Goal: Task Accomplishment & Management: Manage account settings

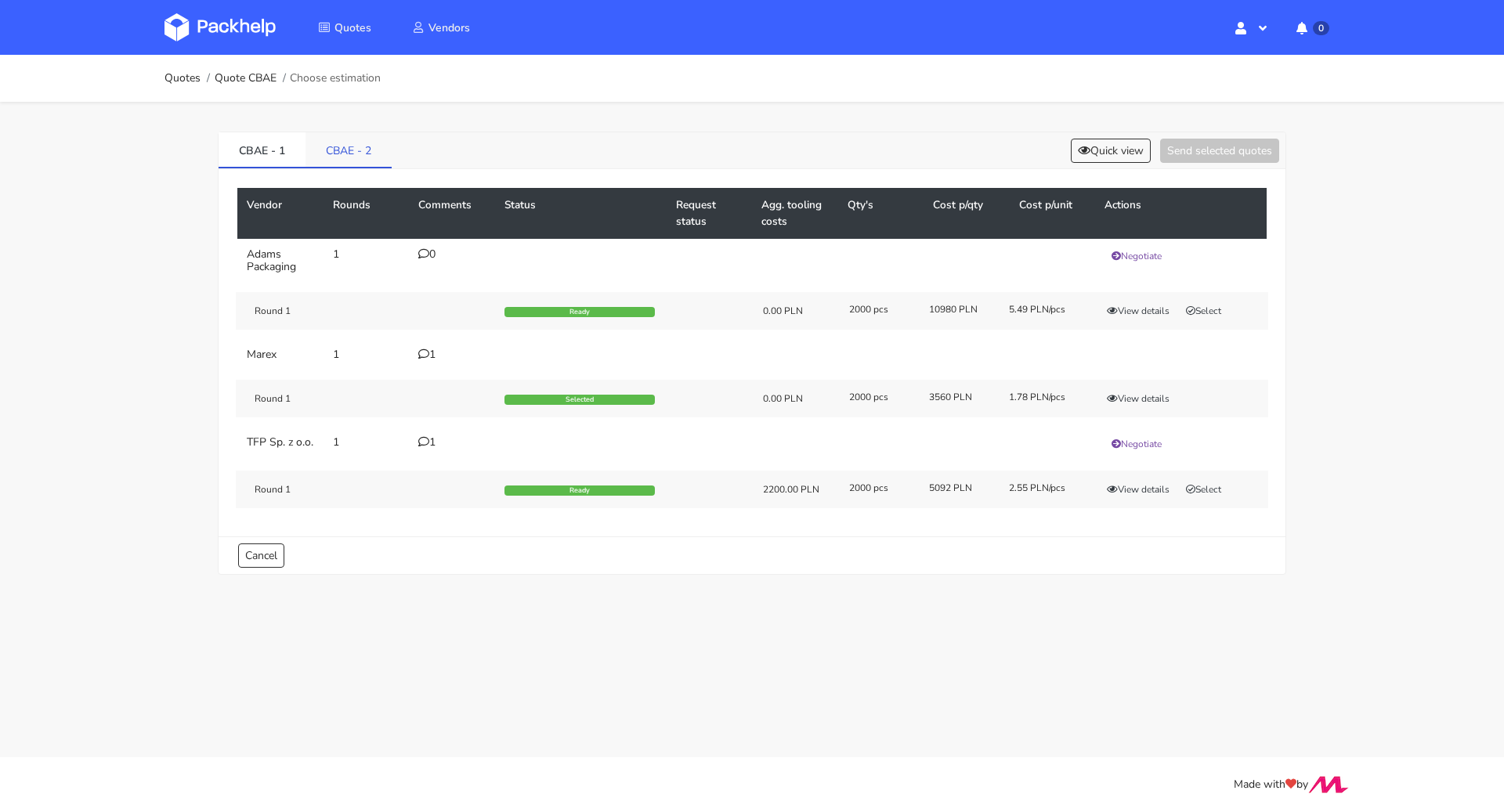
click at [376, 137] on link "CBAE - 2" at bounding box center [348, 150] width 86 height 35
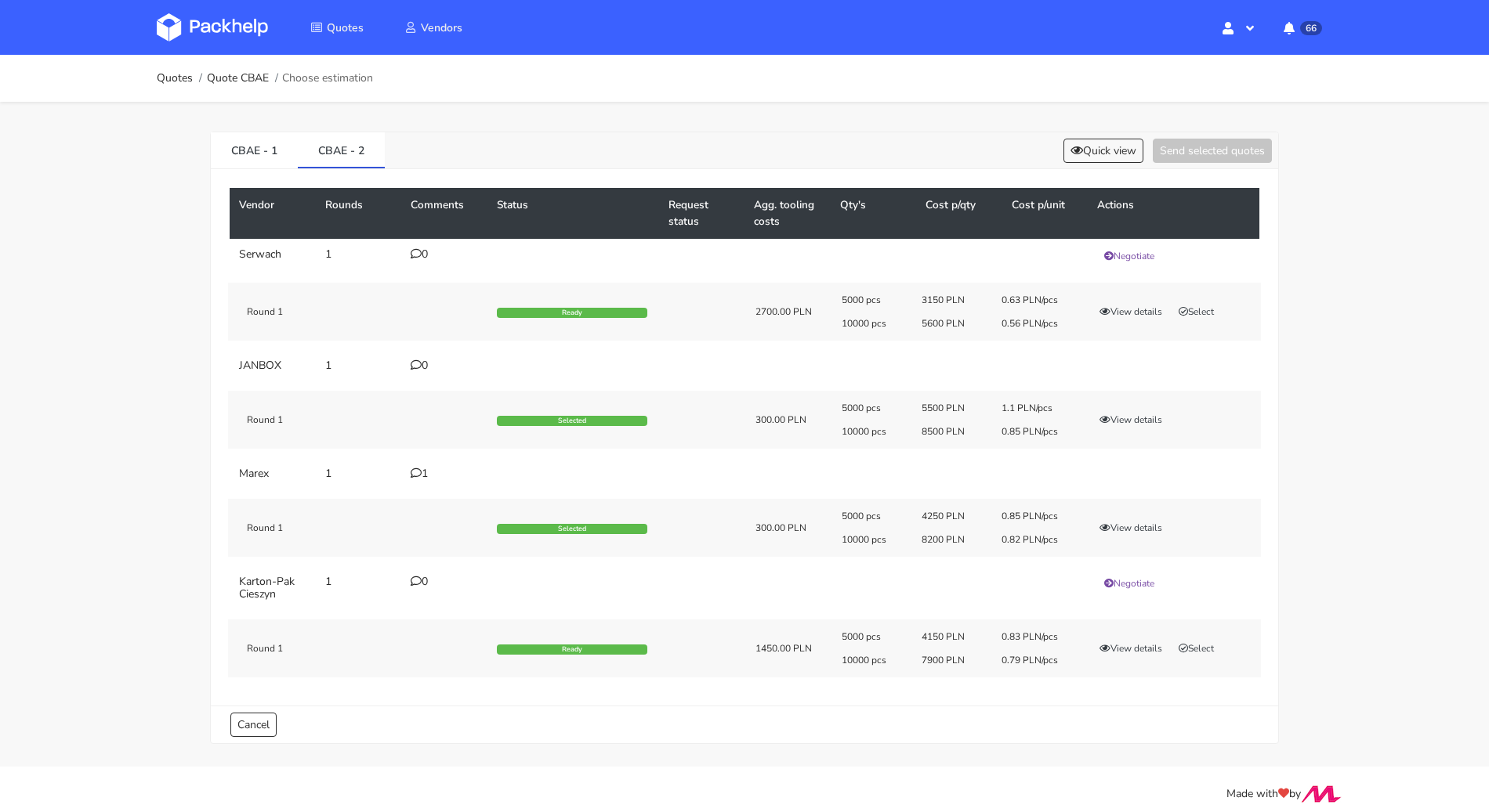
click at [1142, 534] on div "5000 pcs 4250 PLN 0.85 PLN/pcs 10000 pcs 8200 PLN 0.82 PLN/pcs View details" at bounding box center [1045, 528] width 430 height 36
click at [1143, 529] on button "View details" at bounding box center [1130, 527] width 77 height 16
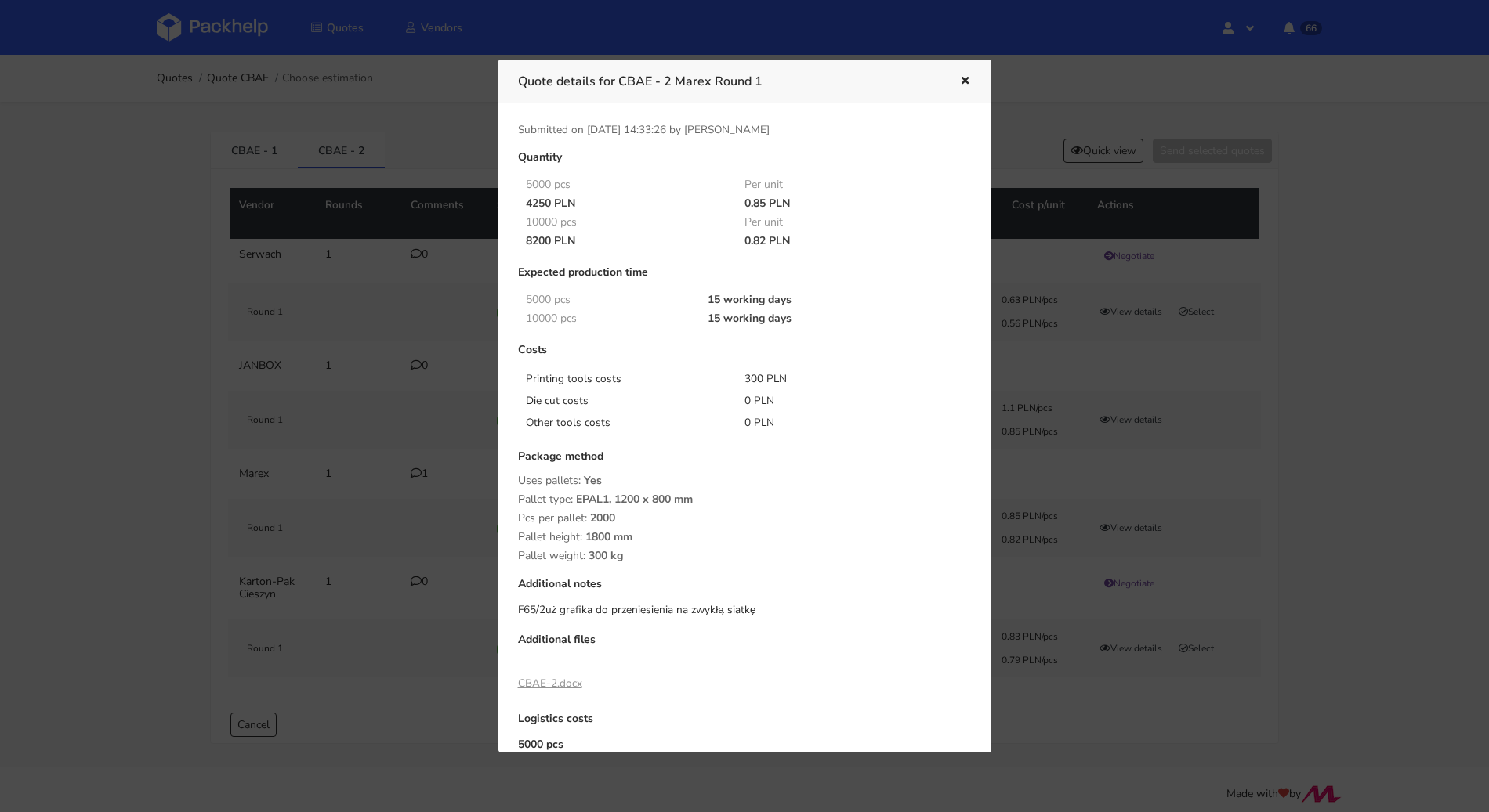
click at [969, 87] on button "button" at bounding box center [962, 81] width 17 height 21
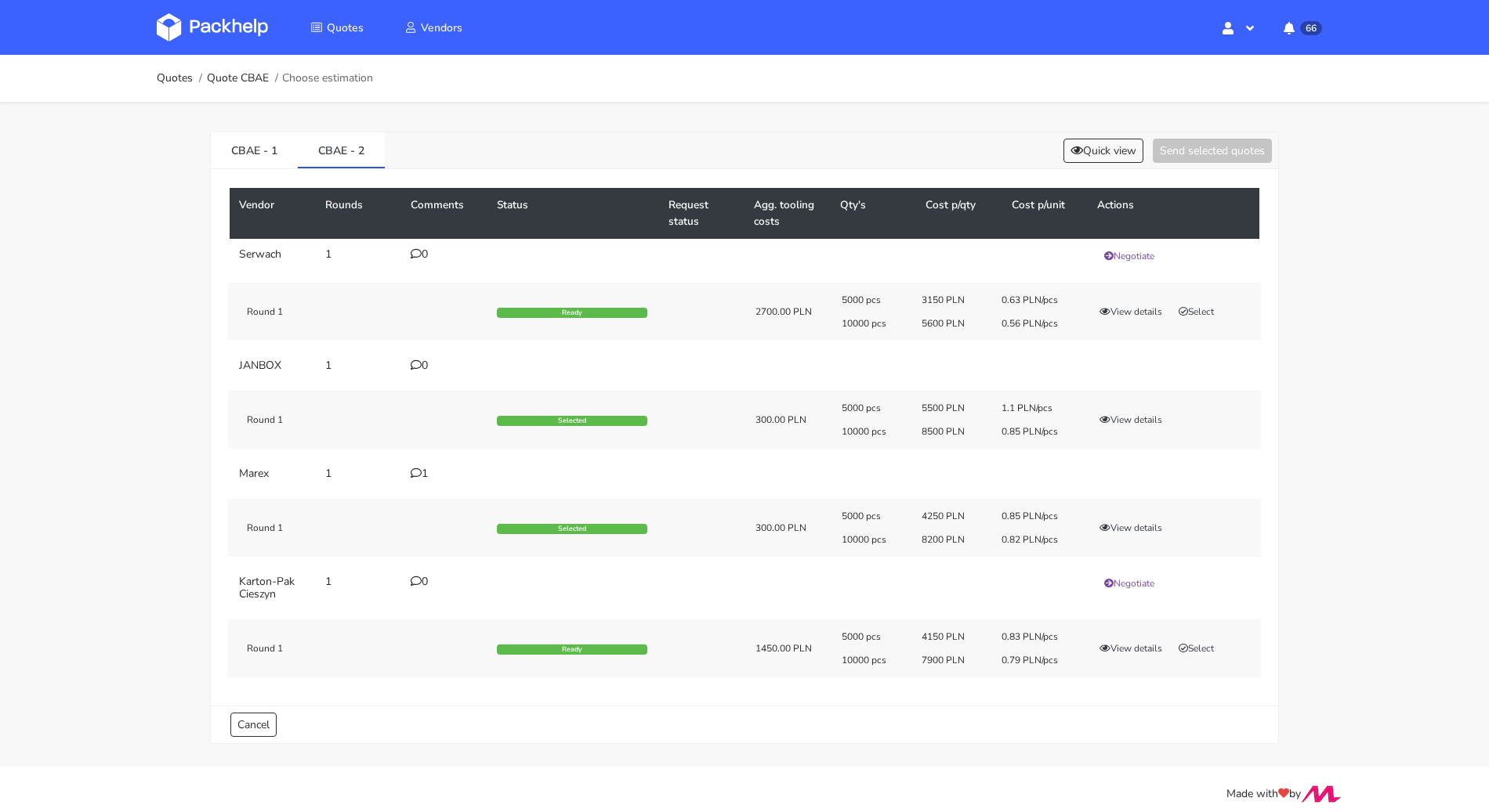
click at [165, 67] on ol "Quotes Quote CBAE Choose estimation" at bounding box center [264, 78] width 216 height 31
click at [167, 74] on link "Quotes" at bounding box center [174, 78] width 36 height 12
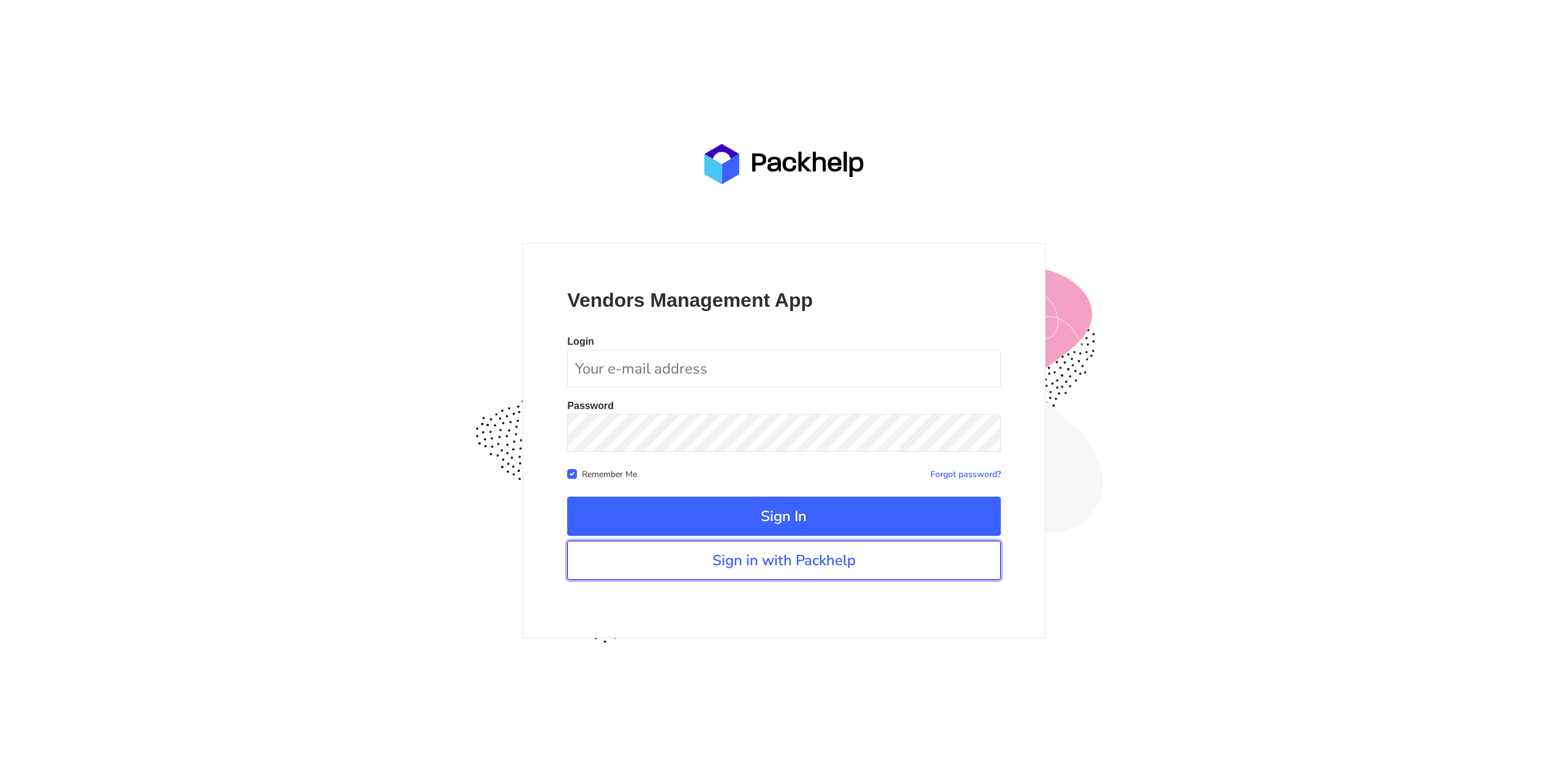
click at [771, 572] on link "Sign in with Packhelp" at bounding box center [783, 560] width 433 height 39
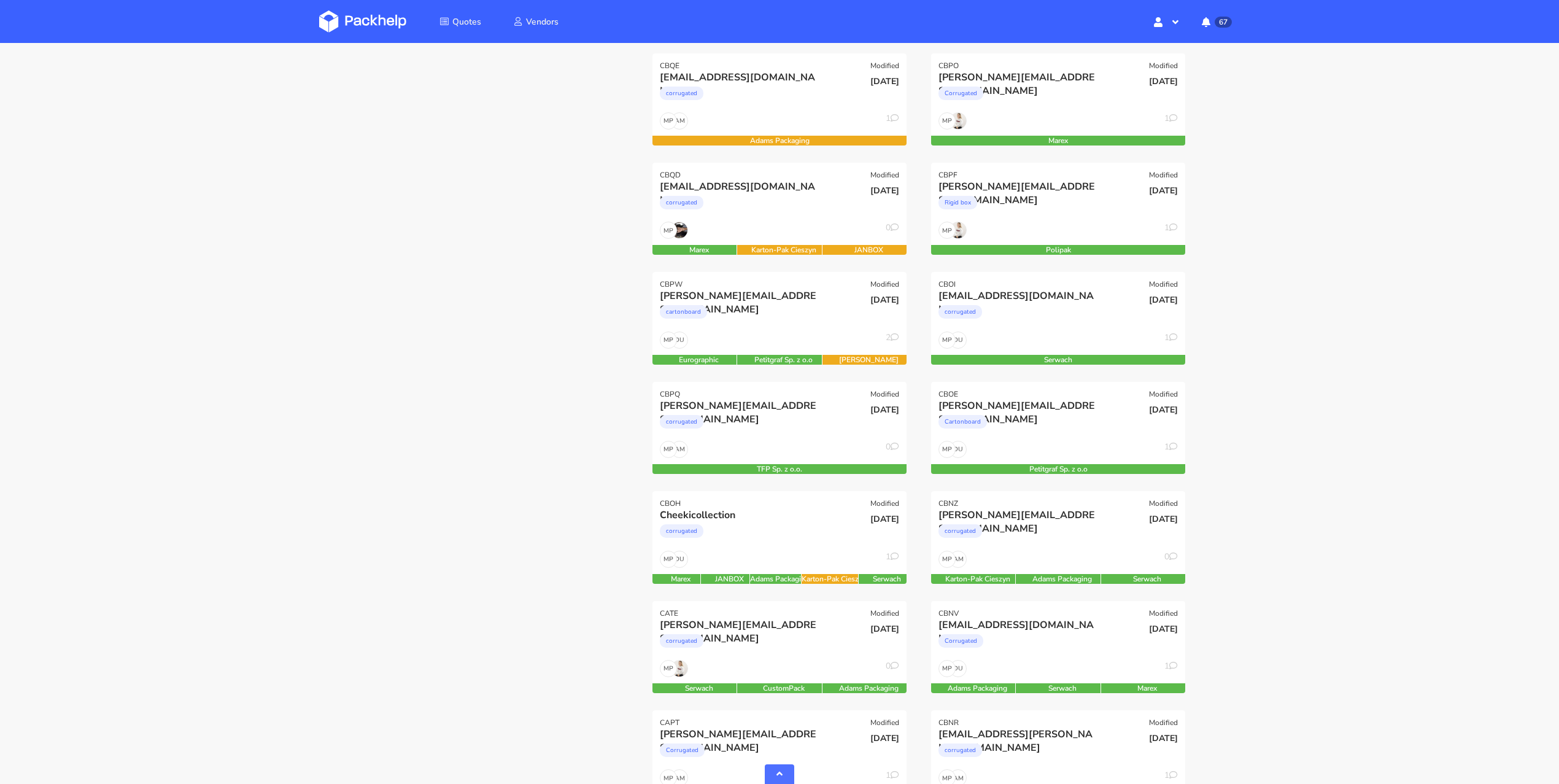
scroll to position [457, 0]
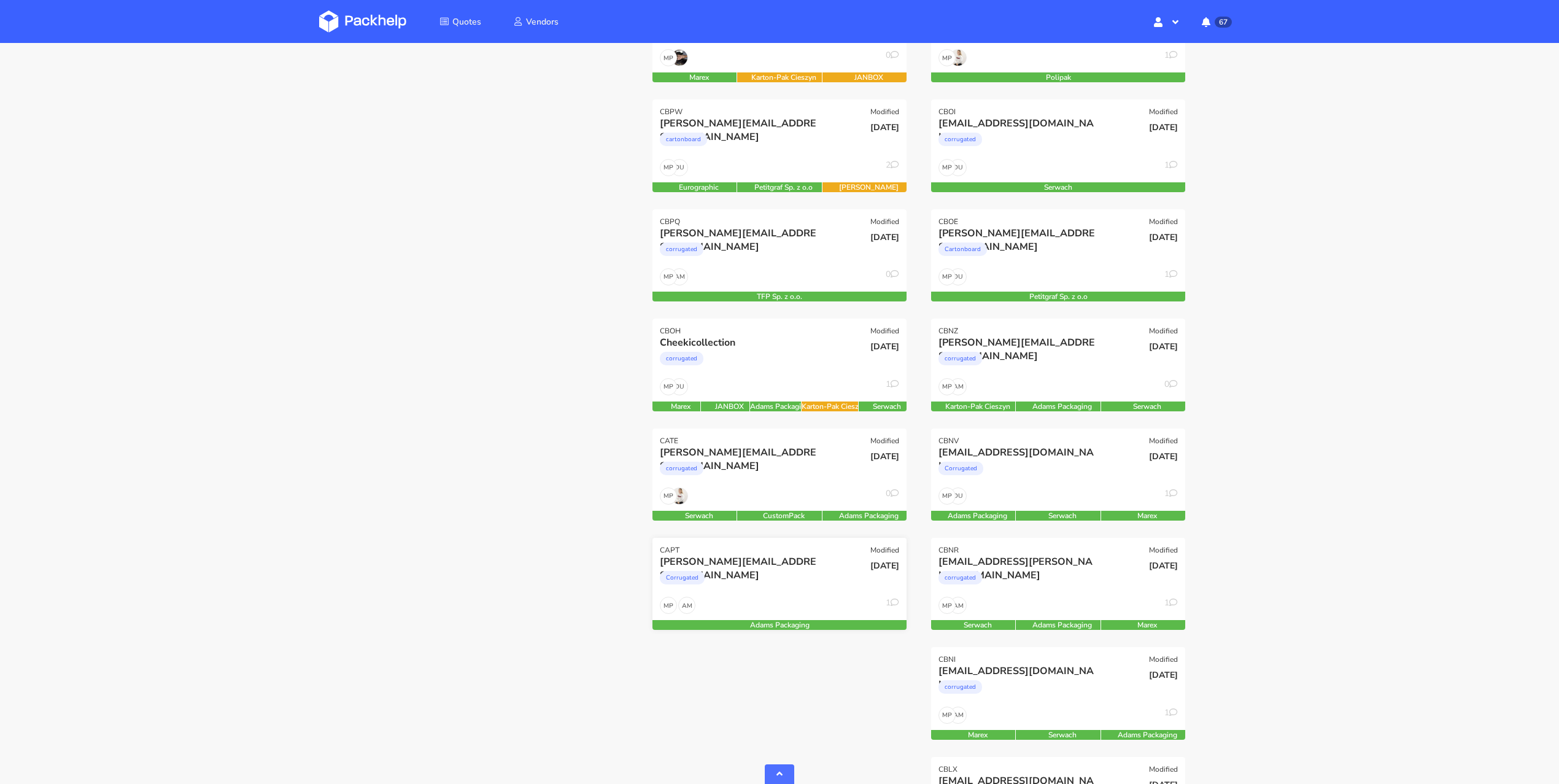
click at [778, 591] on div "Corrugated" at bounding box center [741, 580] width 162 height 24
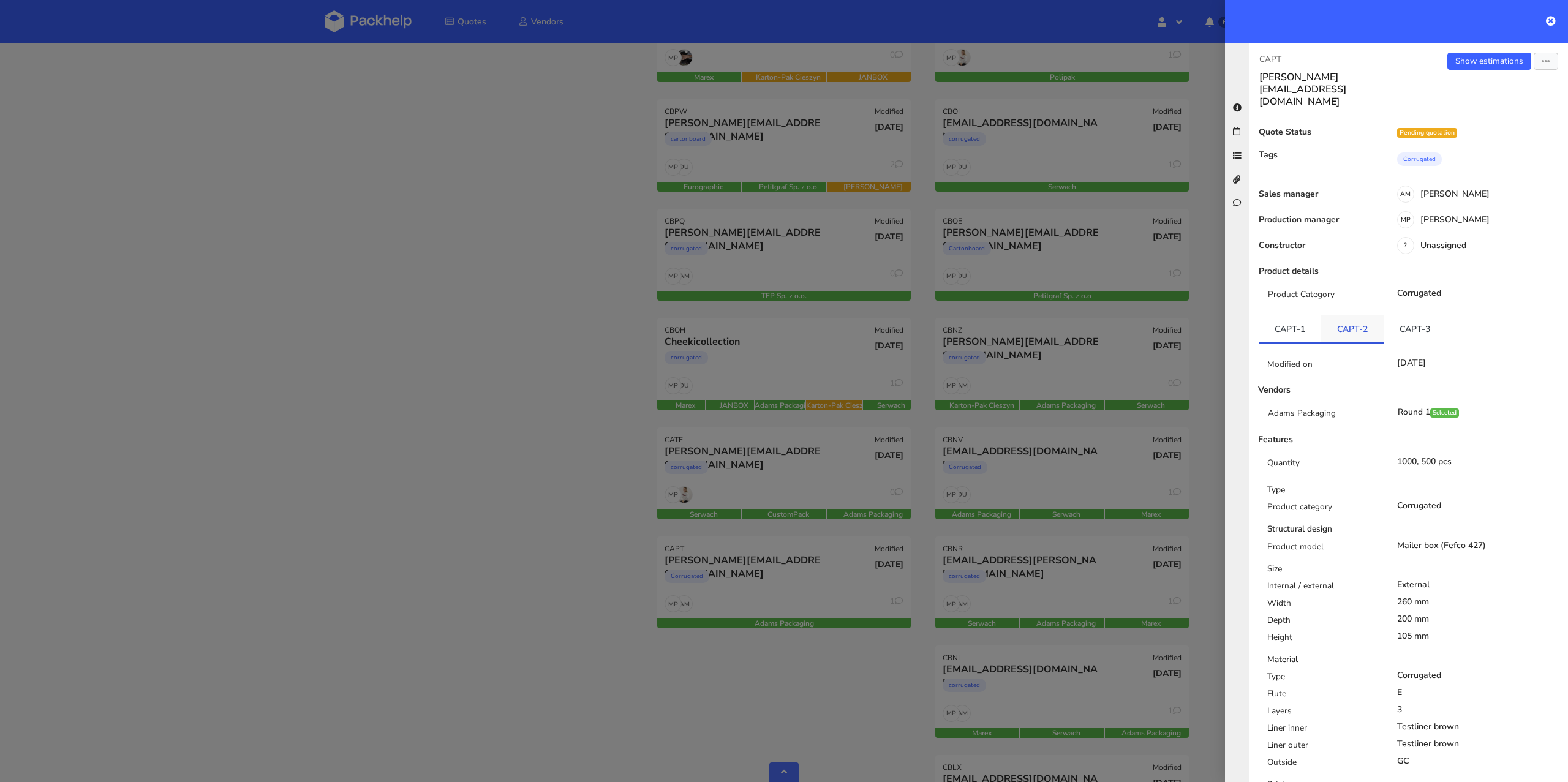
click at [1354, 315] on link "CAPT-2" at bounding box center [1352, 329] width 62 height 27
click at [1389, 315] on link "CAPT-3" at bounding box center [1414, 329] width 62 height 27
drag, startPoint x: 412, startPoint y: 632, endPoint x: 428, endPoint y: 619, distance: 20.6
click at [414, 632] on div at bounding box center [784, 391] width 1568 height 782
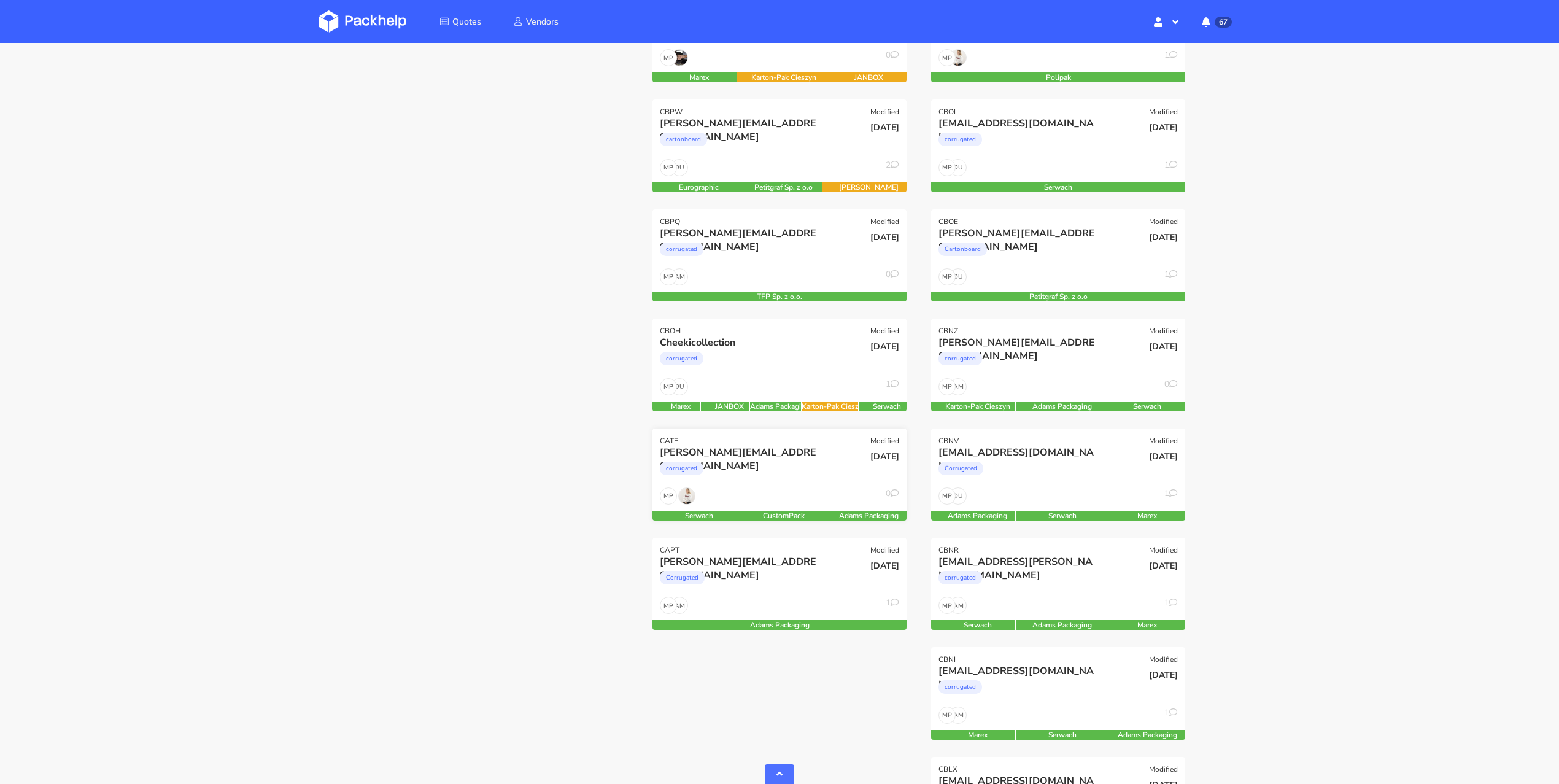
click at [798, 469] on div "corrugated" at bounding box center [741, 471] width 162 height 24
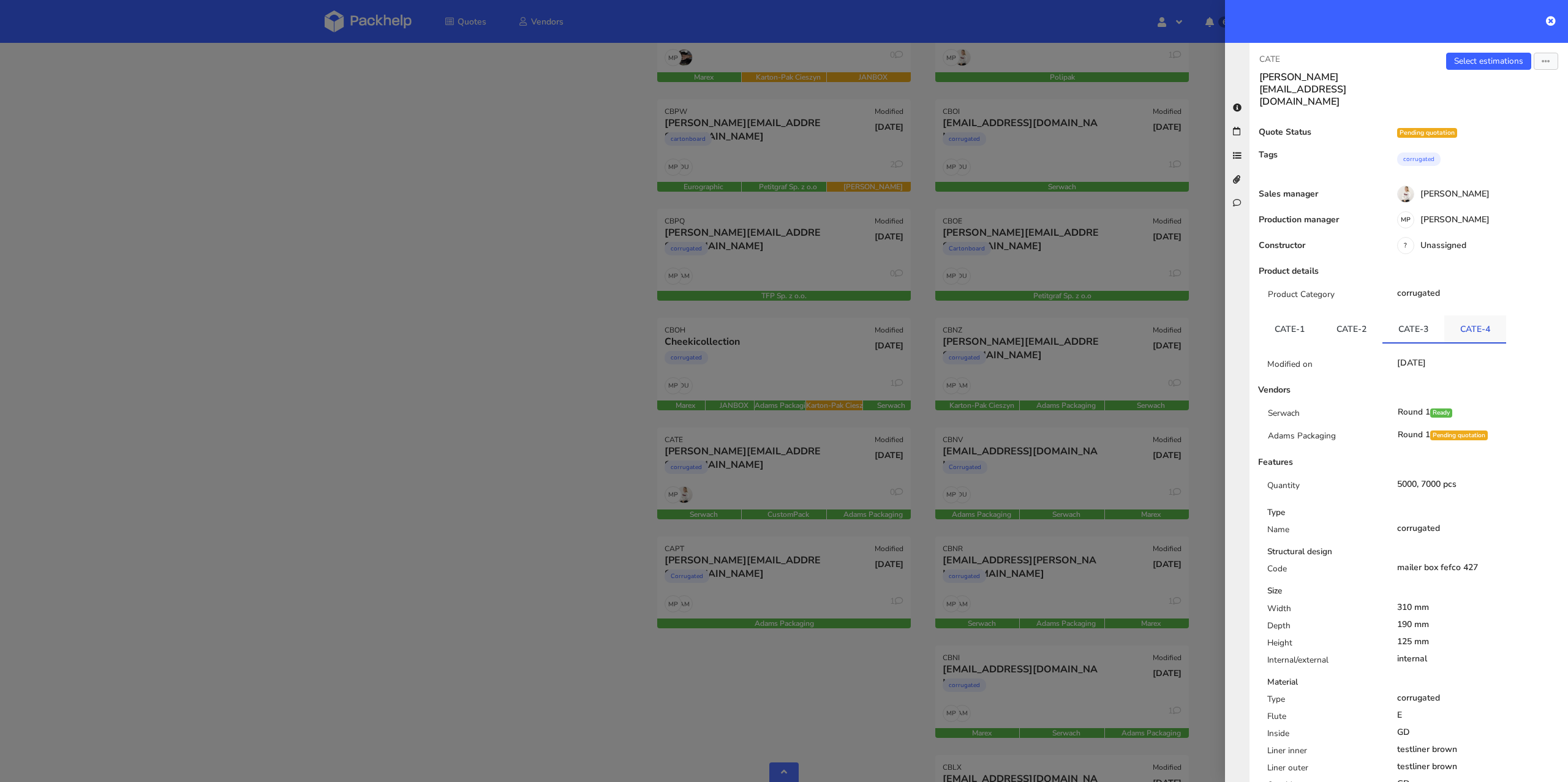
click at [1461, 315] on link "CATE-4" at bounding box center [1475, 329] width 62 height 27
click at [1411, 315] on link "CATE-3" at bounding box center [1413, 329] width 62 height 27
click at [545, 511] on div at bounding box center [784, 391] width 1568 height 782
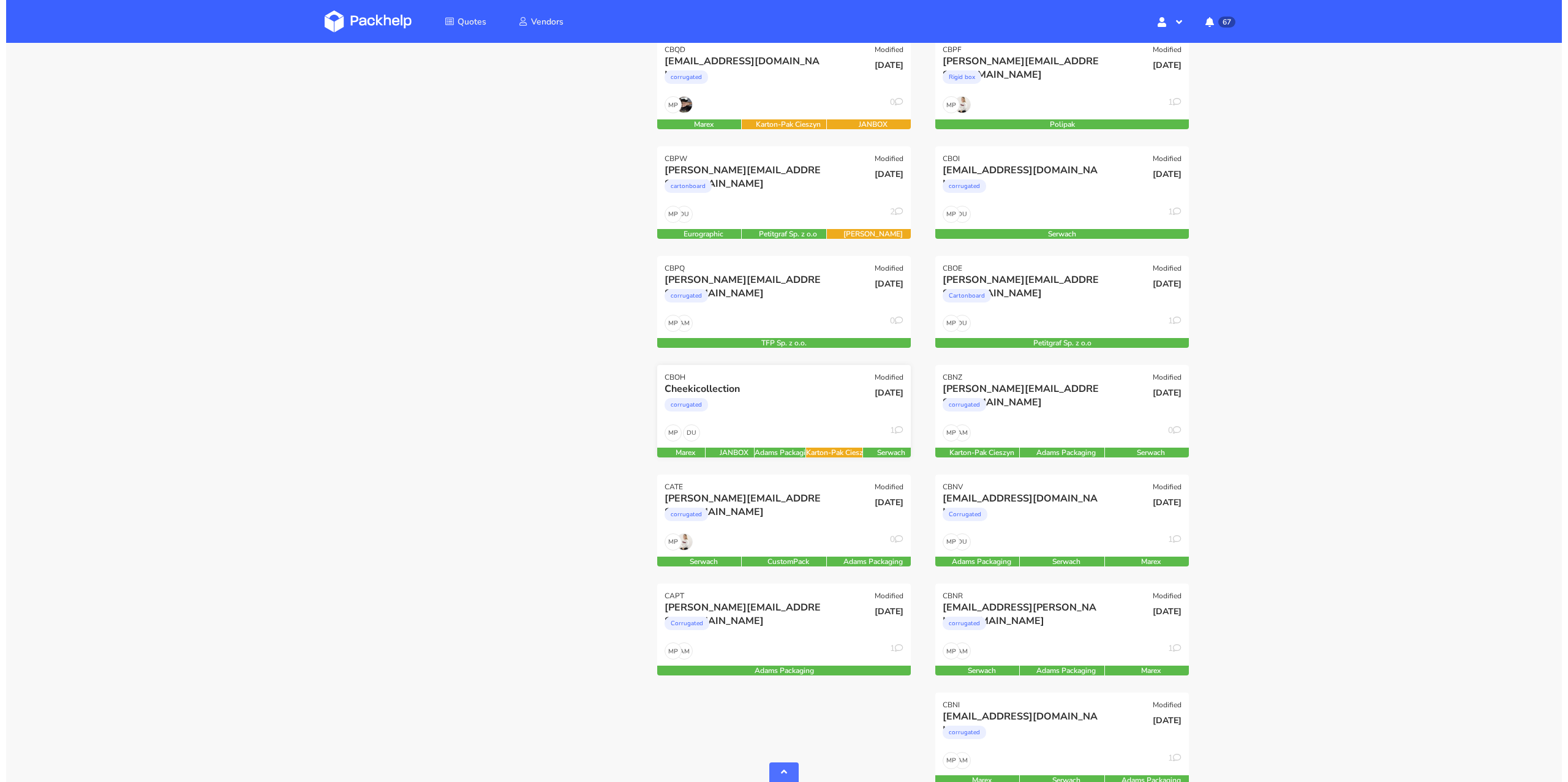
scroll to position [382, 0]
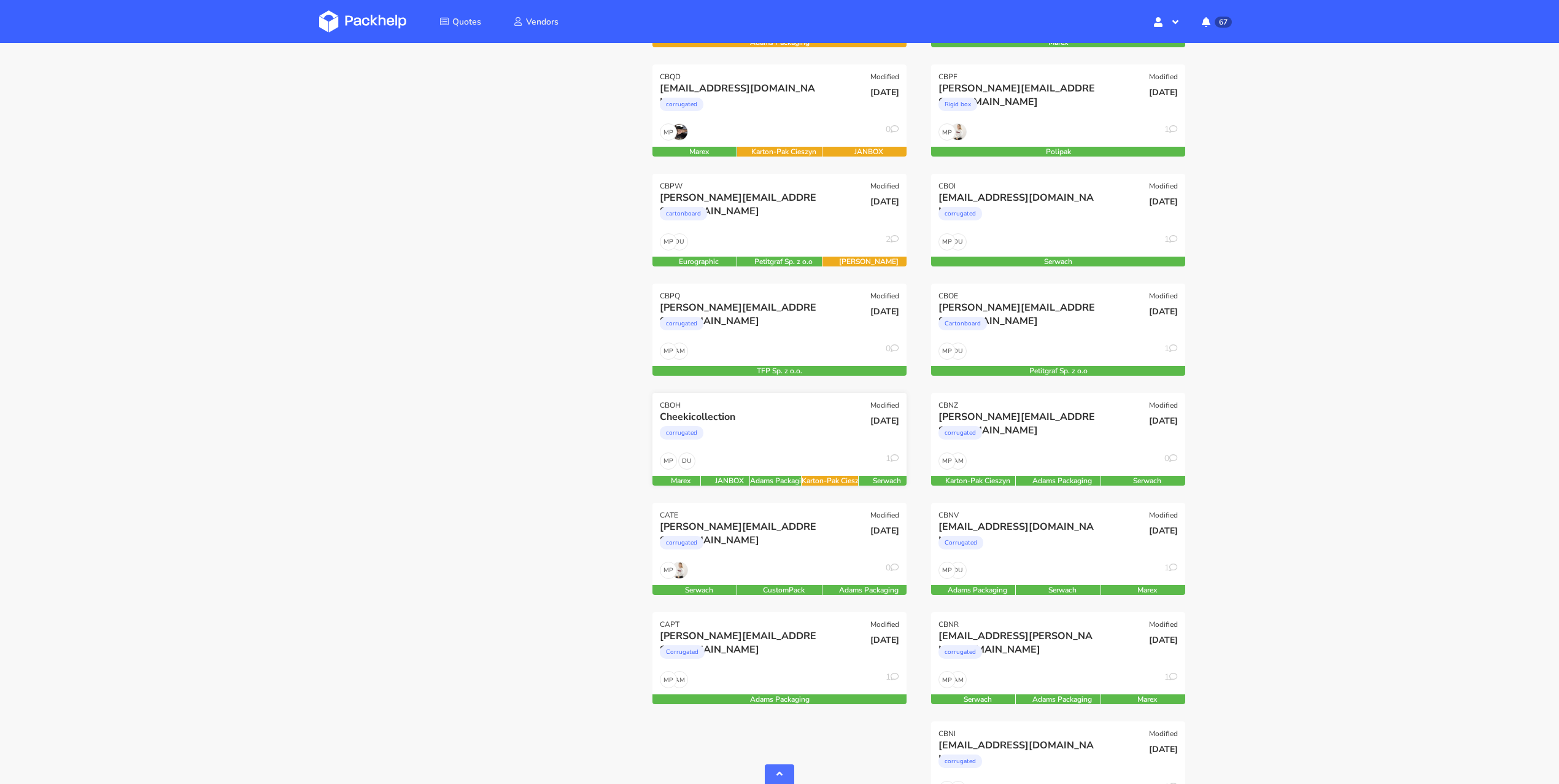
click at [812, 453] on div "DU MP 1" at bounding box center [780, 464] width 254 height 23
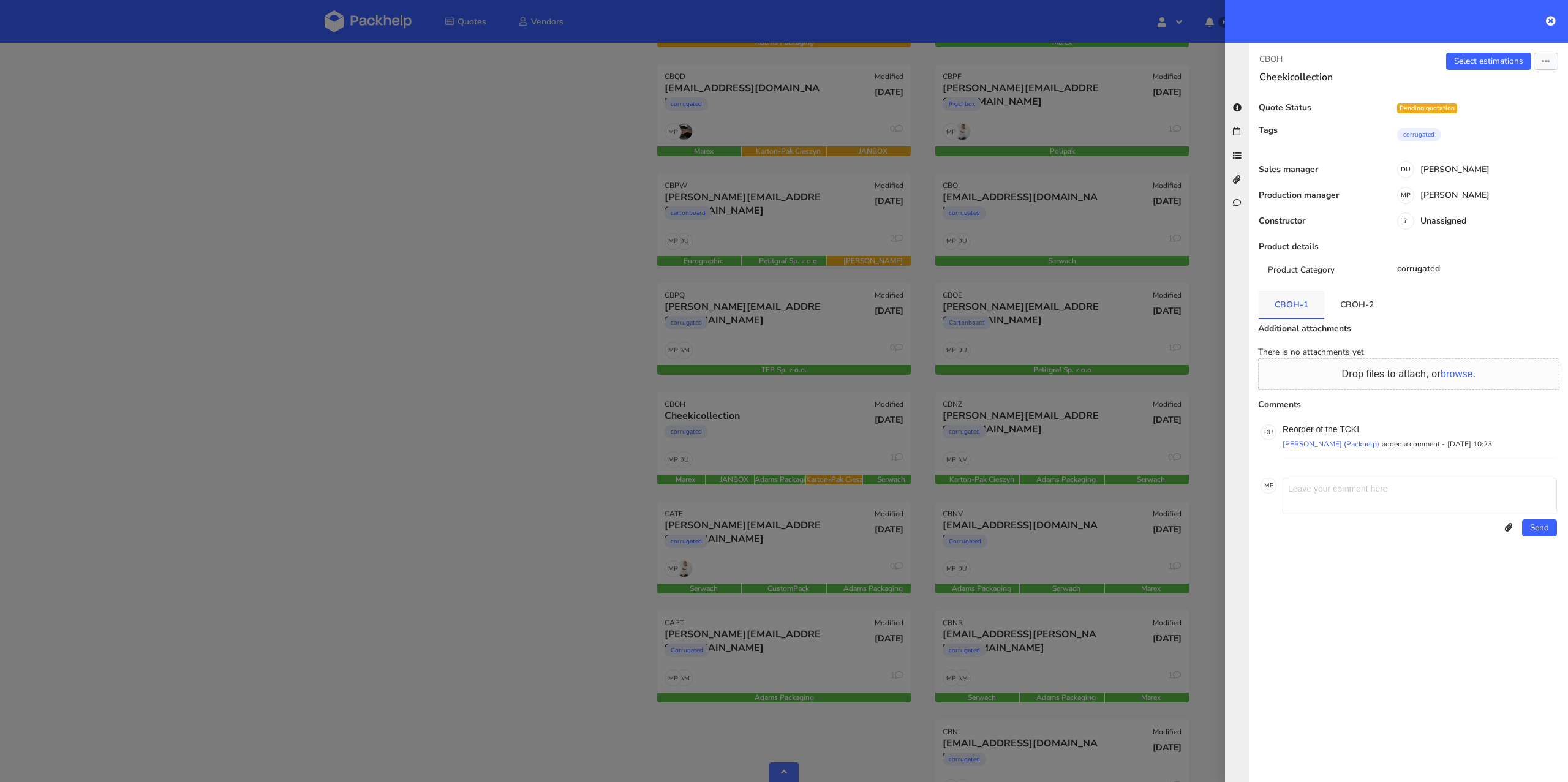
click at [1271, 313] on link "CBOH-1" at bounding box center [1291, 304] width 66 height 27
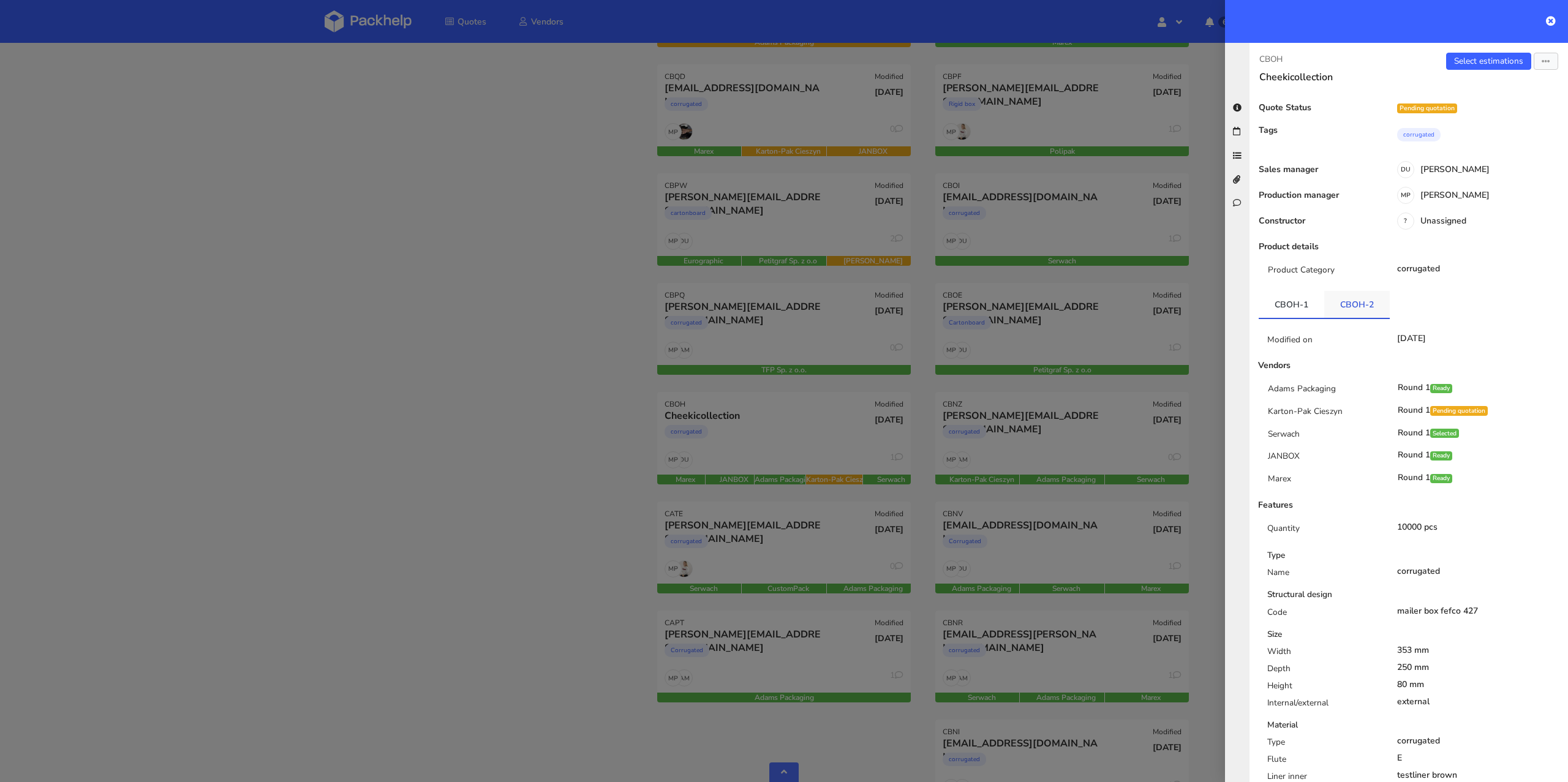
click at [1368, 309] on link "CBOH-2" at bounding box center [1357, 304] width 66 height 27
click at [1310, 308] on link "CBOH-1" at bounding box center [1291, 304] width 66 height 27
click at [1493, 53] on link "Select estimations" at bounding box center [1488, 61] width 85 height 17
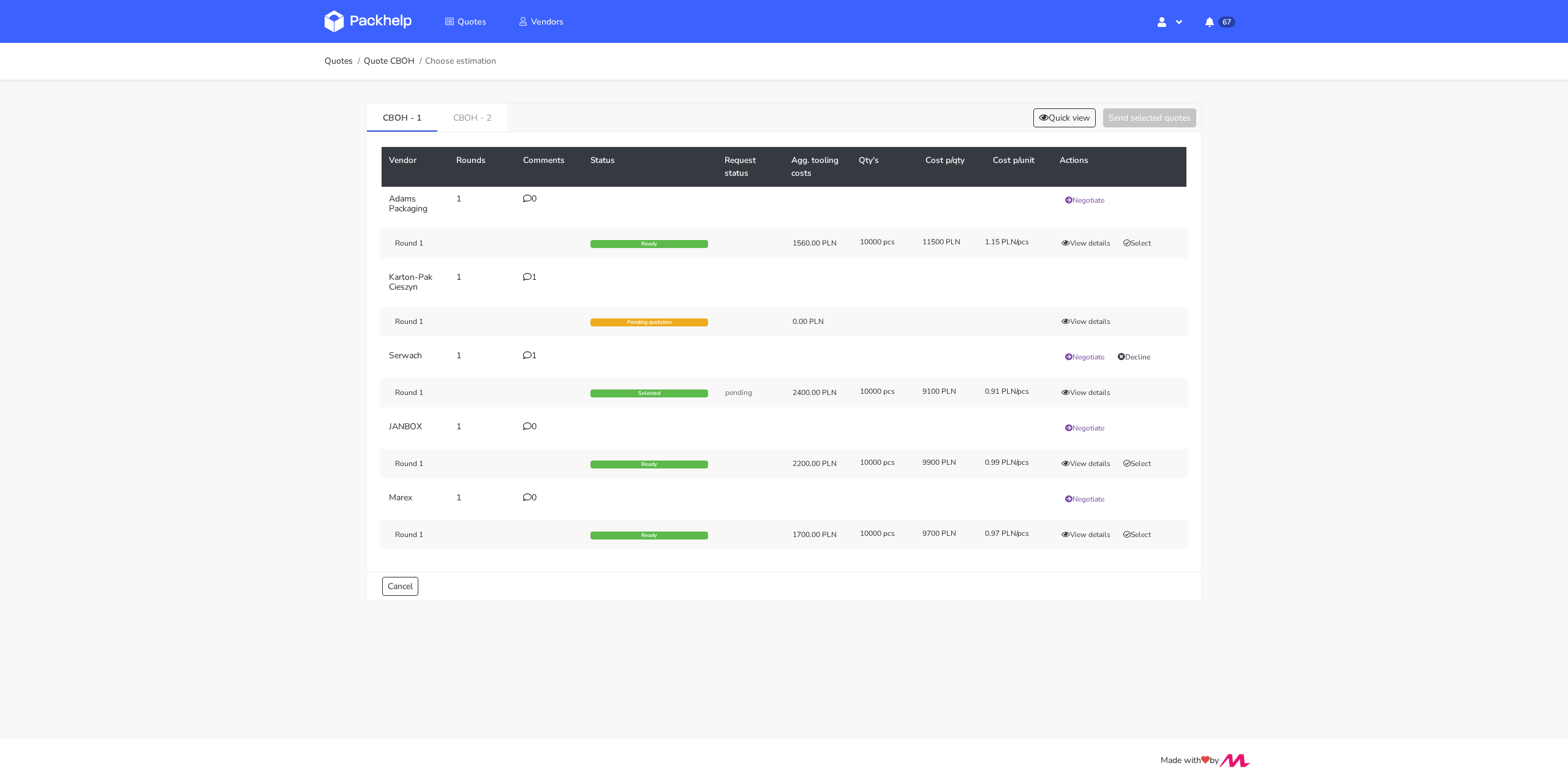
click at [532, 274] on div "1" at bounding box center [549, 277] width 53 height 10
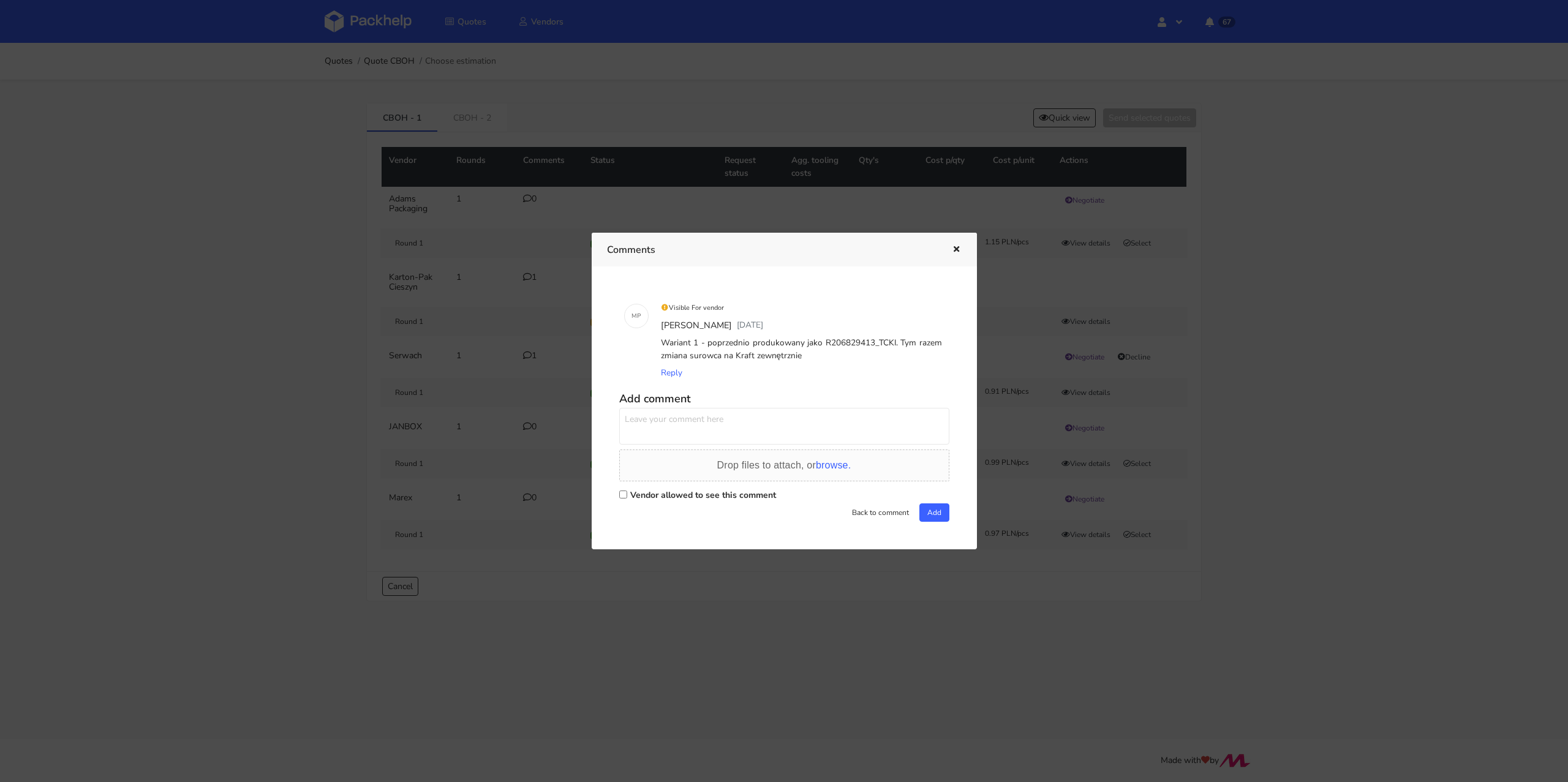
click at [681, 497] on label "Vendor allowed to see this comment" at bounding box center [703, 495] width 146 height 12
click at [627, 497] on input "Vendor allowed to see this comment" at bounding box center [623, 494] width 8 height 8
checkbox input "true"
click at [706, 426] on textarea at bounding box center [784, 426] width 330 height 37
type textarea "Panie Rafale proszę o wycenę"
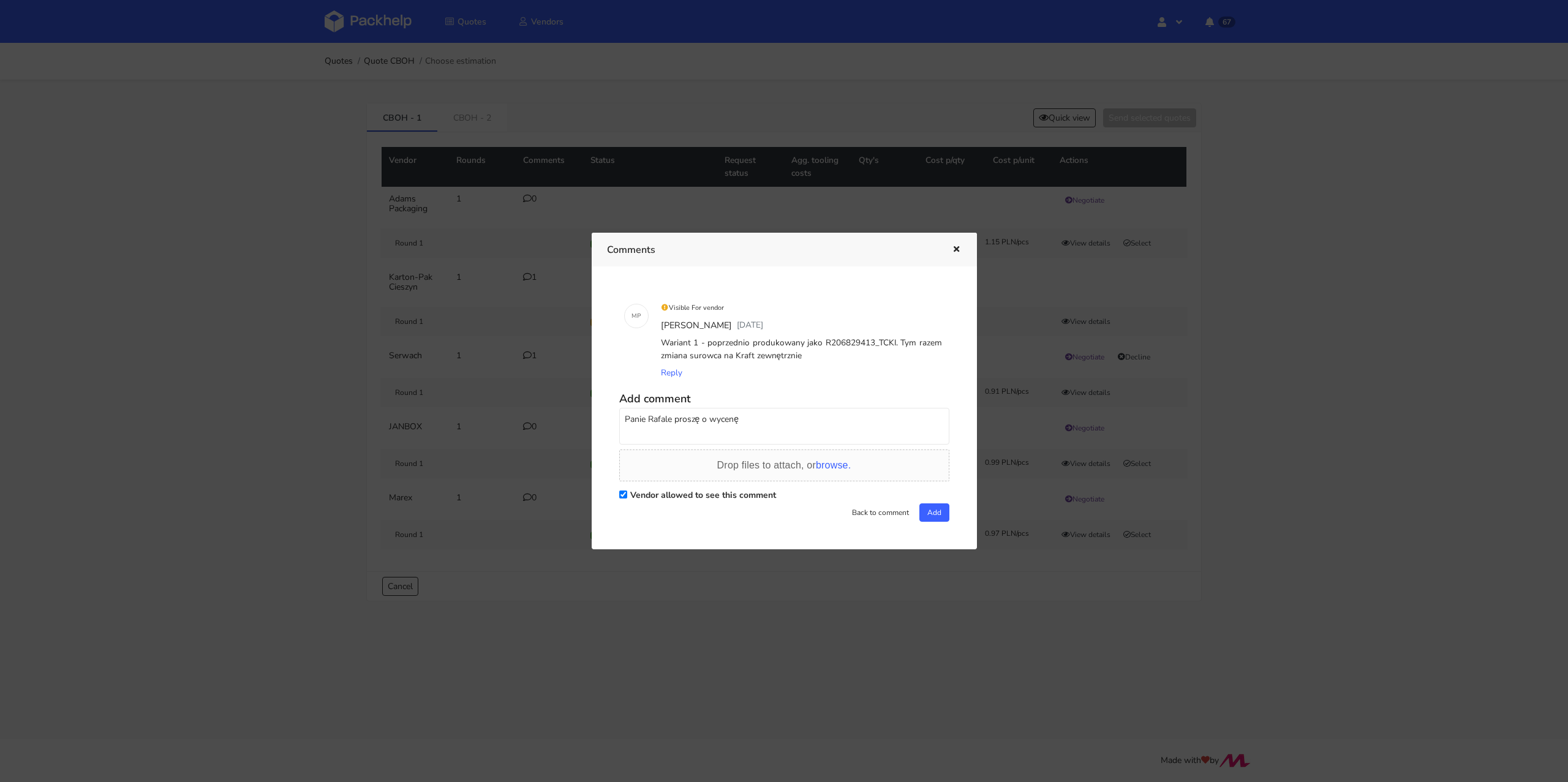
click at [946, 508] on div "M P Visible For vendor [PERSON_NAME] [DATE] Wariant 1 - poprzednio produkowany …" at bounding box center [784, 407] width 355 height 251
click at [928, 515] on button "Add" at bounding box center [934, 512] width 30 height 19
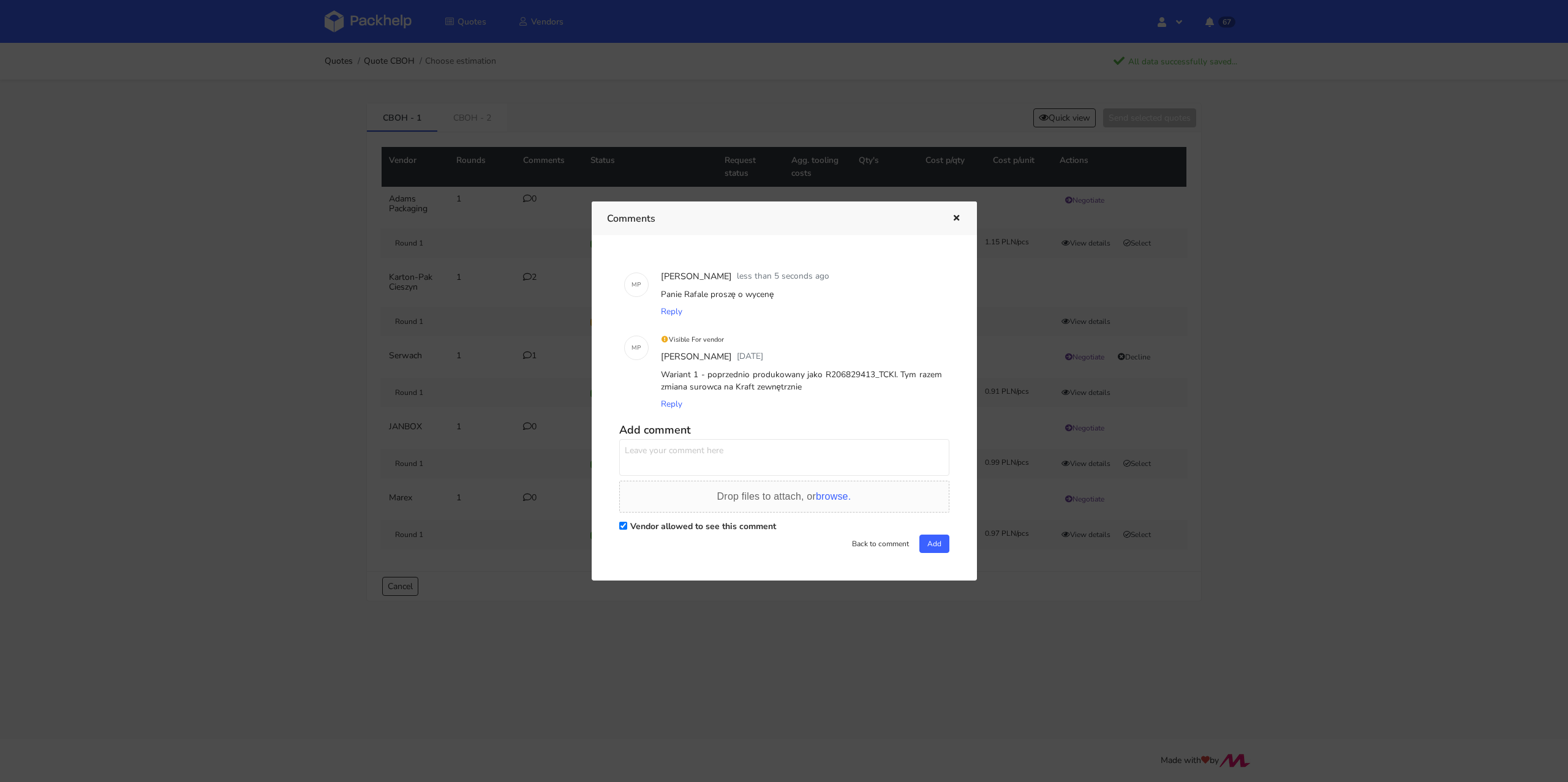
click at [957, 210] on button "button" at bounding box center [955, 218] width 14 height 16
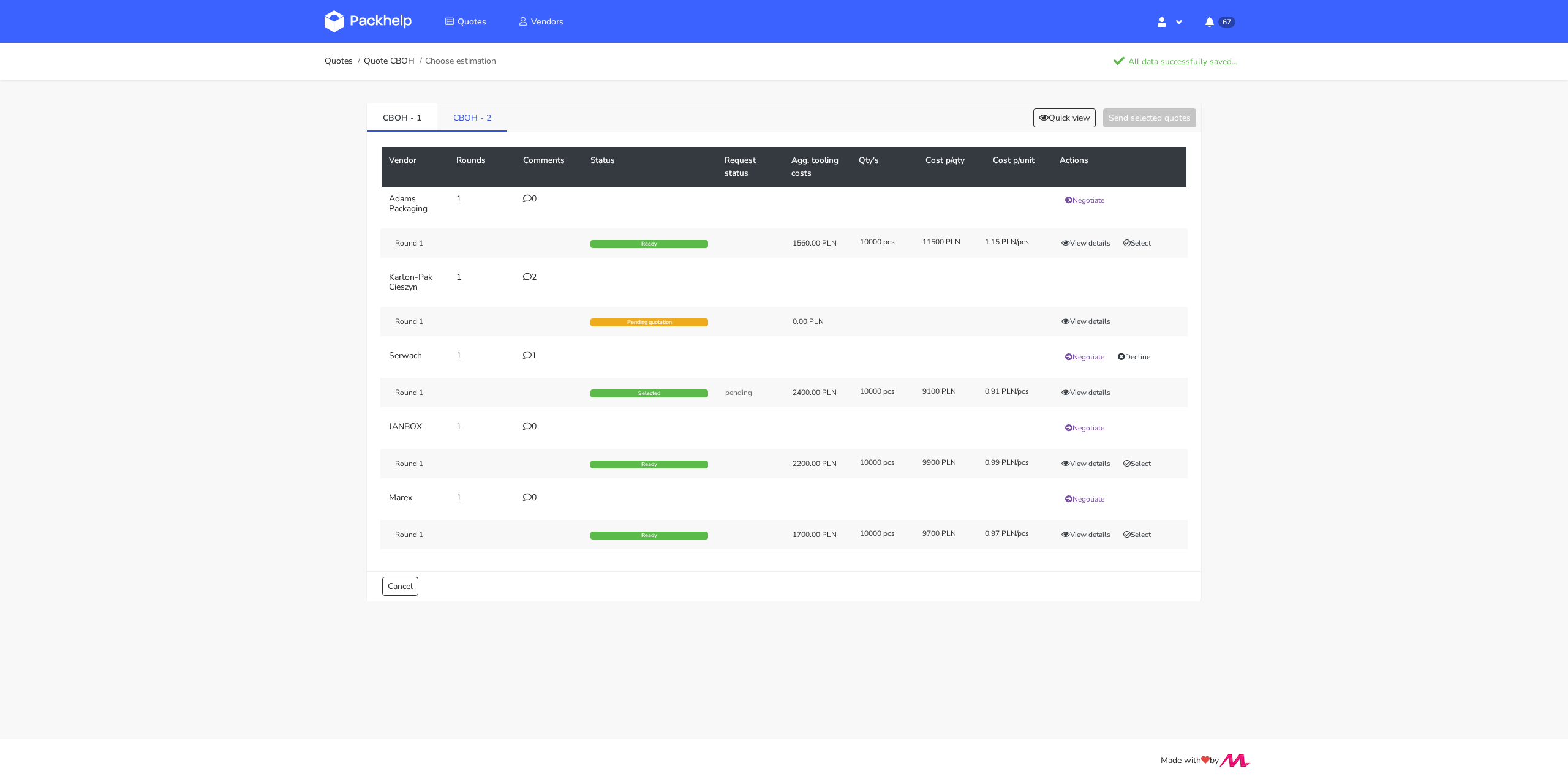
click at [472, 123] on link "CBOH - 2" at bounding box center [472, 117] width 70 height 27
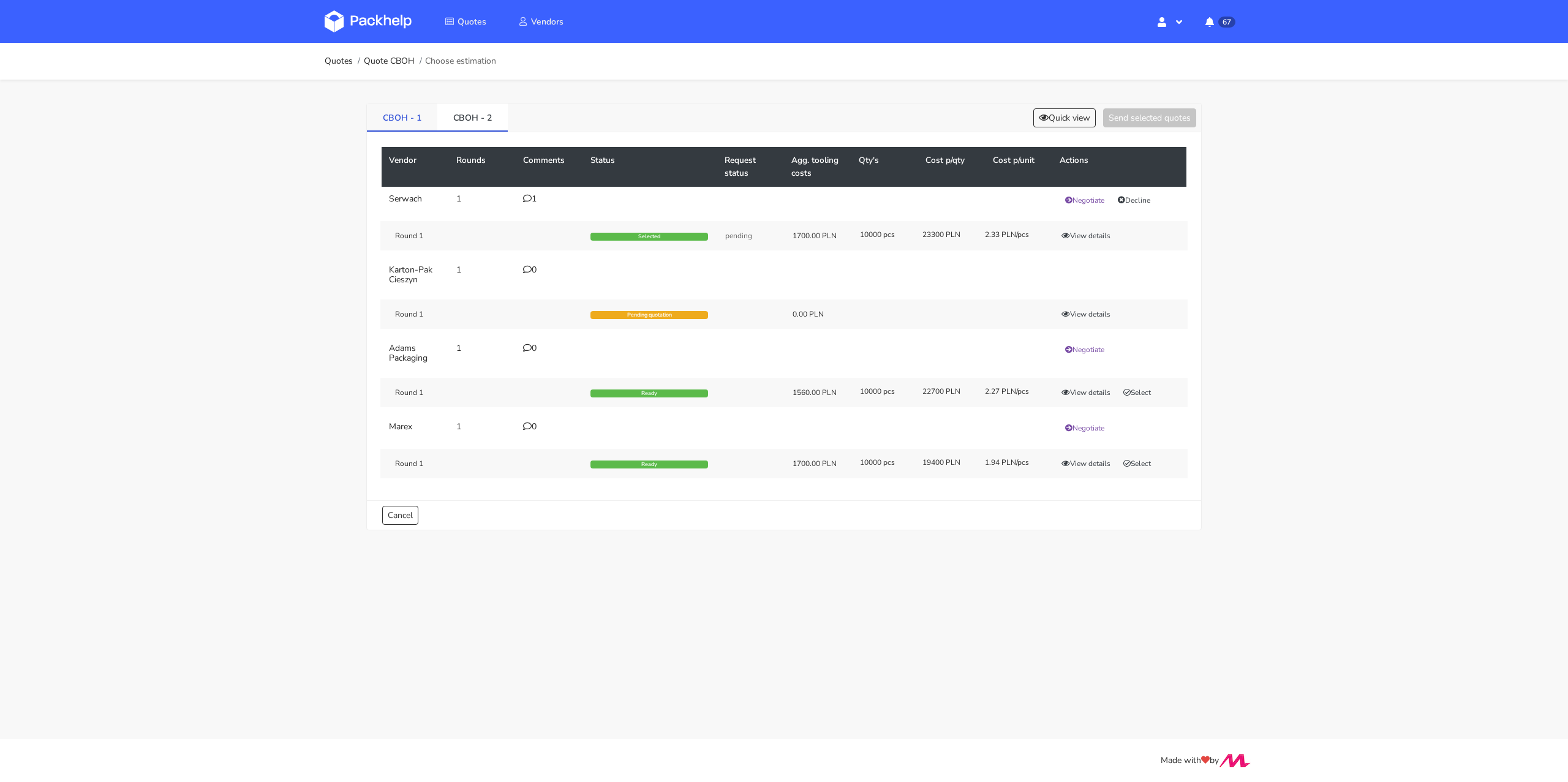
click at [379, 123] on link "CBOH - 1" at bounding box center [401, 117] width 70 height 27
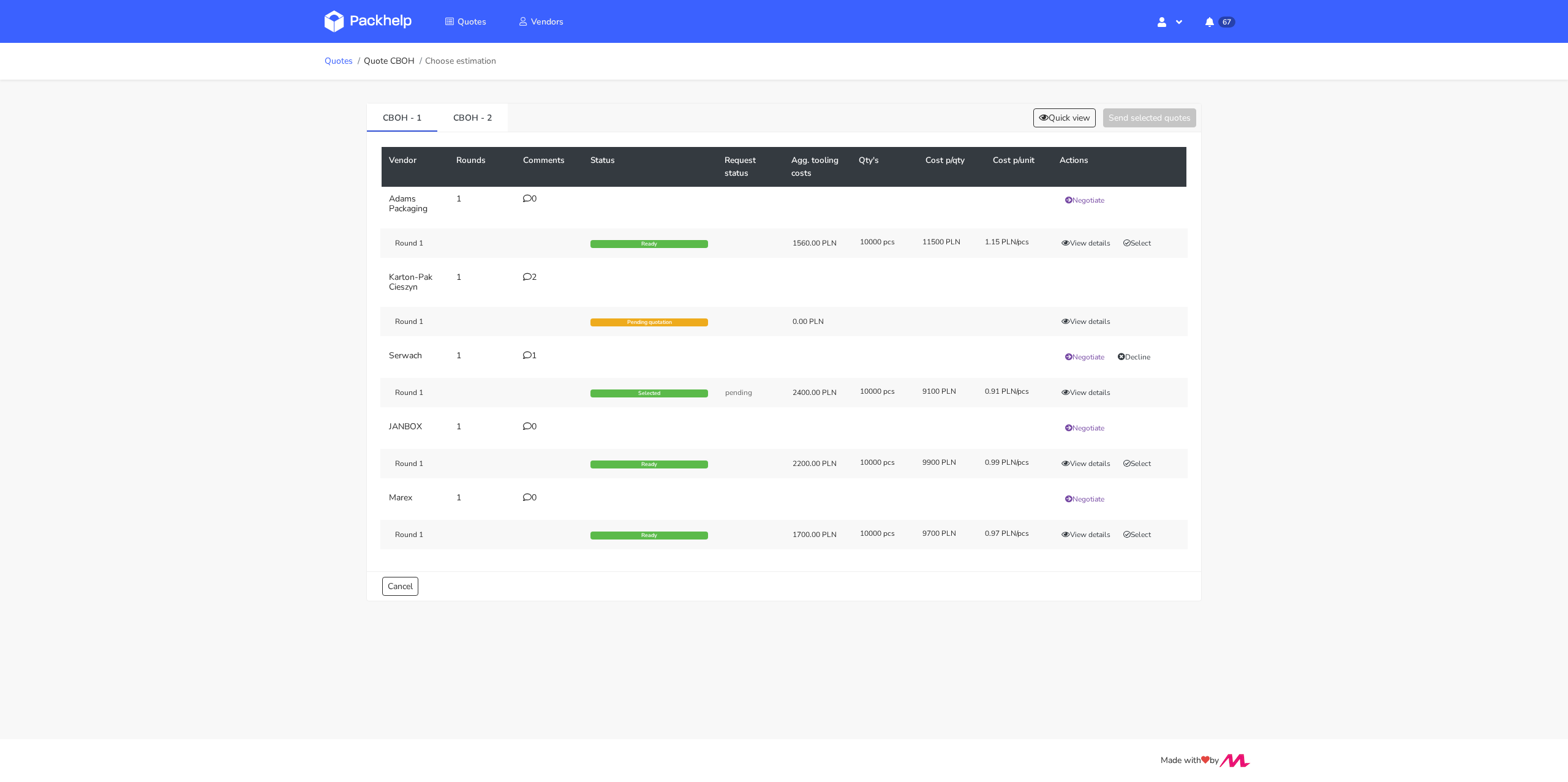
click at [342, 65] on link "Quotes" at bounding box center [339, 61] width 28 height 10
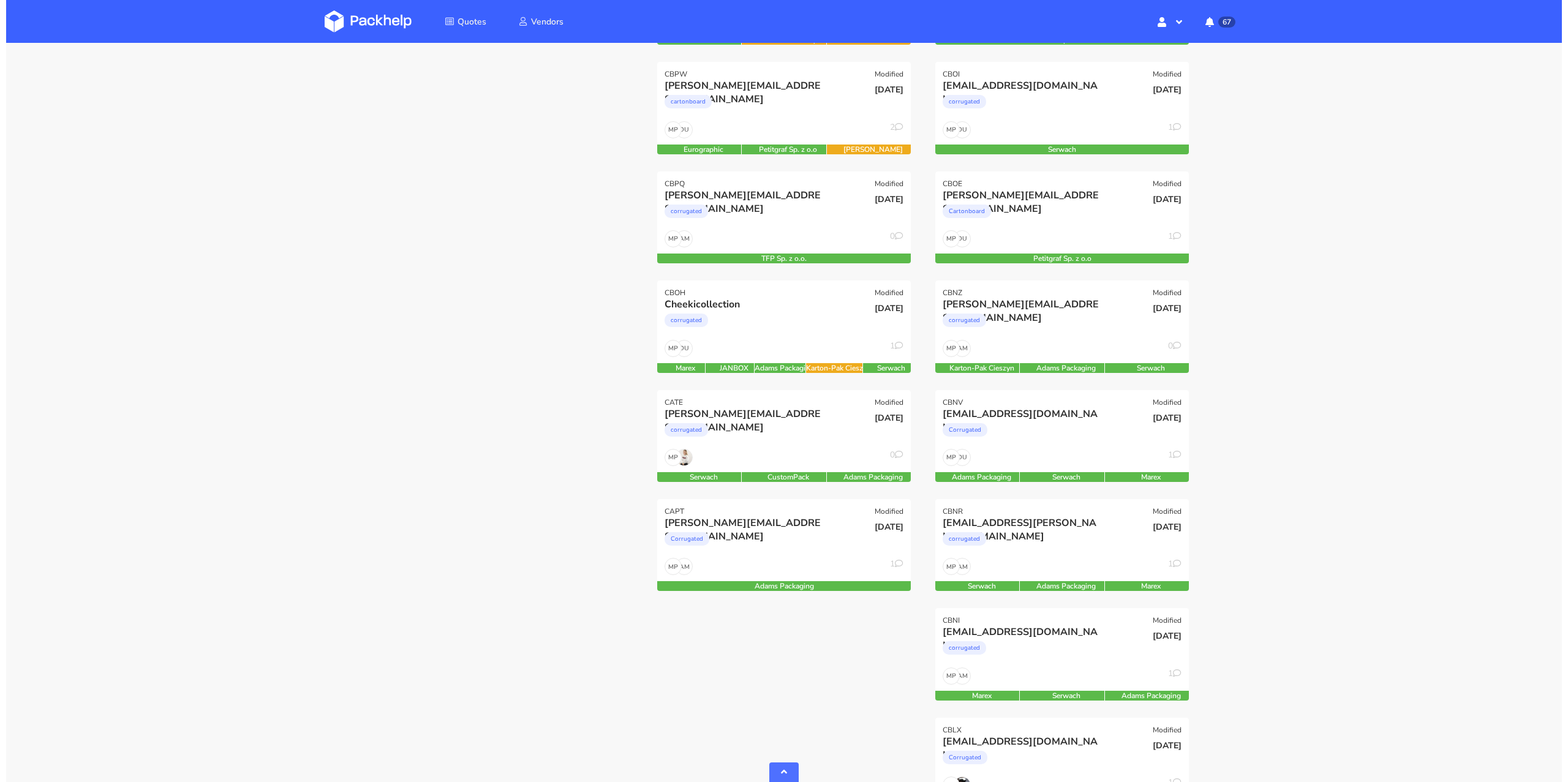
scroll to position [482, 0]
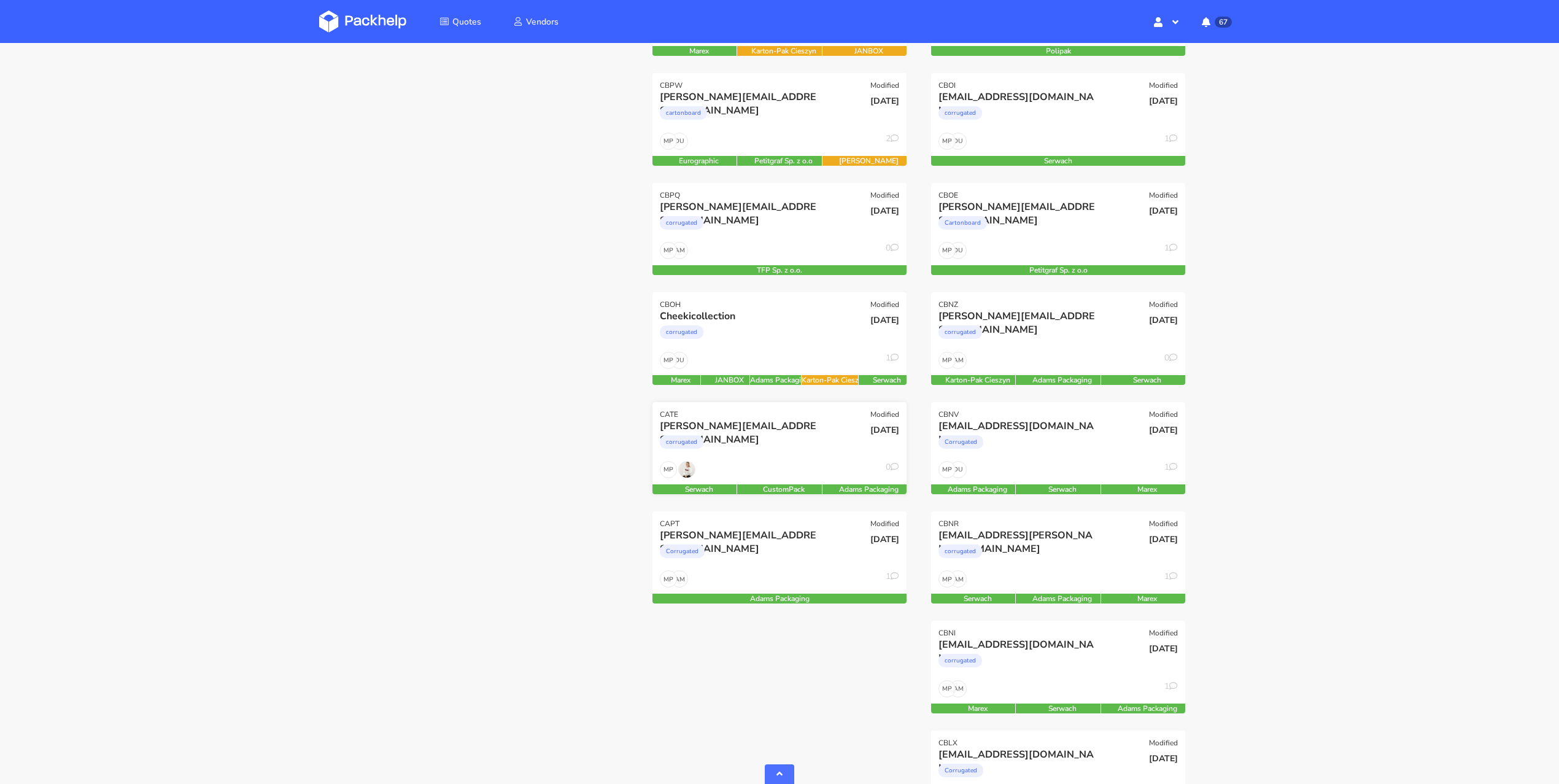
click at [805, 422] on div "[PERSON_NAME][EMAIL_ADDRESS][DOMAIN_NAME]" at bounding box center [741, 426] width 162 height 14
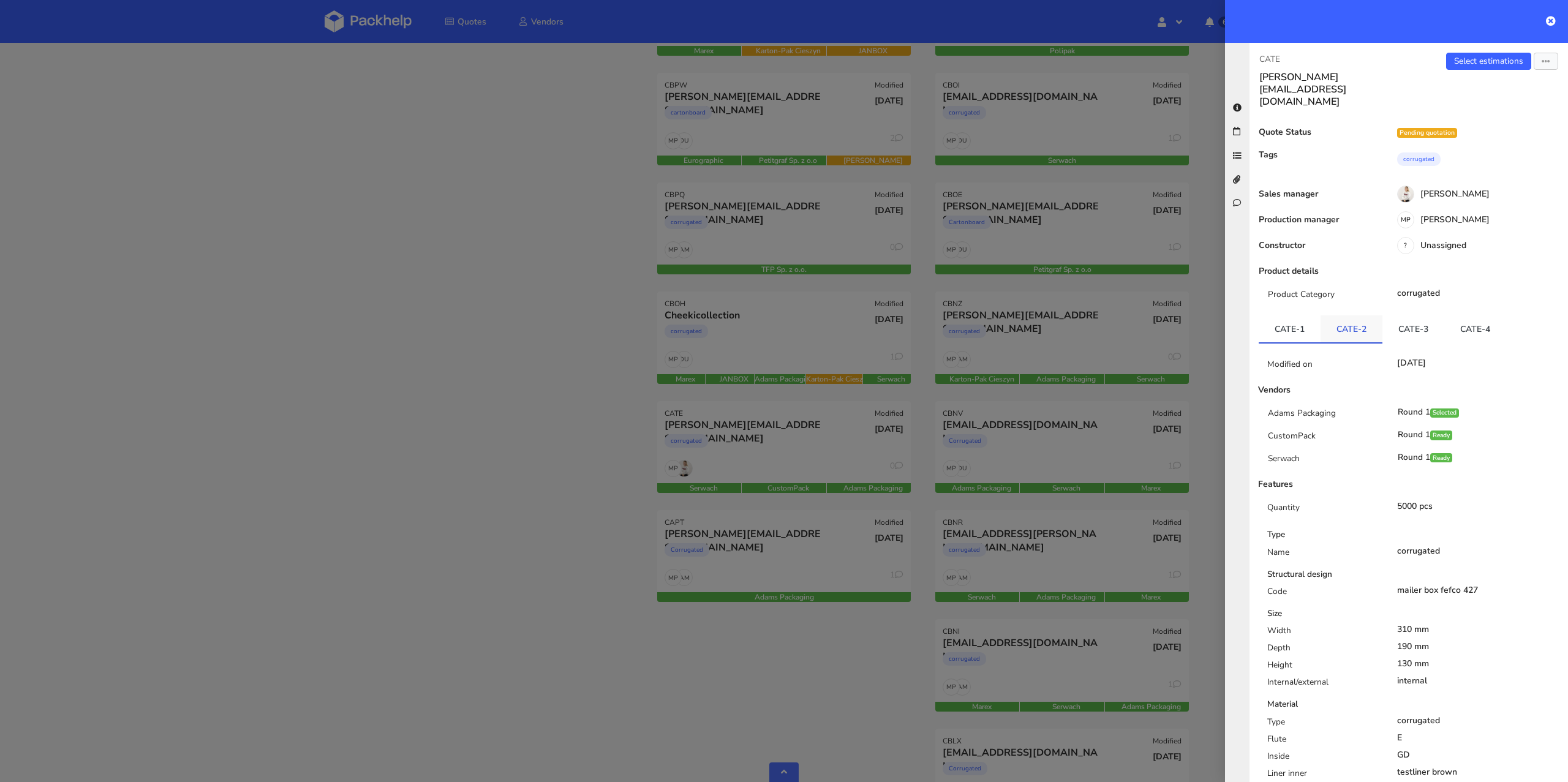
click at [1367, 315] on link "CATE-2" at bounding box center [1351, 329] width 62 height 27
click at [1405, 315] on link "CATE-3" at bounding box center [1413, 329] width 62 height 27
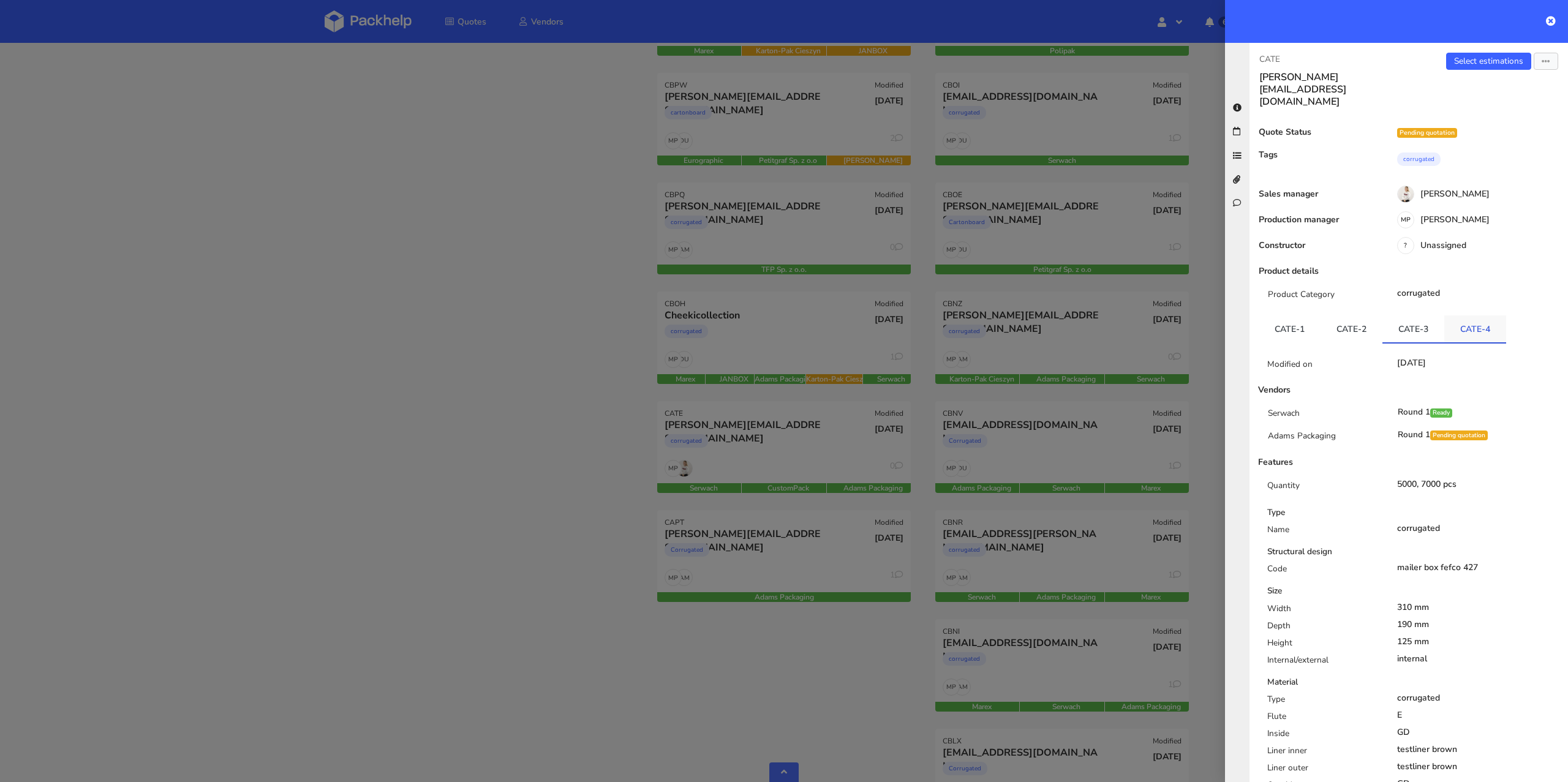
click at [1468, 315] on link "CATE-4" at bounding box center [1475, 329] width 62 height 27
click at [1403, 315] on link "CATE-3" at bounding box center [1413, 329] width 62 height 27
click at [1462, 70] on div "Select estimations Send to estimate View quote Edit quote Missing data Export t…" at bounding box center [1488, 80] width 159 height 55
click at [1462, 69] on link "Select estimations" at bounding box center [1488, 61] width 85 height 17
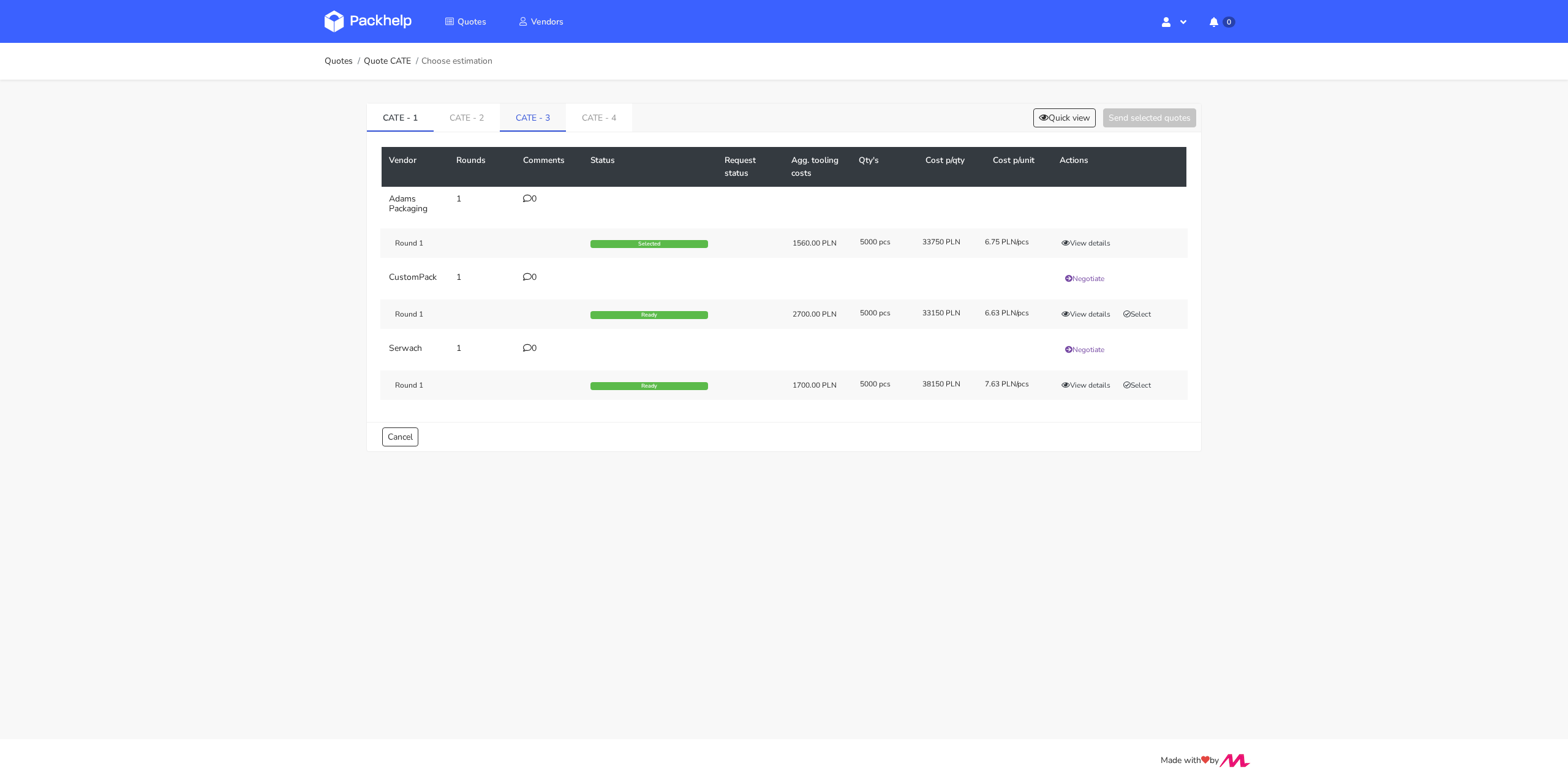
click at [551, 111] on link "CATE - 3" at bounding box center [533, 117] width 66 height 27
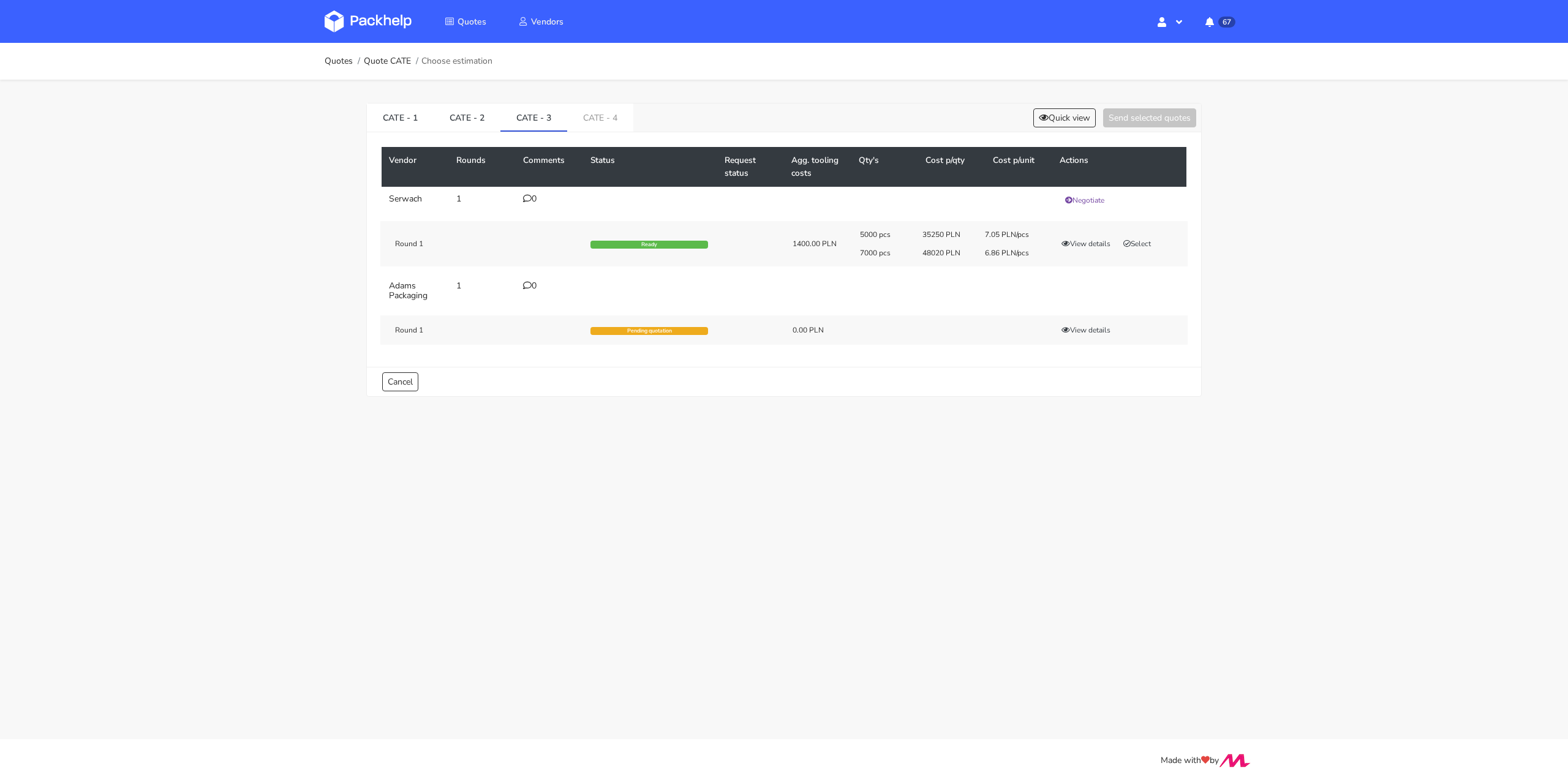
click at [529, 284] on icon at bounding box center [527, 285] width 8 height 8
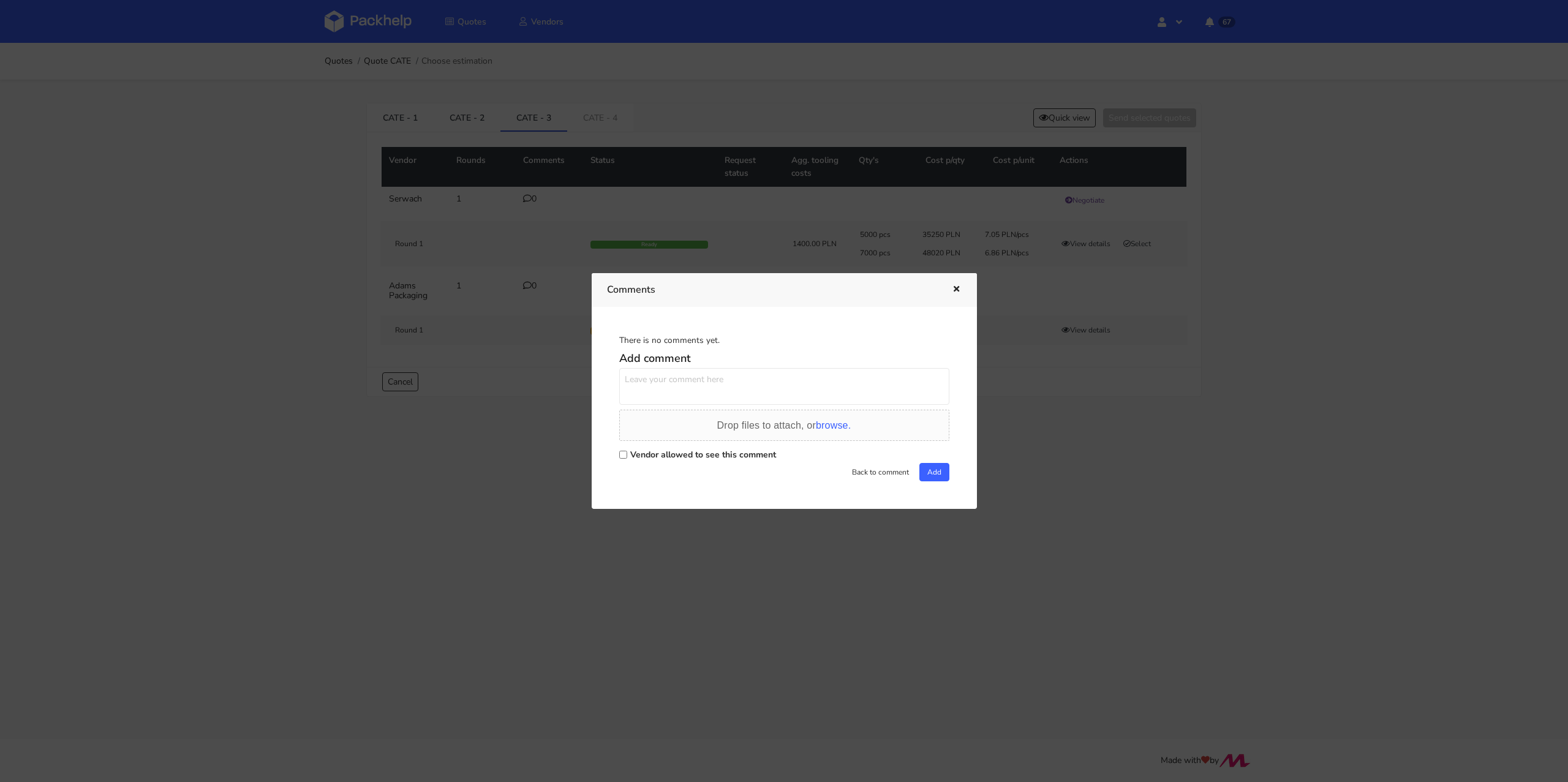
click at [662, 444] on div "Drop files to attach, or browse." at bounding box center [784, 428] width 330 height 37
click at [658, 452] on label "Vendor allowed to see this comment" at bounding box center [703, 455] width 146 height 12
click at [627, 452] on input "Vendor allowed to see this comment" at bounding box center [623, 455] width 8 height 8
checkbox input "true"
click at [687, 378] on textarea at bounding box center [784, 386] width 330 height 37
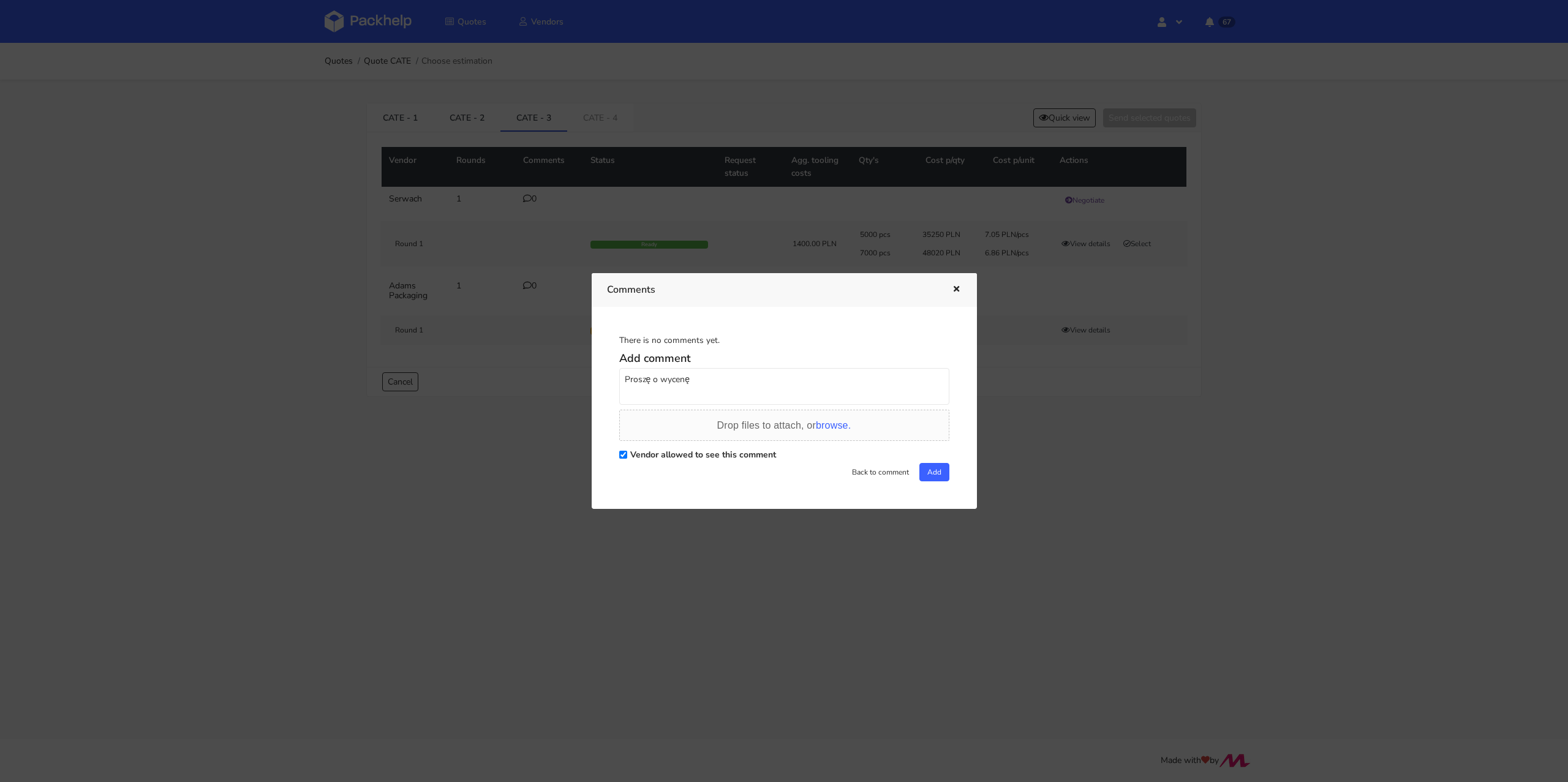
drag, startPoint x: 705, startPoint y: 381, endPoint x: 602, endPoint y: 370, distance: 103.6
click at [602, 370] on div "There is no comments yet. Add comment Proszę o wycenę Drop files to attach, or …" at bounding box center [784, 408] width 385 height 202
type textarea "Proszę o wycenę"
click at [934, 465] on button "Add" at bounding box center [934, 472] width 30 height 19
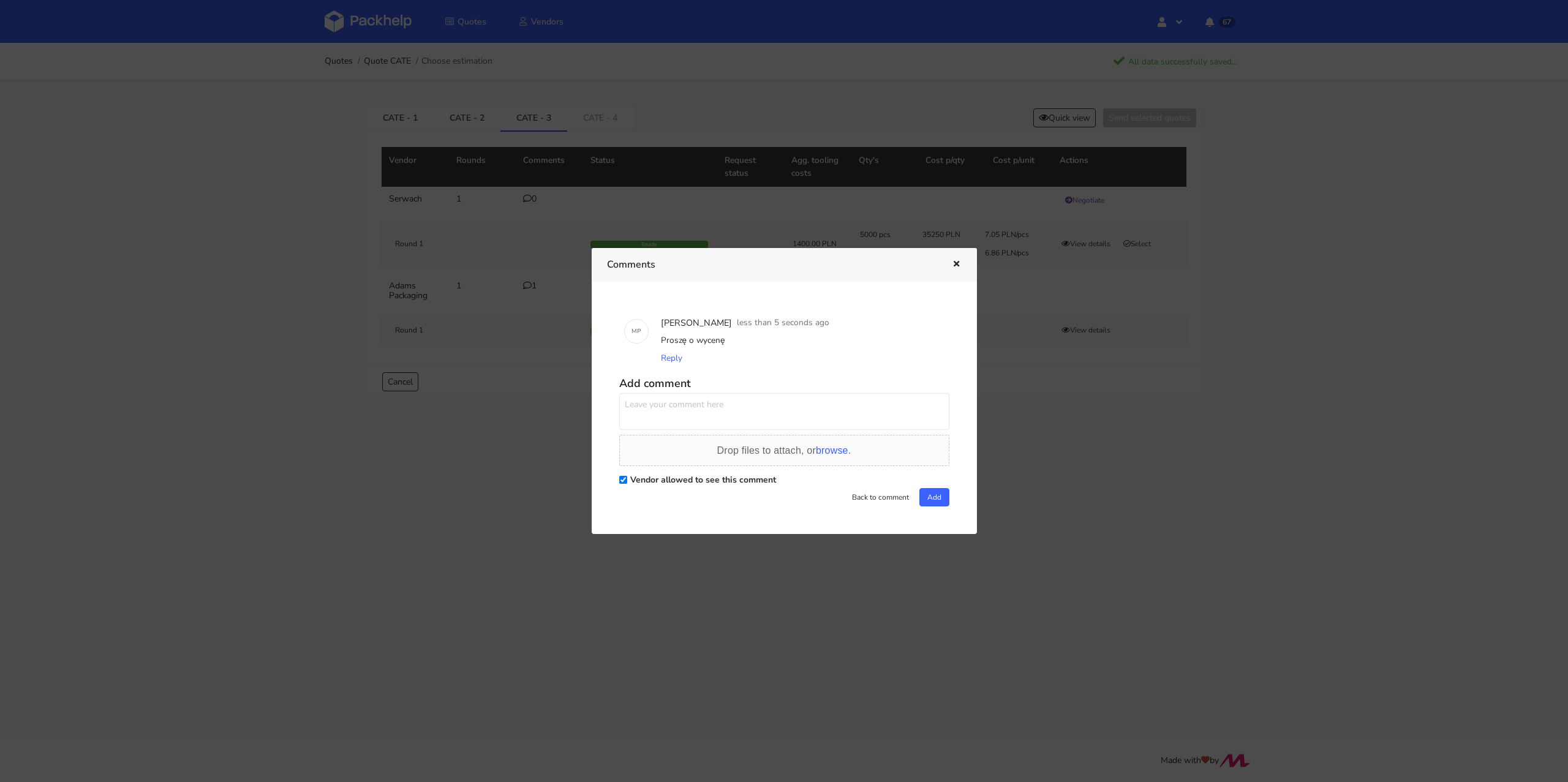
click at [953, 266] on icon "button" at bounding box center [956, 264] width 10 height 8
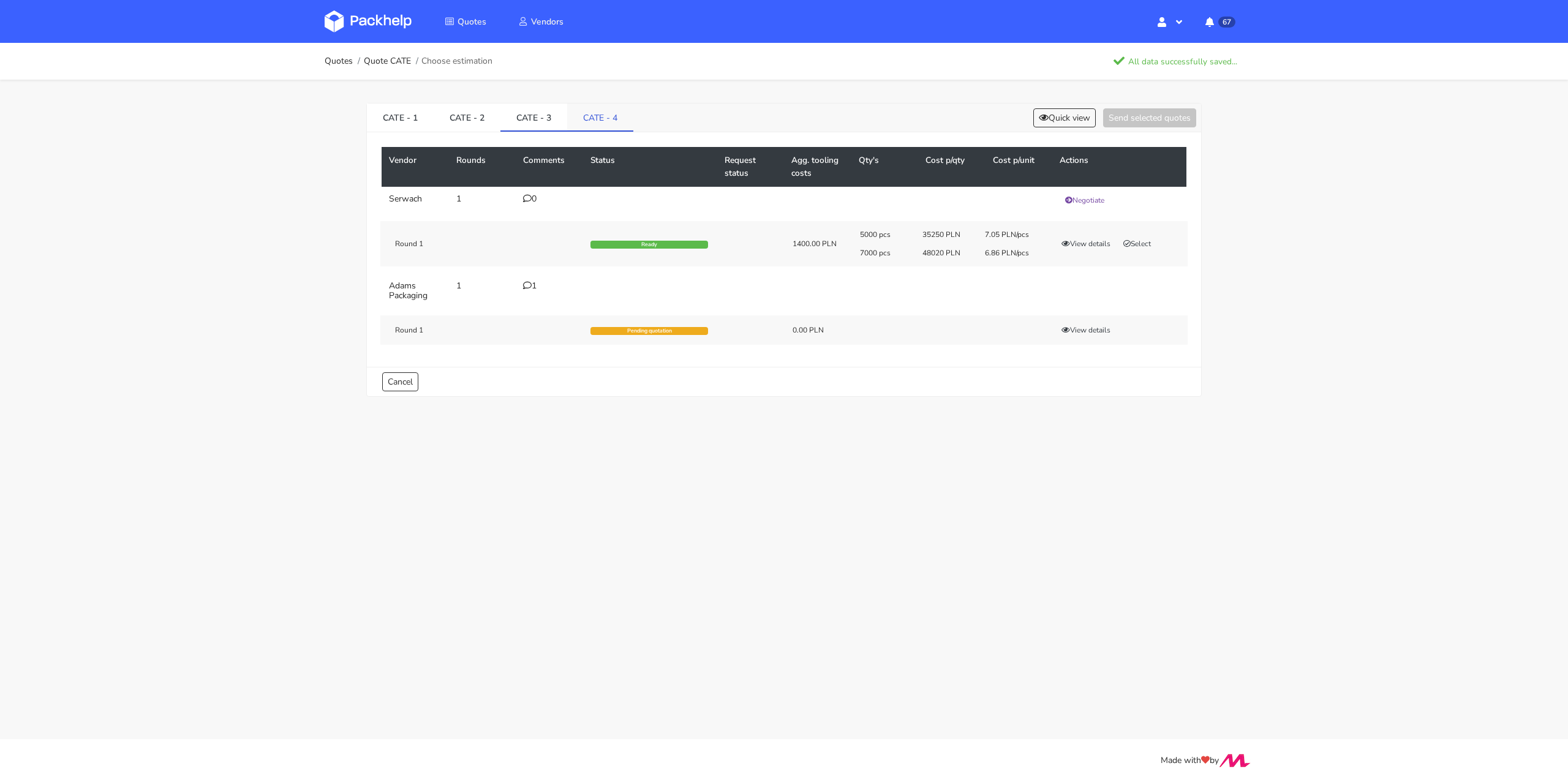
click at [591, 118] on link "CATE - 4" at bounding box center [600, 117] width 66 height 27
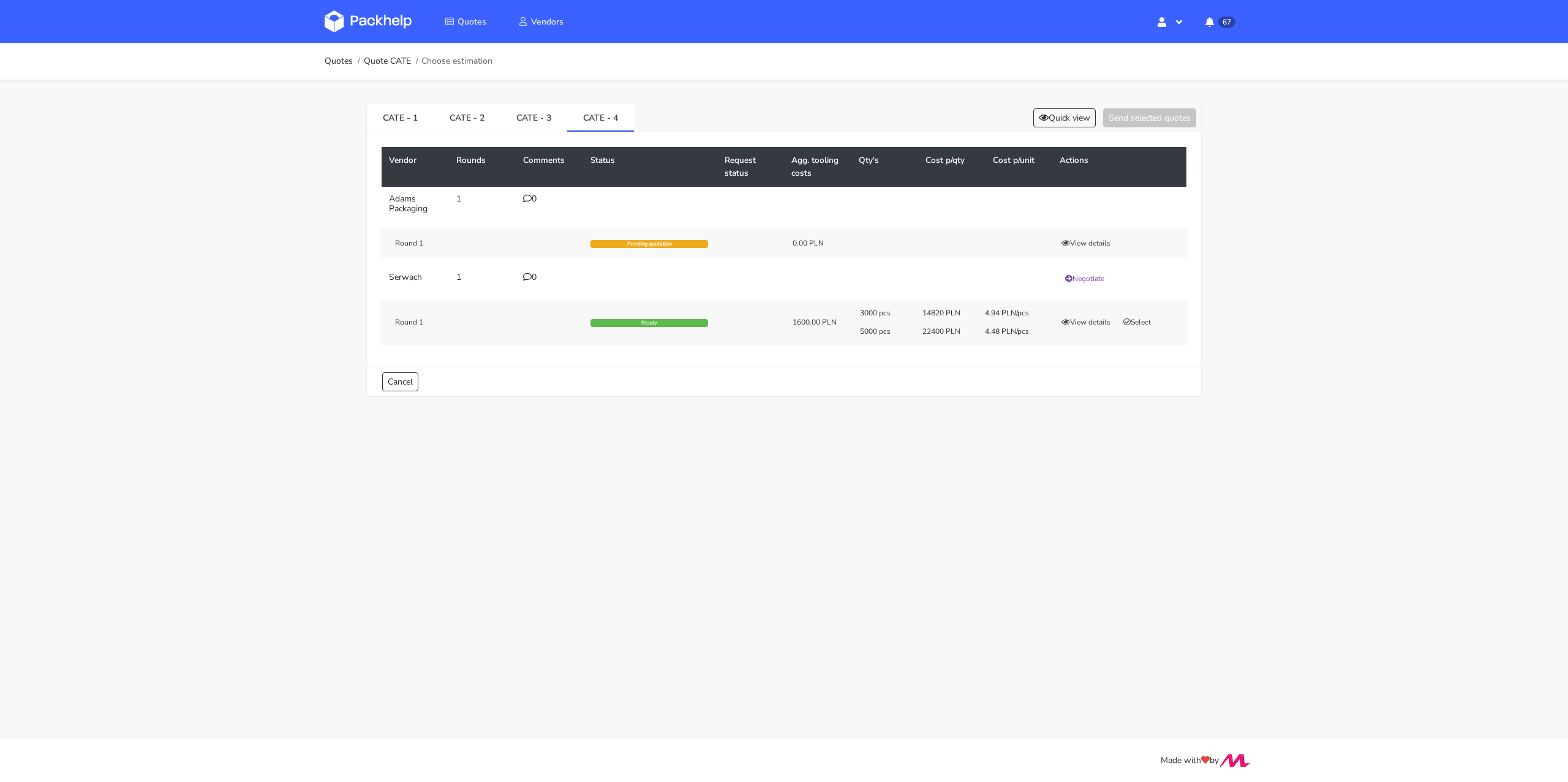
click at [533, 199] on div "0" at bounding box center [549, 199] width 53 height 10
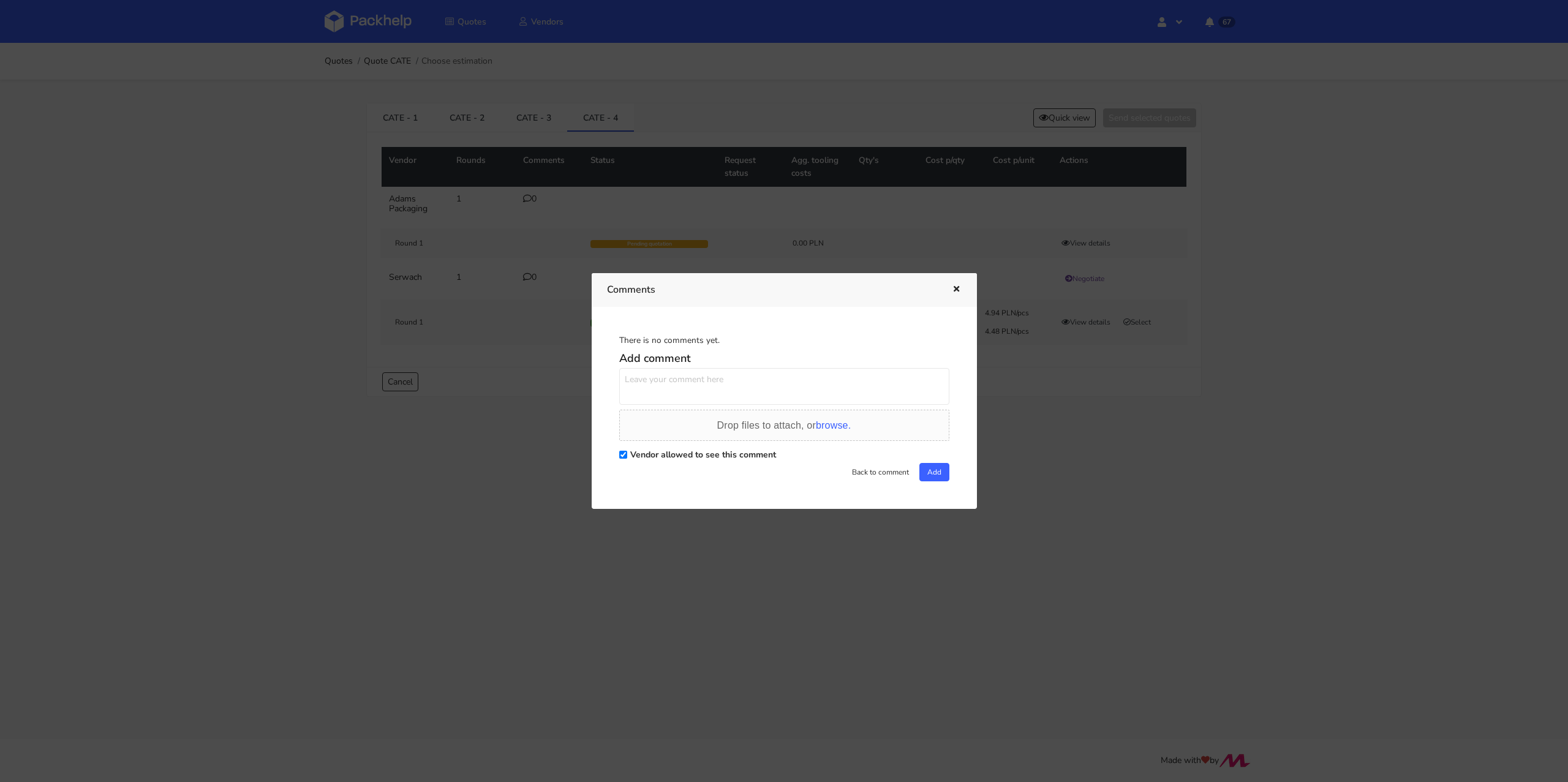
click at [685, 388] on textarea at bounding box center [784, 386] width 330 height 37
paste textarea "Proszę o wycenę"
type textarea "Proszę o wycenę"
click at [943, 473] on button "Add" at bounding box center [934, 472] width 30 height 19
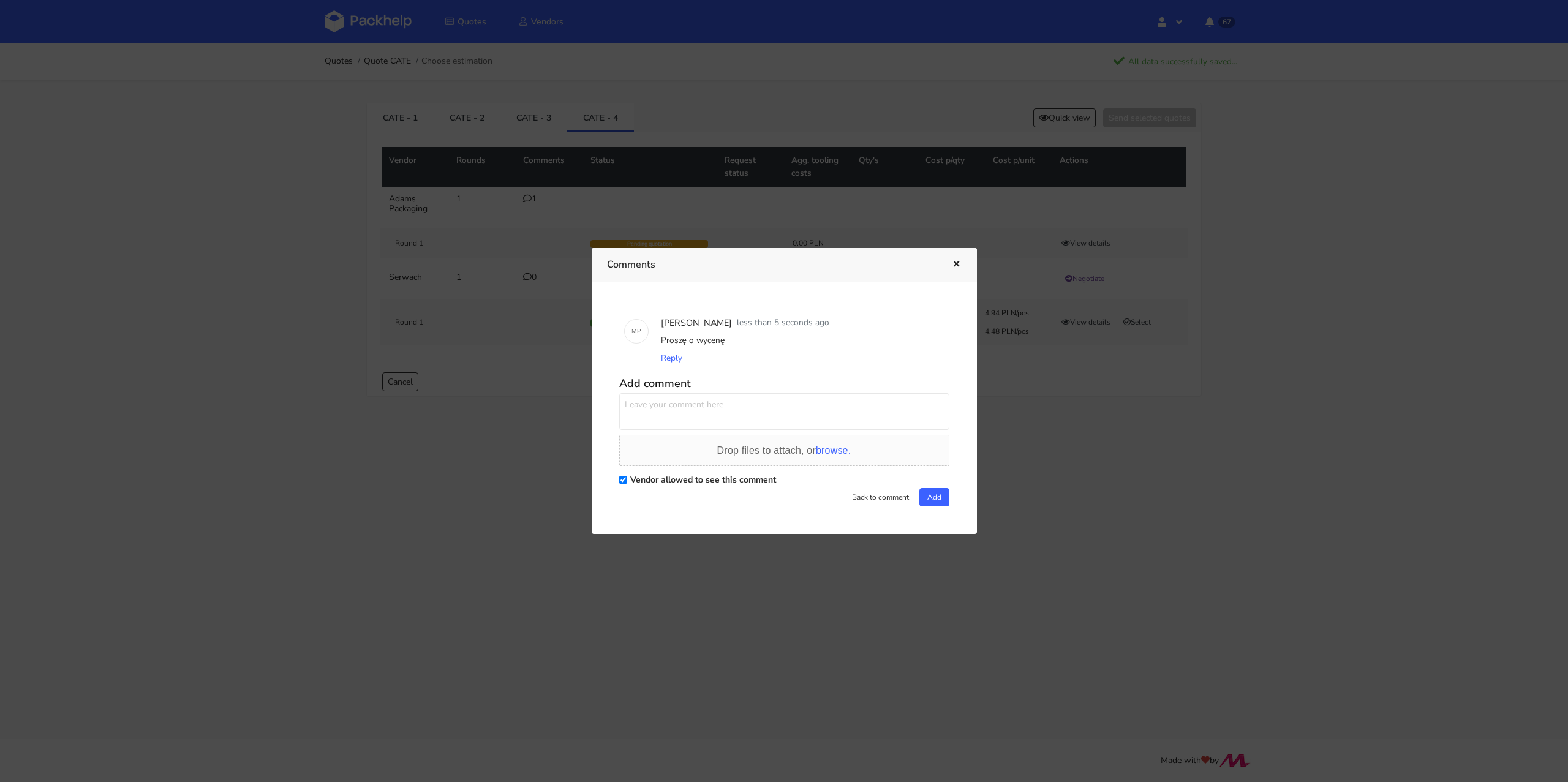
click at [960, 266] on icon "button" at bounding box center [956, 264] width 10 height 8
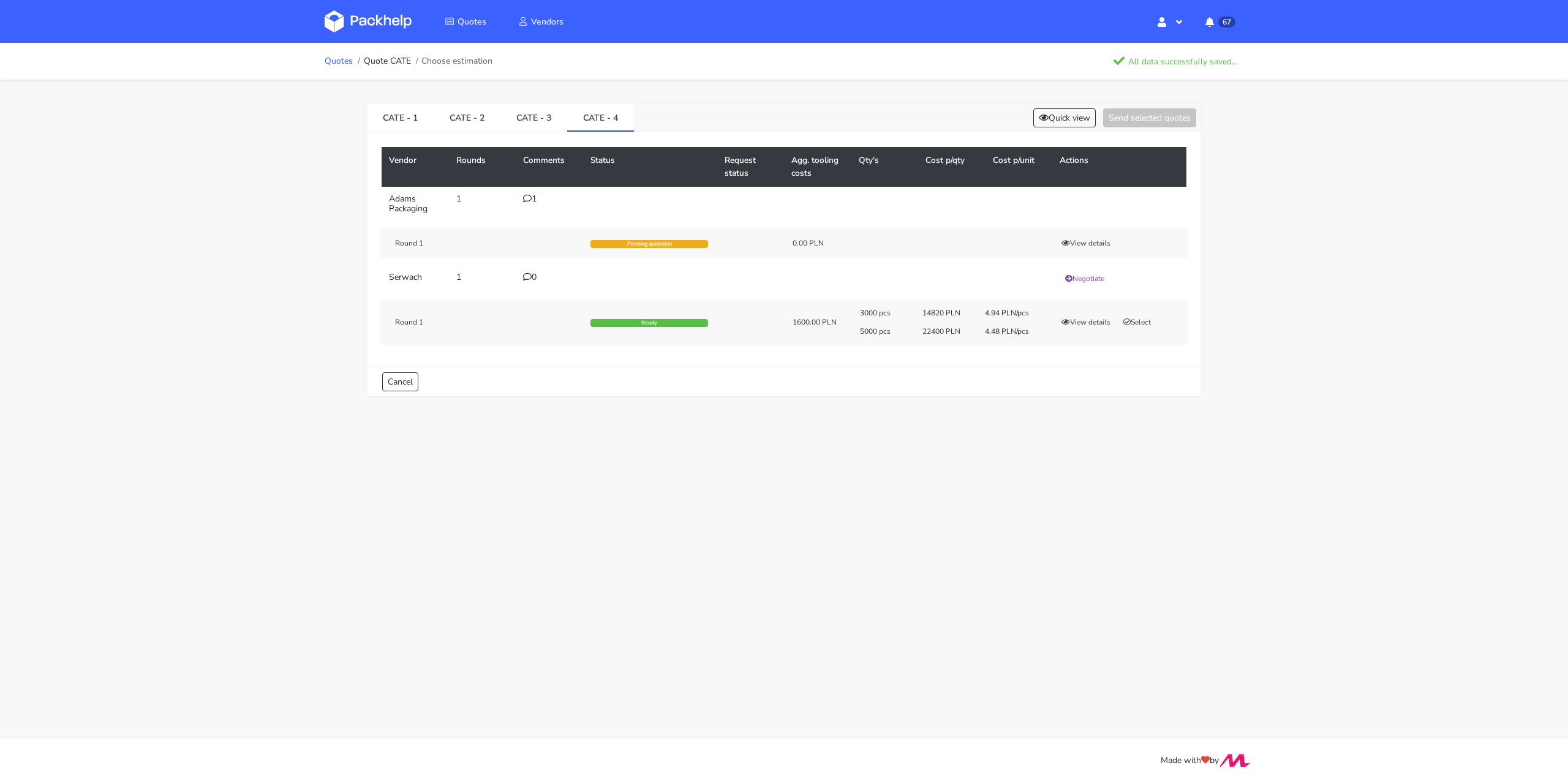
click at [342, 57] on link "Quotes" at bounding box center [339, 61] width 28 height 10
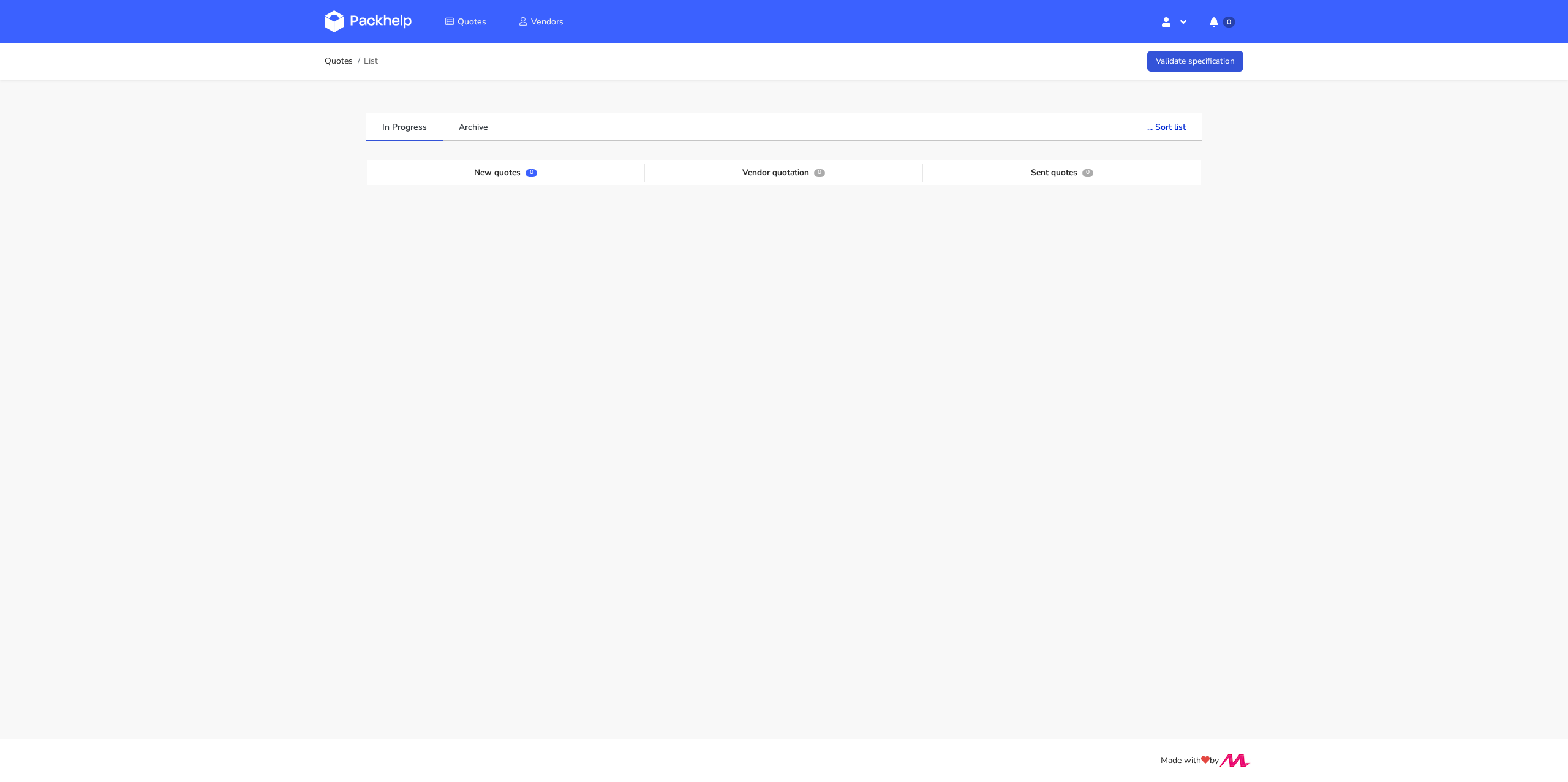
click at [371, 27] on img at bounding box center [368, 21] width 87 height 22
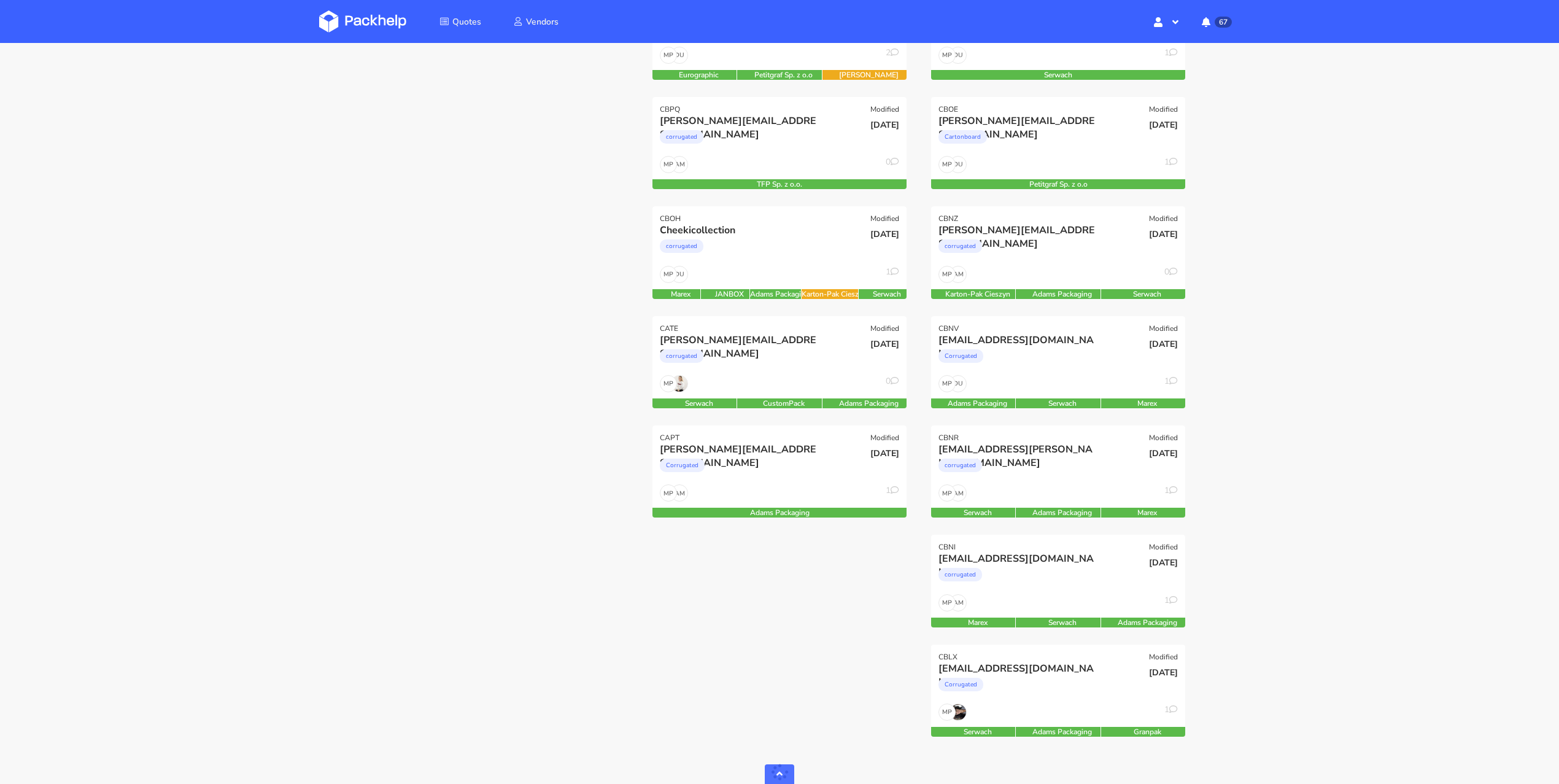
scroll to position [655, 0]
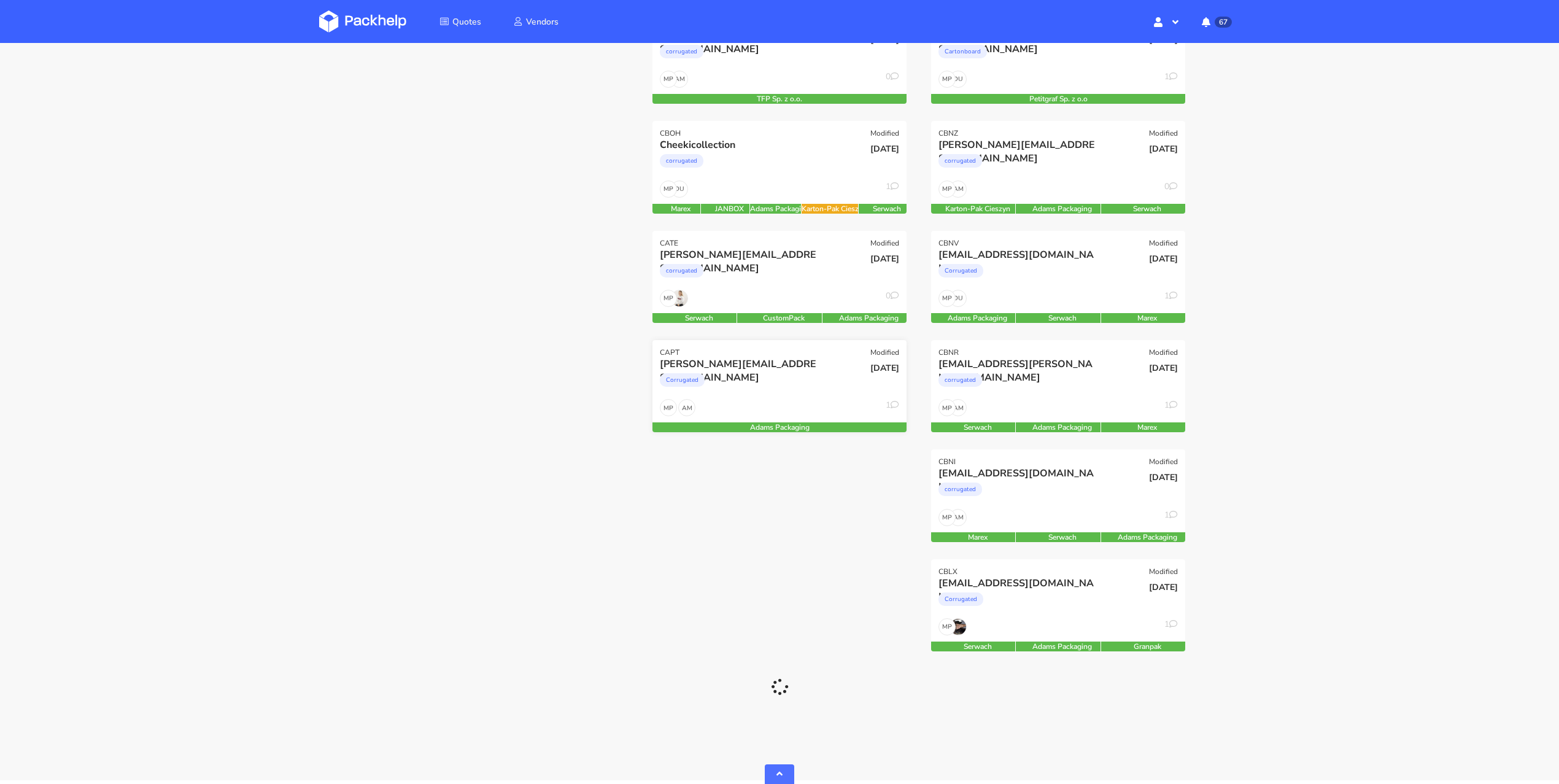
click at [778, 400] on div "AM MP 1" at bounding box center [780, 411] width 254 height 23
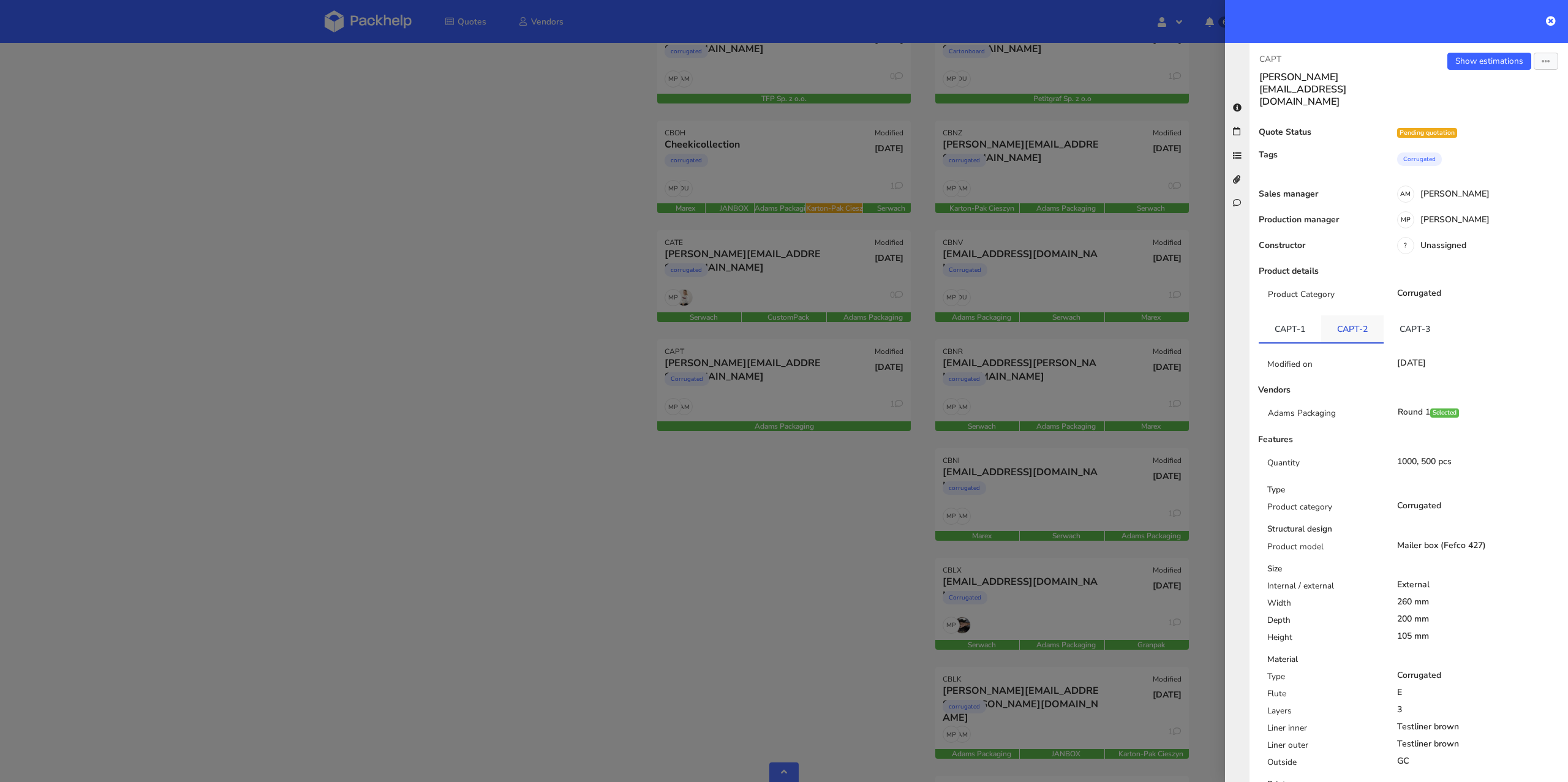
click at [1369, 315] on link "CAPT-2" at bounding box center [1352, 329] width 62 height 27
click at [1395, 315] on link "CAPT-3" at bounding box center [1414, 329] width 62 height 27
click at [1486, 62] on link "Show estimations" at bounding box center [1489, 61] width 84 height 17
click at [426, 377] on div at bounding box center [784, 391] width 1568 height 782
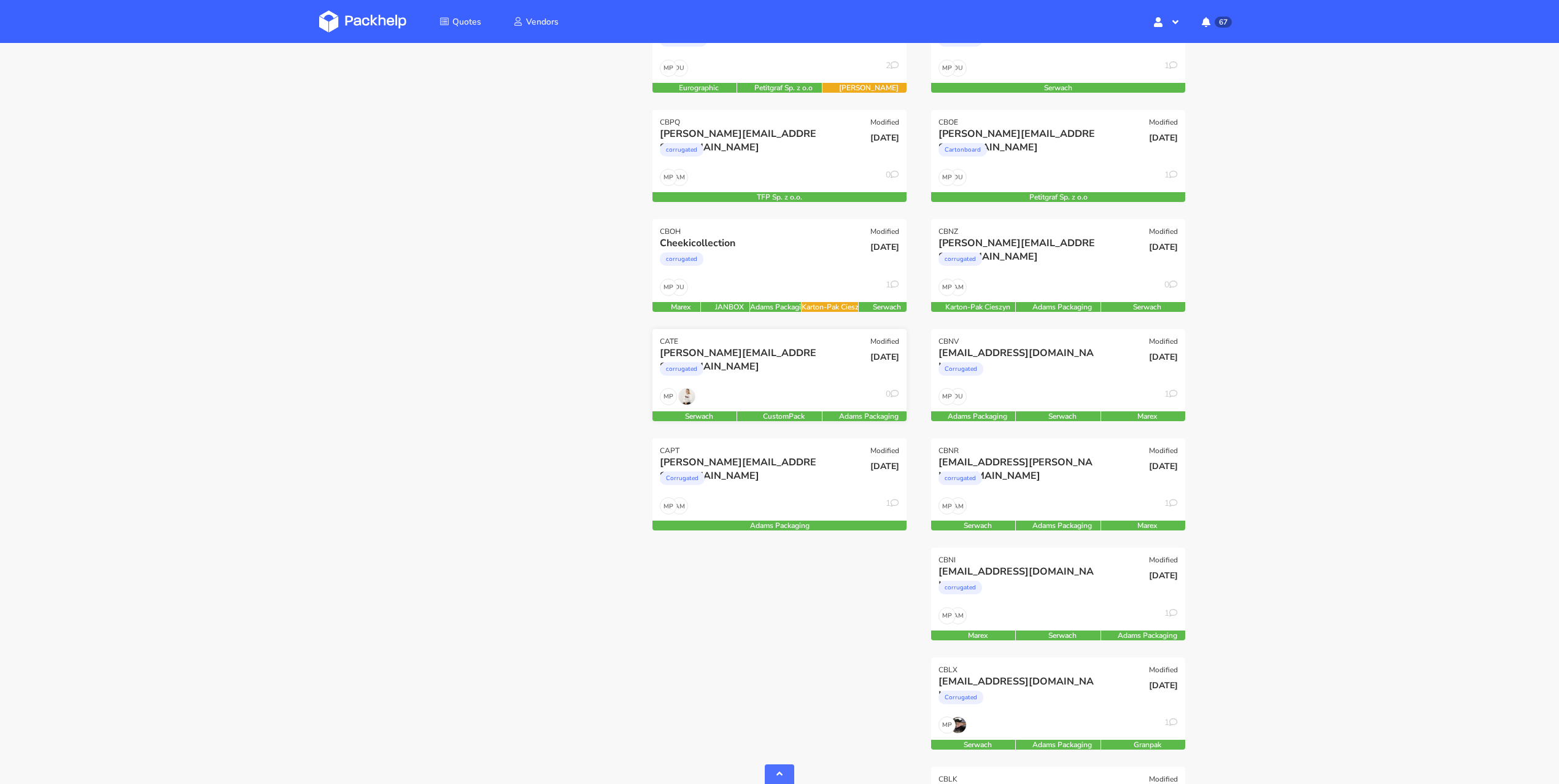
scroll to position [539, 0]
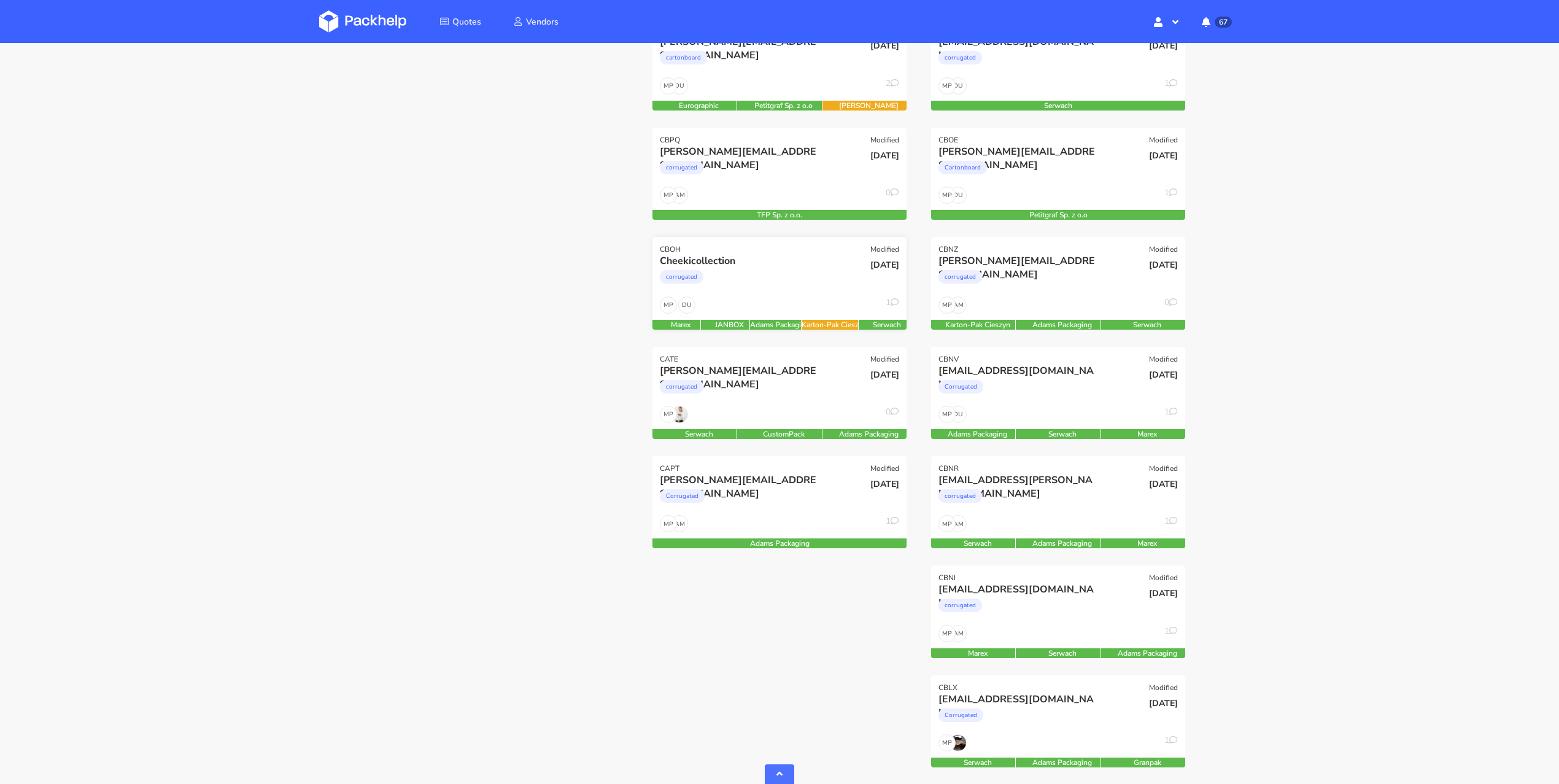
click at [785, 297] on div "DU MP 1" at bounding box center [780, 308] width 254 height 23
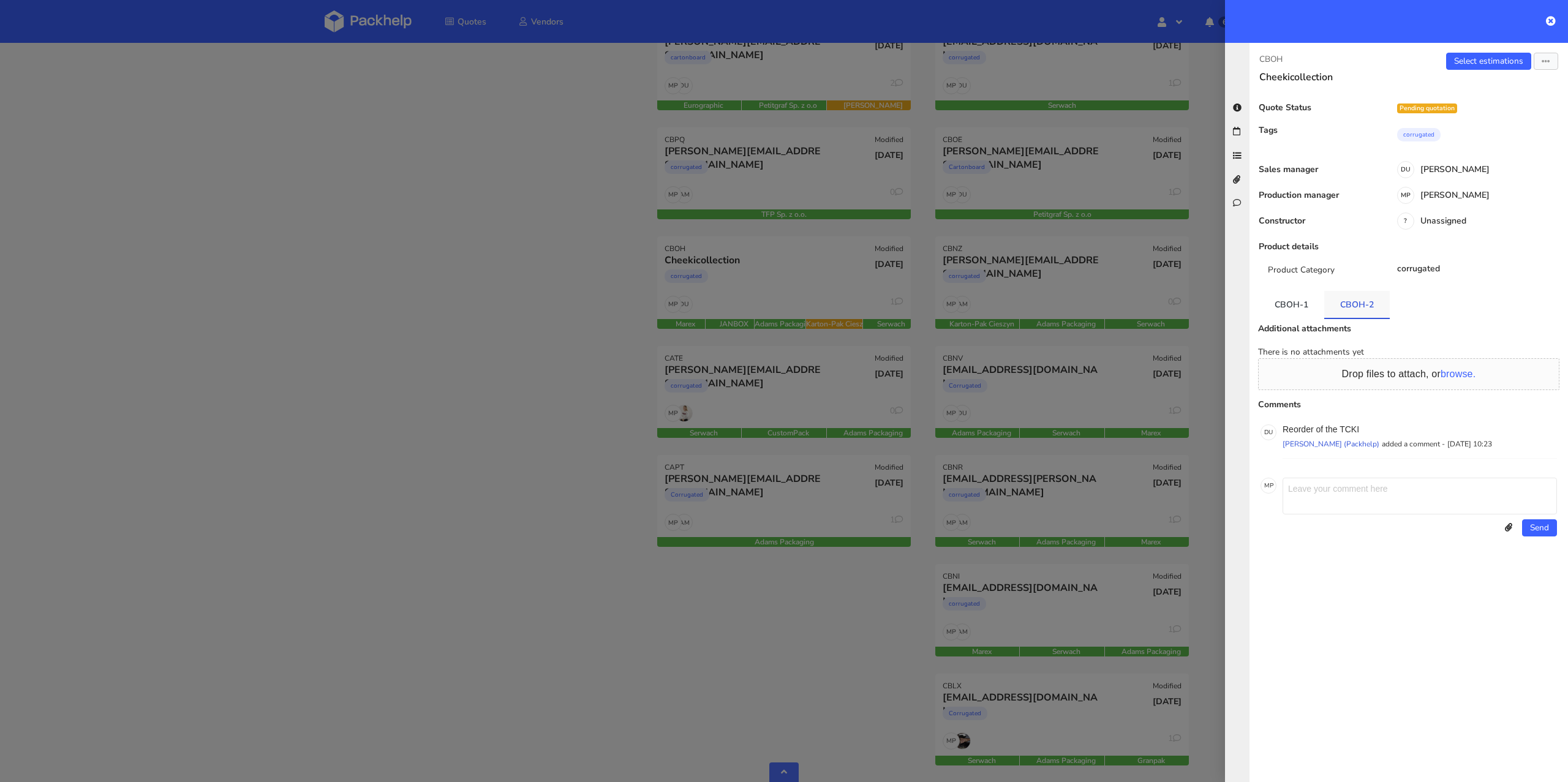
click at [1341, 313] on link "CBOH-2" at bounding box center [1357, 304] width 66 height 27
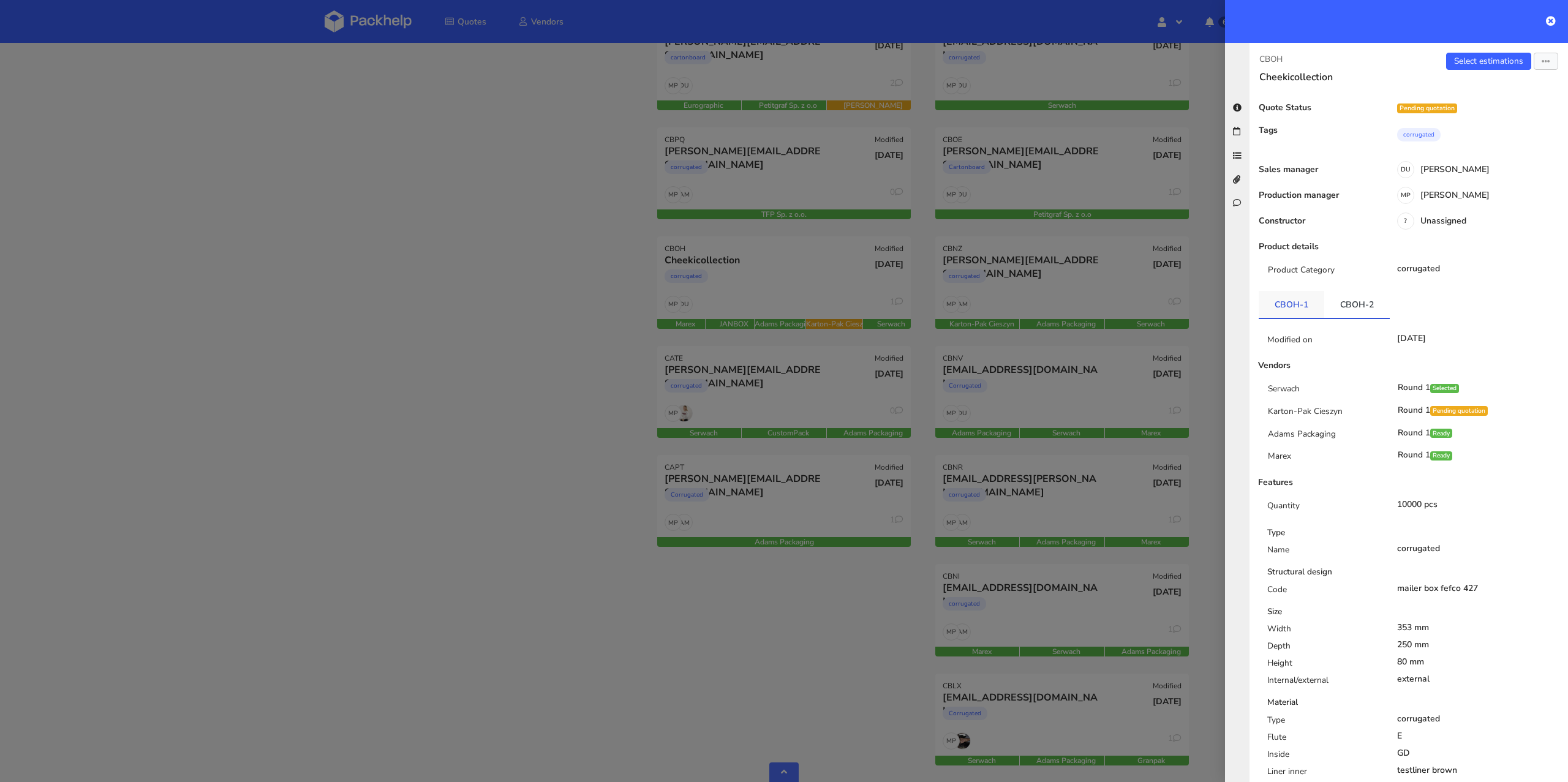
click at [1296, 313] on link "CBOH-1" at bounding box center [1291, 304] width 66 height 27
click at [683, 376] on div at bounding box center [784, 391] width 1568 height 782
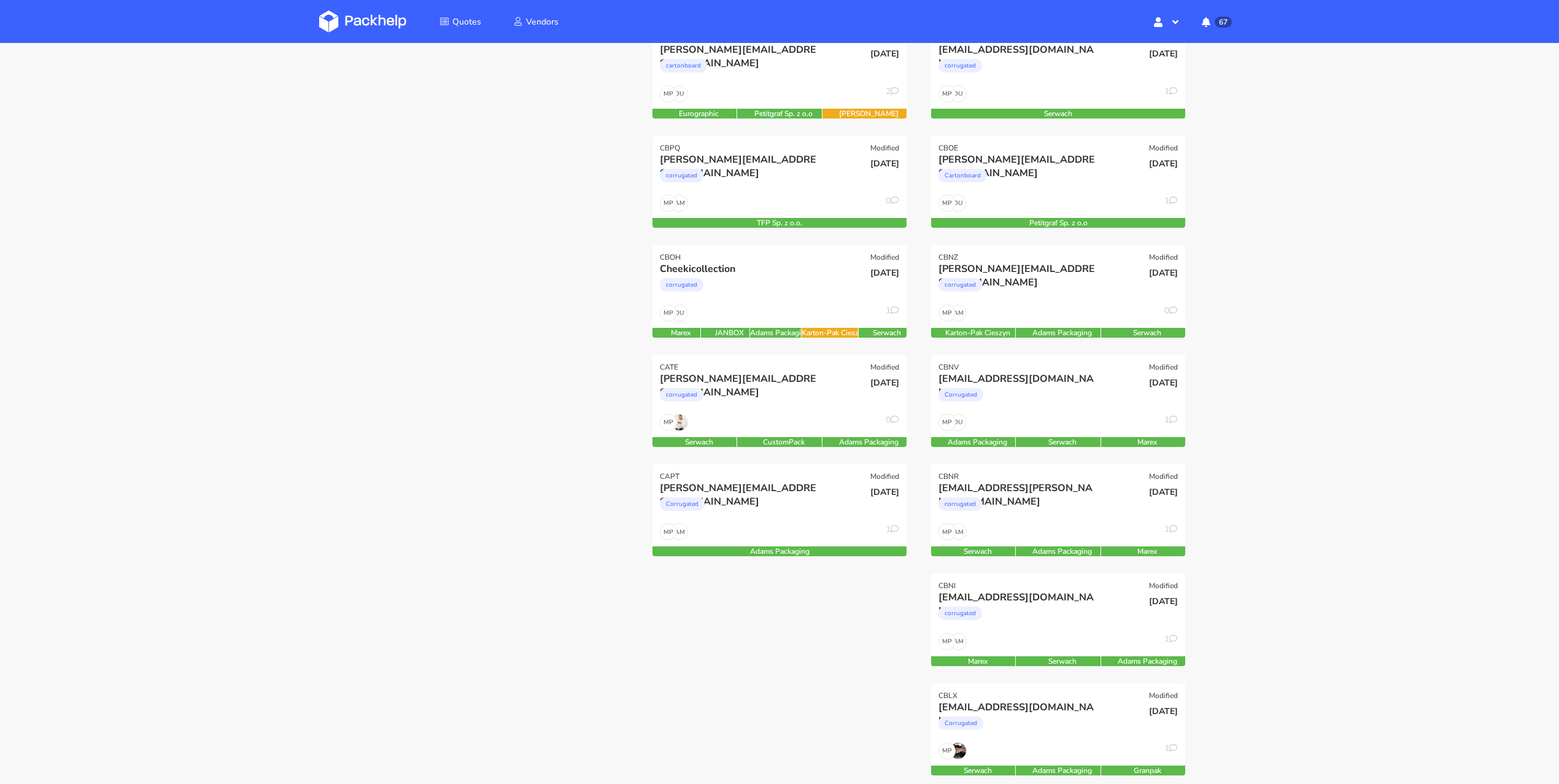
scroll to position [296, 0]
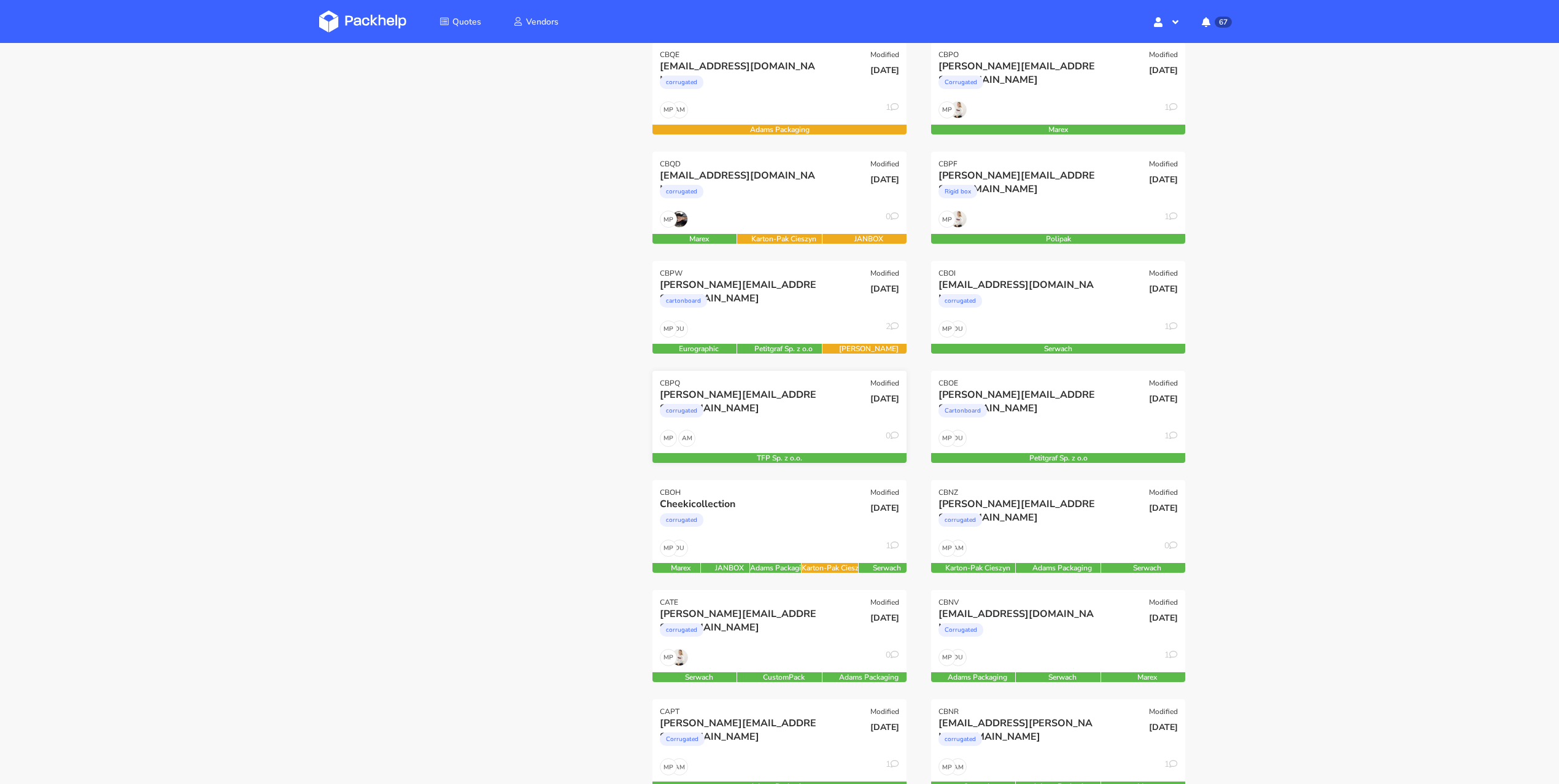
click at [751, 411] on div "corrugated" at bounding box center [741, 414] width 162 height 24
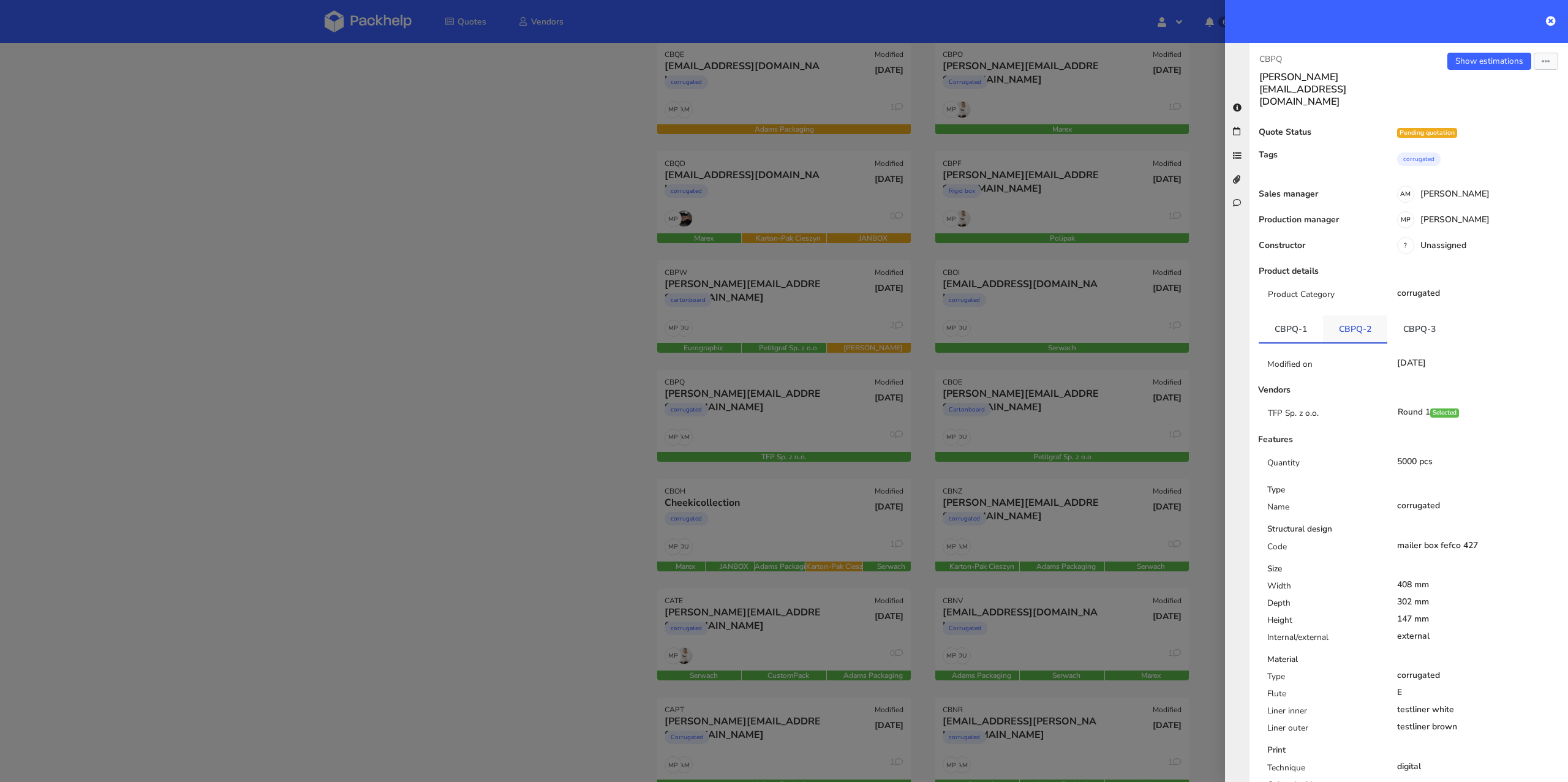
click at [1361, 315] on link "CBPQ-2" at bounding box center [1355, 329] width 64 height 27
click at [1419, 315] on link "CBPQ-3" at bounding box center [1419, 329] width 64 height 27
click at [580, 460] on div at bounding box center [784, 391] width 1568 height 782
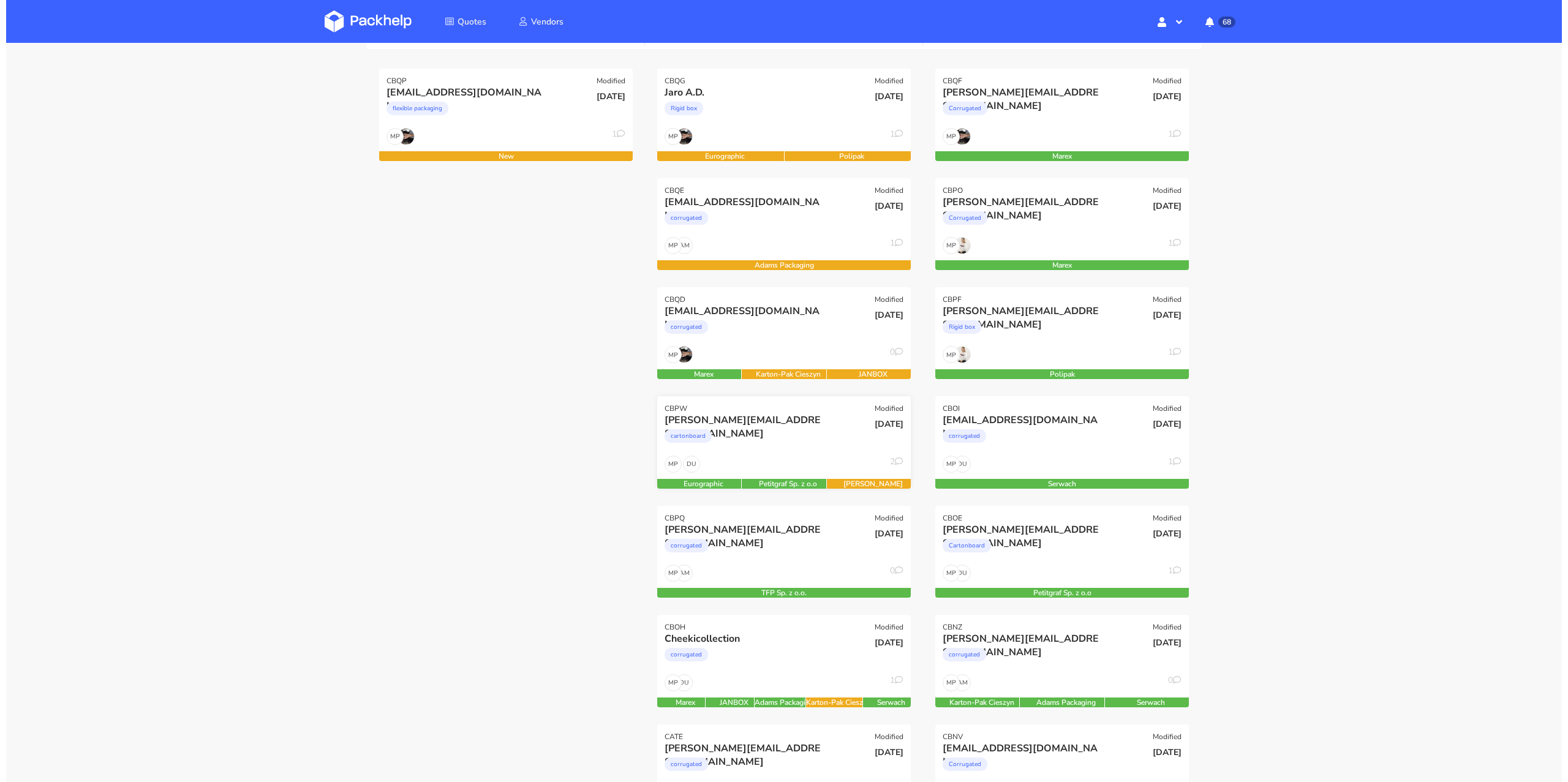
scroll to position [156, 0]
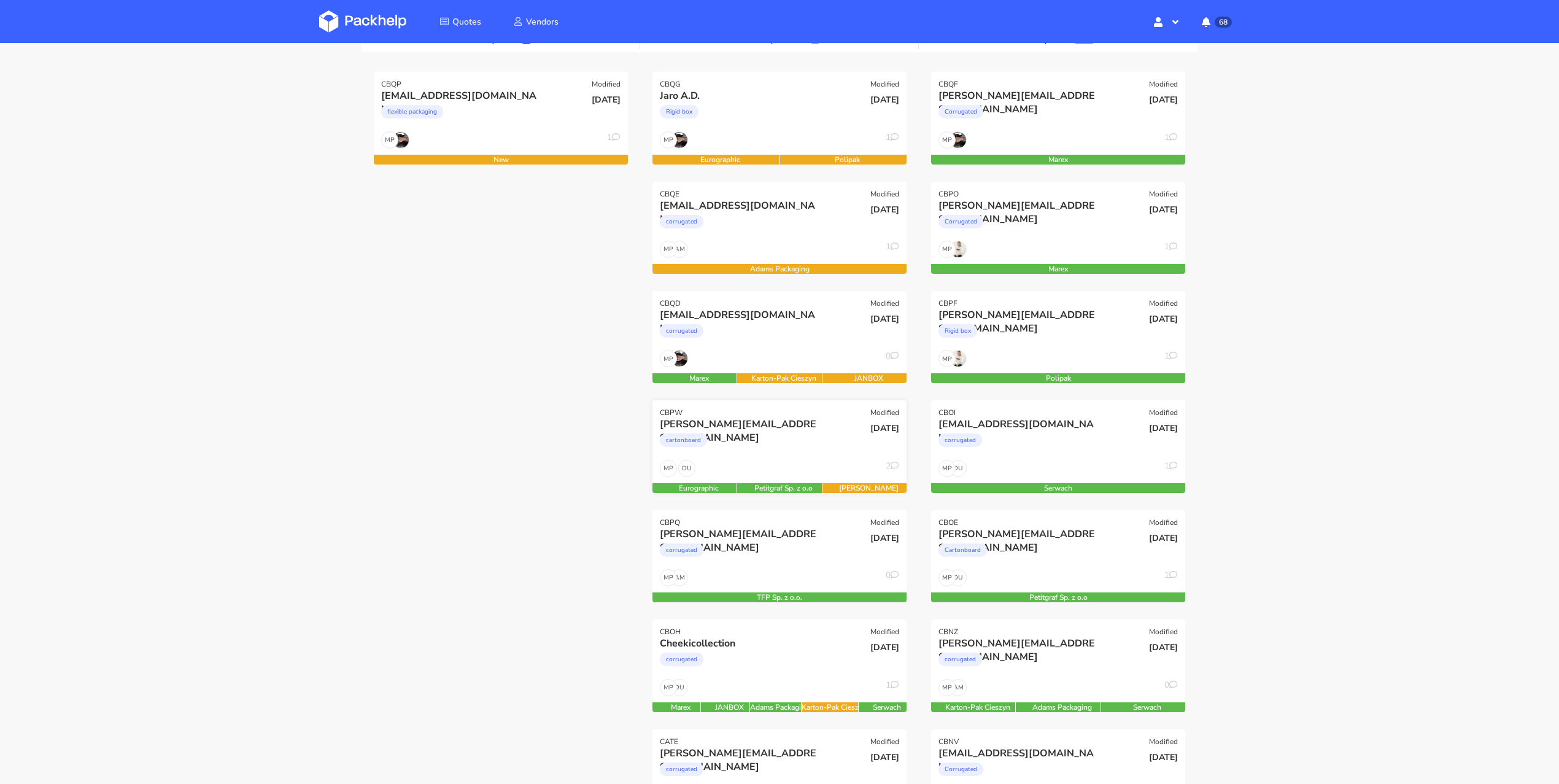
click at [807, 421] on div "[PERSON_NAME][EMAIL_ADDRESS][DOMAIN_NAME]" at bounding box center [741, 424] width 162 height 14
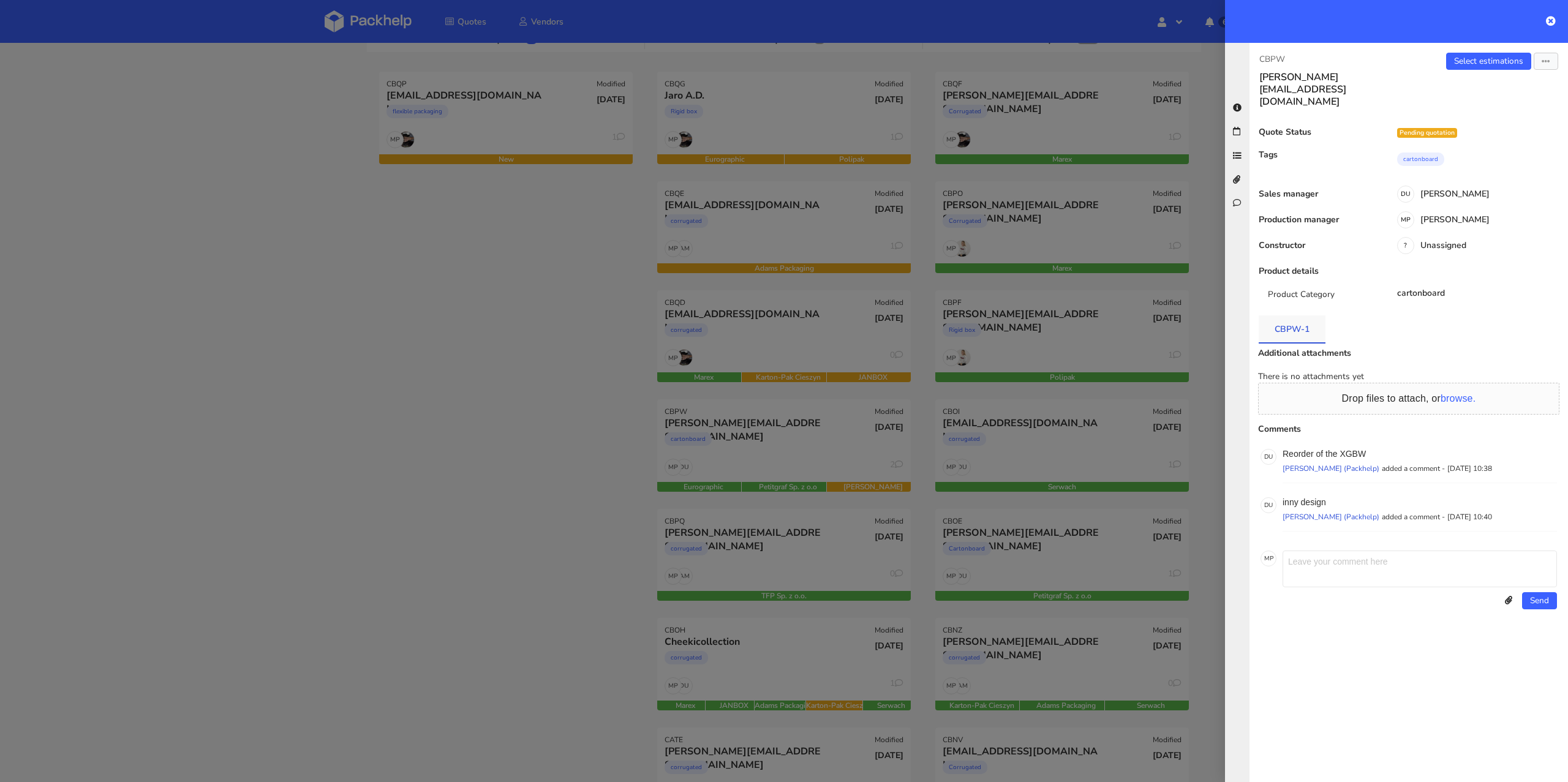
click at [1289, 315] on link "CBPW-1" at bounding box center [1292, 329] width 67 height 27
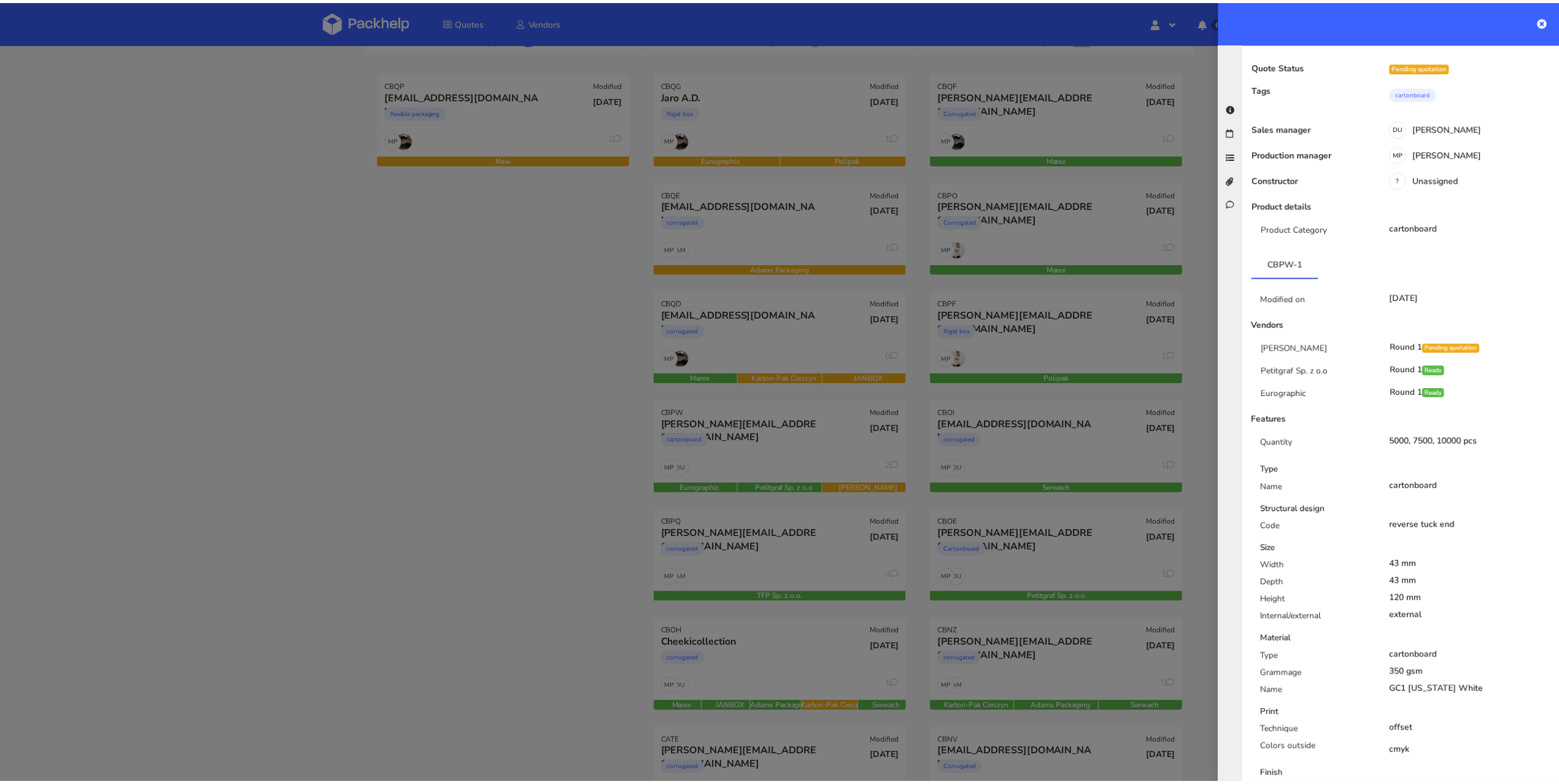
scroll to position [0, 0]
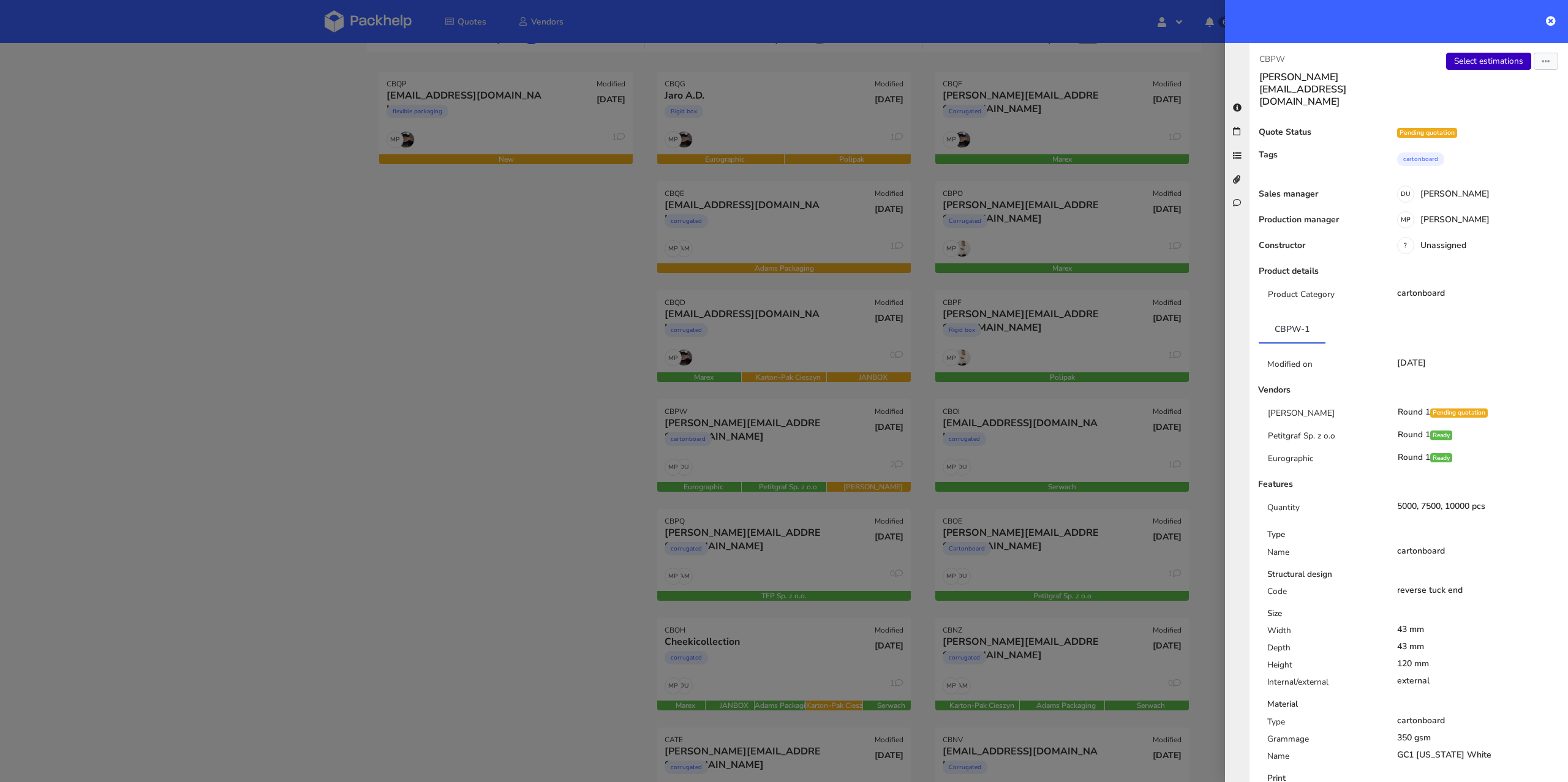
click at [1480, 62] on link "Select estimations" at bounding box center [1488, 61] width 85 height 17
click at [483, 381] on div at bounding box center [784, 391] width 1568 height 782
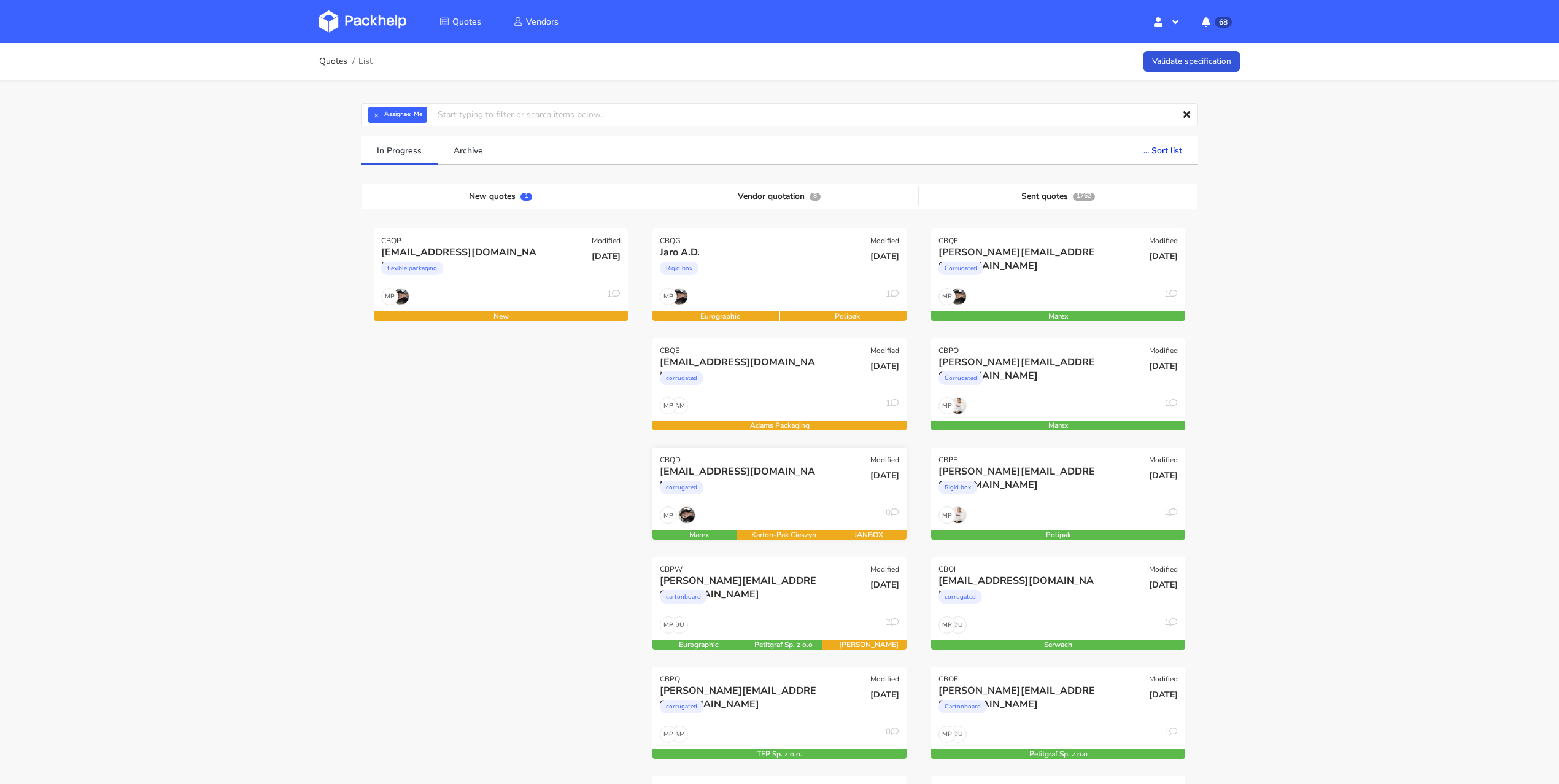
click at [780, 467] on div "[EMAIL_ADDRESS][DOMAIN_NAME]" at bounding box center [741, 471] width 162 height 14
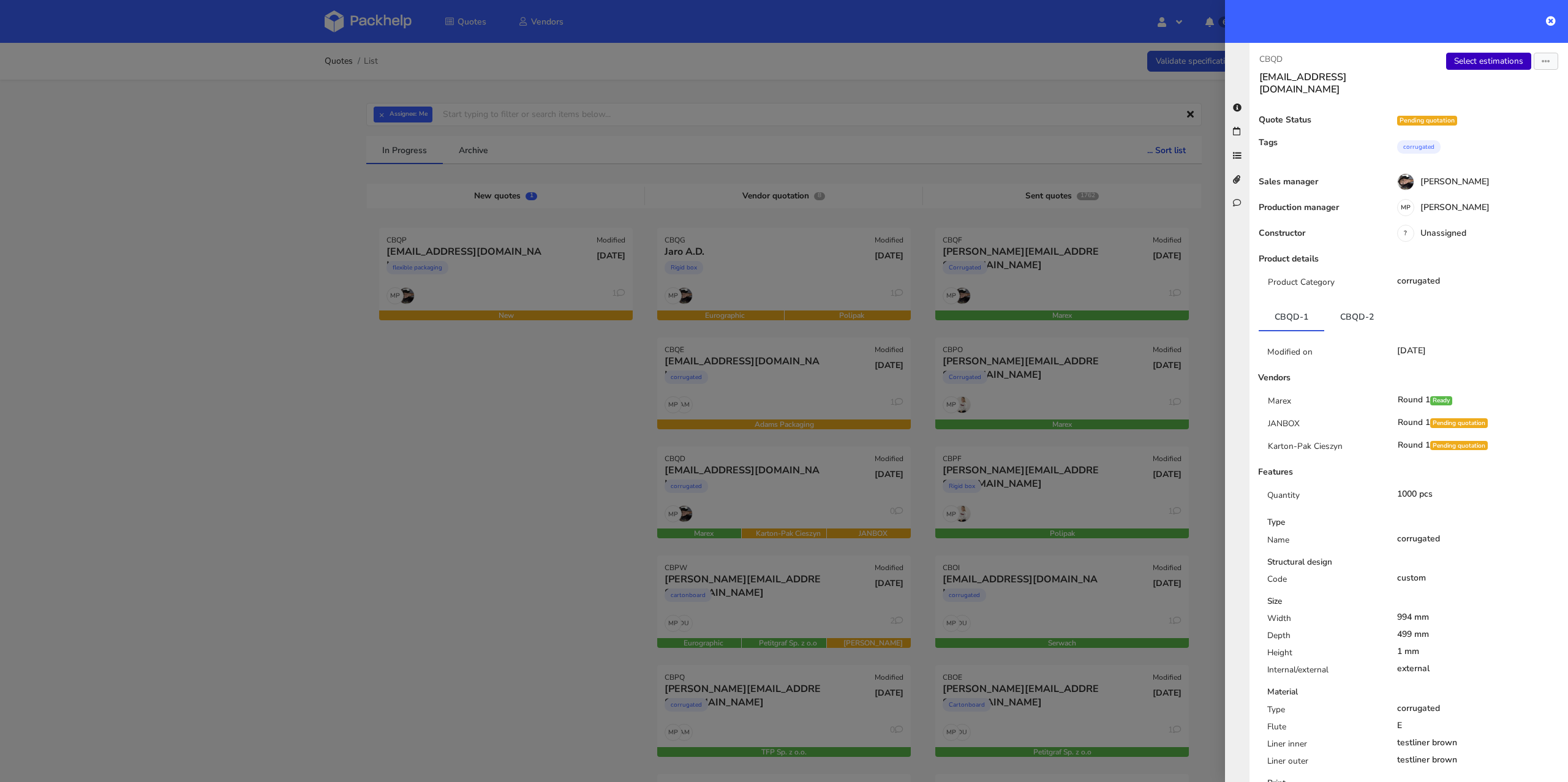
click at [1490, 57] on link "Select estimations" at bounding box center [1488, 61] width 85 height 17
click at [219, 286] on div at bounding box center [784, 391] width 1568 height 782
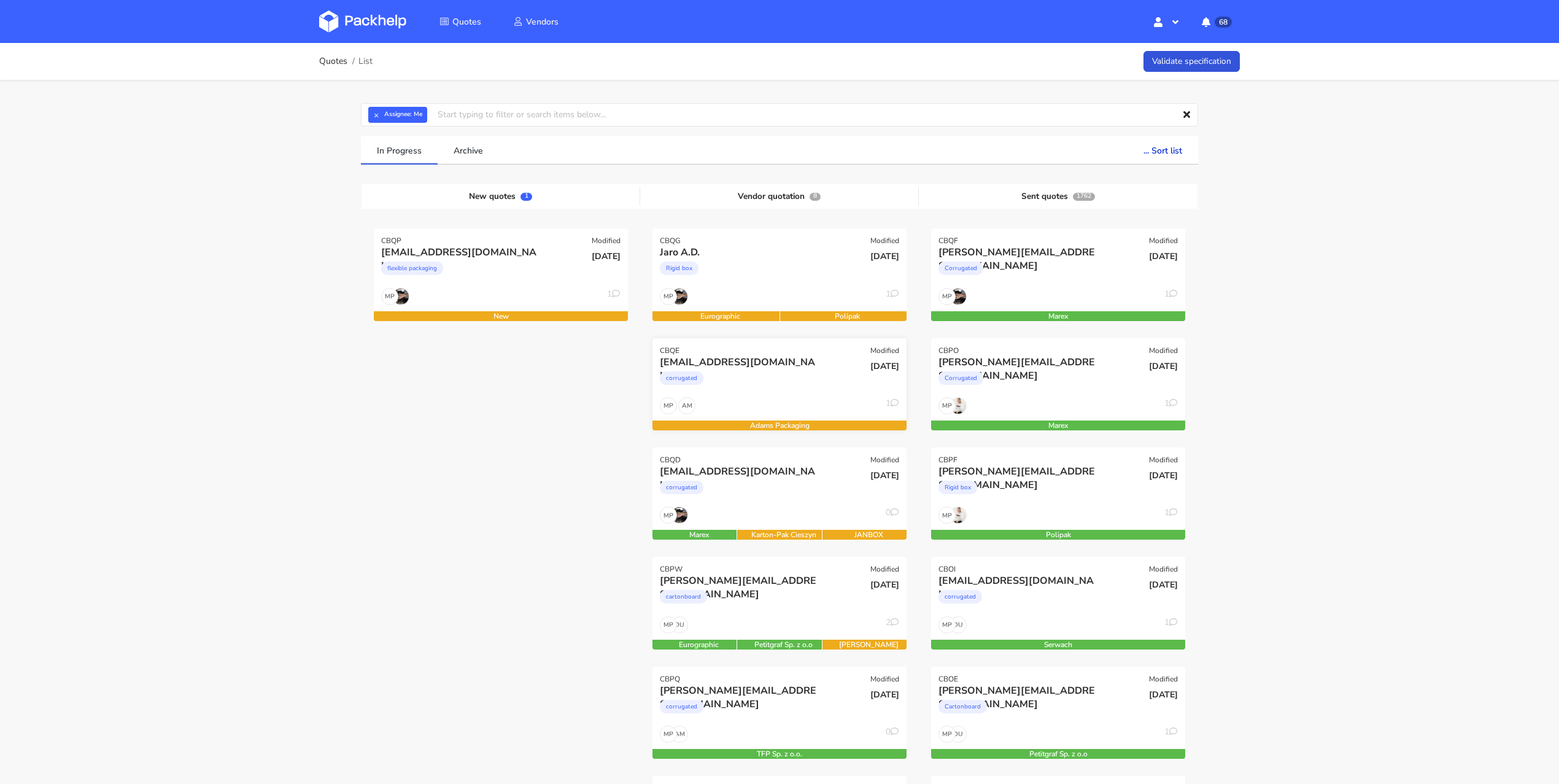
click at [752, 360] on div "fanny.dubus@restaurant-made.fr" at bounding box center [741, 362] width 162 height 14
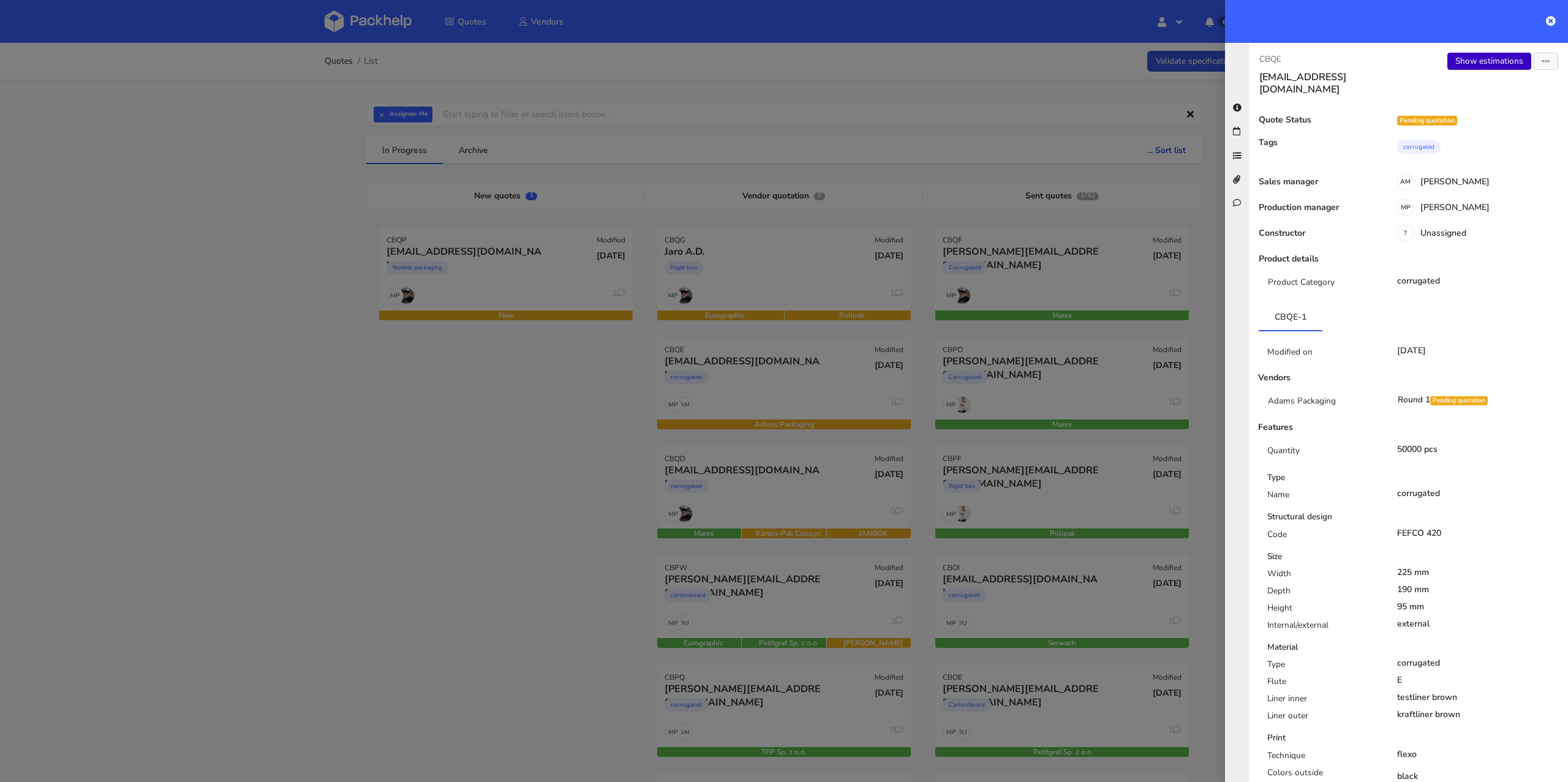
click at [1462, 57] on link "Show estimations" at bounding box center [1489, 61] width 84 height 17
click at [423, 397] on div at bounding box center [784, 391] width 1568 height 782
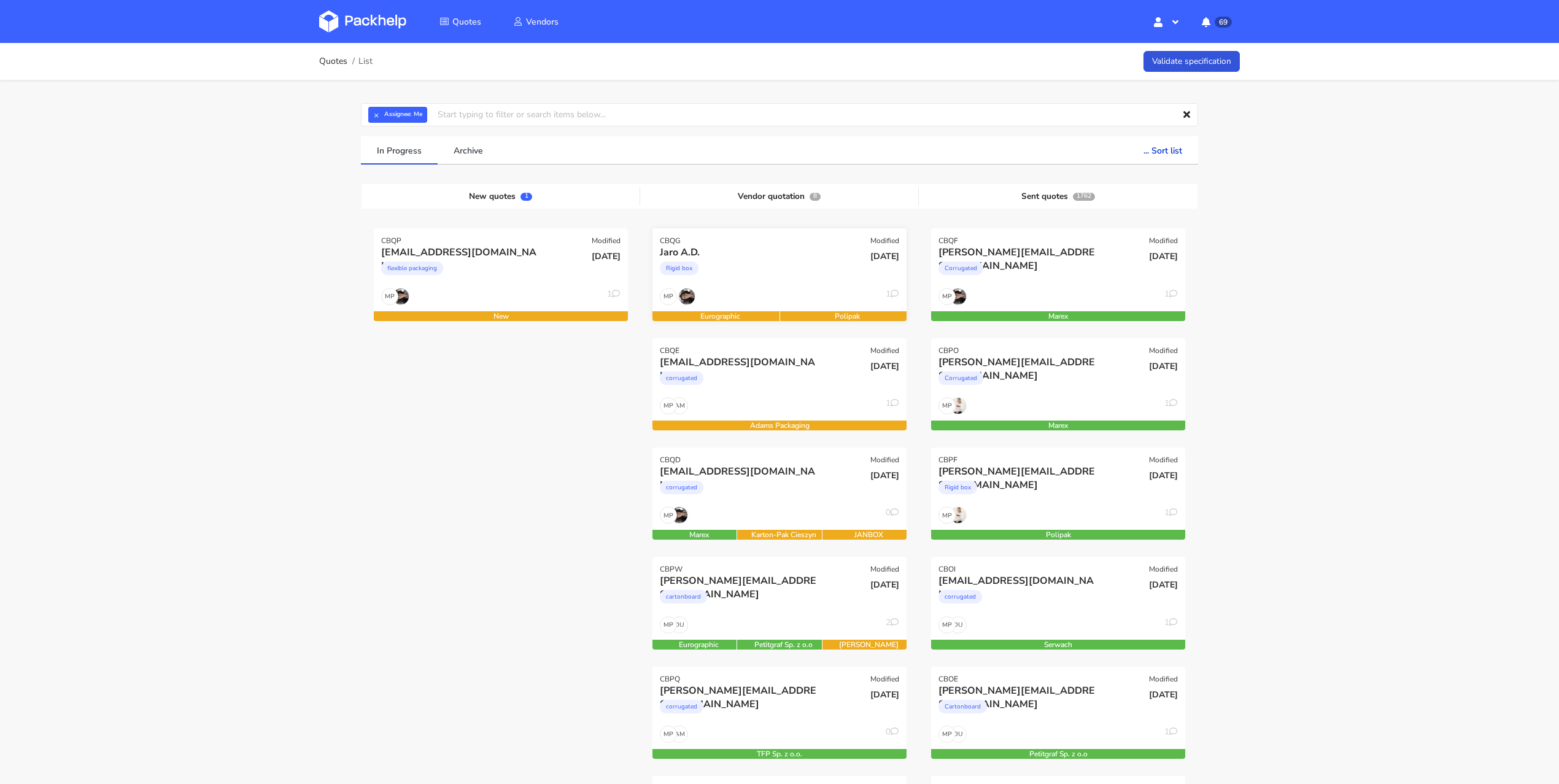
click at [712, 279] on div "Rigid box" at bounding box center [741, 271] width 162 height 24
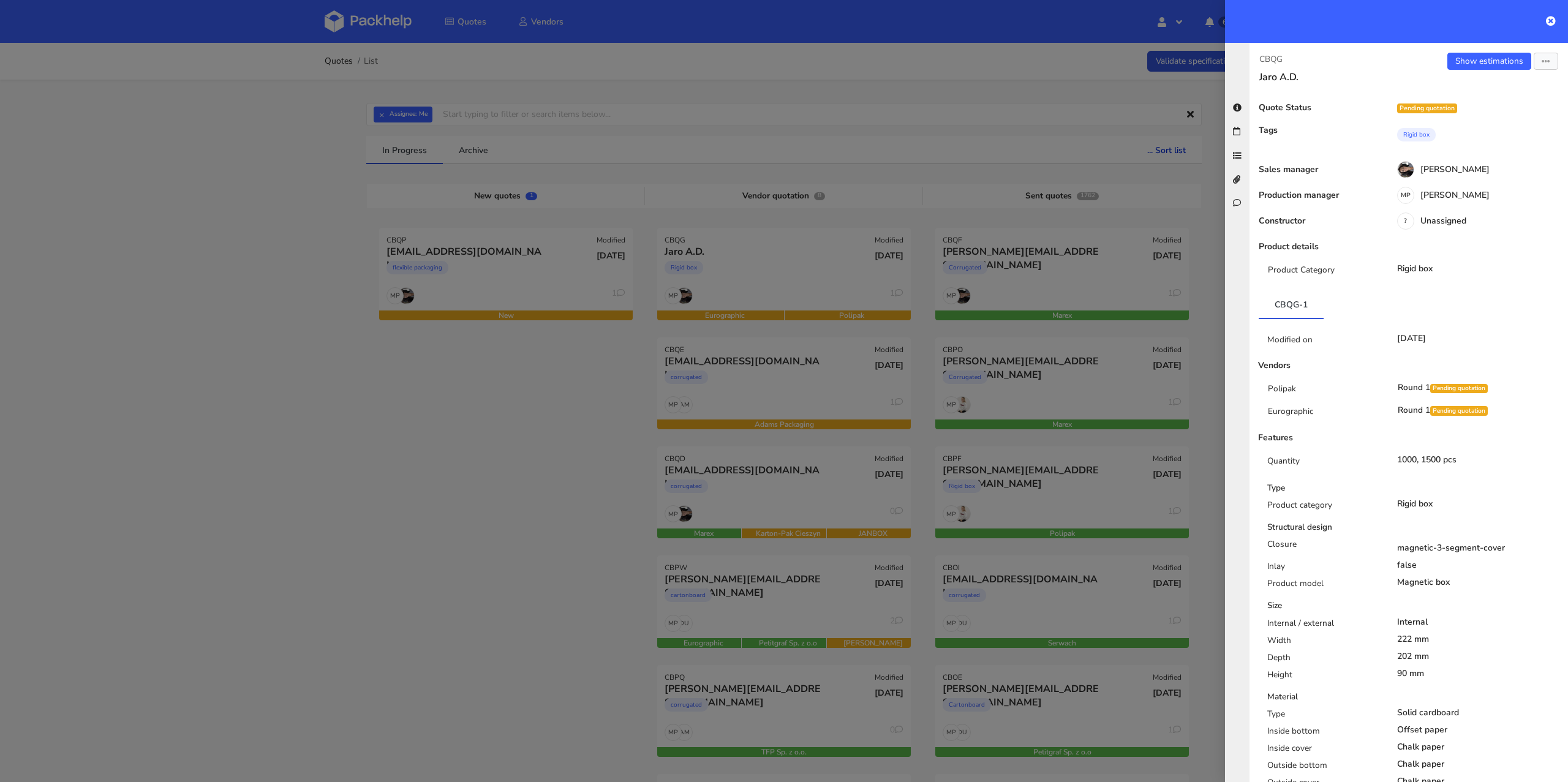
drag, startPoint x: 371, startPoint y: 304, endPoint x: 345, endPoint y: 289, distance: 30.0
click at [371, 304] on div at bounding box center [784, 391] width 1568 height 782
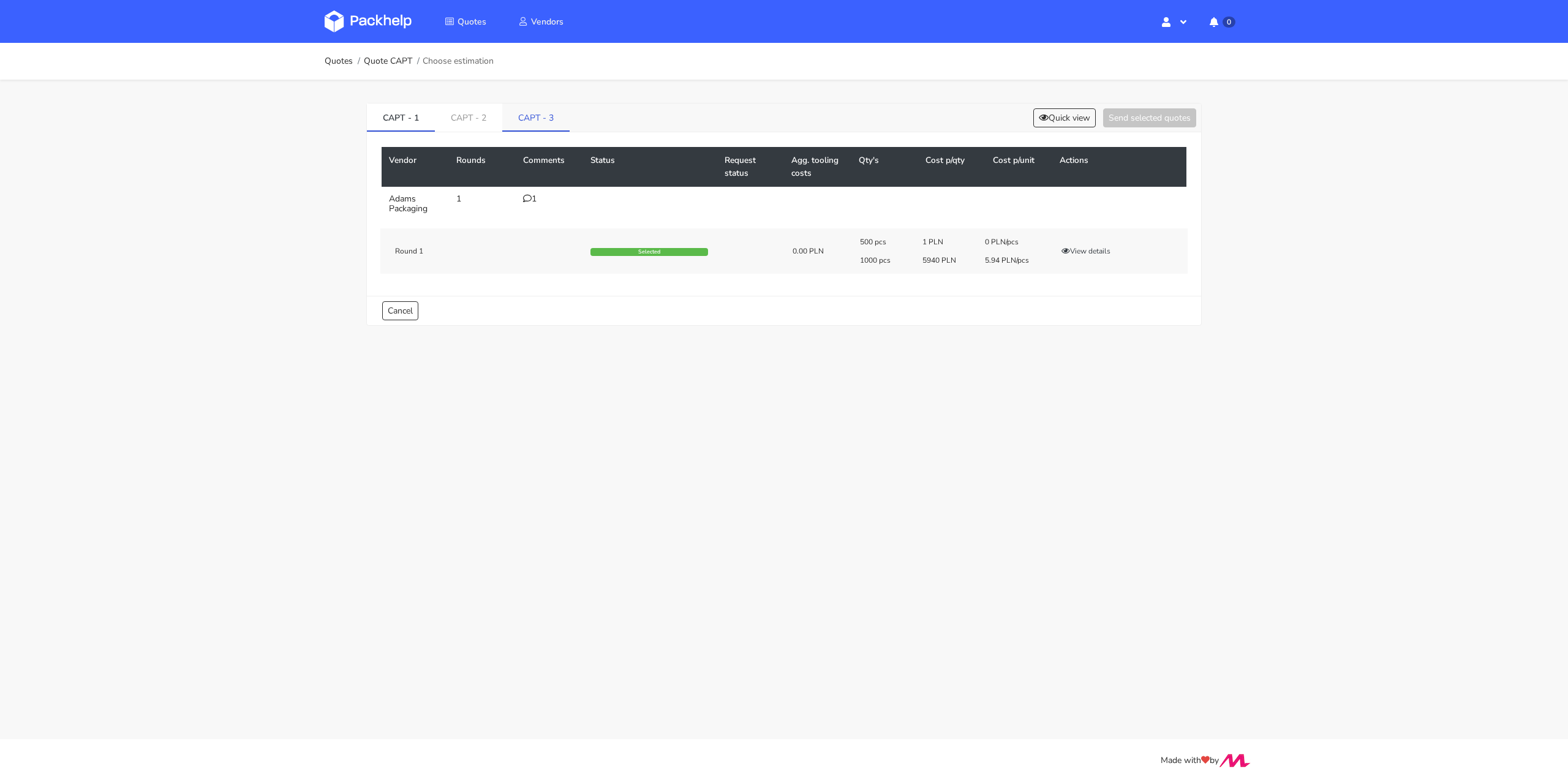
click at [536, 109] on link "CAPT - 3" at bounding box center [536, 117] width 68 height 27
click at [531, 206] on td "0" at bounding box center [549, 203] width 68 height 34
click at [534, 191] on td "0" at bounding box center [549, 203] width 68 height 34
click at [525, 197] on icon at bounding box center [527, 198] width 8 height 8
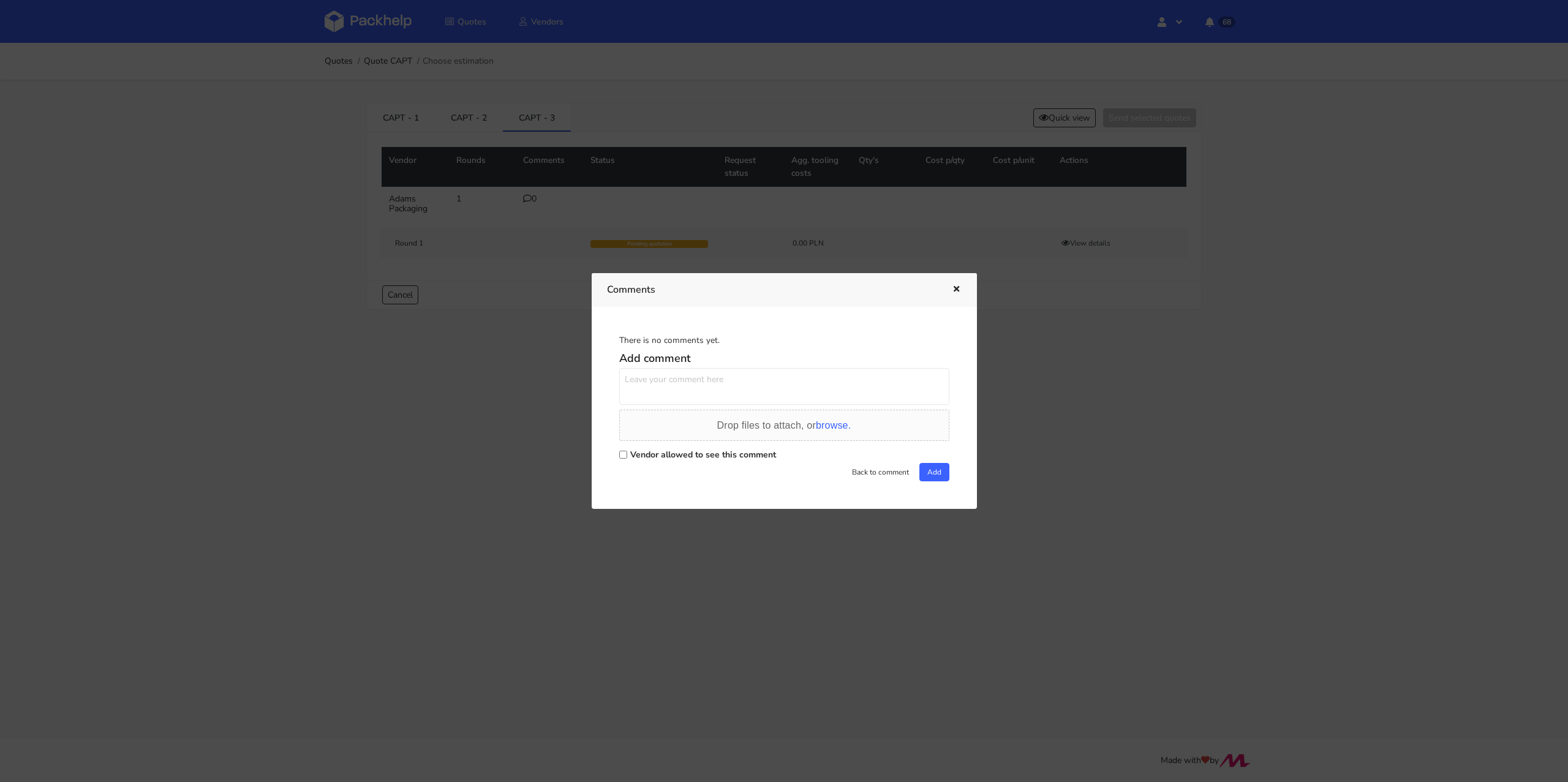
click at [627, 455] on div "Vendor allowed to see this comment" at bounding box center [784, 454] width 330 height 17
click at [623, 452] on input "Vendor allowed to see this comment" at bounding box center [623, 455] width 8 height 8
checkbox input "true"
click at [661, 372] on textarea at bounding box center [784, 386] width 330 height 37
paste textarea "Proszę o wycenę"
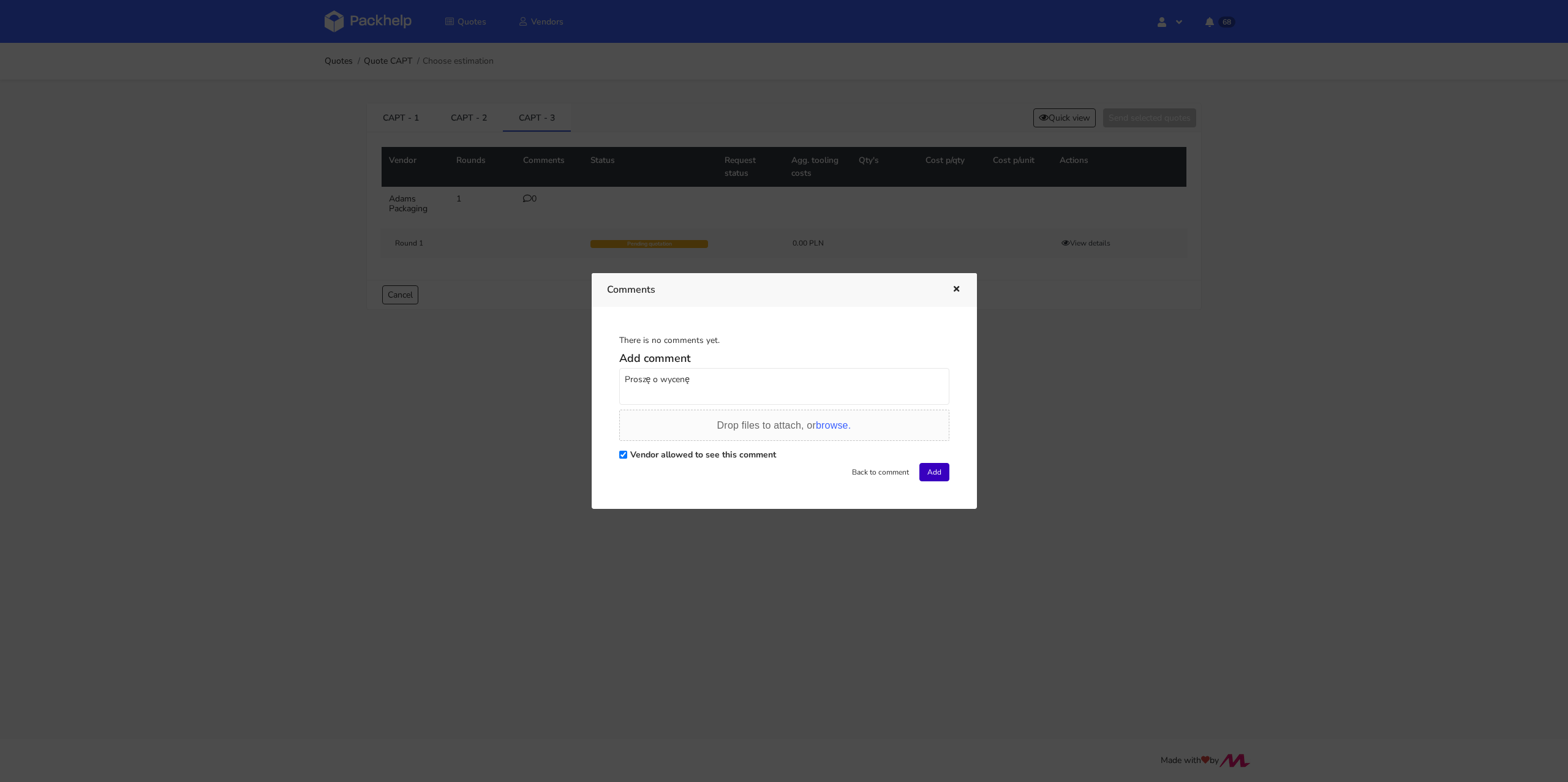
type textarea "Proszę o wycenę"
click at [919, 469] on button "Add" at bounding box center [934, 472] width 30 height 19
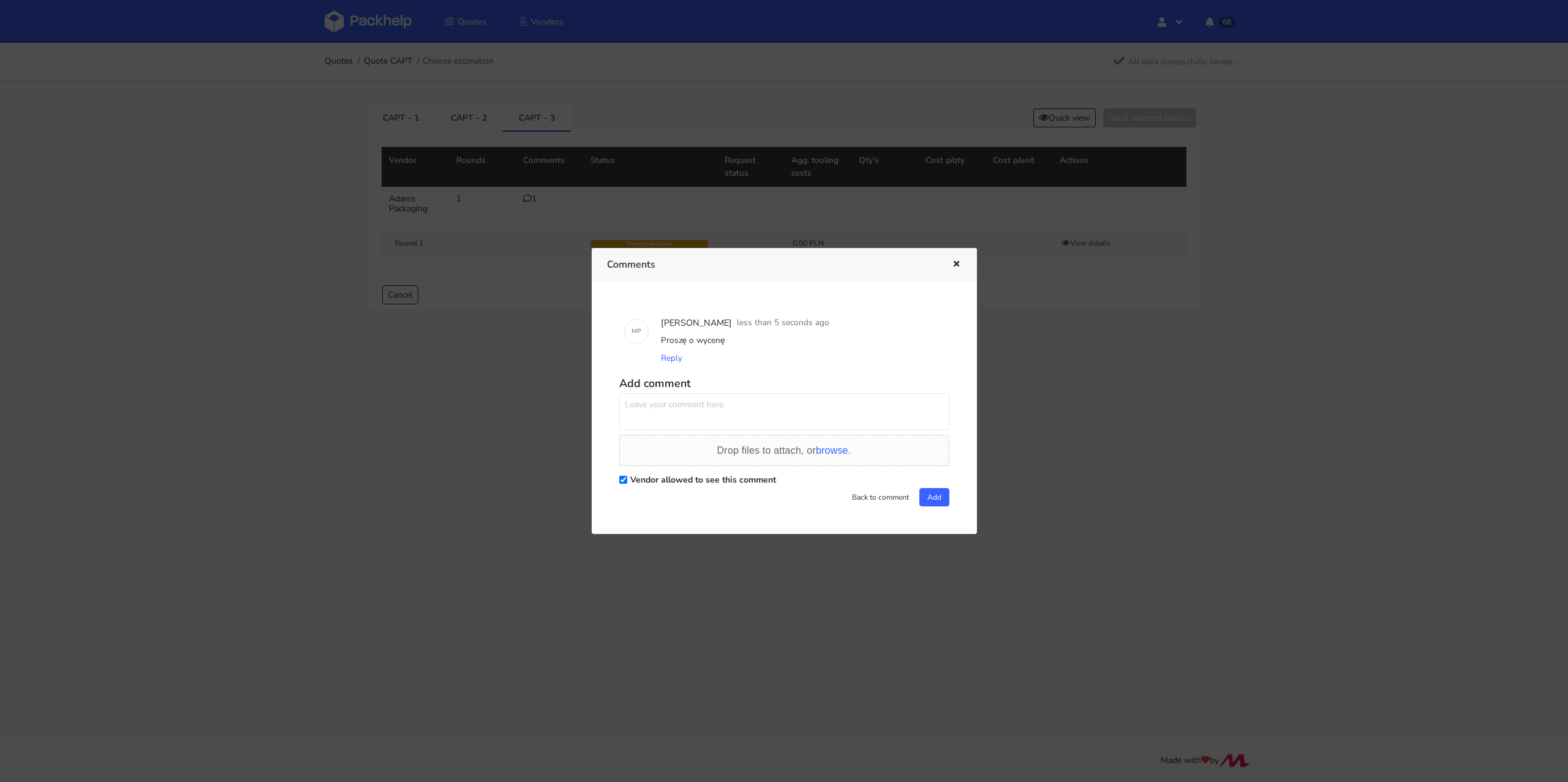
click at [955, 264] on icon "button" at bounding box center [956, 264] width 10 height 8
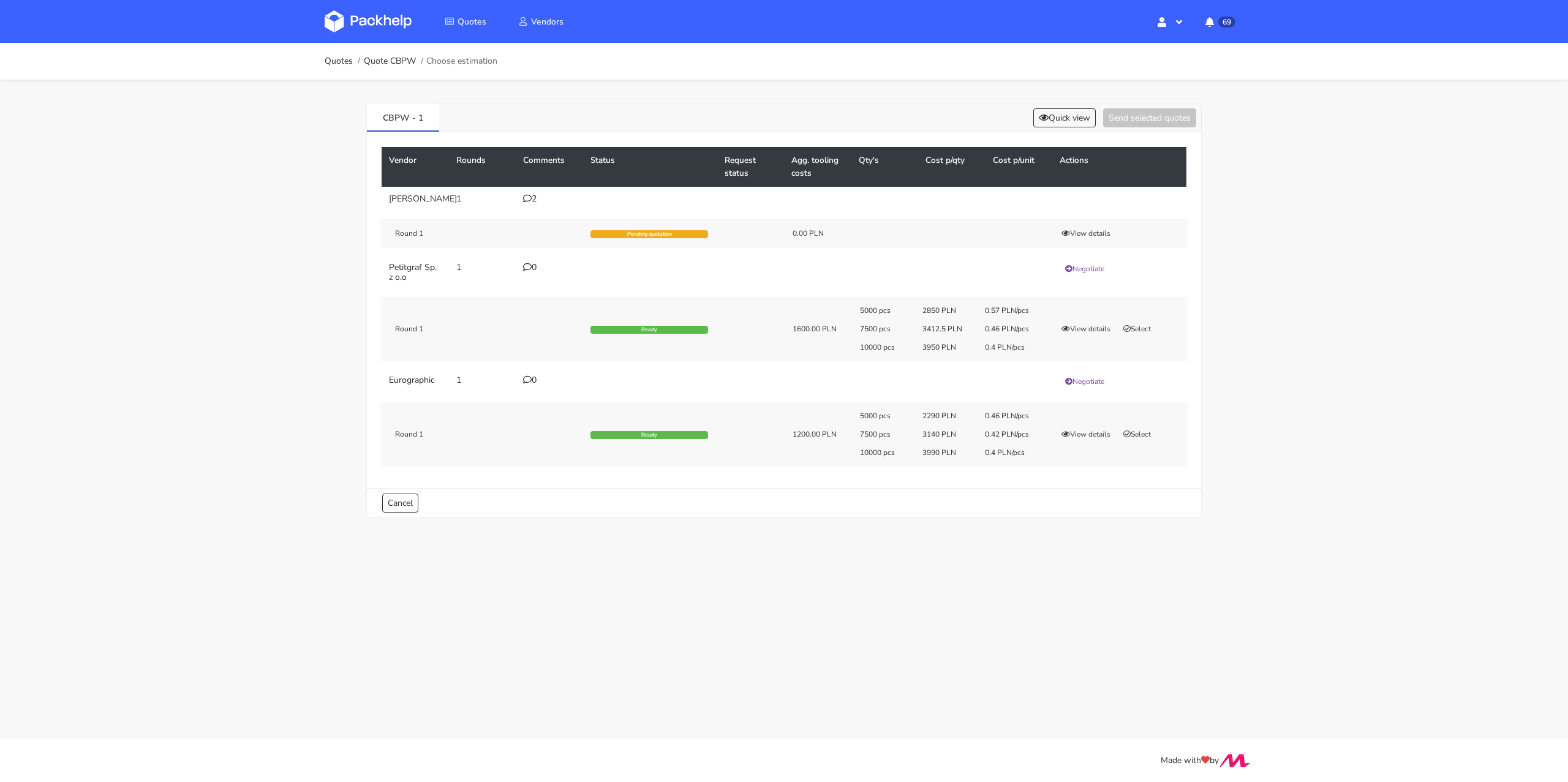
click at [531, 196] on div "2" at bounding box center [549, 199] width 53 height 10
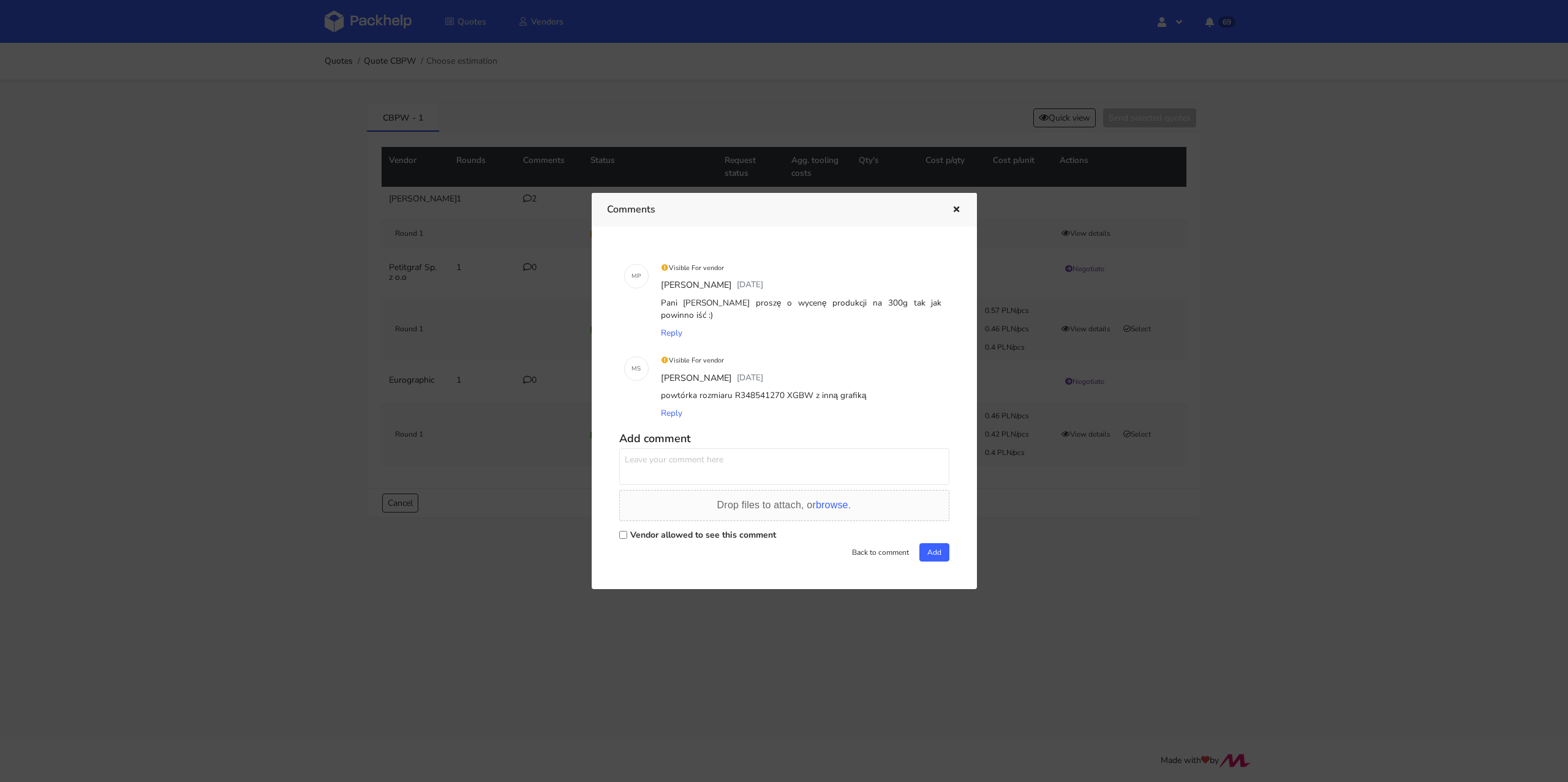
click at [678, 531] on label "Vendor allowed to see this comment" at bounding box center [703, 534] width 146 height 12
click at [627, 531] on input "Vendor allowed to see this comment" at bounding box center [623, 534] width 8 height 8
checkbox input "true"
click at [683, 460] on textarea at bounding box center [784, 466] width 330 height 37
paste textarea "Proszę o wycenę"
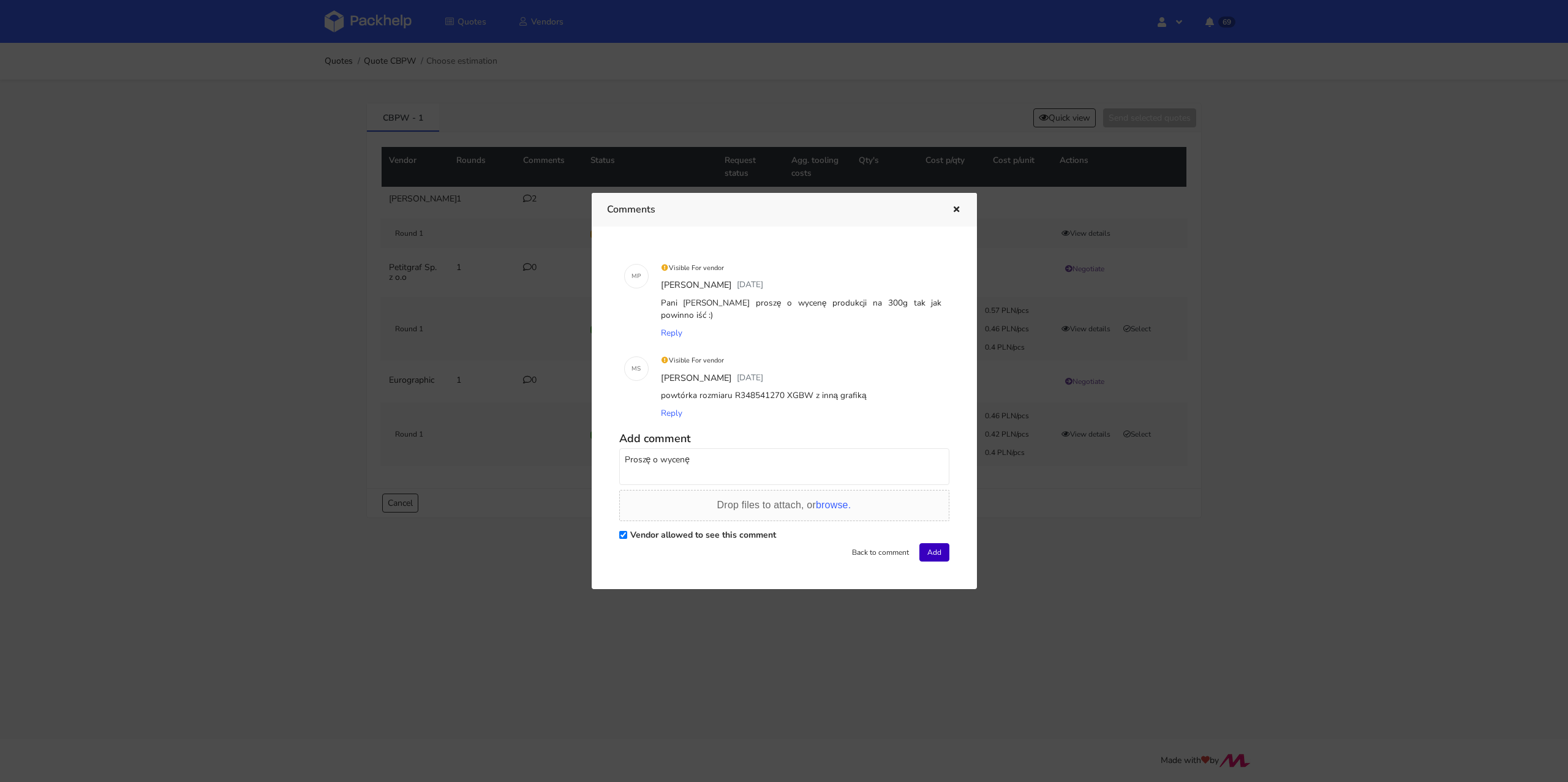
type textarea "Proszę o wycenę"
click at [927, 548] on button "Add" at bounding box center [934, 552] width 30 height 19
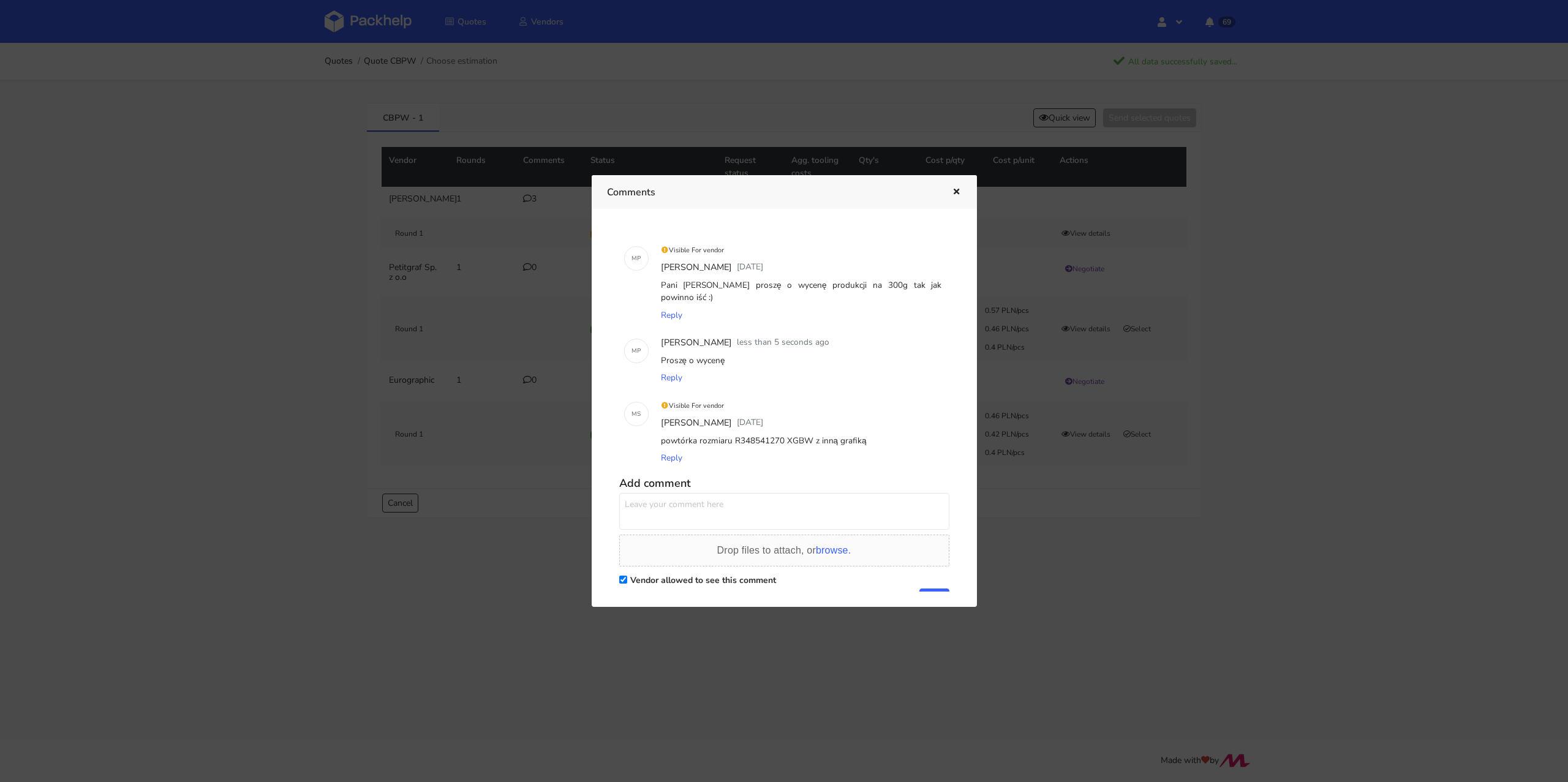
click at [957, 190] on icon "button" at bounding box center [956, 192] width 10 height 8
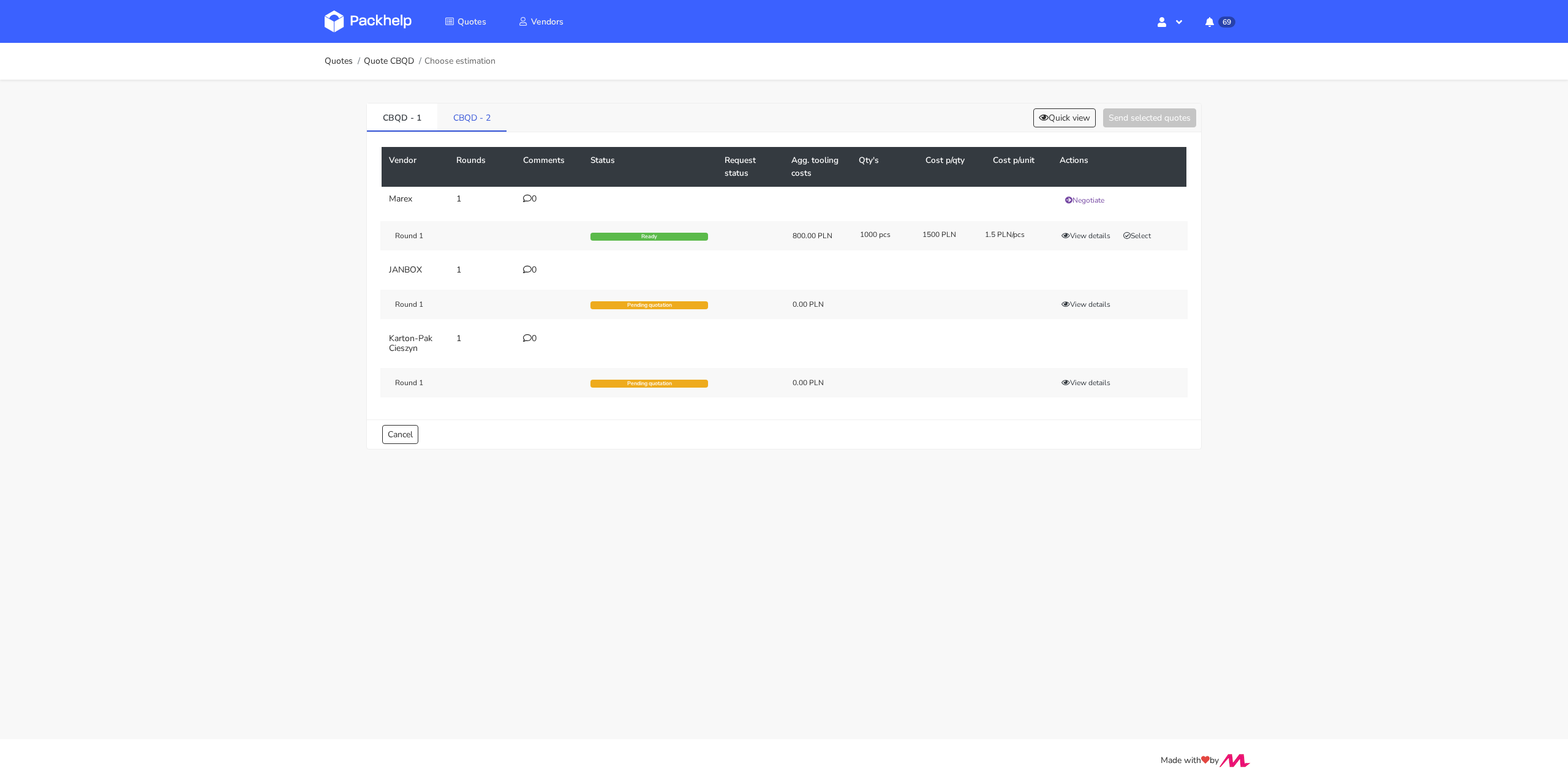
click at [475, 114] on link "CBQD - 2" at bounding box center [472, 117] width 69 height 27
click at [411, 115] on link "CBQD - 1" at bounding box center [401, 117] width 70 height 27
click at [539, 265] on div "0" at bounding box center [549, 269] width 53 height 10
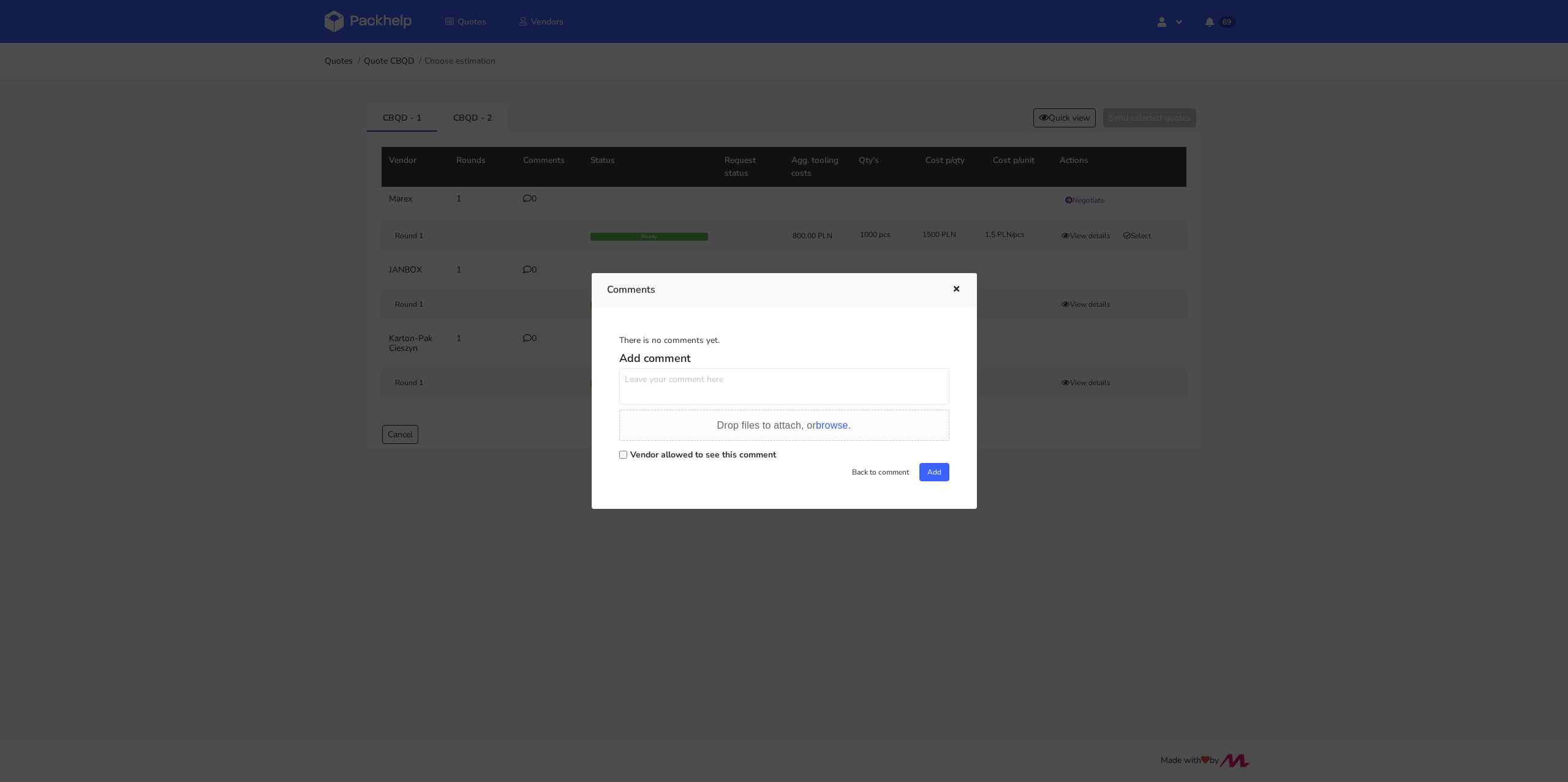
click at [697, 451] on label "Vendor allowed to see this comment" at bounding box center [703, 455] width 146 height 12
click at [627, 451] on input "Vendor allowed to see this comment" at bounding box center [623, 455] width 8 height 8
checkbox input "true"
click at [697, 379] on textarea at bounding box center [784, 386] width 330 height 37
paste textarea "Proszę o wycenę"
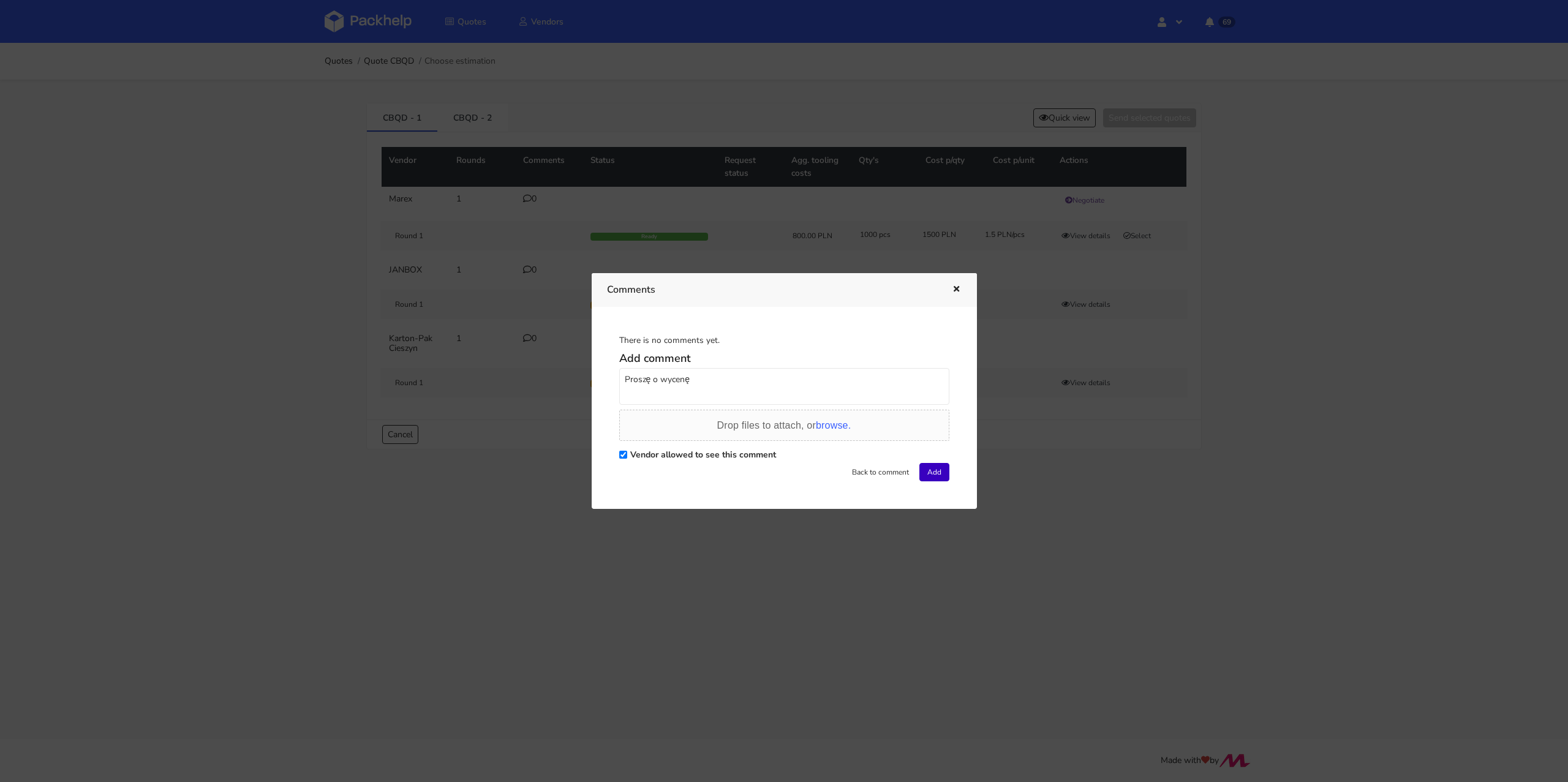
type textarea "Proszę o wycenę"
click at [941, 472] on button "Add" at bounding box center [934, 472] width 30 height 19
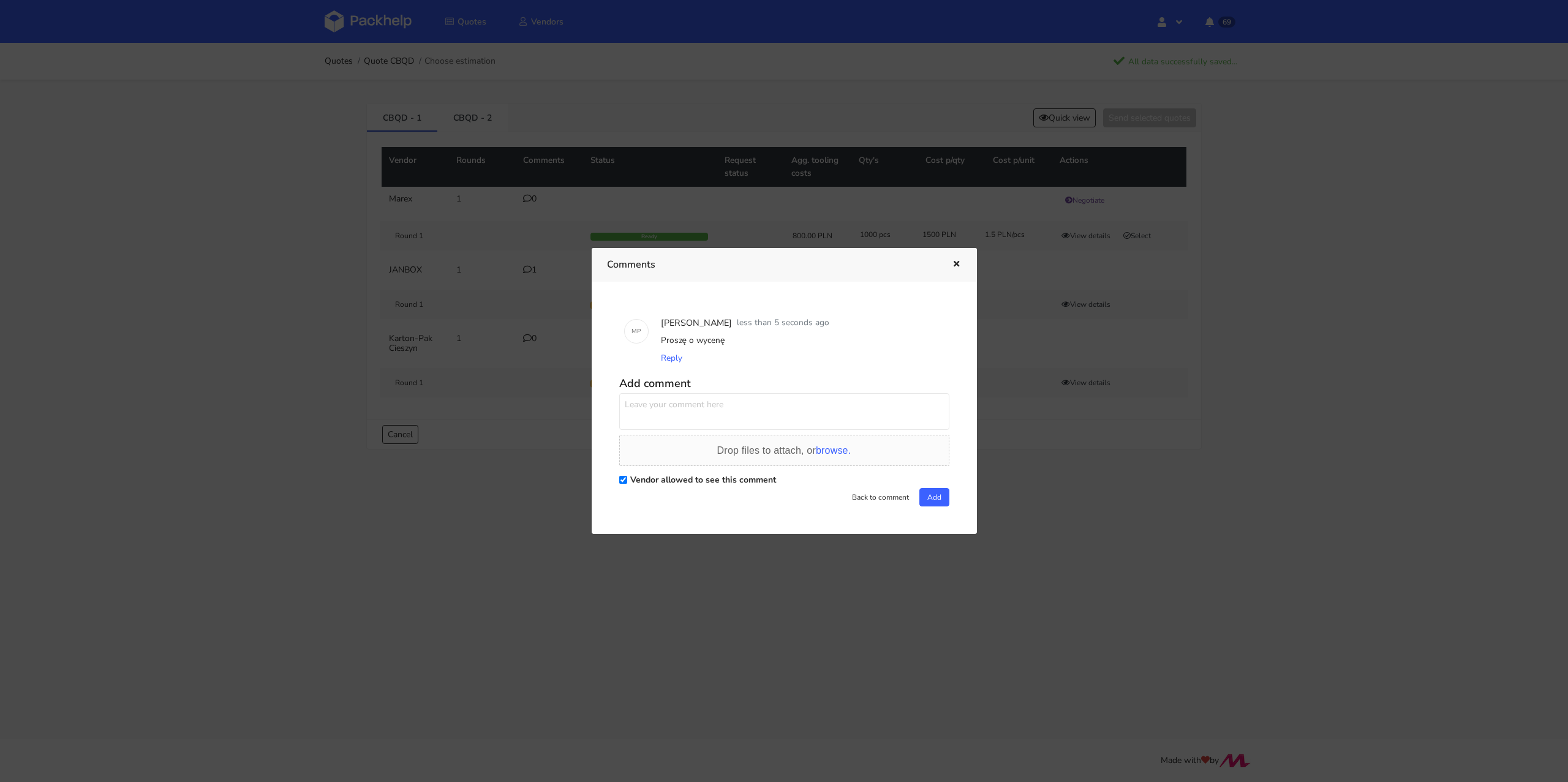
click at [951, 264] on icon "button" at bounding box center [956, 264] width 10 height 8
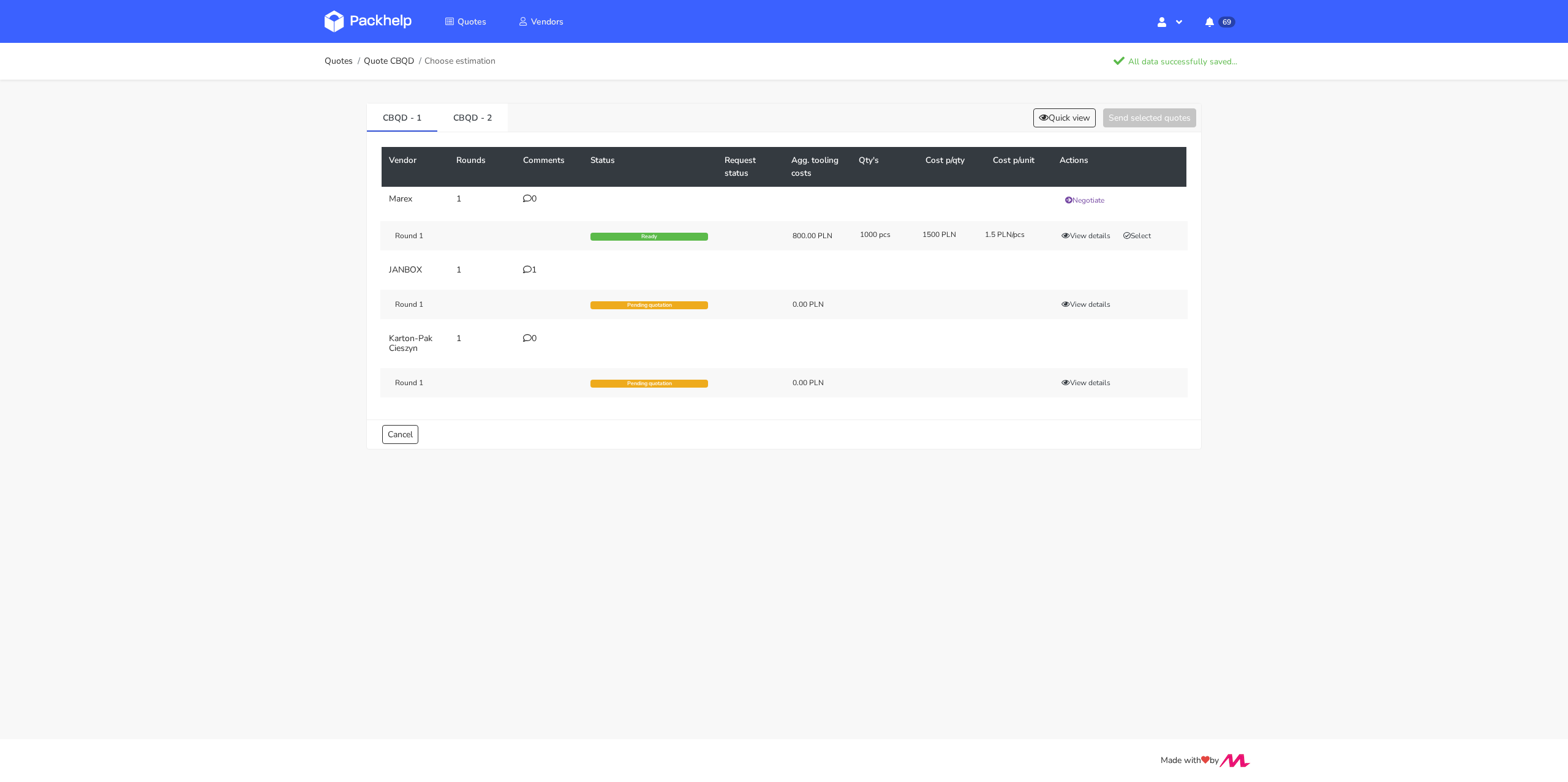
click at [529, 336] on icon at bounding box center [527, 338] width 8 height 8
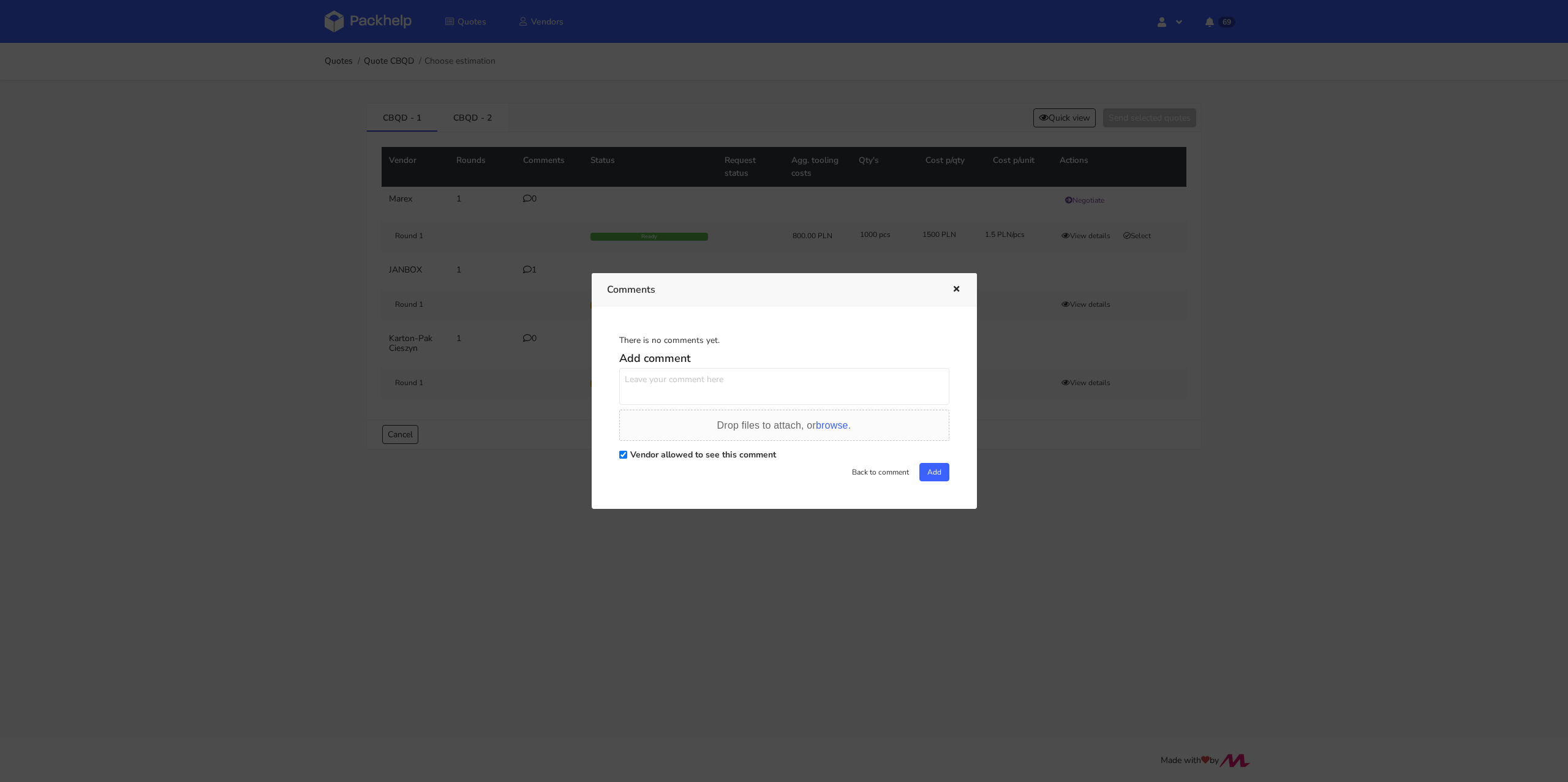
click at [694, 388] on textarea at bounding box center [784, 386] width 330 height 37
paste textarea "Proszę o wycenę"
type textarea "Proszę o wycenę"
click at [949, 469] on div "There is no comments yet. Add comment Proszę o wycenę Drop files to attach, or …" at bounding box center [784, 408] width 355 height 172
click at [936, 470] on button "Add" at bounding box center [934, 472] width 30 height 19
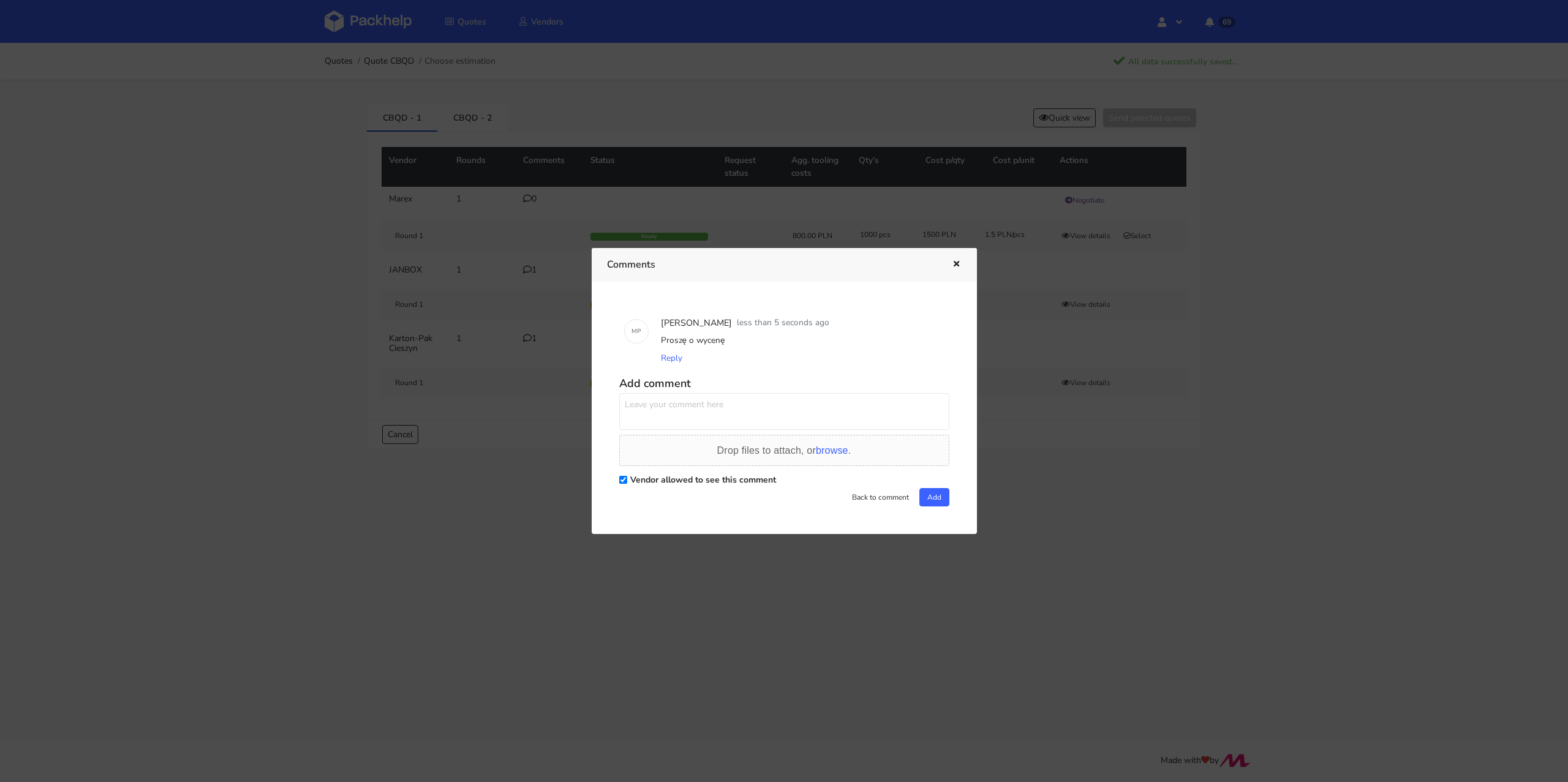
click at [959, 261] on icon "button" at bounding box center [956, 264] width 10 height 8
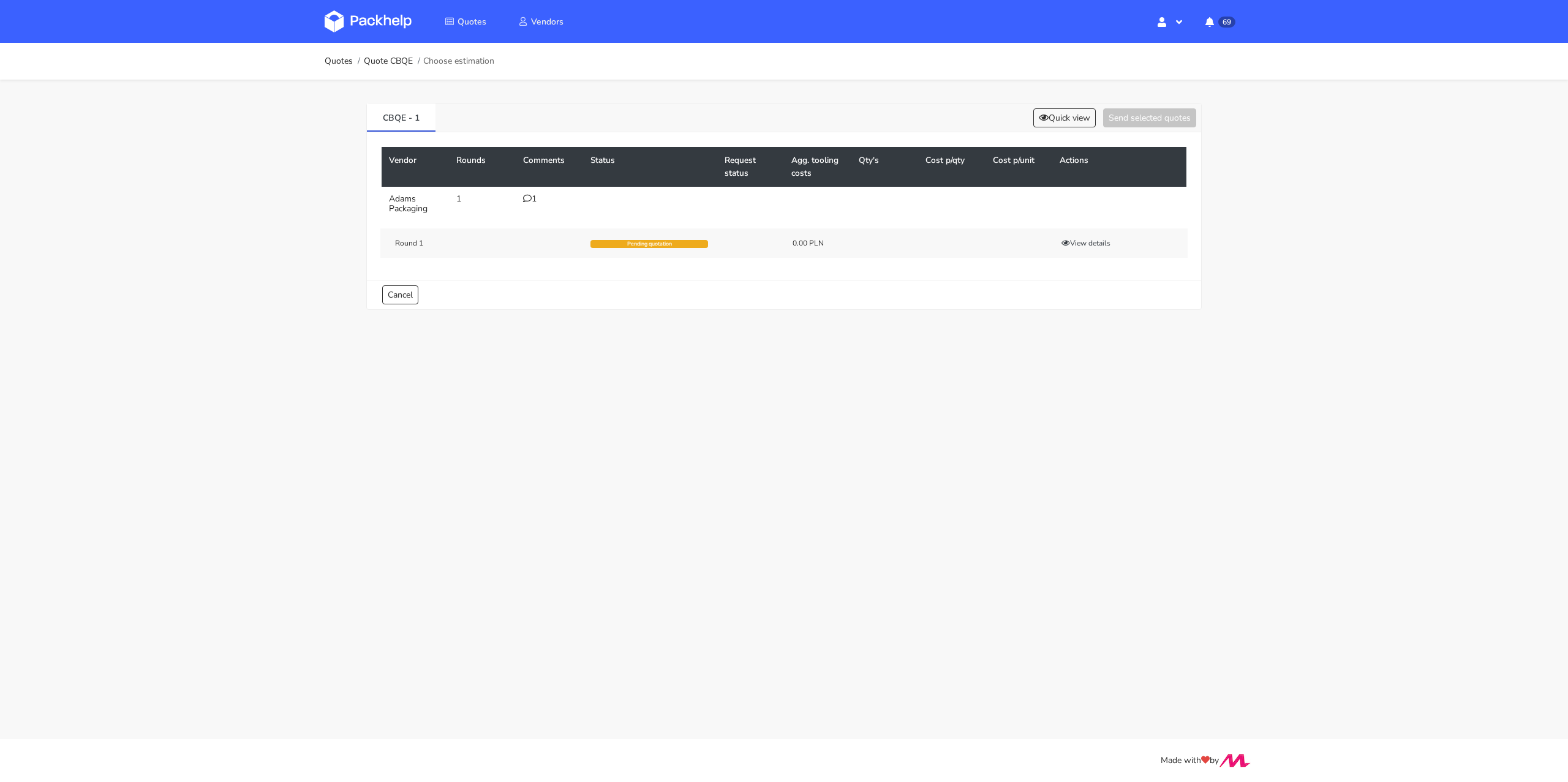
click at [523, 199] on icon at bounding box center [527, 198] width 8 height 8
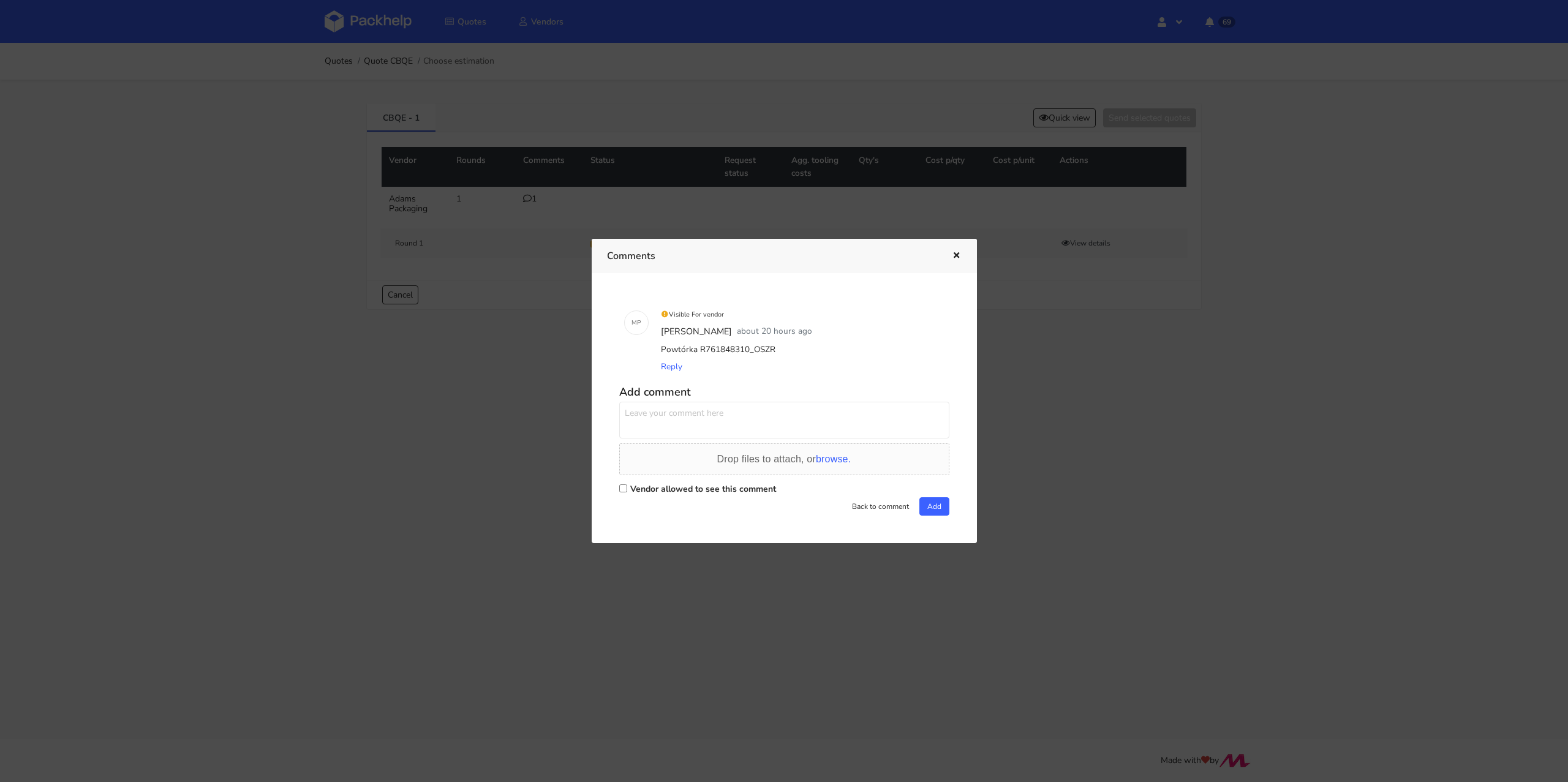
click at [683, 481] on div "Vendor allowed to see this comment" at bounding box center [784, 488] width 330 height 17
click at [683, 484] on label "Vendor allowed to see this comment" at bounding box center [703, 489] width 146 height 12
click at [627, 484] on input "Vendor allowed to see this comment" at bounding box center [623, 488] width 8 height 8
checkbox input "true"
click at [691, 427] on textarea at bounding box center [784, 419] width 330 height 37
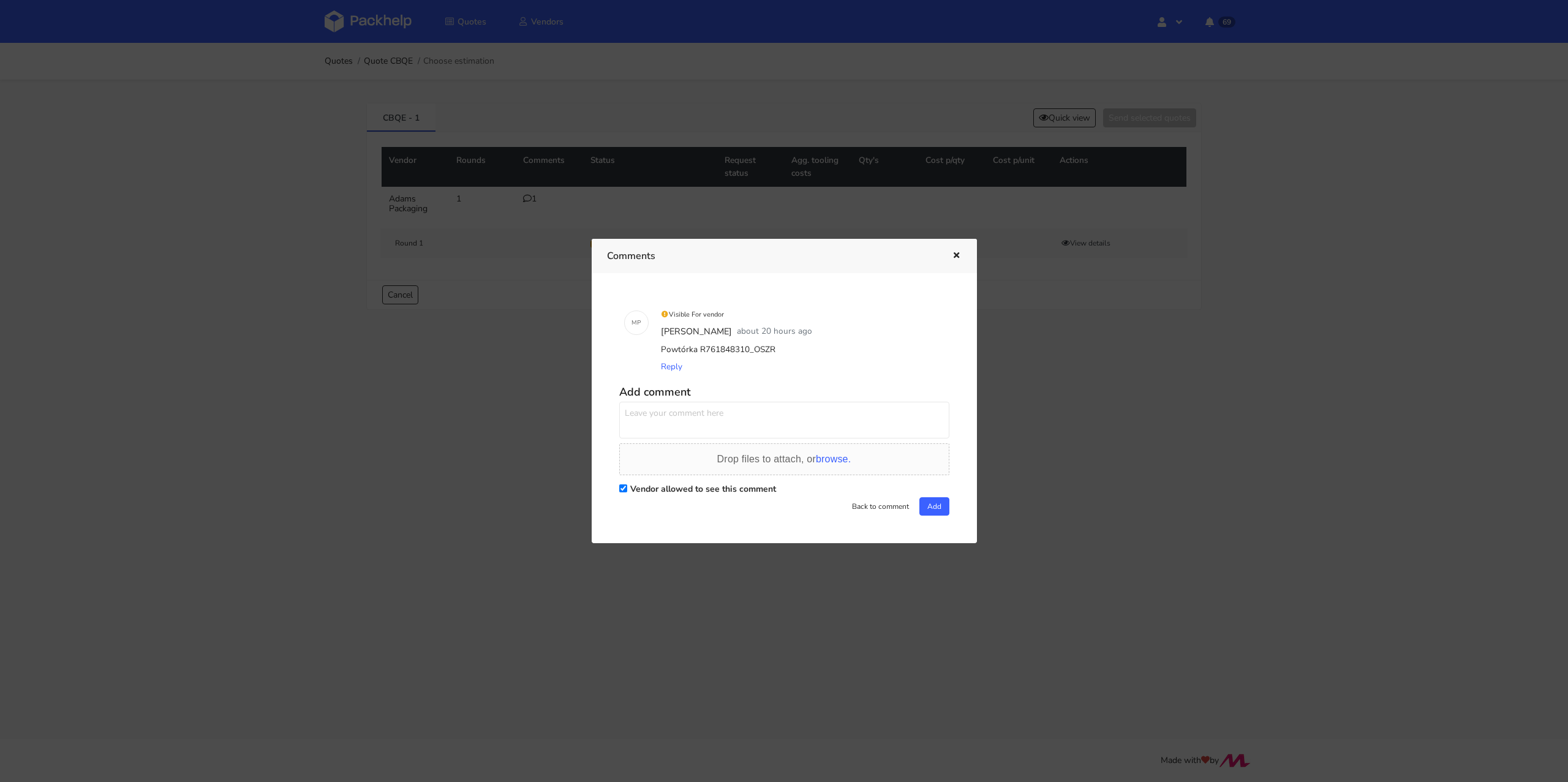
paste textarea "Proszę o wycenę"
type textarea "Proszę o wycenę"
click at [948, 503] on div "M P Visible For vendor Michał Palasek about 20 hours ago Powtórka R761848310_OS…" at bounding box center [784, 408] width 355 height 239
click at [939, 505] on button "Add" at bounding box center [934, 506] width 30 height 19
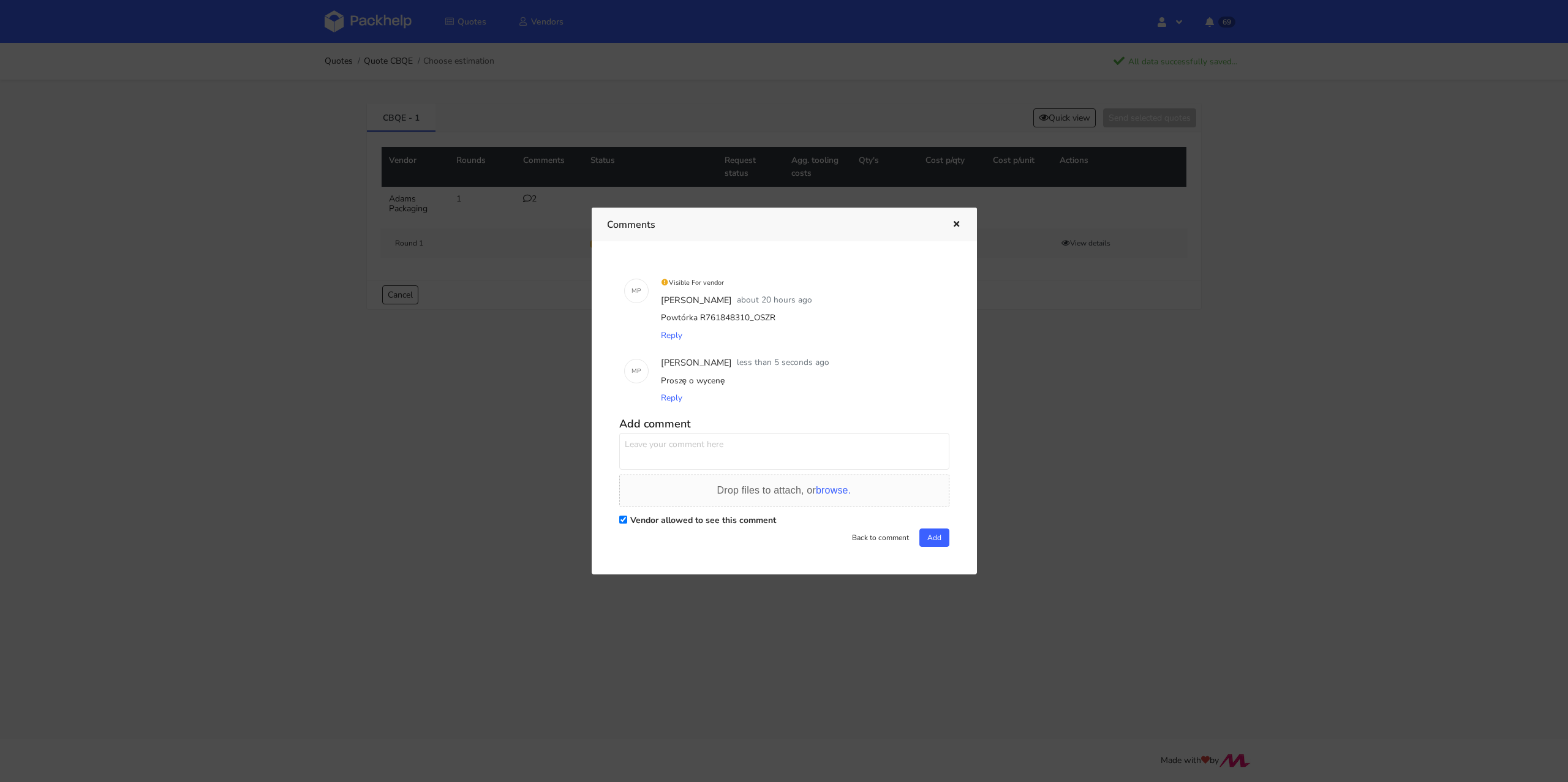
click at [954, 224] on icon "button" at bounding box center [956, 224] width 10 height 8
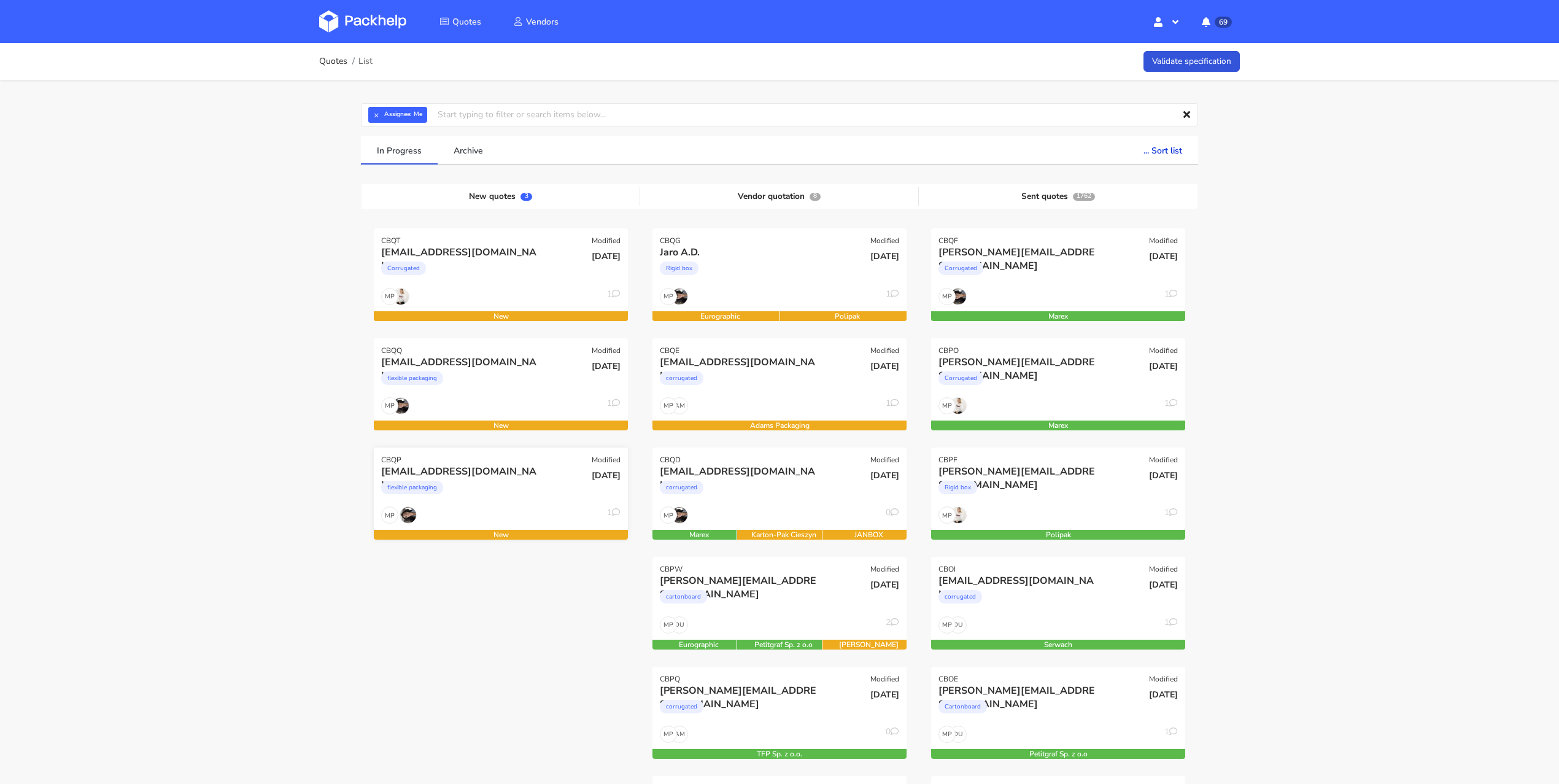
click at [493, 482] on div "flexible packaging" at bounding box center [462, 491] width 162 height 24
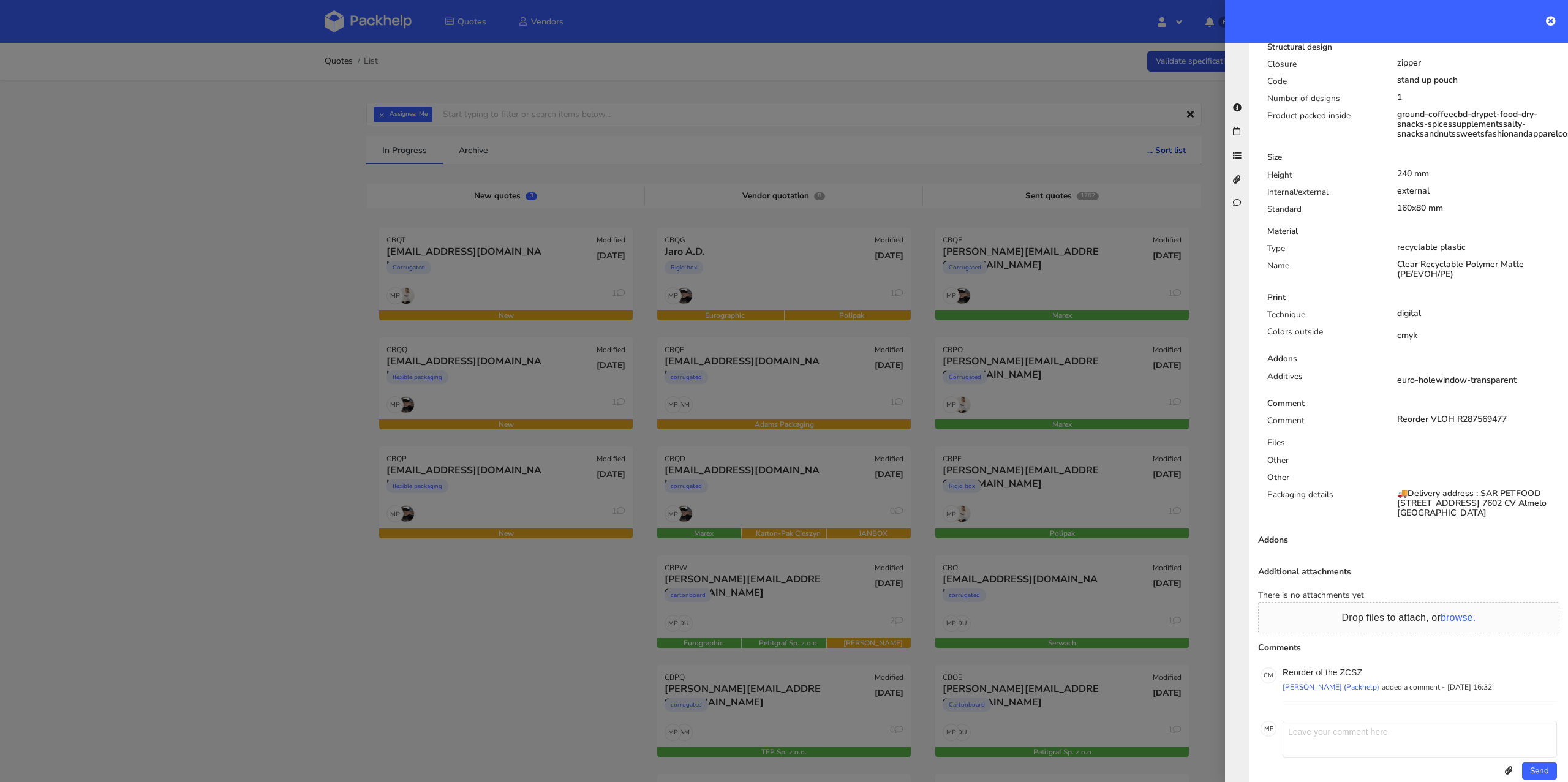
scroll to position [475, 0]
drag, startPoint x: 1364, startPoint y: 650, endPoint x: 1341, endPoint y: 651, distance: 23.0
click at [1341, 662] on p "Reorder of the ZCSZ" at bounding box center [1419, 666] width 274 height 10
copy p "ZCSZ"
click at [1372, 662] on p "Reorder of the ZCSZ" at bounding box center [1419, 666] width 274 height 10
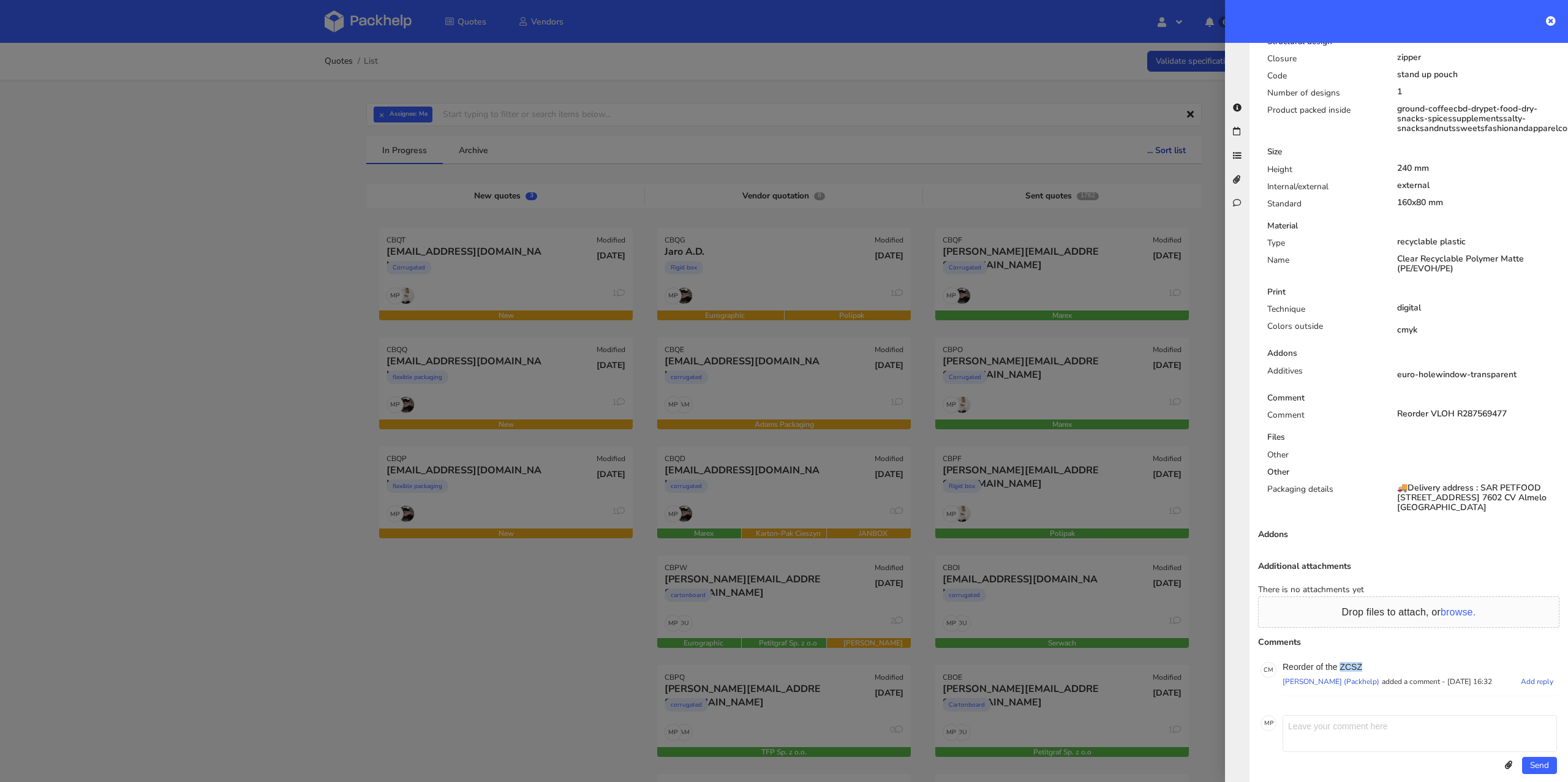
drag, startPoint x: 1366, startPoint y: 651, endPoint x: 1342, endPoint y: 648, distance: 24.2
click at [1342, 662] on p "Reorder of the ZCSZ" at bounding box center [1419, 666] width 274 height 10
copy p "ZCSZ"
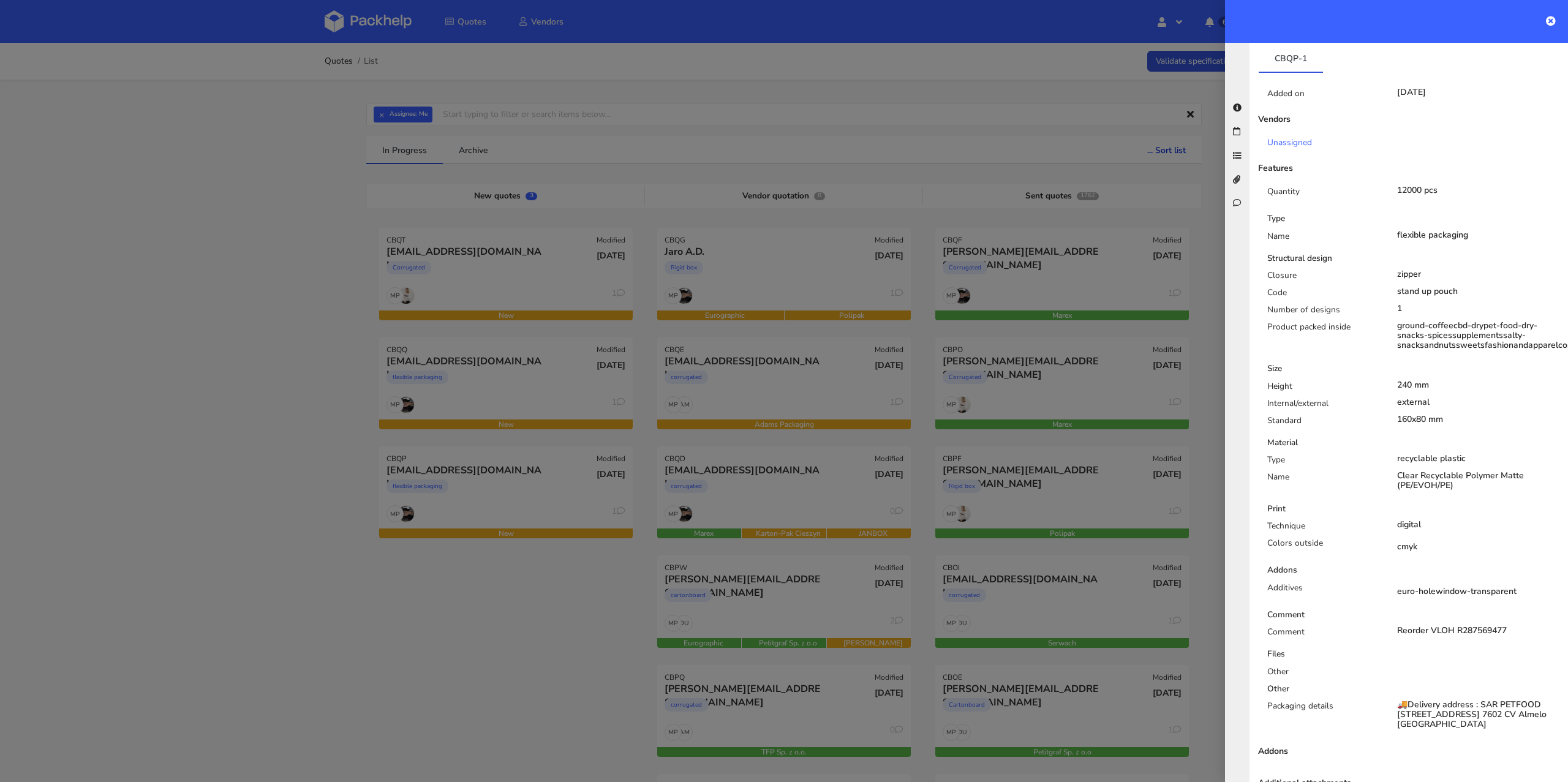
scroll to position [0, 0]
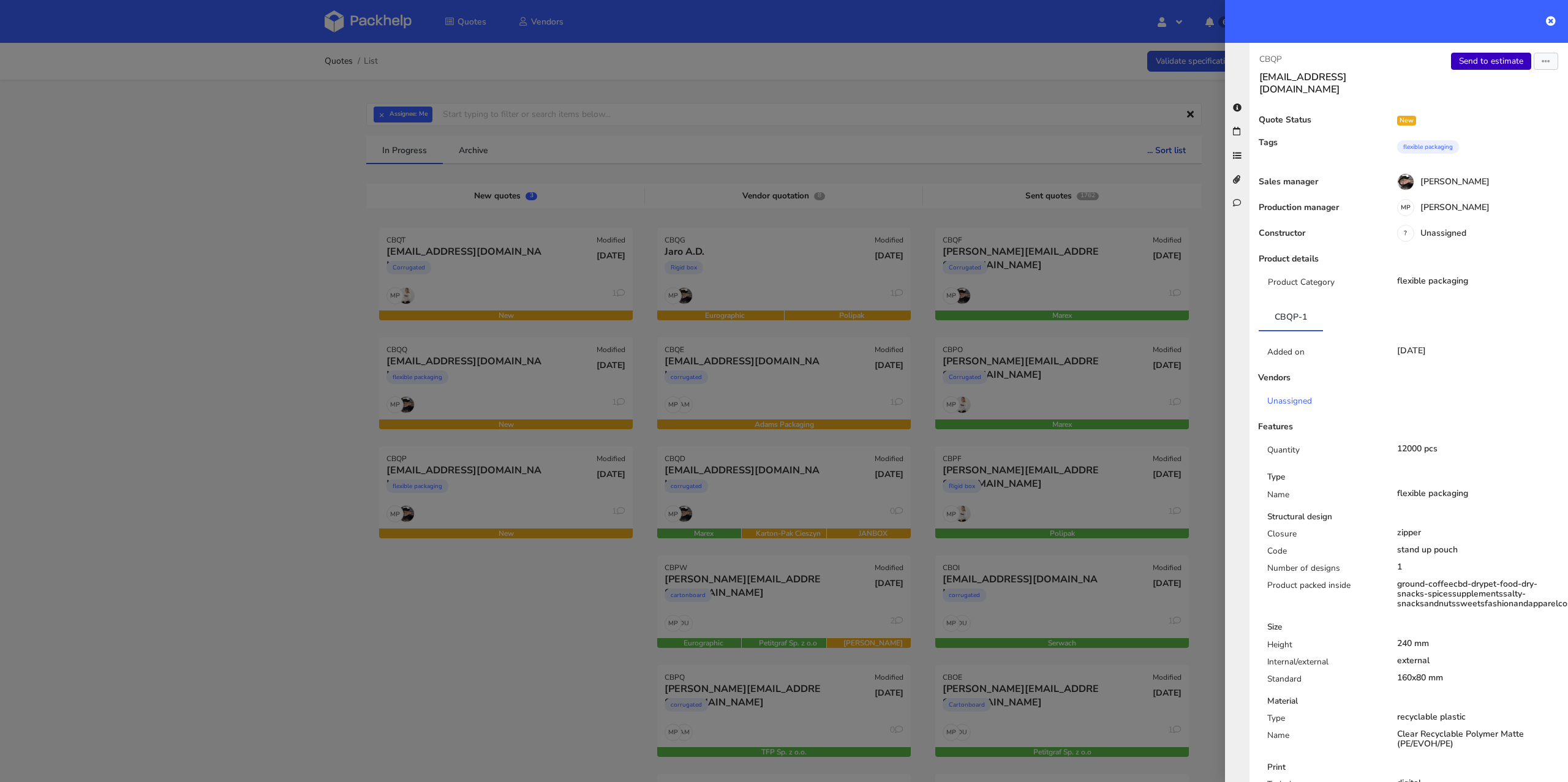
click at [1462, 66] on link "Send to estimate" at bounding box center [1491, 61] width 80 height 17
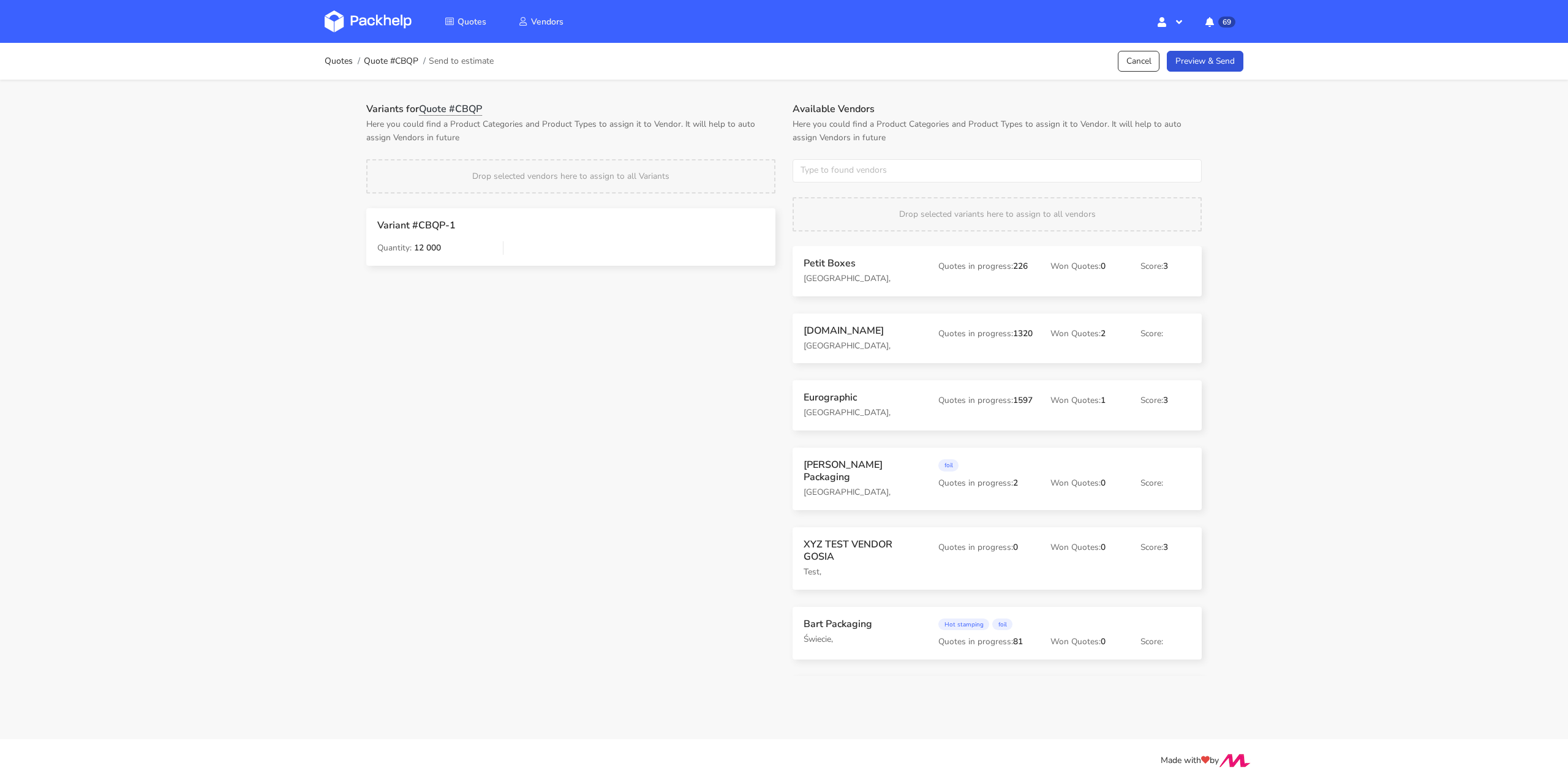
click at [784, 181] on div "Country [GEOGRAPHIC_DATA] [GEOGRAPHIC_DATA] [GEOGRAPHIC_DATA] [GEOGRAPHIC_DATA]…" at bounding box center [997, 170] width 427 height 23
click at [823, 165] on input "text" at bounding box center [997, 170] width 409 height 23
type input "label profi"
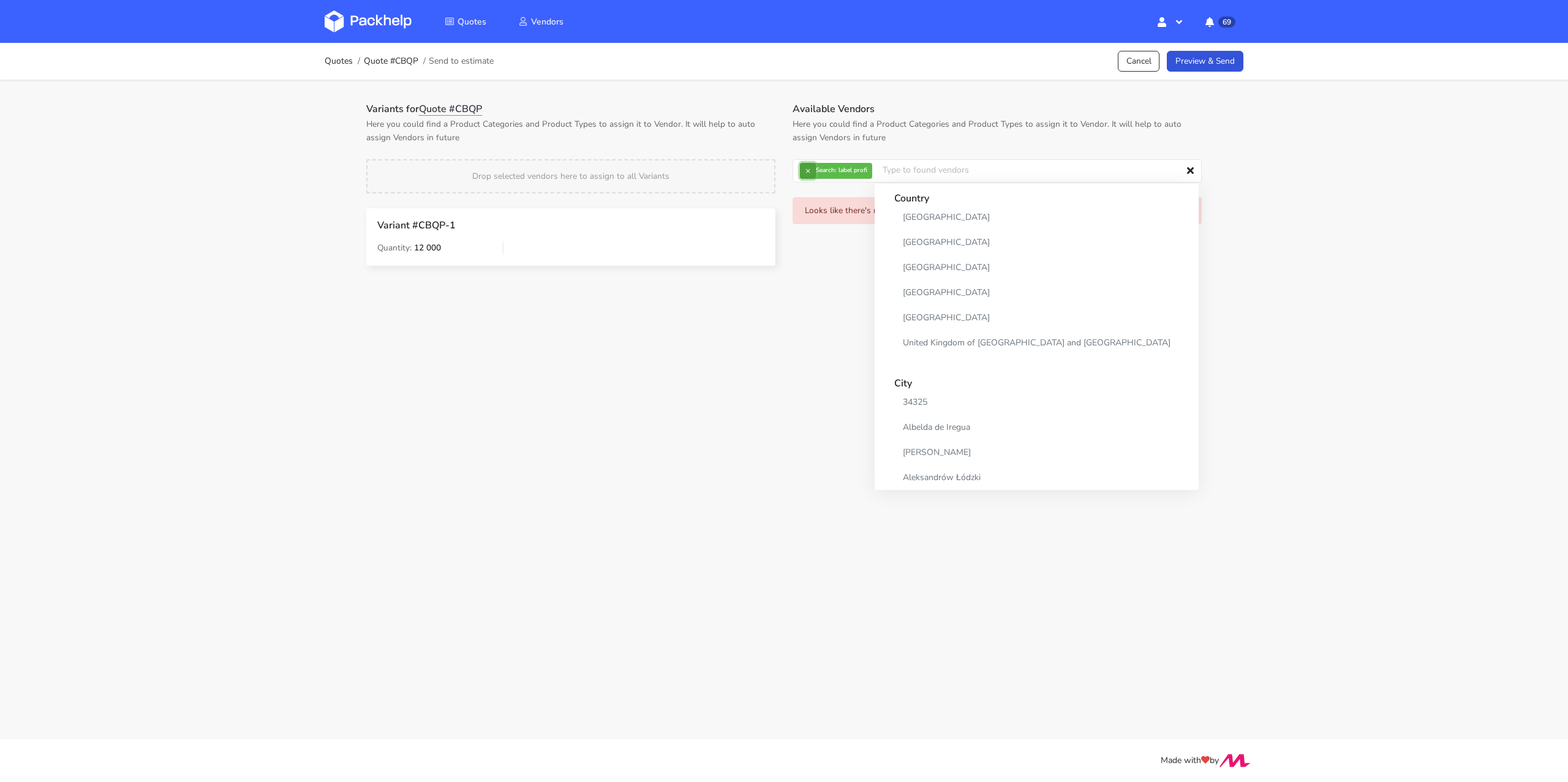
click at [808, 170] on button "×" at bounding box center [807, 170] width 16 height 16
click at [812, 173] on input "text" at bounding box center [997, 170] width 409 height 23
type input "Label"
click at [721, 500] on main "Quotes Quote #CBQP Send to estimate Cancel Preview & Send Variants for Quote #C…" at bounding box center [784, 369] width 1568 height 739
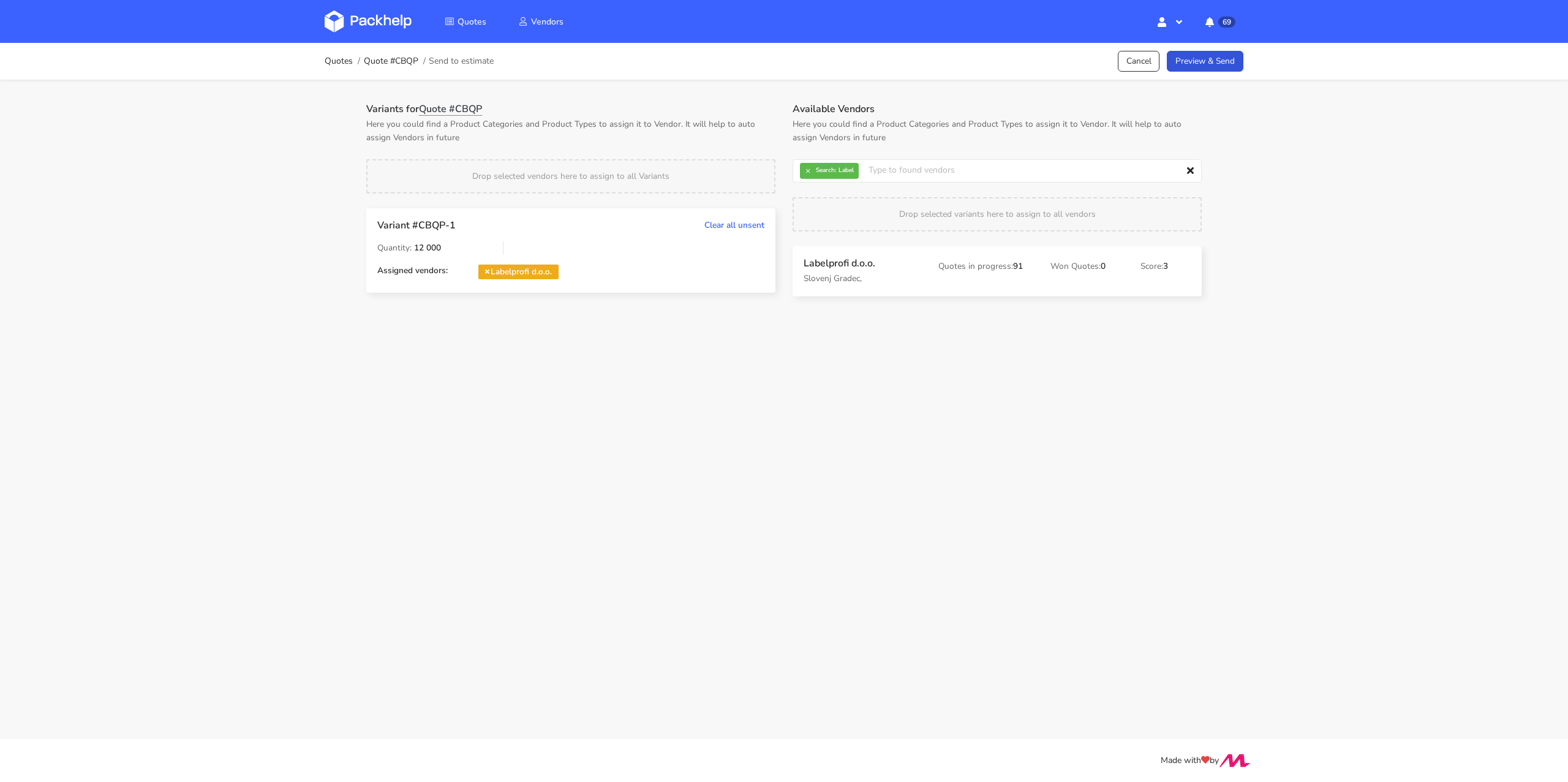
drag, startPoint x: 854, startPoint y: 286, endPoint x: 152, endPoint y: 2, distance: 757.3
click at [1211, 80] on div "Variants for Quote #CBQP Here you could find a Product Categories and Product T…" at bounding box center [784, 197] width 882 height 235
click at [1210, 69] on link "Preview & Send" at bounding box center [1204, 61] width 77 height 21
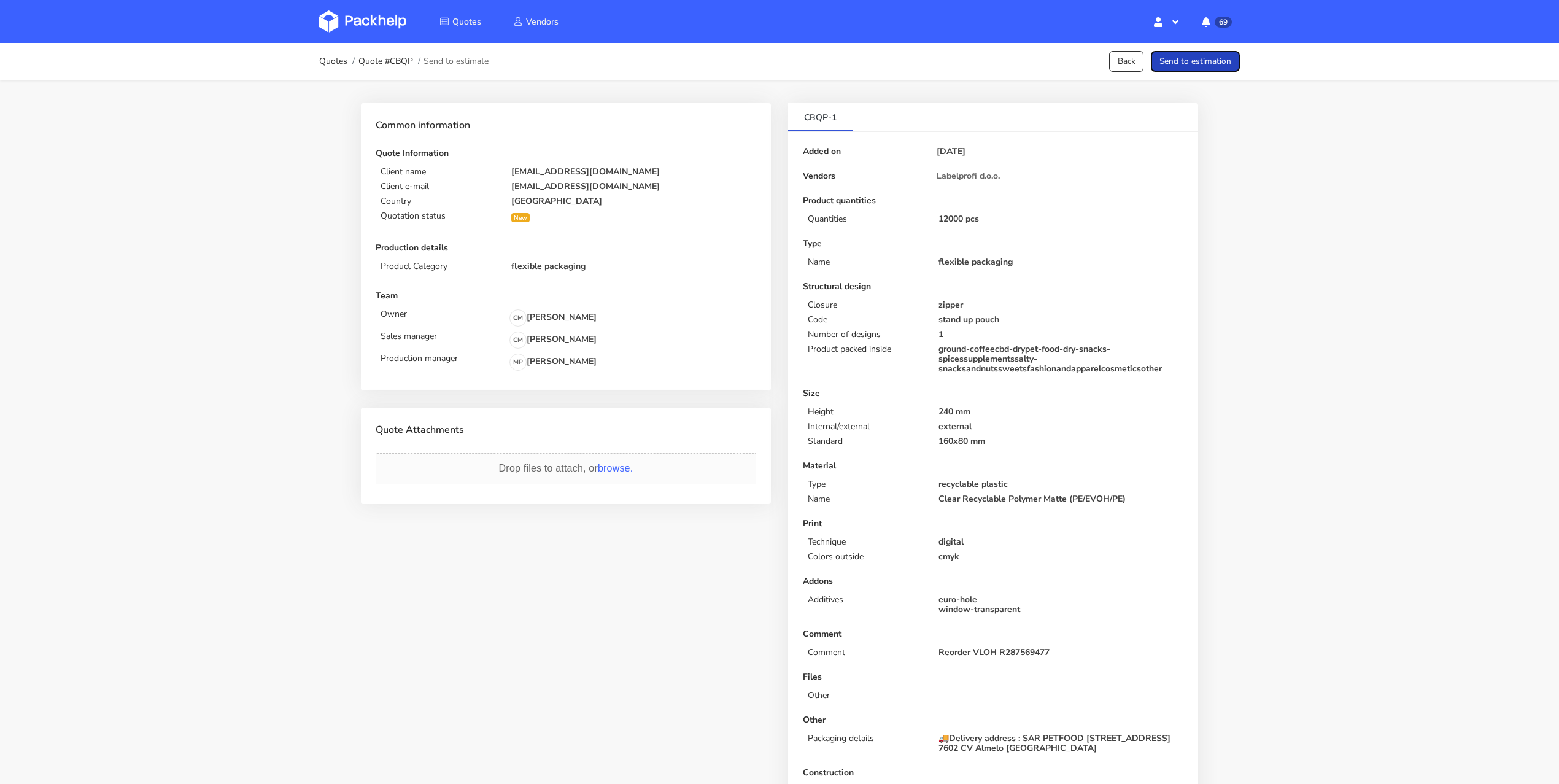
click at [1222, 61] on button "Send to estimation" at bounding box center [1195, 61] width 89 height 21
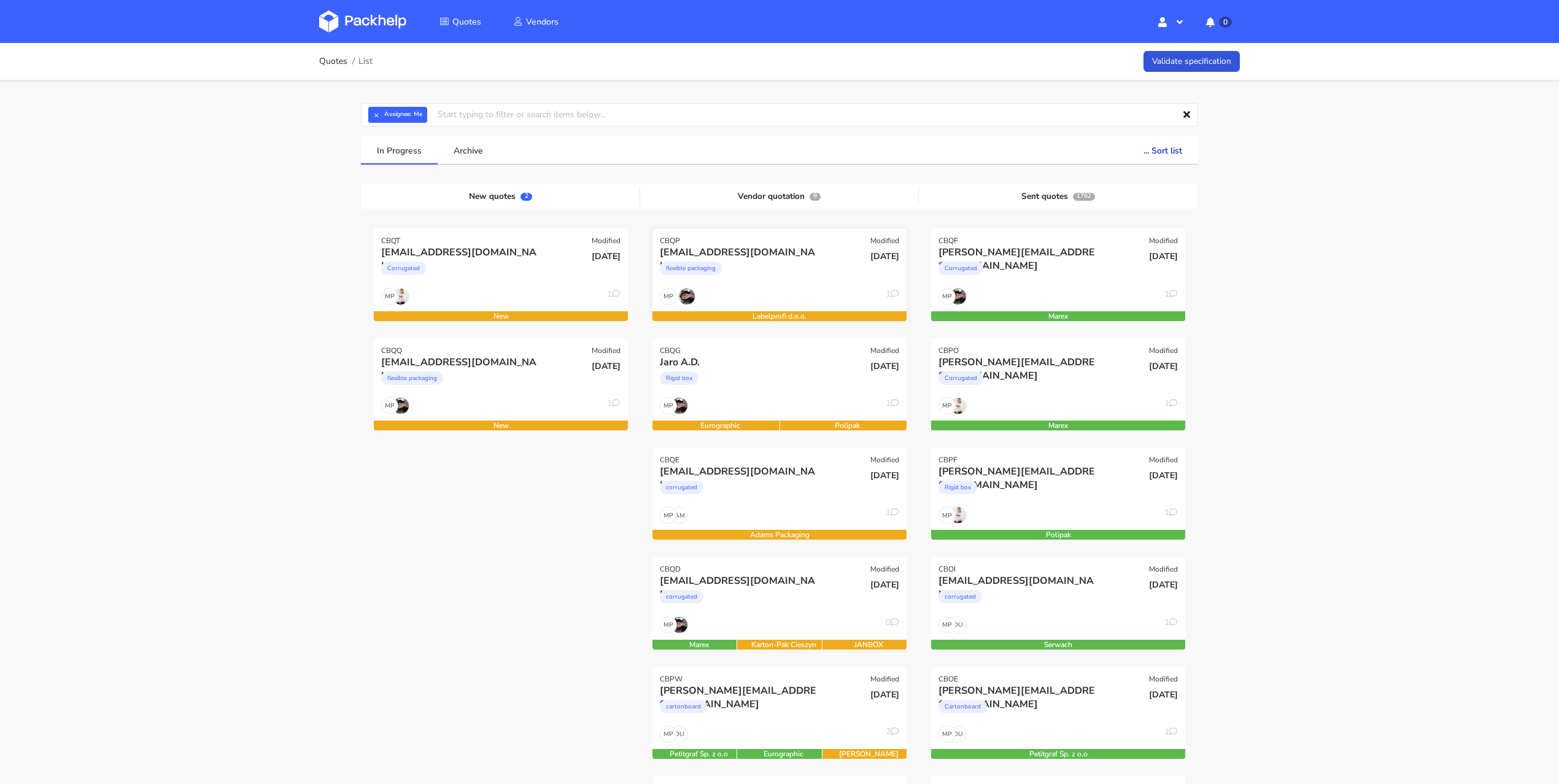
click at [776, 271] on div "flexible packaging" at bounding box center [741, 271] width 162 height 24
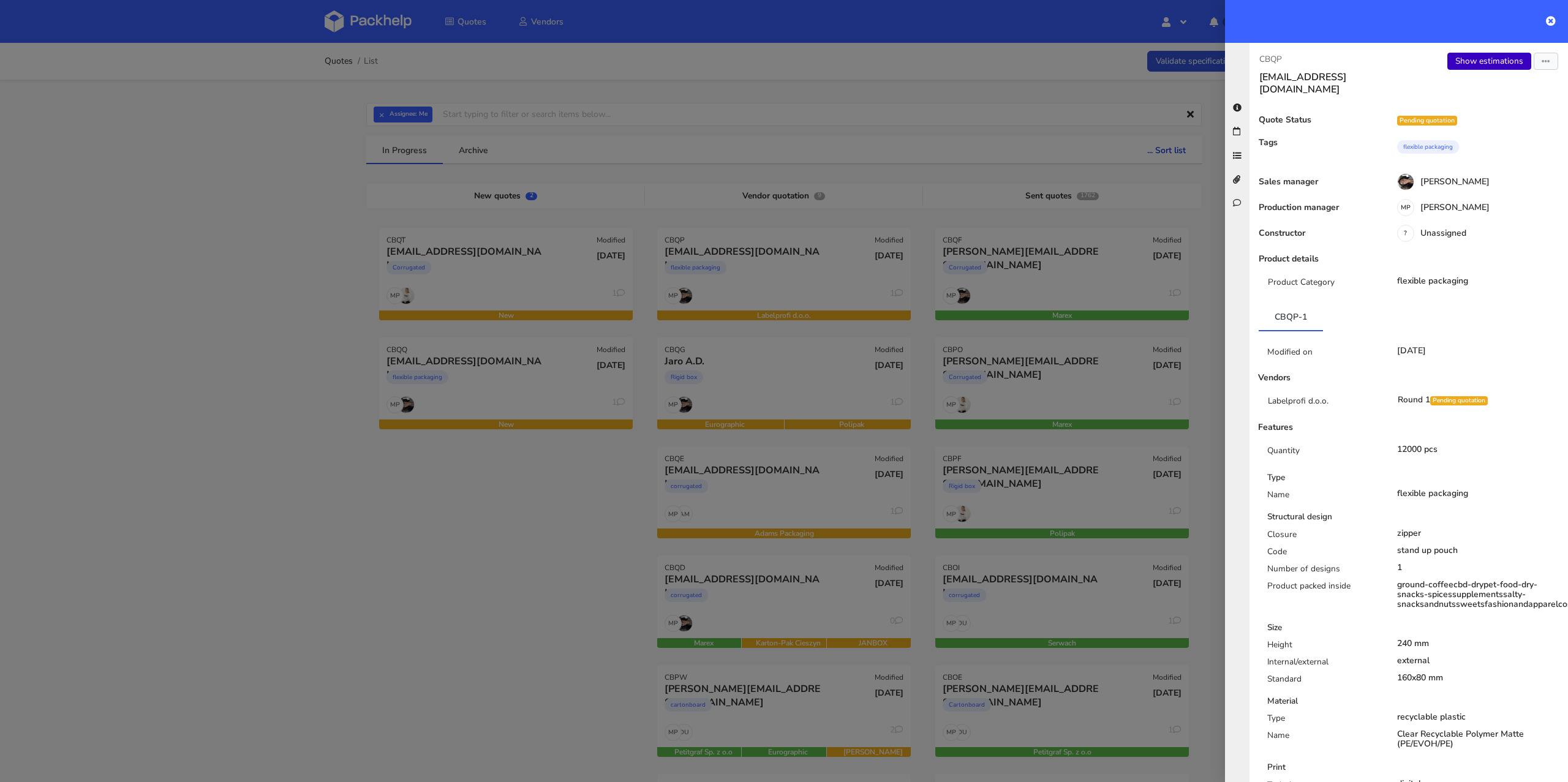
click at [1482, 59] on link "Show estimations" at bounding box center [1489, 61] width 84 height 17
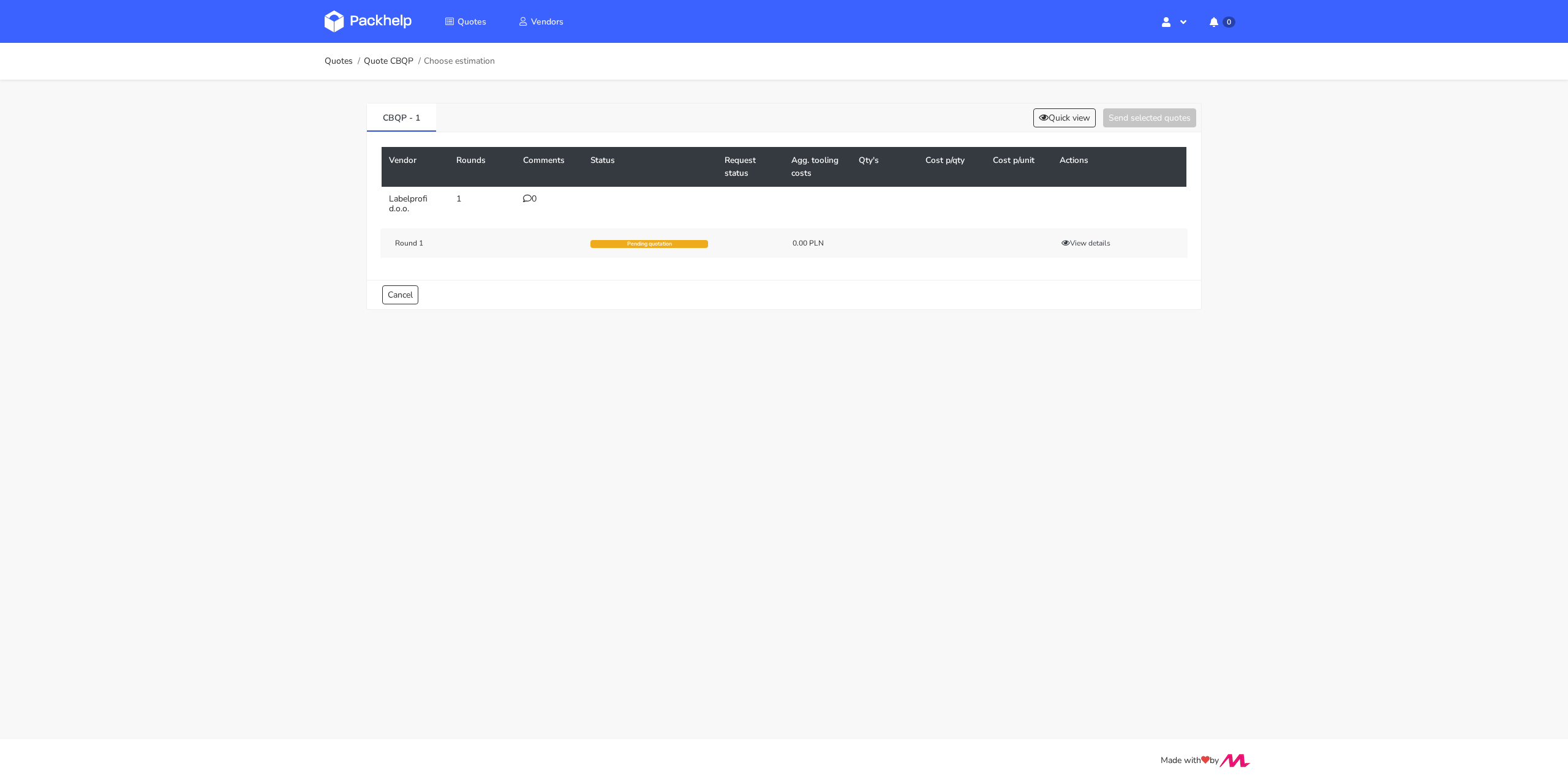
click at [528, 195] on icon at bounding box center [527, 198] width 8 height 8
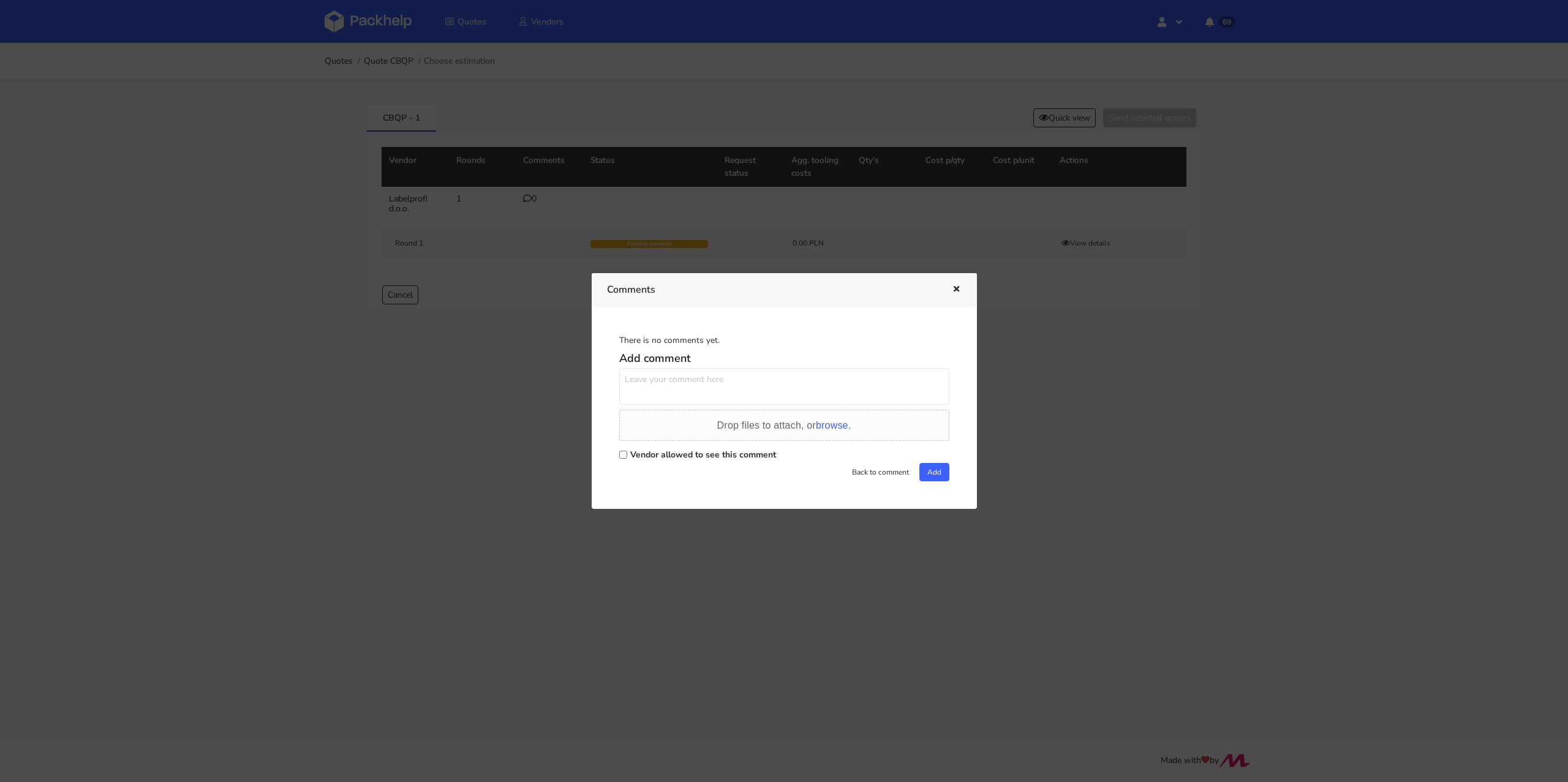
click at [643, 453] on label "Vendor allowed to see this comment" at bounding box center [703, 455] width 146 height 12
click at [627, 453] on input "Vendor allowed to see this comment" at bounding box center [623, 455] width 8 height 8
checkbox input "true"
click at [683, 383] on textarea at bounding box center [784, 386] width 330 height 37
paste textarea "R394840077ZCSZ"
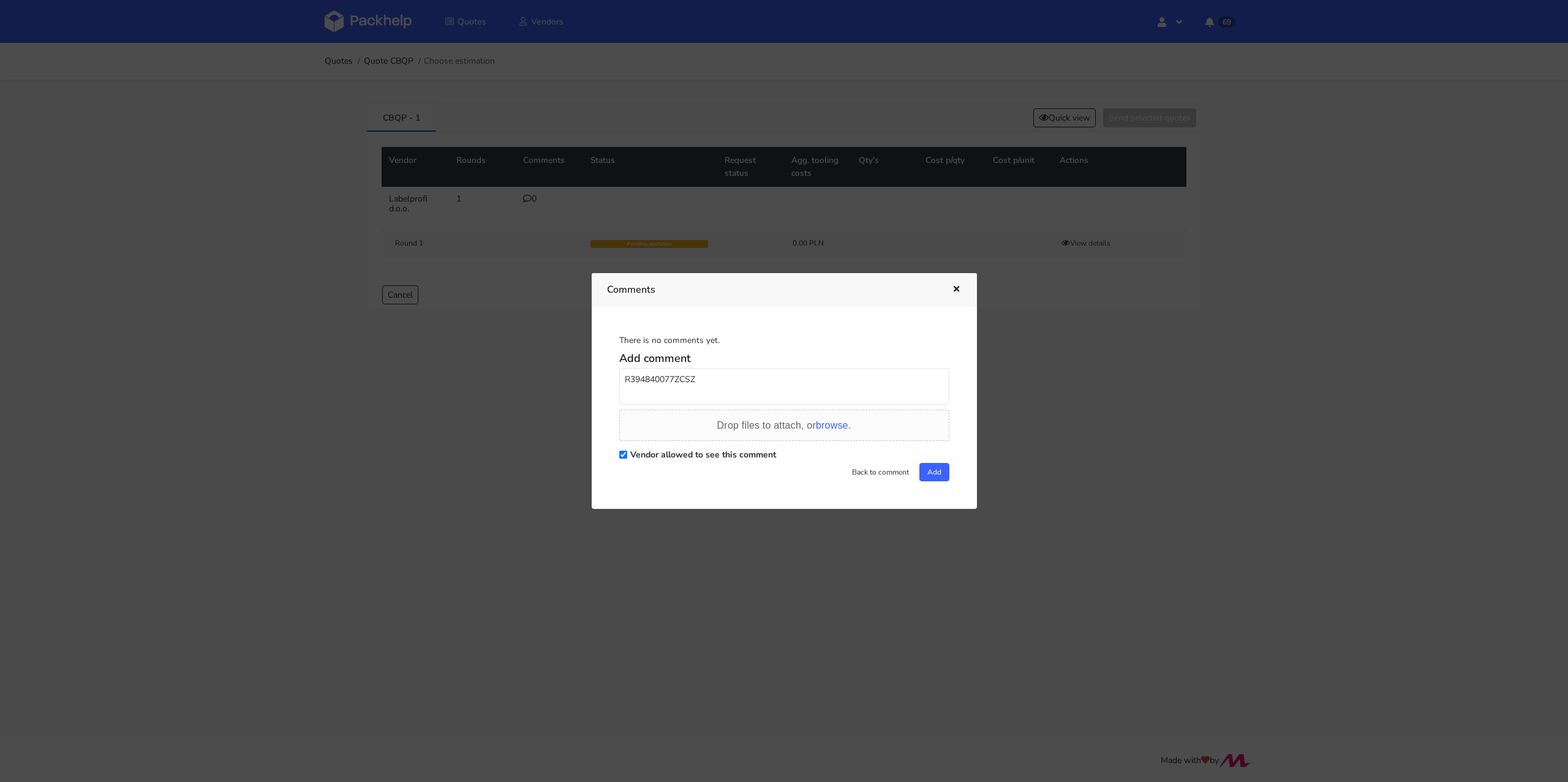
click at [623, 375] on textarea "R394840077ZCSZ" at bounding box center [784, 386] width 330 height 37
type textarea "Re-order R394840077_ZCSZ"
click at [930, 471] on button "Add" at bounding box center [934, 472] width 30 height 19
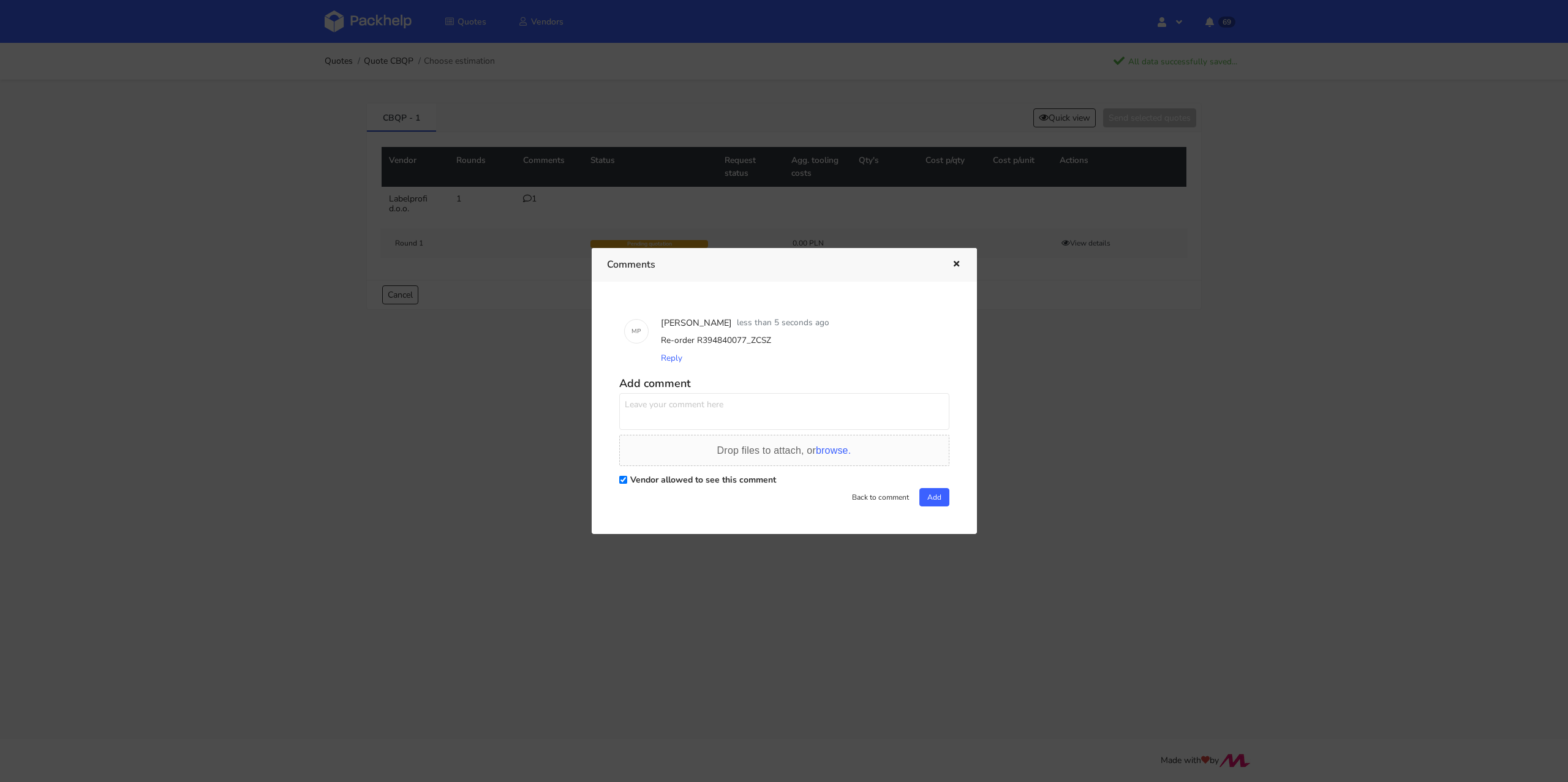
click at [957, 269] on button "button" at bounding box center [955, 264] width 14 height 16
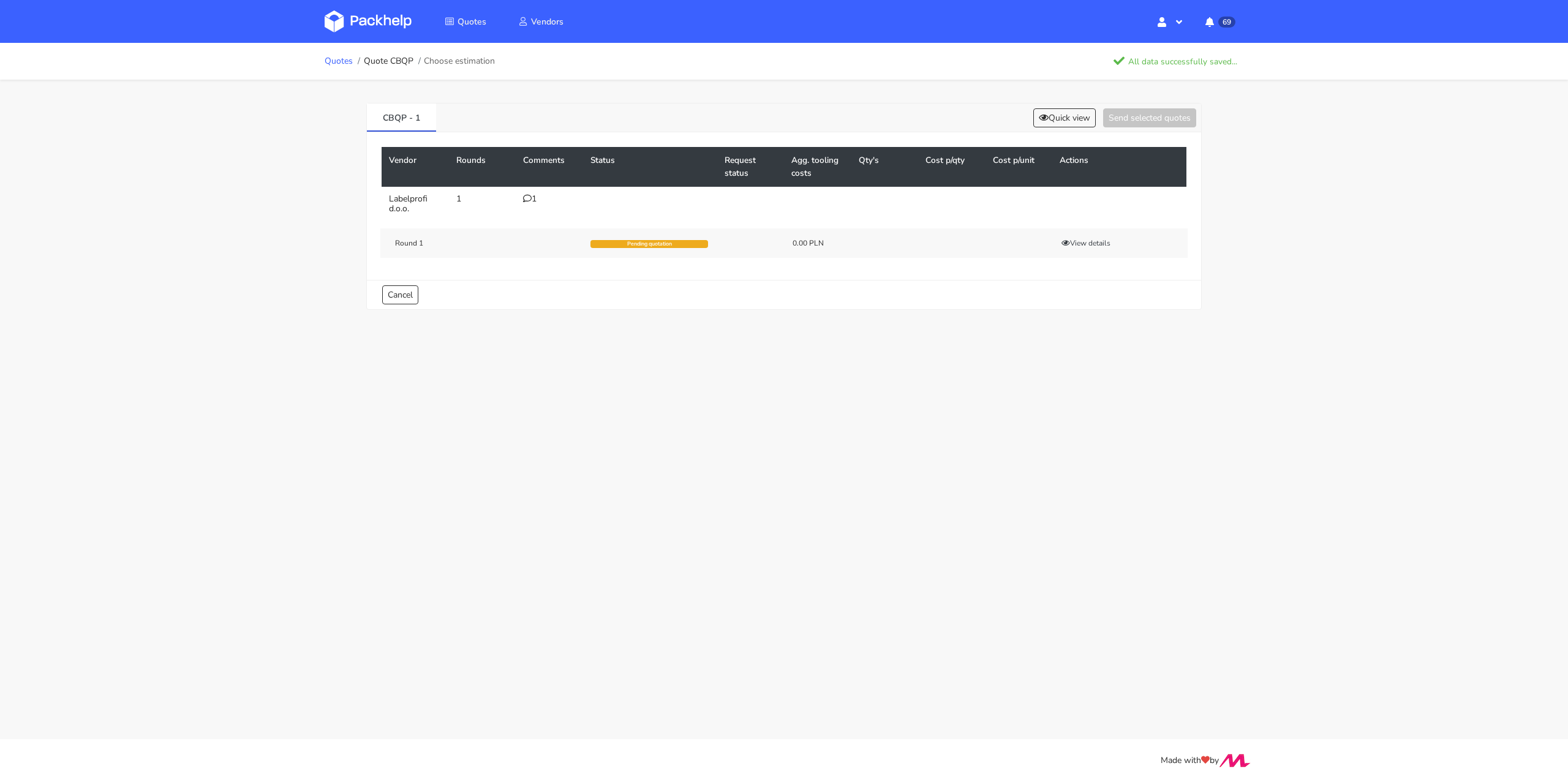
click at [336, 66] on link "Quotes" at bounding box center [339, 61] width 28 height 10
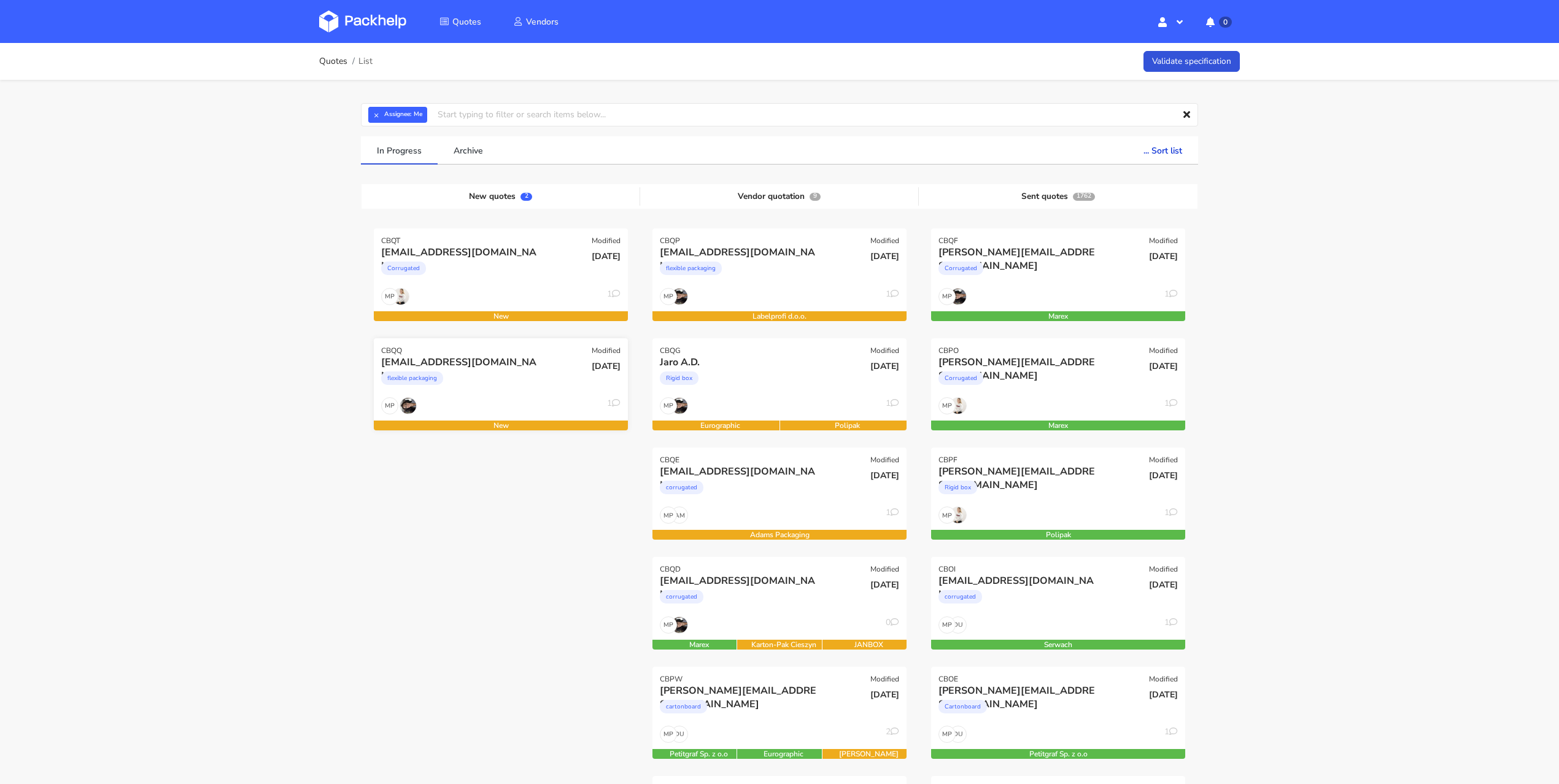
click at [528, 381] on div "flexible packaging" at bounding box center [462, 381] width 162 height 24
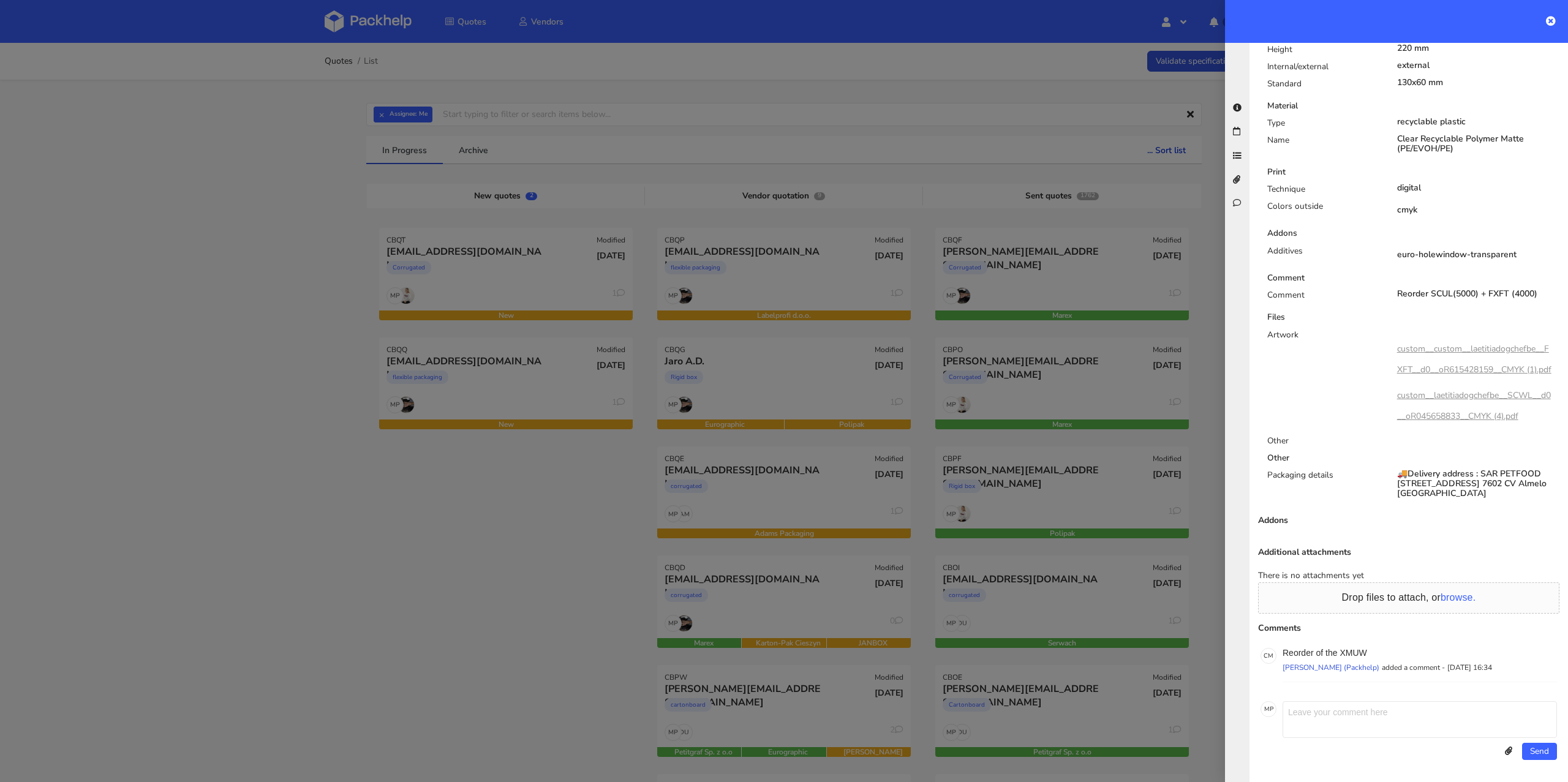
scroll to position [603, 0]
drag, startPoint x: 1374, startPoint y: 647, endPoint x: 1353, endPoint y: 654, distance: 22.1
click at [1353, 654] on div "C M Reorder of the XMUW [PERSON_NAME] (Packhelp) added a comment - [DATE] 16:34…" at bounding box center [1408, 664] width 301 height 39
click at [1399, 646] on div "C M Reorder of the XMUW [PERSON_NAME] (Packhelp) added a comment - [DATE] 16:34…" at bounding box center [1408, 664] width 301 height 39
drag, startPoint x: 1376, startPoint y: 657, endPoint x: 1342, endPoint y: 654, distance: 34.1
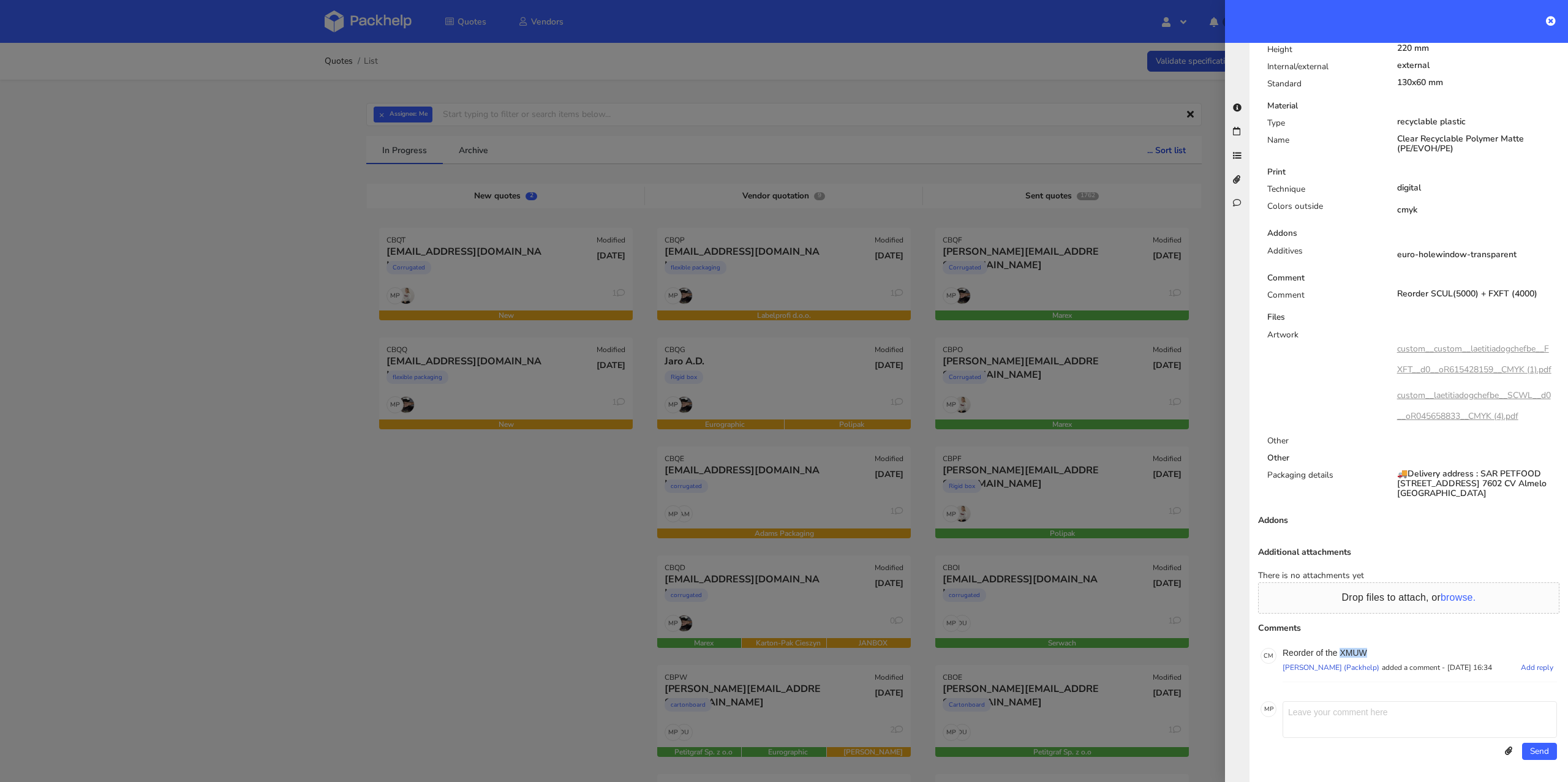
click at [1342, 654] on p "Reorder of the XMUW" at bounding box center [1419, 652] width 274 height 10
copy p "XMUW"
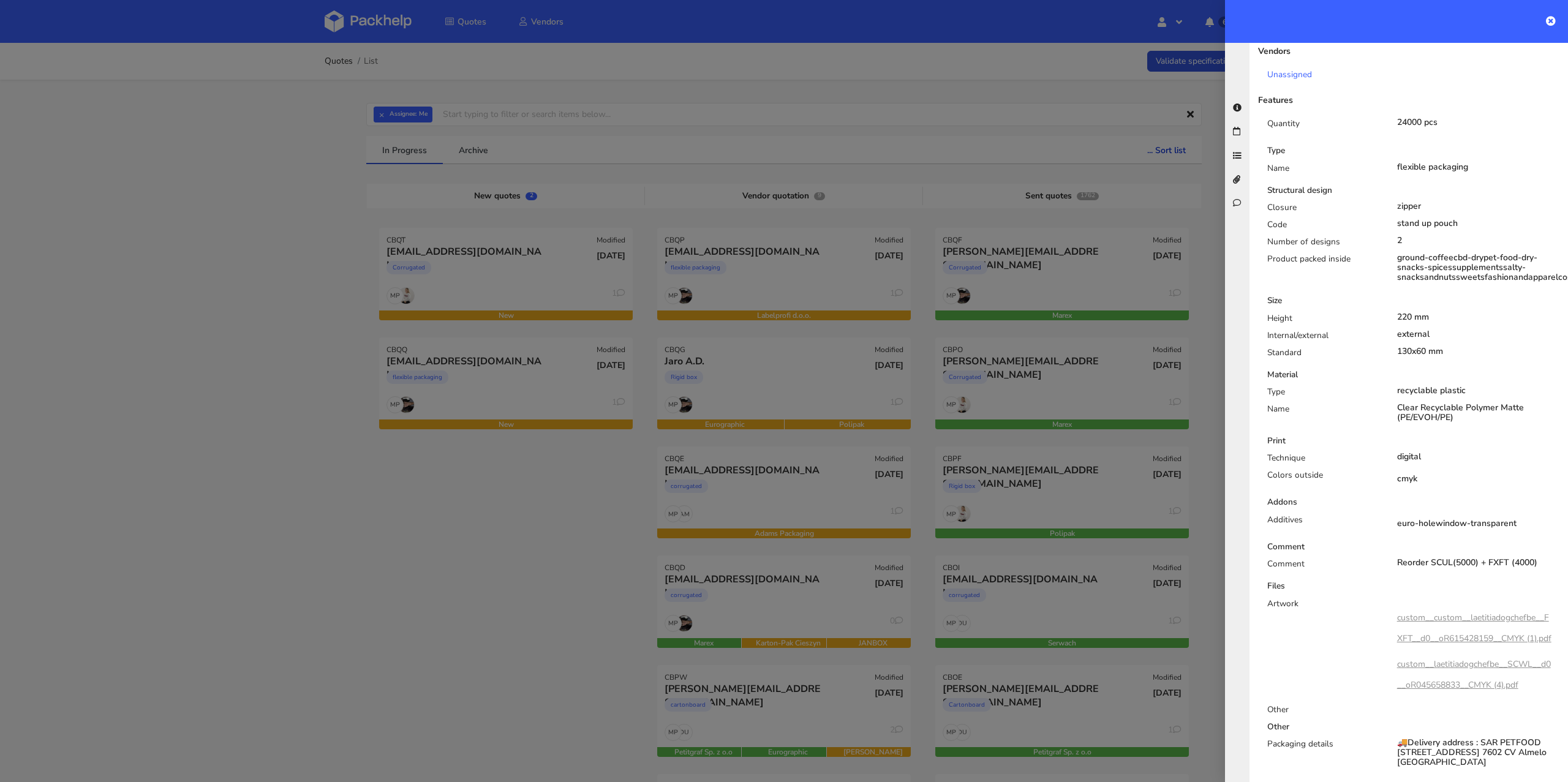
scroll to position [0, 0]
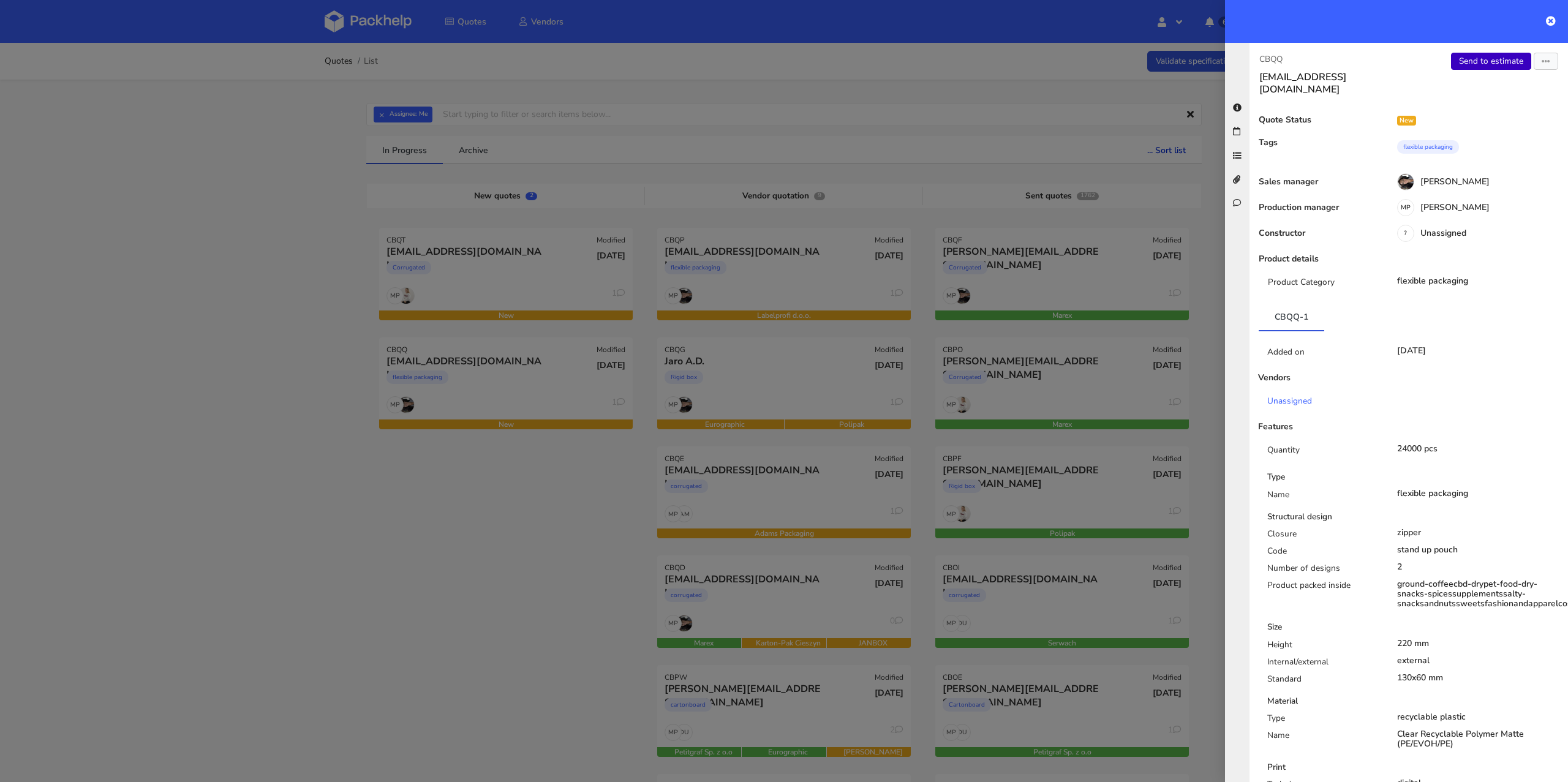
click at [1476, 68] on link "Send to estimate" at bounding box center [1491, 61] width 80 height 17
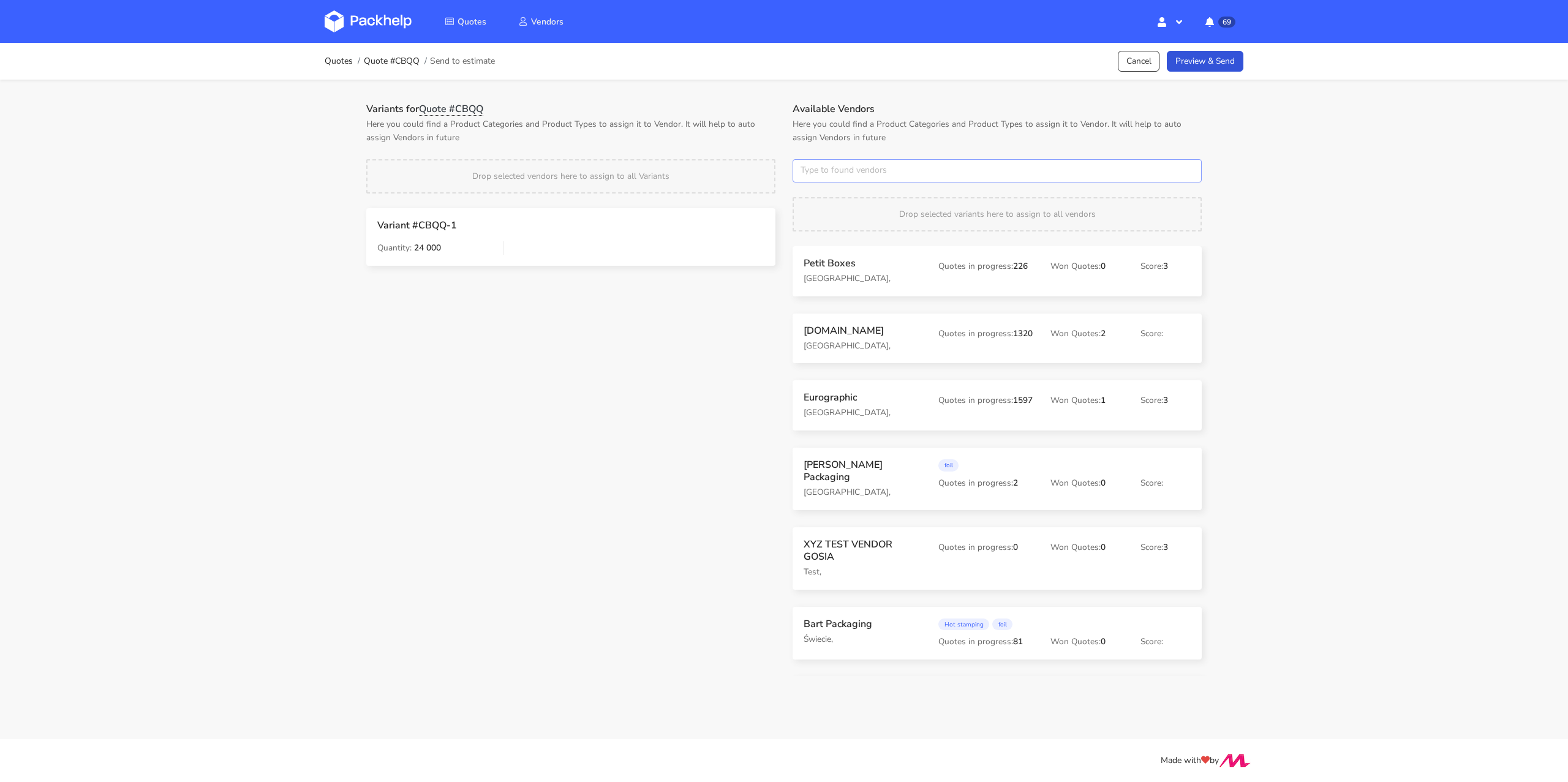
click at [862, 176] on input "text" at bounding box center [997, 170] width 409 height 23
type input "label"
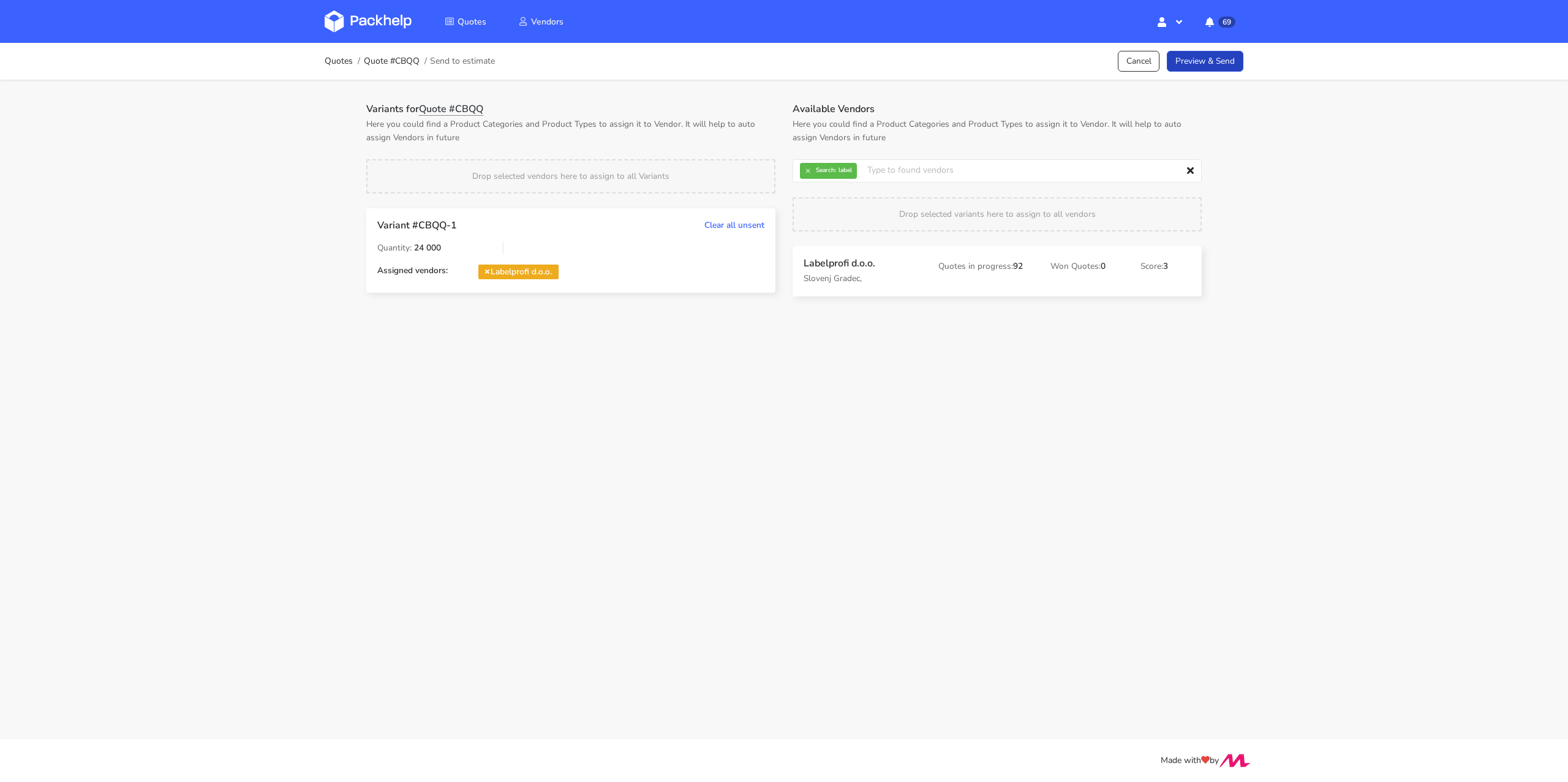
click at [1210, 66] on link "Preview & Send" at bounding box center [1204, 61] width 77 height 21
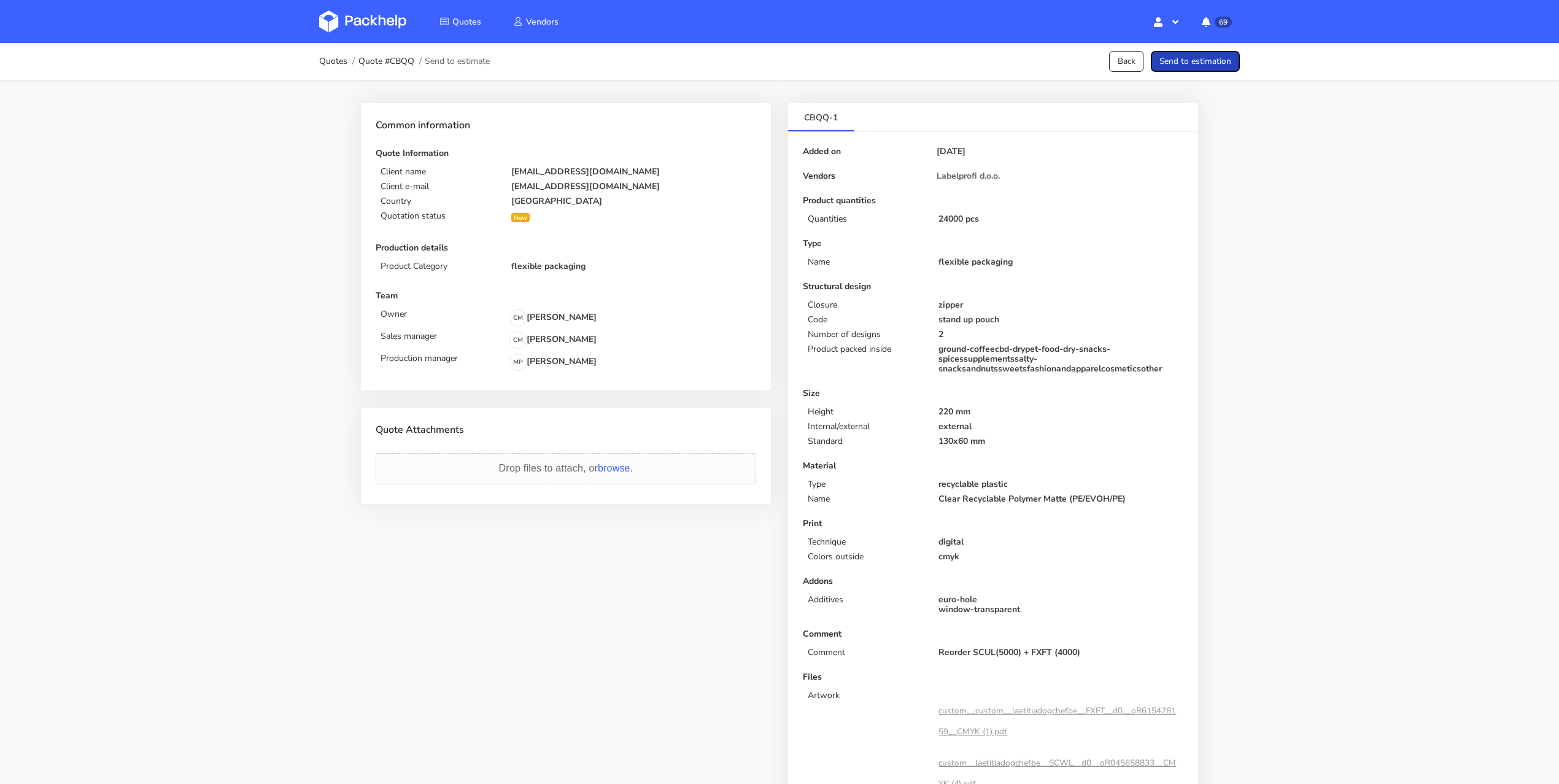
click at [1212, 66] on button "Send to estimation" at bounding box center [1195, 61] width 89 height 21
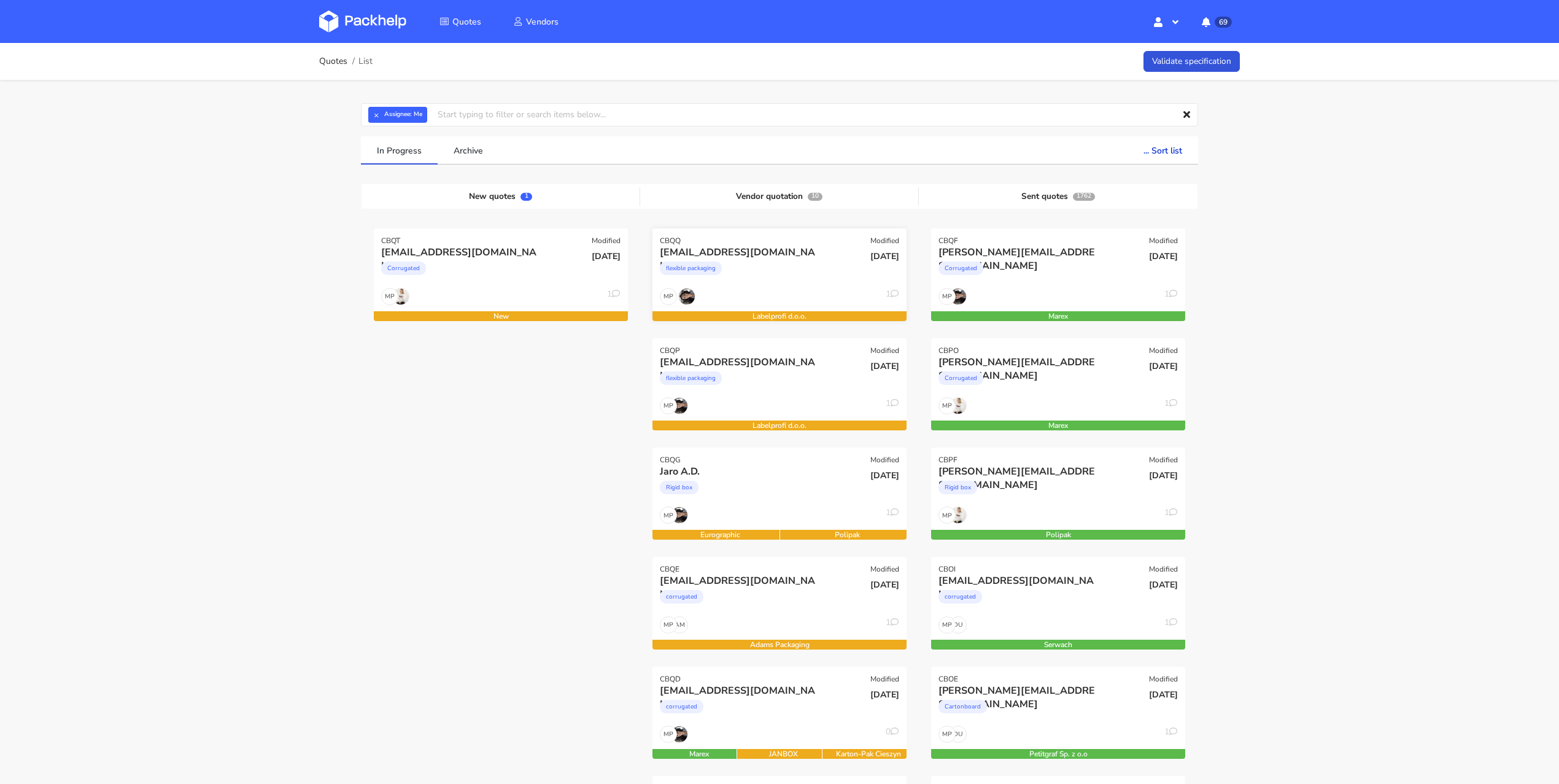
click at [774, 281] on div "flexible packaging" at bounding box center [741, 271] width 162 height 24
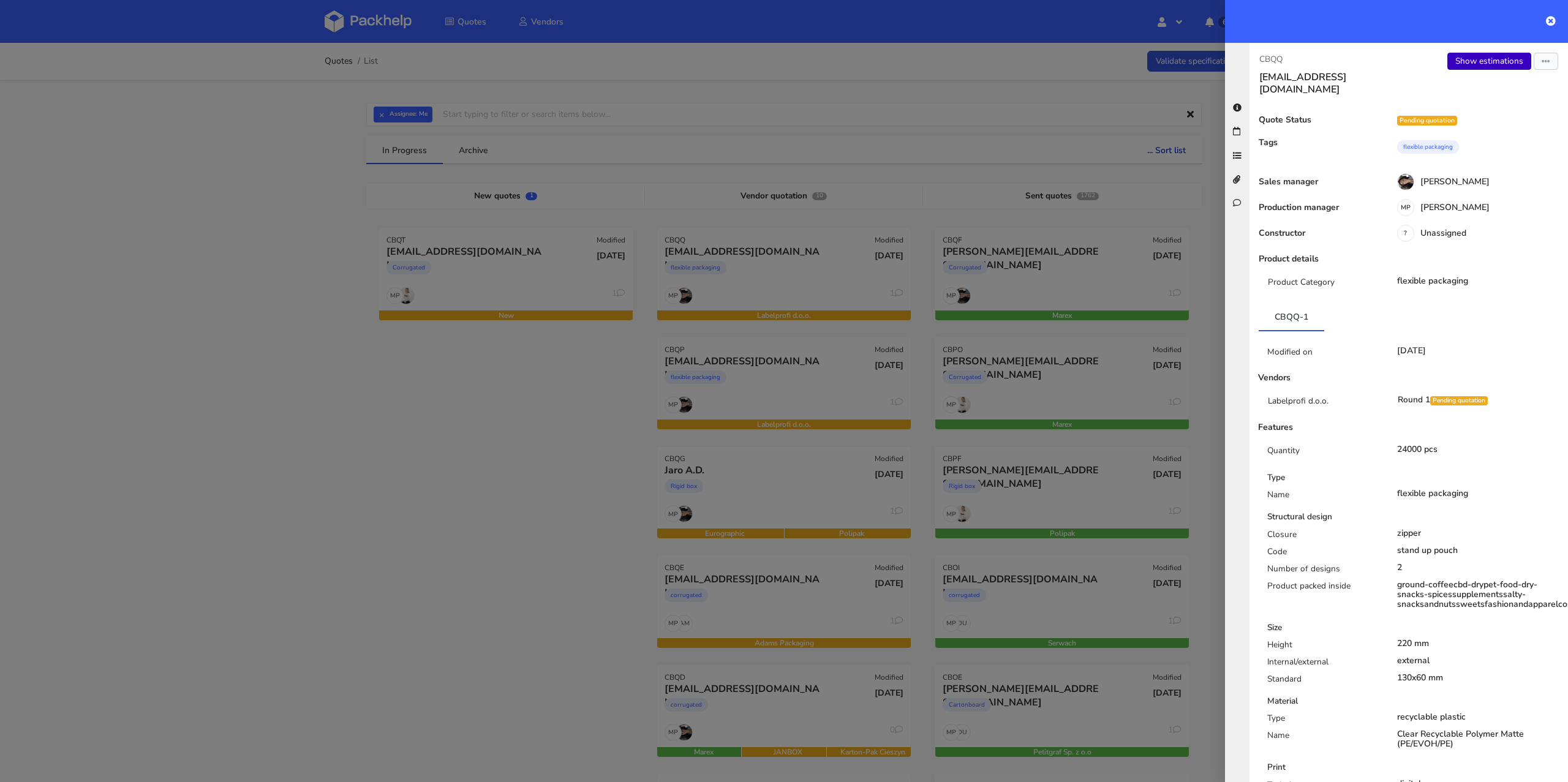
click at [1493, 62] on link "Show estimations" at bounding box center [1489, 61] width 84 height 17
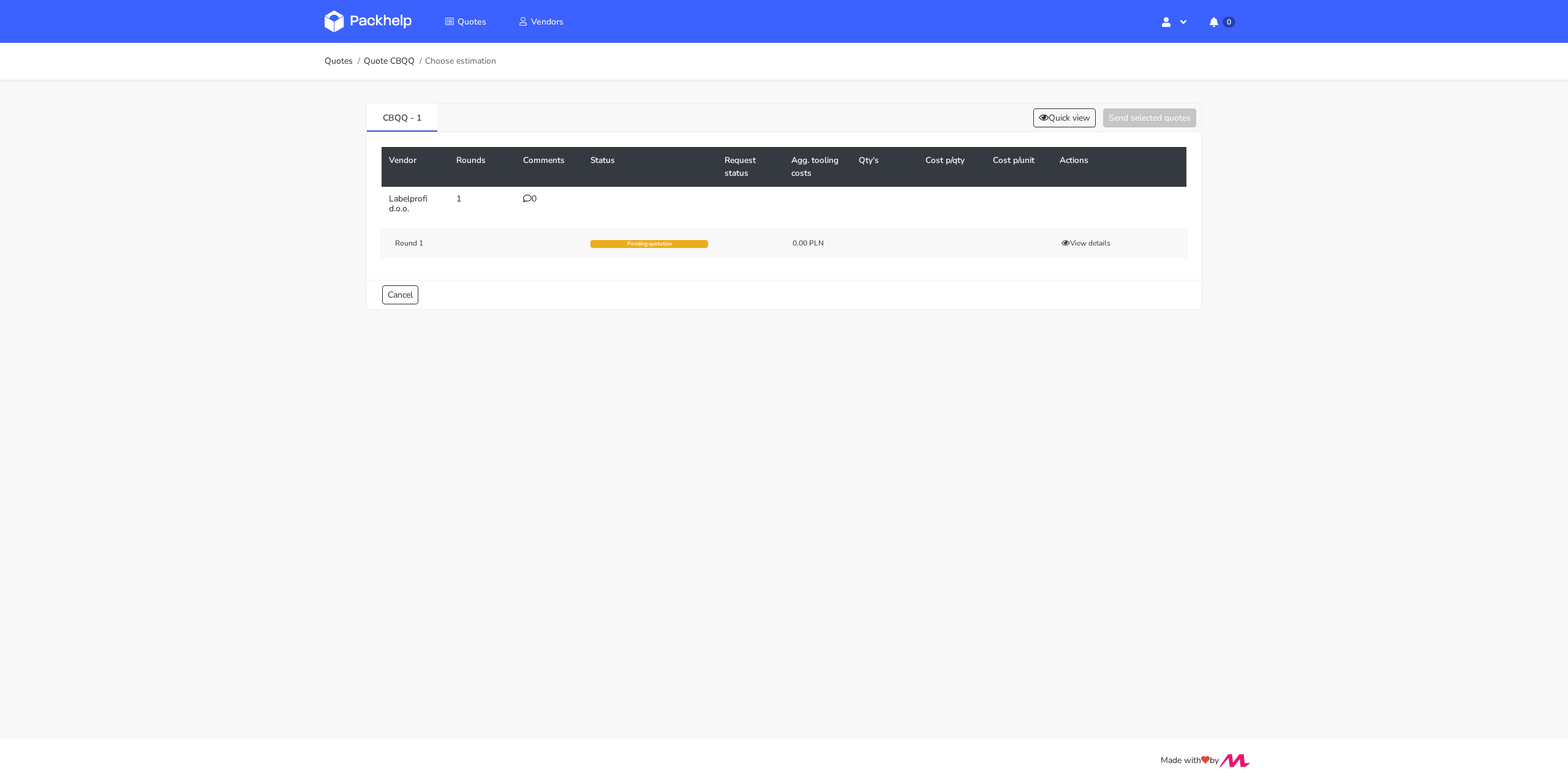
click at [533, 199] on div "0" at bounding box center [549, 199] width 53 height 10
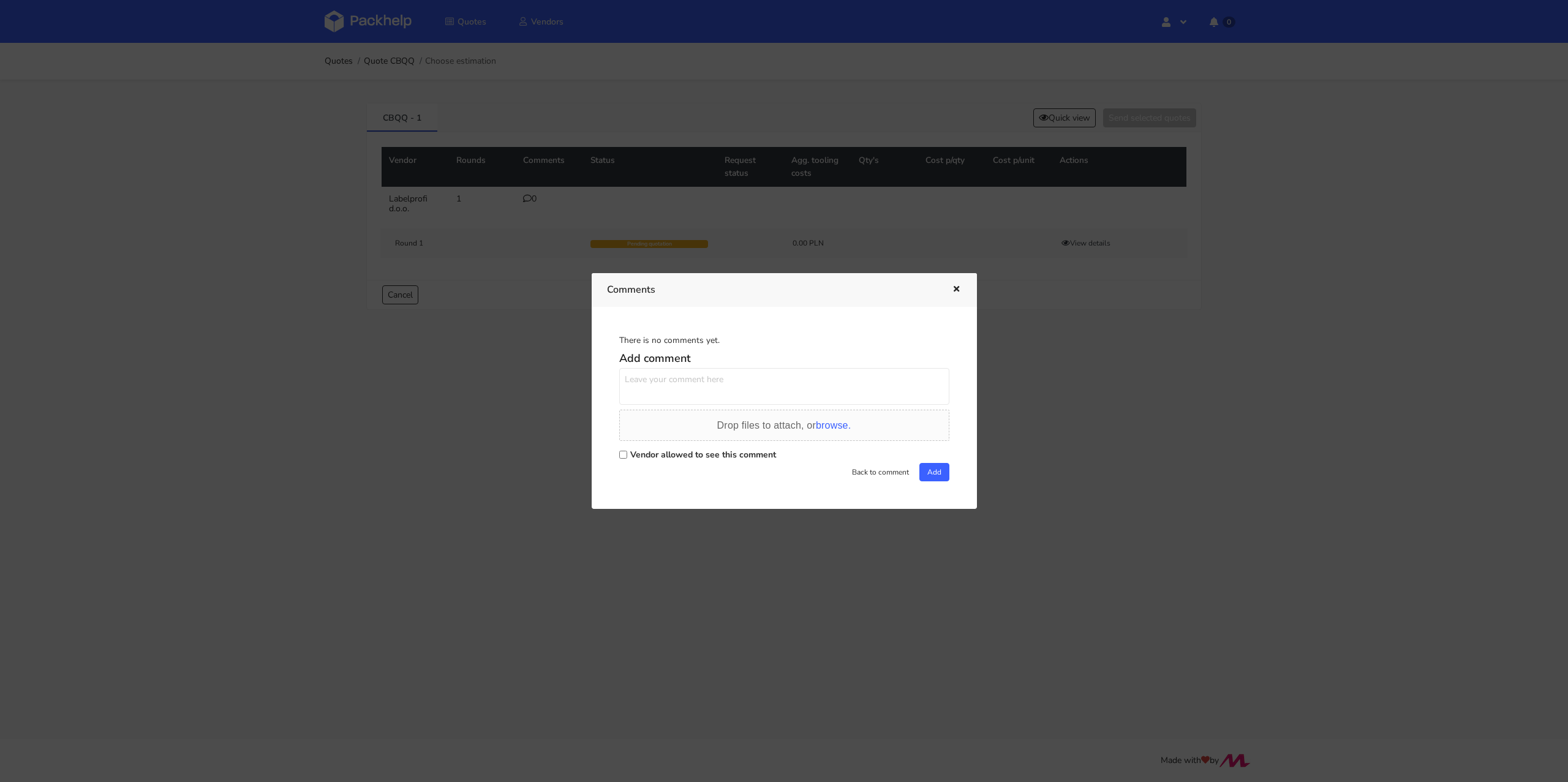
click at [623, 455] on input "Vendor allowed to see this comment" at bounding box center [623, 455] width 8 height 8
checkbox input "true"
click at [644, 375] on textarea at bounding box center [784, 386] width 330 height 37
paste textarea "R394840077XMUW"
type textarea "Re-order R394840077_XMUW"
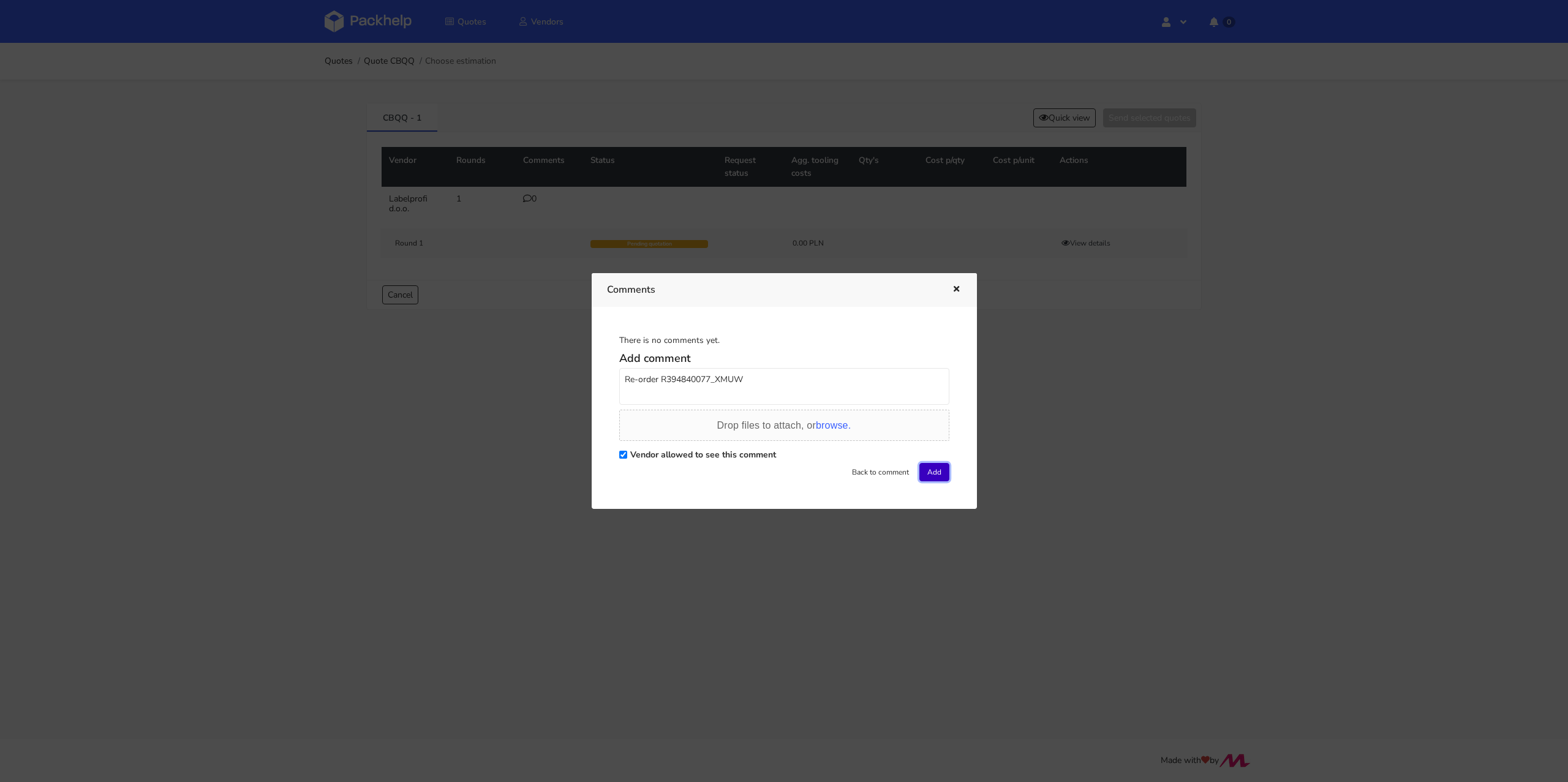
click at [938, 469] on button "Add" at bounding box center [934, 472] width 30 height 19
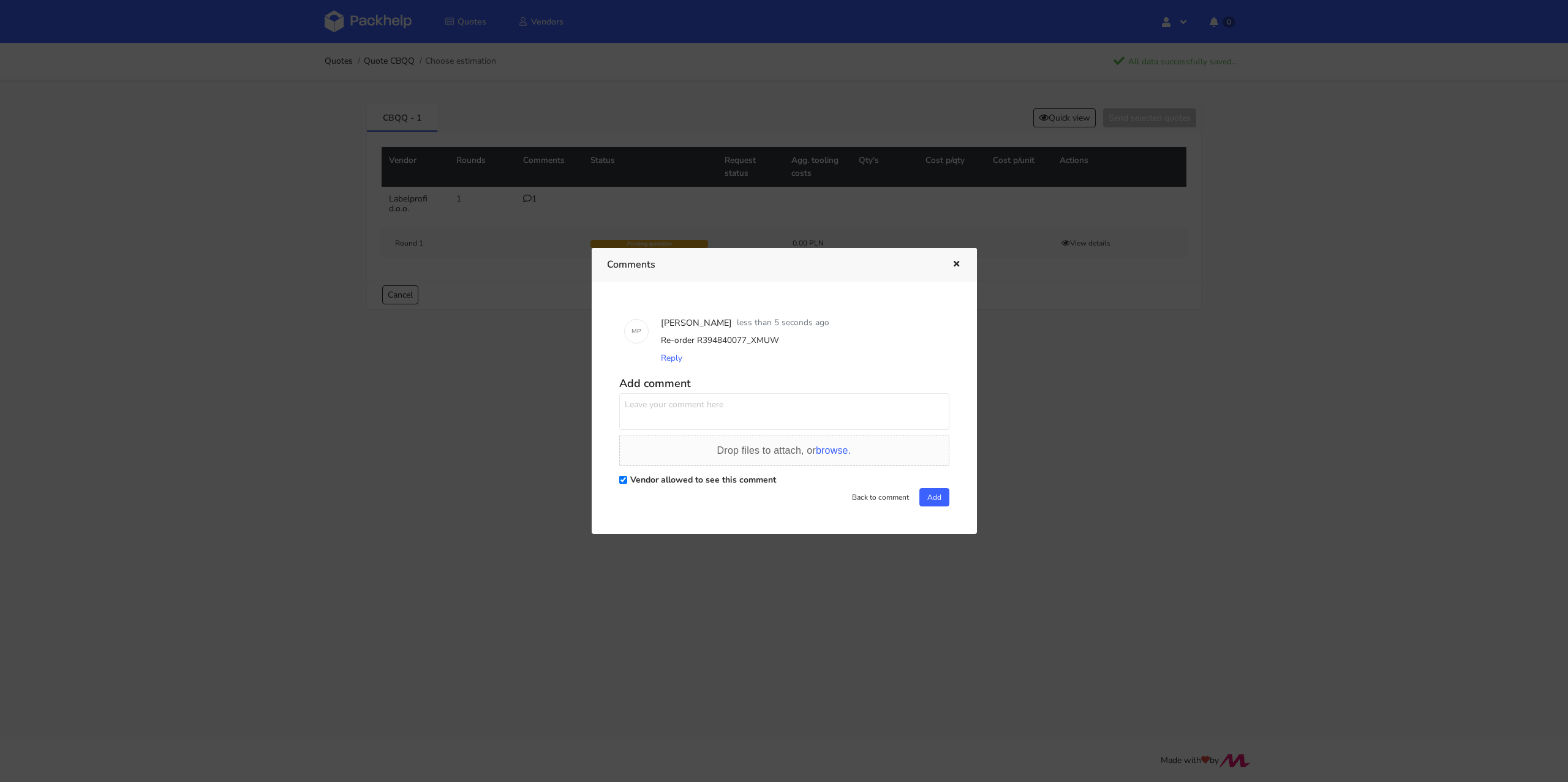
click at [955, 259] on button "button" at bounding box center [955, 264] width 14 height 16
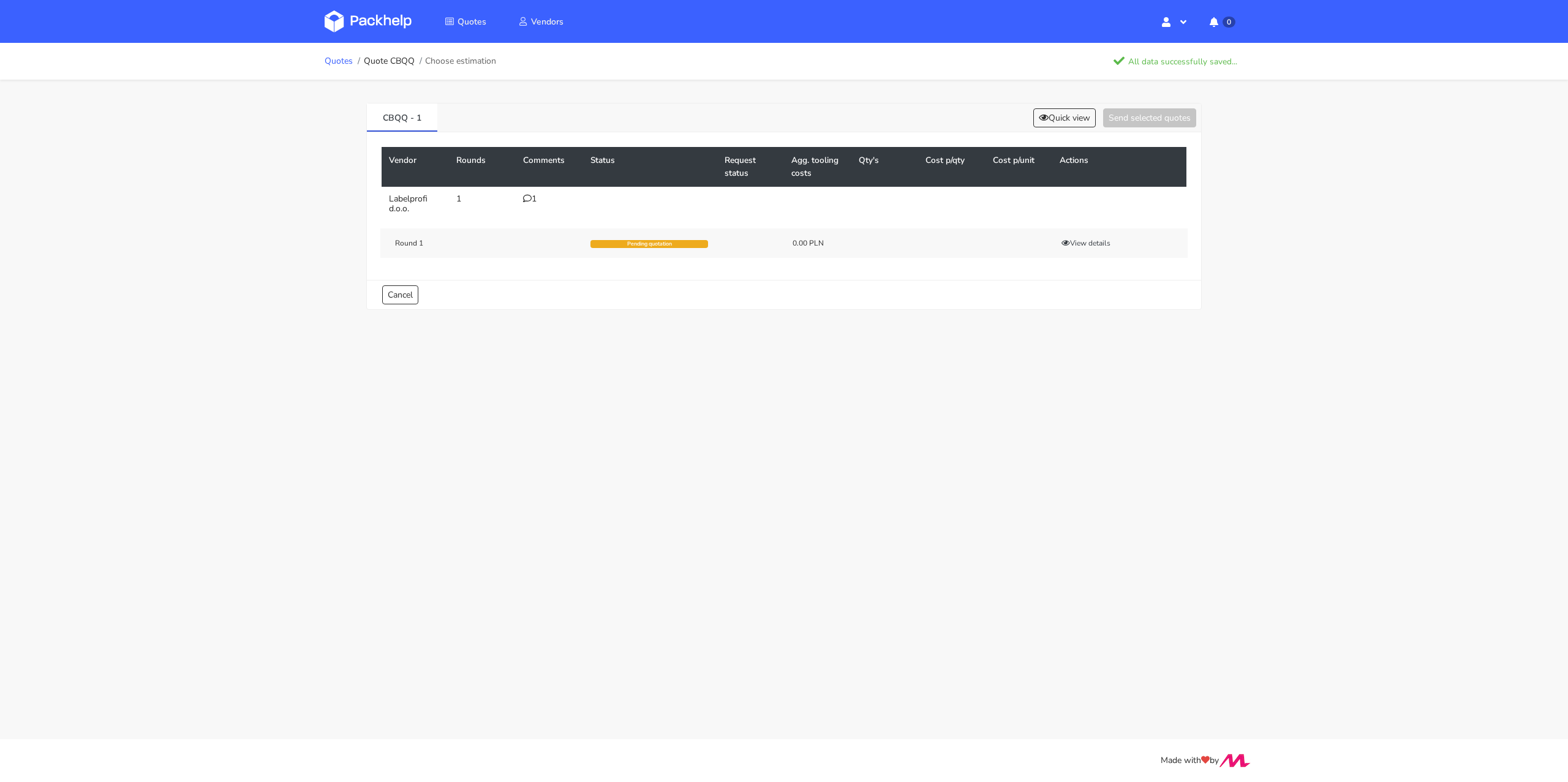
click at [327, 58] on link "Quotes" at bounding box center [339, 61] width 28 height 10
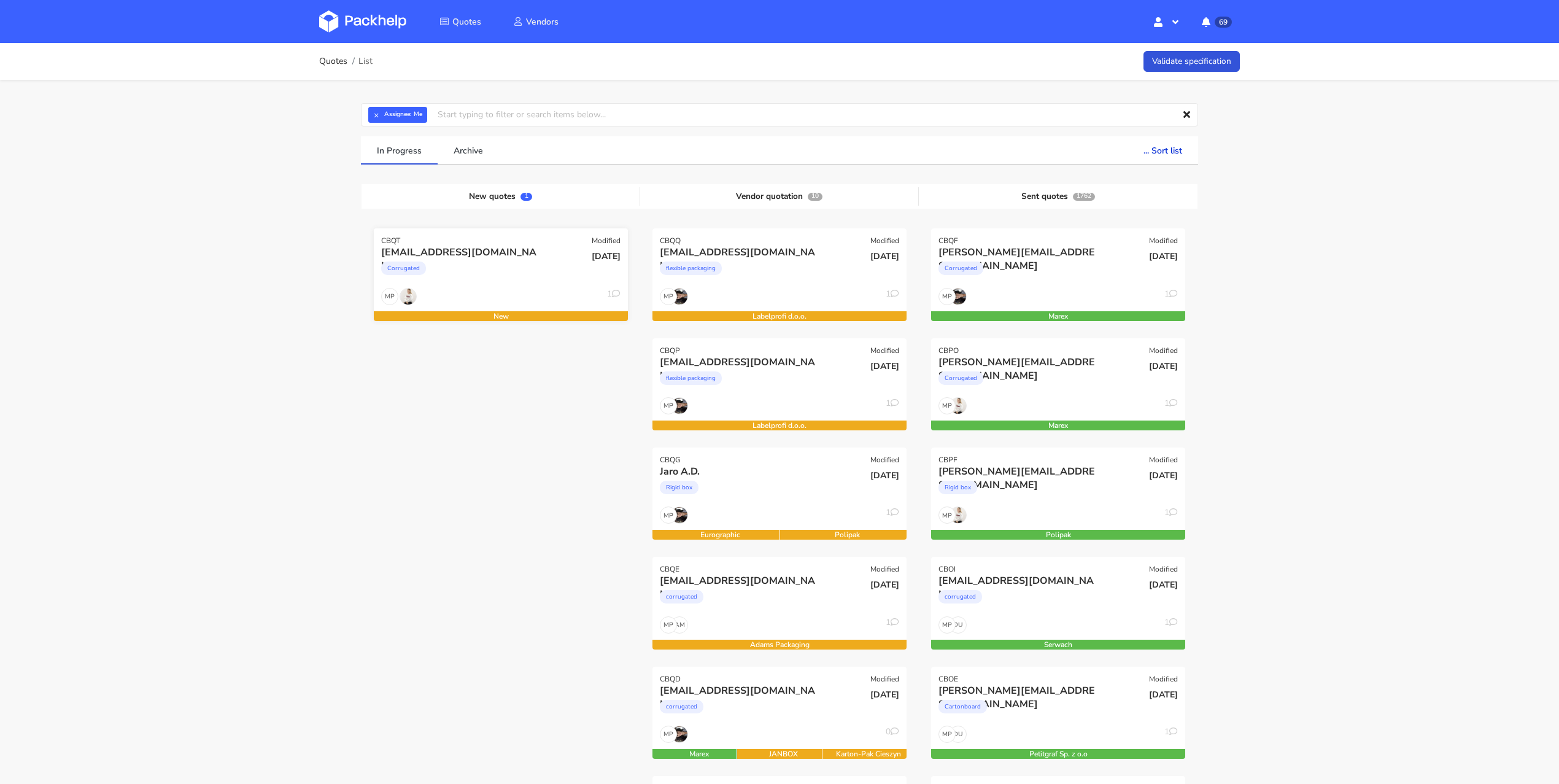
click at [478, 280] on div "Corrugated" at bounding box center [462, 271] width 162 height 24
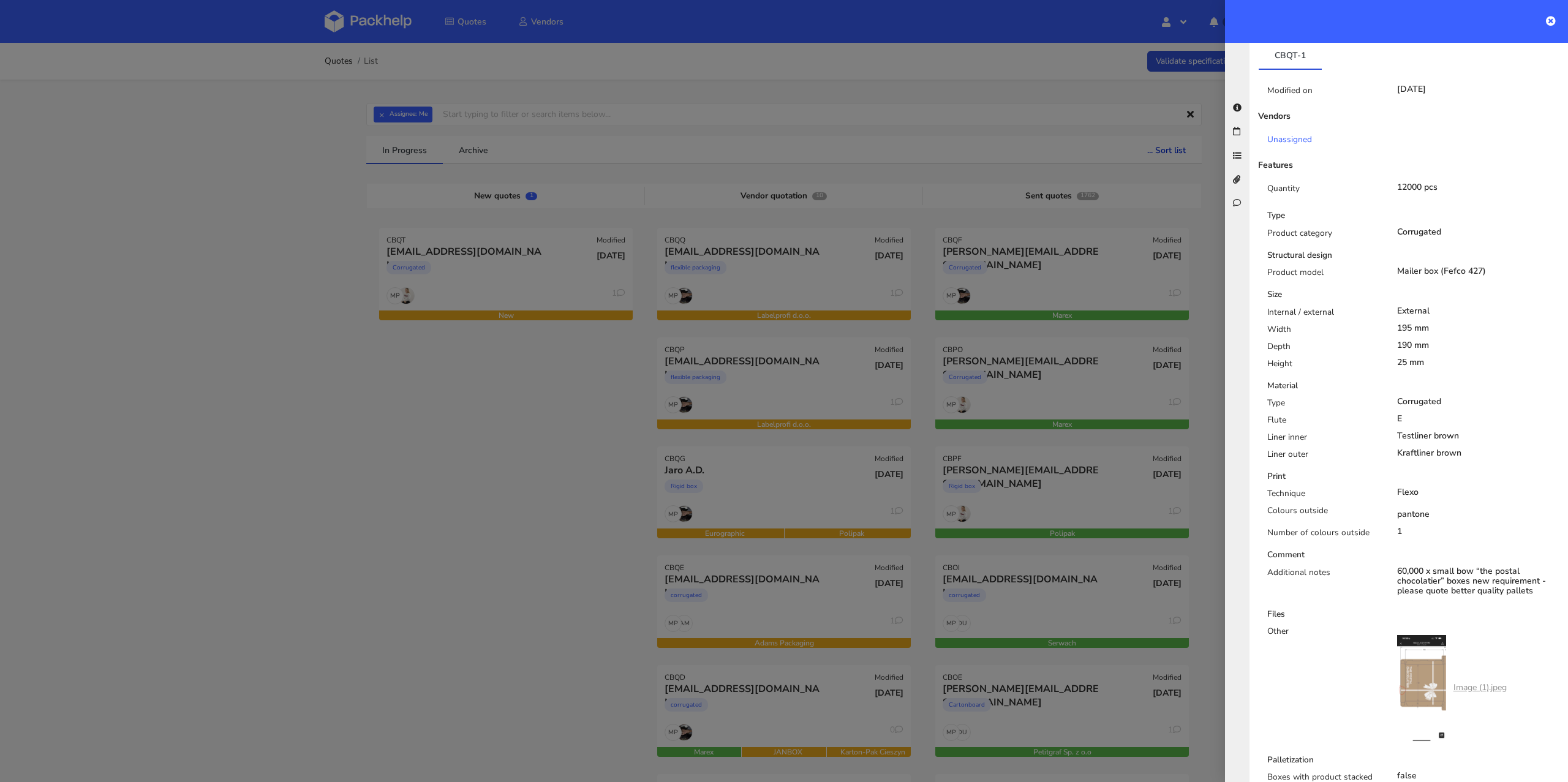
scroll to position [256, 0]
click at [541, 444] on div at bounding box center [784, 391] width 1568 height 782
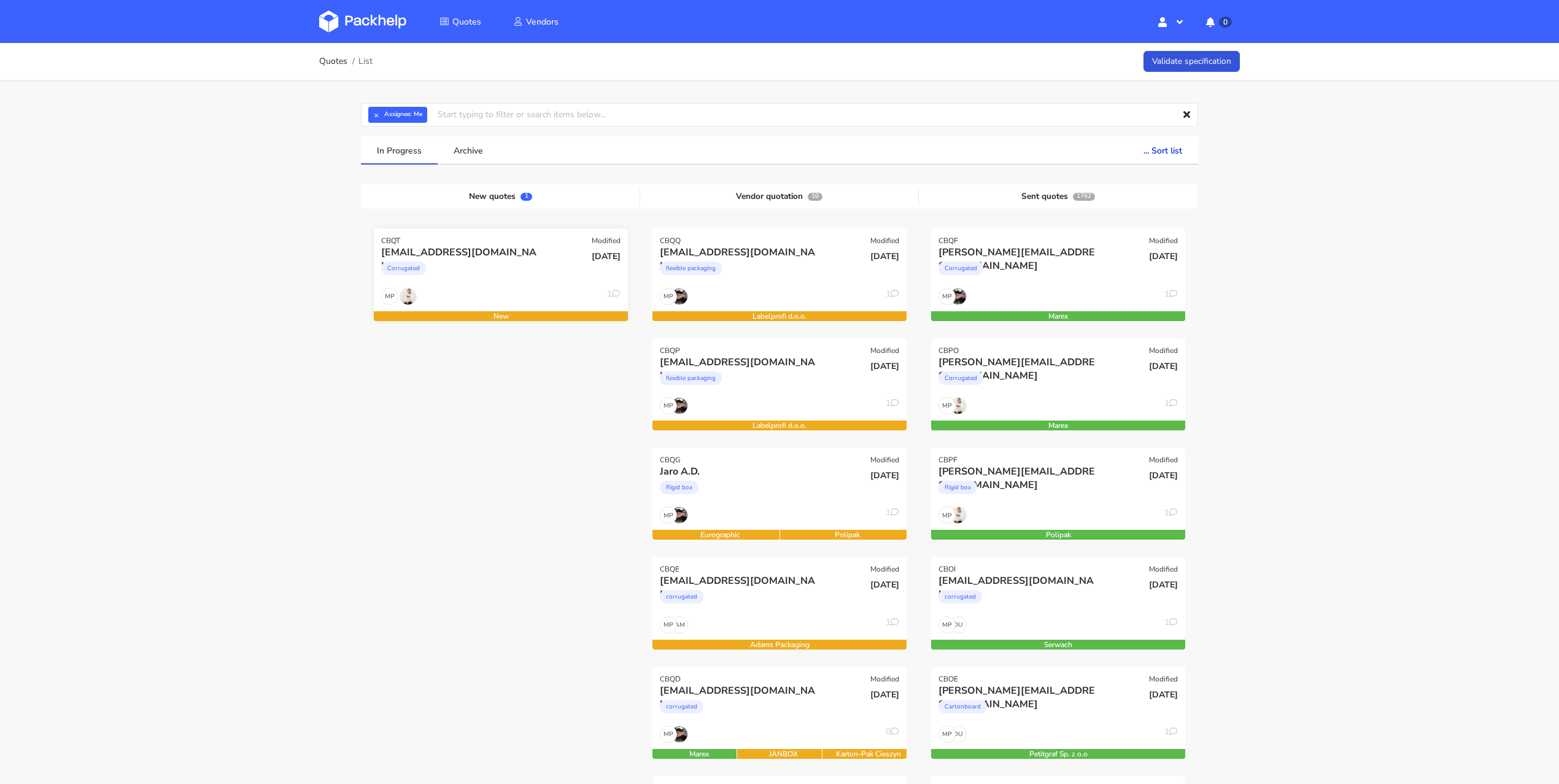
click at [526, 283] on div "david20102011@live.com Corrugated" at bounding box center [458, 266] width 172 height 42
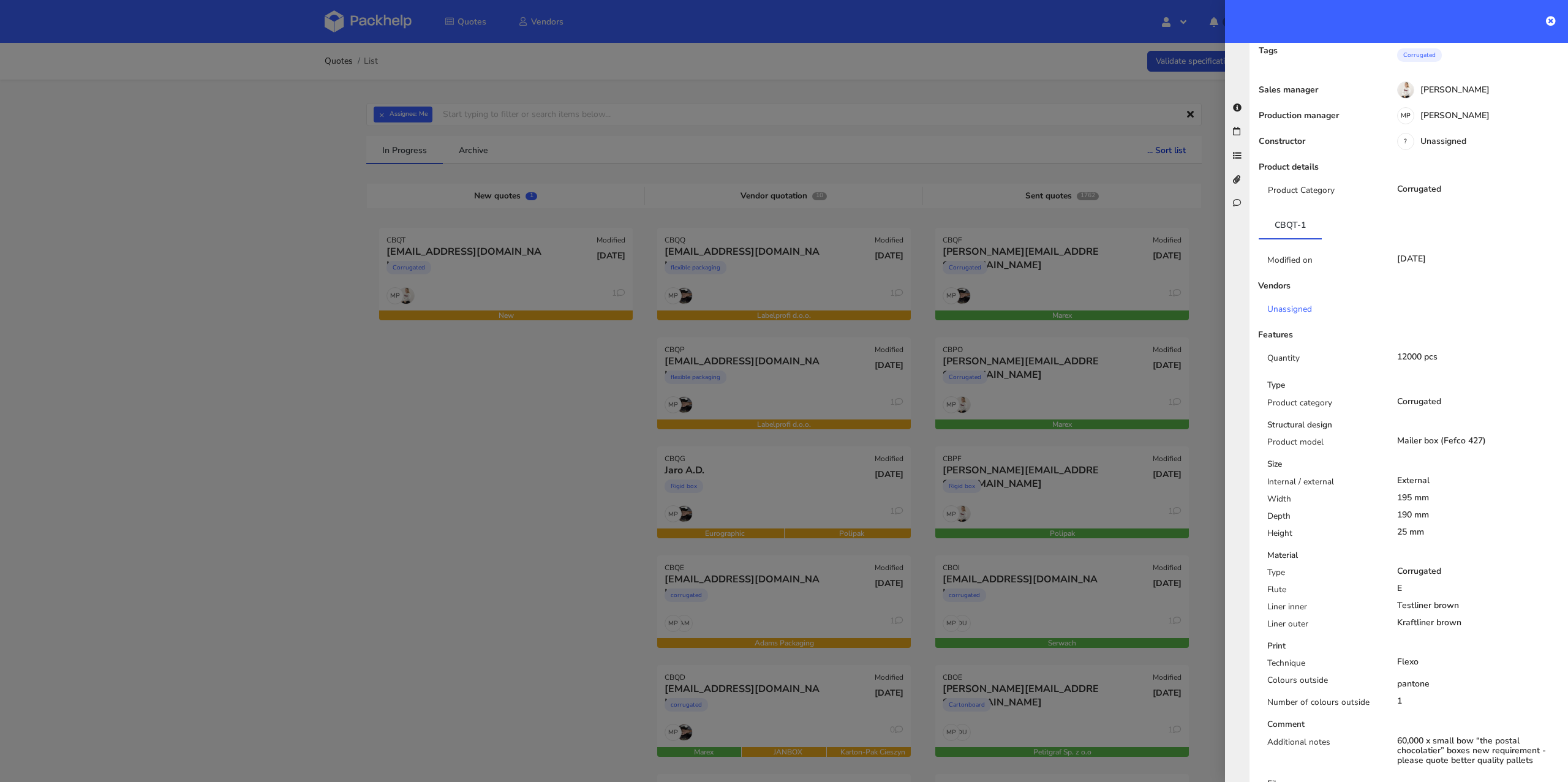
scroll to position [0, 0]
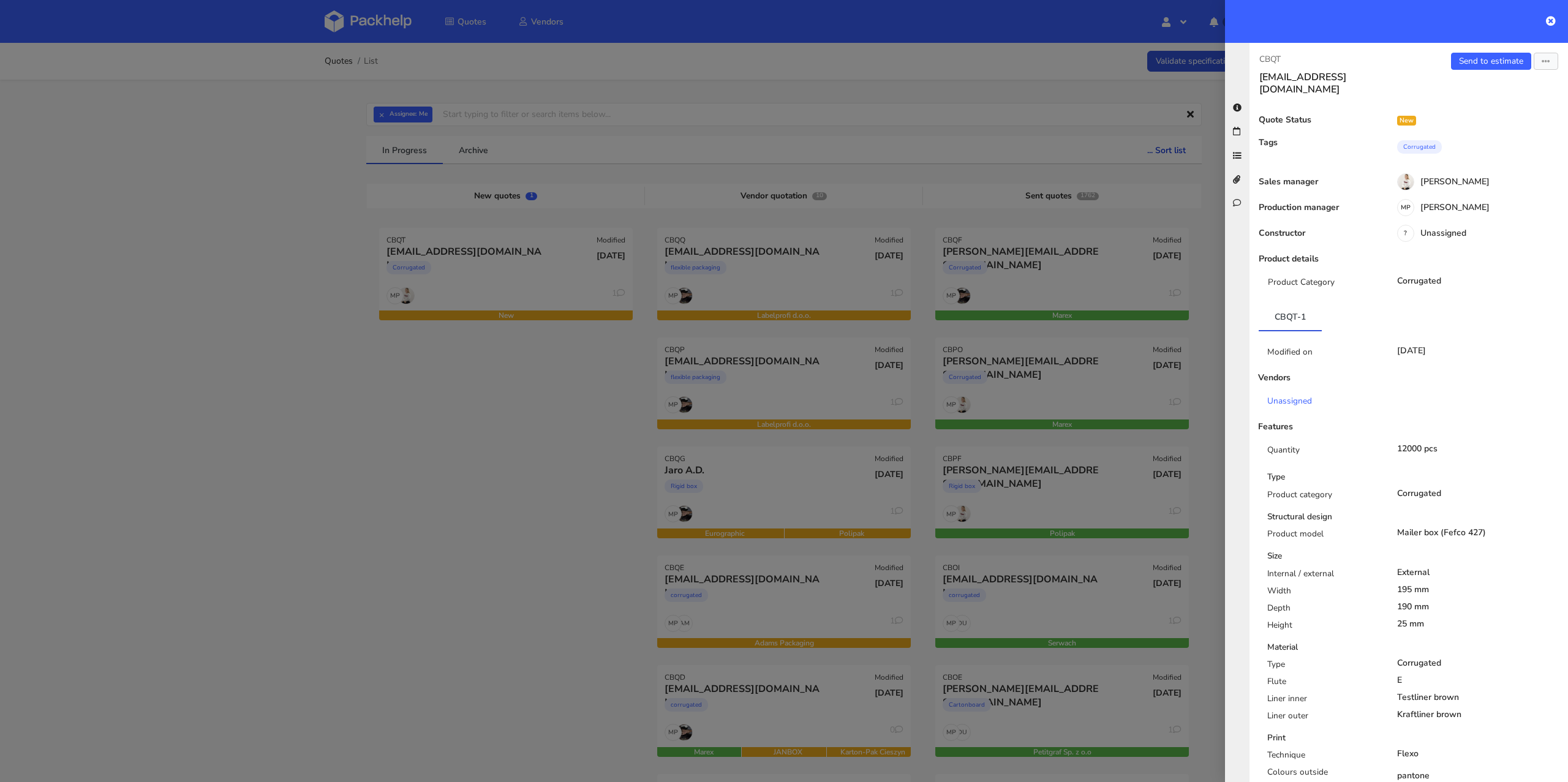
click at [1295, 60] on p "CBQT" at bounding box center [1329, 59] width 140 height 14
drag, startPoint x: 1289, startPoint y: 59, endPoint x: 1253, endPoint y: 55, distance: 36.2
click at [1253, 55] on div "CBQT david20102011@live.com" at bounding box center [1329, 74] width 159 height 43
copy p "CBQT"
click at [466, 445] on div at bounding box center [784, 391] width 1568 height 782
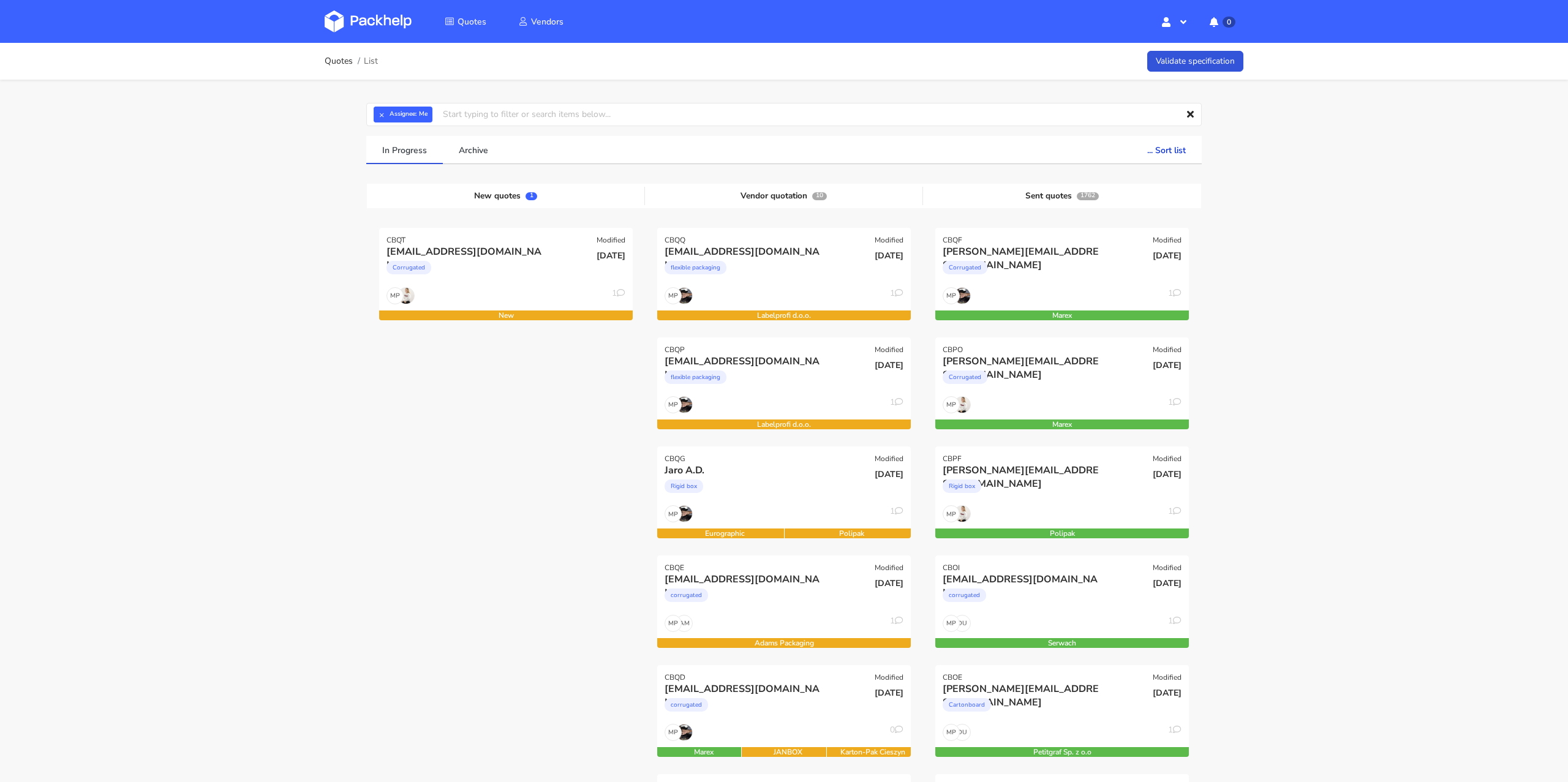
click at [466, 445] on div "CBQT Modified david20102011@live.com Corrugated 02 Oct 2025 MP 1 New" at bounding box center [506, 774] width 278 height 1092
click at [488, 294] on div "MP 1" at bounding box center [500, 298] width 254 height 23
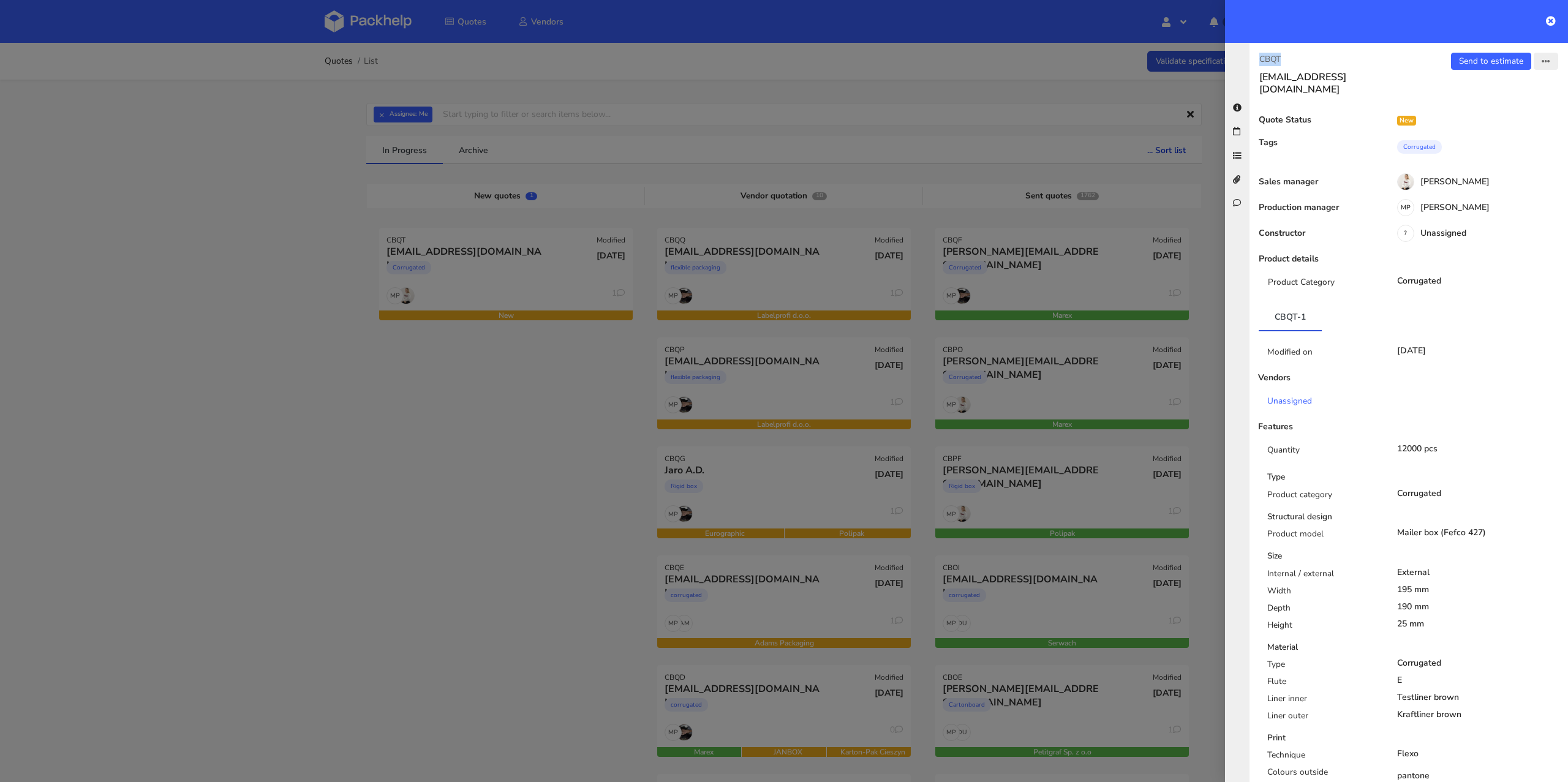
click at [1542, 58] on icon "button" at bounding box center [1545, 61] width 8 height 8
click at [1484, 103] on link "Edit quote" at bounding box center [1506, 107] width 108 height 20
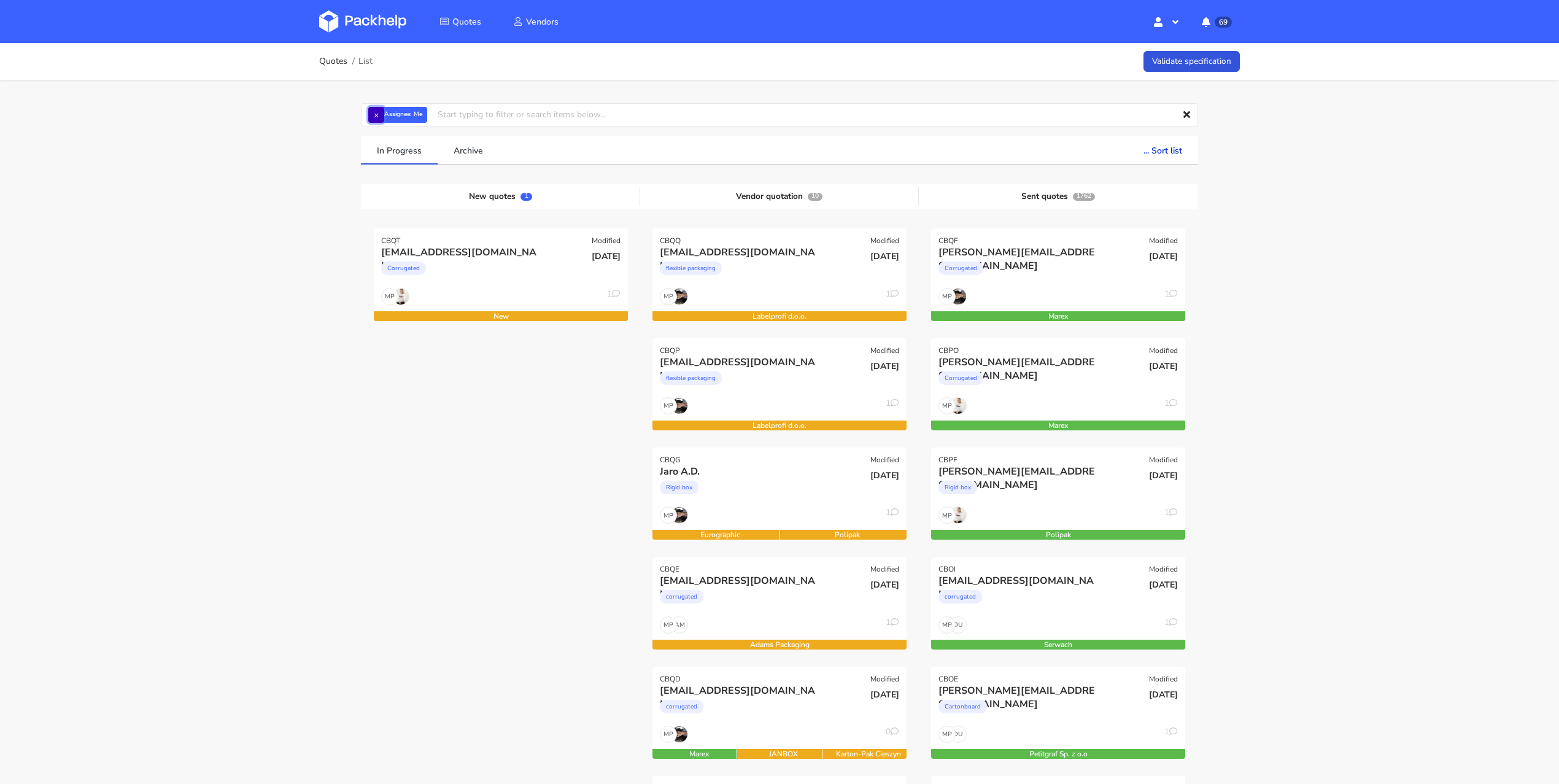
click at [381, 117] on button "×" at bounding box center [376, 115] width 16 height 16
click at [413, 115] on input "text" at bounding box center [780, 115] width 837 height 23
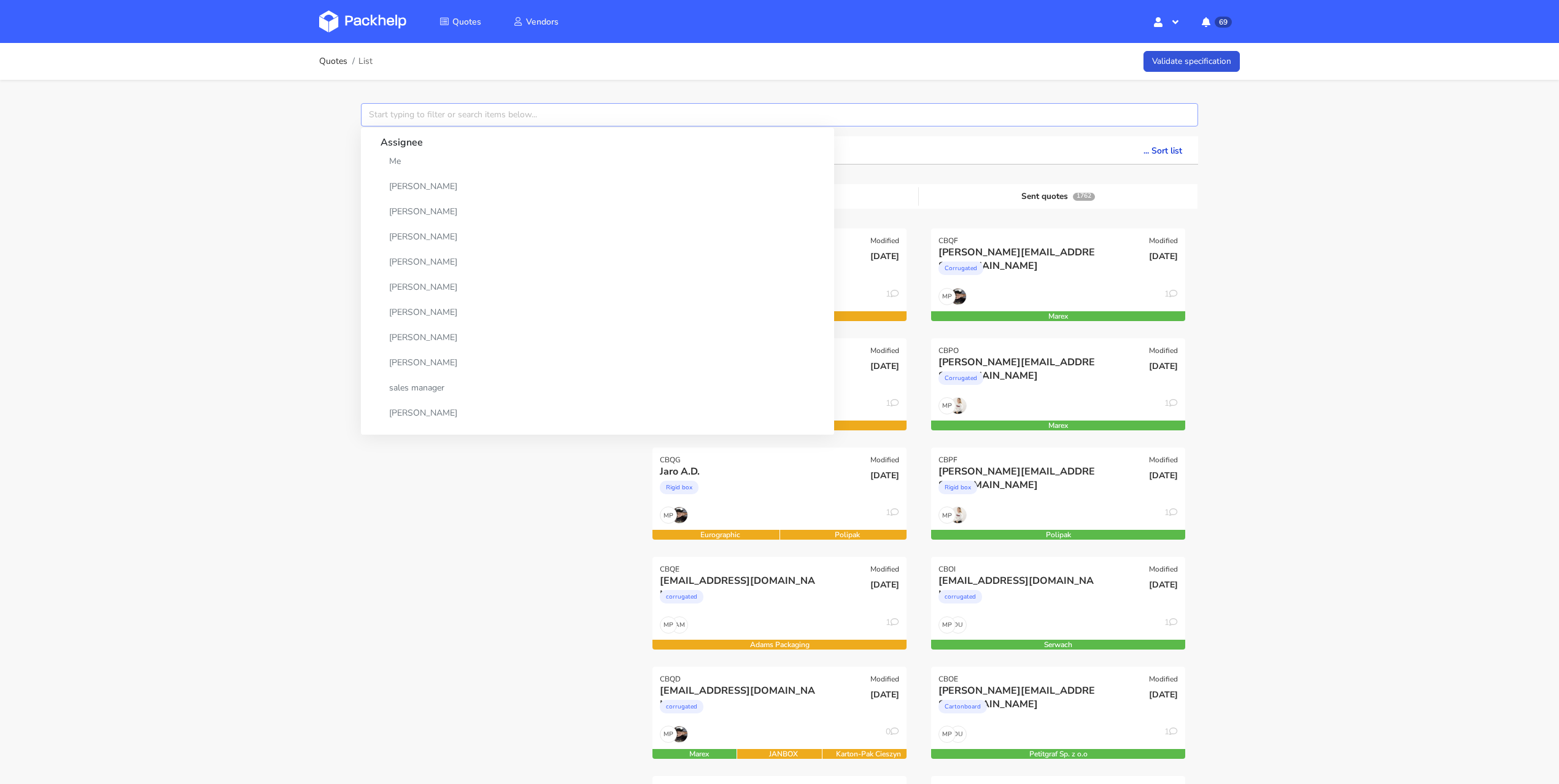
paste input "CBFZ"
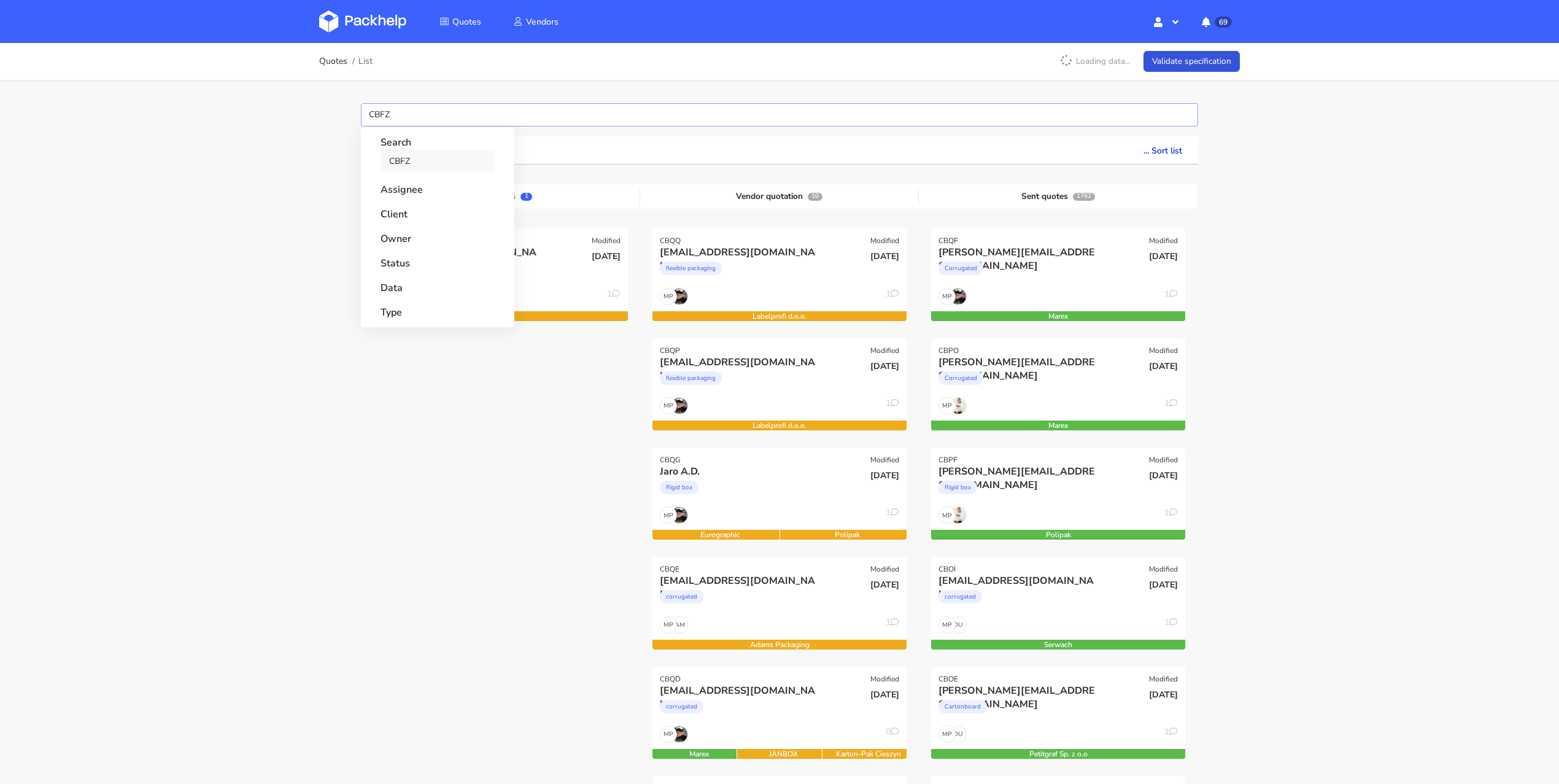
type input "CBFZ"
click at [404, 167] on link "CBFZ" at bounding box center [437, 161] width 114 height 23
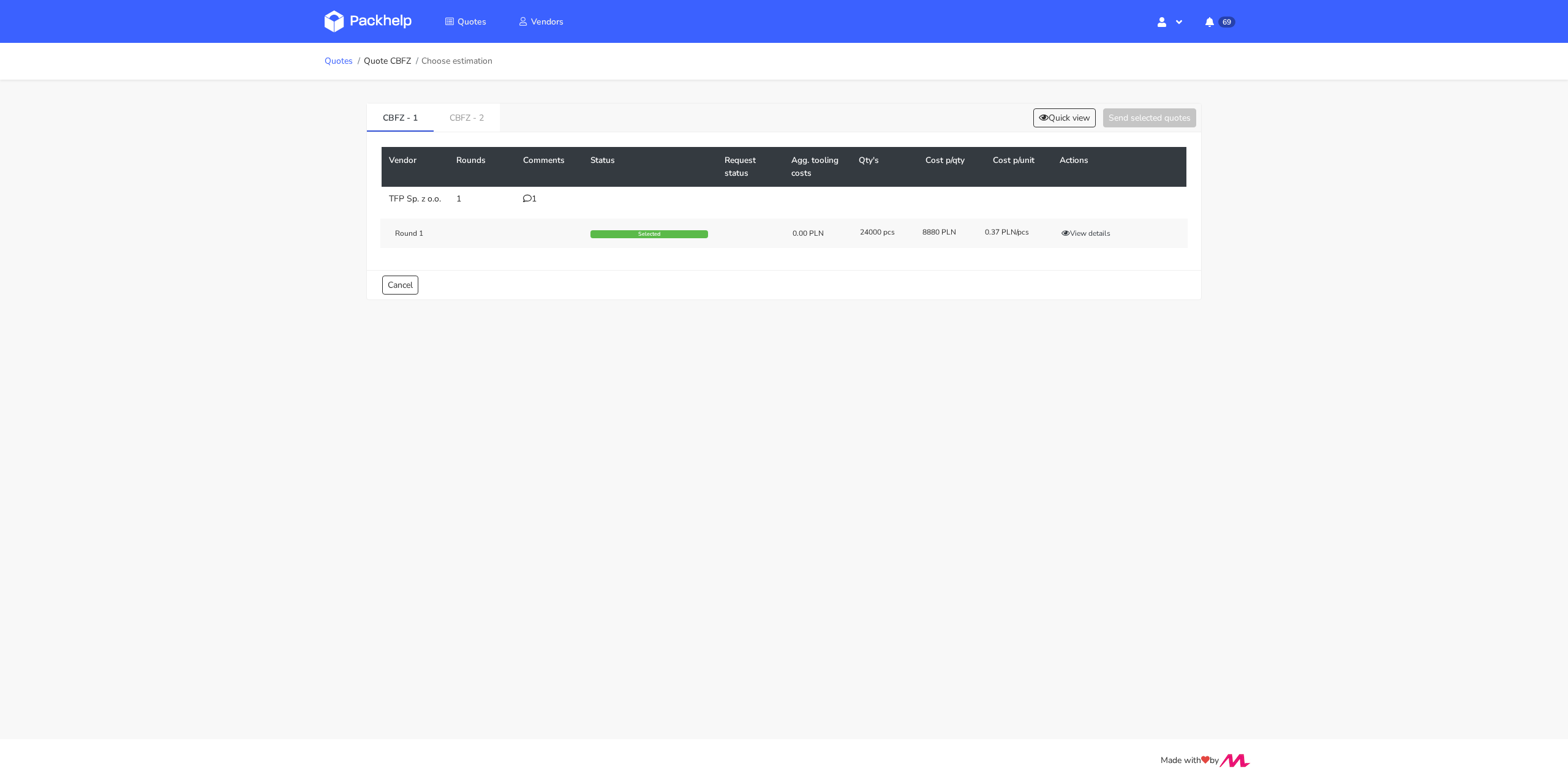
click at [338, 62] on link "Quotes" at bounding box center [339, 61] width 28 height 10
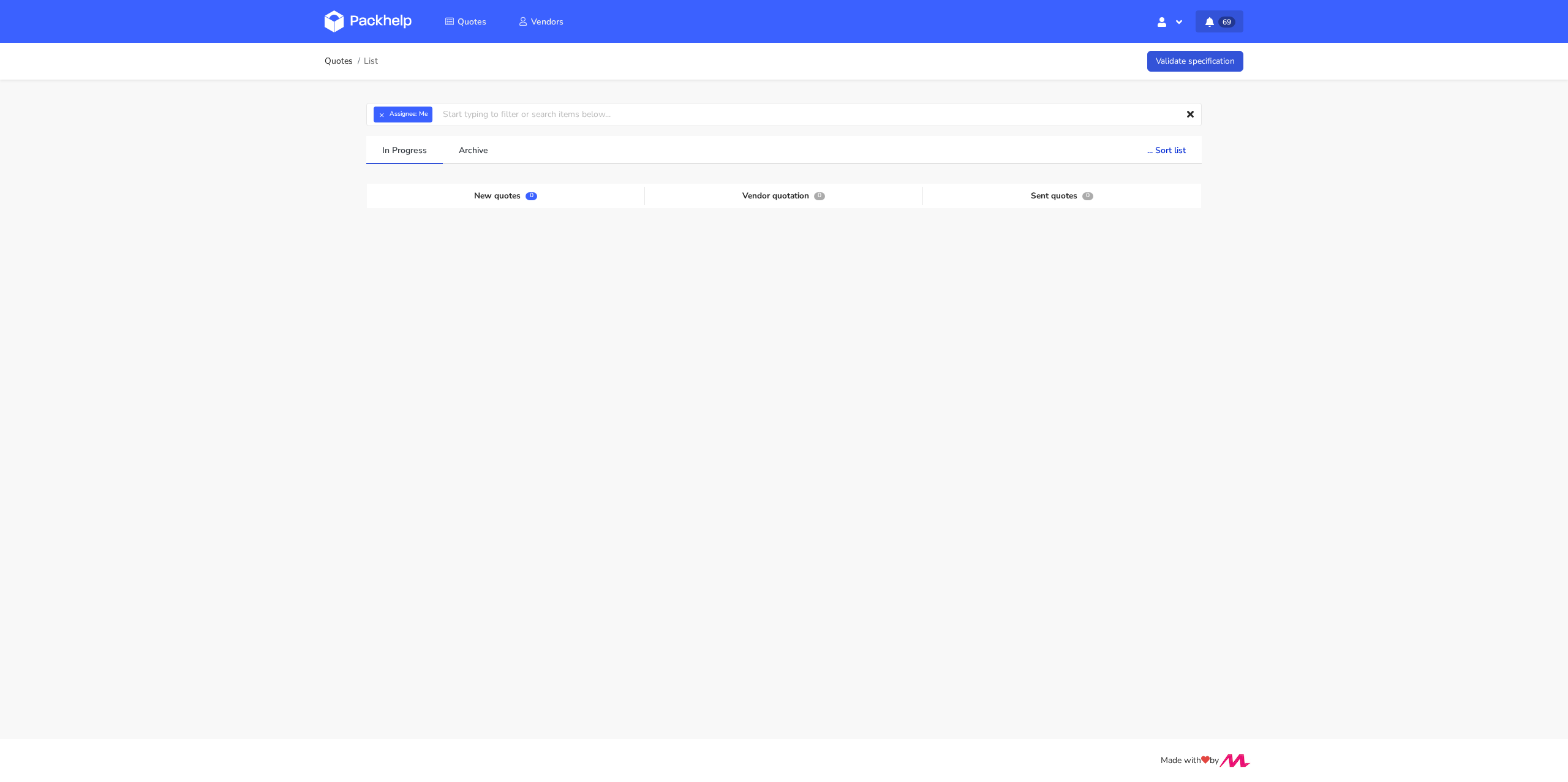
click at [1212, 23] on icon "button" at bounding box center [1210, 22] width 12 height 10
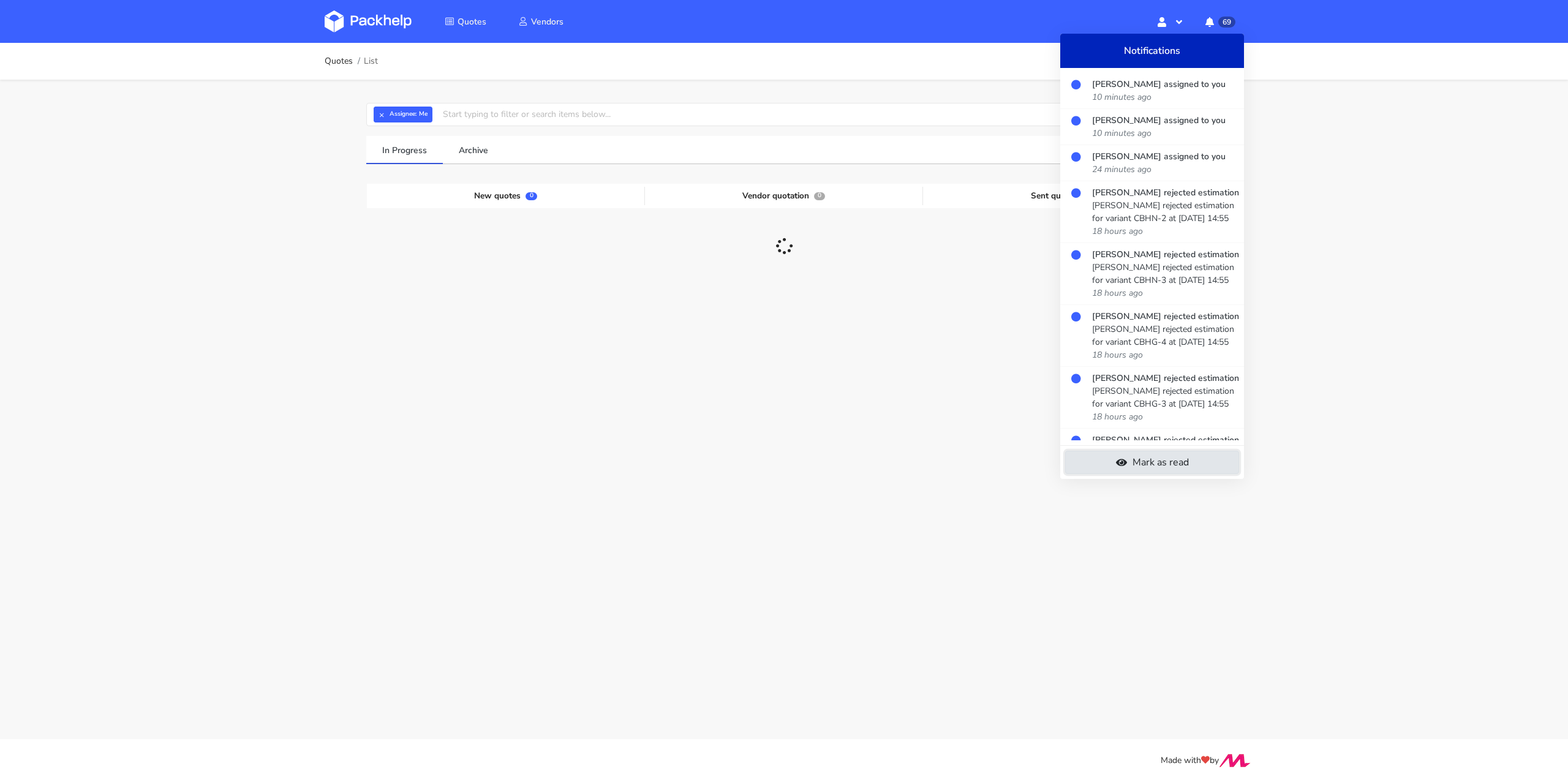
click at [1170, 456] on link "Mark as read" at bounding box center [1152, 462] width 174 height 23
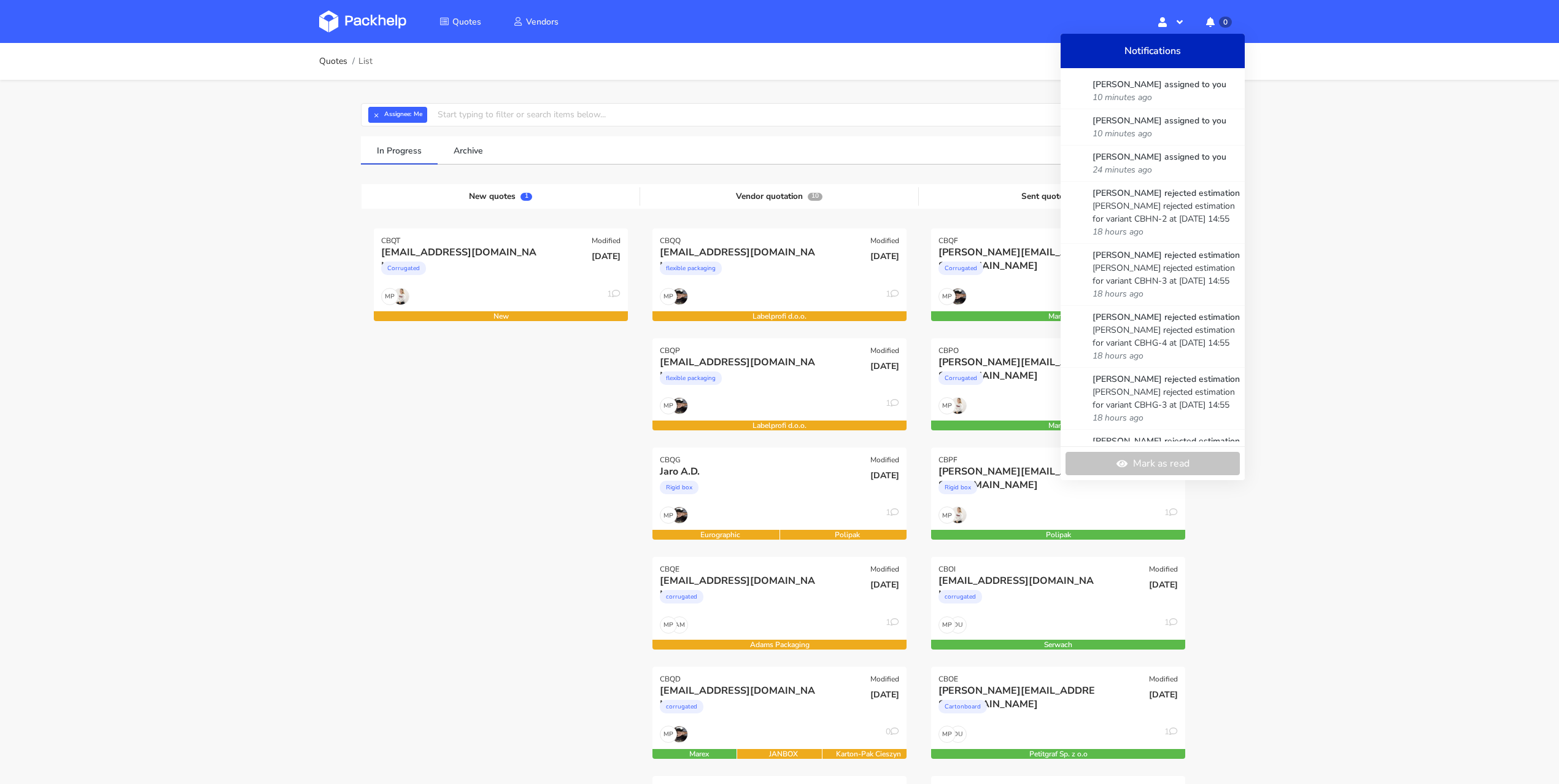
click at [603, 462] on div "CBQT Modified david20102011@live.com Corrugated 02 Oct 2025 MP 1 New" at bounding box center [501, 776] width 279 height 1095
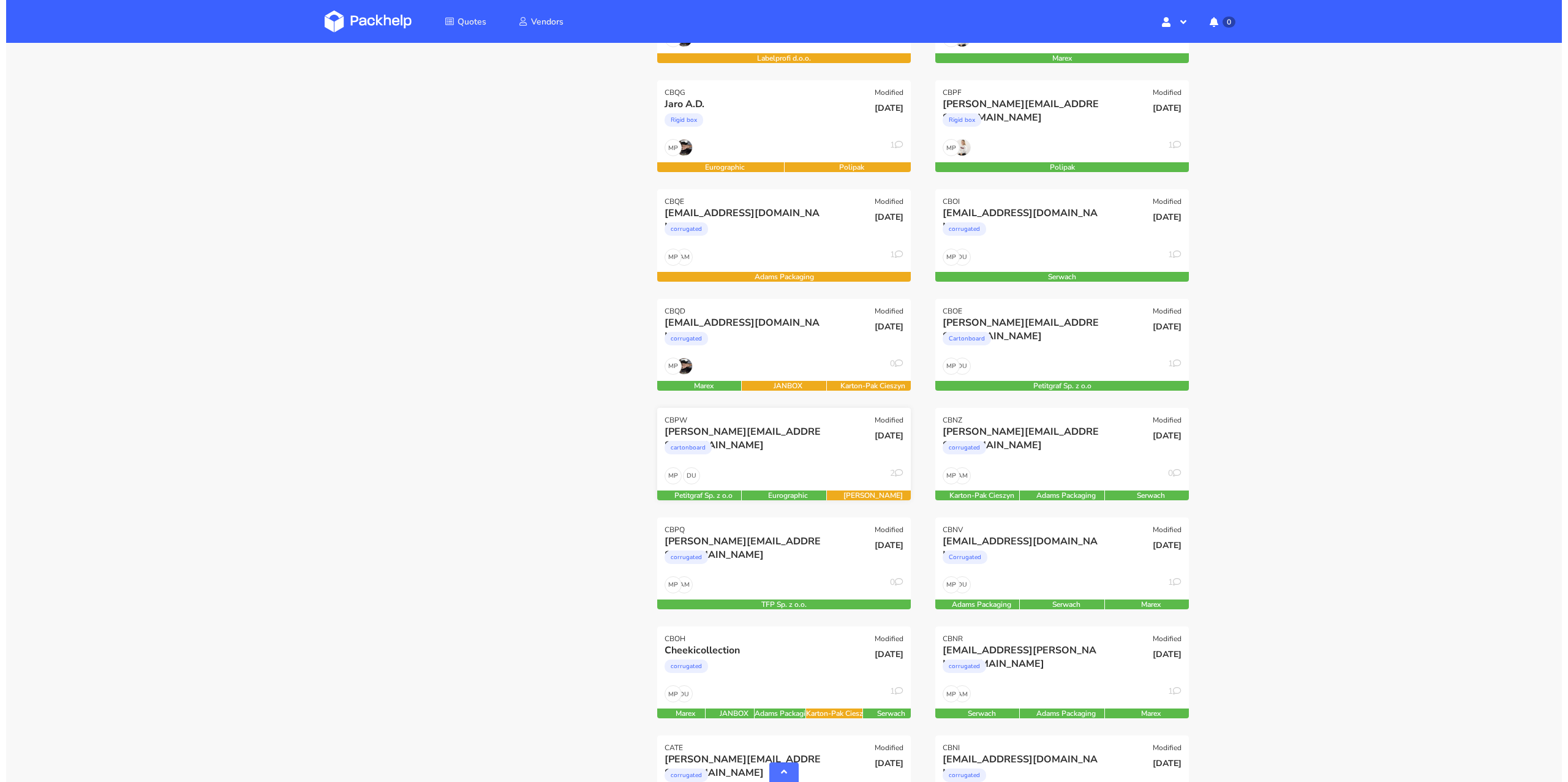
scroll to position [367, 0]
click at [779, 442] on div "cartonboard" at bounding box center [739, 450] width 162 height 24
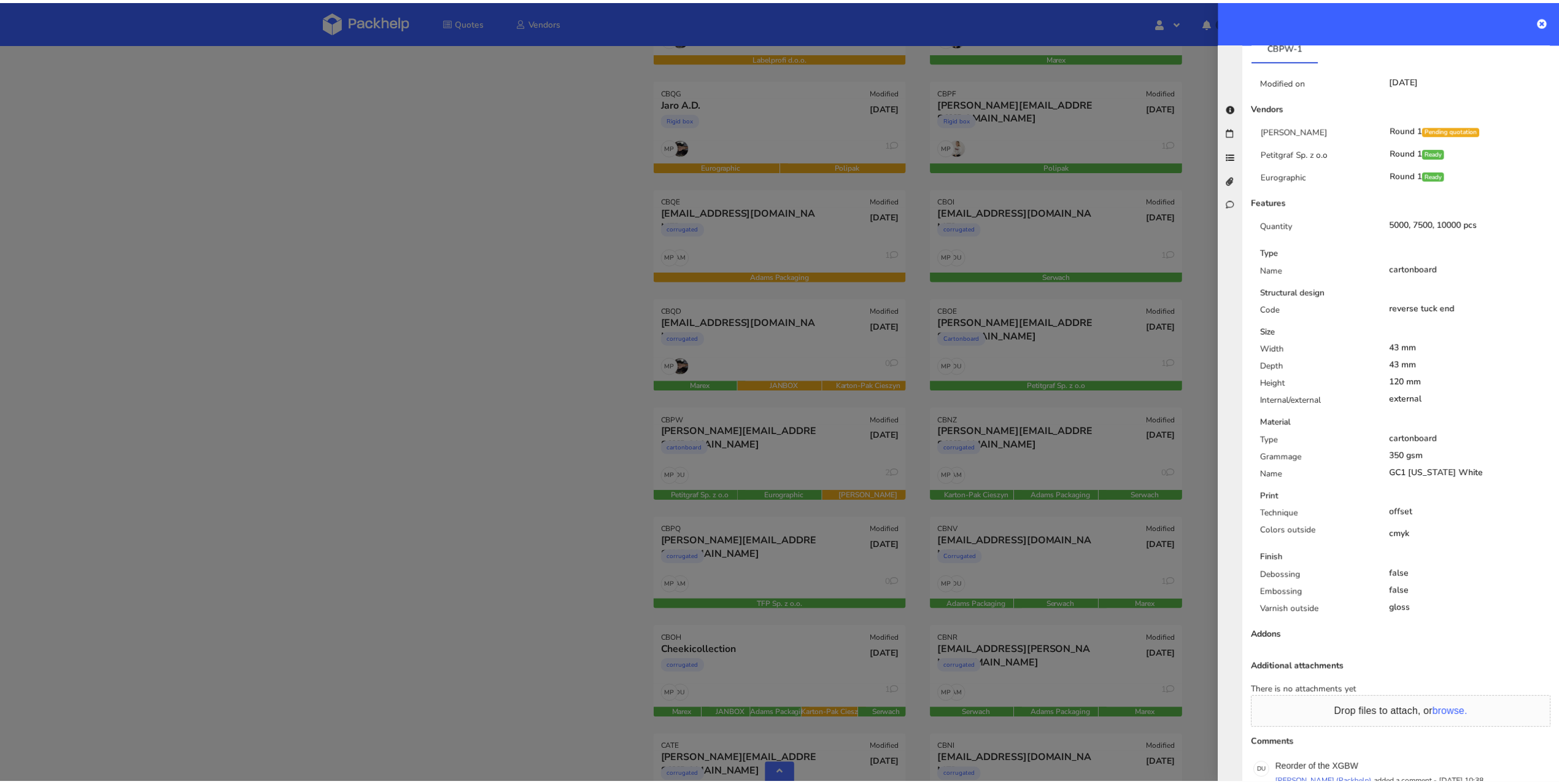
scroll to position [0, 0]
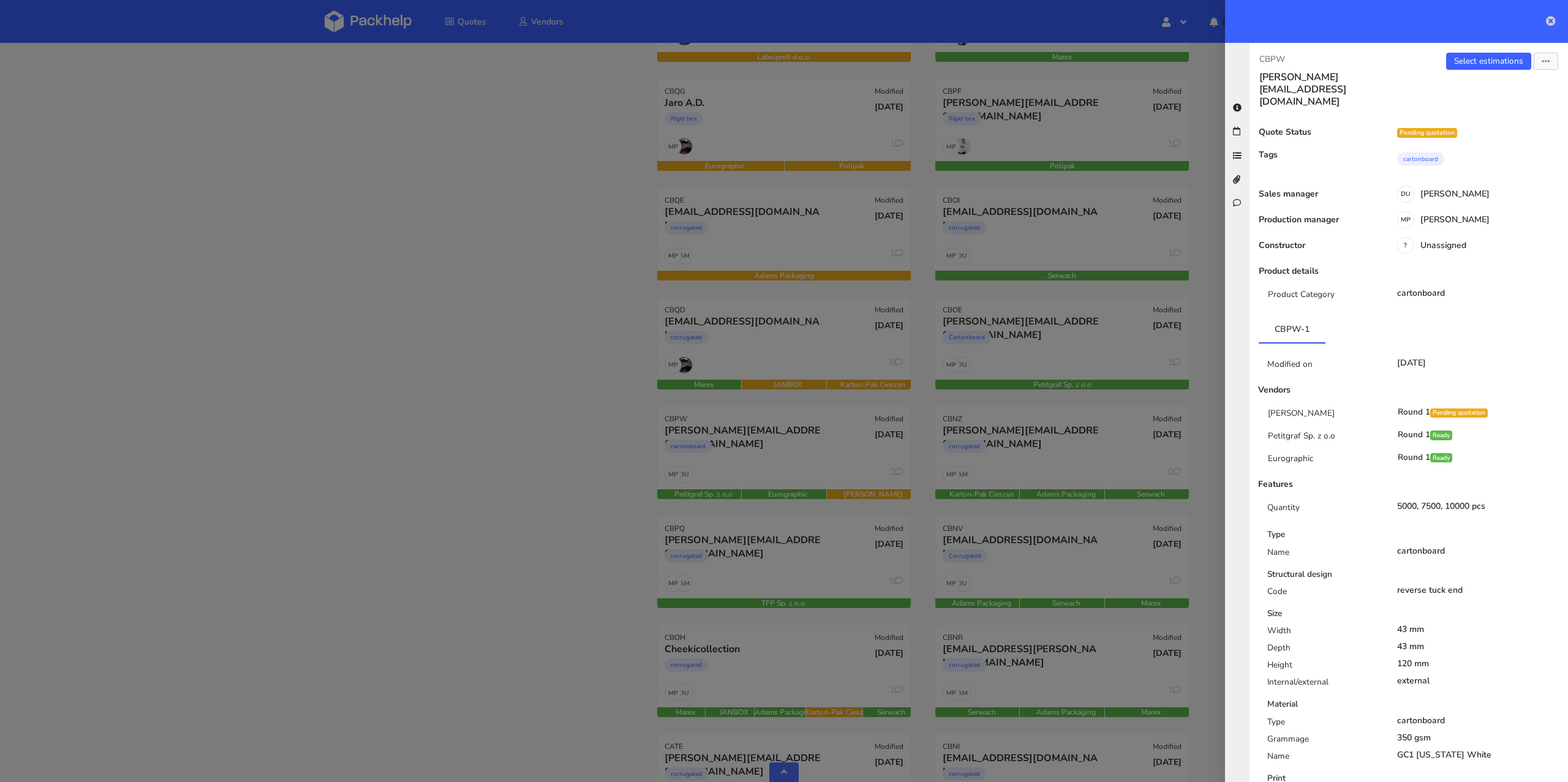
click at [1549, 22] on icon at bounding box center [1551, 21] width 10 height 10
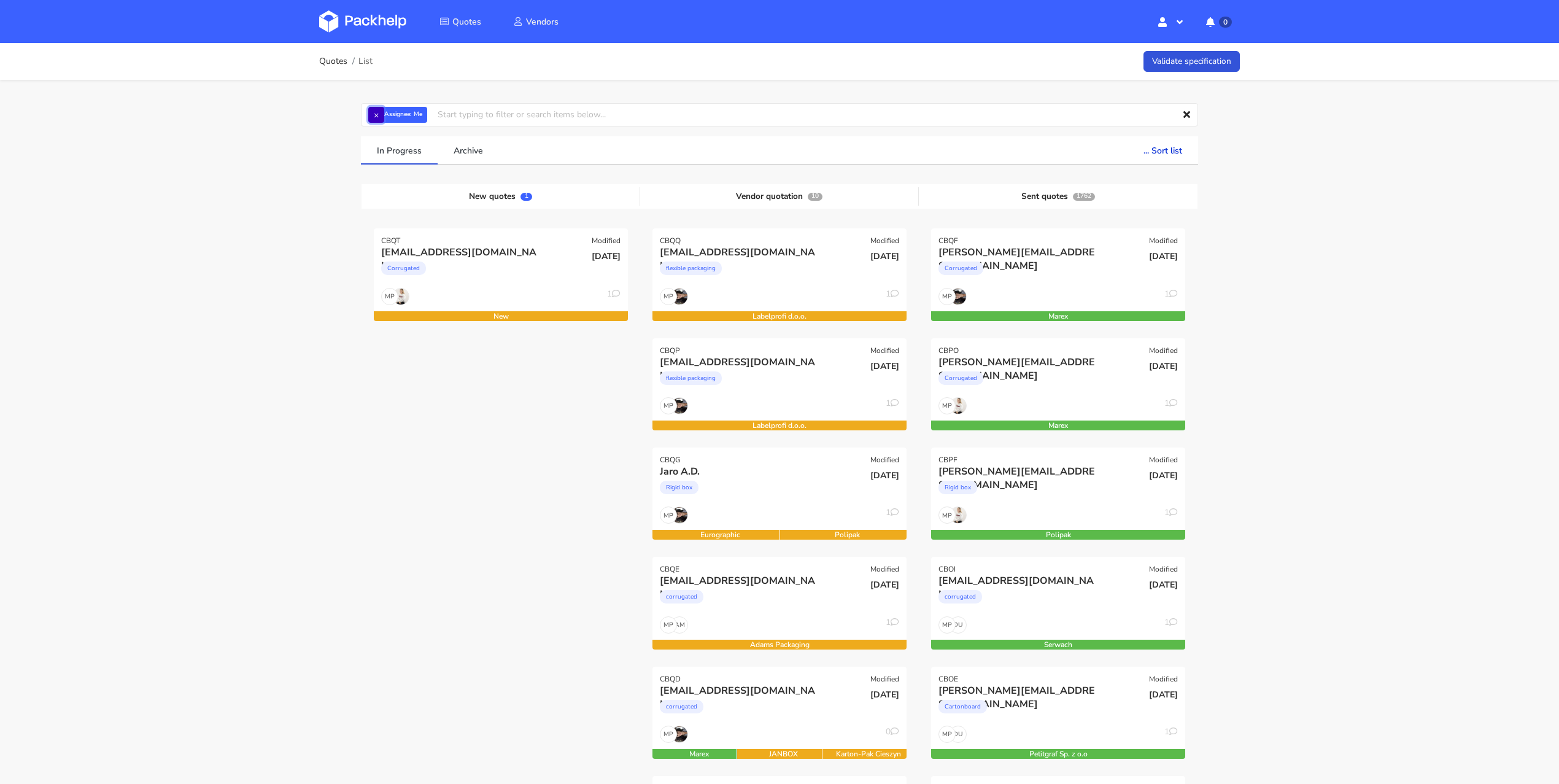
click at [375, 113] on button "×" at bounding box center [376, 115] width 16 height 16
click at [375, 113] on input "text" at bounding box center [780, 115] width 837 height 23
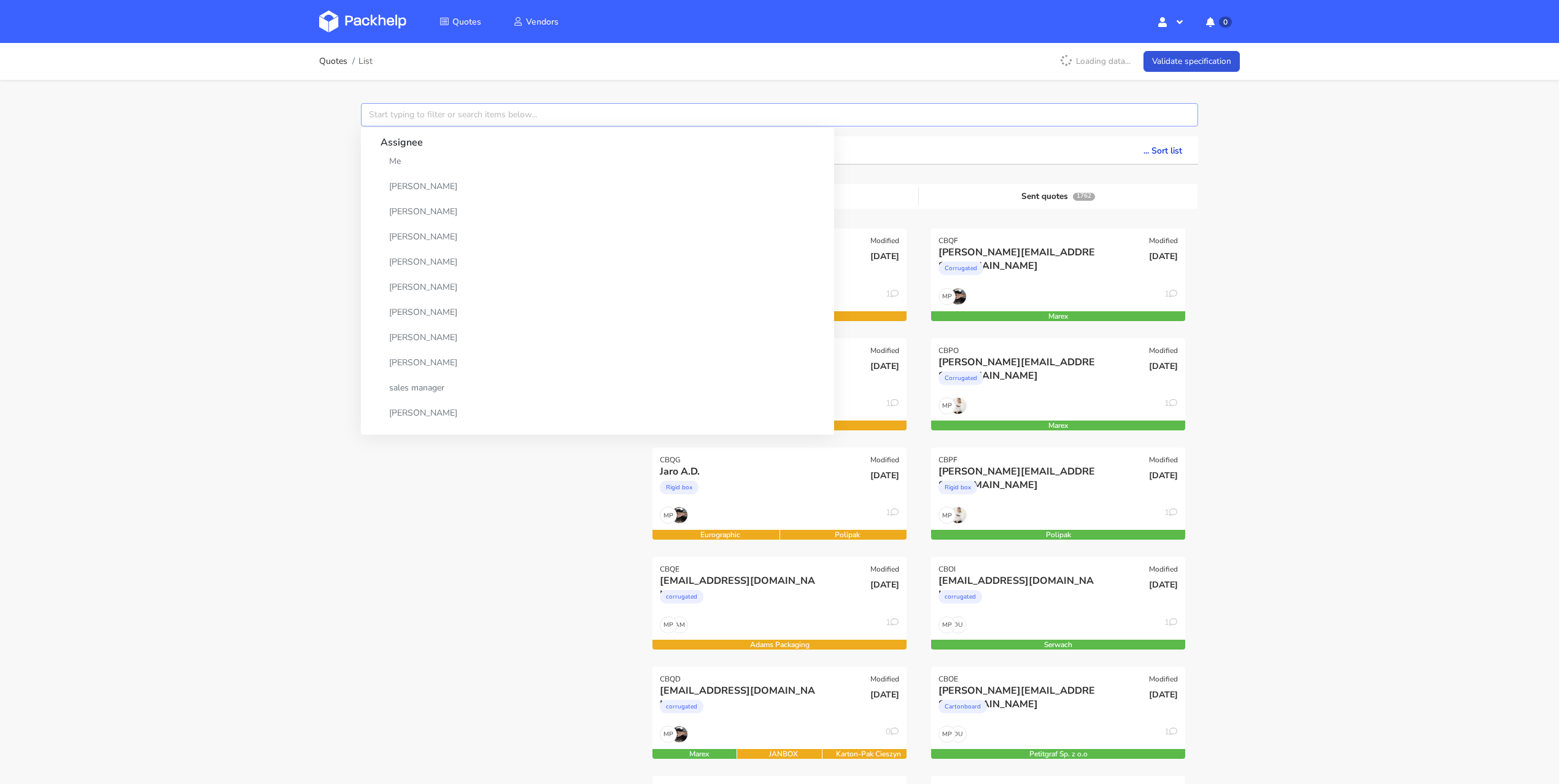
paste input "CBFZ"
type input "CBFZ"
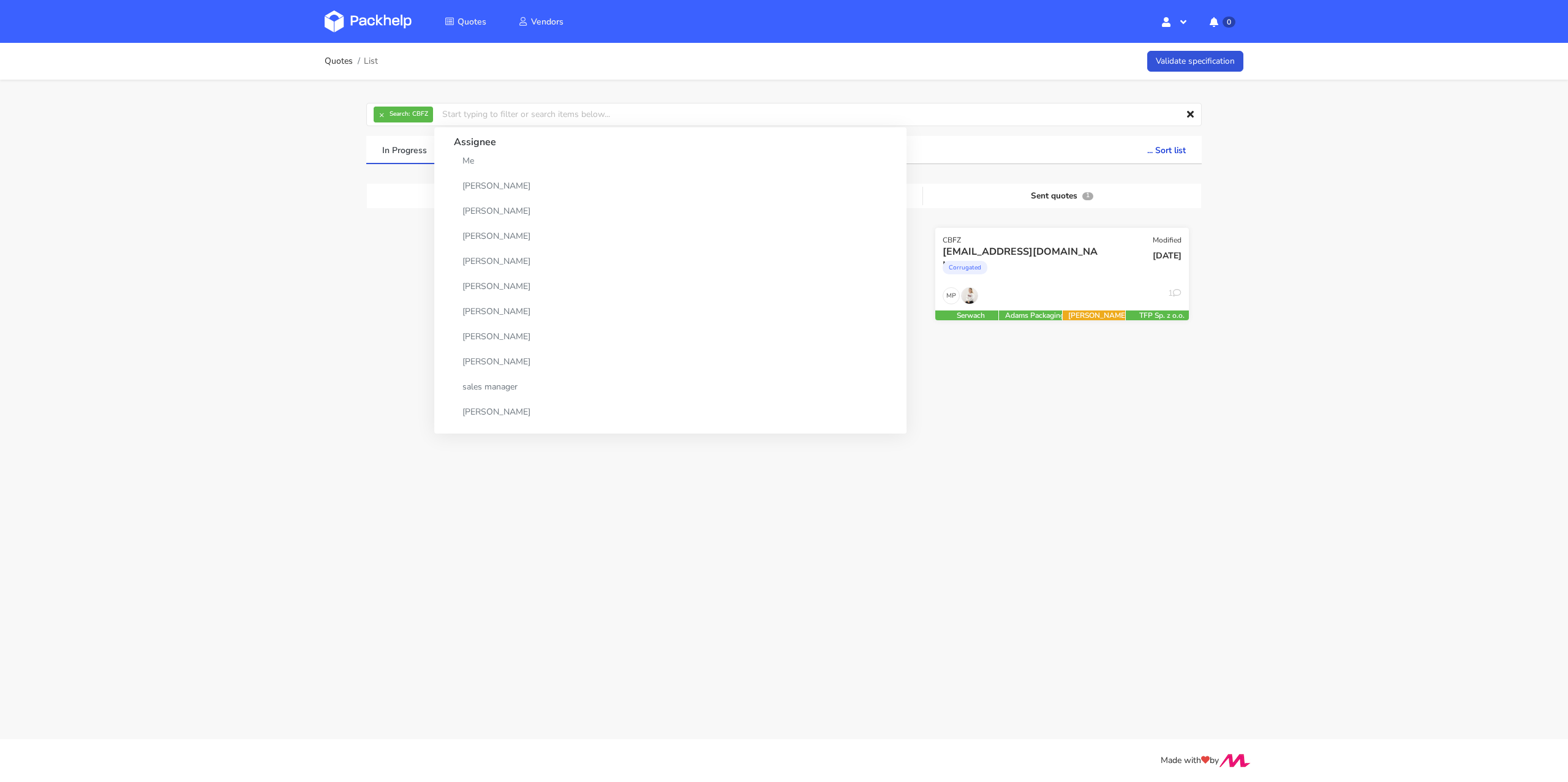
click at [1024, 259] on div "Corrugated" at bounding box center [1024, 271] width 162 height 24
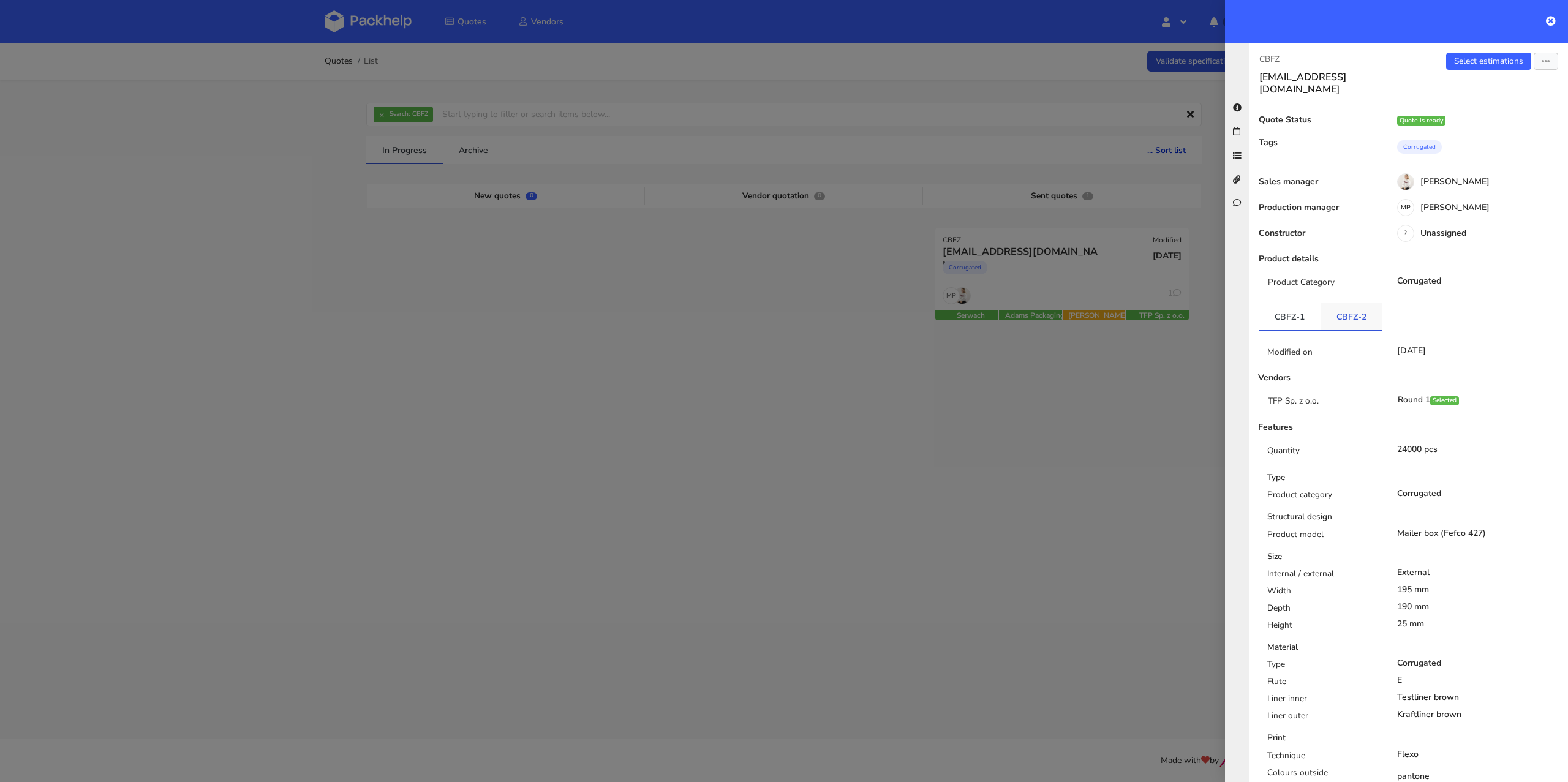
click at [1363, 307] on link "CBFZ-2" at bounding box center [1351, 316] width 62 height 27
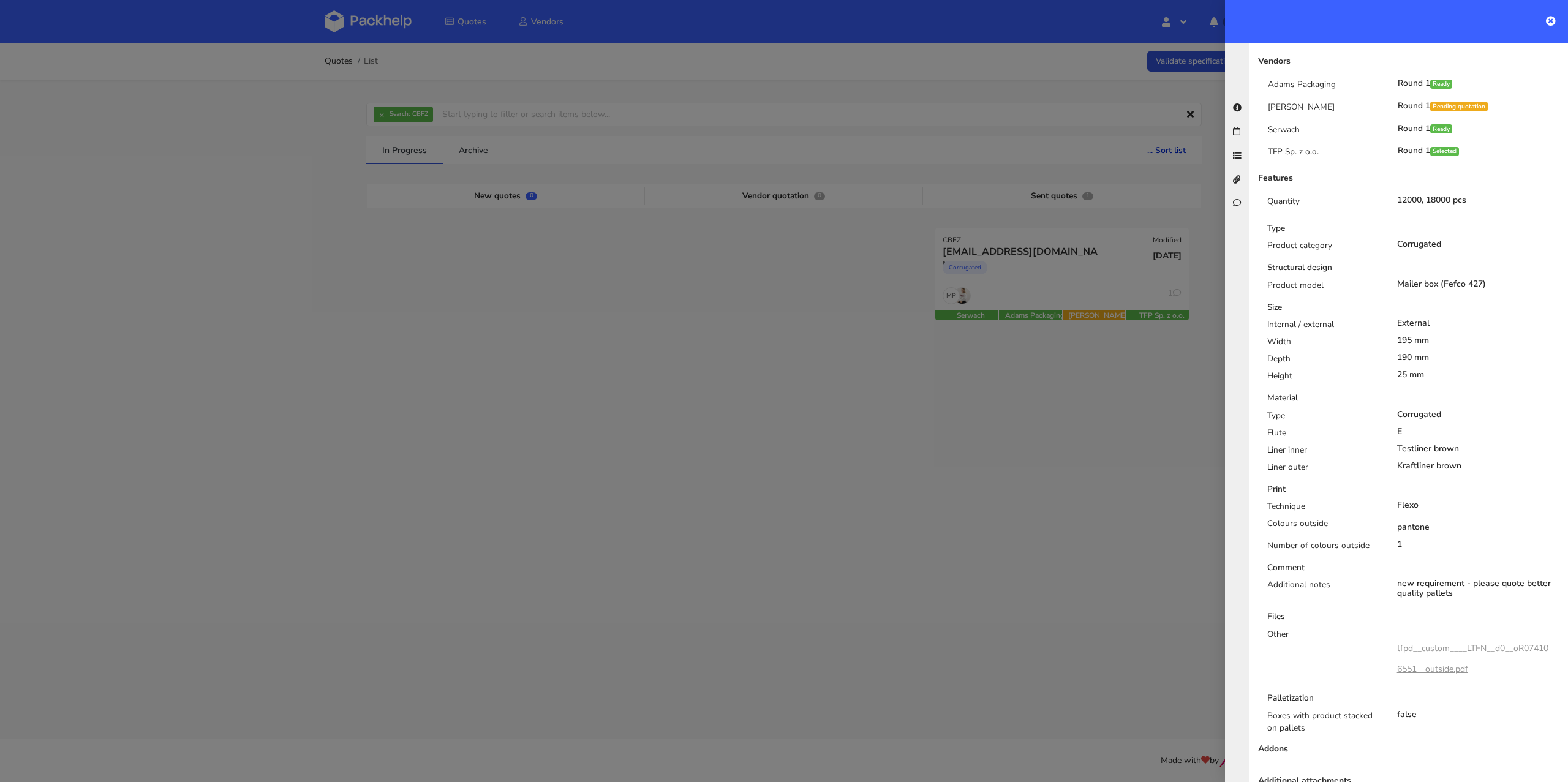
scroll to position [183, 0]
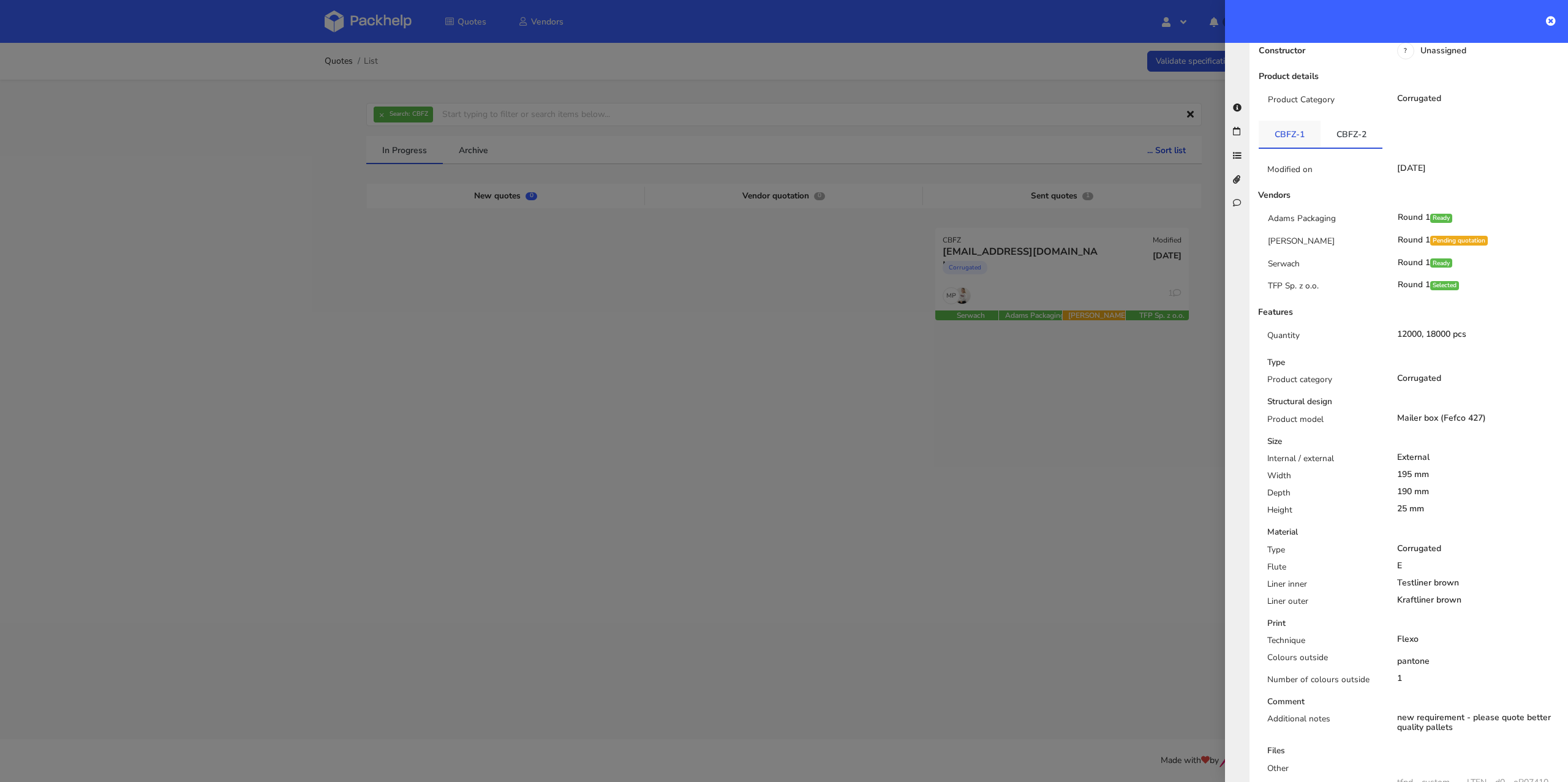
click at [1277, 121] on link "CBFZ-1" at bounding box center [1289, 134] width 62 height 27
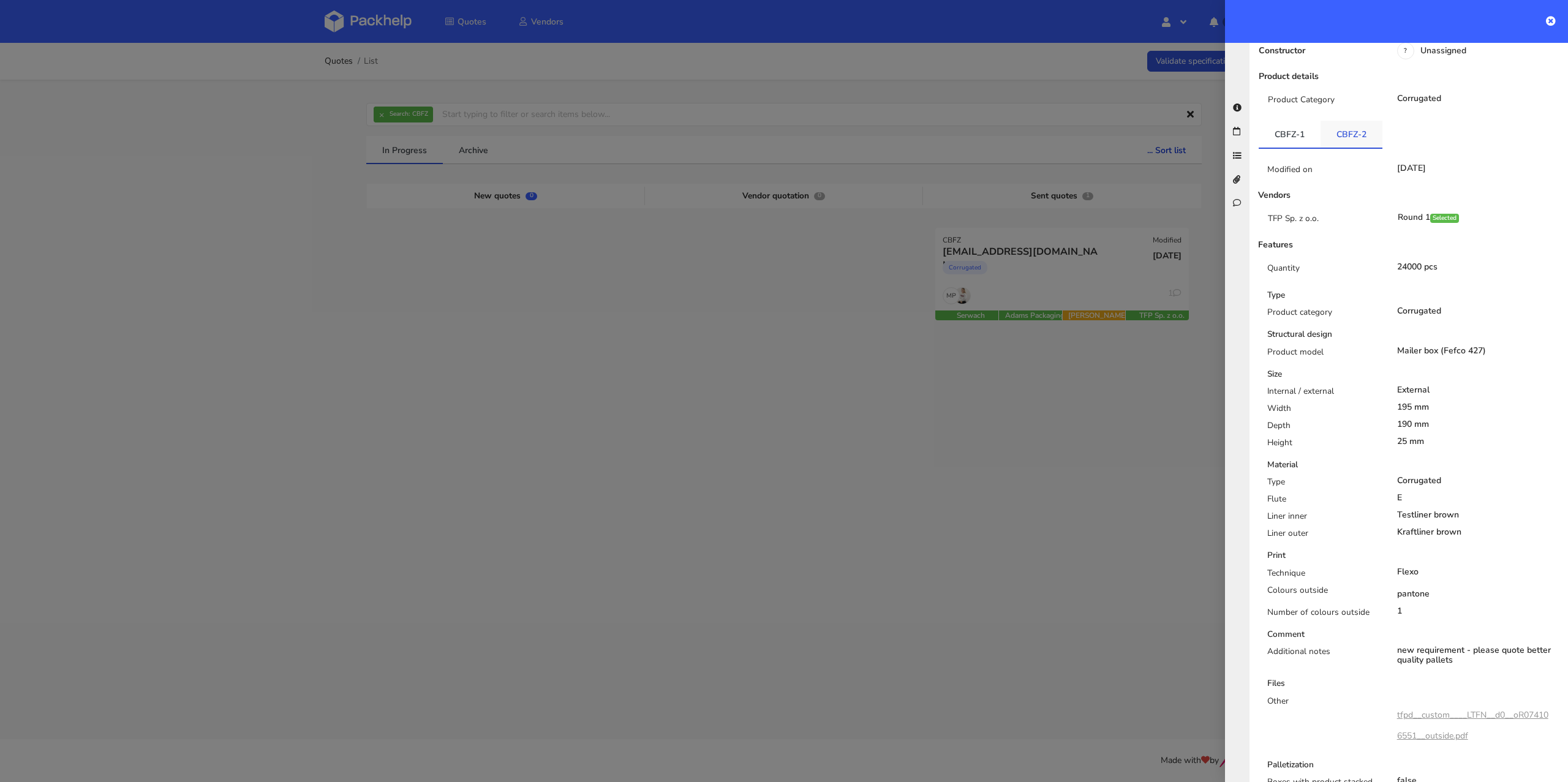
click at [1363, 130] on link "CBFZ-2" at bounding box center [1351, 134] width 62 height 27
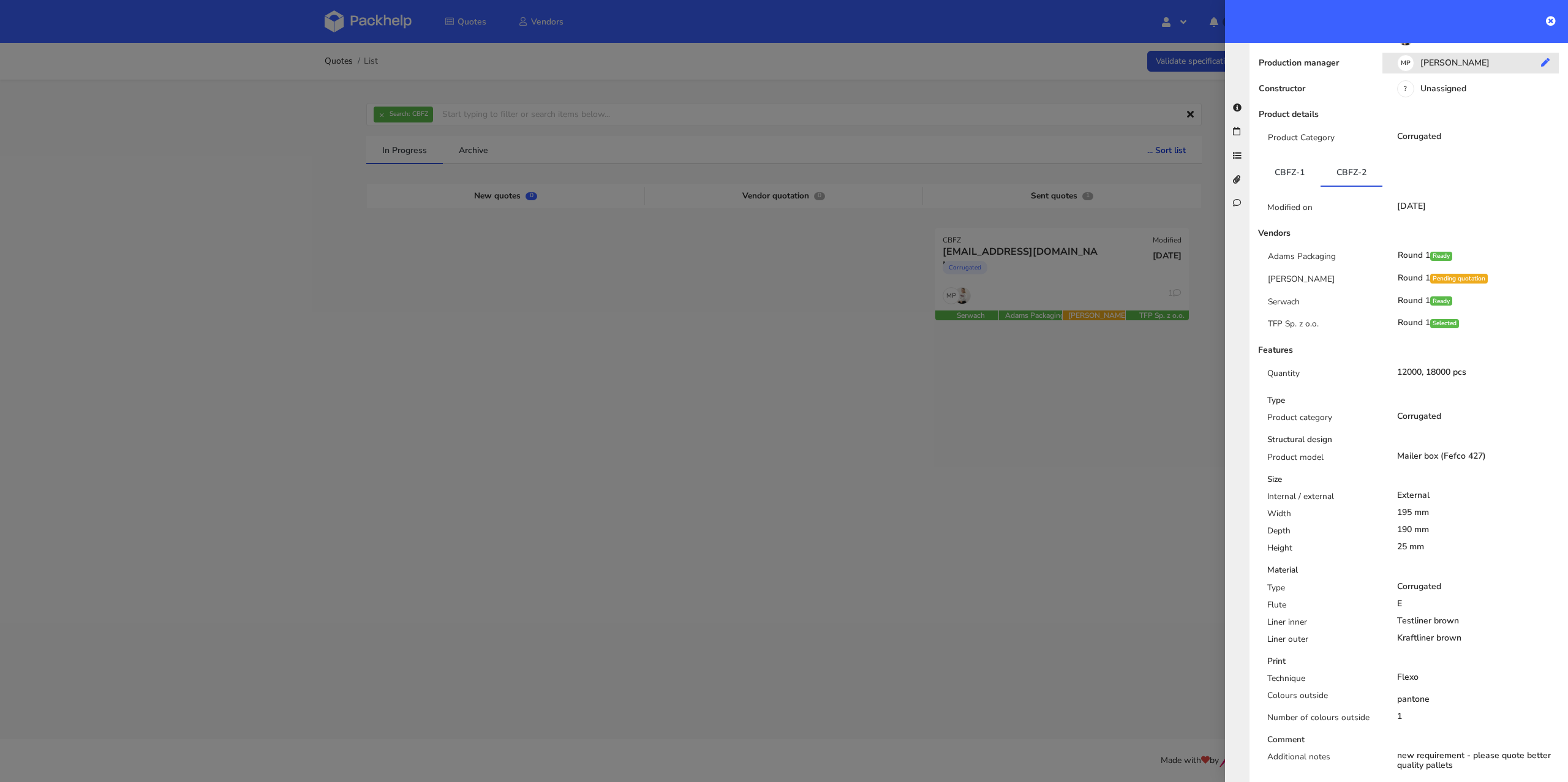
scroll to position [0, 0]
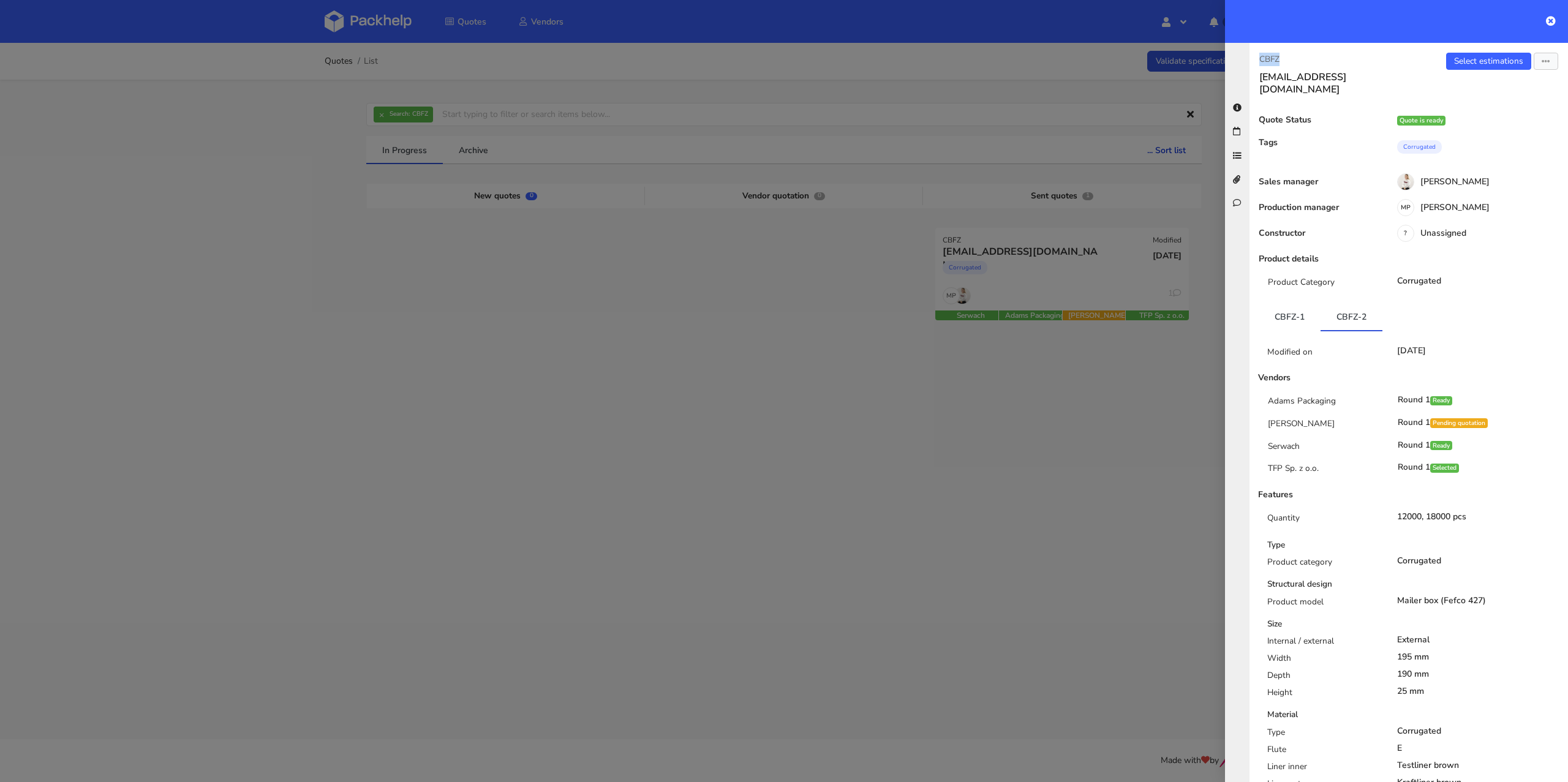
drag, startPoint x: 1286, startPoint y: 59, endPoint x: 1256, endPoint y: 59, distance: 30.0
click at [1256, 59] on div "CBFZ david20102011@live.com" at bounding box center [1329, 74] width 159 height 43
copy p "CBFZ"
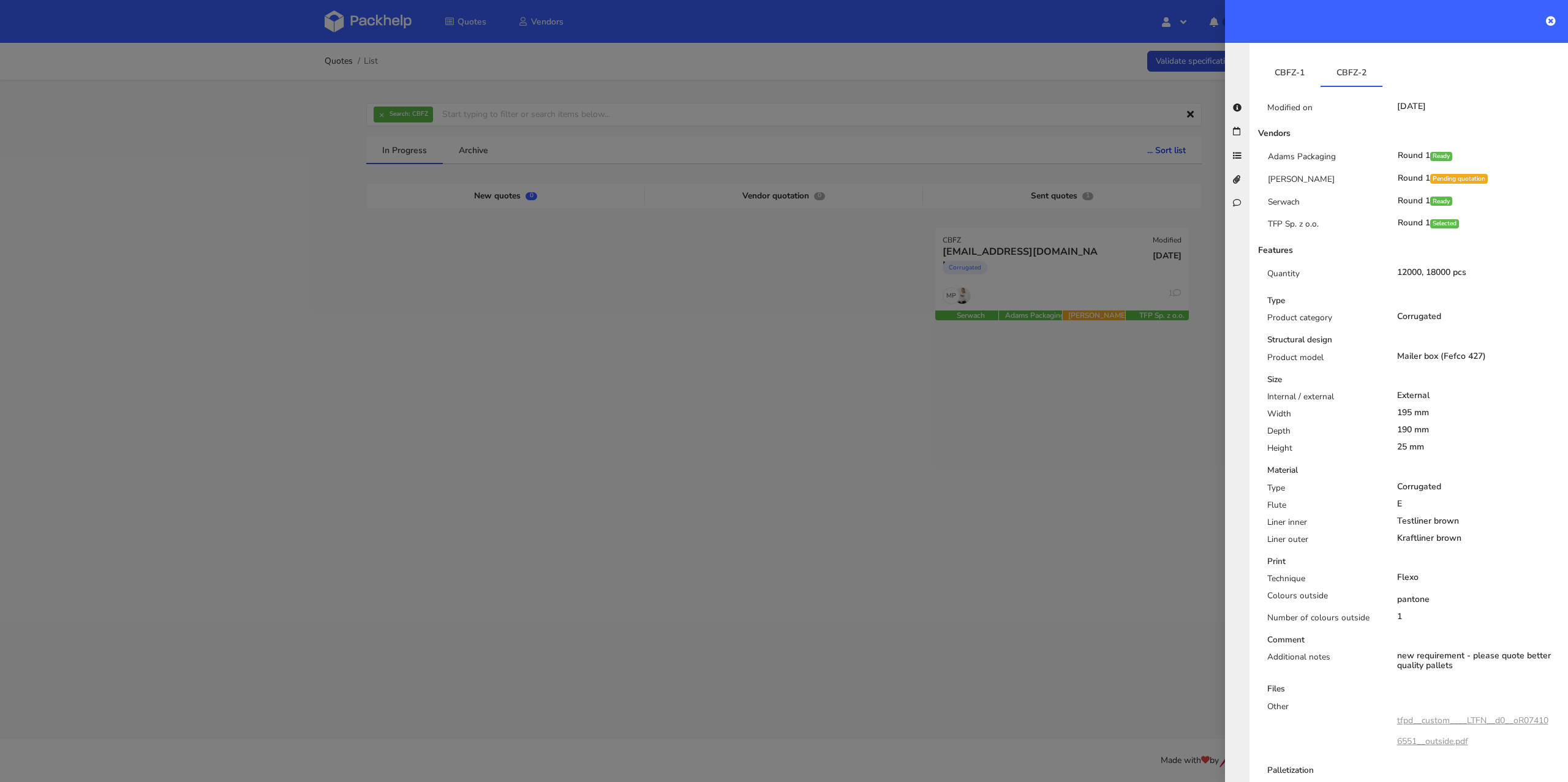
scroll to position [522, 0]
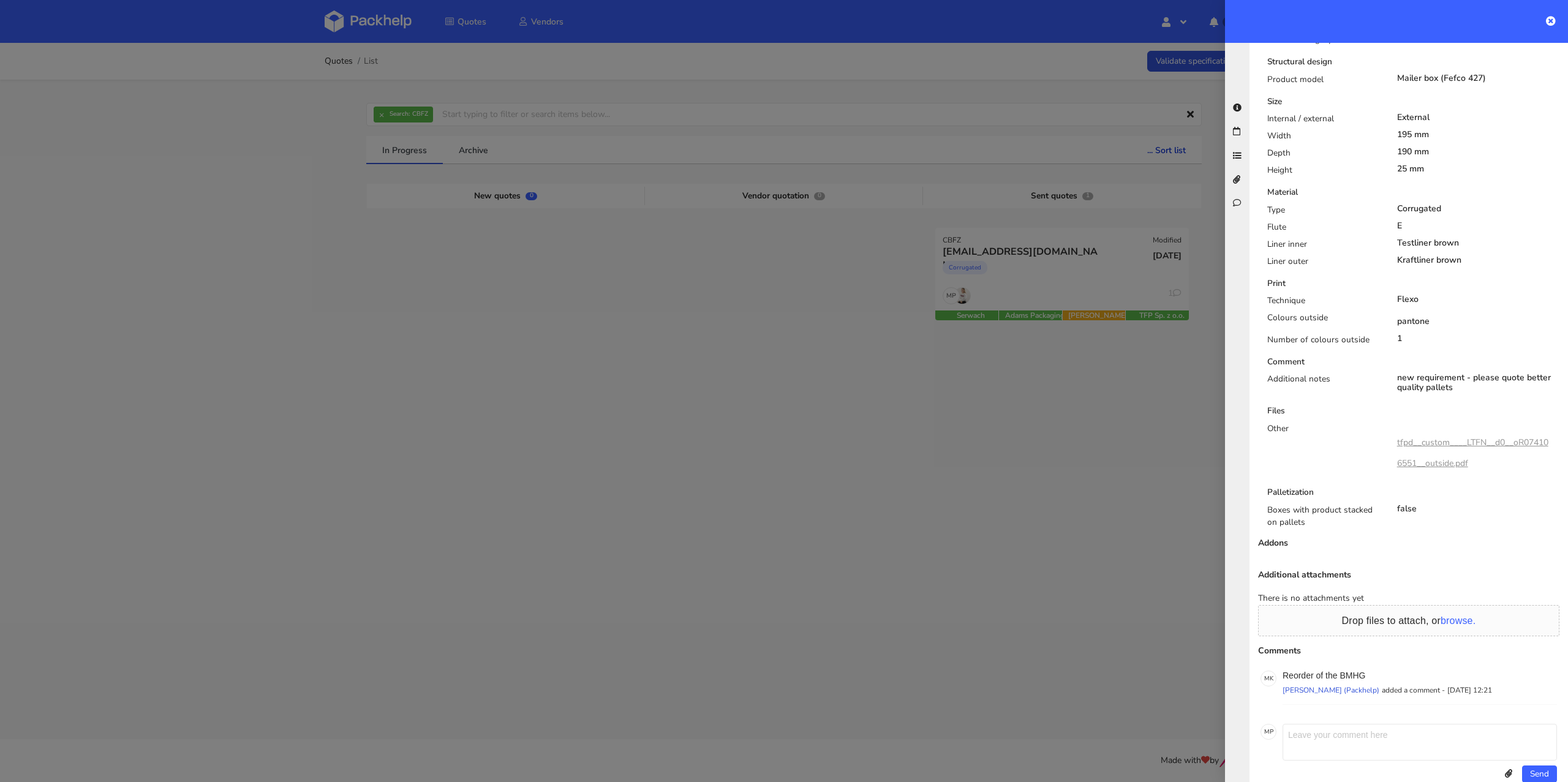
click at [1482, 437] on link "tfpd__custom____LTFN__d0__oR074106551__outside.pdf" at bounding box center [1472, 453] width 151 height 32
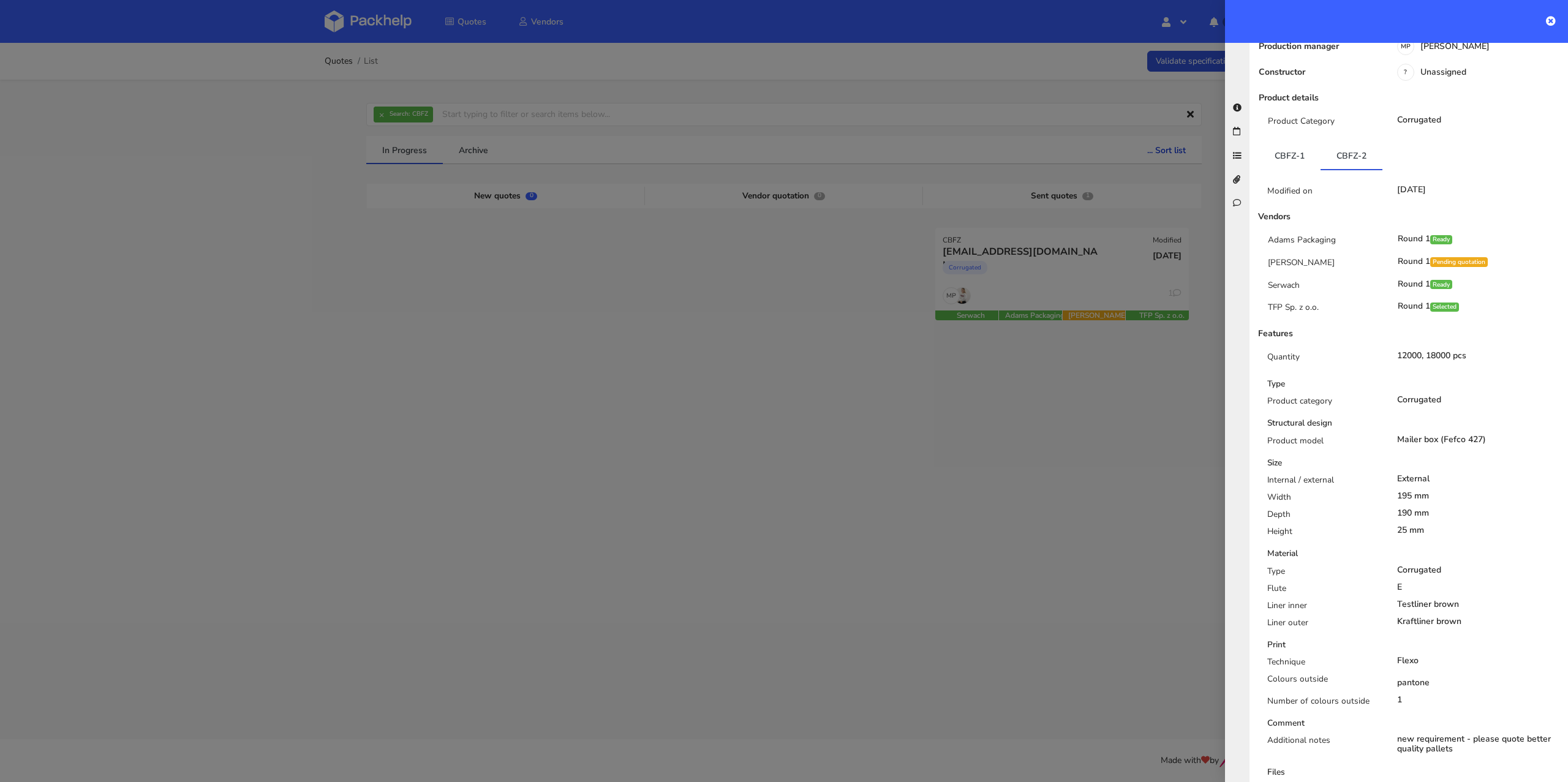
scroll to position [0, 0]
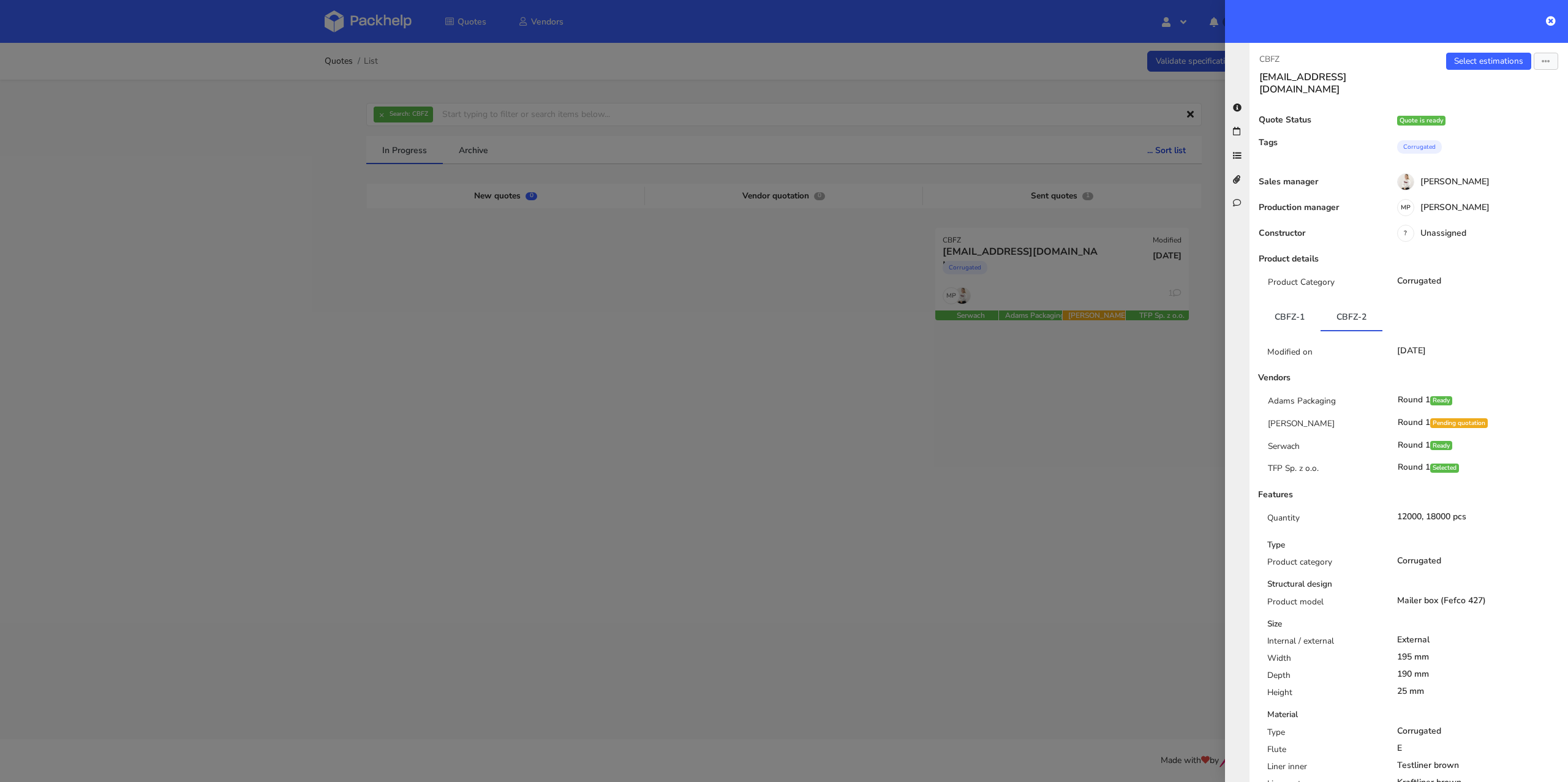
click at [1111, 463] on div at bounding box center [784, 391] width 1568 height 782
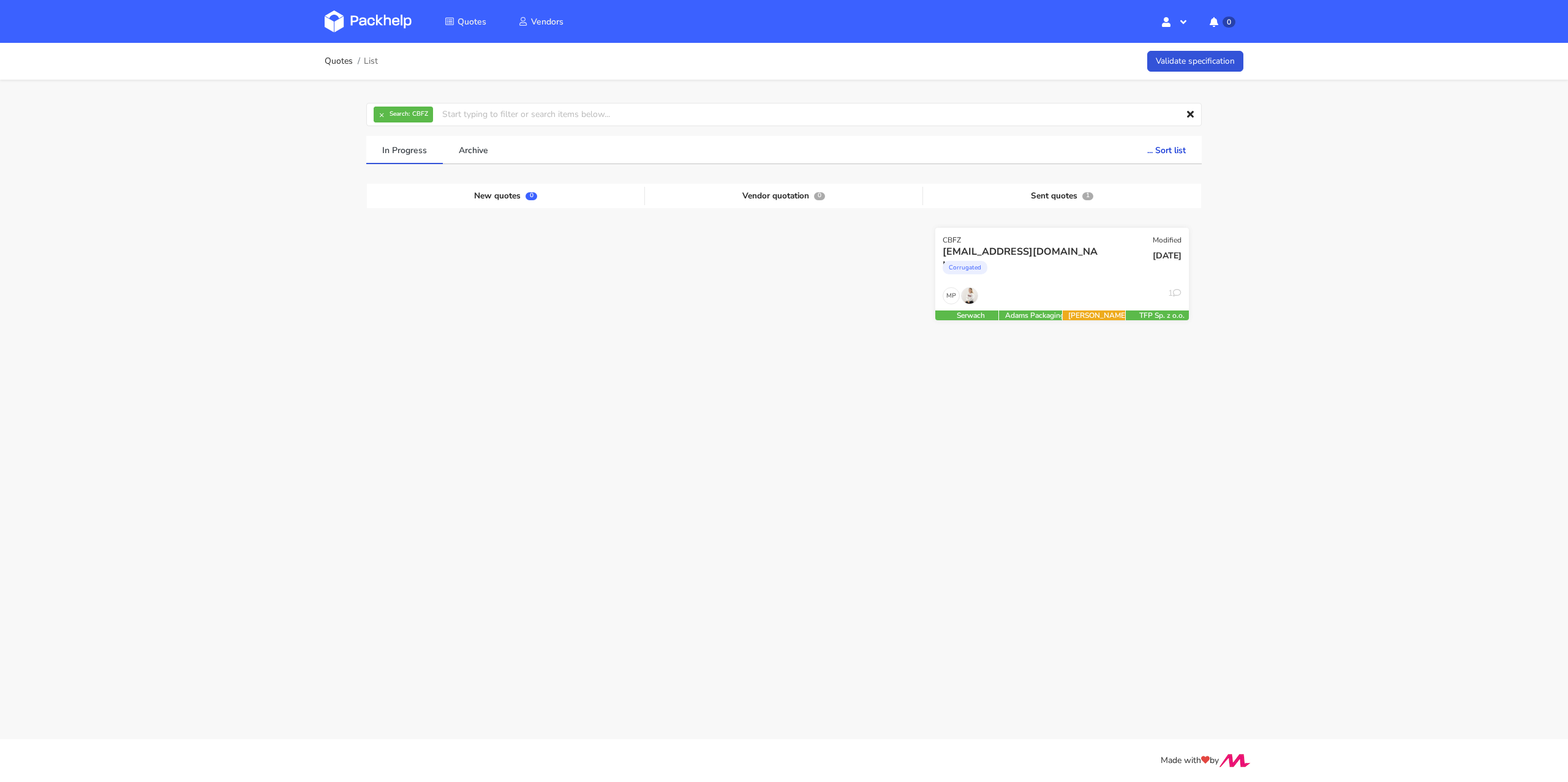
click at [1067, 303] on div "MP 1" at bounding box center [1062, 298] width 254 height 23
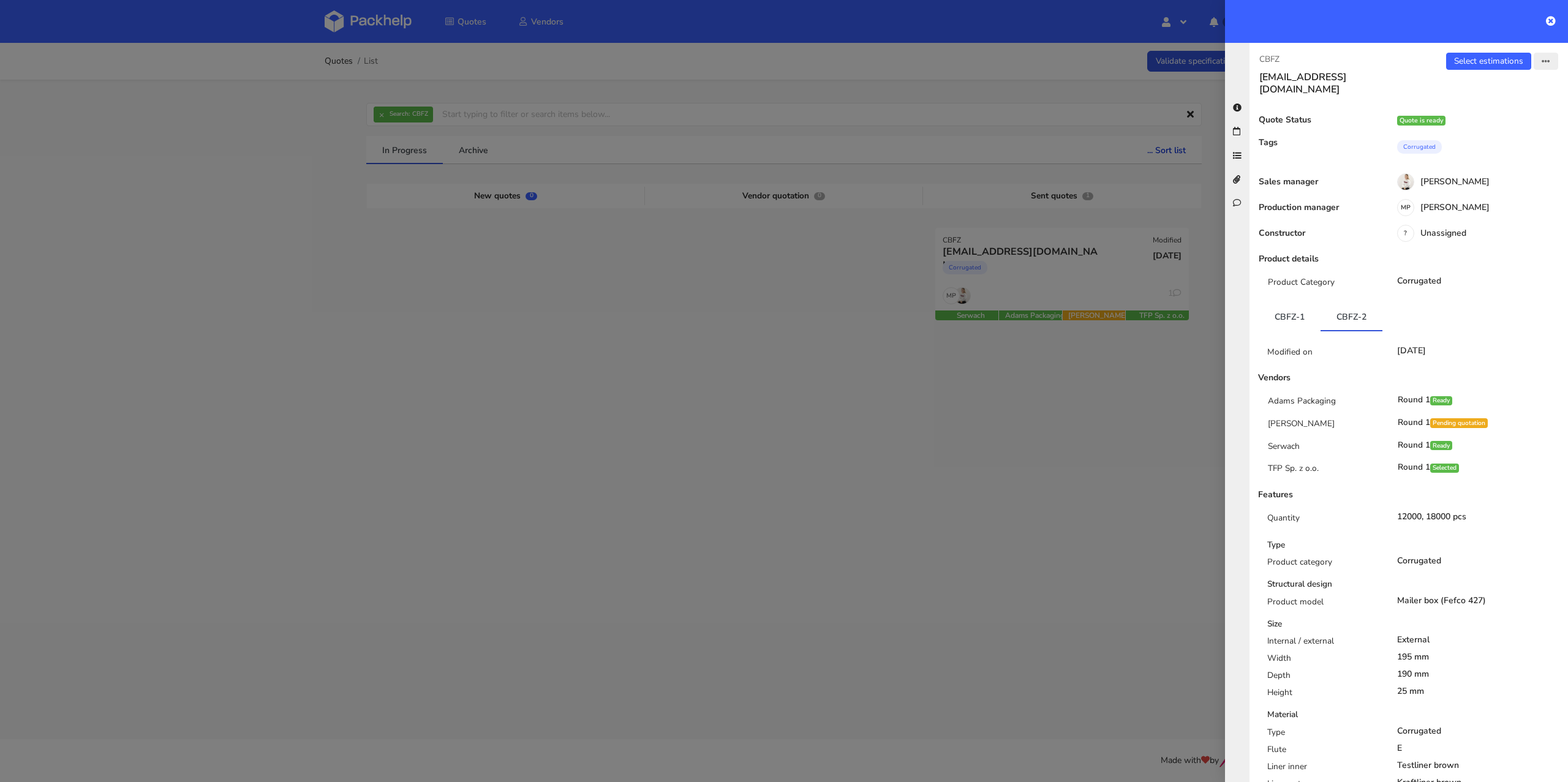
click at [1542, 62] on button "button" at bounding box center [1546, 61] width 24 height 17
click at [1503, 82] on link "View quote" at bounding box center [1506, 85] width 108 height 20
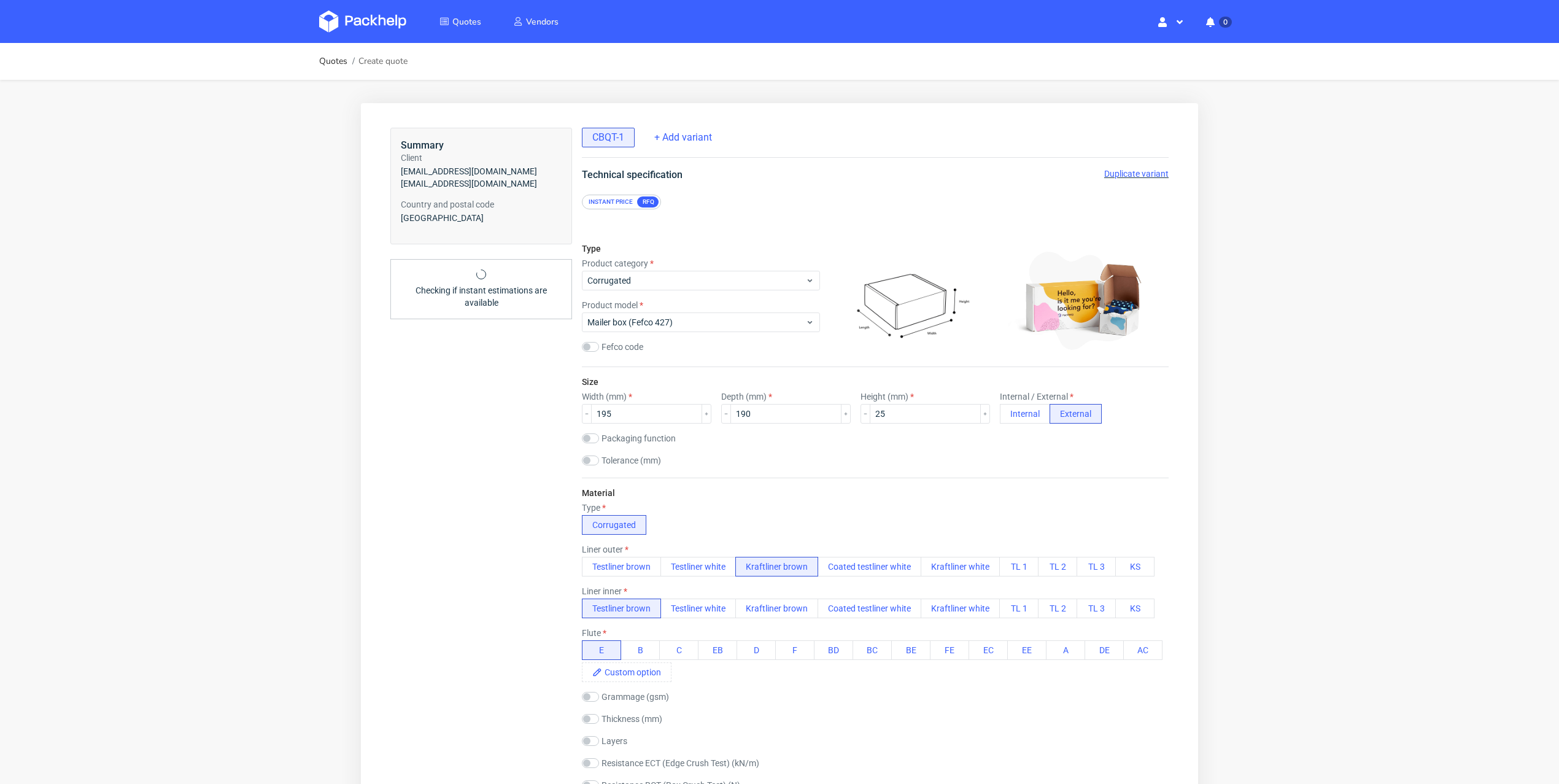
click at [1116, 173] on span "Duplicate variant" at bounding box center [1137, 173] width 64 height 10
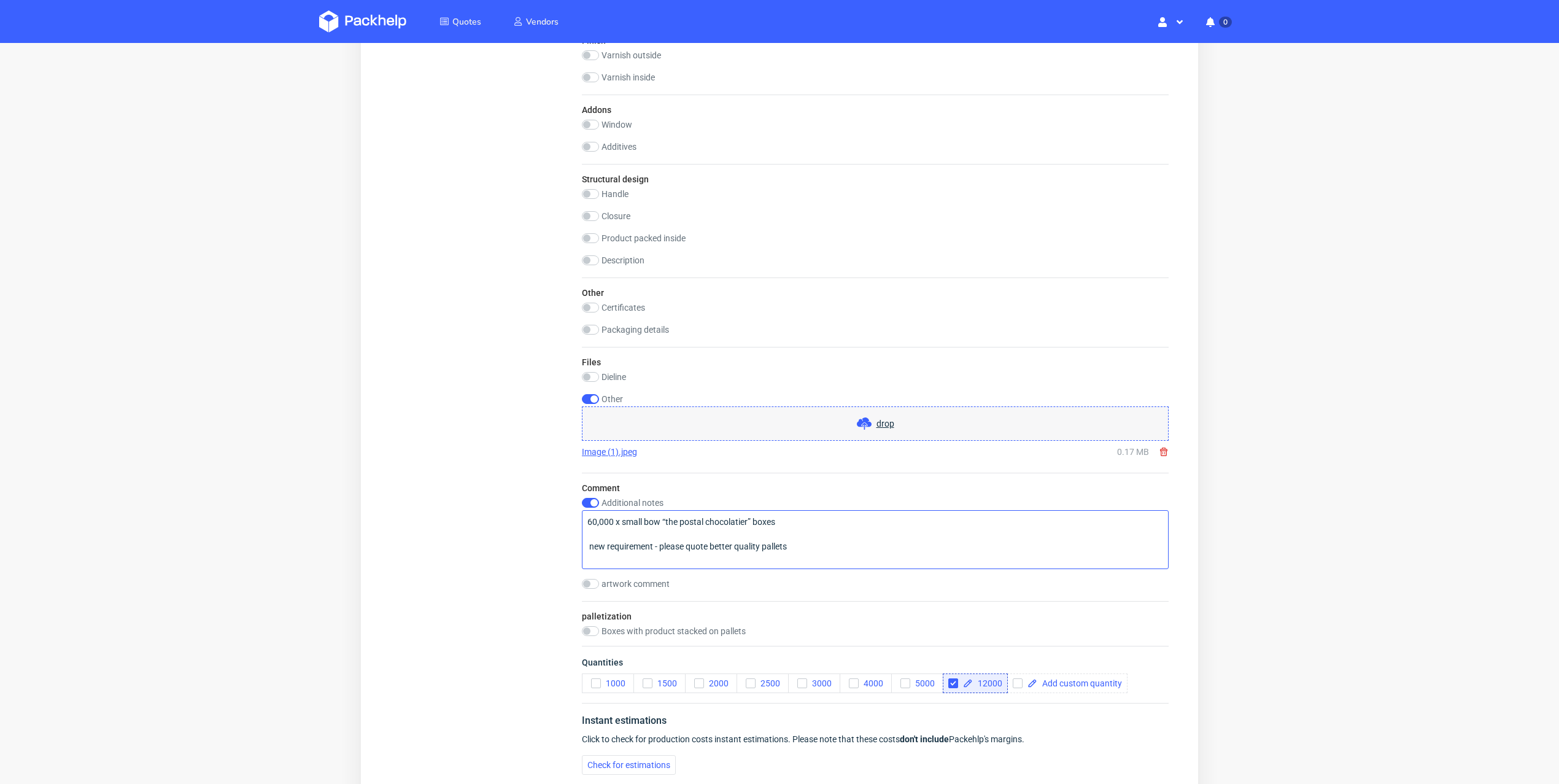
scroll to position [1123, 0]
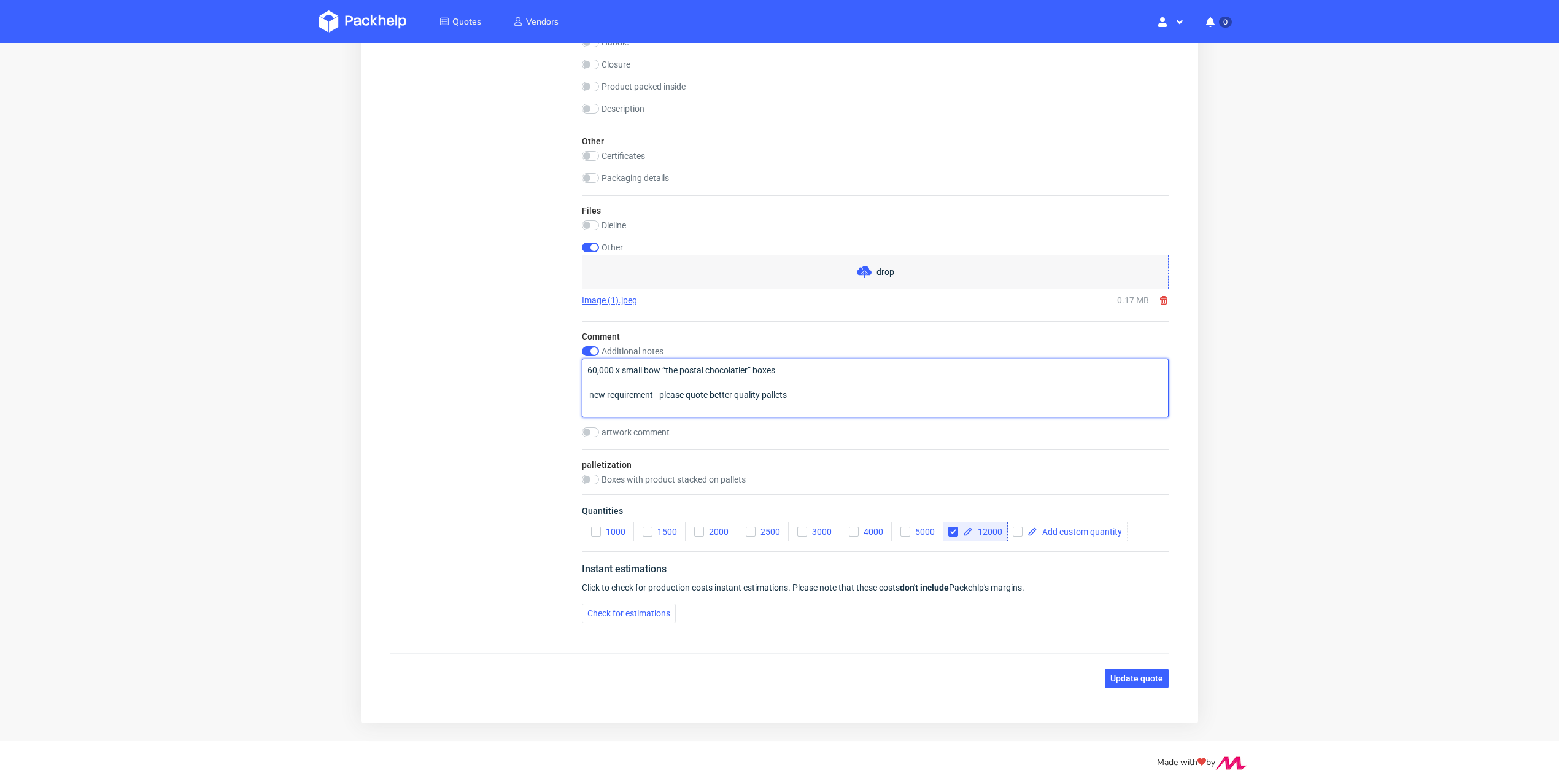
drag, startPoint x: 816, startPoint y: 391, endPoint x: 545, endPoint y: 361, distance: 272.7
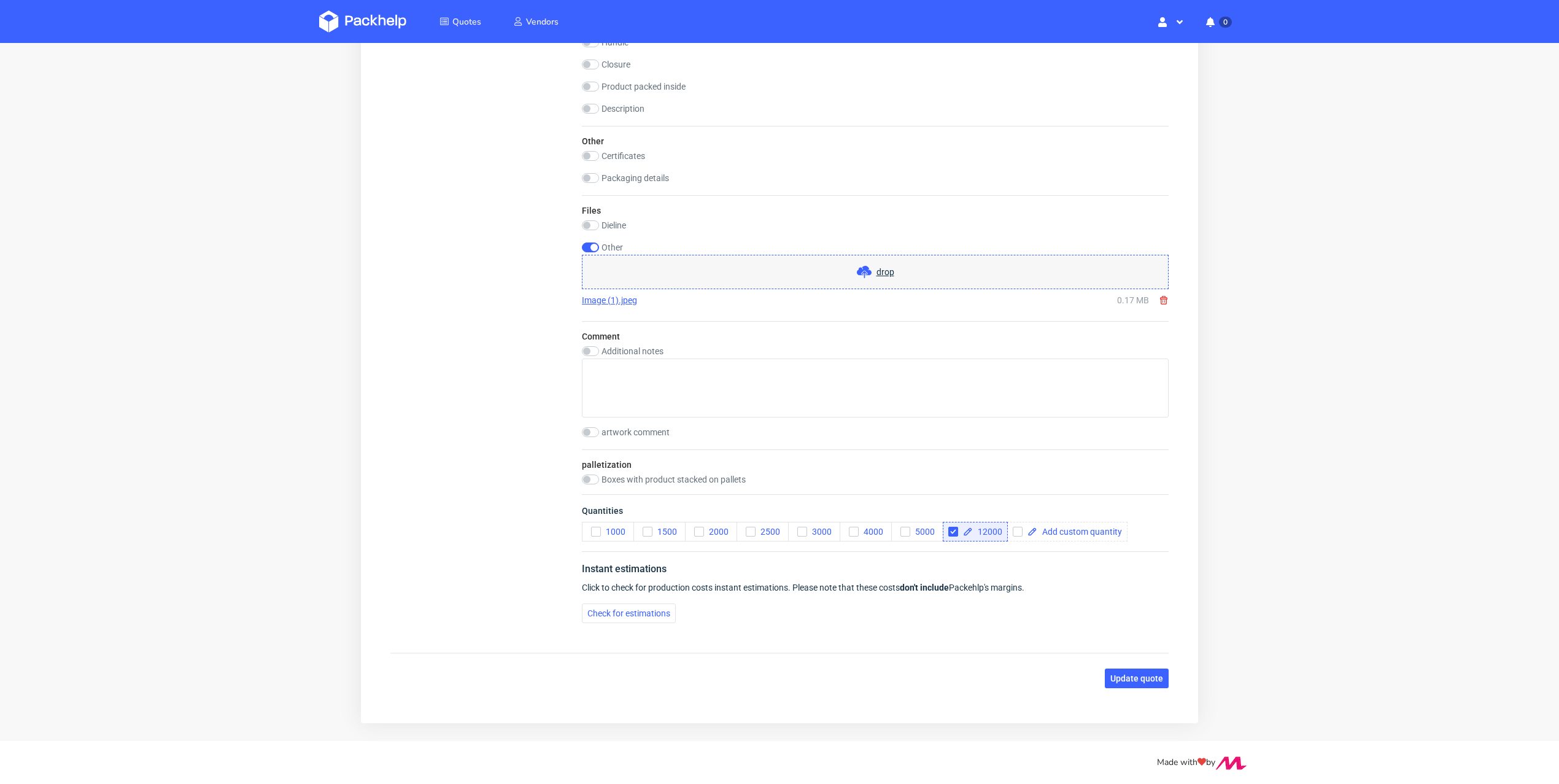
checkbox input "false"
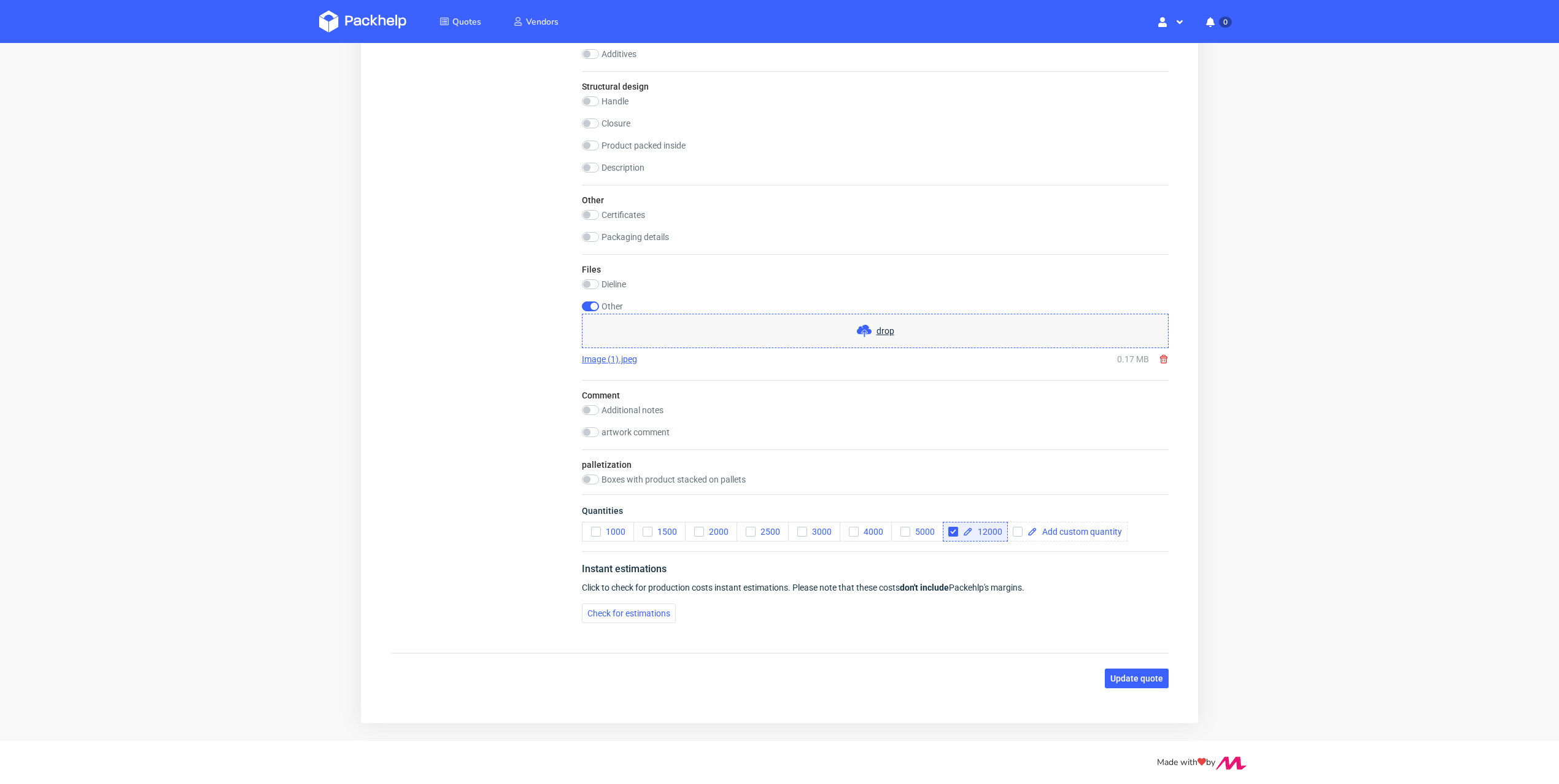
scroll to position [0, 0]
click at [594, 410] on input "checkbox" at bounding box center [590, 409] width 17 height 10
checkbox input "true"
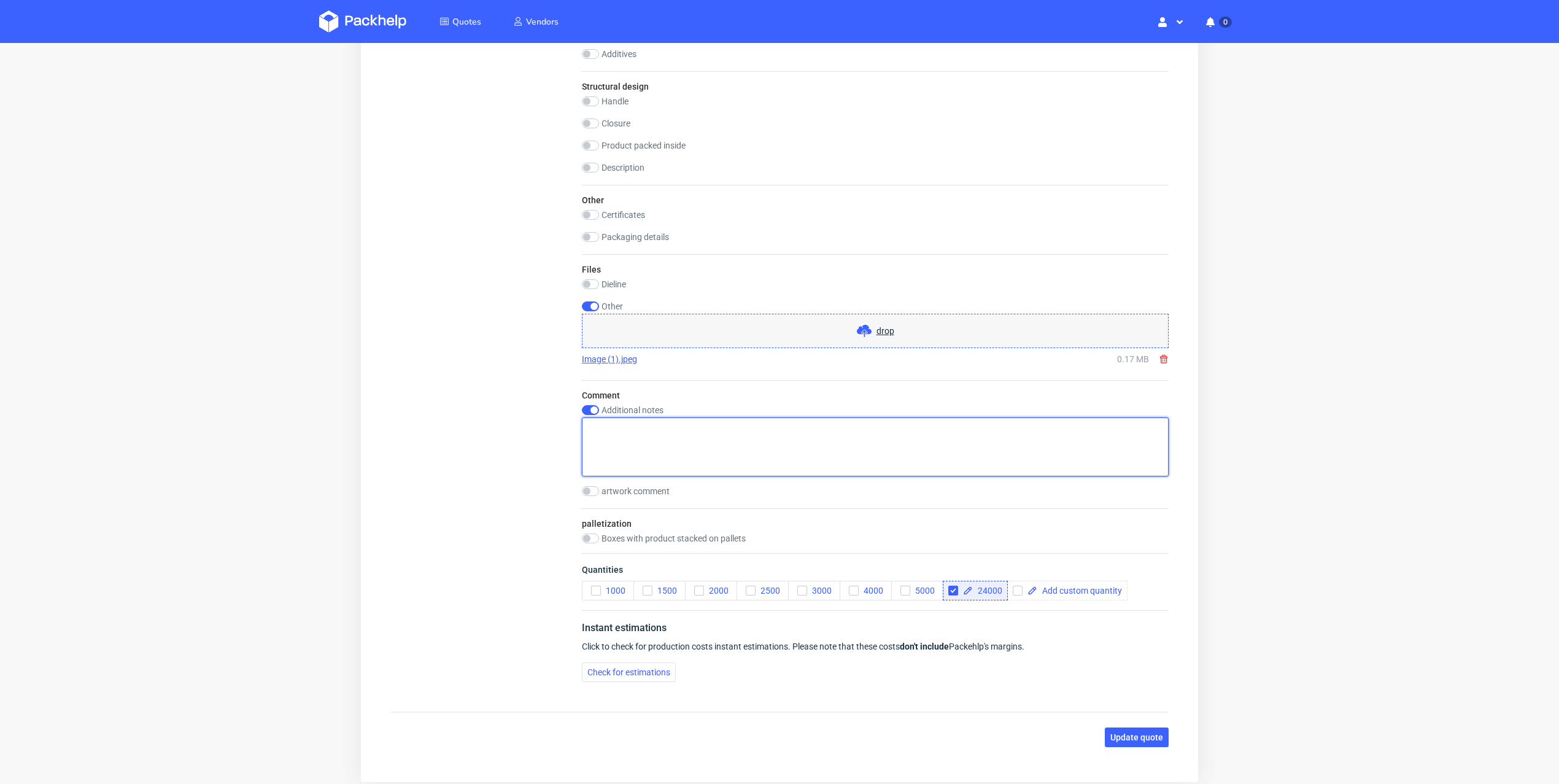
click at [655, 442] on textarea at bounding box center [875, 446] width 587 height 59
type textarea "Dwie różne grafiki, podział nakładu 50/50 dla każdej grafiki"
click at [1135, 737] on button "Update quote" at bounding box center [1136, 737] width 64 height 19
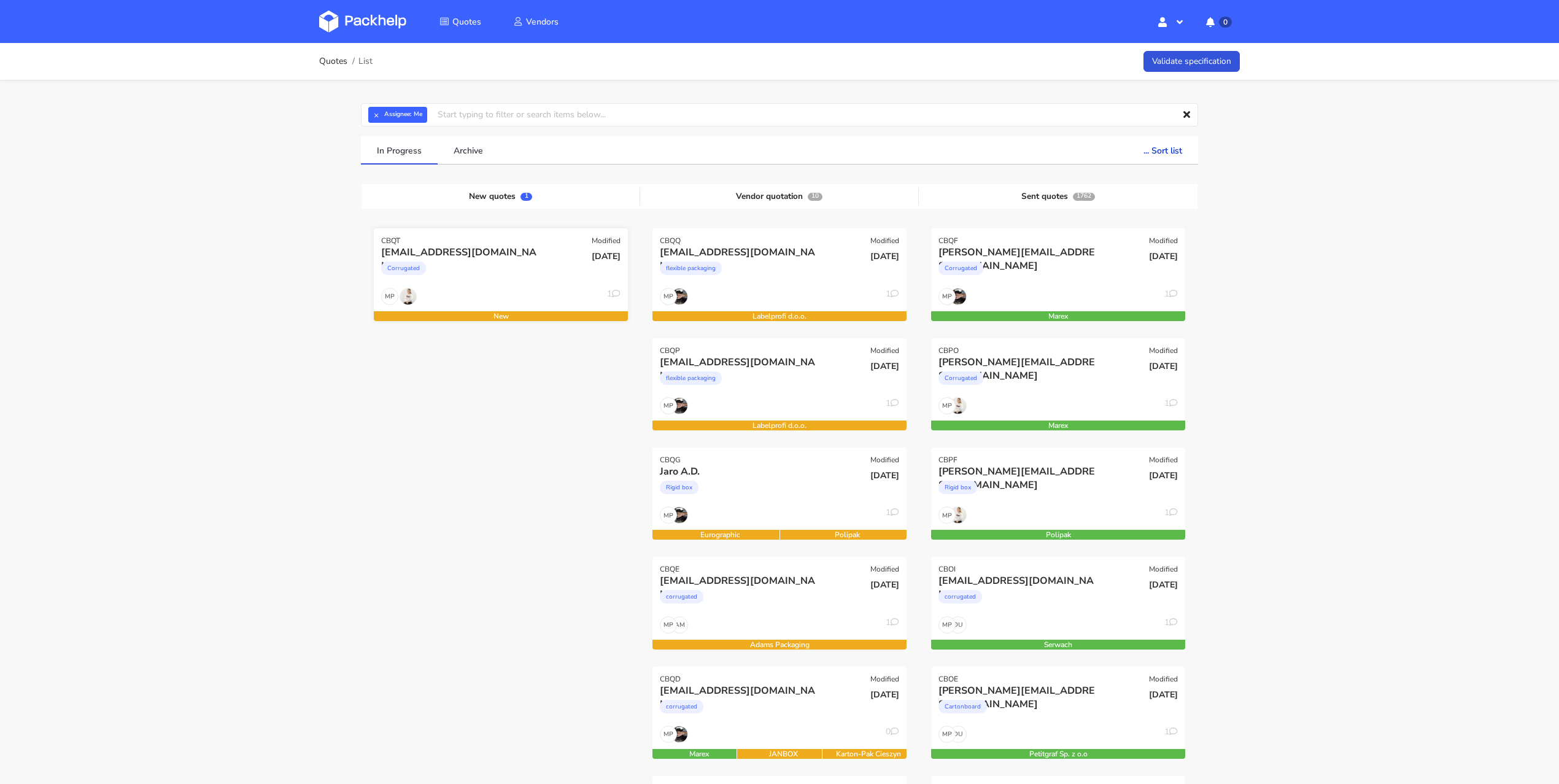
click at [466, 288] on div "MP 1" at bounding box center [501, 299] width 254 height 23
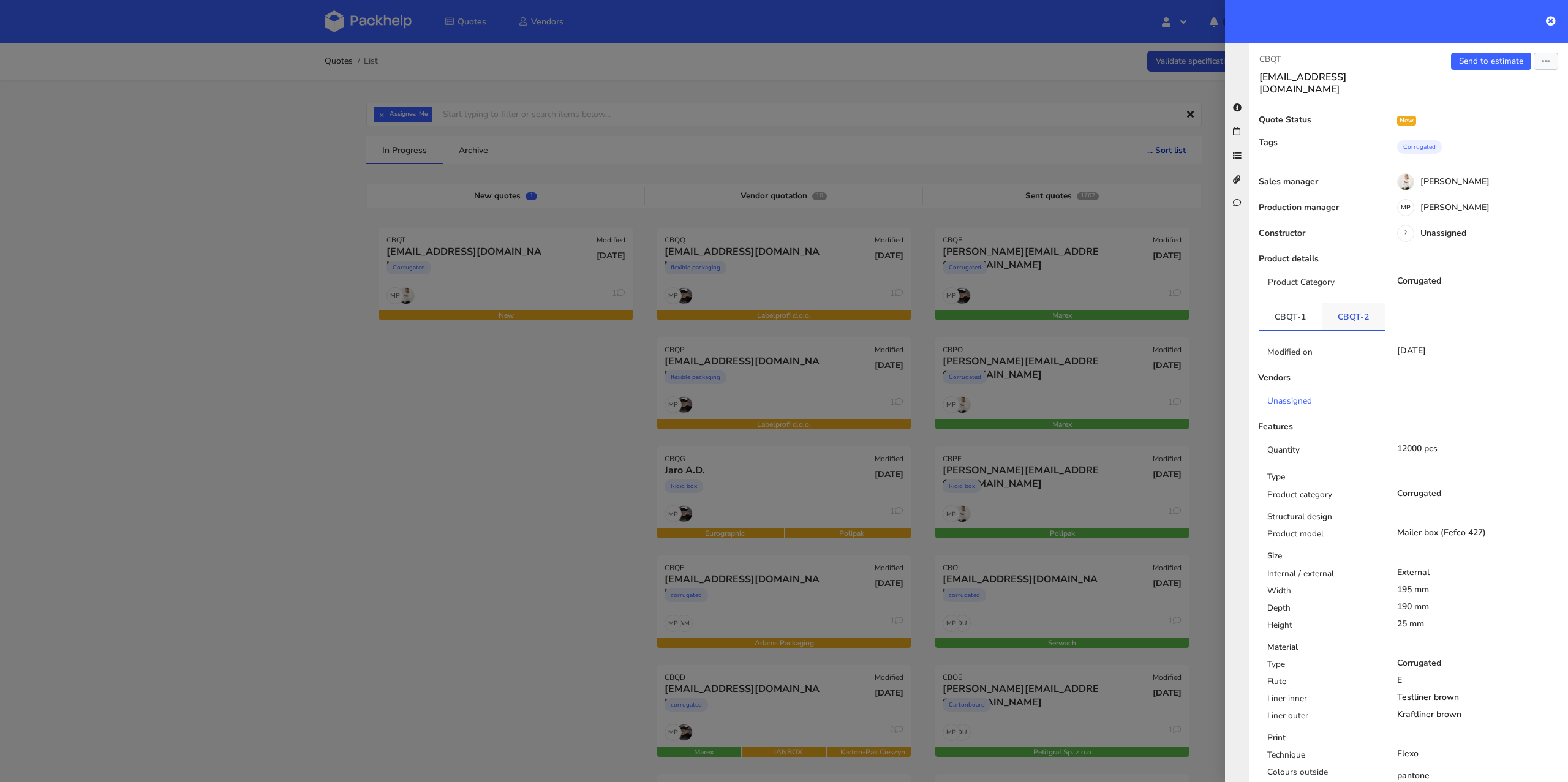
click at [1367, 309] on link "CBQT-2" at bounding box center [1353, 316] width 63 height 27
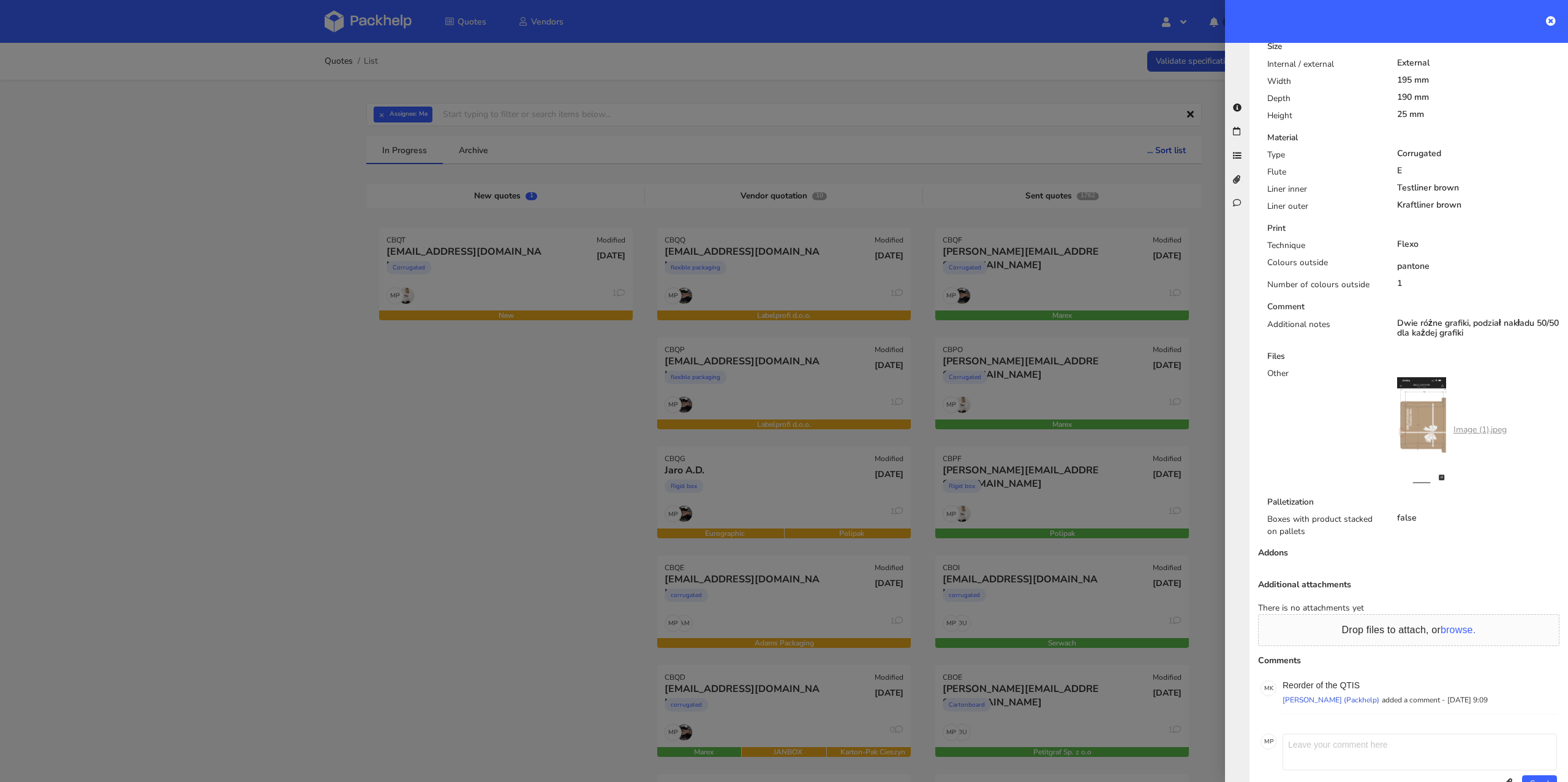
scroll to position [528, 0]
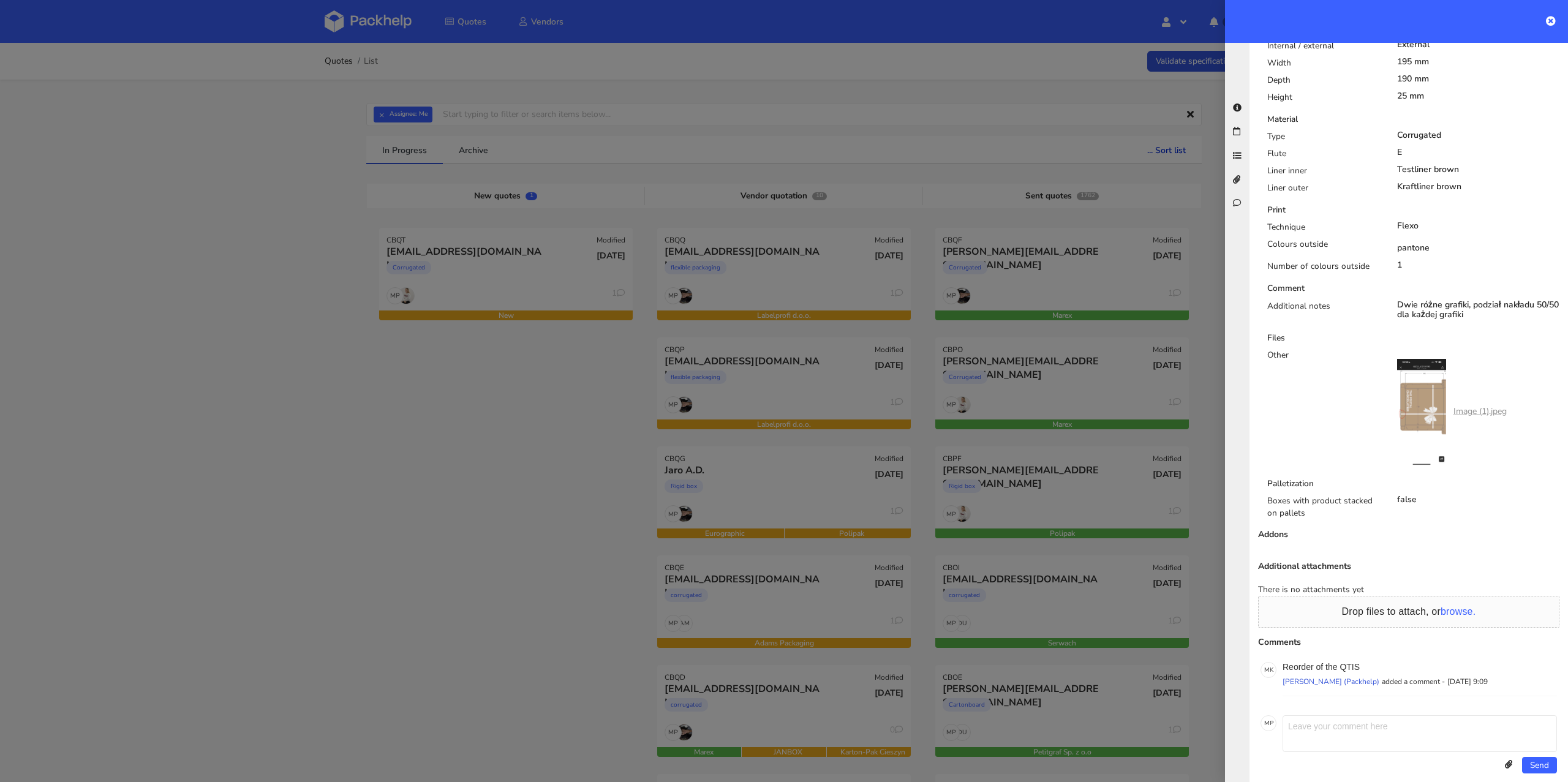
click at [1457, 405] on link "Image (1).jpeg" at bounding box center [1480, 411] width 53 height 12
click at [1361, 642] on div "Additional attachments There is no attachments yet Drop files to attach, or bro…" at bounding box center [1408, 671] width 318 height 220
drag, startPoint x: 1365, startPoint y: 653, endPoint x: 1340, endPoint y: 655, distance: 25.1
click at [1340, 662] on p "Reorder of the QTIS" at bounding box center [1419, 666] width 274 height 10
copy p "QTIS"
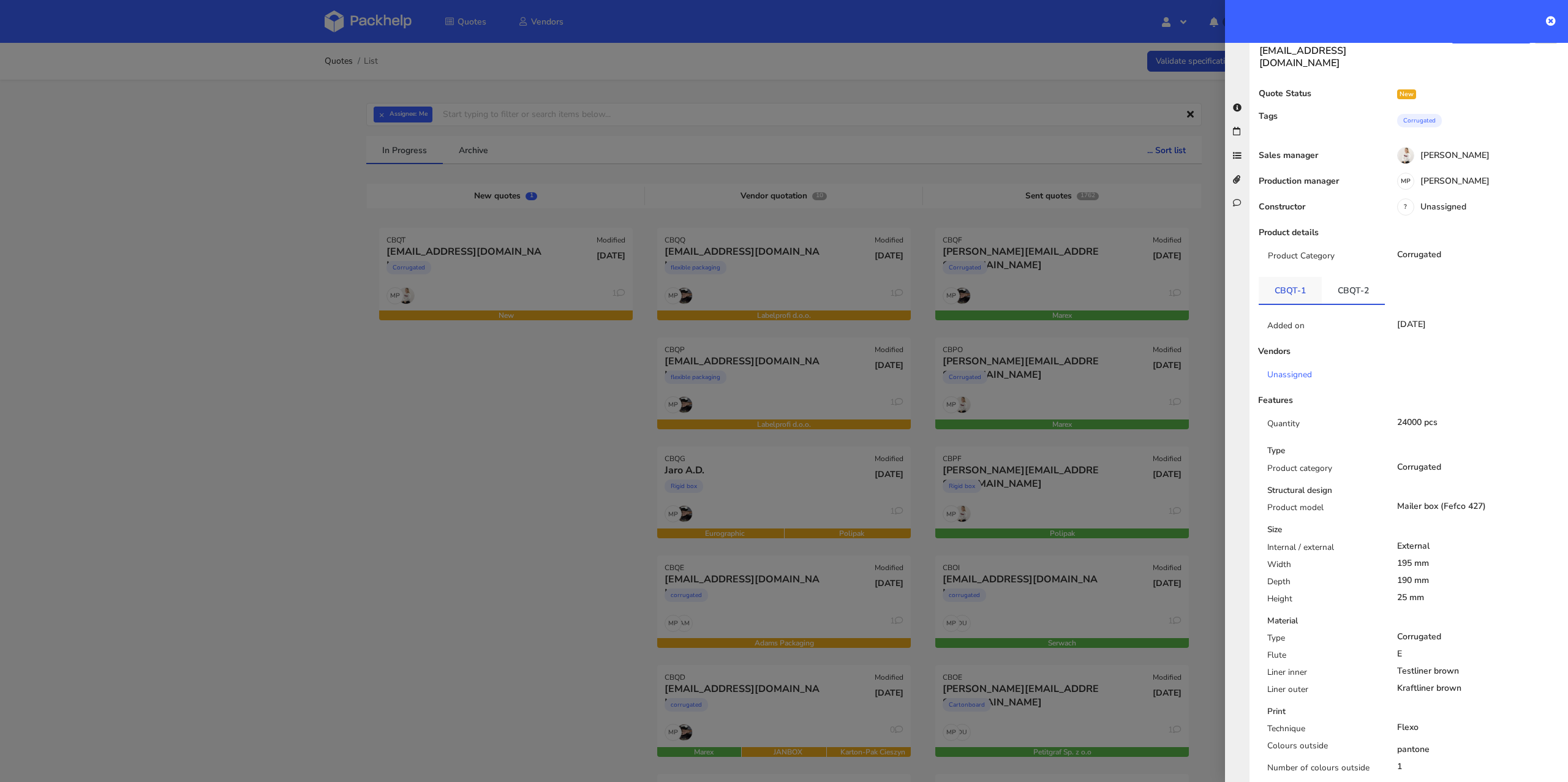
click at [1268, 277] on link "CBQT-1" at bounding box center [1290, 290] width 63 height 27
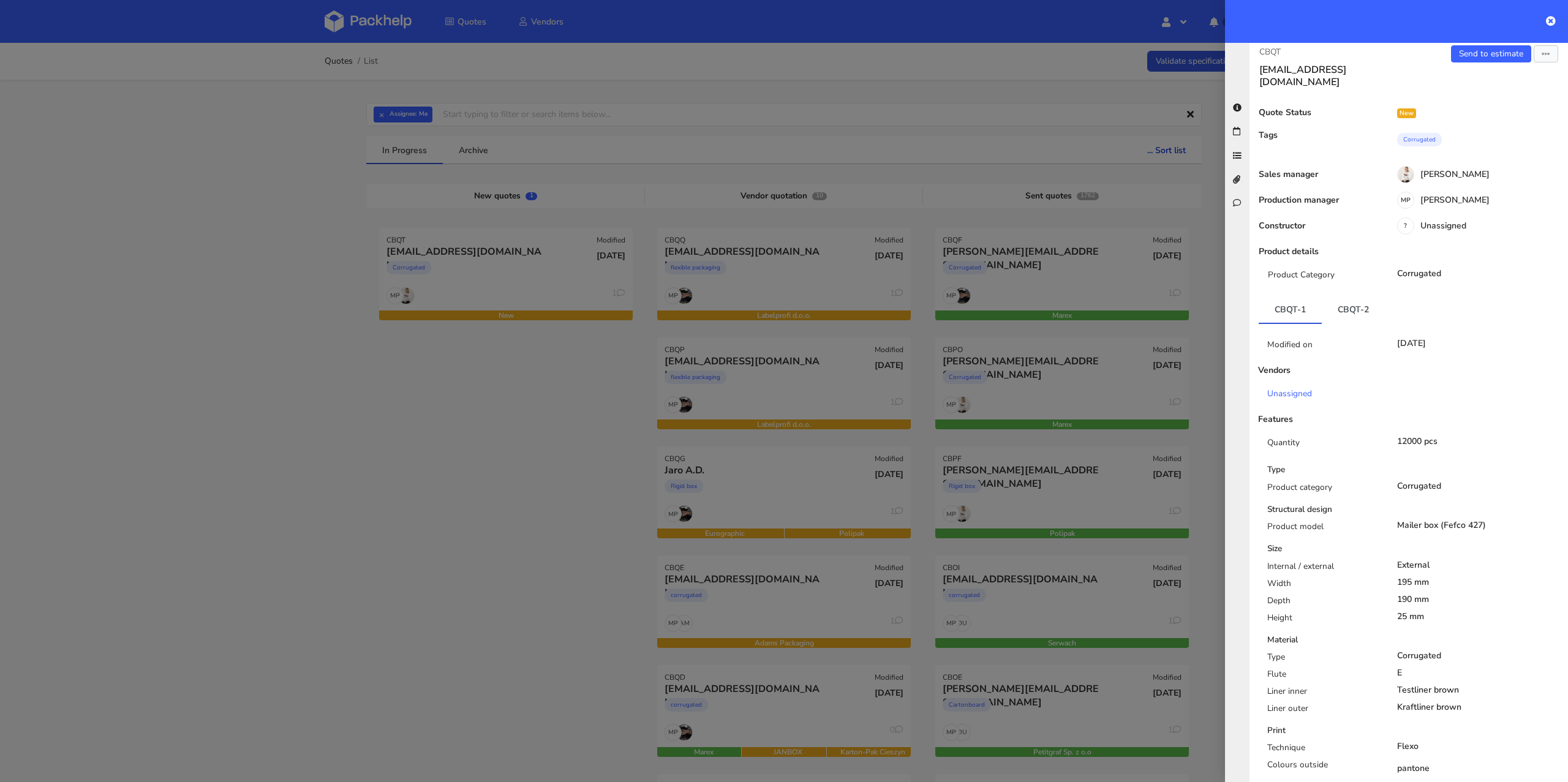
scroll to position [0, 0]
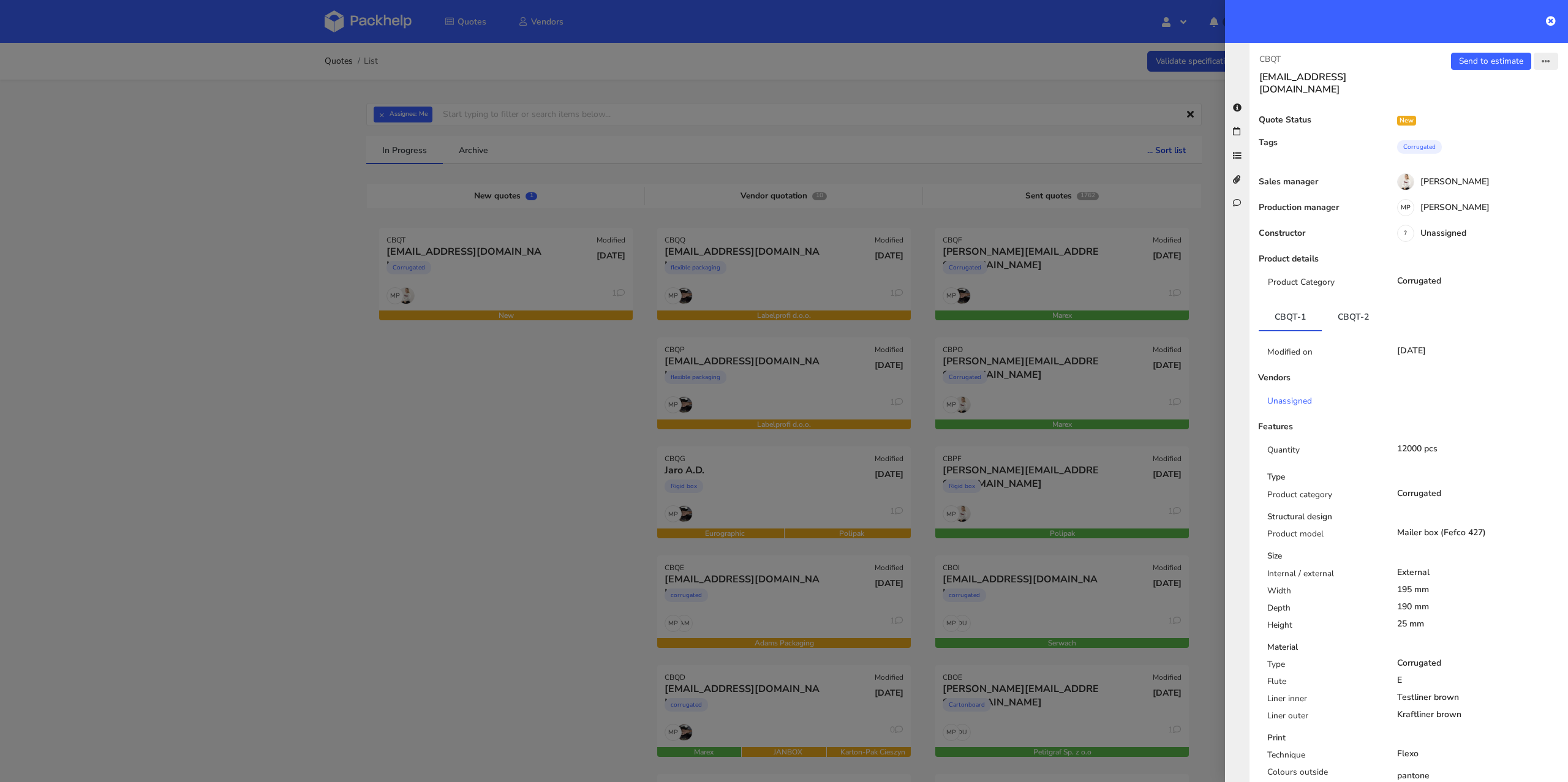
click at [1539, 66] on button "button" at bounding box center [1546, 61] width 24 height 17
click at [1500, 100] on link "Edit quote" at bounding box center [1506, 107] width 108 height 20
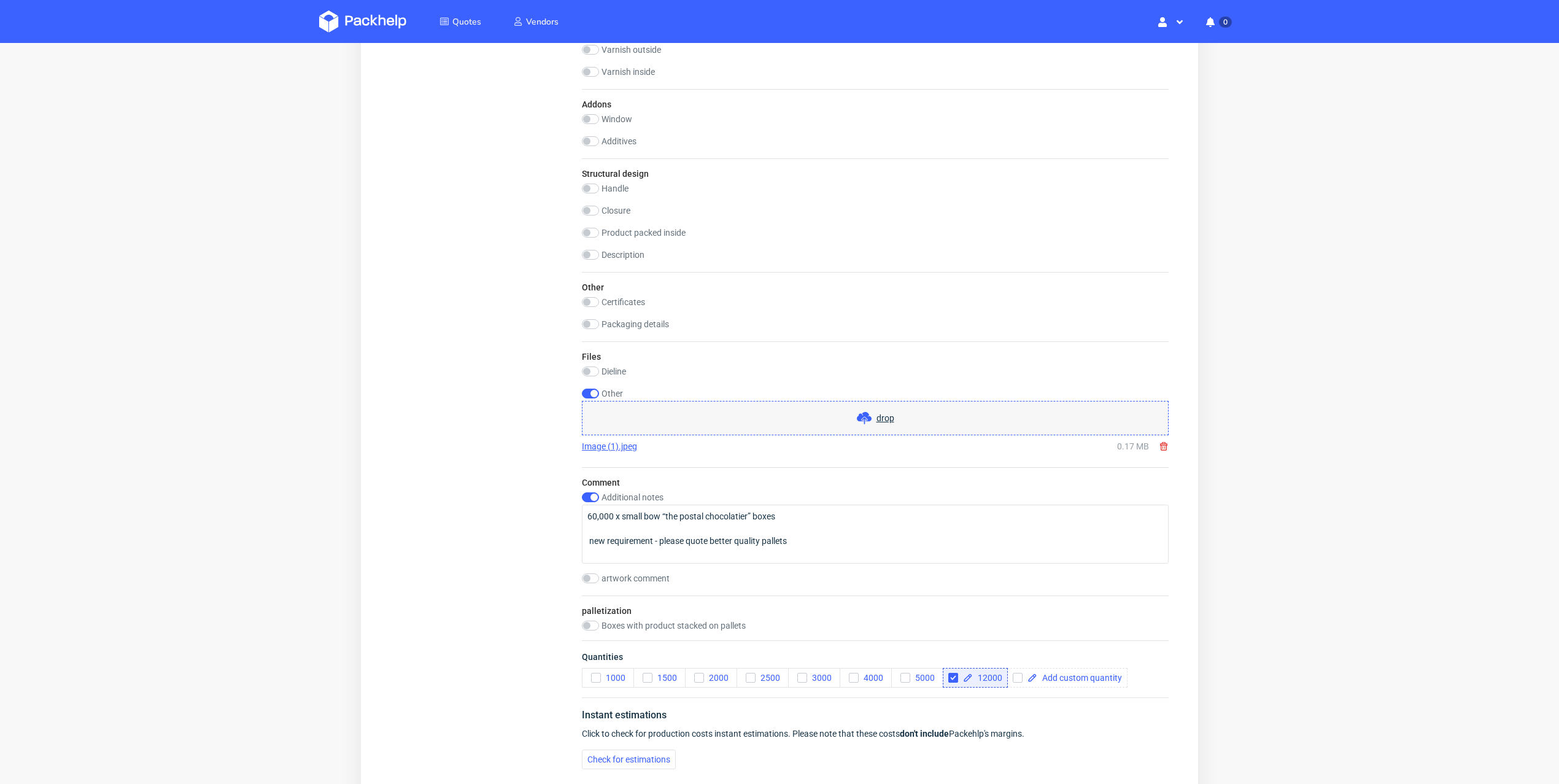
scroll to position [1009, 0]
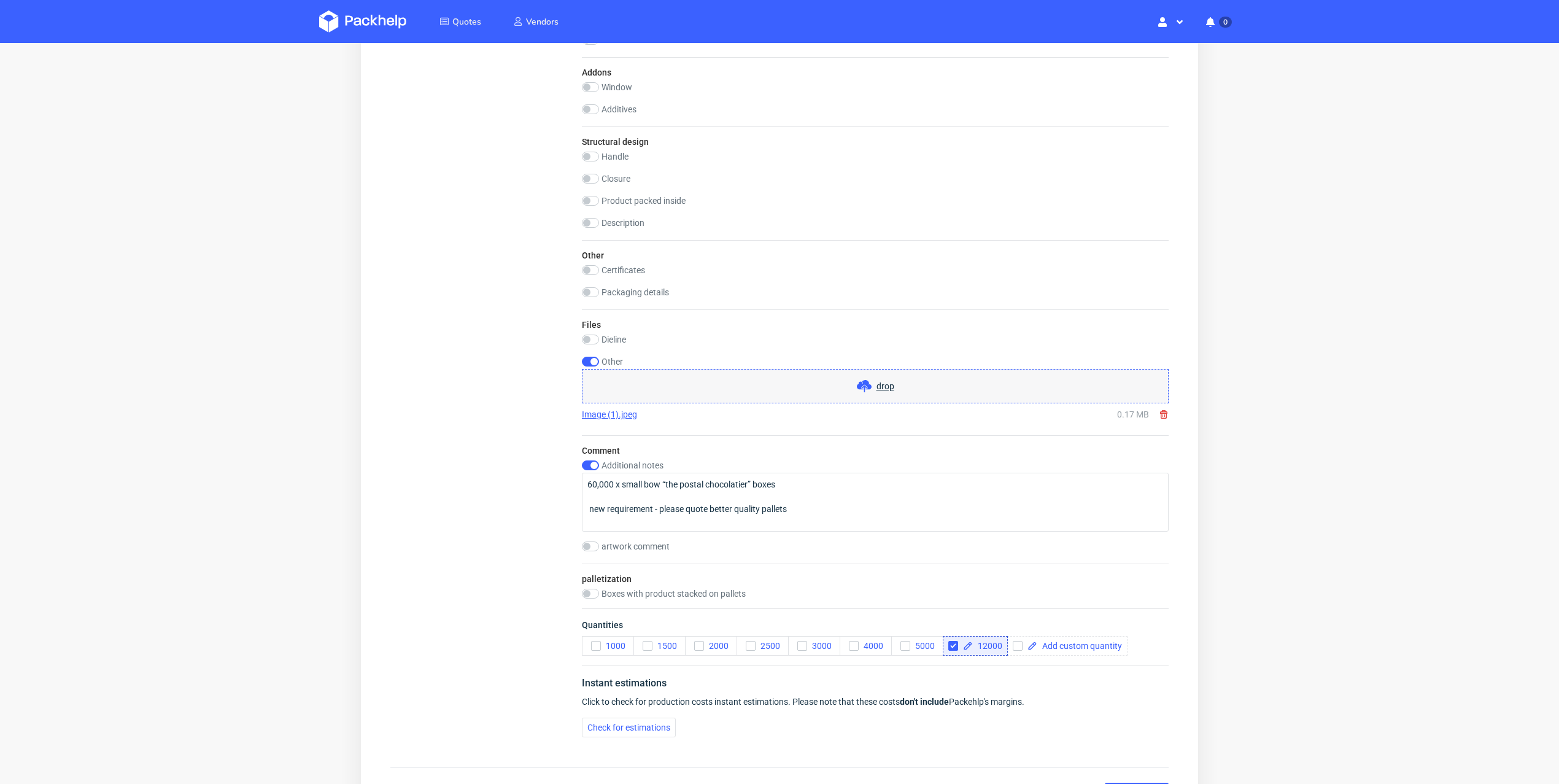
click at [601, 542] on div "artwork comment" at bounding box center [631, 546] width 98 height 10
click at [620, 408] on link "Image (1).jpeg" at bounding box center [609, 414] width 55 height 12
click at [885, 386] on span "drop" at bounding box center [885, 386] width 18 height 12
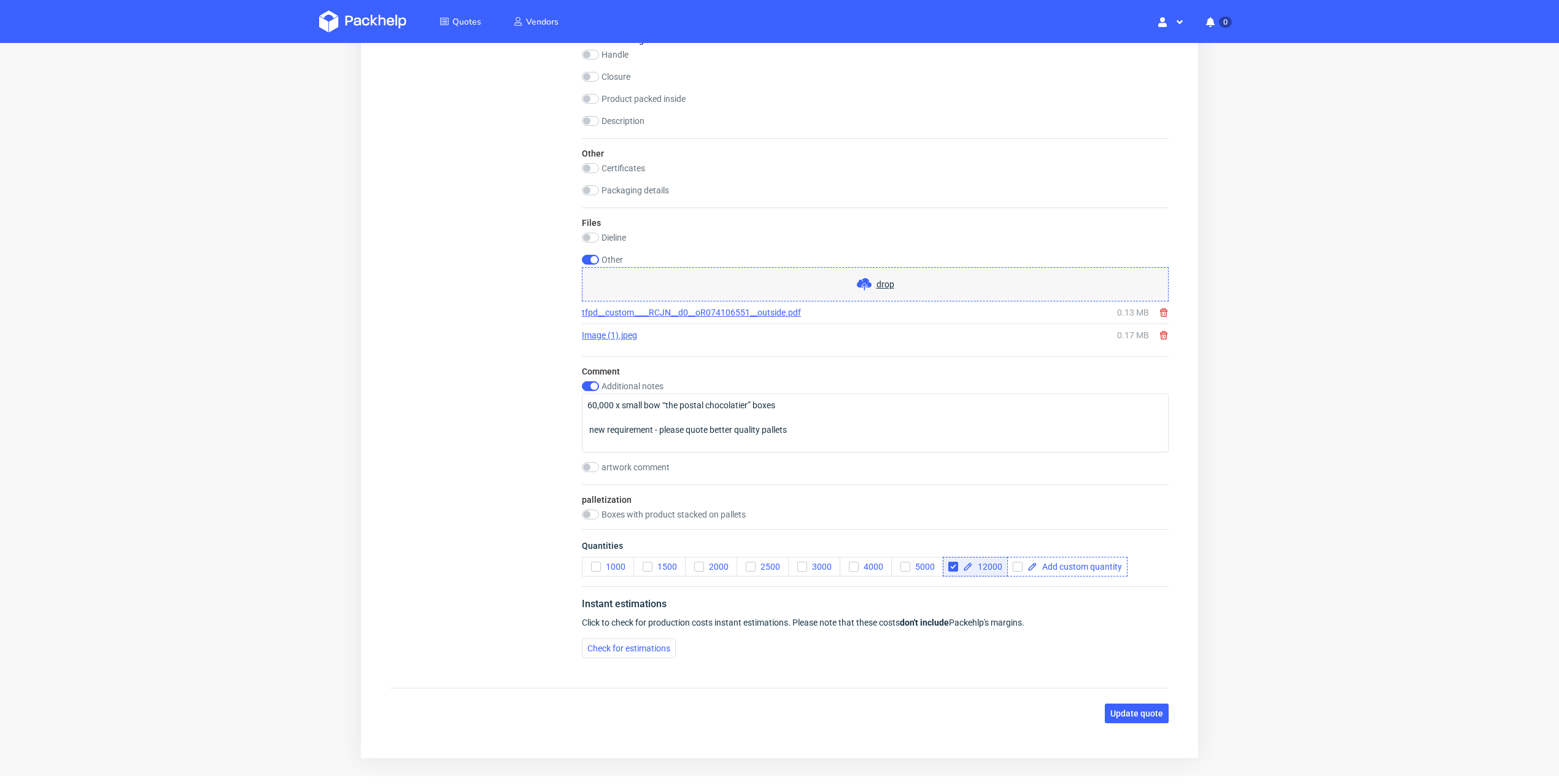
scroll to position [1146, 0]
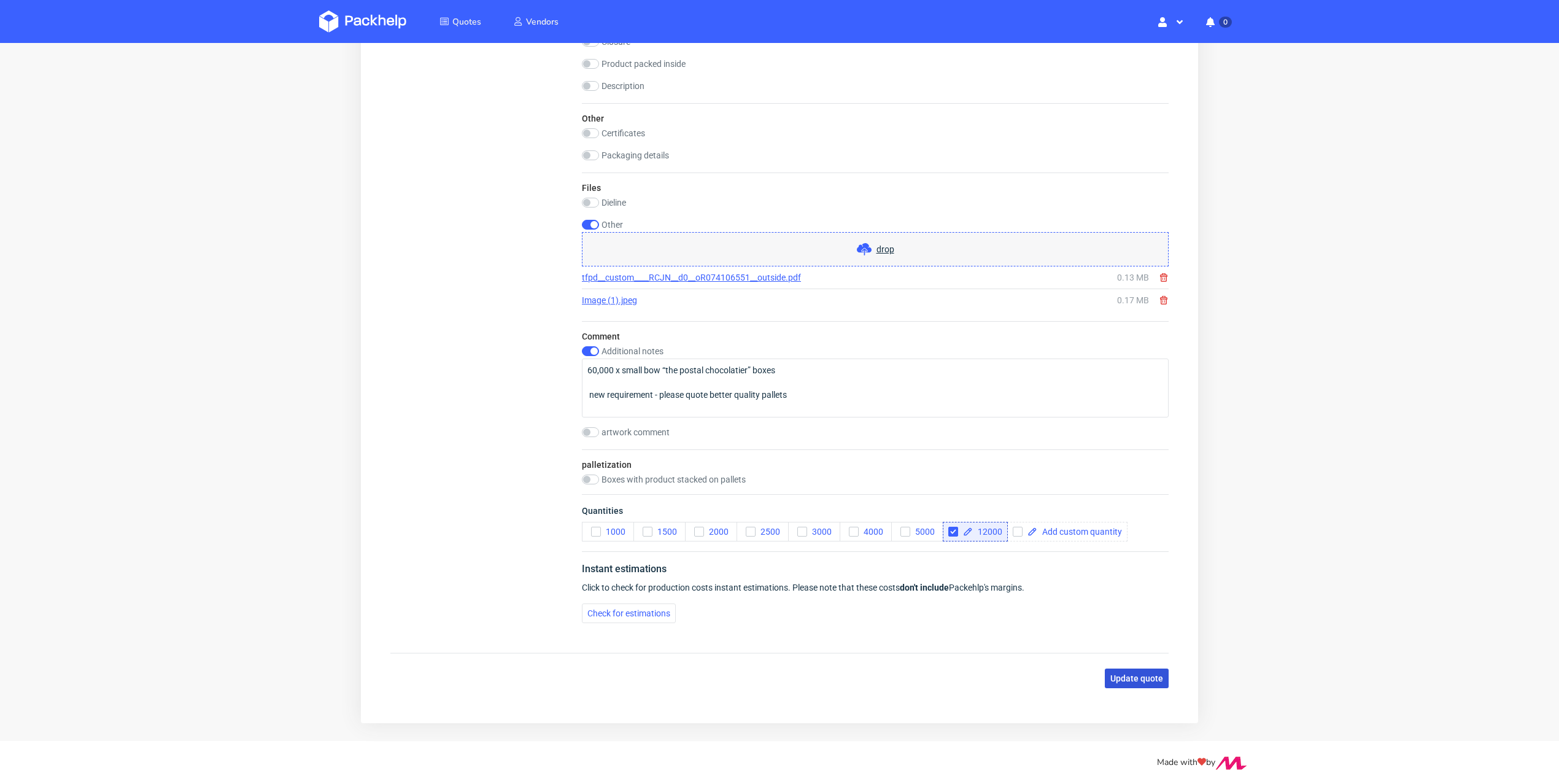
click at [1133, 674] on span "Update quote" at bounding box center [1137, 678] width 53 height 8
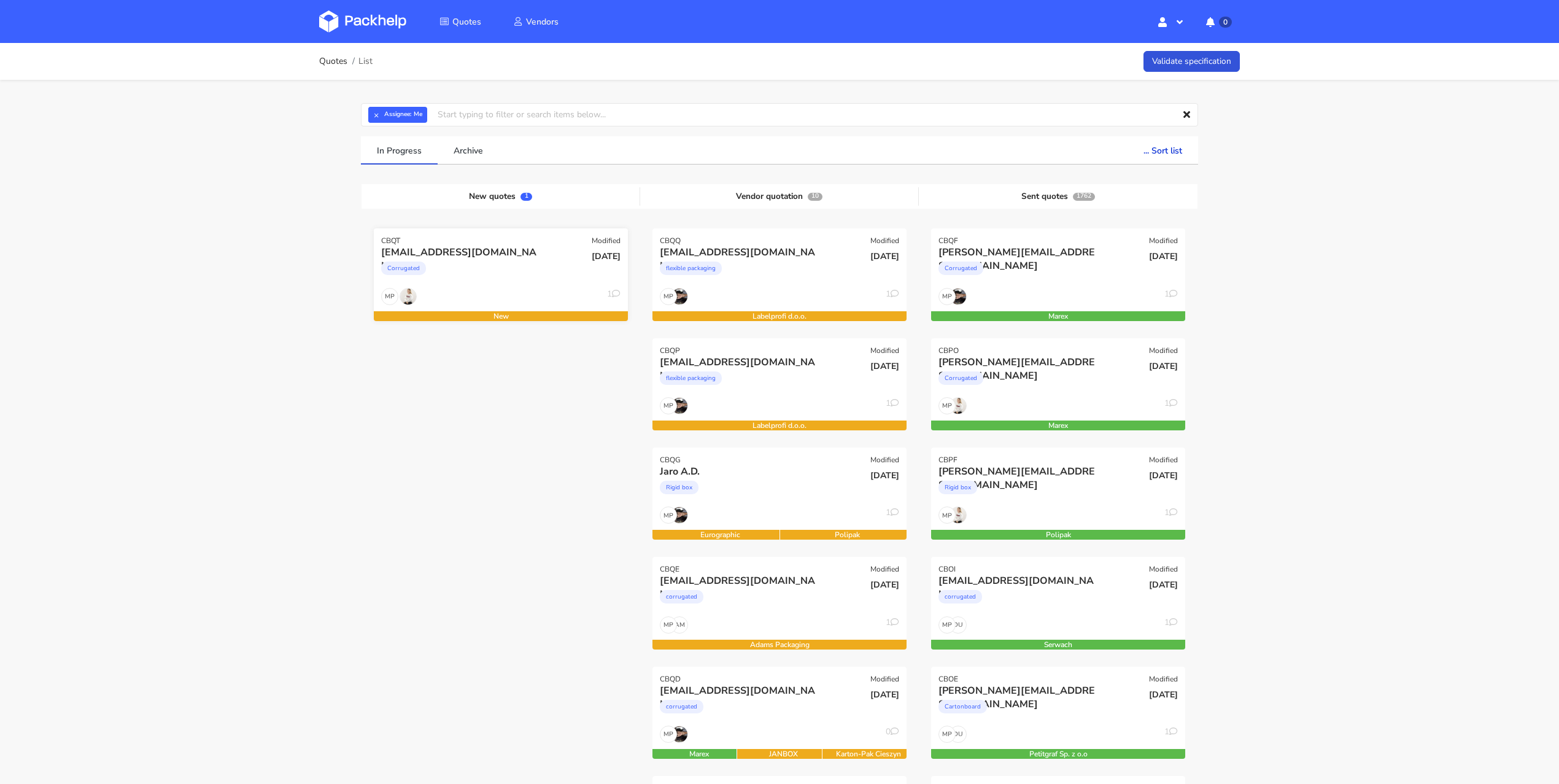
click at [480, 288] on div "MP 1" at bounding box center [501, 299] width 254 height 23
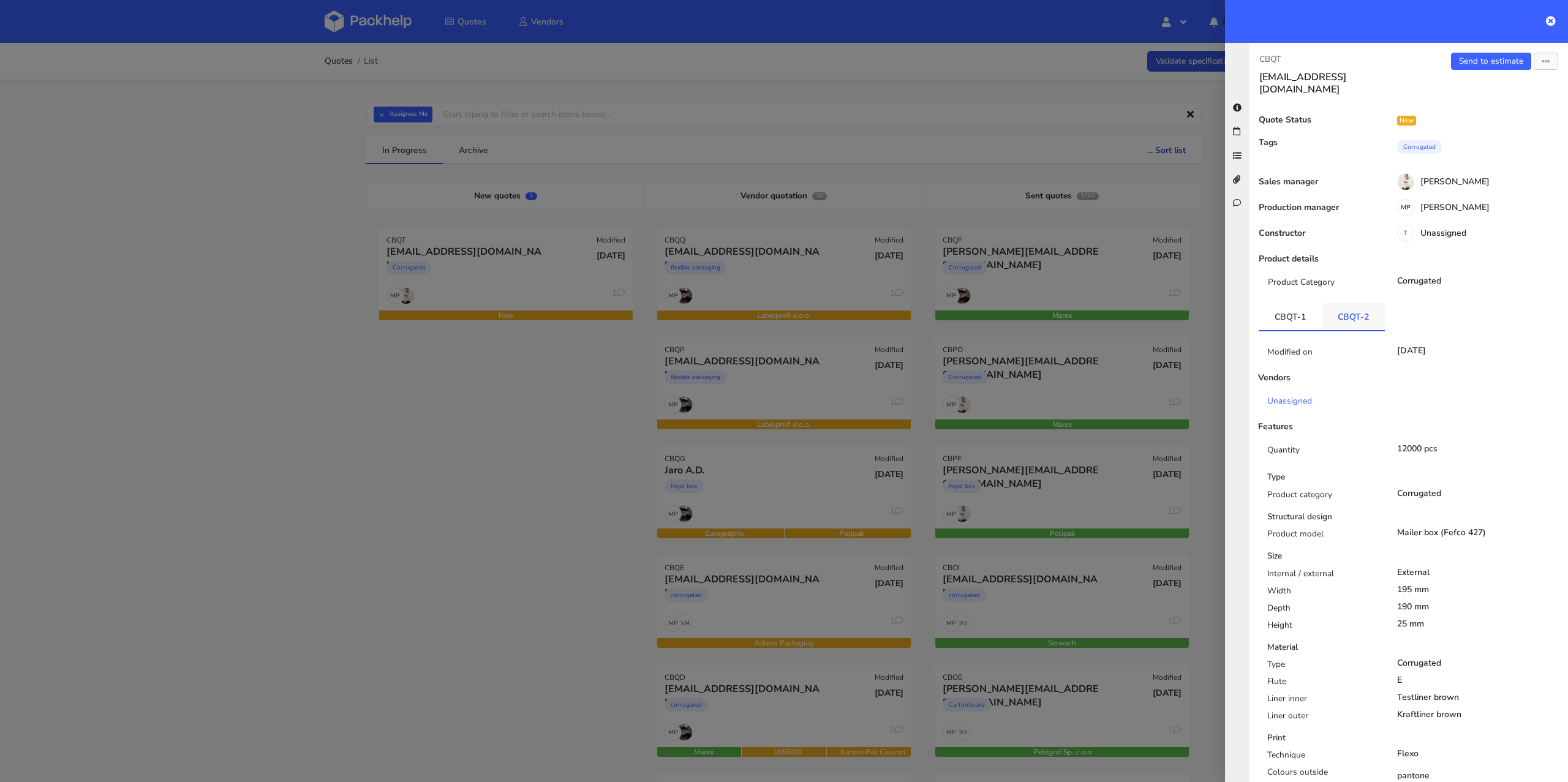
click at [1342, 309] on link "CBQT-2" at bounding box center [1353, 316] width 63 height 27
click at [1542, 62] on icon "button" at bounding box center [1545, 61] width 8 height 8
click at [1488, 104] on link "Edit quote" at bounding box center [1506, 107] width 108 height 20
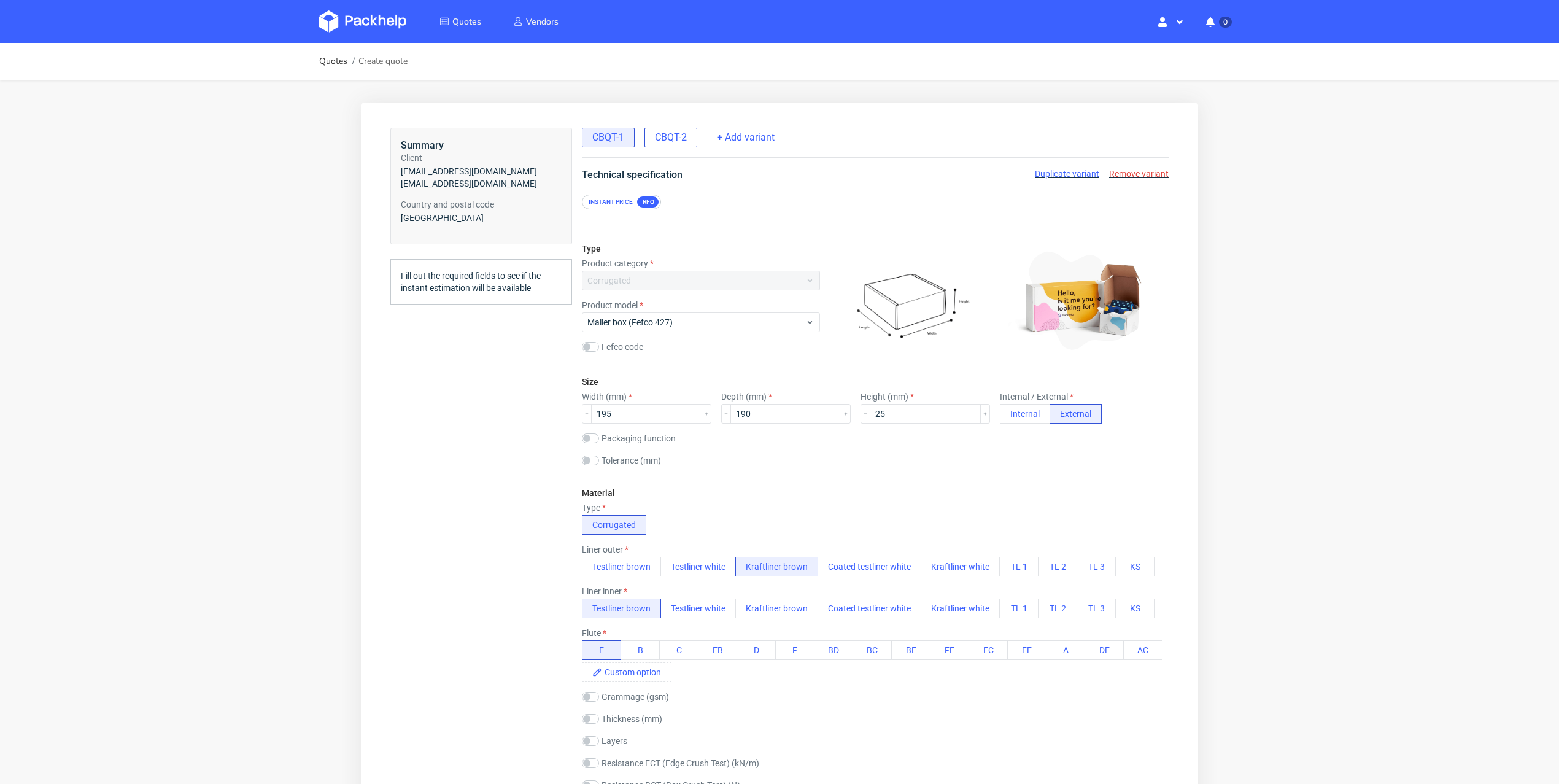
click at [671, 143] on span "CBQT-2" at bounding box center [671, 137] width 32 height 14
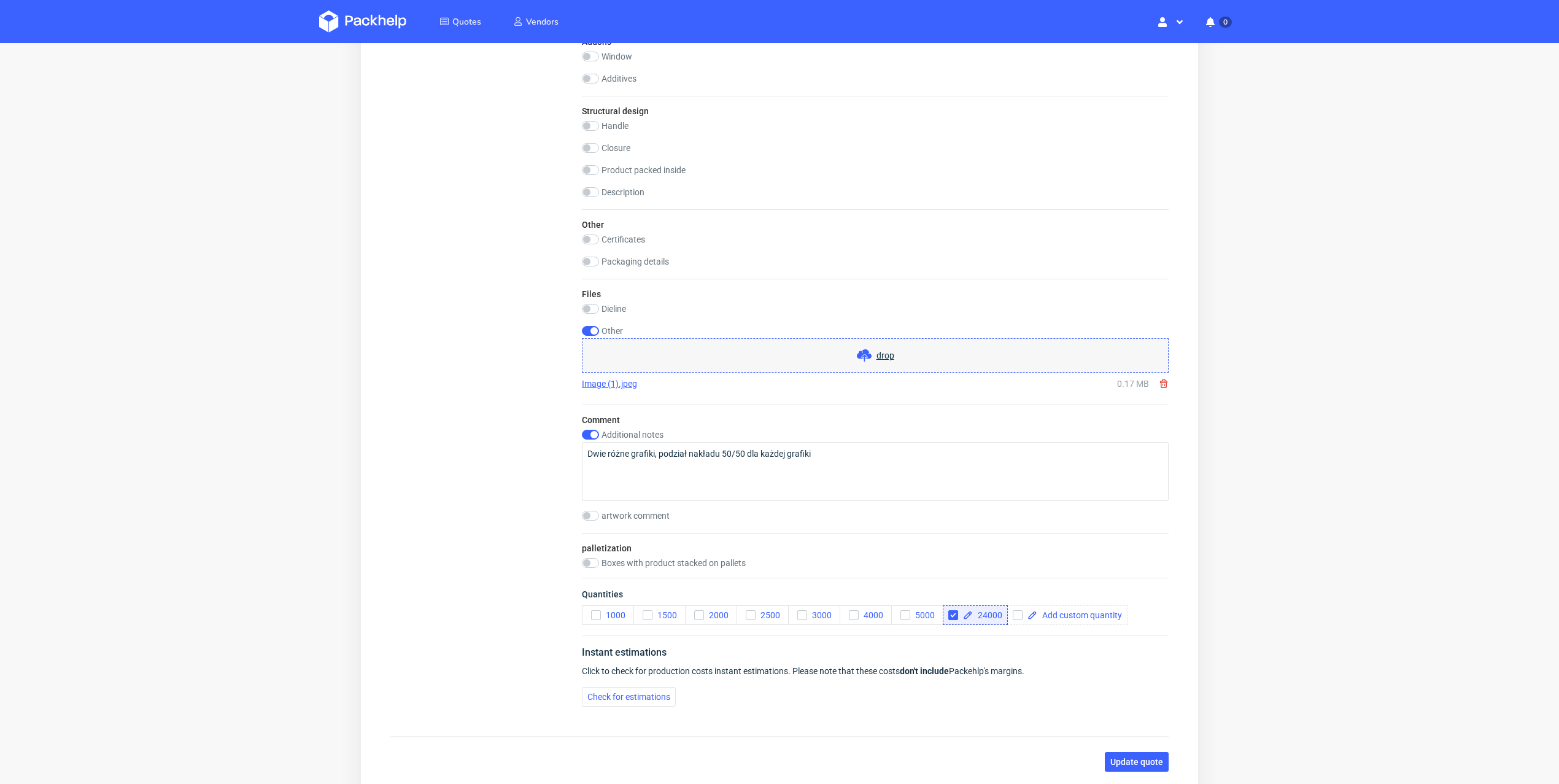
scroll to position [1123, 0]
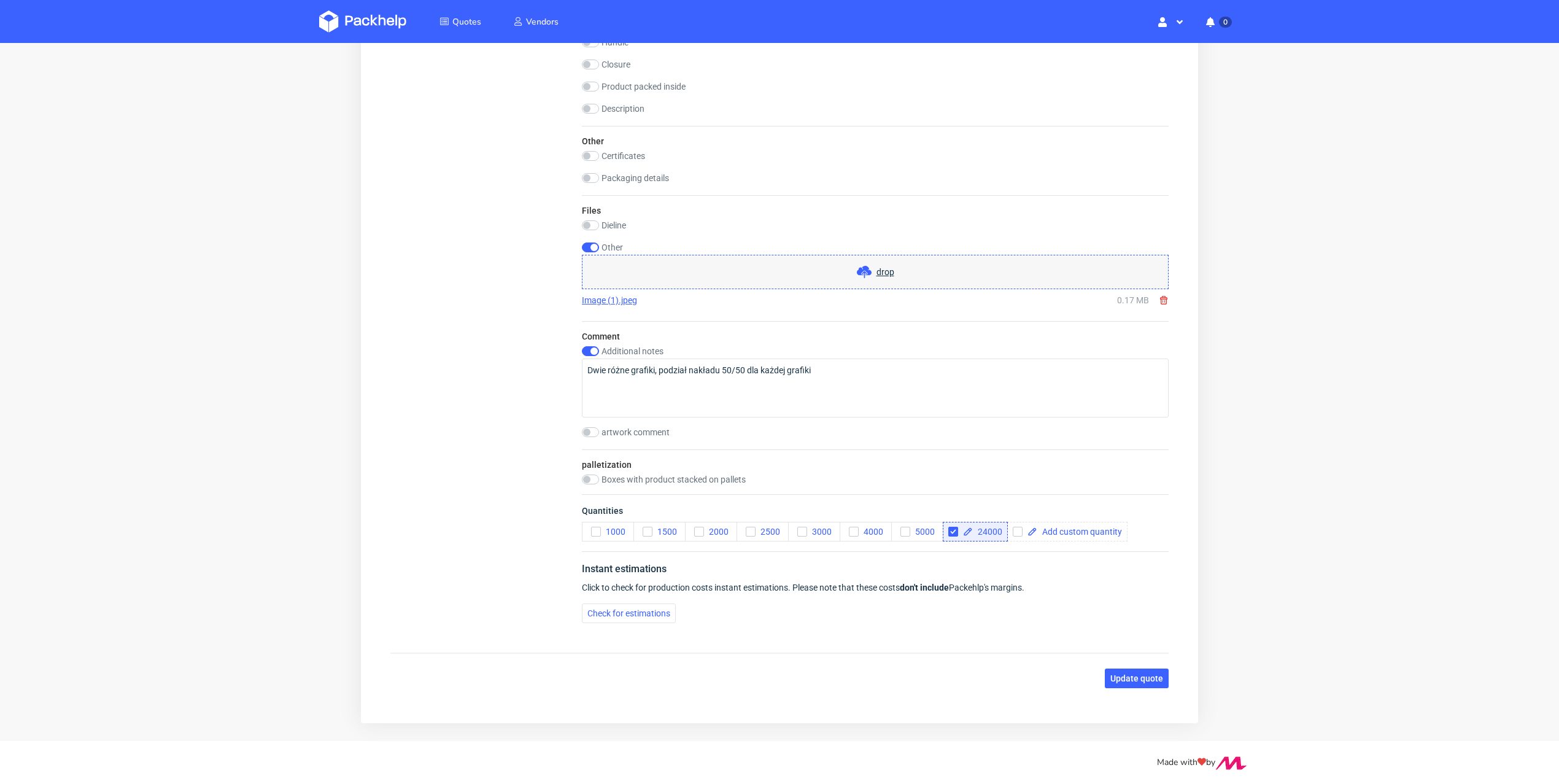
click at [1160, 297] on use at bounding box center [1163, 300] width 7 height 8
click at [593, 300] on input "checkbox" at bounding box center [590, 304] width 17 height 10
checkbox input "true"
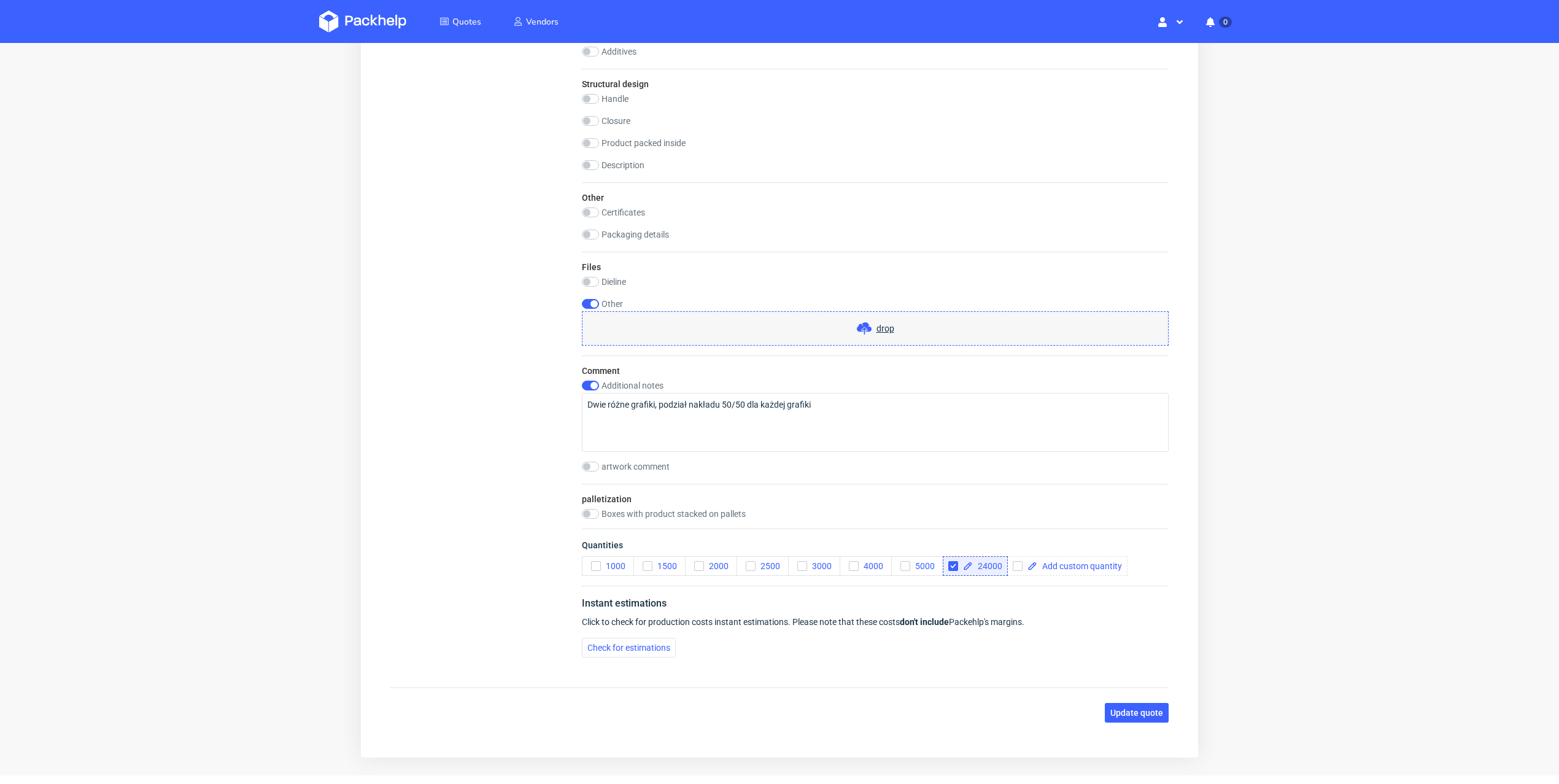
click at [876, 328] on span "drop" at bounding box center [885, 328] width 18 height 12
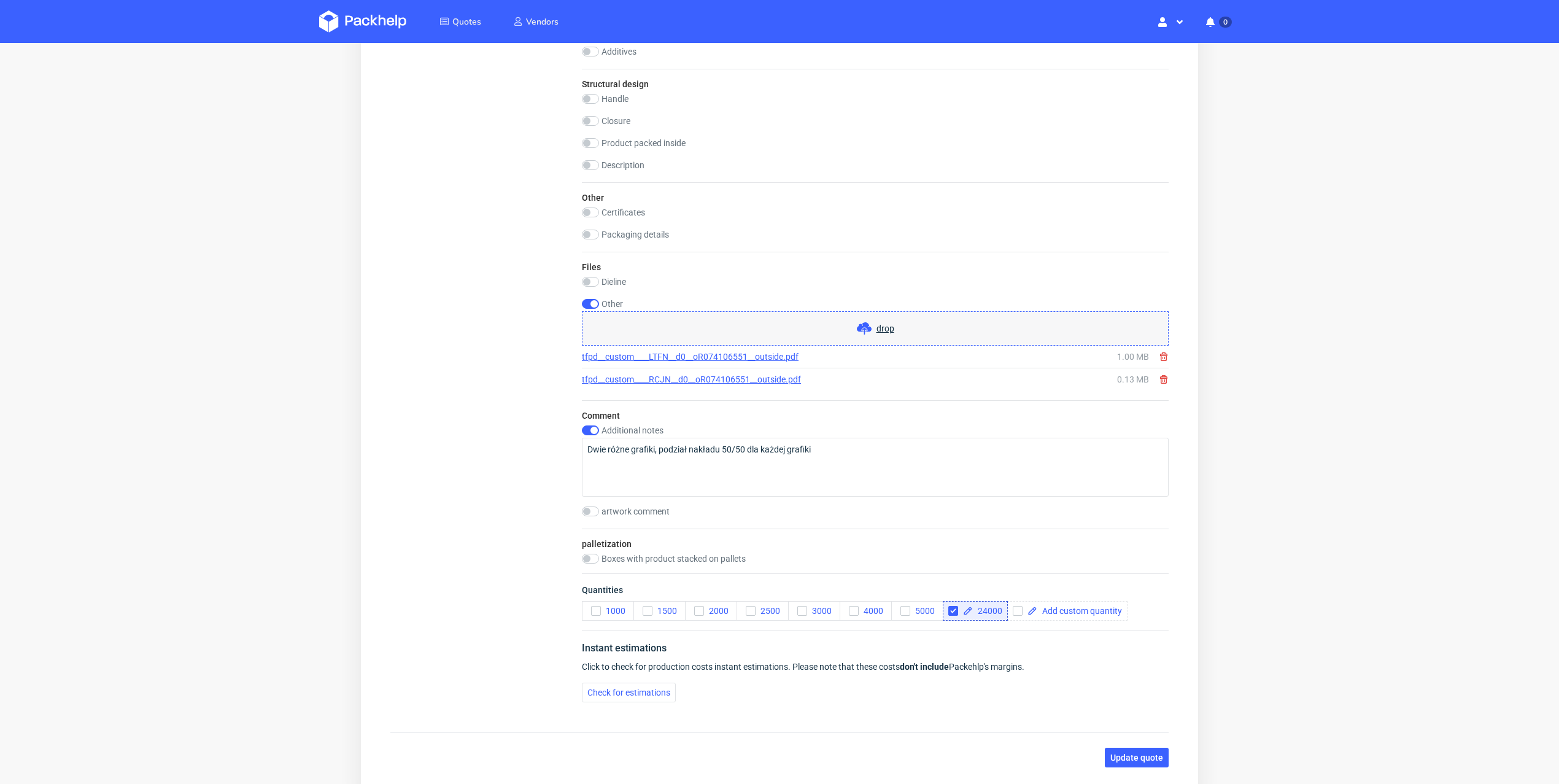
scroll to position [2, 0]
click at [1143, 753] on span "Update quote" at bounding box center [1137, 757] width 53 height 8
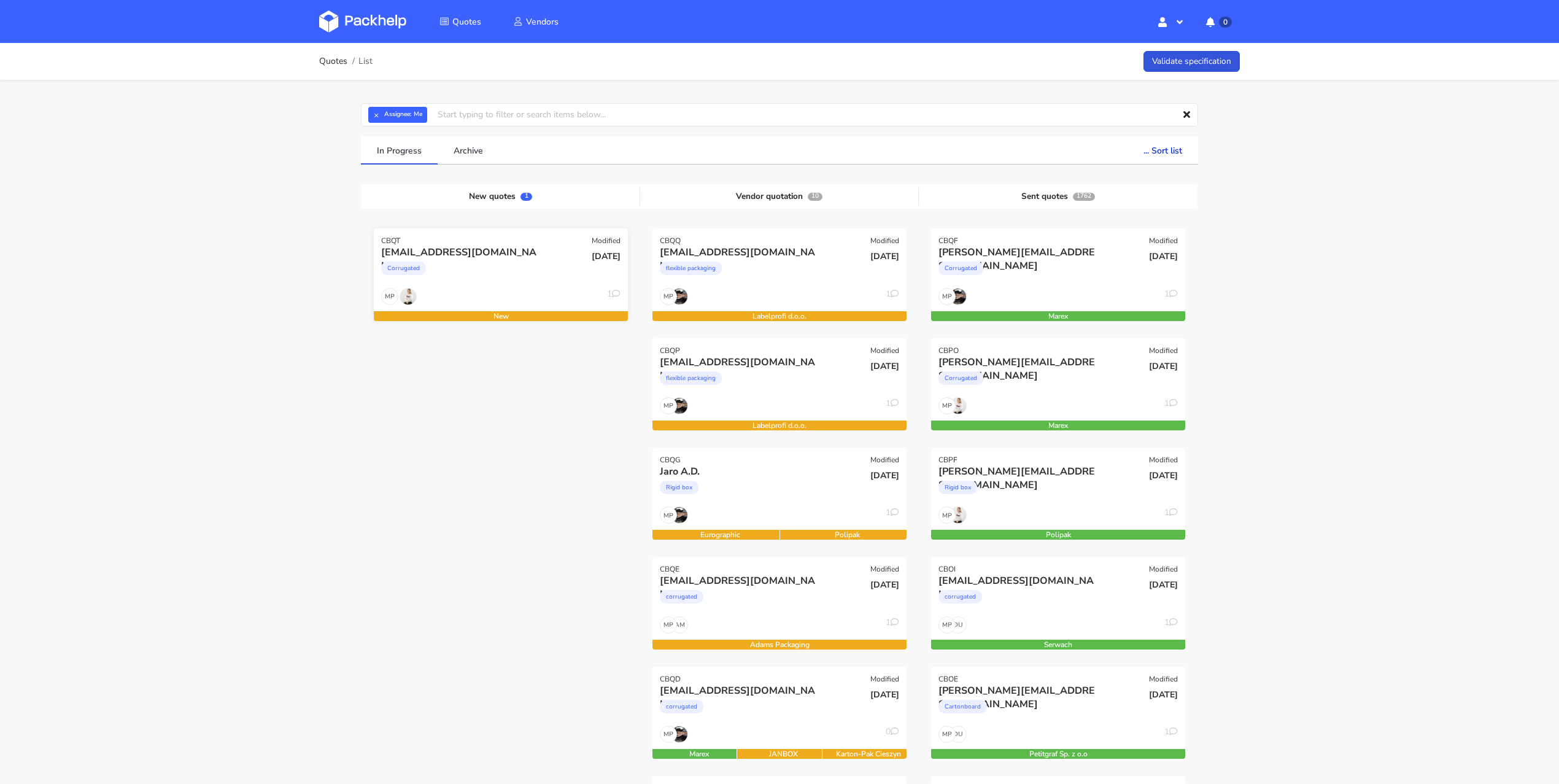
click at [509, 300] on div "MP 1" at bounding box center [501, 299] width 254 height 23
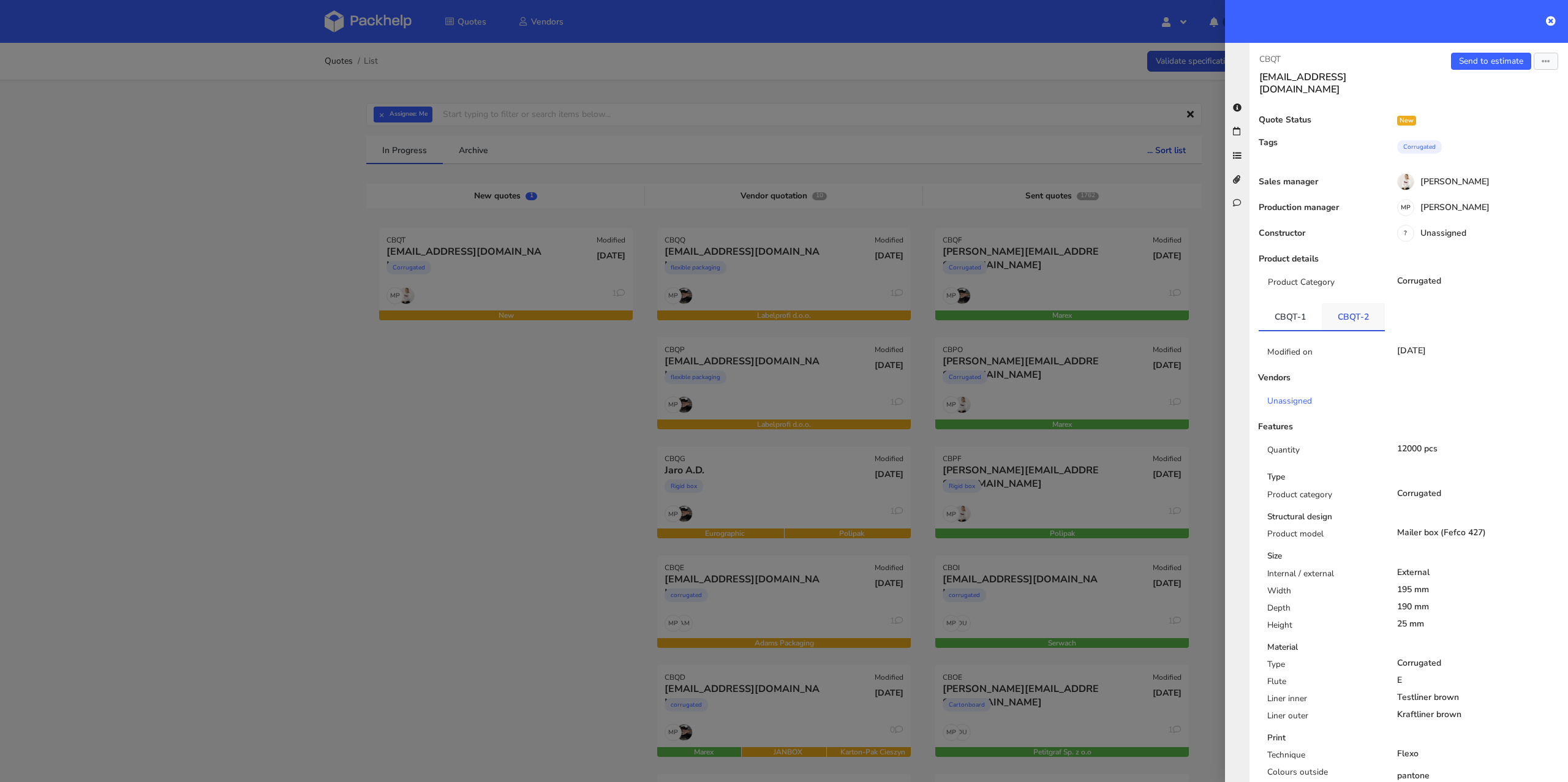
click at [1370, 313] on link "CBQT-2" at bounding box center [1353, 316] width 63 height 27
click at [1295, 311] on link "CBQT-1" at bounding box center [1290, 316] width 63 height 27
click at [1356, 309] on link "CBQT-2" at bounding box center [1353, 316] width 63 height 27
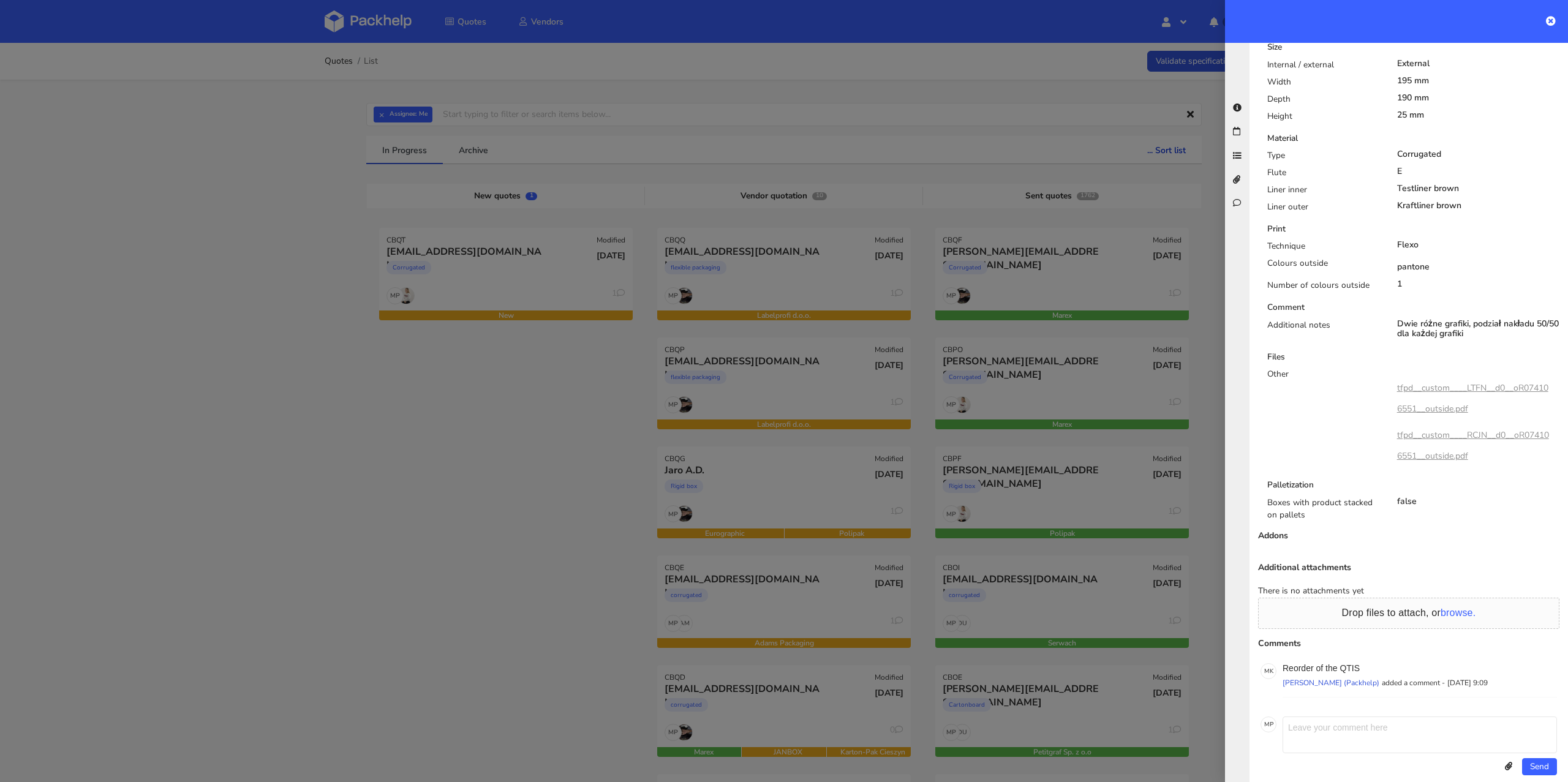
scroll to position [510, 0]
click at [1494, 381] on link "tfpd__custom____LTFN__d0__oR074106551__outside.pdf" at bounding box center [1472, 397] width 151 height 32
click at [1479, 428] on link "tfpd__custom____RCJN__d0__oR074106551__outside.pdf" at bounding box center [1473, 444] width 152 height 32
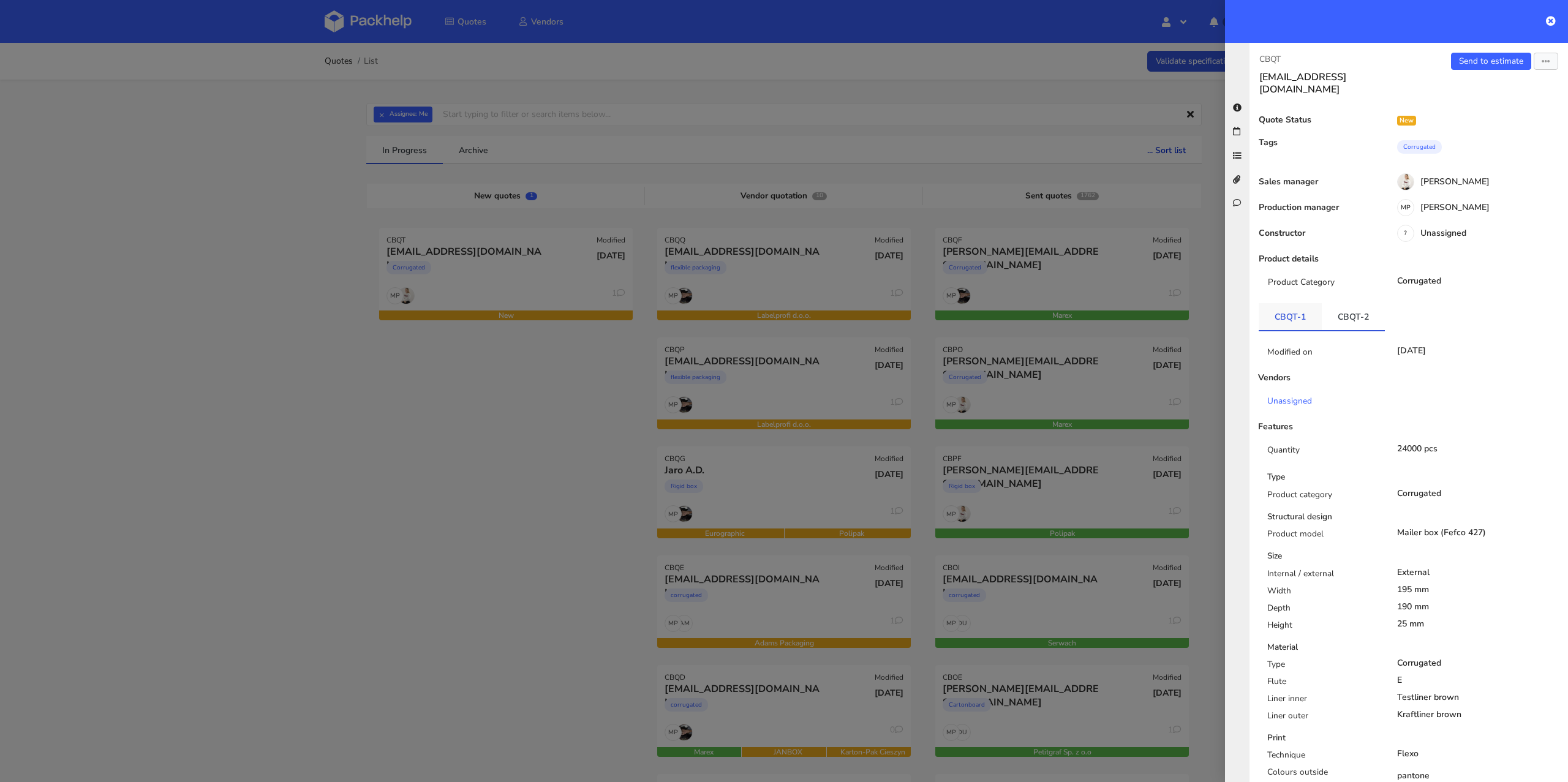
click at [1300, 305] on link "CBQT-1" at bounding box center [1290, 316] width 63 height 27
click at [1348, 303] on link "CBQT-2" at bounding box center [1353, 316] width 63 height 27
click at [1296, 303] on link "CBQT-1" at bounding box center [1290, 316] width 63 height 27
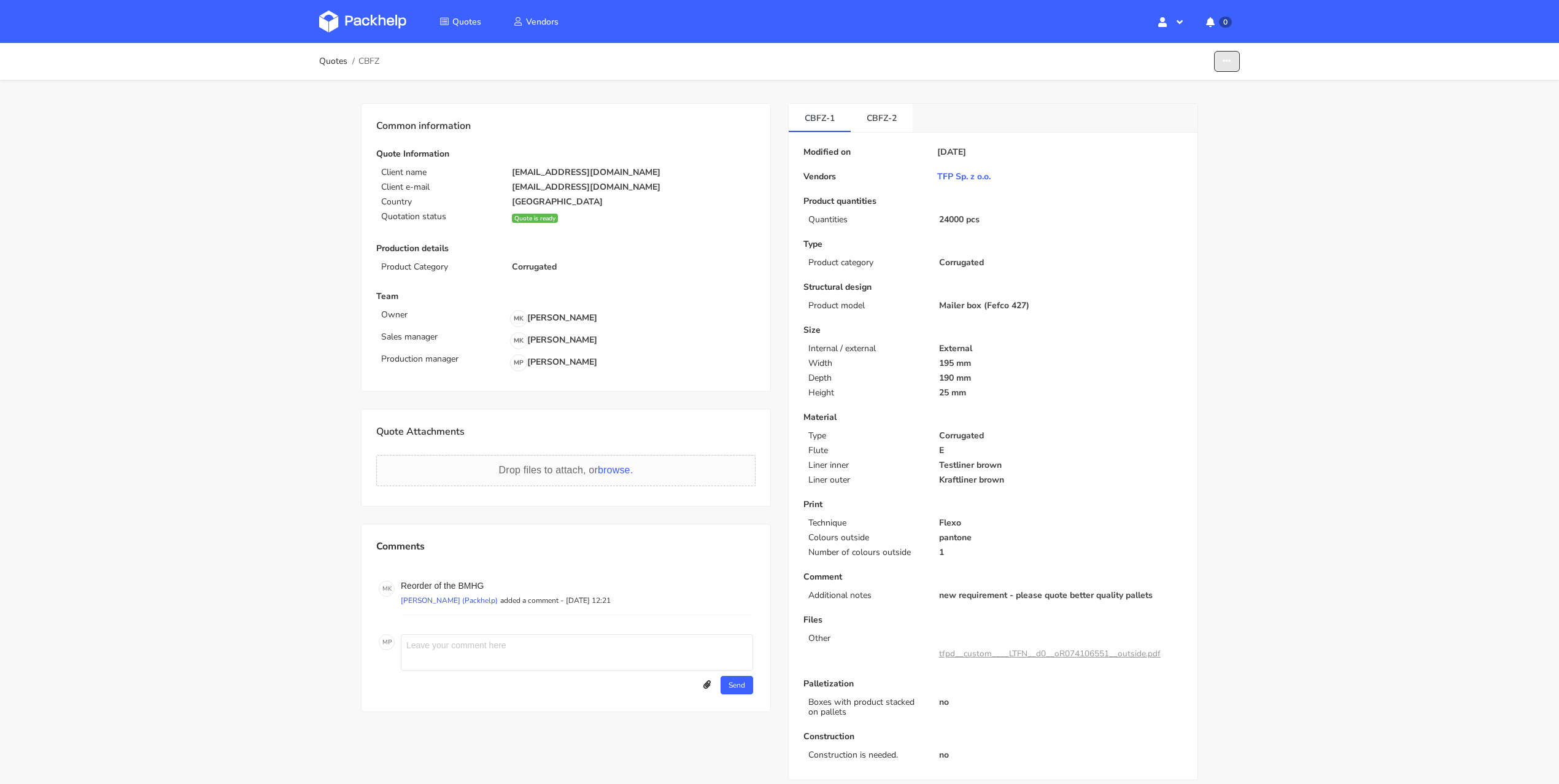
click at [1226, 57] on icon "button" at bounding box center [1226, 61] width 8 height 8
click at [1182, 126] on link "Show estimations" at bounding box center [1180, 133] width 108 height 20
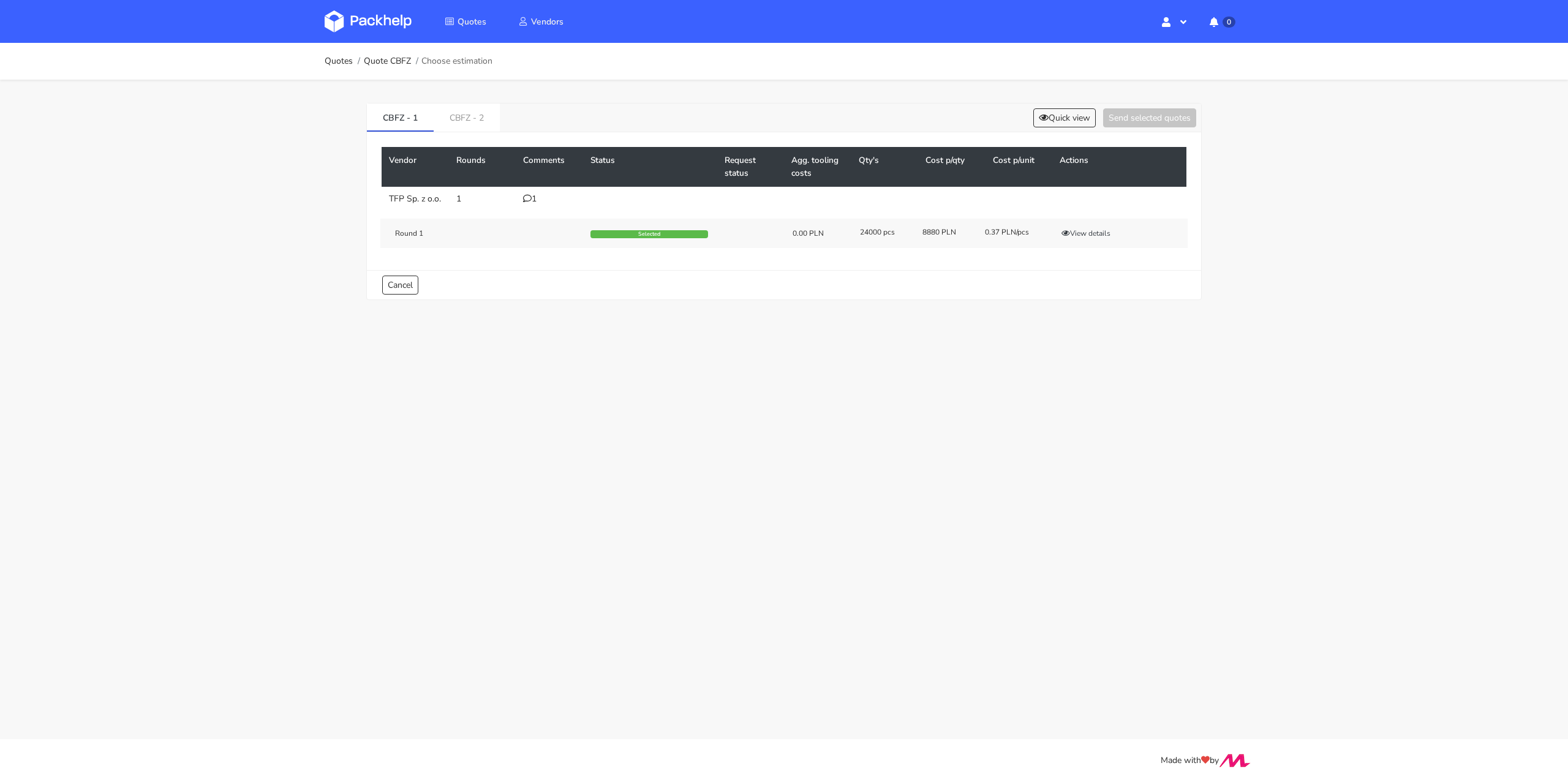
click at [531, 194] on div "1" at bounding box center [549, 199] width 53 height 10
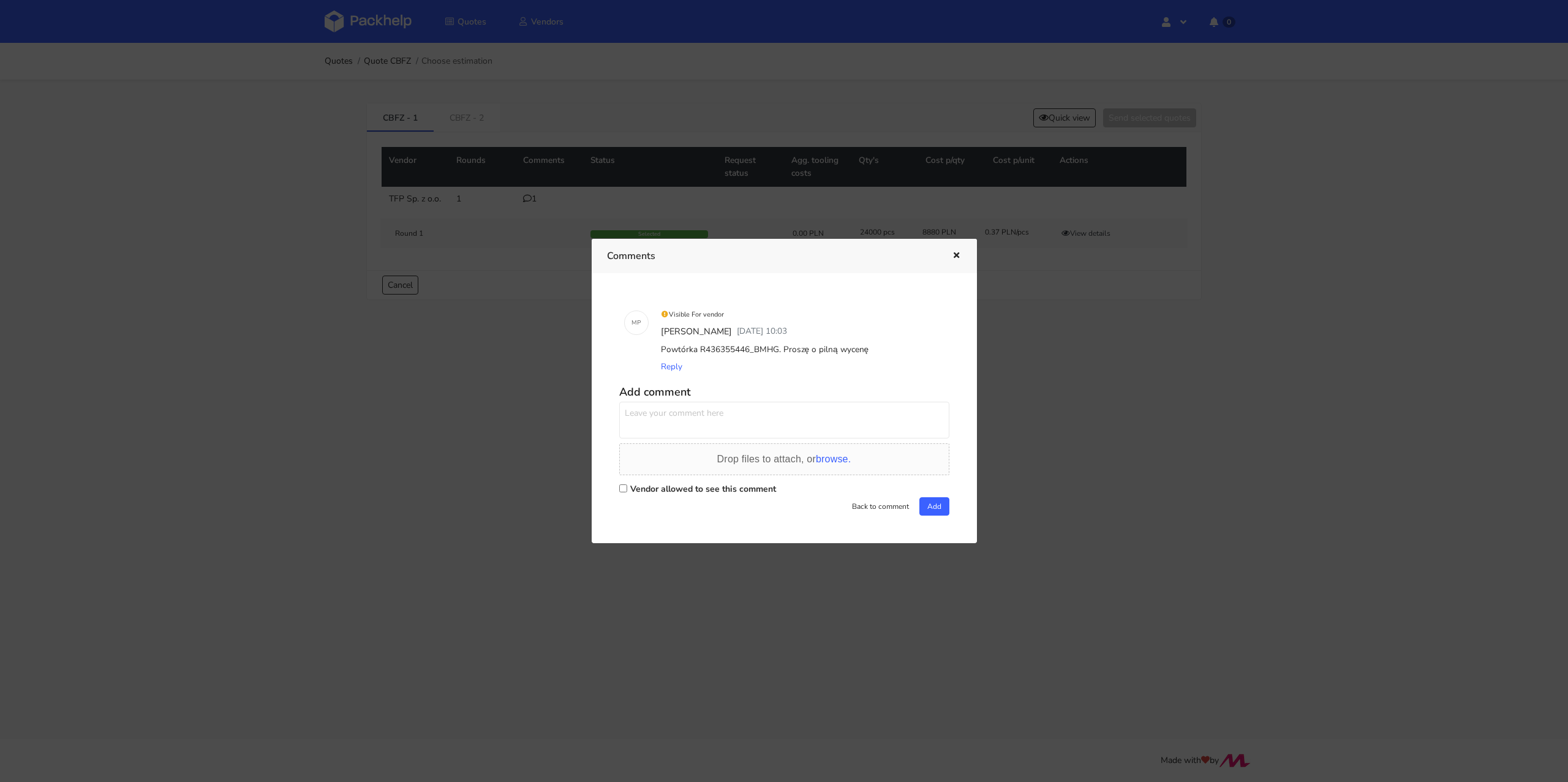
click at [553, 354] on div at bounding box center [784, 391] width 1568 height 782
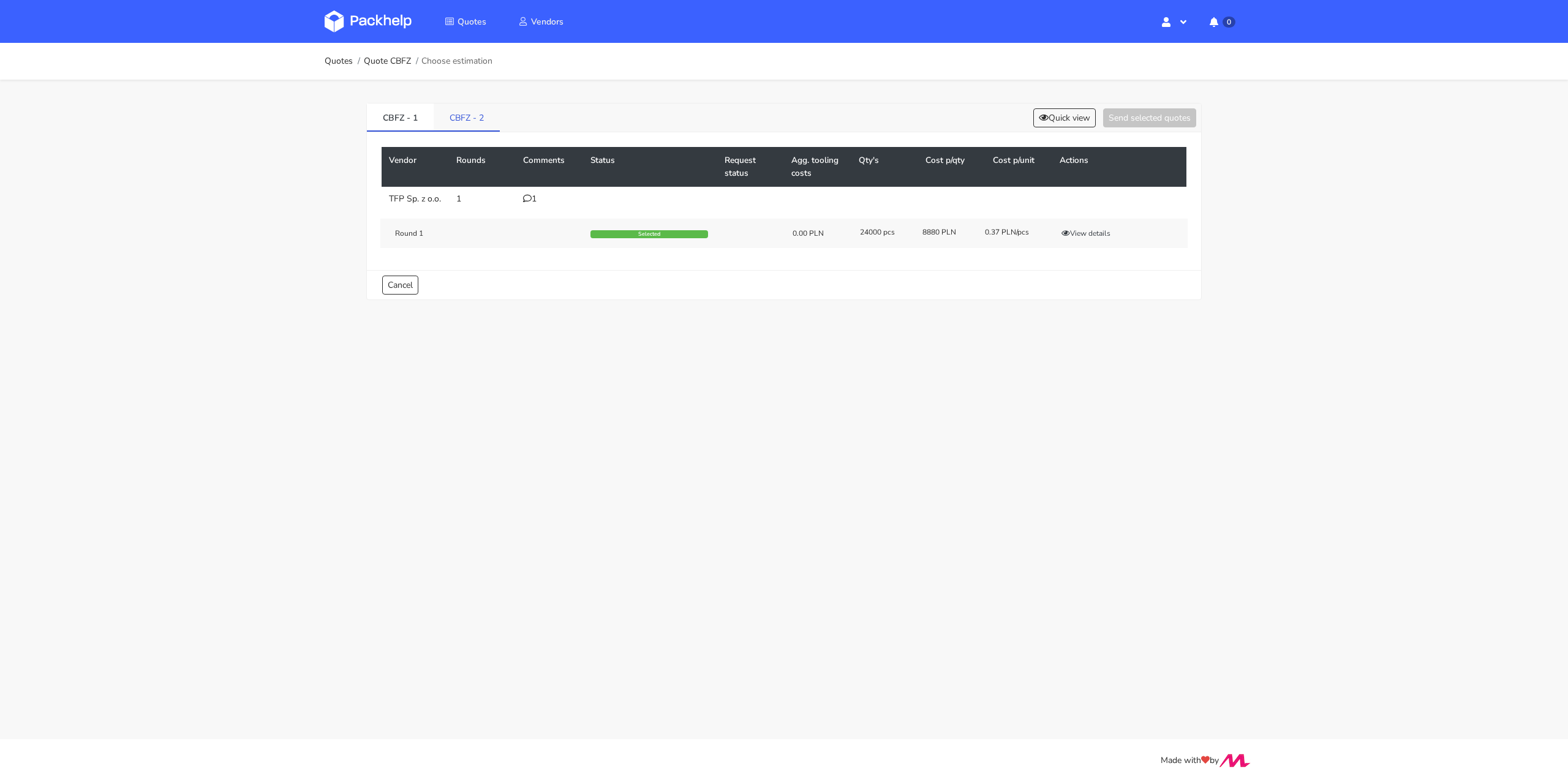
click at [481, 122] on link "CBFZ - 2" at bounding box center [466, 117] width 66 height 27
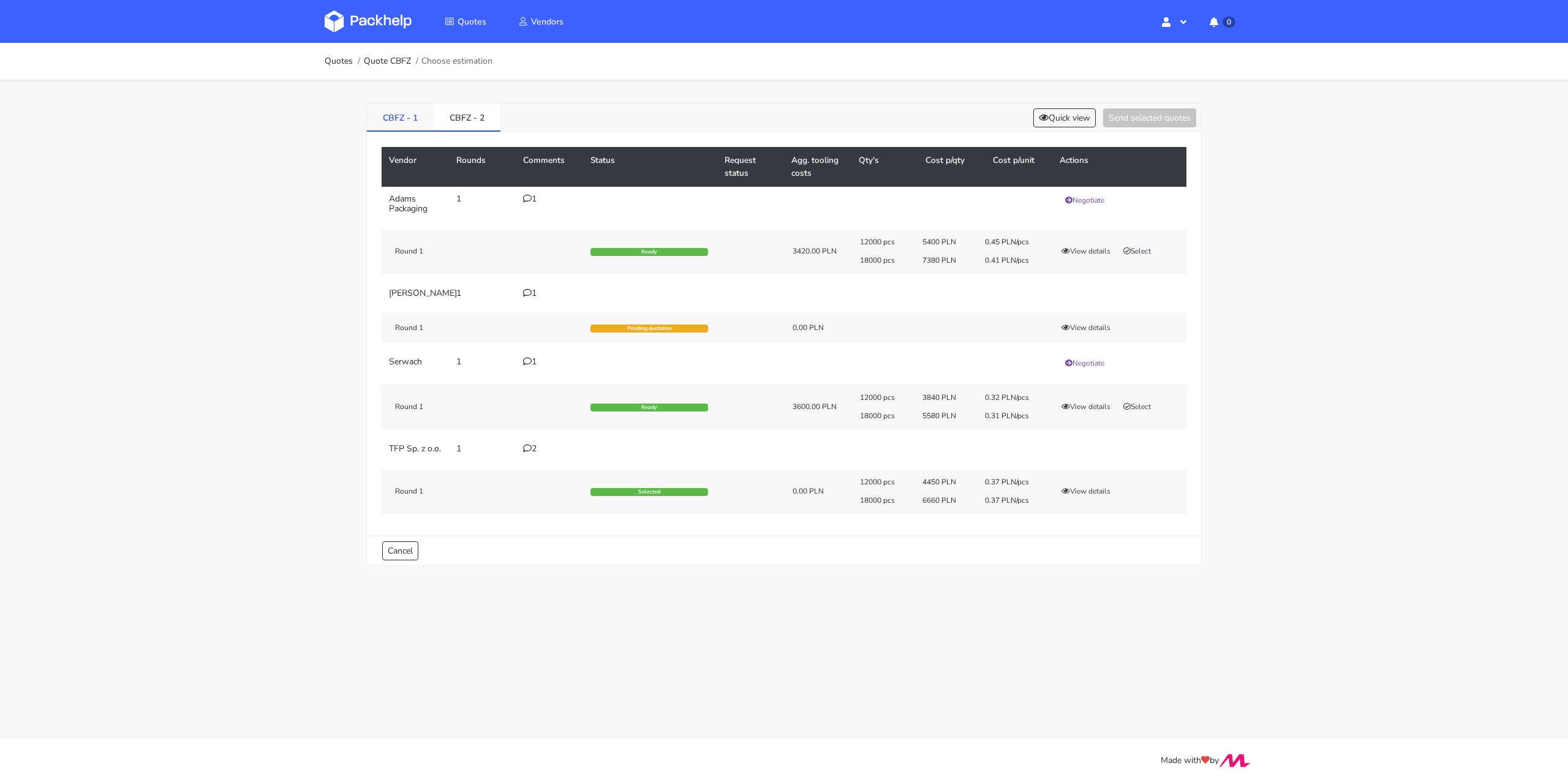
click at [406, 121] on link "CBFZ - 1" at bounding box center [400, 117] width 67 height 27
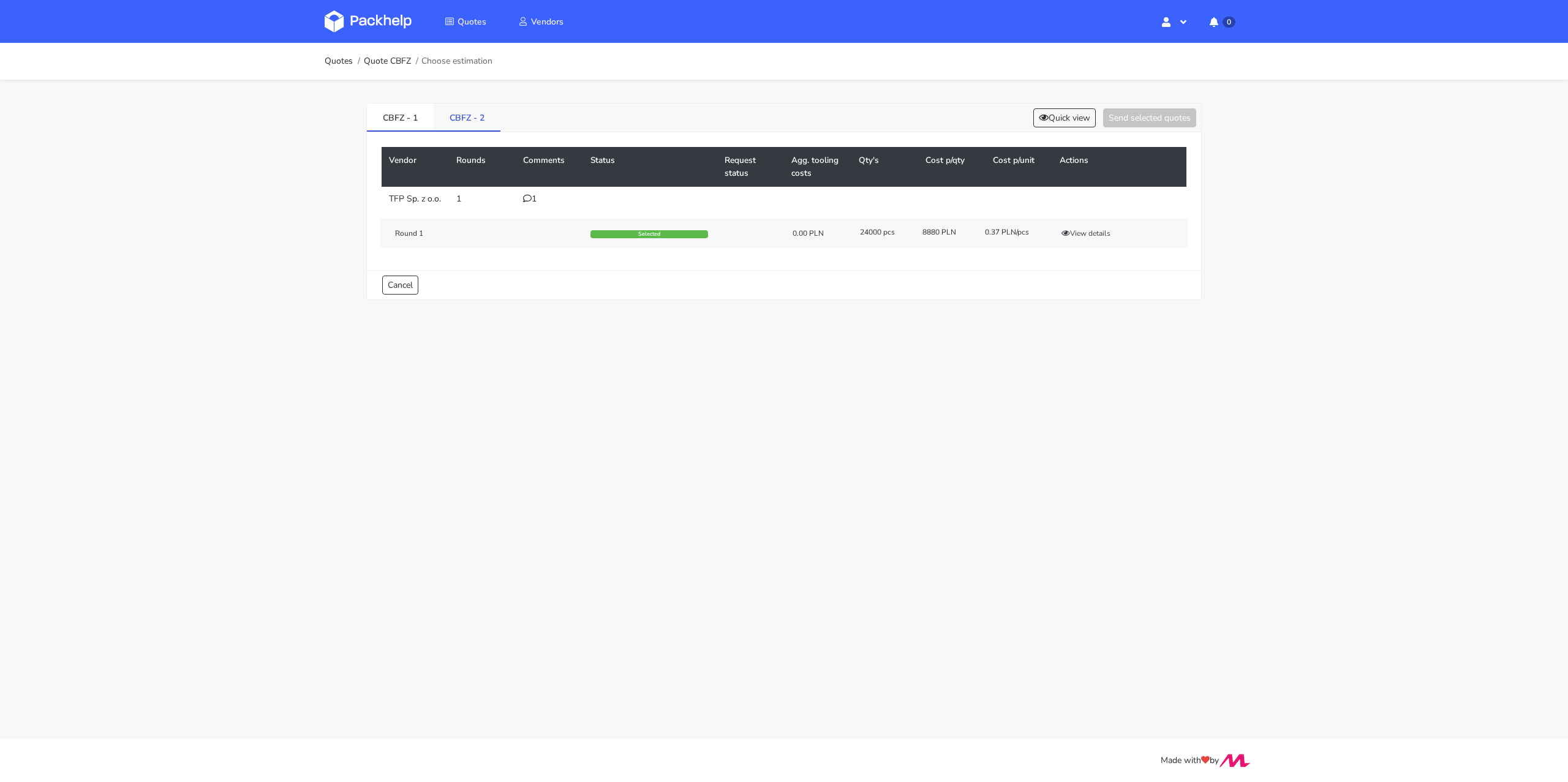
click at [460, 116] on link "CBFZ - 2" at bounding box center [467, 117] width 67 height 27
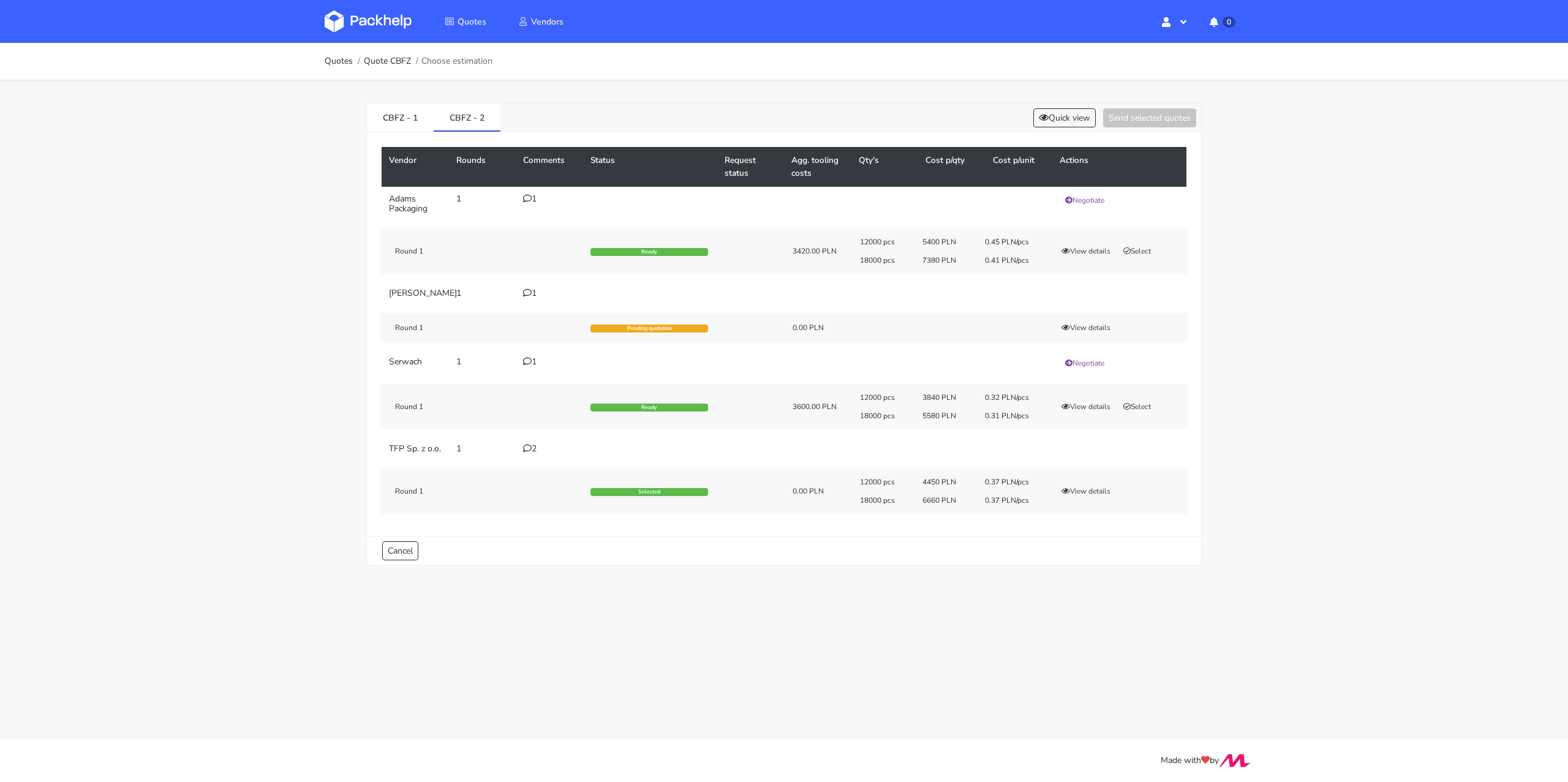
click at [532, 453] on div "2" at bounding box center [549, 448] width 53 height 10
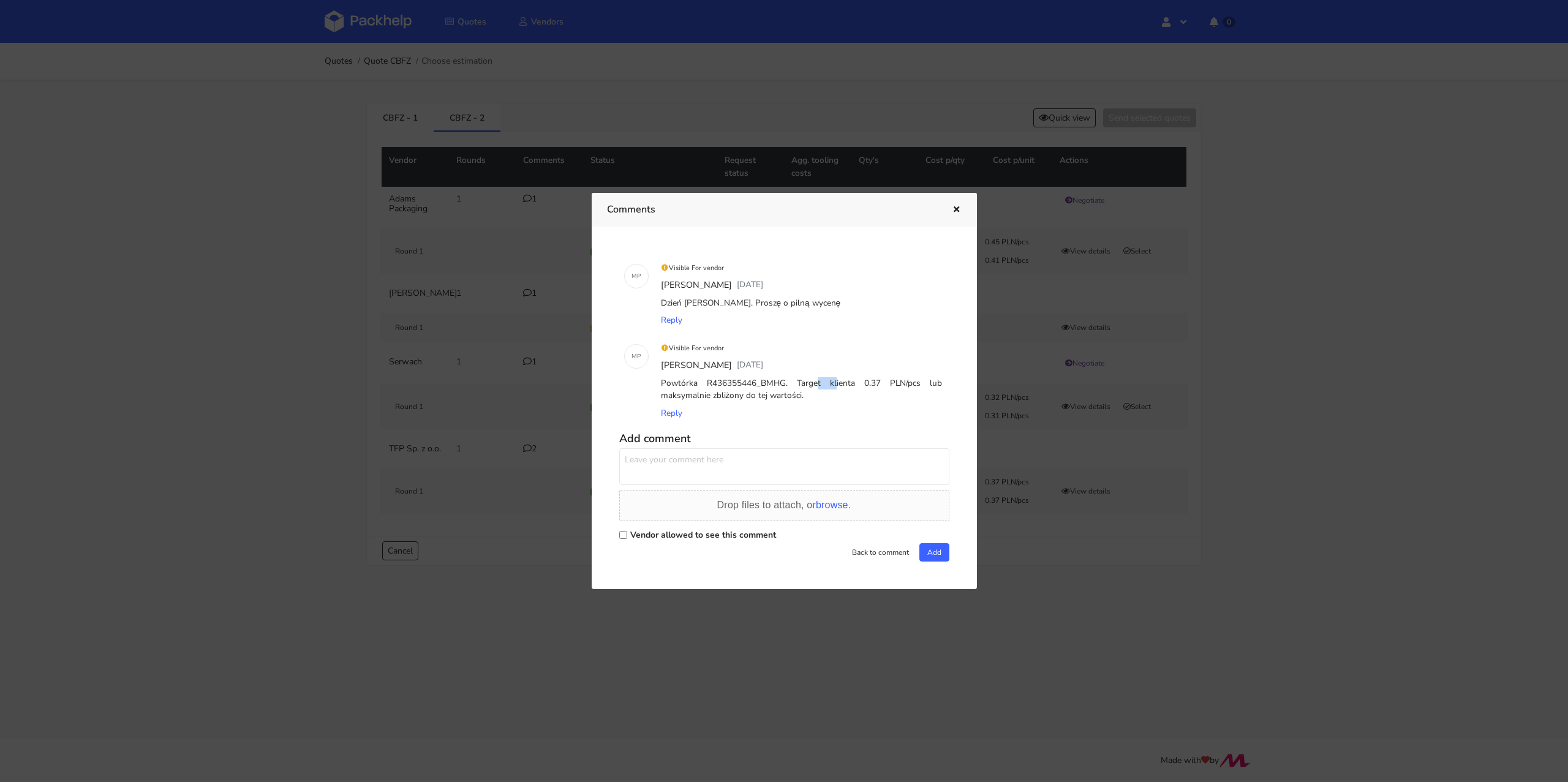
drag, startPoint x: 760, startPoint y: 383, endPoint x: 779, endPoint y: 383, distance: 19.0
click at [779, 383] on div "Powtórka R436355446_BMHG. Target klienta 0.37 PLN/pcs lub maksymalnie zbliżony …" at bounding box center [801, 390] width 286 height 30
copy div "BMHG"
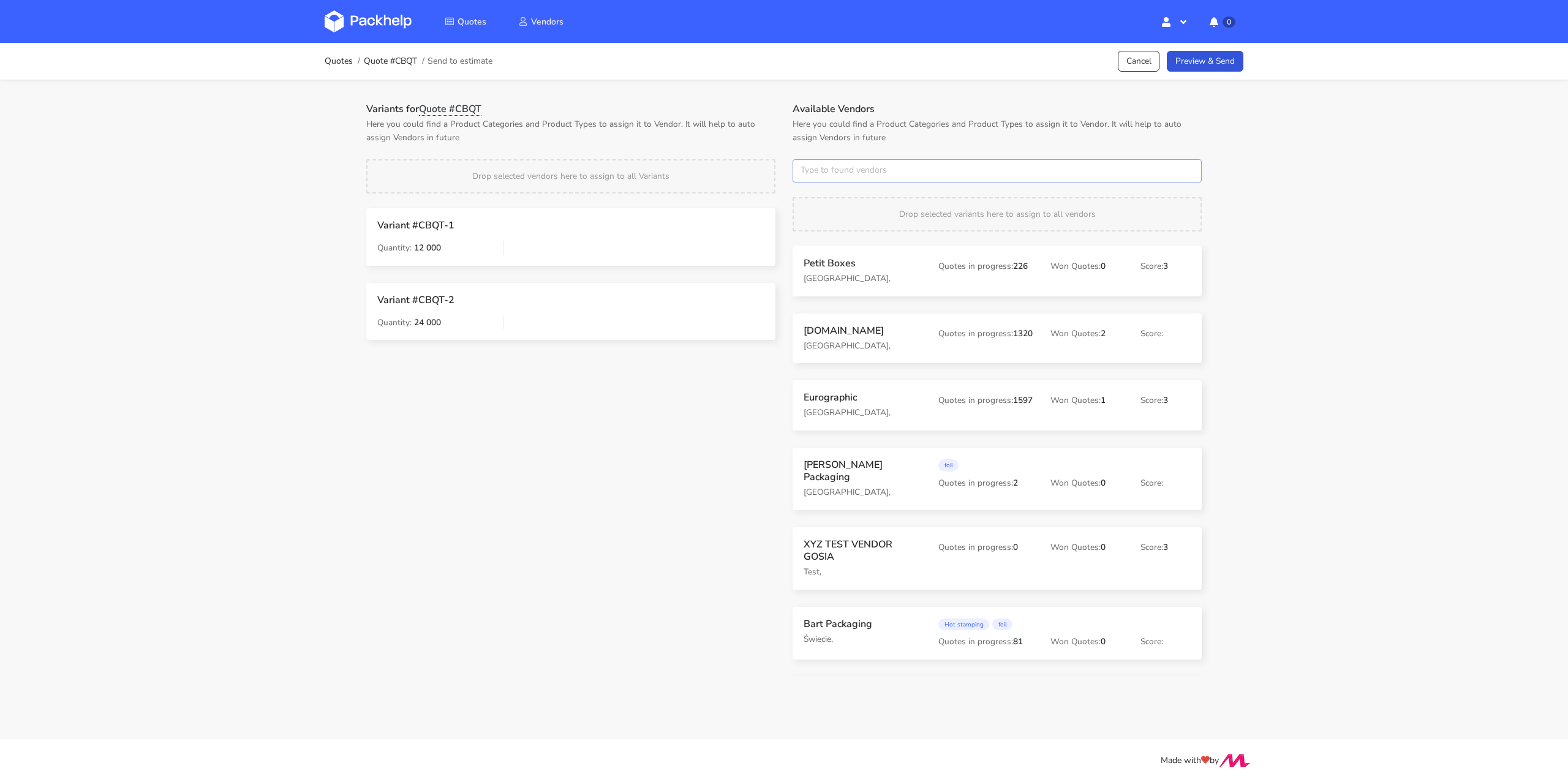
click at [858, 172] on input "text" at bounding box center [997, 170] width 409 height 23
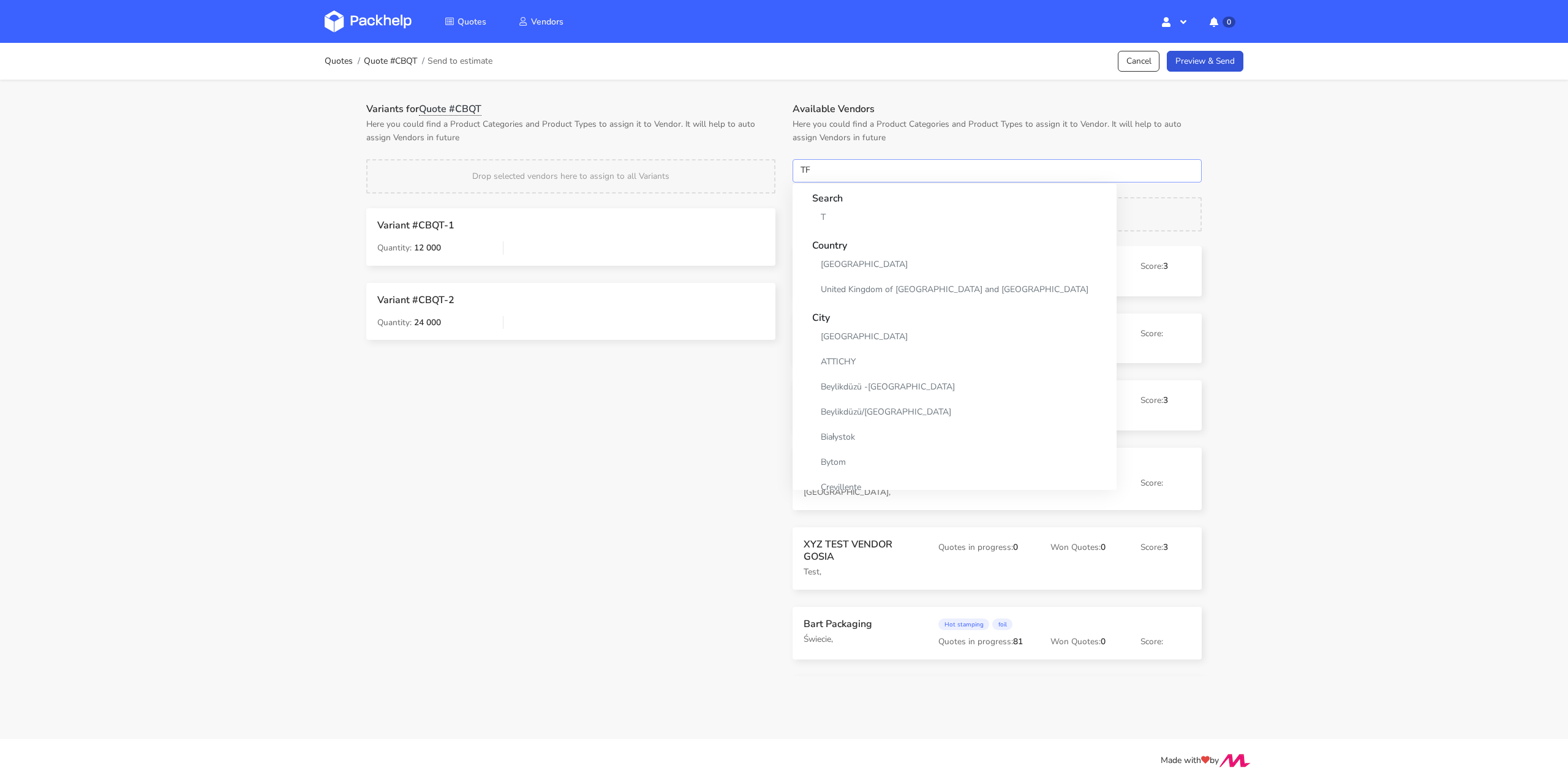
type input "TFP"
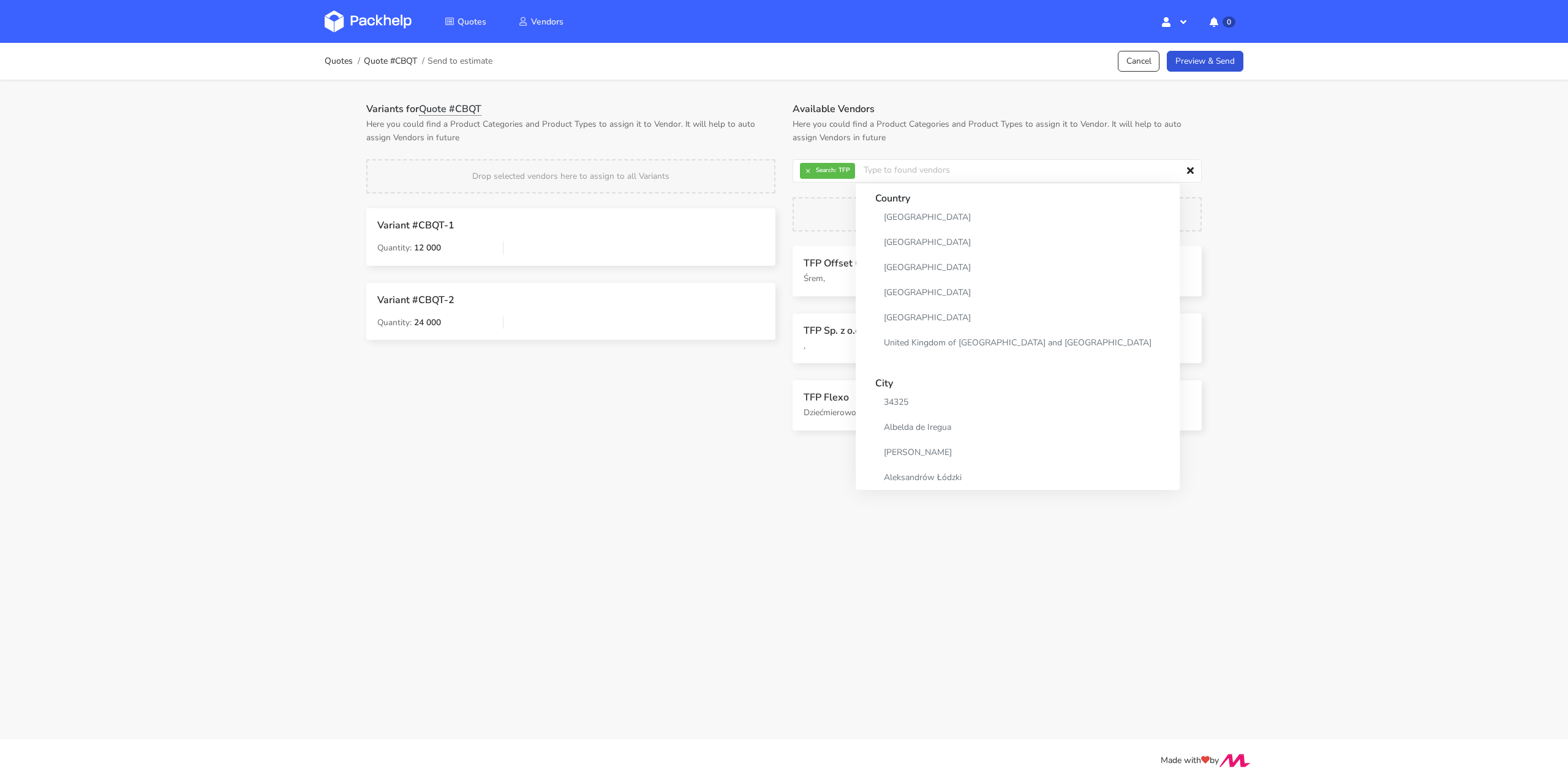
click at [686, 437] on div "Variants for Quote #CBQT Here you could find a Product Categories and Product T…" at bounding box center [571, 275] width 427 height 345
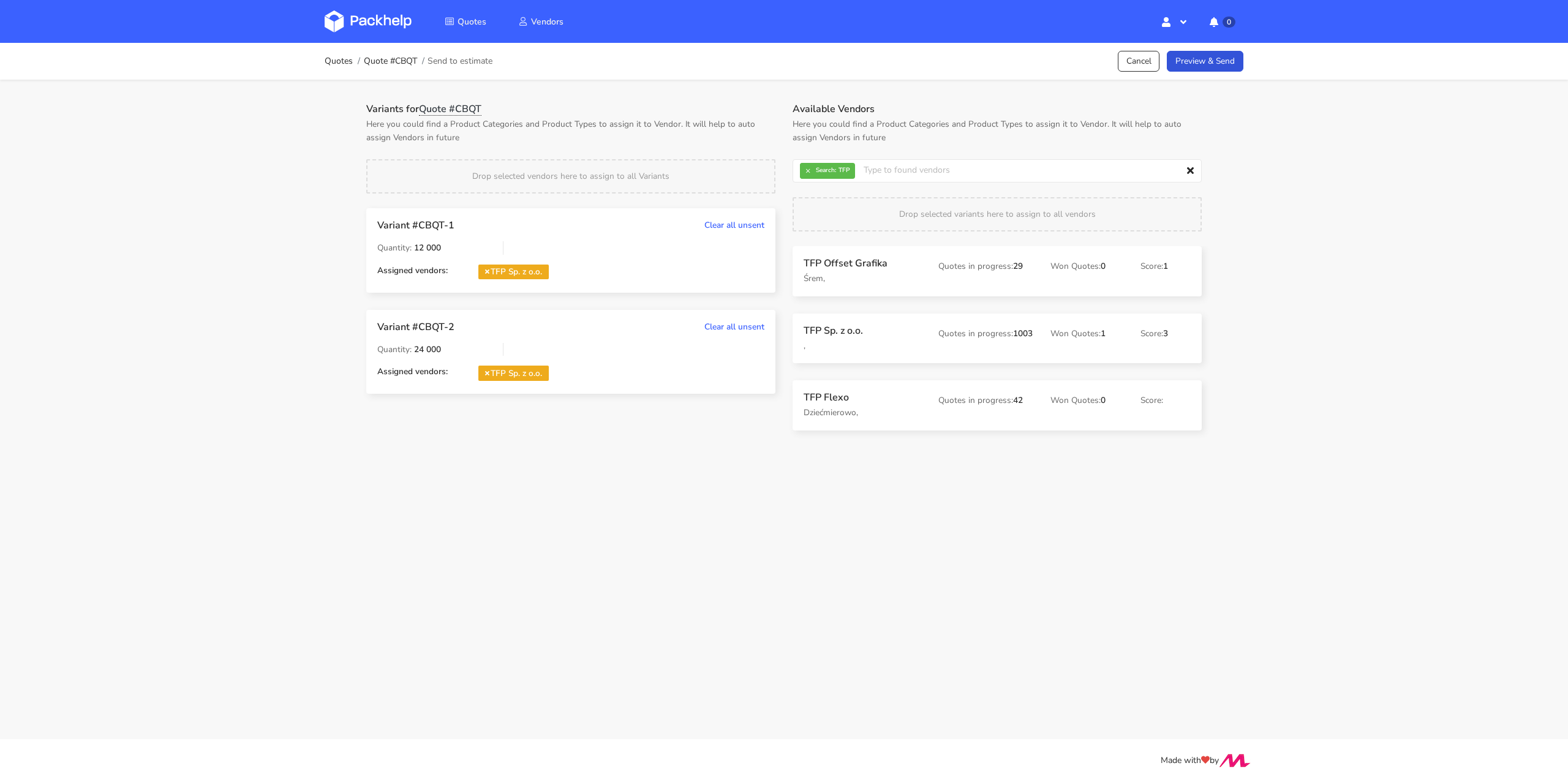
click at [1215, 71] on div "Quotes Quote #CBQT Send to estimate Cancel Preview & Send" at bounding box center [784, 61] width 919 height 24
click at [1204, 59] on link "Preview & Send" at bounding box center [1204, 61] width 77 height 21
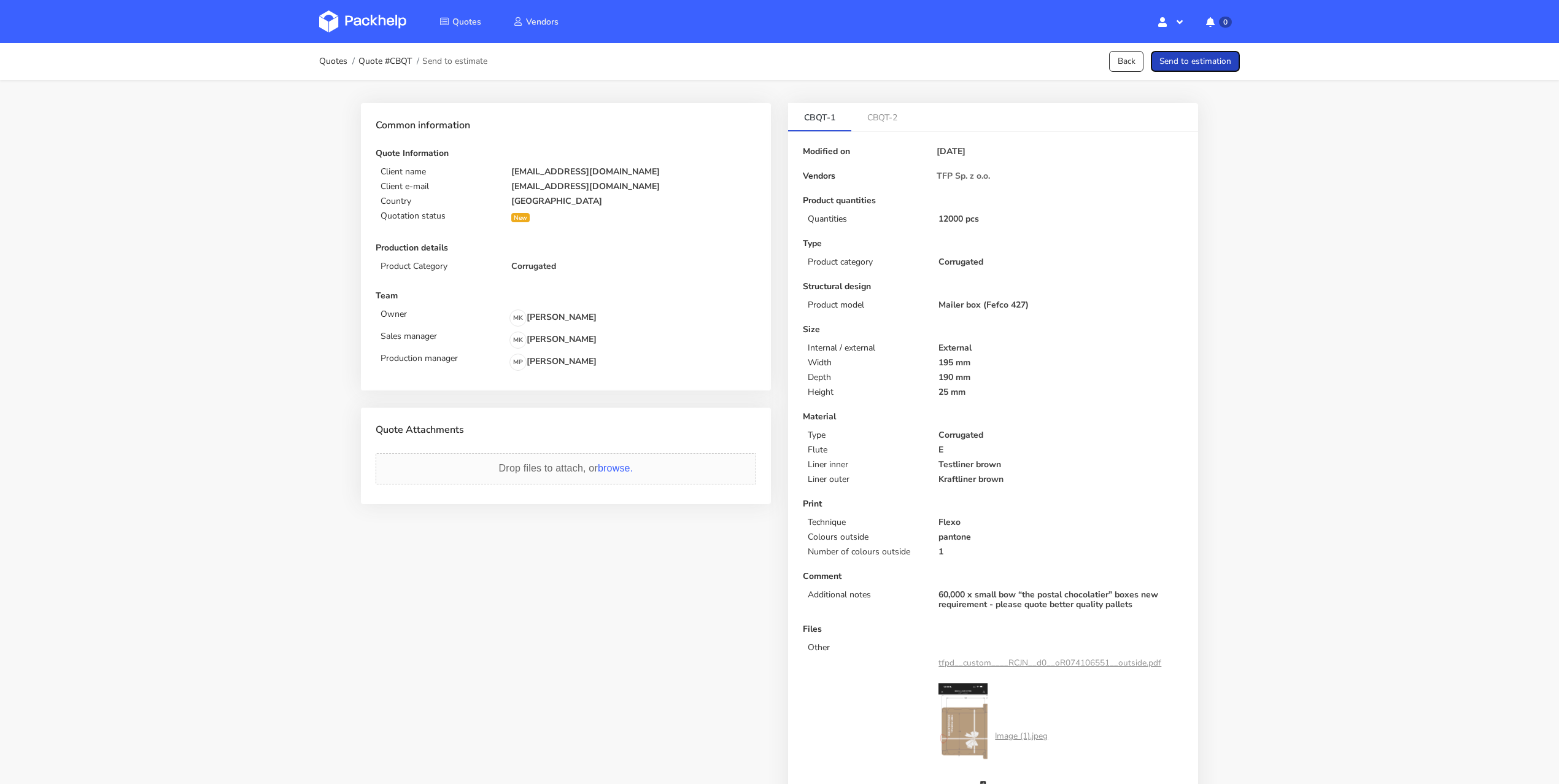
click at [1206, 59] on button "Send to estimation" at bounding box center [1195, 61] width 89 height 21
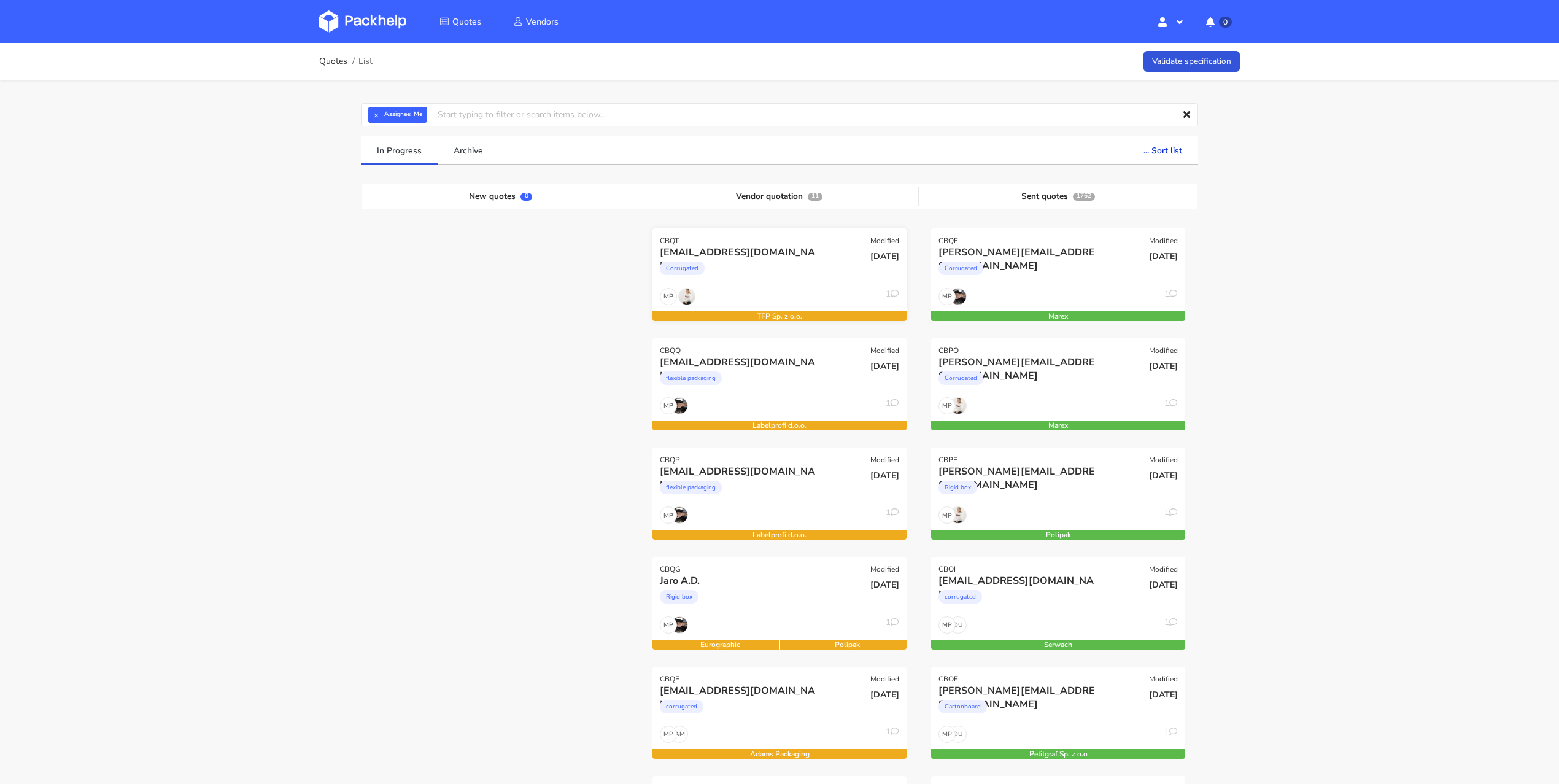
click at [763, 260] on div "Corrugated" at bounding box center [741, 271] width 162 height 24
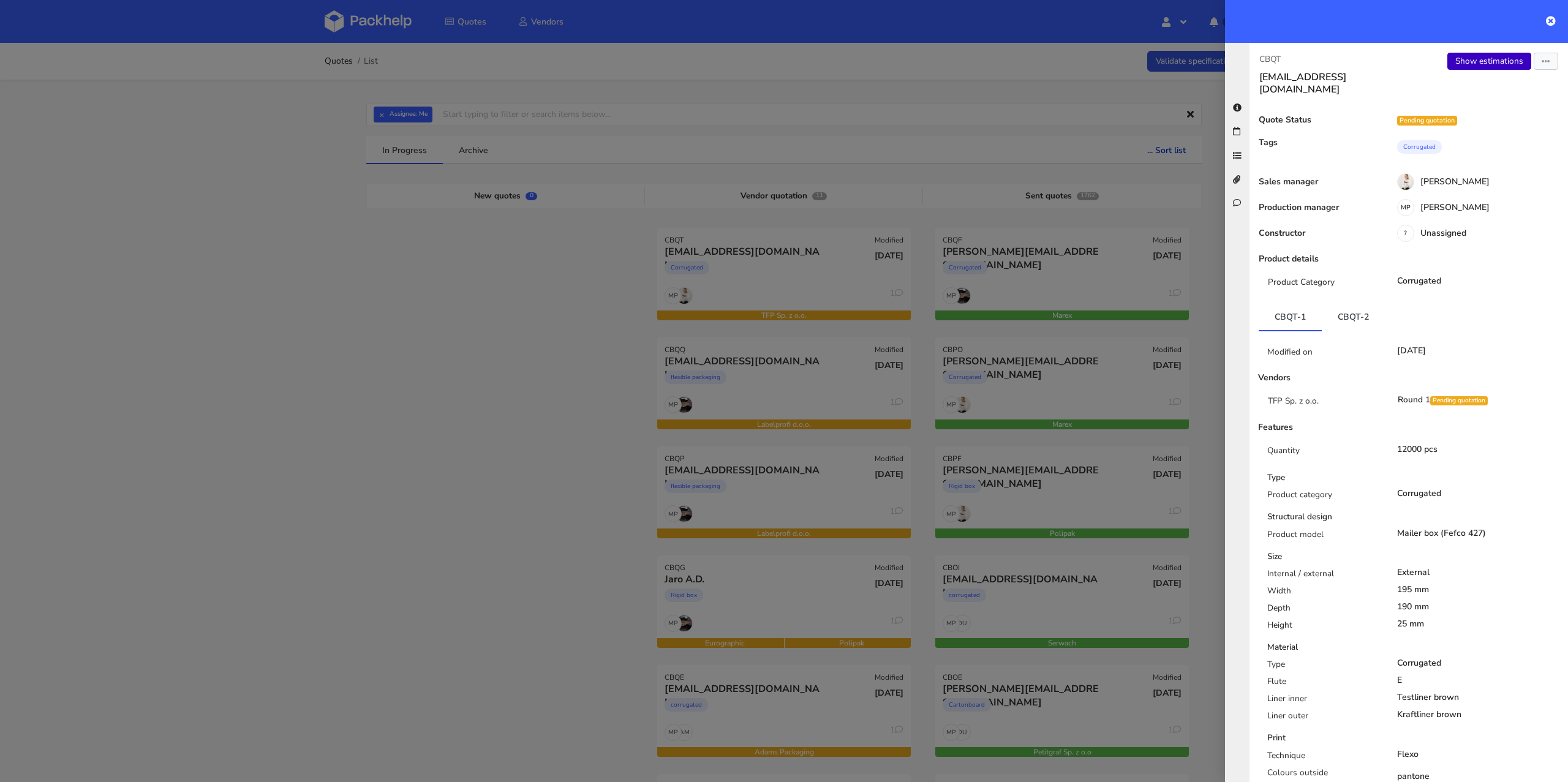
click at [1484, 63] on link "Show estimations" at bounding box center [1489, 61] width 84 height 17
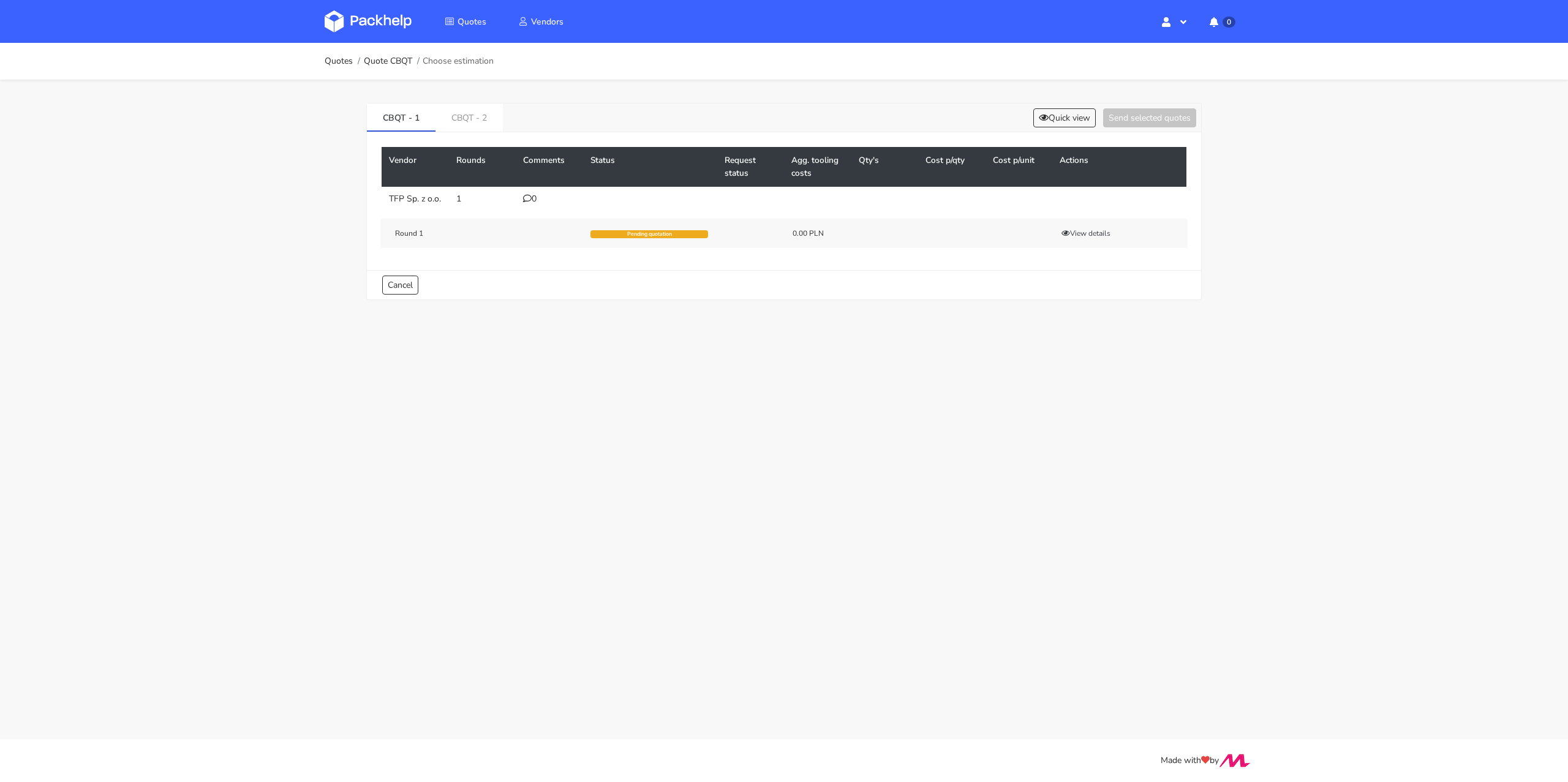
click at [524, 194] on icon at bounding box center [527, 198] width 8 height 8
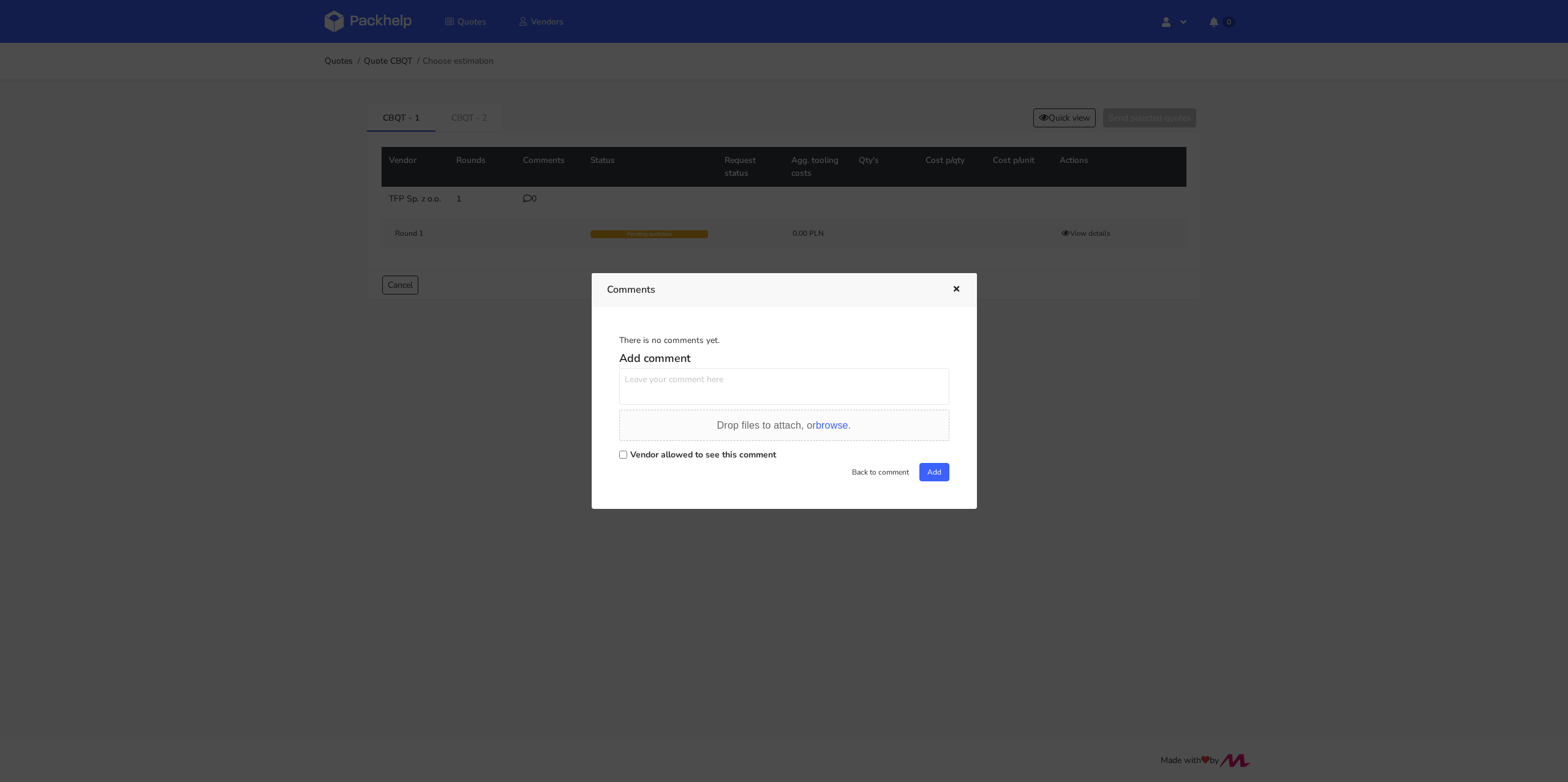
click at [646, 456] on label "Vendor allowed to see this comment" at bounding box center [703, 455] width 146 height 12
click at [627, 456] on input "Vendor allowed to see this comment" at bounding box center [623, 455] width 8 height 8
checkbox input "true"
click at [672, 386] on textarea at bounding box center [784, 386] width 330 height 37
paste textarea "R436355446QTIS"
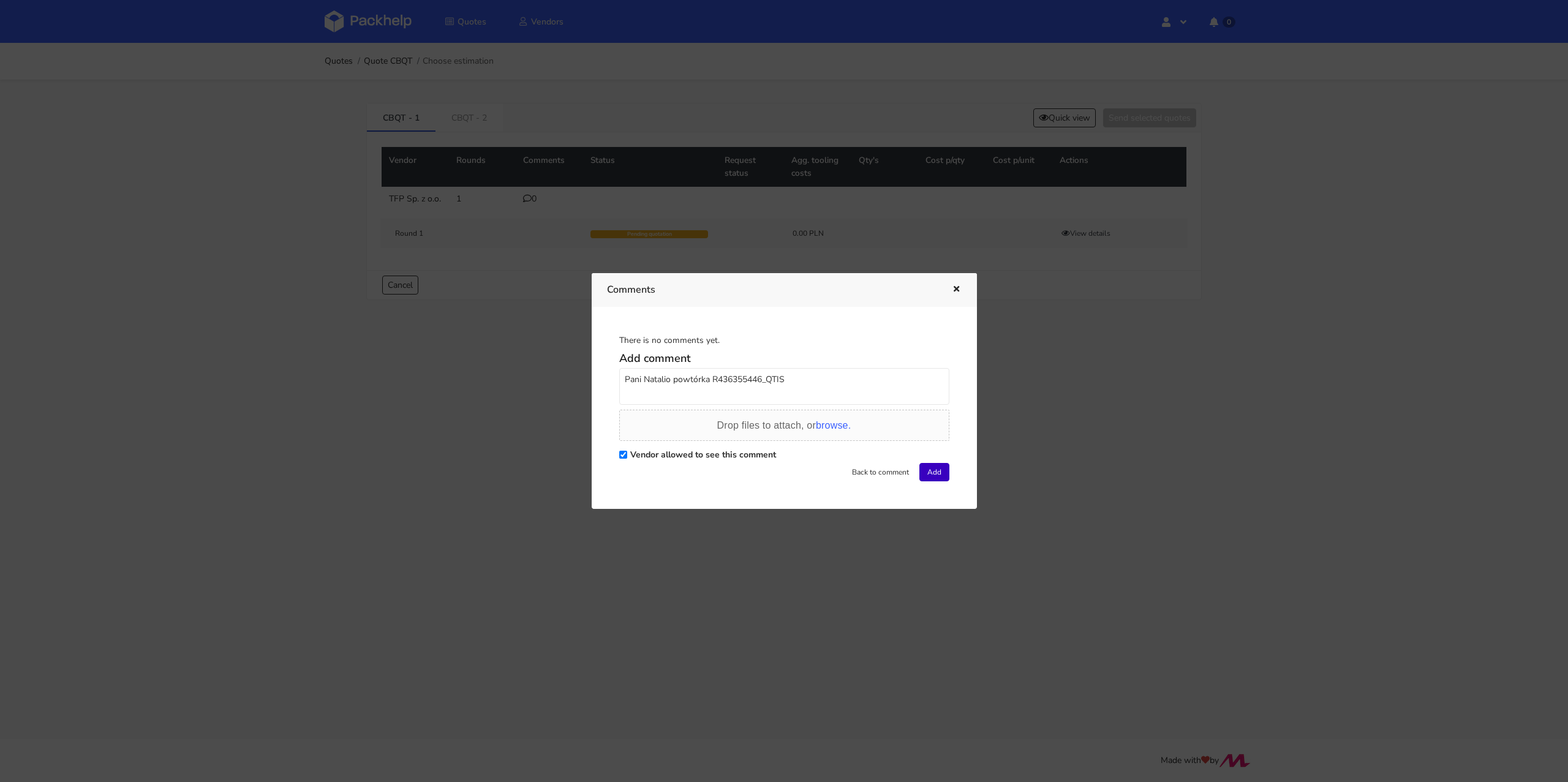
type textarea "Pani Natalio powtórka R436355446_QTIS"
click at [937, 467] on button "Add" at bounding box center [934, 472] width 30 height 19
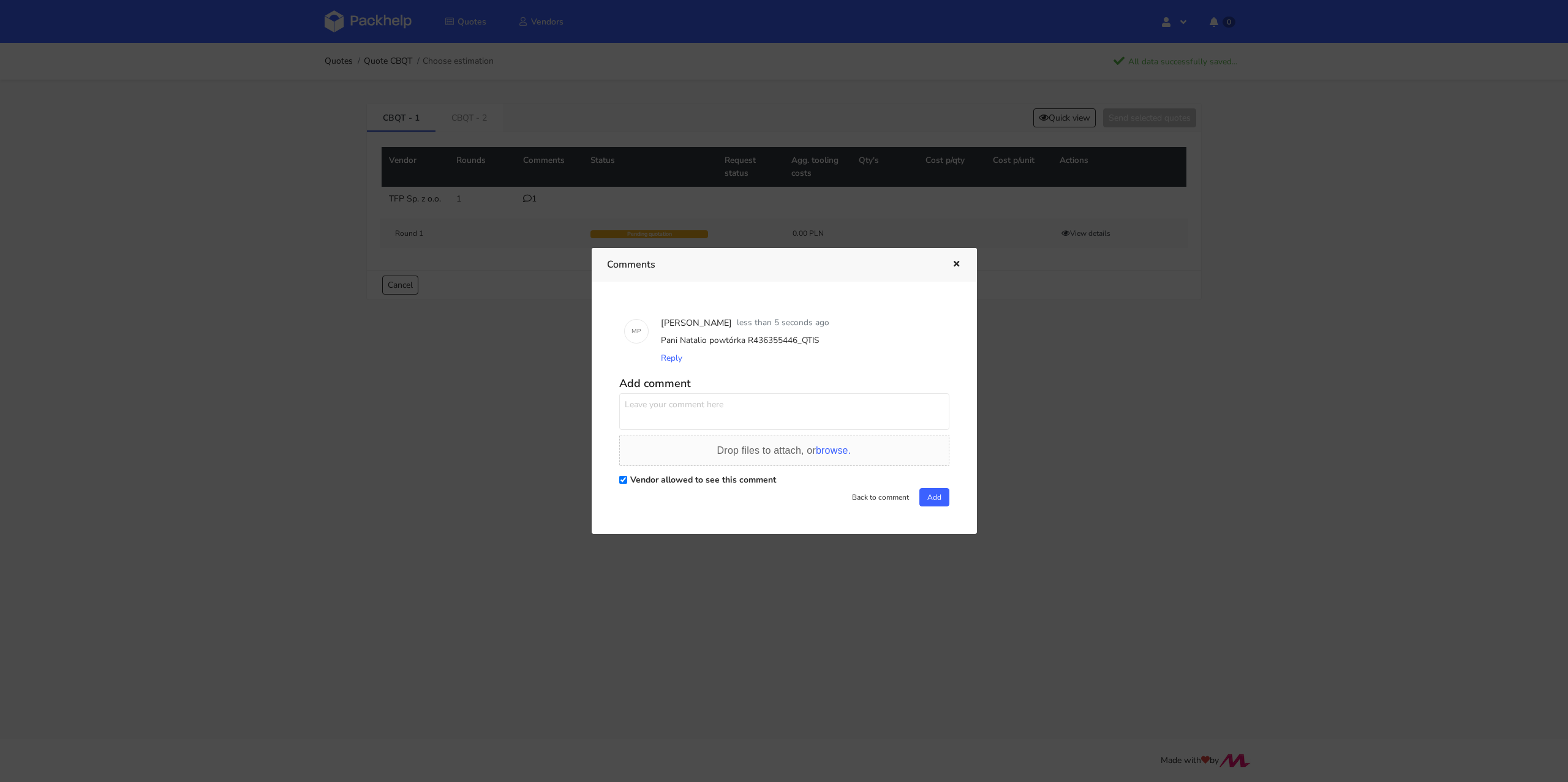
click at [952, 266] on icon "button" at bounding box center [956, 264] width 10 height 8
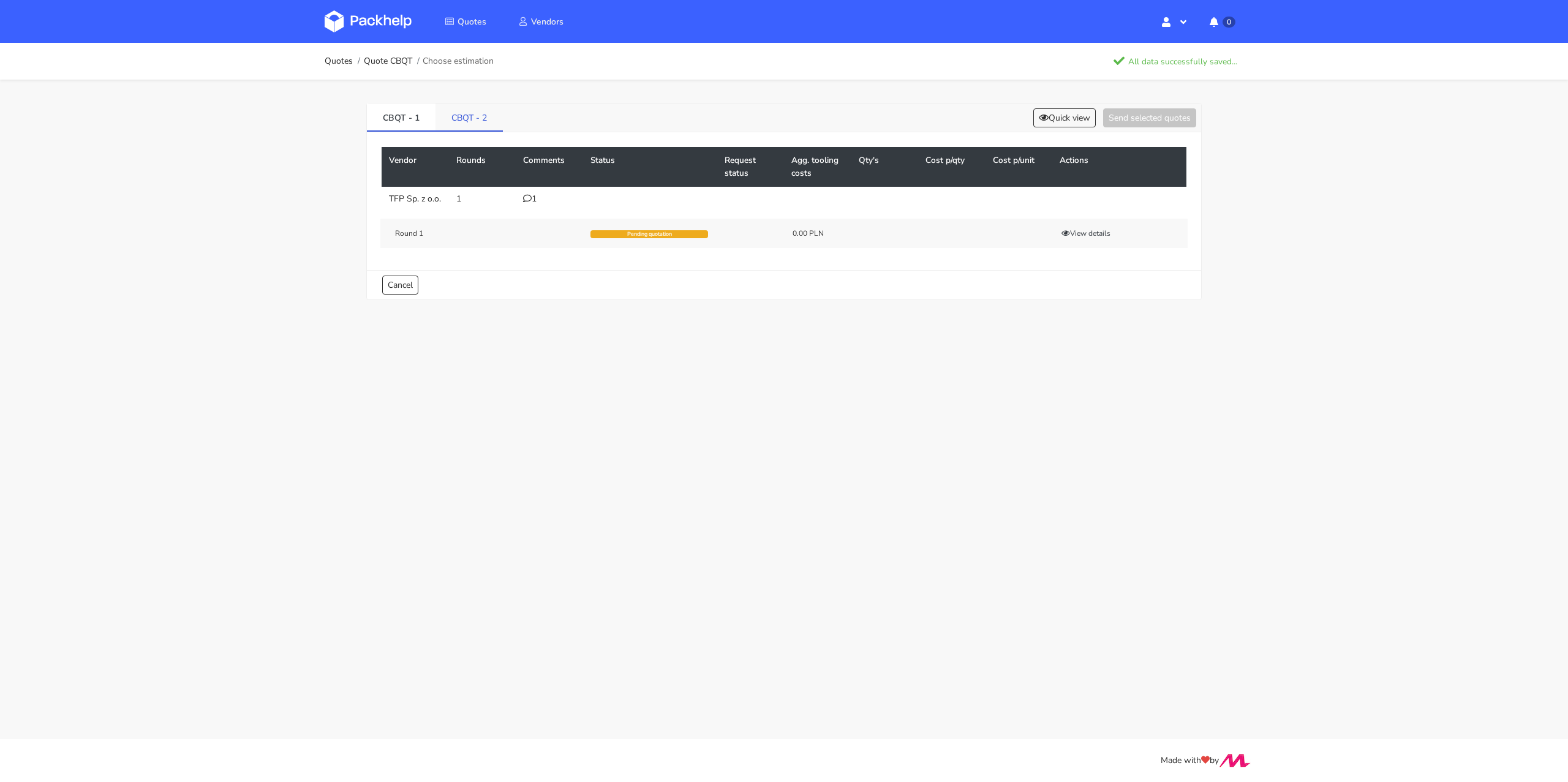
click at [480, 125] on link "CBQT - 2" at bounding box center [469, 117] width 68 height 27
click at [532, 202] on div "0" at bounding box center [549, 199] width 53 height 10
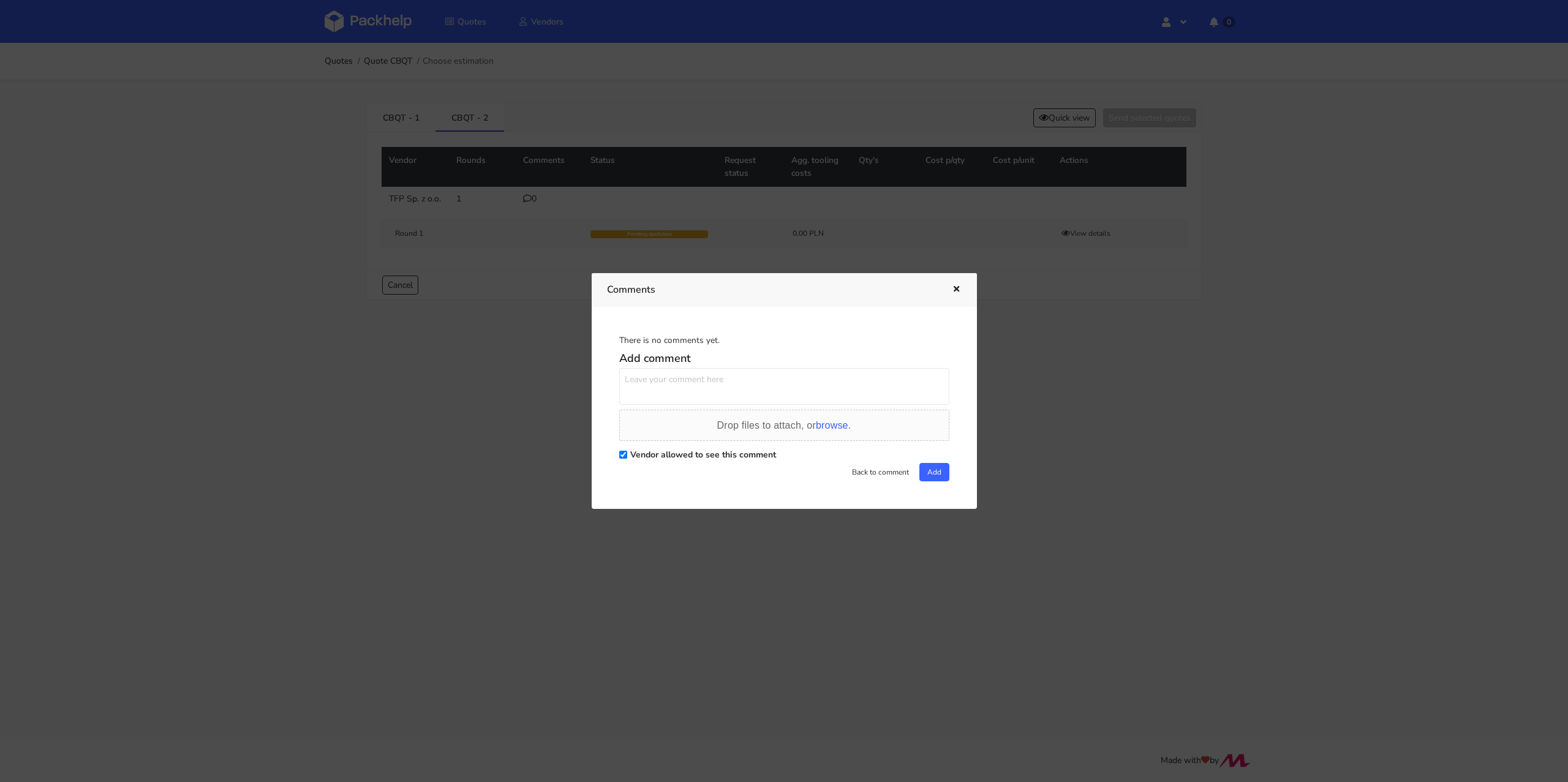
click at [662, 390] on textarea at bounding box center [784, 386] width 330 height 37
paste textarea "R436355446QTIS"
paste textarea "BMHG"
click at [706, 377] on textarea "Tutaj w jednym rzucie deisgny QTIS i BMHG. Druk łącznie 24 000 sztuk w podziale…" at bounding box center [784, 386] width 330 height 37
type textarea "Tutaj w jednym rzucie QTIS i BMHG. Druk łącznie 24 000 sztuk w podziale na dwie…"
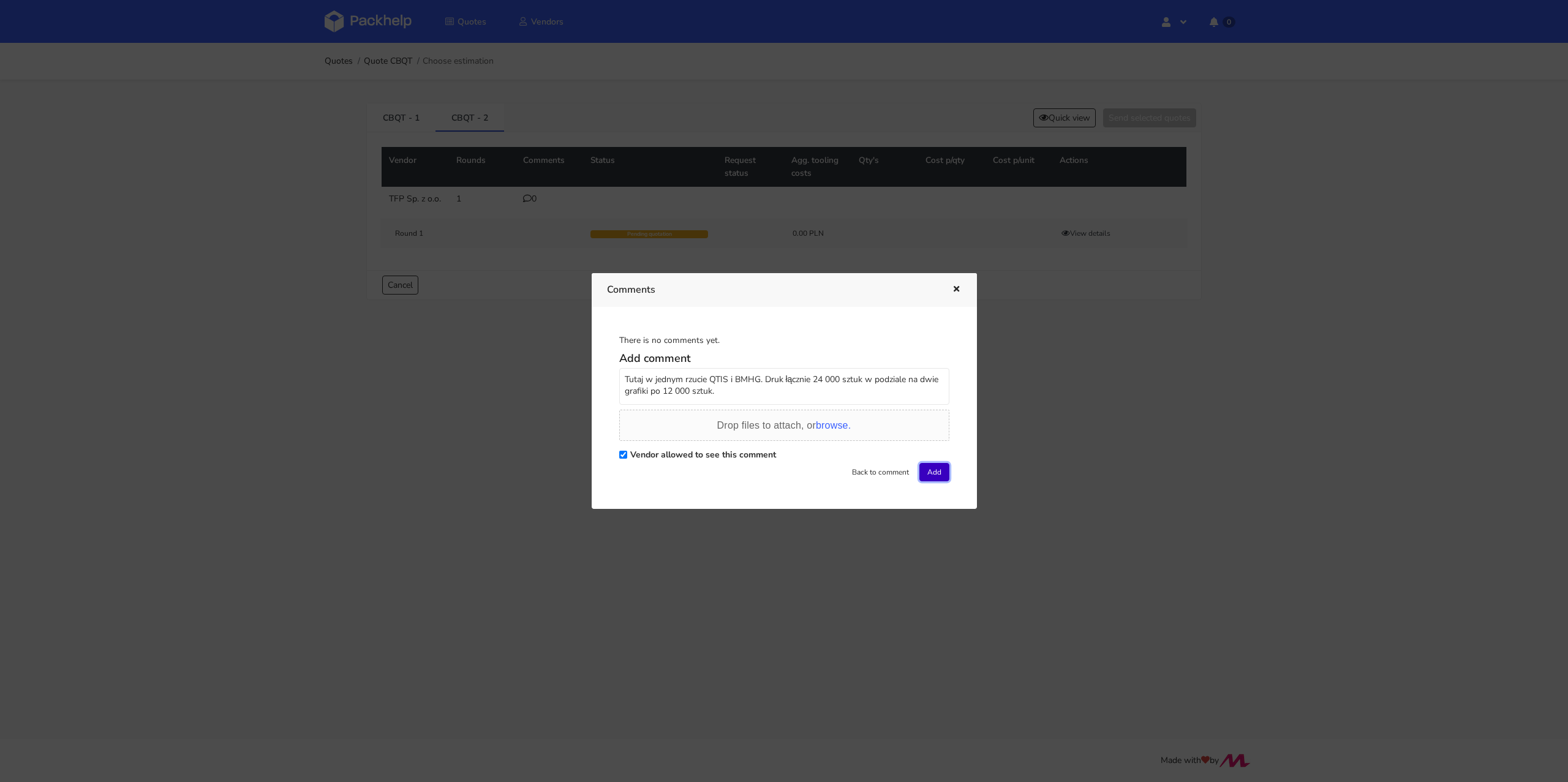
click at [919, 471] on button "Add" at bounding box center [934, 472] width 30 height 19
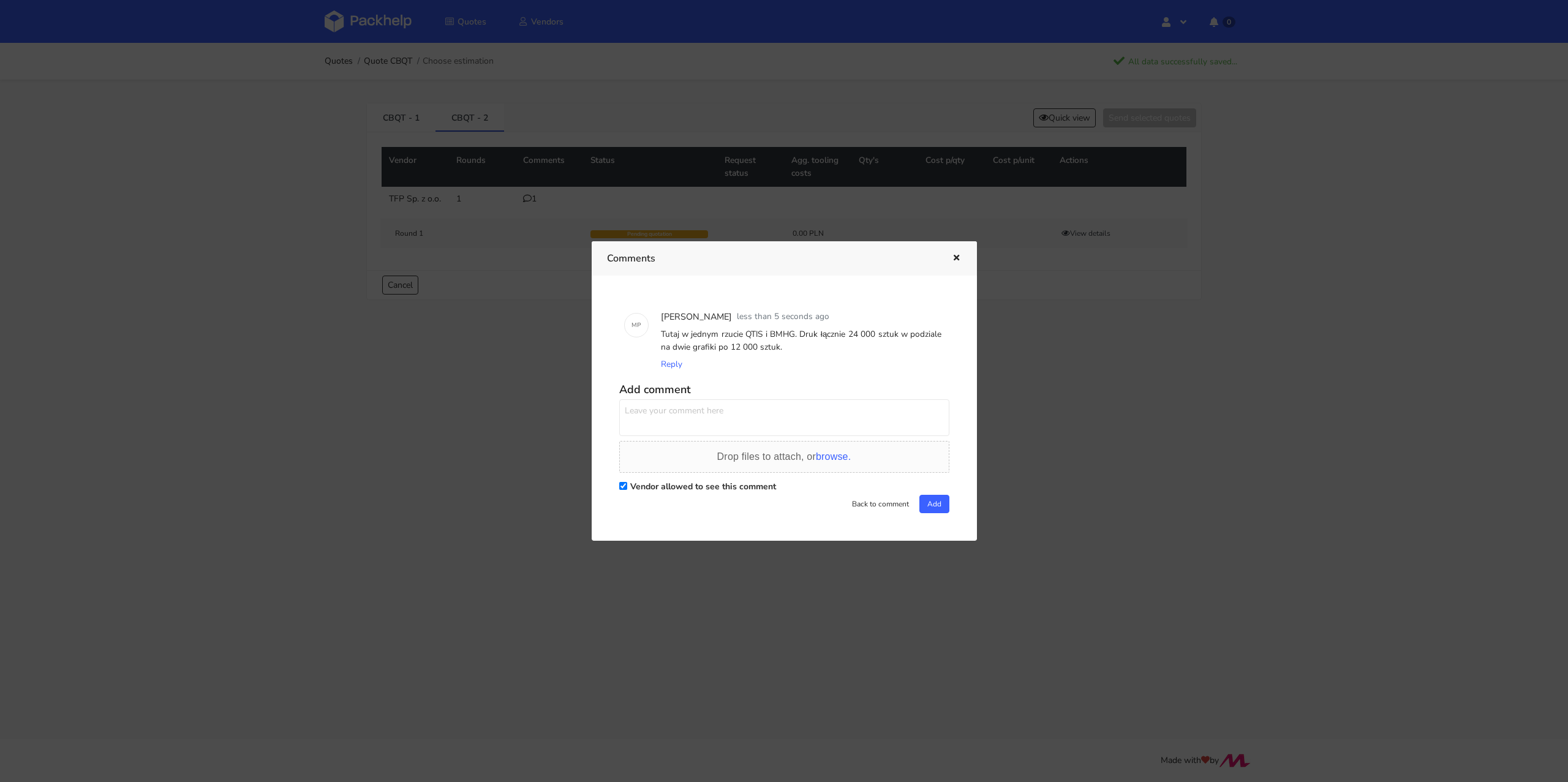
click at [954, 254] on icon "button" at bounding box center [956, 258] width 10 height 8
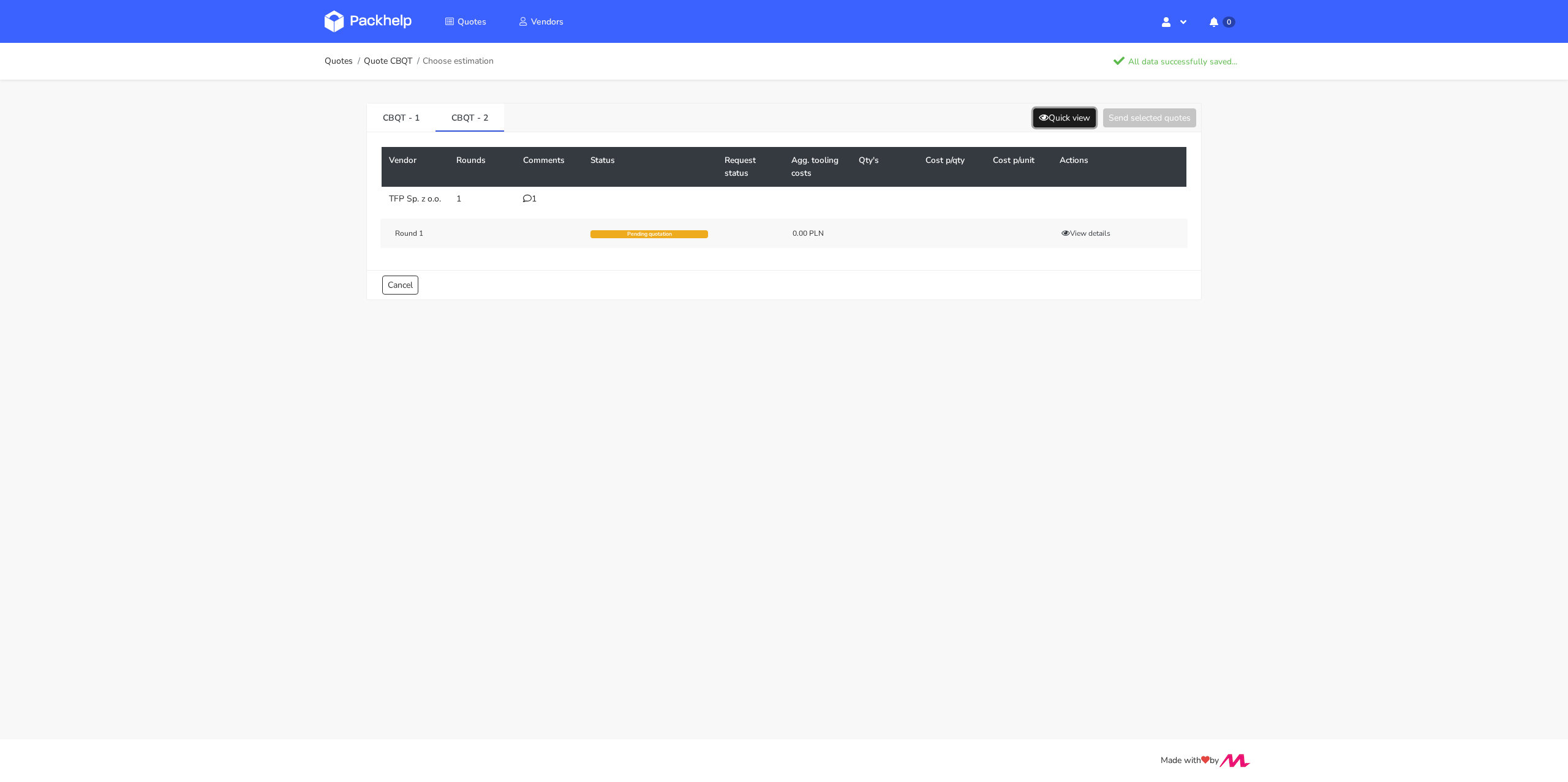
click at [1047, 113] on button "Quick view" at bounding box center [1064, 118] width 62 height 19
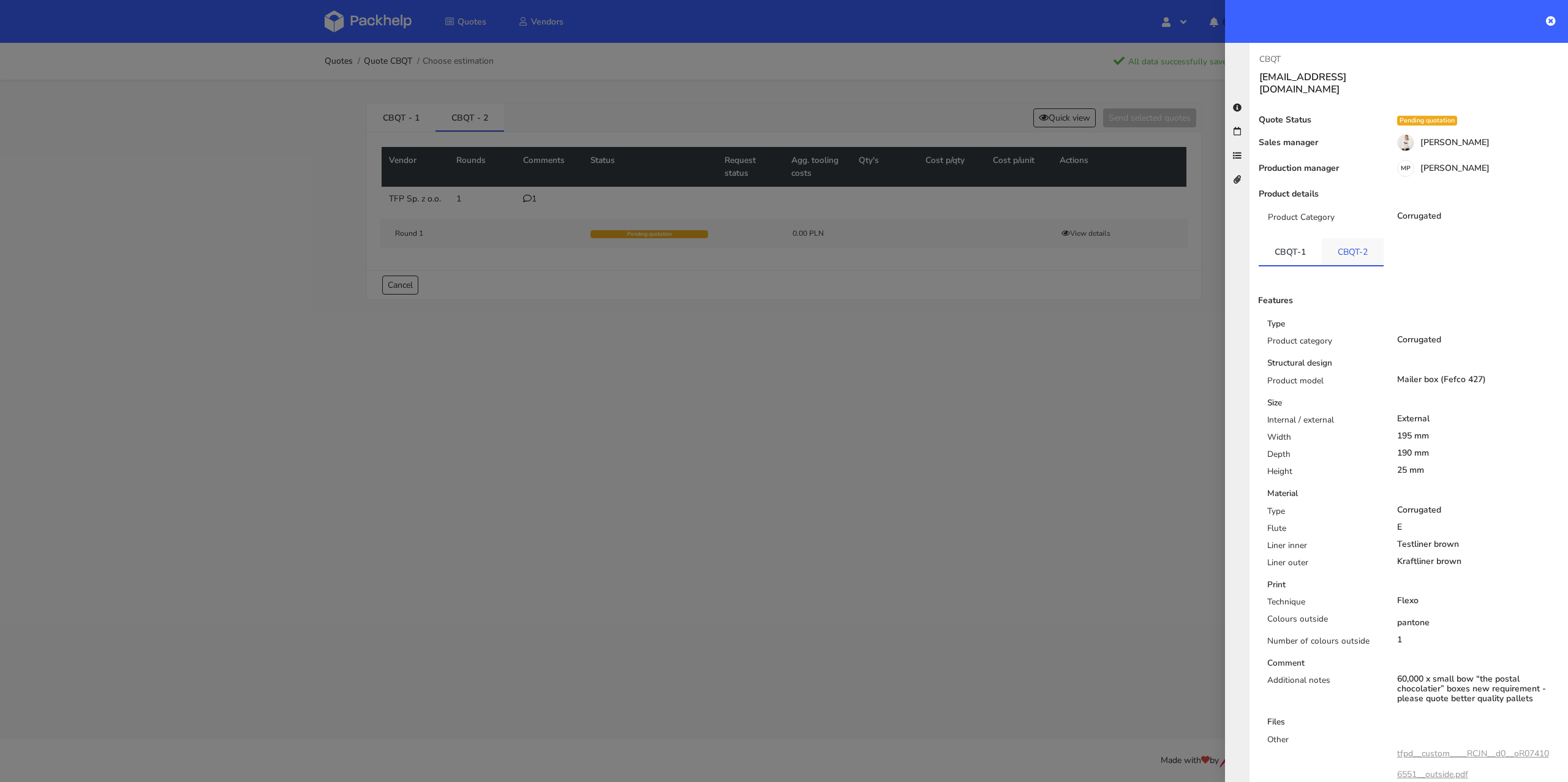
click at [1346, 240] on link "CBQT-2" at bounding box center [1352, 251] width 62 height 27
click at [1298, 238] on link "CBQT-1" at bounding box center [1290, 251] width 63 height 27
click at [1356, 248] on link "CBQT-2" at bounding box center [1353, 251] width 63 height 27
click at [989, 422] on div at bounding box center [784, 391] width 1568 height 782
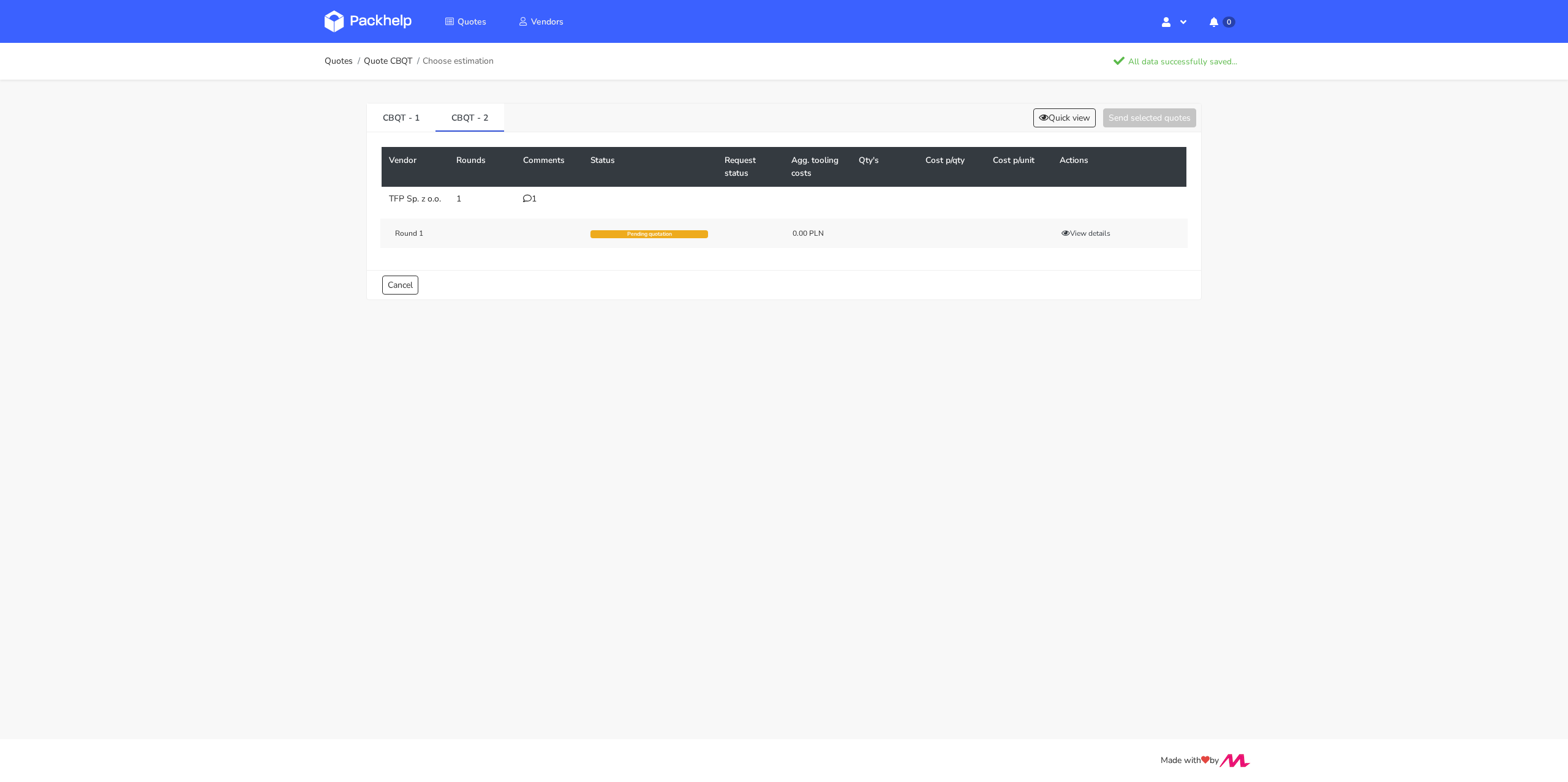
click at [346, 69] on ol "Quotes Quote CBQT Choose estimation" at bounding box center [409, 61] width 169 height 24
click at [343, 59] on link "Quotes" at bounding box center [339, 61] width 28 height 10
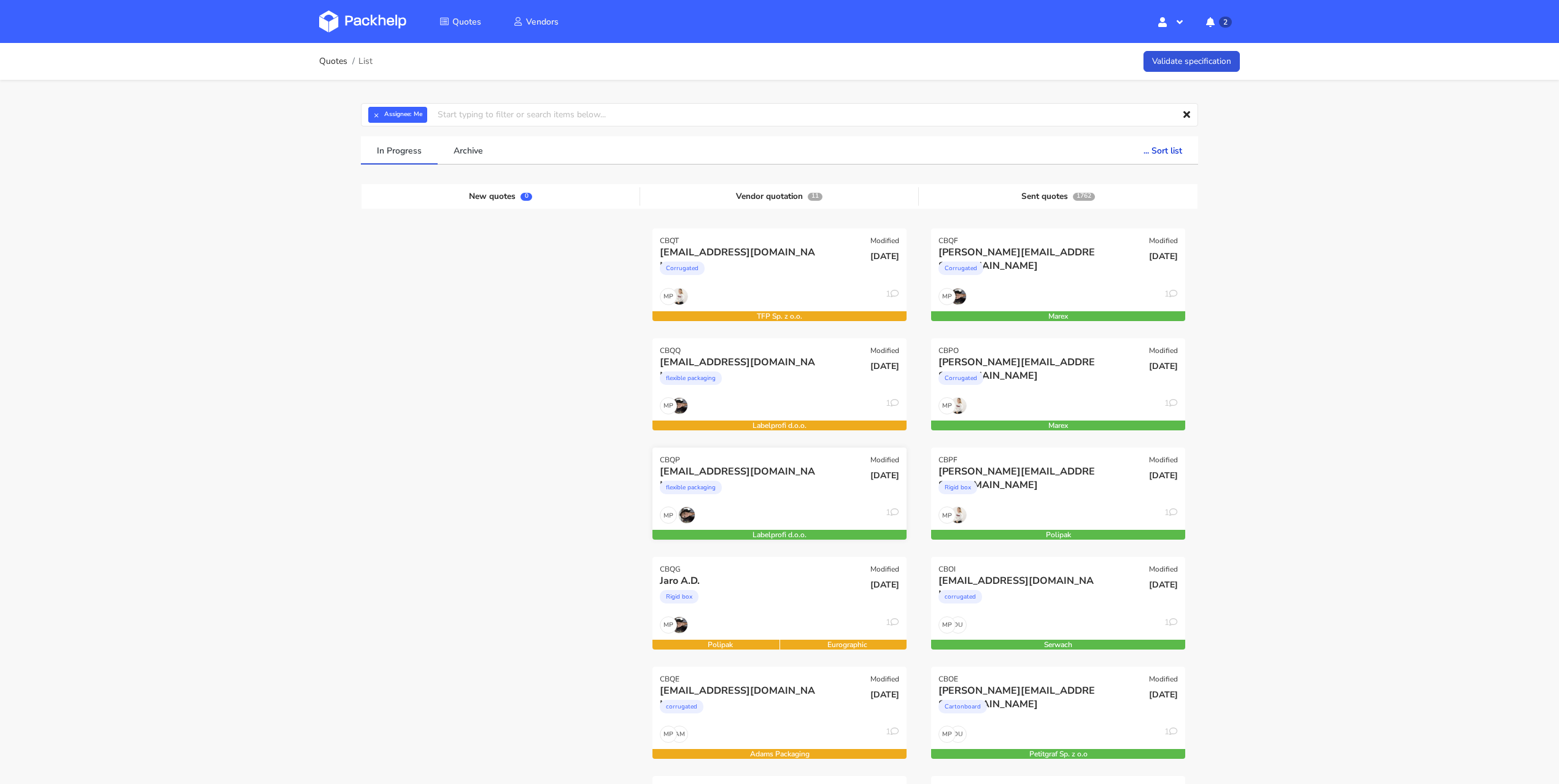
click at [809, 474] on div "[EMAIL_ADDRESS][DOMAIN_NAME]" at bounding box center [741, 471] width 162 height 14
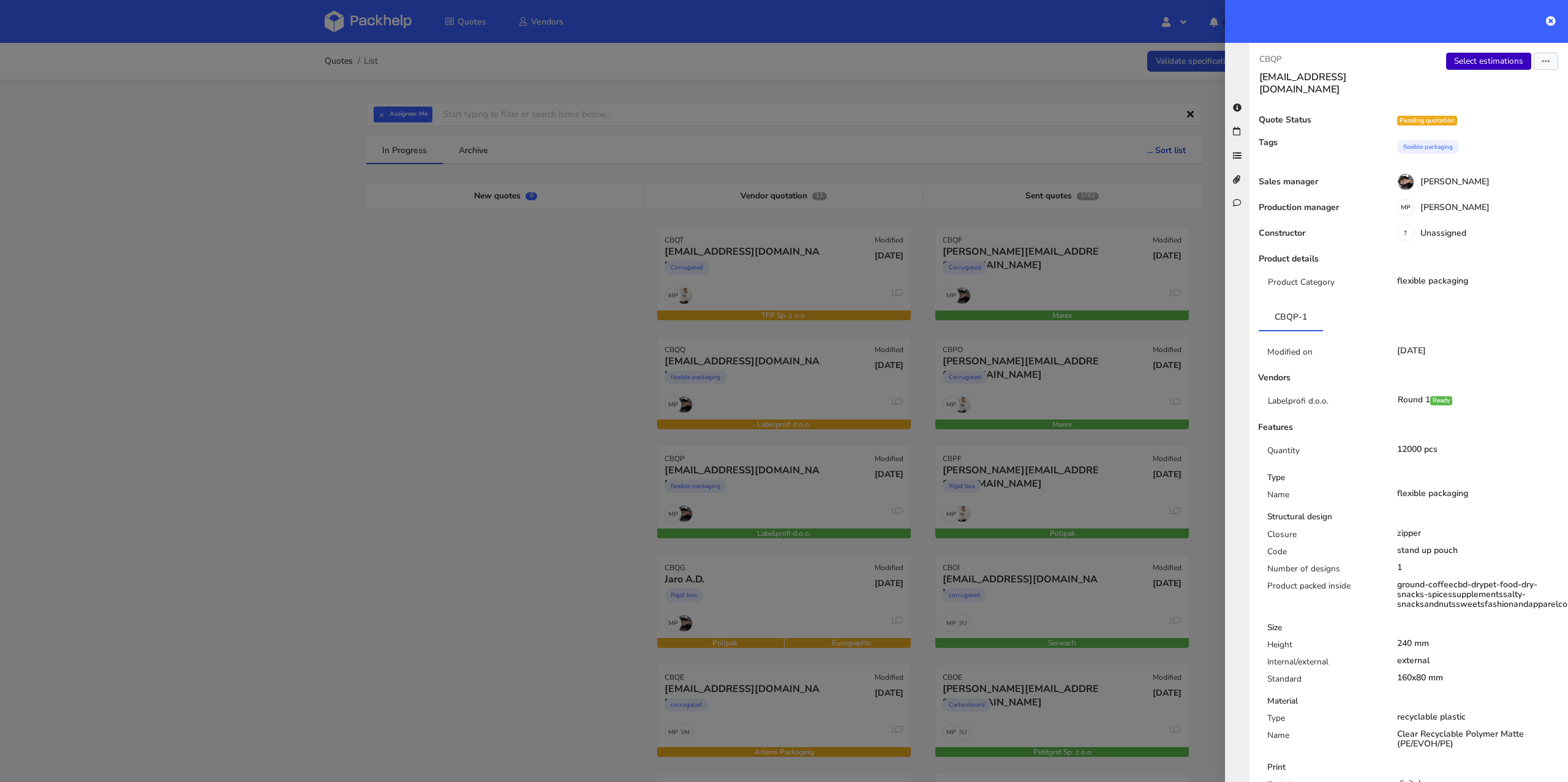
click at [1476, 66] on link "Select estimations" at bounding box center [1488, 61] width 85 height 17
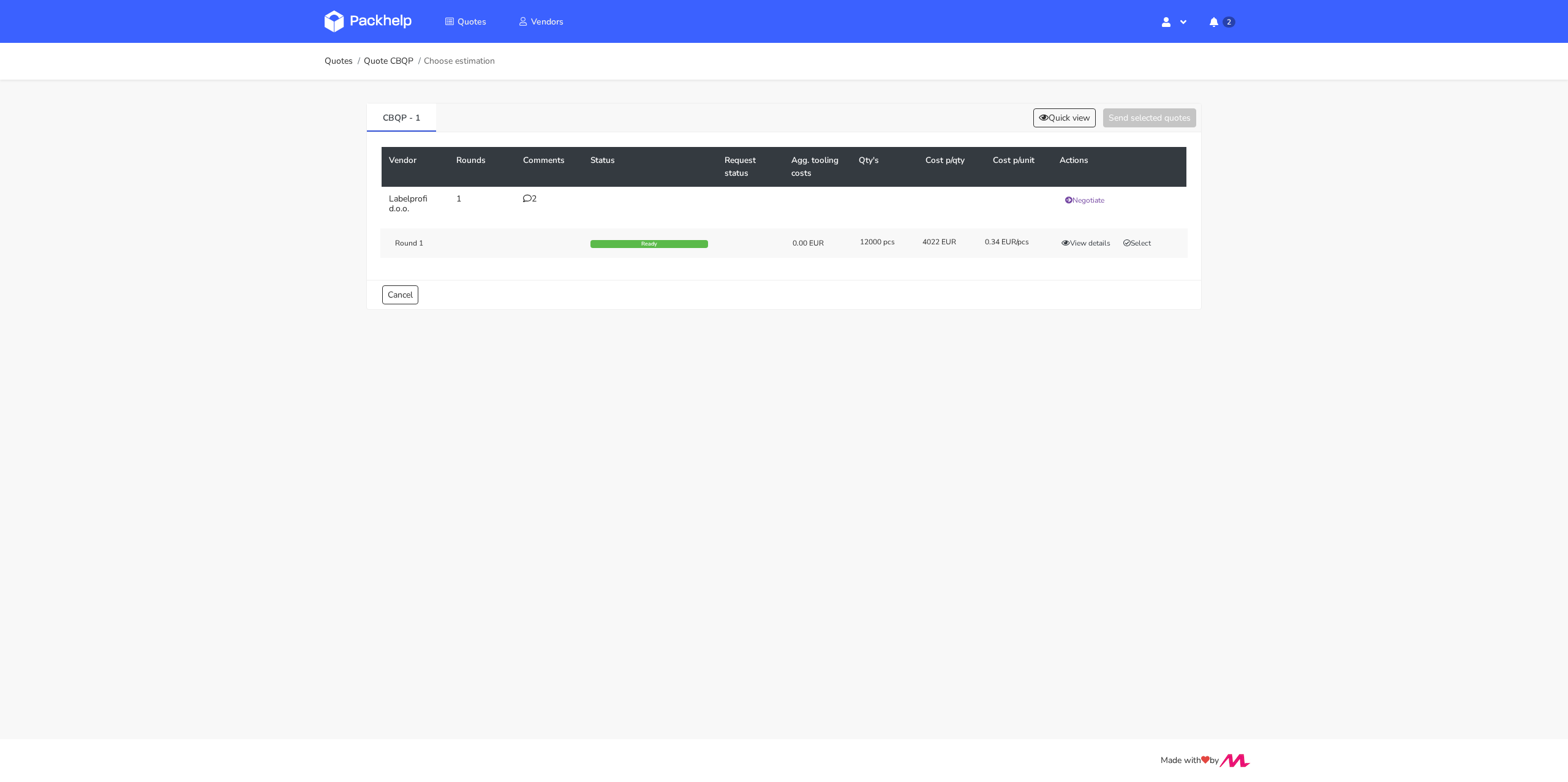
click at [531, 199] on div "2" at bounding box center [549, 199] width 53 height 10
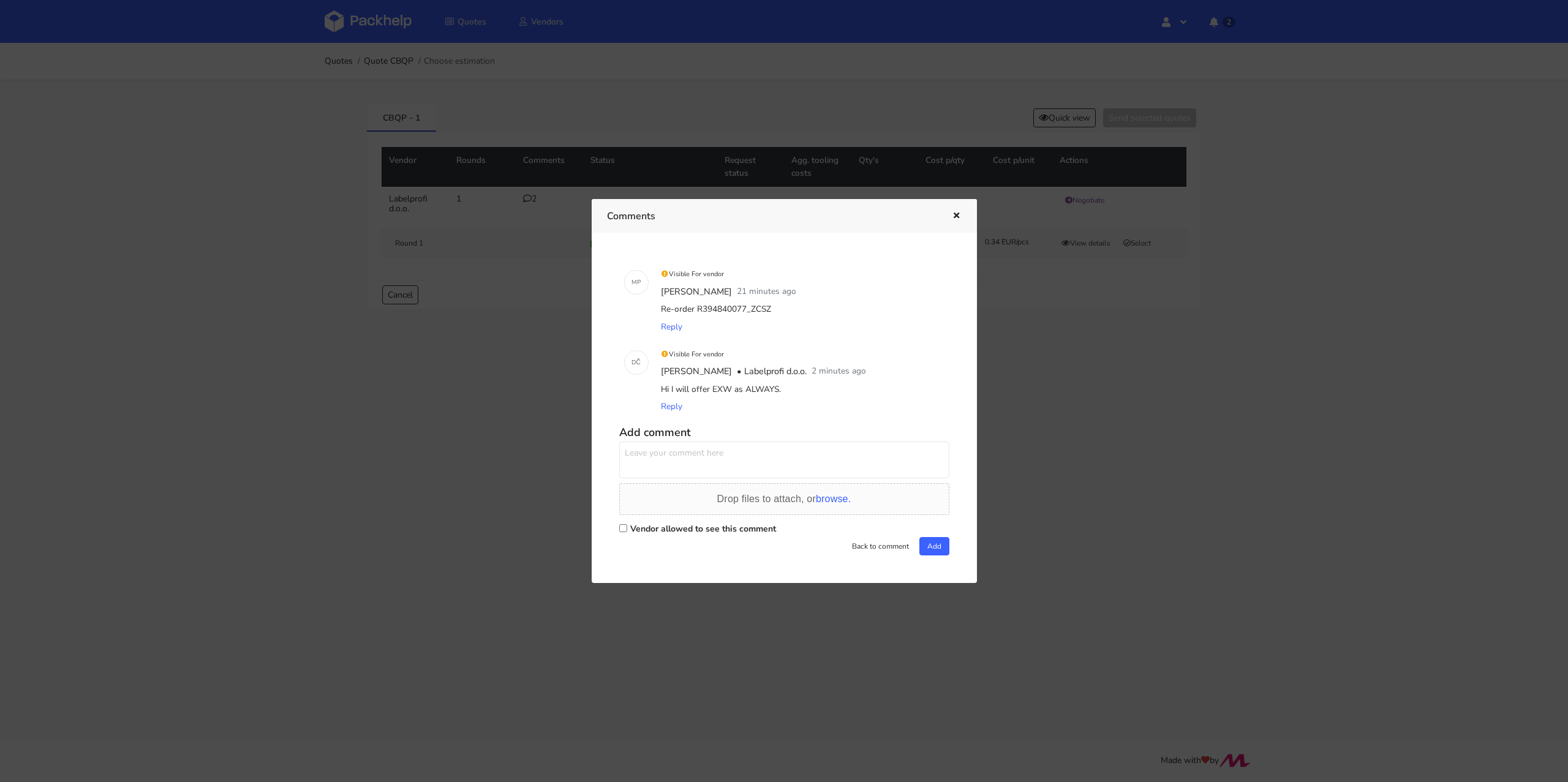
click at [950, 215] on button "button" at bounding box center [955, 216] width 14 height 16
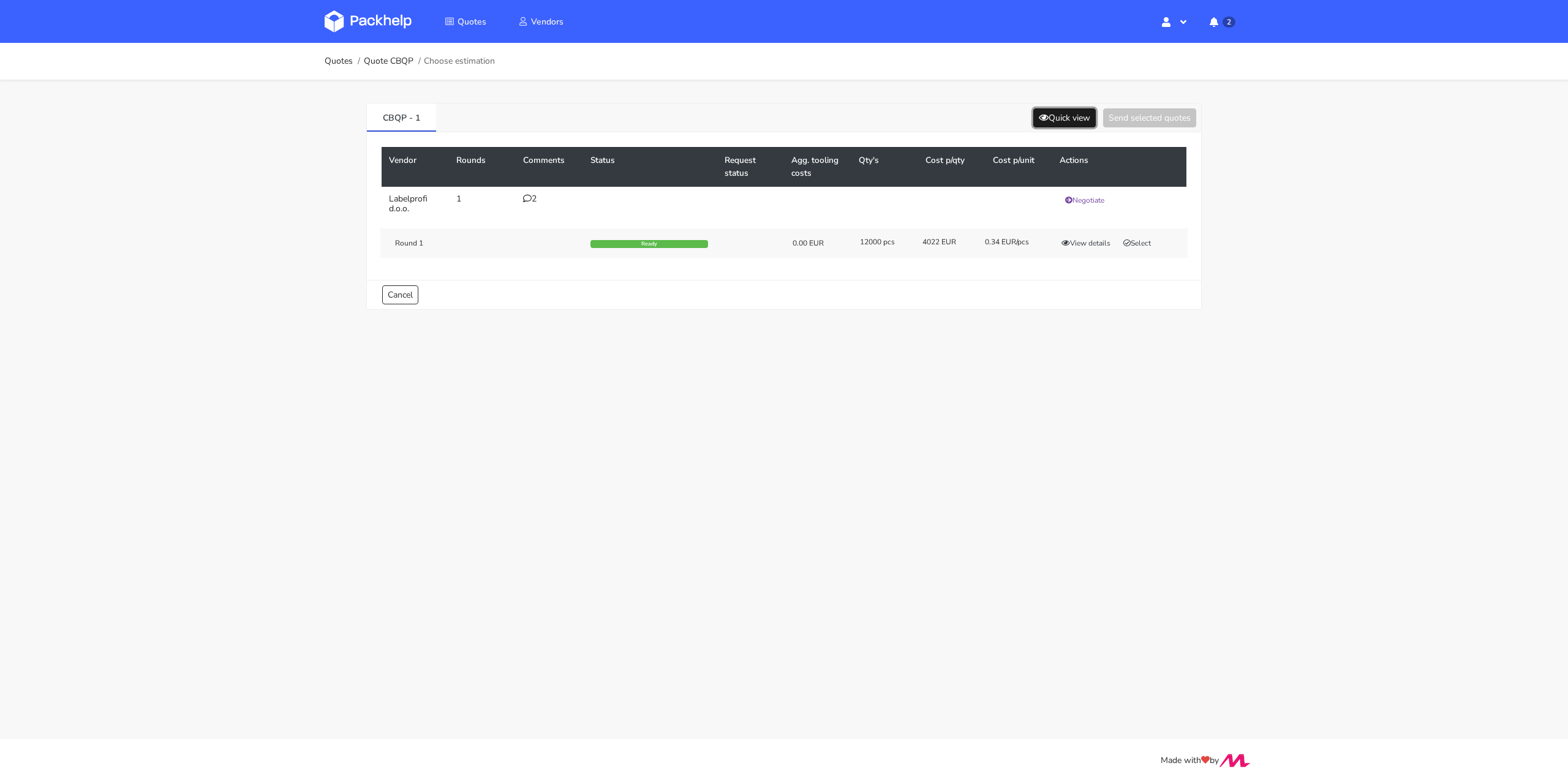
click at [1046, 121] on button "Quick view" at bounding box center [1064, 118] width 62 height 19
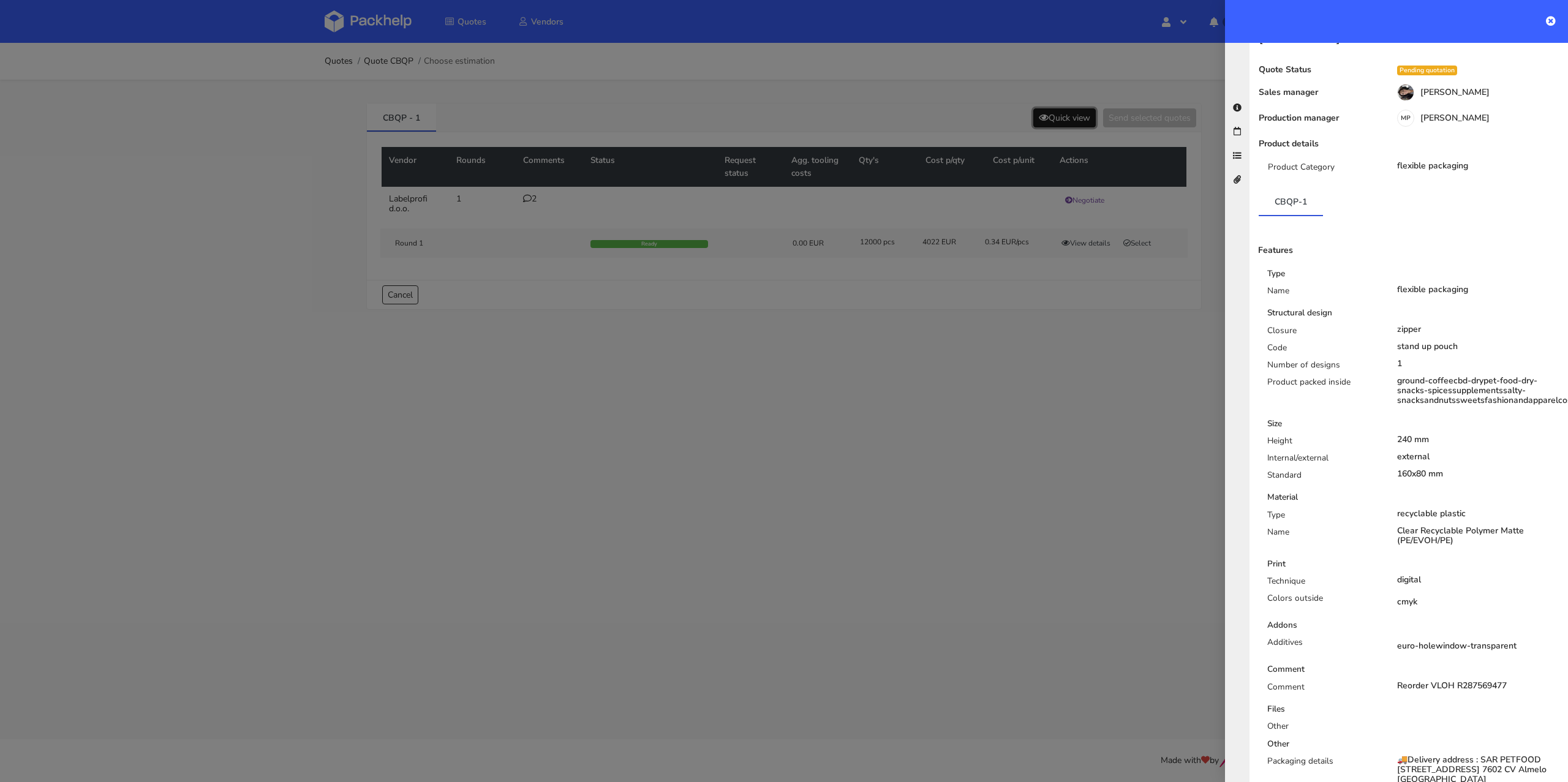
scroll to position [73, 0]
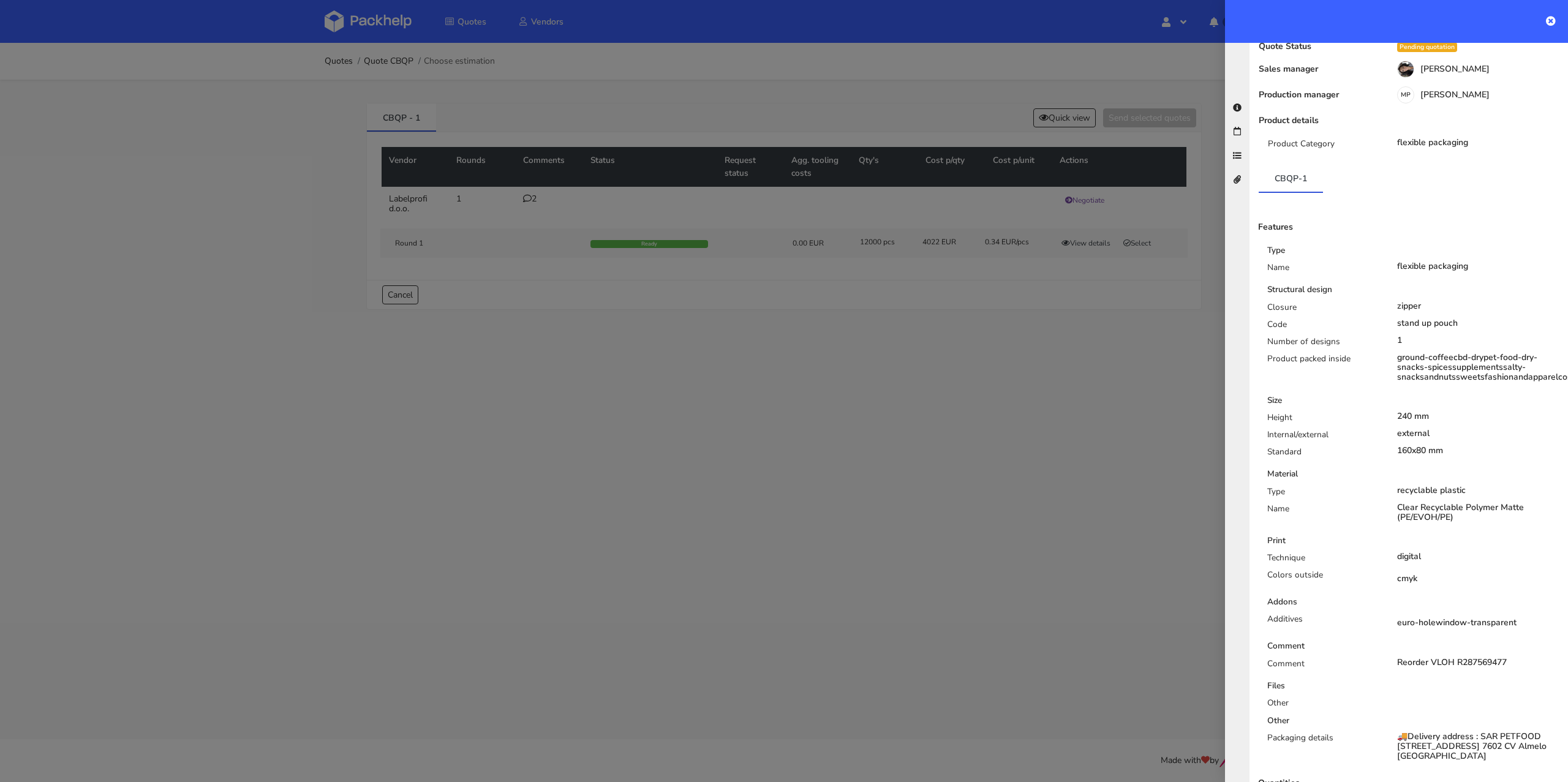
click at [831, 372] on div at bounding box center [784, 391] width 1568 height 782
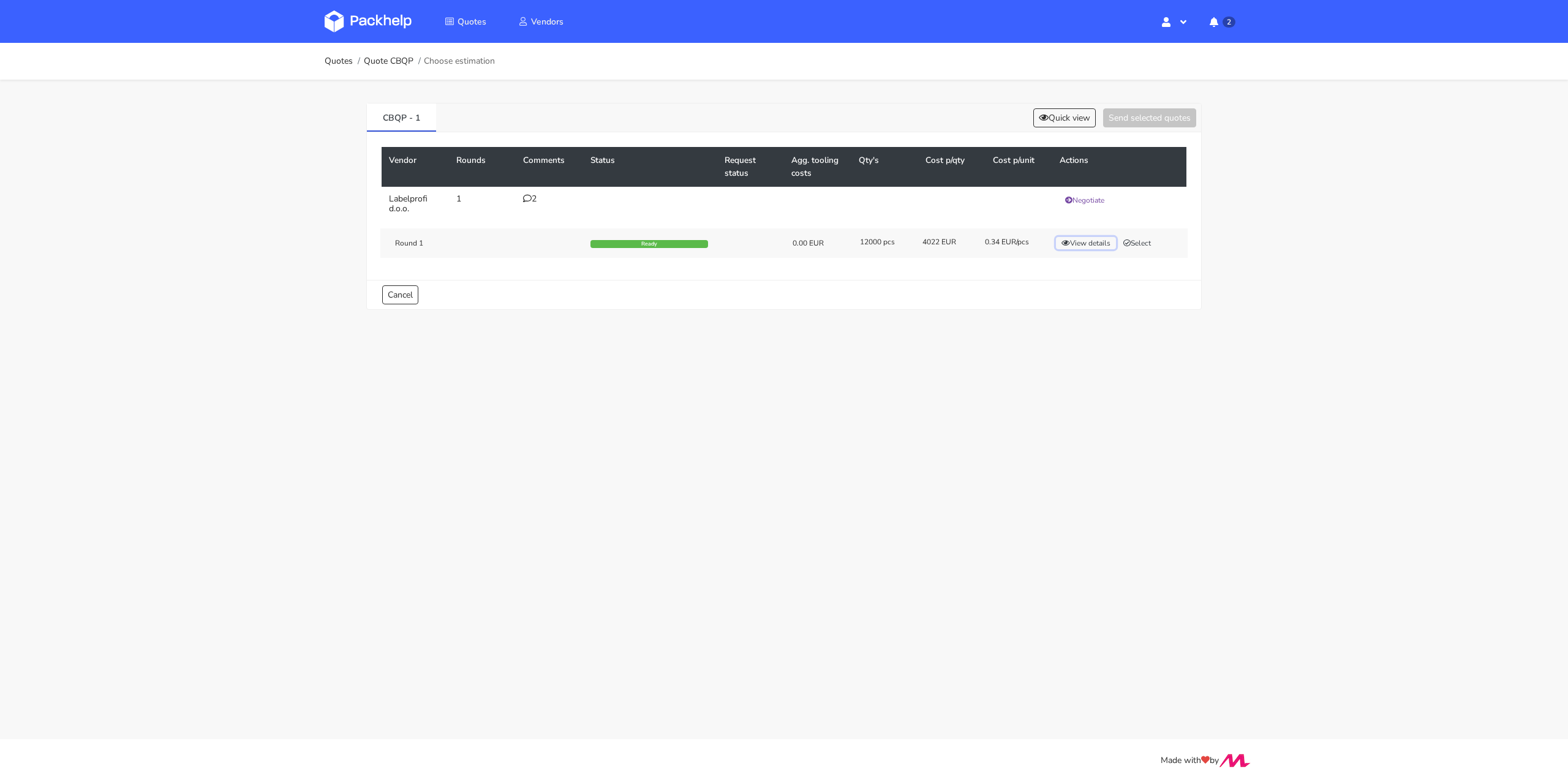
click at [1106, 243] on button "View details" at bounding box center [1085, 242] width 60 height 12
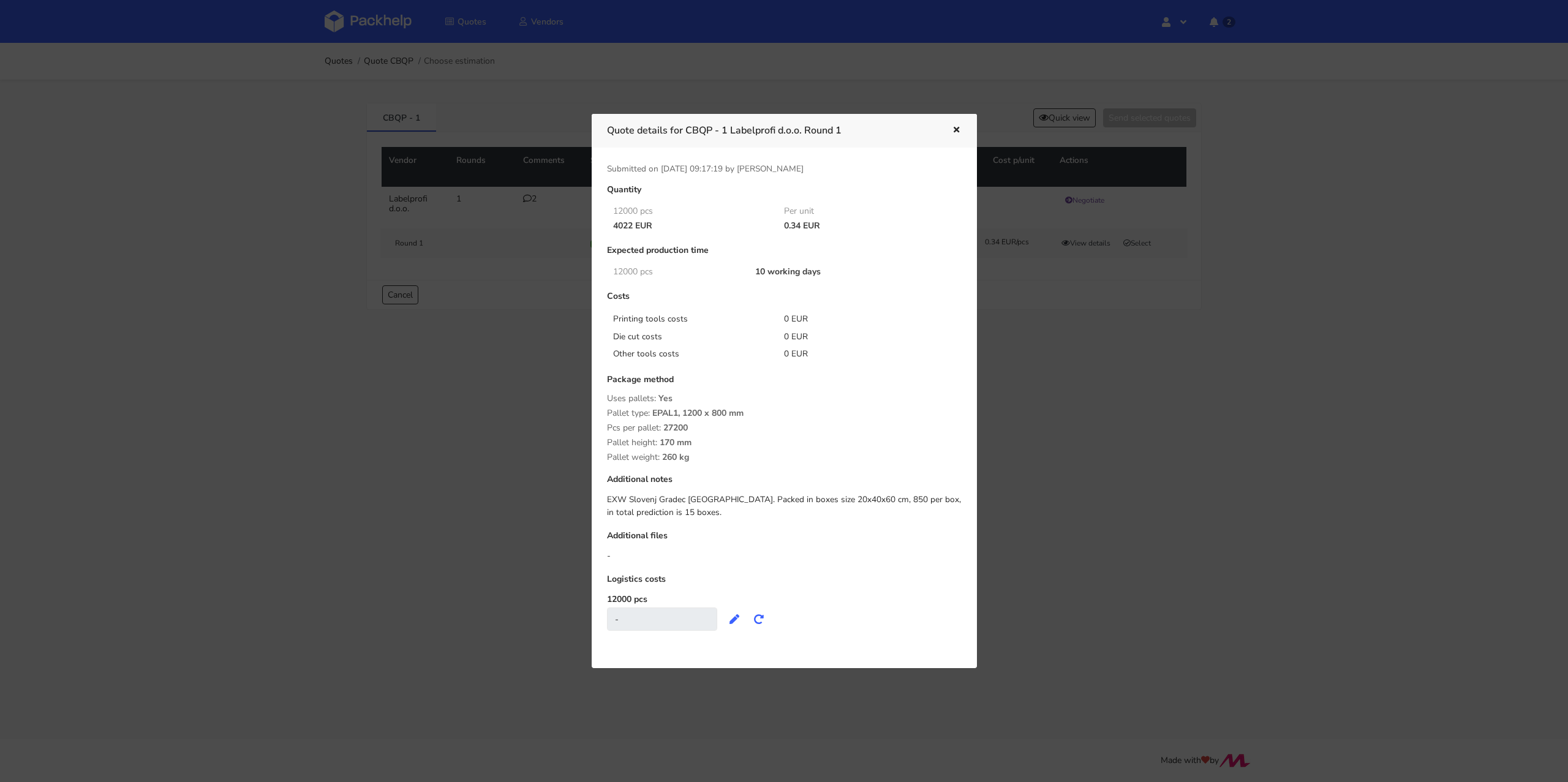
click at [605, 500] on div "Quantity 12000 pcs Per unit 4022 EUR 0.34 EUR Expected production time 12000 pc…" at bounding box center [784, 414] width 372 height 458
click at [796, 504] on div "EXW Slovenj Gradec [GEOGRAPHIC_DATA]. Packed in boxes size 20x40x60 cm, 850 per…" at bounding box center [784, 505] width 355 height 25
click at [955, 127] on icon "button" at bounding box center [956, 130] width 10 height 8
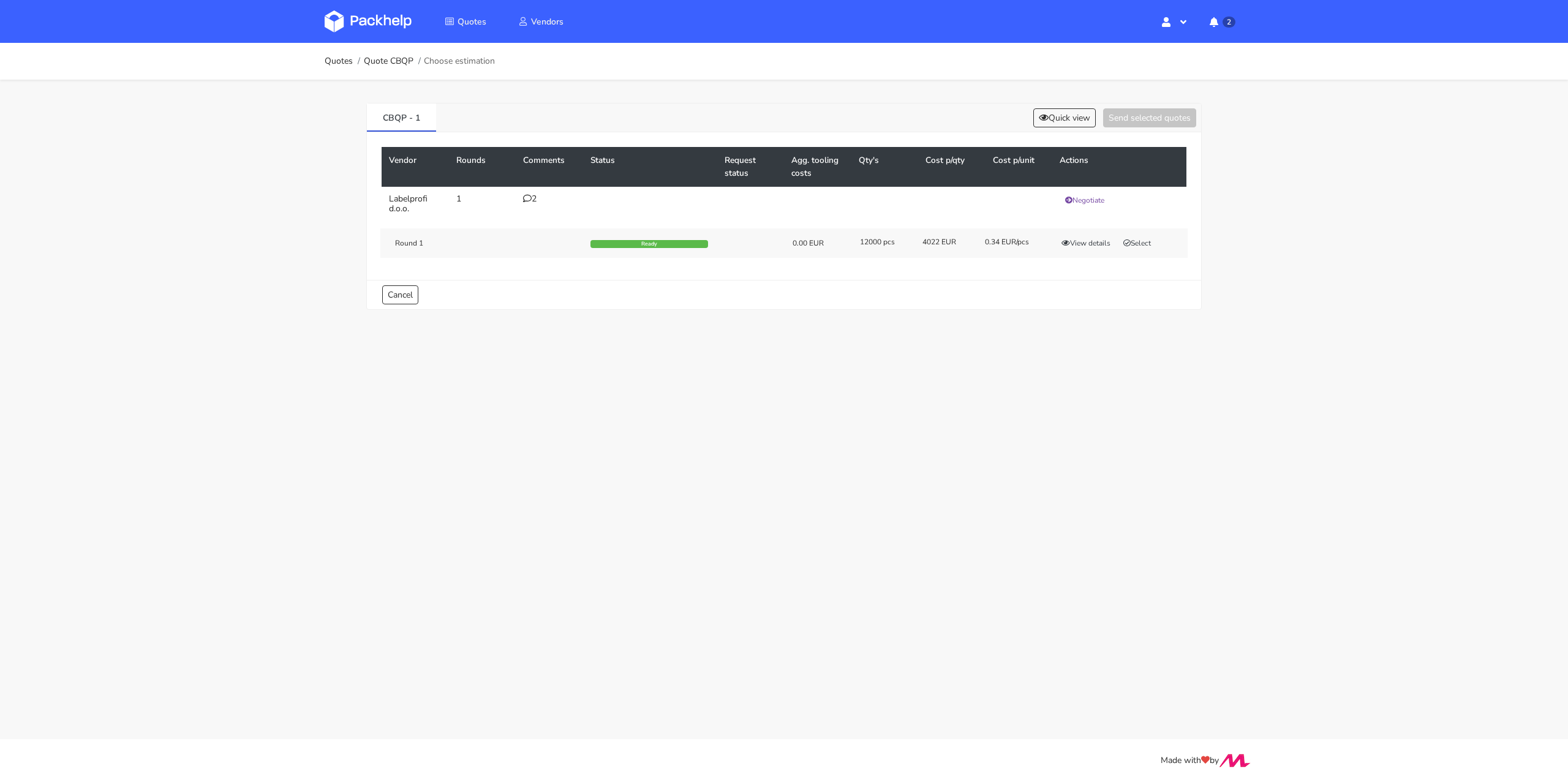
click at [534, 201] on div "2" at bounding box center [549, 199] width 53 height 10
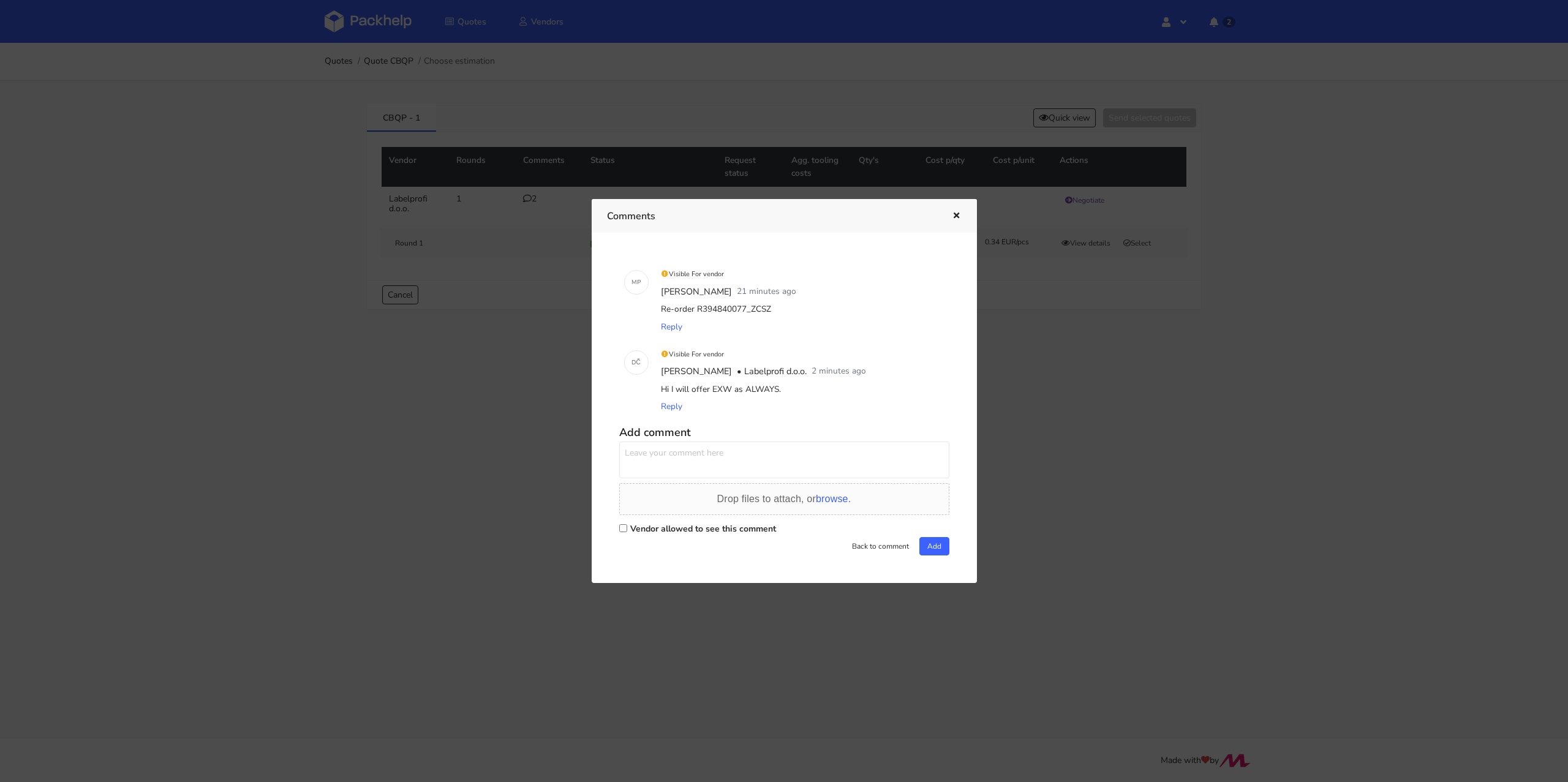
drag, startPoint x: 767, startPoint y: 307, endPoint x: 746, endPoint y: 307, distance: 21.0
click at [746, 307] on div "Re-order R394840077_ZCSZ" at bounding box center [801, 309] width 286 height 17
copy div "ZCSZ"
click at [957, 212] on icon "button" at bounding box center [956, 215] width 10 height 8
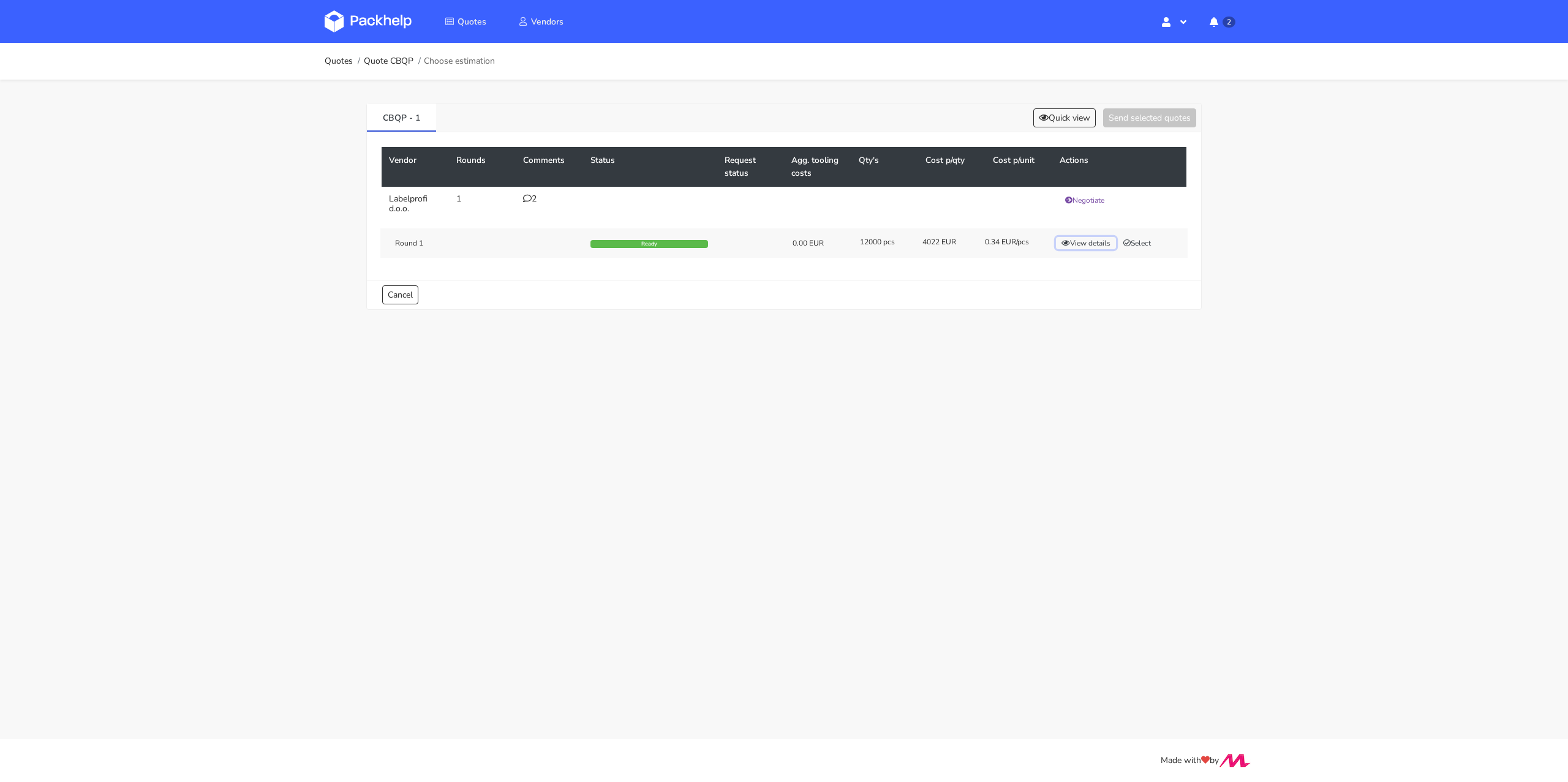
click at [1078, 239] on button "View details" at bounding box center [1085, 242] width 60 height 12
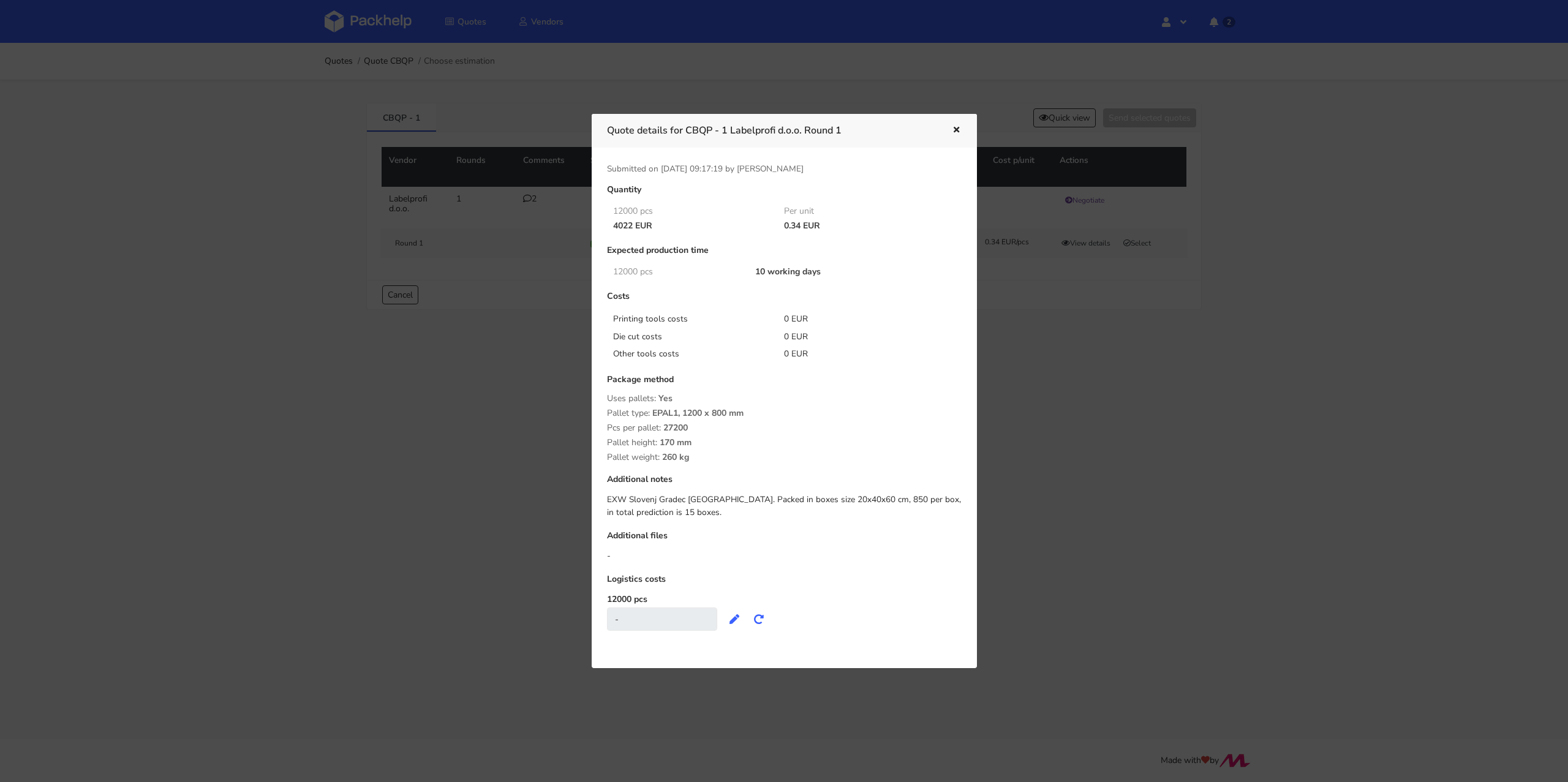
click at [957, 133] on icon "button" at bounding box center [956, 130] width 10 height 8
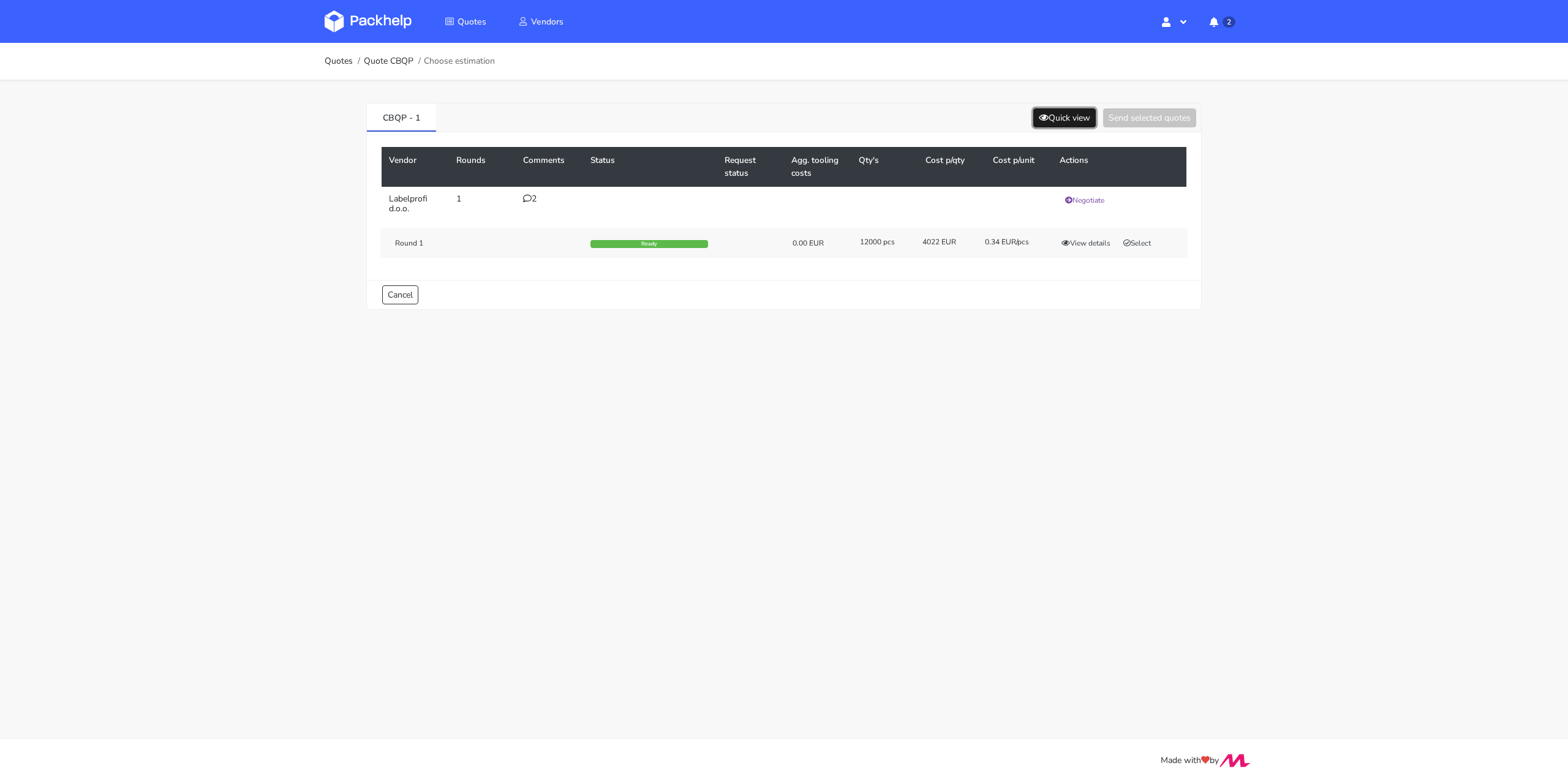
click at [1064, 123] on button "Quick view" at bounding box center [1064, 118] width 62 height 19
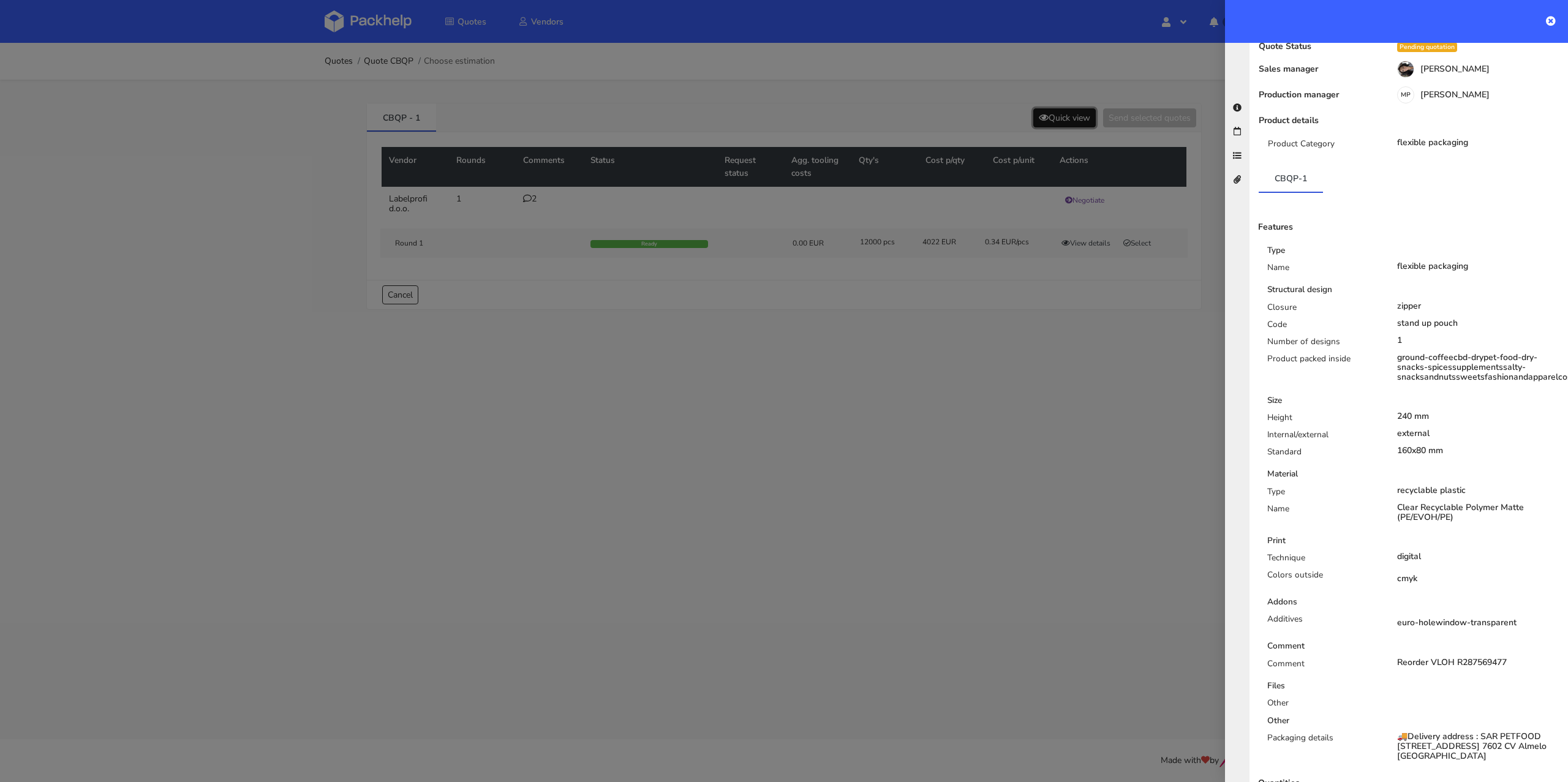
scroll to position [165, 0]
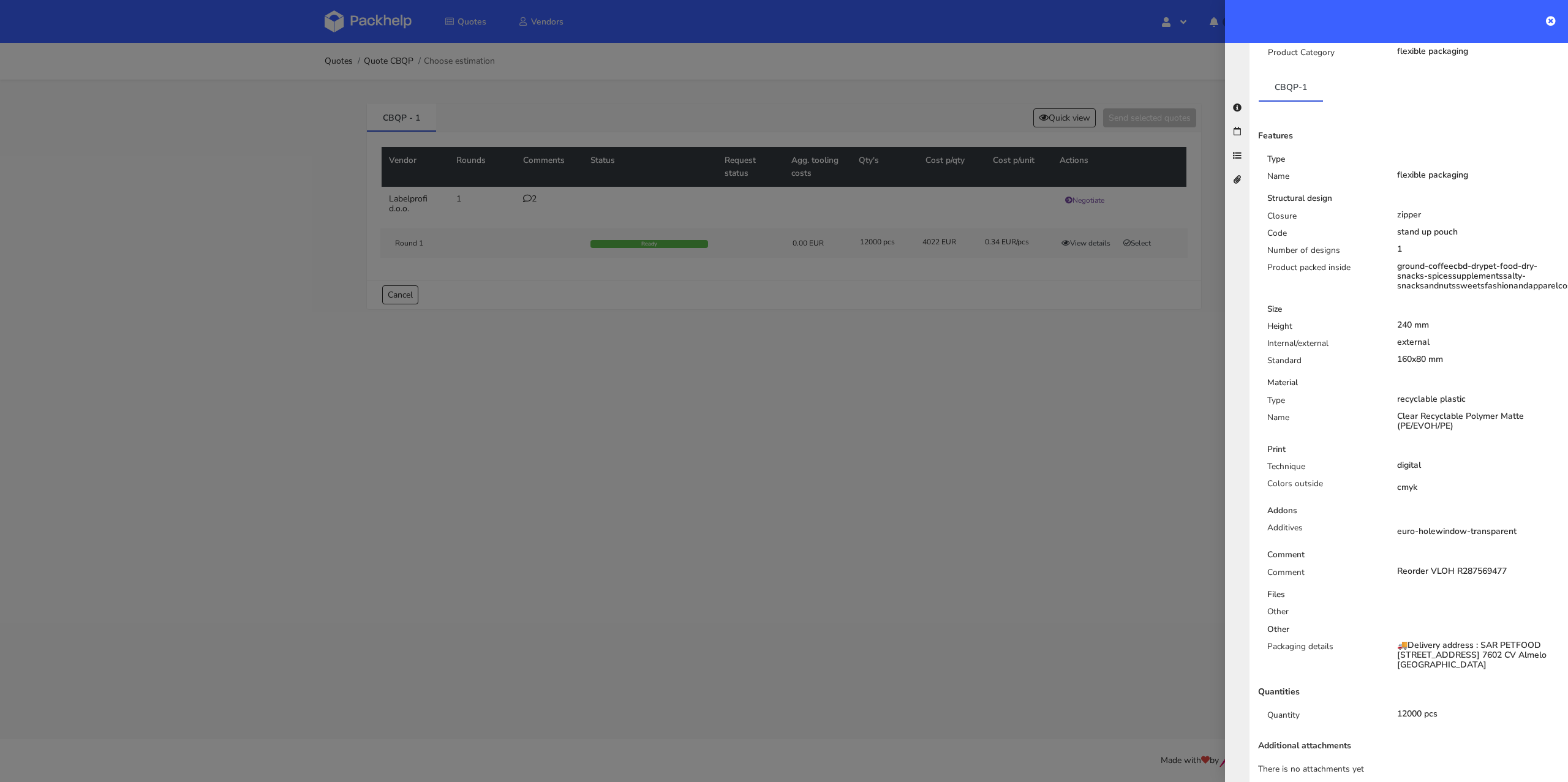
drag, startPoint x: 1450, startPoint y: 653, endPoint x: 1398, endPoint y: 650, distance: 52.1
click at [1398, 650] on div "🚚Delivery address : SAR PETFOOD [STREET_ADDRESS] 7602 CV Almelo [GEOGRAPHIC_DAT…" at bounding box center [1478, 655] width 163 height 30
click at [930, 466] on div at bounding box center [784, 391] width 1568 height 782
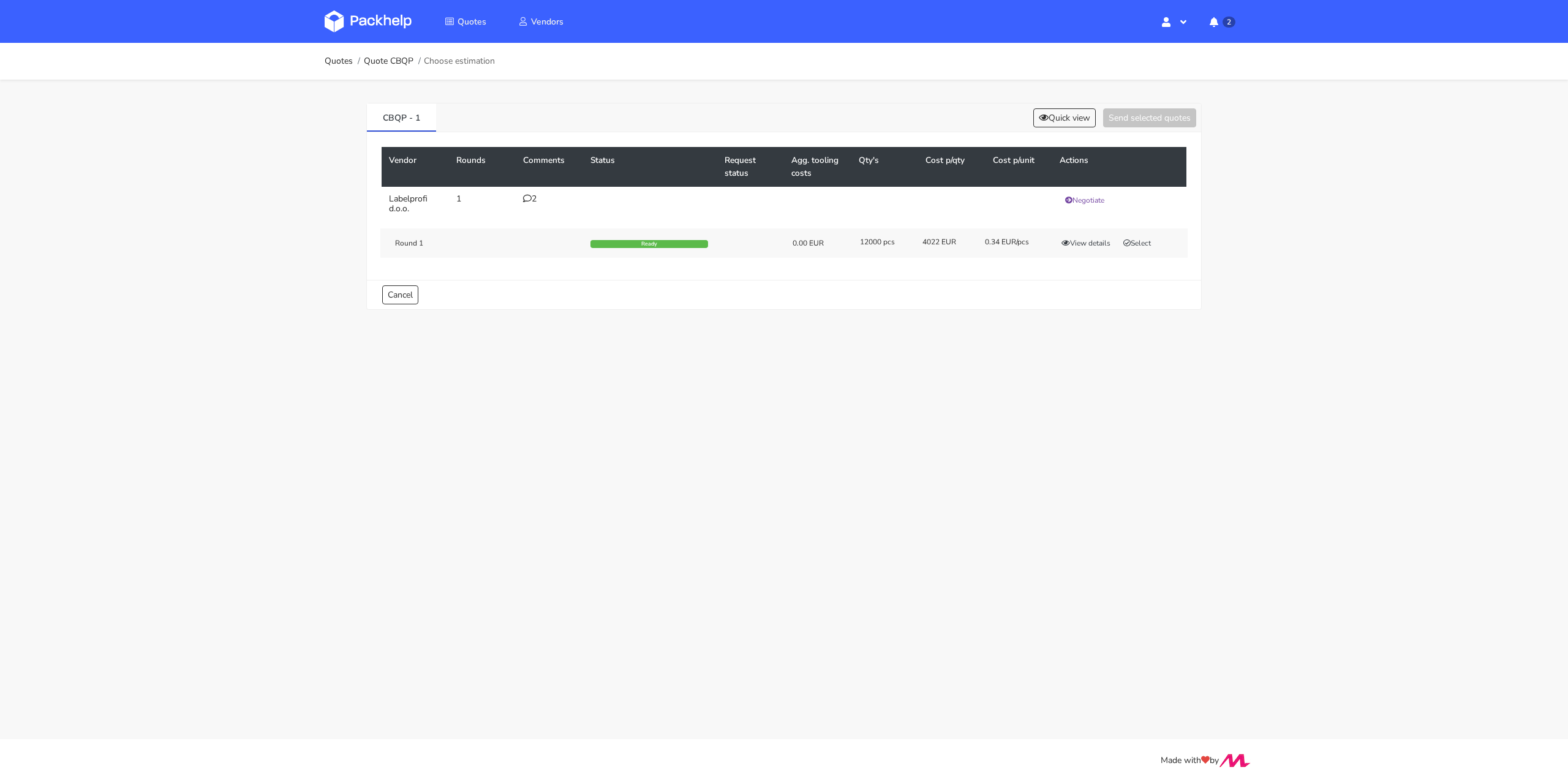
click at [1061, 129] on div "CBQP - 1 Quick view Send selected quotes" at bounding box center [784, 118] width 835 height 29
click at [1064, 121] on button "Quick view" at bounding box center [1064, 118] width 62 height 19
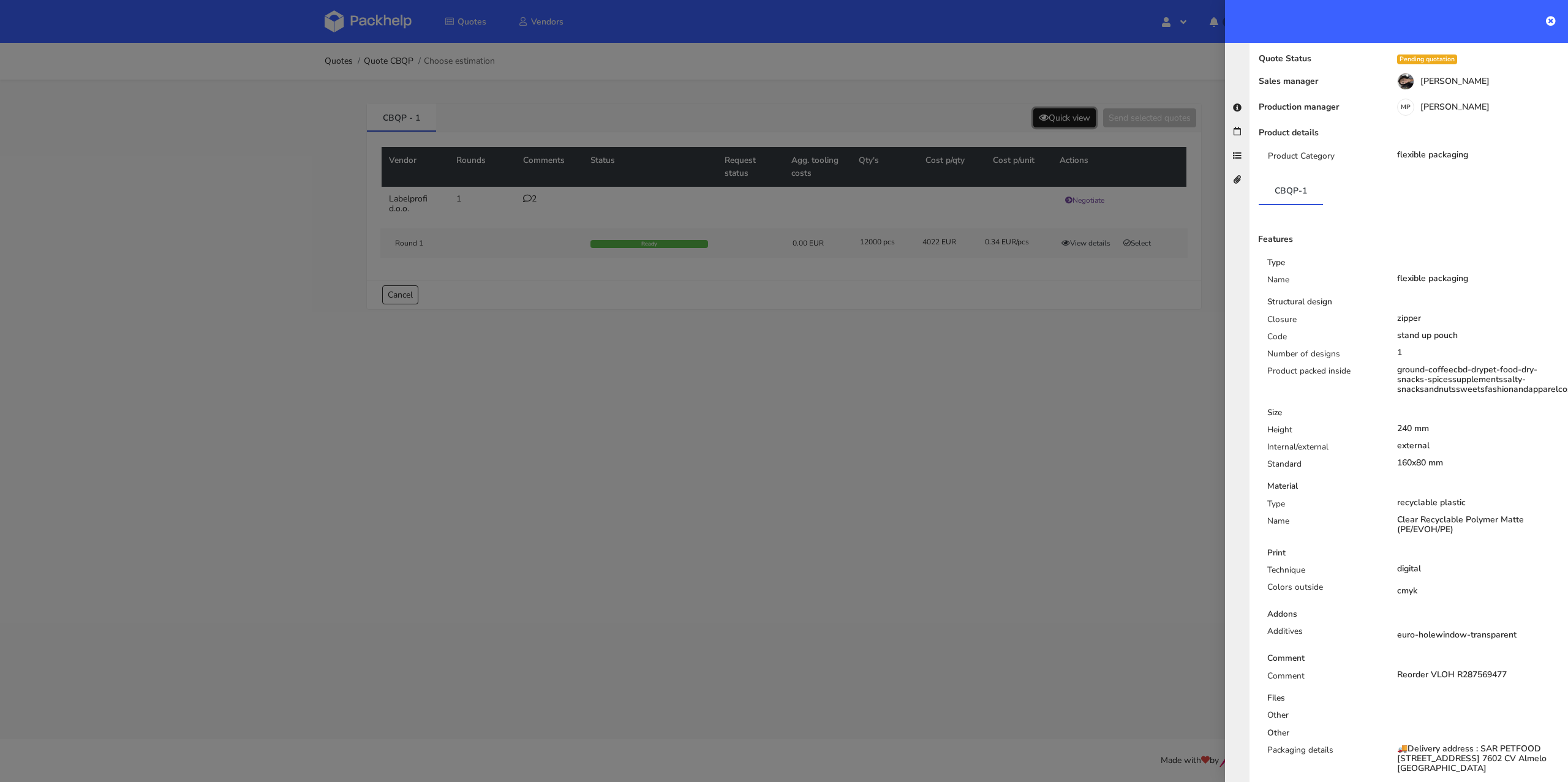
scroll to position [0, 0]
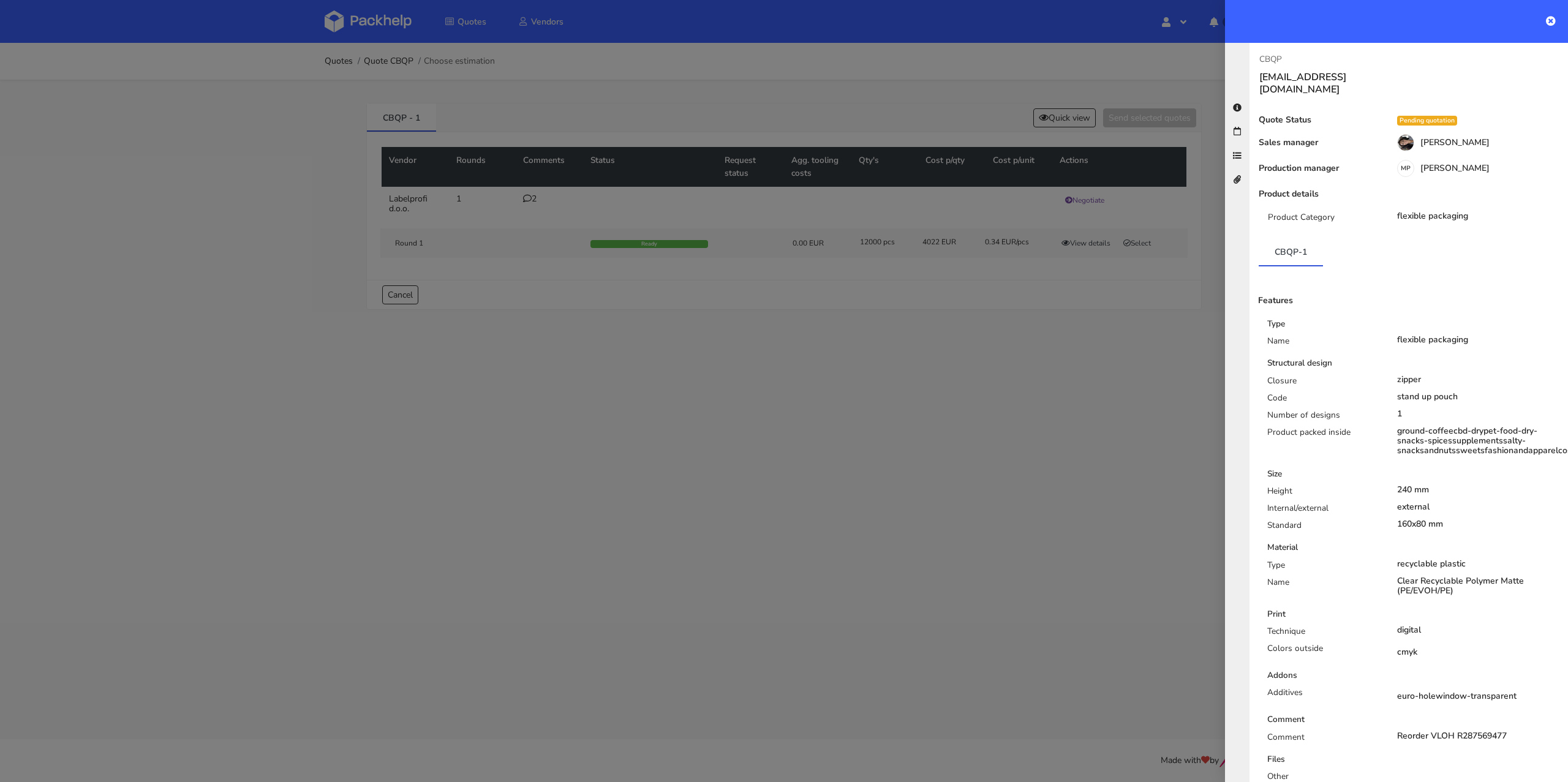
click at [845, 377] on div at bounding box center [784, 391] width 1568 height 782
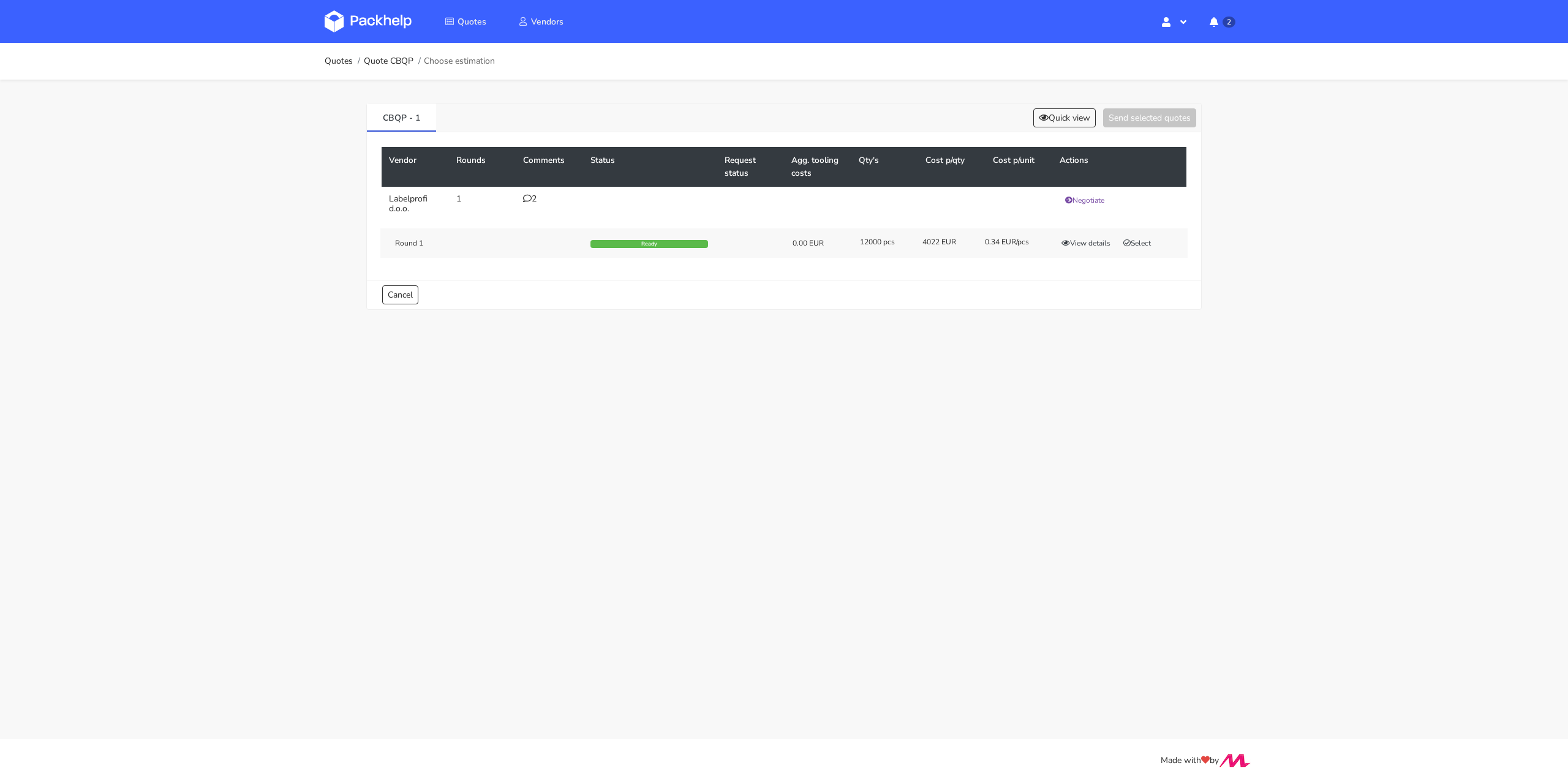
click at [525, 199] on icon at bounding box center [527, 198] width 8 height 8
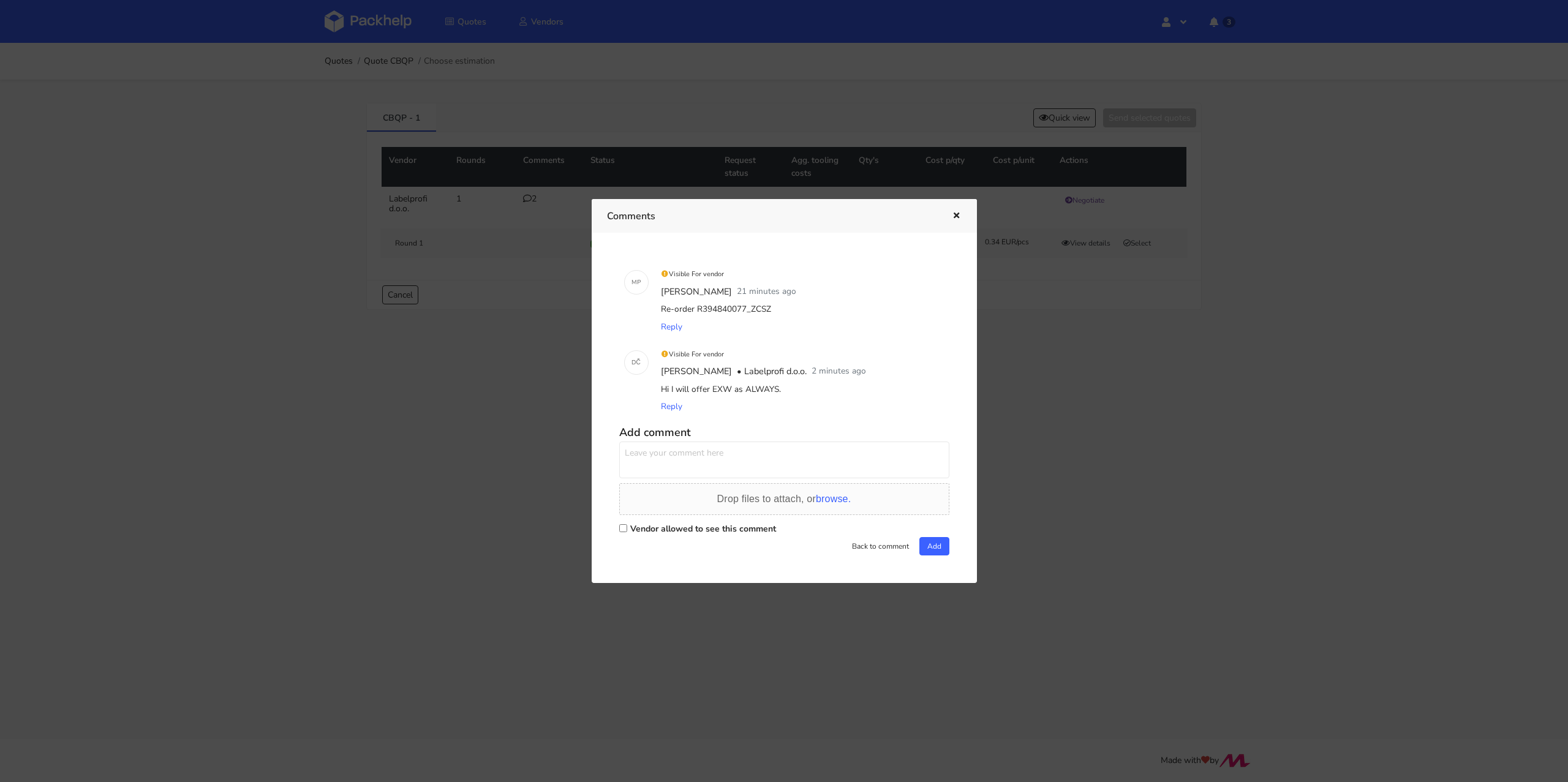
click at [952, 215] on icon "button" at bounding box center [956, 215] width 10 height 8
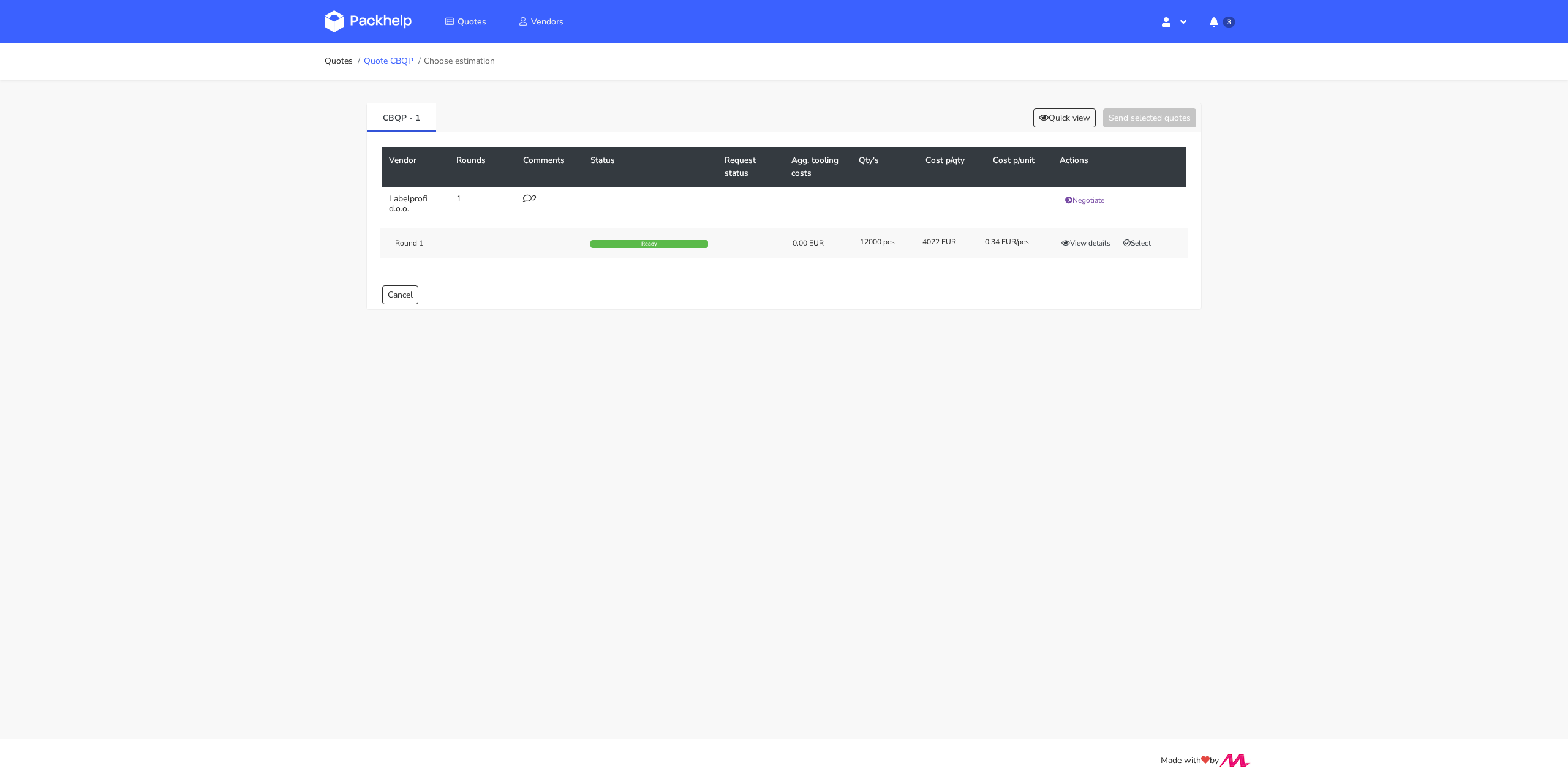
click at [403, 62] on link "Quote CBQP" at bounding box center [388, 61] width 50 height 10
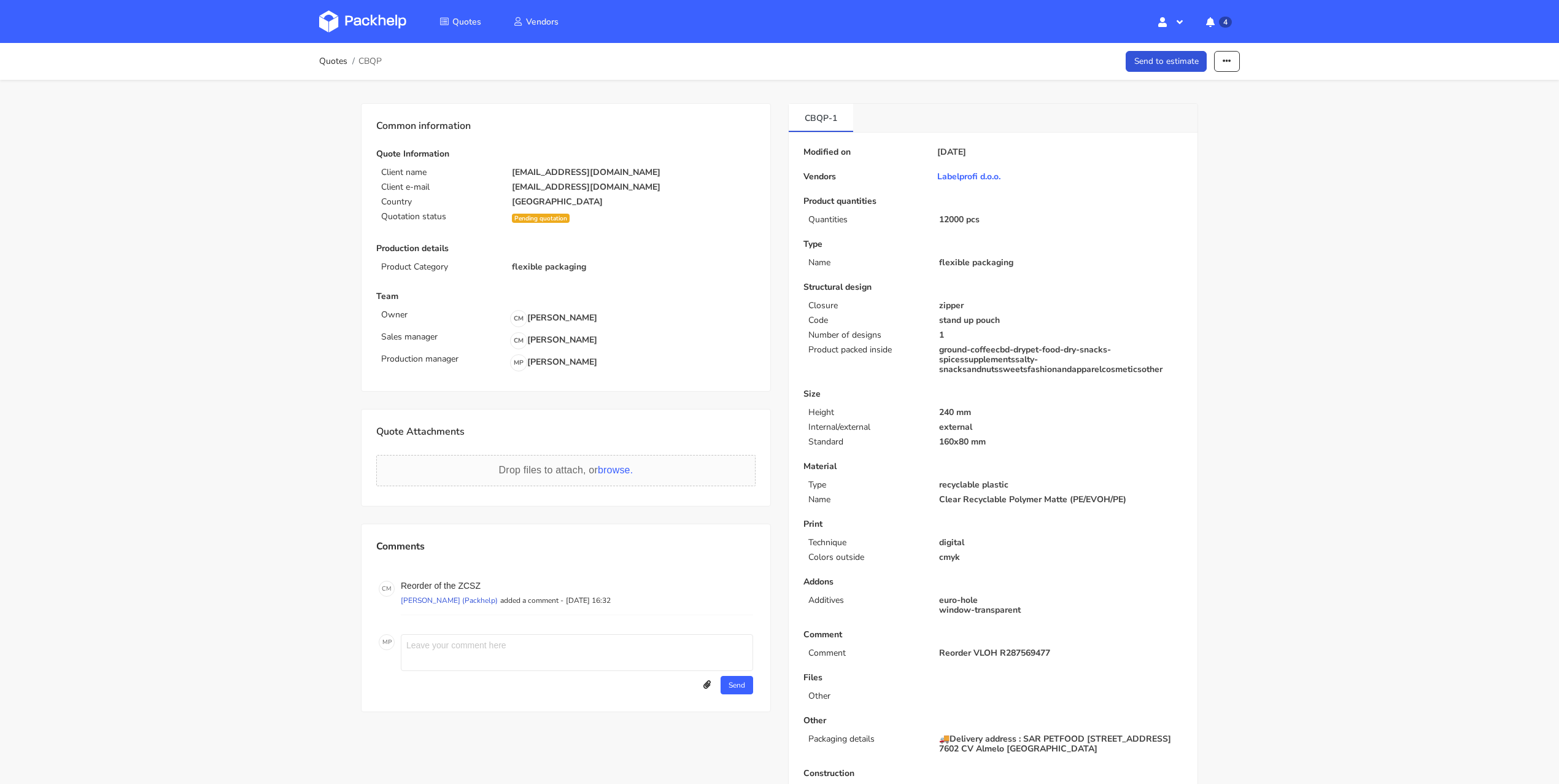
click at [438, 649] on textarea at bounding box center [577, 652] width 352 height 37
drag, startPoint x: 678, startPoint y: 644, endPoint x: 403, endPoint y: 642, distance: 275.0
click at [403, 642] on textarea "Price is EXW, we need to quote Our transport from the logistics." at bounding box center [577, 652] width 352 height 37
type textarea "Price is EXW, we need to quote Our transport from the logistics."
click at [727, 678] on button "Send" at bounding box center [737, 685] width 32 height 19
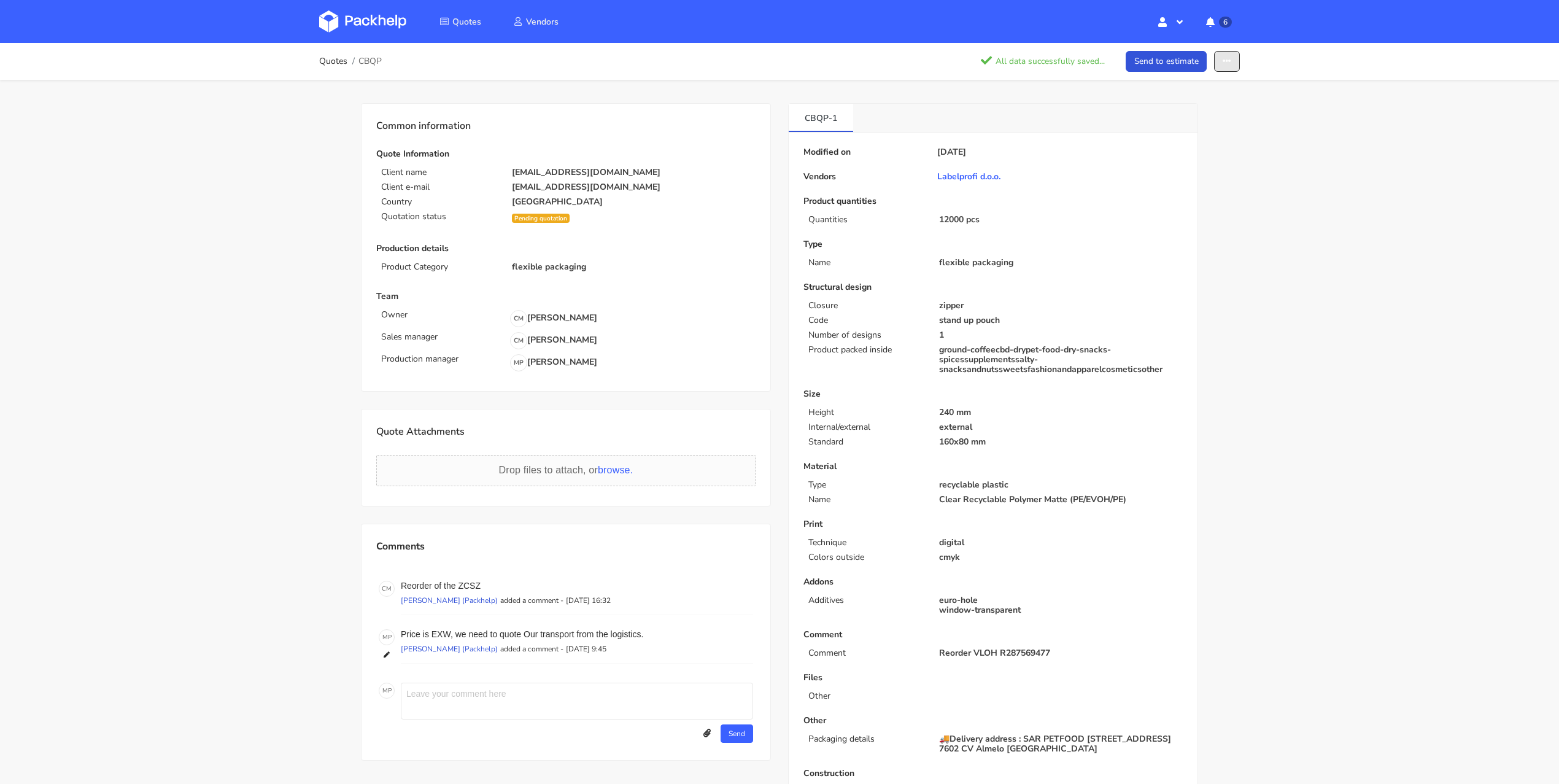
click at [1227, 61] on icon "button" at bounding box center [1226, 61] width 8 height 8
click at [1185, 153] on link "Show estimations" at bounding box center [1180, 156] width 108 height 20
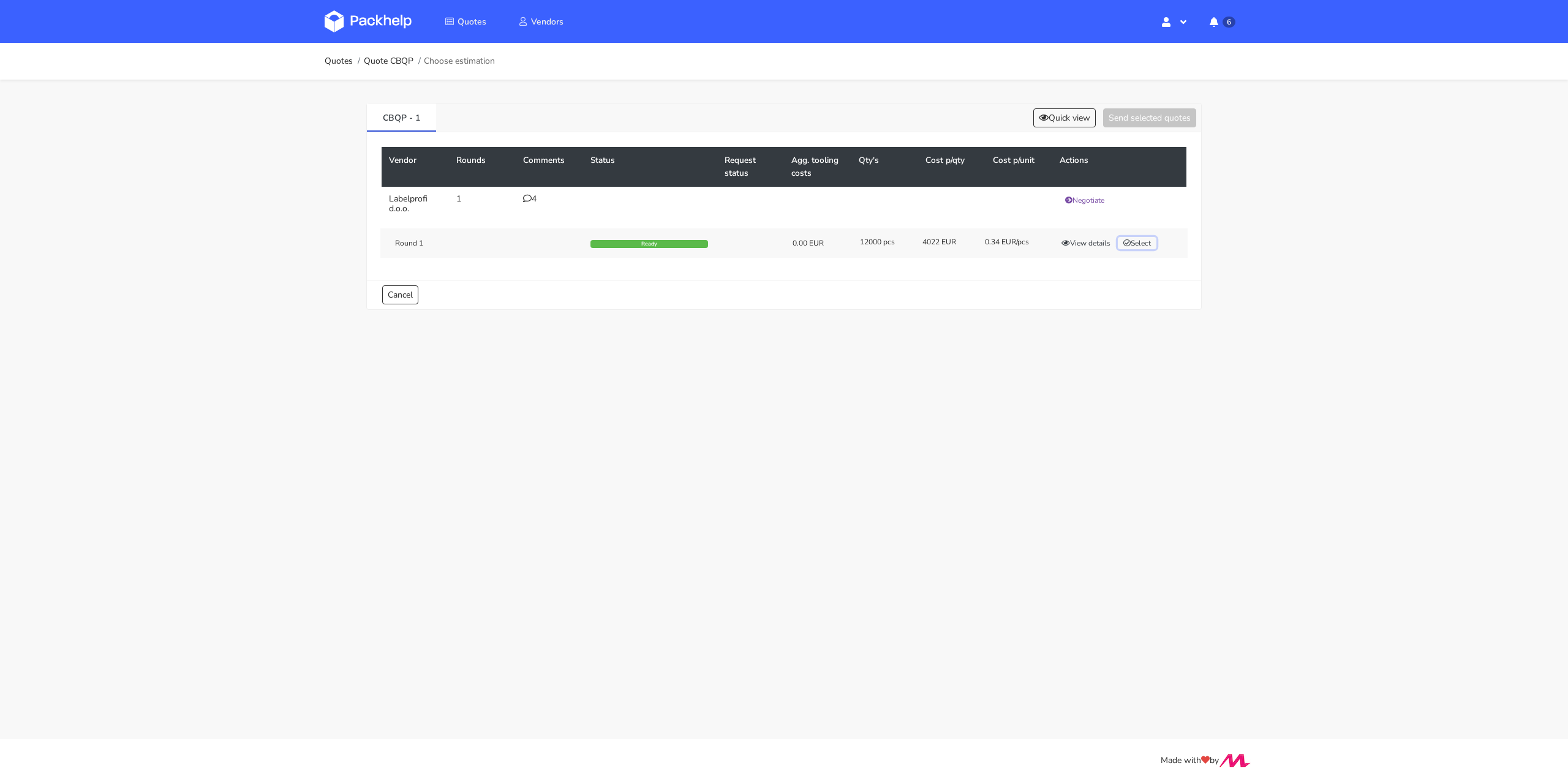
click at [1140, 237] on button "Select" at bounding box center [1137, 242] width 39 height 12
click at [1158, 119] on button "Send selected quotes ( 1 )" at bounding box center [1141, 118] width 110 height 19
click at [525, 195] on icon at bounding box center [527, 198] width 8 height 8
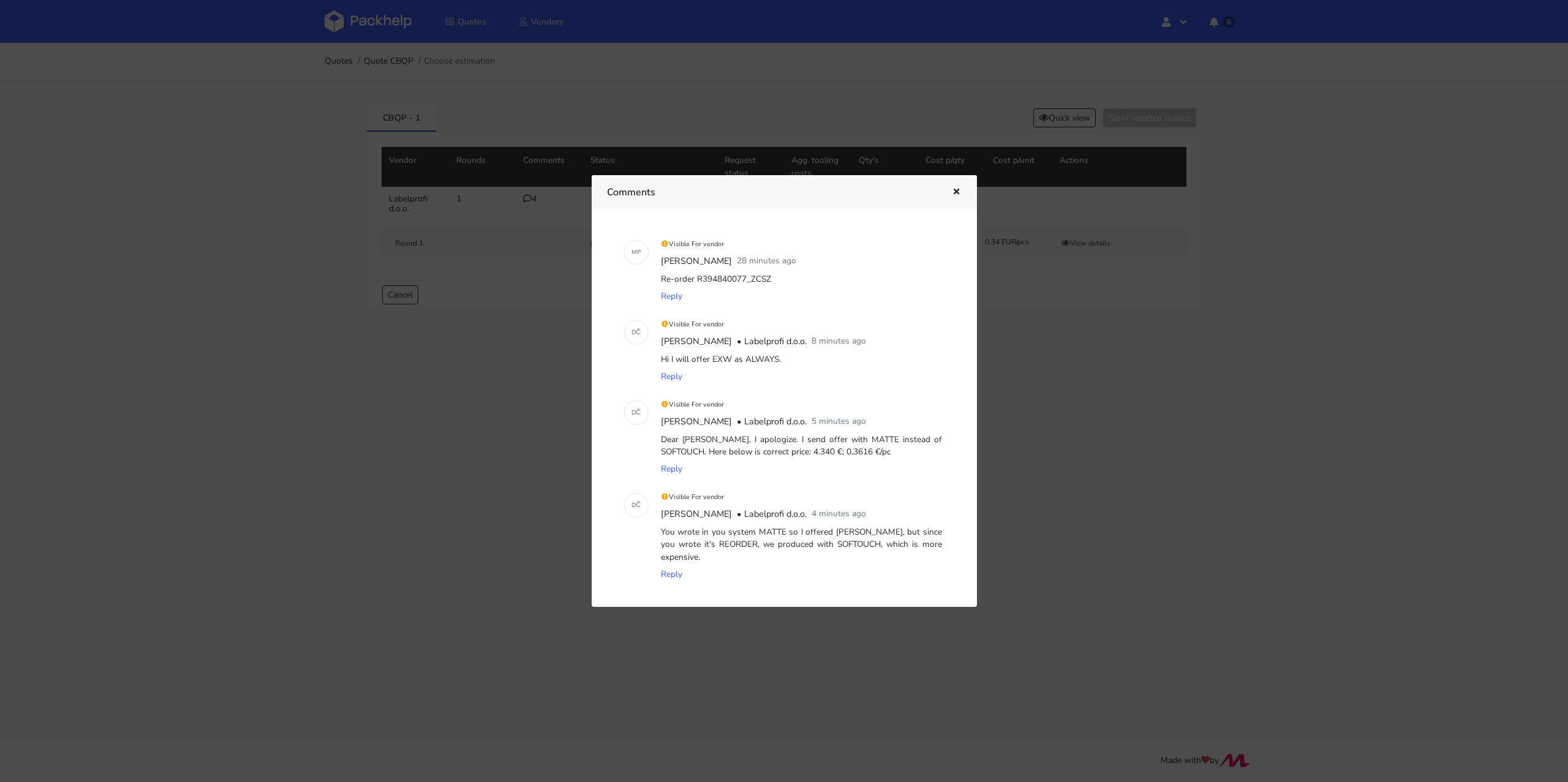
scroll to position [5, 0]
drag, startPoint x: 853, startPoint y: 451, endPoint x: 658, endPoint y: 441, distance: 195.3
click at [658, 441] on div "Dear [PERSON_NAME], I apologize. I send offer with MATTE instead of SOFTOUCH. H…" at bounding box center [801, 448] width 286 height 30
copy div "Dear [PERSON_NAME], I apologize. I send offer with MATTE instead of SOFTOUCH. H…"
click at [954, 195] on icon "button" at bounding box center [956, 192] width 10 height 8
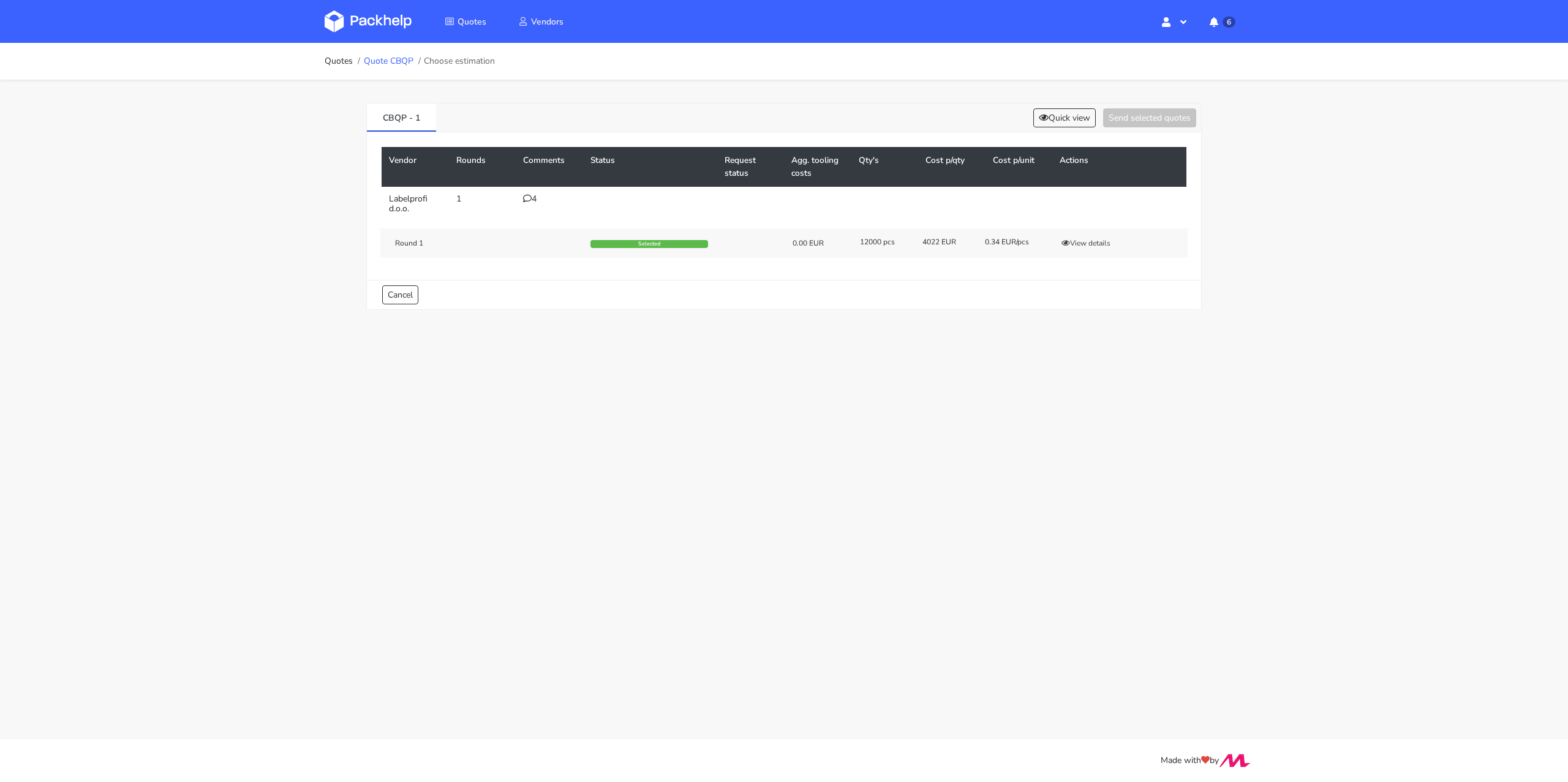
click at [410, 57] on link "Quote CBQP" at bounding box center [388, 61] width 50 height 10
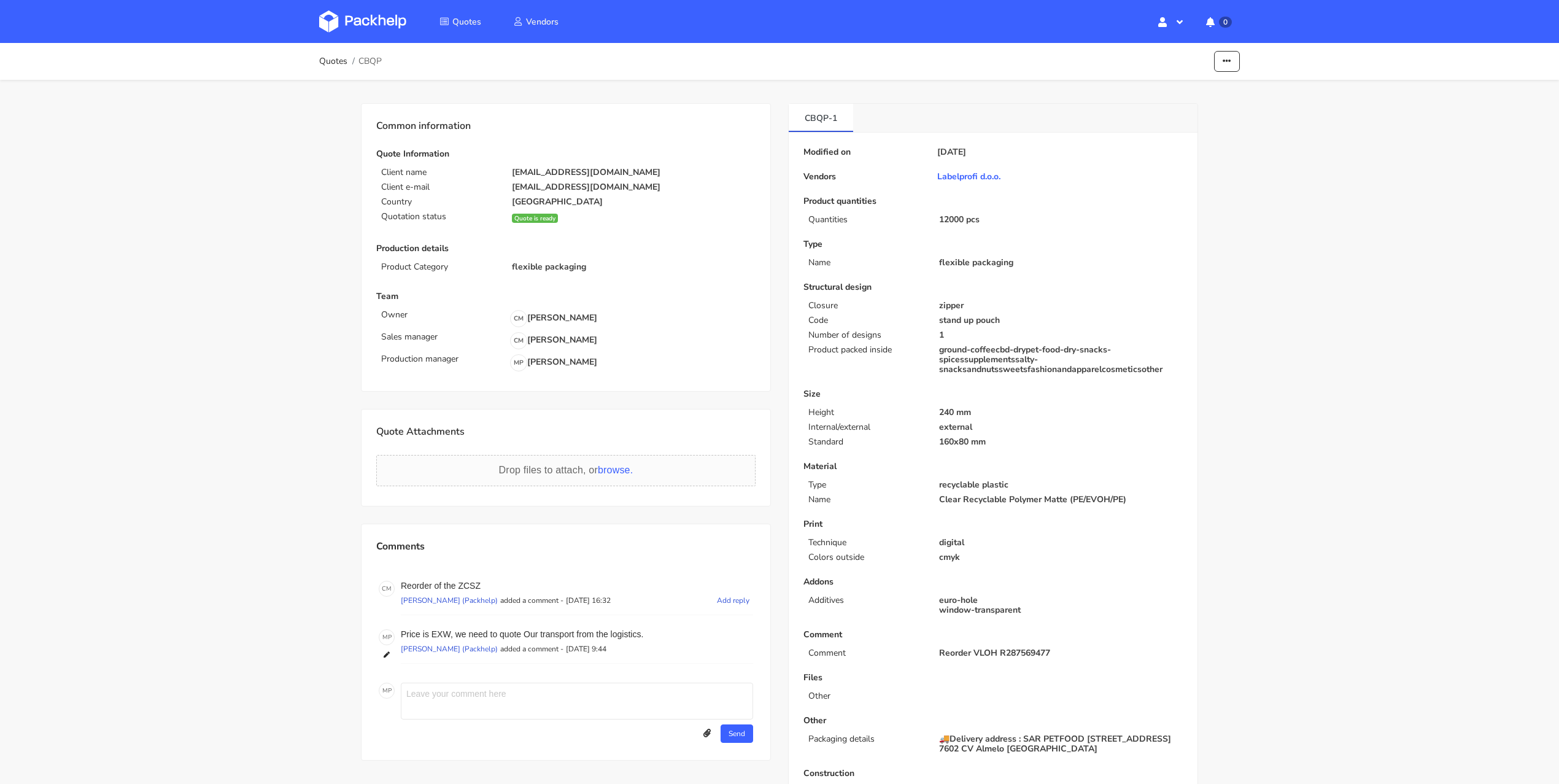
scroll to position [93, 0]
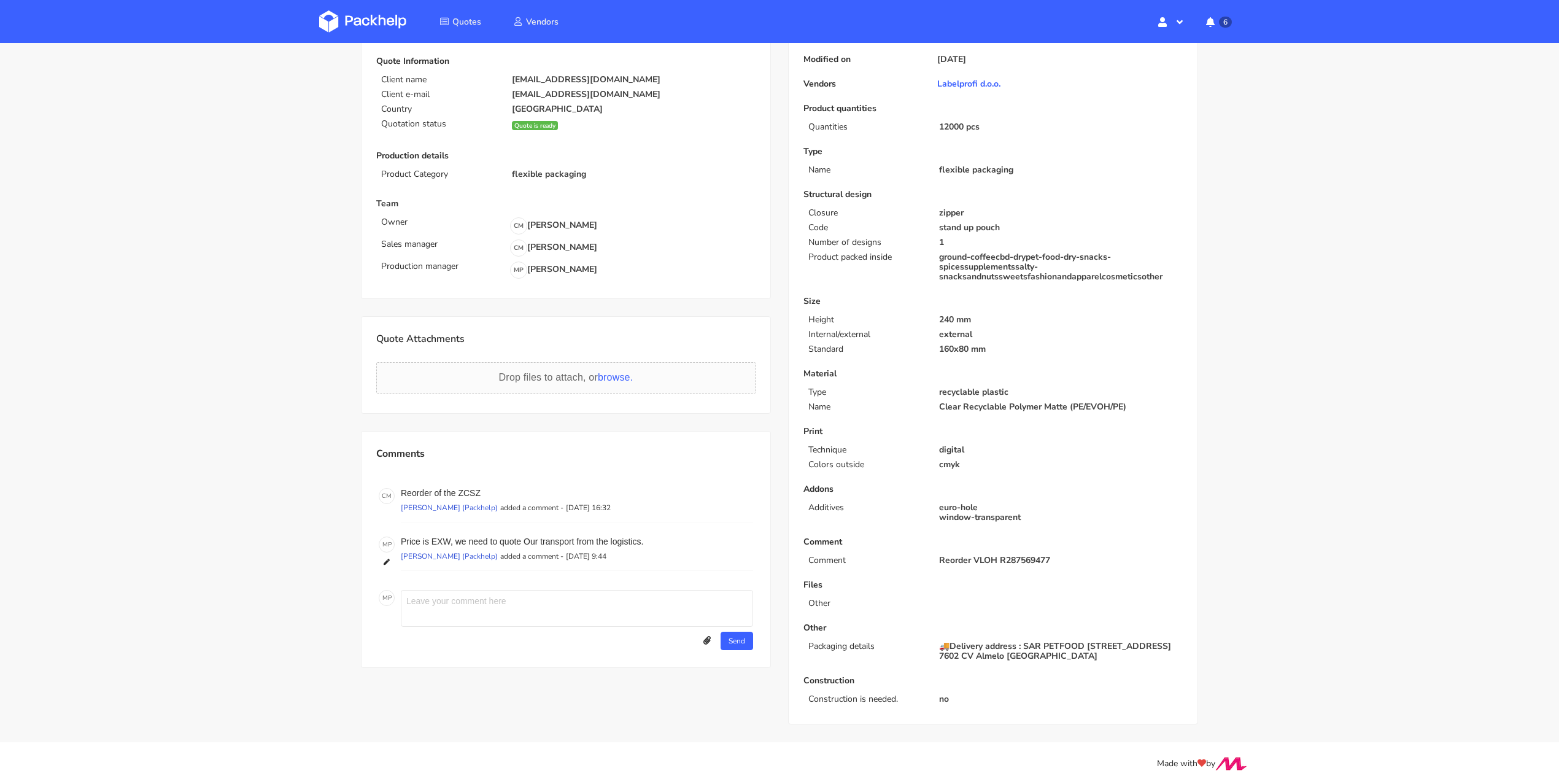
click at [442, 602] on textarea at bounding box center [577, 608] width 352 height 37
paste textarea "Dear [PERSON_NAME], I apologize. I send offer with MATTE instead of SOFTOUCH. H…"
type textarea "Dear [PERSON_NAME], I apologize. I send offer with MATTE instead of SOFTOUCH. H…"
click at [756, 639] on div "M P Dear [PERSON_NAME], I apologize. I send offer with MATTE instead of SOFTOUC…" at bounding box center [566, 620] width 379 height 65
click at [739, 642] on button "Send" at bounding box center [737, 641] width 32 height 19
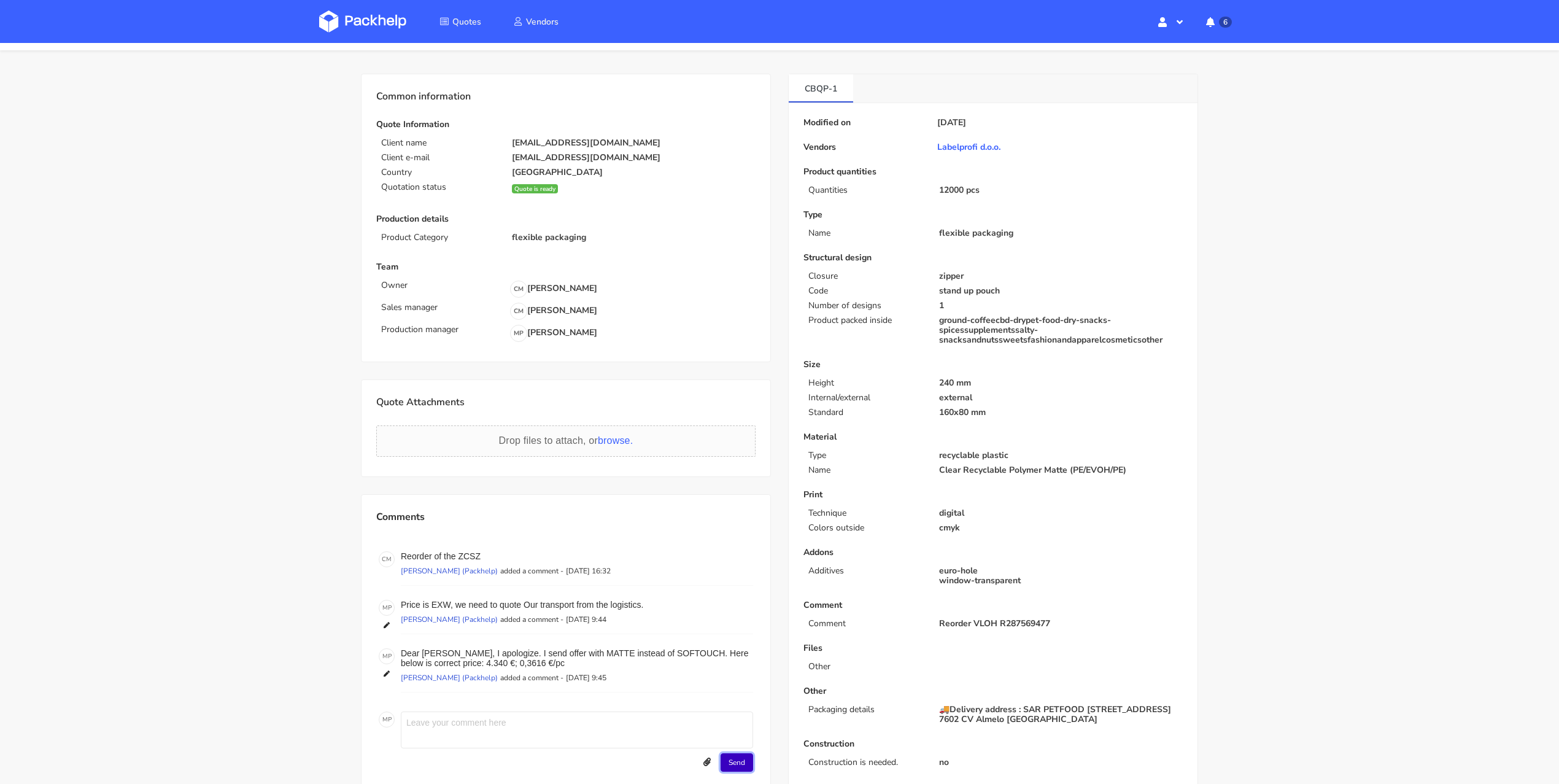
scroll to position [0, 0]
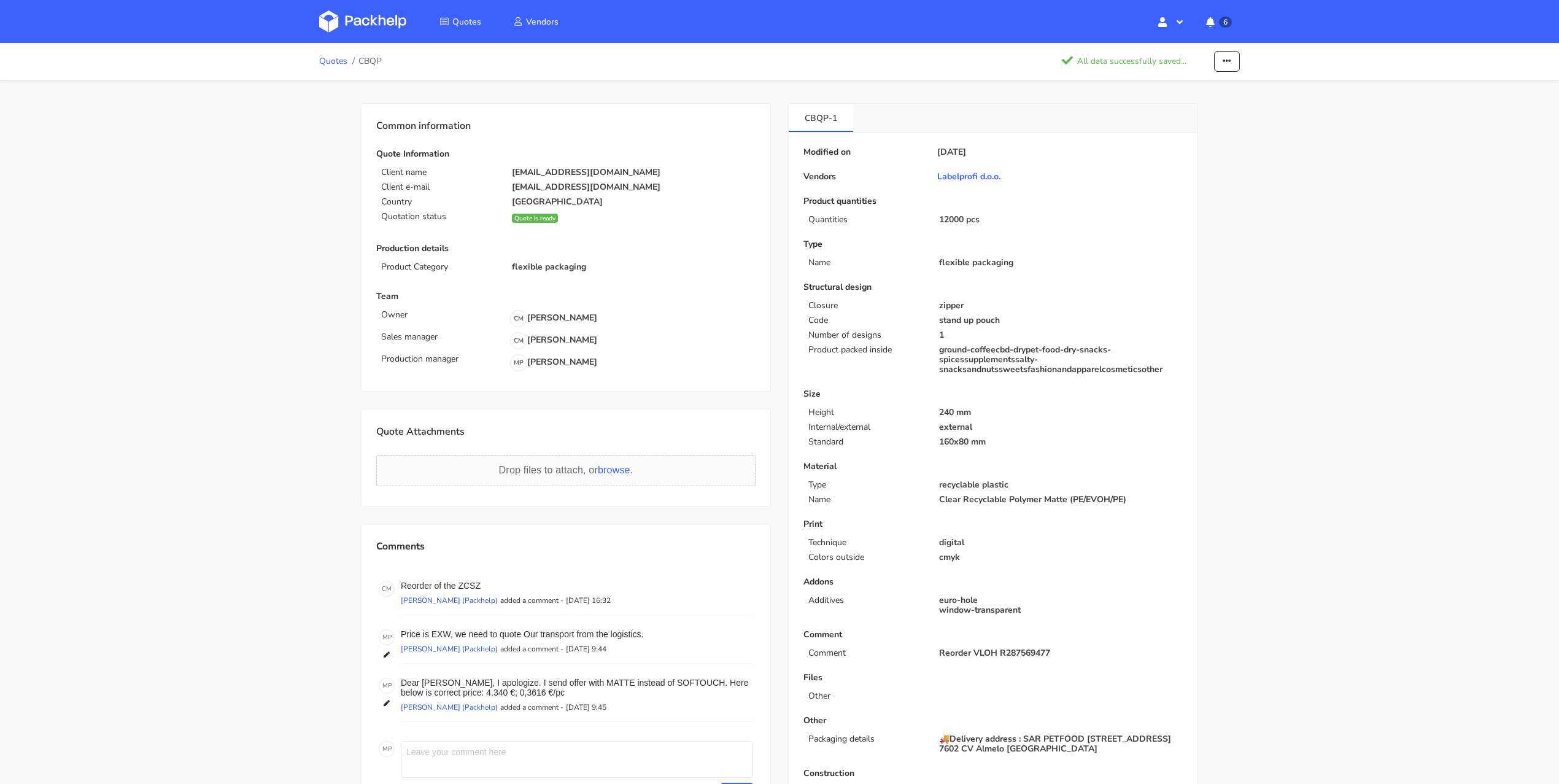
click at [338, 64] on link "Quotes" at bounding box center [333, 61] width 28 height 10
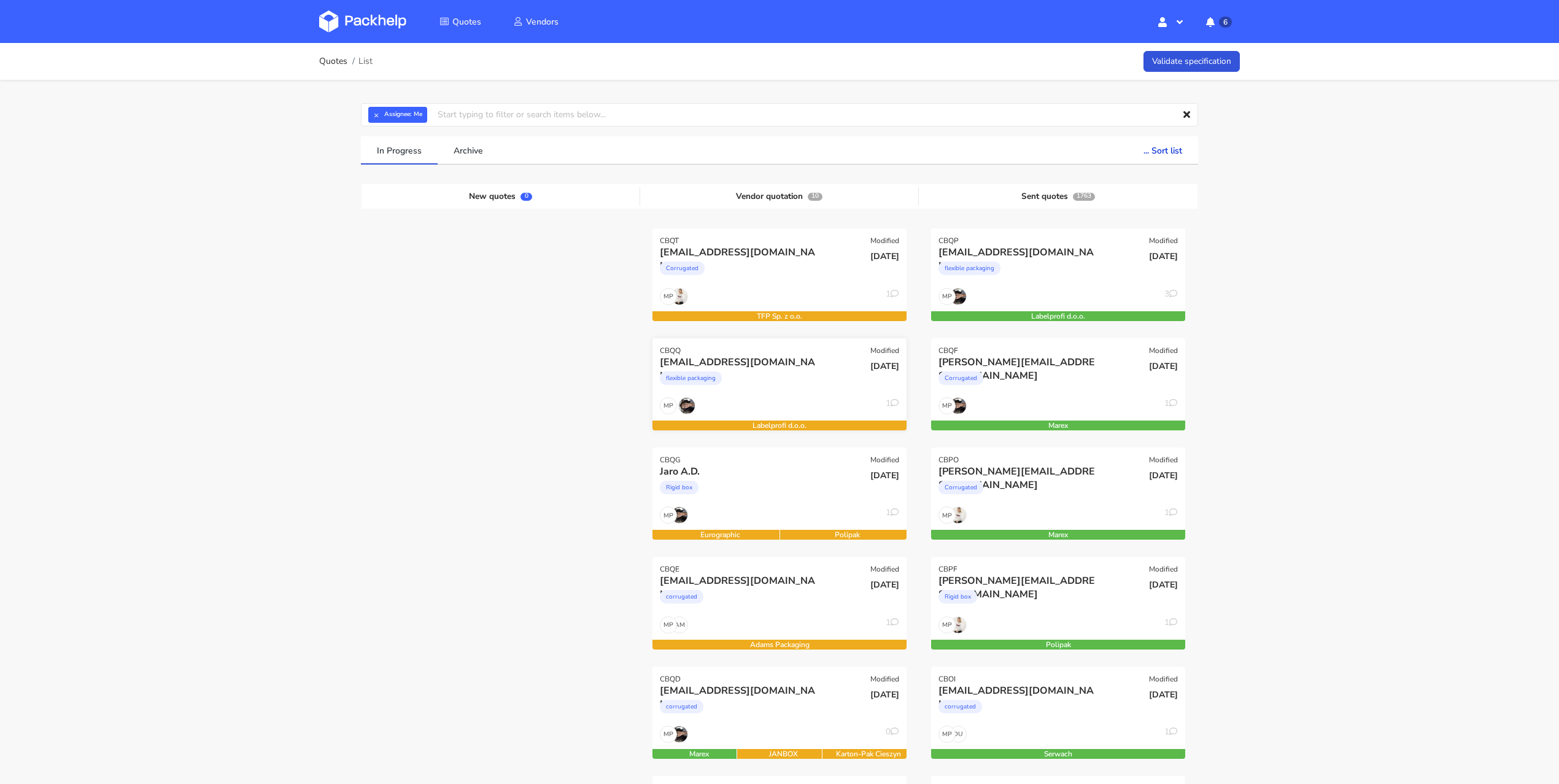
click at [783, 389] on div "flexible packaging" at bounding box center [741, 381] width 162 height 24
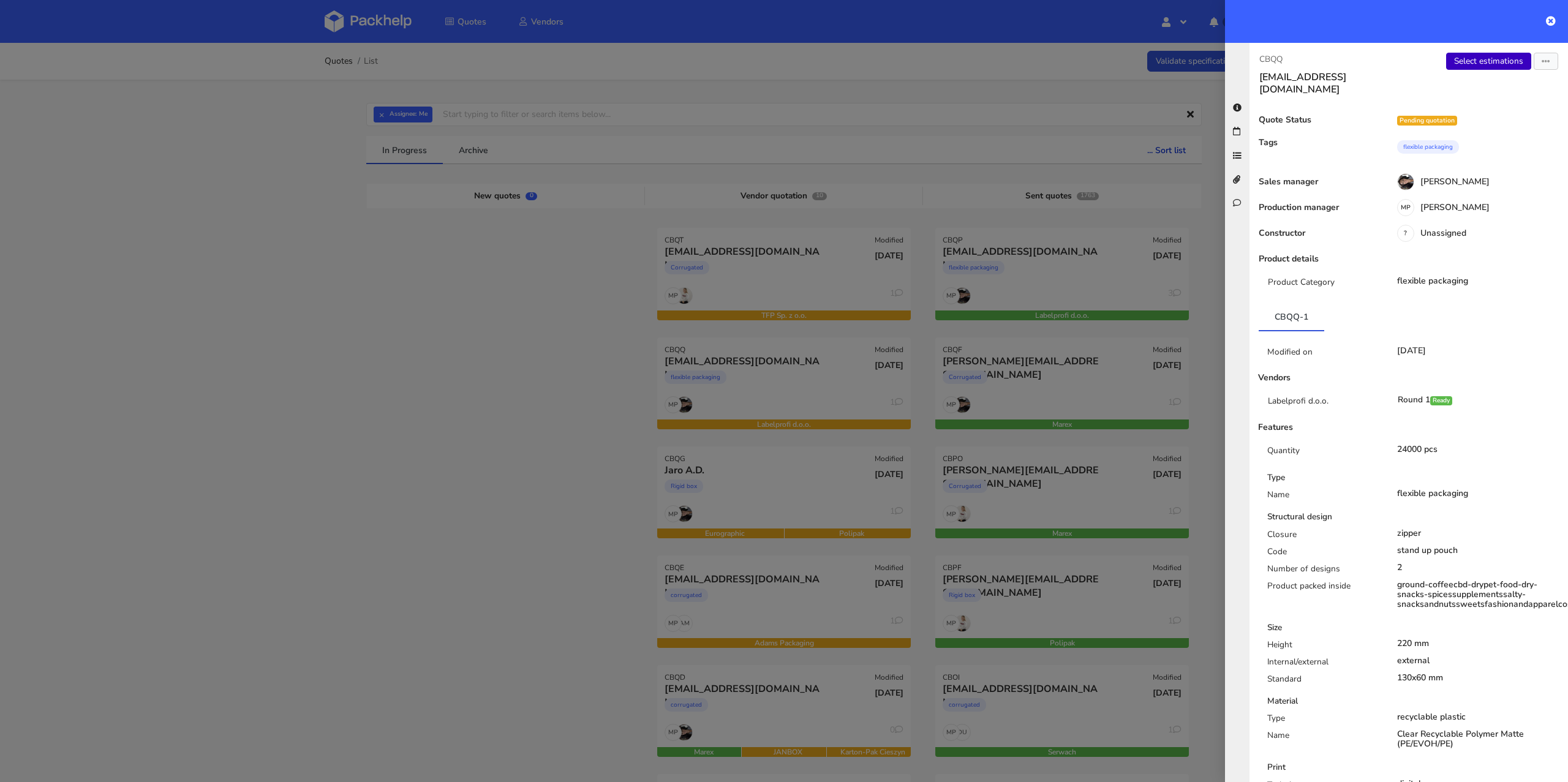
click at [1474, 64] on link "Select estimations" at bounding box center [1488, 61] width 85 height 17
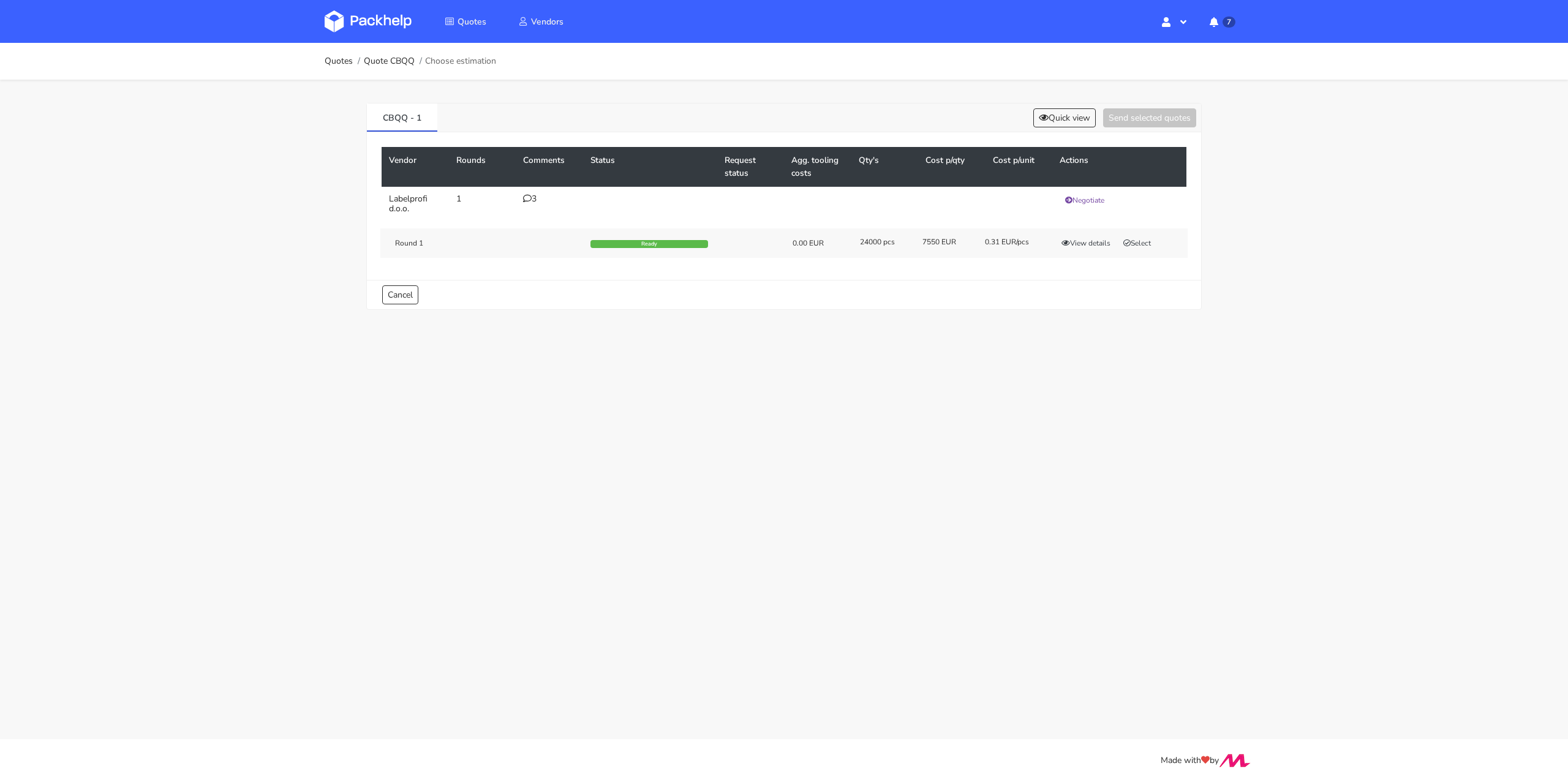
click at [523, 199] on icon at bounding box center [527, 198] width 8 height 8
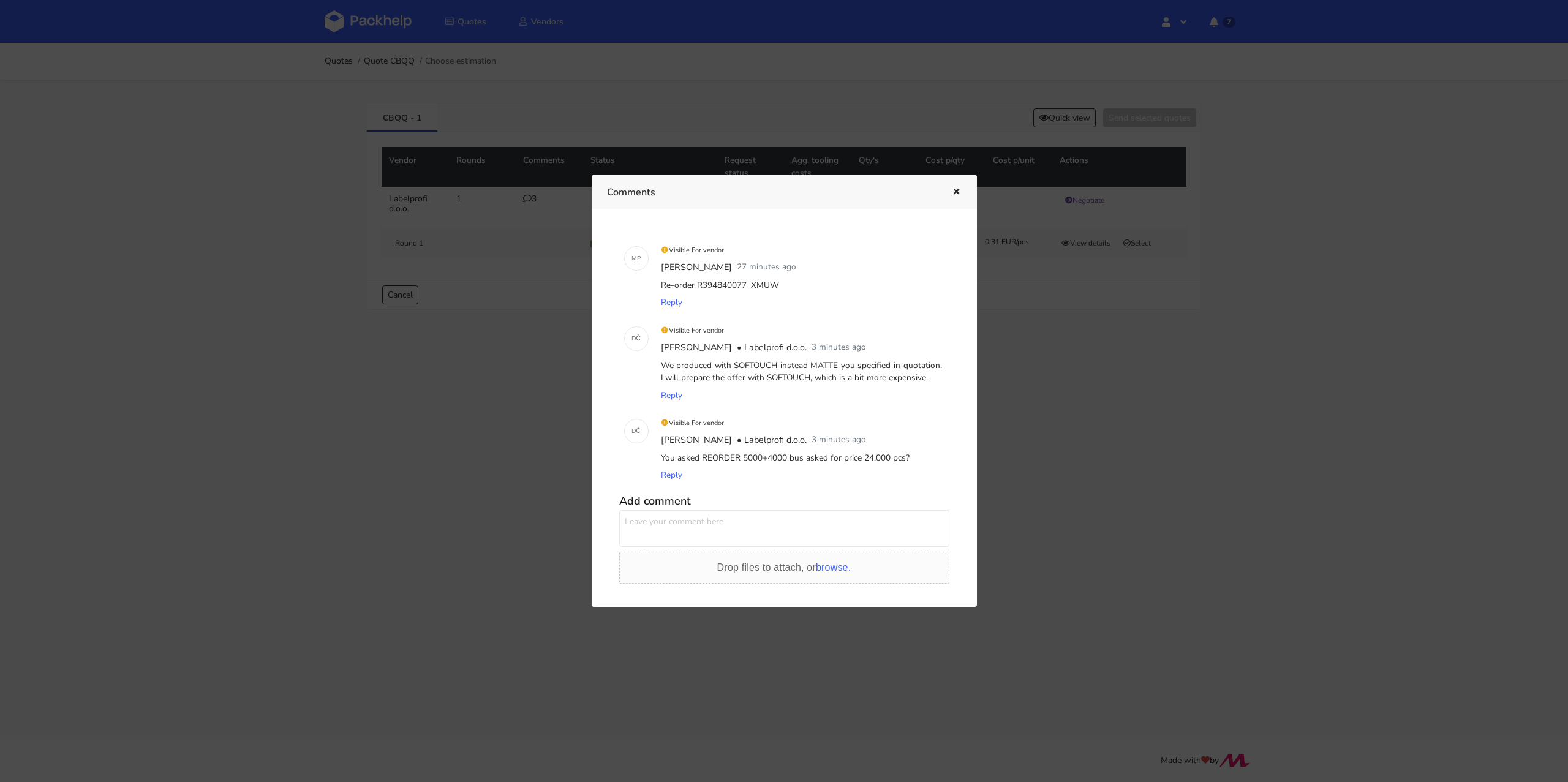
click at [956, 192] on icon "button" at bounding box center [956, 192] width 10 height 8
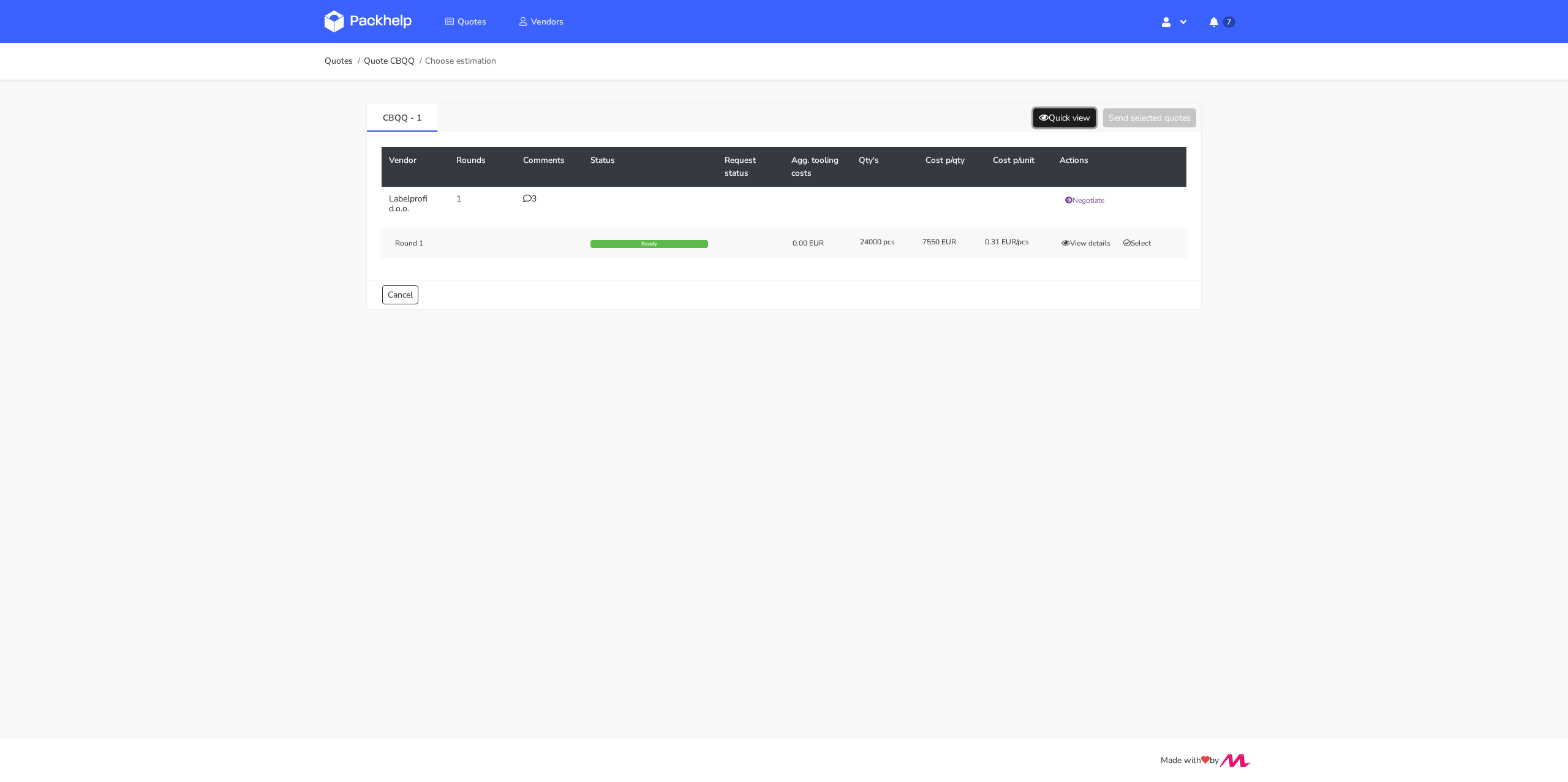
click at [1068, 123] on button "Quick view" at bounding box center [1064, 118] width 62 height 19
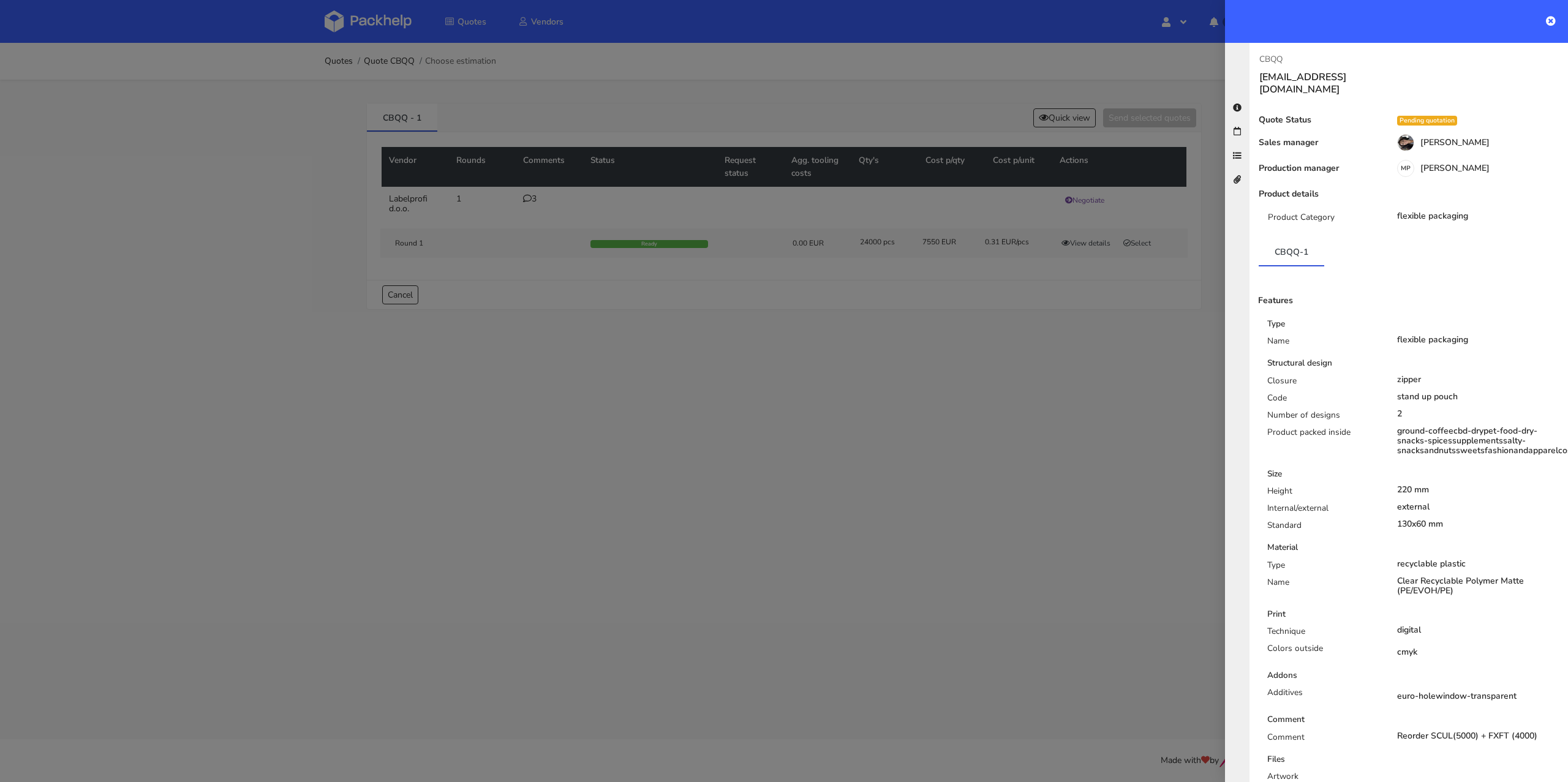
click at [1117, 456] on div at bounding box center [784, 391] width 1568 height 782
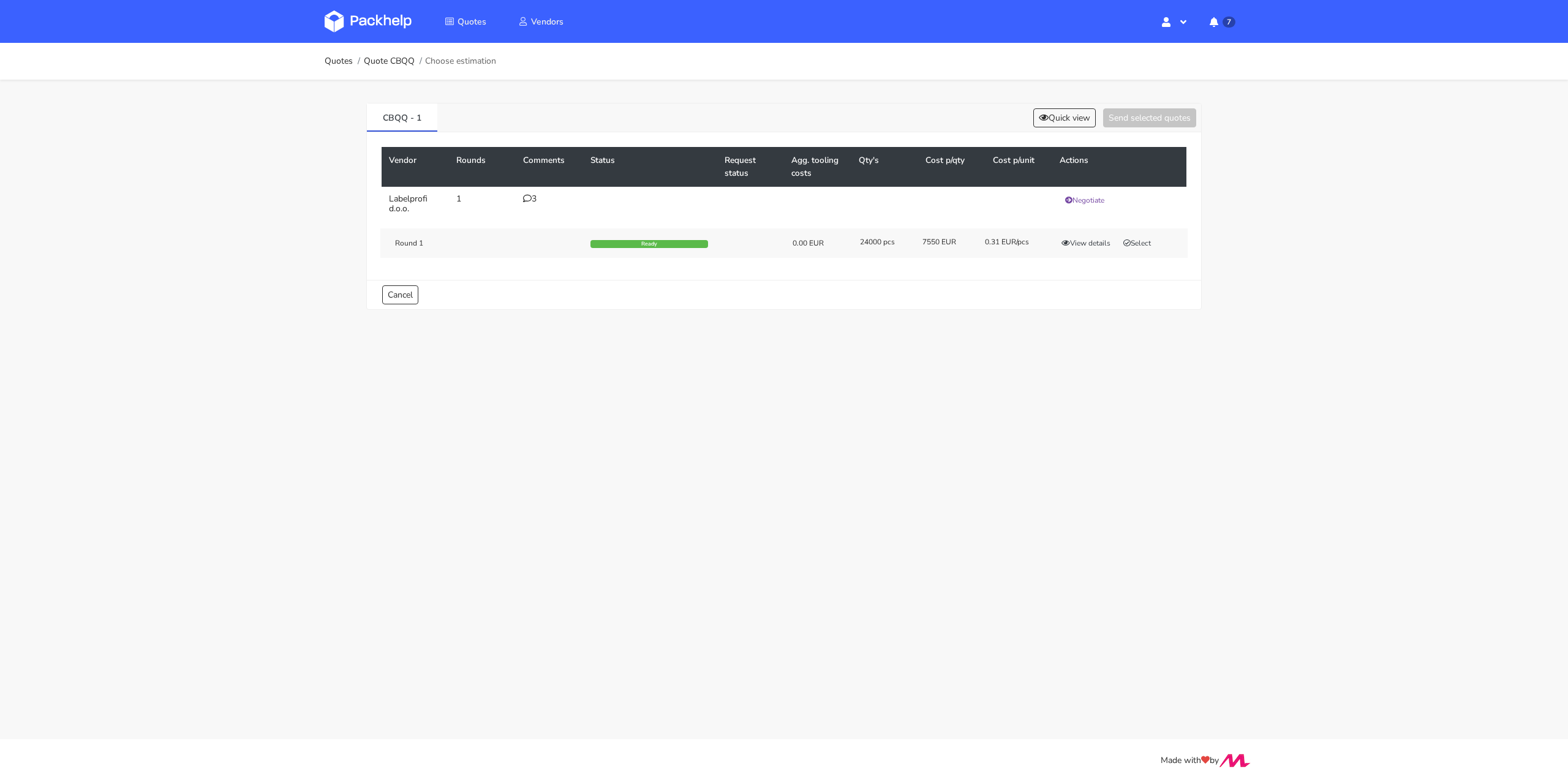
click at [540, 194] on div "3" at bounding box center [549, 199] width 53 height 10
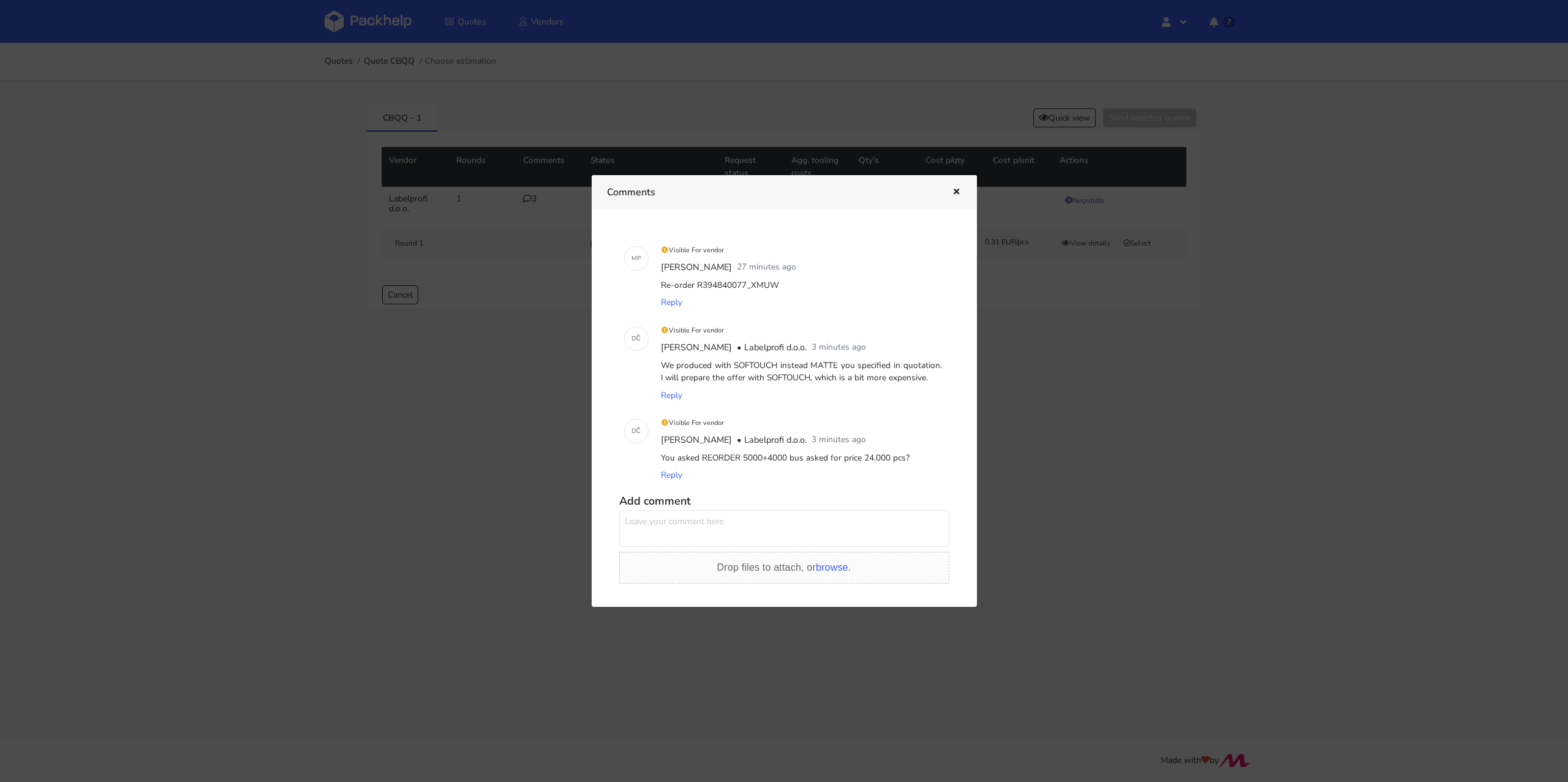
drag, startPoint x: 773, startPoint y: 281, endPoint x: 741, endPoint y: 278, distance: 32.1
click at [745, 282] on div "Re-order R394840077_XMUW" at bounding box center [801, 285] width 286 height 17
copy div "XMUW"
click at [954, 188] on icon "button" at bounding box center [956, 192] width 10 height 8
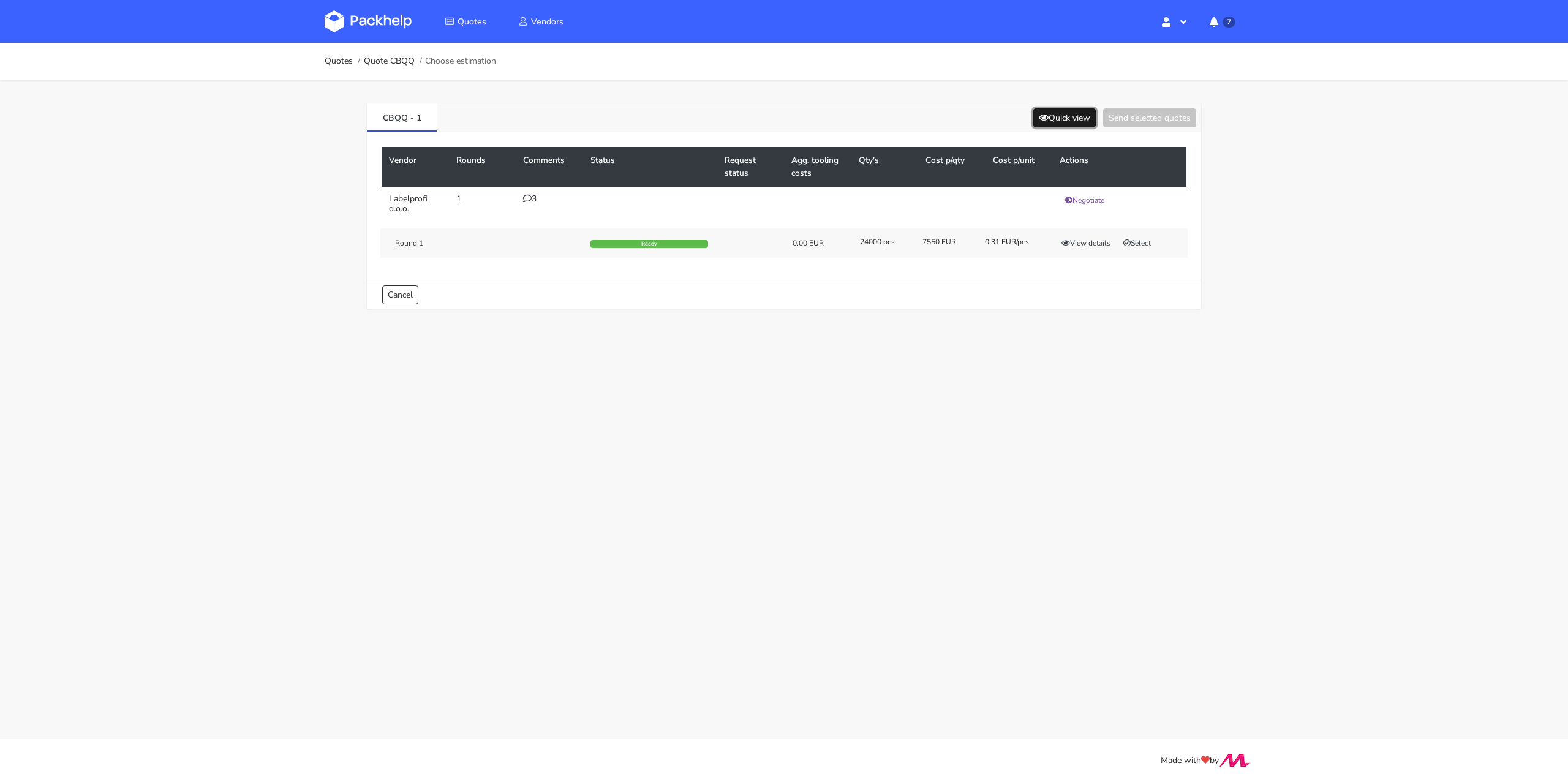
click at [1062, 121] on button "Quick view" at bounding box center [1064, 118] width 62 height 19
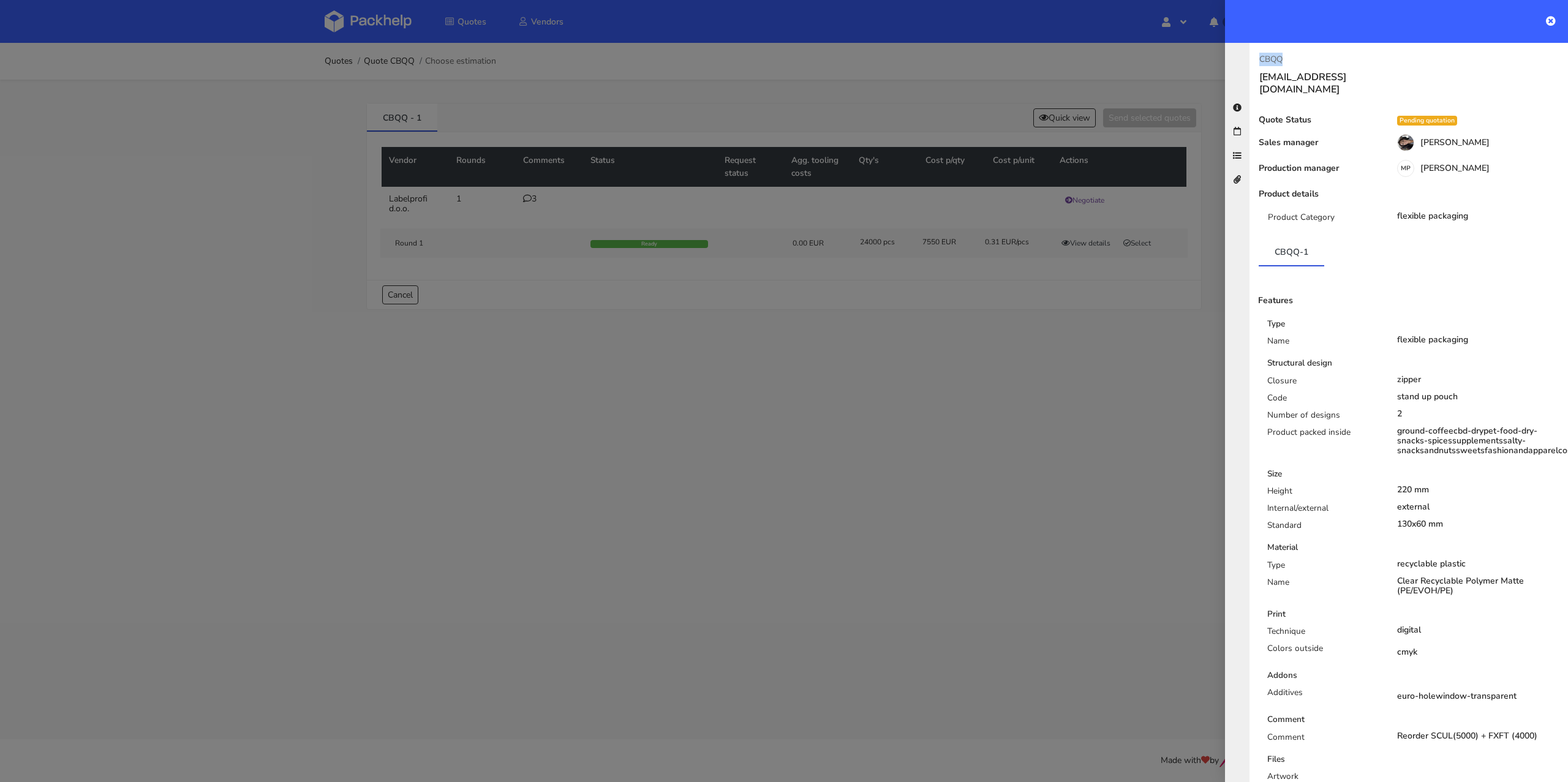
drag, startPoint x: 1287, startPoint y: 57, endPoint x: 1251, endPoint y: 55, distance: 36.1
click at [1251, 55] on div "CBQQ [EMAIL_ADDRESS][DOMAIN_NAME]" at bounding box center [1329, 74] width 159 height 43
copy p "CBQQ"
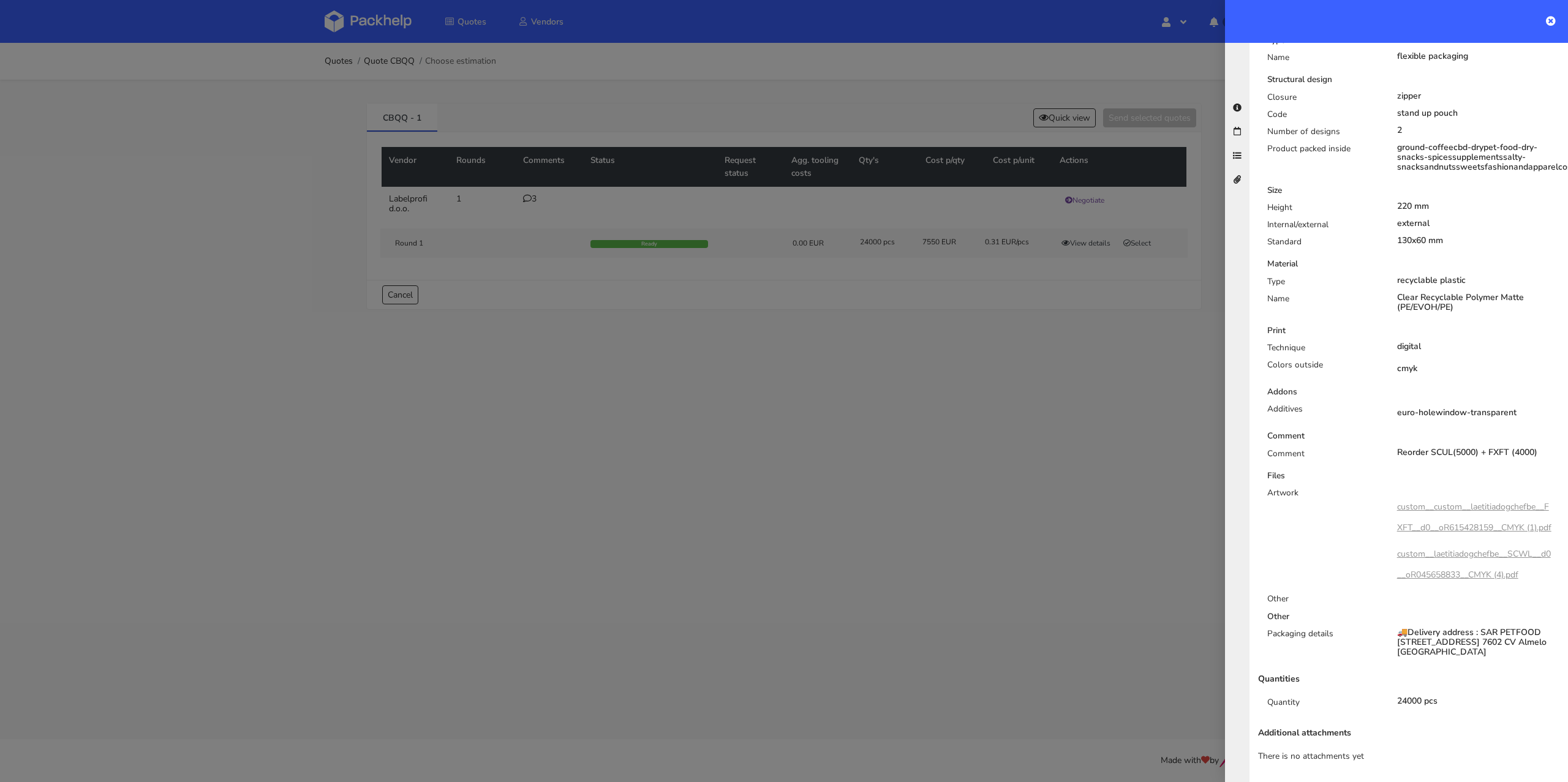
drag, startPoint x: 1403, startPoint y: 699, endPoint x: 1439, endPoint y: 703, distance: 36.2
click at [1439, 703] on div "24000 pcs" at bounding box center [1479, 700] width 181 height 10
copy div "24000 pcs"
drag, startPoint x: 1537, startPoint y: 431, endPoint x: 1392, endPoint y: 431, distance: 145.0
click at [1397, 448] on div "Reorder SCUL(5000) + FXFT (4000)" at bounding box center [1478, 452] width 163 height 10
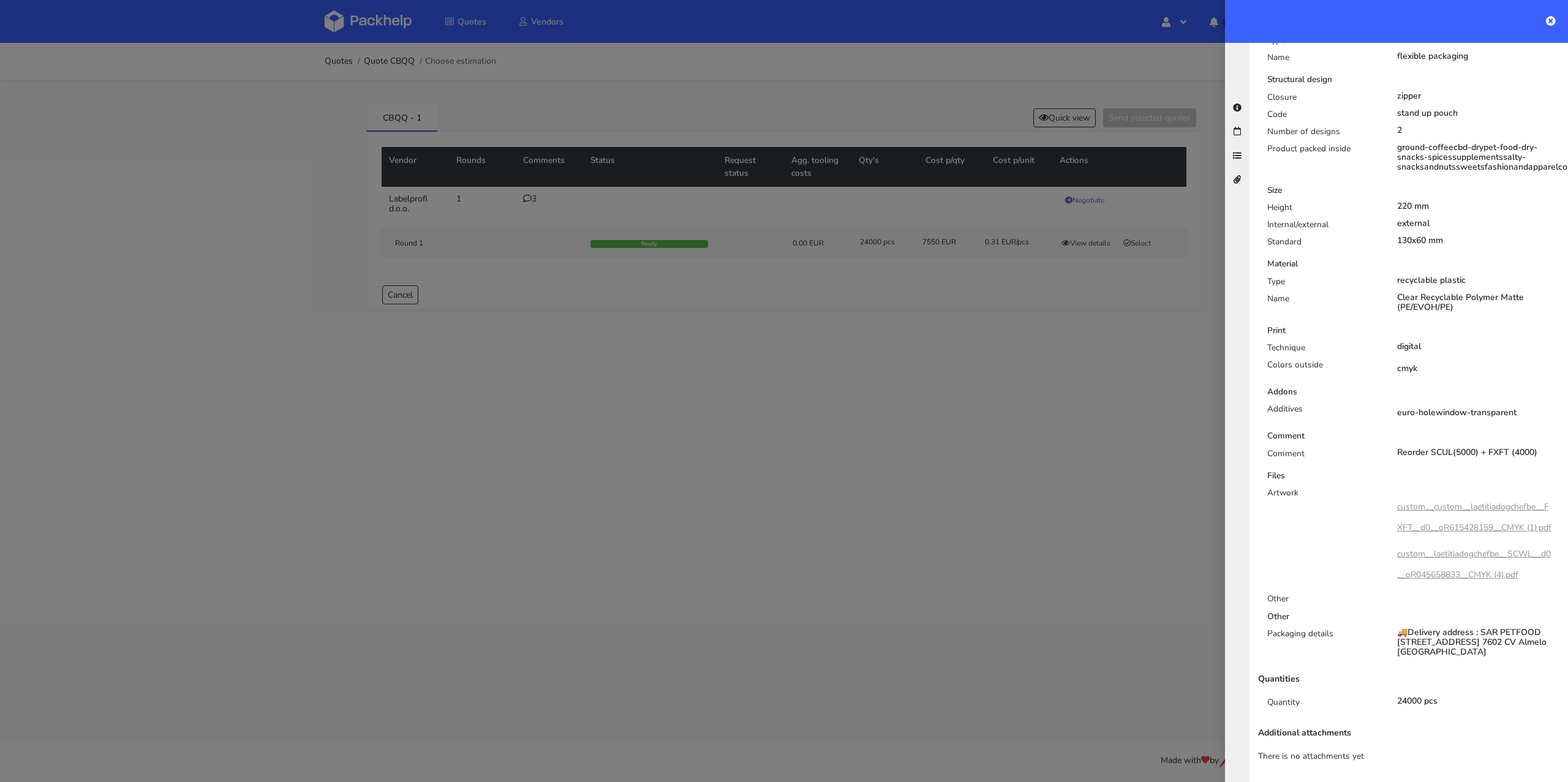
copy div "Reorder SCUL(5000) + FXFT (4000)"
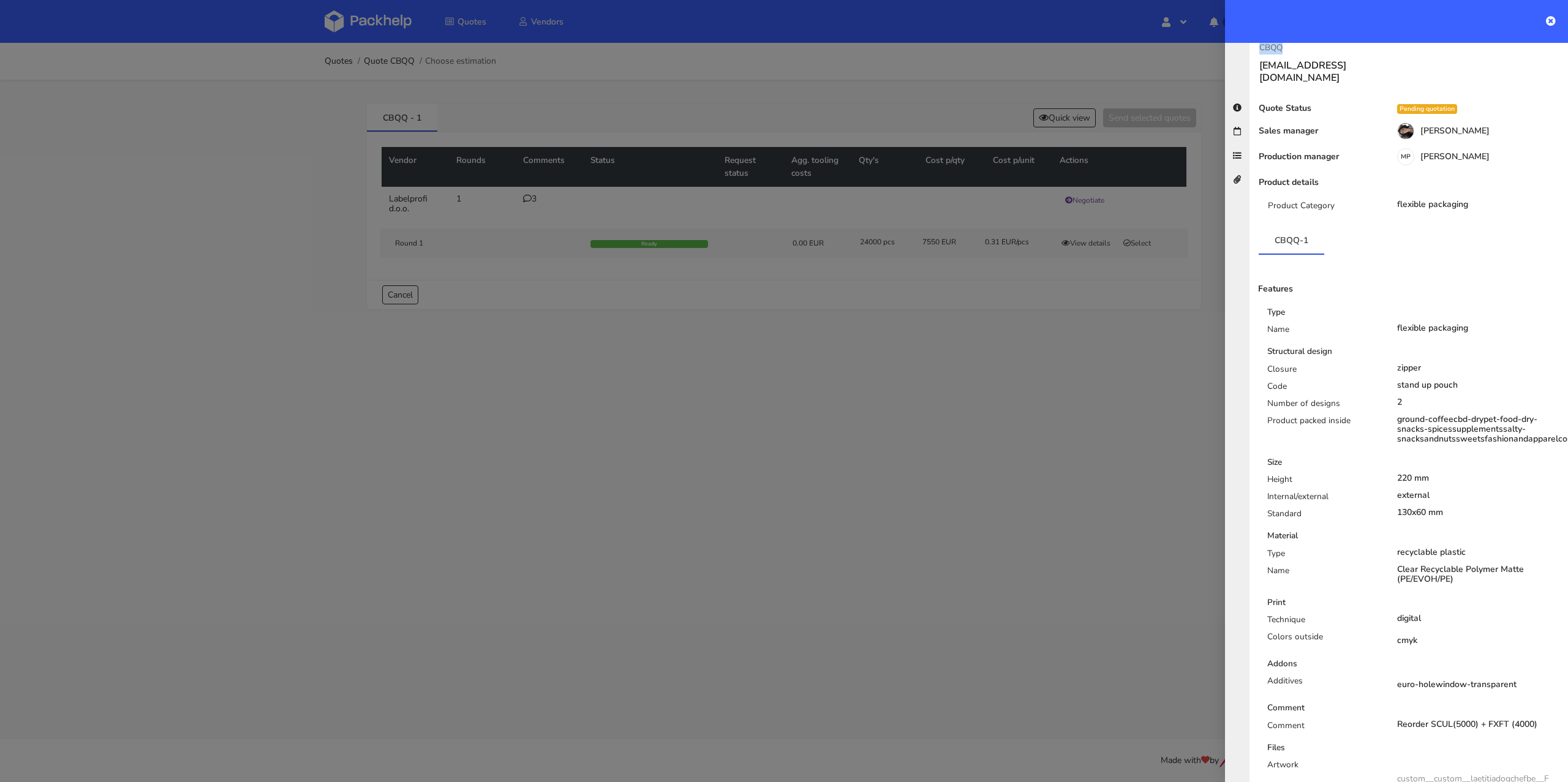
scroll to position [0, 0]
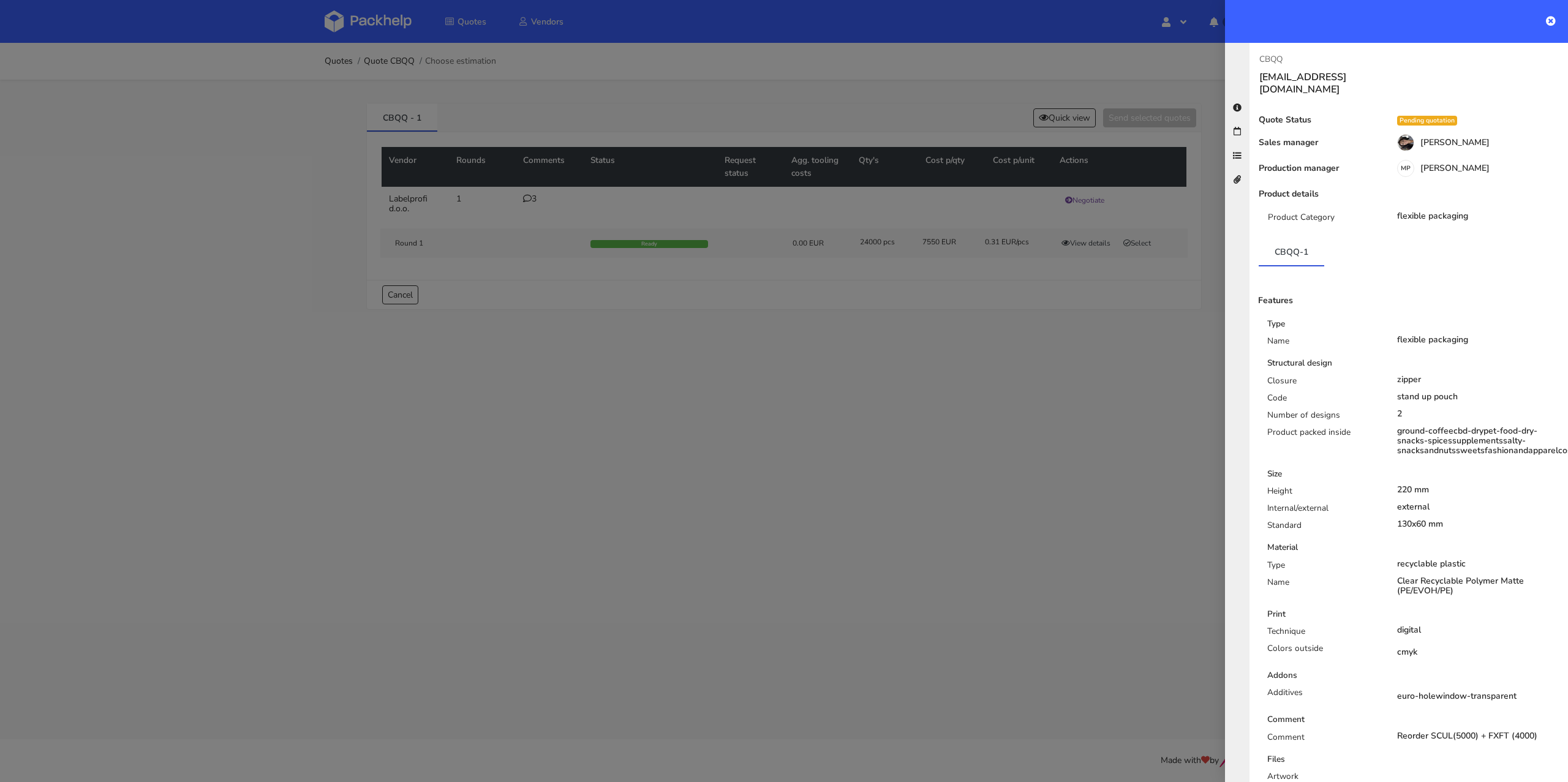
click at [539, 316] on div at bounding box center [784, 391] width 1568 height 782
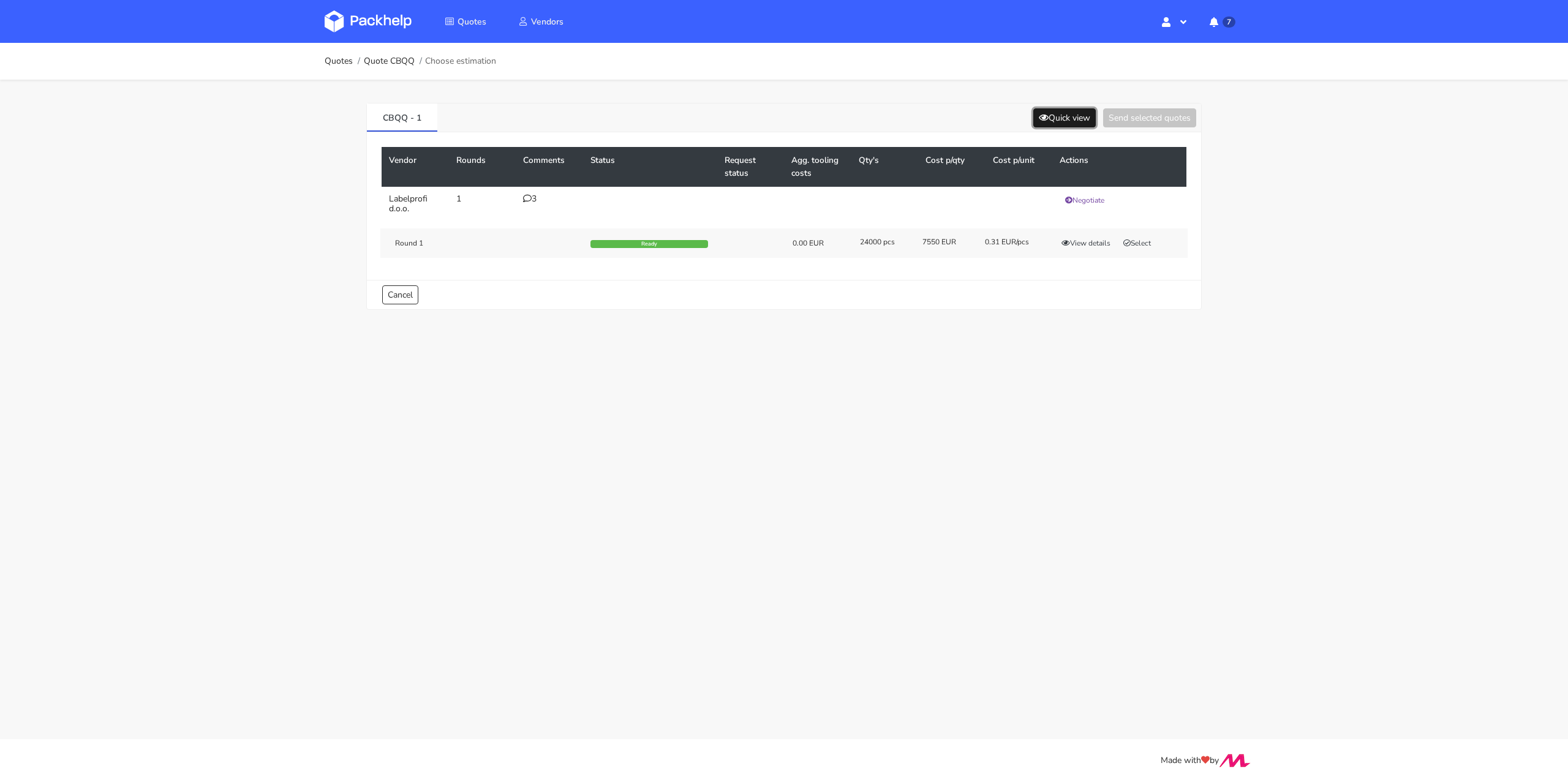
click at [1080, 113] on button "Quick view" at bounding box center [1064, 118] width 62 height 19
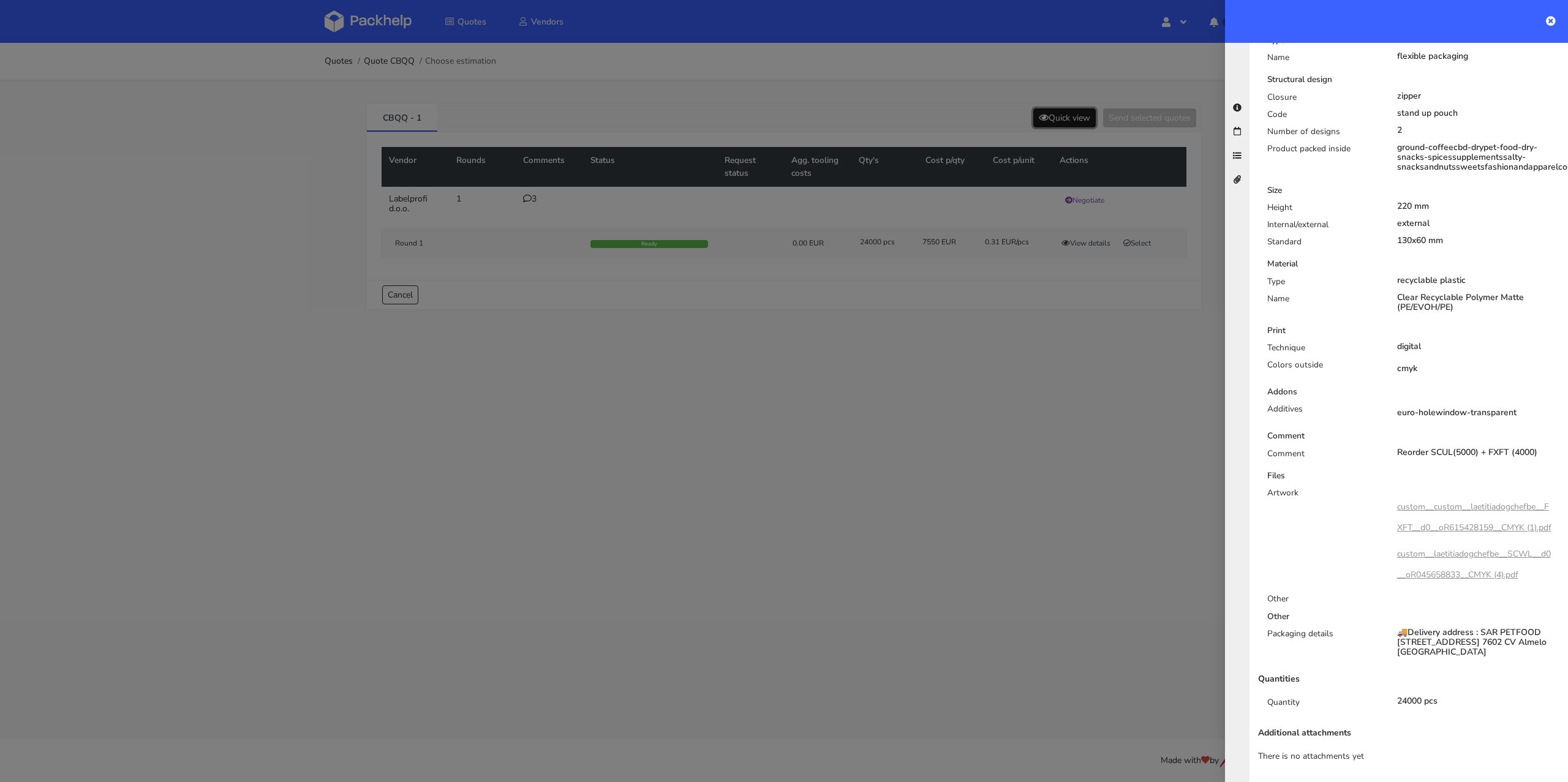
scroll to position [291, 0]
click at [303, 168] on div at bounding box center [784, 391] width 1568 height 782
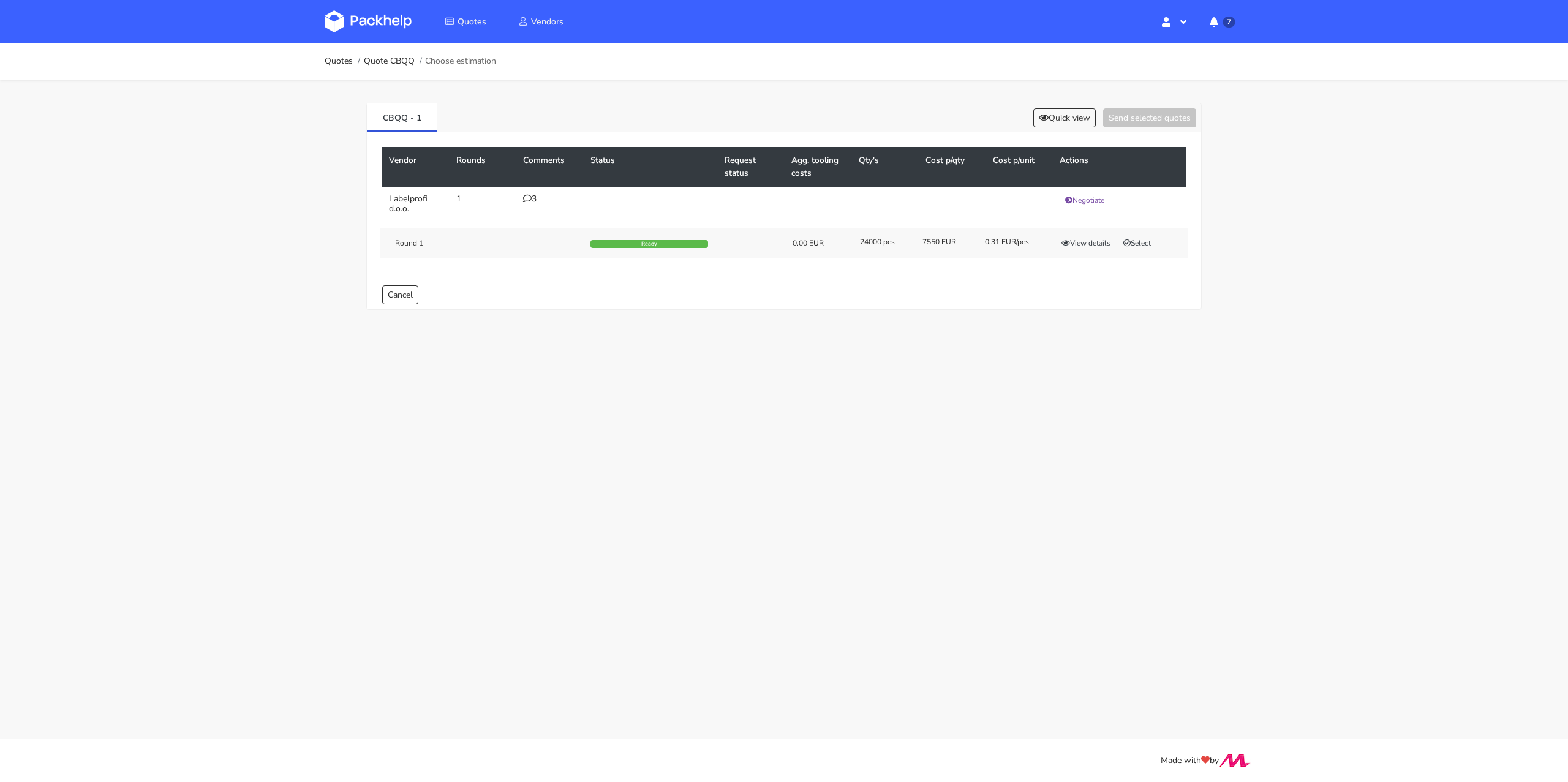
click at [396, 67] on ol "Quotes Quote CBQQ Choose estimation" at bounding box center [410, 61] width 172 height 24
click at [395, 59] on link "Quote CBQQ" at bounding box center [389, 61] width 51 height 10
click at [534, 194] on div "3" at bounding box center [549, 199] width 53 height 10
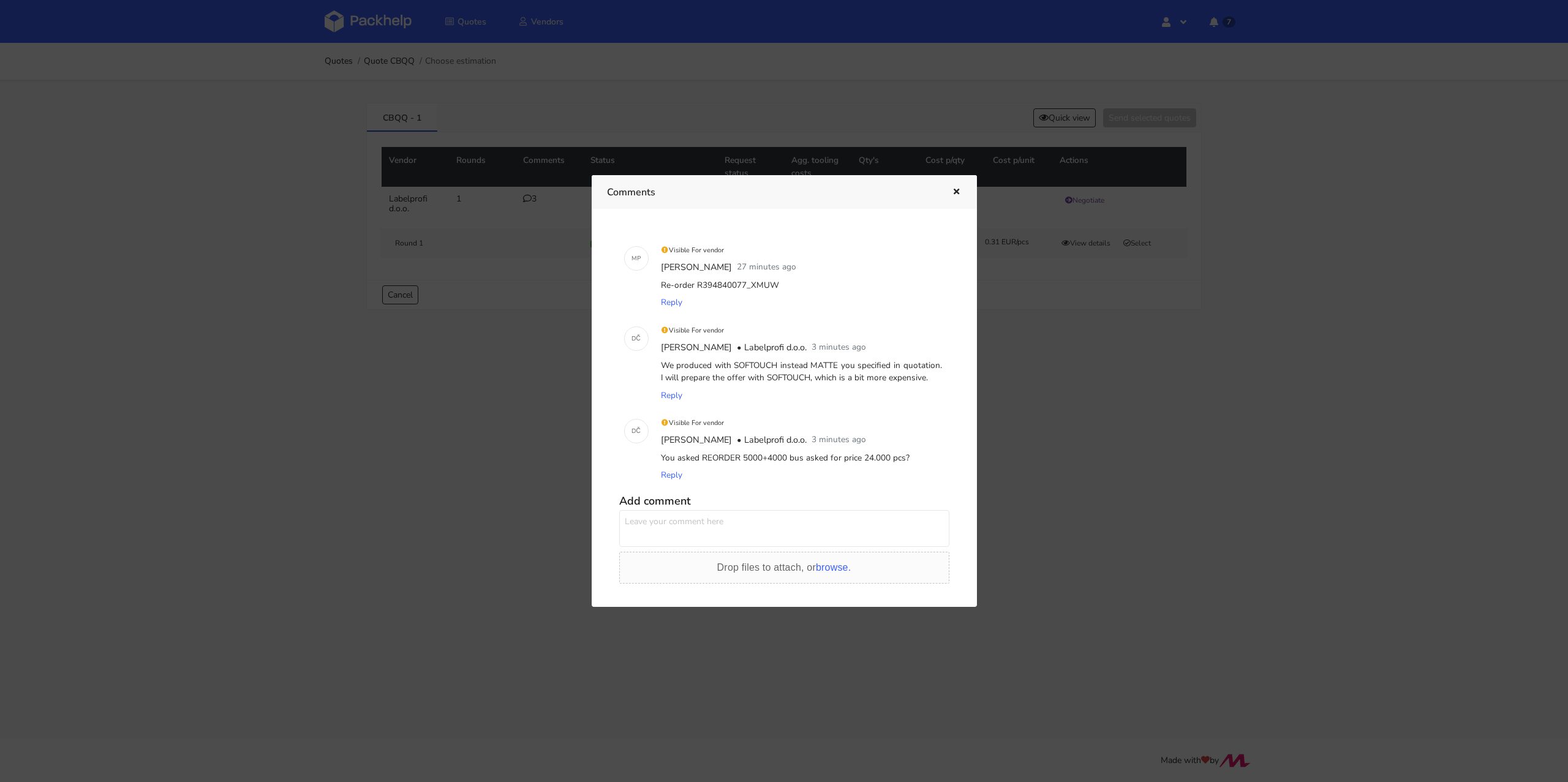
click at [958, 190] on icon "button" at bounding box center [956, 192] width 10 height 8
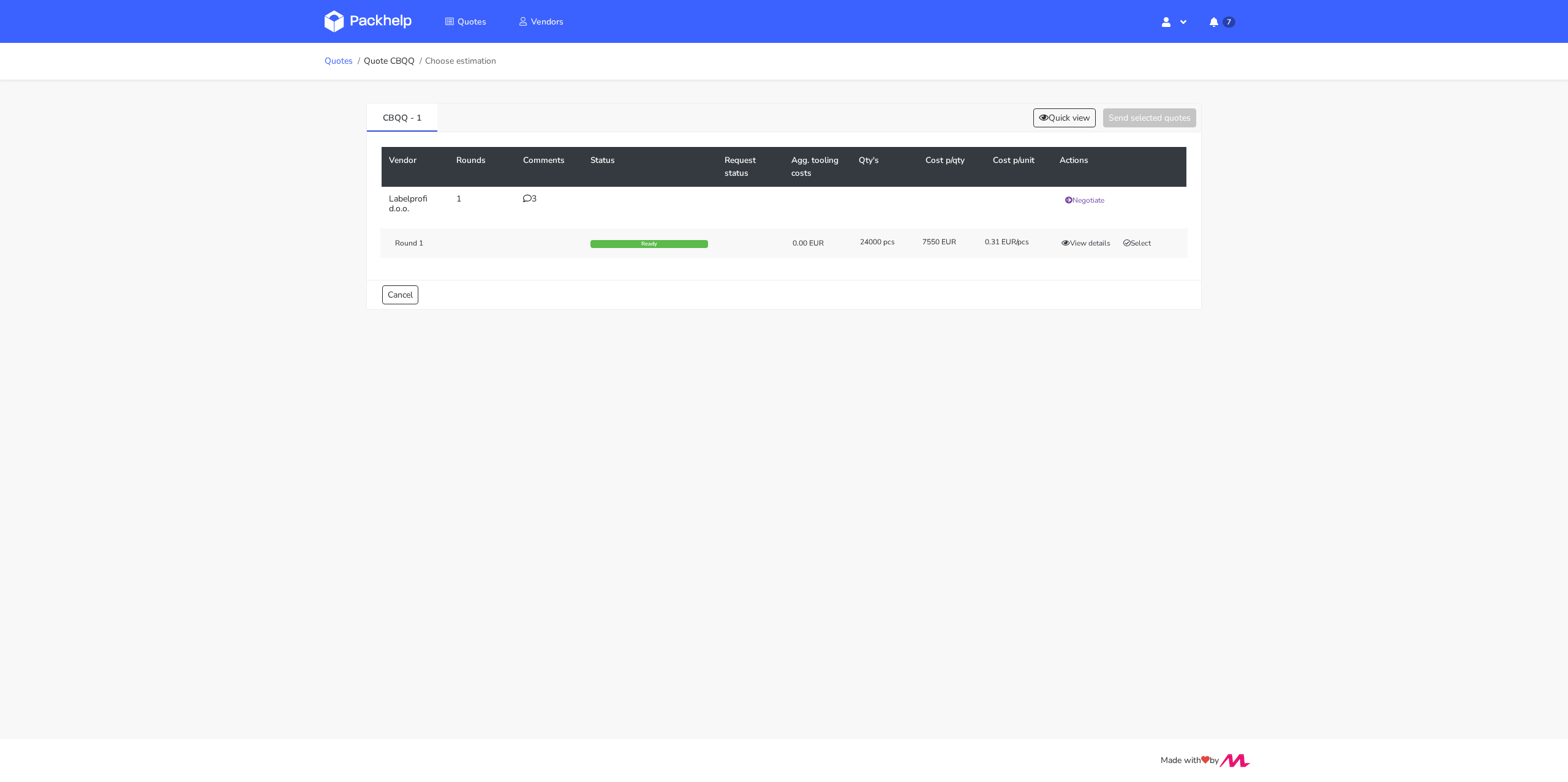
click at [331, 62] on link "Quotes" at bounding box center [339, 61] width 28 height 10
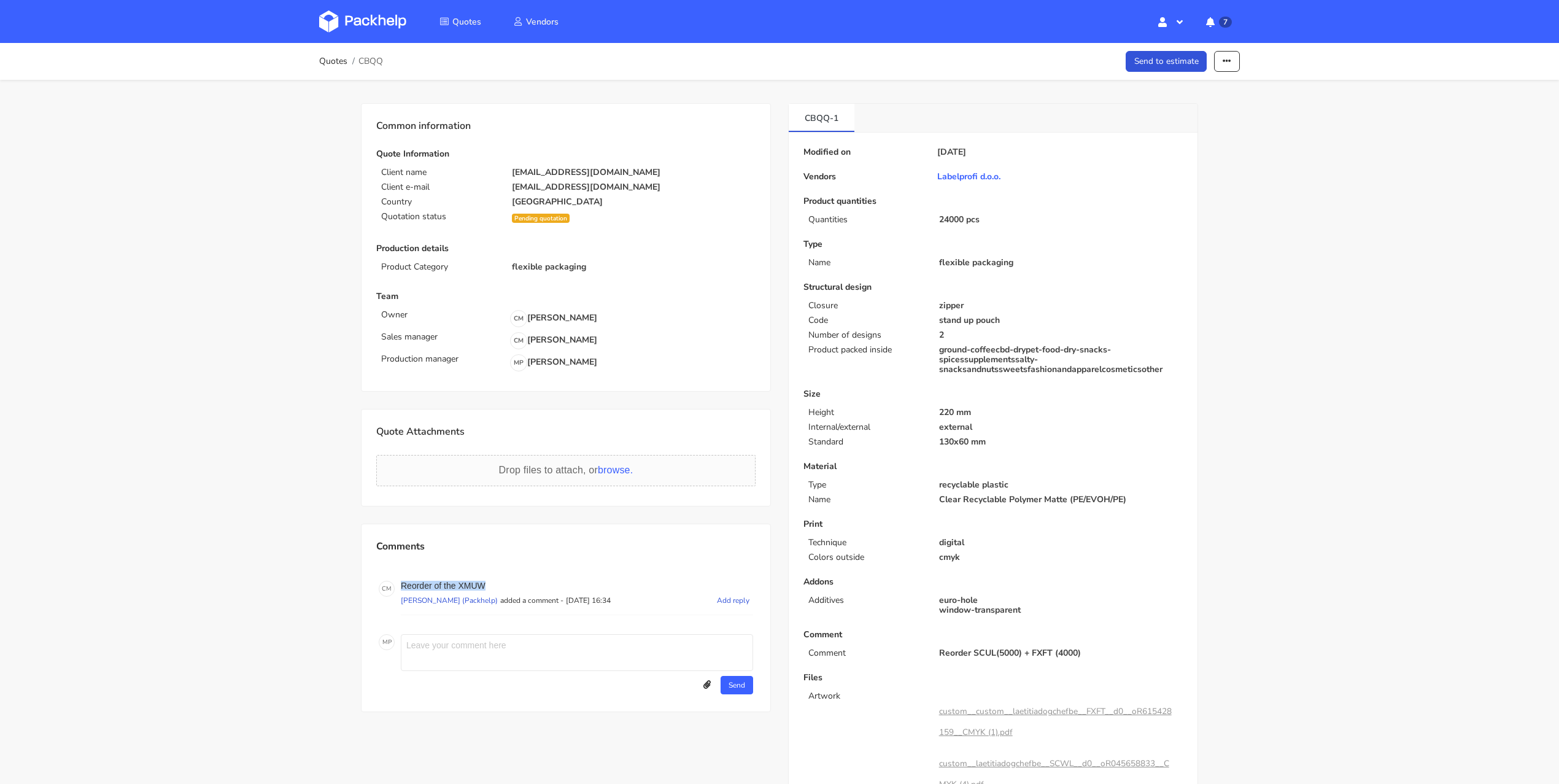
drag, startPoint x: 497, startPoint y: 583, endPoint x: 400, endPoint y: 582, distance: 97.0
click at [400, 582] on div "C M Reorder of the XMUW [PERSON_NAME] (Packhelp) added a comment - [DATE] 16:34…" at bounding box center [565, 598] width 375 height 34
copy p "Reorder of the XMUW"
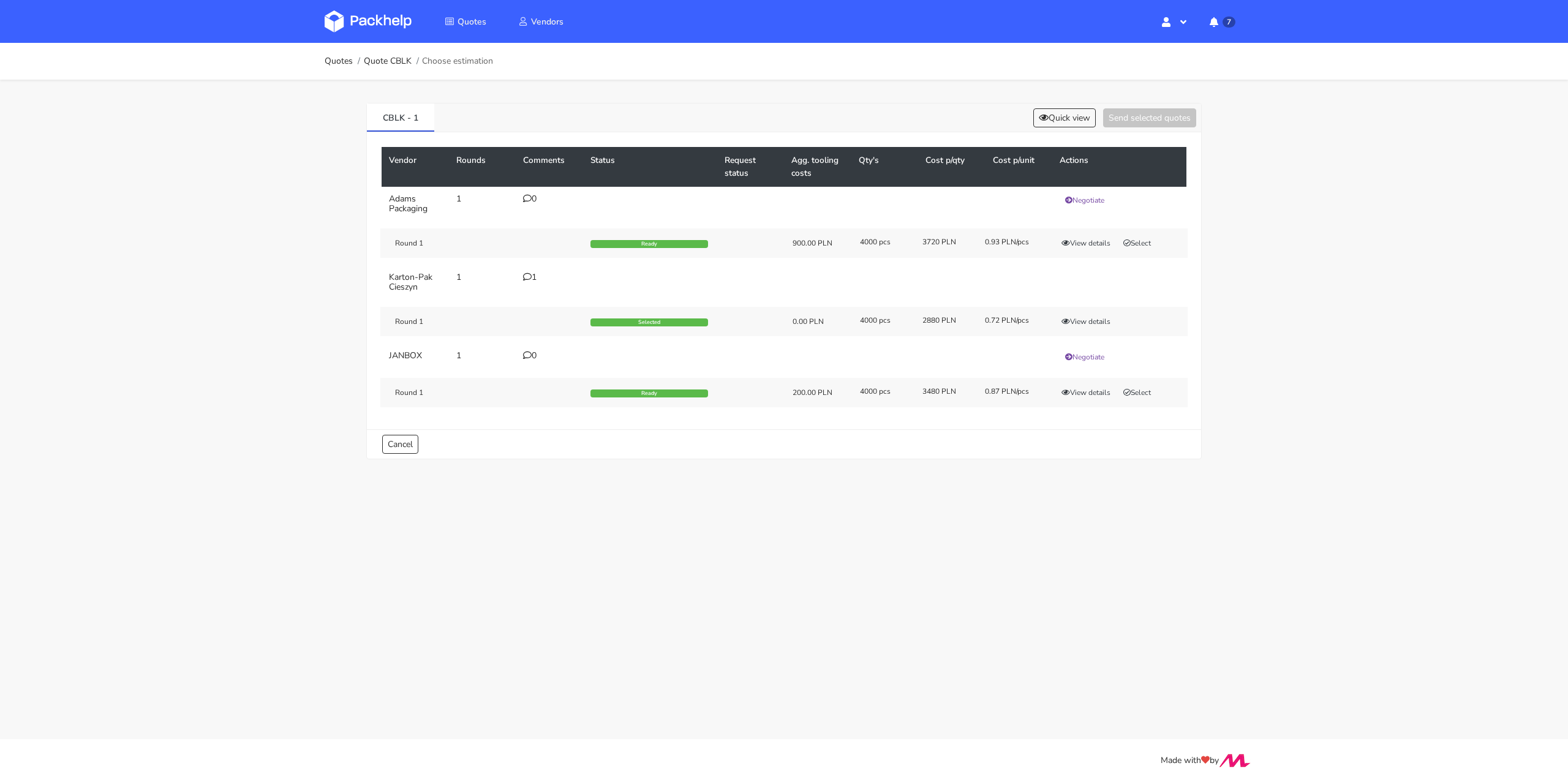
click at [1023, 120] on div "CBLK - 1 Quick view Send selected quotes" at bounding box center [784, 118] width 835 height 29
click at [1047, 116] on button "Quick view" at bounding box center [1064, 118] width 62 height 19
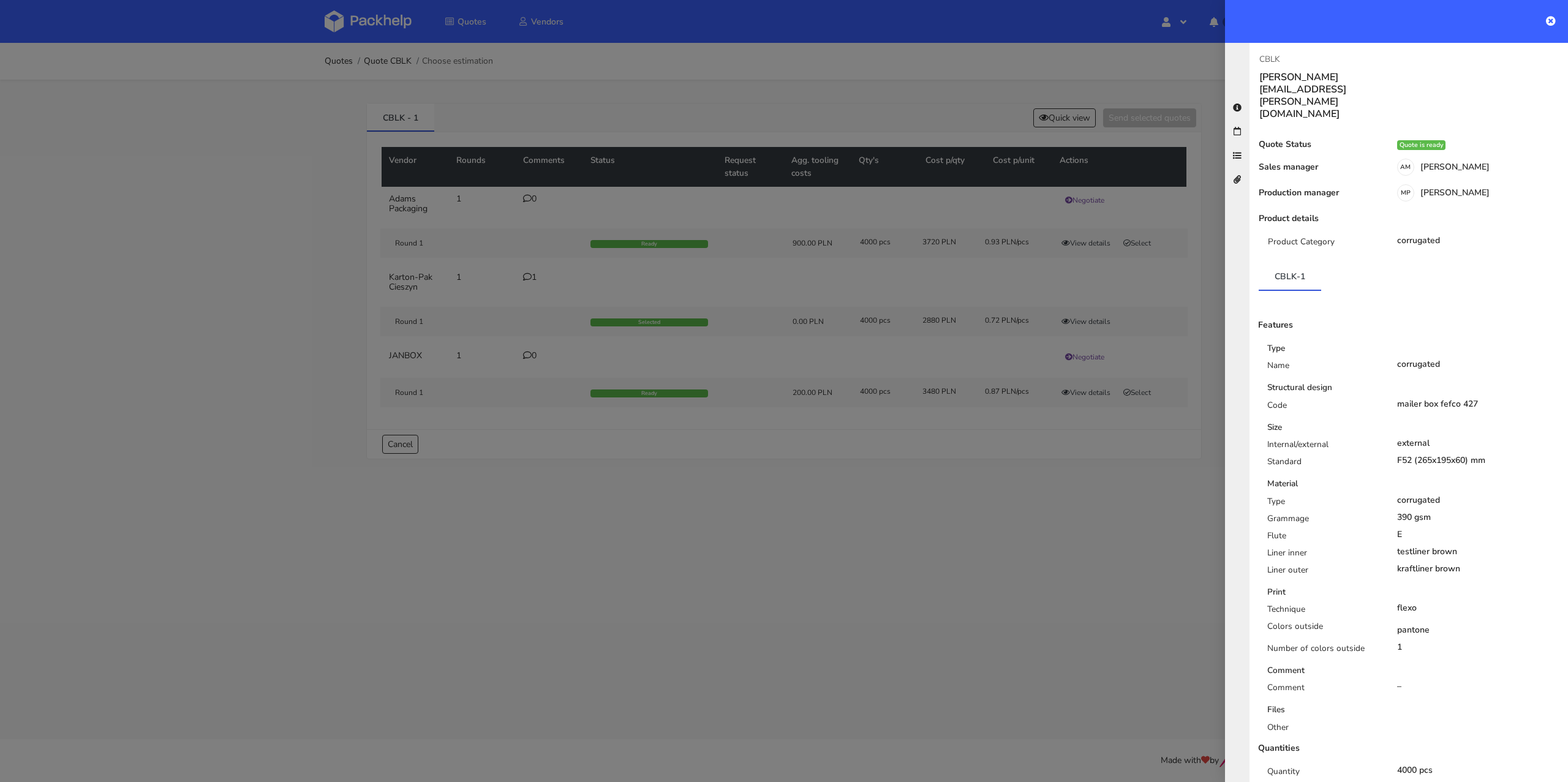
click at [807, 98] on div at bounding box center [784, 391] width 1568 height 782
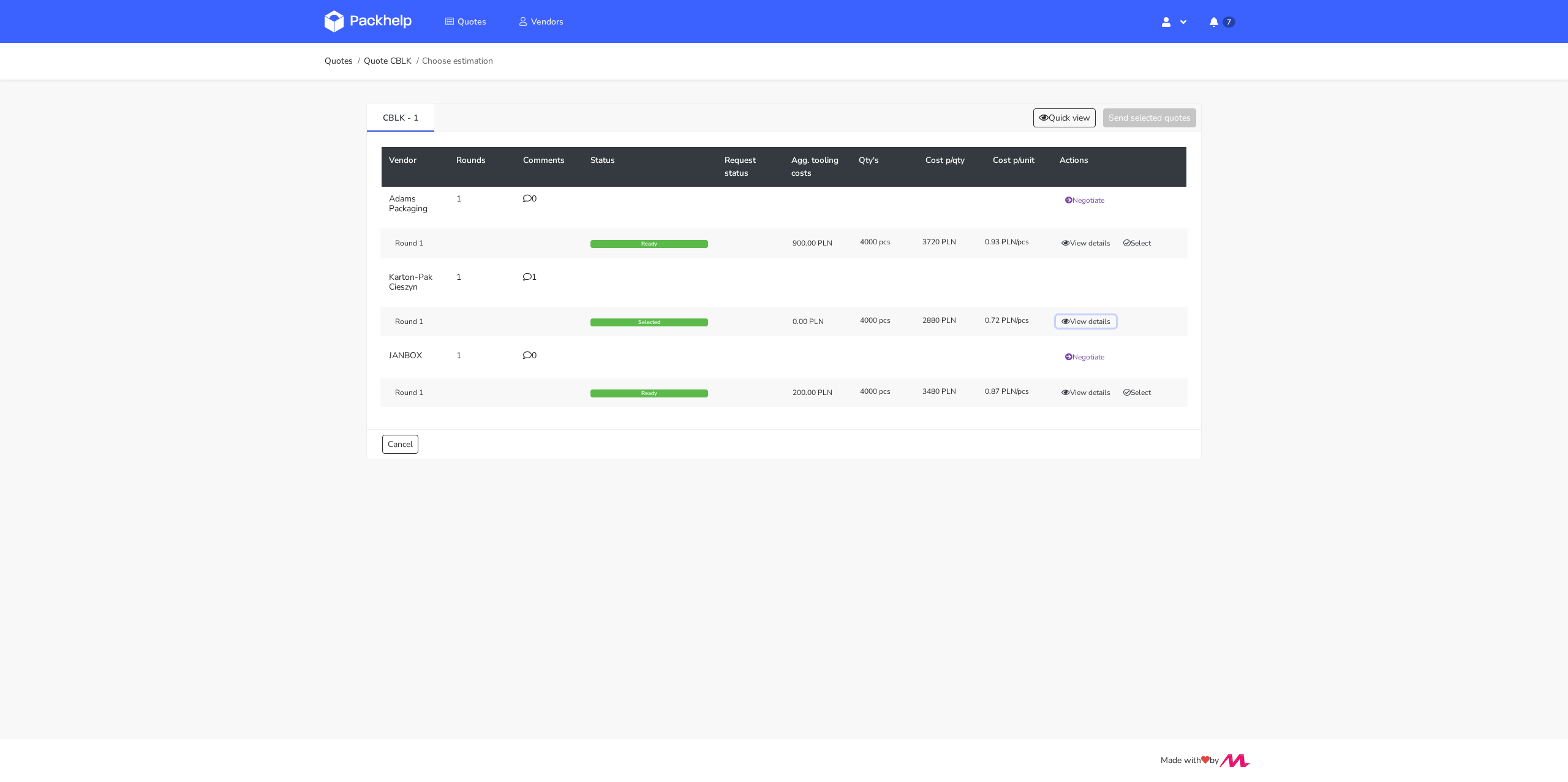
click at [1093, 320] on button "View details" at bounding box center [1085, 321] width 60 height 12
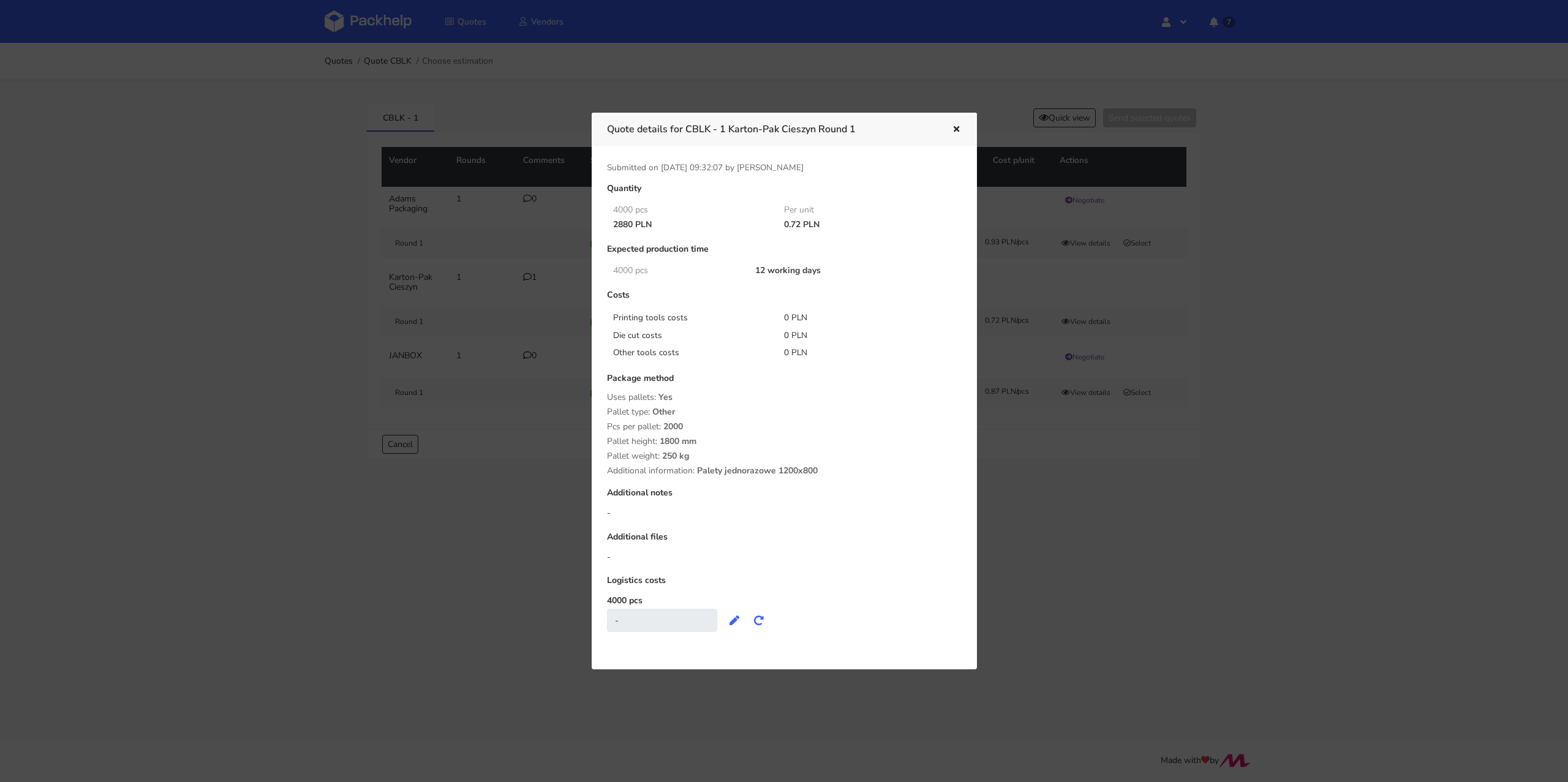
click at [95, 292] on div at bounding box center [784, 391] width 1568 height 782
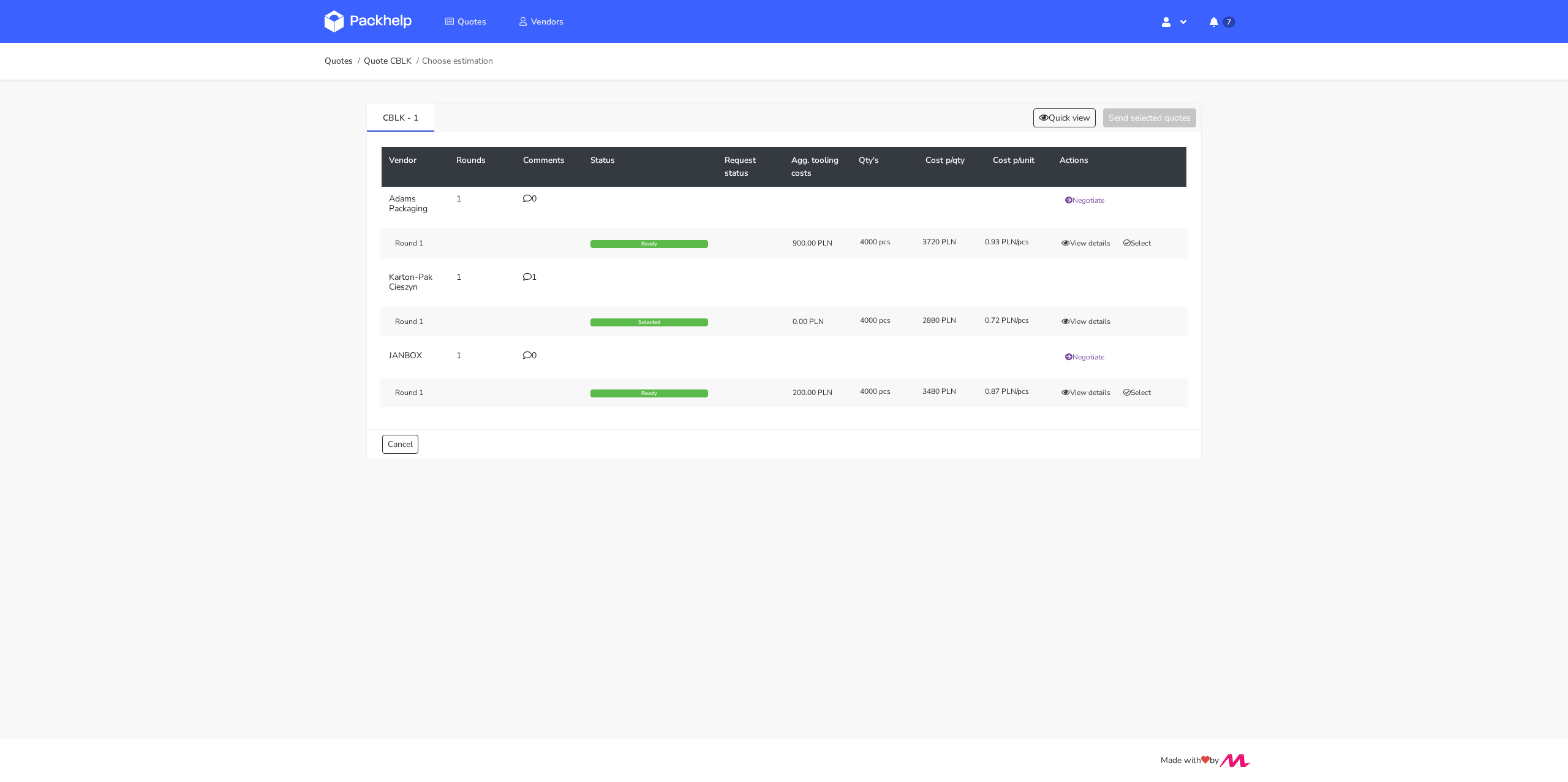
click at [530, 278] on icon at bounding box center [527, 277] width 8 height 8
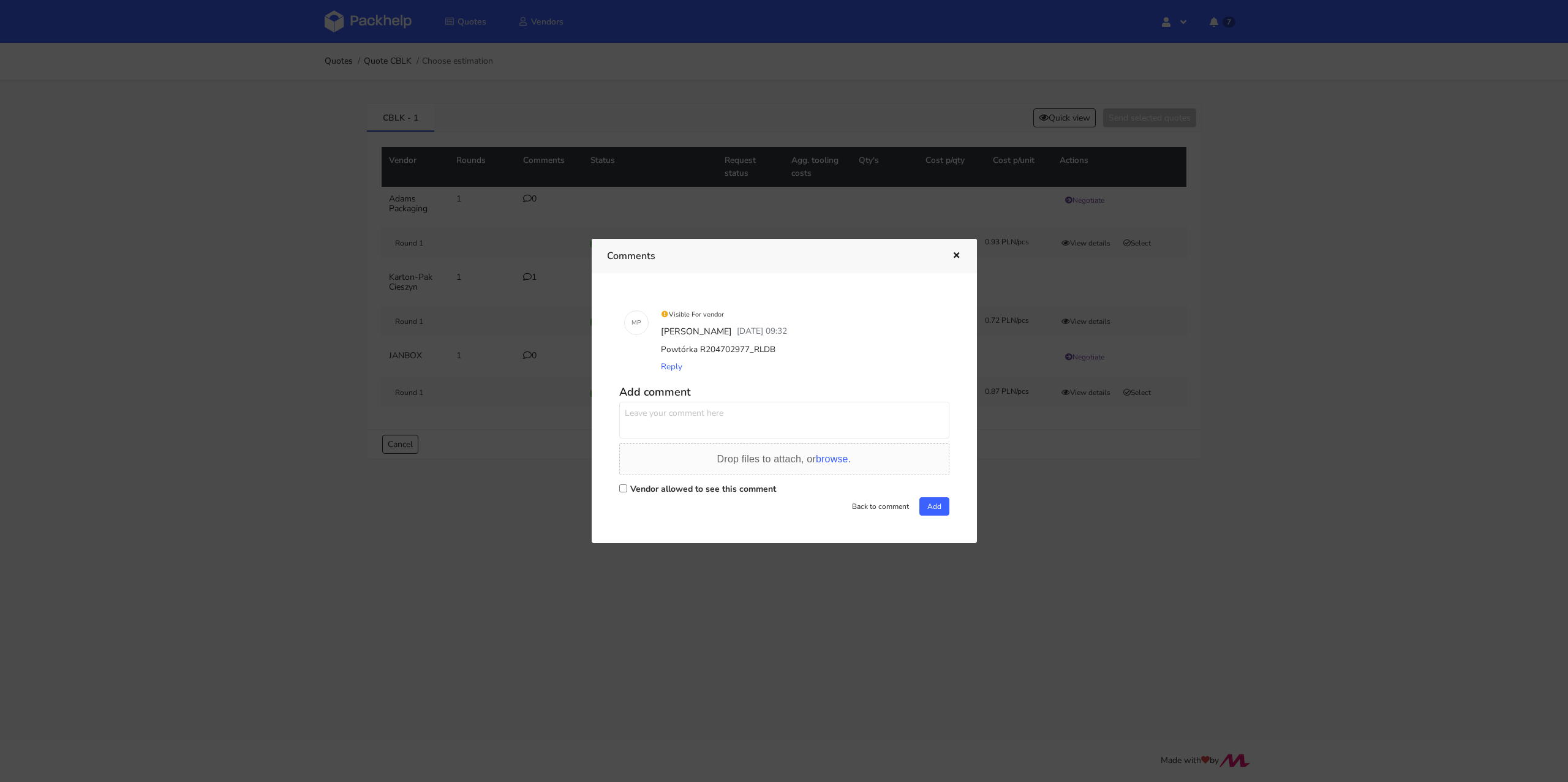
drag, startPoint x: 791, startPoint y: 354, endPoint x: 750, endPoint y: 345, distance: 42.0
click at [750, 345] on div "Powtórka R204702977_RLDB" at bounding box center [801, 349] width 286 height 17
click at [781, 350] on div "Powtórka R204702977_RLDB" at bounding box center [801, 349] width 286 height 17
drag, startPoint x: 780, startPoint y: 343, endPoint x: 754, endPoint y: 349, distance: 26.7
click at [754, 349] on div "Powtórka R204702977_RLDB" at bounding box center [801, 349] width 286 height 17
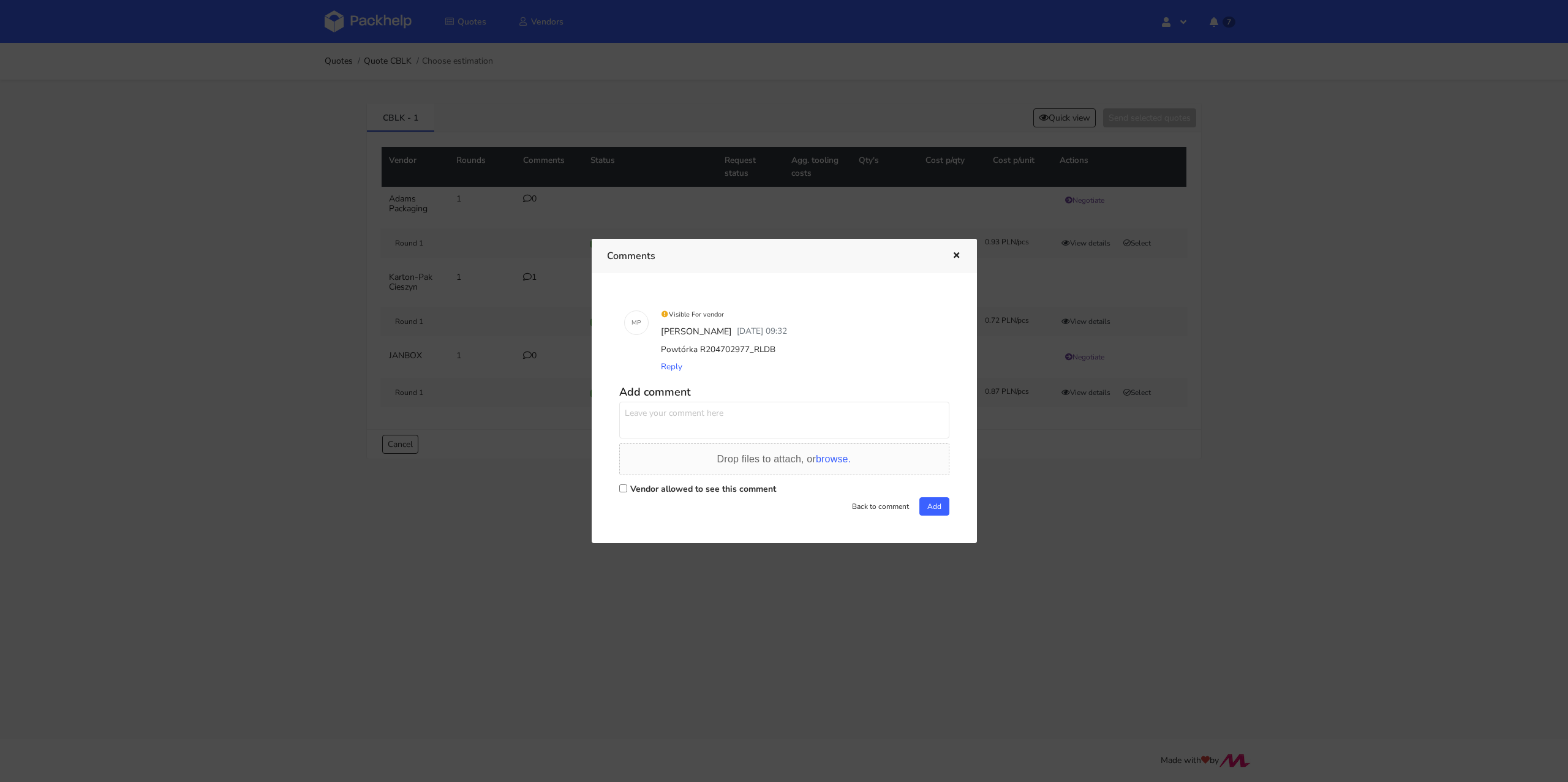
click at [754, 349] on div "Powtórka R204702977_RLDB" at bounding box center [801, 349] width 286 height 17
click at [768, 363] on div "Reply" at bounding box center [801, 367] width 286 height 17
drag, startPoint x: 768, startPoint y: 350, endPoint x: 748, endPoint y: 347, distance: 20.2
click at [748, 347] on div "Powtórka R204702977_RLDB" at bounding box center [801, 349] width 286 height 17
copy div "RLDB"
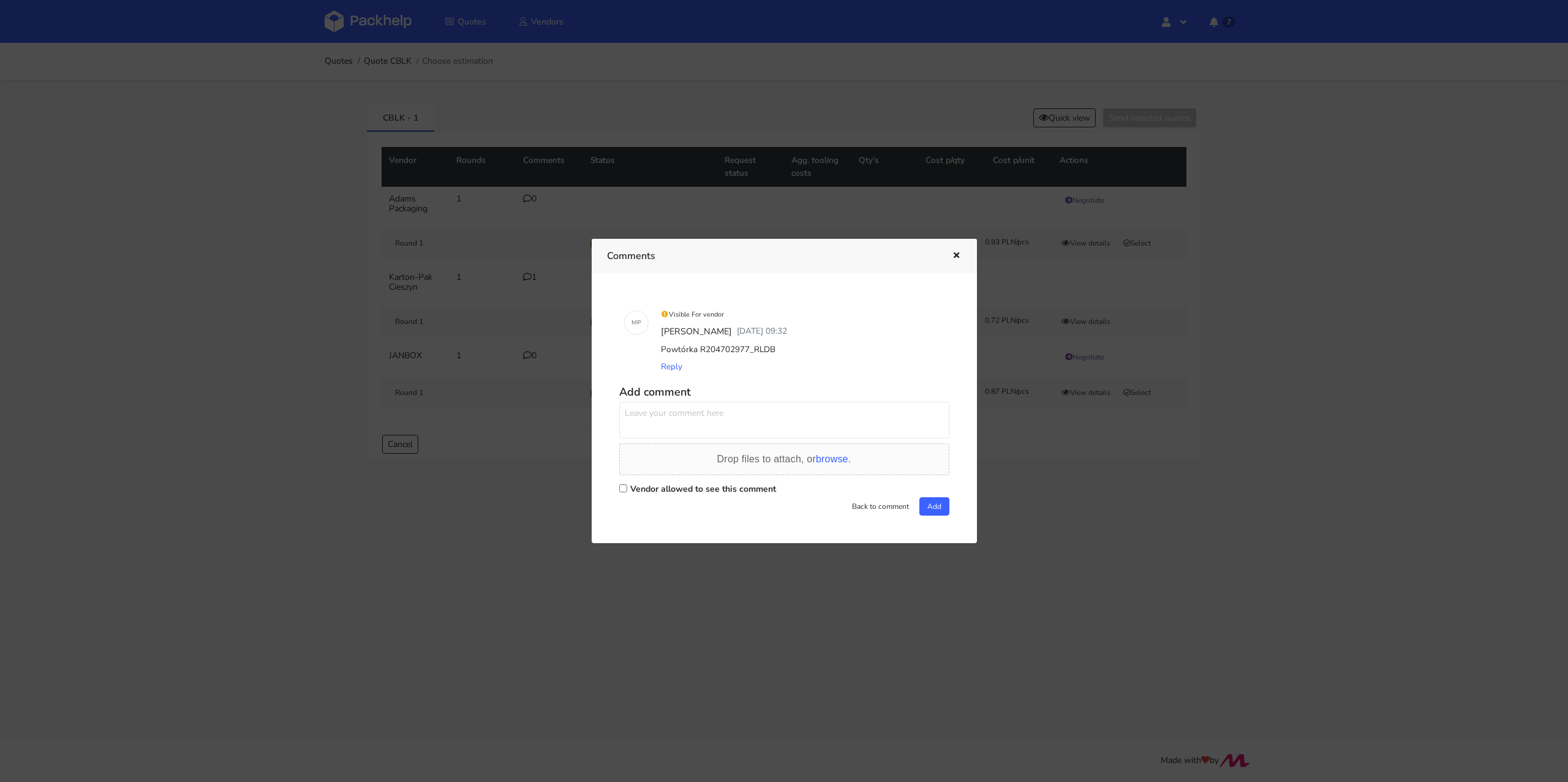
click at [595, 516] on div "M P Visible For vendor Michał Palasek 18 September 2025 09:32 Powtórka R2047029…" at bounding box center [784, 408] width 385 height 270
click at [474, 486] on div at bounding box center [784, 391] width 1568 height 782
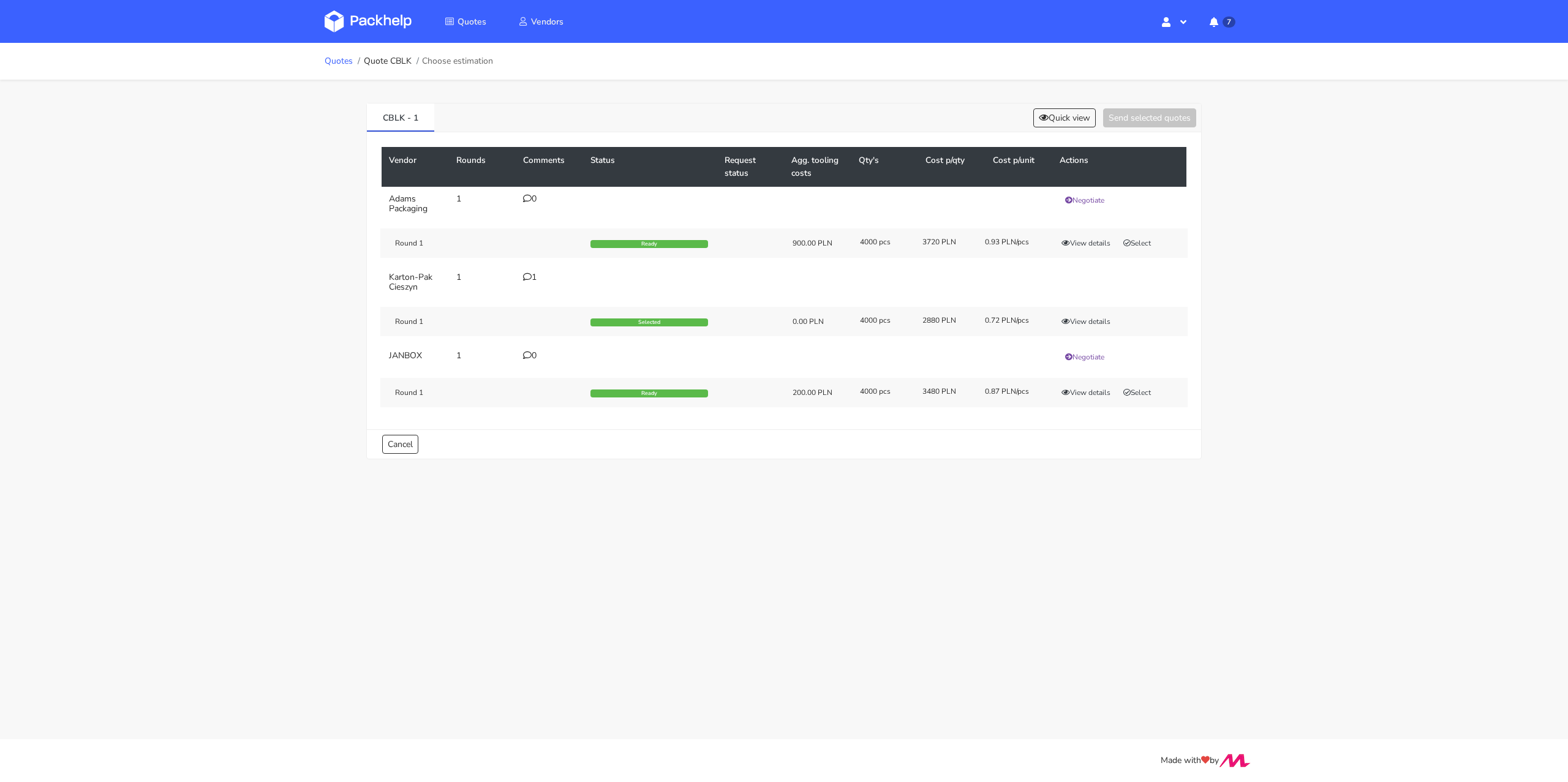
click at [338, 65] on link "Quotes" at bounding box center [339, 61] width 28 height 10
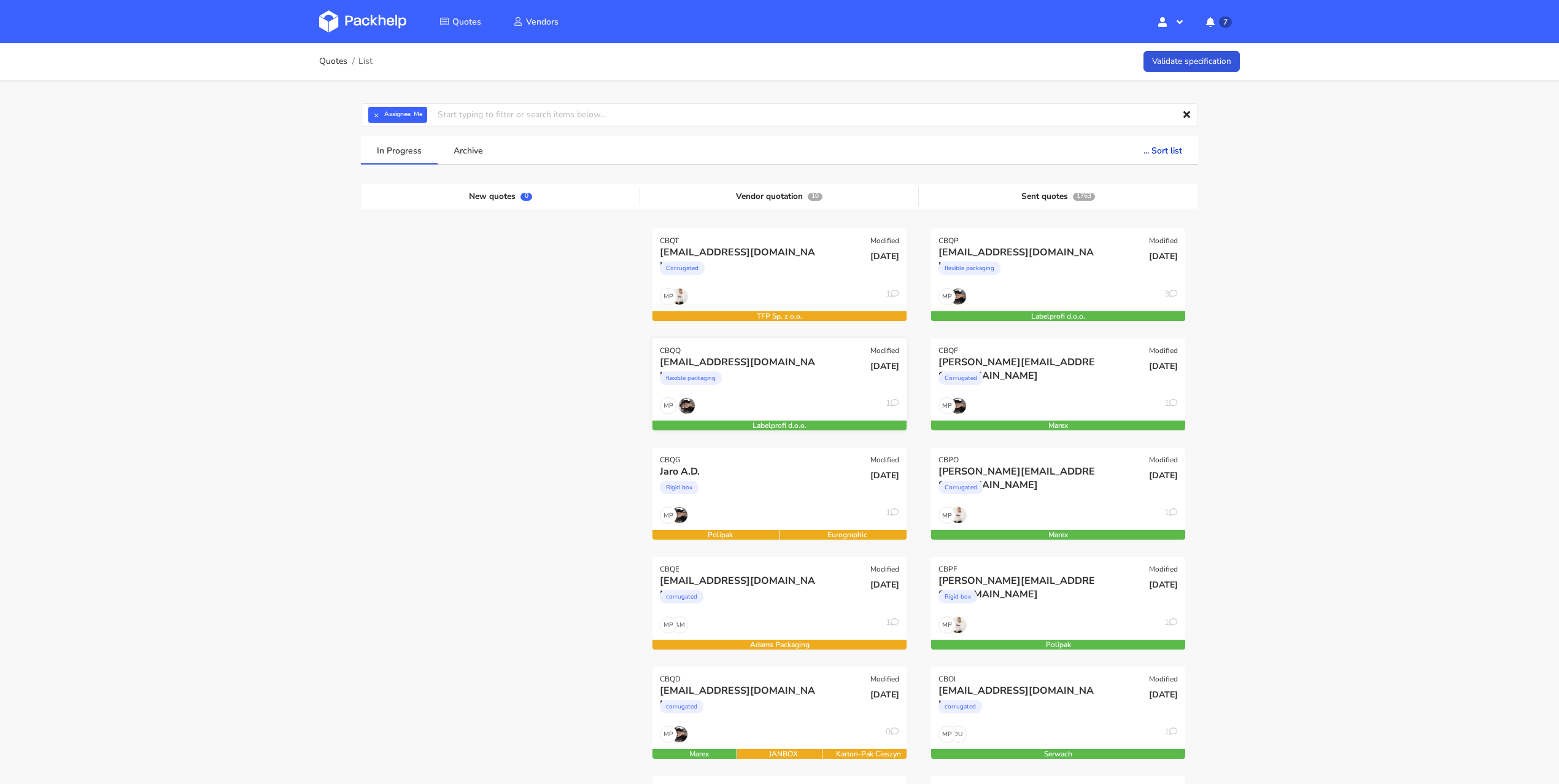
click at [794, 371] on div "flexible packaging" at bounding box center [741, 381] width 162 height 24
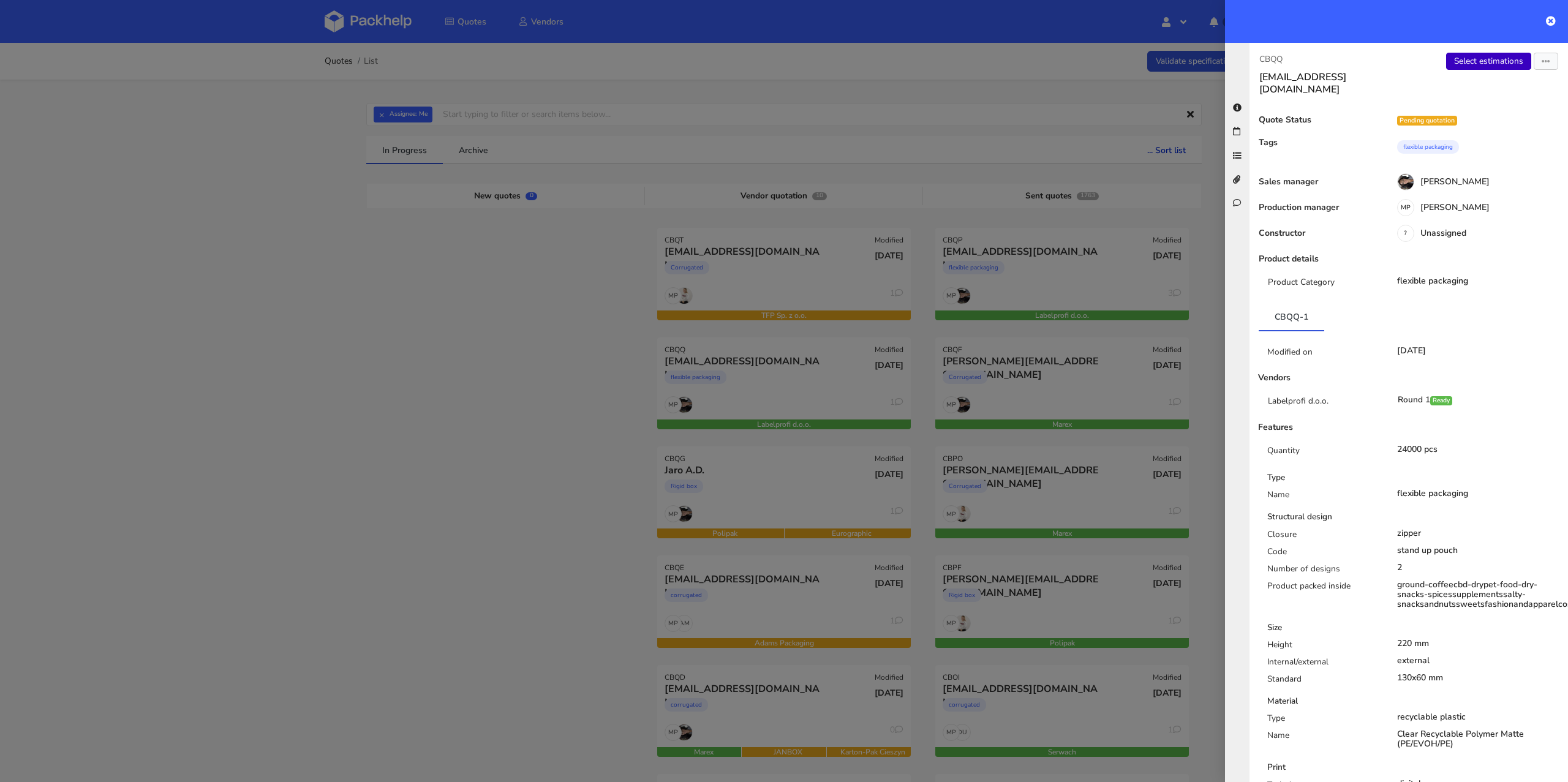
click at [1455, 57] on link "Select estimations" at bounding box center [1488, 61] width 85 height 17
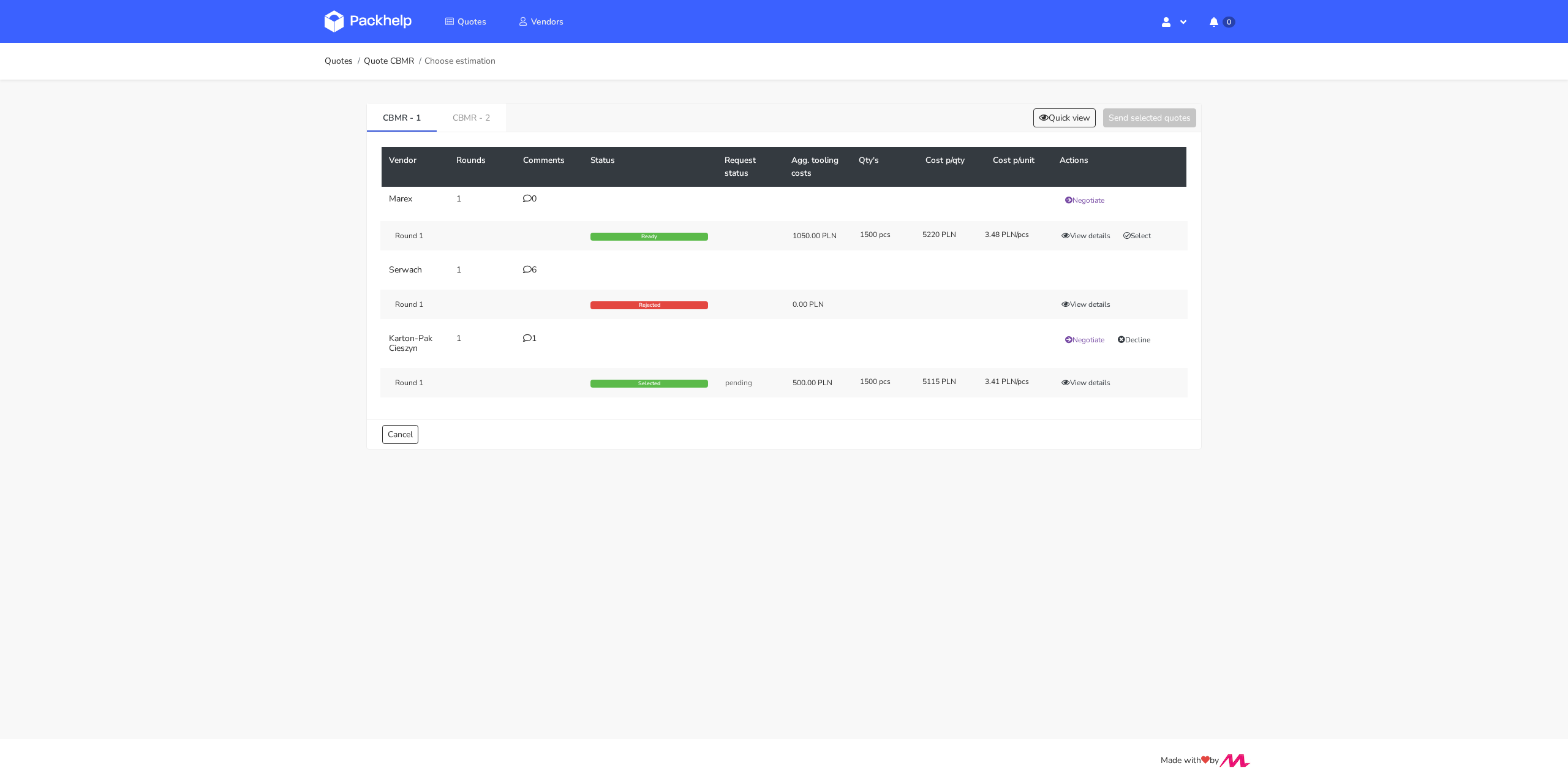
click at [530, 265] on icon at bounding box center [527, 269] width 8 height 8
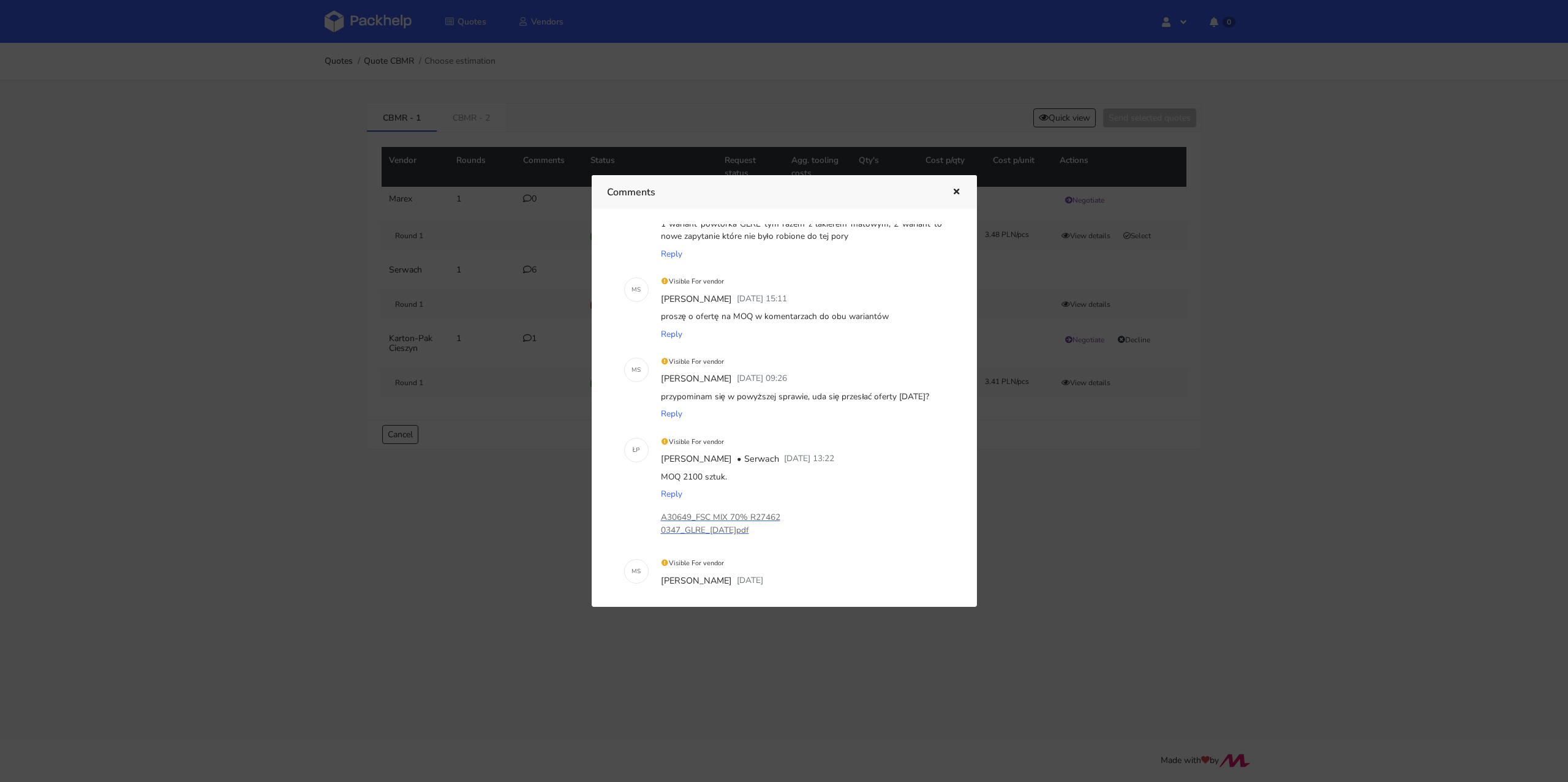
scroll to position [99, 0]
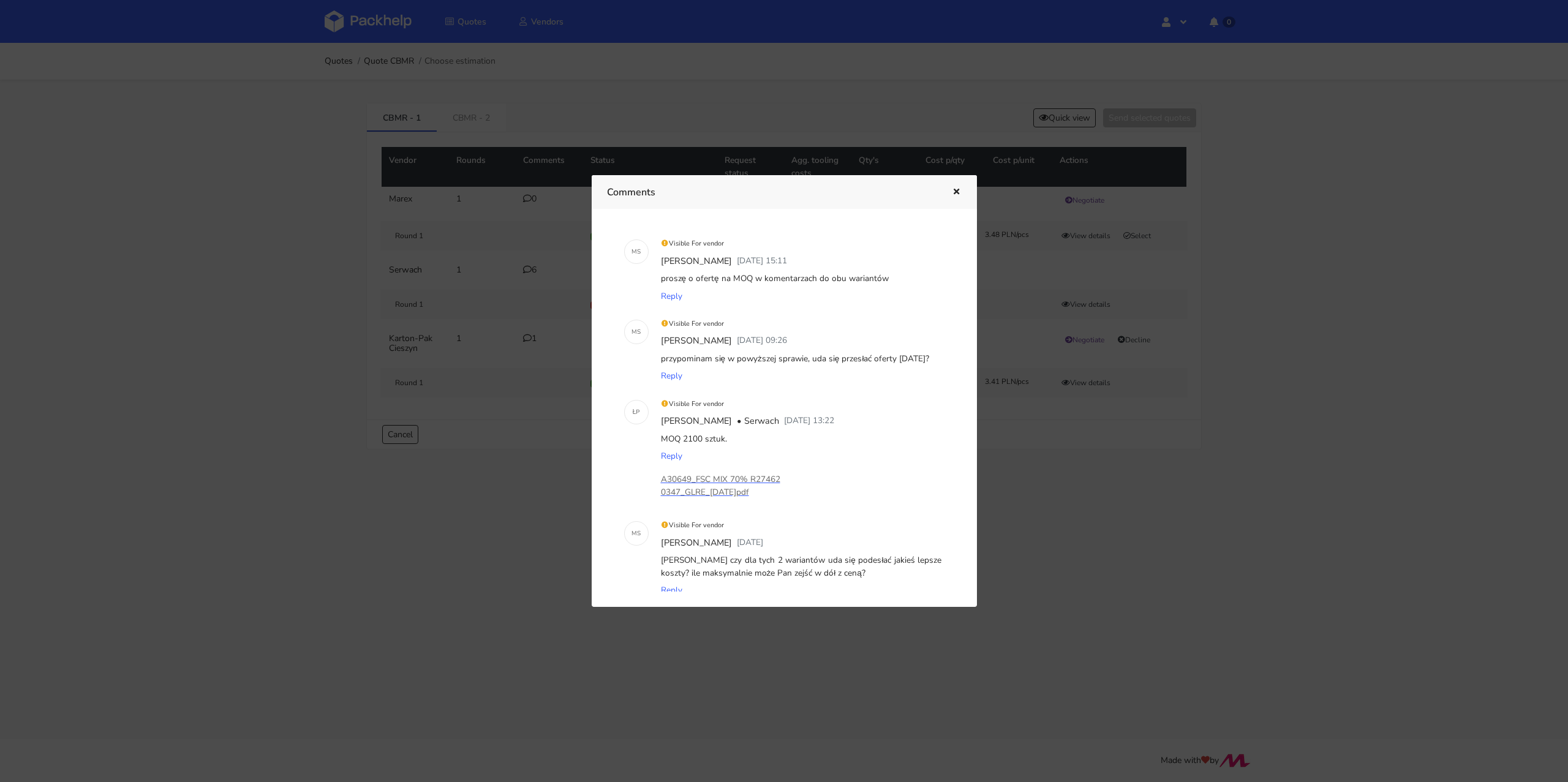
click at [954, 195] on icon "button" at bounding box center [956, 192] width 10 height 8
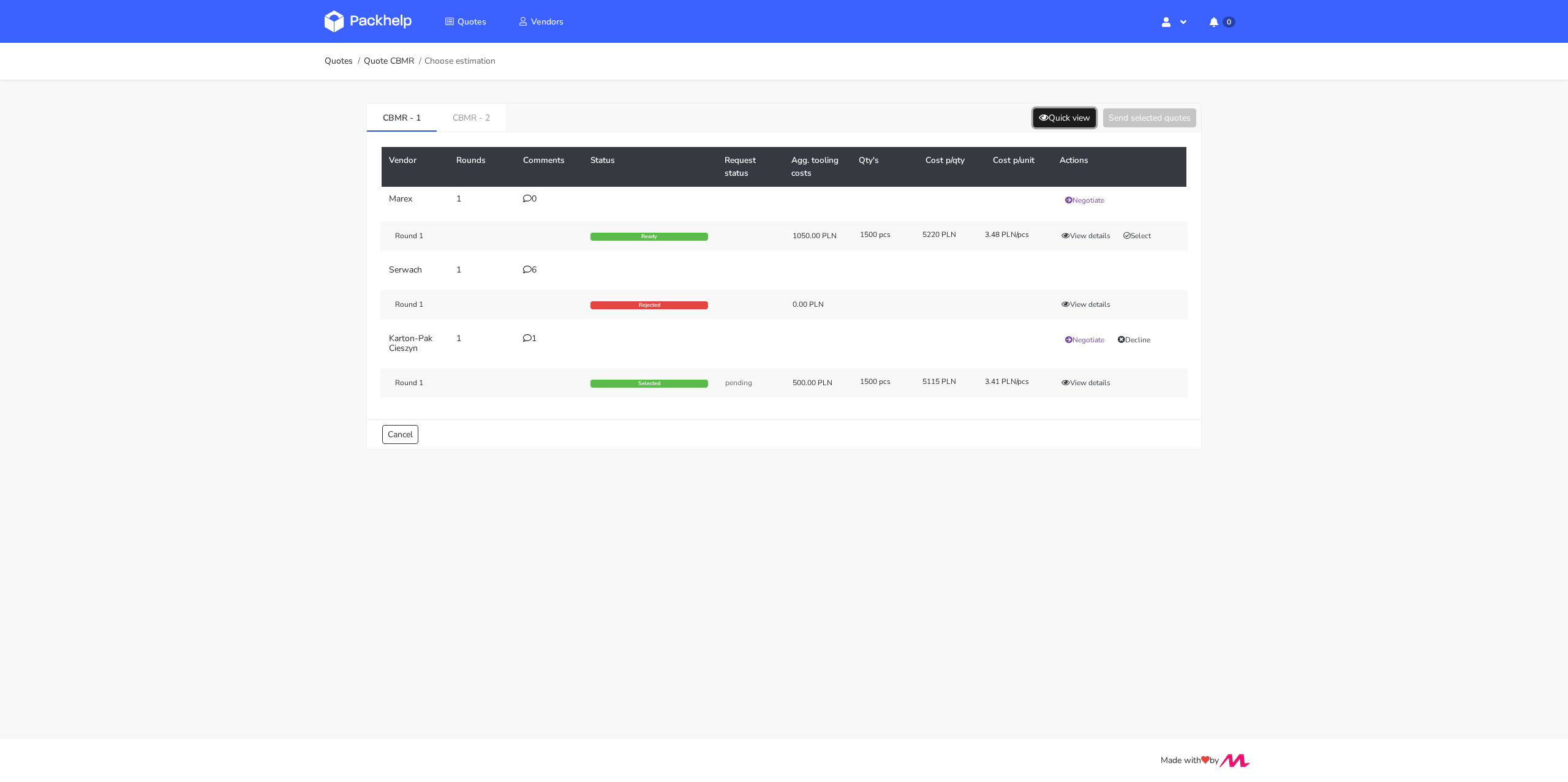
click at [1067, 118] on button "Quick view" at bounding box center [1064, 118] width 62 height 19
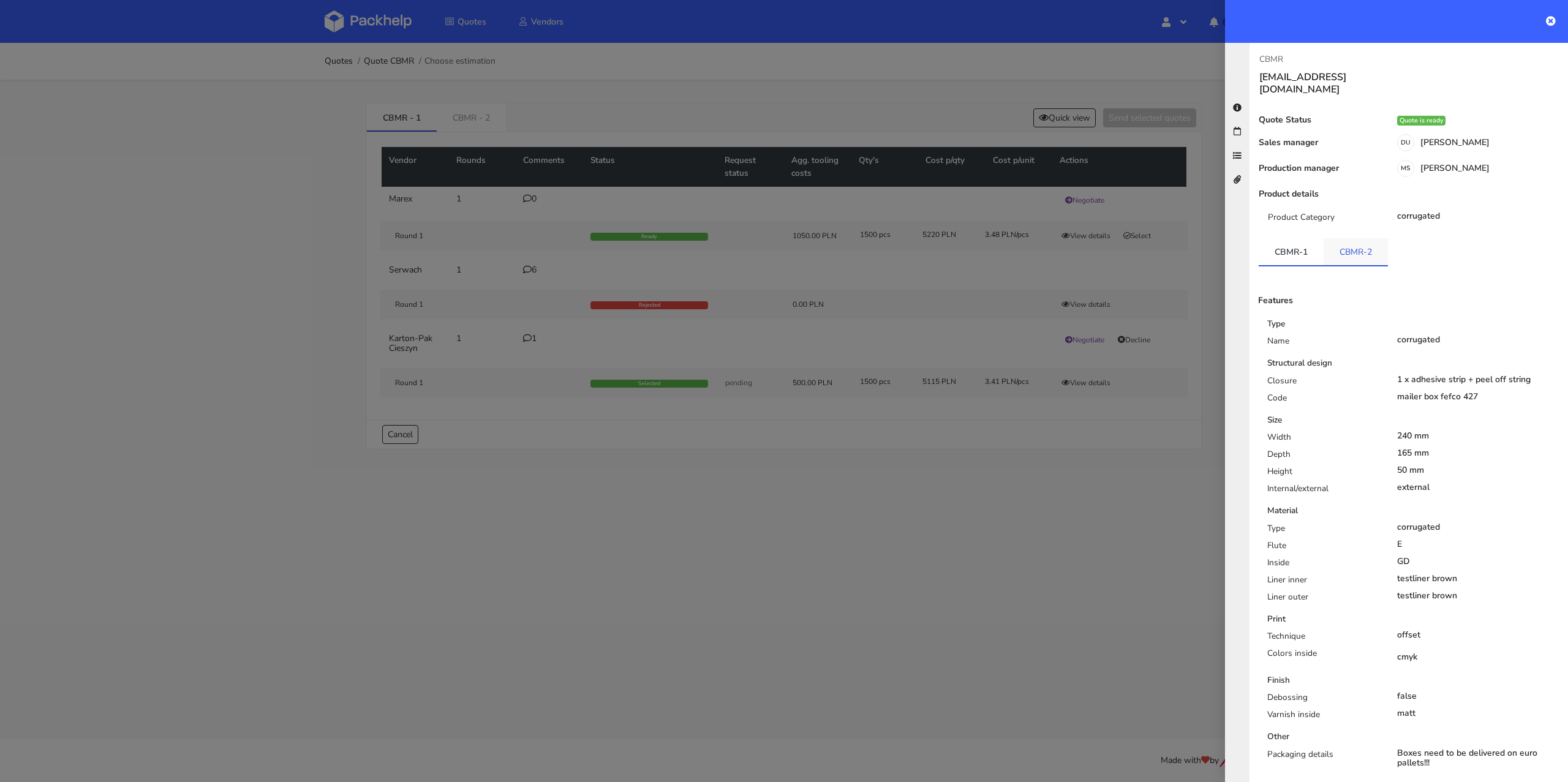
click at [1352, 244] on link "CBMR-2" at bounding box center [1356, 251] width 64 height 27
click at [1296, 247] on link "CBMR-1" at bounding box center [1291, 251] width 65 height 27
click at [1547, 24] on icon at bounding box center [1551, 21] width 10 height 10
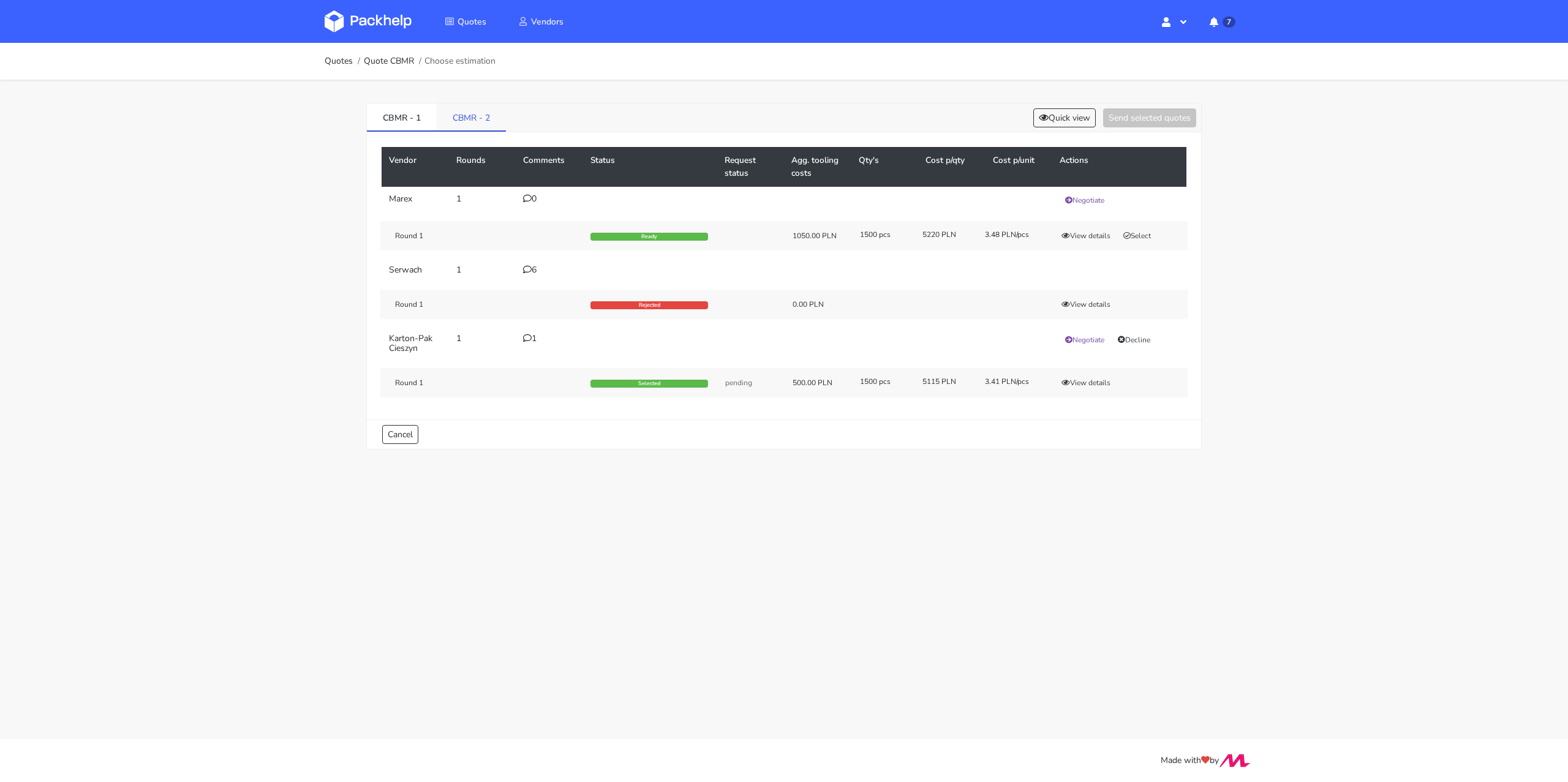
click at [469, 119] on link "CBMR - 2" at bounding box center [472, 117] width 69 height 27
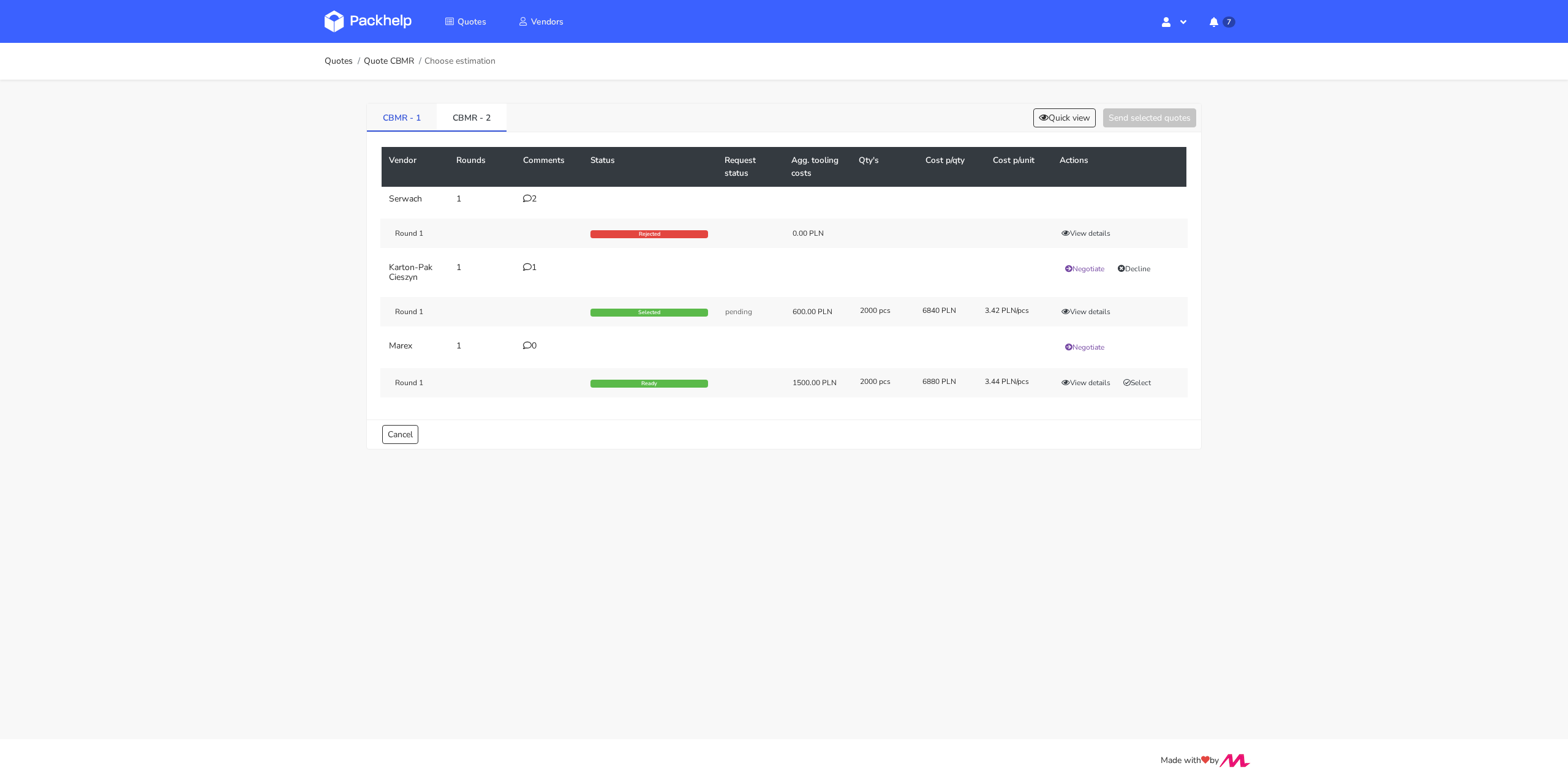
click at [389, 113] on link "CBMR - 1" at bounding box center [401, 117] width 70 height 27
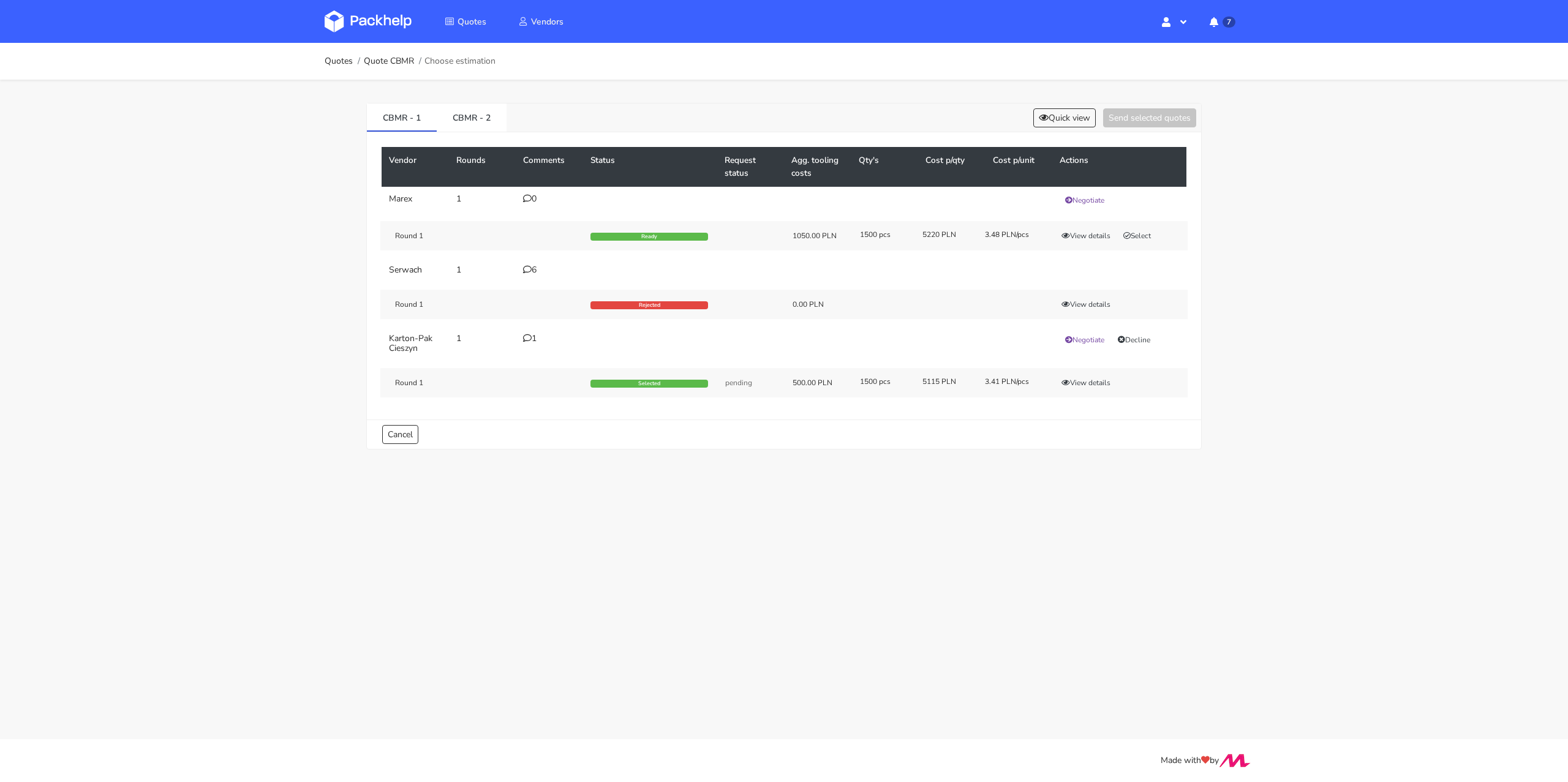
click at [535, 271] on div "6" at bounding box center [549, 269] width 53 height 10
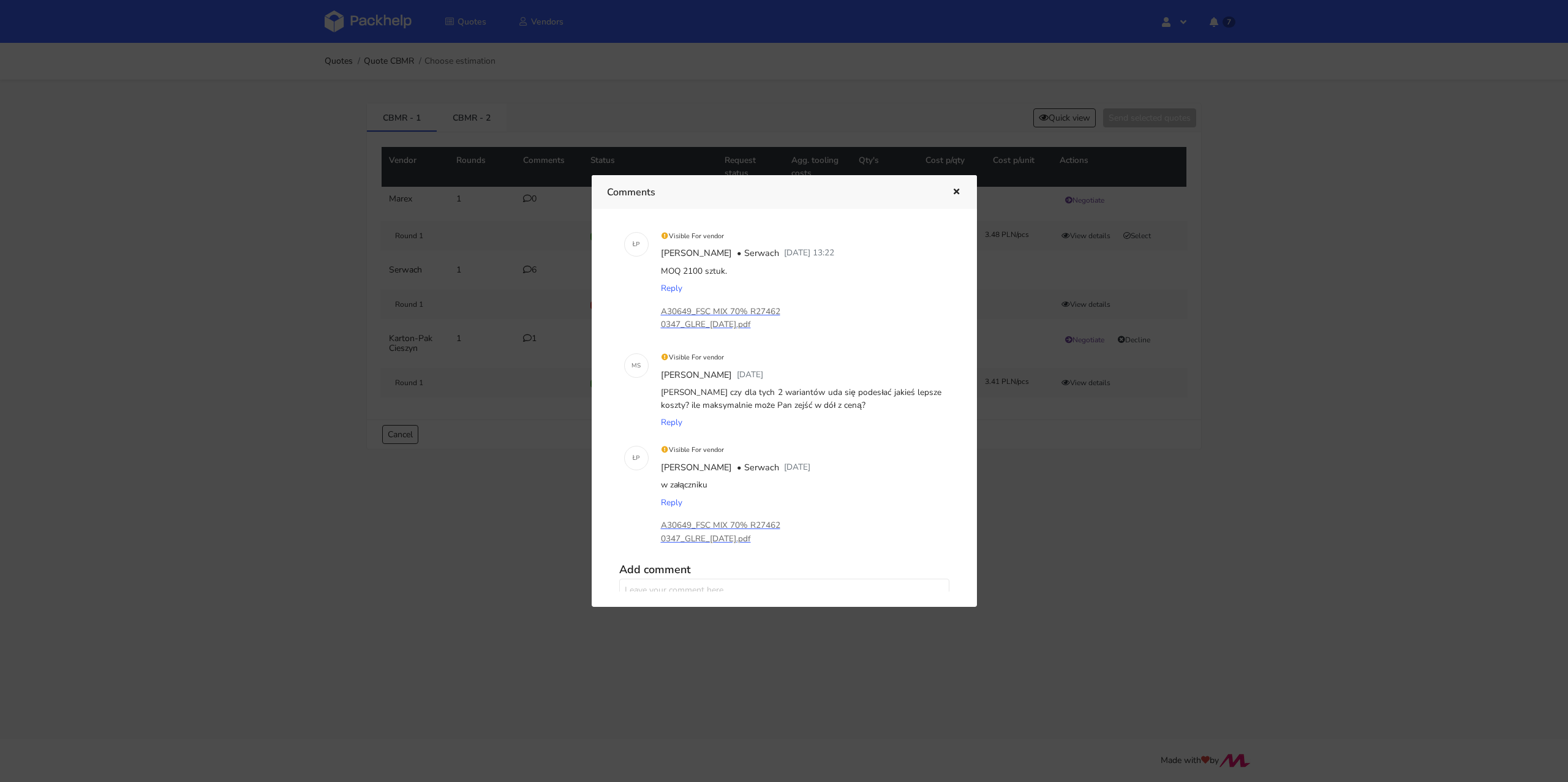
scroll to position [312, 0]
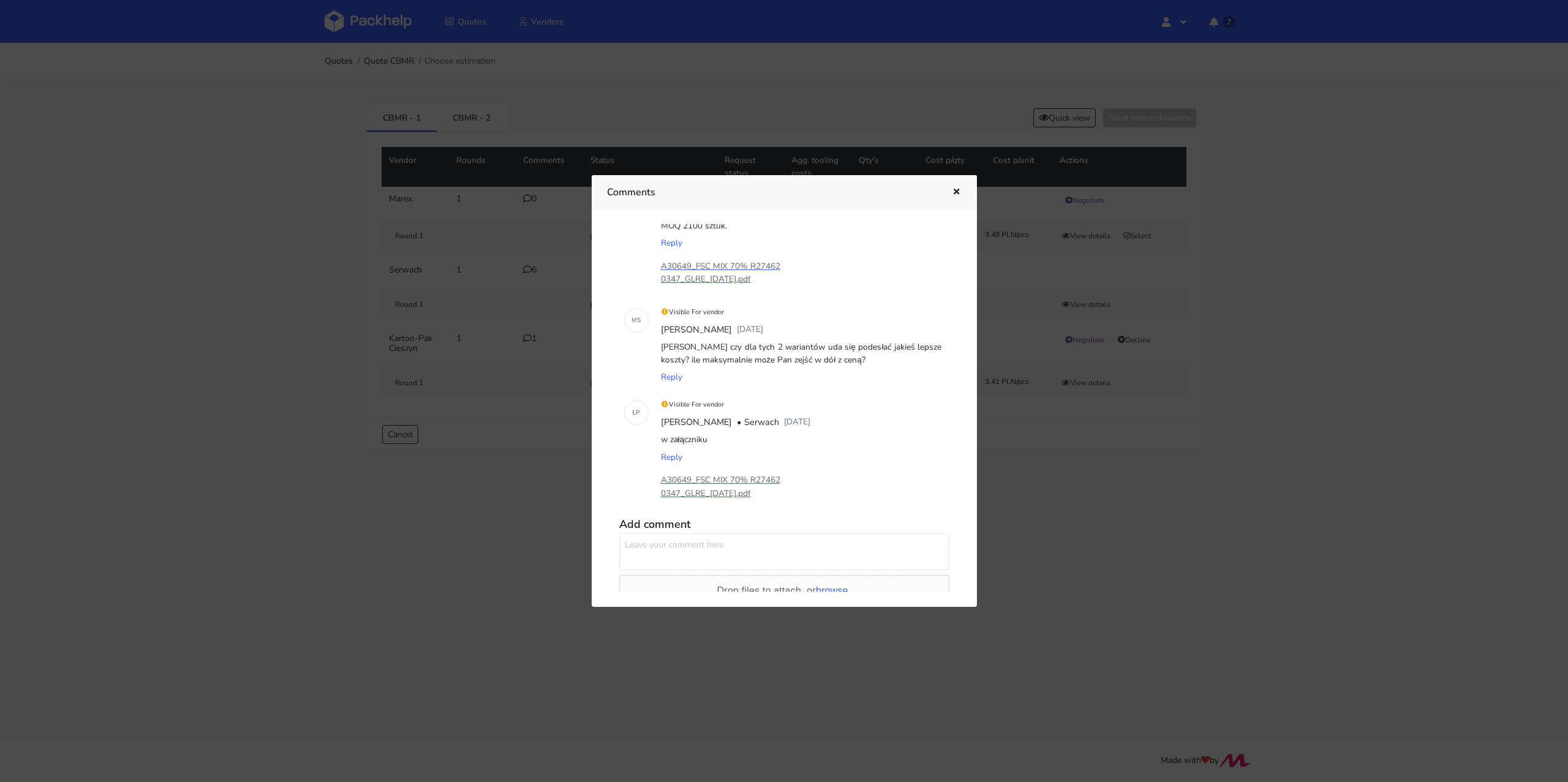
click at [955, 192] on icon "button" at bounding box center [956, 192] width 10 height 8
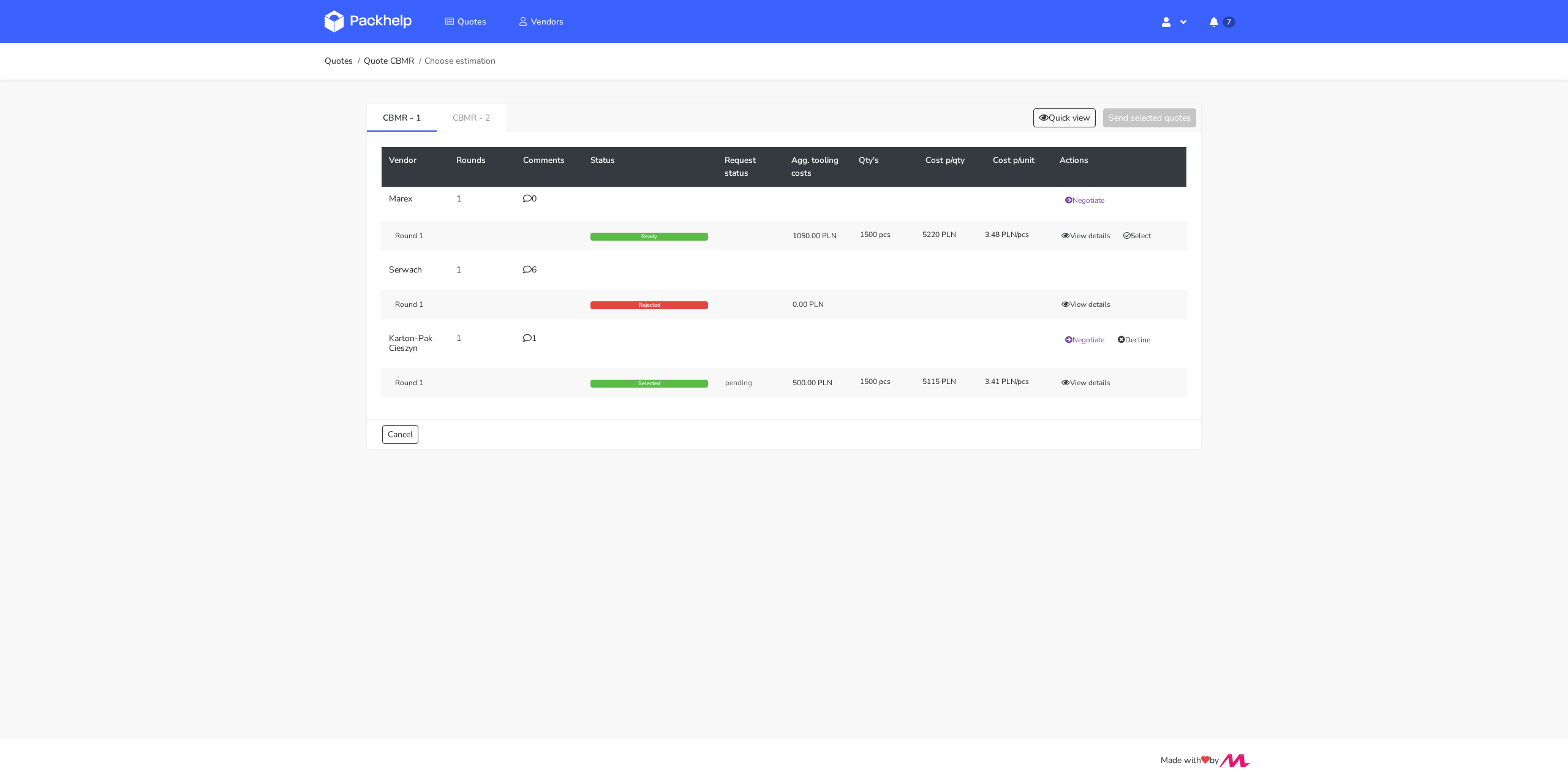
click at [529, 266] on icon at bounding box center [527, 269] width 8 height 8
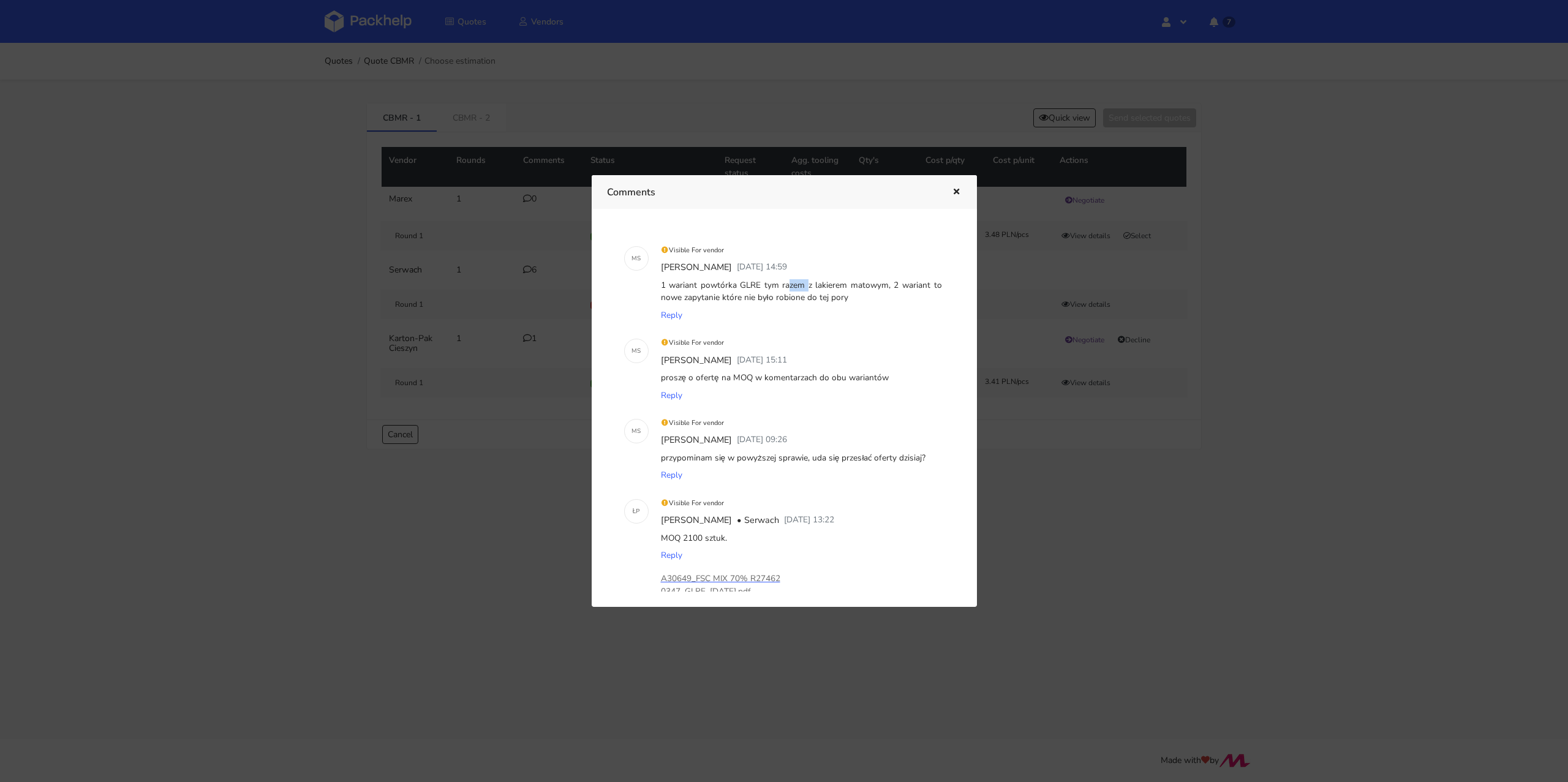
drag, startPoint x: 739, startPoint y: 284, endPoint x: 758, endPoint y: 284, distance: 19.0
click at [758, 284] on div "1 wariant powtórka GLRE tym razem z lakierem matowym, 2 wariant to nowe zapytan…" at bounding box center [801, 291] width 286 height 30
copy div "GLRE"
click at [957, 193] on icon "button" at bounding box center [956, 192] width 10 height 8
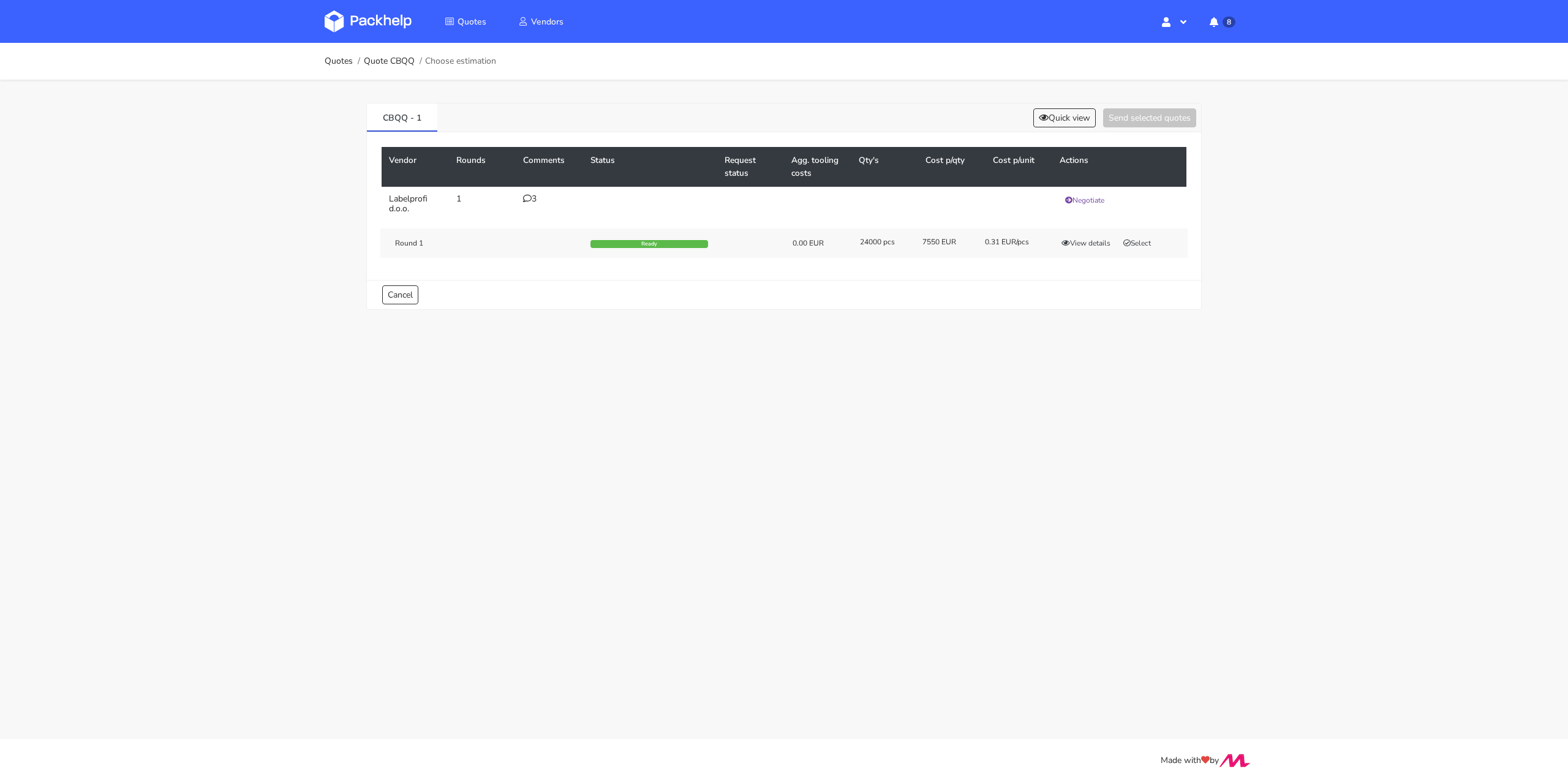
click at [529, 197] on icon at bounding box center [527, 198] width 8 height 8
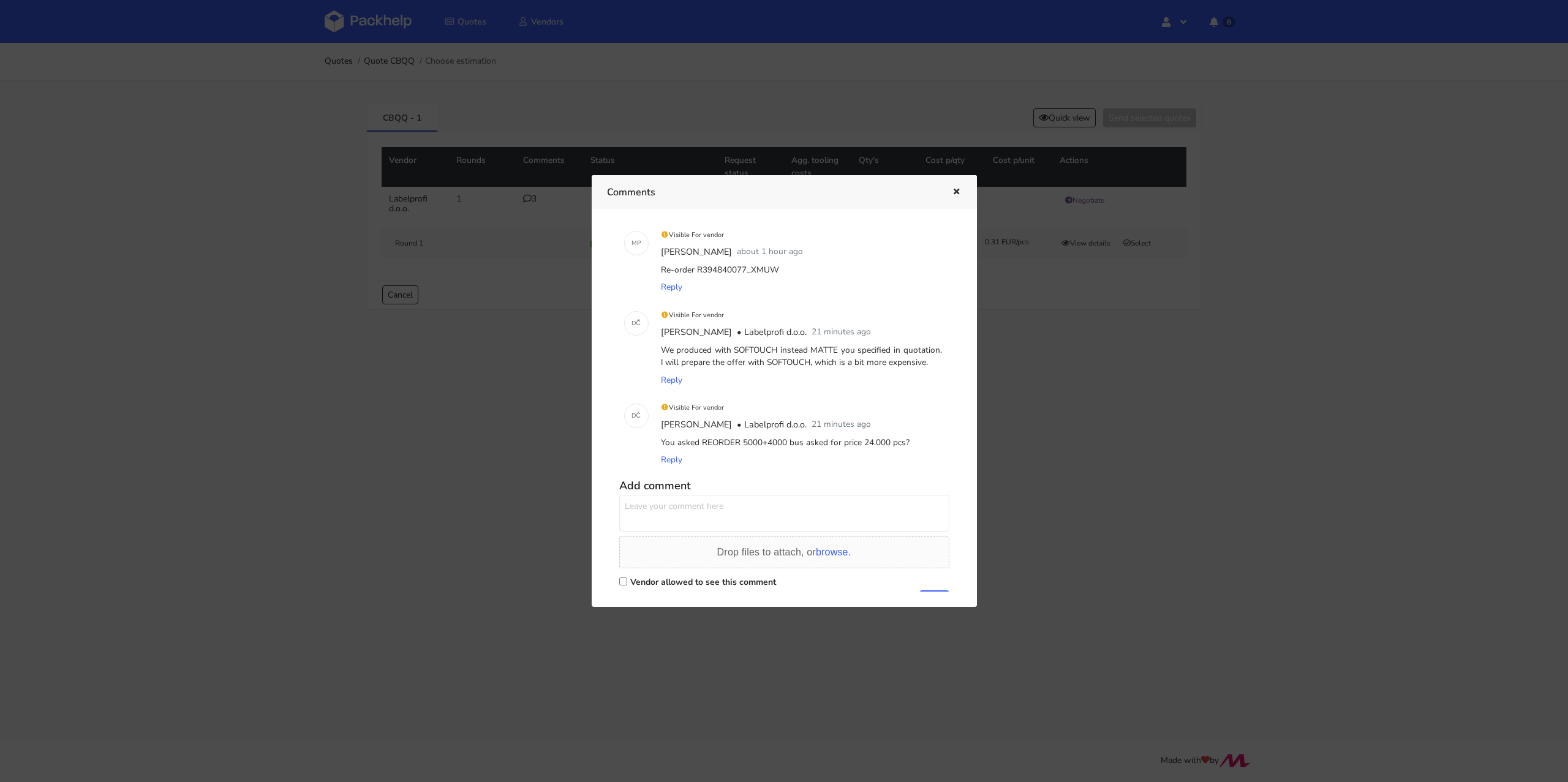
scroll to position [44, 0]
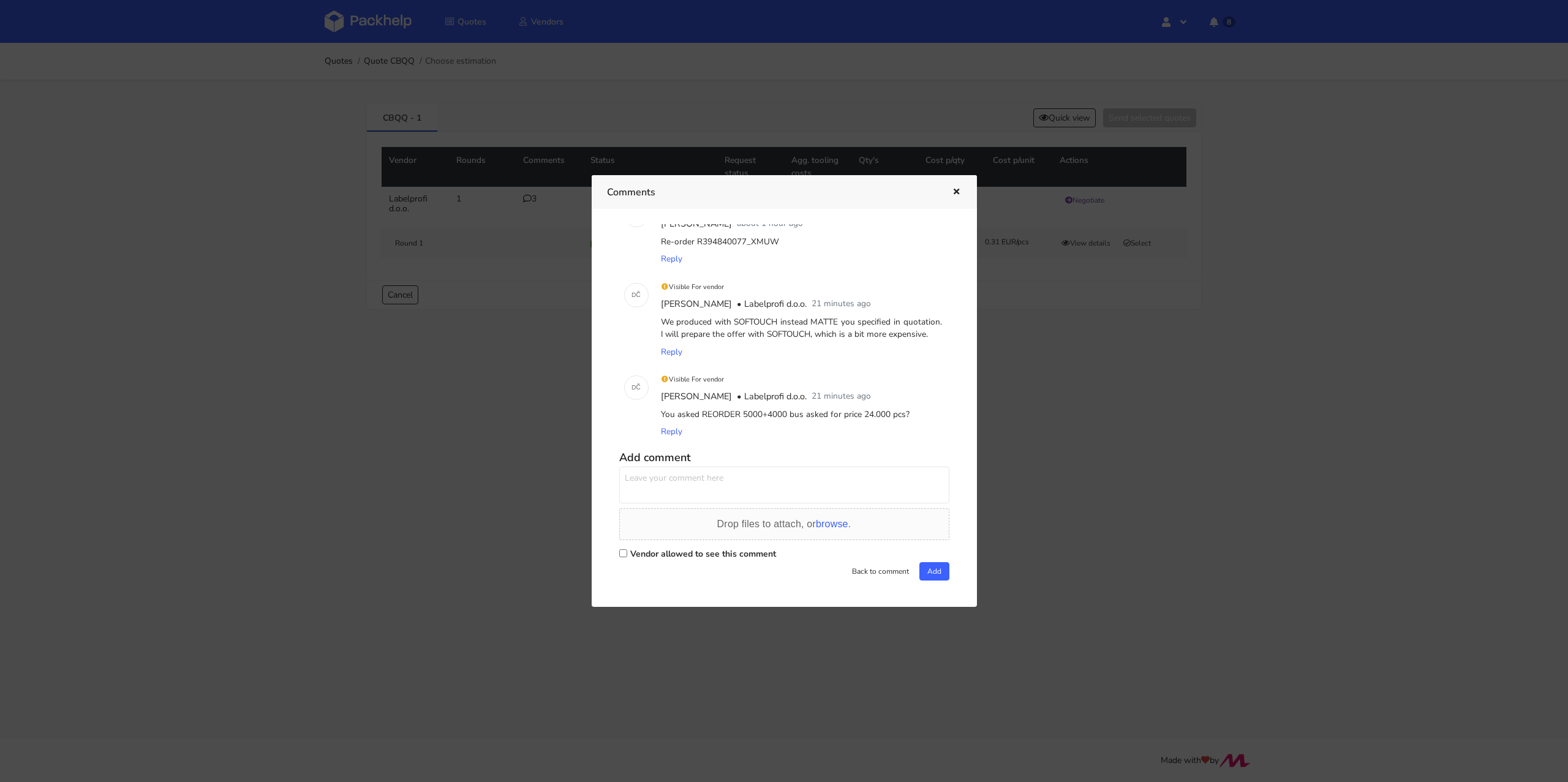
click at [622, 554] on input "Vendor allowed to see this comment" at bounding box center [623, 553] width 8 height 8
checkbox input "true"
click at [640, 500] on textarea at bounding box center [784, 484] width 330 height 37
type textarea "Total will be 24 000 copies in two designs (12 000 + 12 000)"
click at [926, 571] on button "Add" at bounding box center [934, 571] width 30 height 19
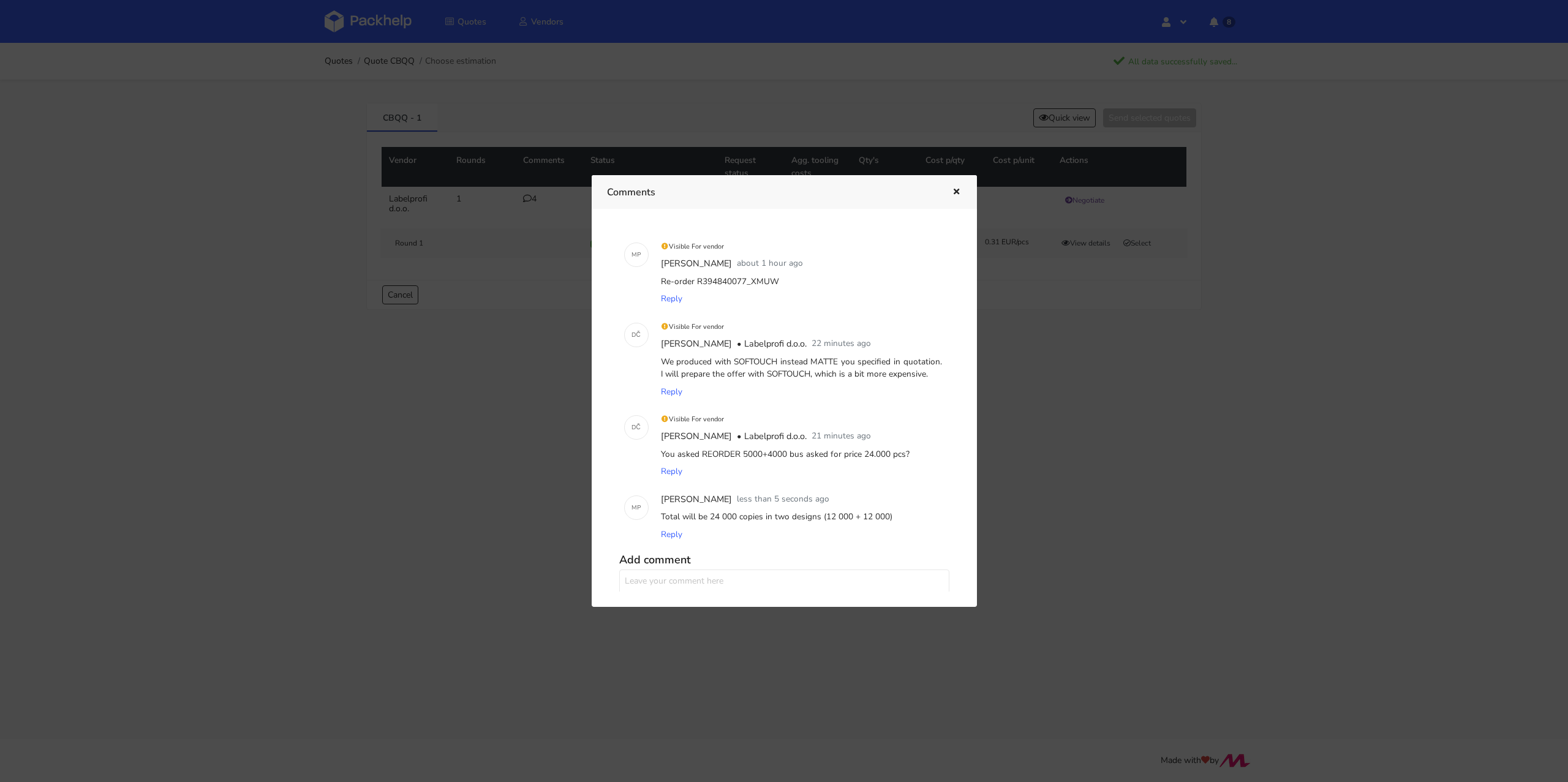
scroll to position [0, 0]
click at [955, 185] on button "button" at bounding box center [955, 192] width 14 height 16
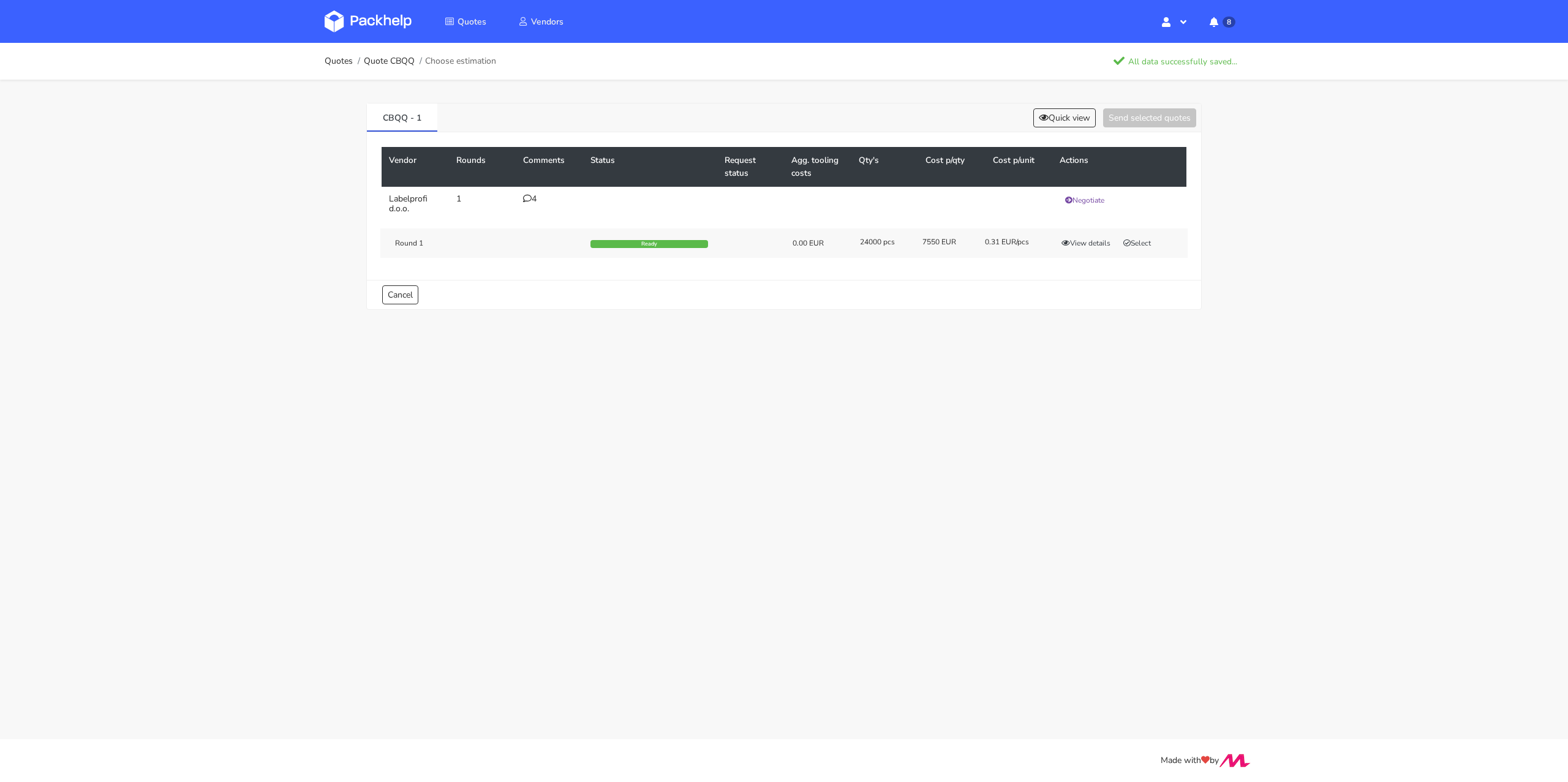
click at [1086, 239] on div "Round 1 Ready 0.00 EUR 24000 pcs 7550 EUR 0.31 EUR/pcs View details Select" at bounding box center [784, 243] width 807 height 30
click at [1102, 250] on div "Round 1 Ready 0.00 EUR 24000 pcs 7550 EUR 0.31 EUR/pcs View details Select" at bounding box center [784, 243] width 807 height 30
click at [1093, 238] on button "View details" at bounding box center [1085, 242] width 60 height 12
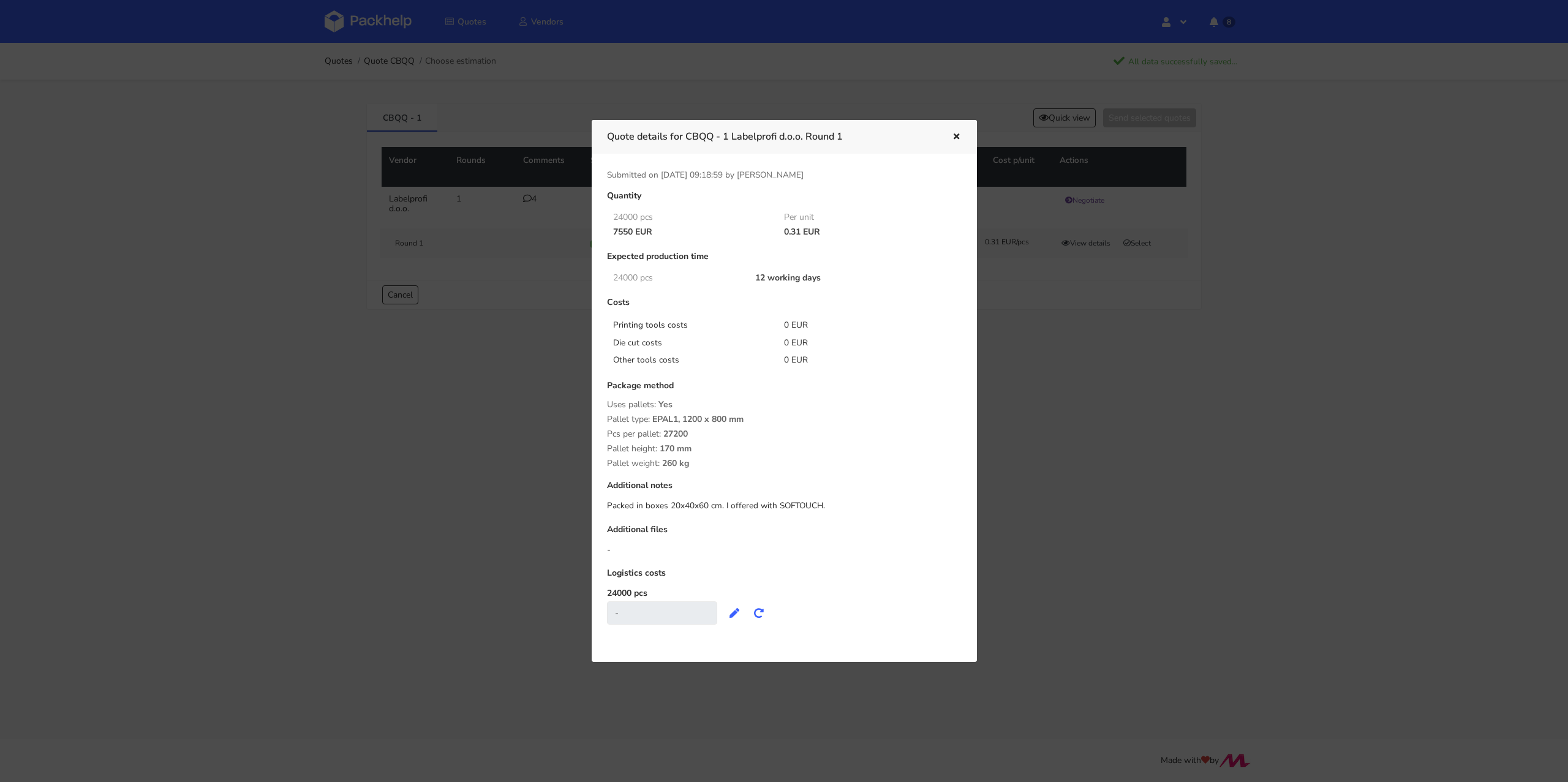
click at [960, 138] on icon "button" at bounding box center [956, 137] width 10 height 8
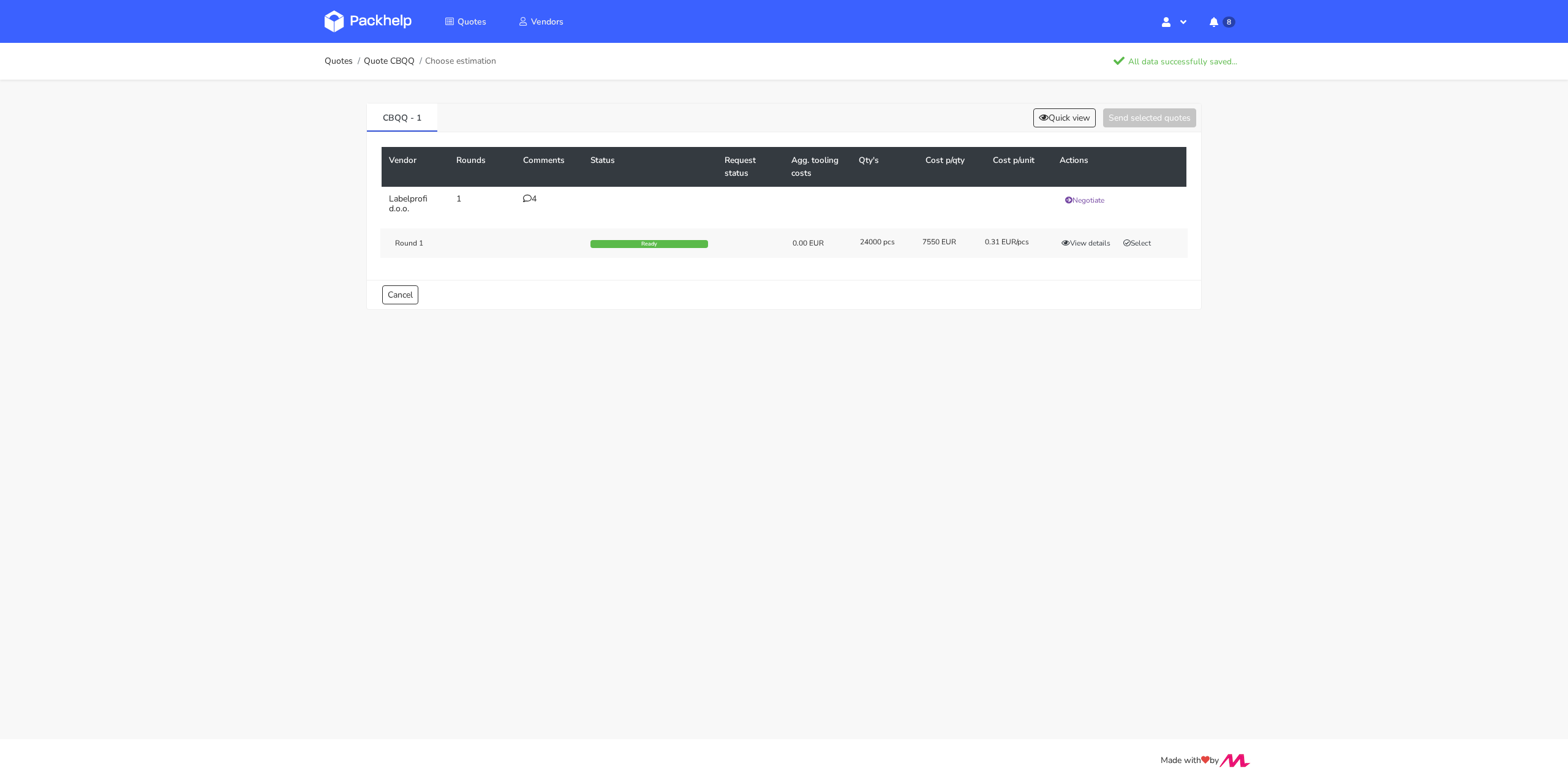
click at [529, 198] on icon at bounding box center [527, 198] width 8 height 8
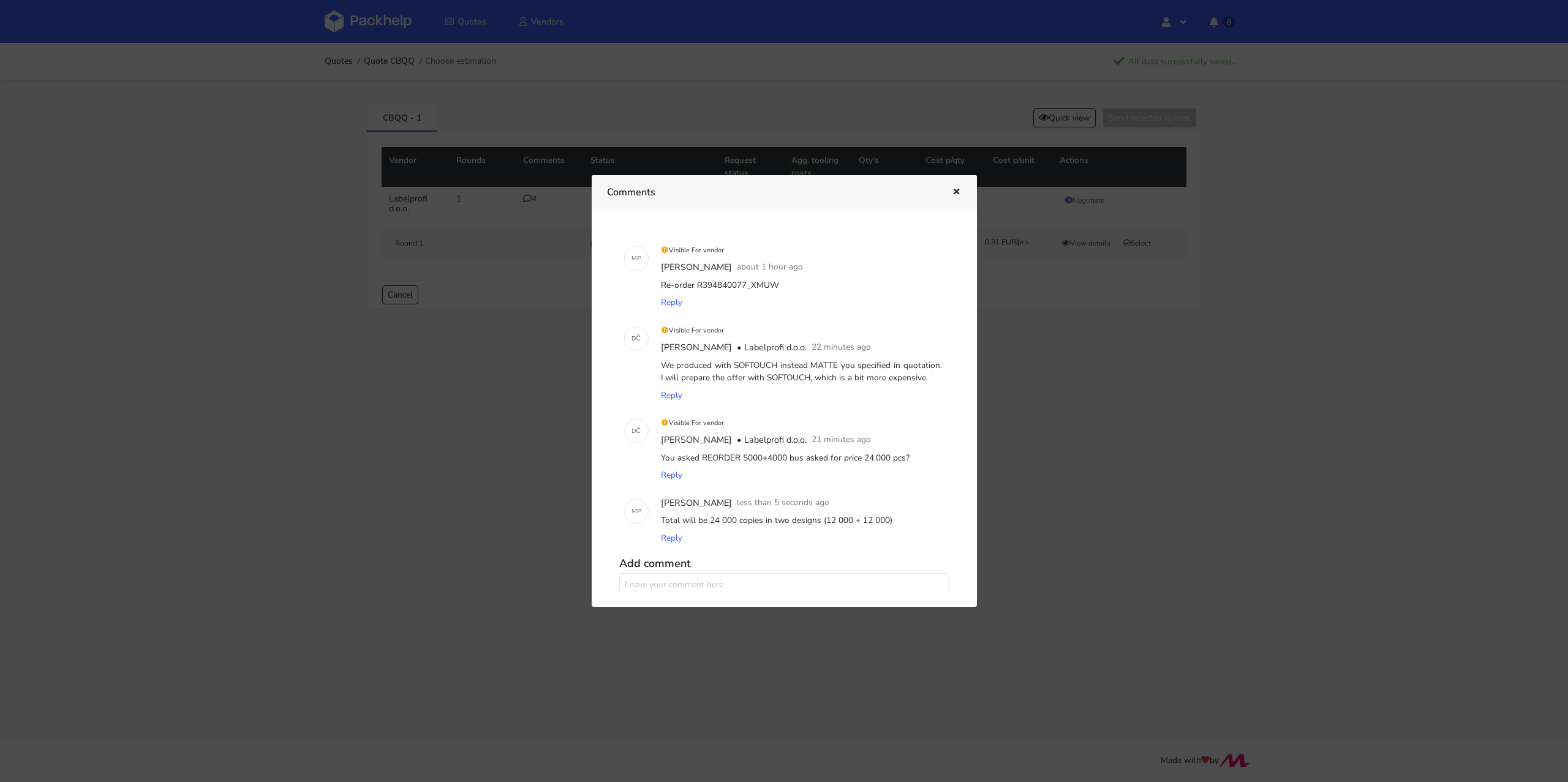
click at [965, 197] on div "Comments" at bounding box center [784, 192] width 385 height 33
click at [951, 192] on icon "button" at bounding box center [956, 192] width 10 height 8
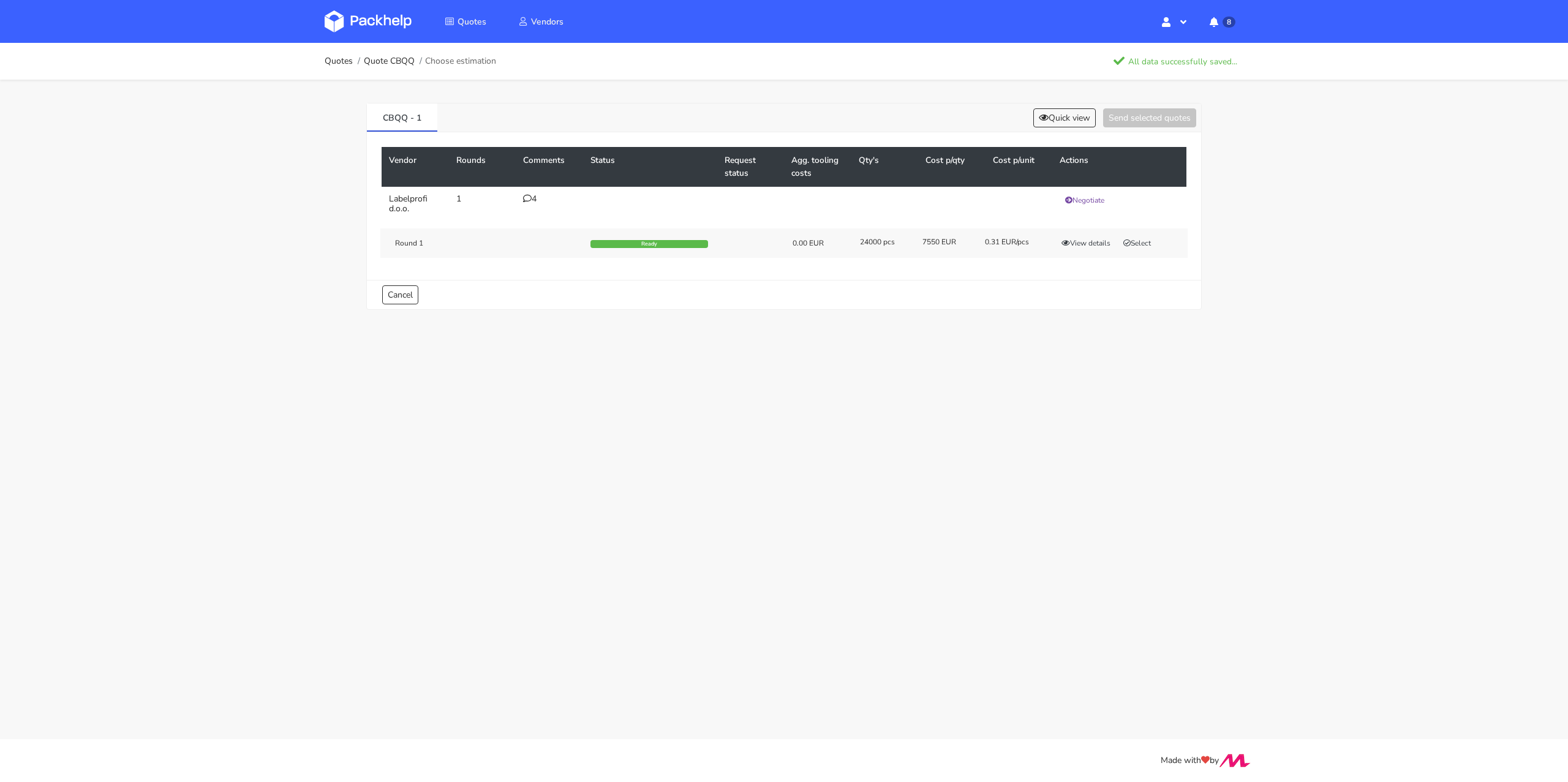
click at [1058, 127] on div "CBQQ - 1 Quick view Send selected quotes" at bounding box center [784, 118] width 835 height 29
click at [1059, 123] on button "Quick view" at bounding box center [1064, 118] width 62 height 19
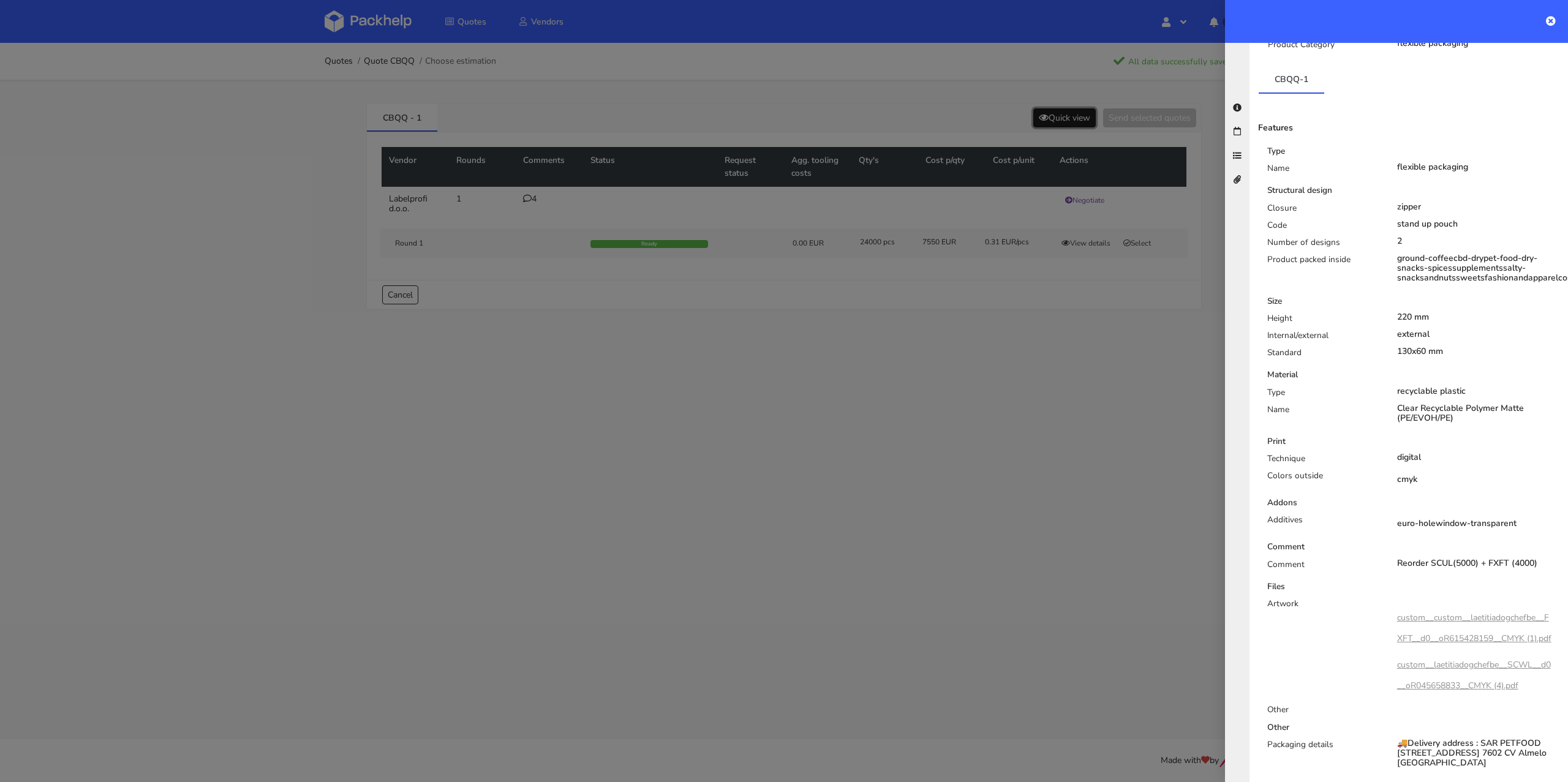
scroll to position [119, 0]
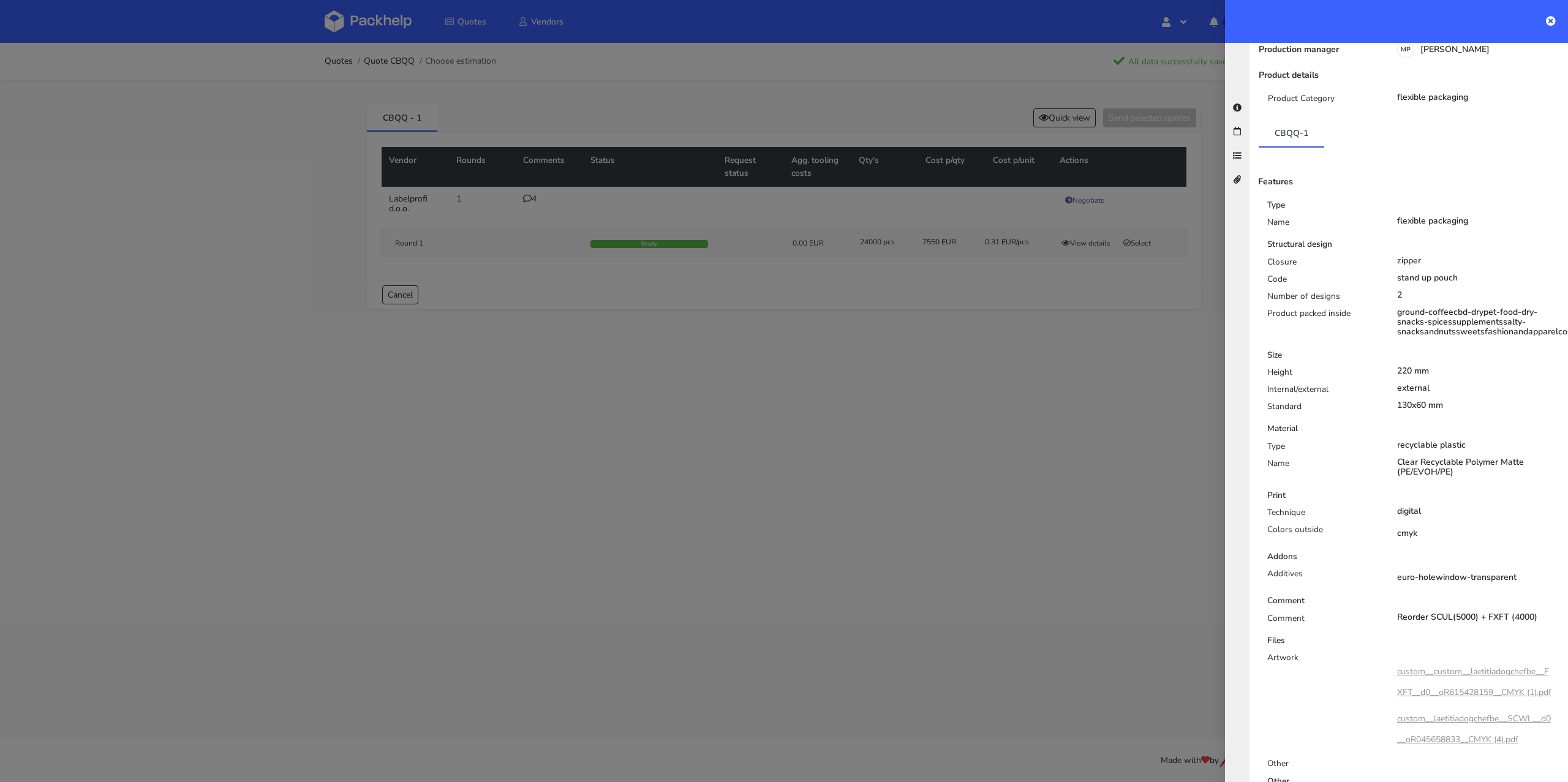
click at [576, 304] on div at bounding box center [784, 391] width 1568 height 782
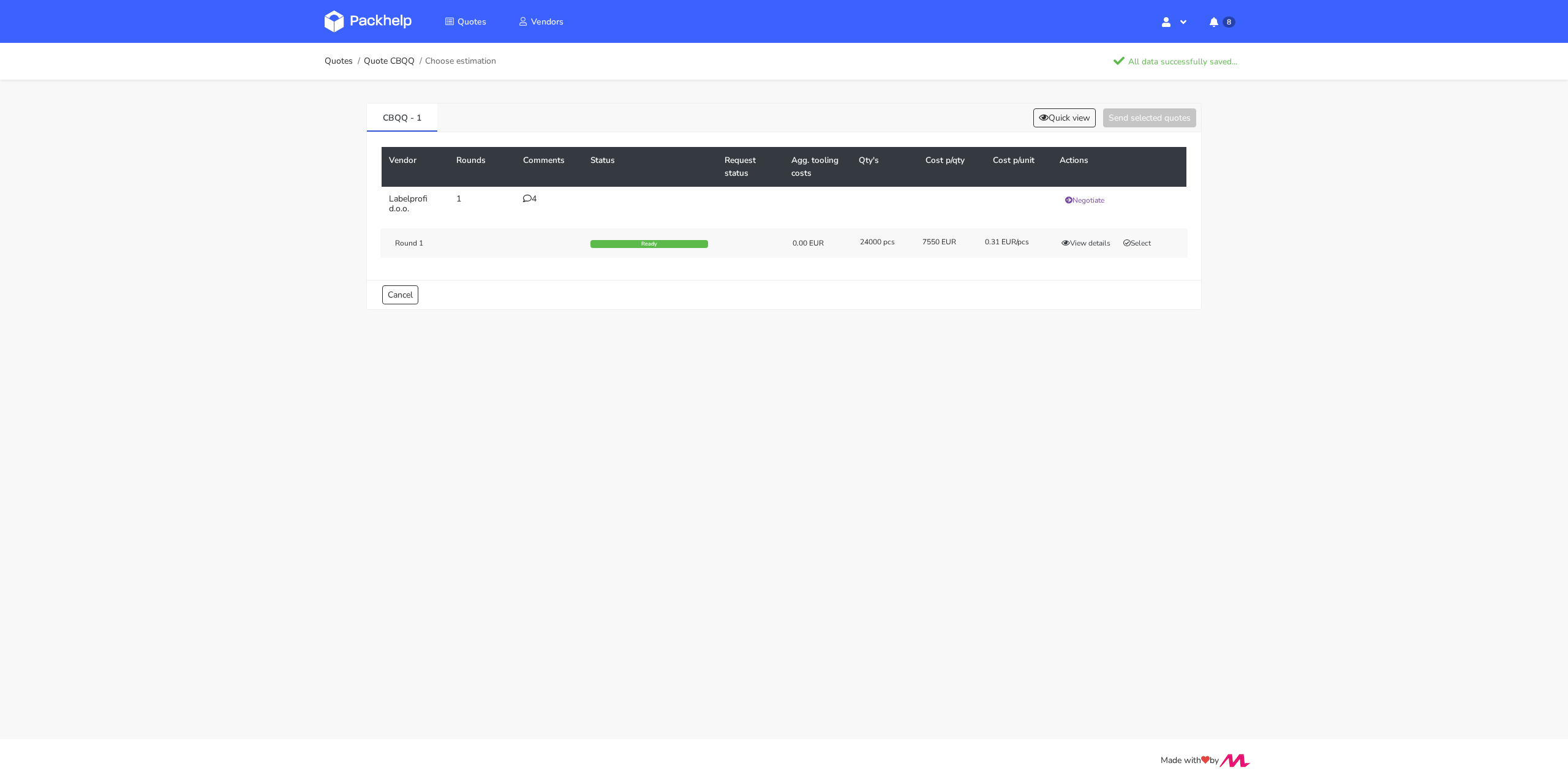
click at [526, 197] on icon at bounding box center [527, 198] width 8 height 8
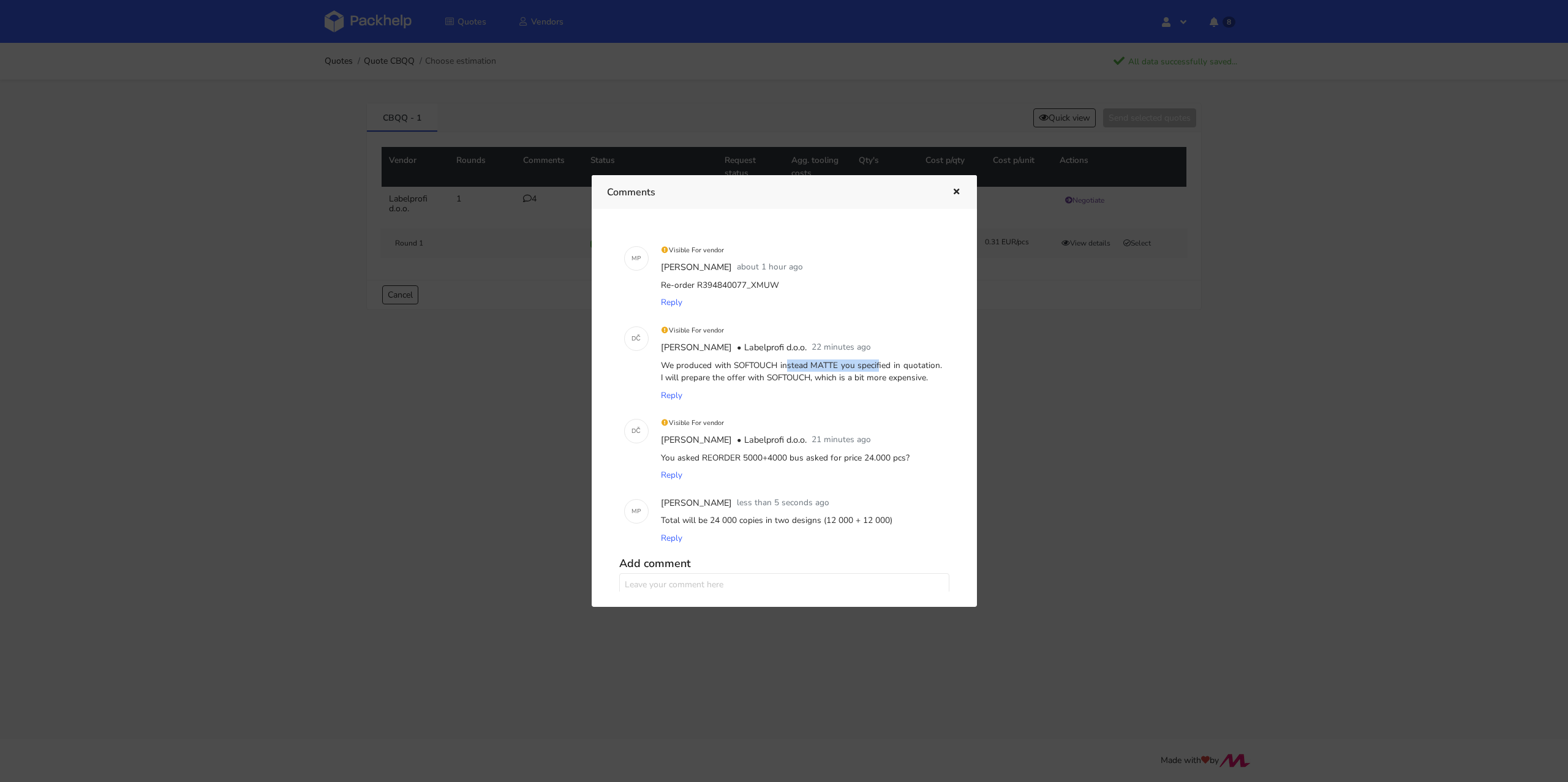
drag, startPoint x: 732, startPoint y: 364, endPoint x: 836, endPoint y: 361, distance: 104.0
click at [836, 361] on div "We produced with SOFTOUCH instead MATTE you specified in quotation. I will prep…" at bounding box center [801, 372] width 286 height 30
copy div "SOFTOUCH instead MATTE"
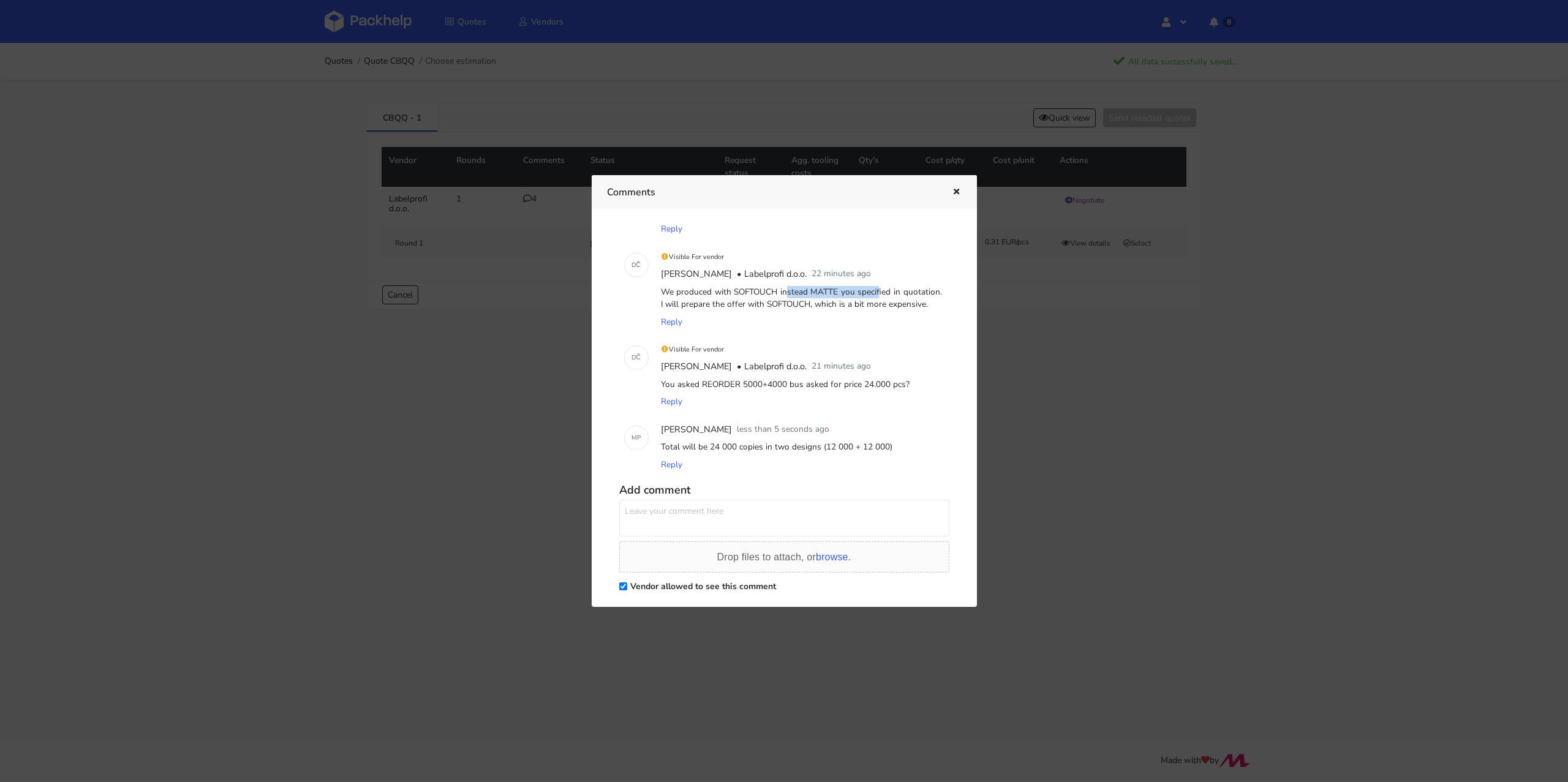
scroll to position [81, 0]
click at [198, 36] on div at bounding box center [784, 391] width 1568 height 782
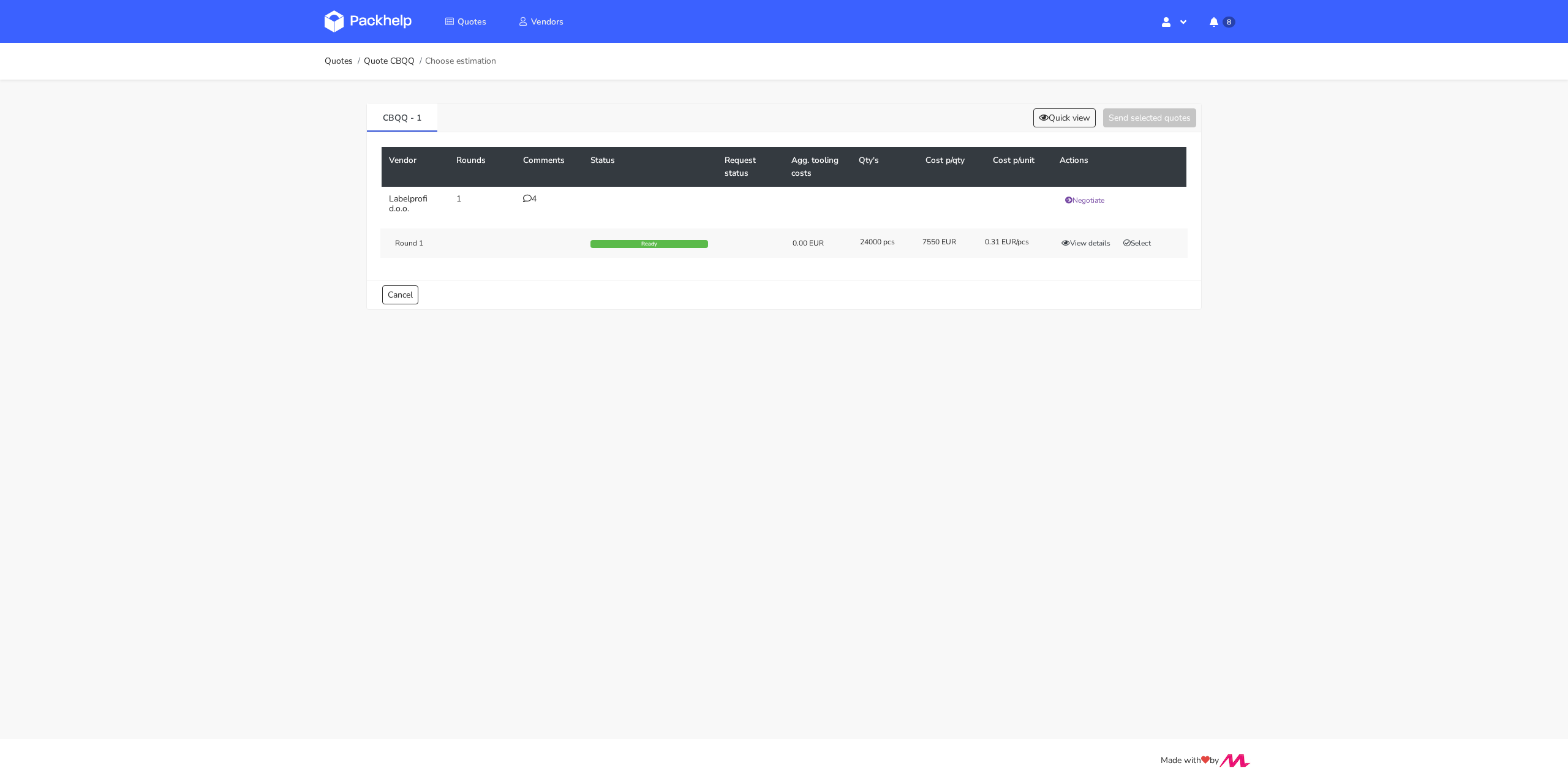
click at [535, 203] on div "4" at bounding box center [549, 199] width 53 height 10
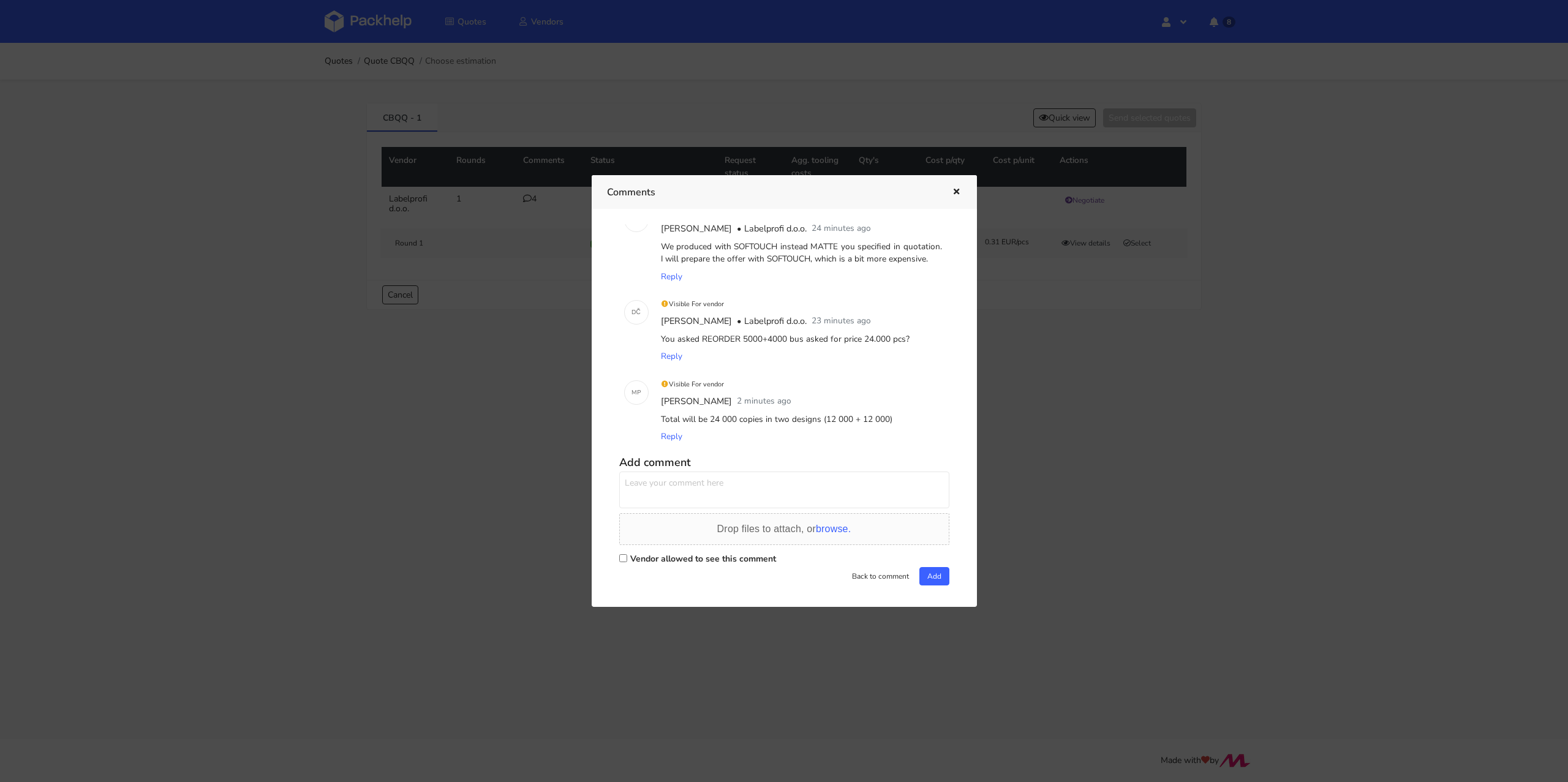
scroll to position [123, 0]
click at [459, 401] on div at bounding box center [784, 391] width 1568 height 782
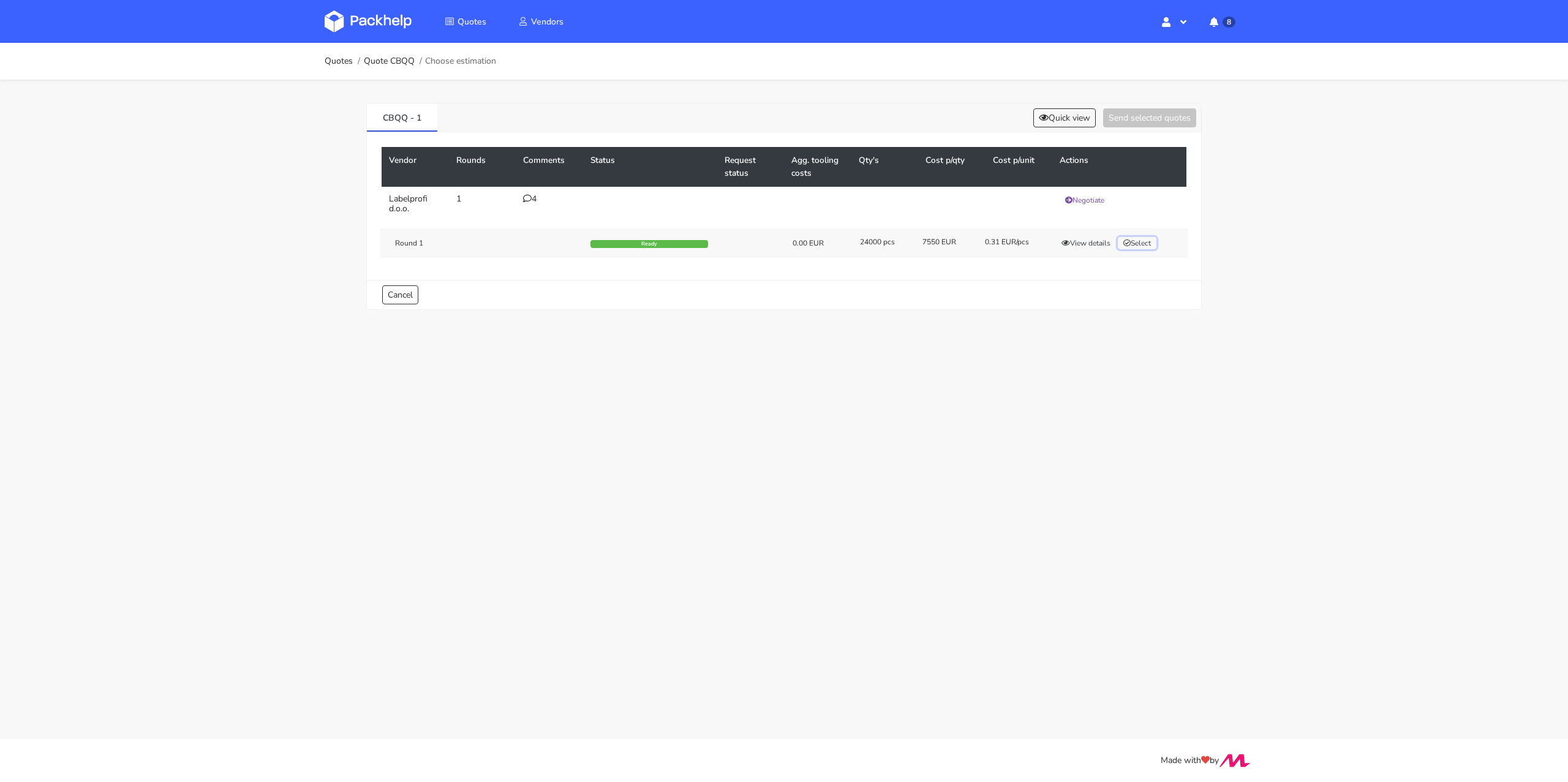
click at [1138, 242] on button "Select" at bounding box center [1137, 242] width 39 height 12
click at [1163, 117] on button "Send selected quotes ( 1 )" at bounding box center [1141, 118] width 110 height 19
click at [338, 60] on link "Quotes" at bounding box center [339, 61] width 28 height 10
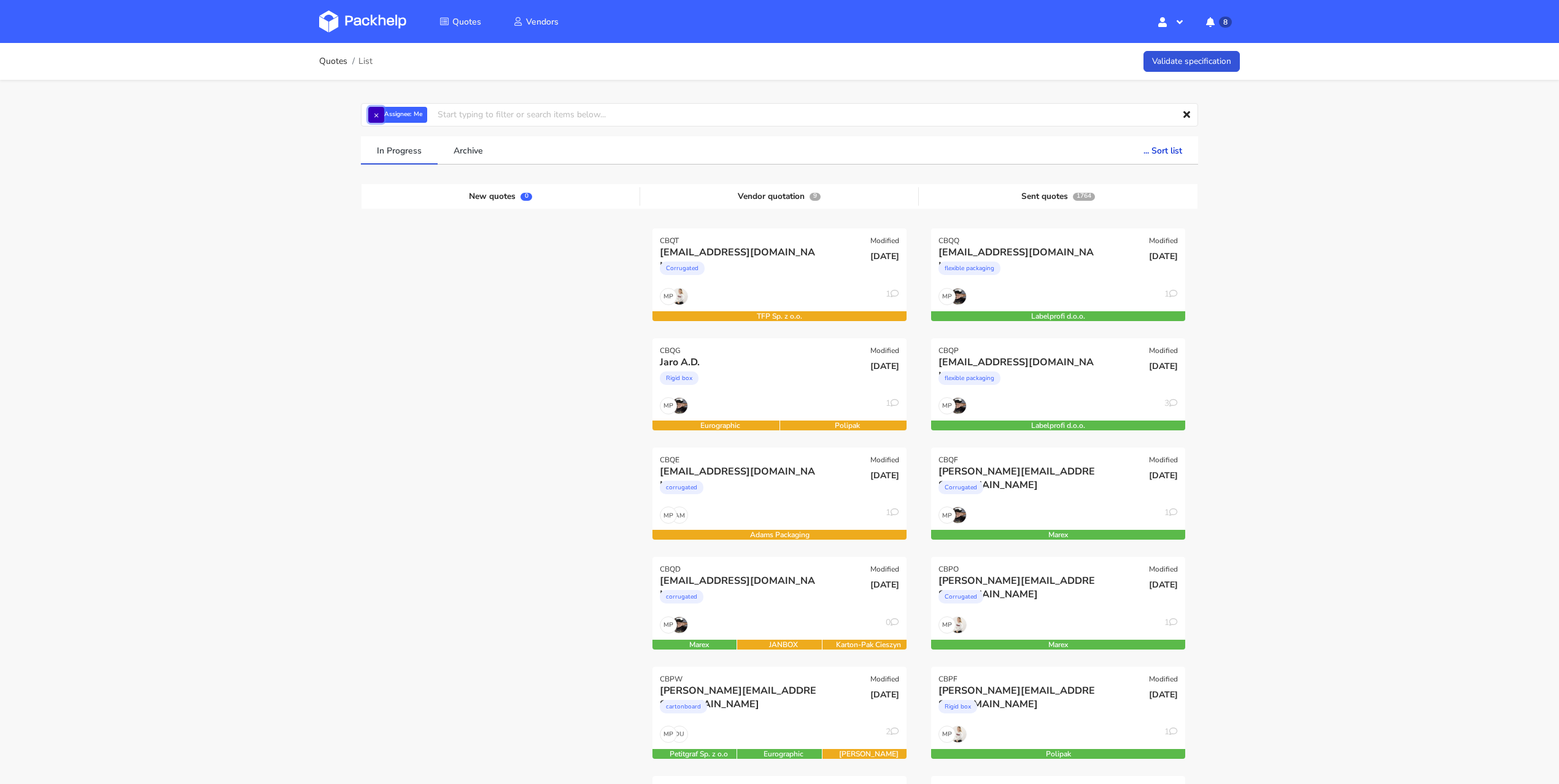
click at [377, 116] on button "×" at bounding box center [376, 115] width 16 height 16
click at [377, 116] on input "text" at bounding box center [780, 115] width 837 height 23
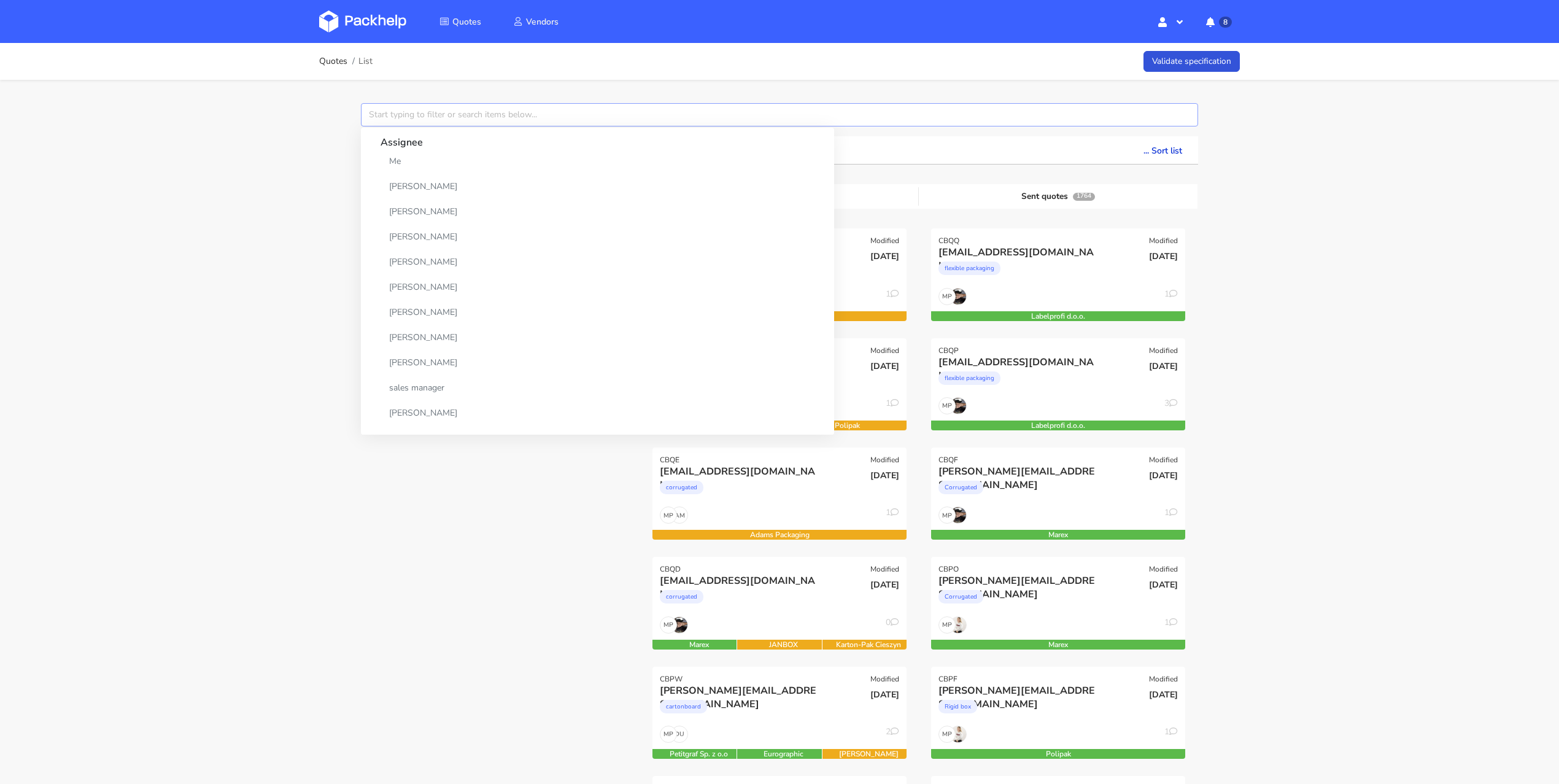
paste input "CBNV"
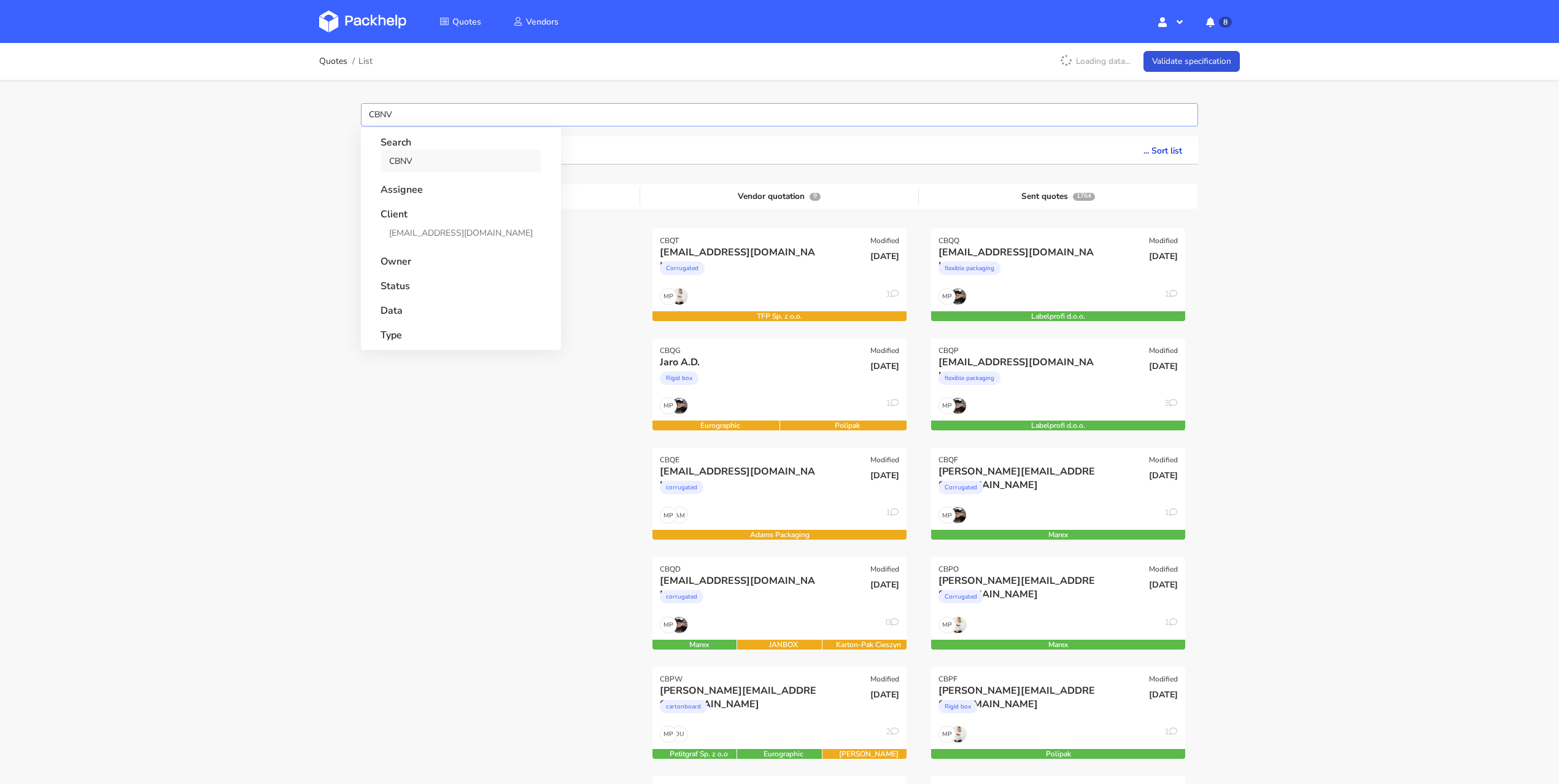
type input "CBNV"
click at [402, 155] on link "CBNV" at bounding box center [460, 161] width 161 height 23
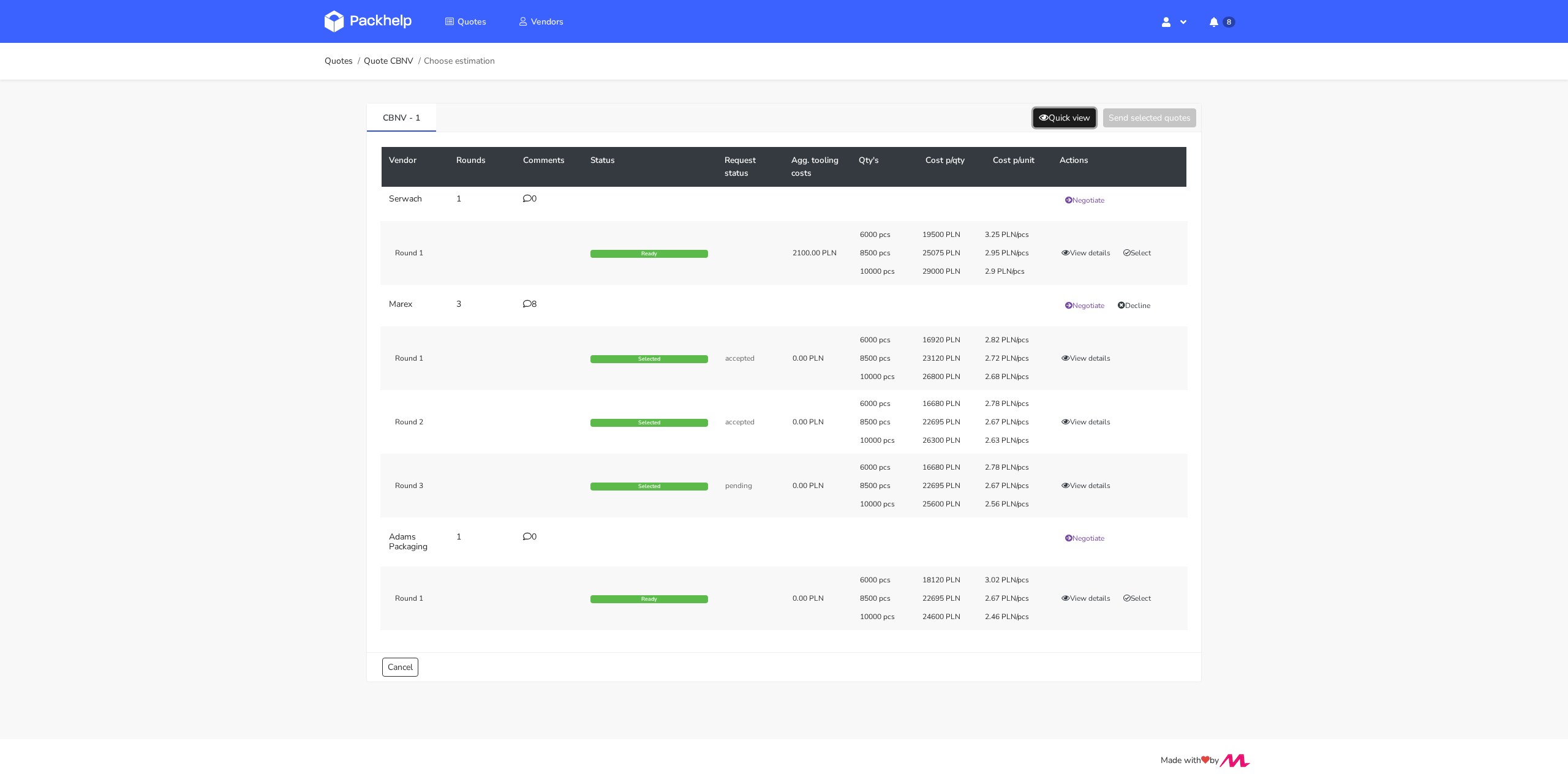
click at [1055, 122] on button "Quick view" at bounding box center [1064, 118] width 62 height 19
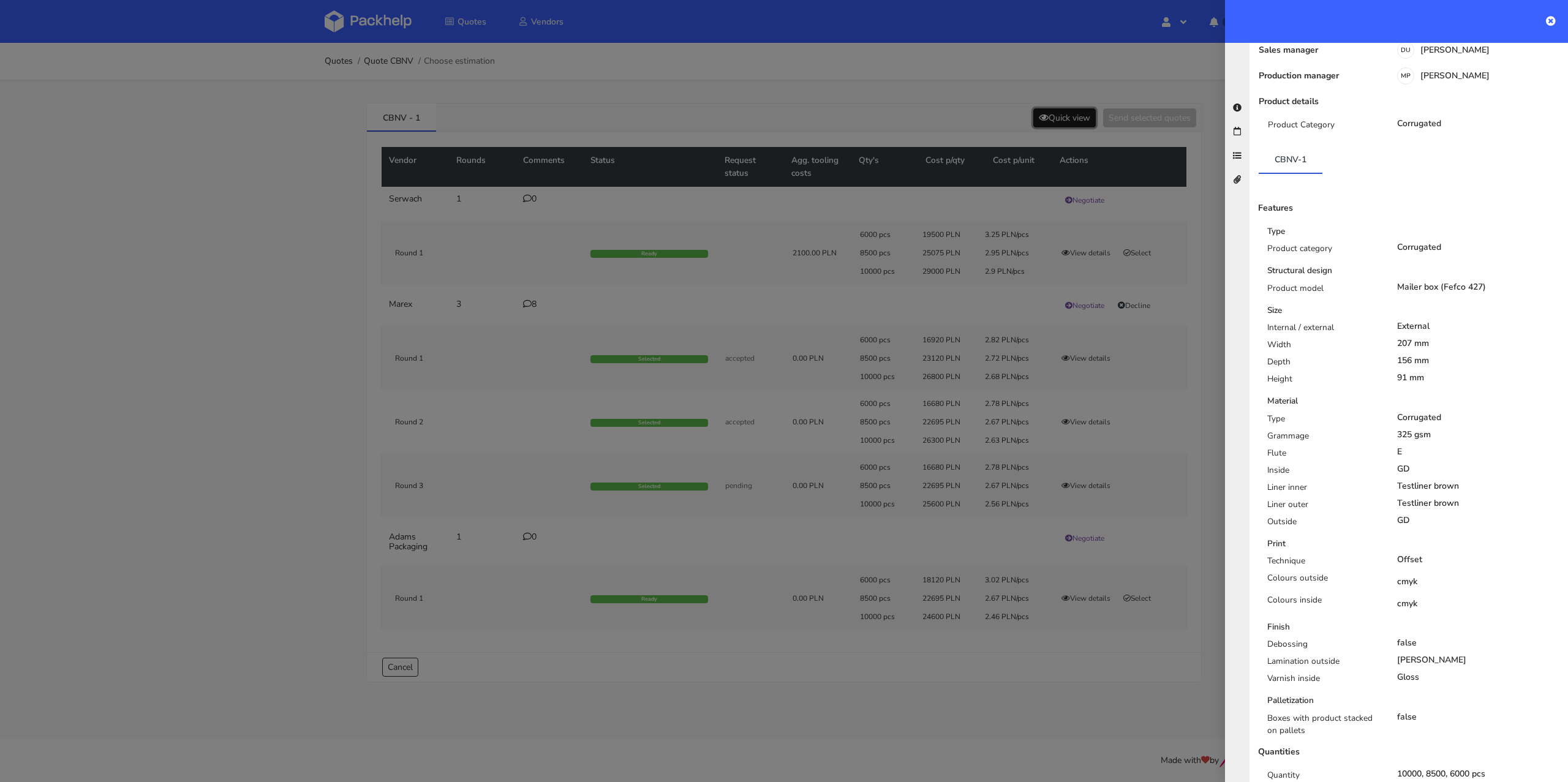
scroll to position [152, 0]
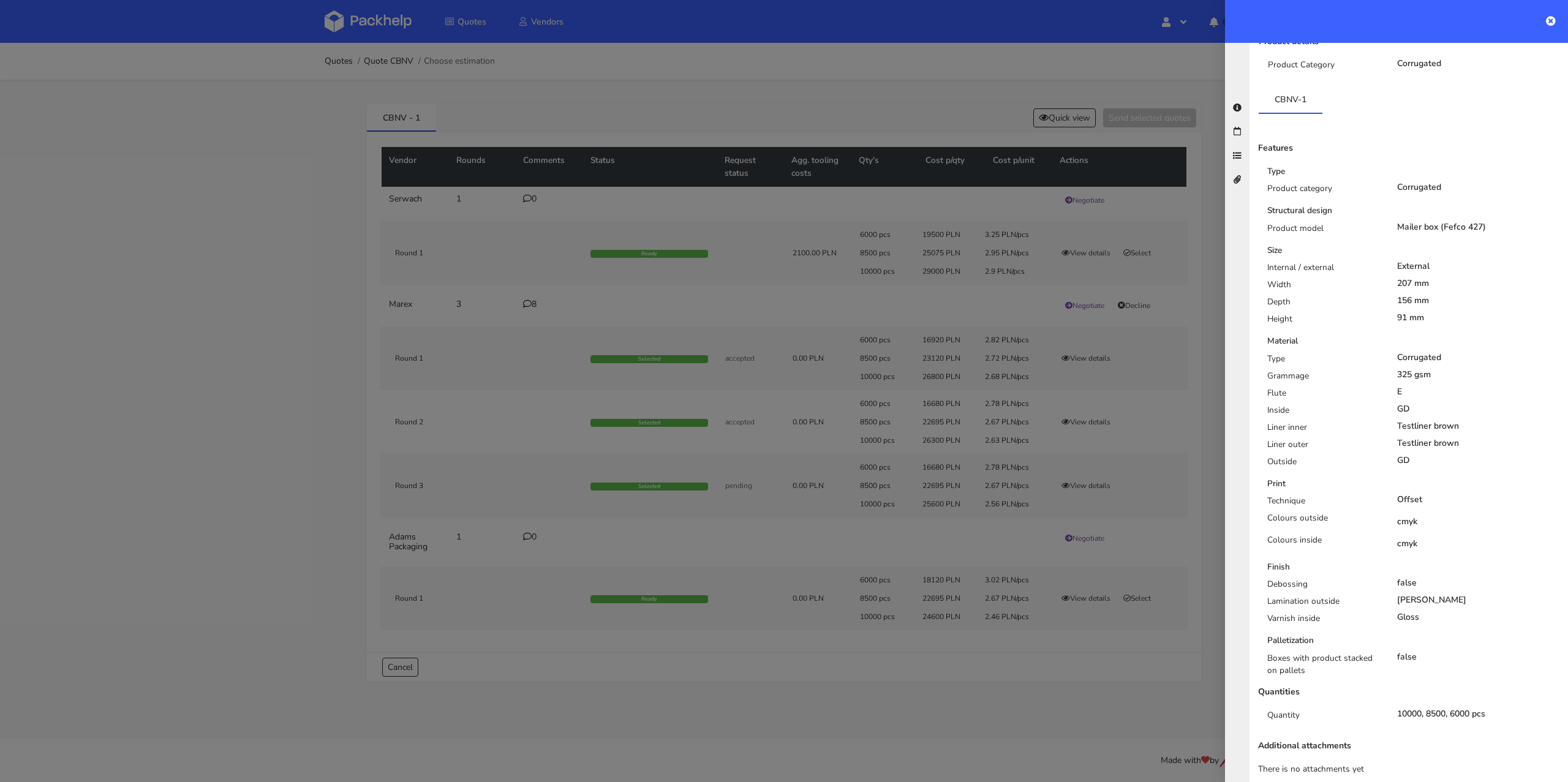
click at [300, 432] on div at bounding box center [784, 391] width 1568 height 782
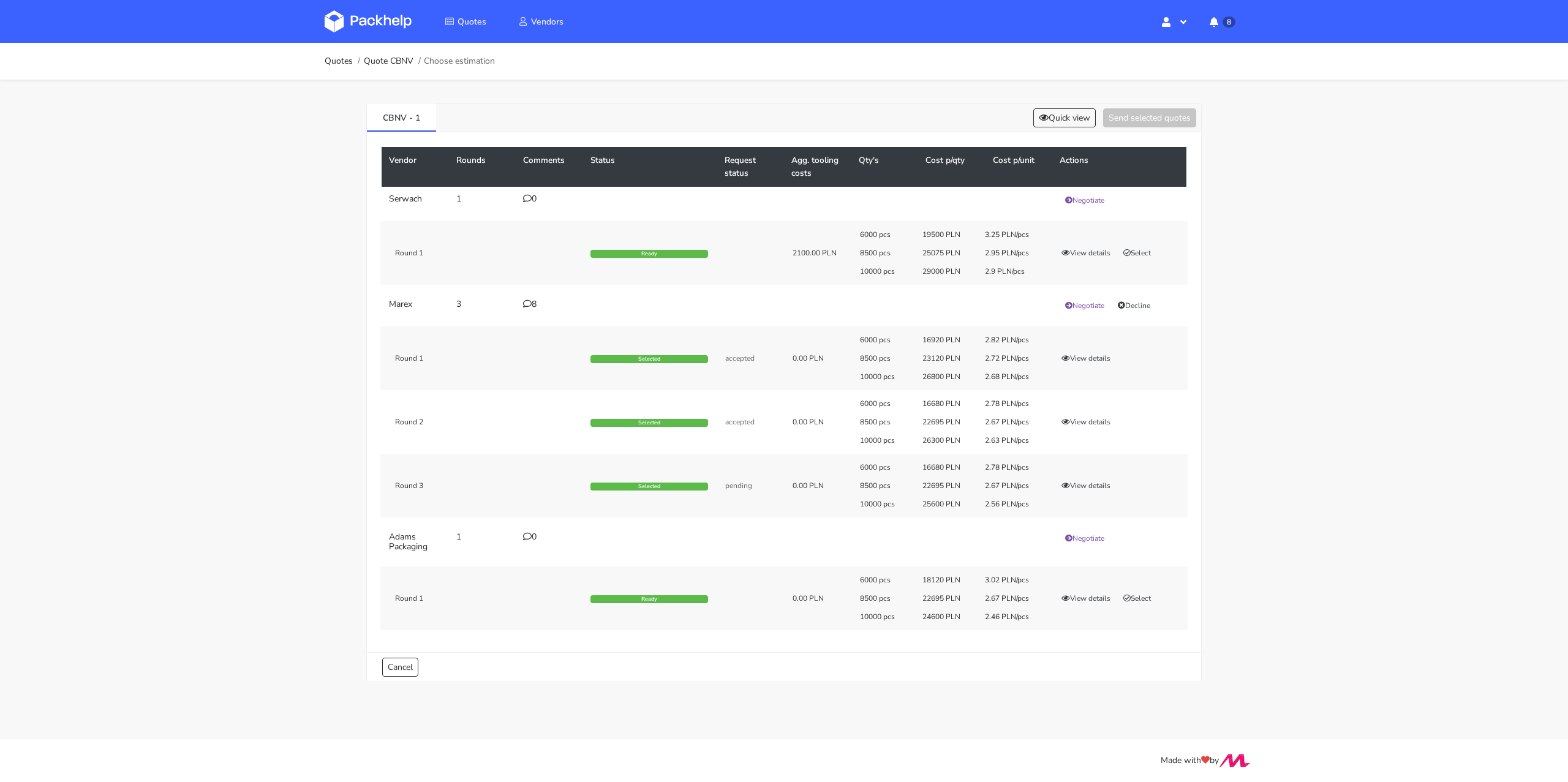
click at [770, 636] on div "Vendor Rounds Comments Status Request status Agg. tooling costs Qty's Cost p/qt…" at bounding box center [784, 392] width 835 height 520
click at [1077, 597] on button "View details" at bounding box center [1085, 598] width 60 height 12
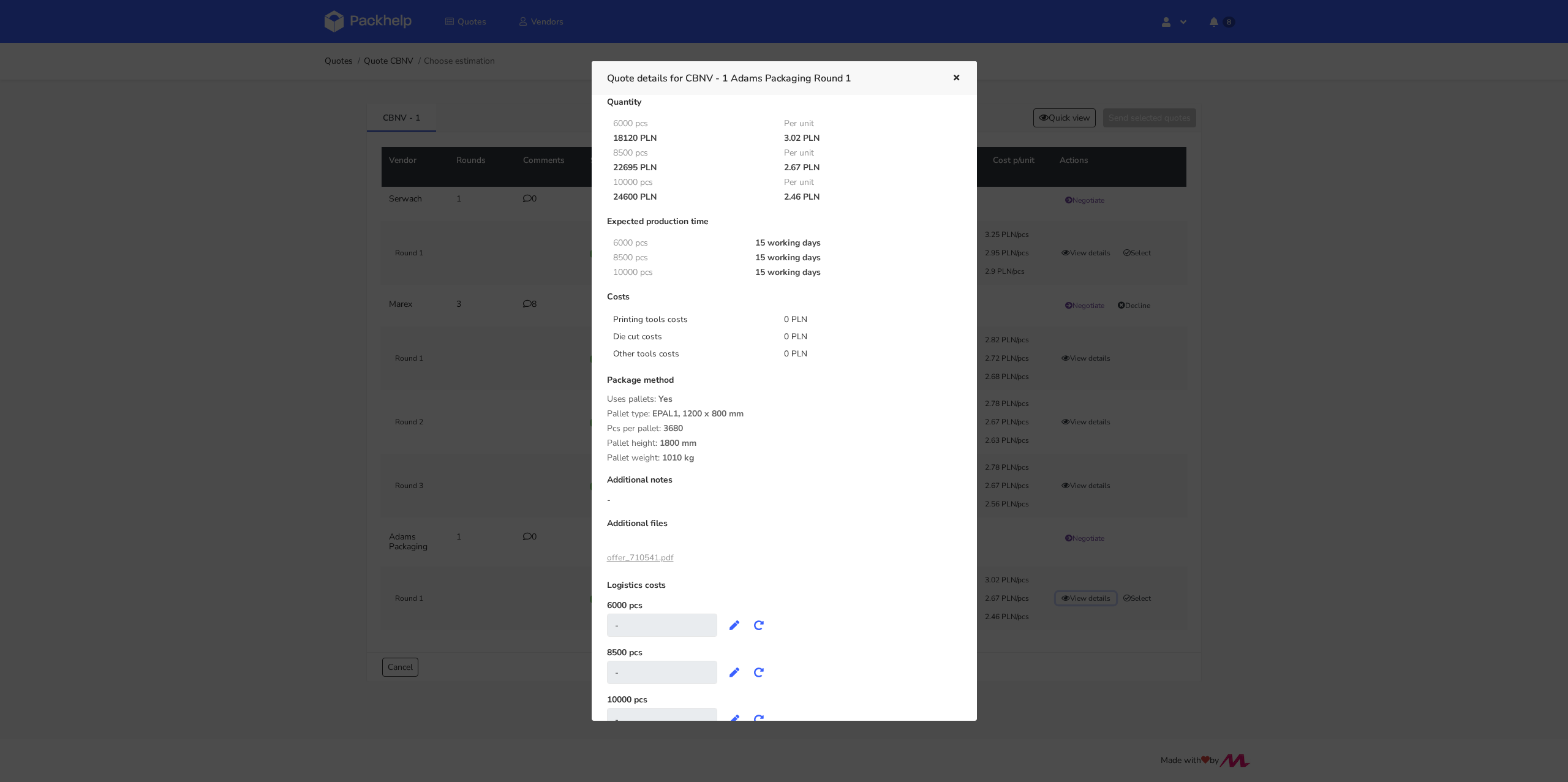
scroll to position [0, 0]
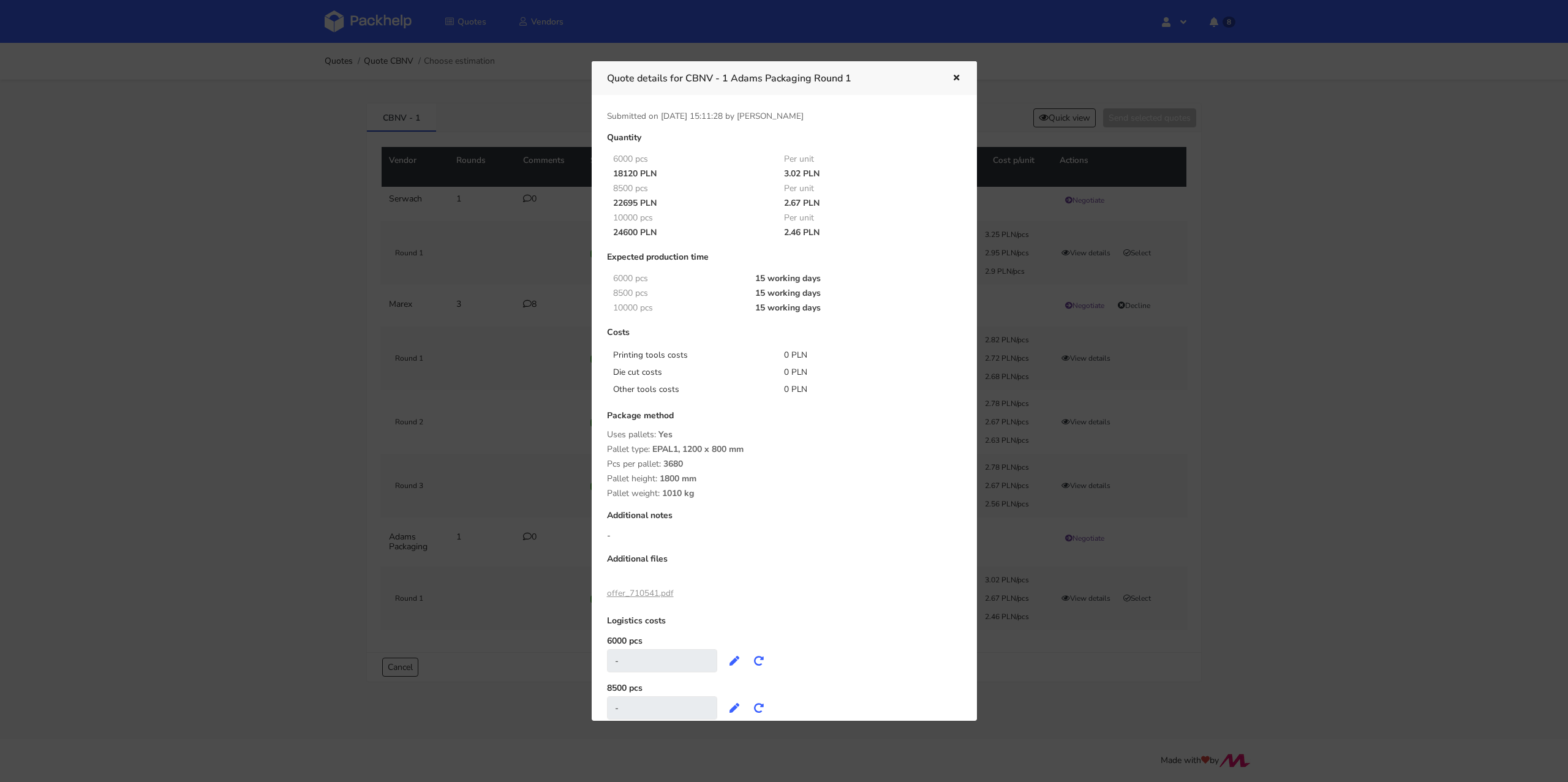
click at [956, 74] on icon "button" at bounding box center [956, 78] width 10 height 8
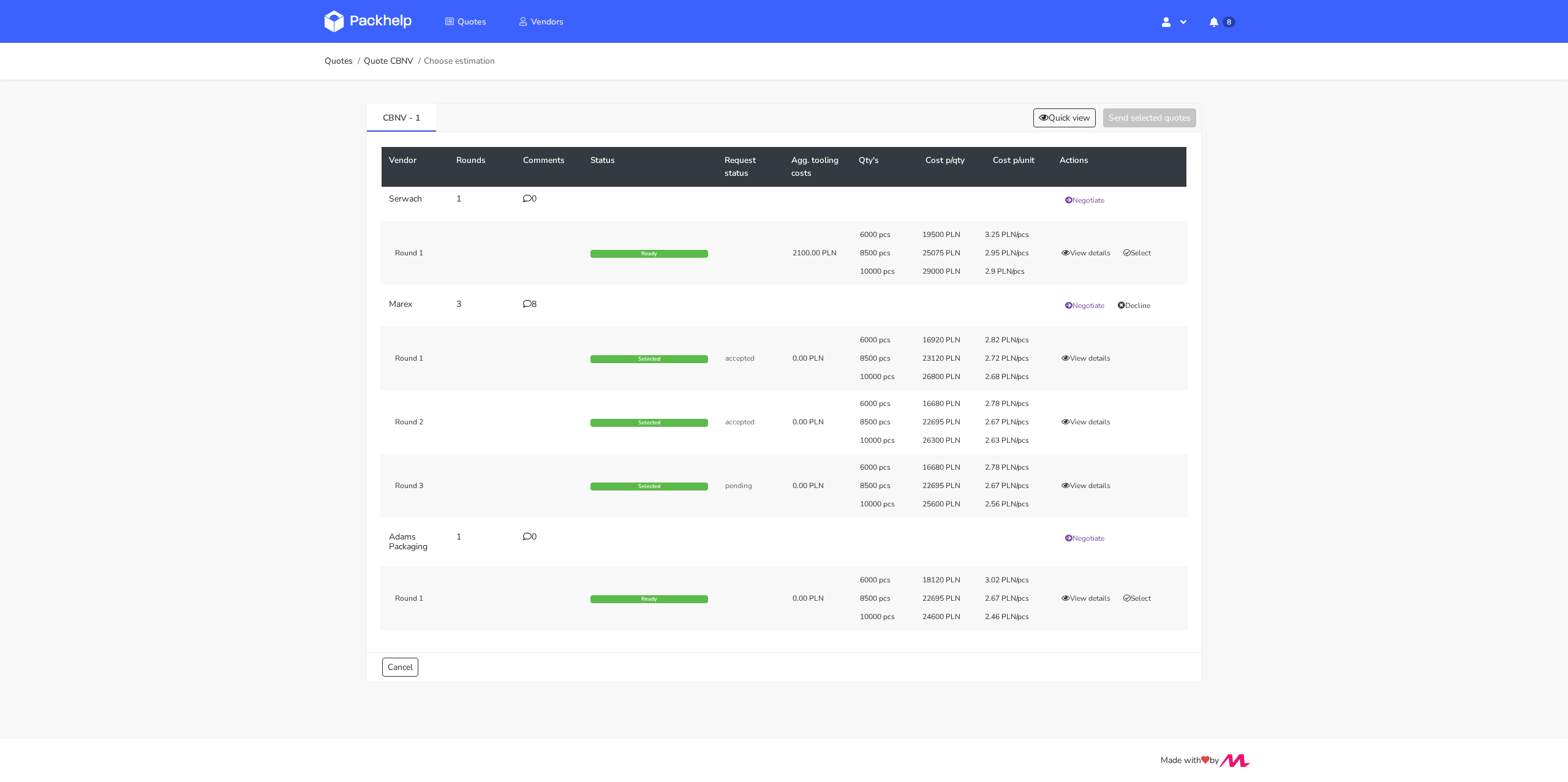
click at [526, 304] on icon at bounding box center [527, 303] width 8 height 8
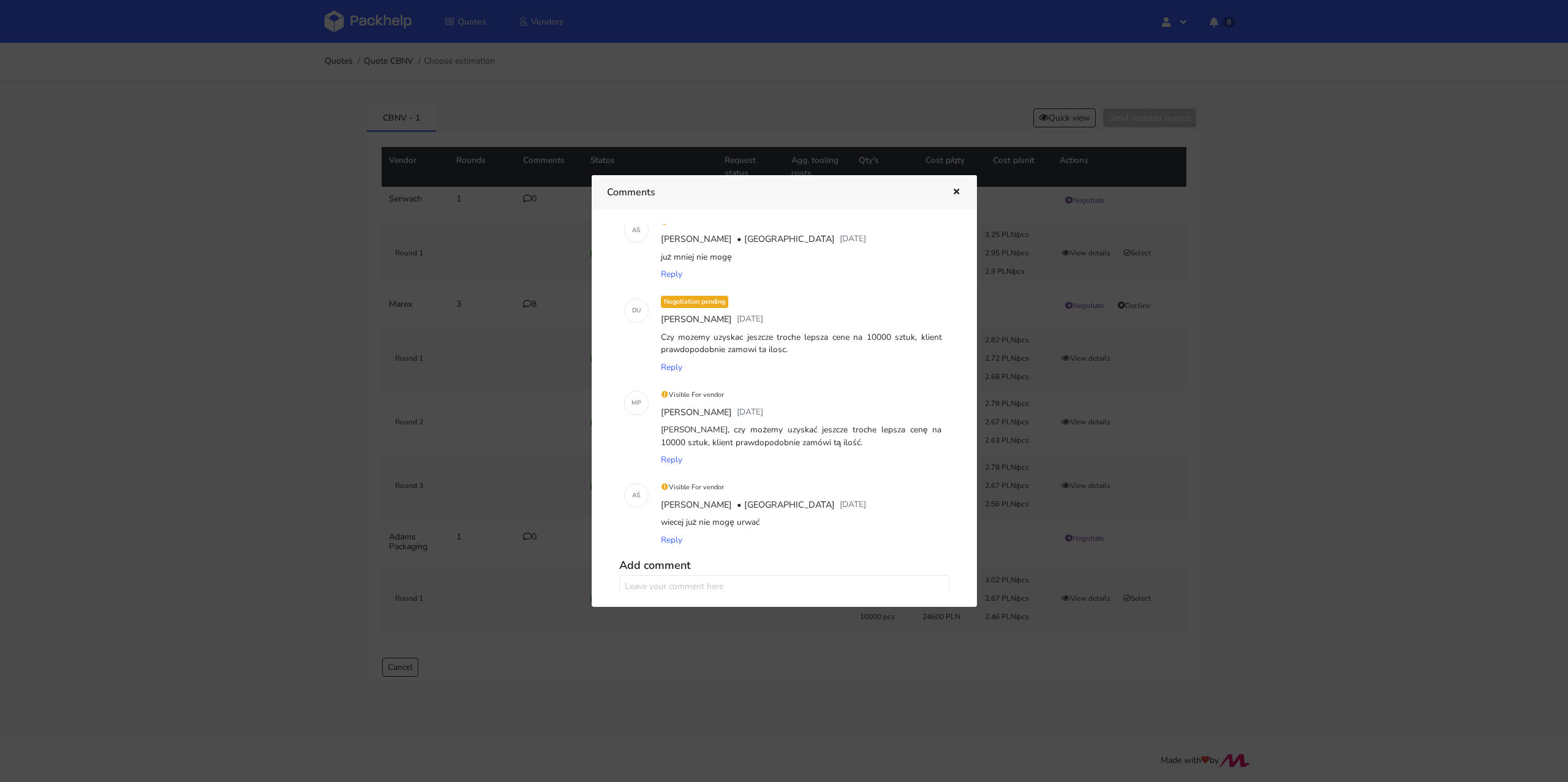
scroll to position [442, 0]
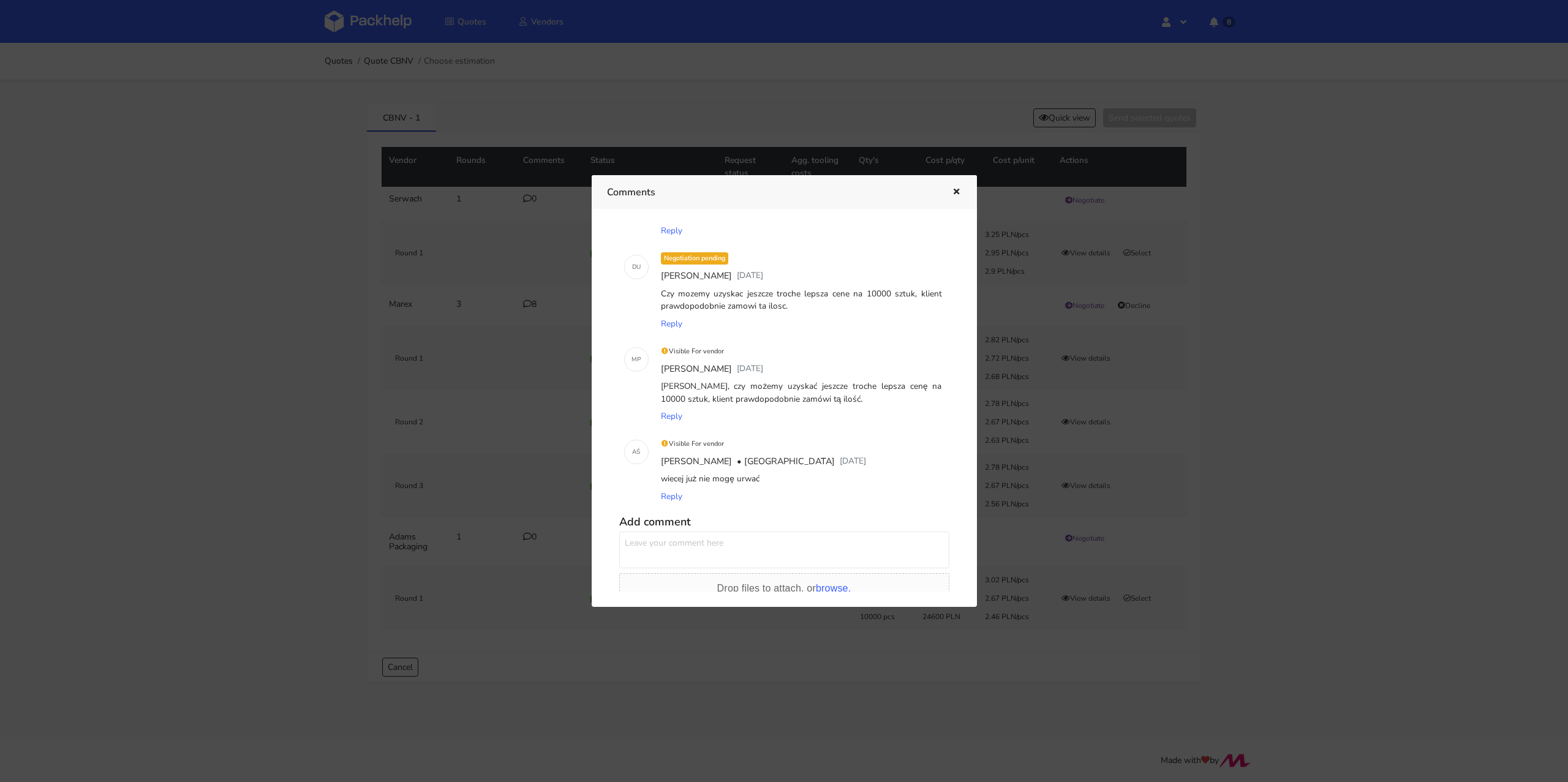
click at [957, 190] on icon "button" at bounding box center [956, 192] width 10 height 8
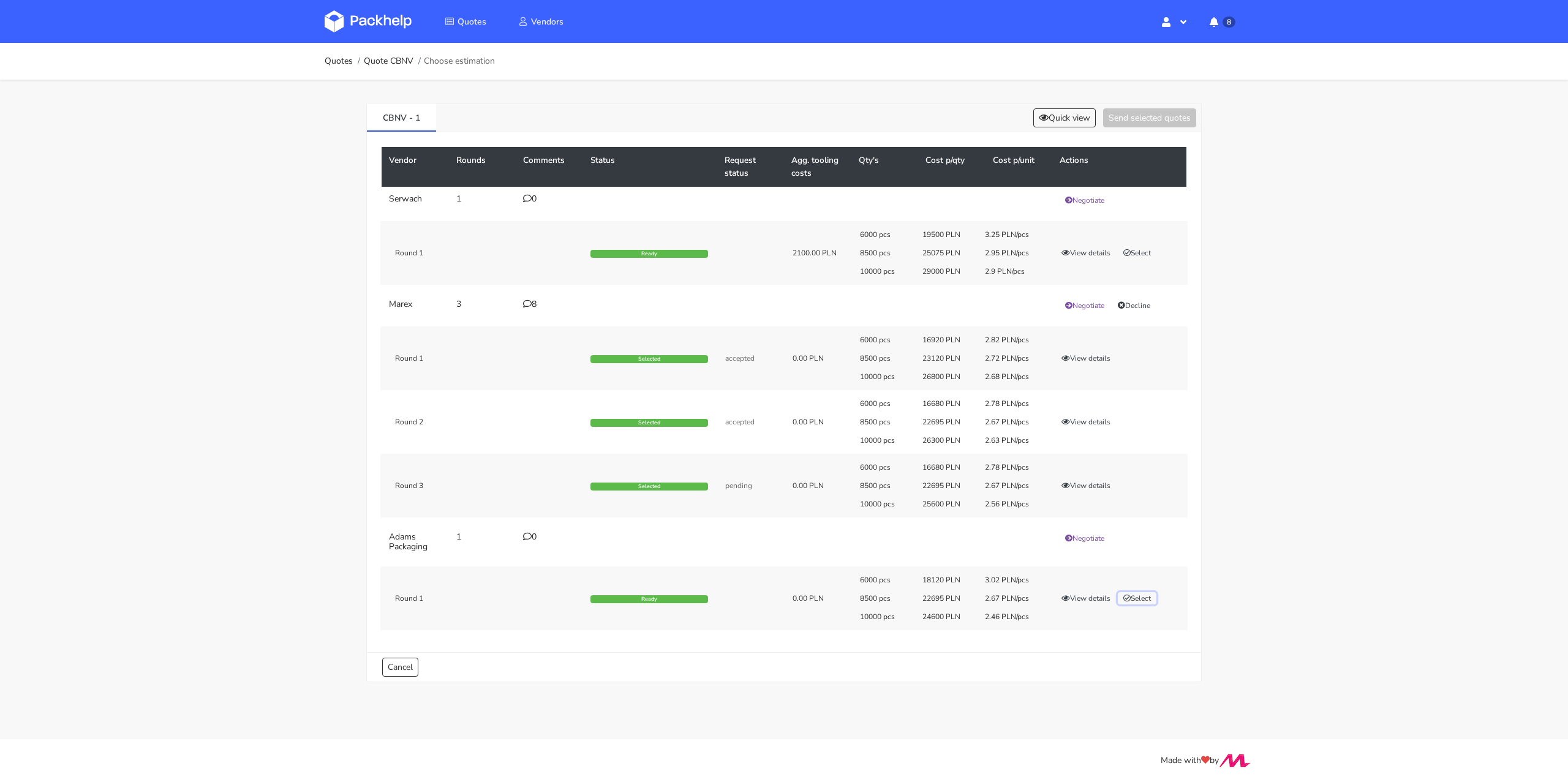
click at [1141, 602] on button "Select" at bounding box center [1137, 598] width 39 height 12
click at [1143, 118] on button "Send selected quotes ( 1 )" at bounding box center [1141, 118] width 110 height 19
click at [528, 305] on icon at bounding box center [527, 303] width 8 height 8
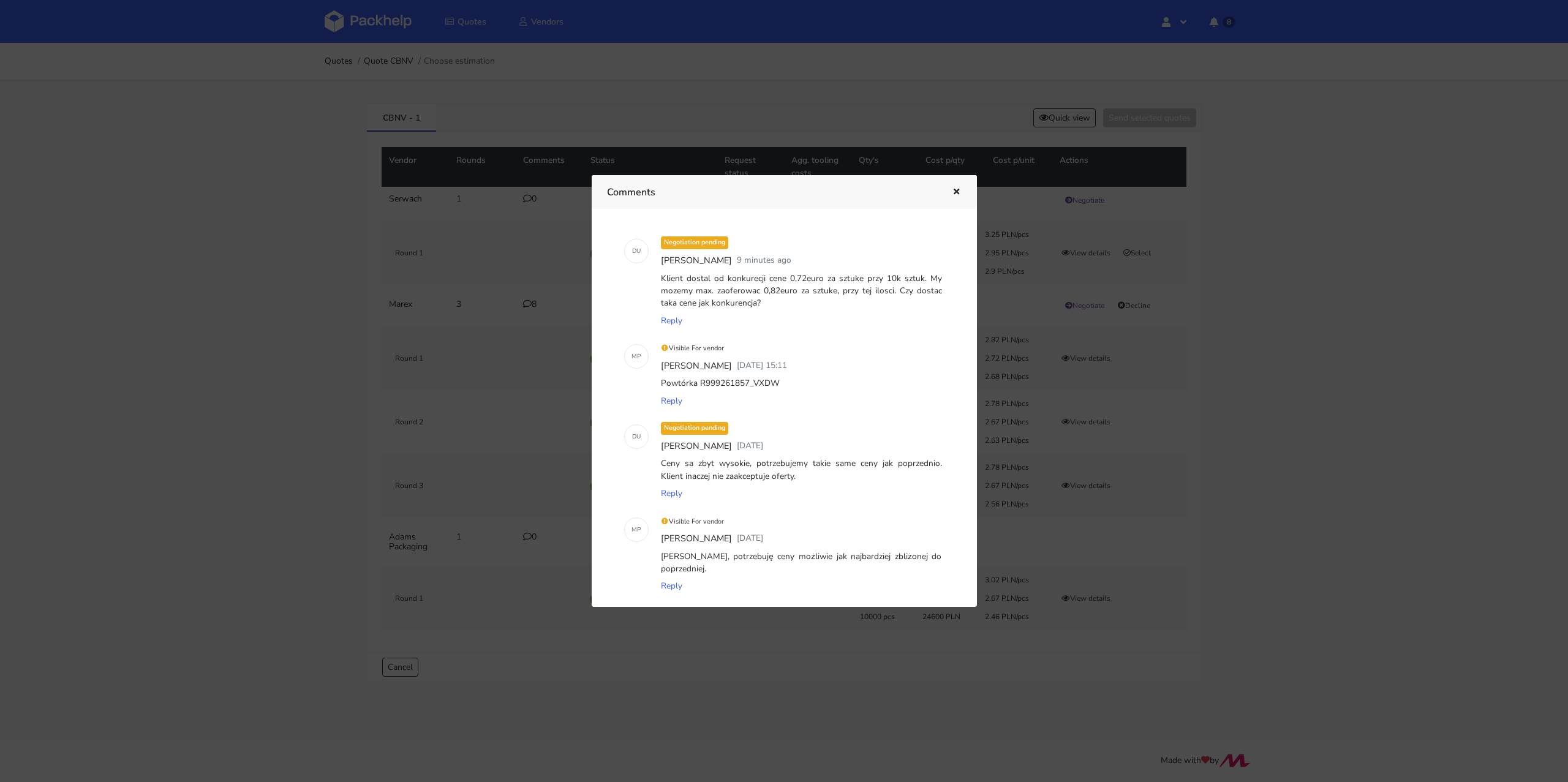
scroll to position [0, 0]
drag, startPoint x: 777, startPoint y: 388, endPoint x: 750, endPoint y: 389, distance: 27.0
click at [750, 389] on div "Powtórka R999261857_VXDW" at bounding box center [801, 390] width 286 height 17
copy div "VXDW"
click at [954, 189] on icon "button" at bounding box center [956, 192] width 10 height 8
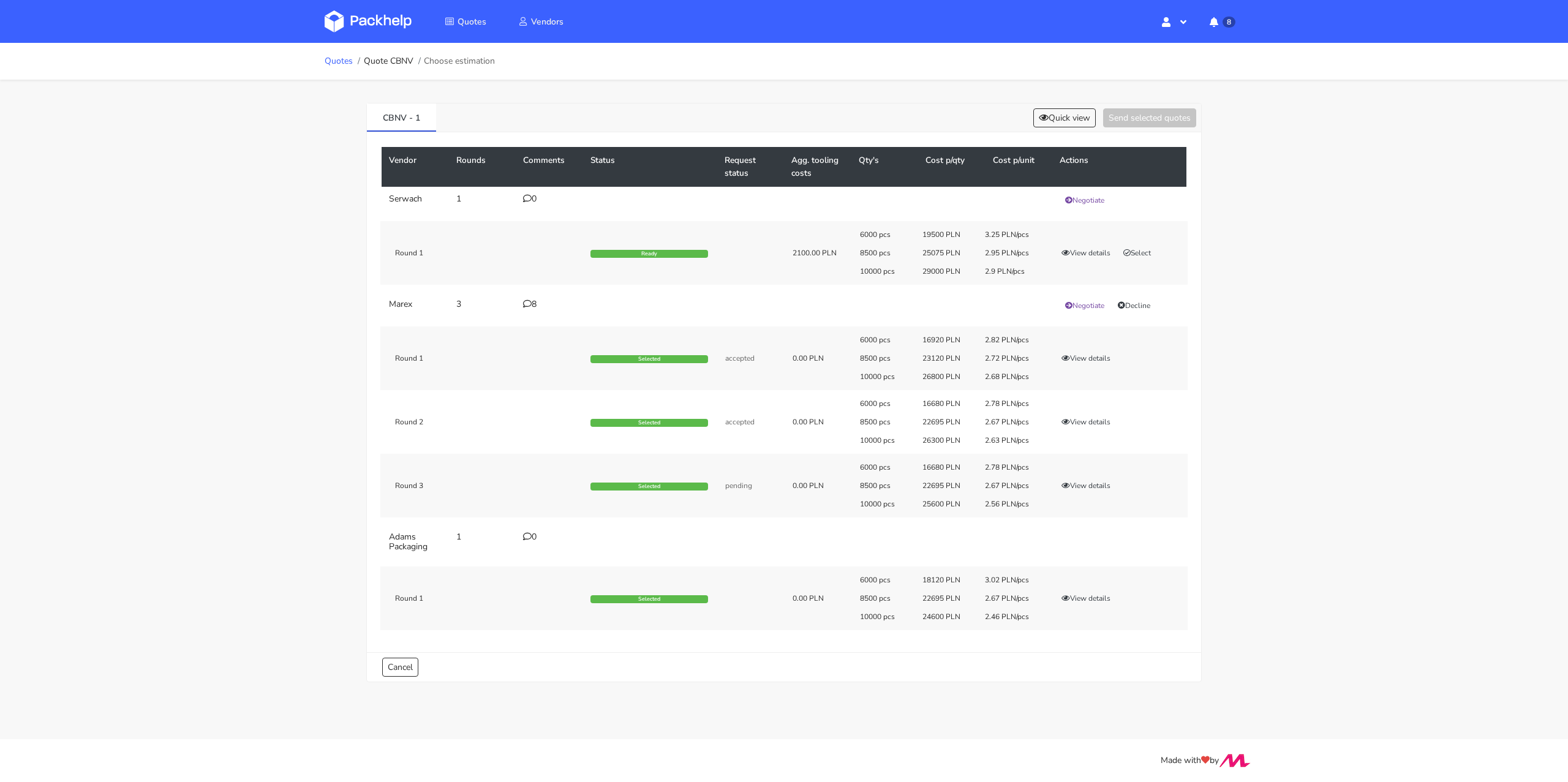
click at [337, 60] on link "Quotes" at bounding box center [339, 61] width 28 height 10
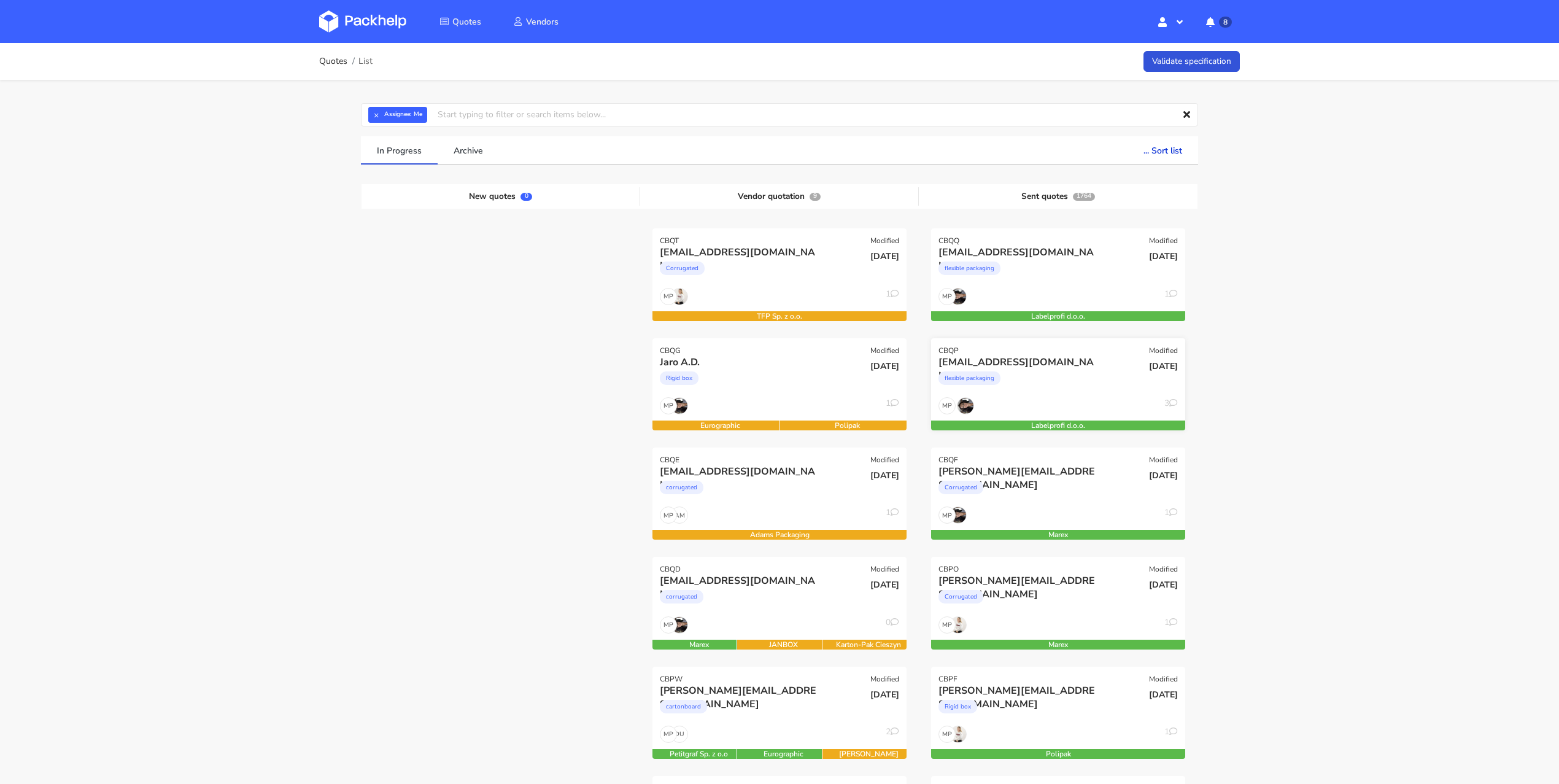
click at [1072, 387] on div "flexible packaging" at bounding box center [1019, 381] width 162 height 24
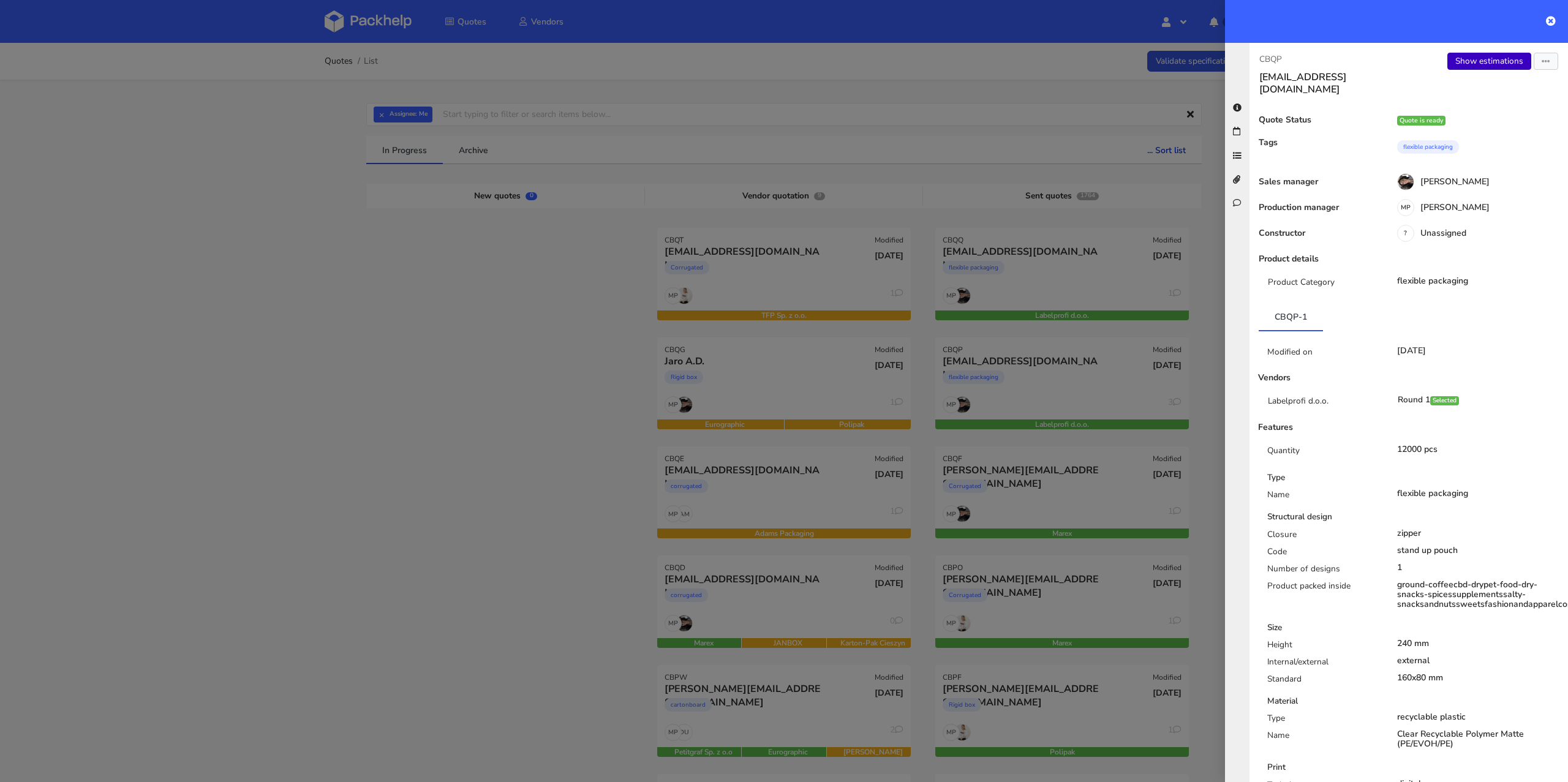
click at [1487, 61] on link "Show estimations" at bounding box center [1489, 61] width 84 height 17
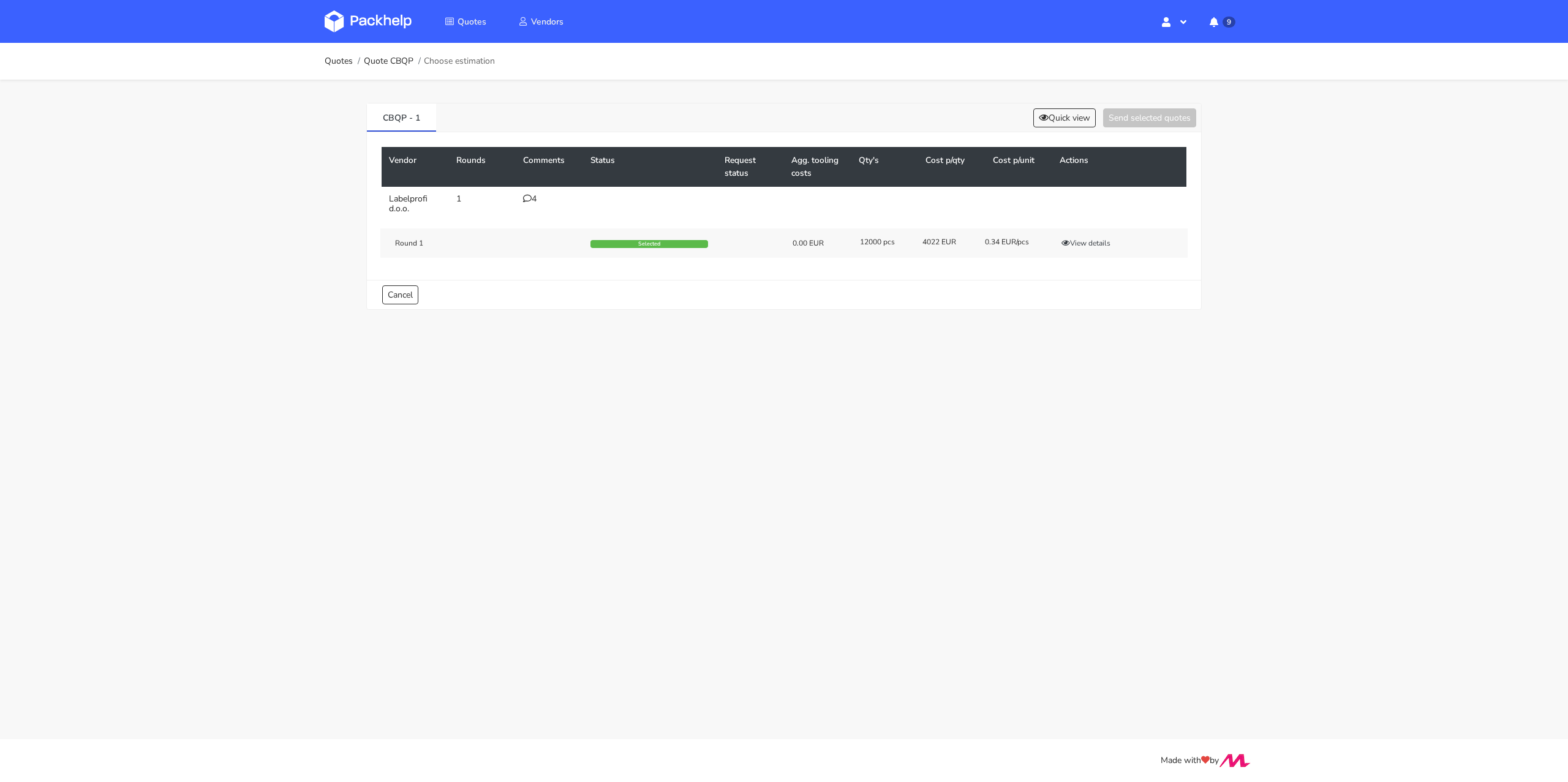
click at [530, 196] on icon at bounding box center [527, 198] width 8 height 8
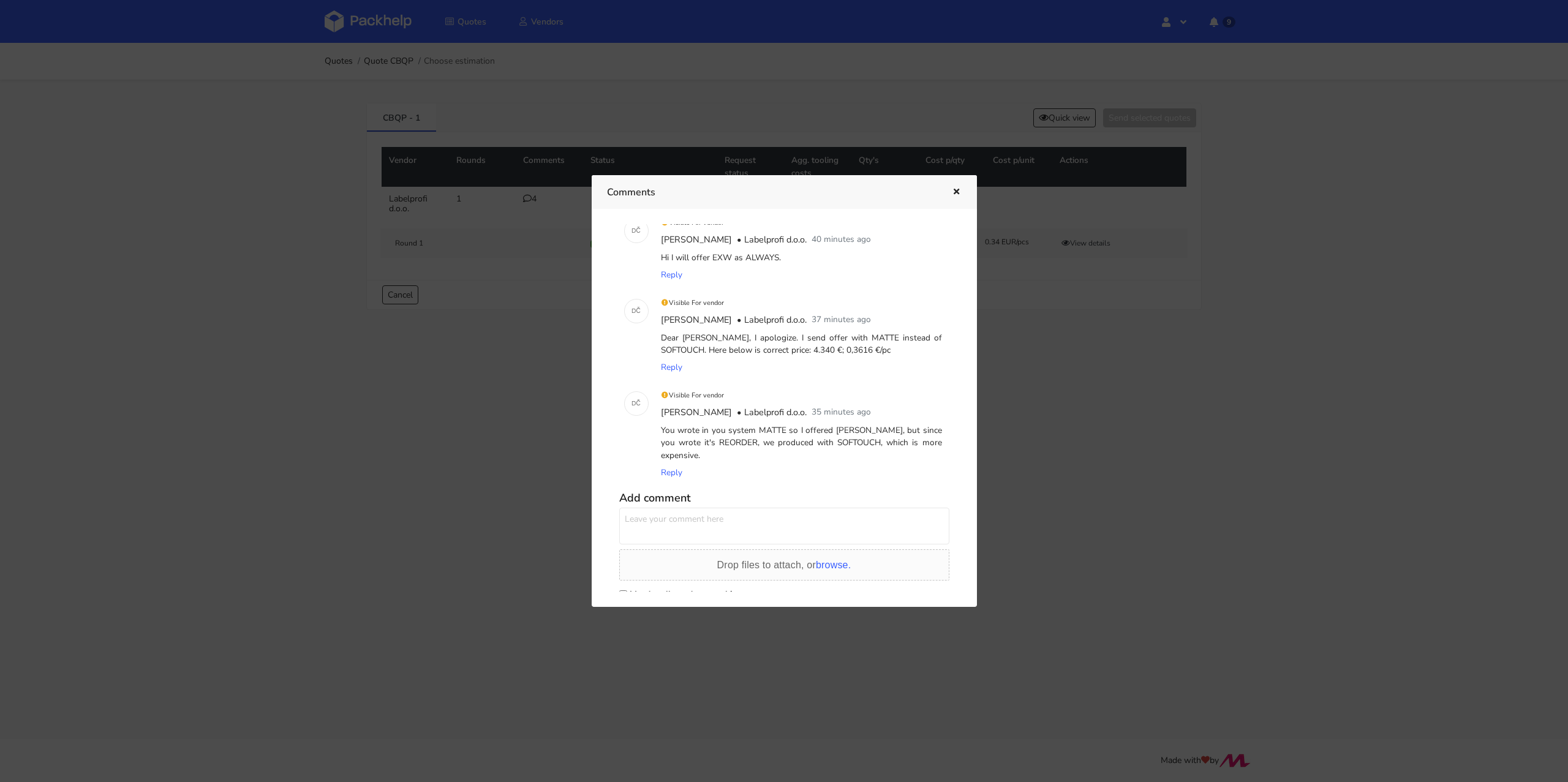
scroll to position [105, 0]
click at [952, 189] on icon "button" at bounding box center [956, 192] width 10 height 8
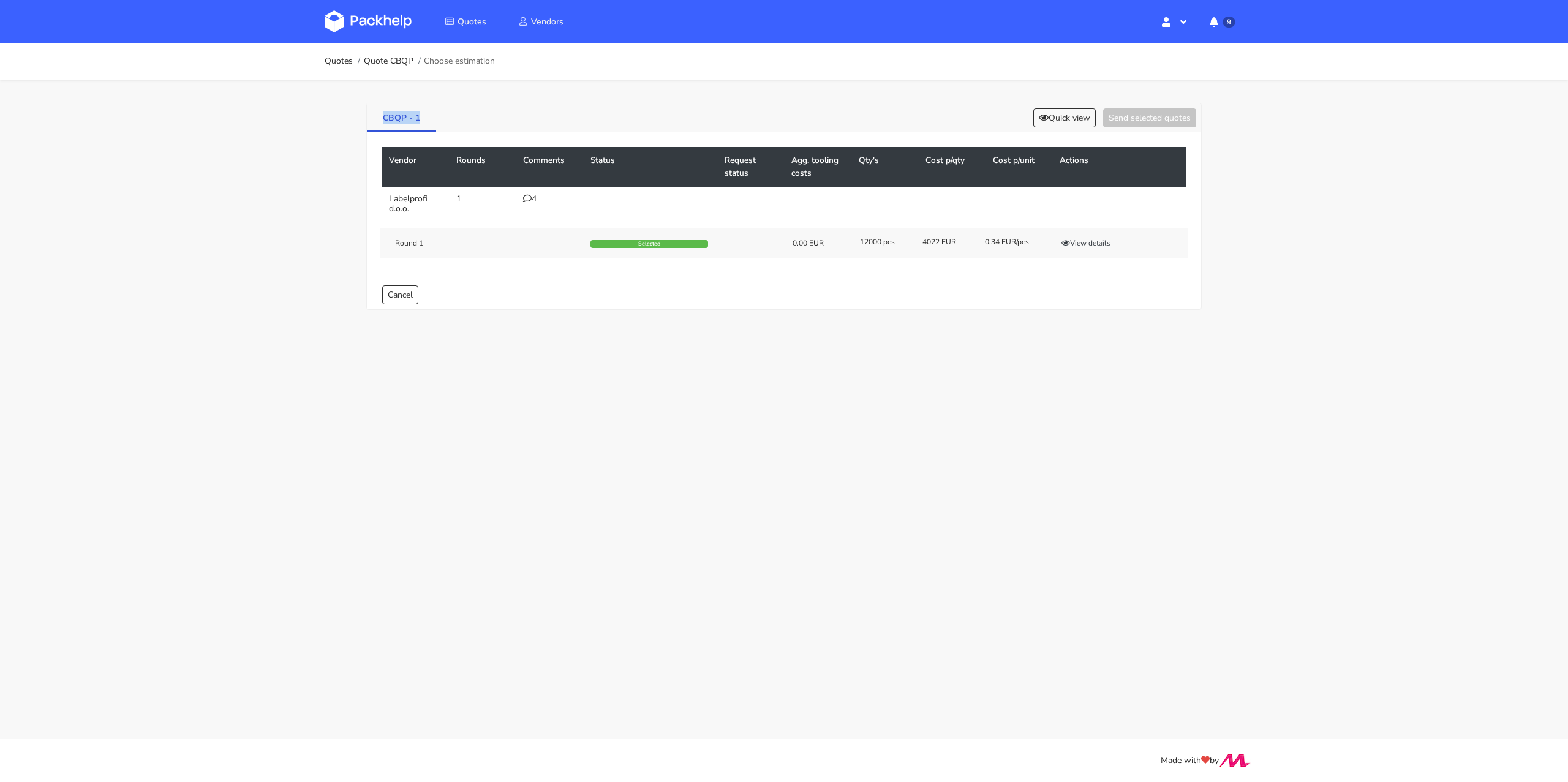
drag, startPoint x: 378, startPoint y: 115, endPoint x: 418, endPoint y: 116, distance: 40.0
click at [418, 116] on link "CBQP - 1" at bounding box center [401, 117] width 69 height 27
copy link "CBQP - 1"
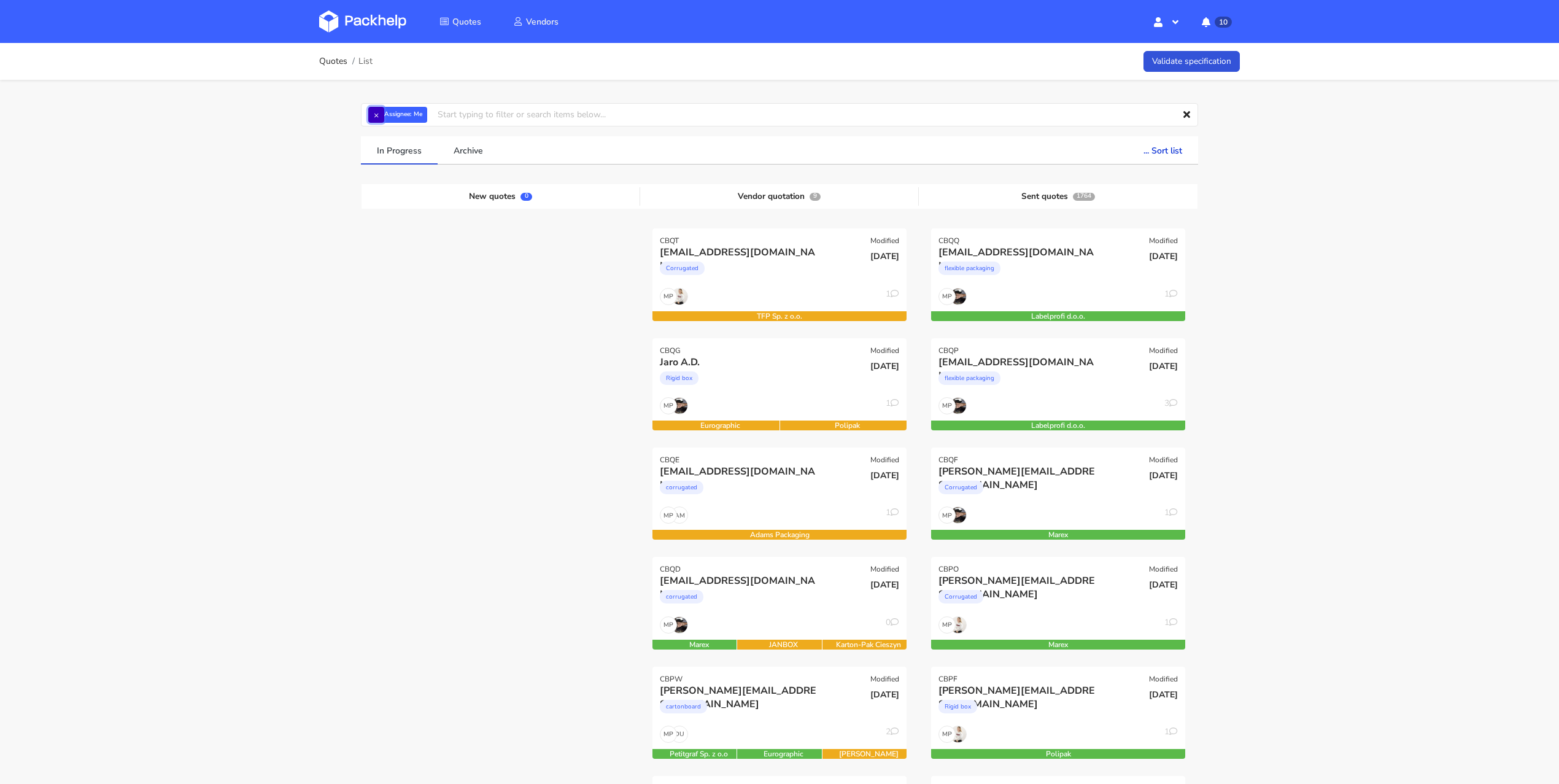
click at [384, 114] on button "×" at bounding box center [376, 115] width 16 height 16
click at [390, 114] on input "text" at bounding box center [780, 115] width 837 height 23
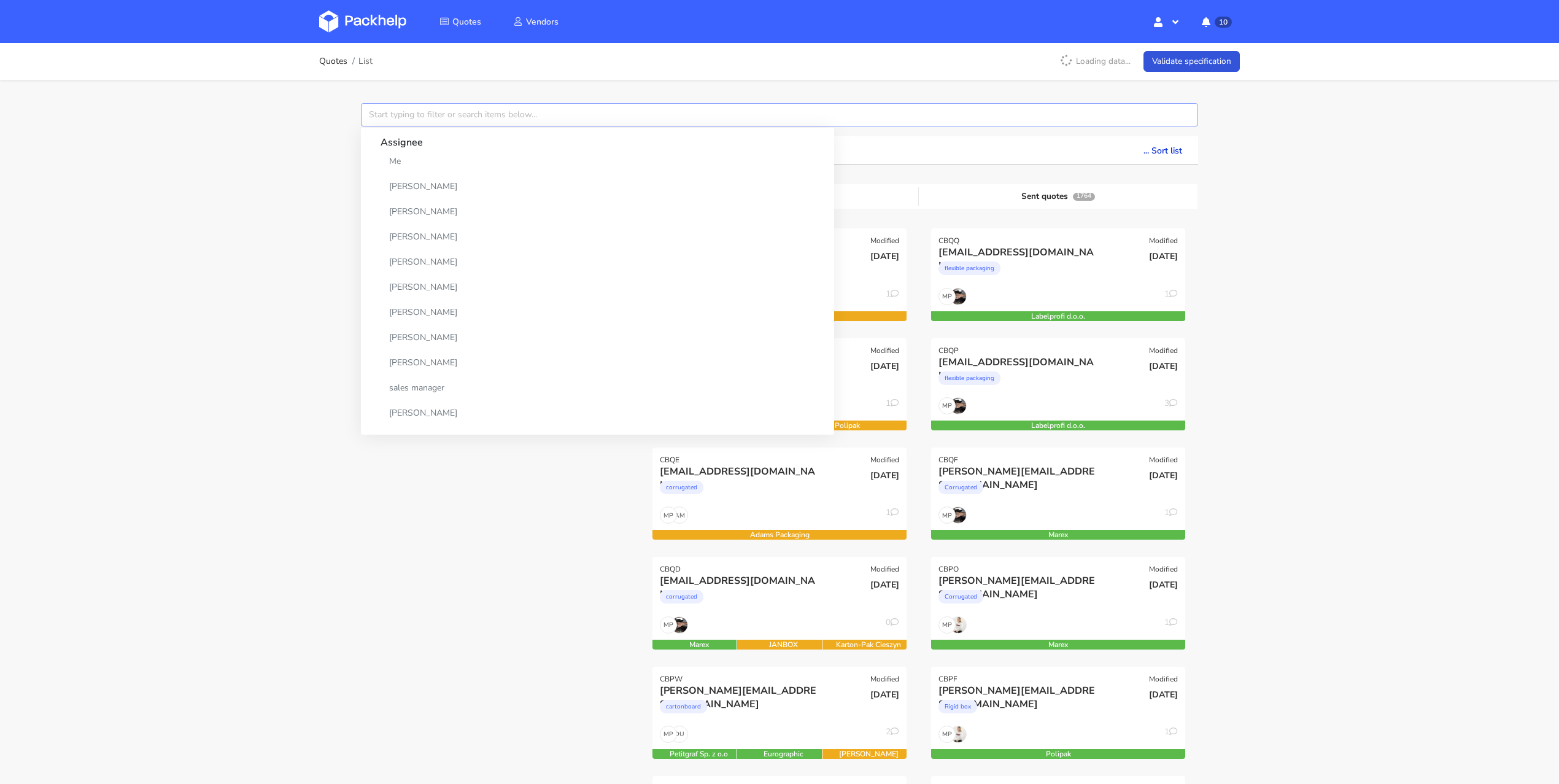
paste input "CBNV"
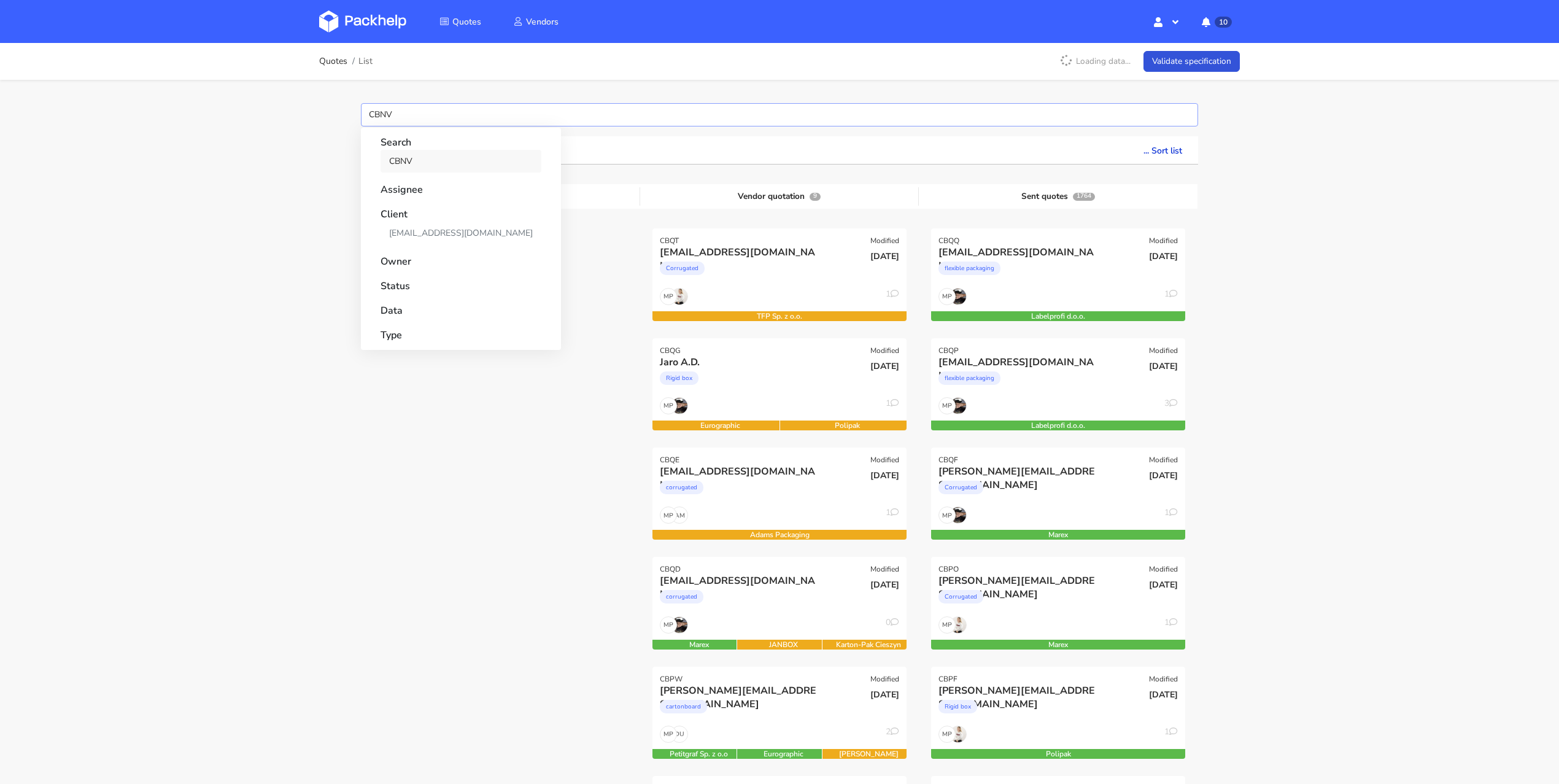
type input "CBNV"
click at [406, 155] on link "CBNV" at bounding box center [460, 161] width 161 height 23
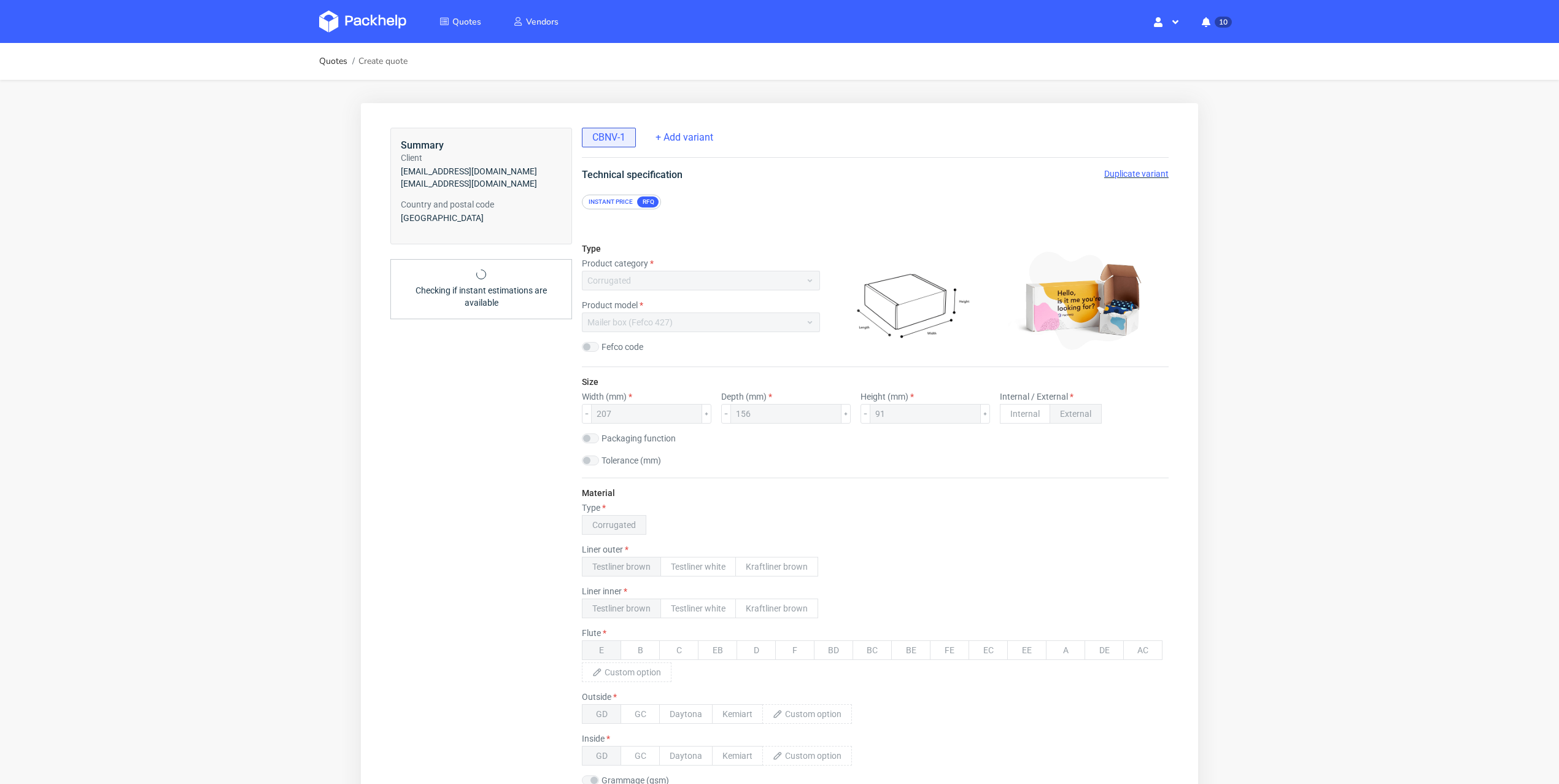
click at [1112, 173] on span "Duplicate variant" at bounding box center [1137, 173] width 64 height 10
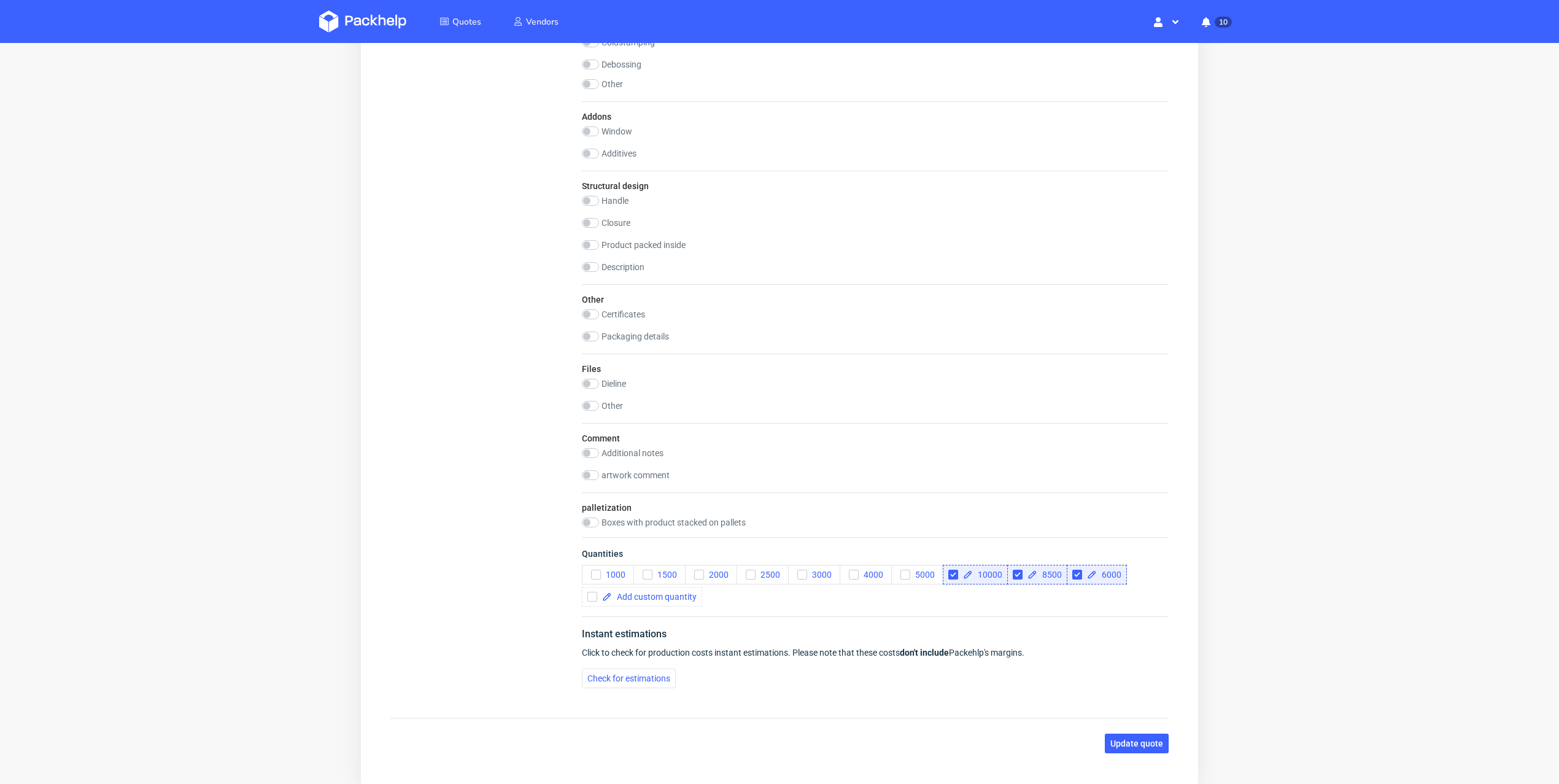
scroll to position [1327, 0]
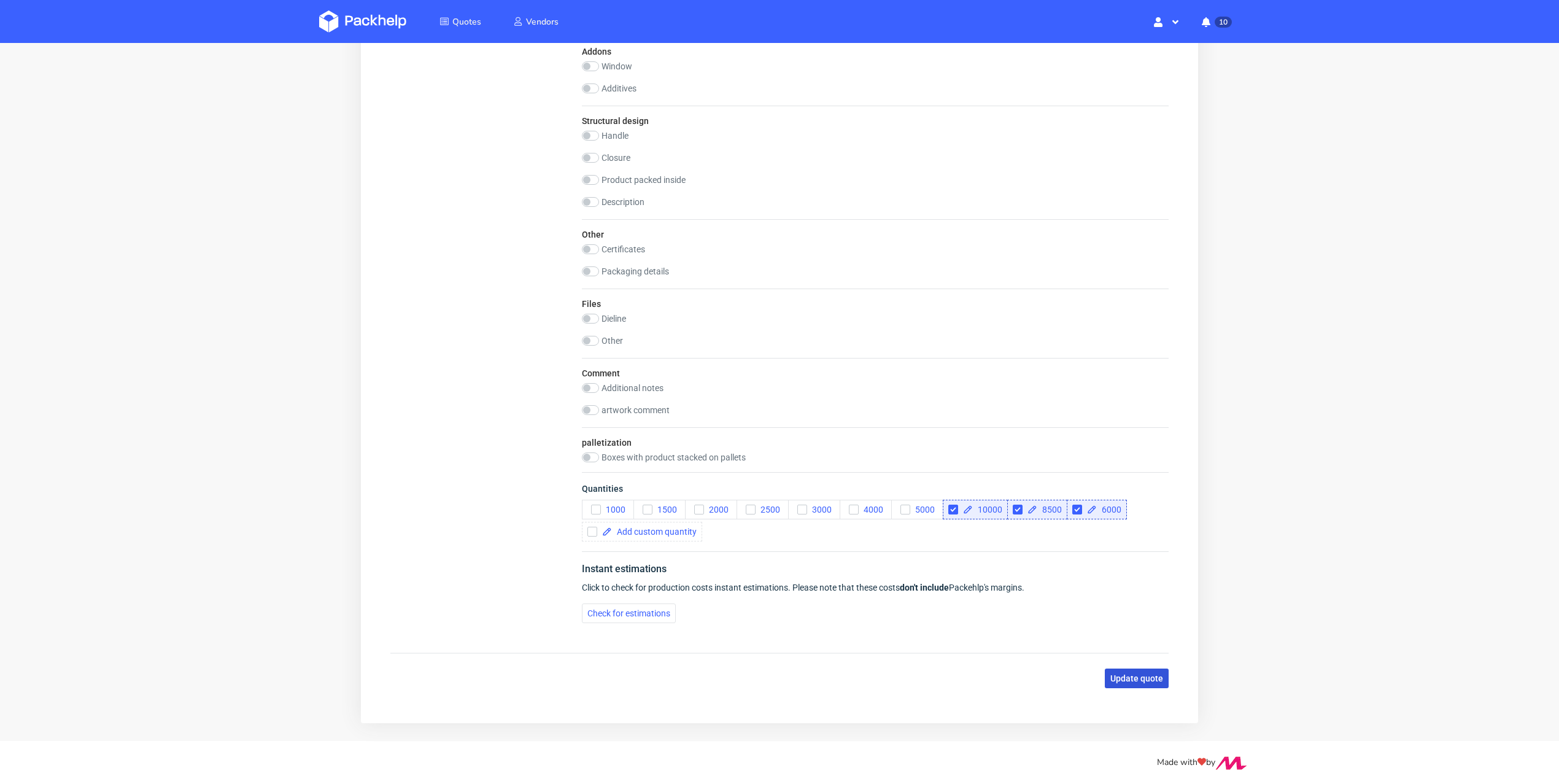
click at [1139, 682] on button "Update quote" at bounding box center [1136, 678] width 64 height 19
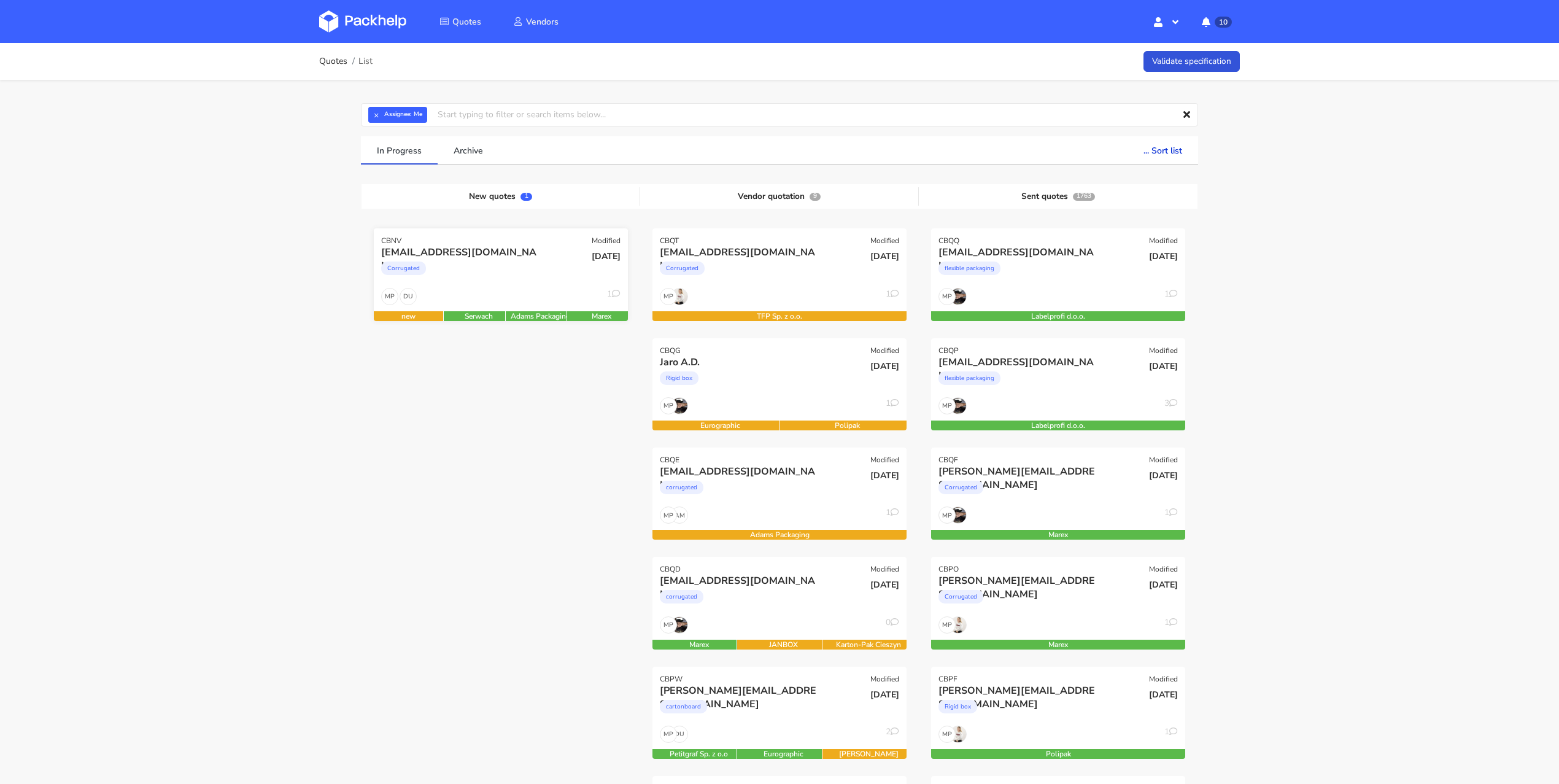
click at [550, 282] on div "[DATE]" at bounding box center [586, 266] width 85 height 42
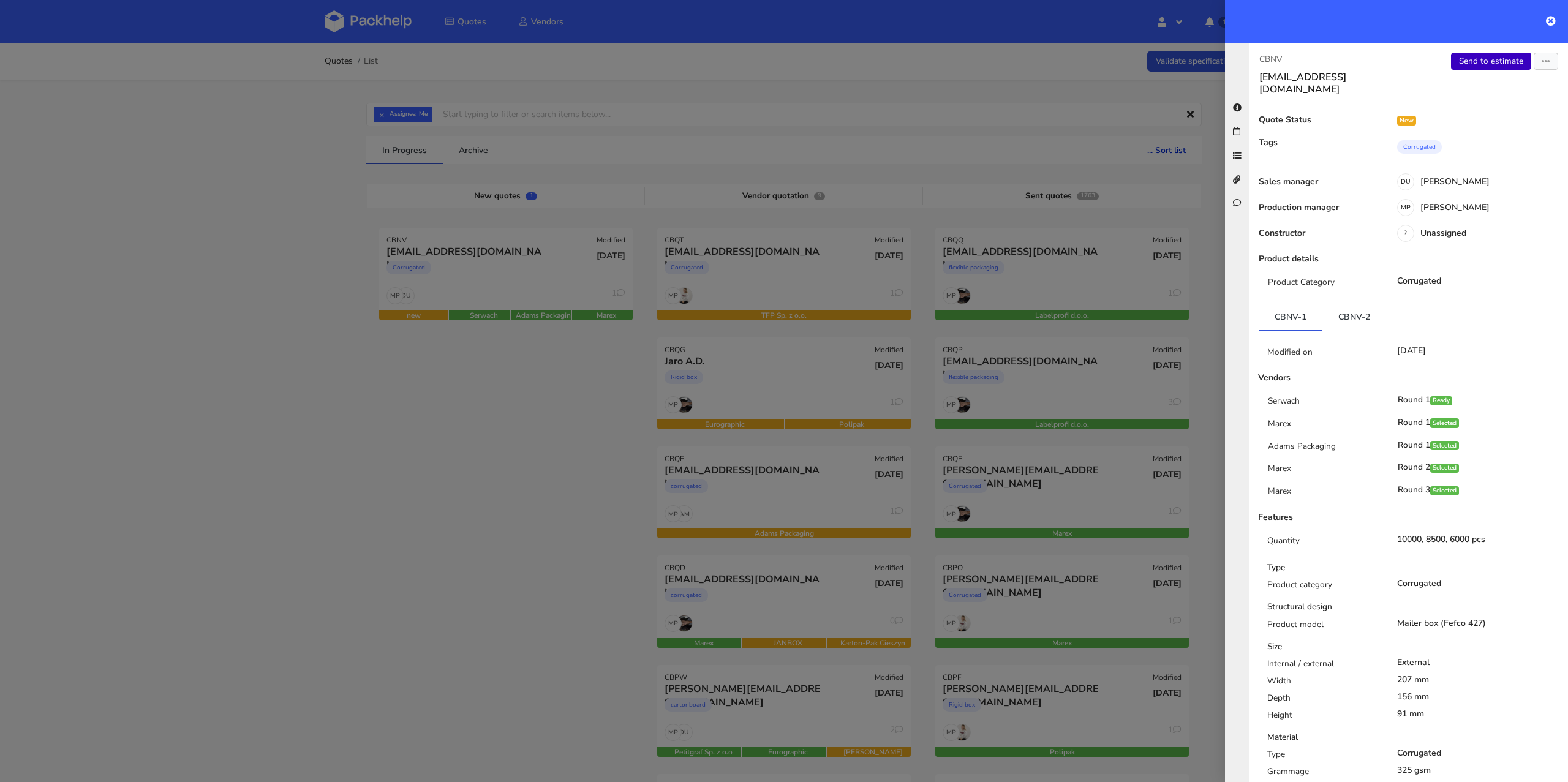
click at [1497, 65] on link "Send to estimate" at bounding box center [1491, 61] width 80 height 17
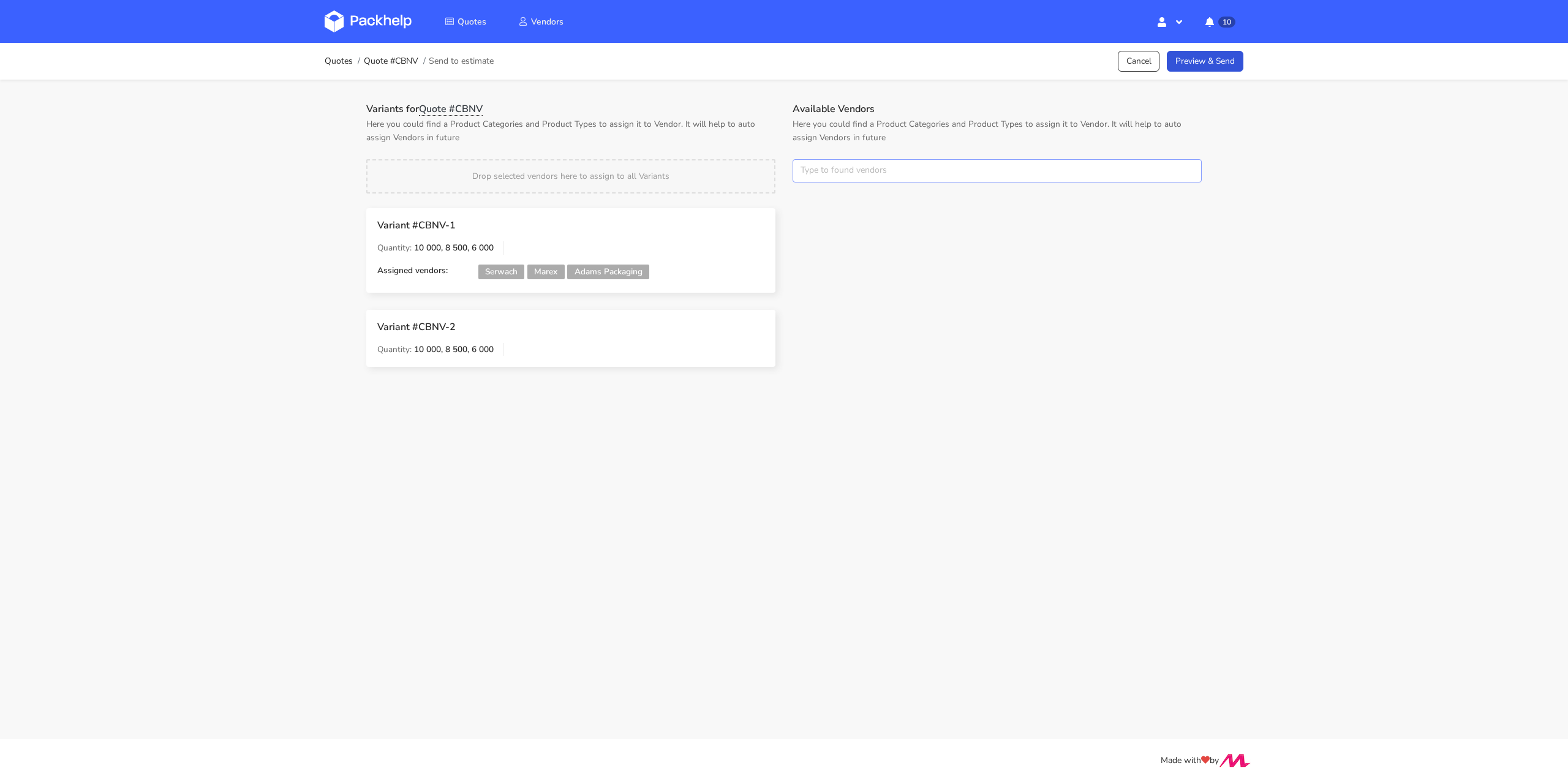
click at [847, 167] on input "text" at bounding box center [997, 170] width 409 height 23
type input "TFP"
click at [752, 503] on main "Quotes Quote #CBNV Send to estimate Cancel Preview & Send Variants for Quote #C…" at bounding box center [784, 369] width 1568 height 739
click at [809, 172] on button "×" at bounding box center [807, 170] width 16 height 16
click at [812, 172] on input "text" at bounding box center [997, 170] width 409 height 23
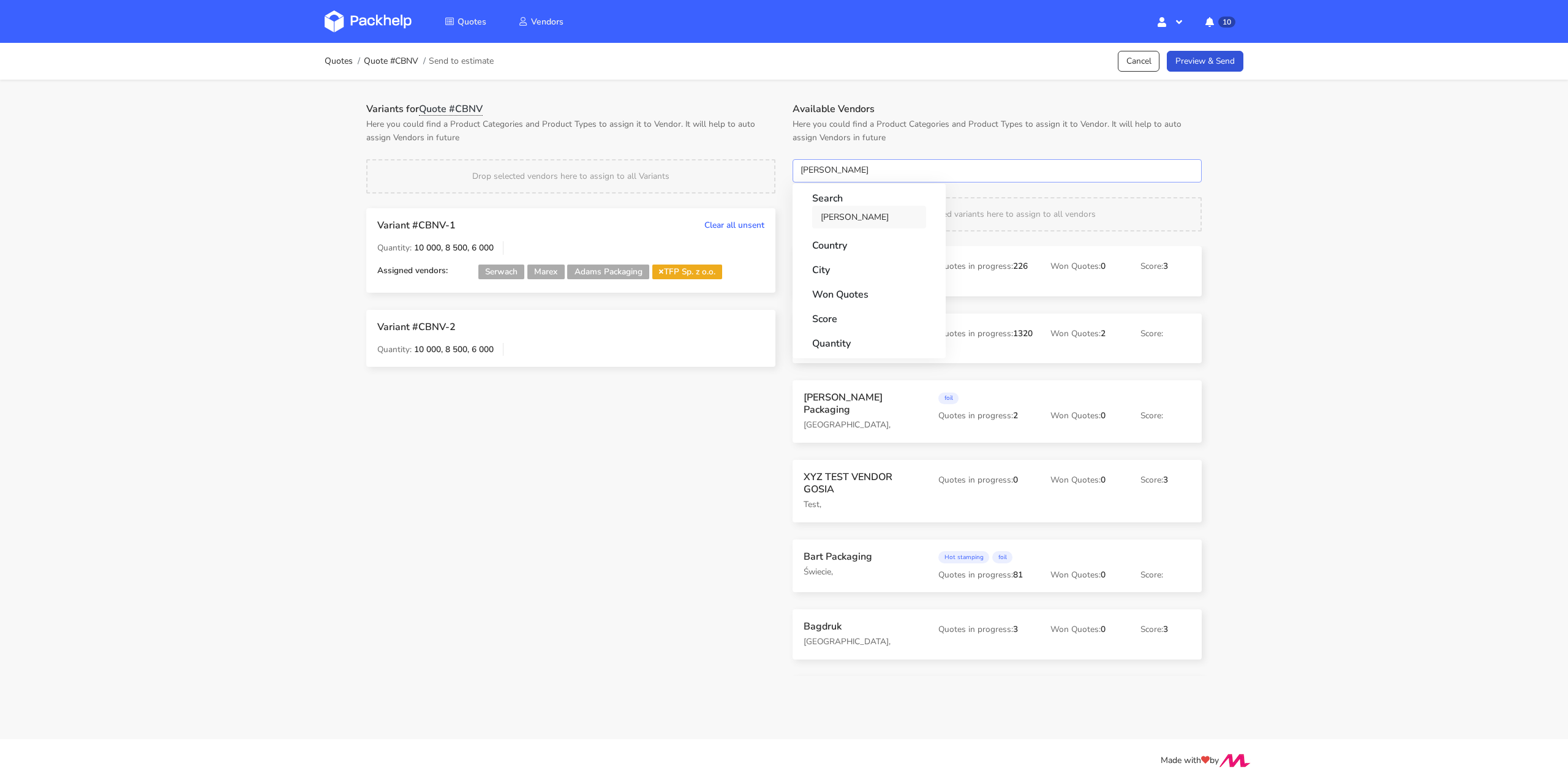
type input "[PERSON_NAME]"
click at [840, 217] on link "[PERSON_NAME]" at bounding box center [869, 217] width 114 height 23
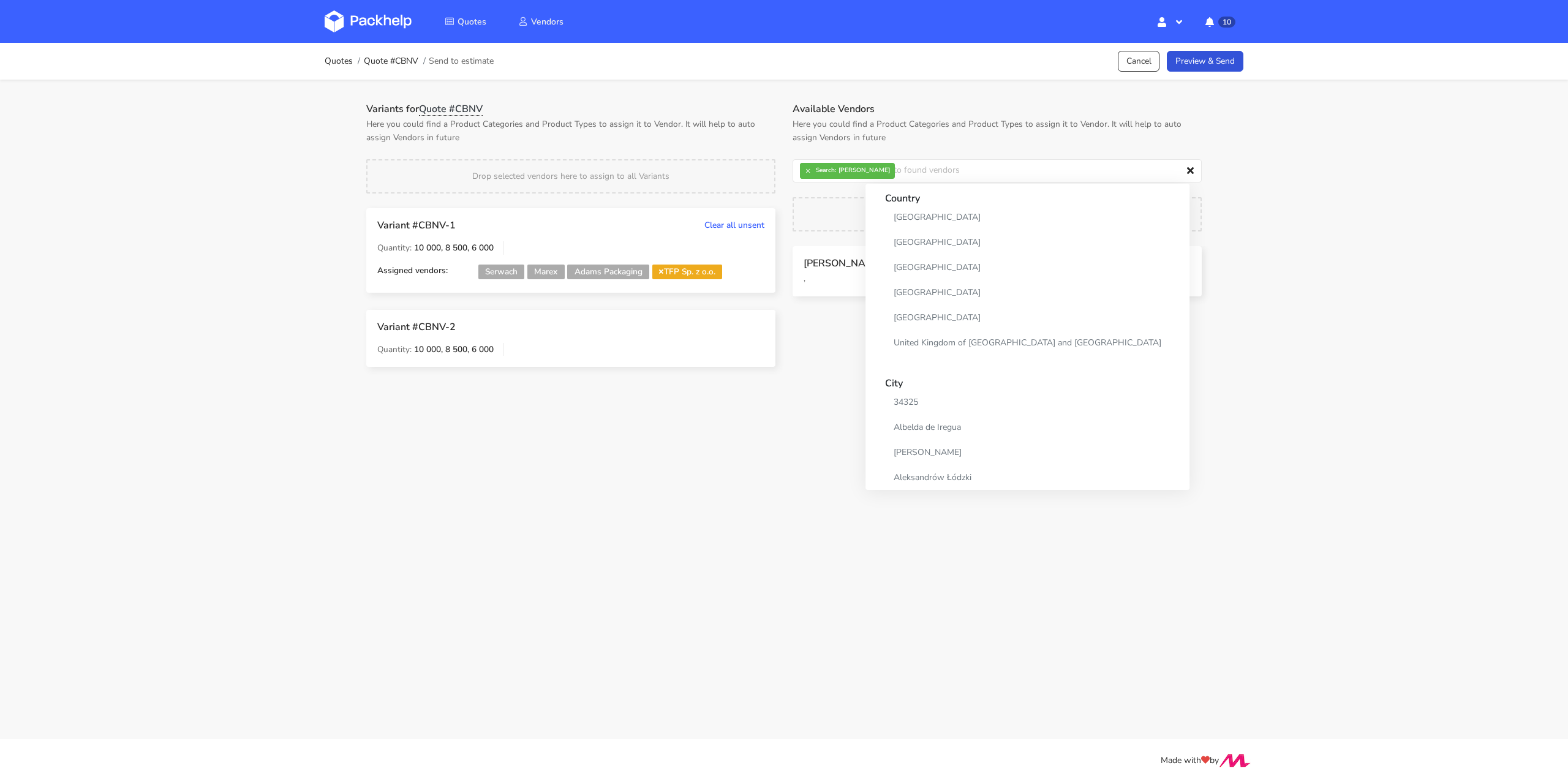
click at [567, 459] on main "Quotes Quote #CBNV Send to estimate Cancel Preview & Send Variants for Quote #C…" at bounding box center [784, 369] width 1568 height 739
click at [1237, 66] on link "Preview & Send" at bounding box center [1204, 61] width 77 height 21
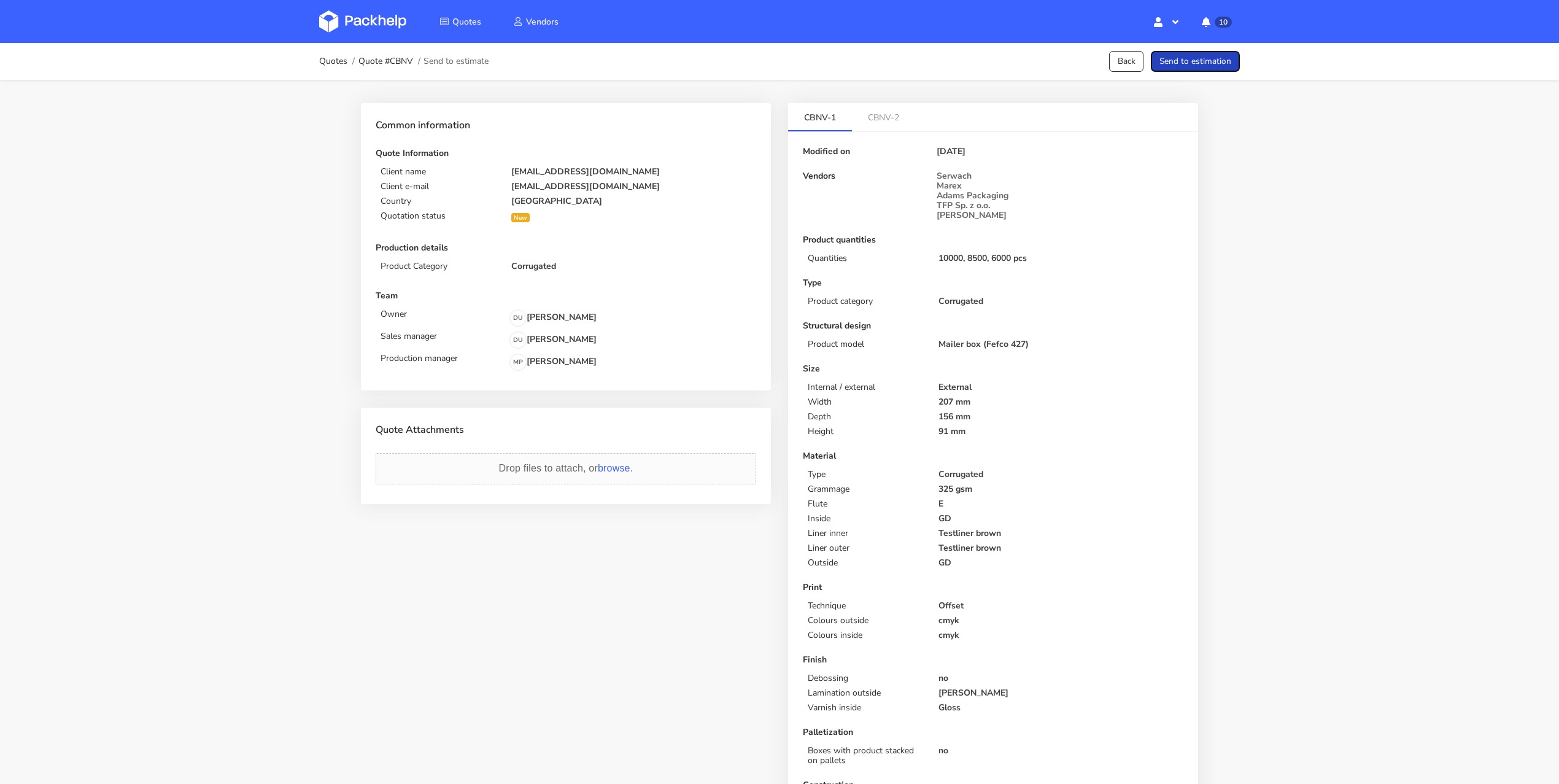
click at [1224, 61] on button "Send to estimation" at bounding box center [1195, 61] width 89 height 21
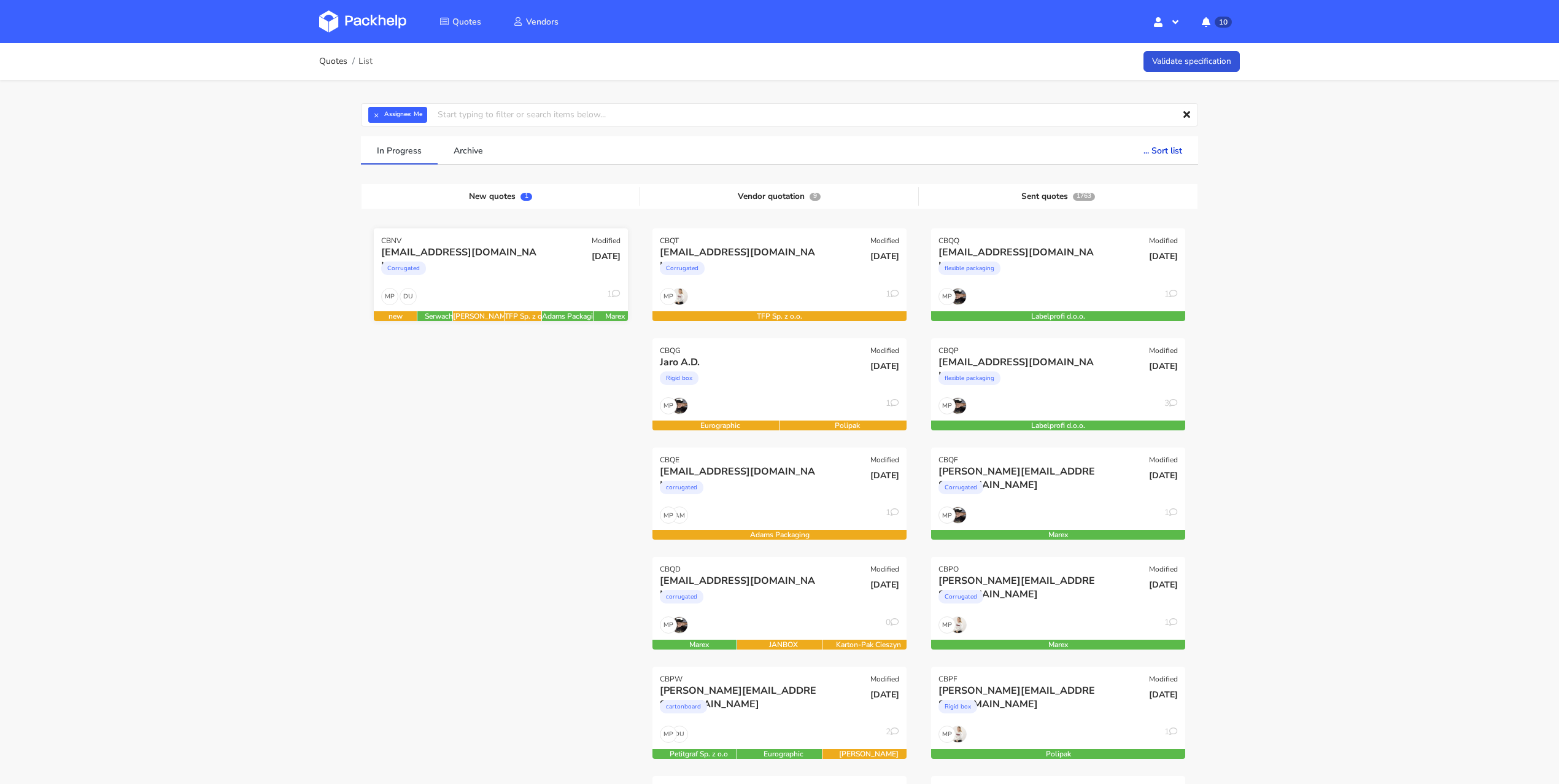
click at [553, 276] on div "02 Oct 2025" at bounding box center [586, 266] width 85 height 42
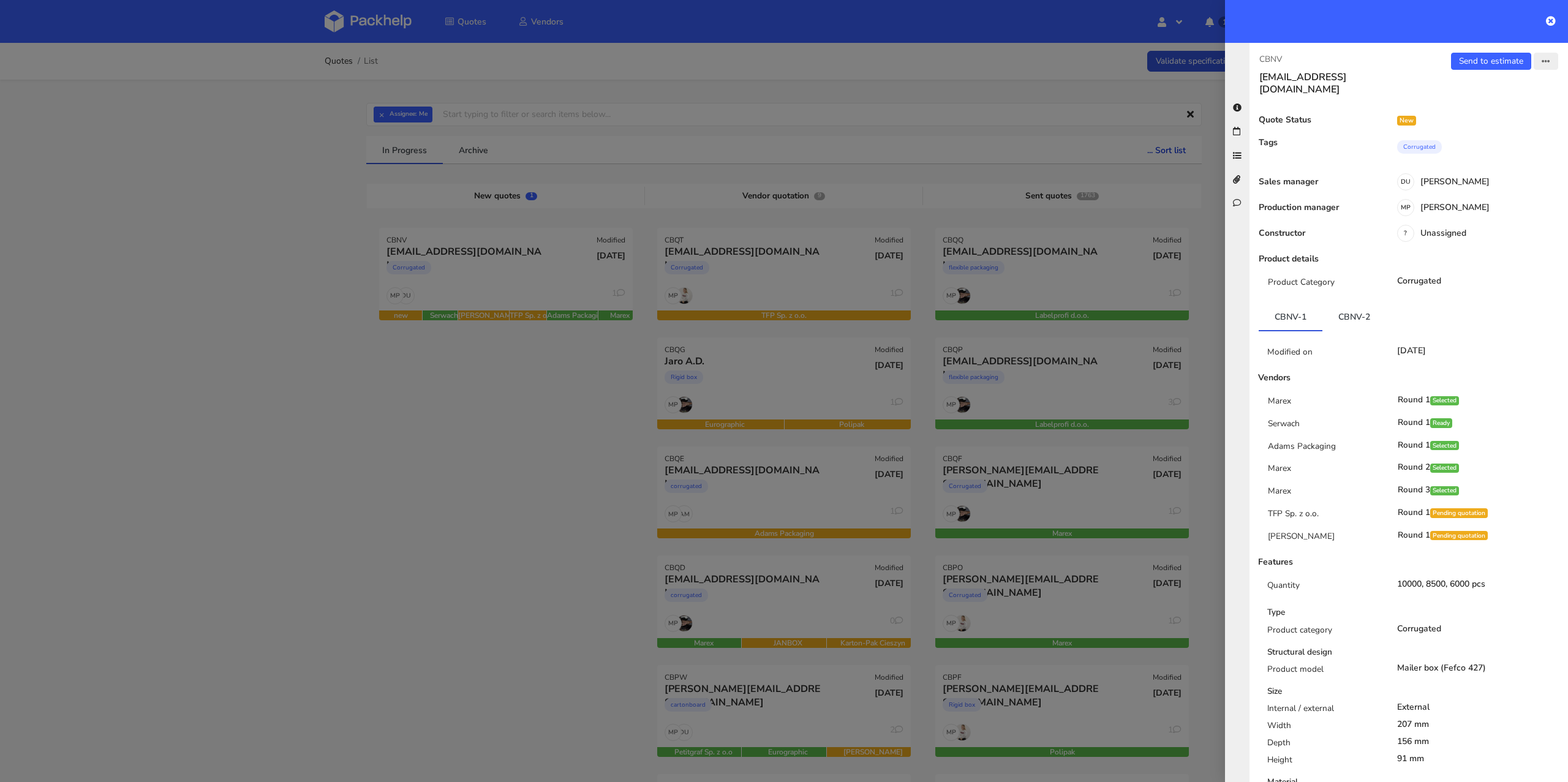
click at [1542, 60] on icon "button" at bounding box center [1545, 61] width 8 height 8
click at [1497, 101] on link "Edit quote" at bounding box center [1506, 107] width 108 height 20
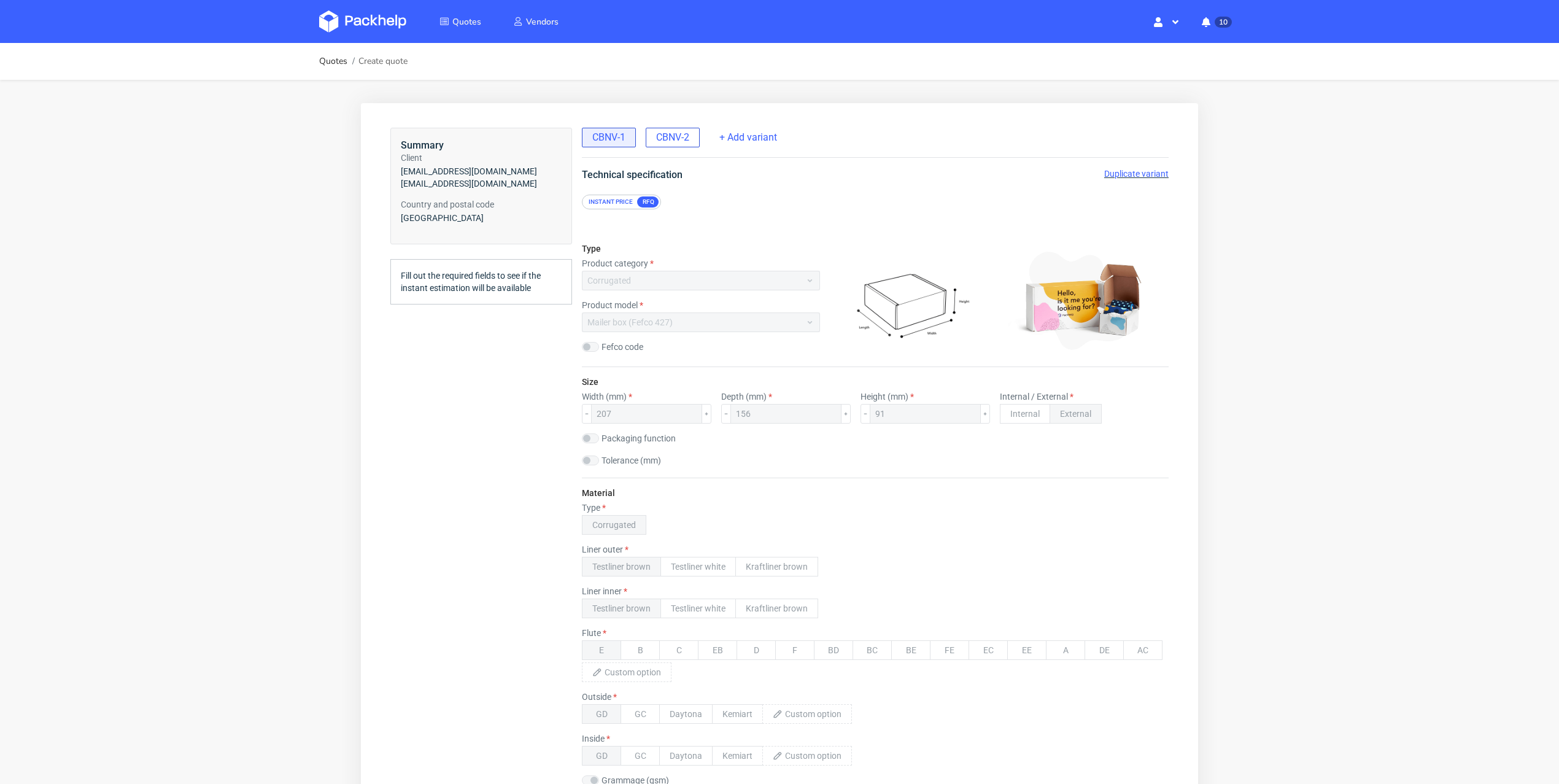
click at [686, 132] on span "CBNV-2" at bounding box center [672, 137] width 33 height 14
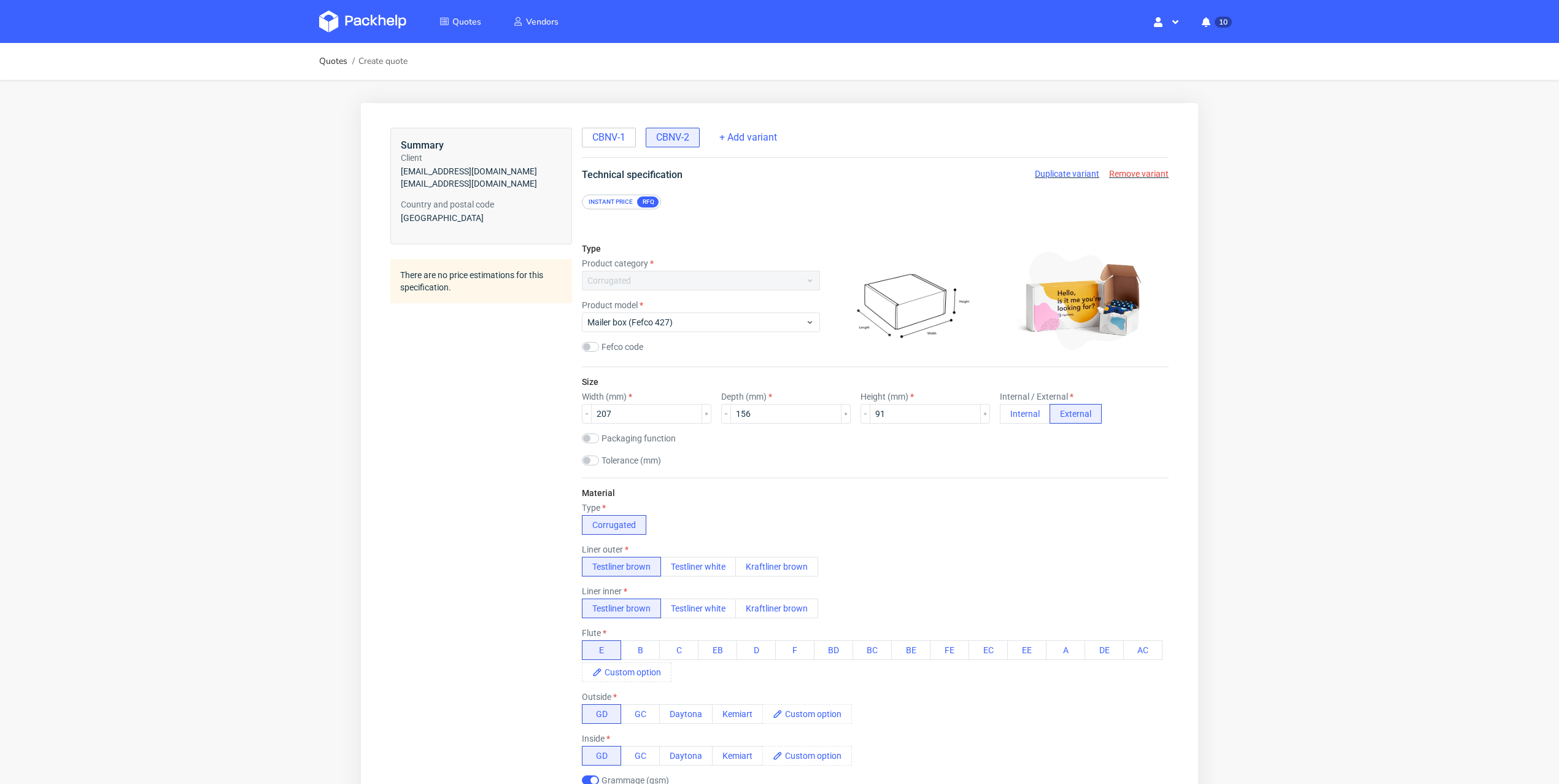
click at [1114, 177] on span "Remove variant" at bounding box center [1139, 173] width 59 height 10
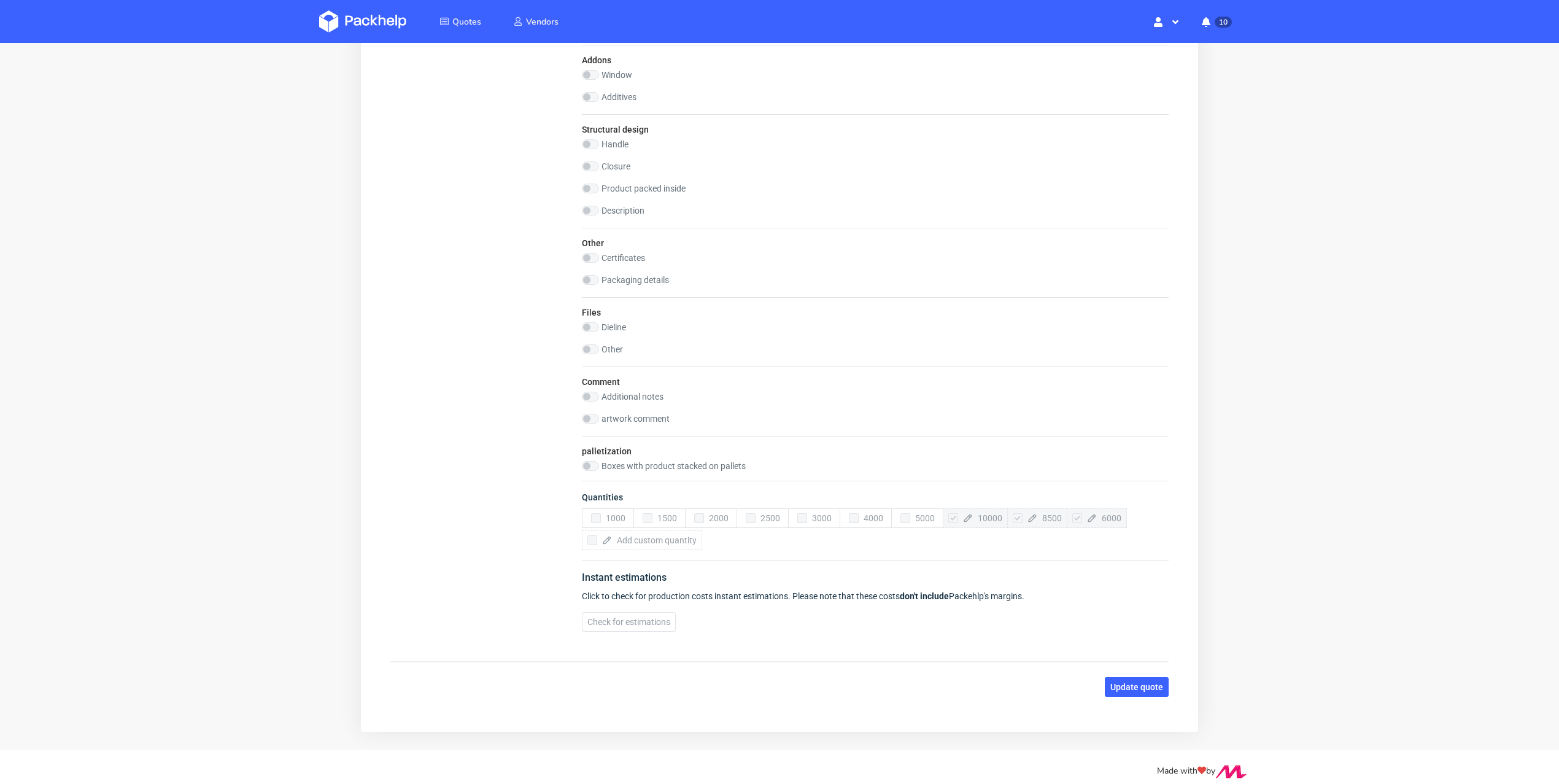
scroll to position [1327, 0]
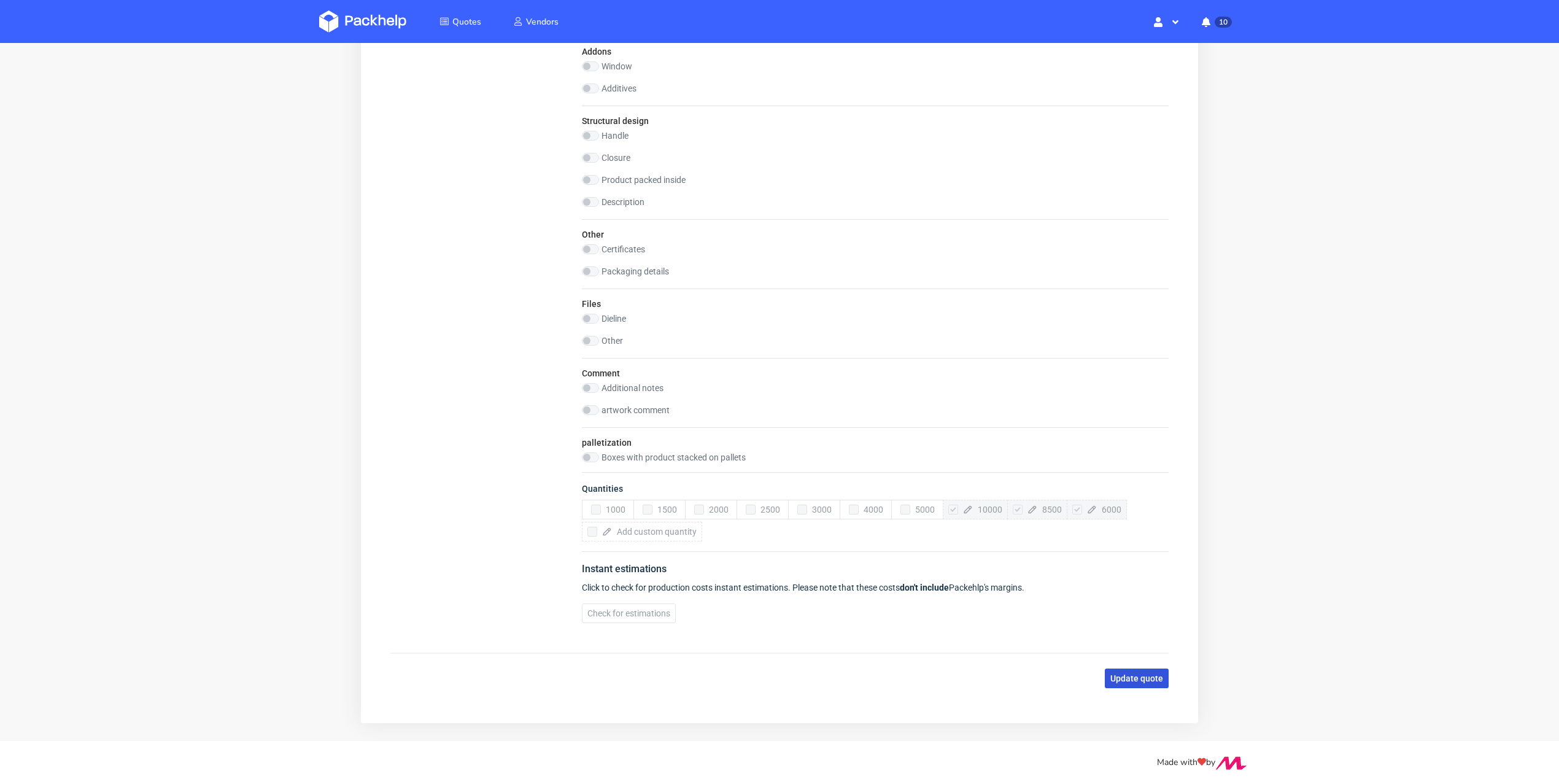
click at [1133, 674] on span "Update quote" at bounding box center [1137, 678] width 53 height 8
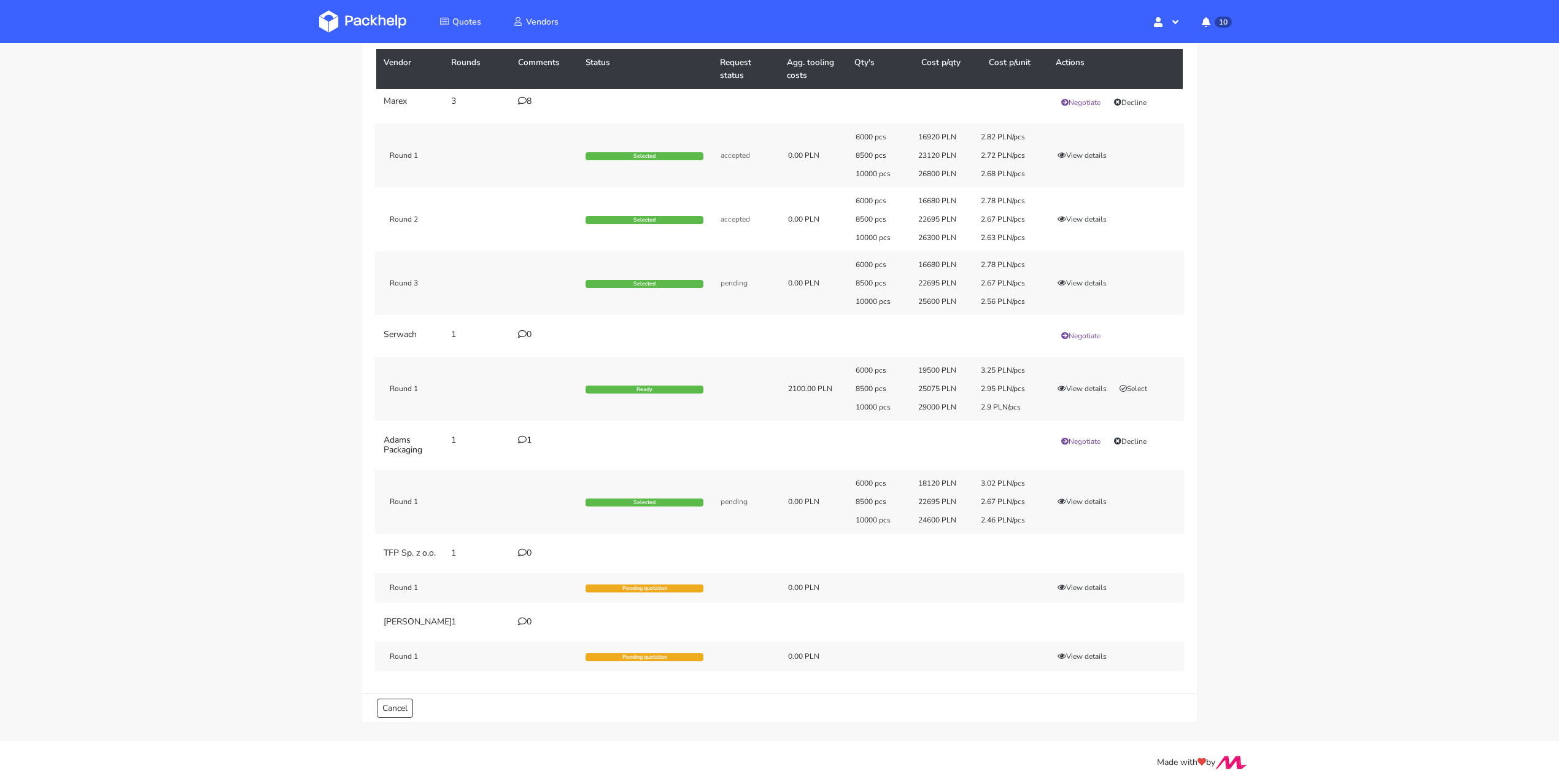
scroll to position [114, 0]
click at [1098, 495] on button "View details" at bounding box center [1082, 501] width 60 height 12
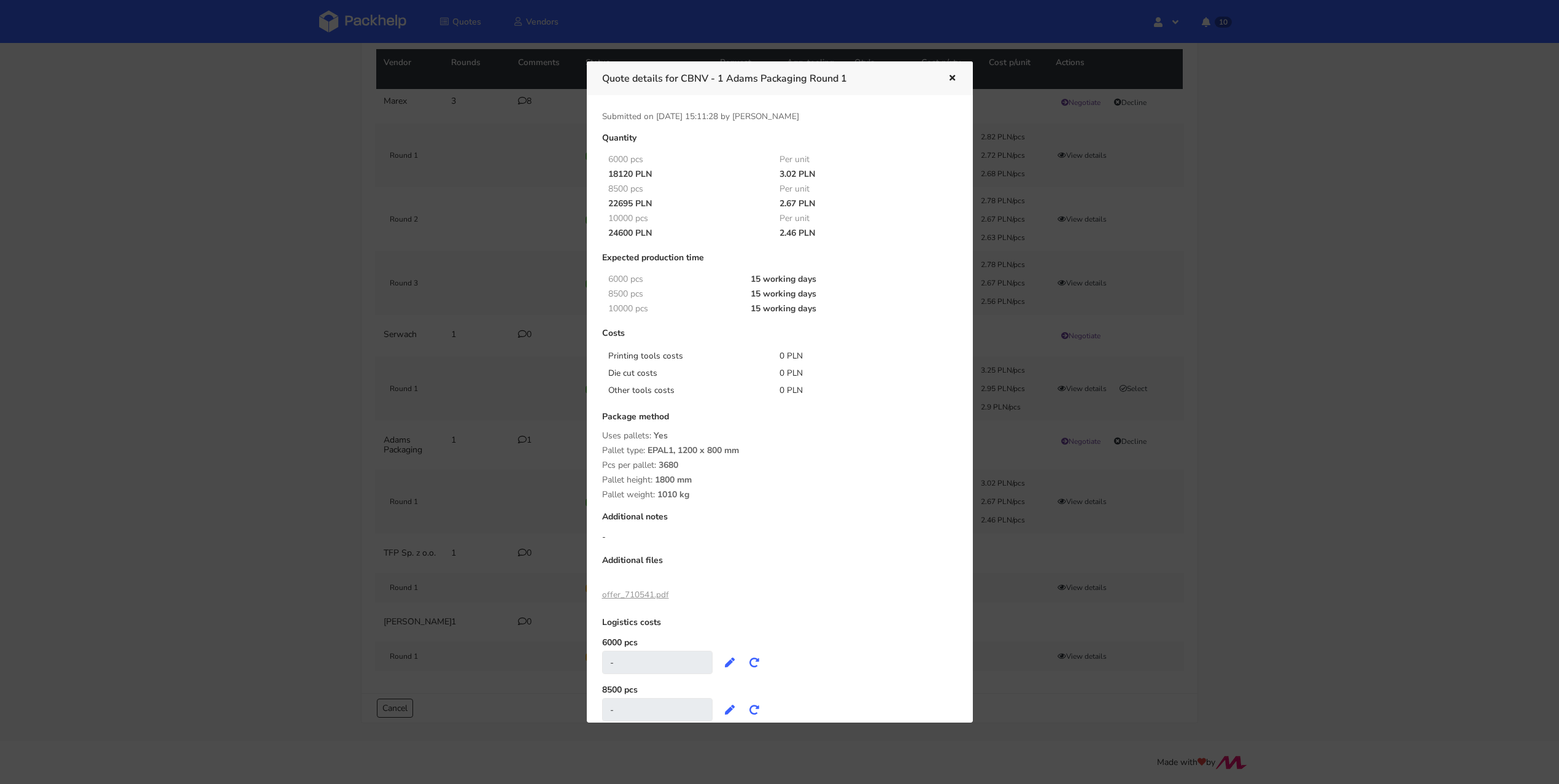
click at [951, 75] on icon "button" at bounding box center [952, 78] width 10 height 8
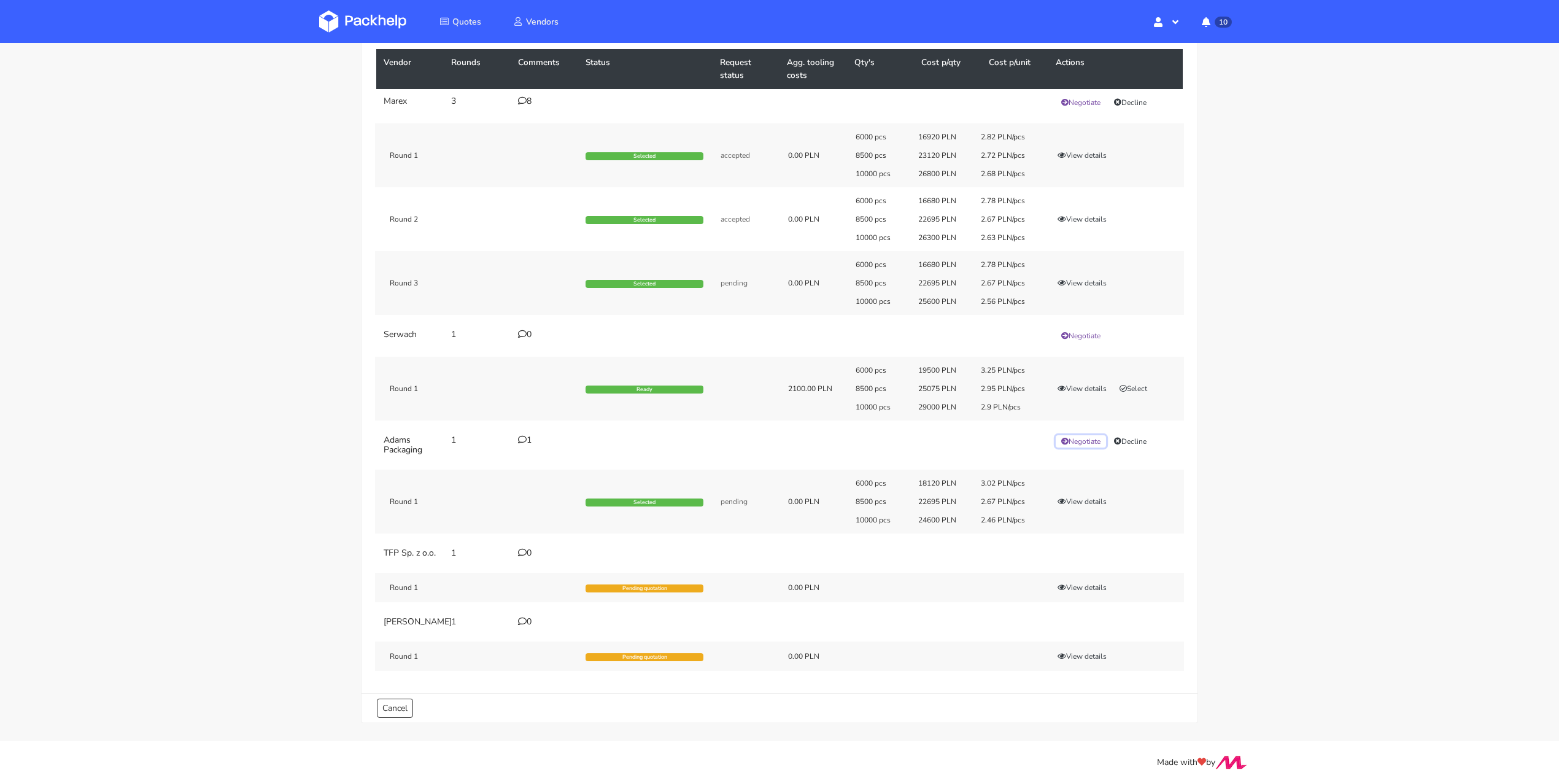
click at [1097, 435] on button "Negotiate" at bounding box center [1081, 441] width 50 height 12
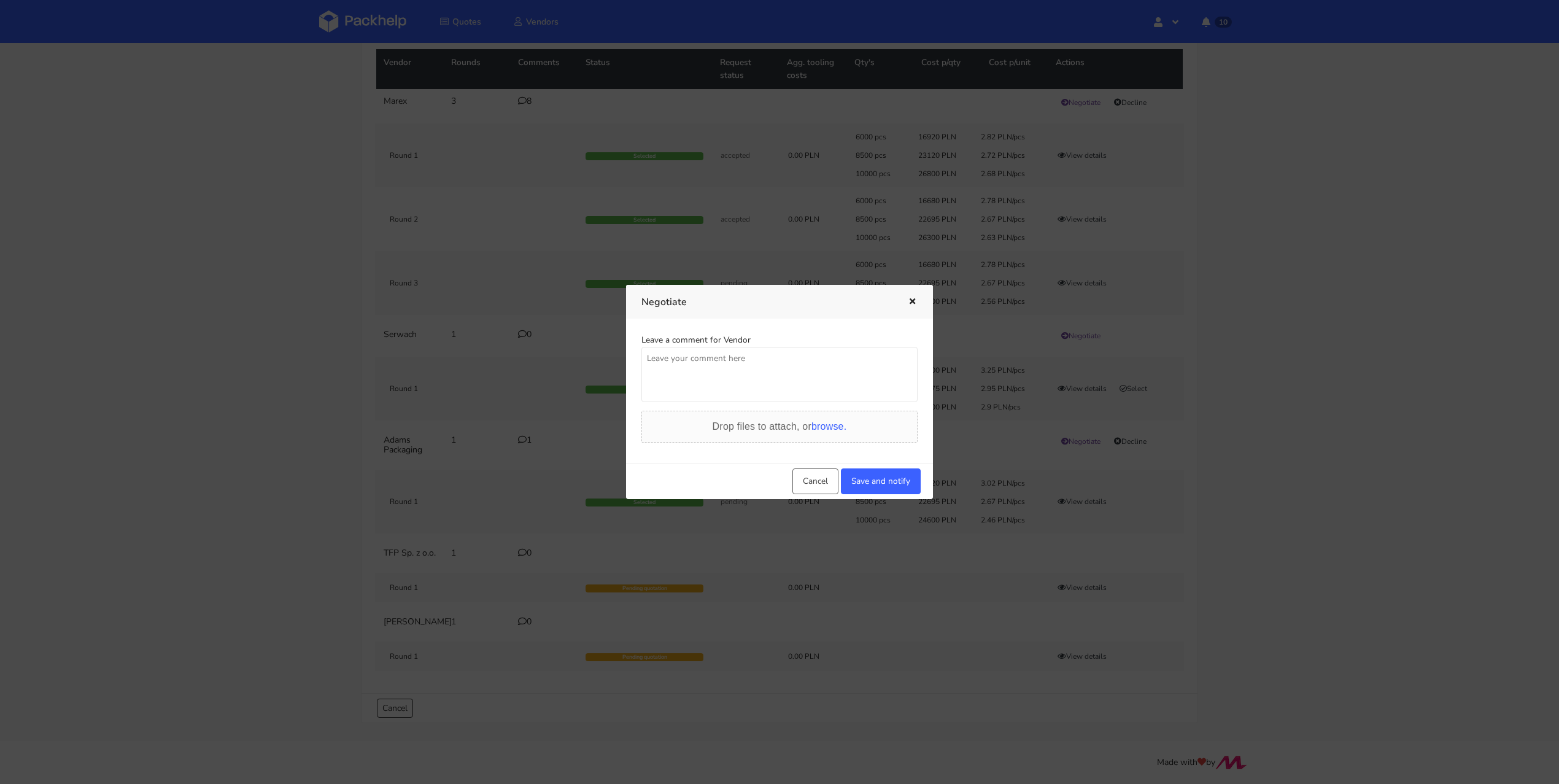
click at [763, 377] on textarea at bounding box center [780, 375] width 276 height 55
type textarea "Pani Małgorzato potrzebujemy tutaj niższej ceny, proszę o sprawdzenie co możemy…"
click at [879, 480] on button "Save and notify" at bounding box center [881, 481] width 80 height 26
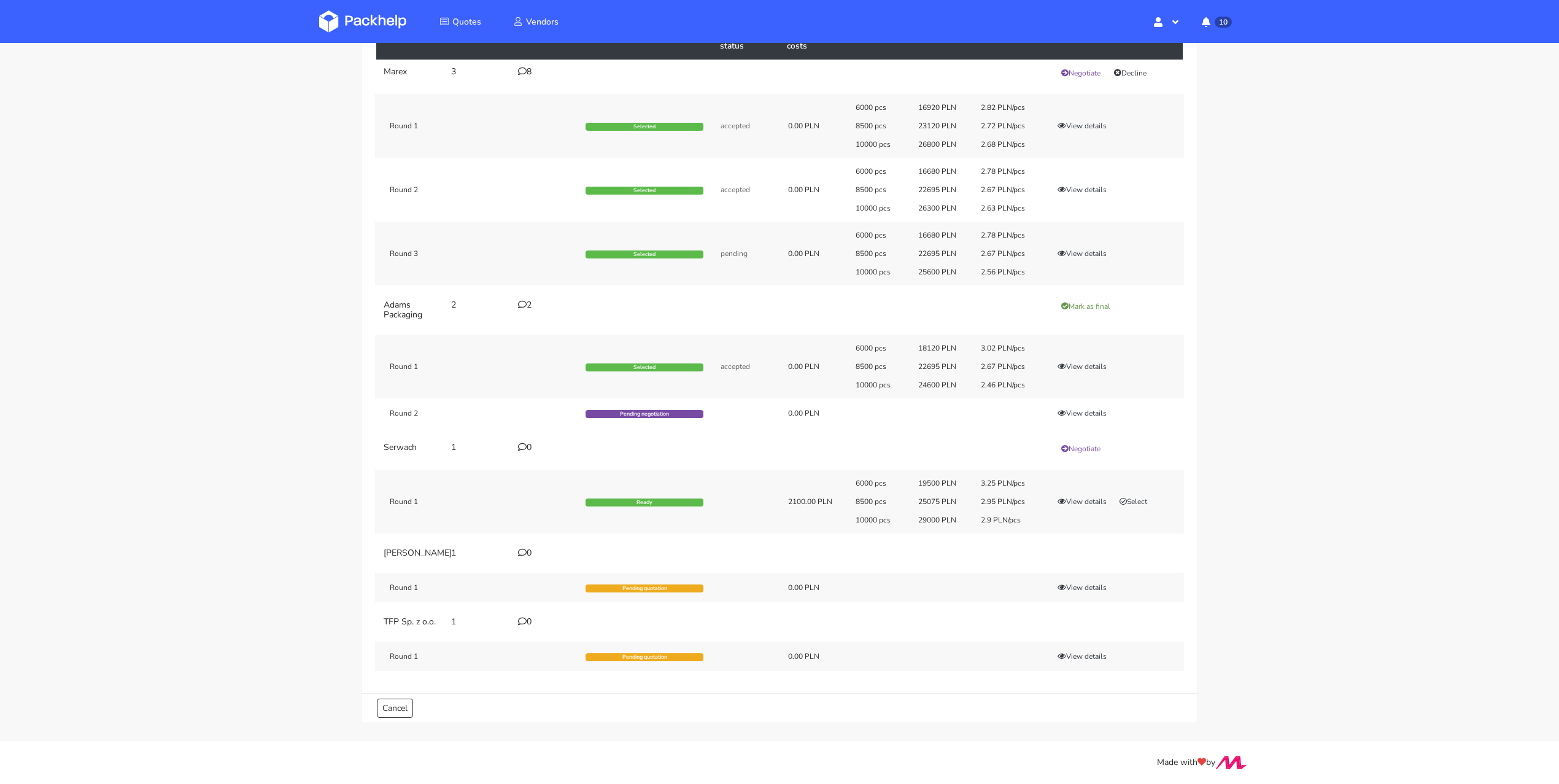
scroll to position [0, 0]
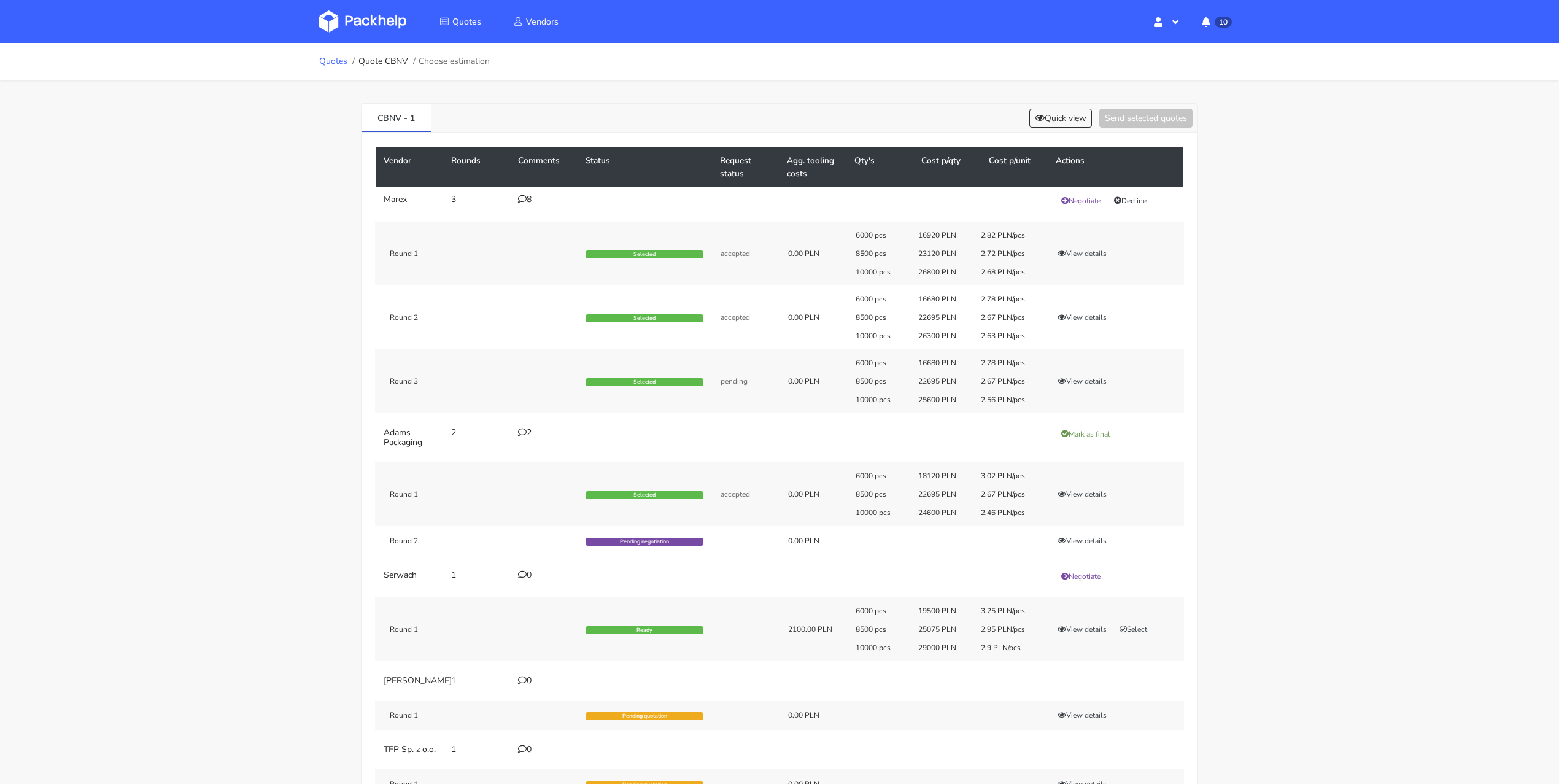
click at [336, 63] on link "Quotes" at bounding box center [333, 61] width 28 height 10
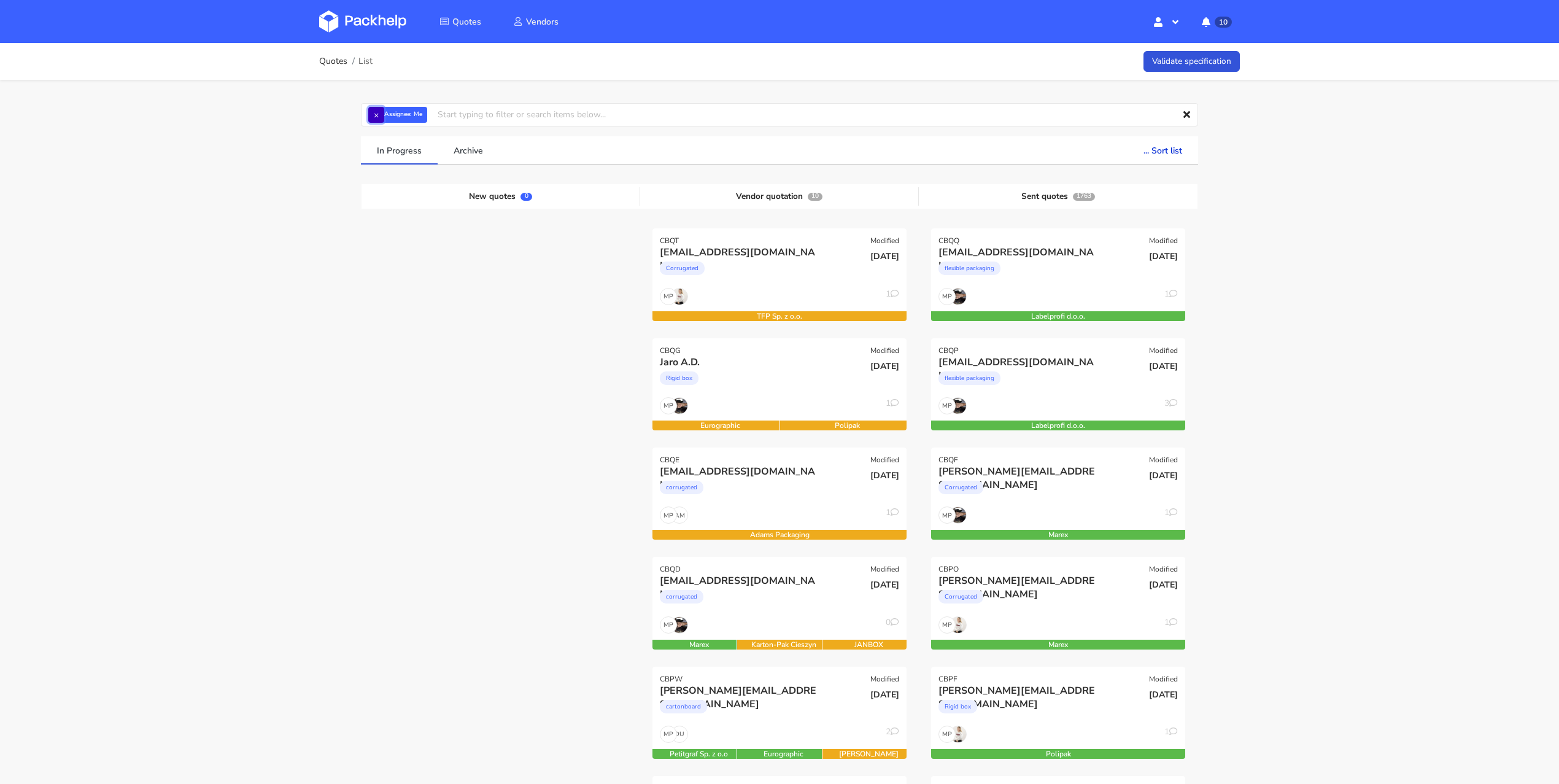
click at [368, 116] on button "×" at bounding box center [376, 115] width 16 height 16
click at [378, 115] on input "text" at bounding box center [780, 115] width 837 height 23
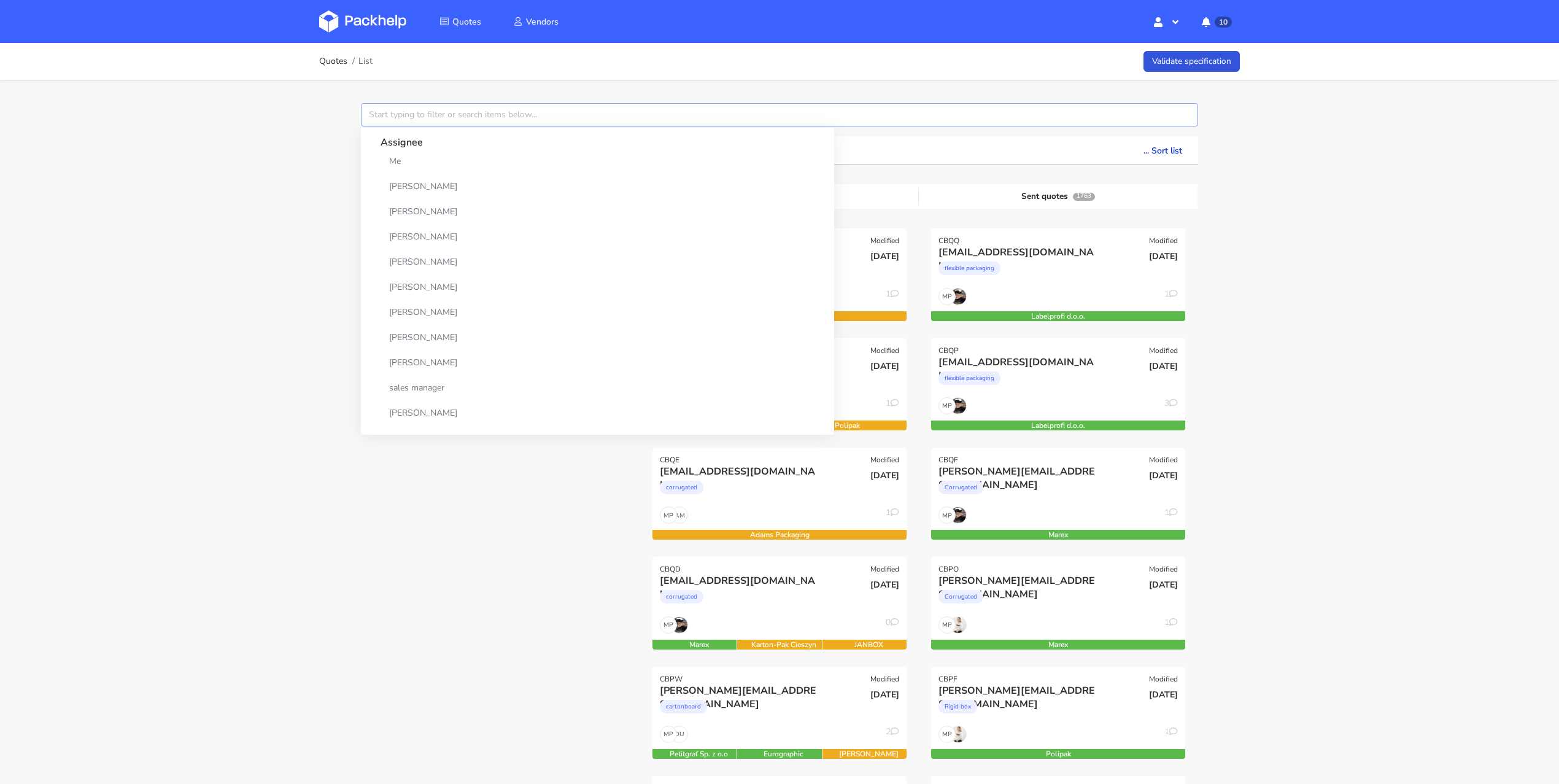
paste input "CBNV"
type input "CBNV"
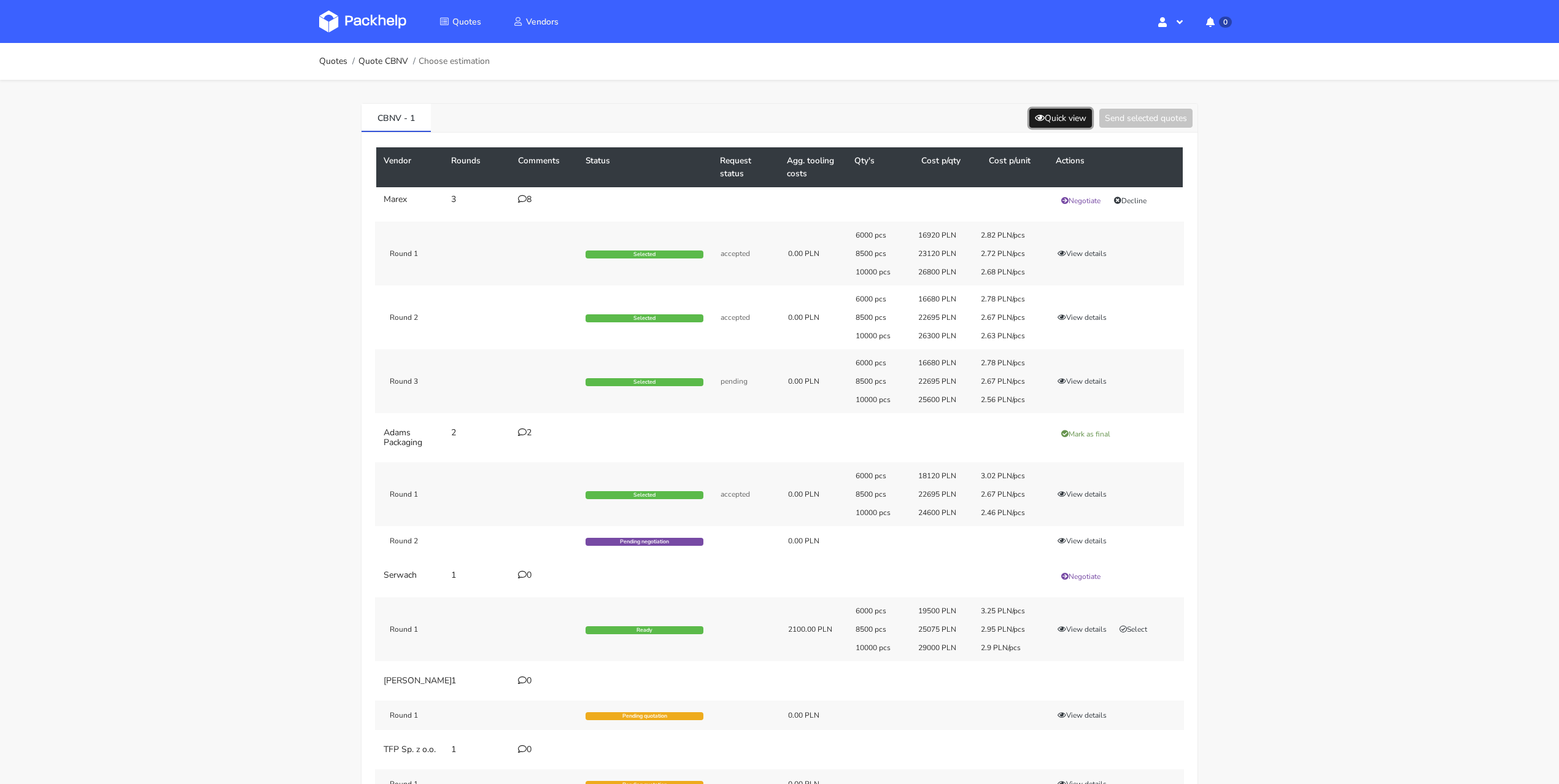
click at [1057, 117] on button "Quick view" at bounding box center [1060, 118] width 63 height 19
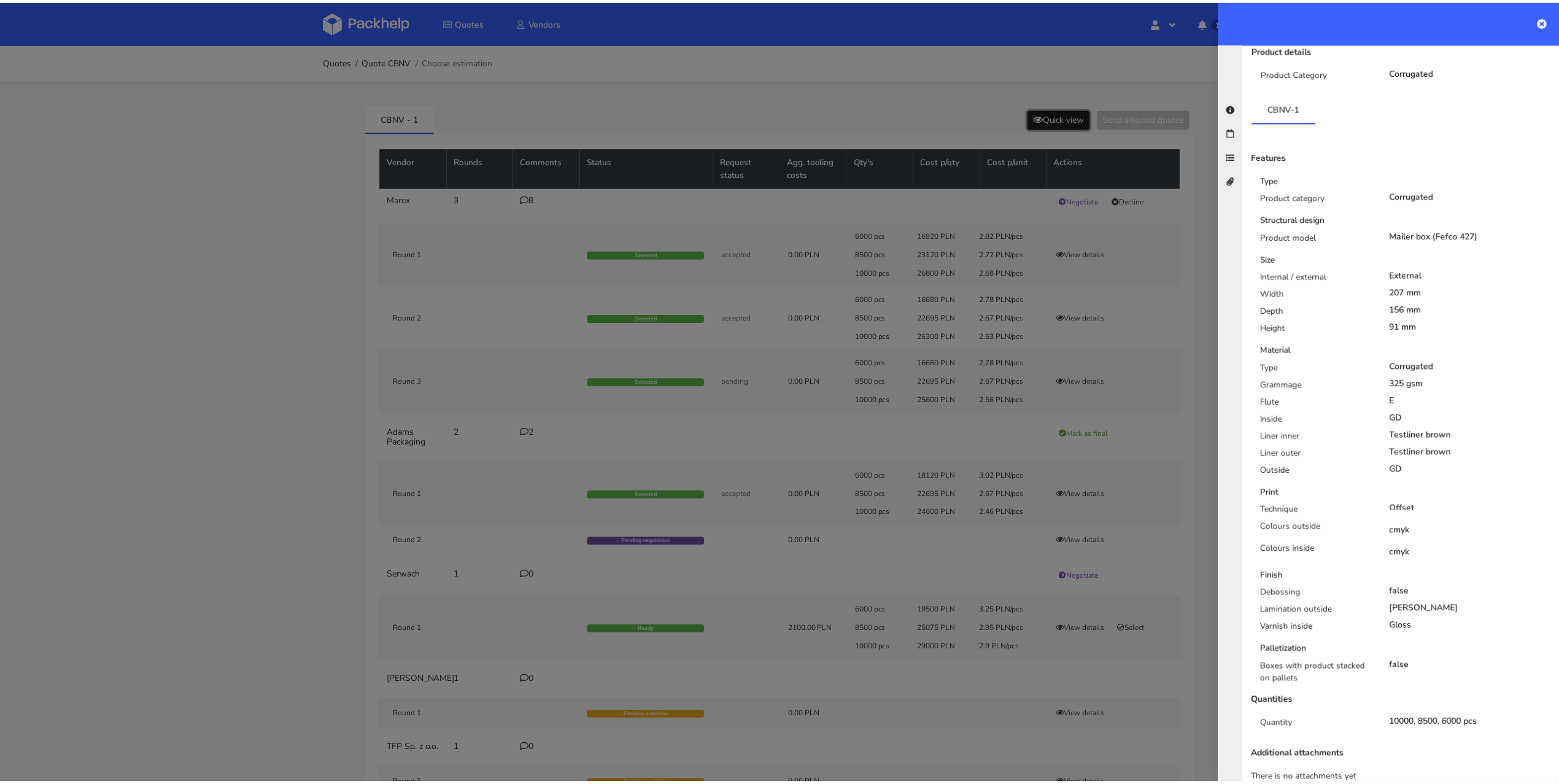
scroll to position [153, 0]
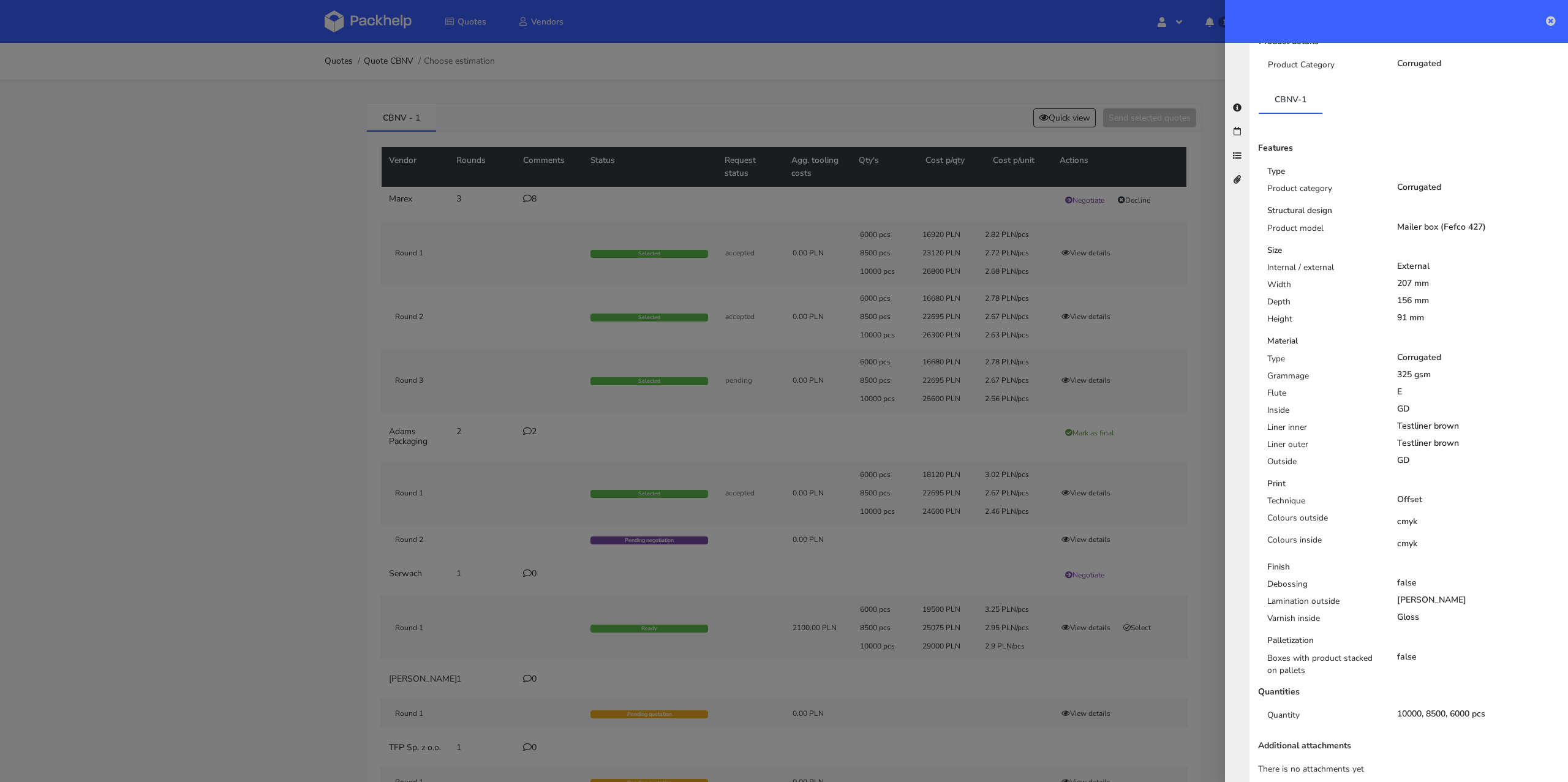
click at [1548, 24] on icon at bounding box center [1551, 21] width 10 height 10
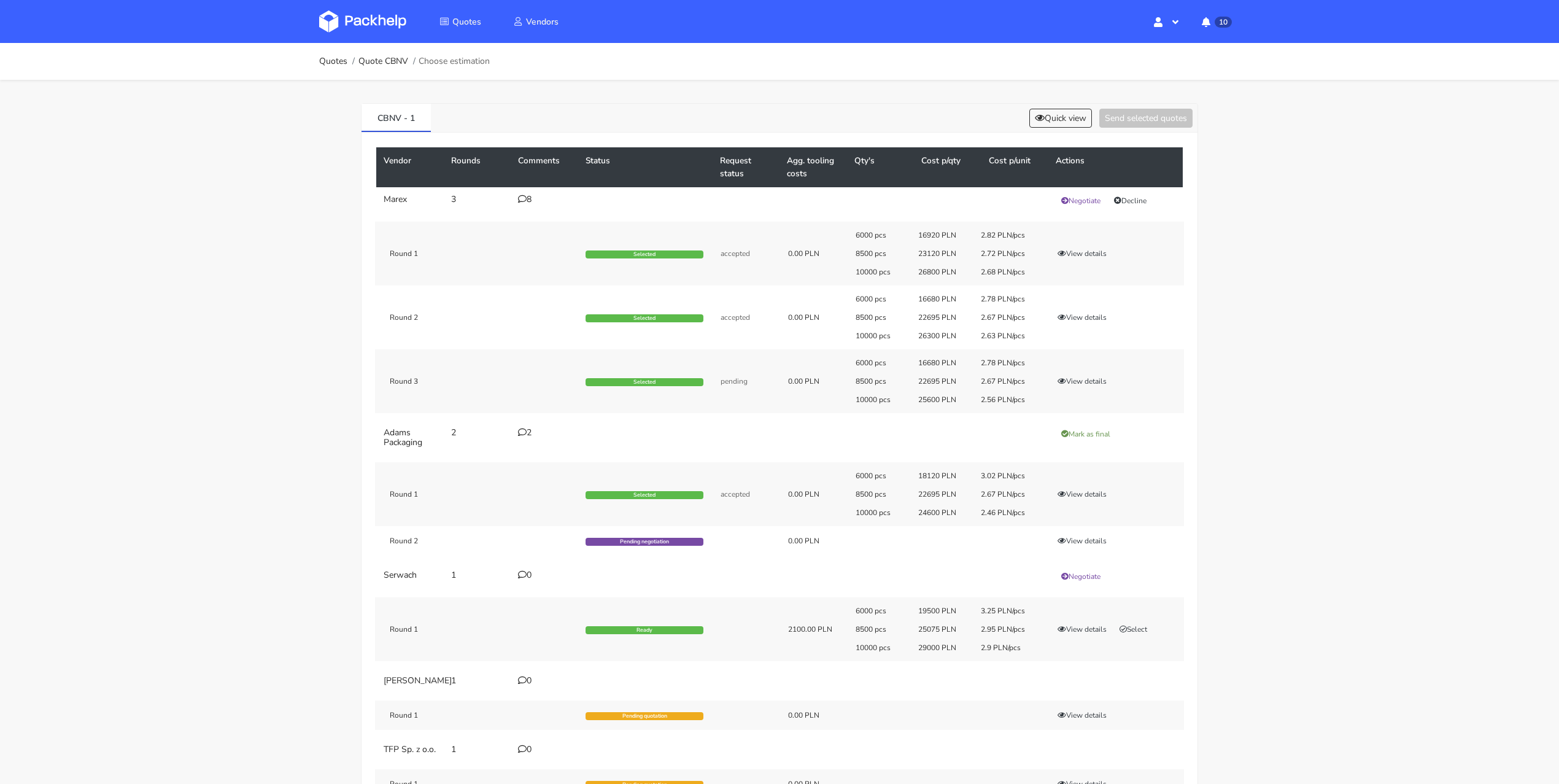
click at [330, 63] on link "Quotes" at bounding box center [333, 61] width 28 height 10
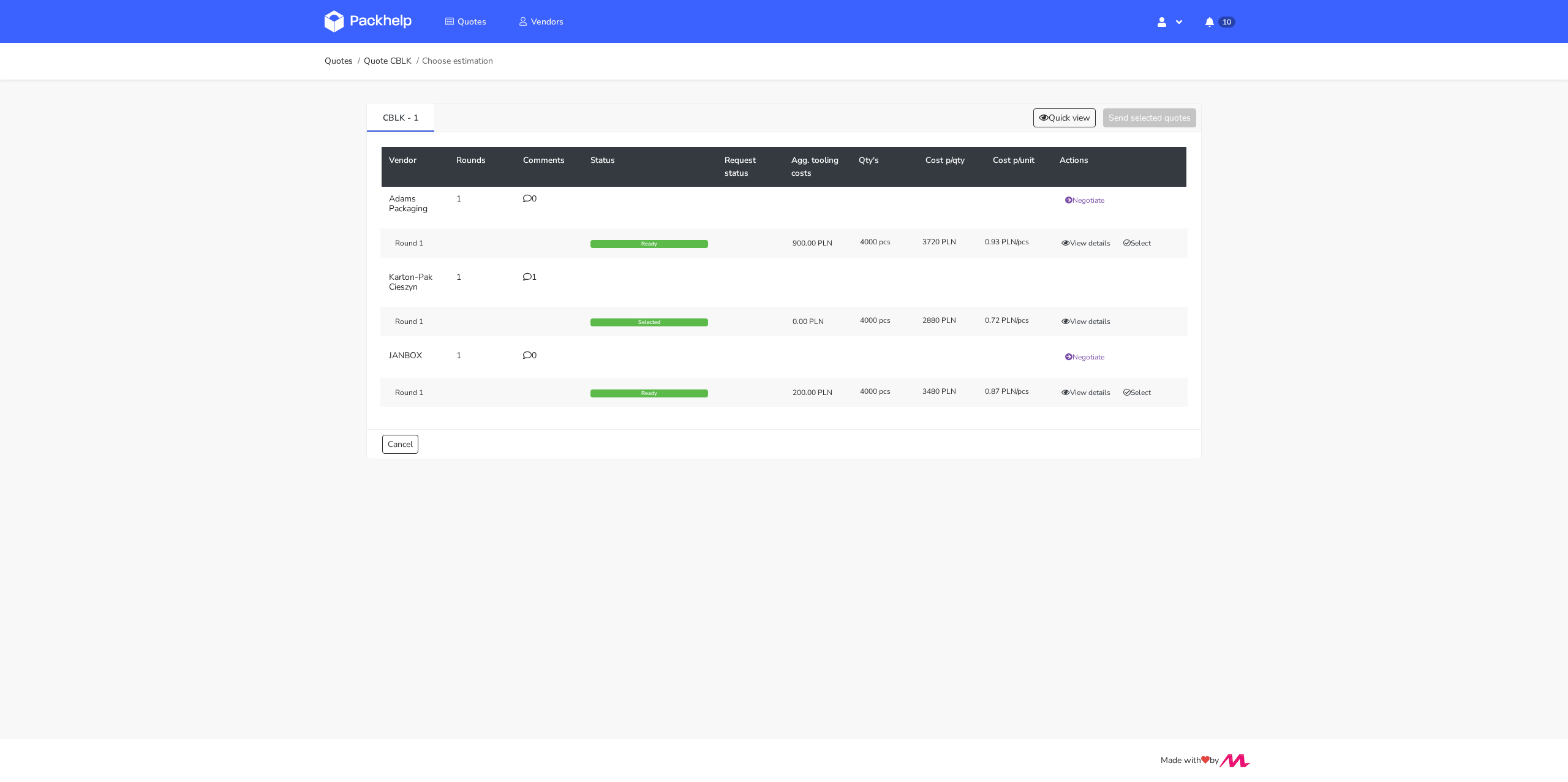
click at [538, 276] on div "1" at bounding box center [549, 277] width 53 height 10
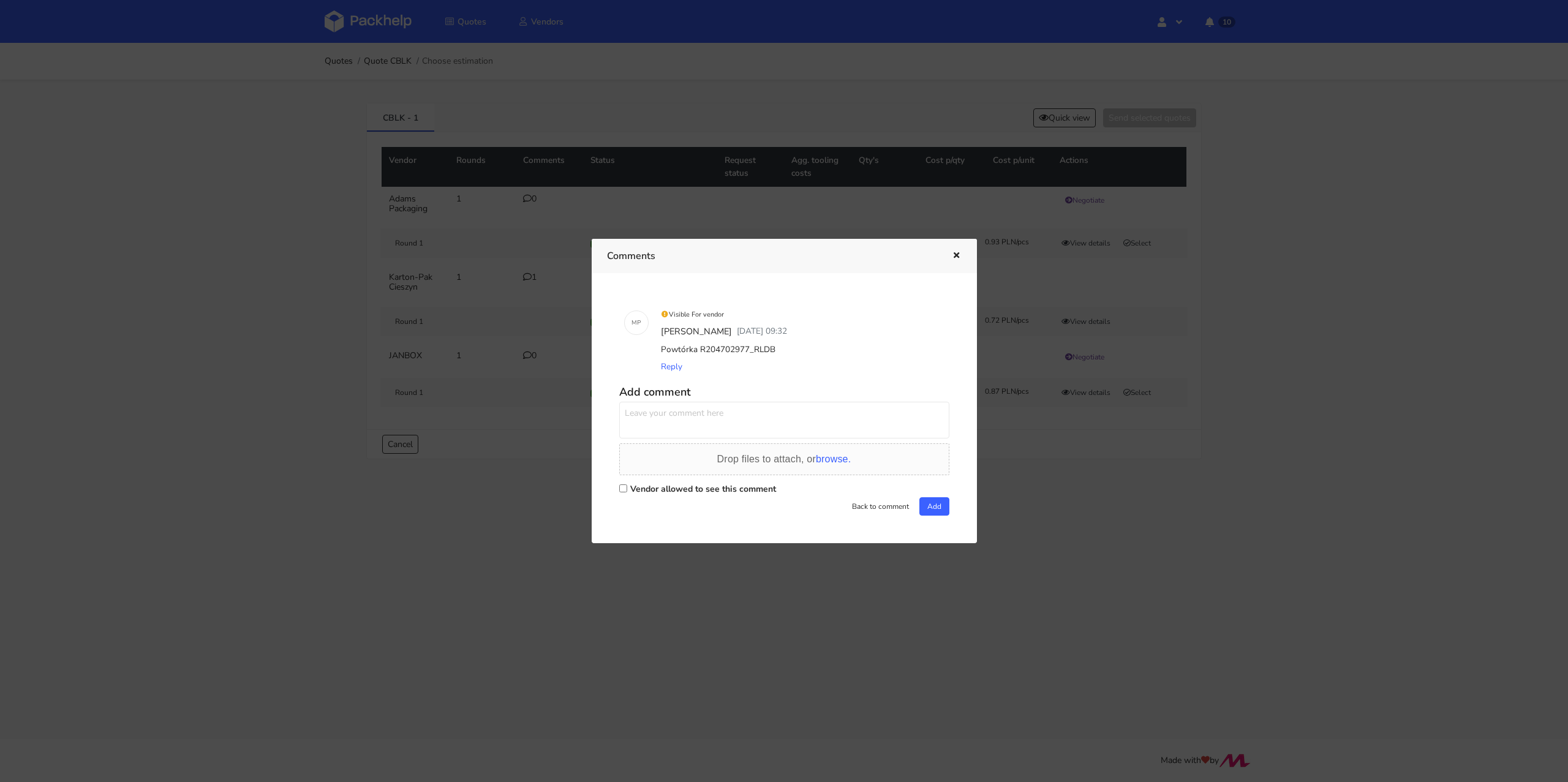
drag, startPoint x: 790, startPoint y: 348, endPoint x: 750, endPoint y: 348, distance: 40.0
click at [750, 348] on div "Powtórka R204702977_RLDB" at bounding box center [801, 349] width 286 height 17
copy div "RLDB"
click at [951, 257] on icon "button" at bounding box center [956, 255] width 10 height 8
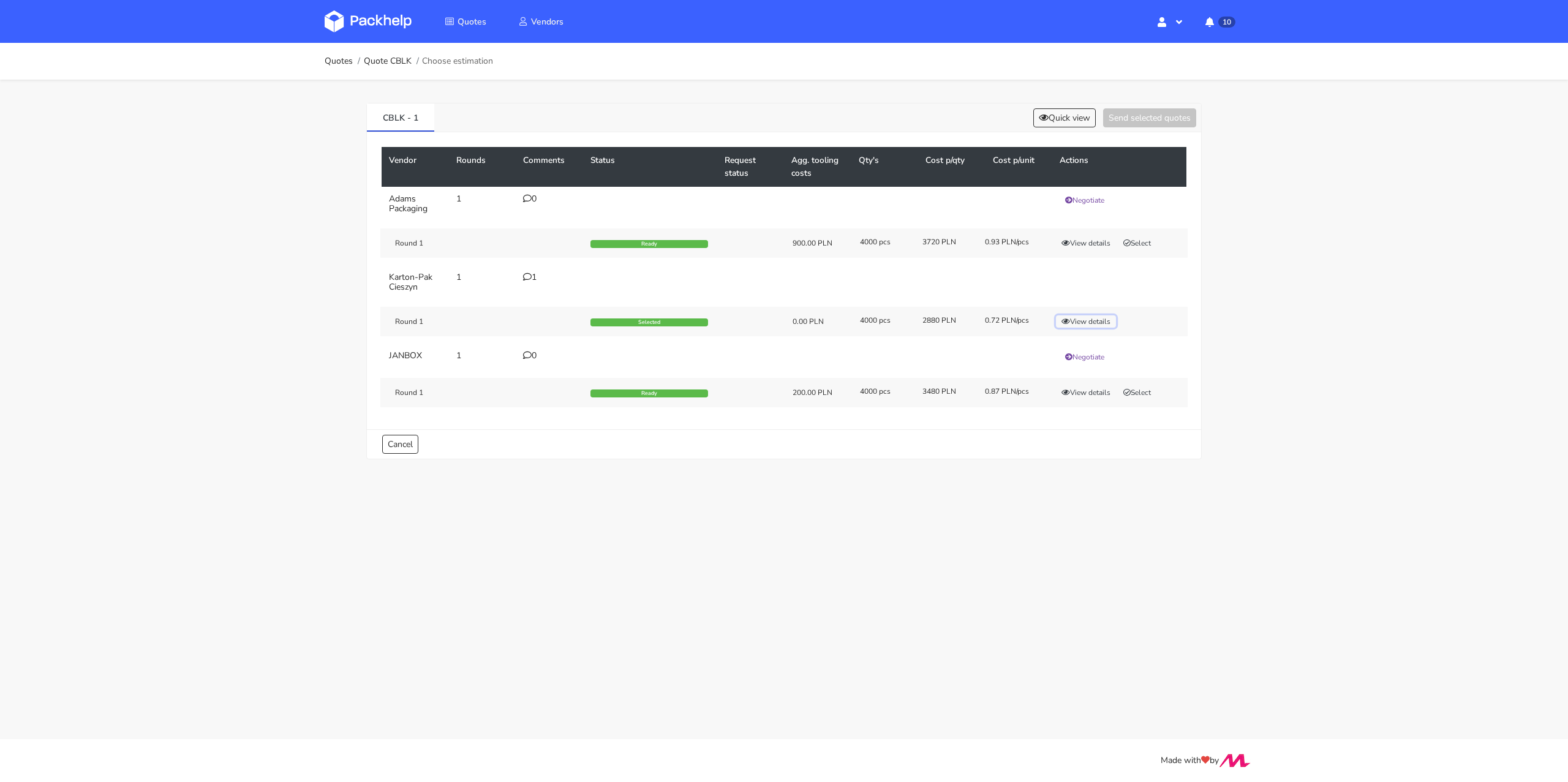
click at [1090, 320] on button "View details" at bounding box center [1085, 321] width 60 height 12
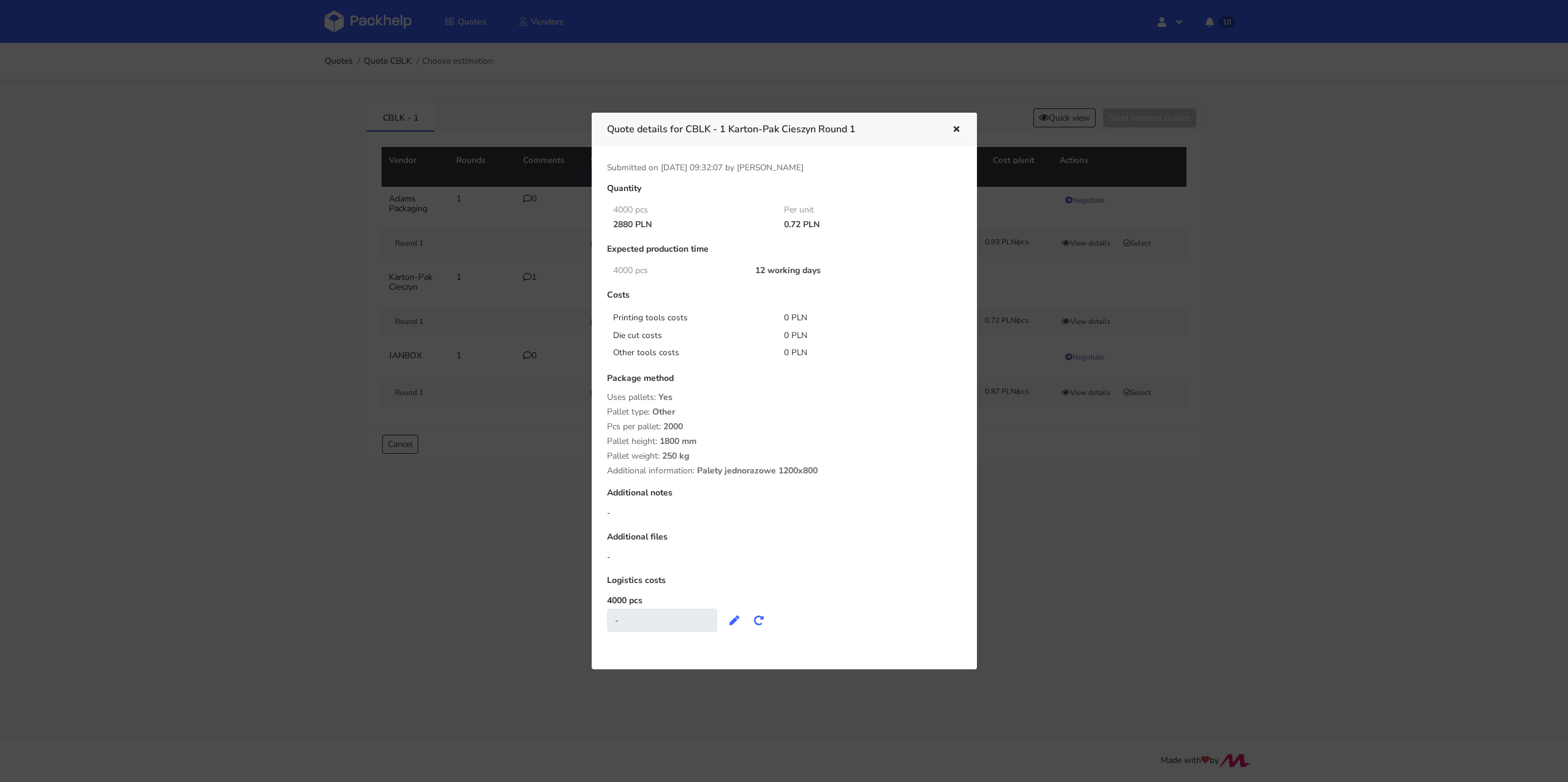
drag, startPoint x: 785, startPoint y: 224, endPoint x: 801, endPoint y: 223, distance: 16.0
click at [801, 223] on div "0.72 PLN" at bounding box center [861, 224] width 172 height 10
copy div "0.72"
drag, startPoint x: 691, startPoint y: 129, endPoint x: 725, endPoint y: 124, distance: 34.4
click at [725, 124] on h3 "Quote details for CBLK - 1 Karton-Pak Cieszyn Round 1" at bounding box center [770, 129] width 326 height 17
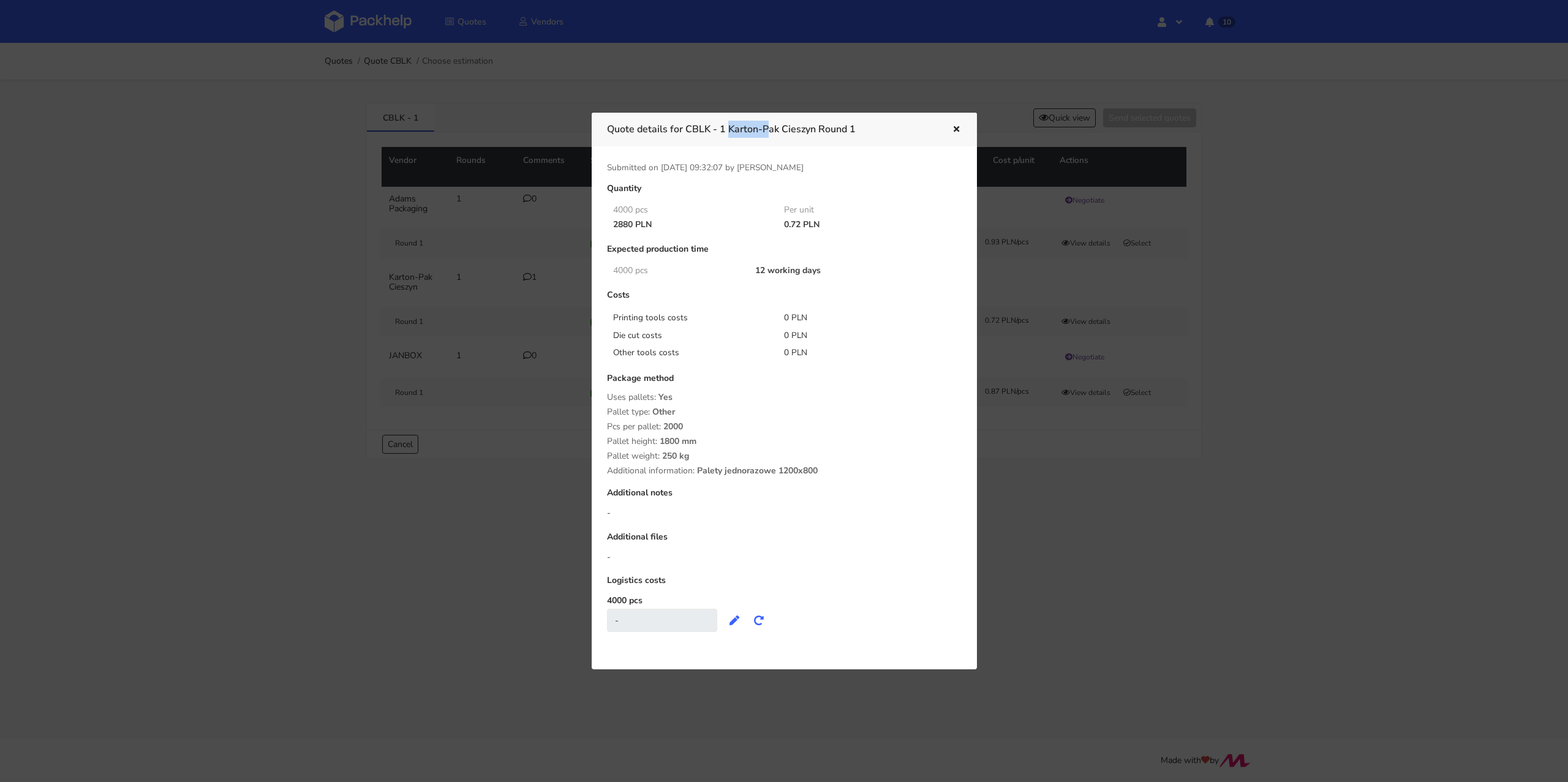
copy h3 "CBLK - 1"
click at [637, 464] on div "Package method Uses pallets: Yes Pallet type: Other Pcs per pallet: 2000 Pallet…" at bounding box center [784, 424] width 355 height 102
click at [520, 311] on div at bounding box center [784, 391] width 1568 height 782
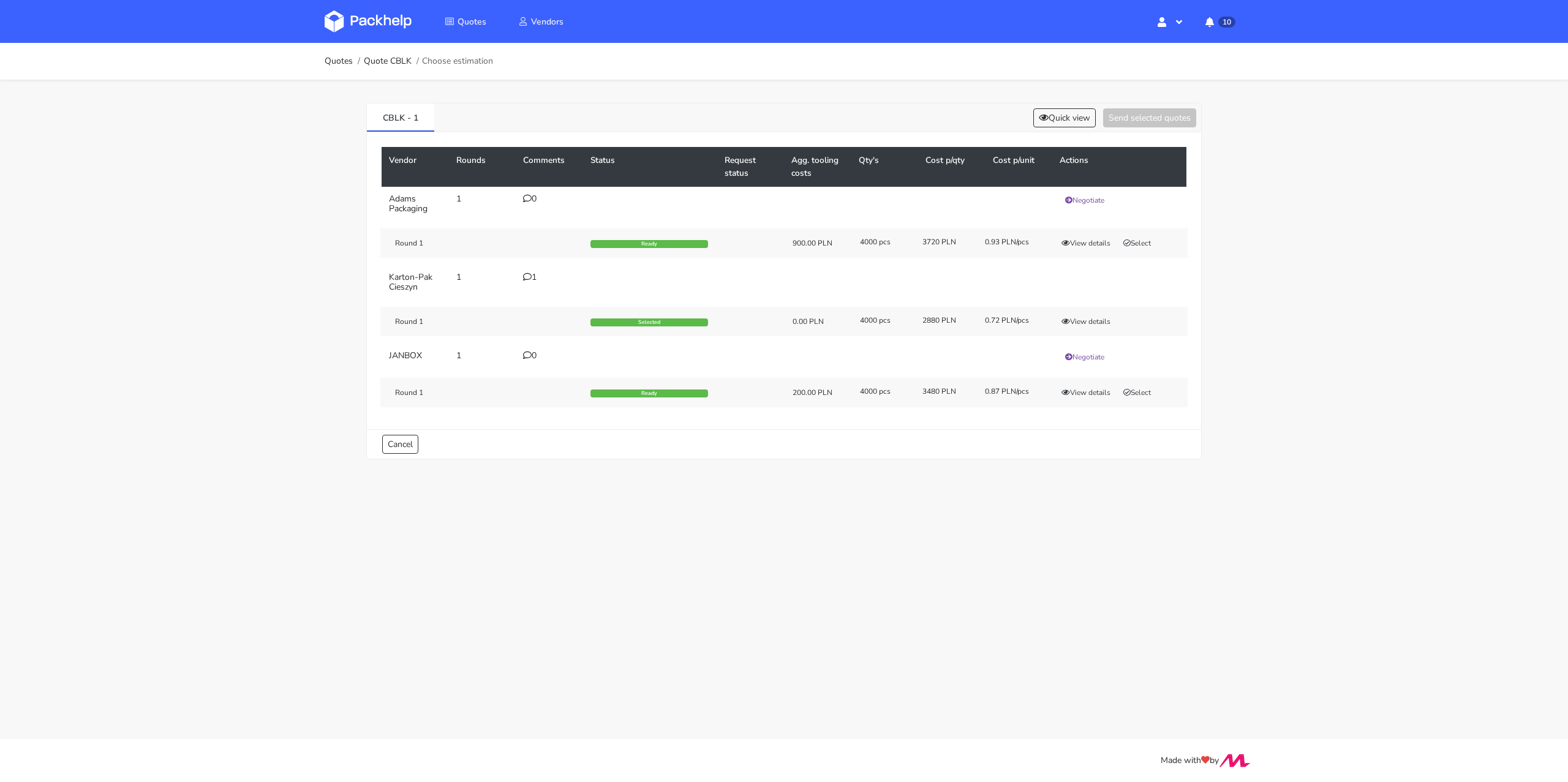
click at [528, 271] on td "1" at bounding box center [549, 282] width 68 height 34
click at [527, 273] on icon at bounding box center [527, 277] width 8 height 8
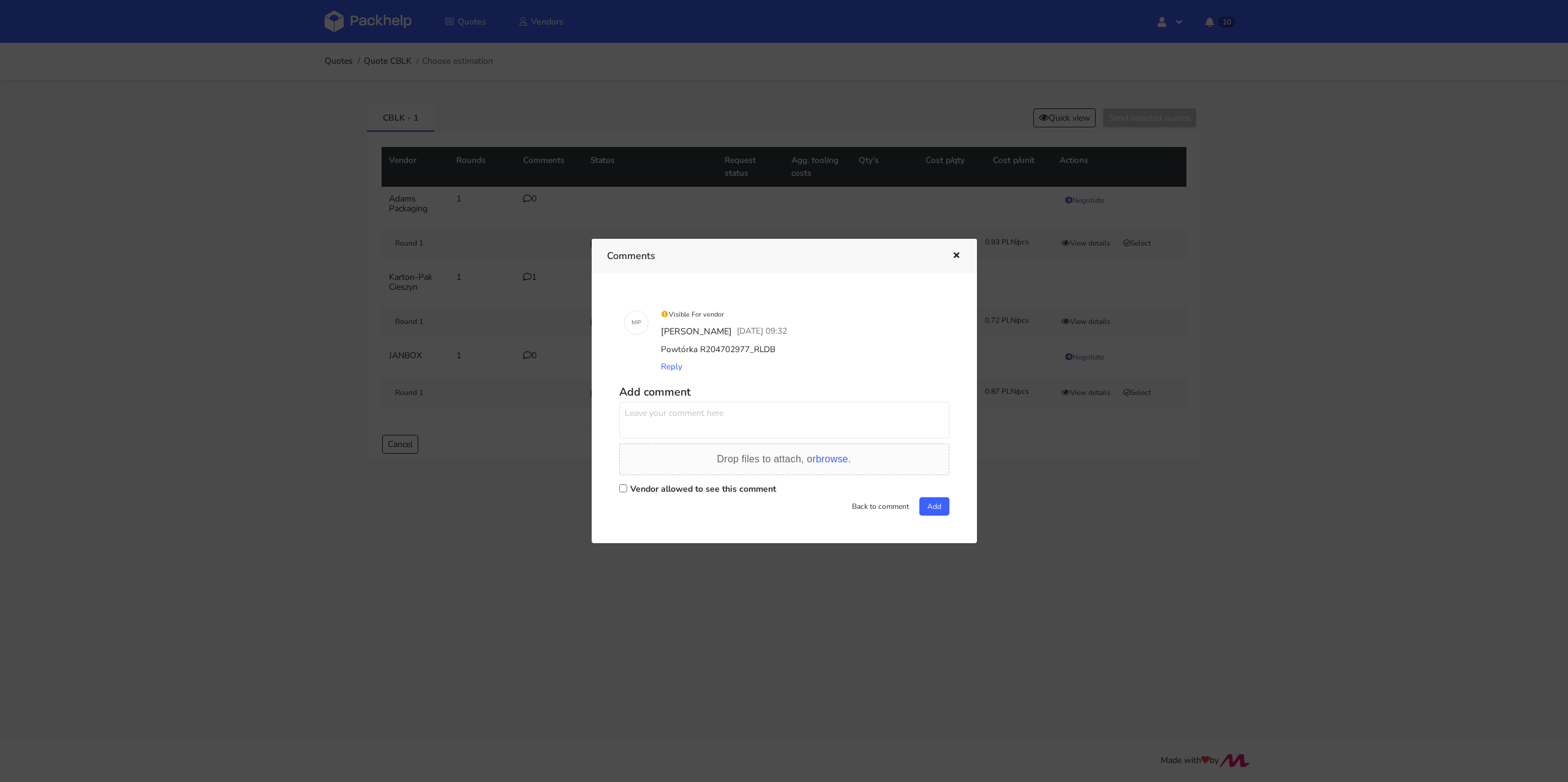
drag, startPoint x: 816, startPoint y: 351, endPoint x: 659, endPoint y: 350, distance: 157.0
click at [659, 350] on div "Powtórka R204702977_RLDB" at bounding box center [801, 349] width 286 height 17
copy div "Powtórka R204702977_RLDB"
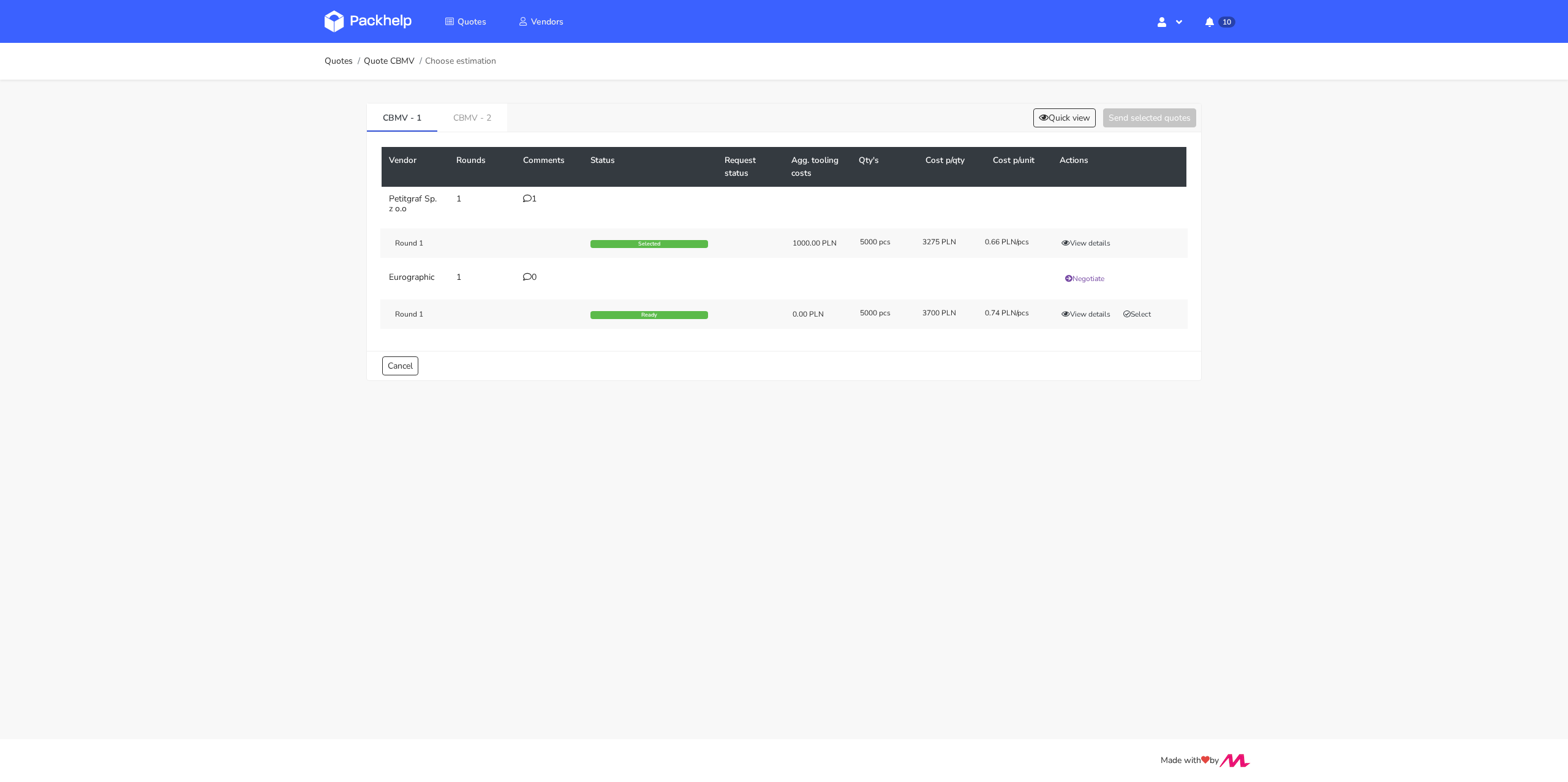
click at [532, 194] on div "1" at bounding box center [549, 199] width 53 height 10
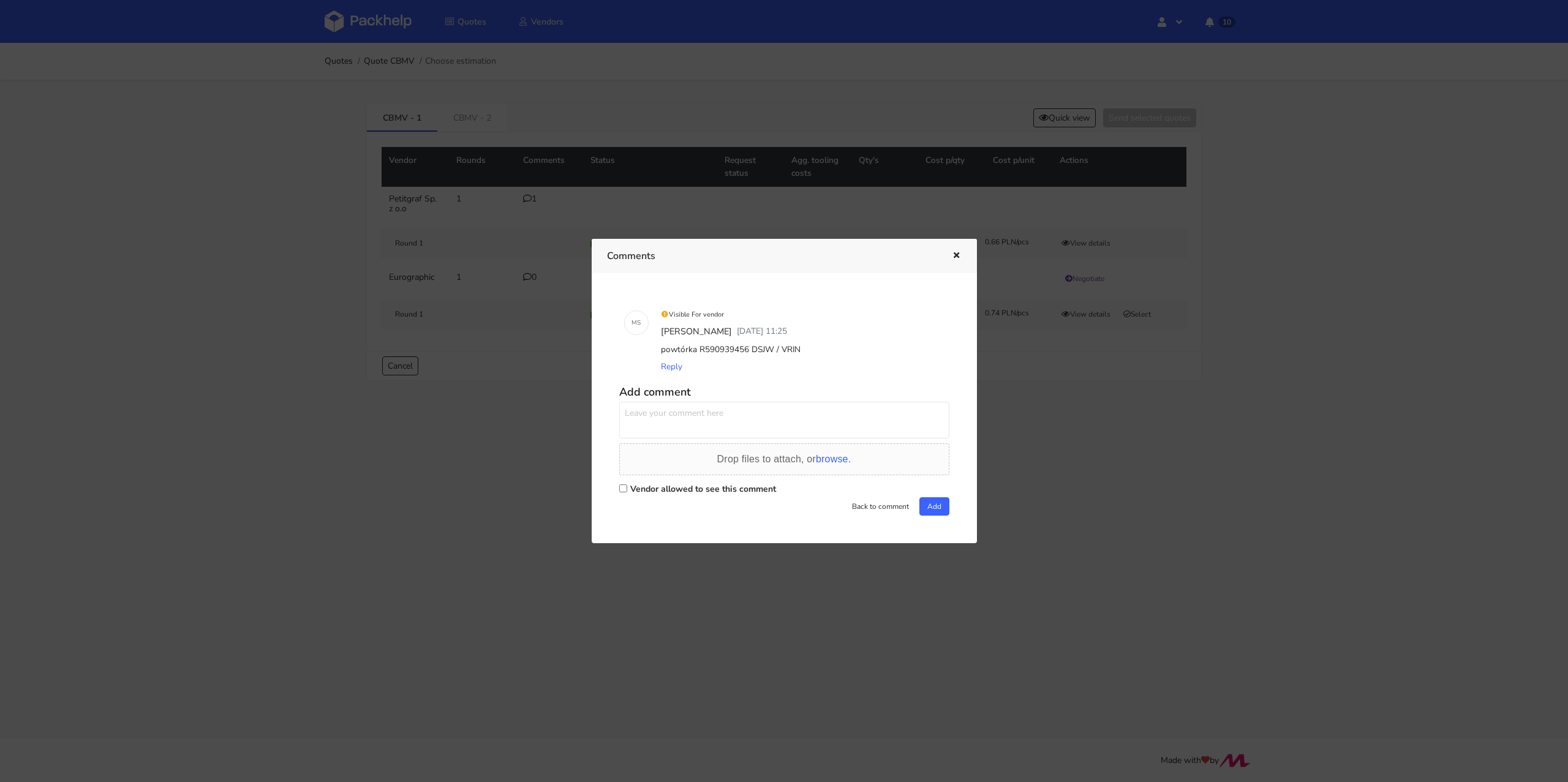
drag, startPoint x: 799, startPoint y: 348, endPoint x: 779, endPoint y: 349, distance: 20.0
click at [779, 349] on div "powtórka R590939456 DSJW / VRIN" at bounding box center [801, 349] width 286 height 17
copy div "VRIN"
click at [954, 255] on icon "button" at bounding box center [956, 255] width 10 height 8
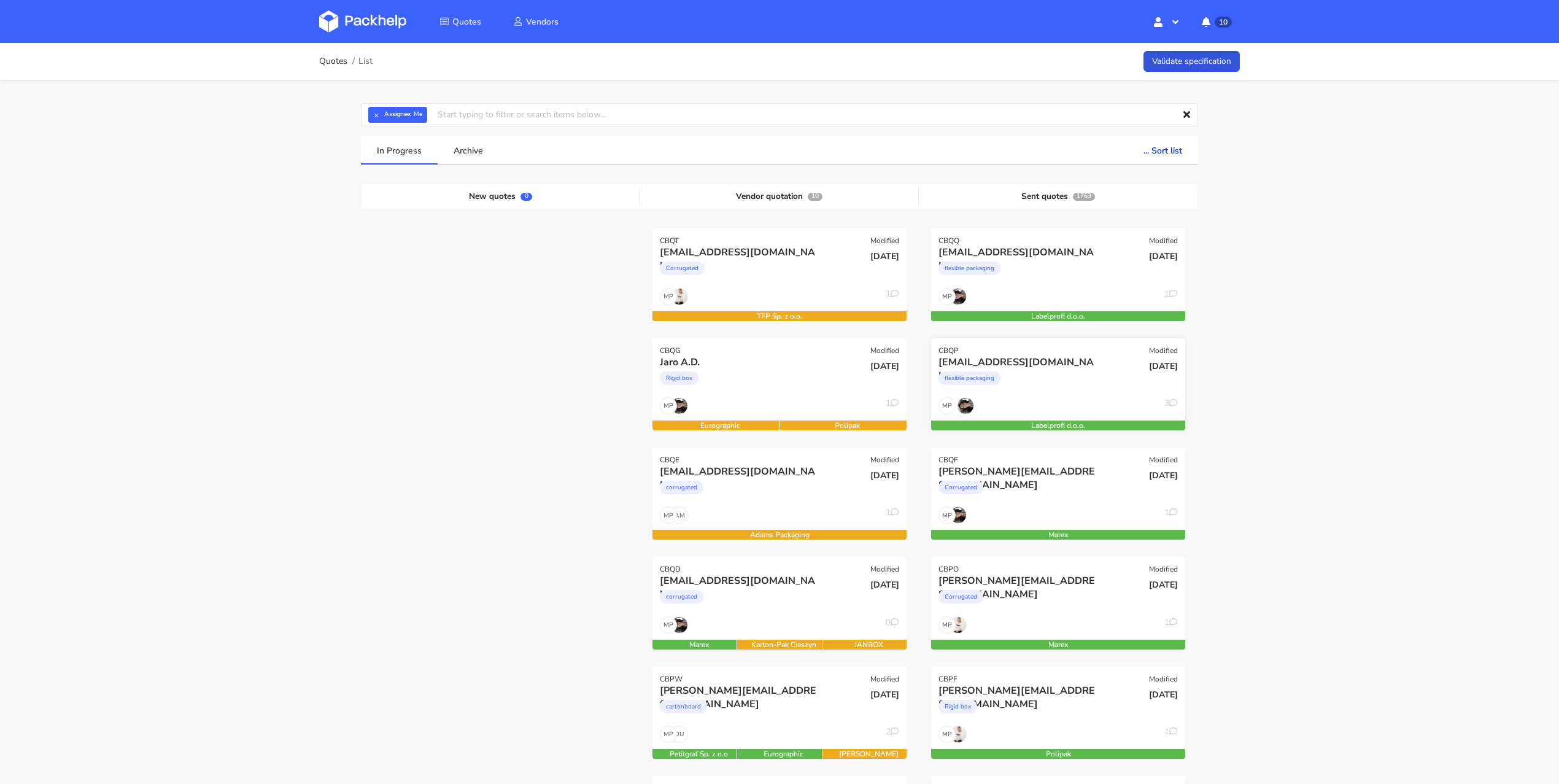
click at [1092, 368] on div "laetitia@dogchef.be" at bounding box center [1019, 362] width 162 height 14
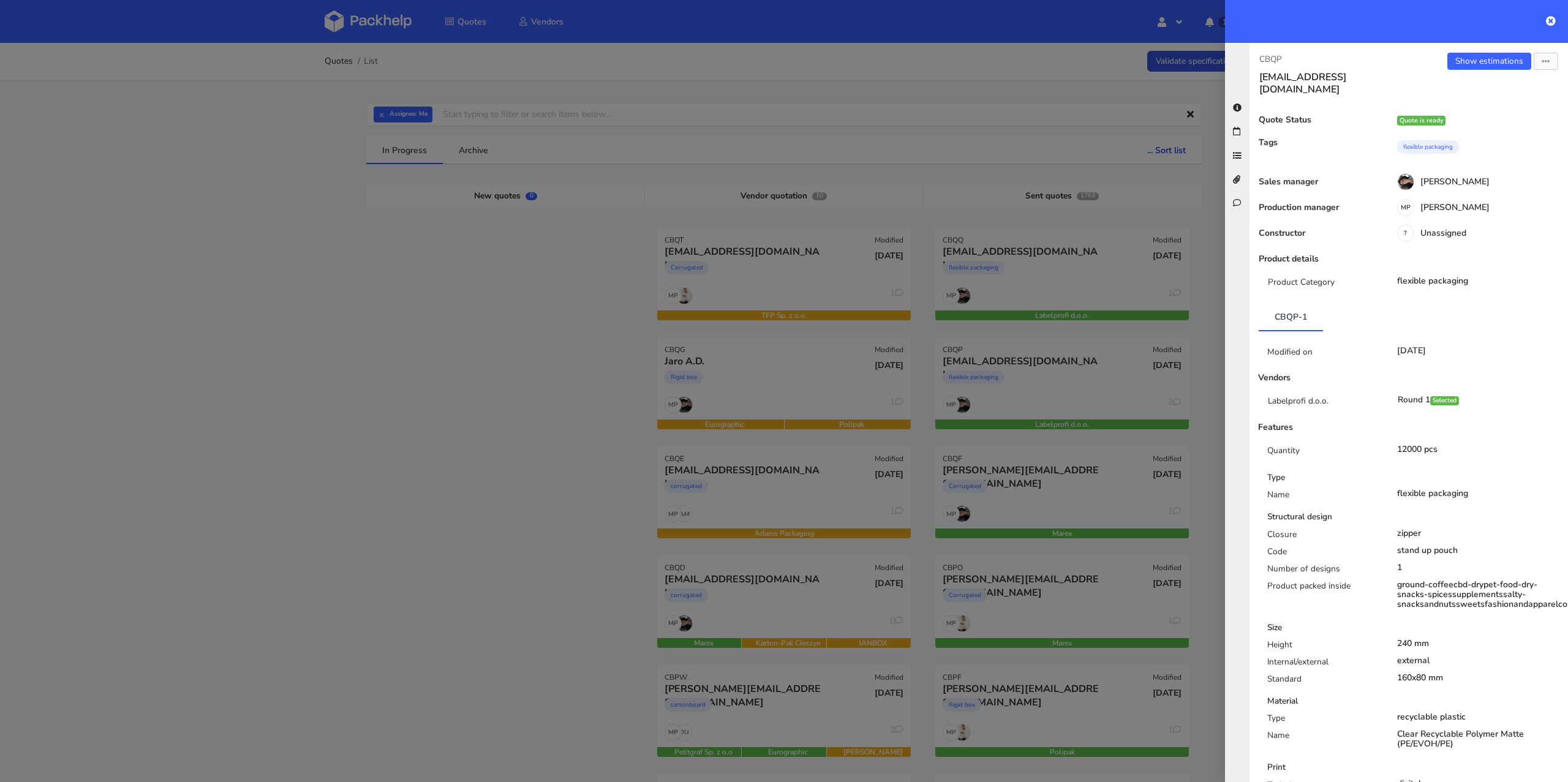
click at [413, 355] on div at bounding box center [784, 391] width 1568 height 782
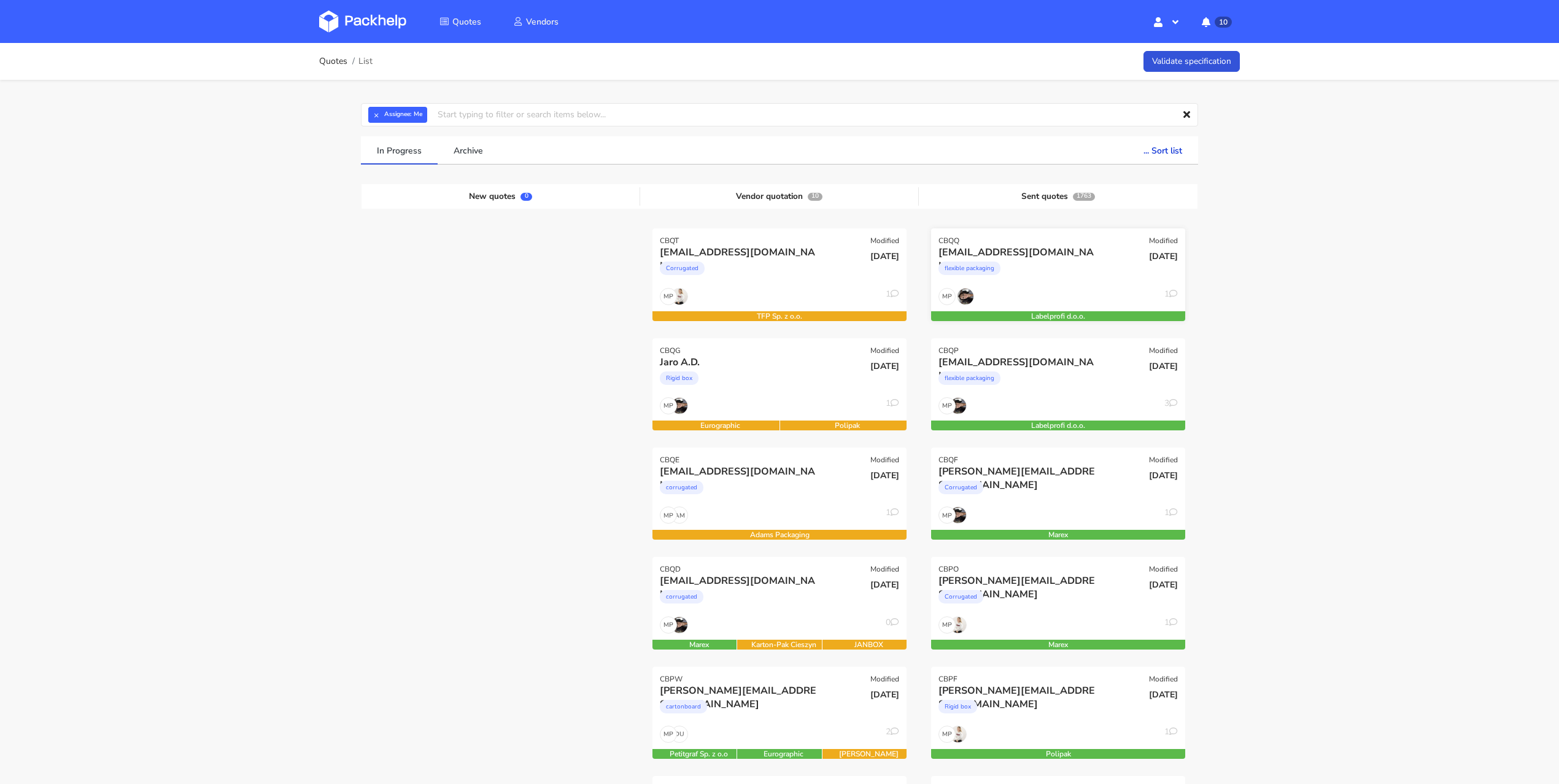
drag, startPoint x: 996, startPoint y: 391, endPoint x: 1043, endPoint y: 264, distance: 135.4
click at [1038, 398] on div "MP 3" at bounding box center [1058, 409] width 254 height 23
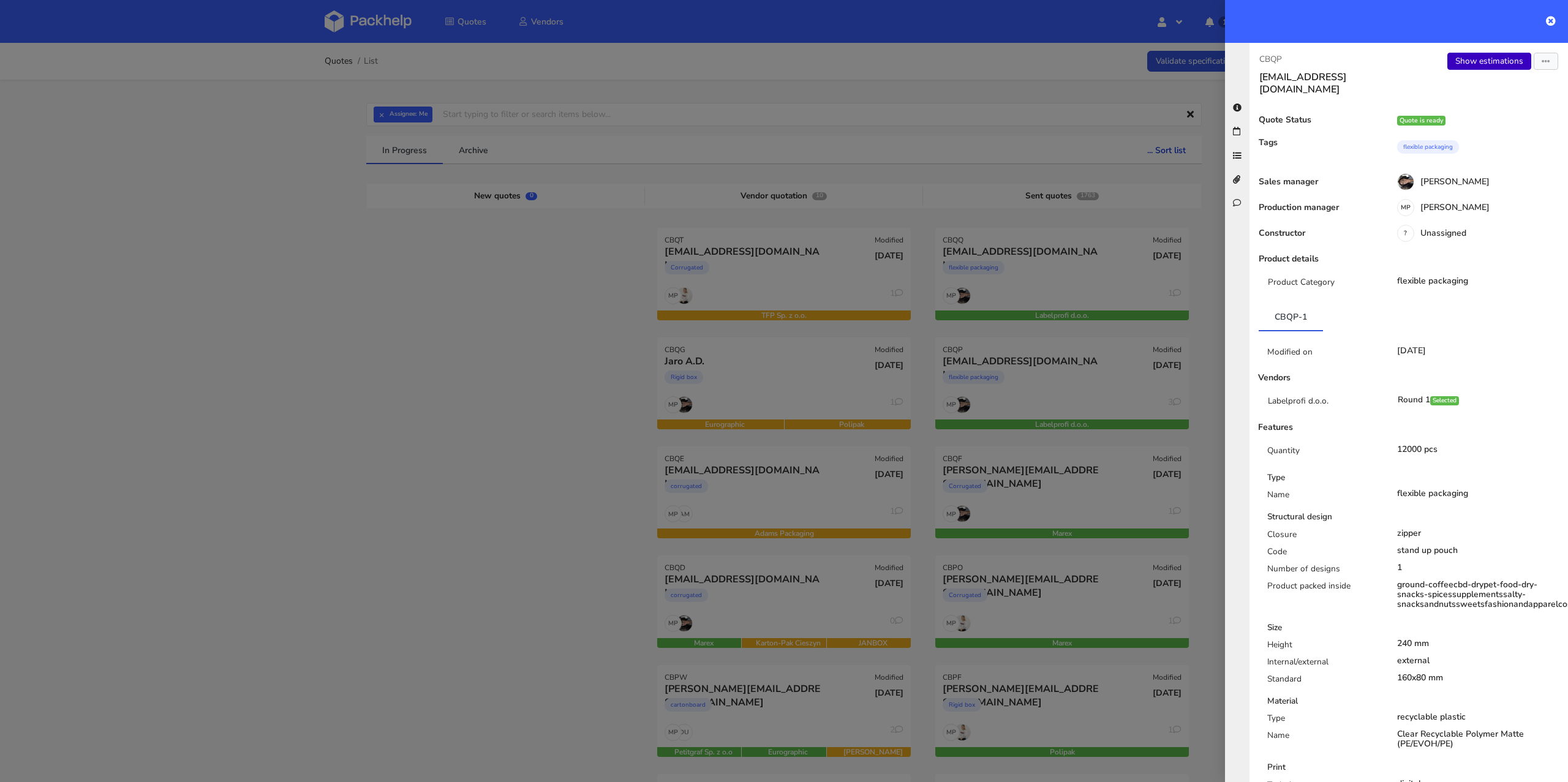
click at [1466, 65] on link "Show estimations" at bounding box center [1489, 61] width 84 height 17
click at [1127, 247] on div at bounding box center [784, 391] width 1568 height 782
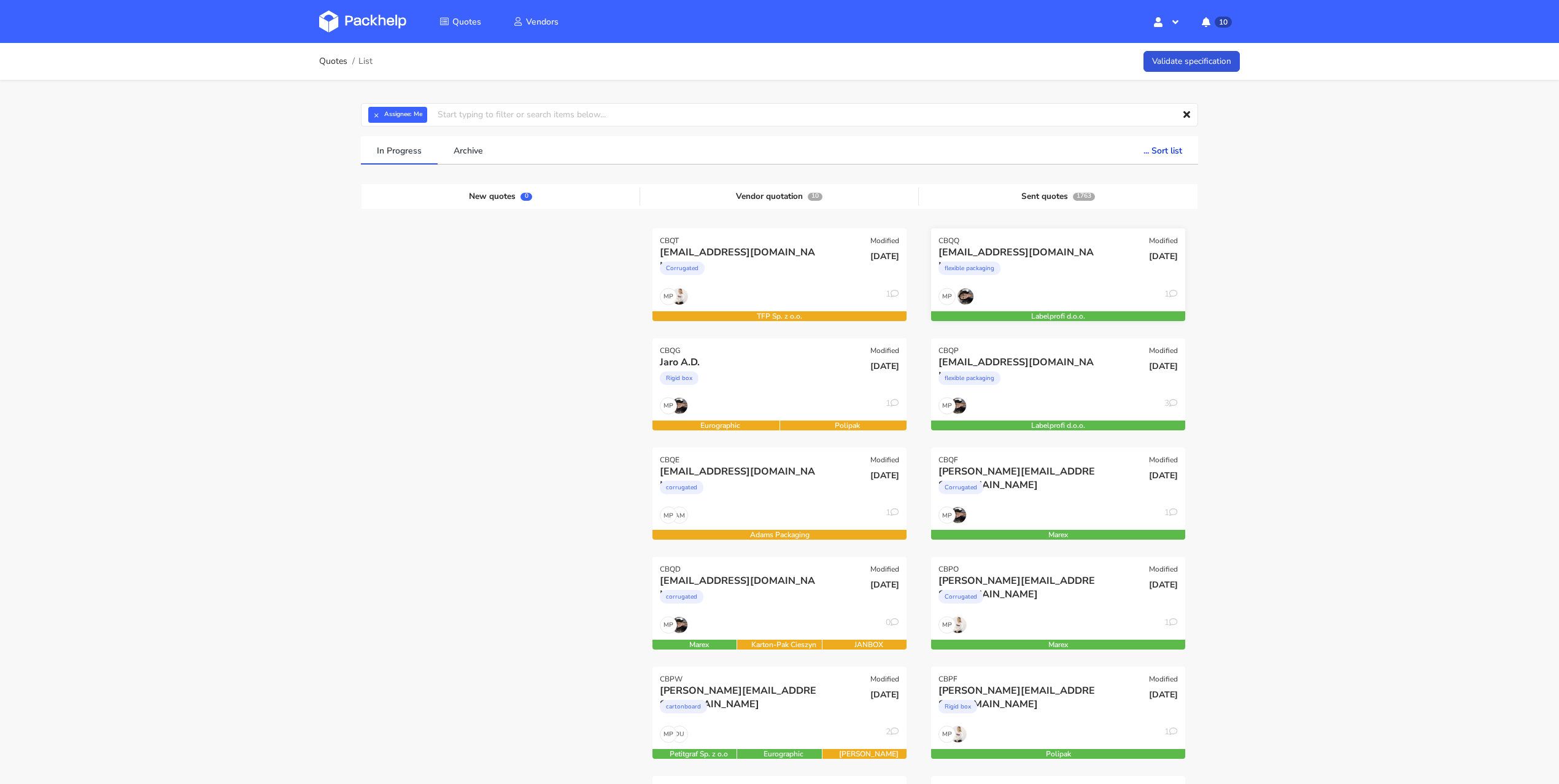
click at [1090, 262] on div "flexible packaging" at bounding box center [1019, 271] width 162 height 24
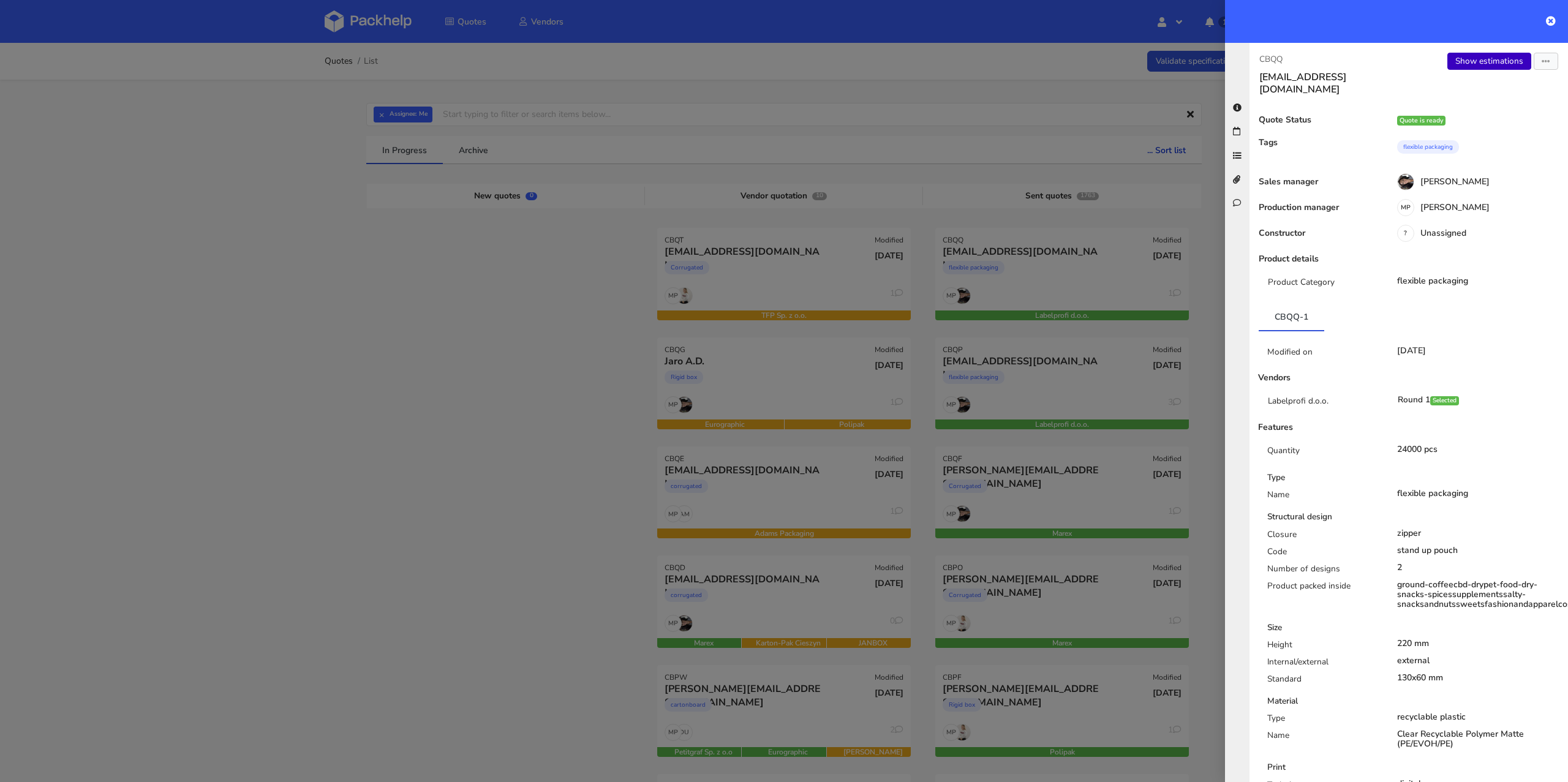
click at [1480, 65] on link "Show estimations" at bounding box center [1489, 61] width 84 height 17
click at [1044, 406] on div at bounding box center [784, 391] width 1568 height 782
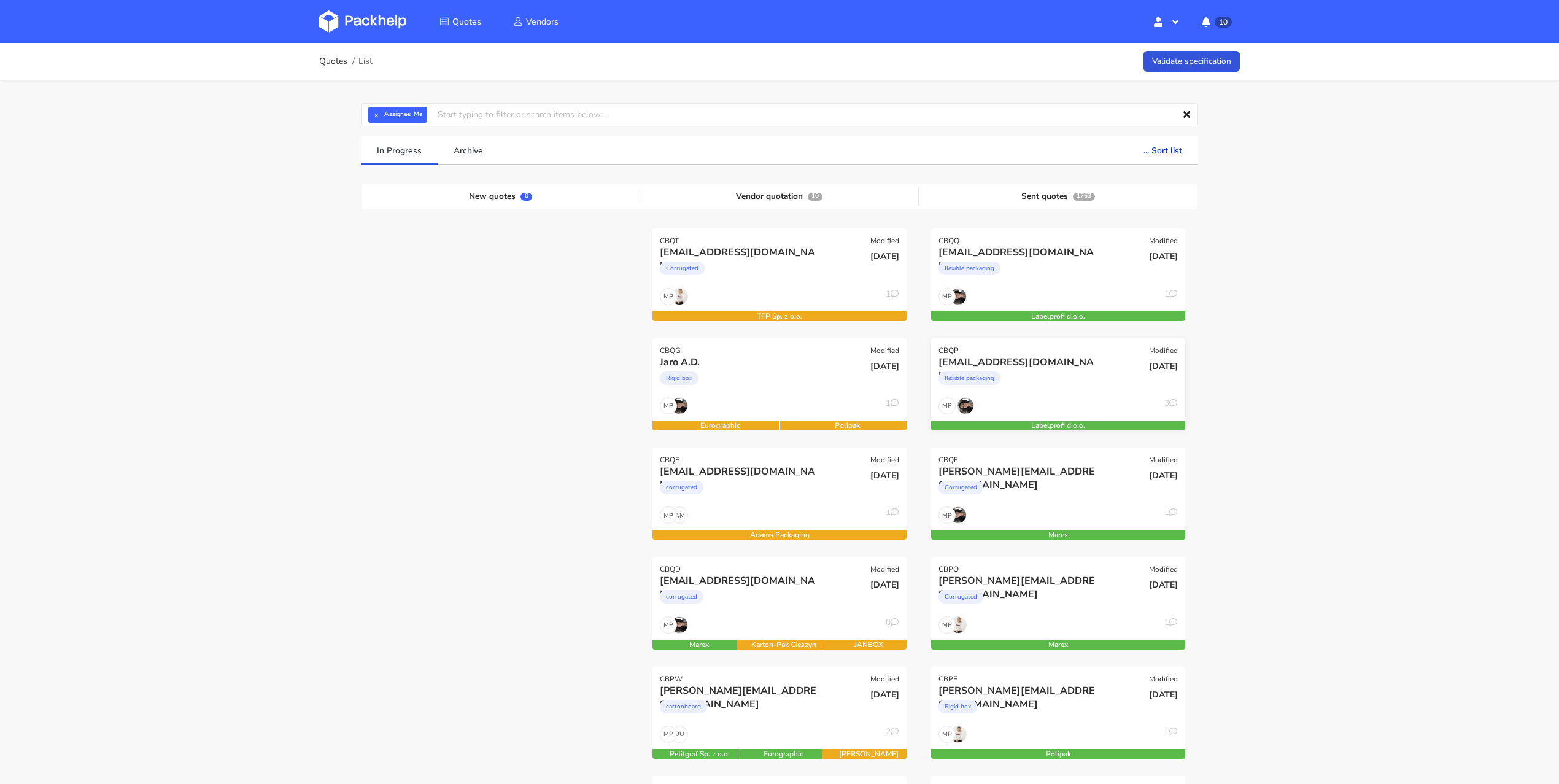
click at [1061, 399] on div "MP 3" at bounding box center [1058, 409] width 254 height 23
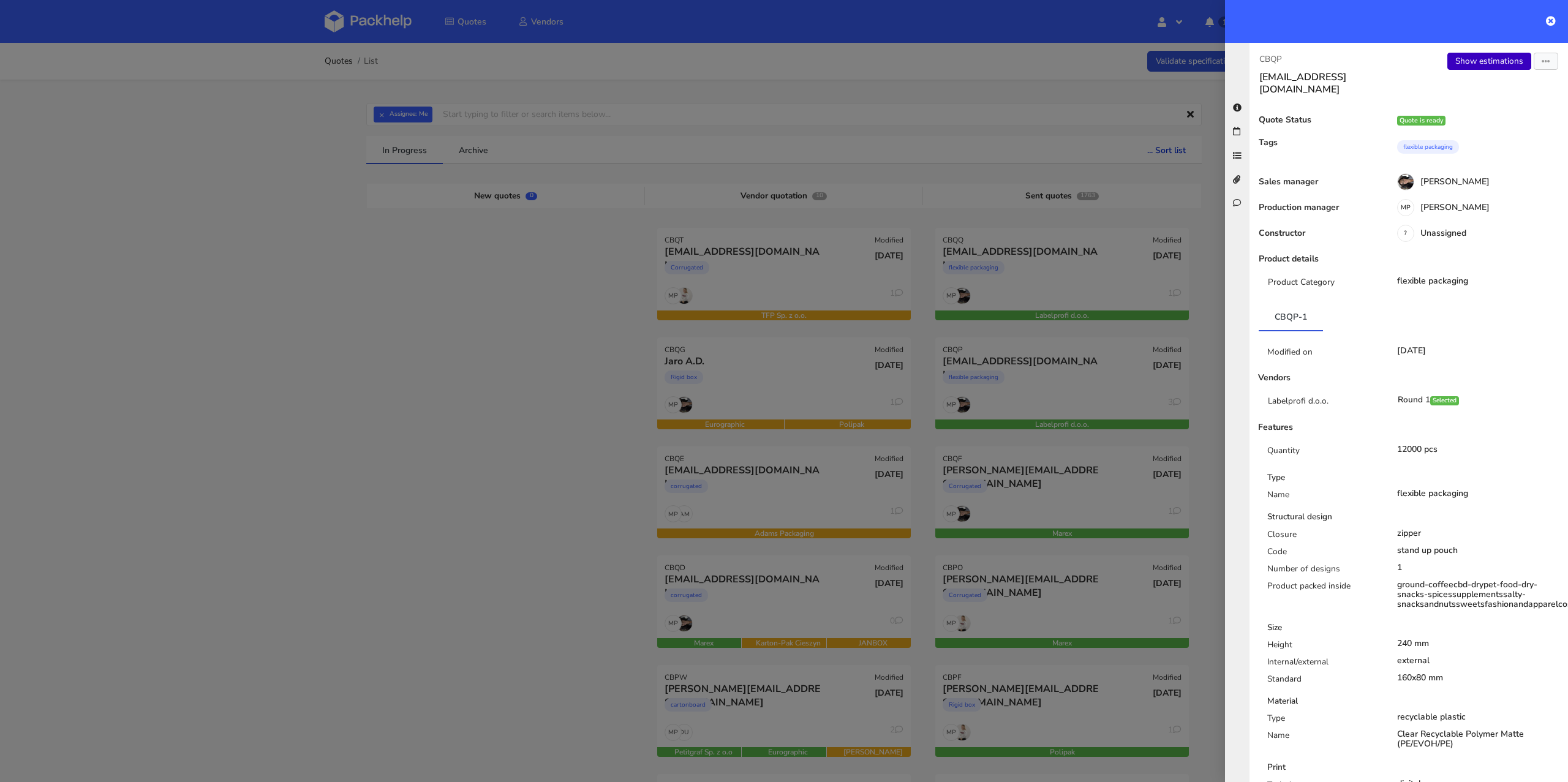
click at [1493, 64] on link "Show estimations" at bounding box center [1489, 61] width 84 height 17
click at [1008, 284] on div at bounding box center [784, 391] width 1568 height 782
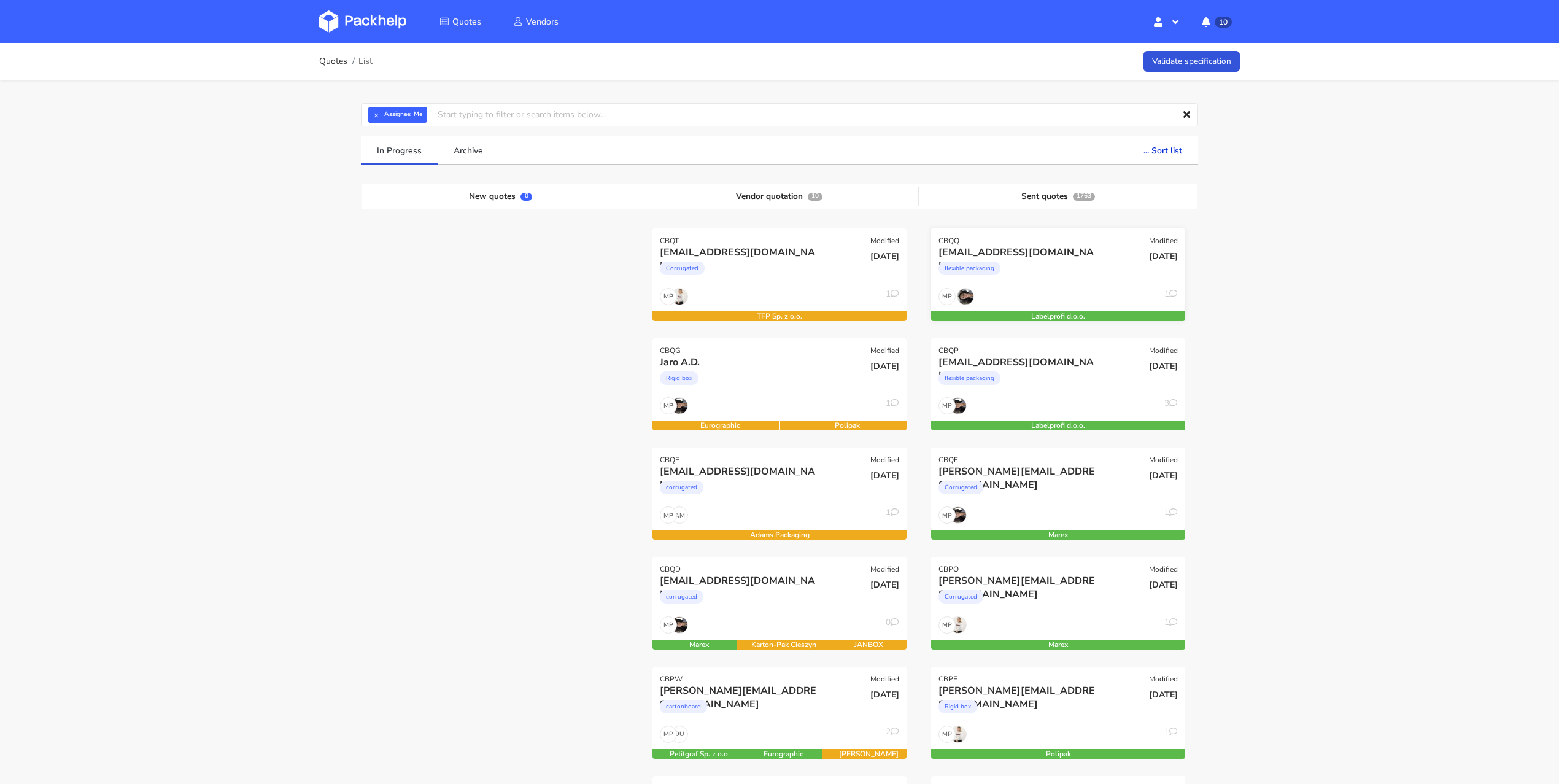
click at [1034, 281] on div "flexible packaging" at bounding box center [1019, 271] width 162 height 24
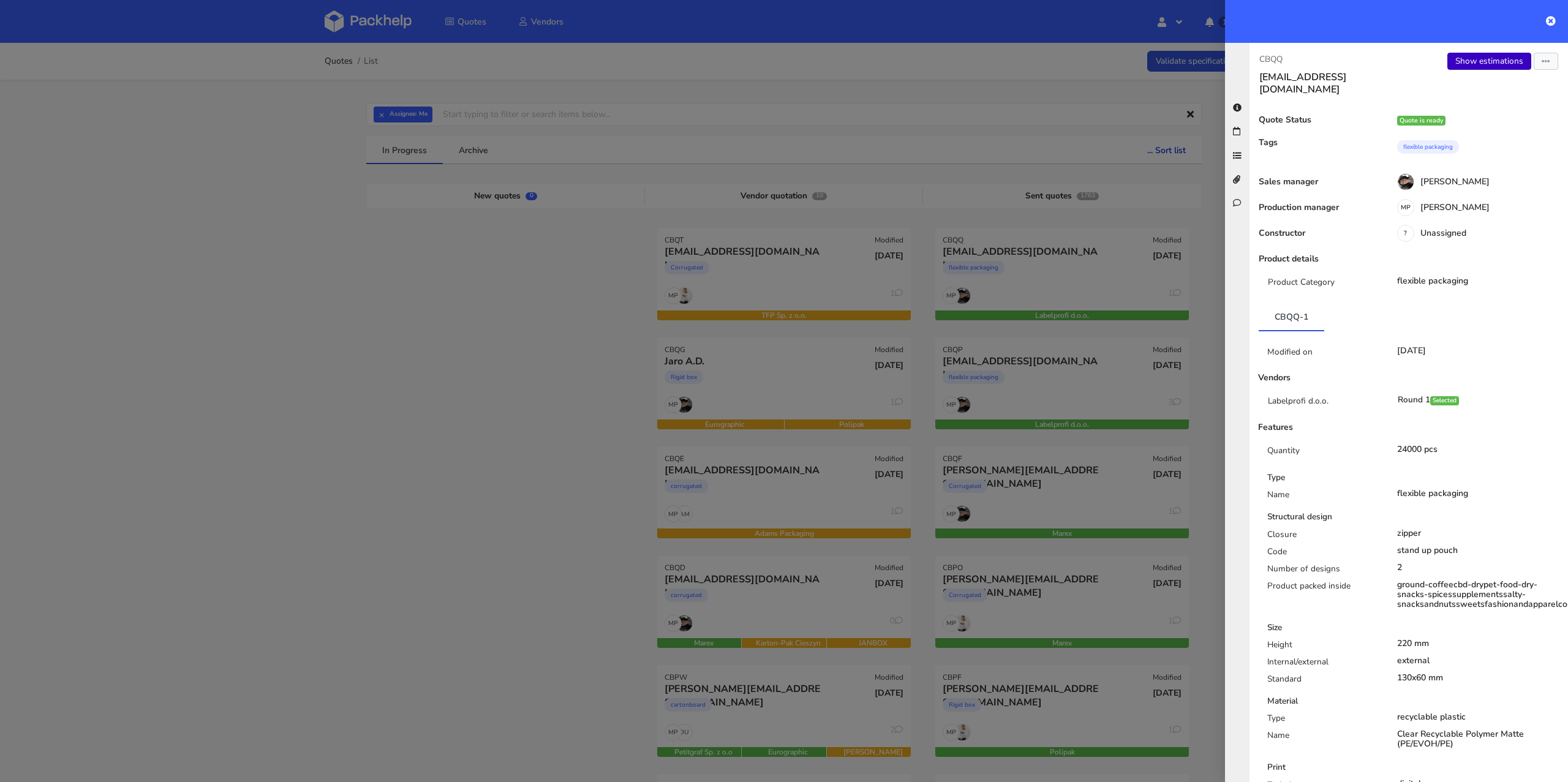
click at [1482, 61] on link "Show estimations" at bounding box center [1489, 61] width 84 height 17
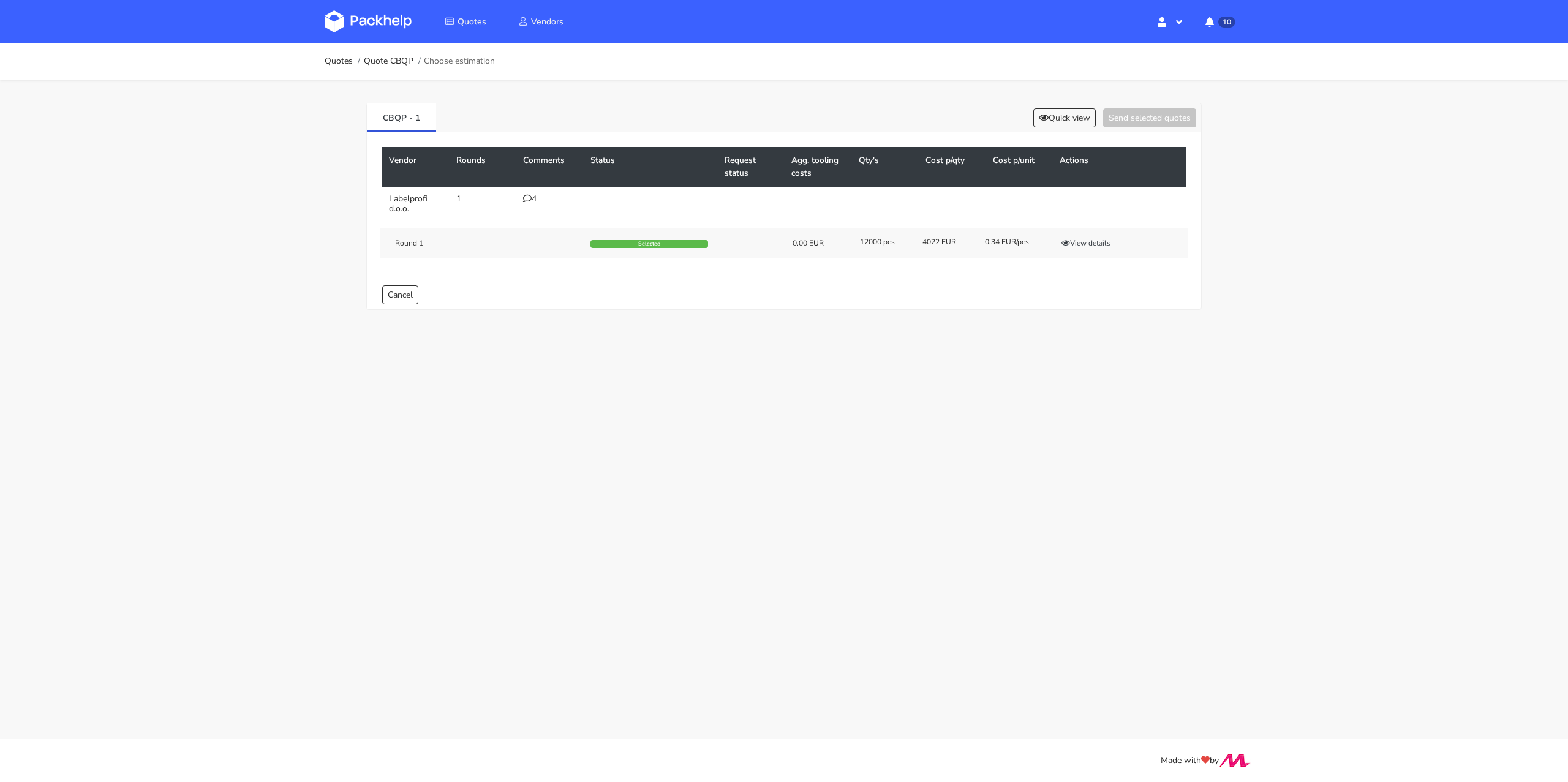
click at [527, 194] on icon at bounding box center [527, 198] width 8 height 8
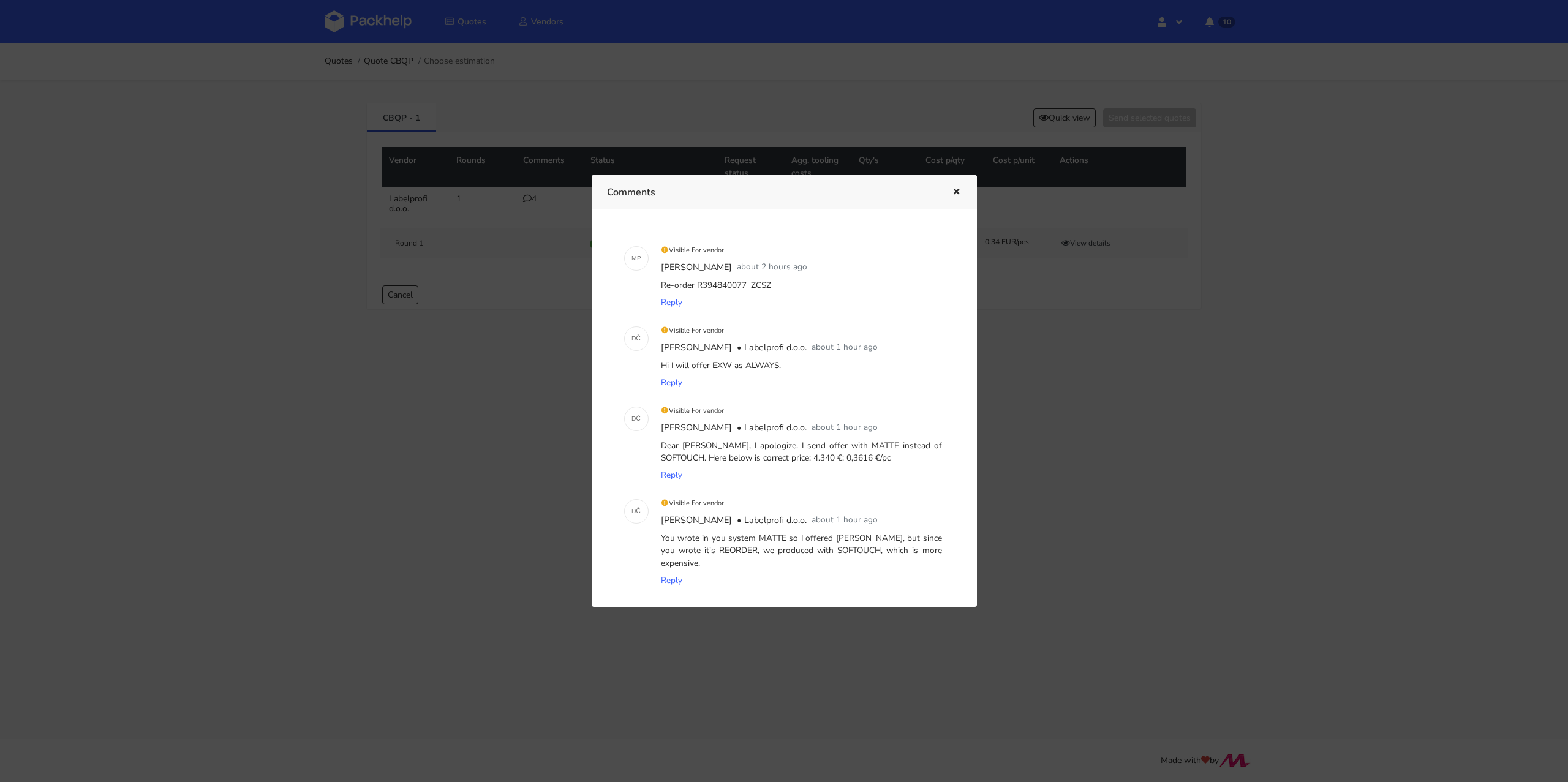
drag, startPoint x: 855, startPoint y: 457, endPoint x: 765, endPoint y: 457, distance: 90.0
click at [765, 457] on div "Dear [PERSON_NAME], I apologize. I send offer with MATTE instead of SOFTOUCH. H…" at bounding box center [801, 452] width 286 height 30
click at [955, 188] on icon "button" at bounding box center [956, 192] width 10 height 8
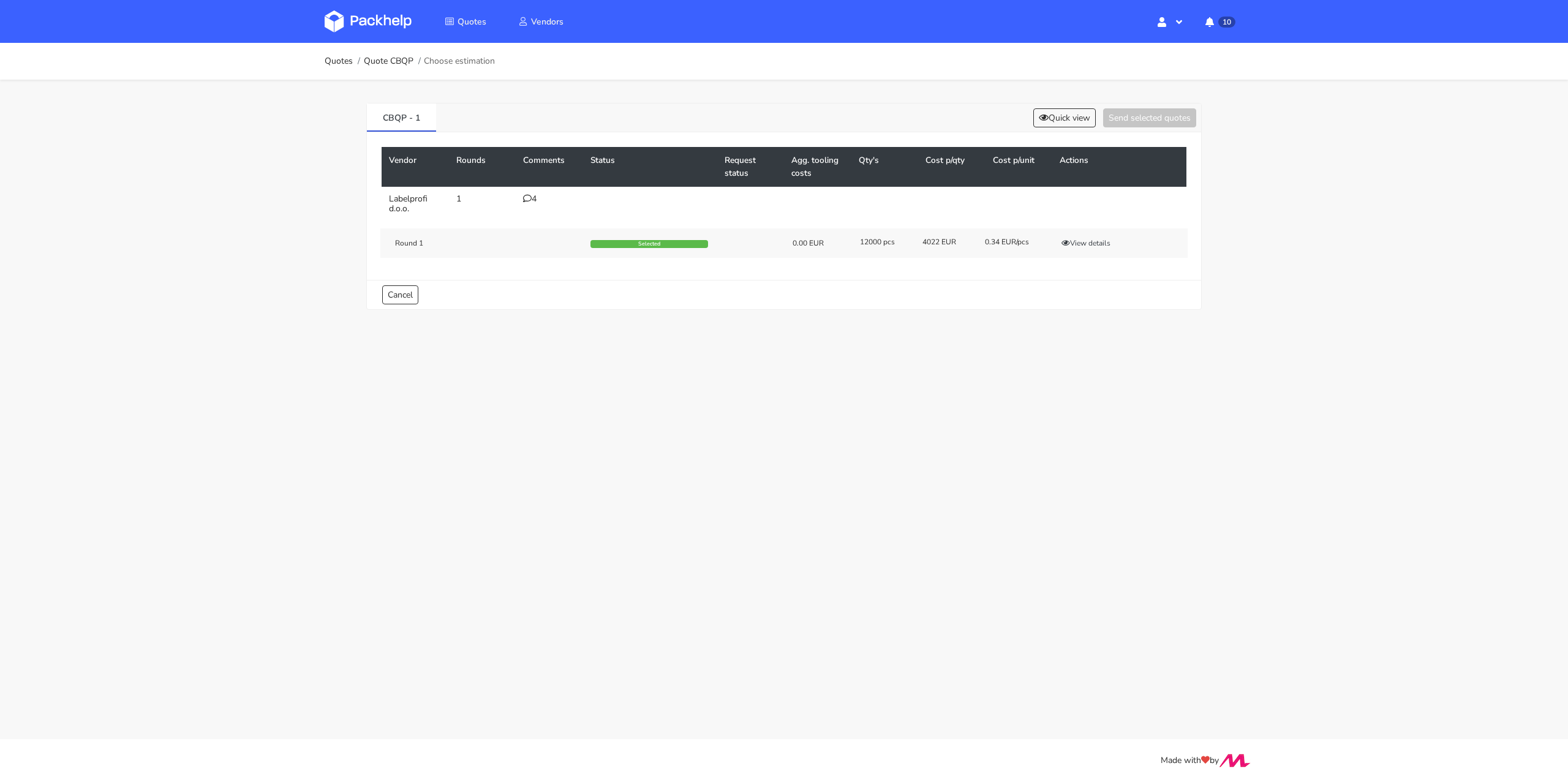
click at [1056, 127] on div "CBQP - 1 Quick view Send selected quotes" at bounding box center [784, 118] width 835 height 29
click at [1058, 120] on button "Quick view" at bounding box center [1064, 118] width 62 height 19
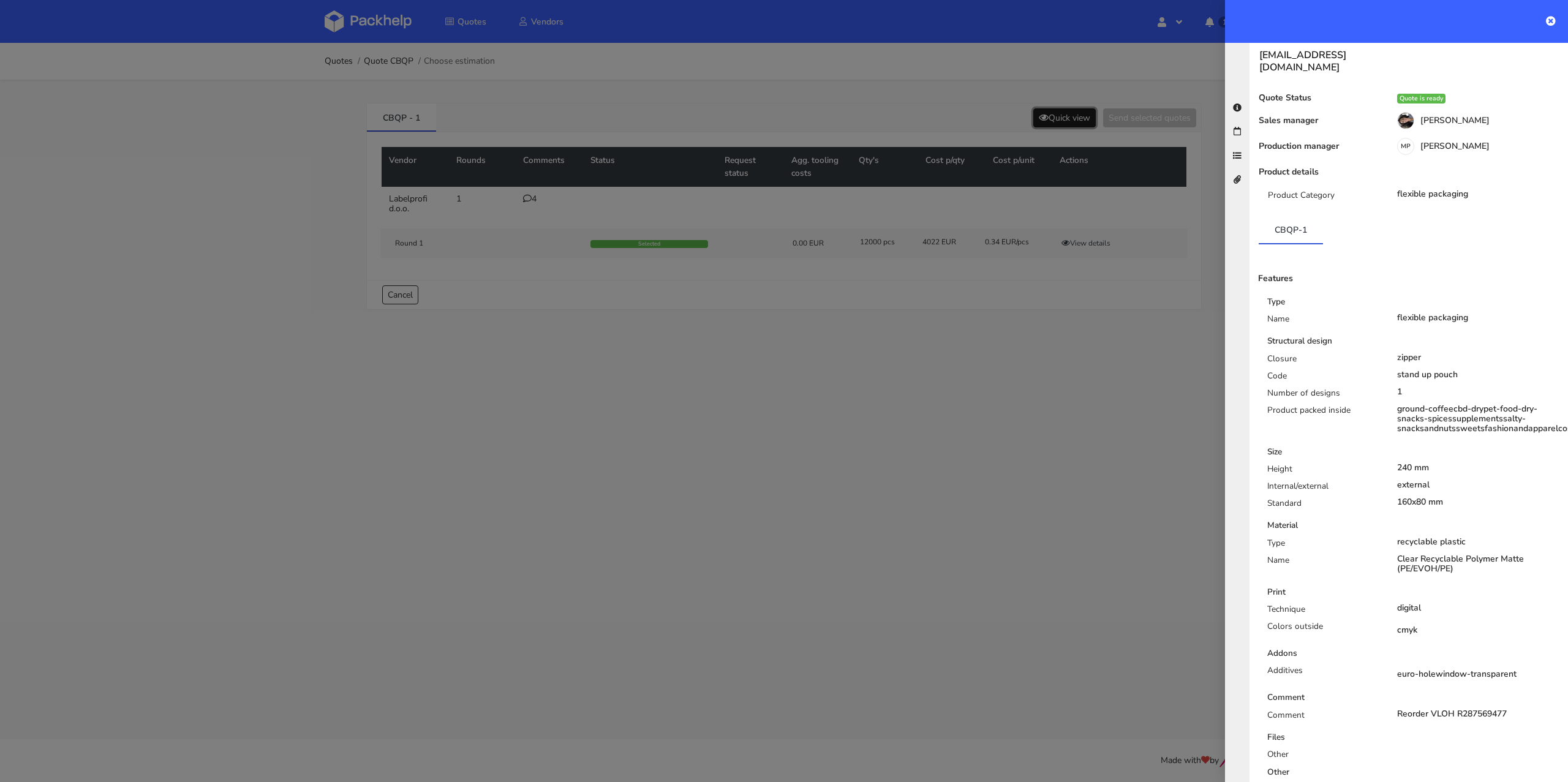
scroll to position [138, 0]
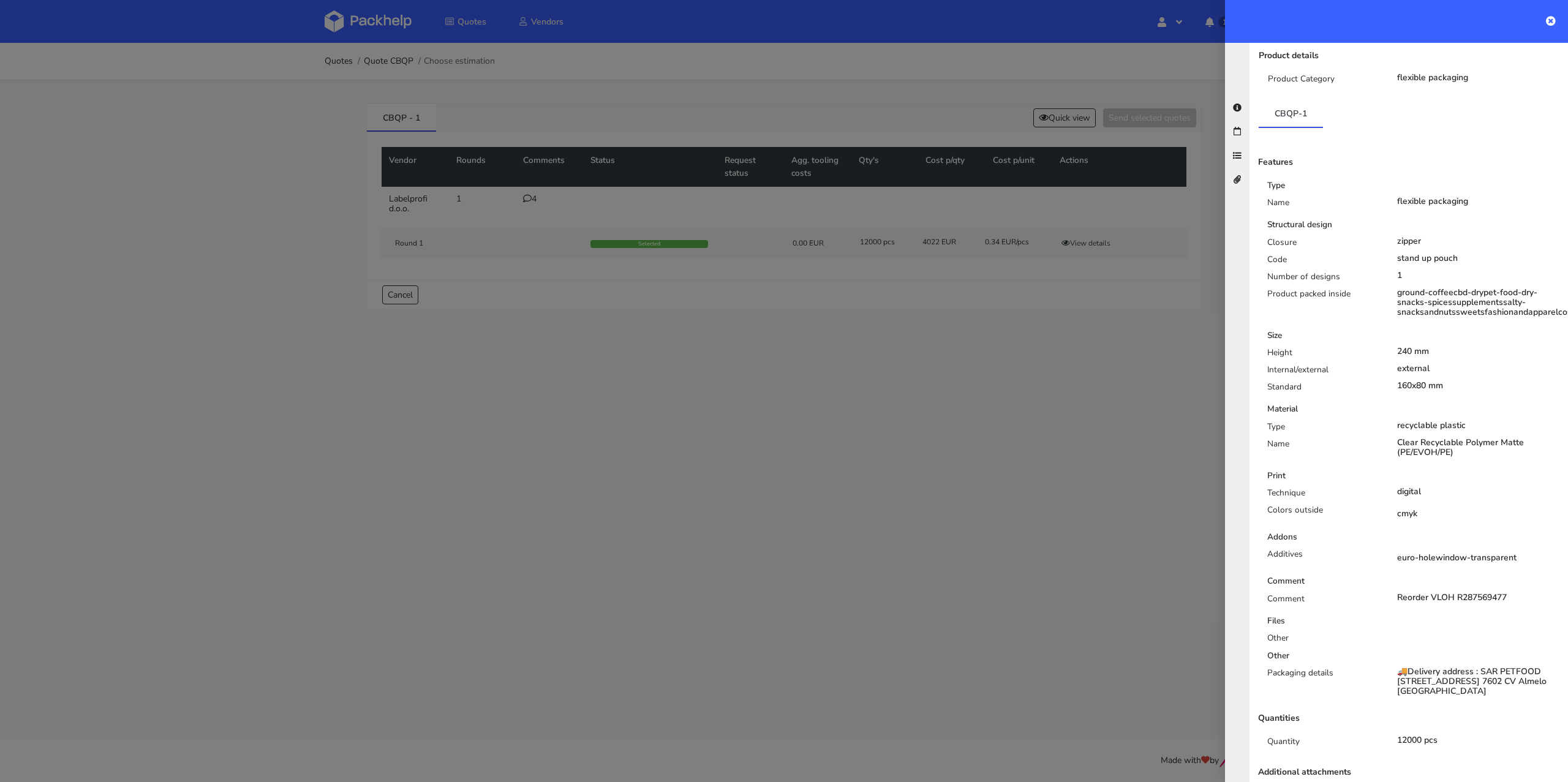
click at [1044, 358] on div at bounding box center [784, 391] width 1568 height 782
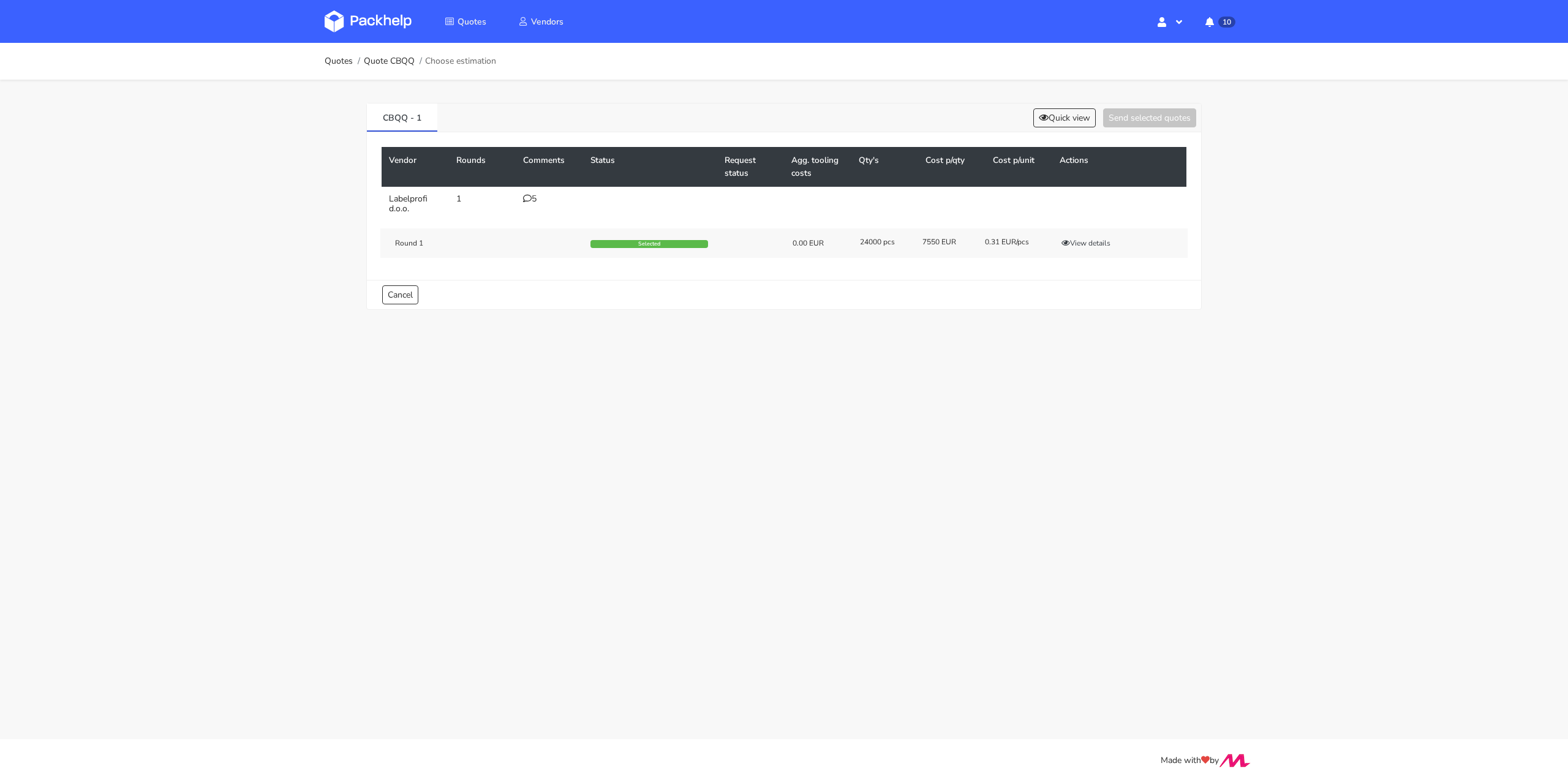
click at [535, 201] on div "5" at bounding box center [549, 199] width 53 height 10
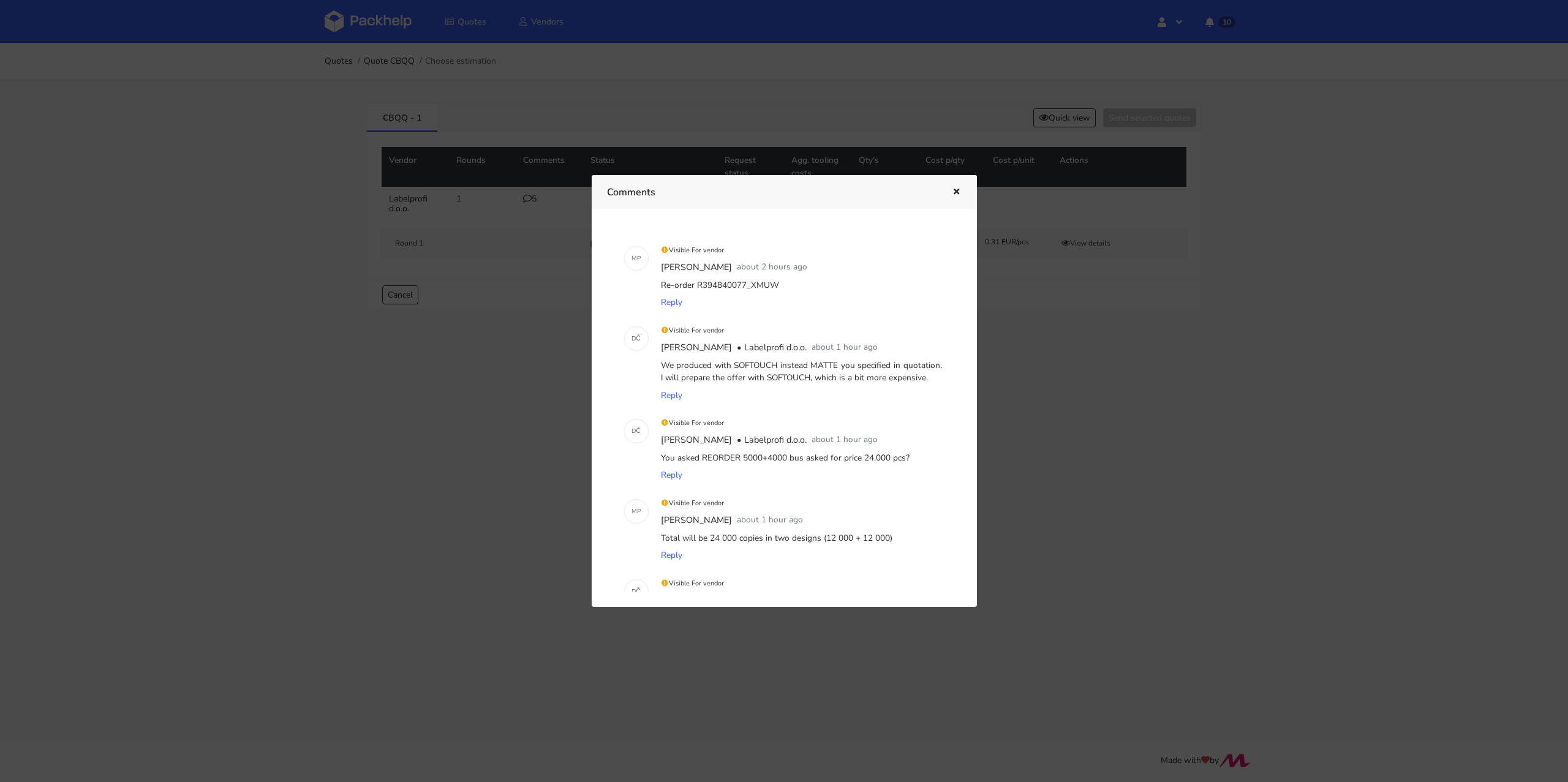
click at [952, 190] on icon "button" at bounding box center [956, 192] width 10 height 8
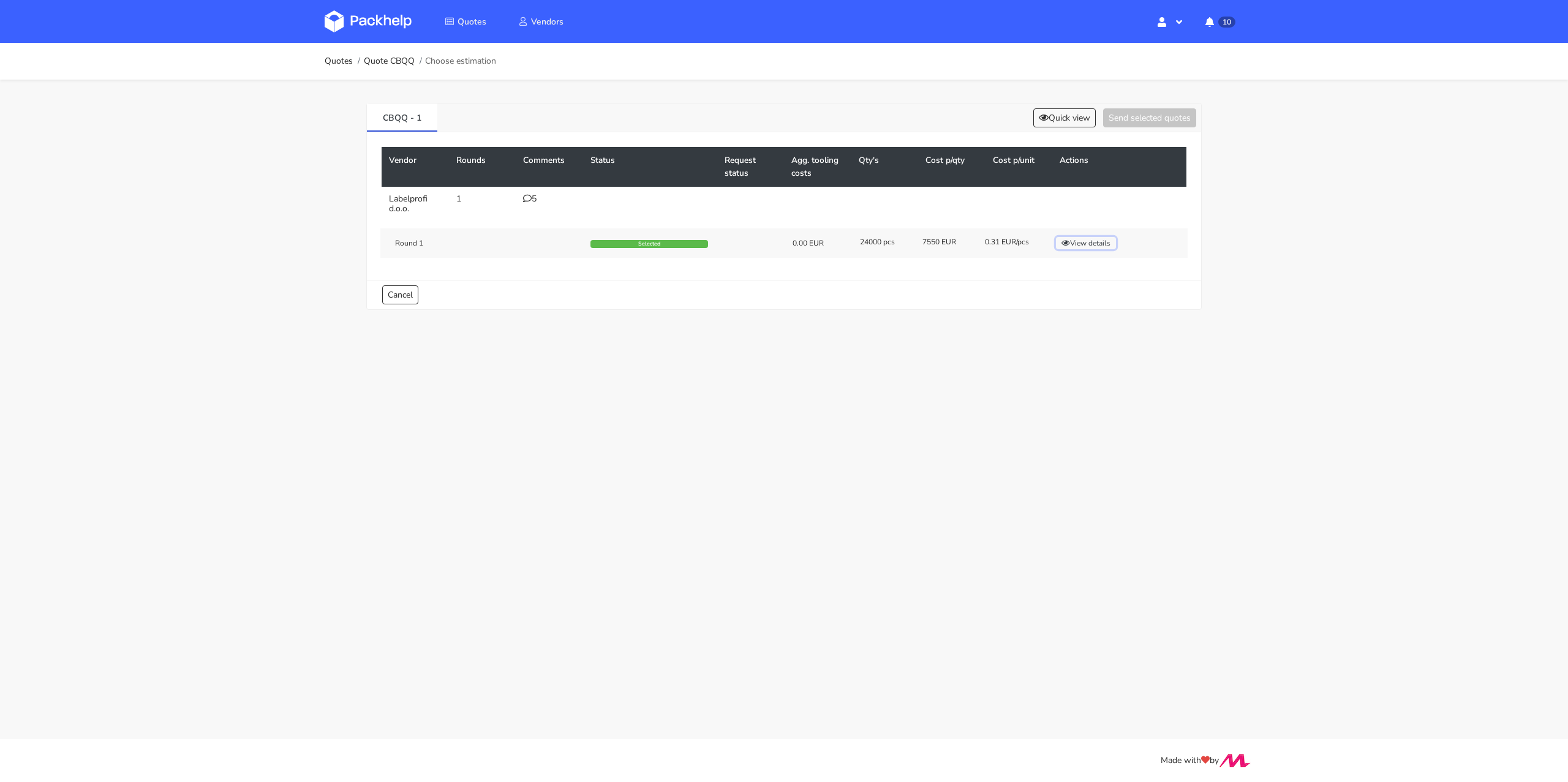
click at [1093, 239] on button "View details" at bounding box center [1085, 242] width 60 height 12
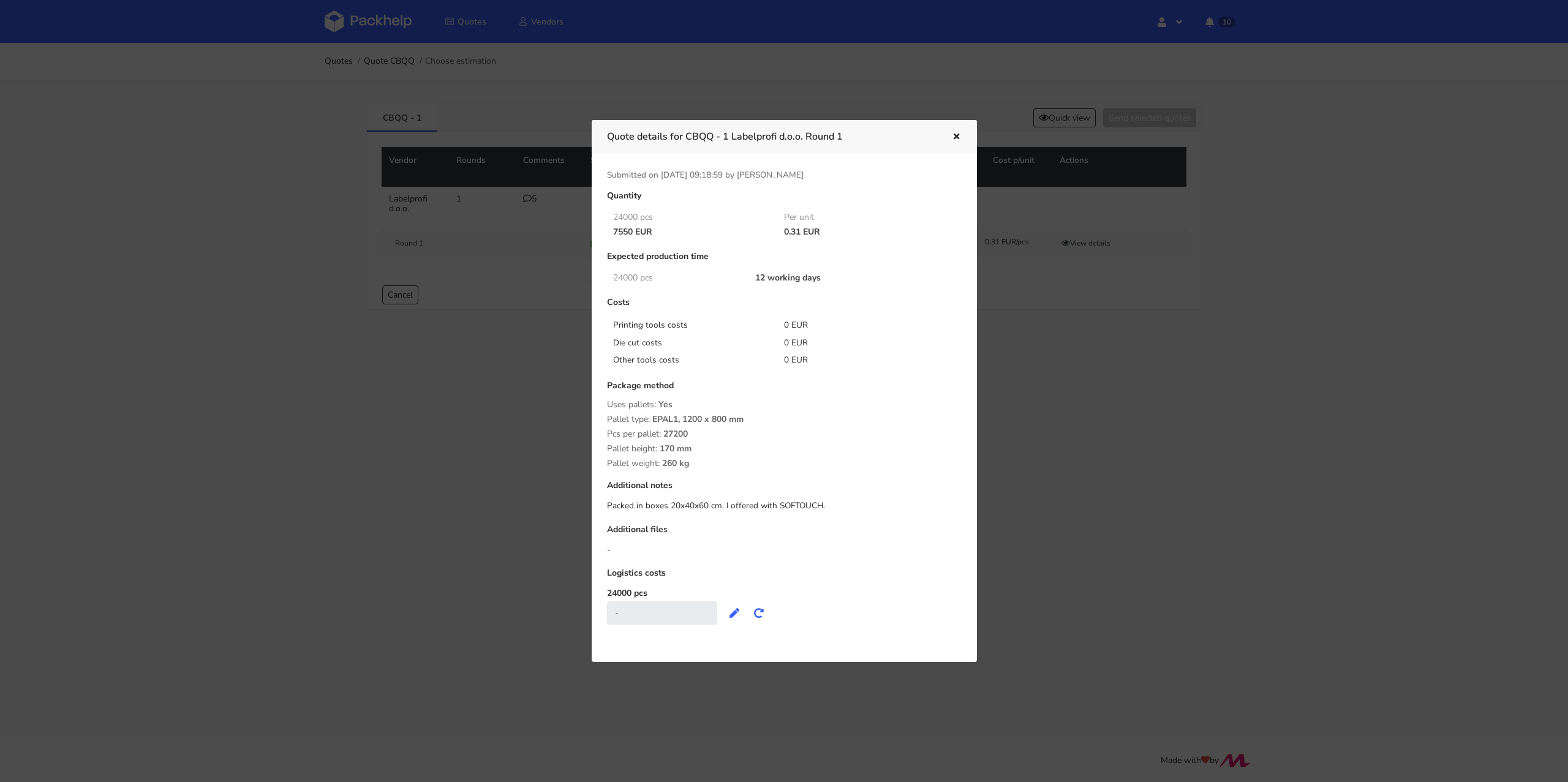
click at [955, 131] on button "button" at bounding box center [955, 137] width 14 height 16
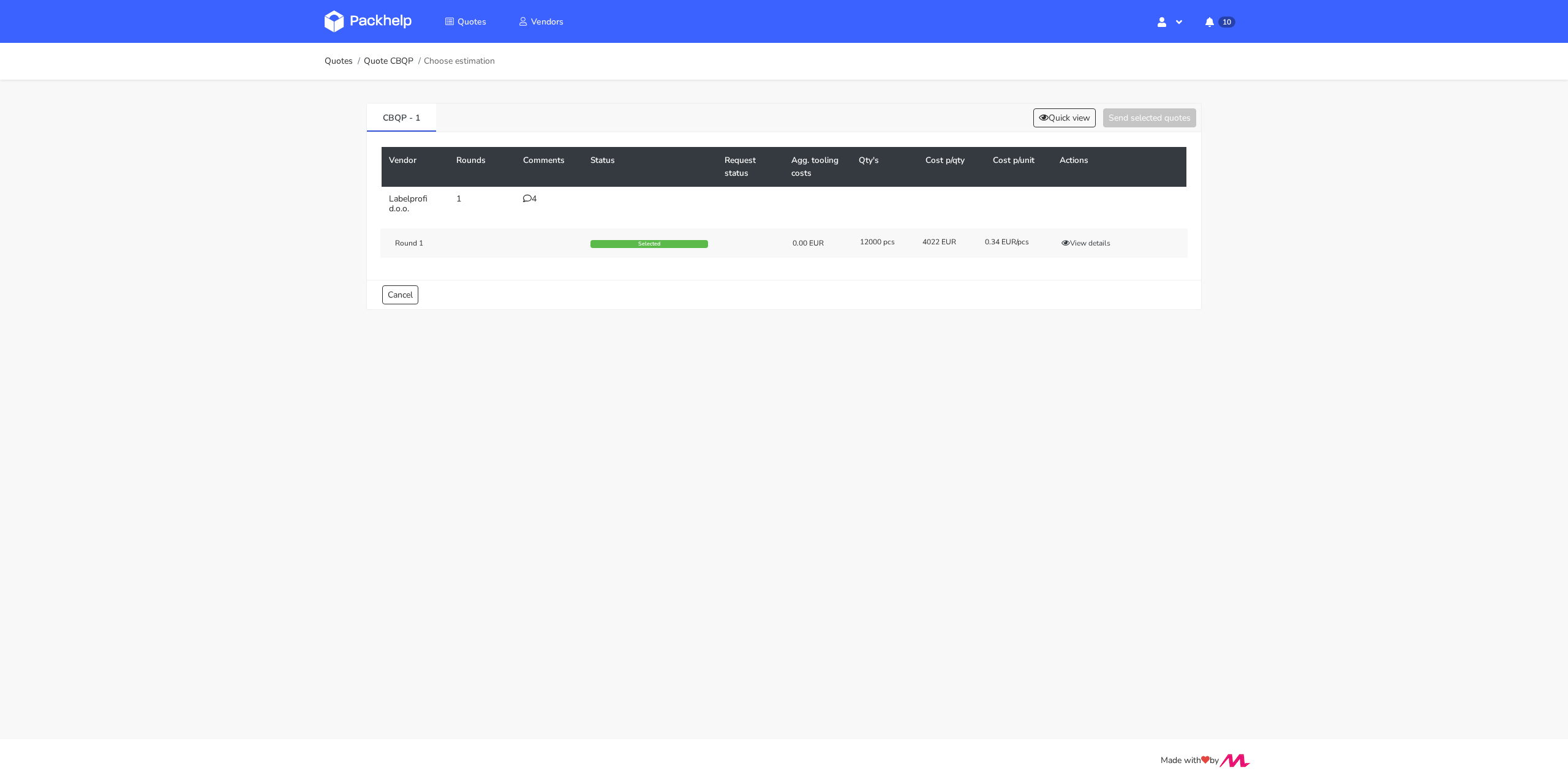
click at [524, 192] on td "4" at bounding box center [549, 203] width 68 height 34
click at [529, 196] on icon at bounding box center [527, 198] width 8 height 8
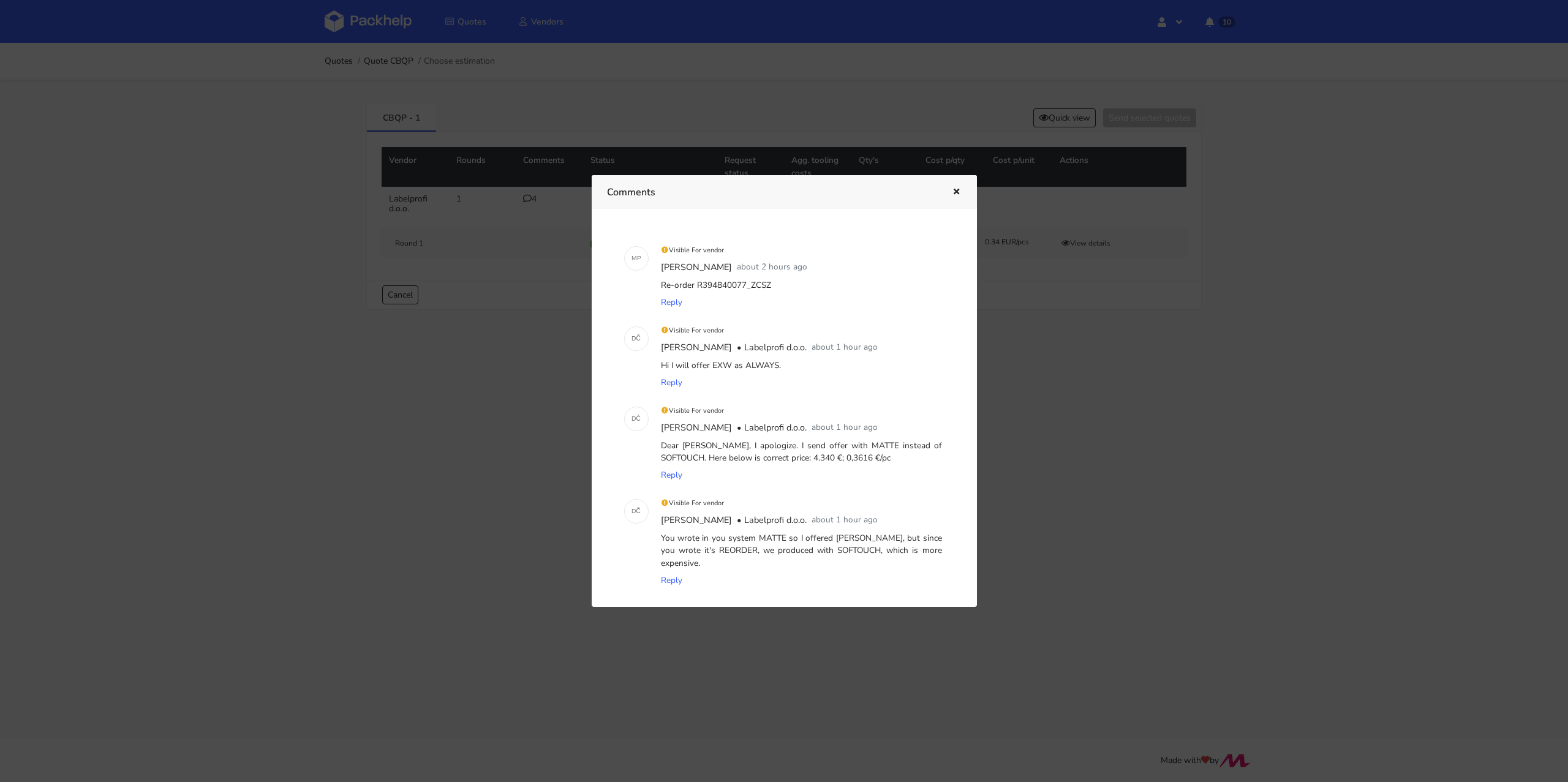
drag, startPoint x: 793, startPoint y: 458, endPoint x: 836, endPoint y: 458, distance: 43.0
click at [836, 458] on div "Dear [PERSON_NAME], I apologize. I send offer with MATTE instead of SOFTOUCH. H…" at bounding box center [801, 452] width 286 height 30
click at [880, 473] on div "Reply" at bounding box center [801, 475] width 286 height 17
drag, startPoint x: 865, startPoint y: 461, endPoint x: 732, endPoint y: 460, distance: 133.0
click at [732, 460] on div "Dear [PERSON_NAME], I apologize. I send offer with MATTE instead of SOFTOUCH. H…" at bounding box center [801, 452] width 286 height 30
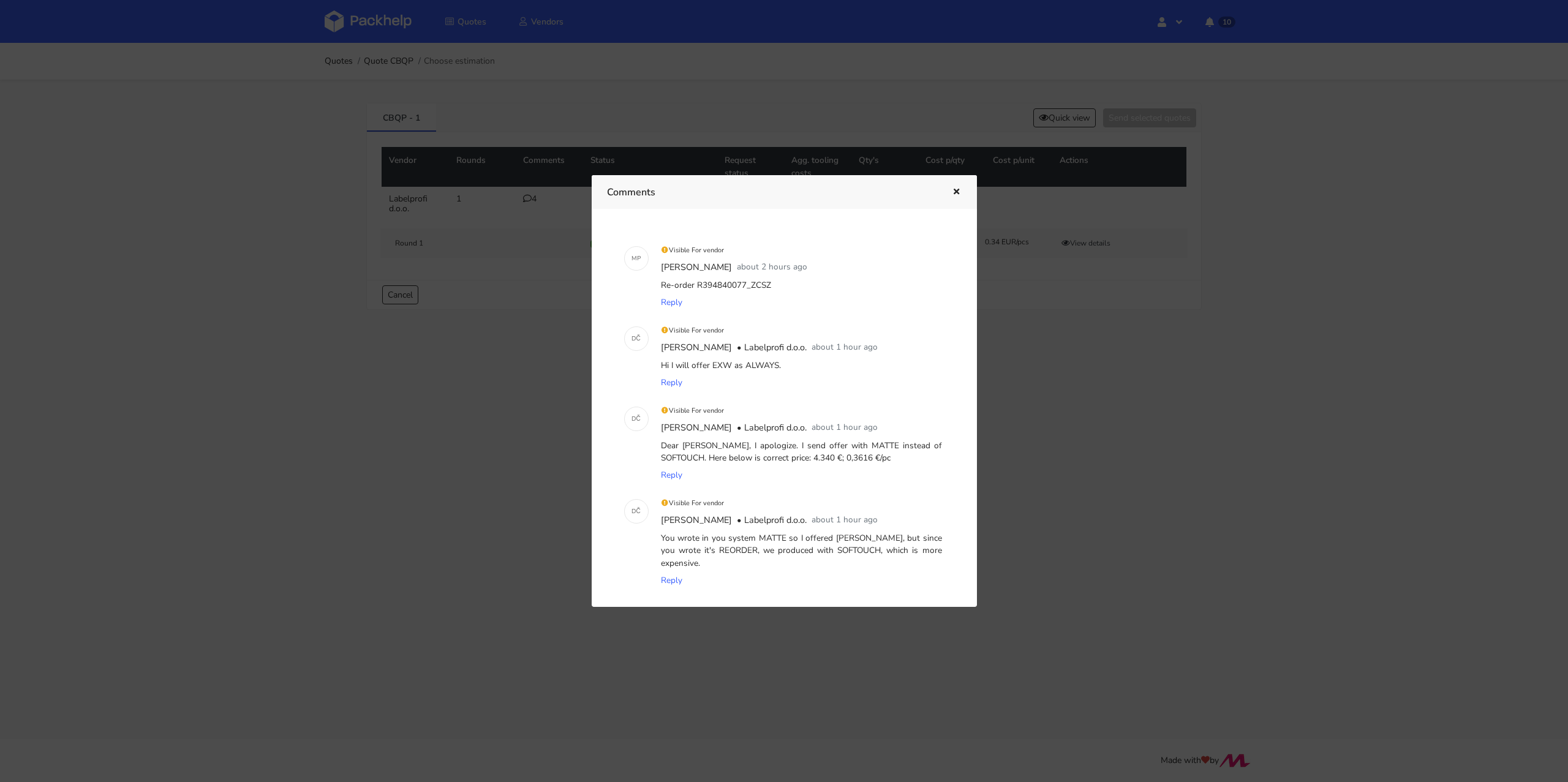
click at [955, 195] on icon "button" at bounding box center [956, 192] width 10 height 8
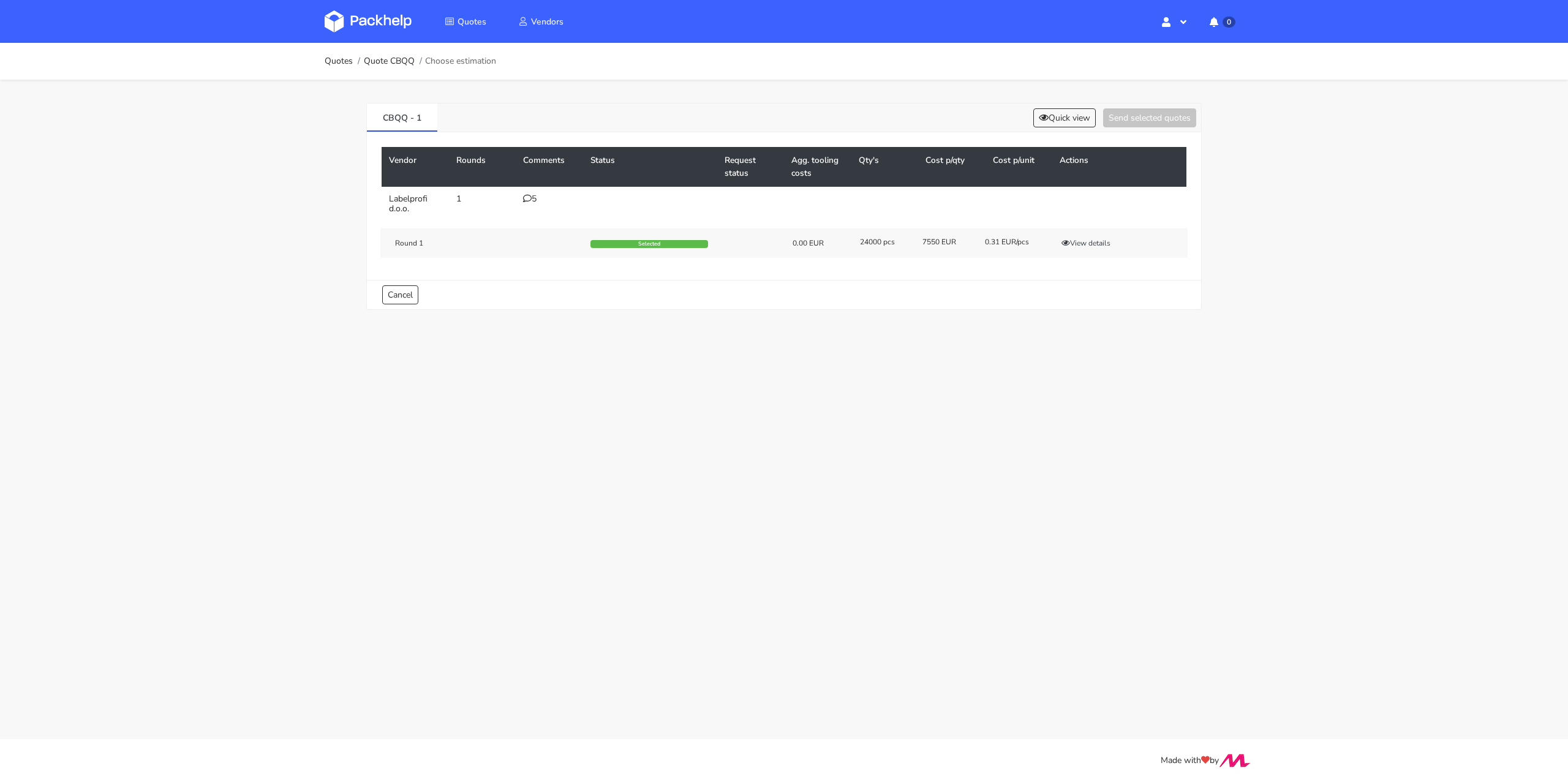
click at [530, 201] on icon at bounding box center [527, 198] width 8 height 8
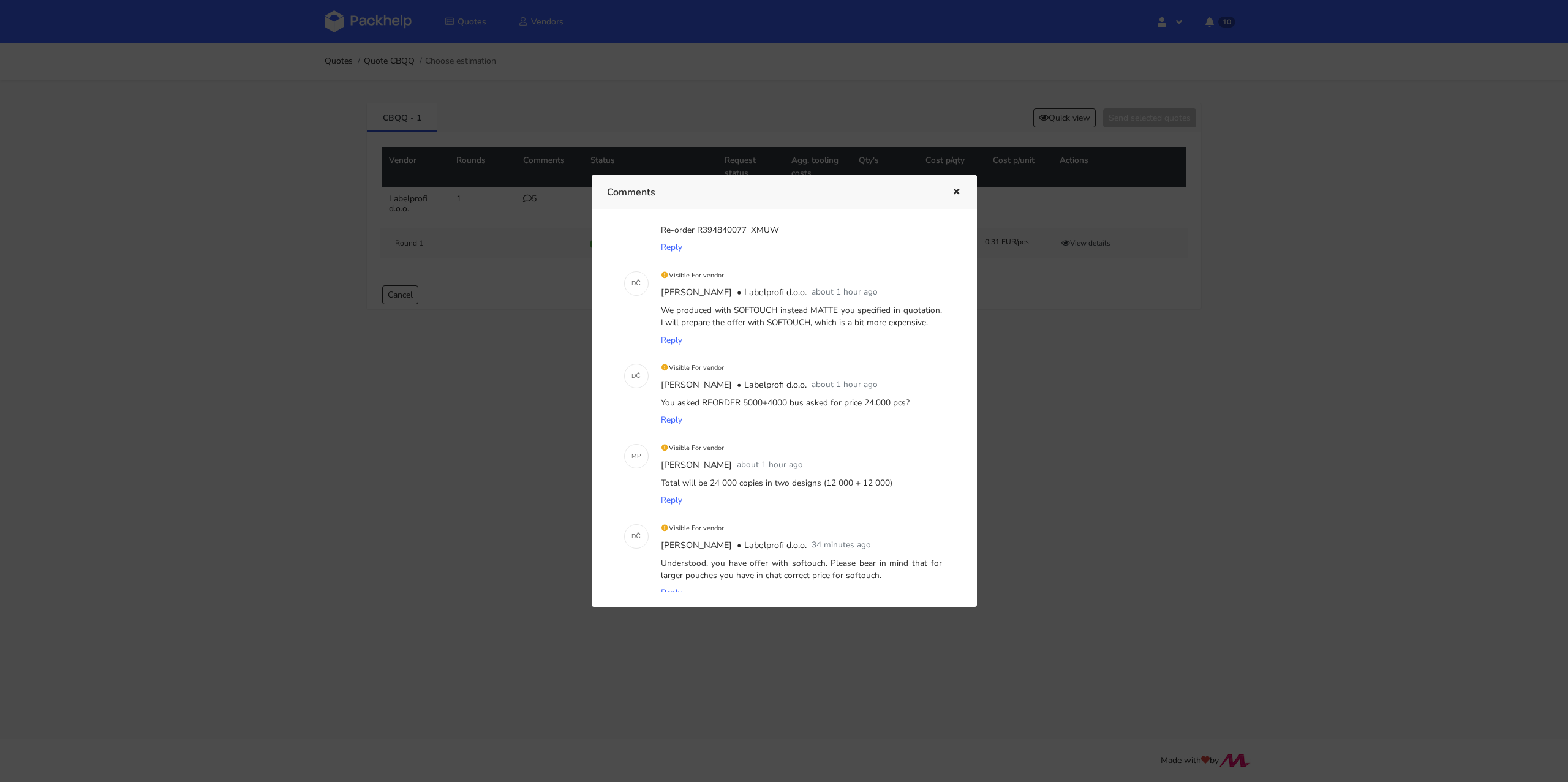
scroll to position [122, 0]
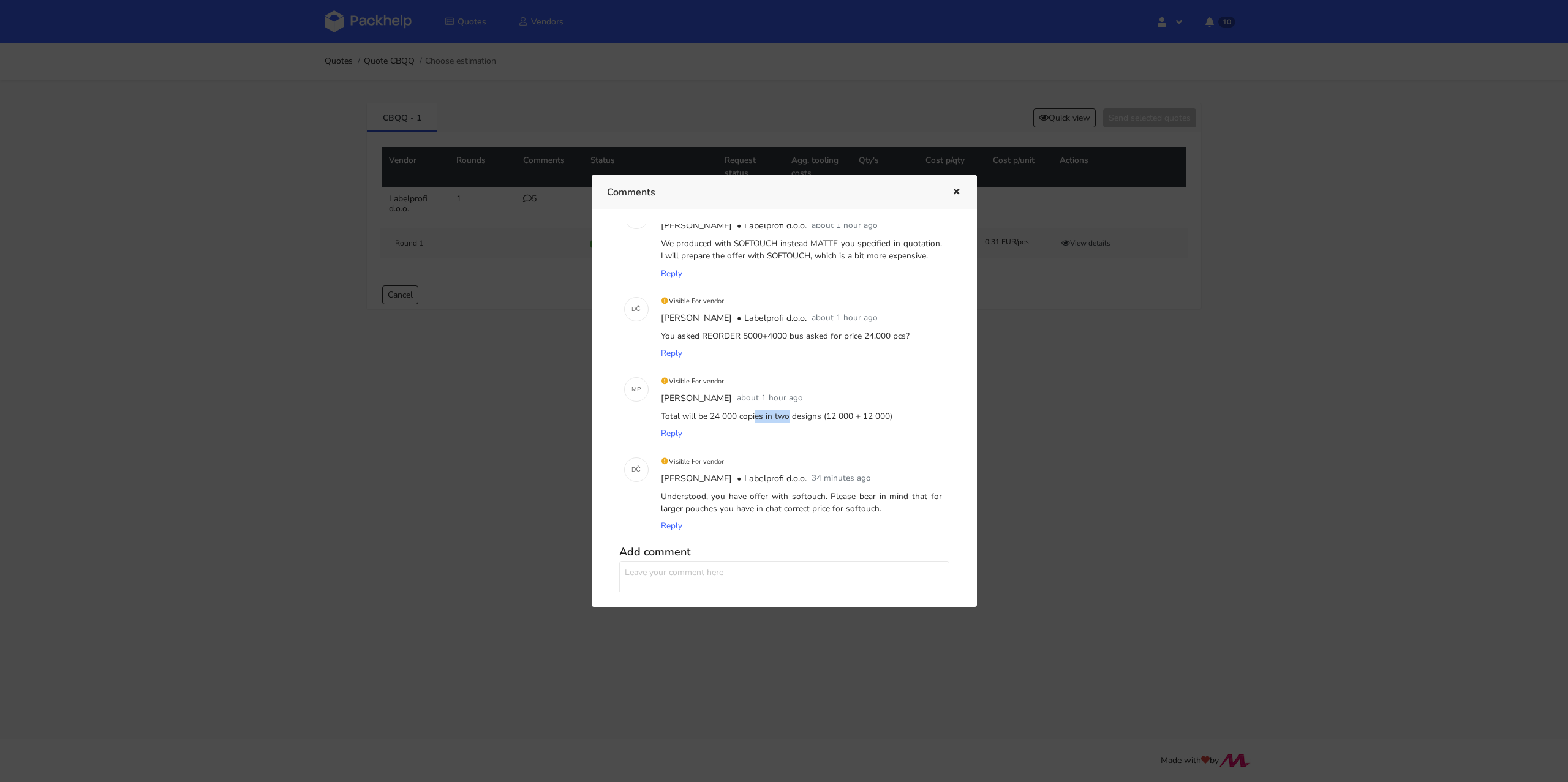
drag, startPoint x: 707, startPoint y: 414, endPoint x: 742, endPoint y: 417, distance: 35.1
click at [742, 417] on div "Total will be 24 000 copies in two designs (12 000 + 12 000)" at bounding box center [801, 416] width 286 height 17
click at [957, 190] on icon "button" at bounding box center [956, 192] width 10 height 8
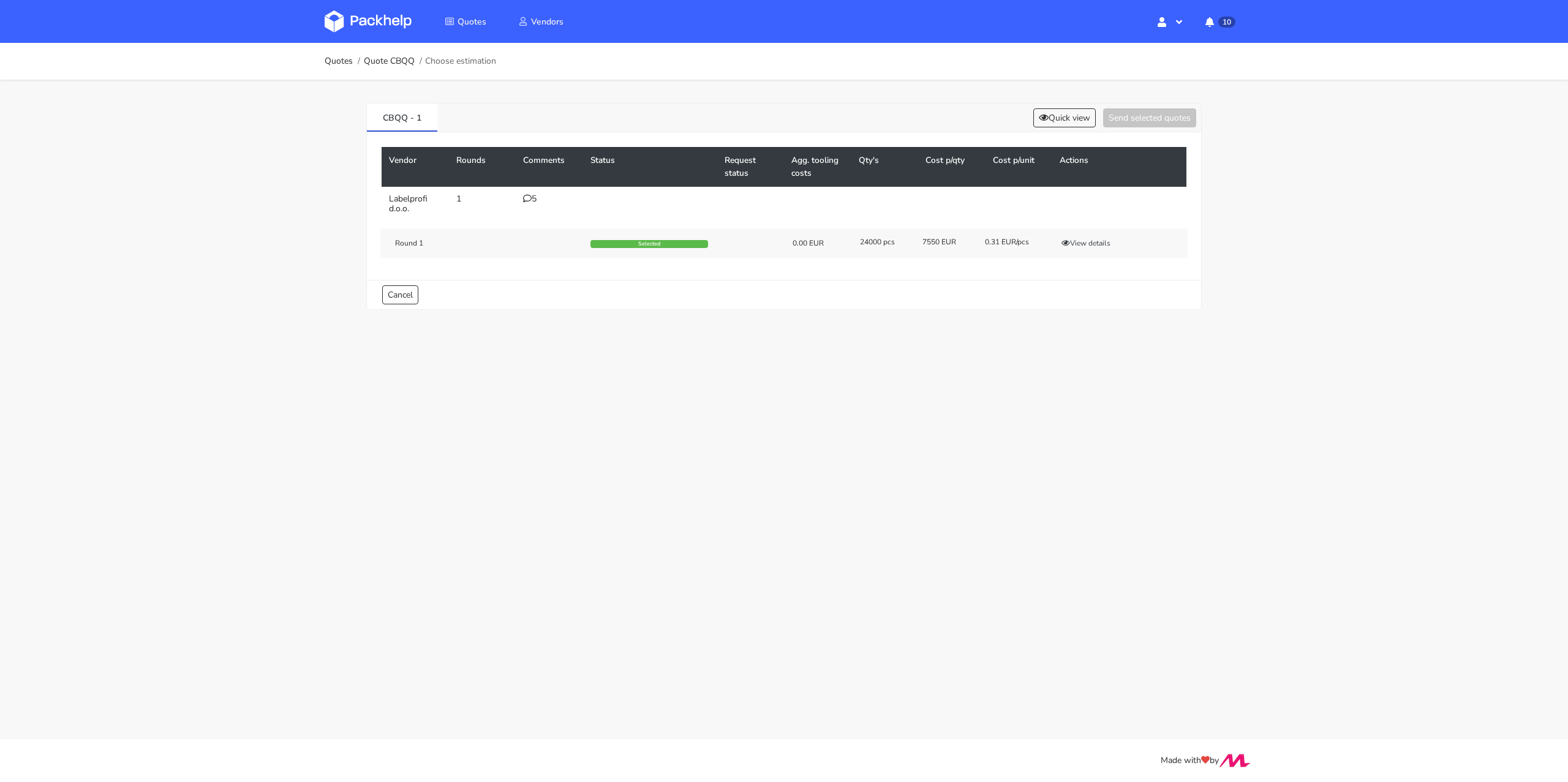
click at [1084, 249] on div "Round 1 Selected 0.00 EUR 24000 pcs 7550 EUR 0.31 EUR/pcs View details" at bounding box center [784, 243] width 807 height 30
click at [1086, 244] on button "View details" at bounding box center [1085, 242] width 60 height 12
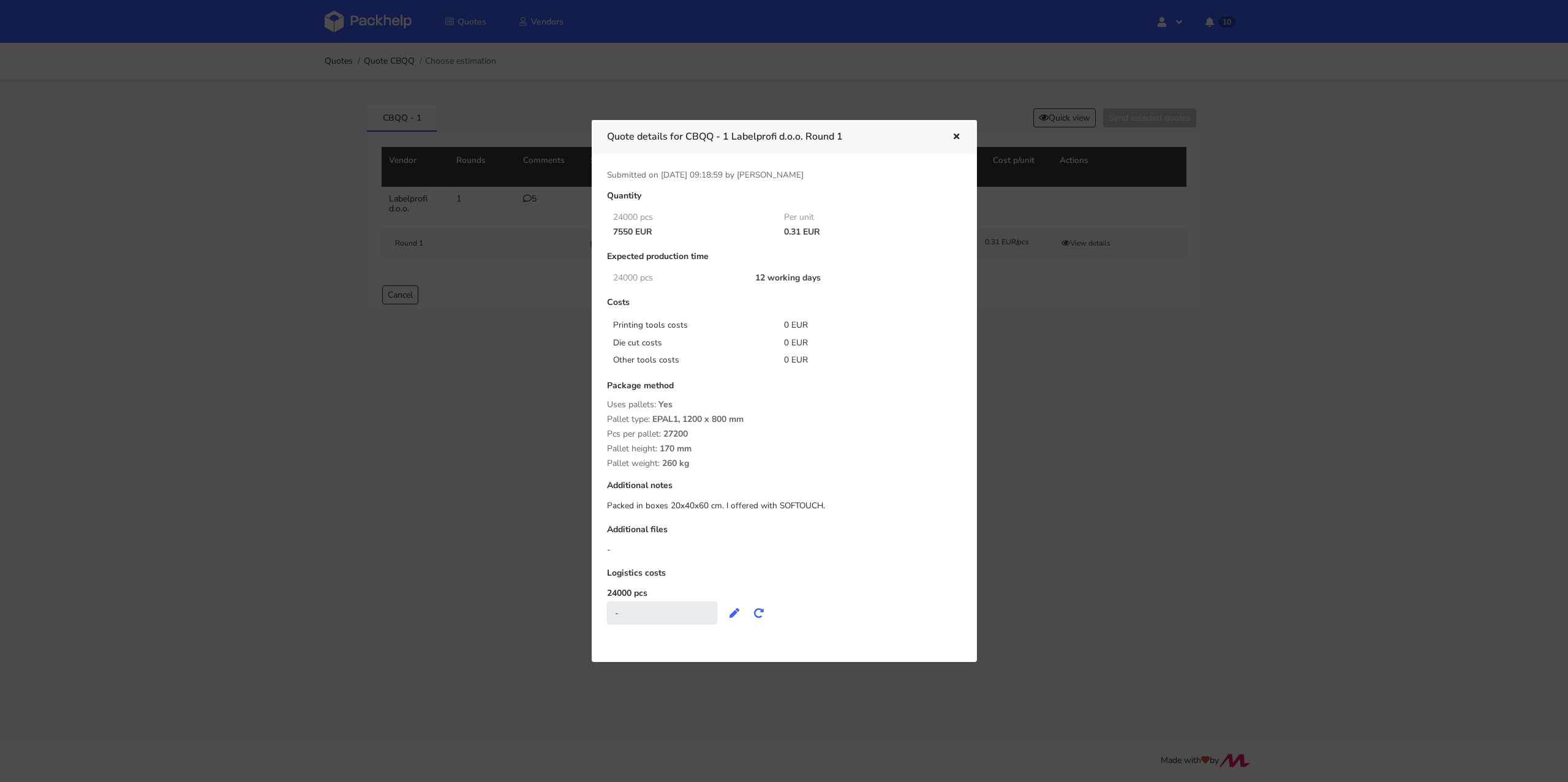
click at [955, 139] on icon "button" at bounding box center [956, 137] width 10 height 8
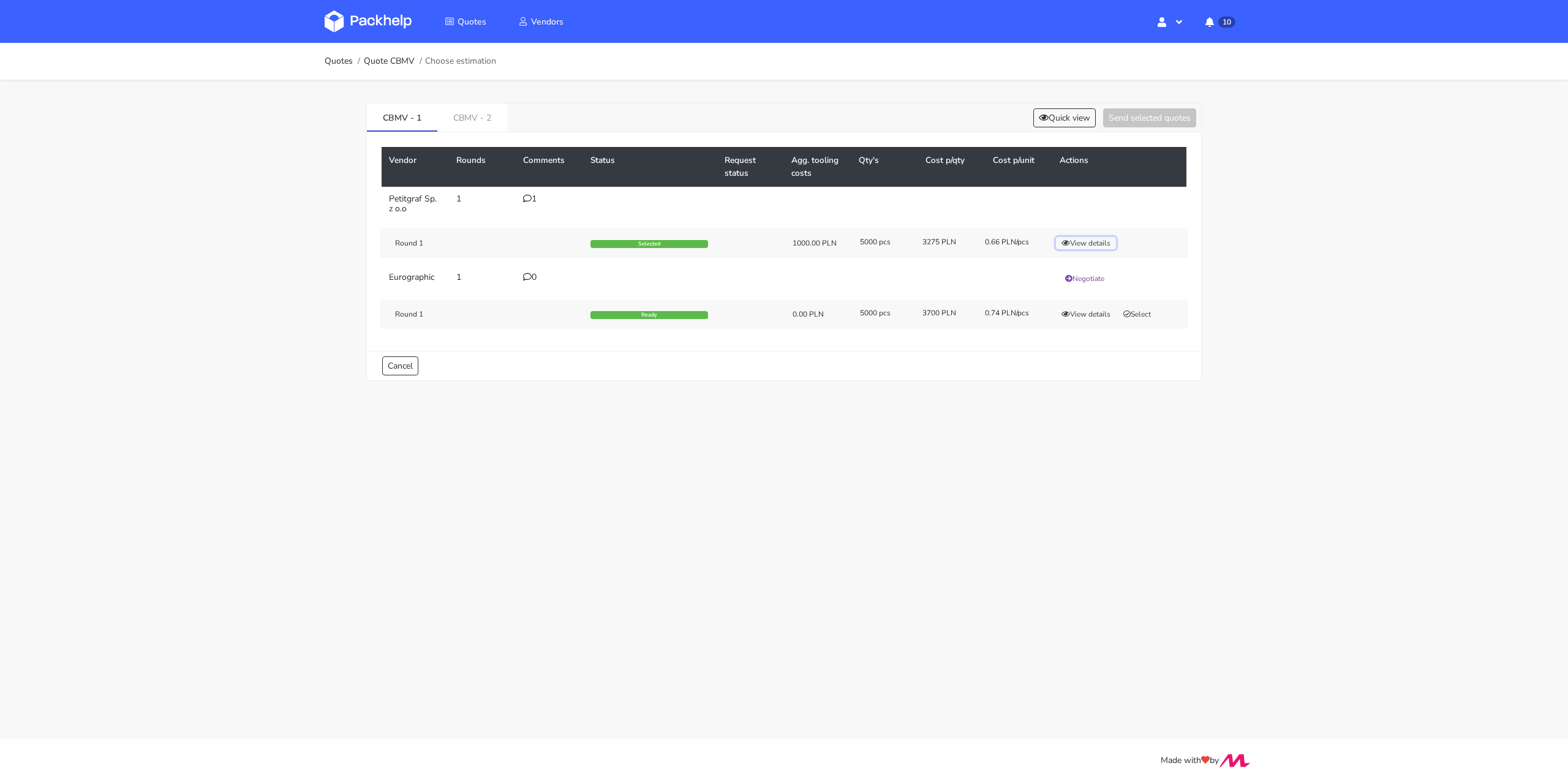
click at [1086, 239] on button "View details" at bounding box center [1085, 242] width 60 height 12
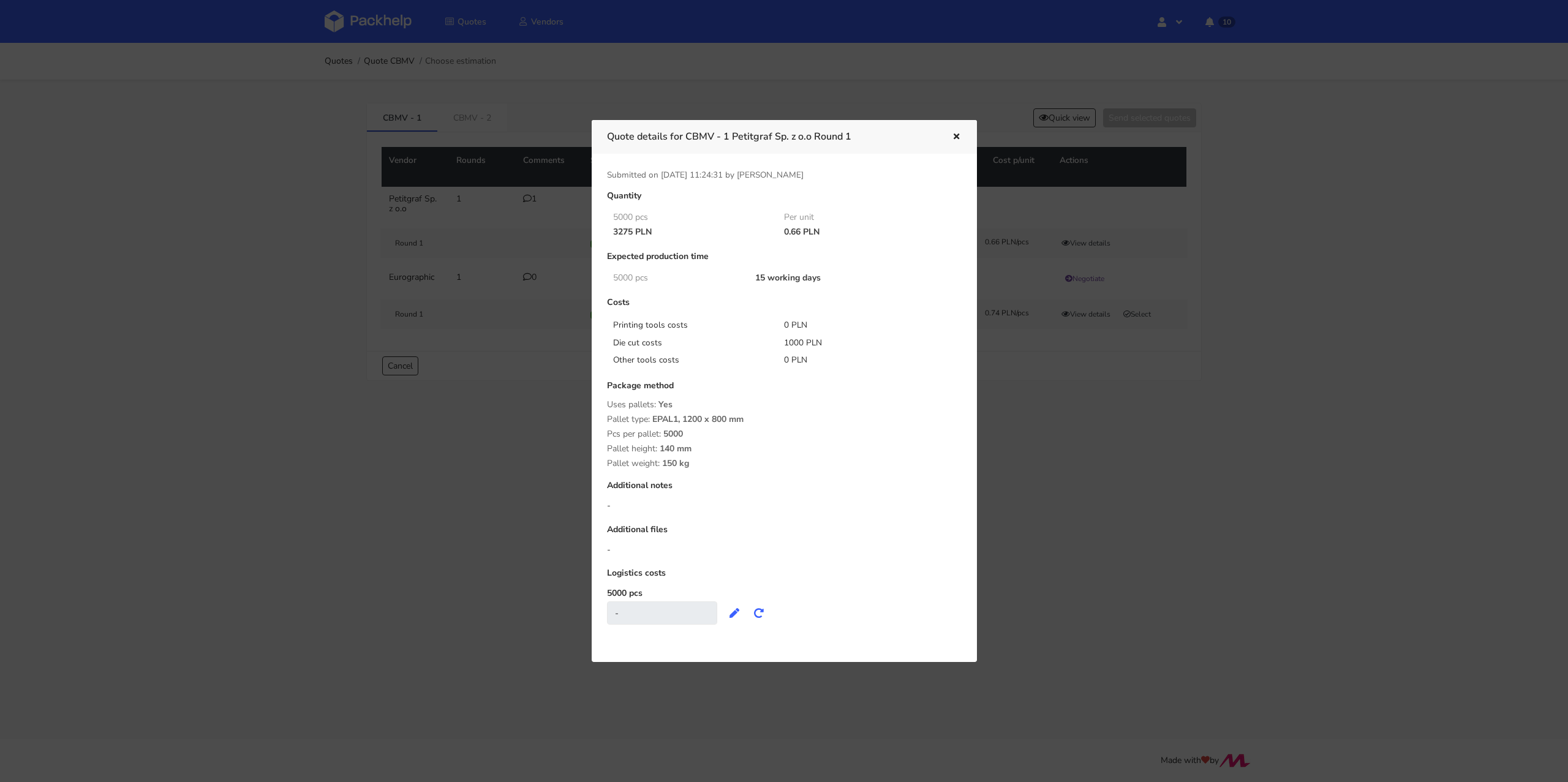
drag, startPoint x: 792, startPoint y: 233, endPoint x: 799, endPoint y: 233, distance: 7.0
click at [799, 233] on div "0.66 PLN" at bounding box center [861, 232] width 172 height 10
copy div "0.66"
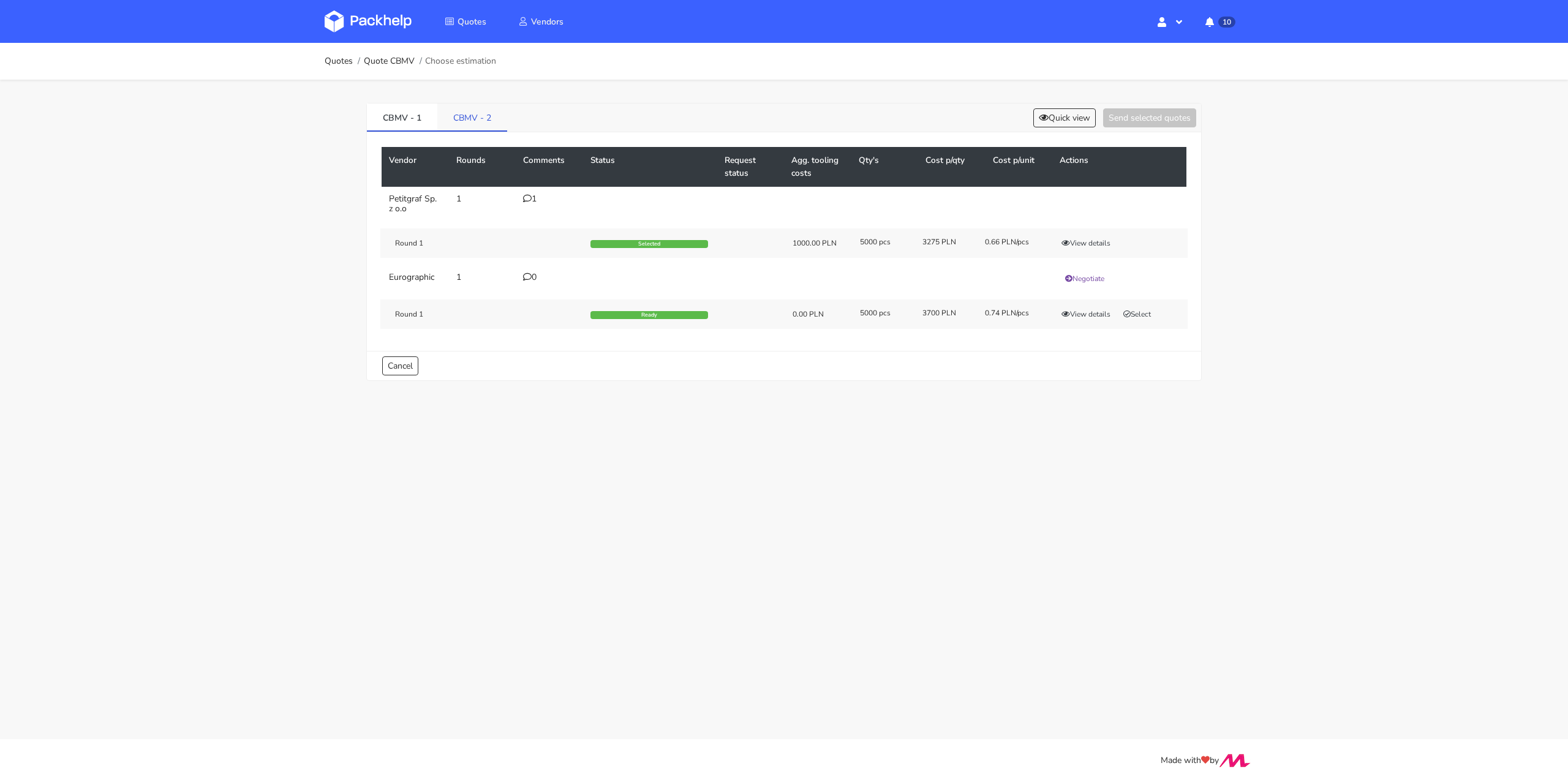
click at [468, 120] on link "CBMV - 2" at bounding box center [472, 117] width 70 height 27
click at [1093, 244] on button "View details" at bounding box center [1085, 242] width 60 height 12
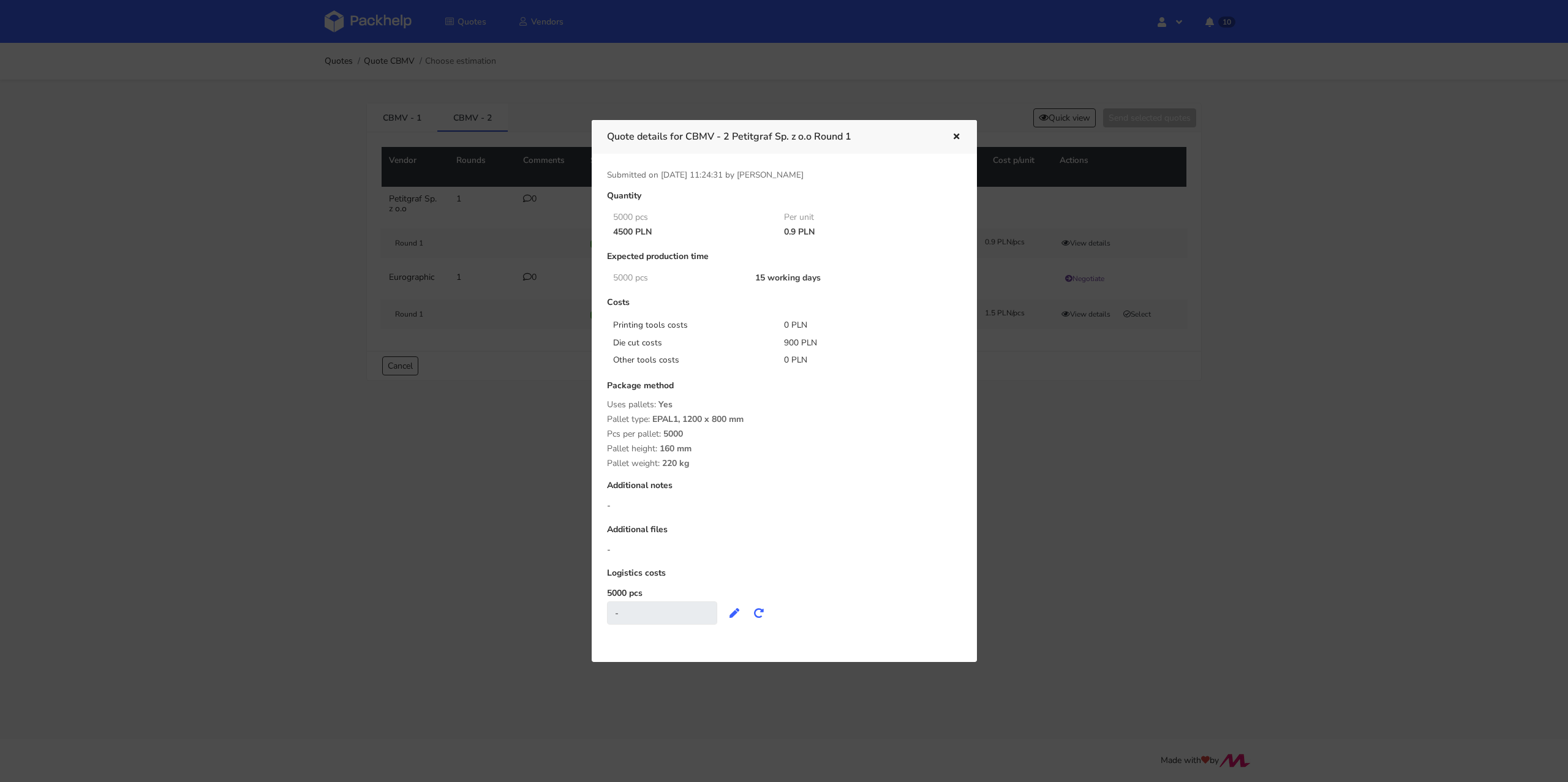
drag, startPoint x: 782, startPoint y: 229, endPoint x: 796, endPoint y: 233, distance: 14.6
click at [796, 233] on div "0.9 PLN" at bounding box center [861, 232] width 172 height 10
copy div "0.9"
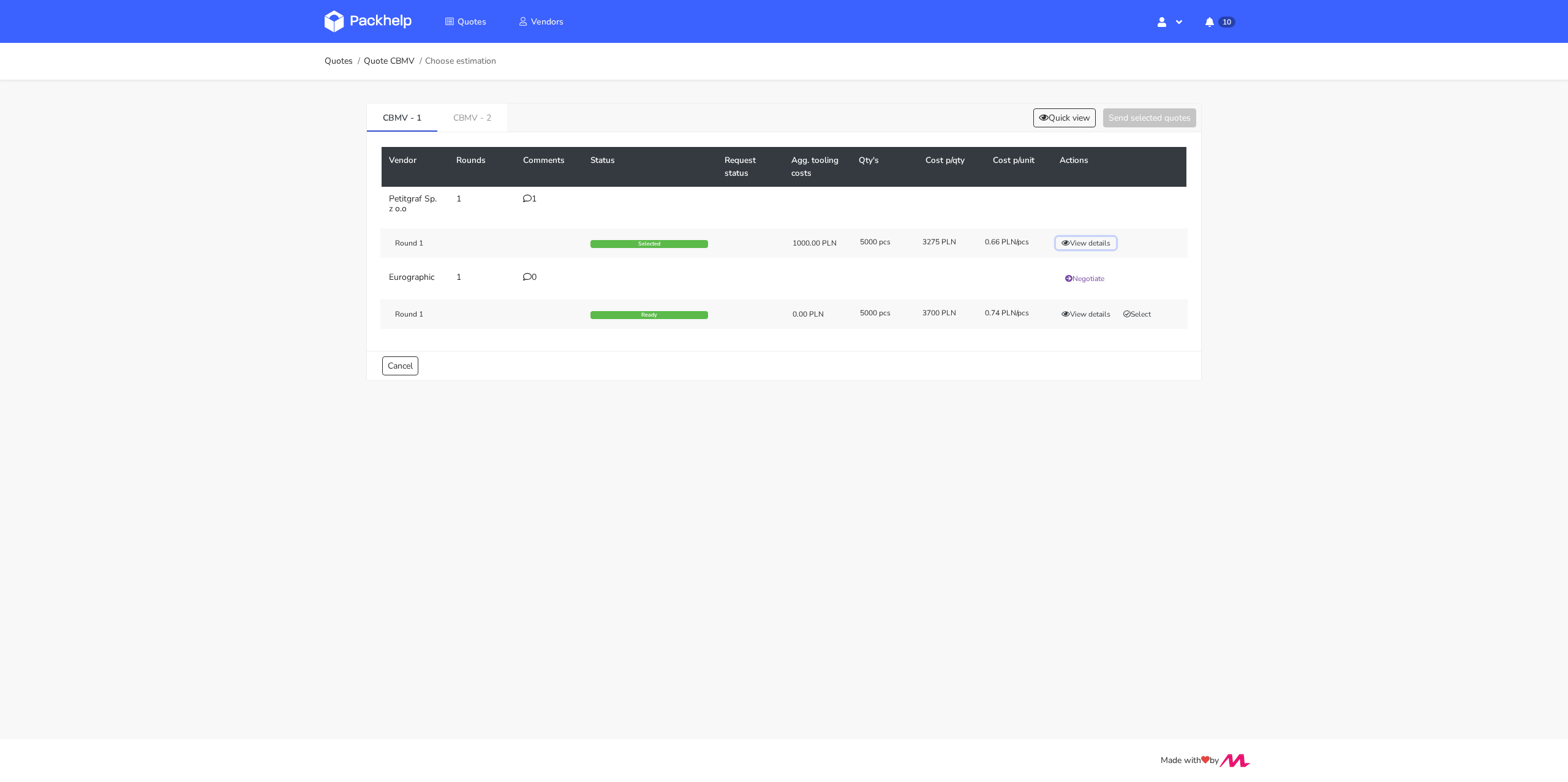
click at [1100, 244] on button "View details" at bounding box center [1085, 242] width 60 height 12
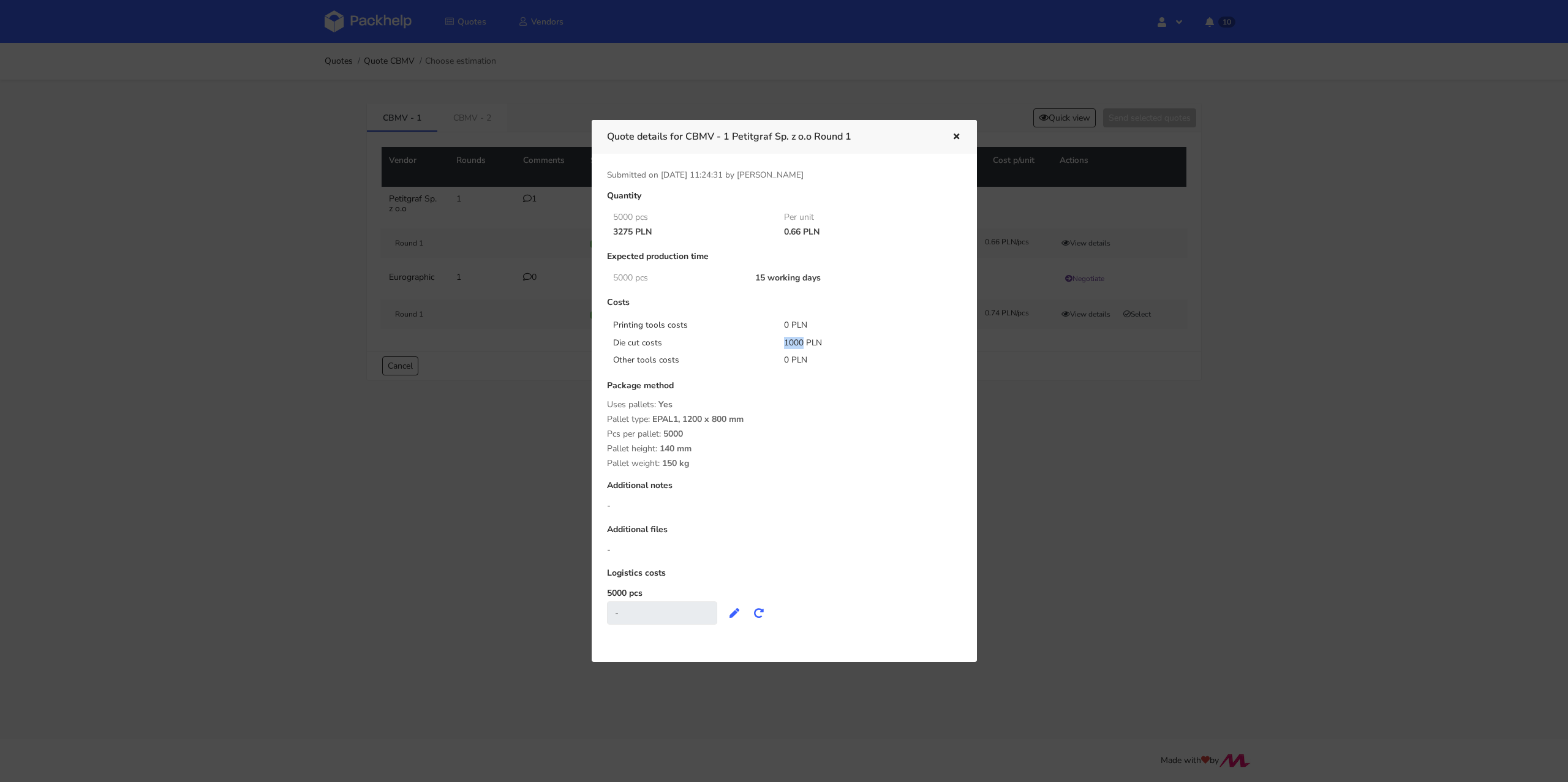
drag, startPoint x: 784, startPoint y: 340, endPoint x: 802, endPoint y: 340, distance: 18.0
click at [802, 340] on div "1000 PLN" at bounding box center [861, 343] width 172 height 12
copy div "1000"
click at [957, 136] on icon "button" at bounding box center [956, 137] width 10 height 8
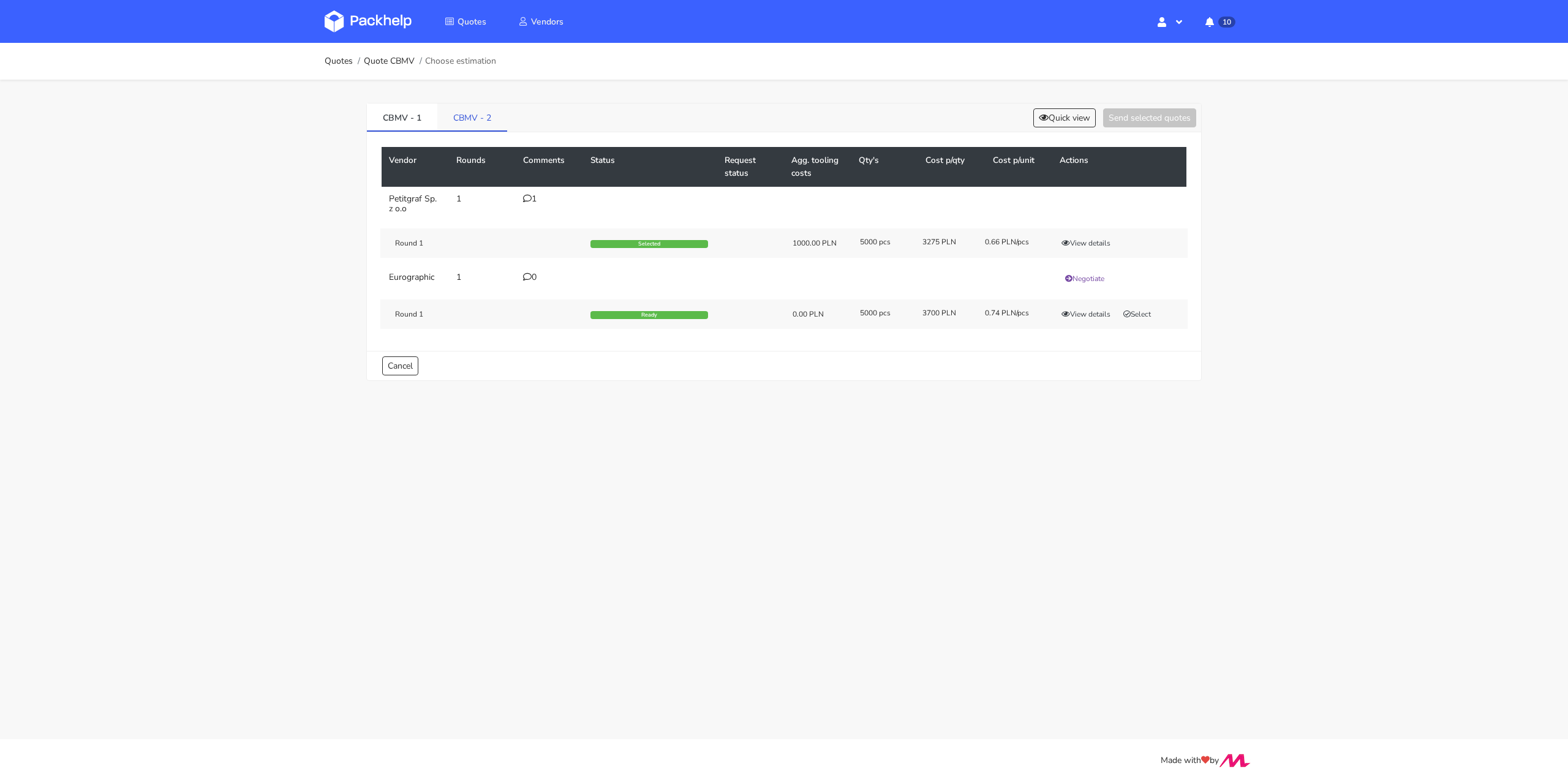
click at [456, 118] on link "CBMV - 2" at bounding box center [472, 117] width 70 height 27
click at [1076, 237] on button "View details" at bounding box center [1085, 242] width 60 height 12
click at [1086, 241] on button "View details" at bounding box center [1085, 242] width 60 height 12
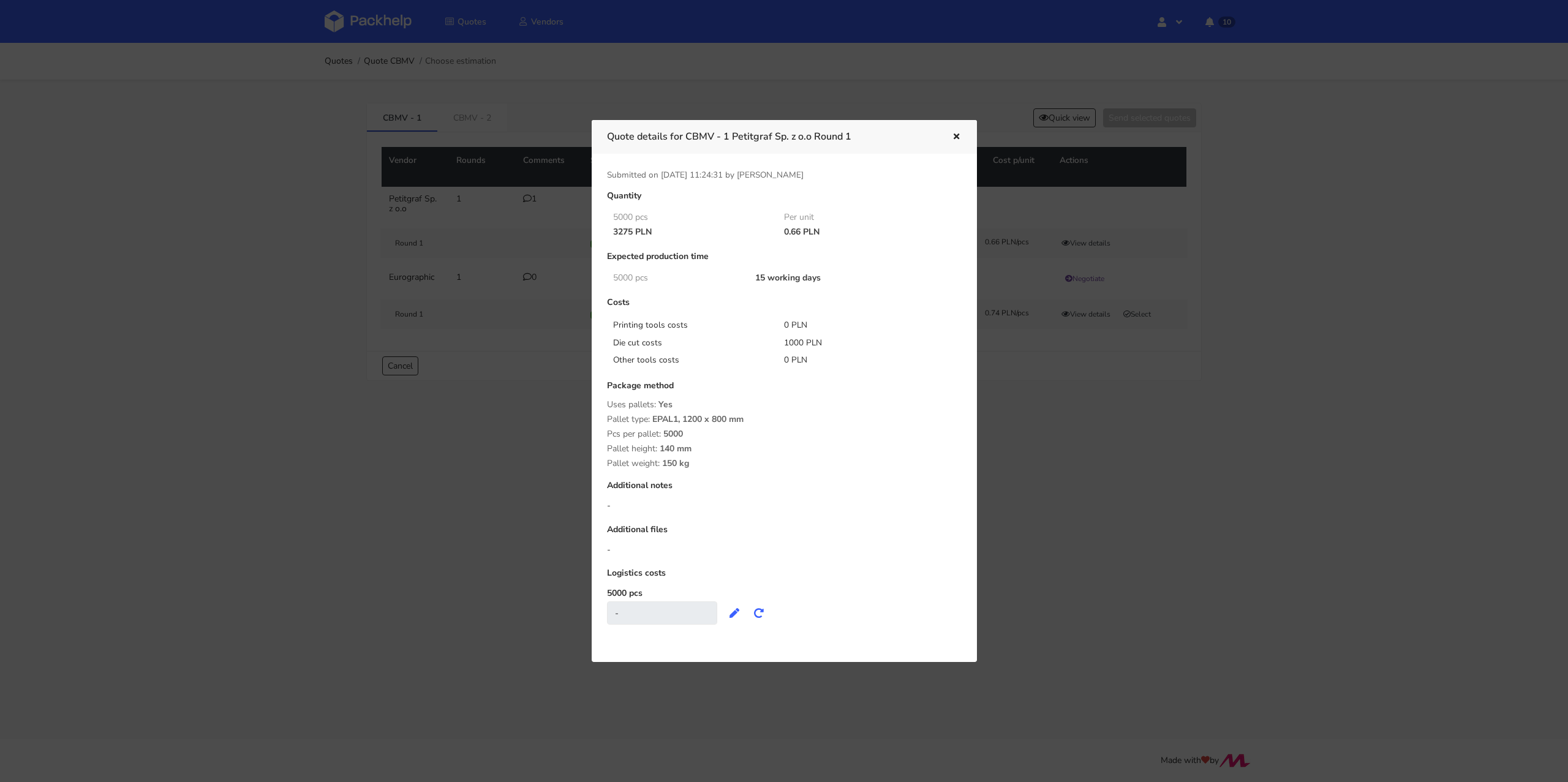
click at [955, 131] on button "button" at bounding box center [955, 137] width 14 height 16
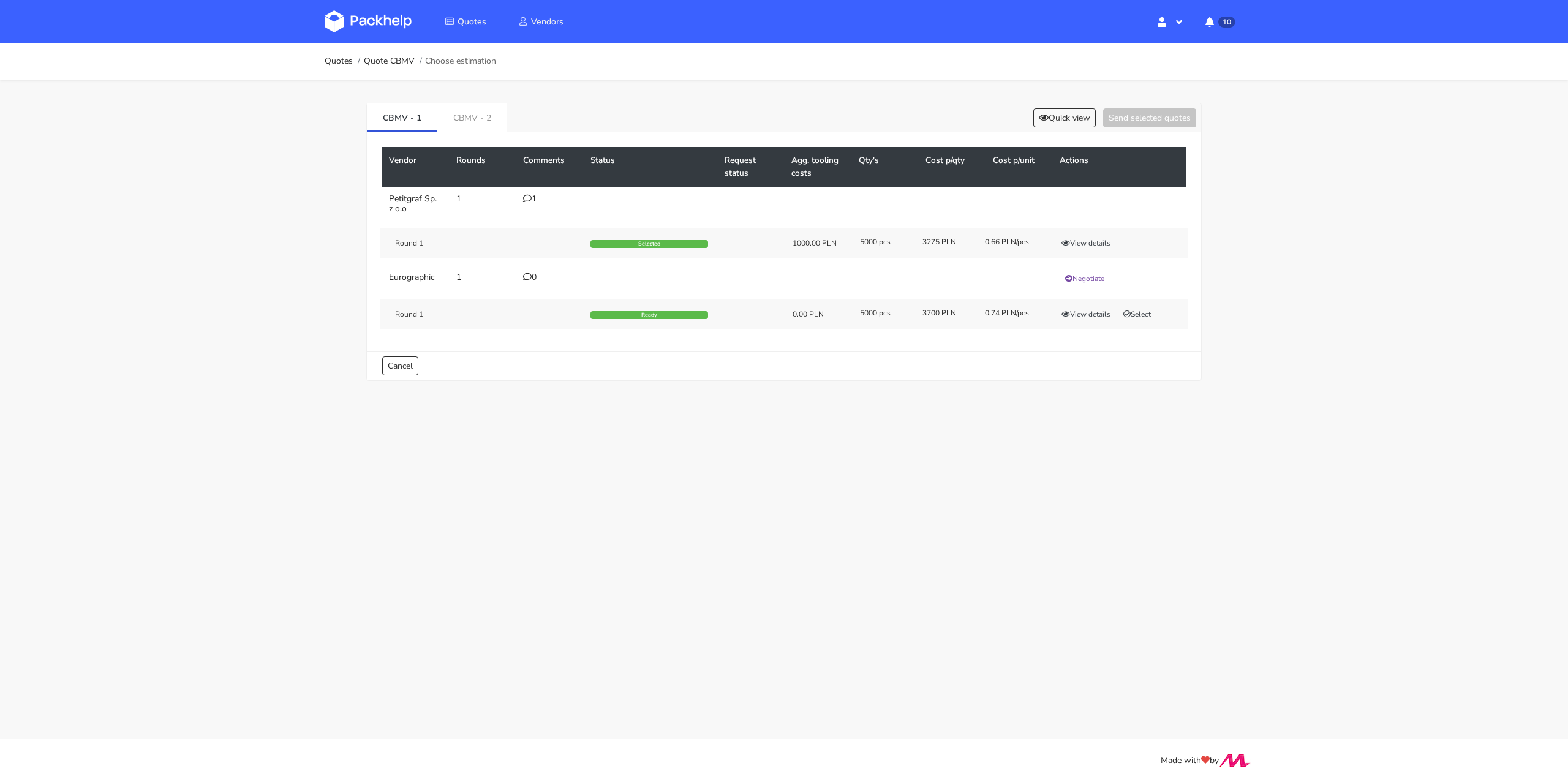
click at [539, 197] on div "1" at bounding box center [549, 199] width 53 height 10
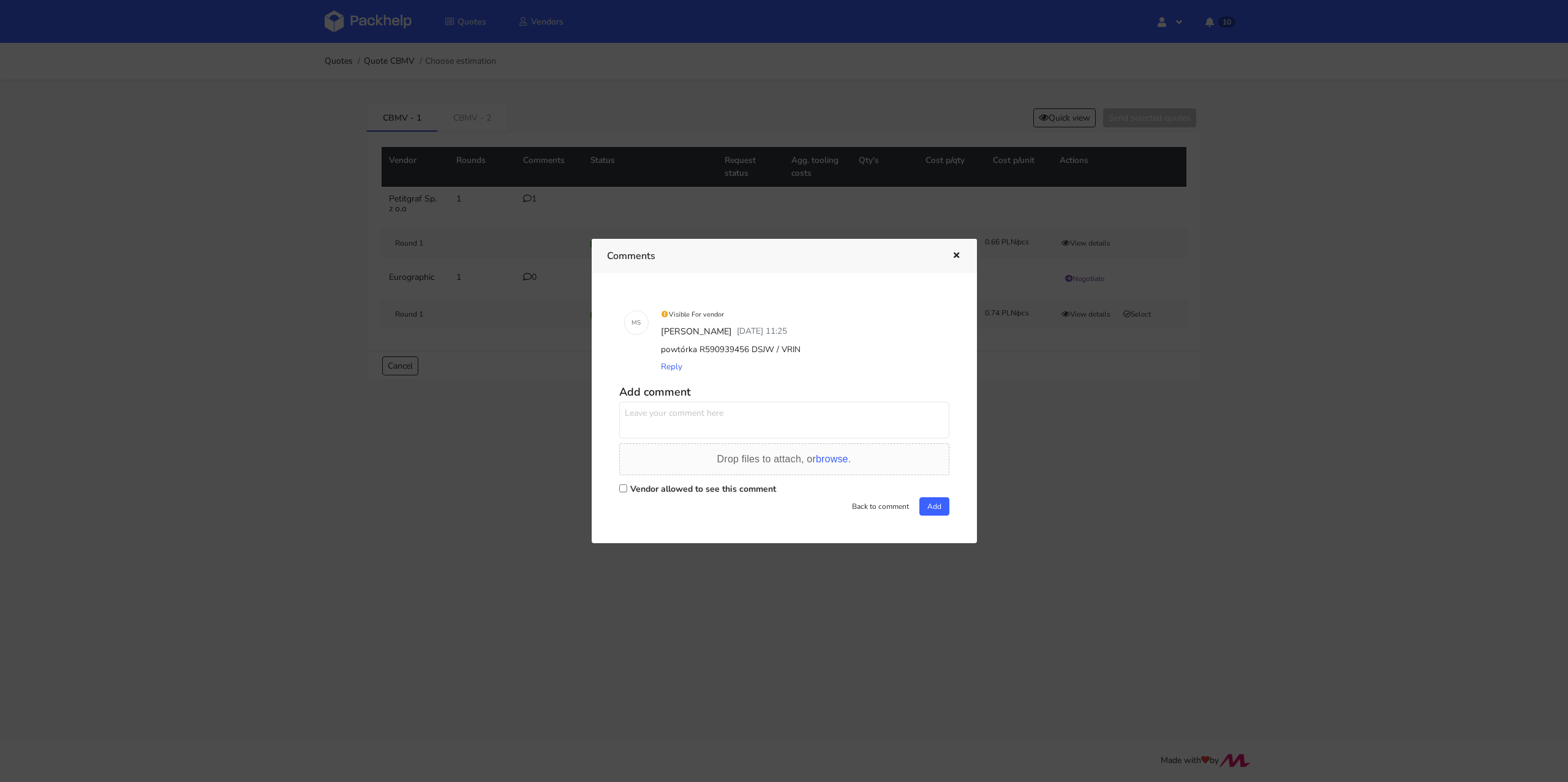
click at [537, 453] on div at bounding box center [784, 391] width 1568 height 782
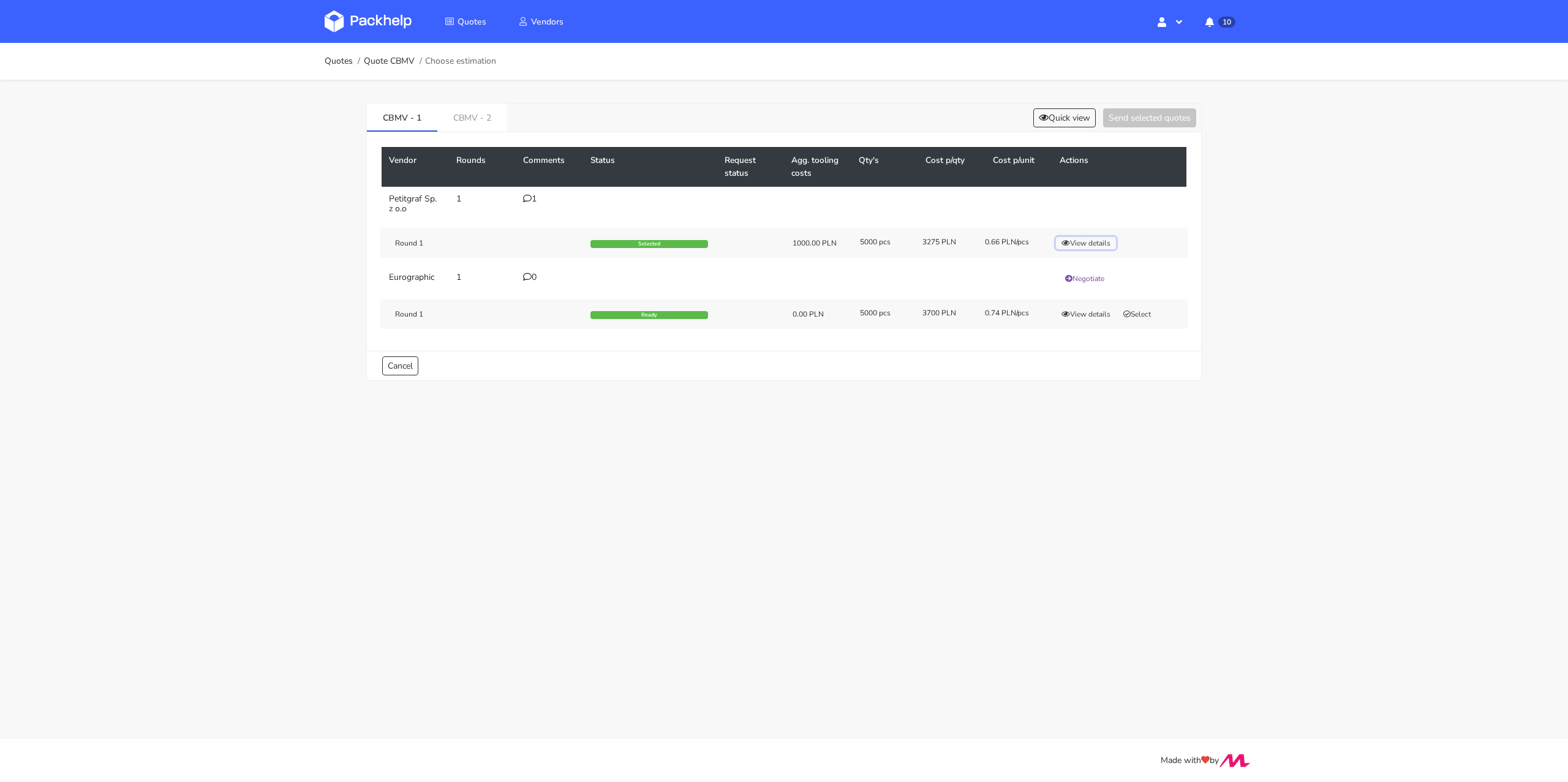
click at [1085, 237] on button "View details" at bounding box center [1085, 242] width 60 height 12
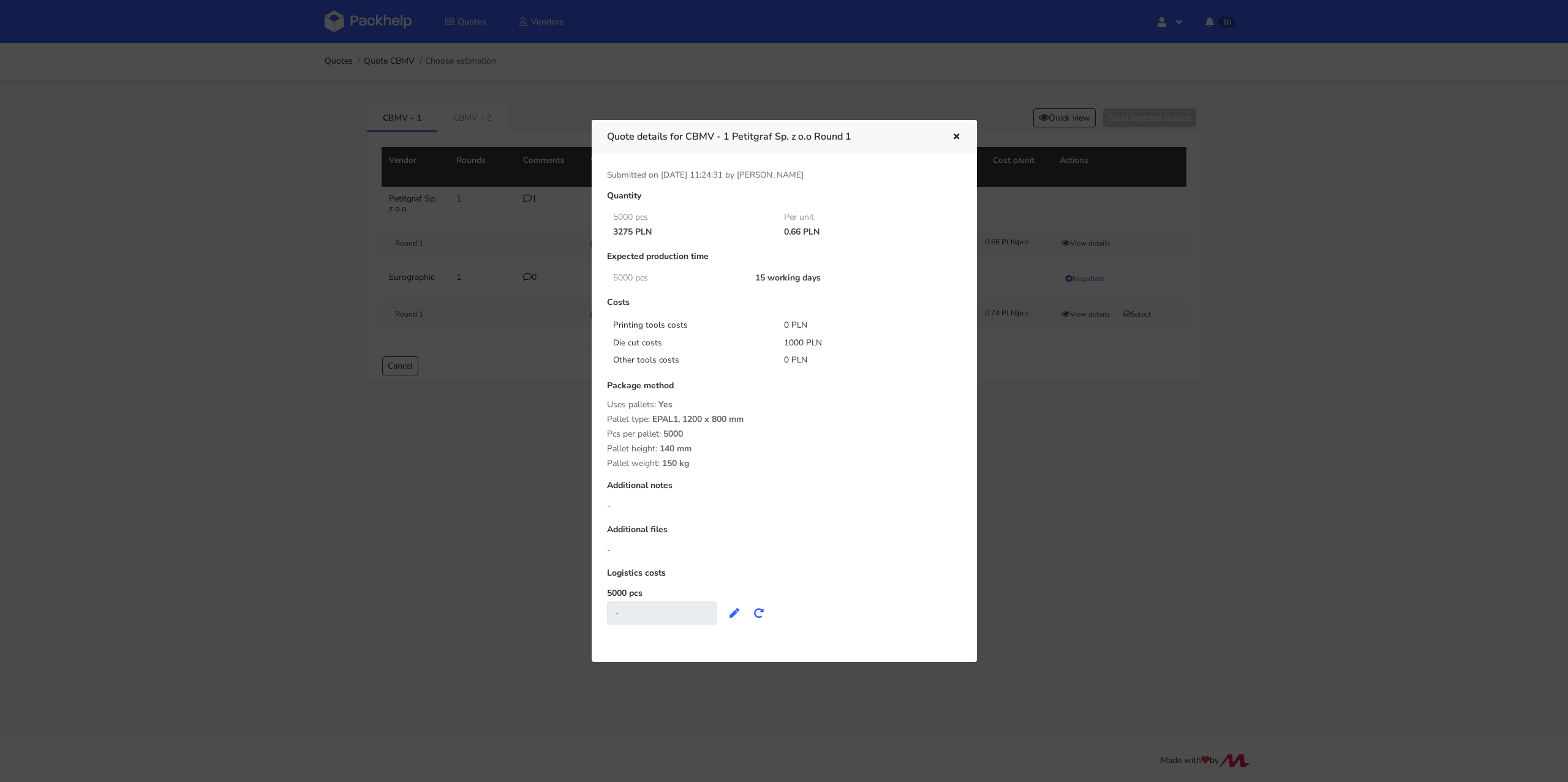
click at [531, 455] on div at bounding box center [784, 391] width 1568 height 782
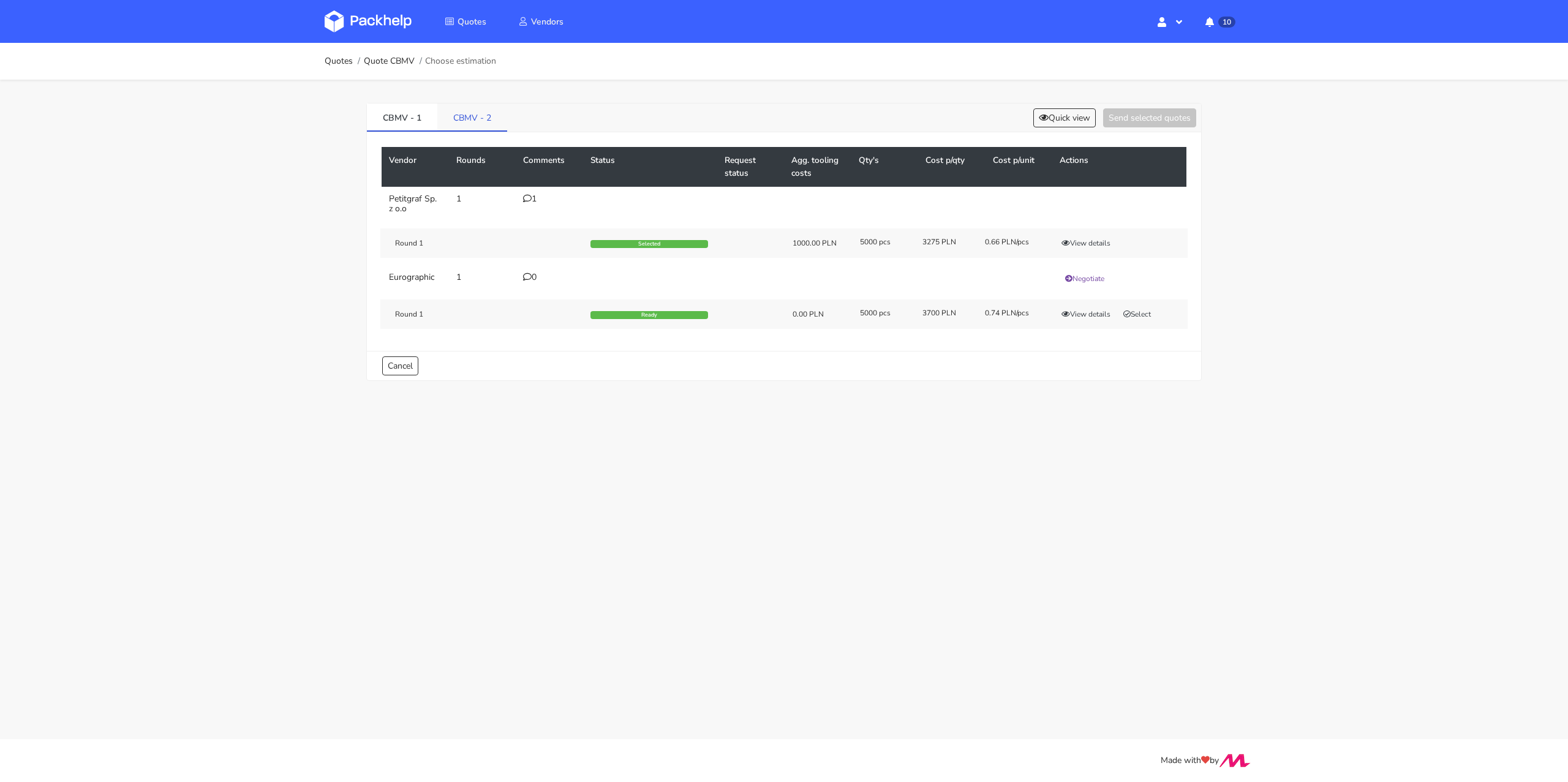
click at [458, 114] on link "CBMV - 2" at bounding box center [472, 117] width 70 height 27
click at [407, 111] on link "CBMV - 1" at bounding box center [401, 117] width 70 height 27
click at [532, 196] on div "1" at bounding box center [549, 199] width 53 height 10
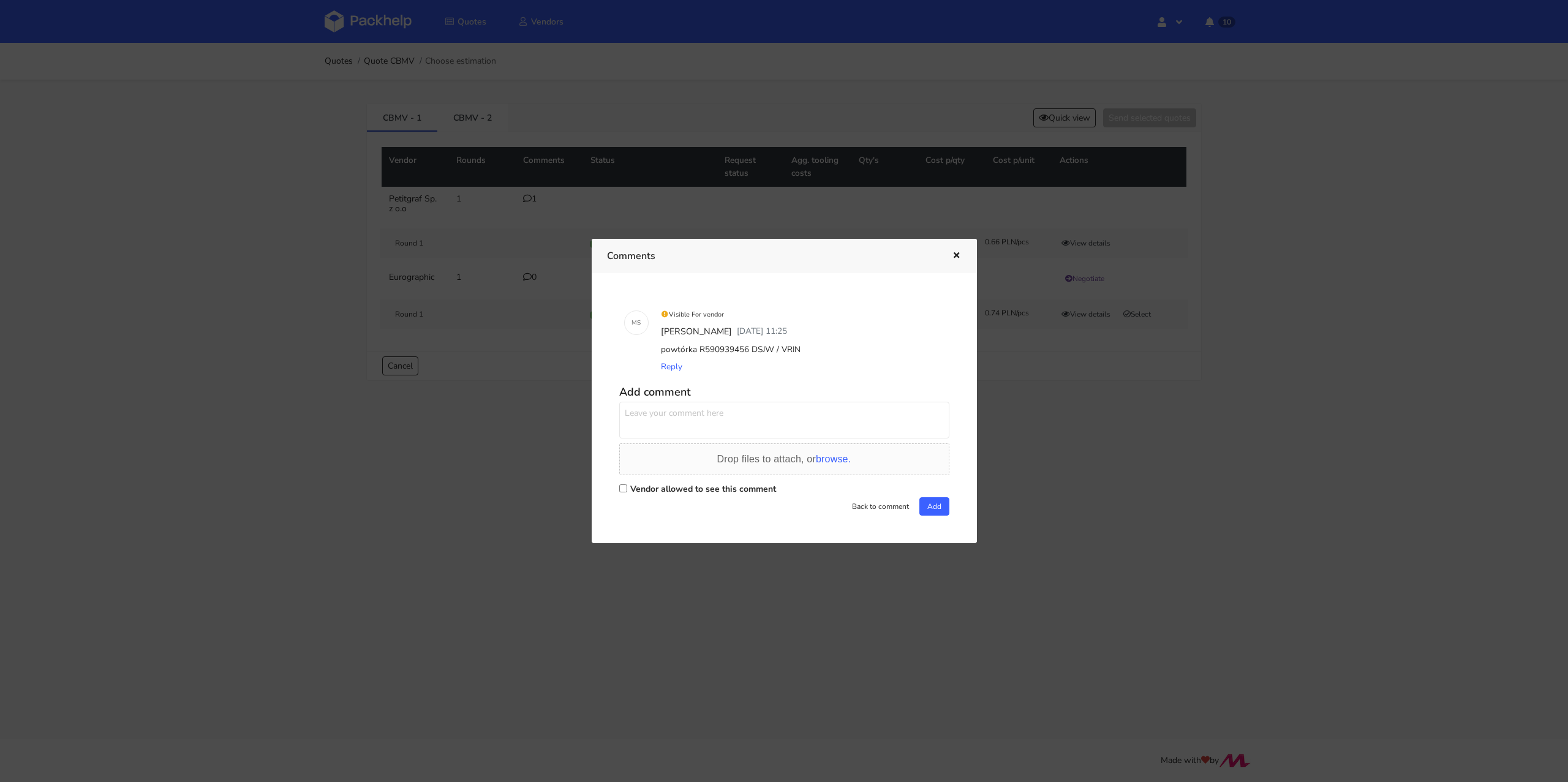
drag, startPoint x: 800, startPoint y: 351, endPoint x: 660, endPoint y: 351, distance: 140.0
click at [660, 351] on div "powtórka R590939456 DSJW / VRIN" at bounding box center [801, 349] width 286 height 17
copy div "powtórka R590939456 DSJW / VRIN"
click at [962, 255] on div "Comments" at bounding box center [784, 255] width 385 height 33
click at [956, 255] on icon "button" at bounding box center [956, 255] width 10 height 8
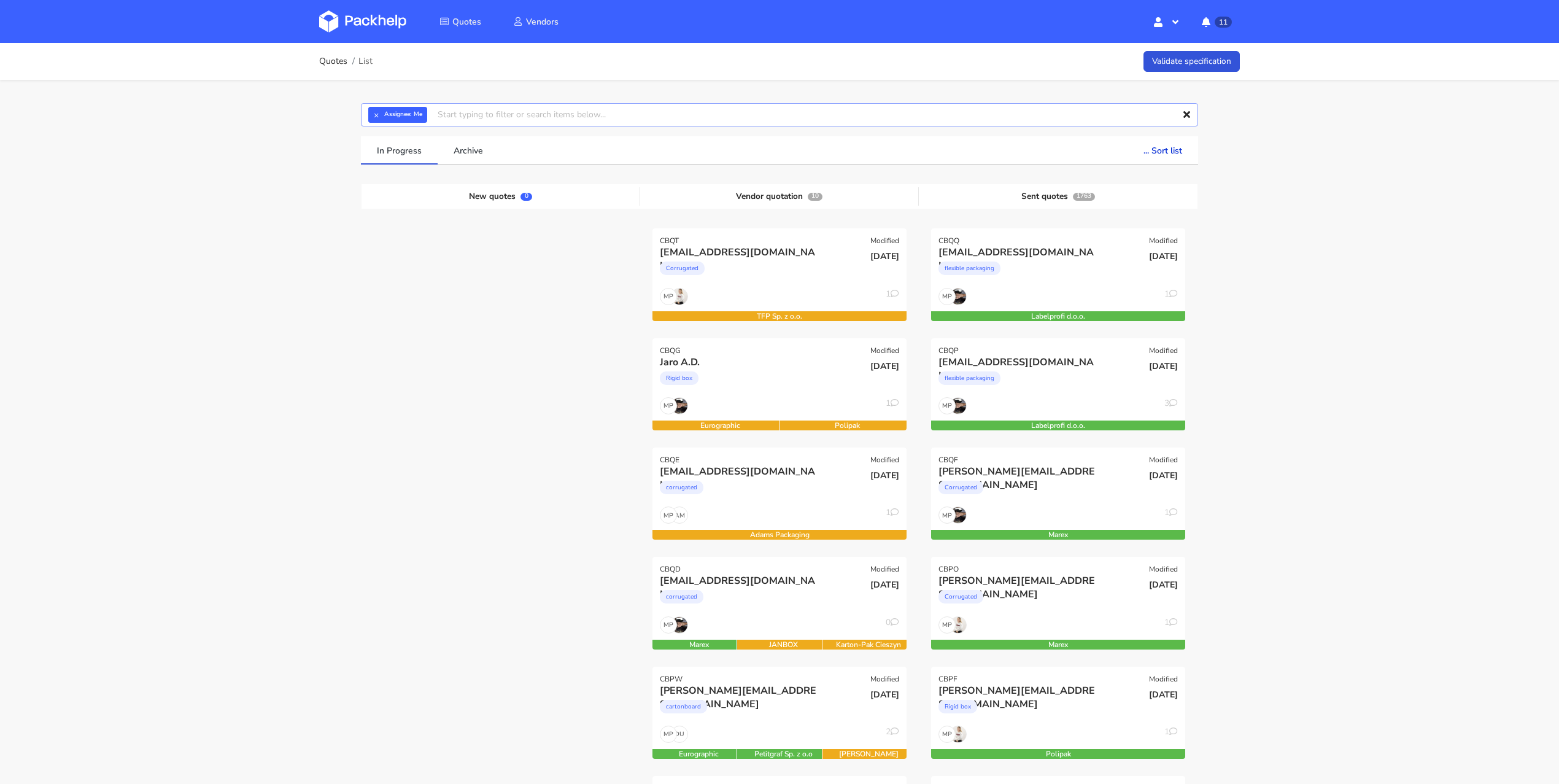
click at [365, 110] on input "text" at bounding box center [780, 115] width 837 height 23
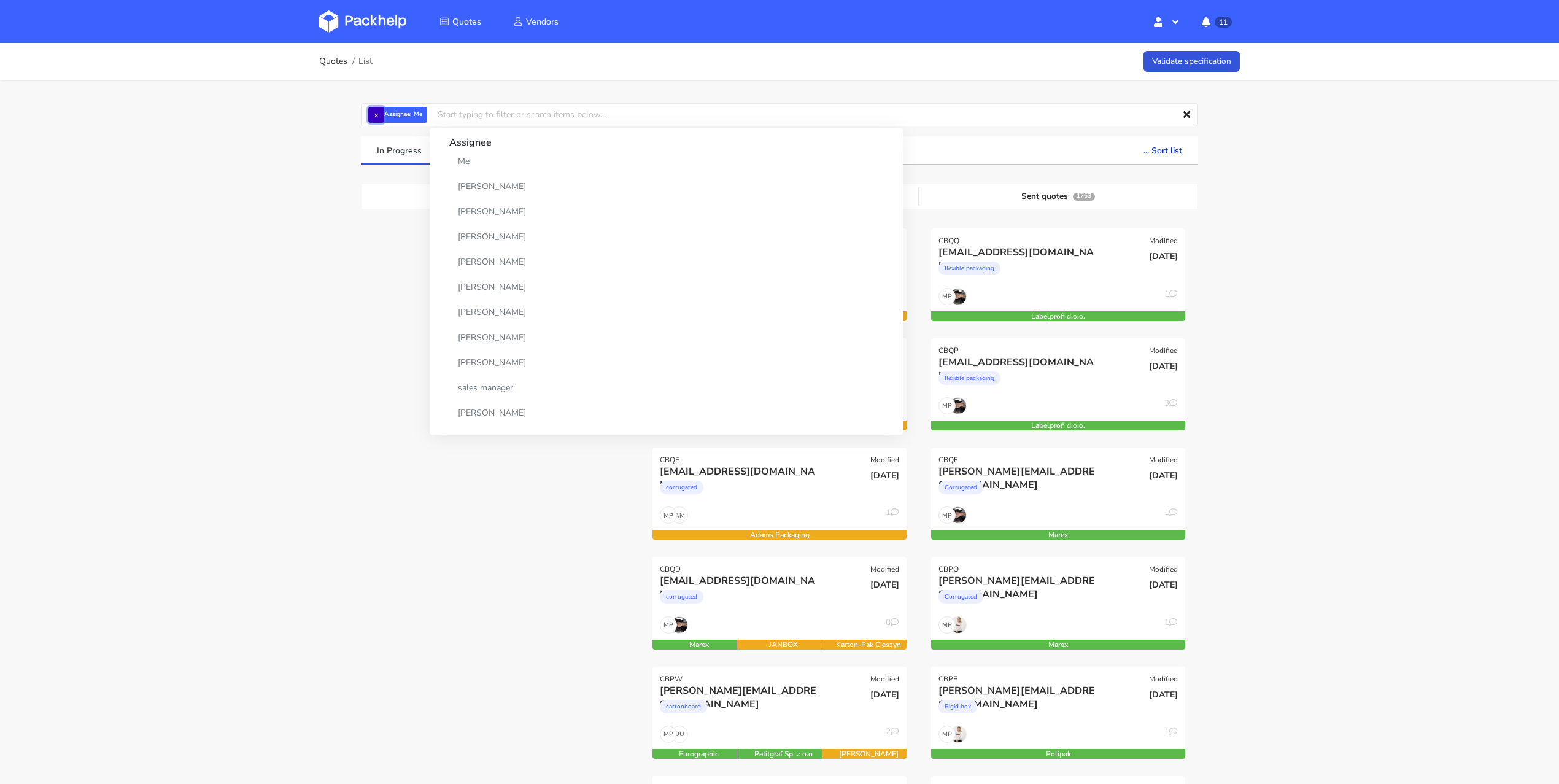
click at [374, 112] on button "×" at bounding box center [376, 115] width 16 height 16
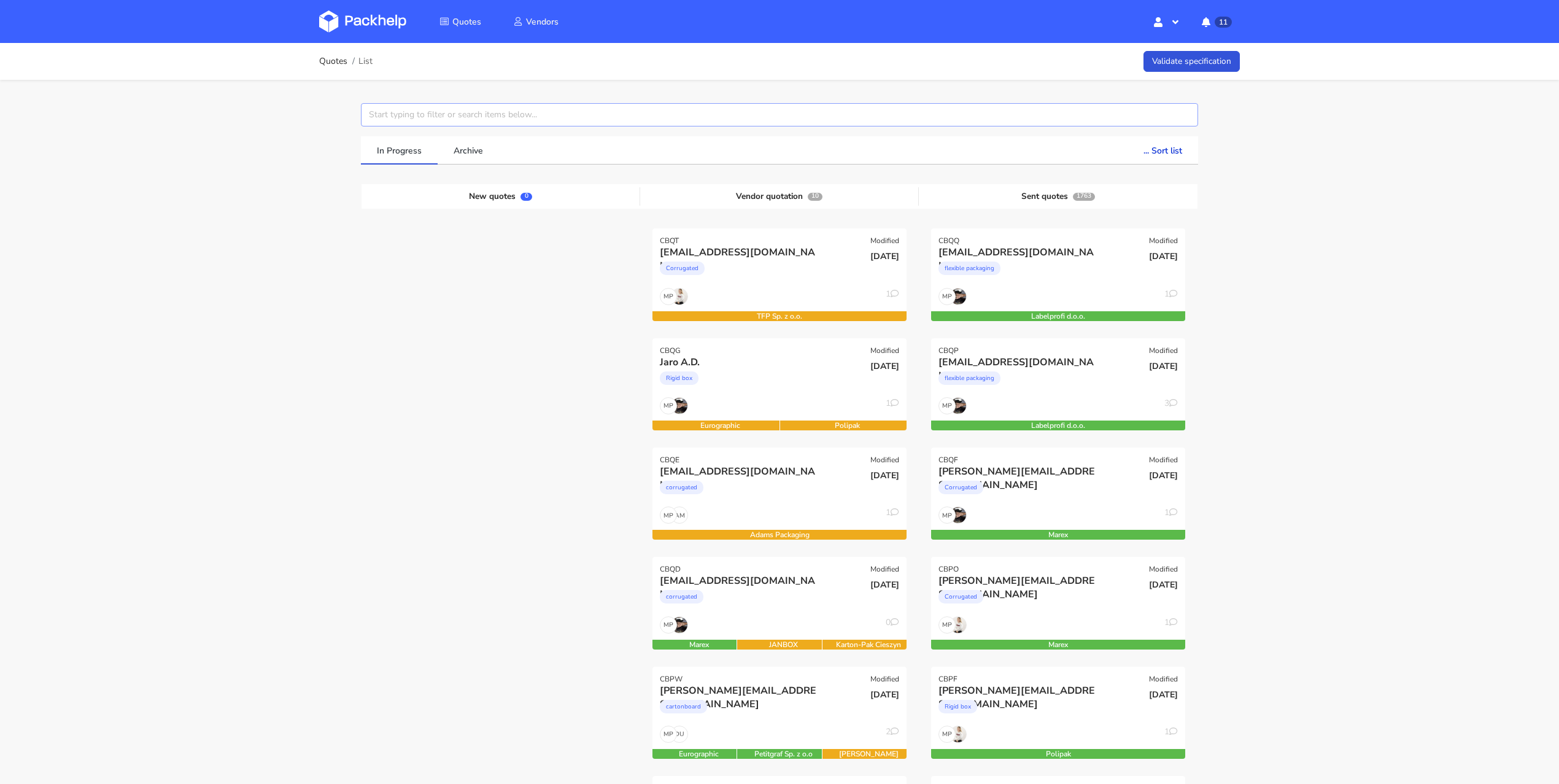
click at [375, 115] on input "text" at bounding box center [780, 115] width 837 height 23
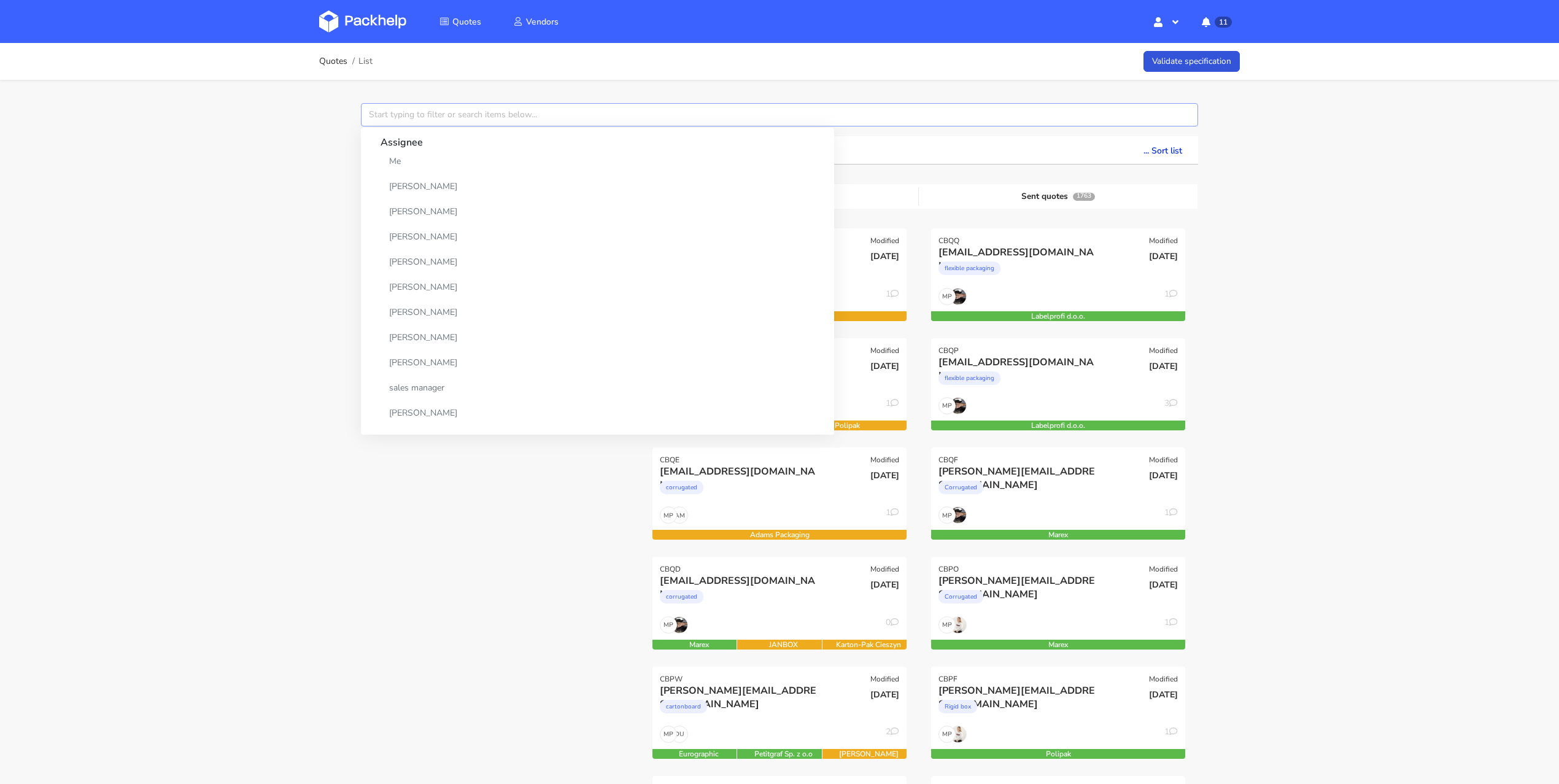
paste input "CBNV"
type input "CBNV"
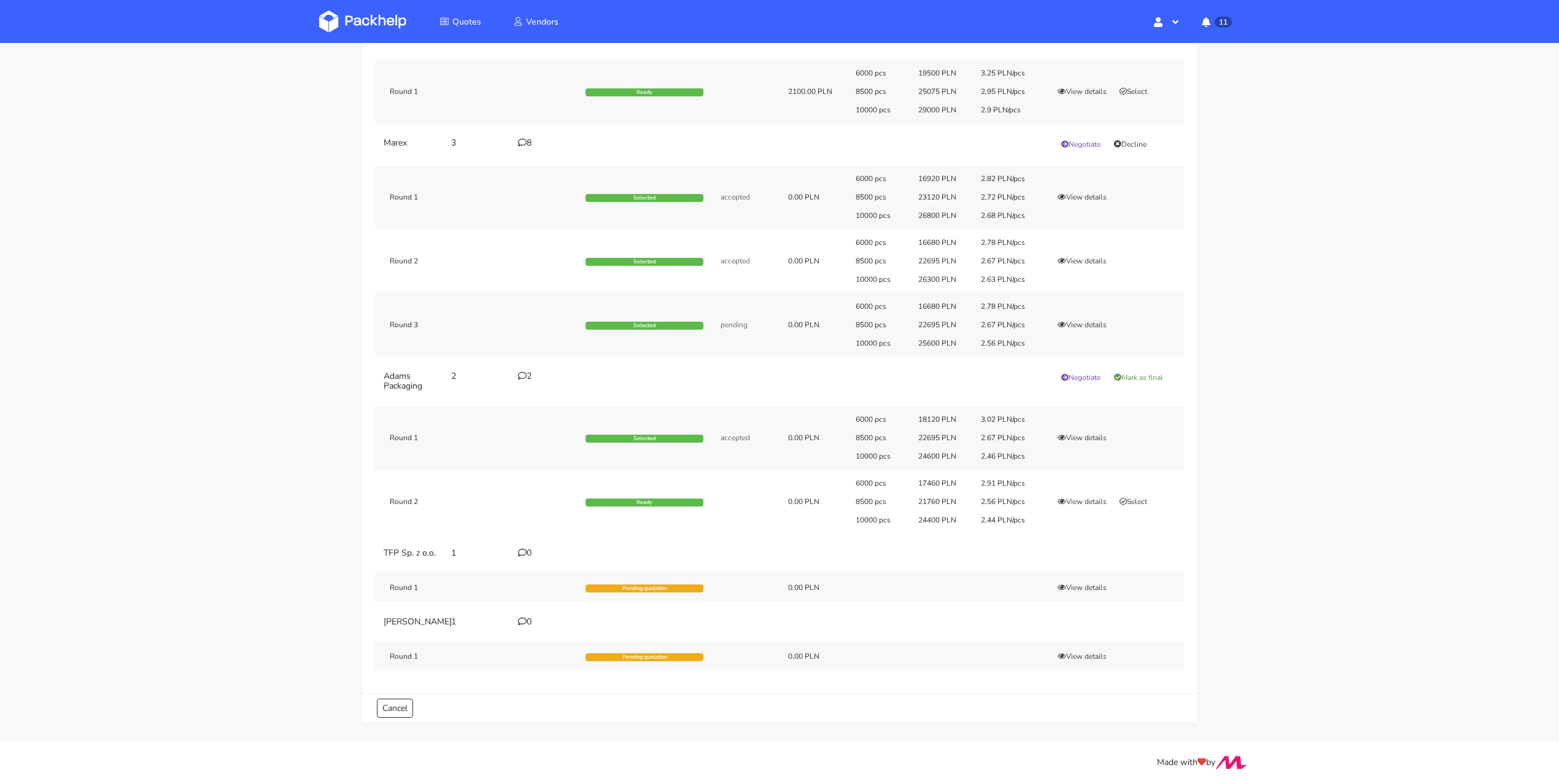
scroll to position [178, 0]
click at [1089, 495] on button "View details" at bounding box center [1082, 501] width 60 height 12
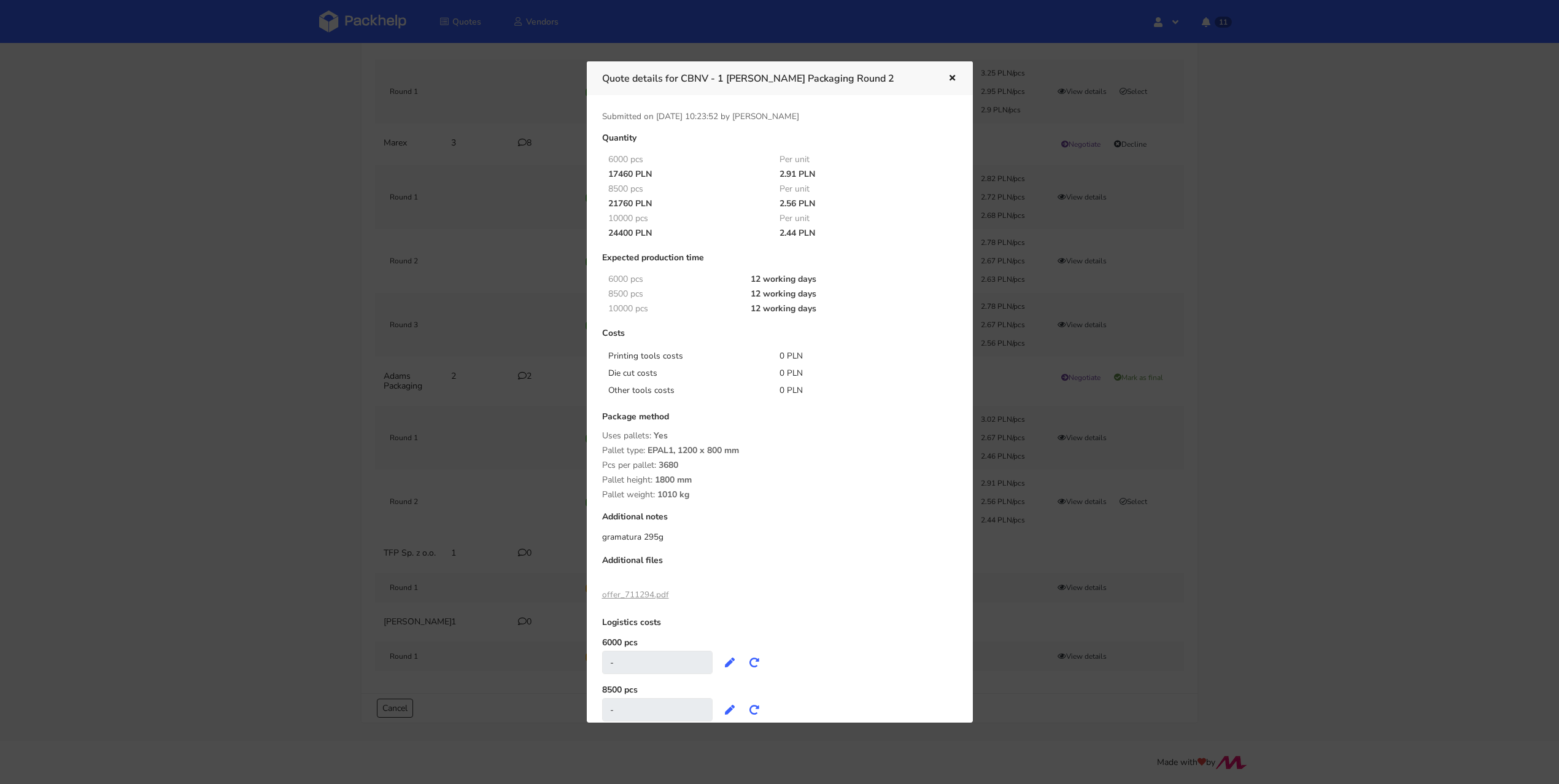
click at [1312, 514] on div at bounding box center [780, 392] width 1559 height 784
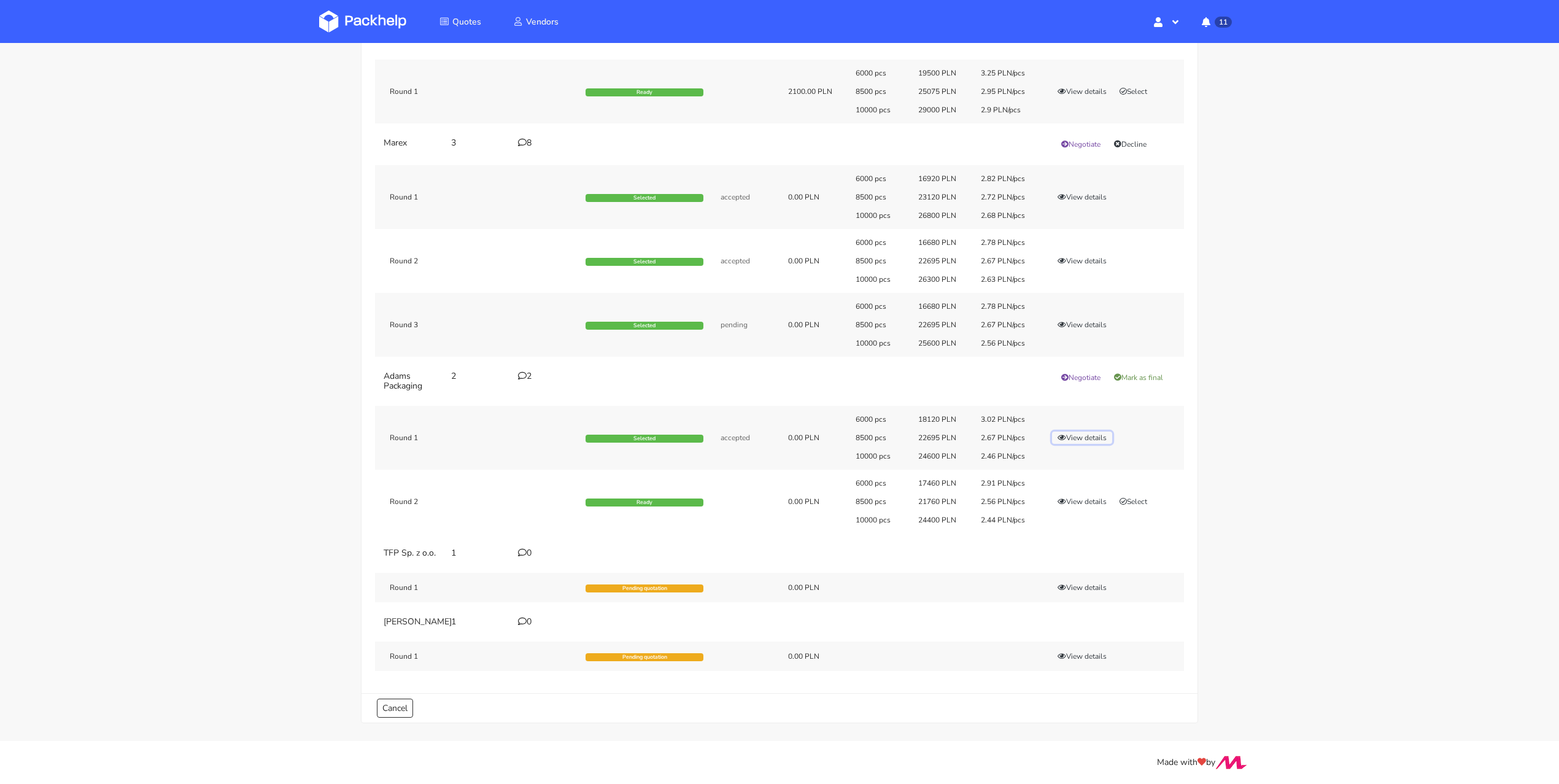
click at [1097, 431] on button "View details" at bounding box center [1082, 437] width 60 height 12
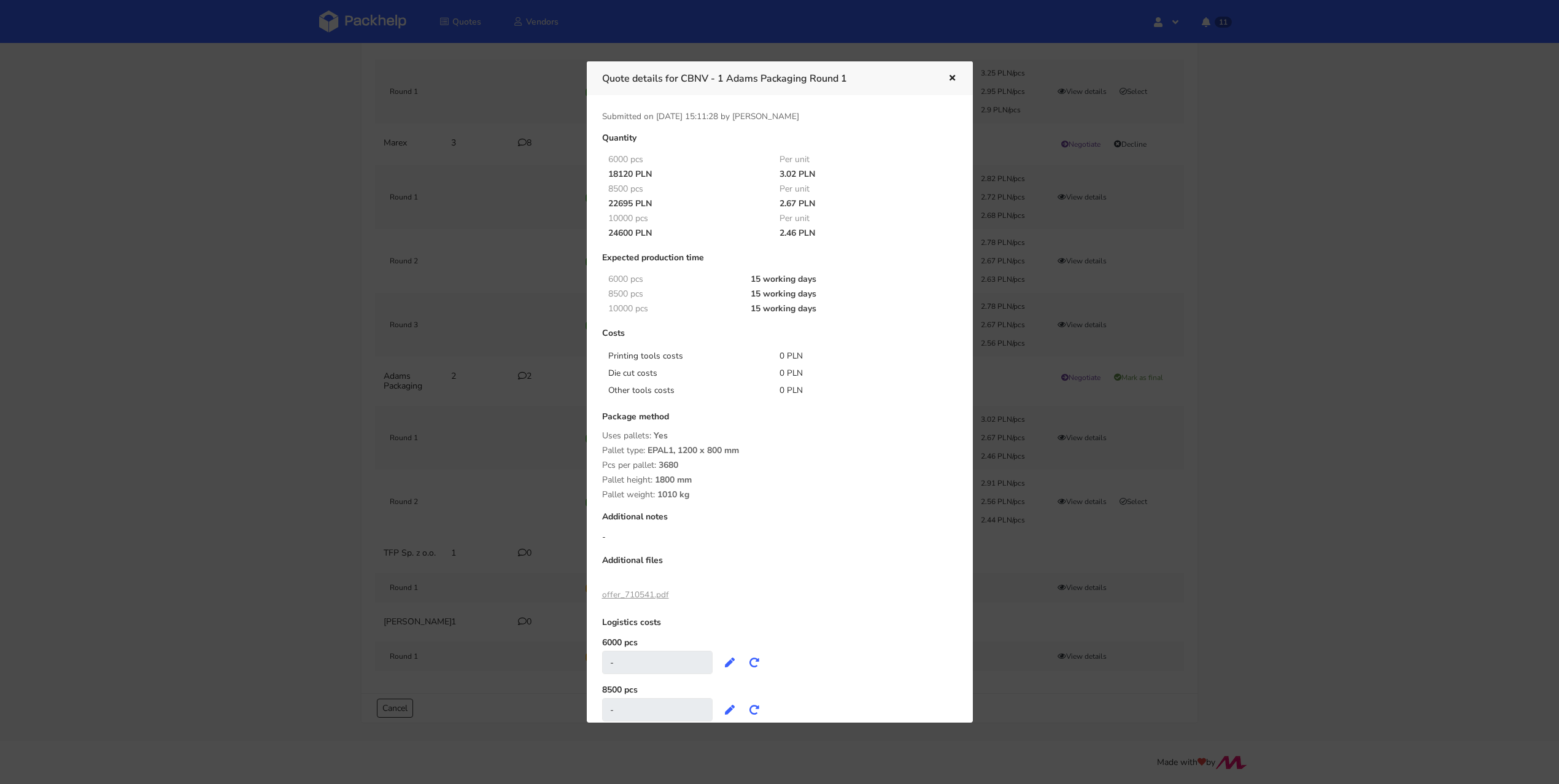
click at [1250, 420] on div at bounding box center [780, 392] width 1559 height 784
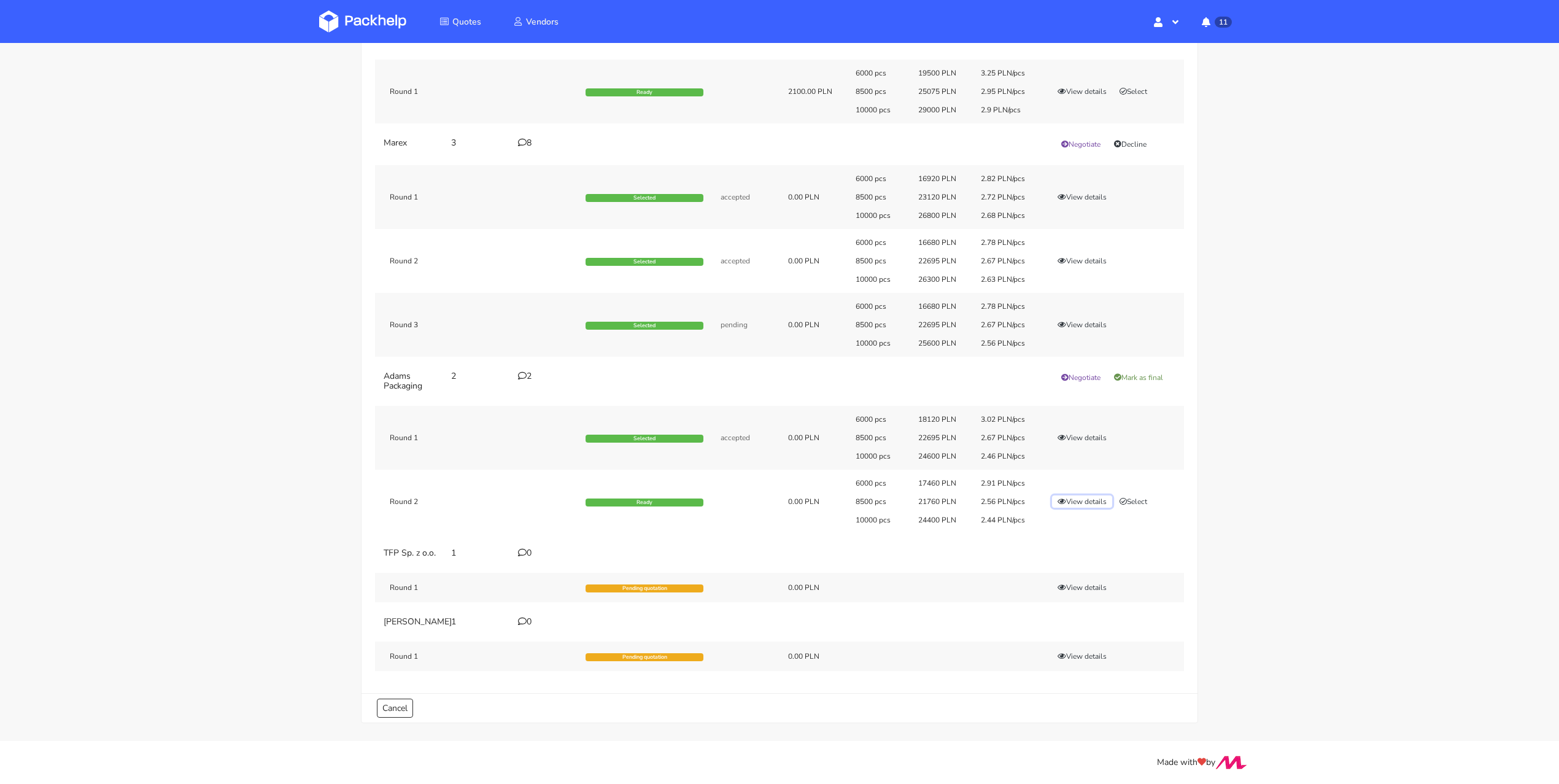
click at [1092, 495] on button "View details" at bounding box center [1082, 501] width 60 height 12
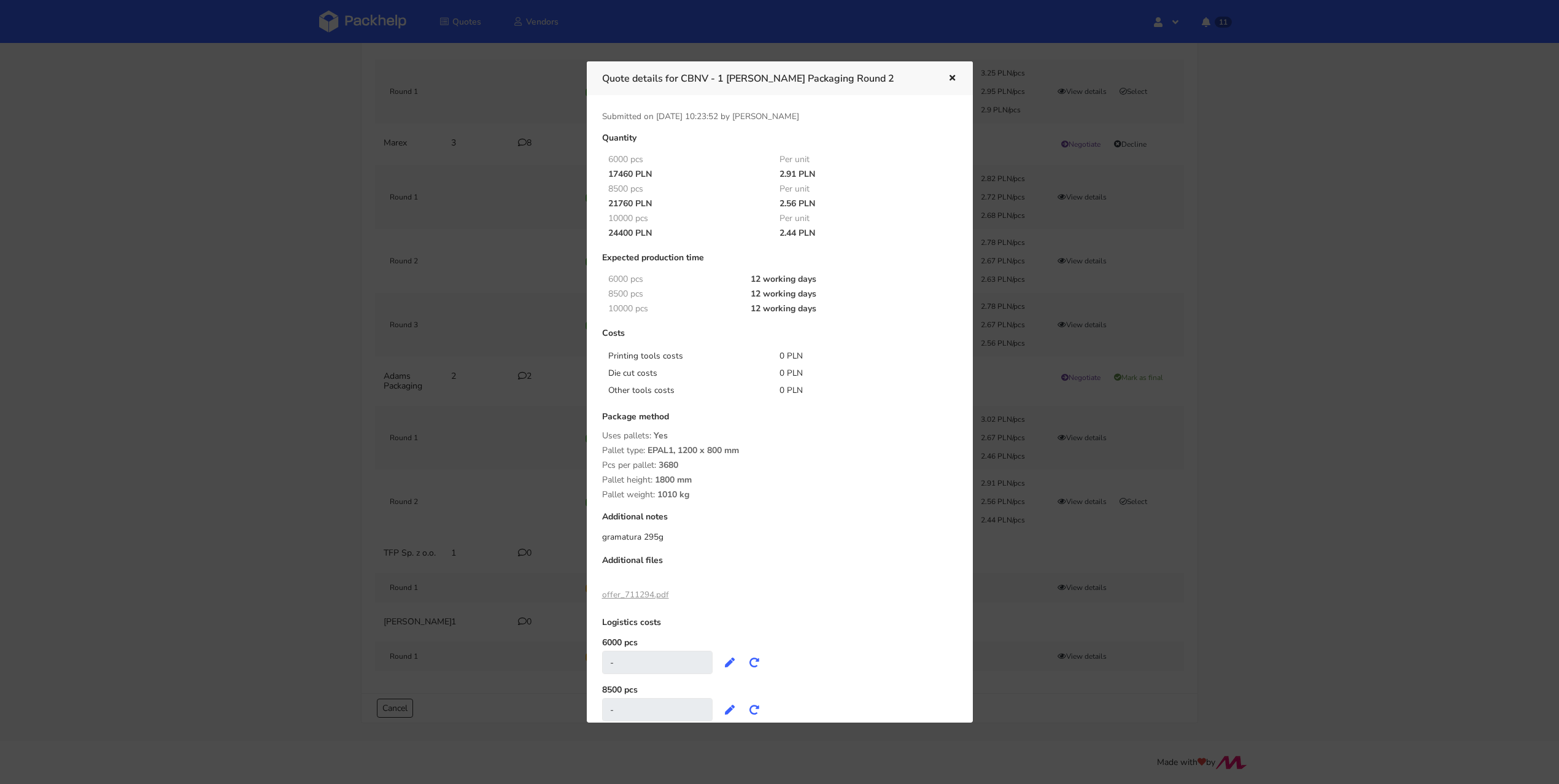
drag, startPoint x: 692, startPoint y: 494, endPoint x: 705, endPoint y: 494, distance: 13.0
click at [705, 494] on div "Package method Uses pallets: Yes Pallet type: EPAL1, 1200 x 800 mm Pcs per pall…" at bounding box center [780, 456] width 355 height 88
click at [700, 491] on div "Pallet weight: 1010 kg" at bounding box center [780, 495] width 355 height 10
drag, startPoint x: 691, startPoint y: 493, endPoint x: 655, endPoint y: 494, distance: 36.0
click at [655, 494] on div "Package method Uses pallets: Yes Pallet type: EPAL1, 1200 x 800 mm Pcs per pall…" at bounding box center [780, 456] width 355 height 88
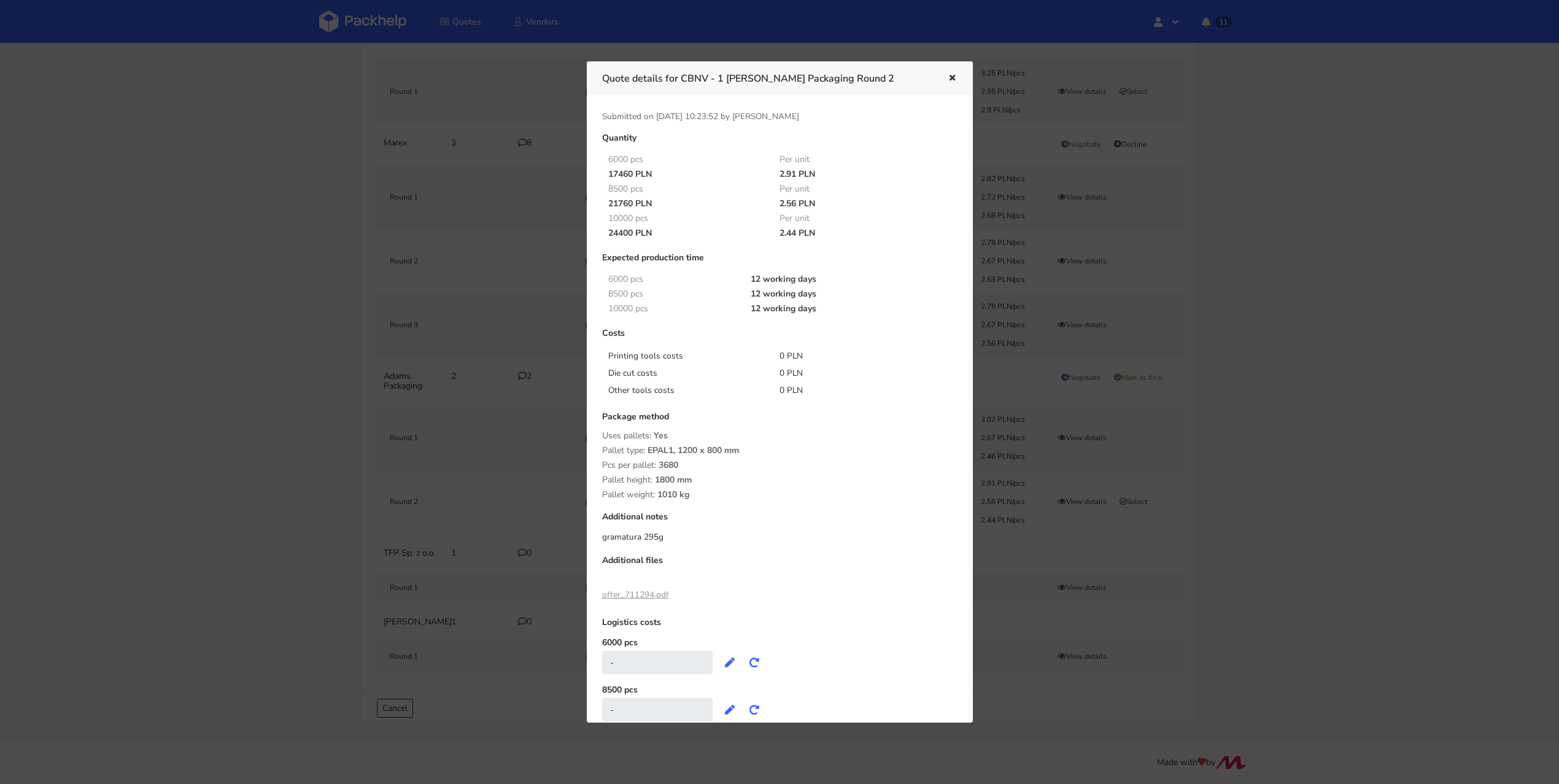
click at [701, 498] on div "Pallet weight: 1010 kg" at bounding box center [780, 495] width 355 height 10
drag, startPoint x: 692, startPoint y: 493, endPoint x: 662, endPoint y: 493, distance: 30.0
click at [662, 493] on div "Pallet weight: 1010 kg" at bounding box center [780, 495] width 355 height 10
click at [692, 493] on span "1800 mm" at bounding box center [673, 484] width 37 height 21
drag, startPoint x: 658, startPoint y: 493, endPoint x: 693, endPoint y: 493, distance: 35.0
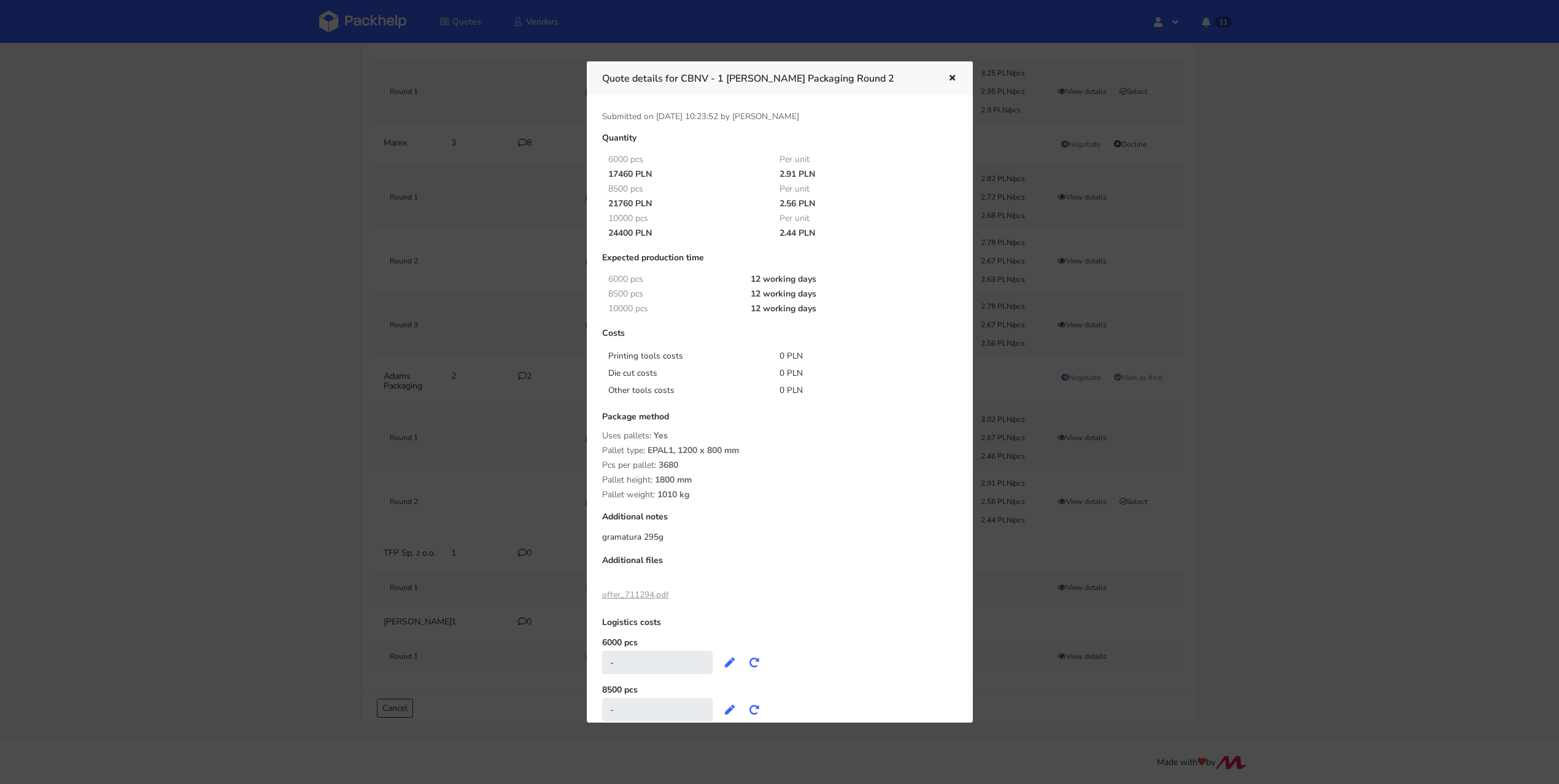
click at [693, 493] on div "Pallet weight: 1010 kg" at bounding box center [780, 495] width 355 height 10
click at [725, 500] on div "Quantity 6000 pcs Per unit 17460 PLN 2.91 PLN 8500 pcs Per unit 21760 PLN 2.56 …" at bounding box center [780, 457] width 373 height 648
drag, startPoint x: 658, startPoint y: 494, endPoint x: 676, endPoint y: 494, distance: 18.0
click at [676, 494] on span "1010 kg" at bounding box center [673, 499] width 32 height 21
click at [661, 465] on span "3680" at bounding box center [668, 469] width 19 height 21
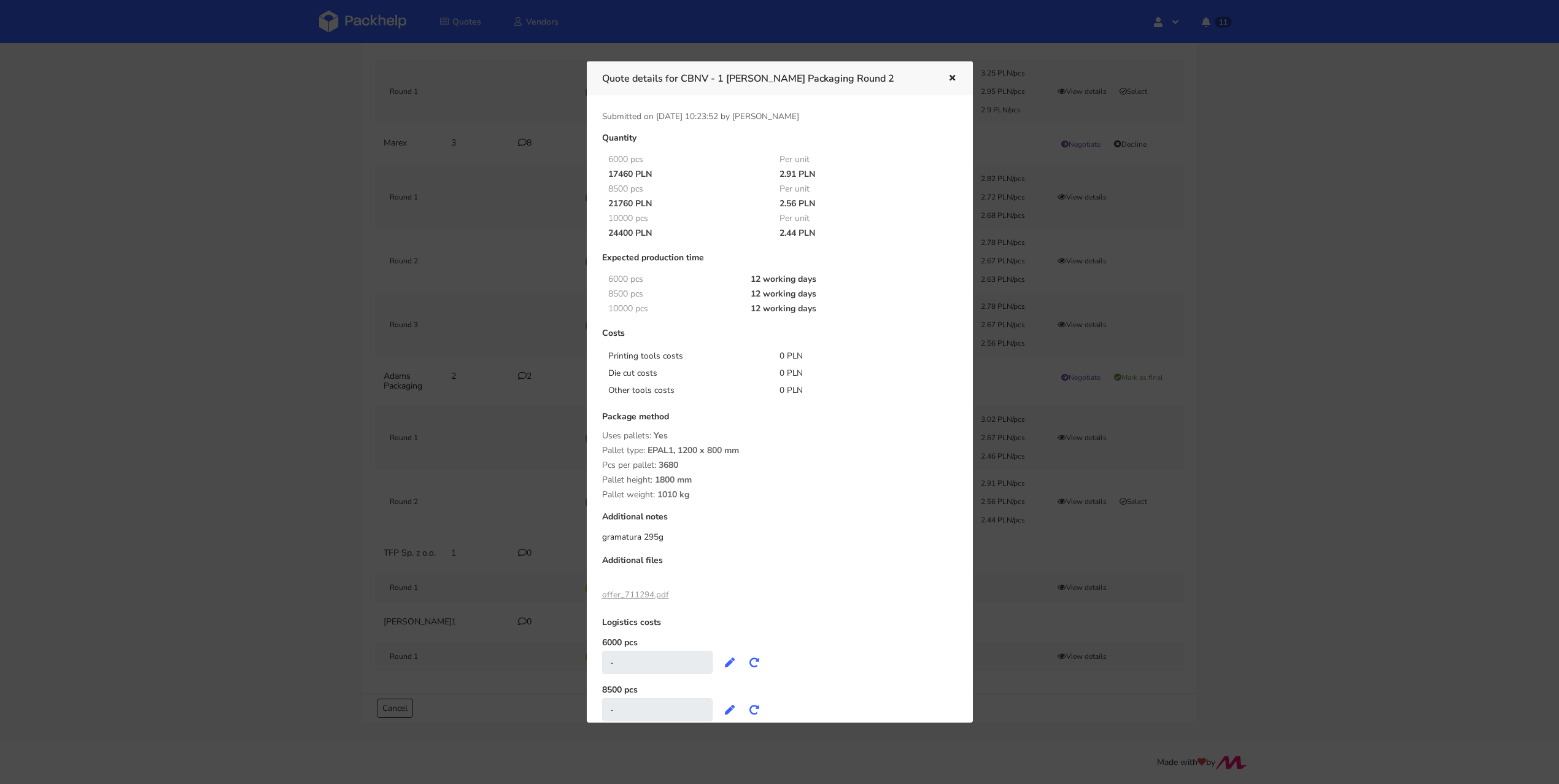
drag, startPoint x: 658, startPoint y: 466, endPoint x: 681, endPoint y: 466, distance: 23.0
click at [681, 466] on div "Pcs per pallet: 3680" at bounding box center [780, 465] width 355 height 10
drag, startPoint x: 693, startPoint y: 494, endPoint x: 658, endPoint y: 494, distance: 35.0
click at [658, 494] on div "Pallet weight: 1010 kg" at bounding box center [780, 495] width 355 height 10
click at [952, 77] on icon "button" at bounding box center [952, 78] width 10 height 8
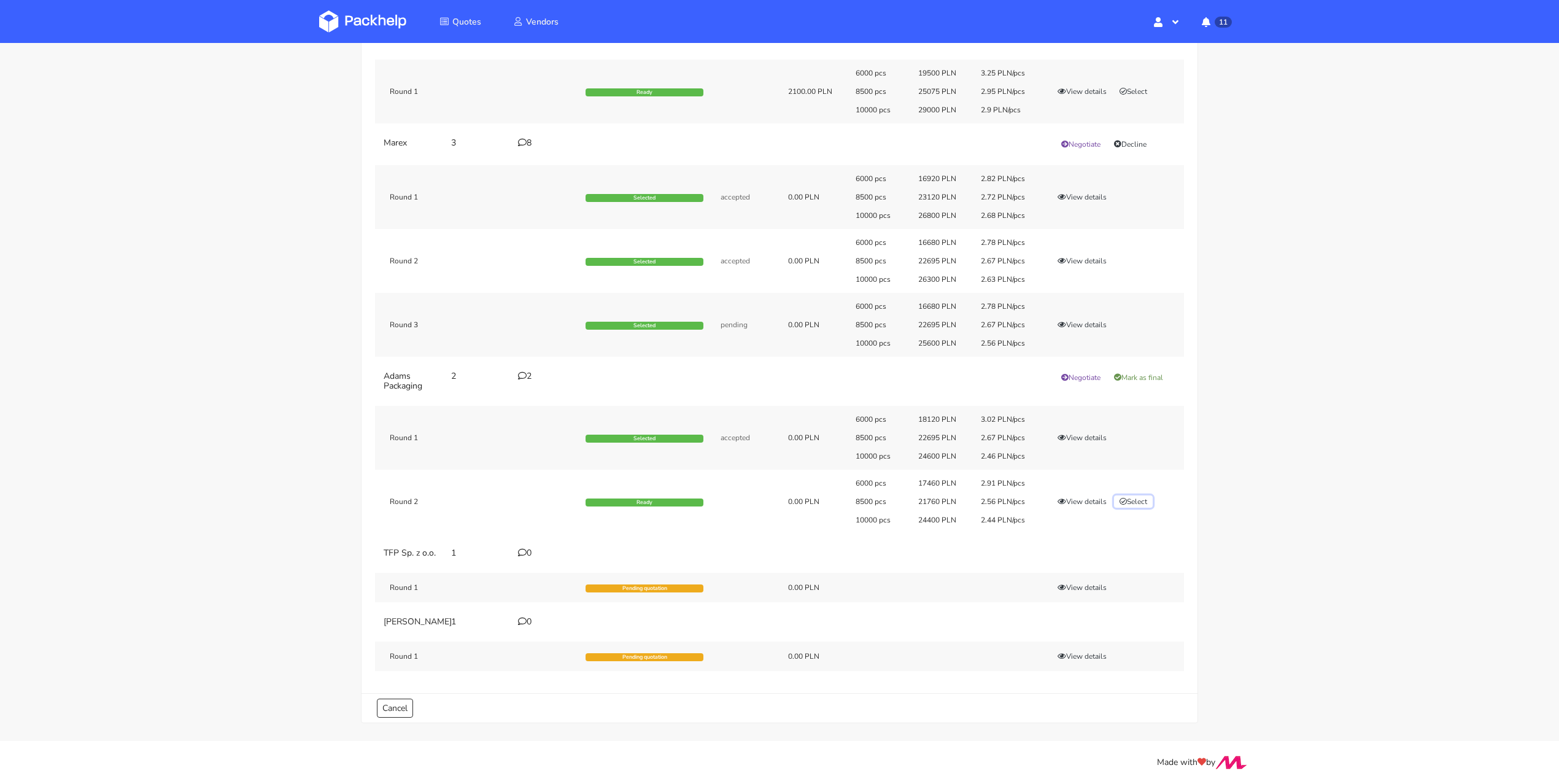
click at [1137, 495] on button "Select" at bounding box center [1133, 501] width 39 height 12
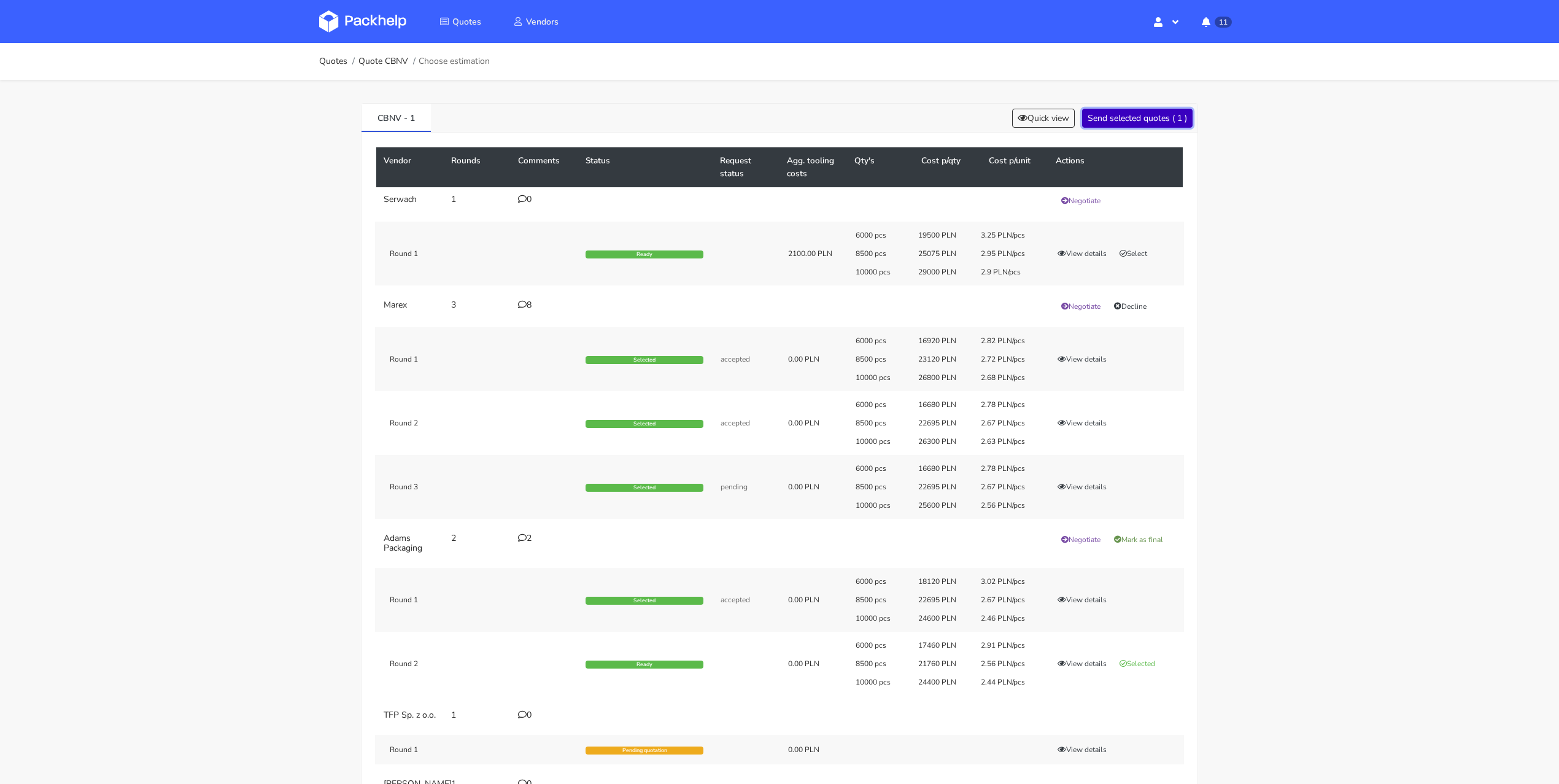
click at [1134, 119] on button "Send selected quotes ( 1 )" at bounding box center [1137, 118] width 110 height 19
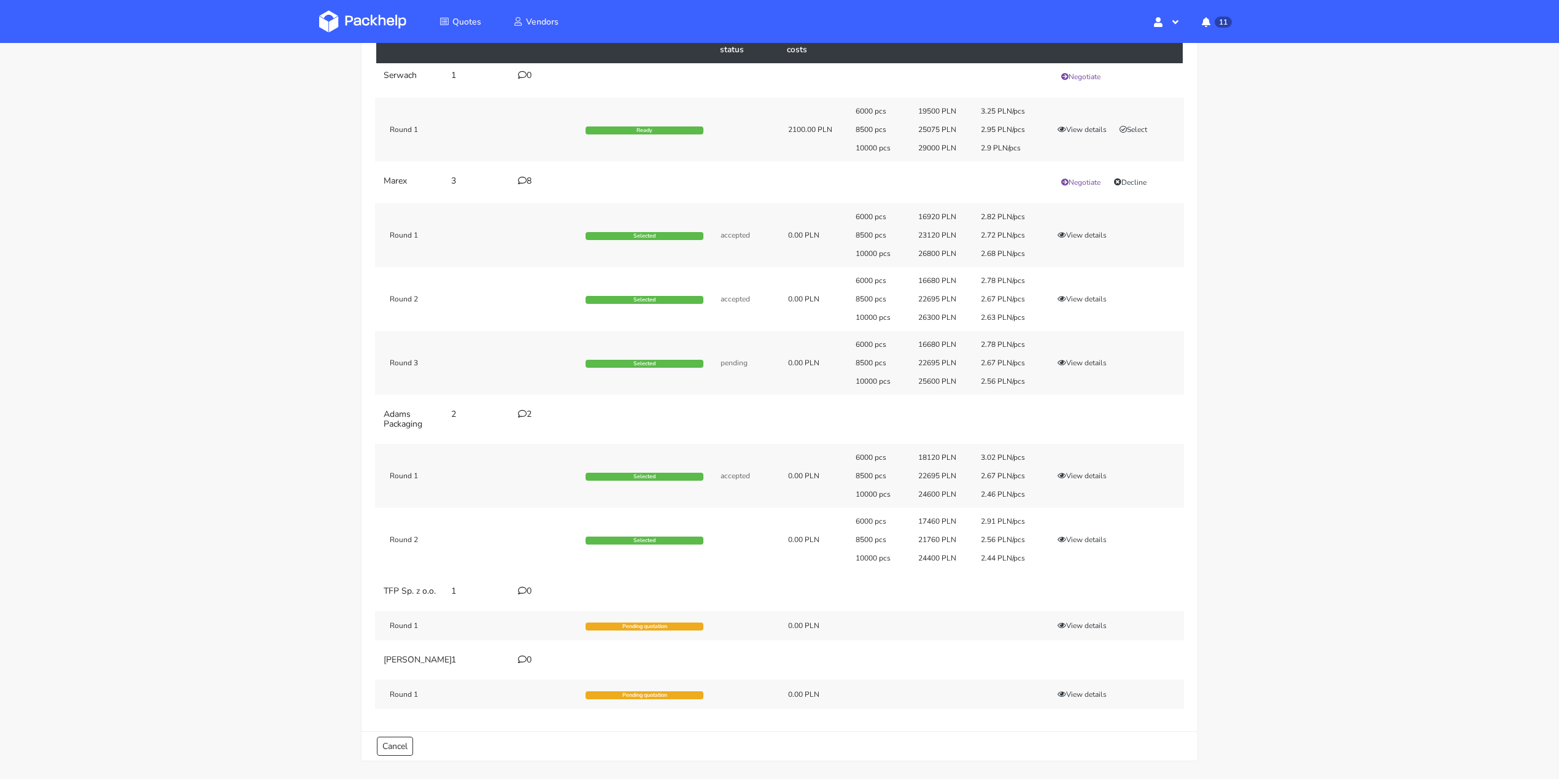
scroll to position [178, 0]
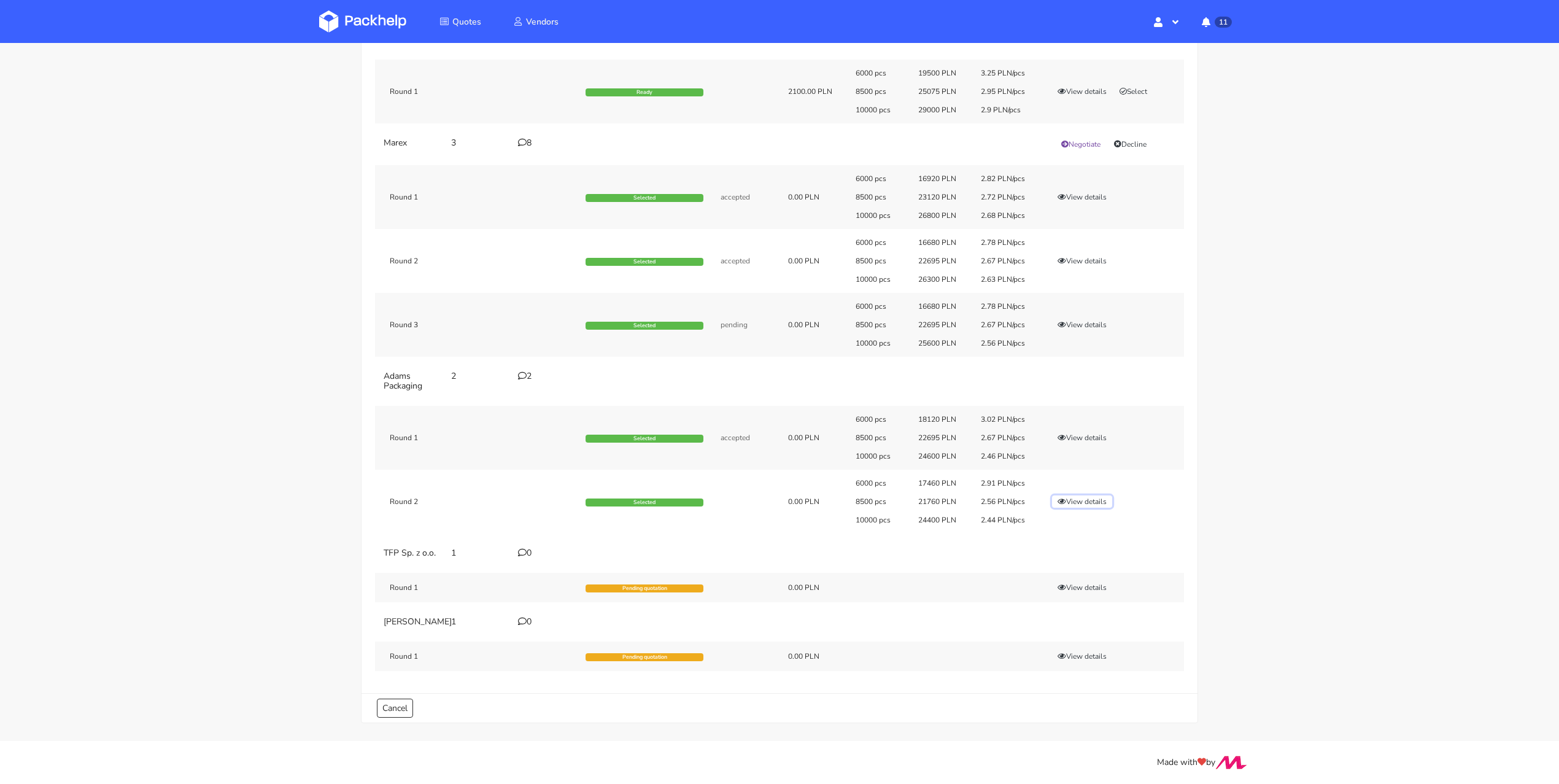
click at [1093, 495] on button "View details" at bounding box center [1082, 501] width 60 height 12
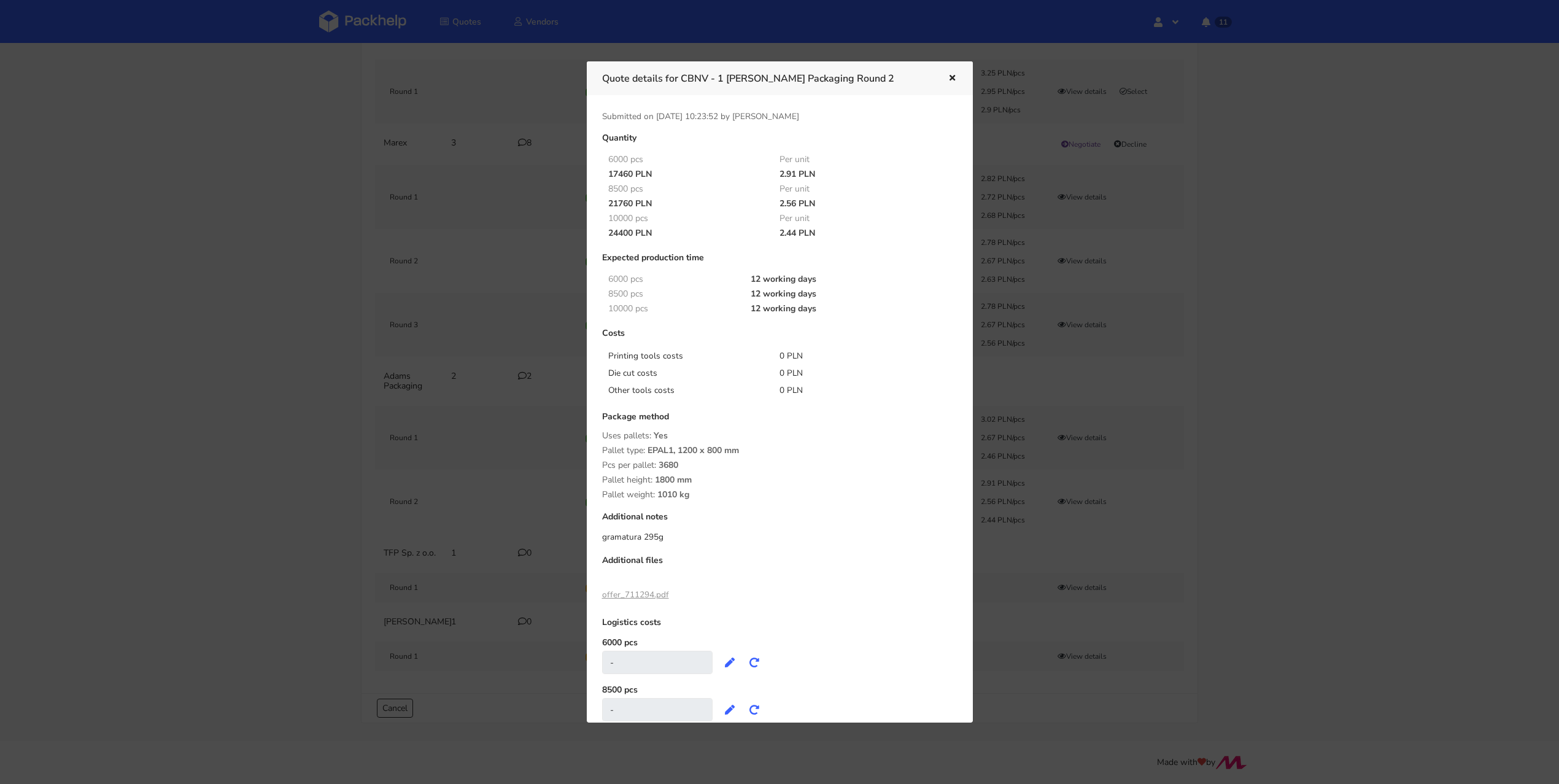
click at [951, 79] on icon "button" at bounding box center [952, 78] width 10 height 8
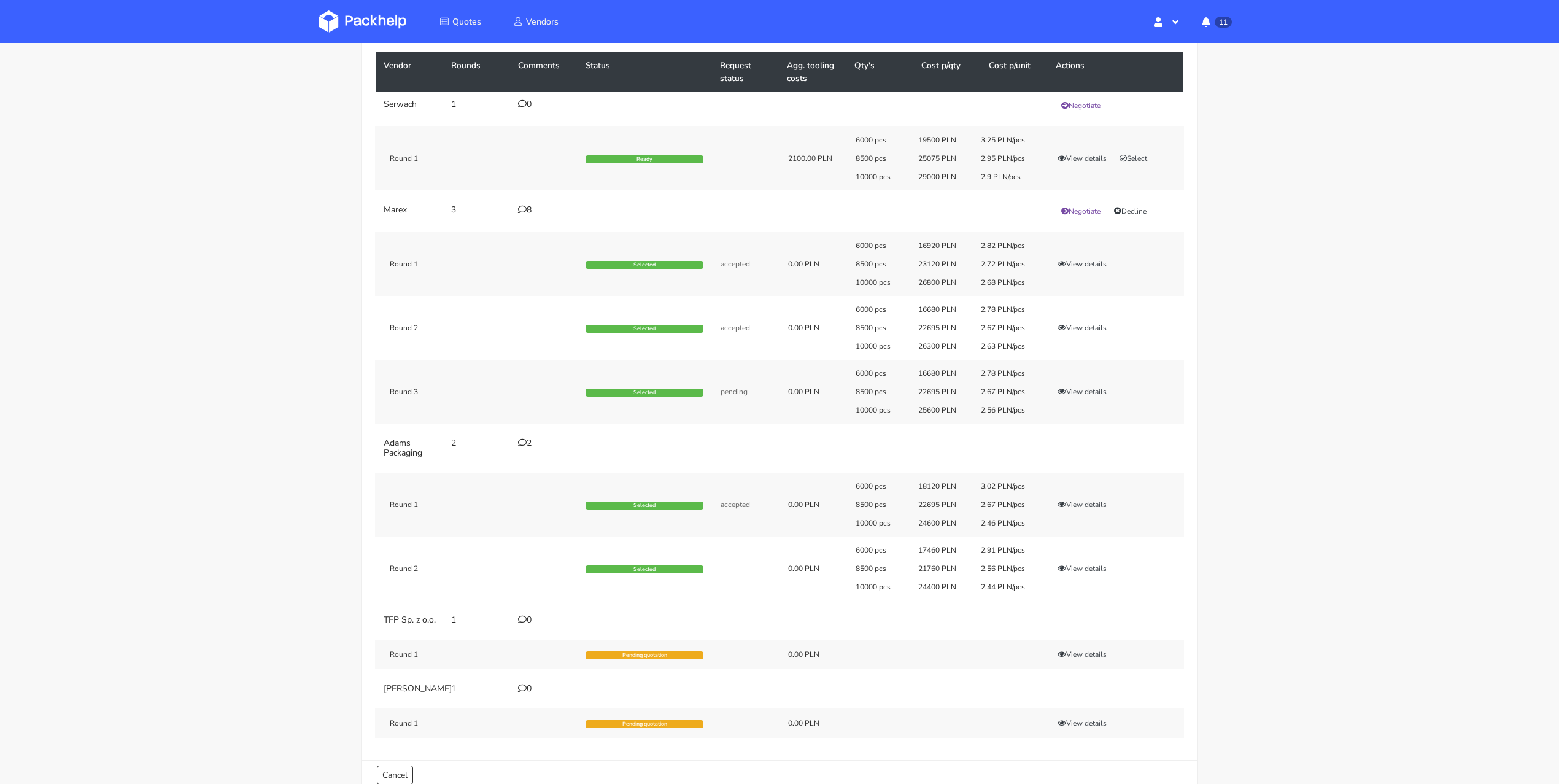
scroll to position [95, 0]
click at [1095, 570] on button "View details" at bounding box center [1082, 569] width 60 height 12
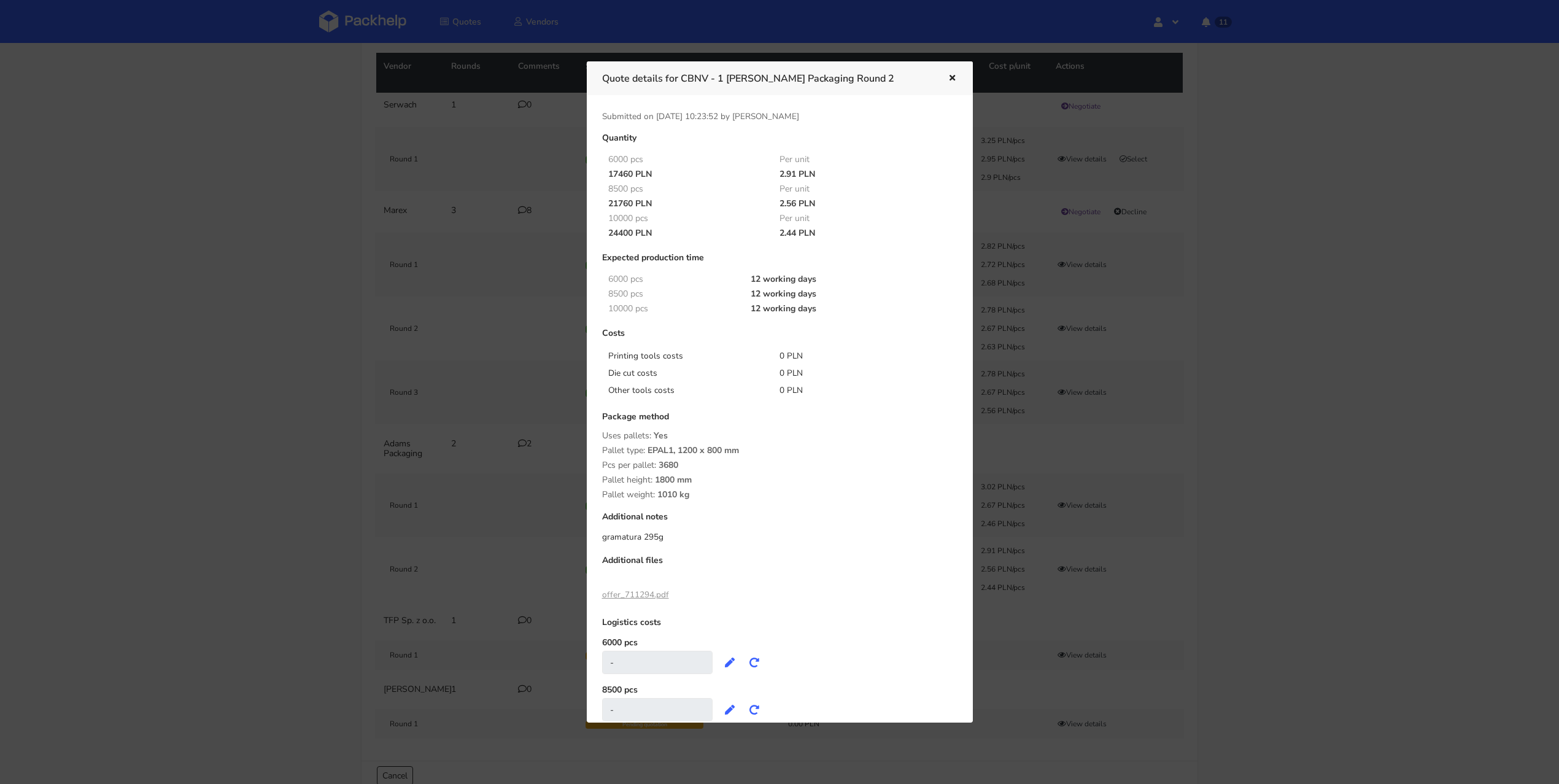
drag, startPoint x: 676, startPoint y: 465, endPoint x: 660, endPoint y: 468, distance: 16.3
click at [662, 466] on span "3680" at bounding box center [668, 469] width 19 height 21
click at [952, 79] on icon "button" at bounding box center [952, 78] width 10 height 8
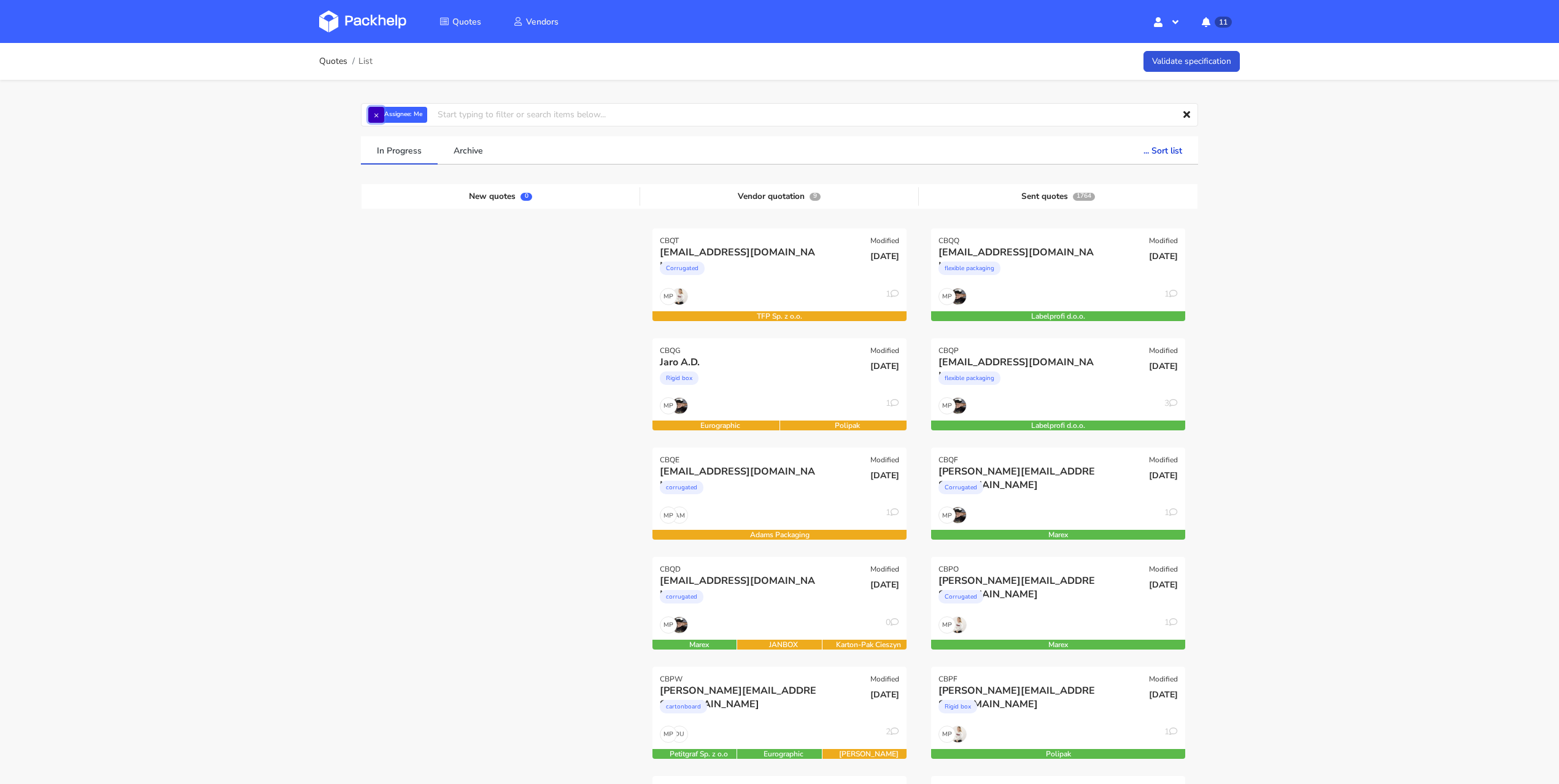
click at [379, 118] on button "×" at bounding box center [376, 115] width 16 height 16
click at [380, 117] on input "text" at bounding box center [780, 115] width 837 height 23
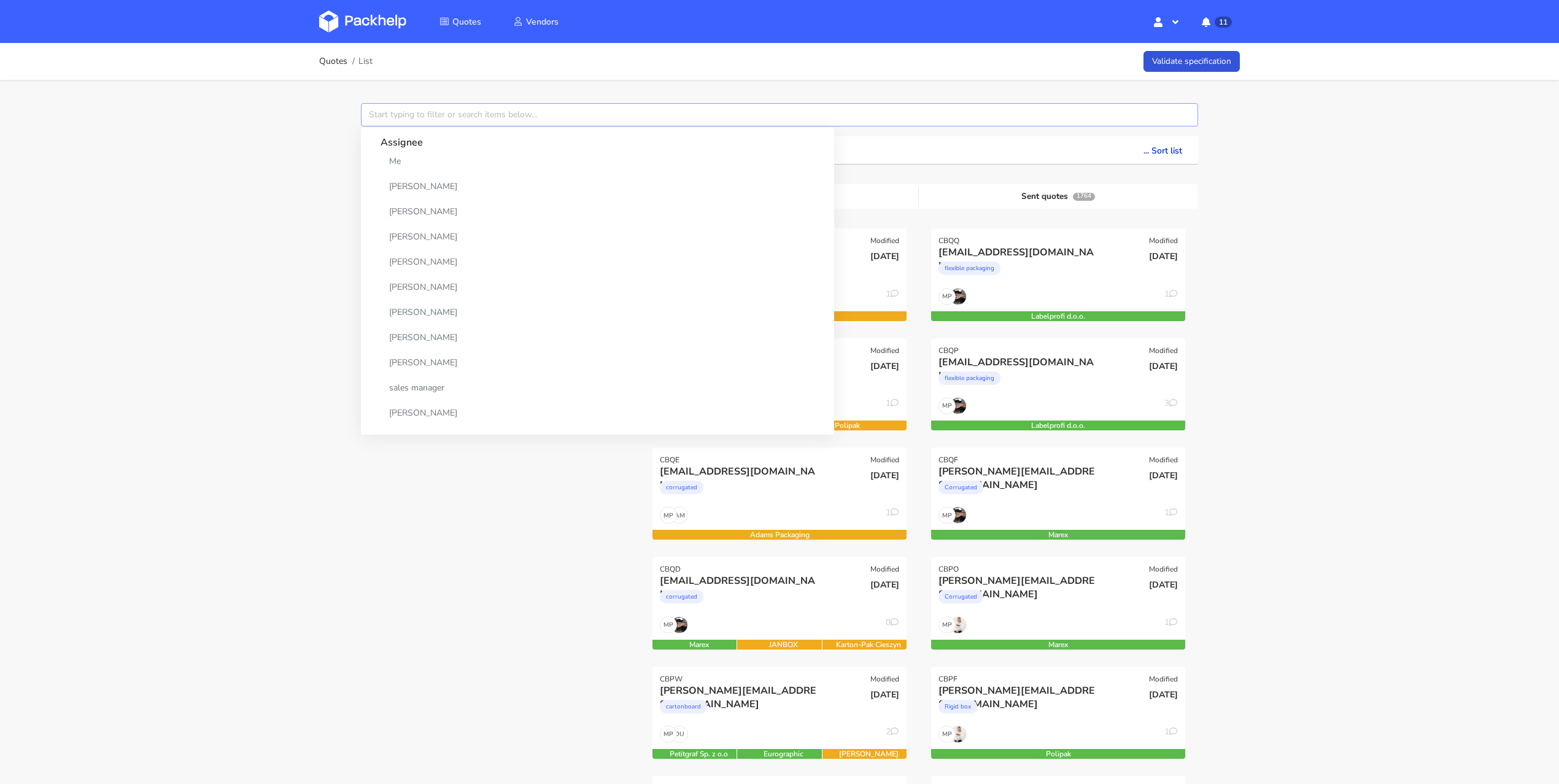
paste input "CBNV"
type input "CBNV"
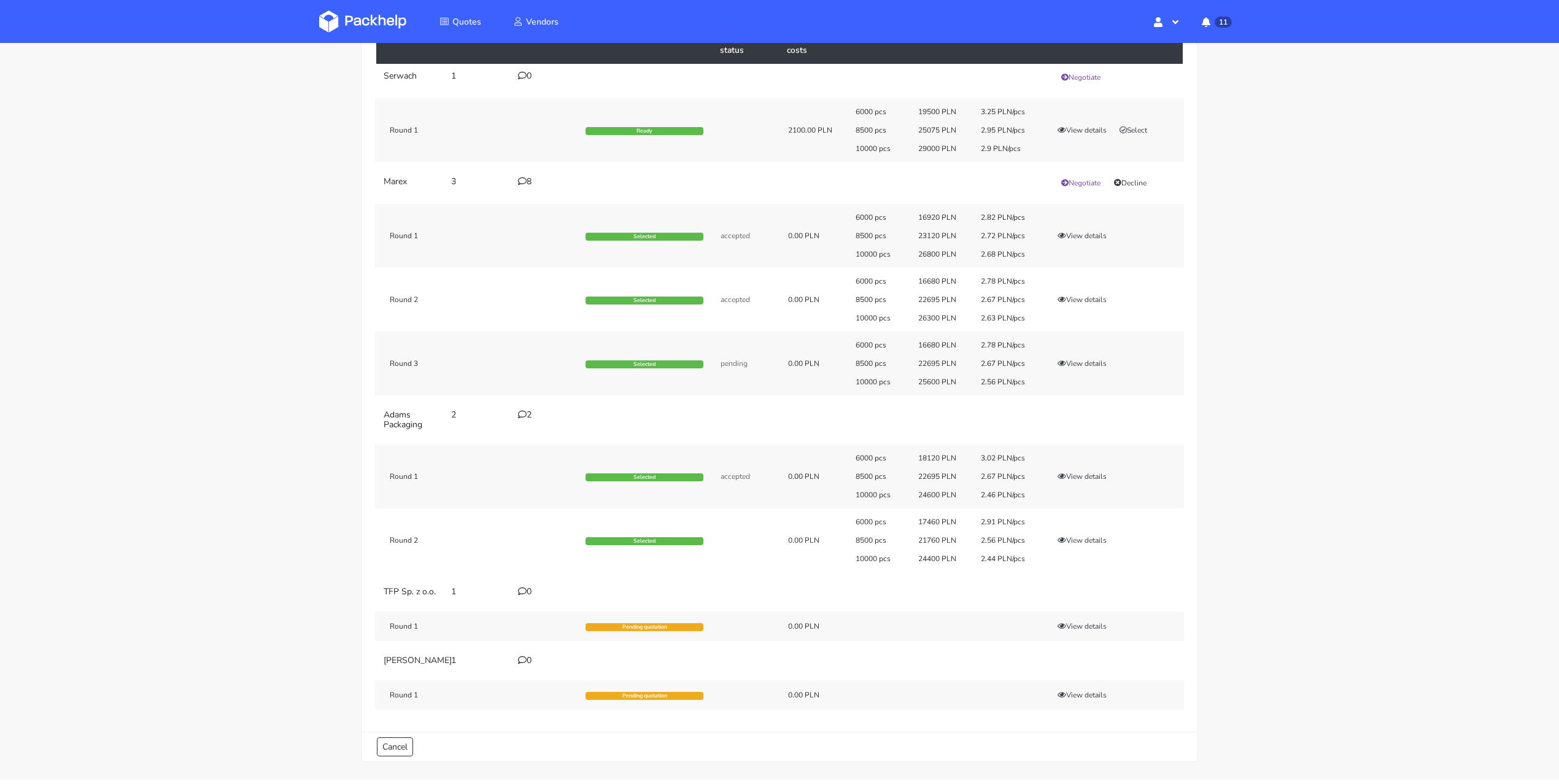
scroll to position [178, 0]
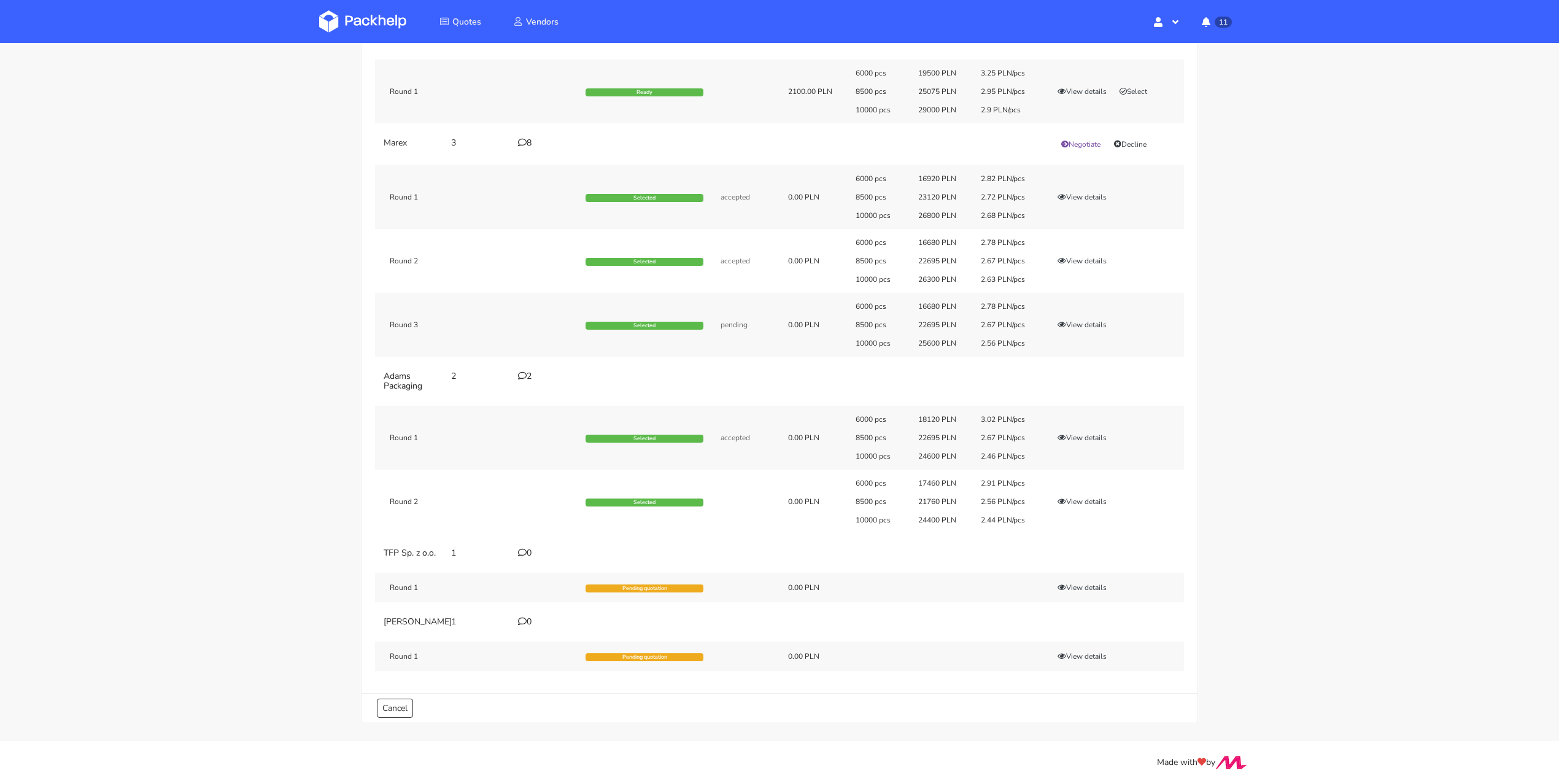
click at [527, 548] on div "0" at bounding box center [544, 553] width 53 height 10
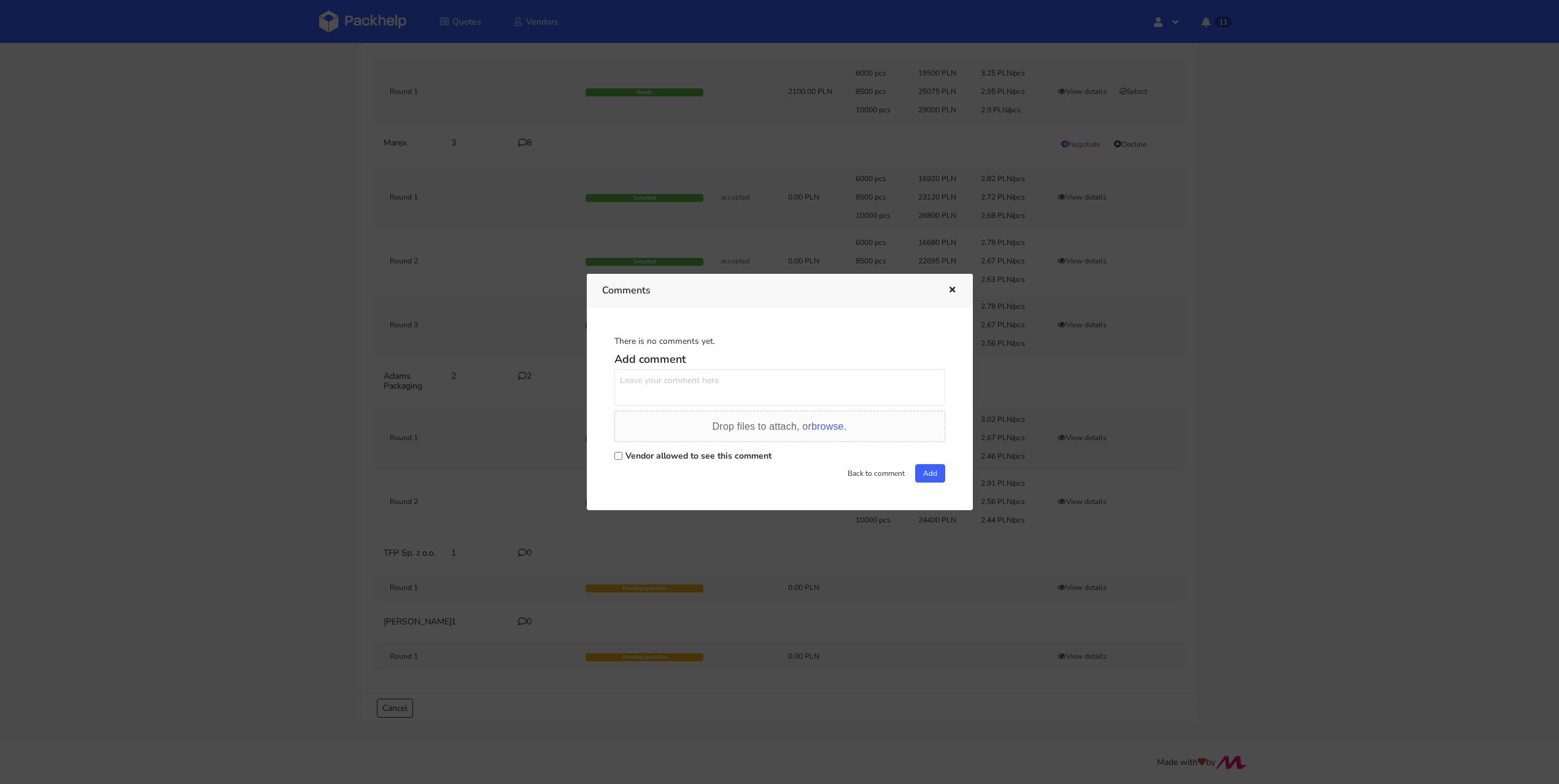
click at [632, 452] on label "Vendor allowed to see this comment" at bounding box center [698, 456] width 146 height 12
click at [622, 452] on input "Vendor allowed to see this comment" at bounding box center [618, 456] width 8 height 8
checkbox input "true"
click at [661, 395] on textarea at bounding box center [780, 387] width 331 height 37
paste textarea "2,04 PLN"
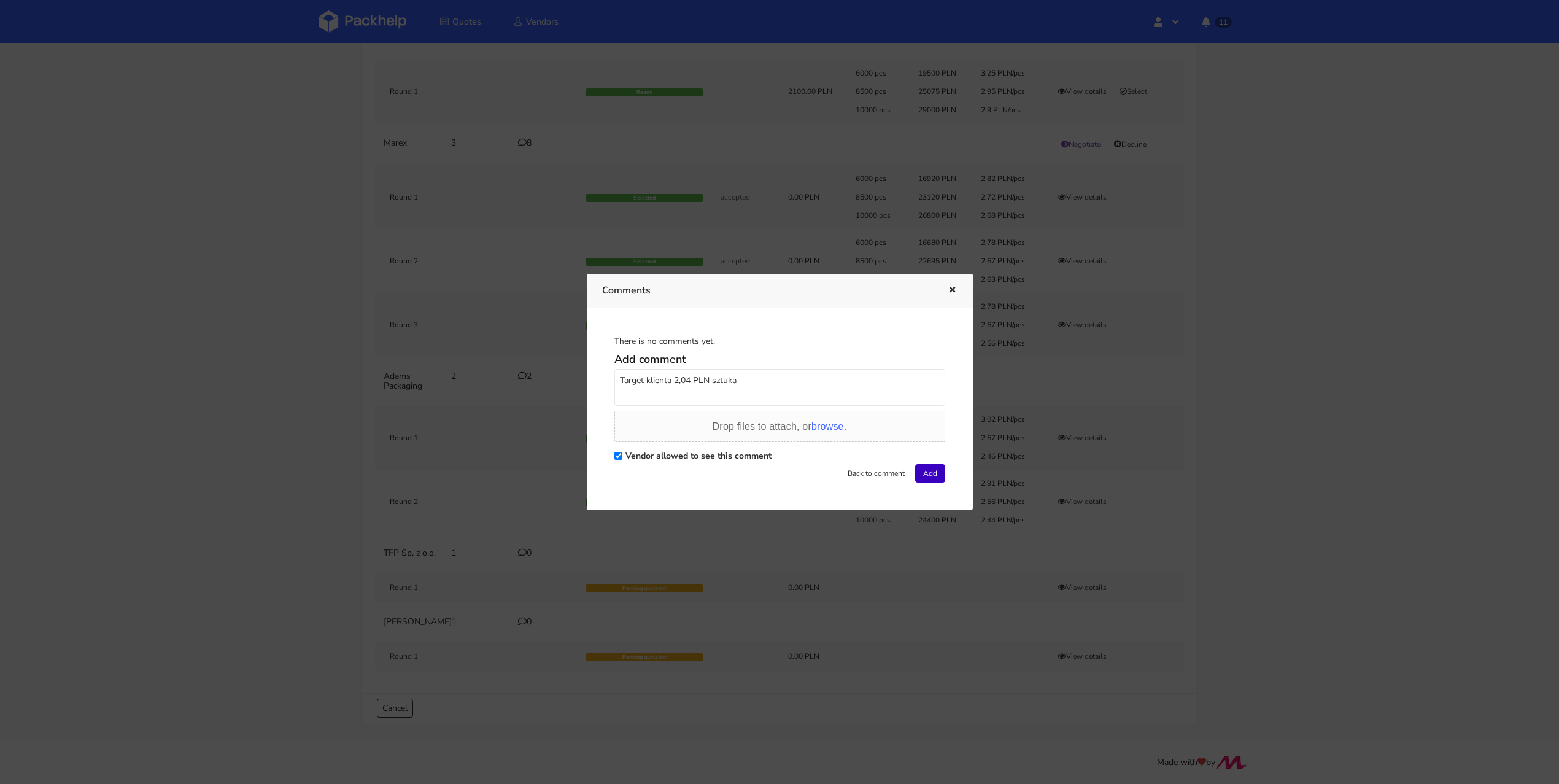
type textarea "Target klienta 2,04 PLN sztuka"
click at [923, 476] on button "Add" at bounding box center [930, 473] width 30 height 19
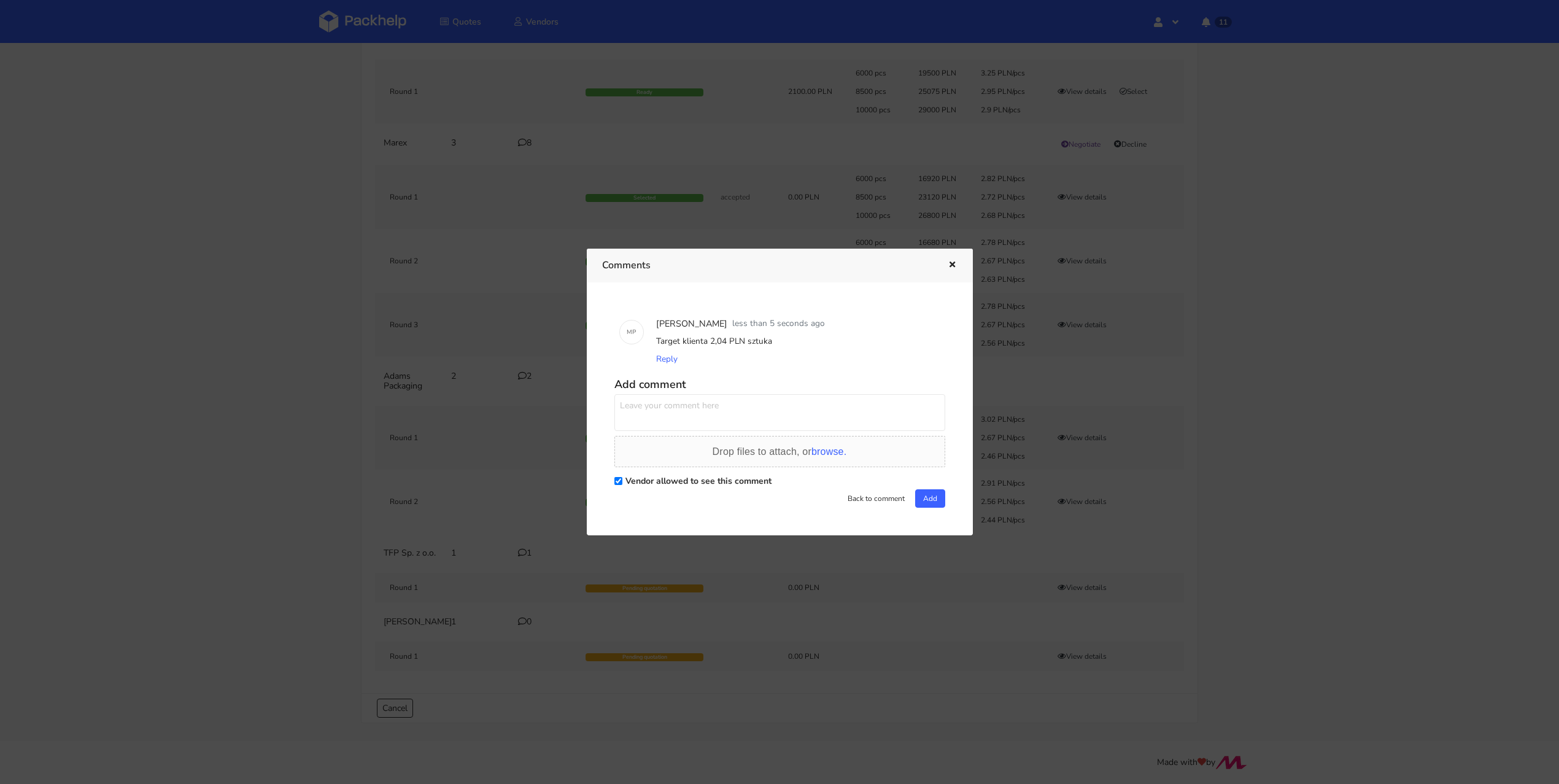
drag, startPoint x: 772, startPoint y: 346, endPoint x: 655, endPoint y: 337, distance: 117.3
click at [655, 337] on div "Target klienta 2,04 PLN sztuka" at bounding box center [797, 341] width 287 height 17
copy div "Target klienta 2,04 PLN sztuka"
click at [956, 262] on icon "button" at bounding box center [952, 265] width 10 height 8
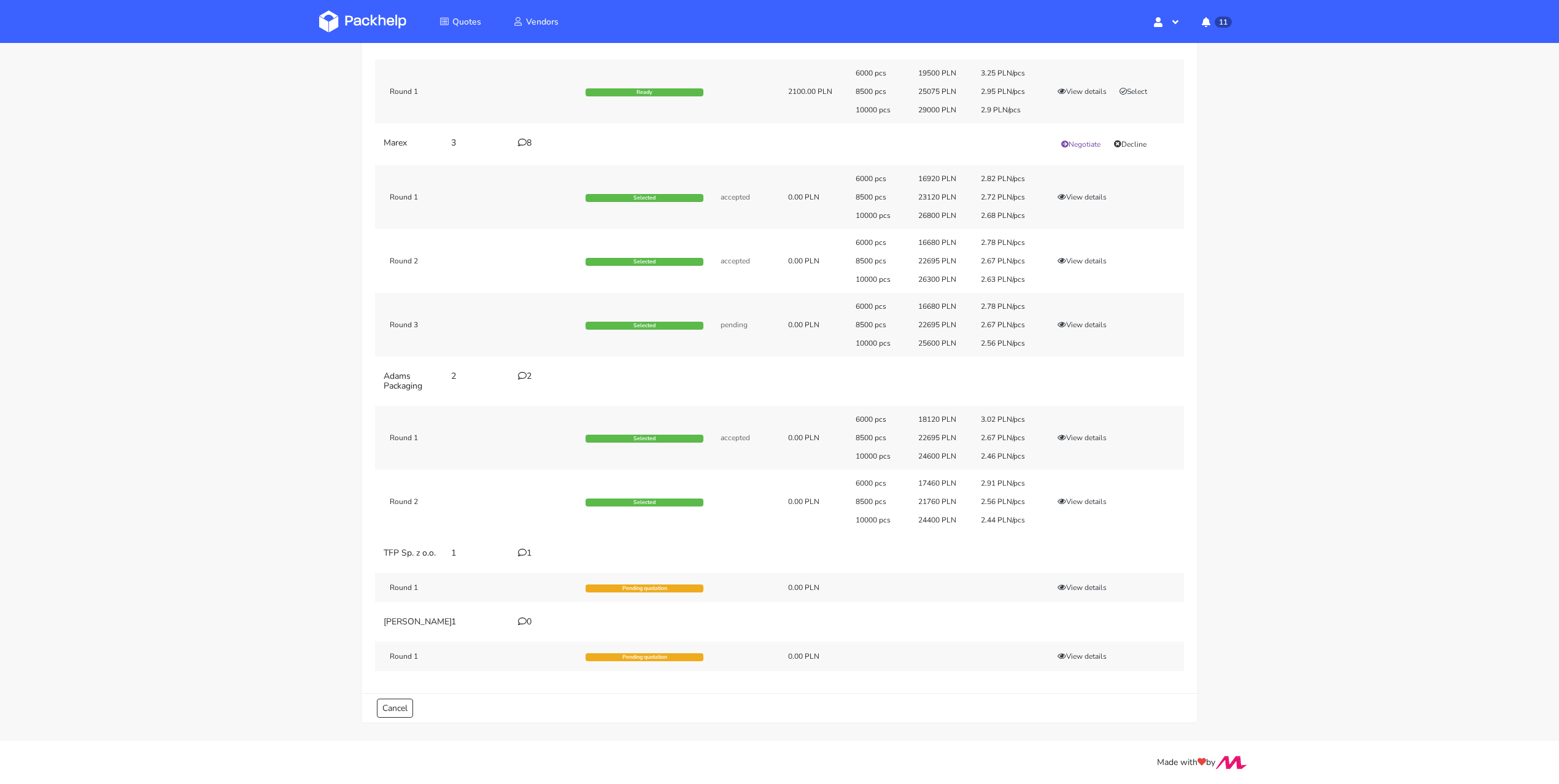
click at [526, 617] on div "0" at bounding box center [544, 622] width 53 height 10
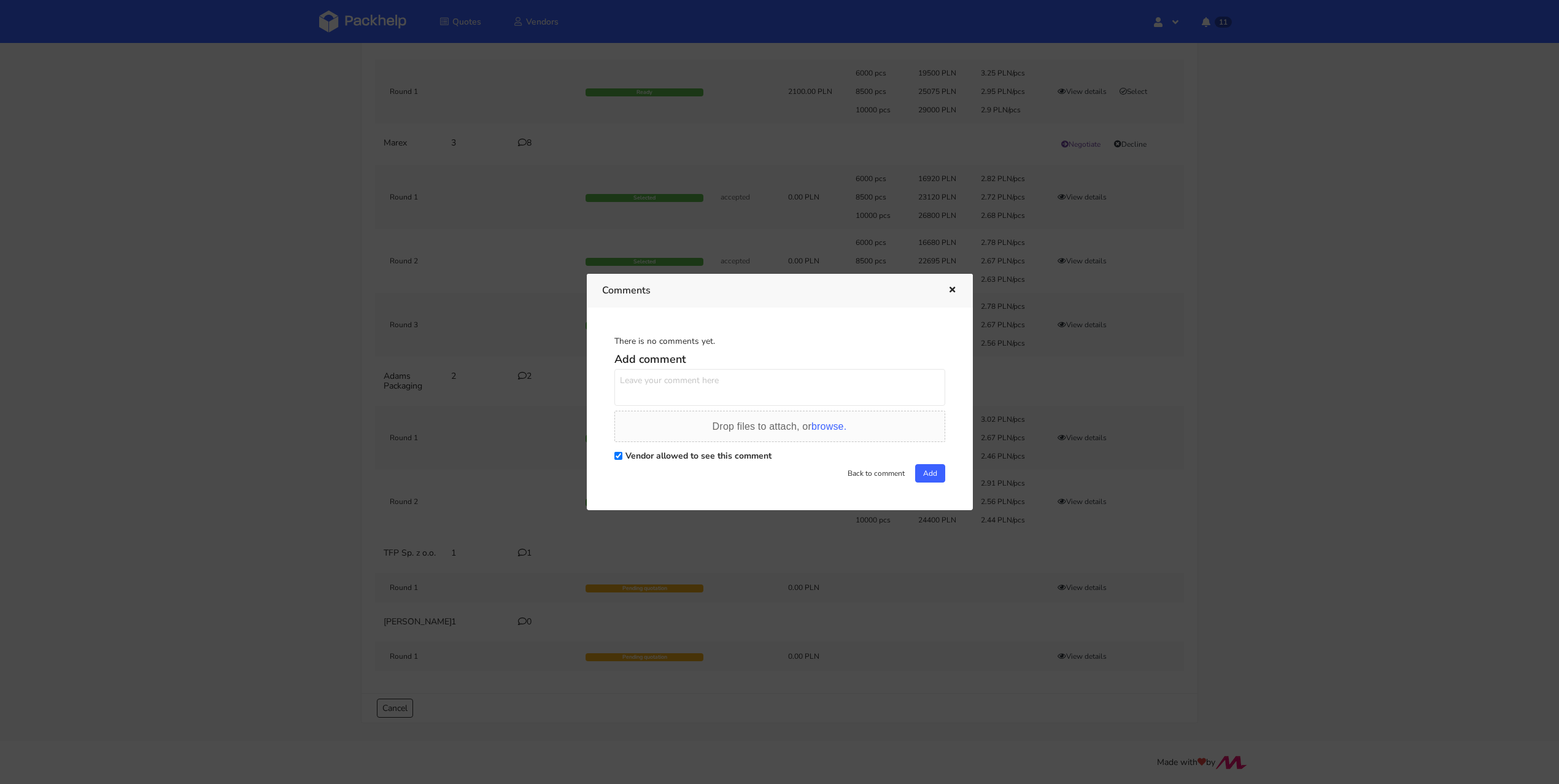
click at [665, 378] on textarea at bounding box center [780, 387] width 331 height 37
paste textarea "Target klienta 2,04 PLN sztuka"
type textarea "Target klienta 2,04 PLN sztuka"
click at [923, 469] on button "Add" at bounding box center [930, 473] width 30 height 19
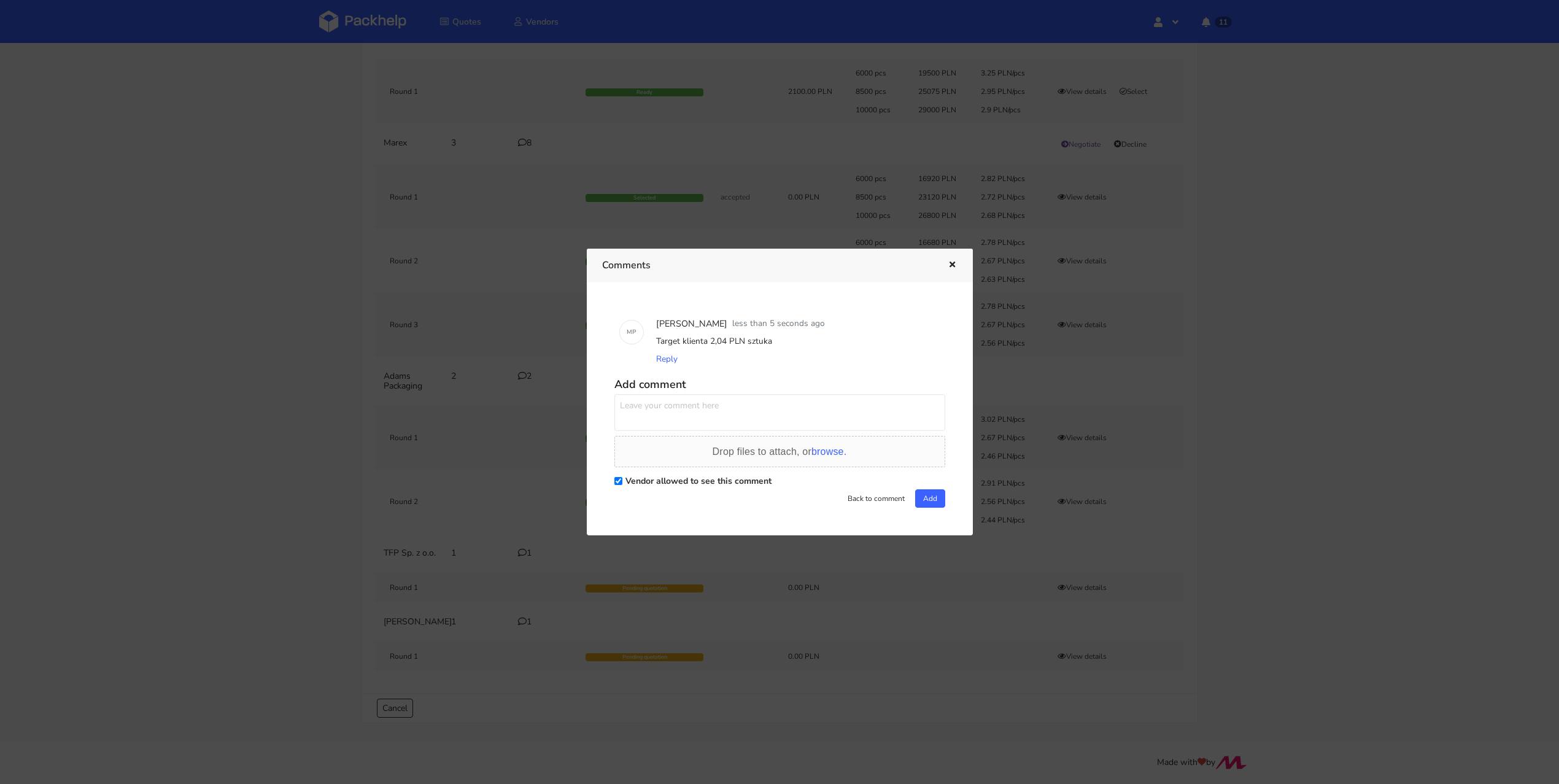
click at [954, 266] on icon "button" at bounding box center [952, 265] width 10 height 8
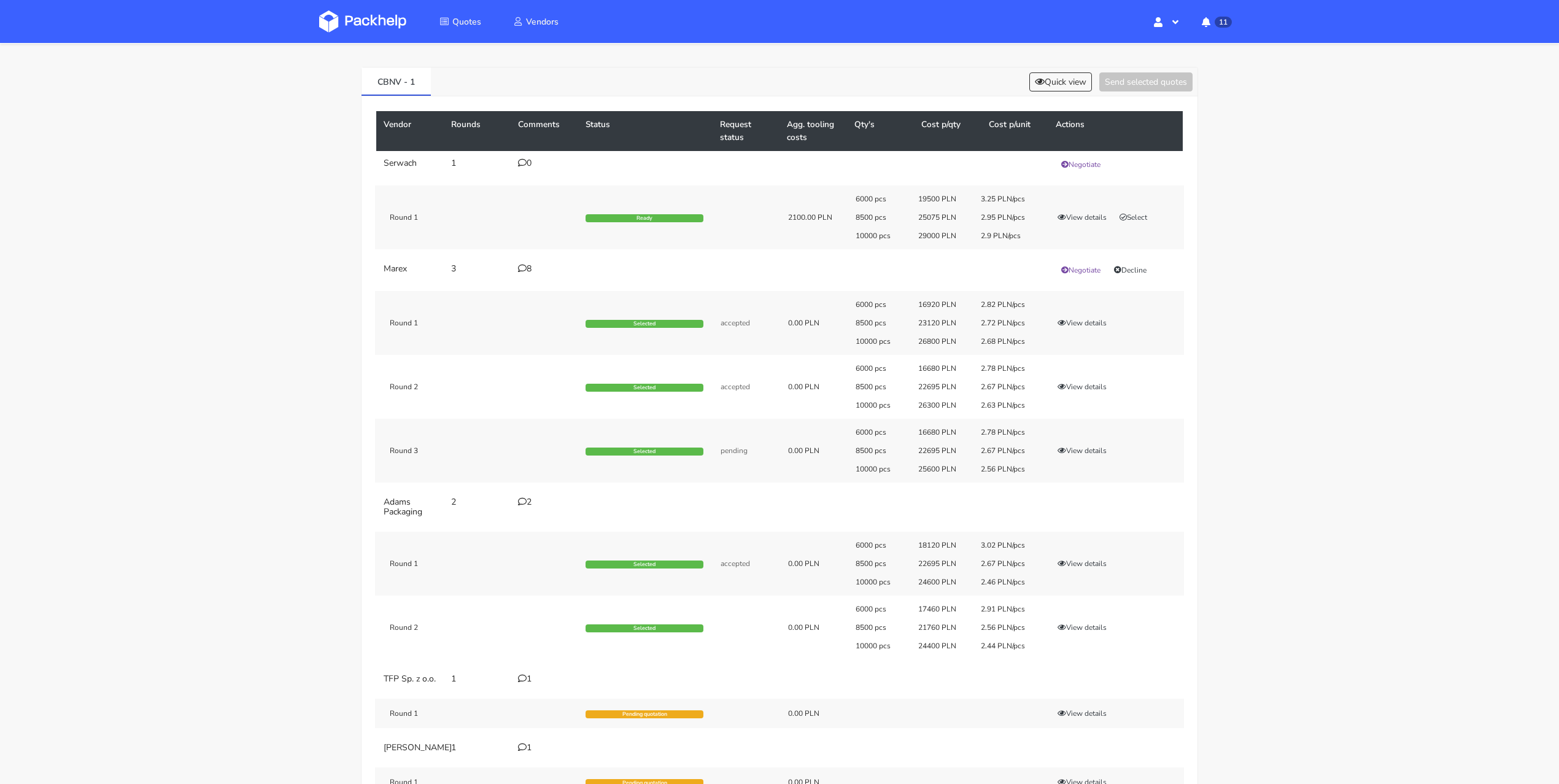
scroll to position [0, 0]
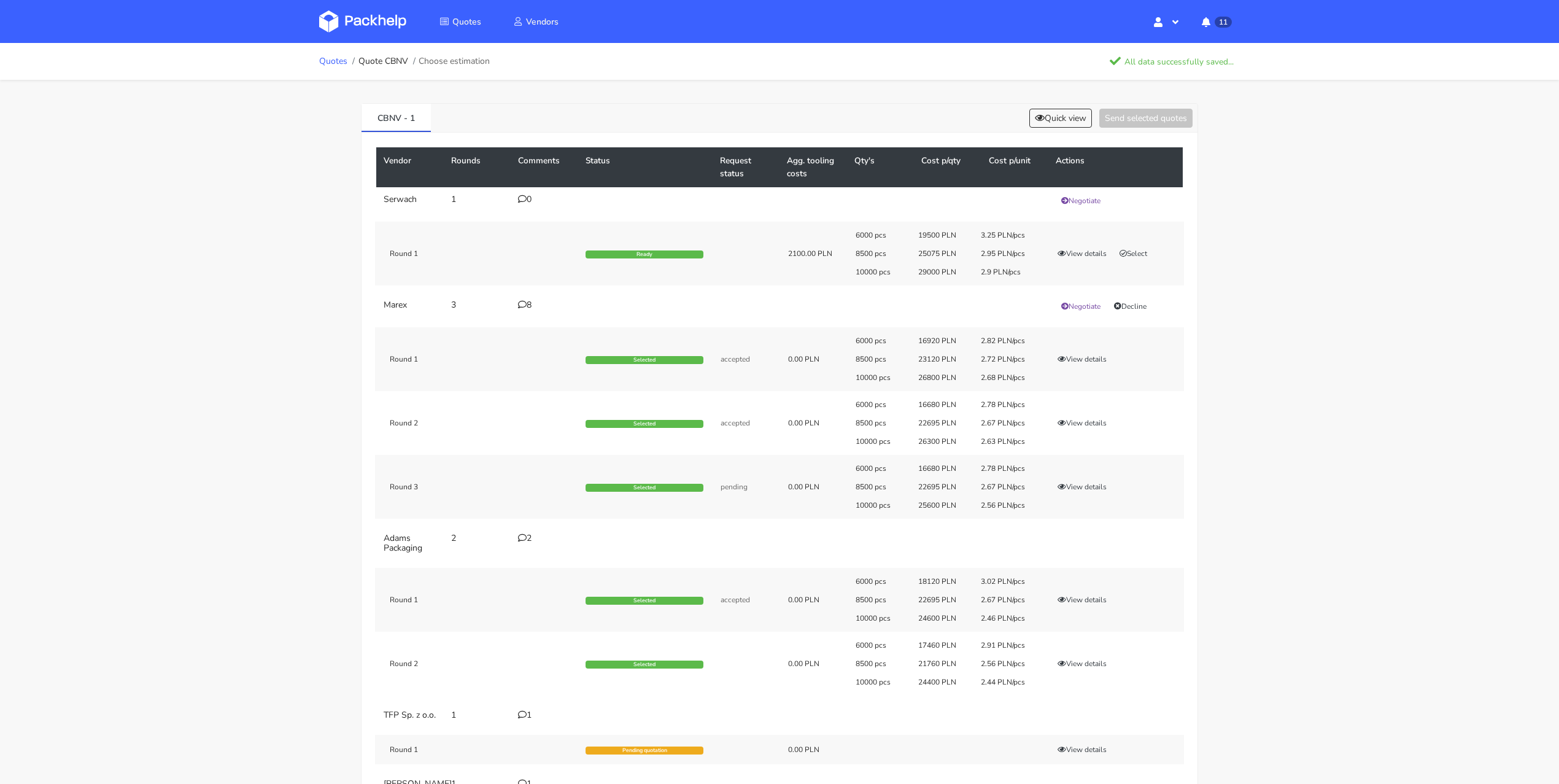
click at [328, 63] on link "Quotes" at bounding box center [333, 61] width 28 height 10
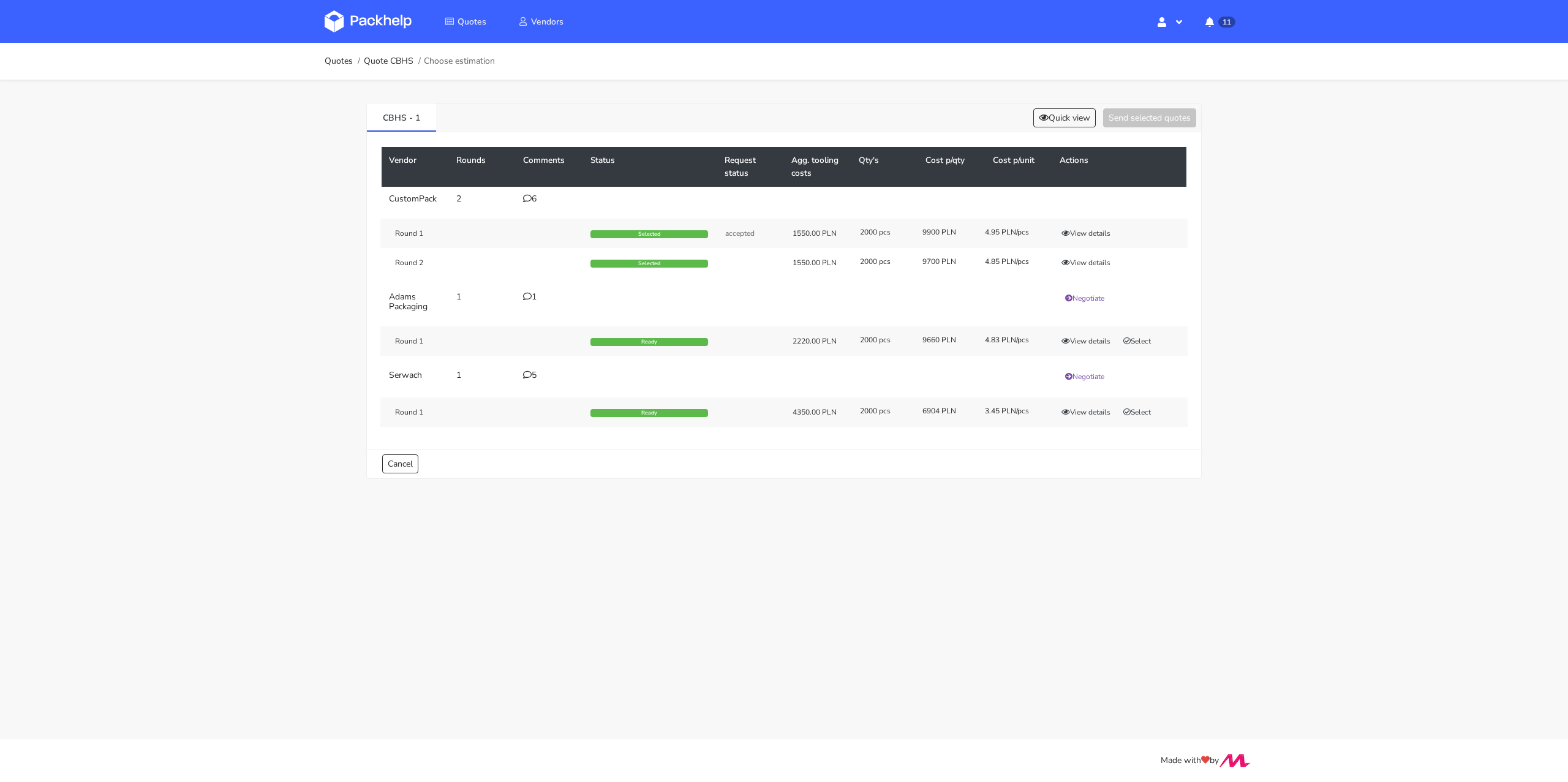
click at [532, 376] on div "5" at bounding box center [549, 375] width 53 height 10
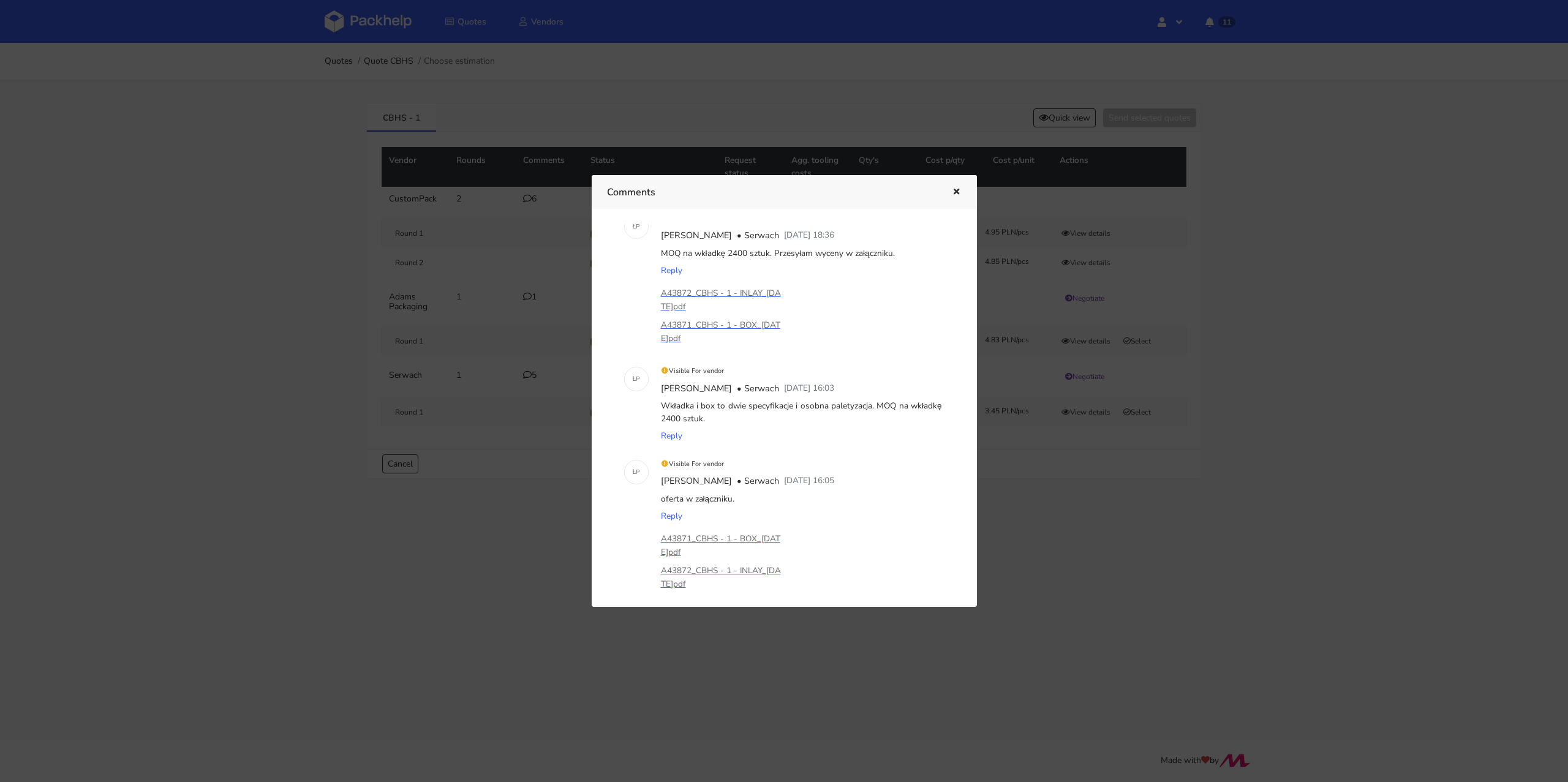
scroll to position [217, 0]
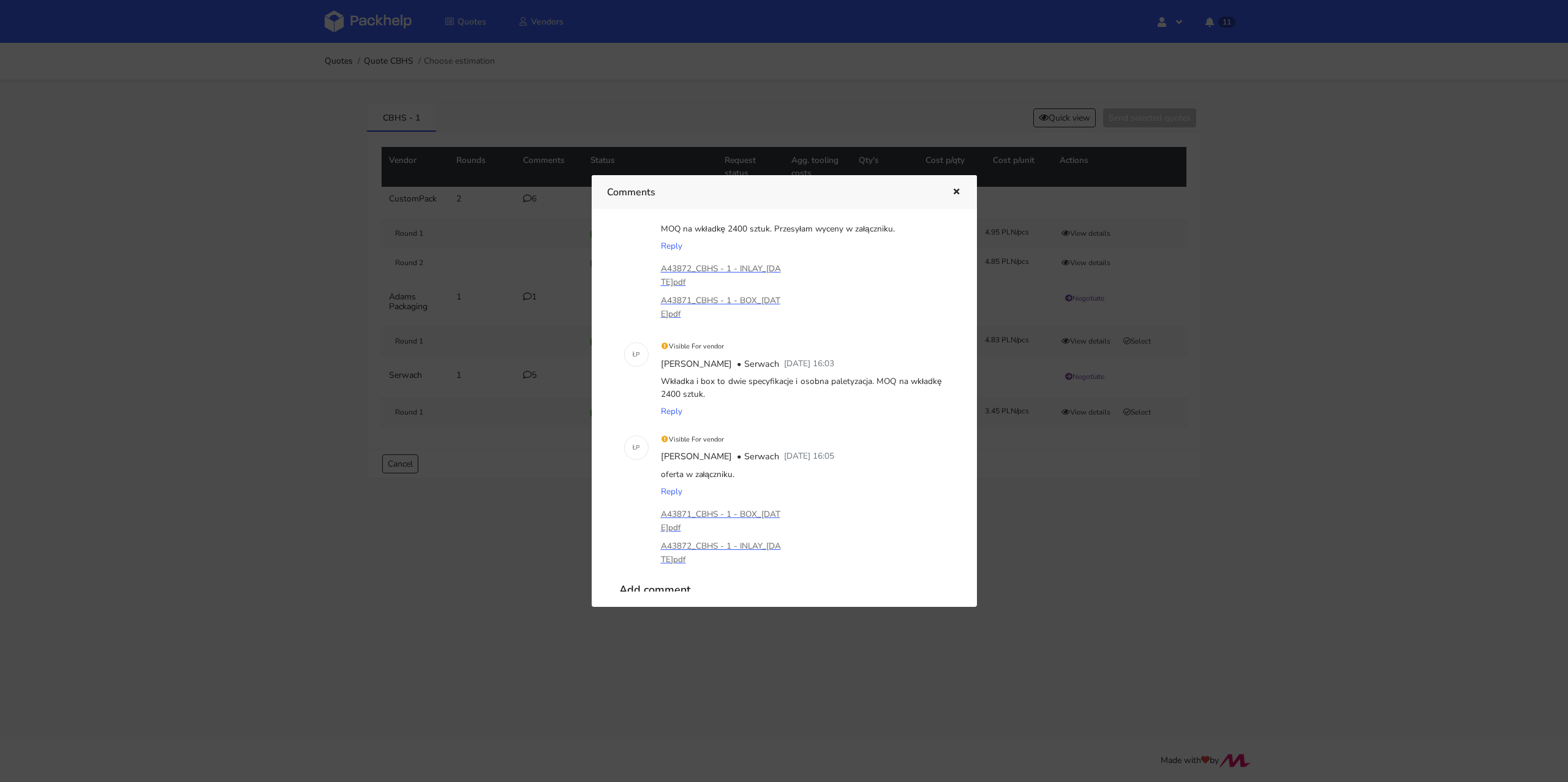
click at [951, 192] on icon "button" at bounding box center [956, 192] width 10 height 8
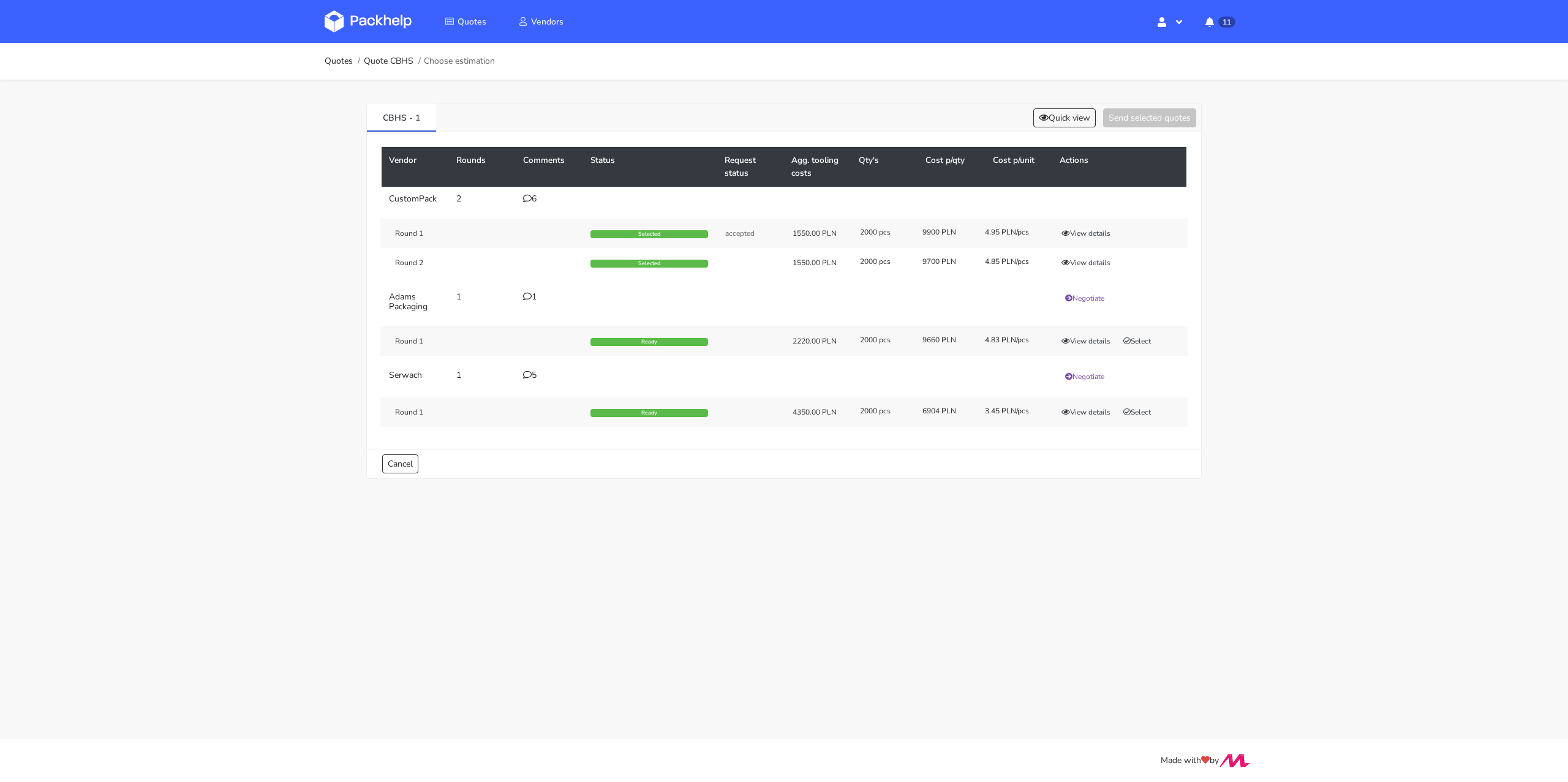
click at [320, 60] on div "Quotes Quote CBHS Choose estimation" at bounding box center [784, 61] width 980 height 37
click at [337, 59] on link "Quotes" at bounding box center [339, 61] width 28 height 10
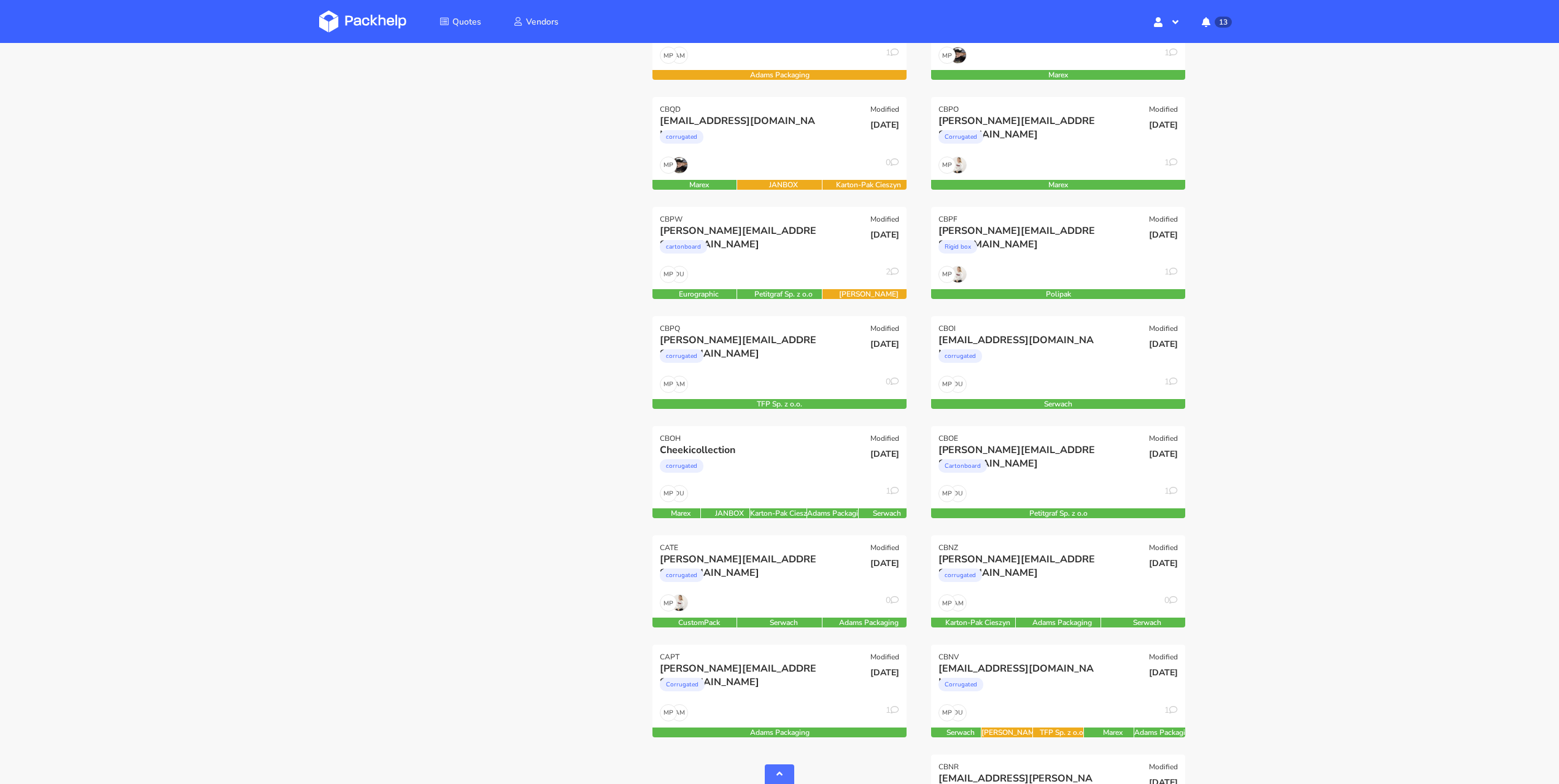
scroll to position [694, 0]
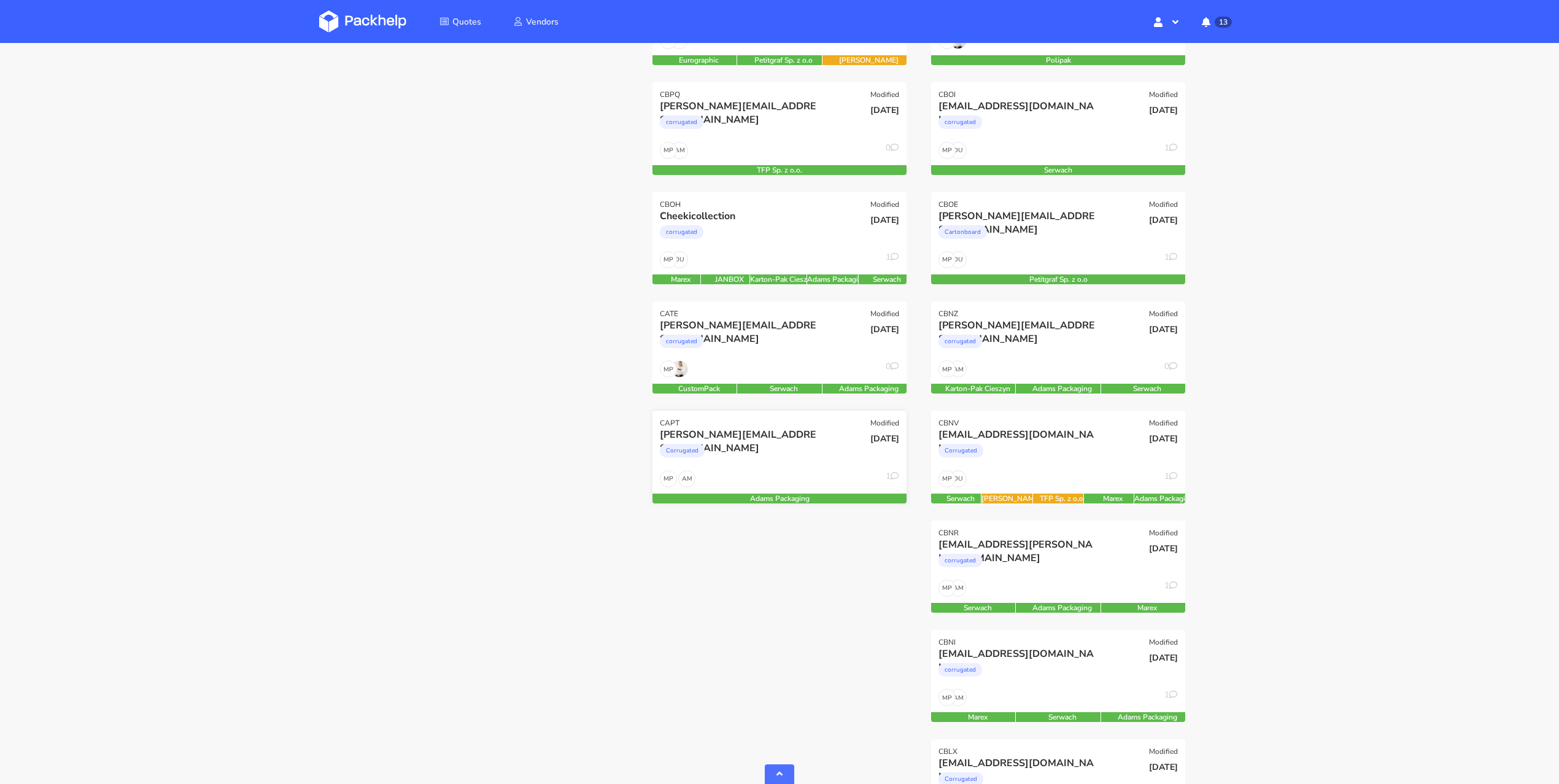
click at [791, 438] on div "brendan@southwilliamclinic.com" at bounding box center [741, 434] width 162 height 14
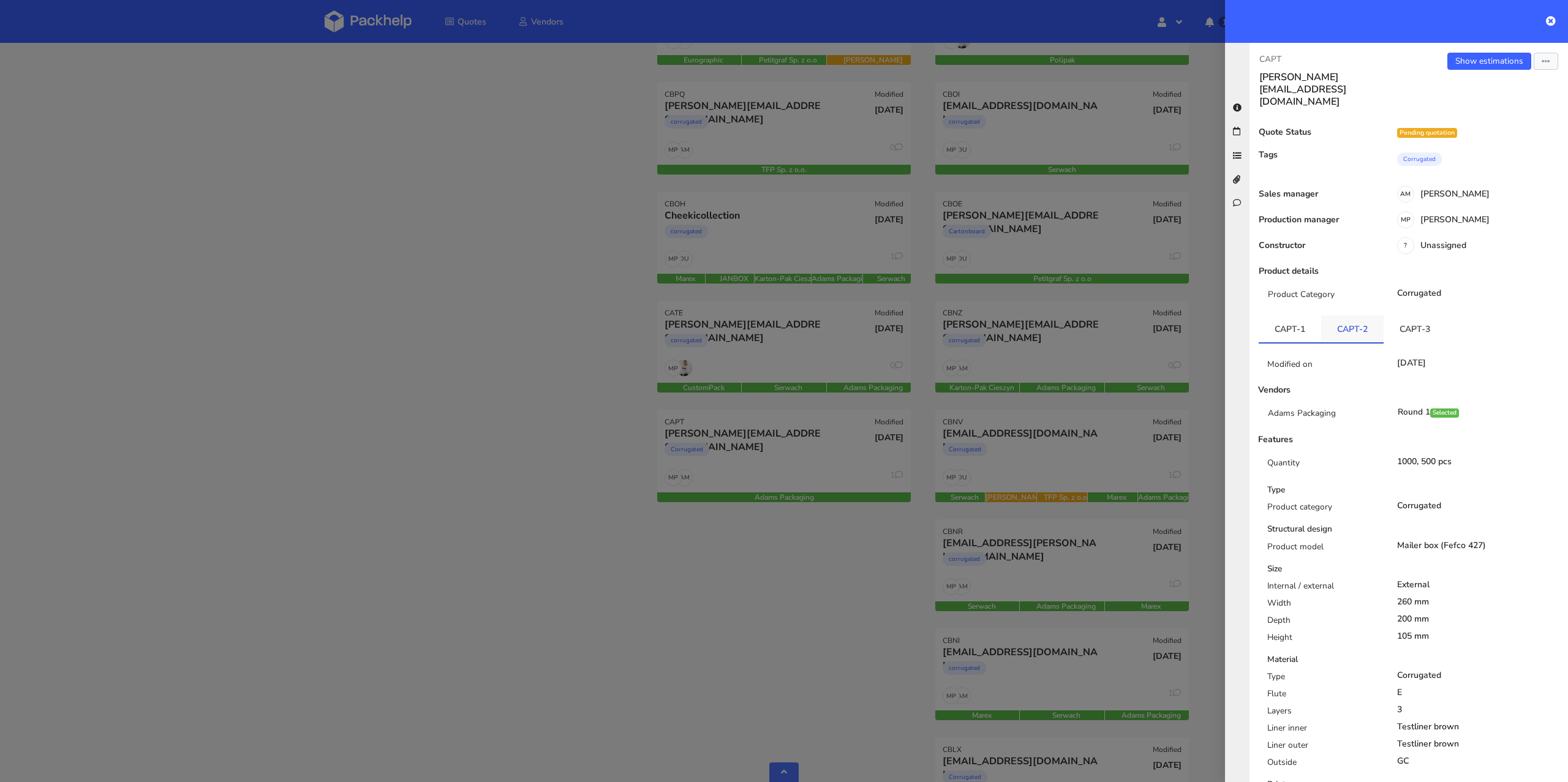
click at [1364, 315] on link "CAPT-2" at bounding box center [1352, 329] width 62 height 27
click at [1412, 315] on link "CAPT-3" at bounding box center [1414, 329] width 62 height 27
click at [299, 579] on div at bounding box center [784, 391] width 1568 height 782
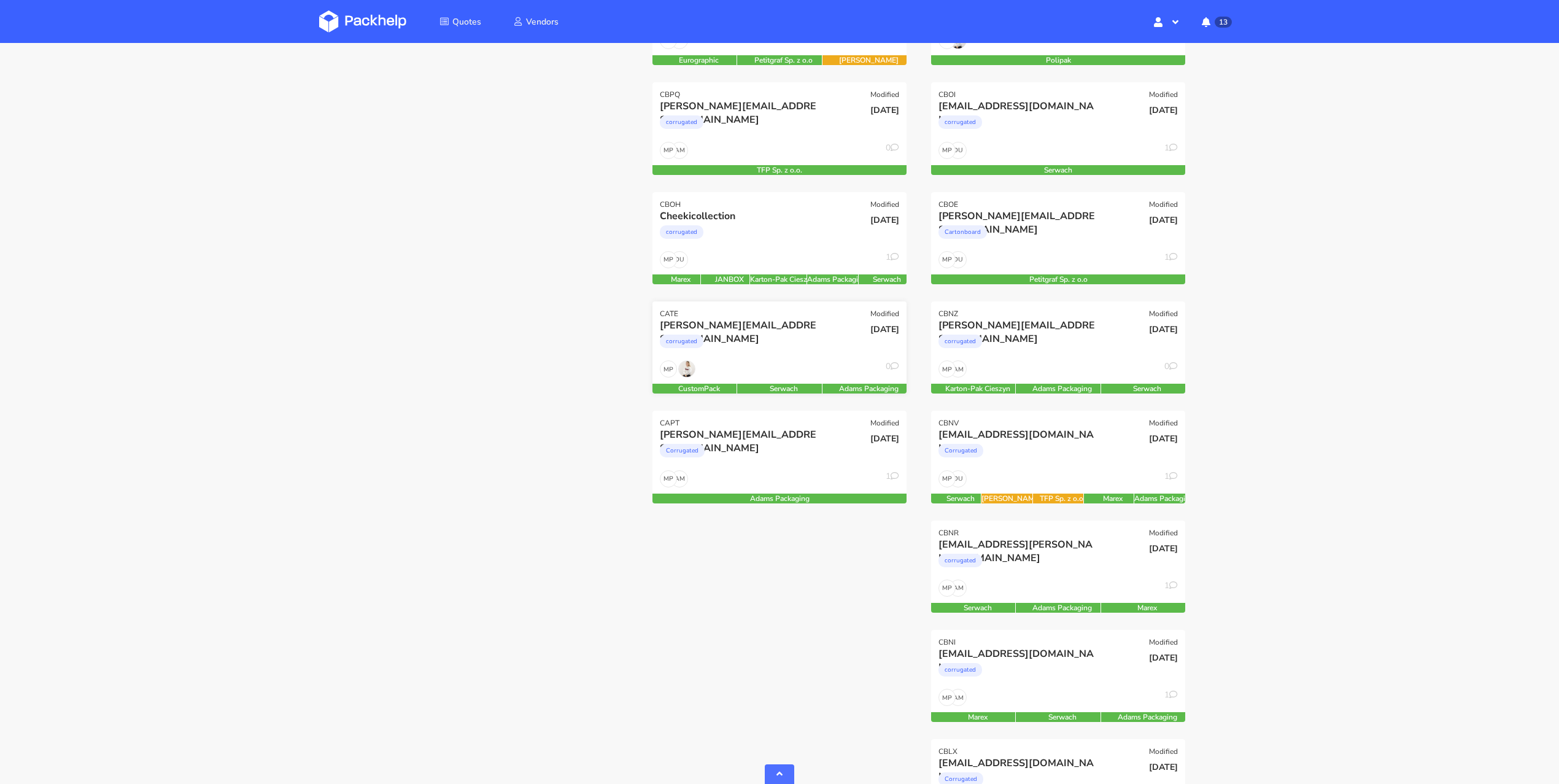
click at [787, 364] on div "MP 0" at bounding box center [780, 372] width 254 height 23
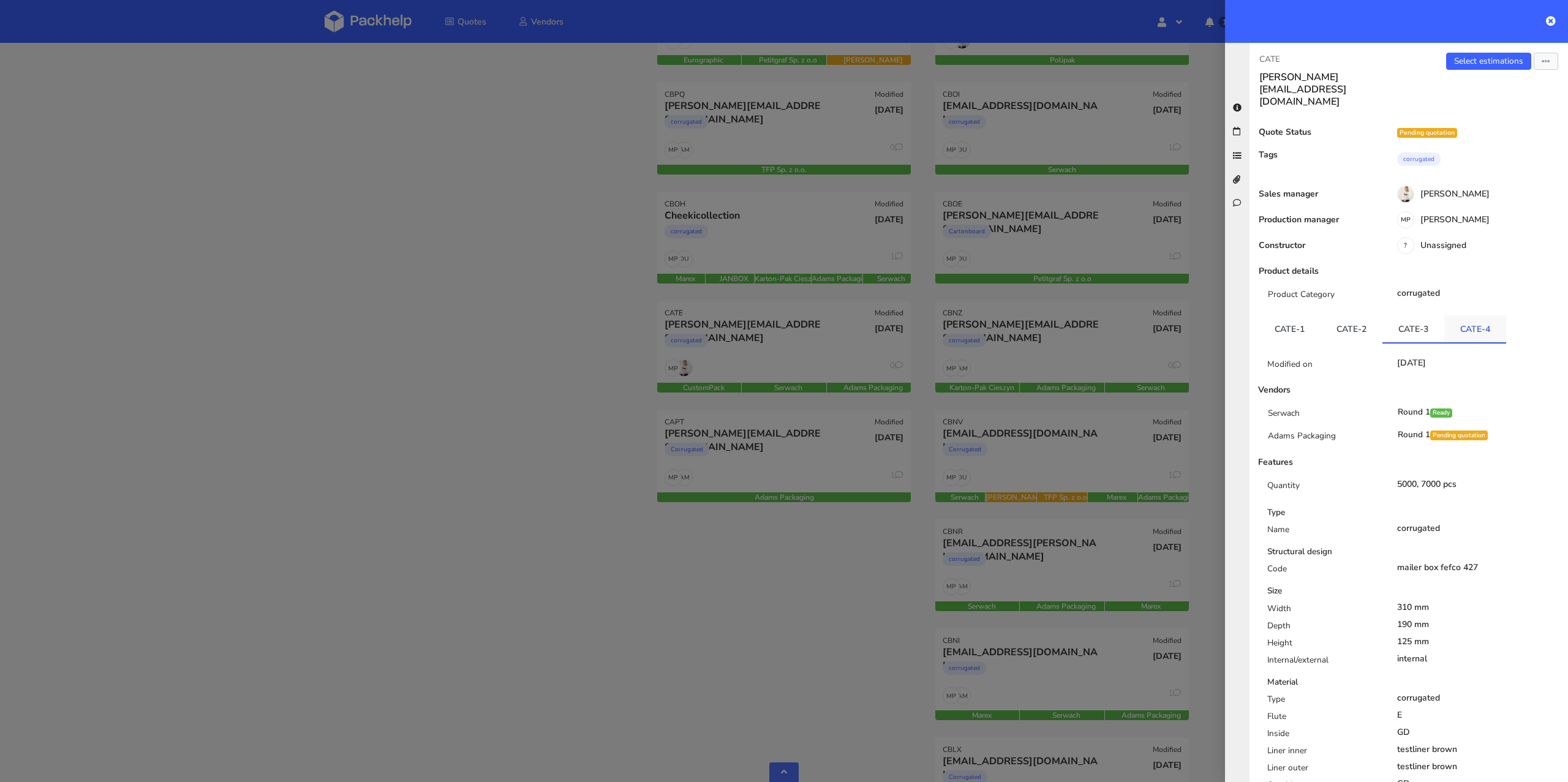
click at [1481, 315] on link "CATE-4" at bounding box center [1475, 329] width 62 height 27
click at [1425, 315] on link "CATE-3" at bounding box center [1413, 329] width 62 height 27
click at [1345, 315] on link "CATE-2" at bounding box center [1351, 329] width 62 height 27
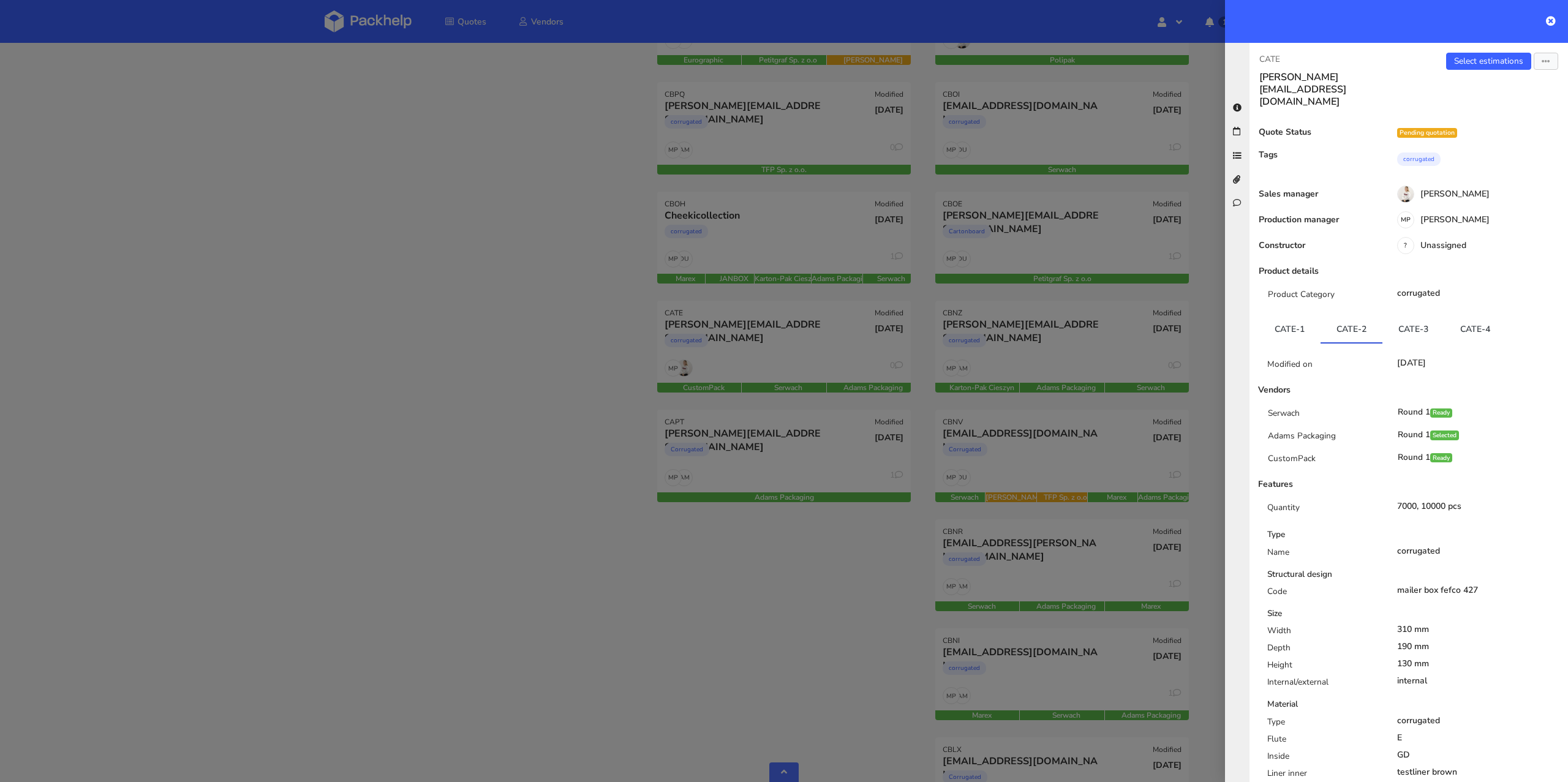
click at [419, 495] on div at bounding box center [784, 391] width 1568 height 782
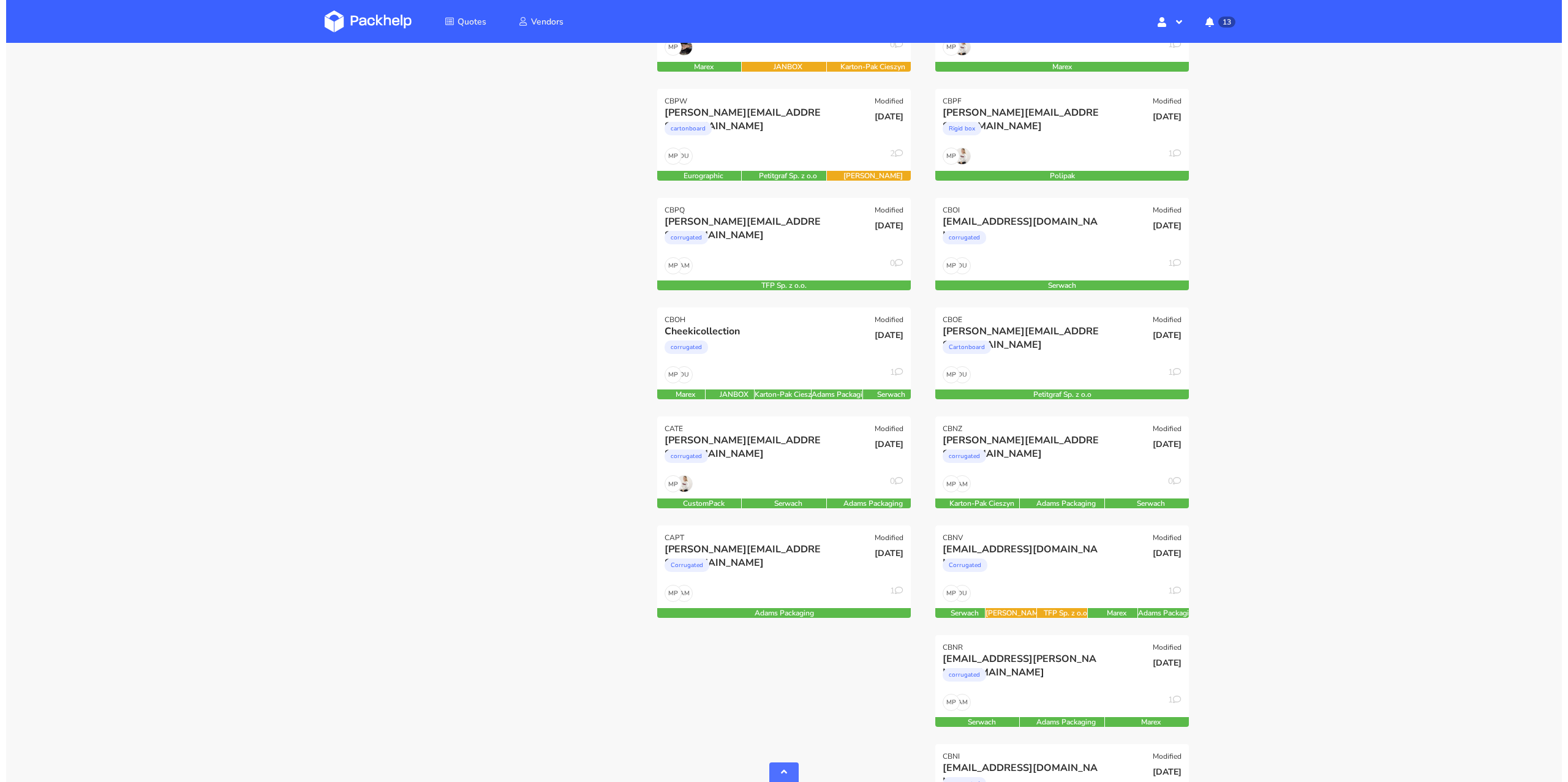
scroll to position [550, 0]
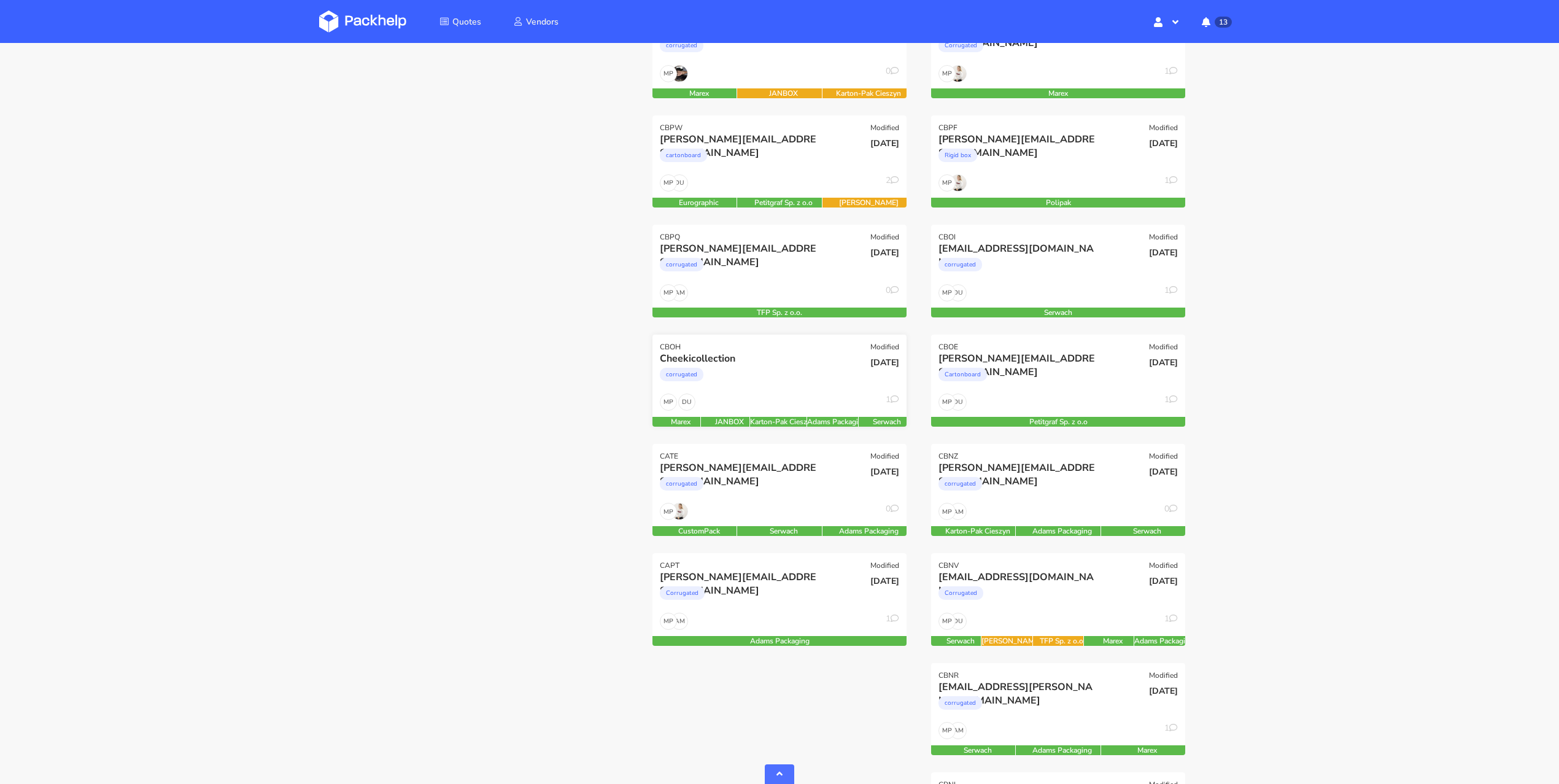
click at [794, 408] on div "DU MP 1" at bounding box center [780, 405] width 254 height 23
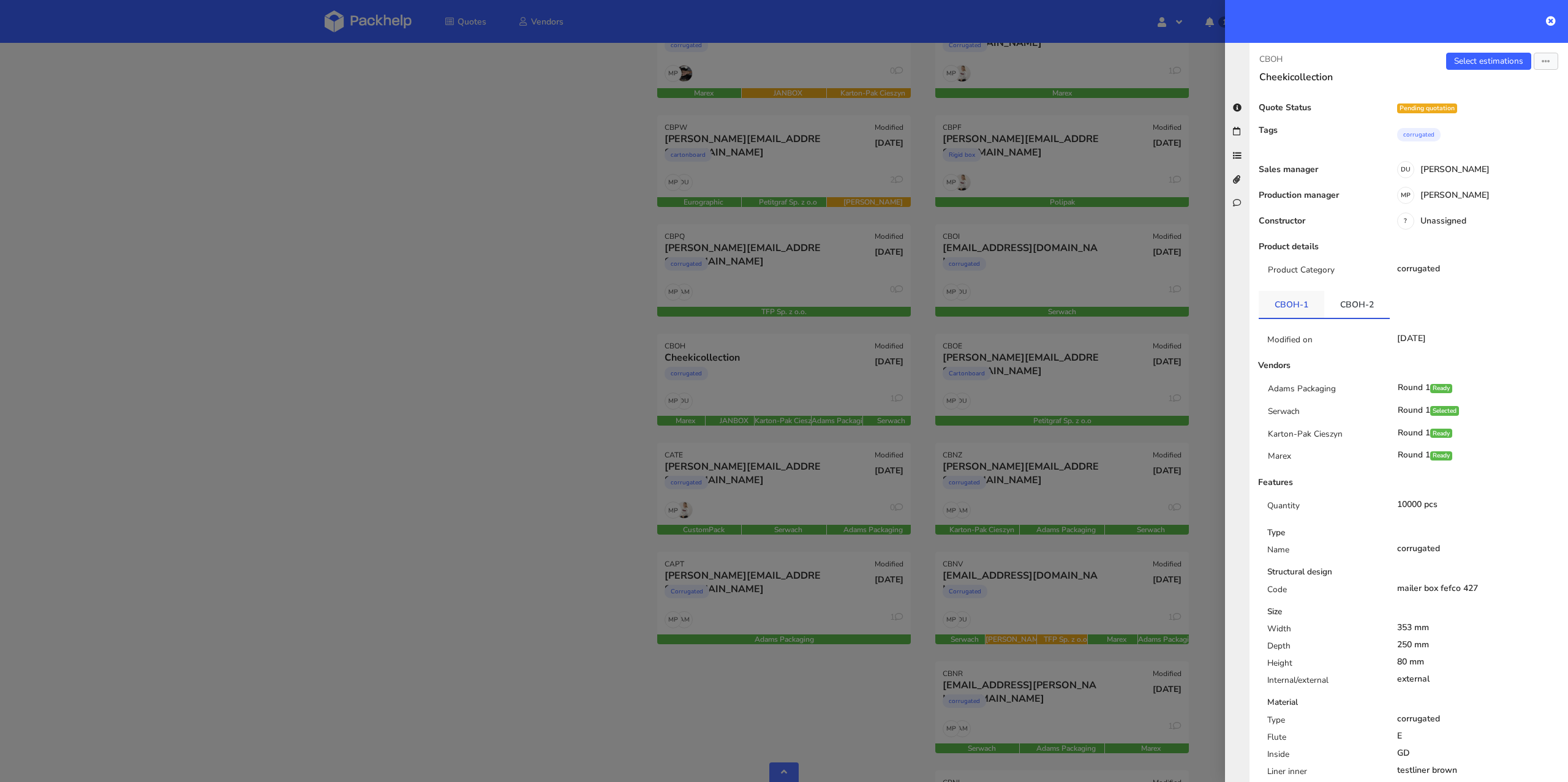
click at [1286, 309] on link "CBOH-1" at bounding box center [1291, 304] width 66 height 27
click at [1340, 305] on link "CBOH-2" at bounding box center [1357, 304] width 66 height 27
click at [1303, 309] on link "CBOH-1" at bounding box center [1291, 304] width 66 height 27
click at [1499, 50] on div "CBOH Cheekicollection Select estimations Send to estimate View quote Edit quote…" at bounding box center [1408, 412] width 318 height 739
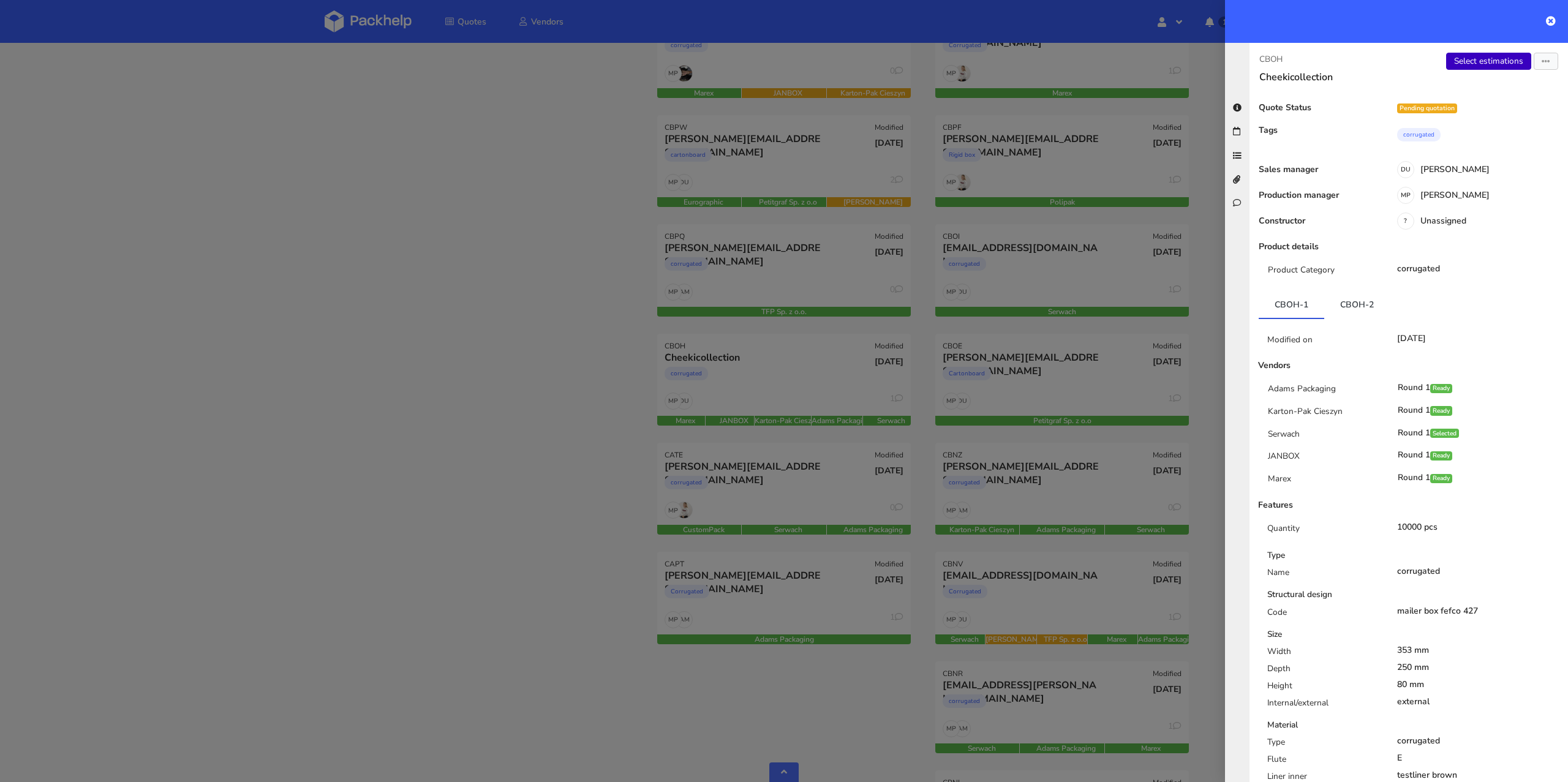
click at [1462, 59] on link "Select estimations" at bounding box center [1488, 61] width 85 height 17
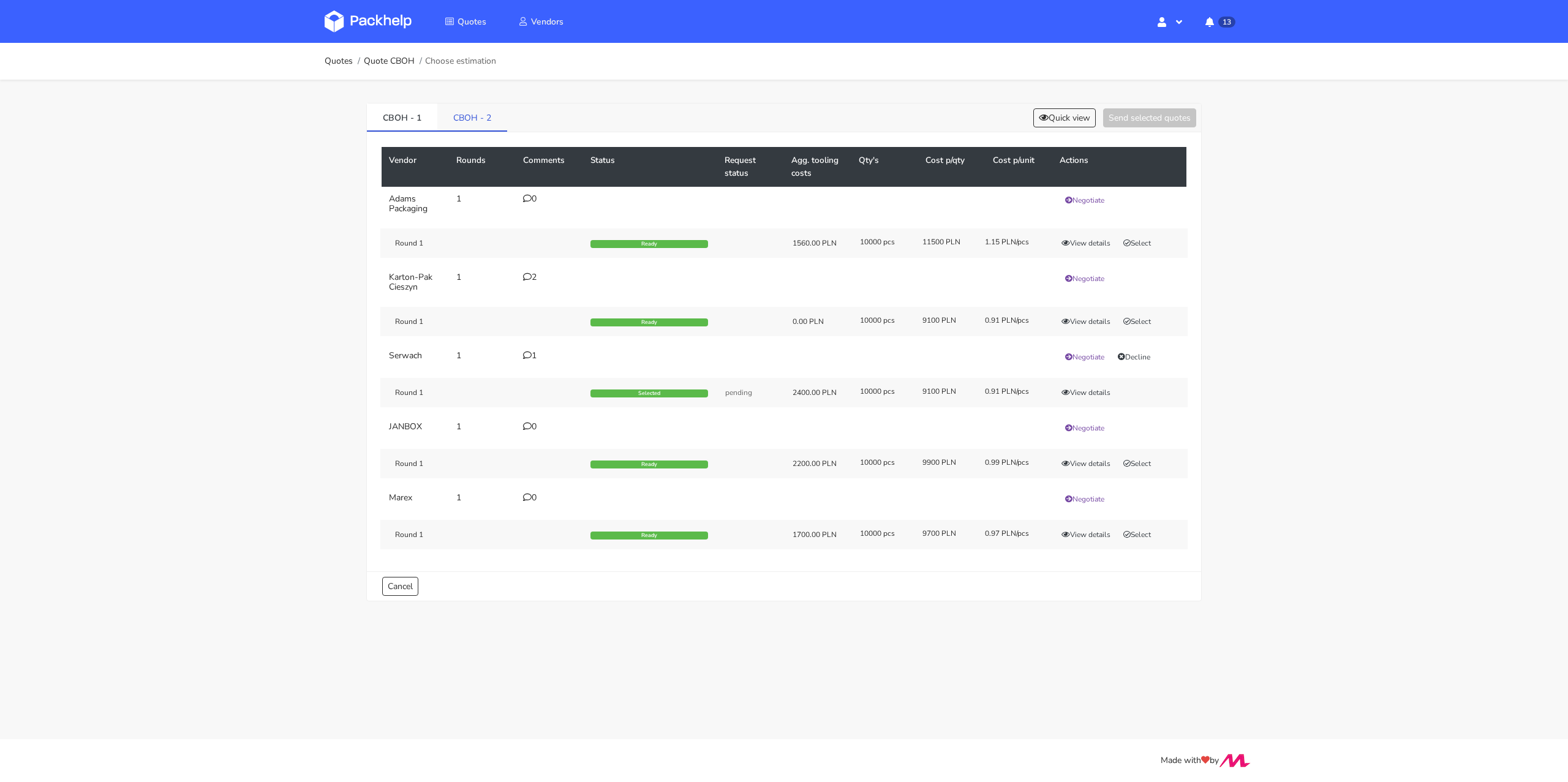
click at [459, 123] on link "CBOH - 2" at bounding box center [472, 117] width 70 height 27
click at [424, 120] on link "CBOH - 1" at bounding box center [401, 117] width 70 height 27
click at [1139, 324] on button "Select" at bounding box center [1137, 321] width 39 height 12
click at [466, 123] on link "CBOH - 2" at bounding box center [472, 117] width 70 height 27
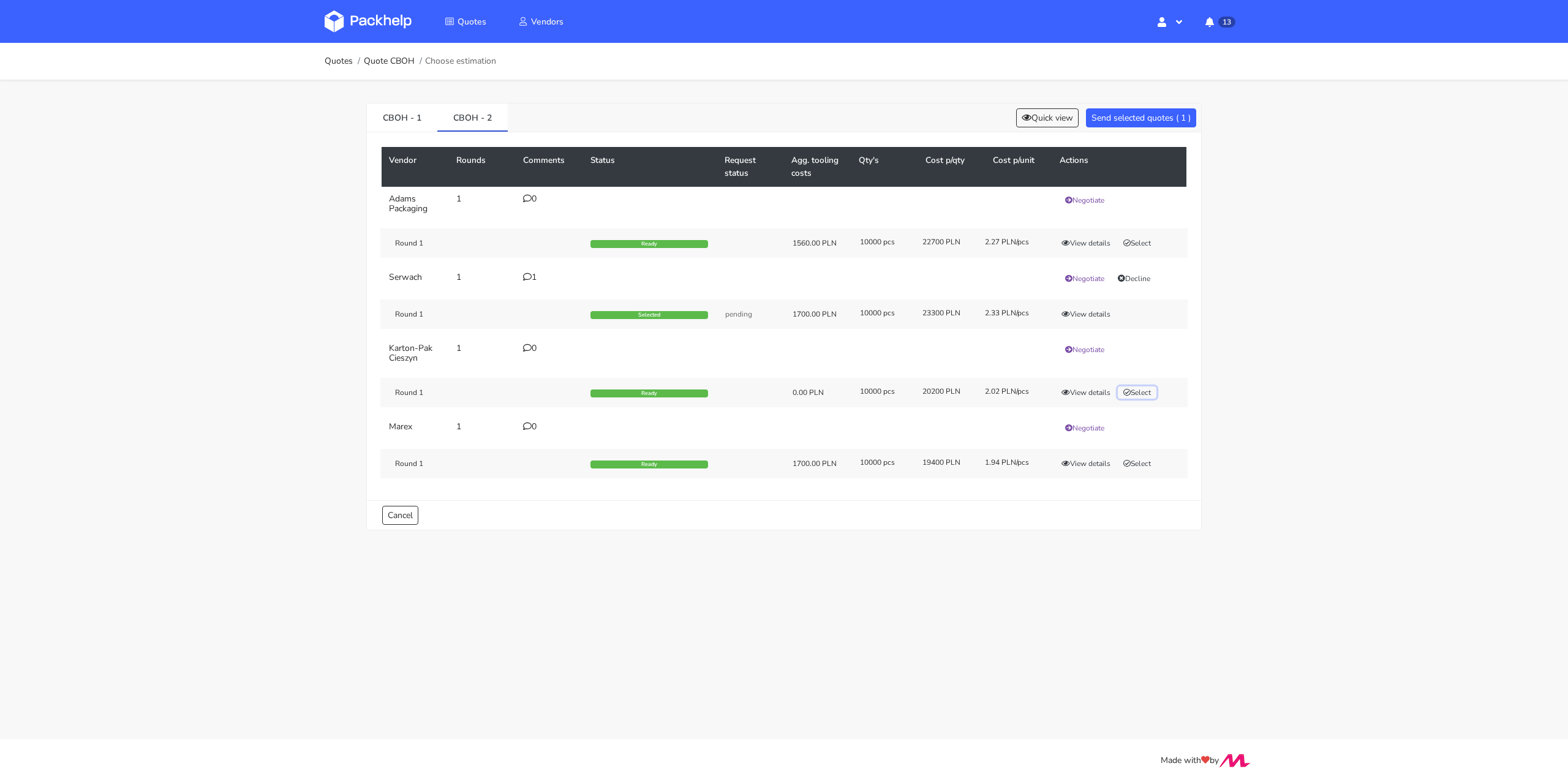
click at [1139, 392] on button "Select" at bounding box center [1137, 392] width 39 height 12
click at [1156, 121] on button "Send selected quotes ( 2 )" at bounding box center [1141, 118] width 110 height 19
click at [531, 273] on div "1" at bounding box center [549, 277] width 53 height 10
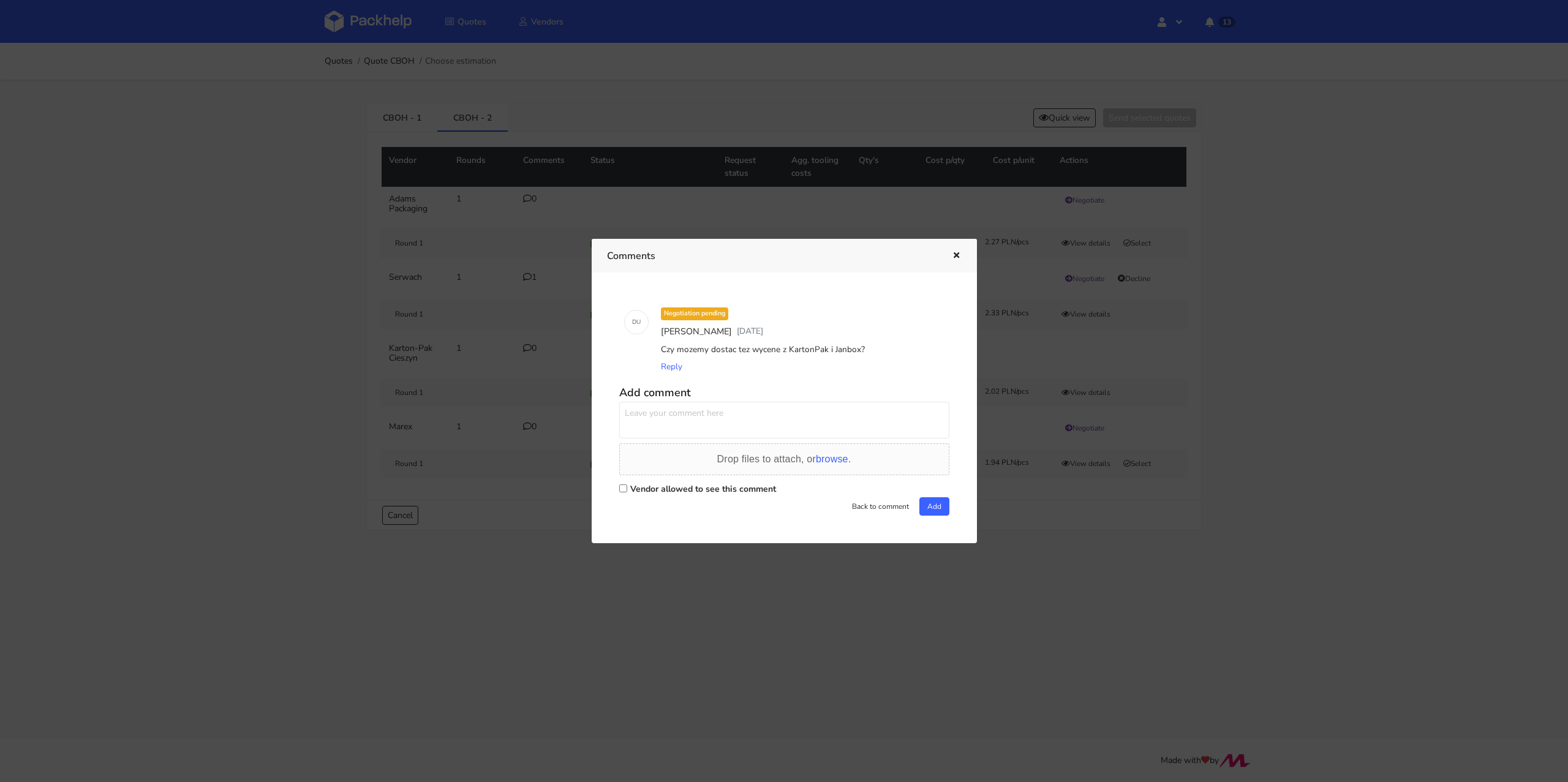
click at [242, 309] on div at bounding box center [784, 391] width 1568 height 782
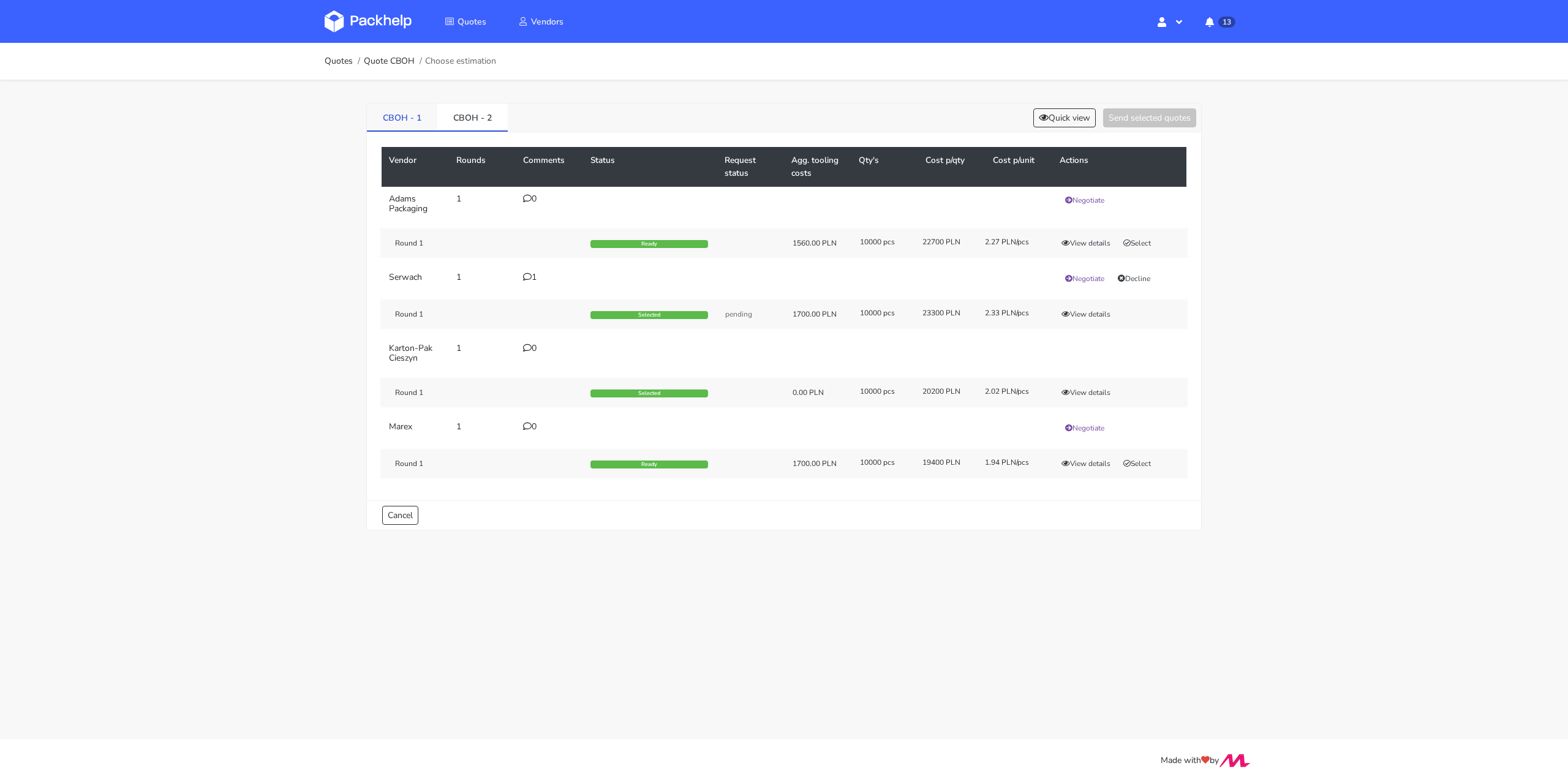
click at [398, 108] on link "CBOH - 1" at bounding box center [401, 117] width 70 height 27
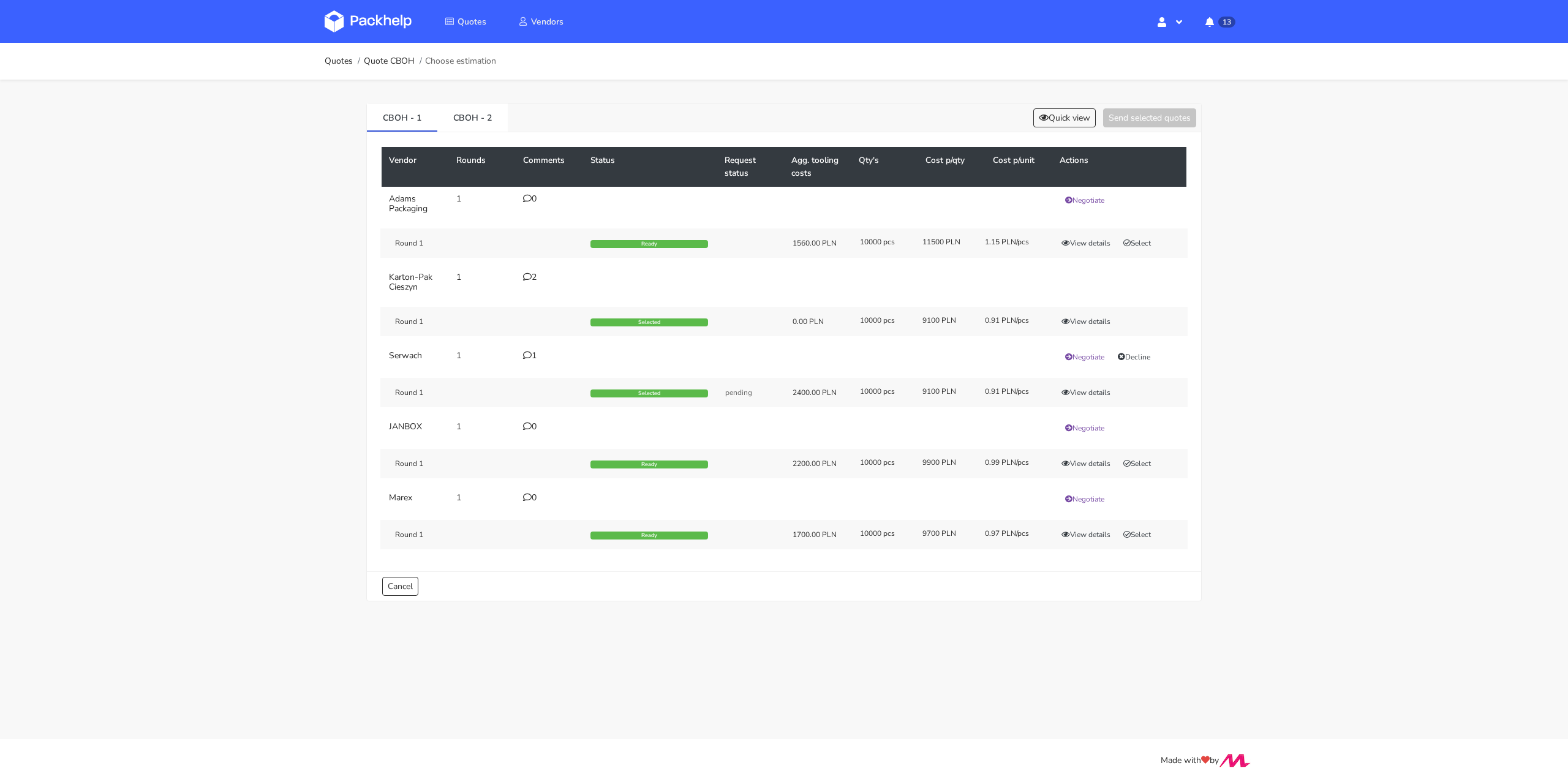
click at [344, 69] on ol "Quotes Quote CBOH Choose estimation" at bounding box center [410, 61] width 172 height 24
click at [344, 57] on link "Quotes" at bounding box center [339, 61] width 28 height 10
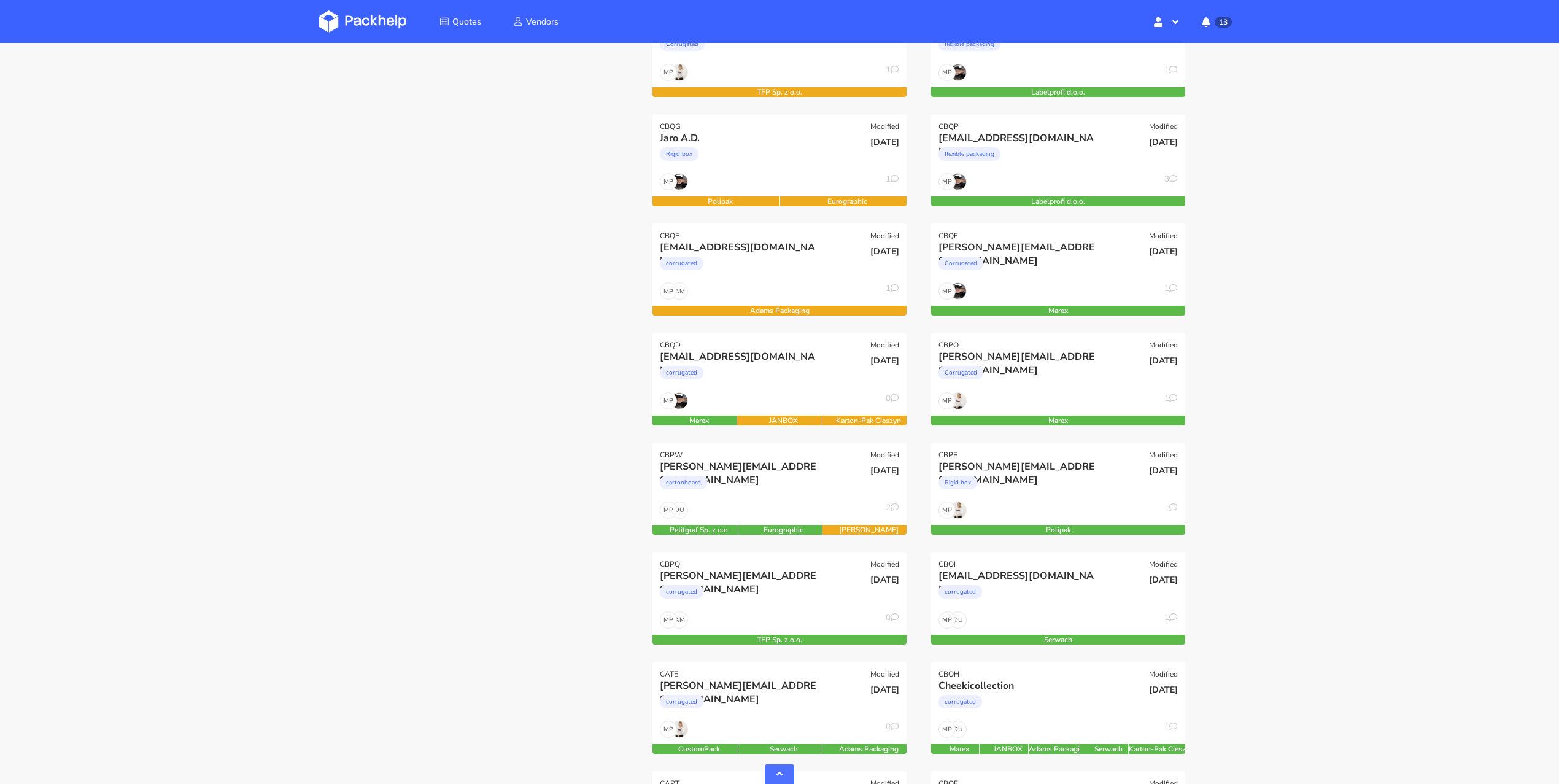
scroll to position [478, 0]
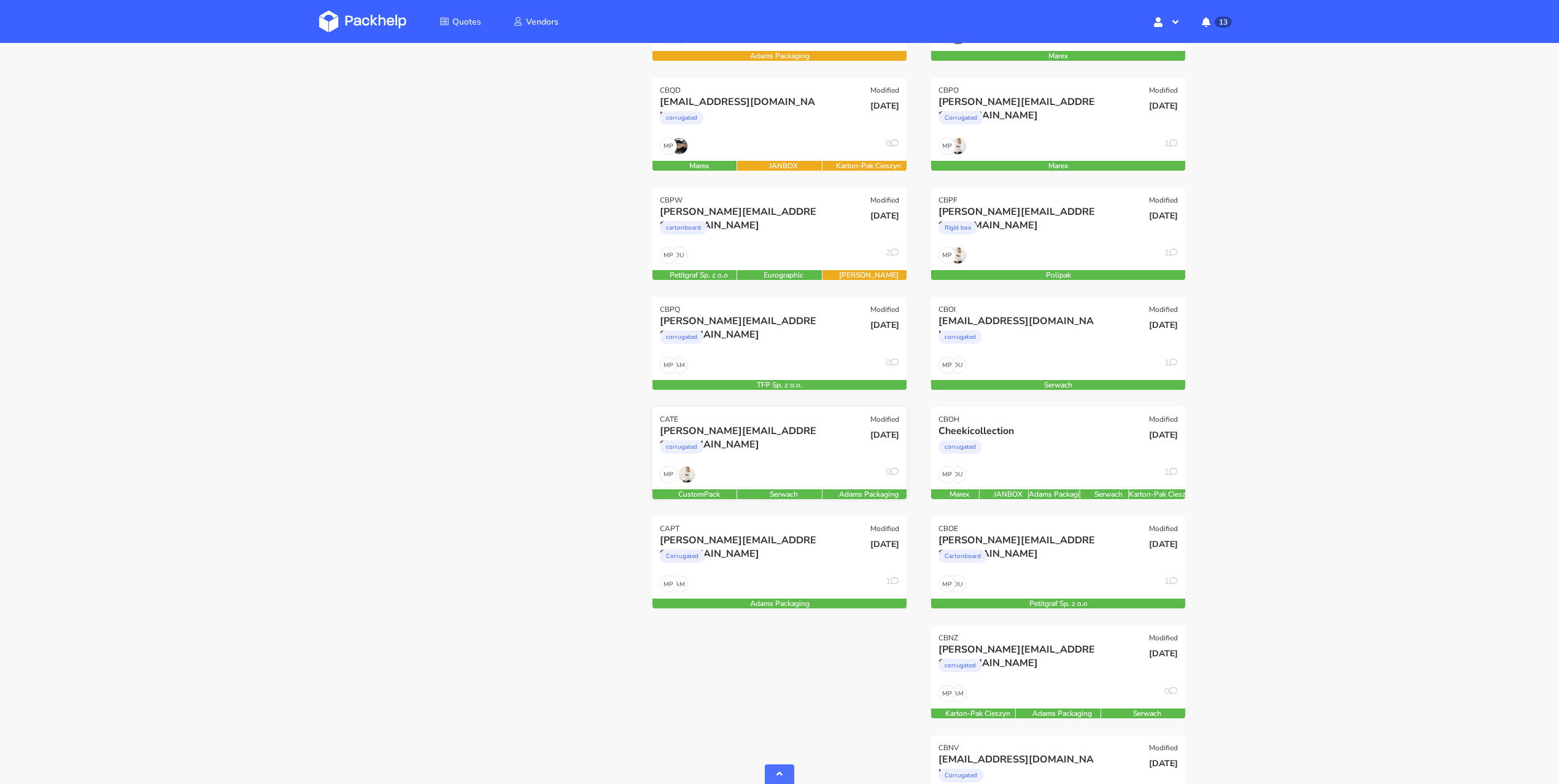
click at [770, 463] on div "veronica@arsdigitalis.io corrugated" at bounding box center [737, 445] width 172 height 42
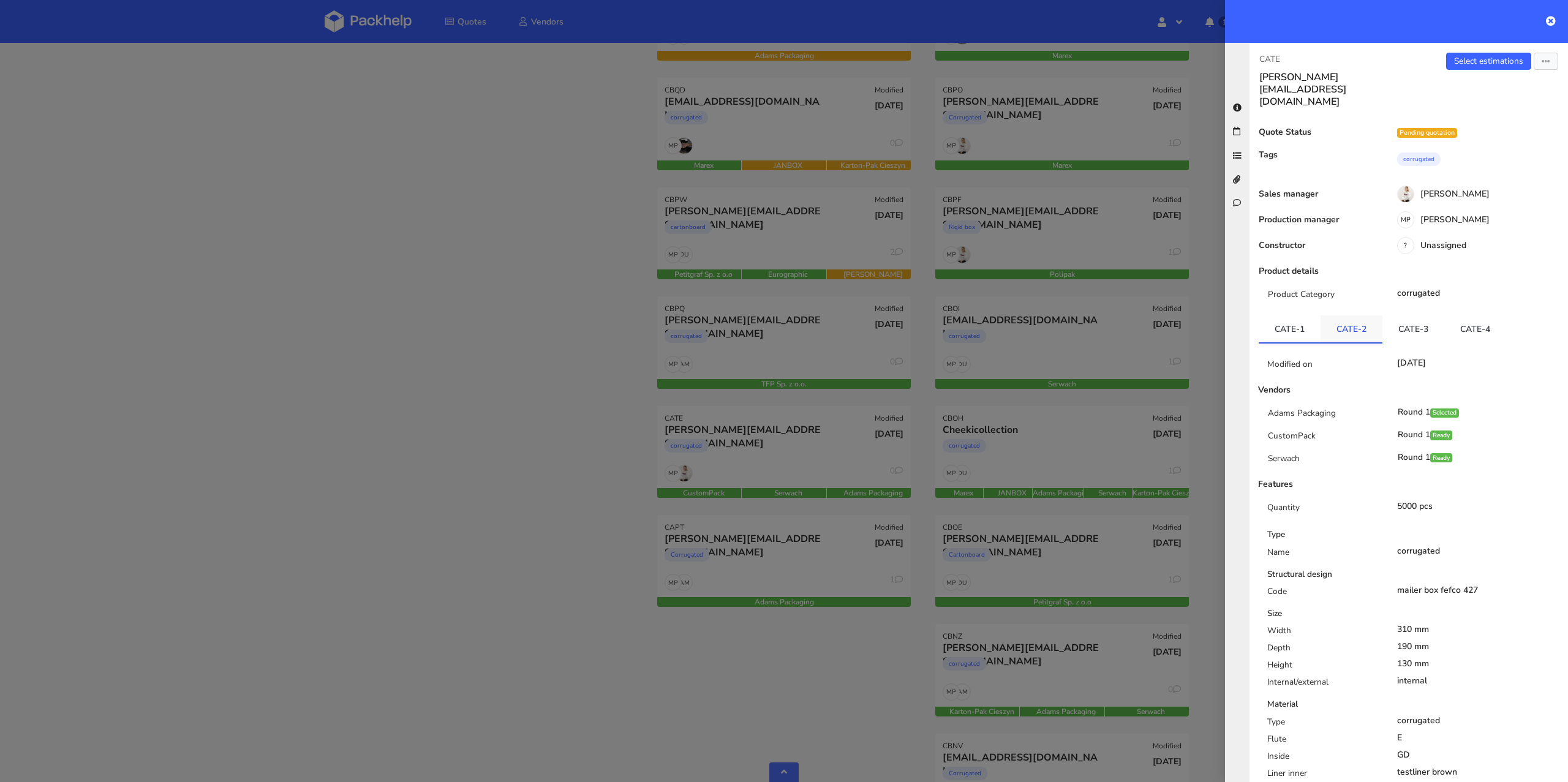
click at [1349, 315] on link "CATE-2" at bounding box center [1351, 329] width 62 height 27
click at [1410, 315] on link "CATE-3" at bounding box center [1413, 329] width 62 height 27
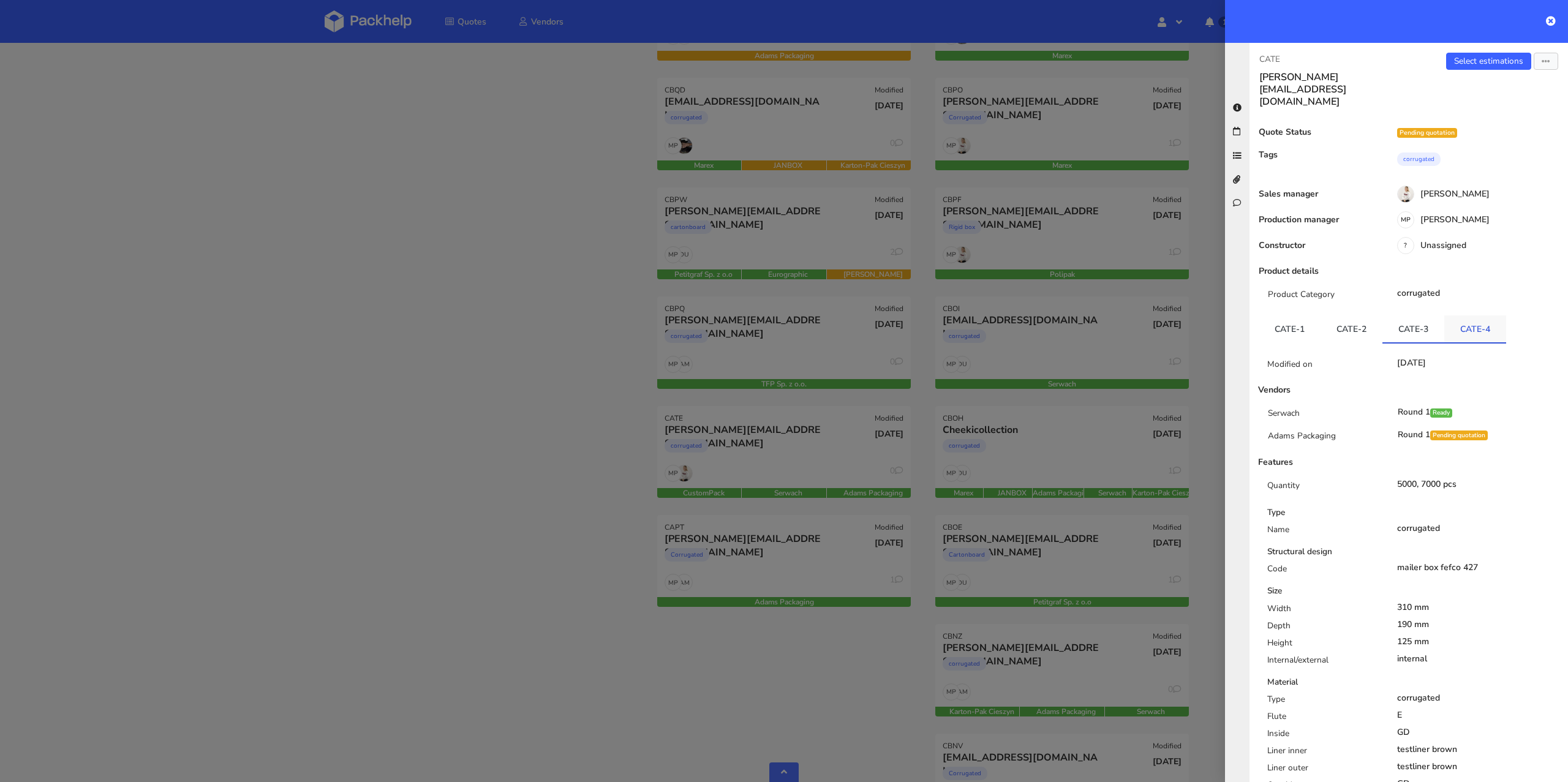
click at [1479, 315] on link "CATE-4" at bounding box center [1475, 329] width 62 height 27
click at [614, 581] on div at bounding box center [784, 391] width 1568 height 782
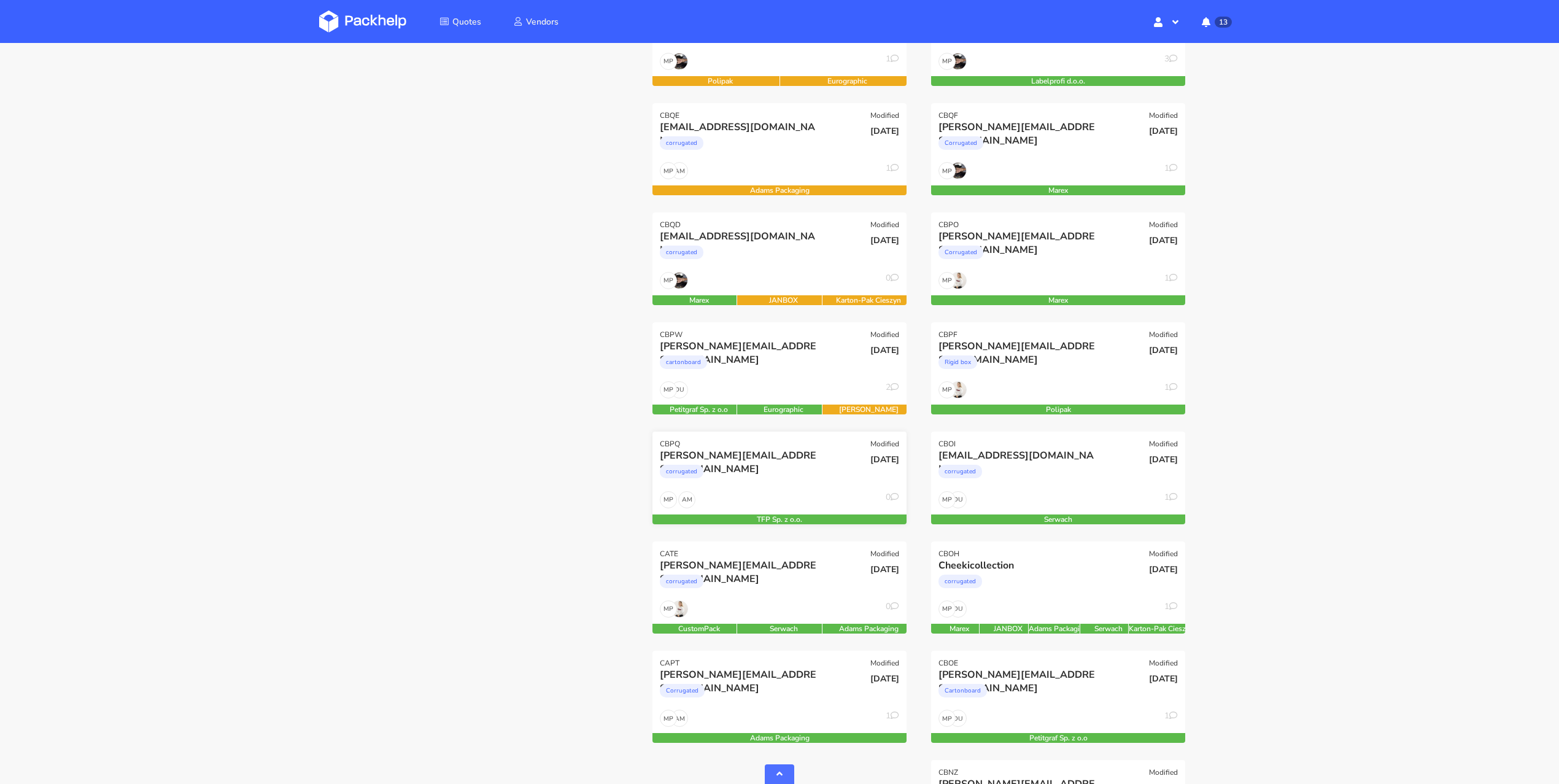
scroll to position [343, 0]
click at [806, 509] on div "AM MP 0" at bounding box center [780, 504] width 254 height 23
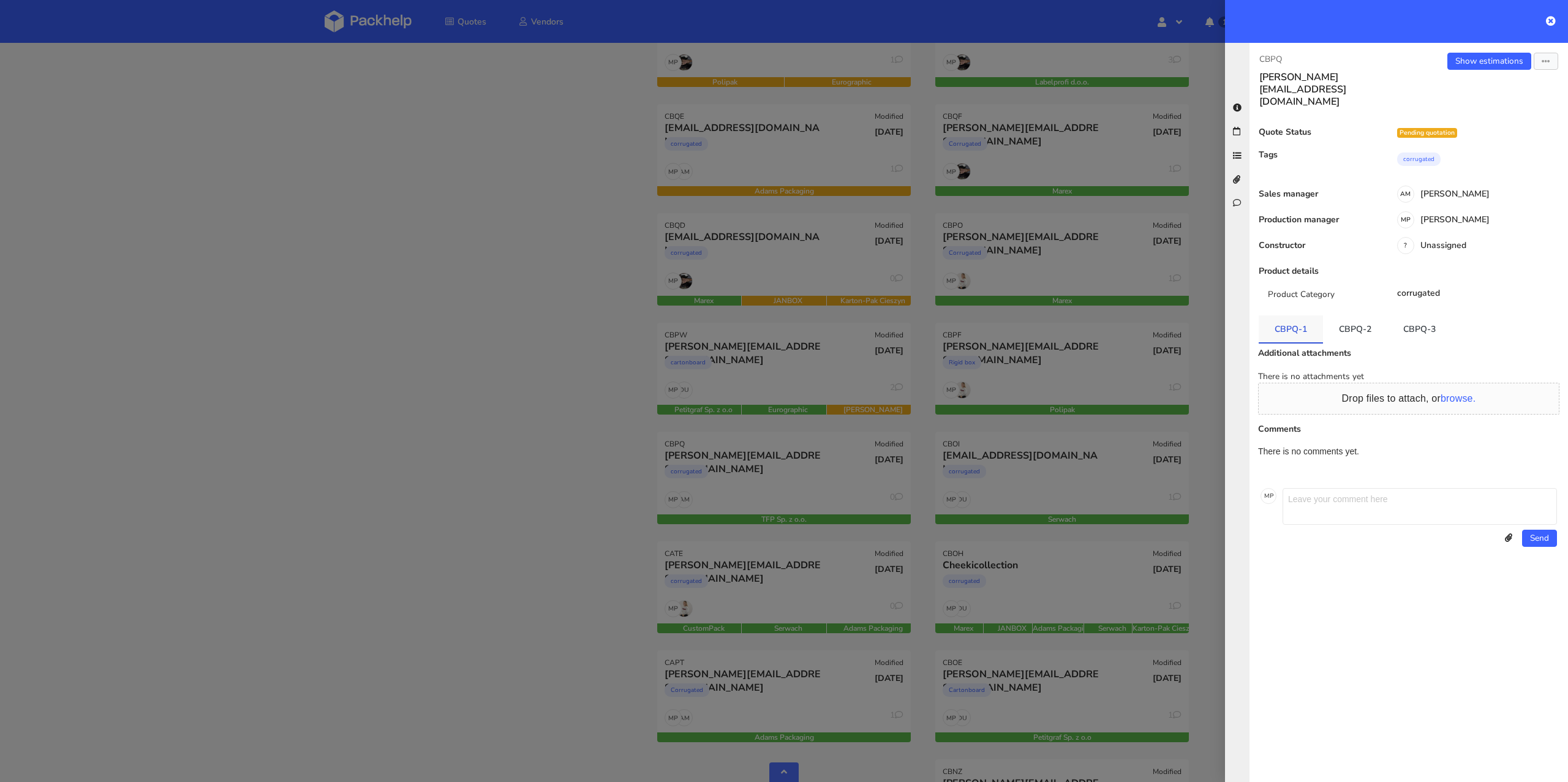
click at [1282, 315] on link "CBPQ-1" at bounding box center [1291, 329] width 64 height 27
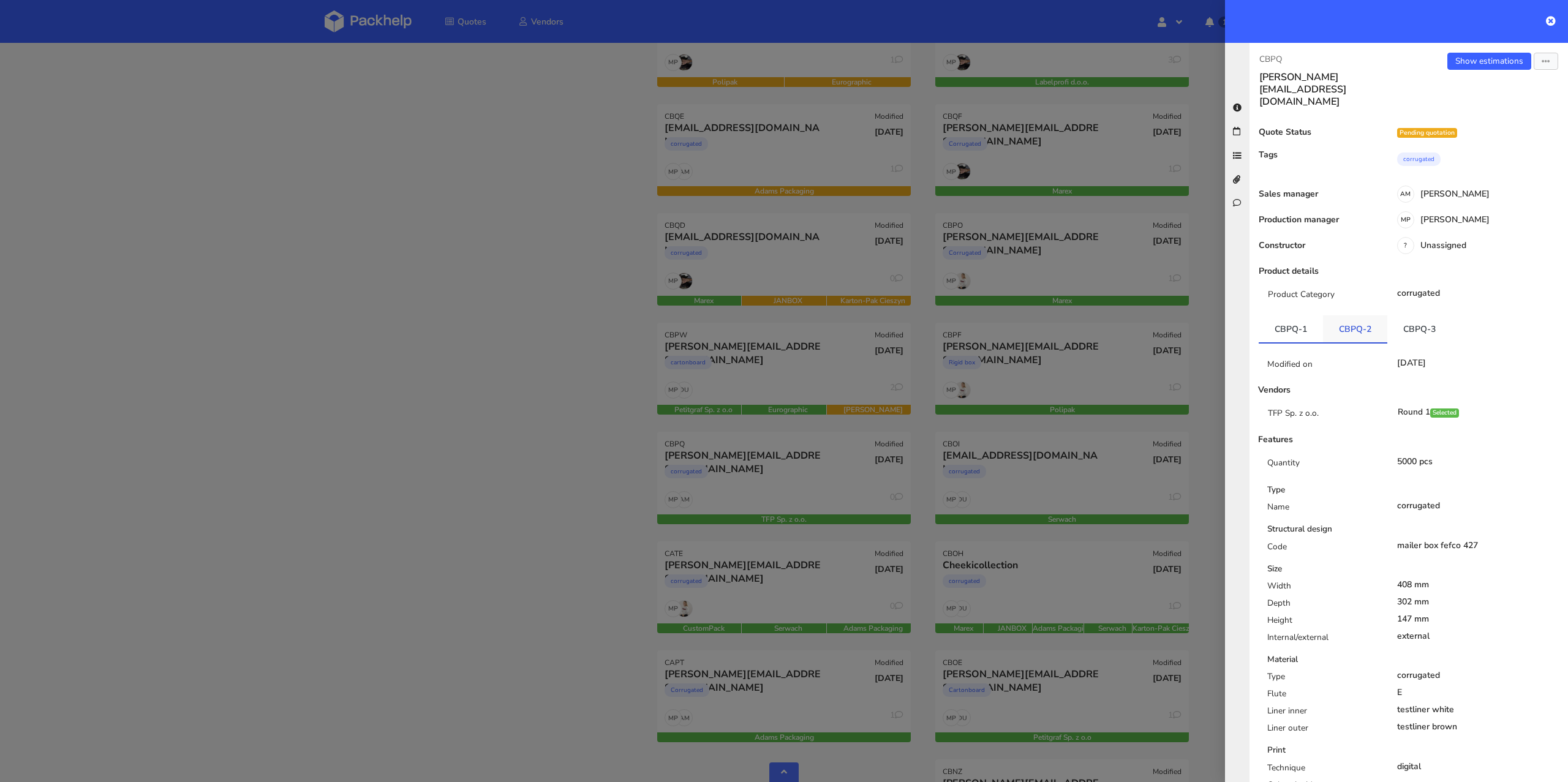
click at [1344, 315] on link "CBPQ-2" at bounding box center [1355, 329] width 64 height 27
click at [1402, 315] on link "CBPQ-3" at bounding box center [1419, 329] width 64 height 27
click at [1350, 315] on link "CBPQ-2" at bounding box center [1355, 329] width 64 height 27
click at [580, 536] on div at bounding box center [784, 391] width 1568 height 782
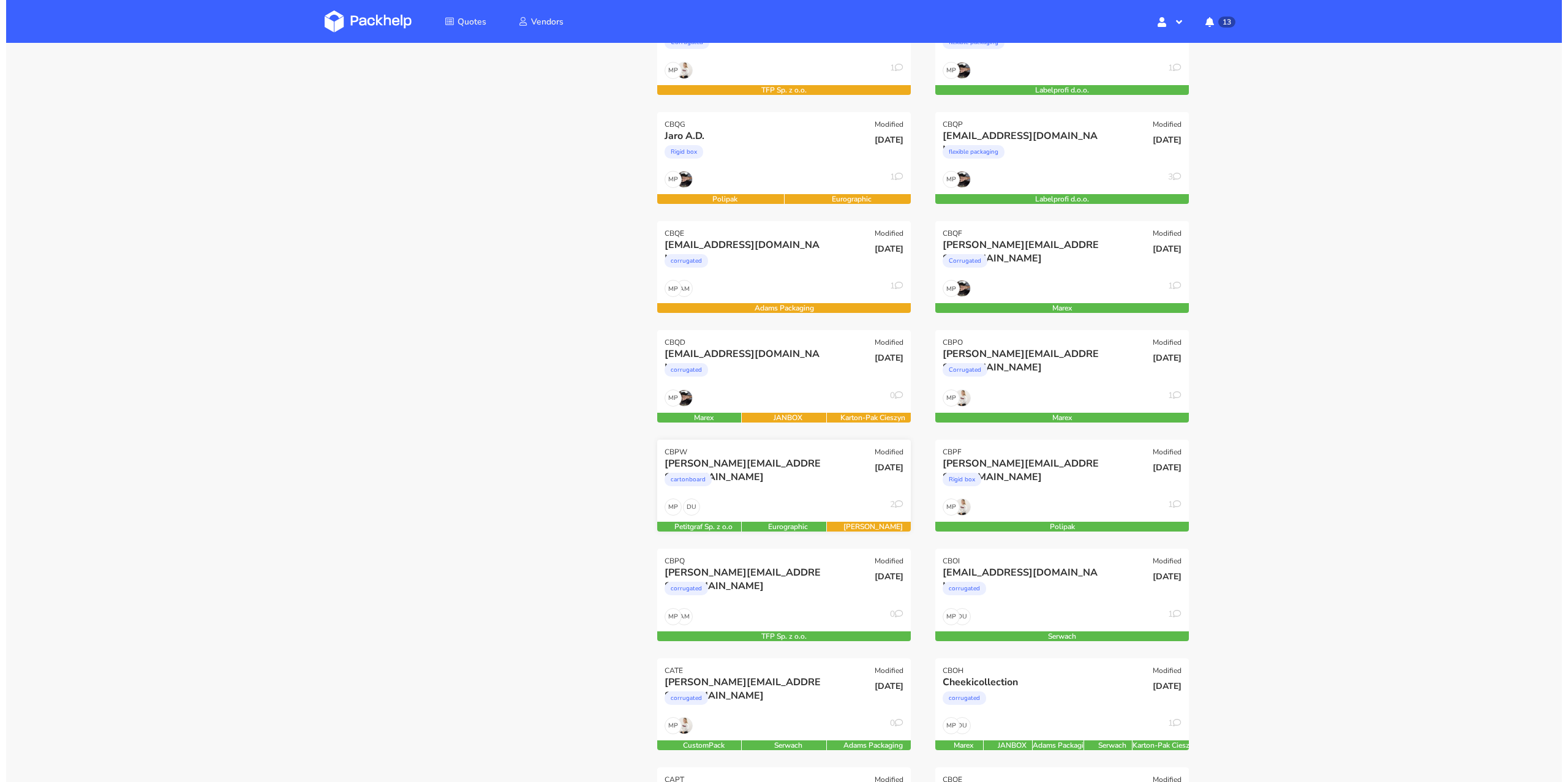
scroll to position [206, 0]
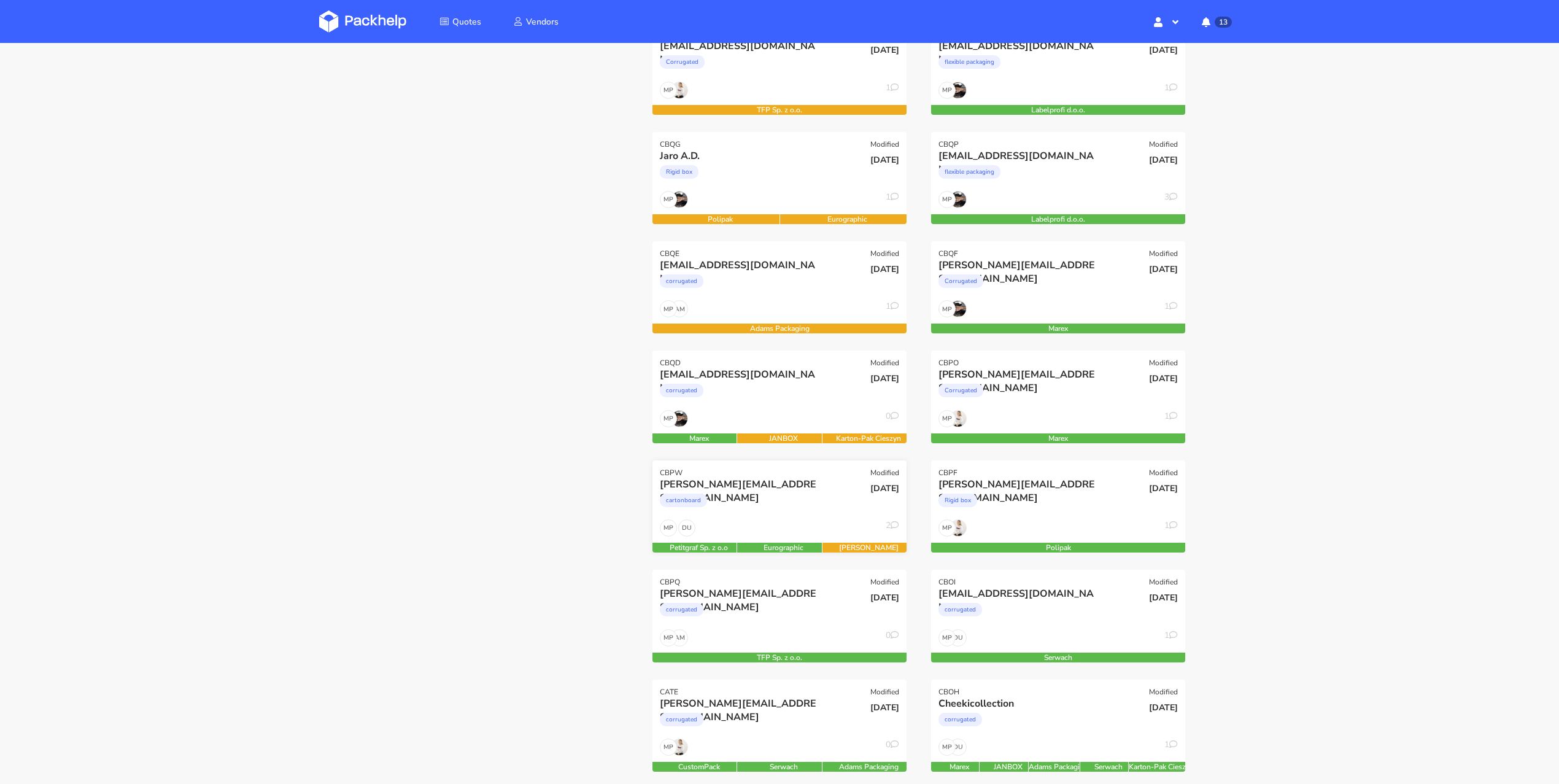
click at [792, 508] on div "cartonboard" at bounding box center [741, 504] width 162 height 24
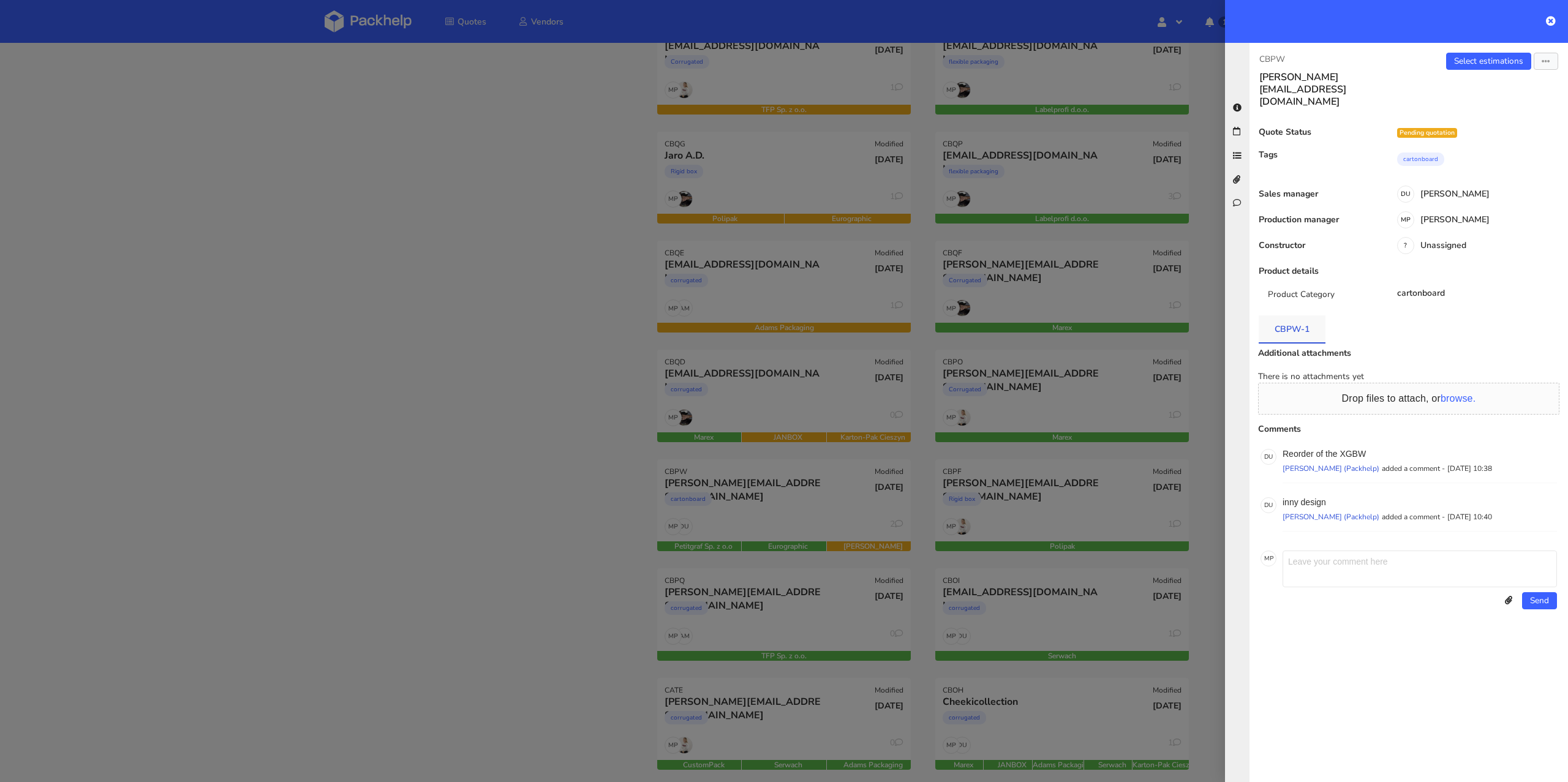
click at [1293, 315] on link "CBPW-1" at bounding box center [1292, 329] width 67 height 27
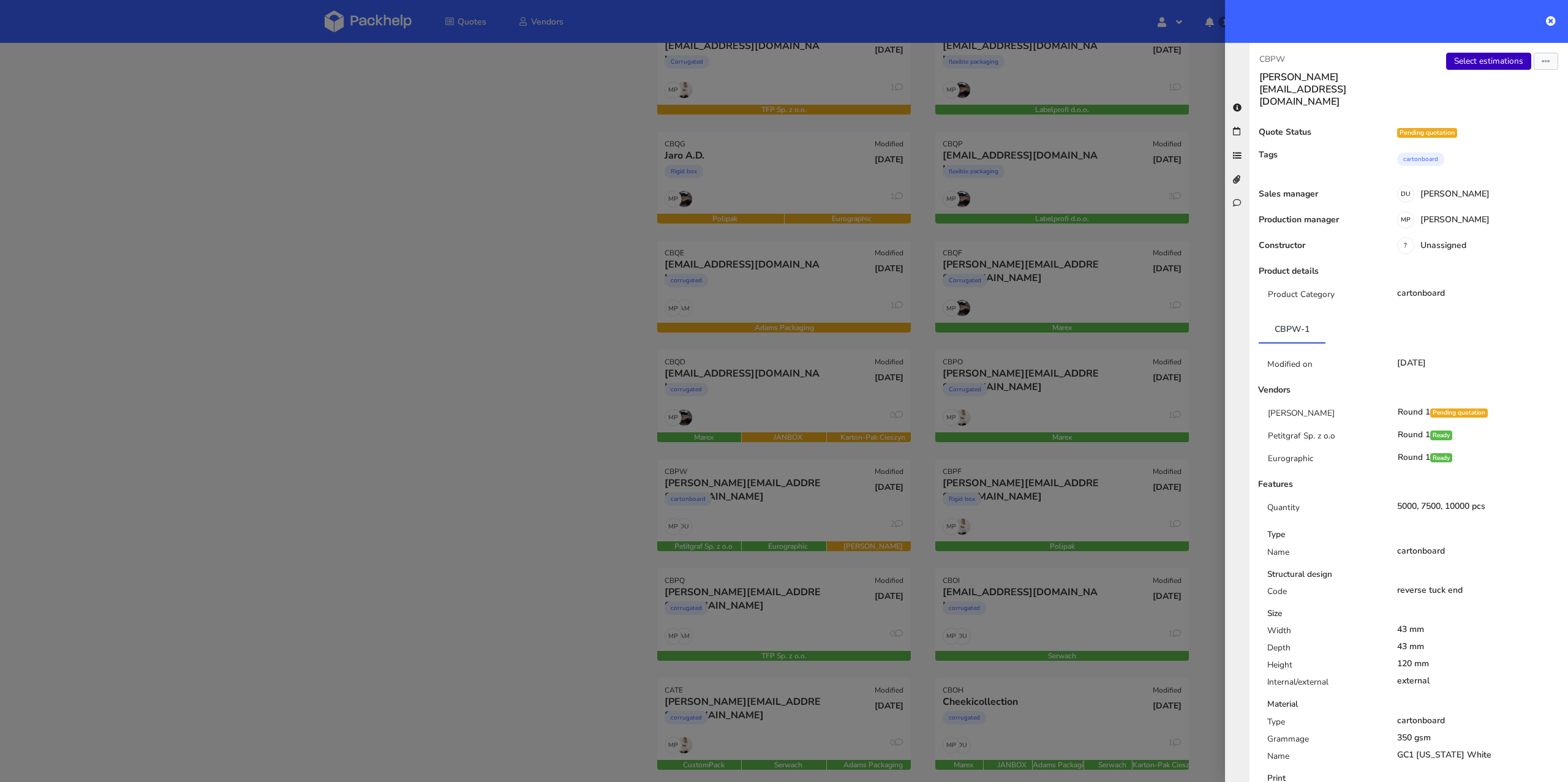
click at [1501, 67] on link "Select estimations" at bounding box center [1488, 61] width 85 height 17
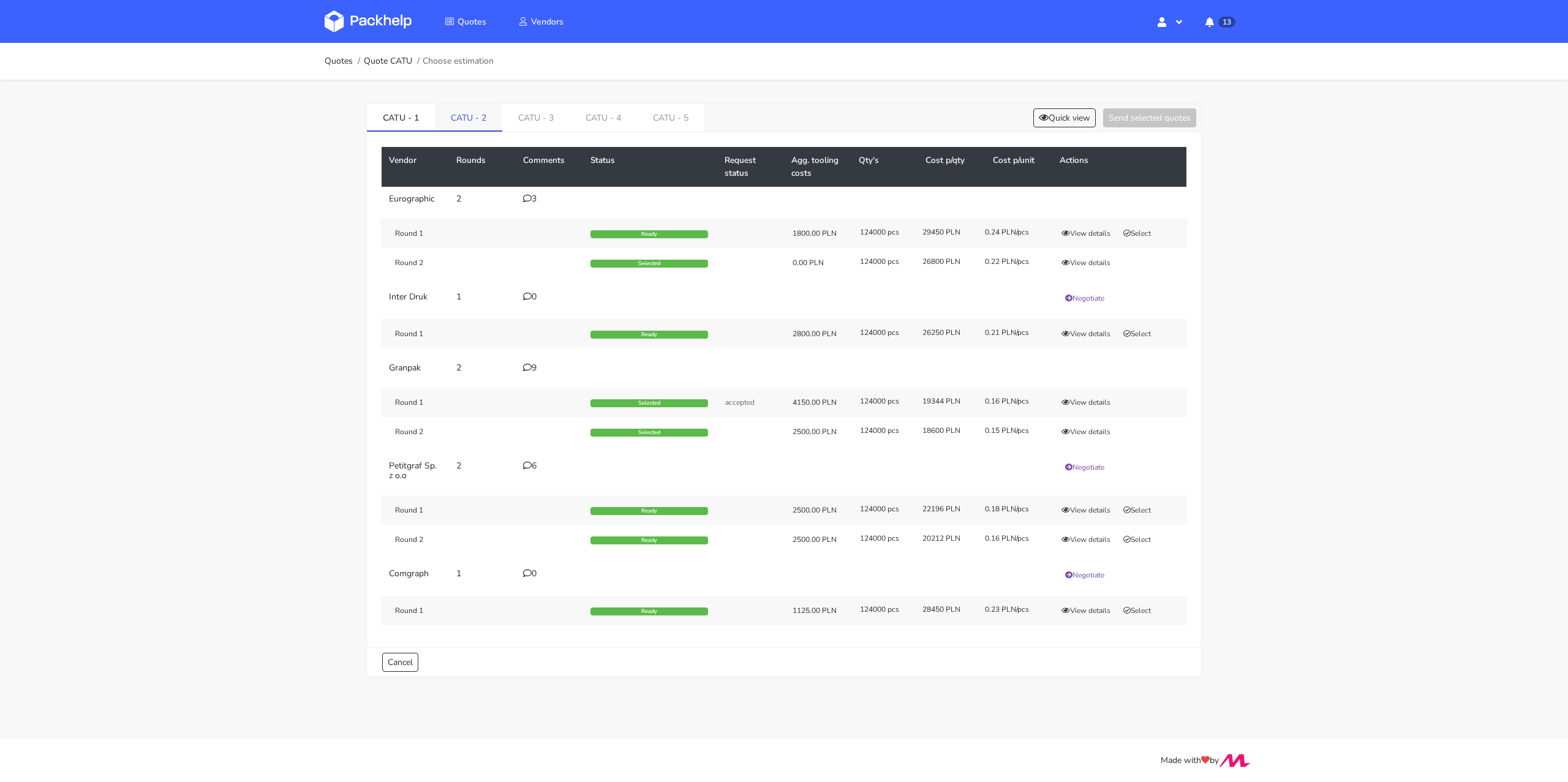
click at [478, 125] on link "CATU - 2" at bounding box center [468, 117] width 68 height 27
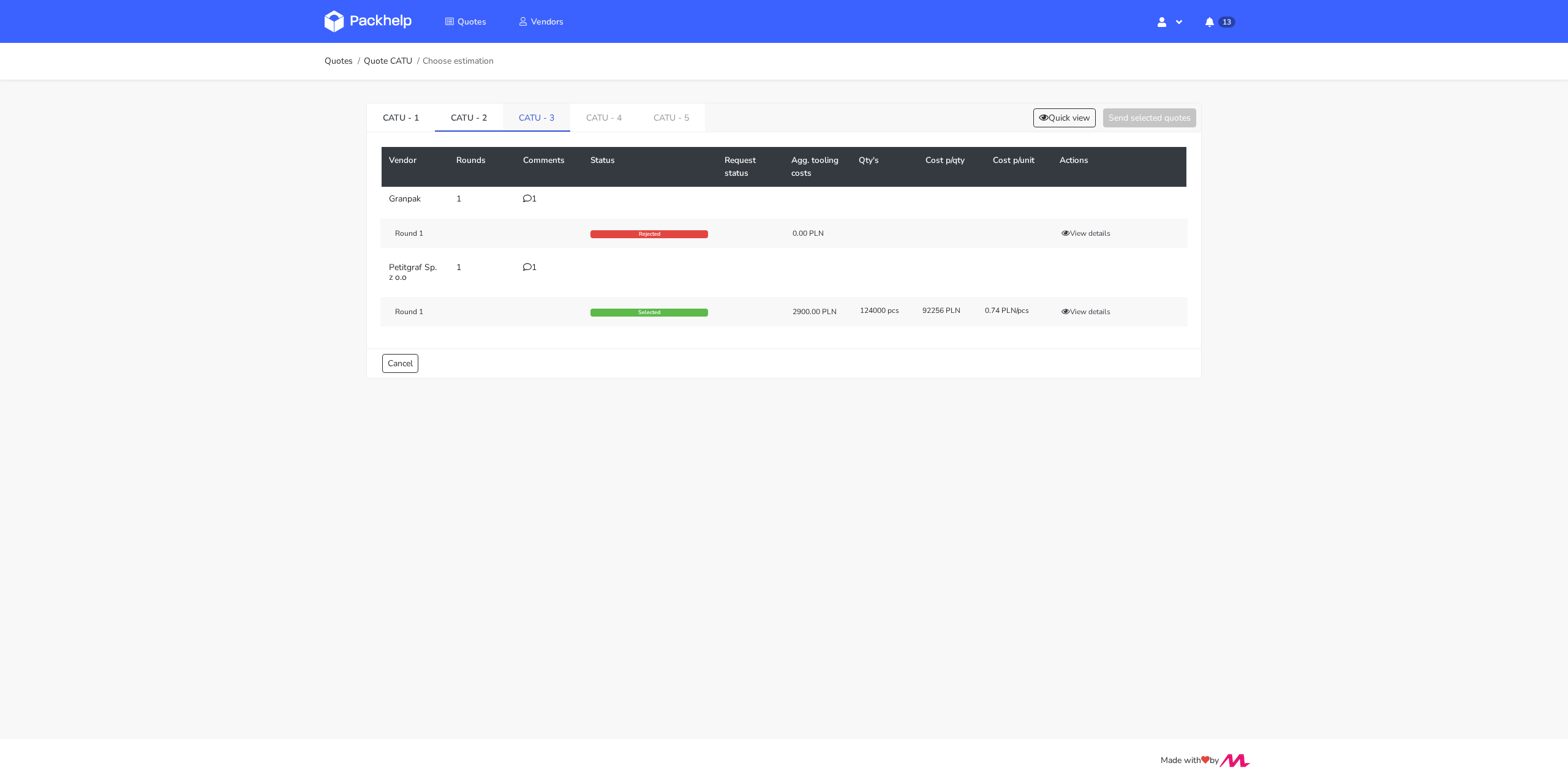
click at [529, 122] on link "CATU - 3" at bounding box center [537, 117] width 68 height 27
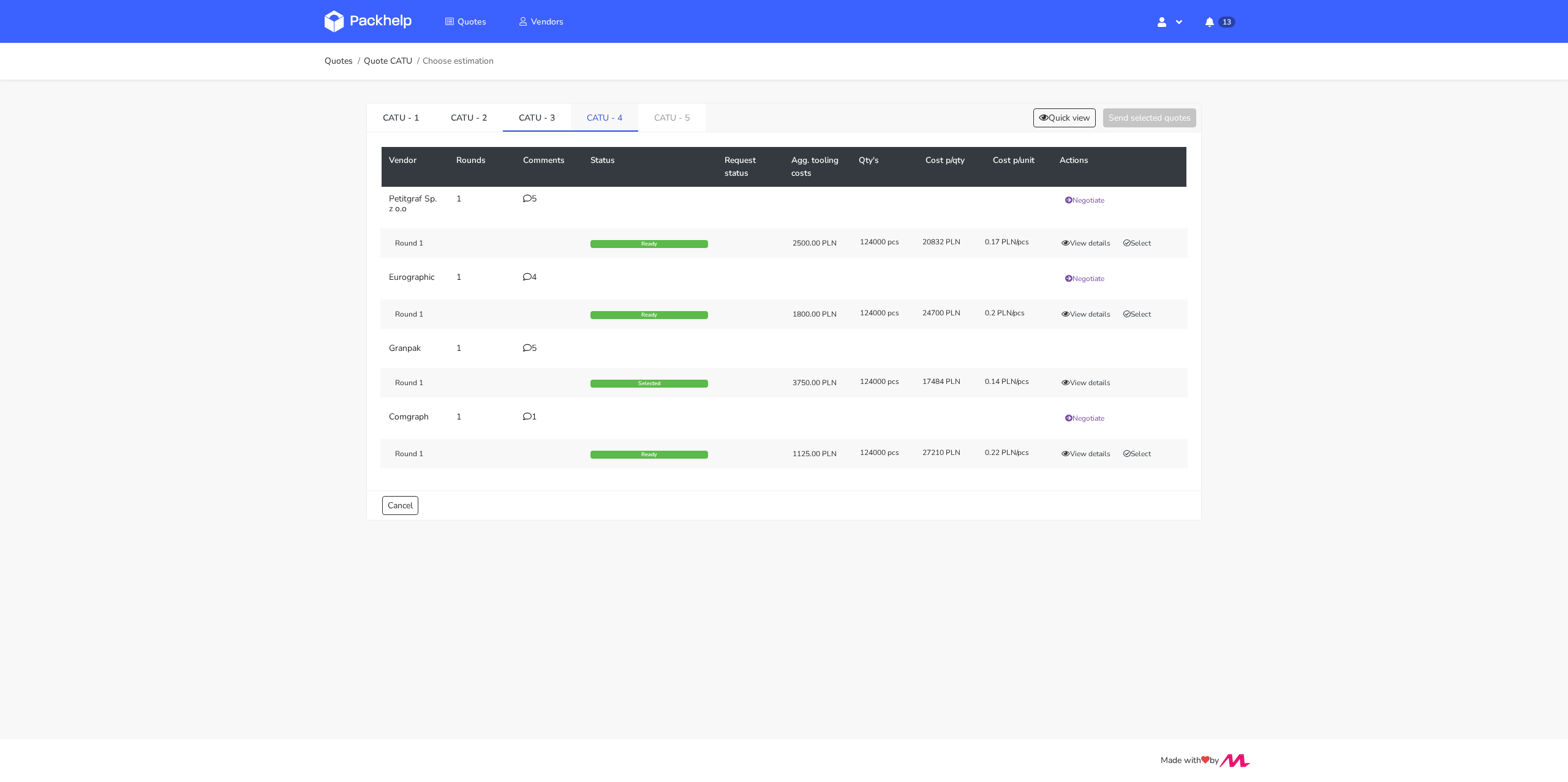
click at [589, 121] on link "CATU - 4" at bounding box center [604, 117] width 68 height 27
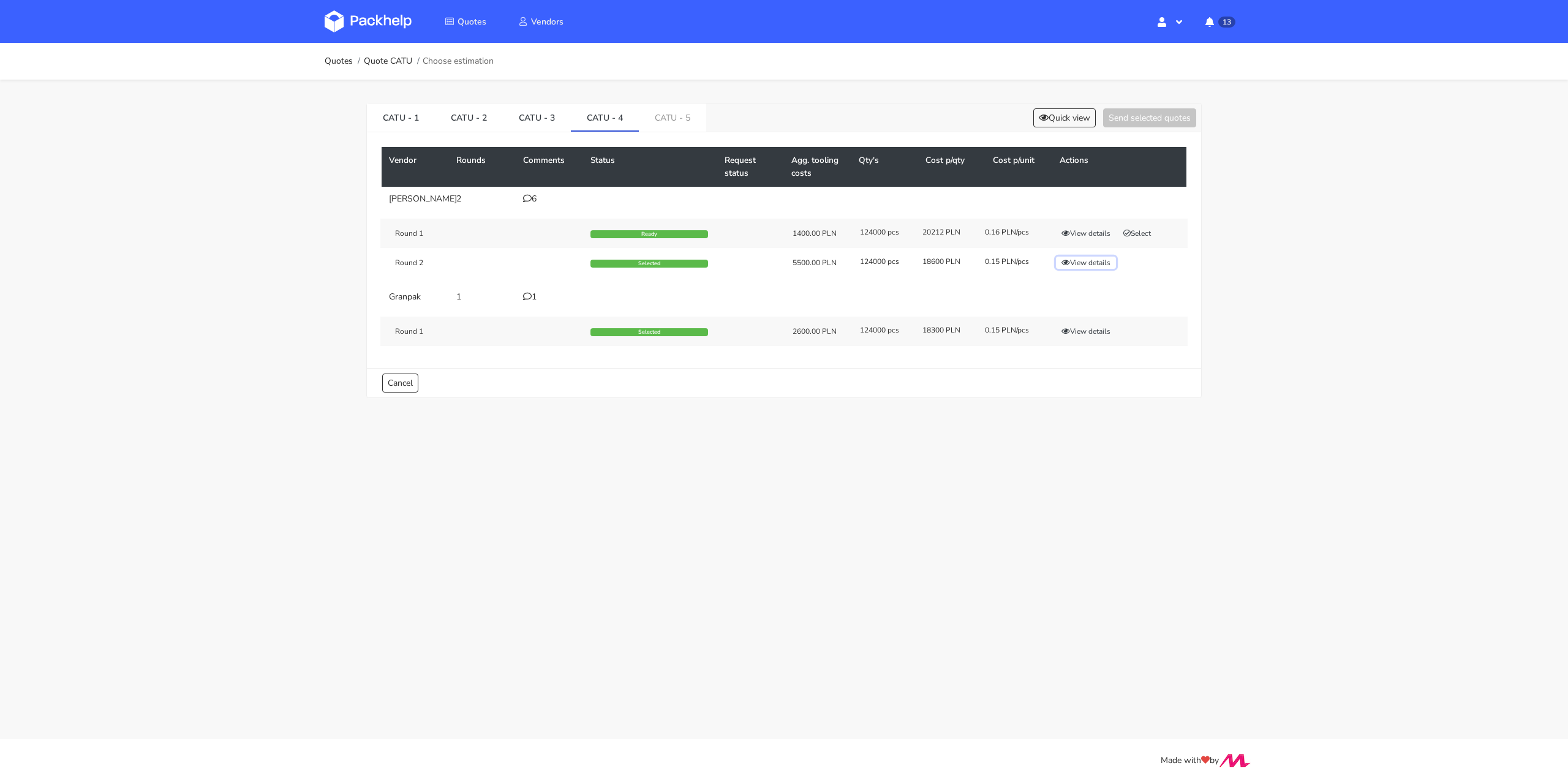
click at [1078, 269] on button "View details" at bounding box center [1085, 262] width 60 height 12
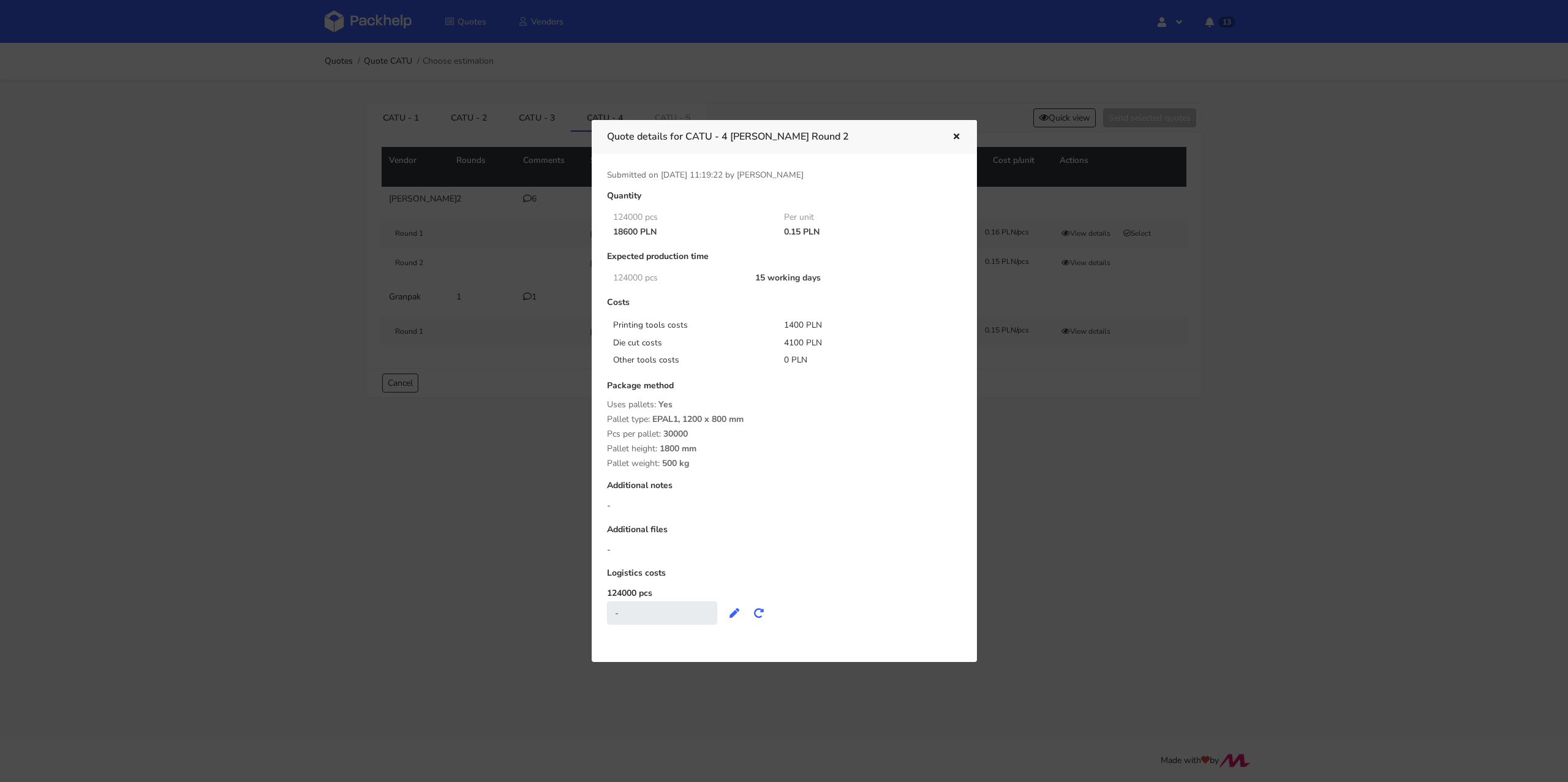
drag, startPoint x: 688, startPoint y: 437, endPoint x: 665, endPoint y: 433, distance: 23.3
click at [665, 433] on div "Pcs per pallet: 30000" at bounding box center [784, 433] width 355 height 10
copy span "30000"
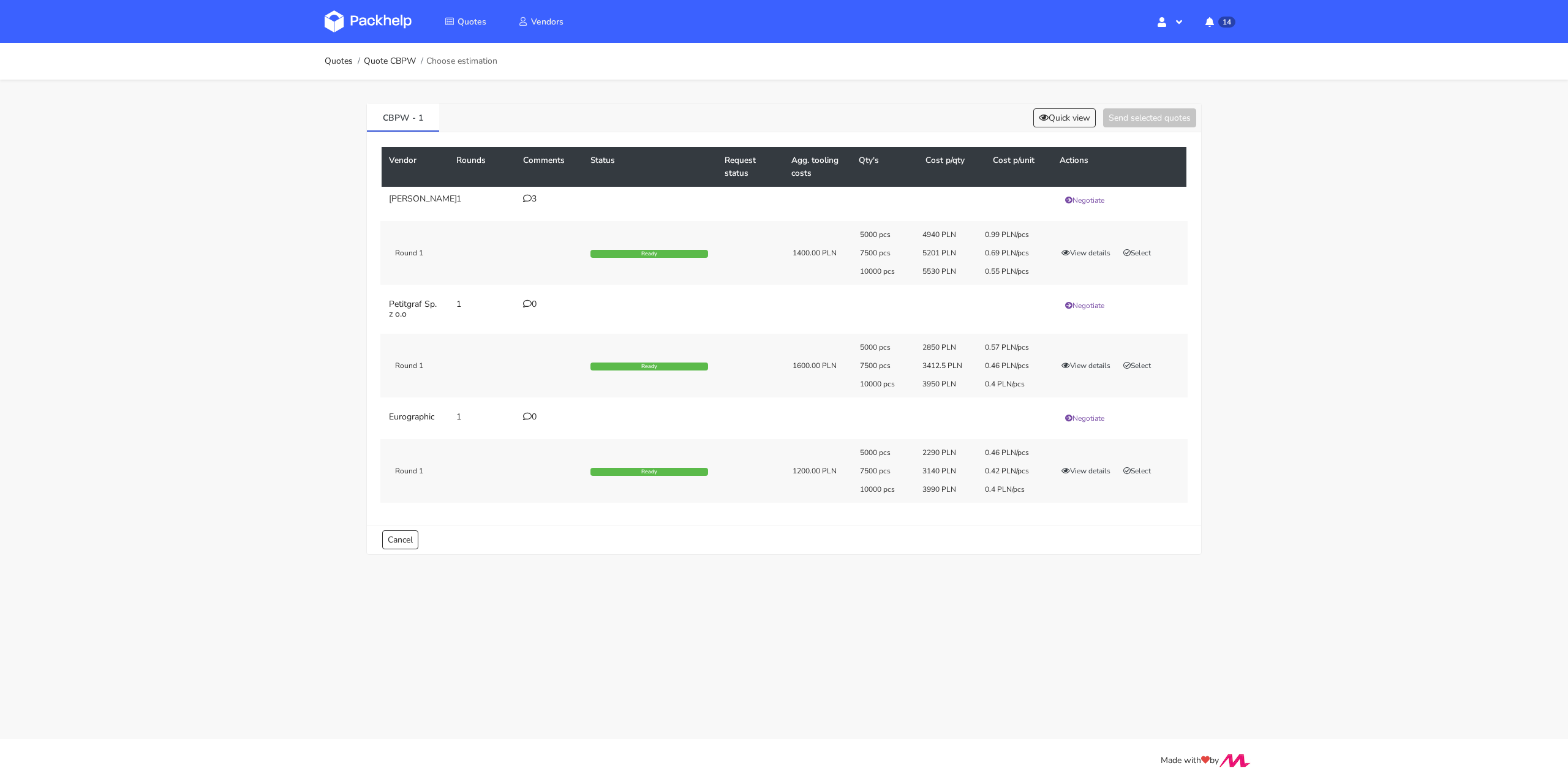
click at [528, 197] on icon at bounding box center [527, 198] width 8 height 8
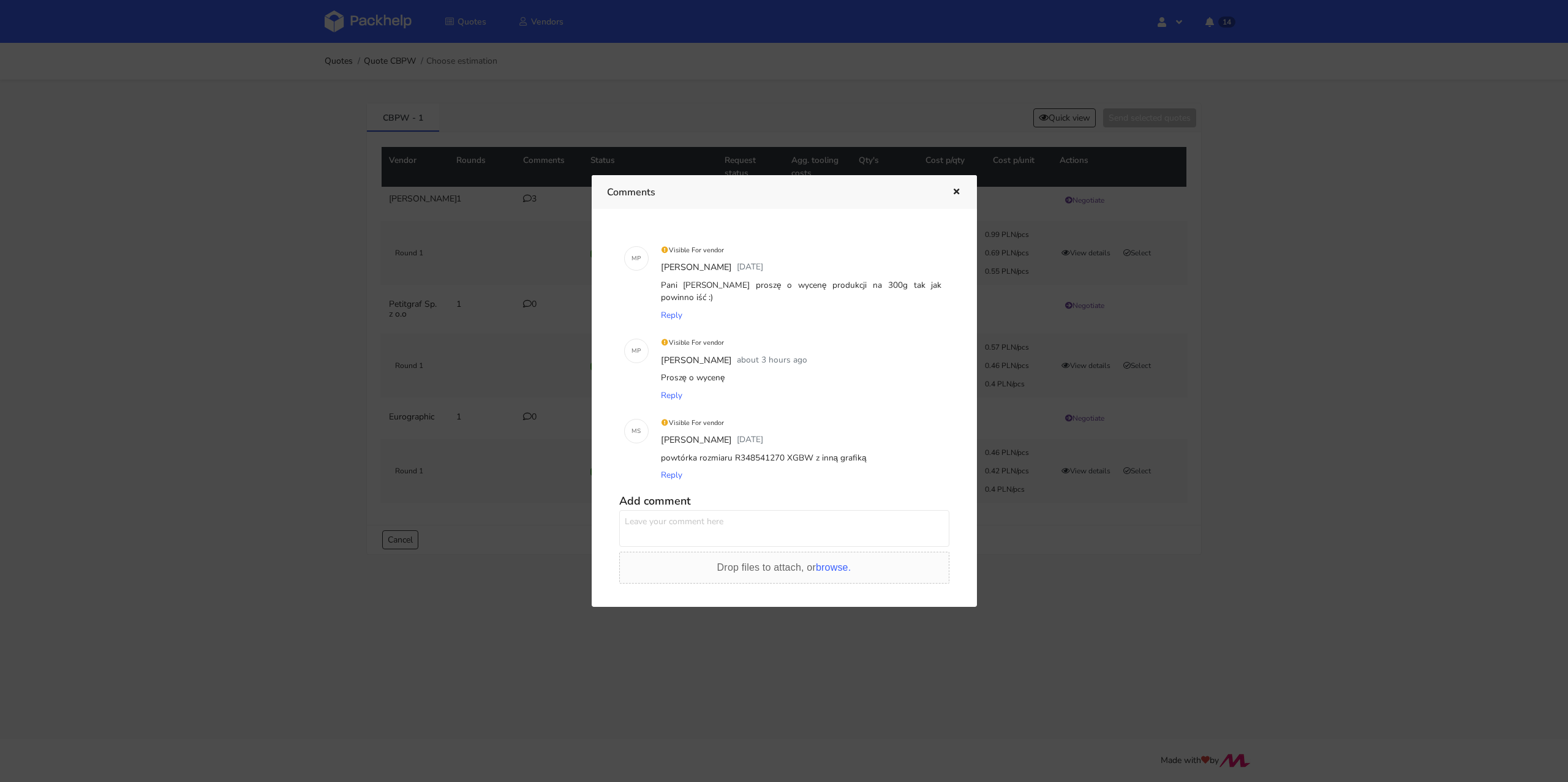
click at [647, 592] on label "Vendor allowed to see this comment" at bounding box center [703, 597] width 146 height 12
click at [627, 592] on input "Vendor allowed to see this comment" at bounding box center [623, 596] width 8 height 8
checkbox input "true"
click at [959, 188] on icon "button" at bounding box center [956, 192] width 10 height 8
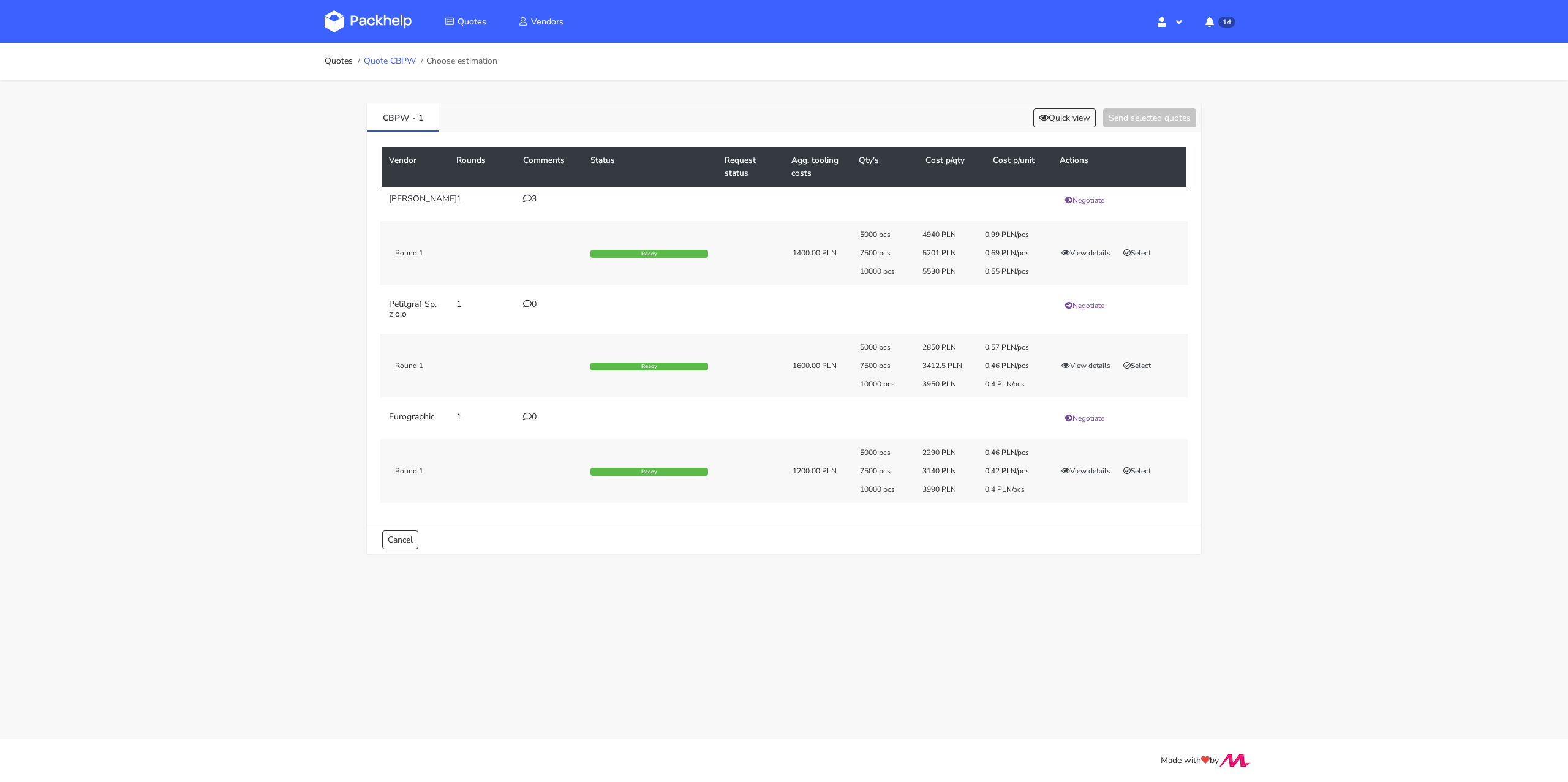
click at [391, 60] on link "Quote CBPW" at bounding box center [389, 61] width 52 height 10
click at [1078, 252] on div "5000 pcs 4940 PLN 0.99 PLN/pcs 7500 pcs 5201 PLN 0.69 PLN/pcs 10000 pcs 5530 PL…" at bounding box center [1019, 253] width 337 height 46
click at [1078, 253] on button "View details" at bounding box center [1085, 253] width 60 height 12
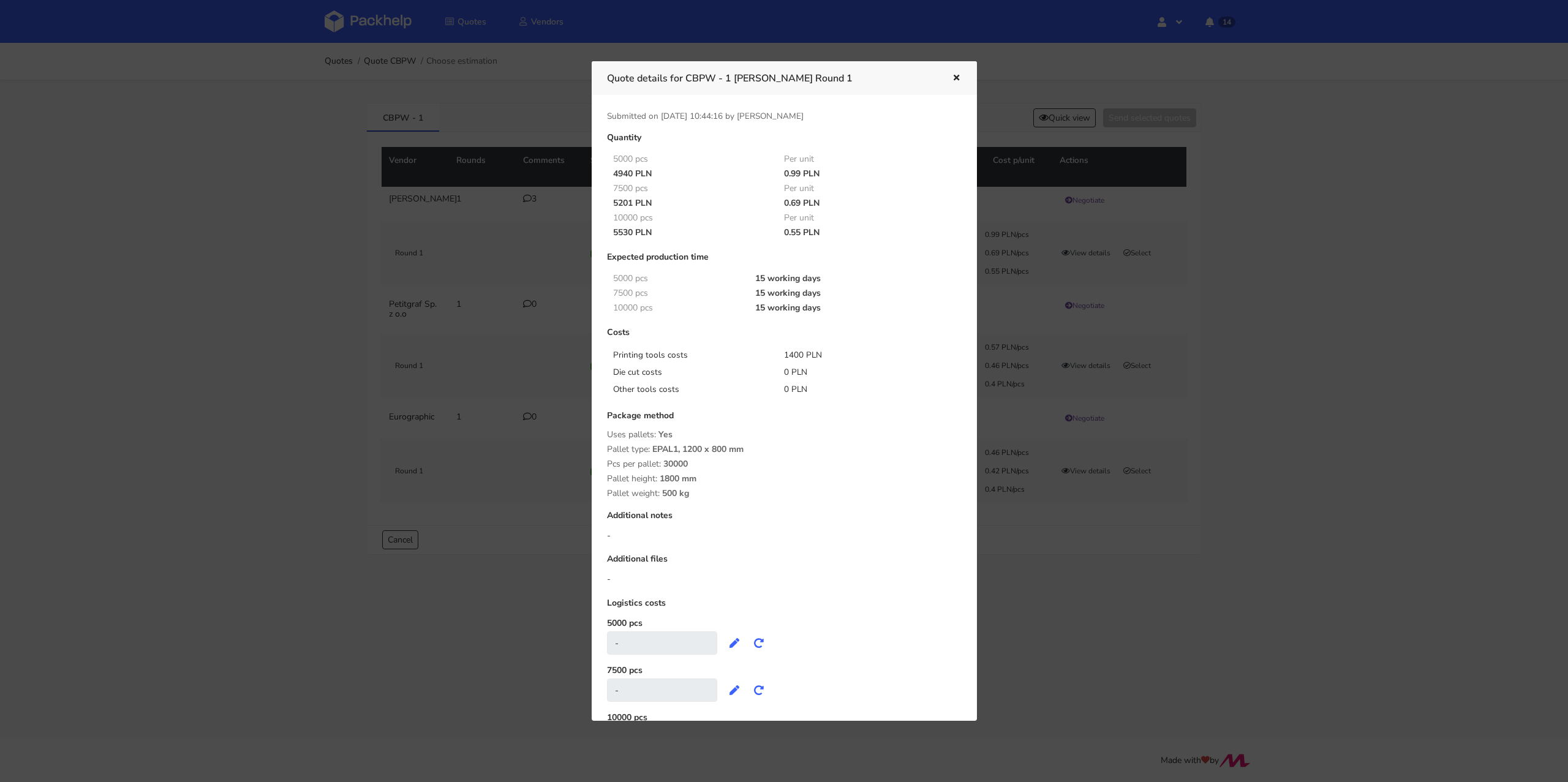
click at [1299, 305] on div at bounding box center [784, 391] width 1568 height 782
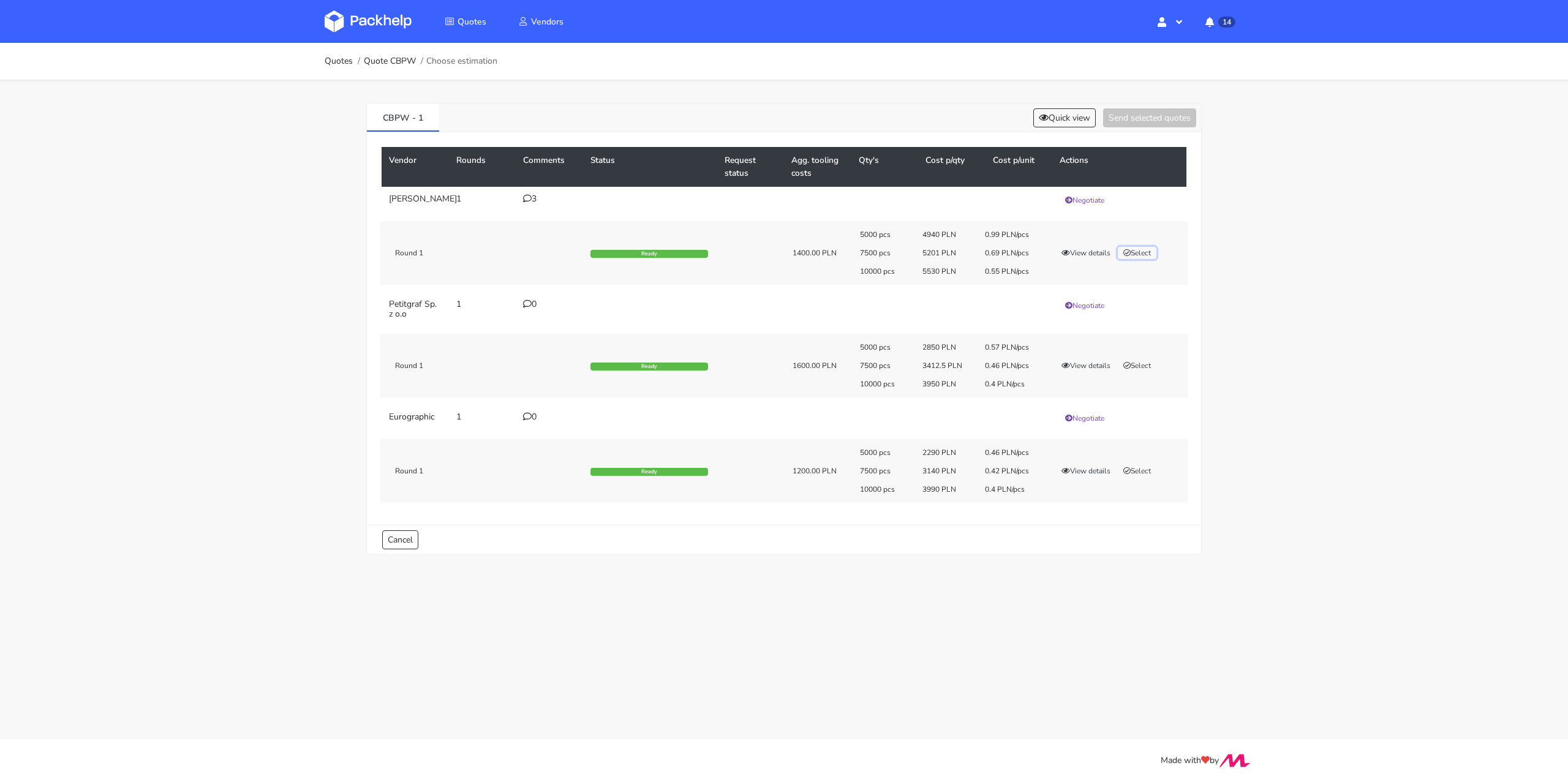
click at [1145, 259] on button "Select" at bounding box center [1137, 253] width 39 height 12
click at [1161, 116] on button "Send selected quotes ( 1 )" at bounding box center [1141, 118] width 110 height 19
click at [338, 60] on link "Quotes" at bounding box center [339, 61] width 28 height 10
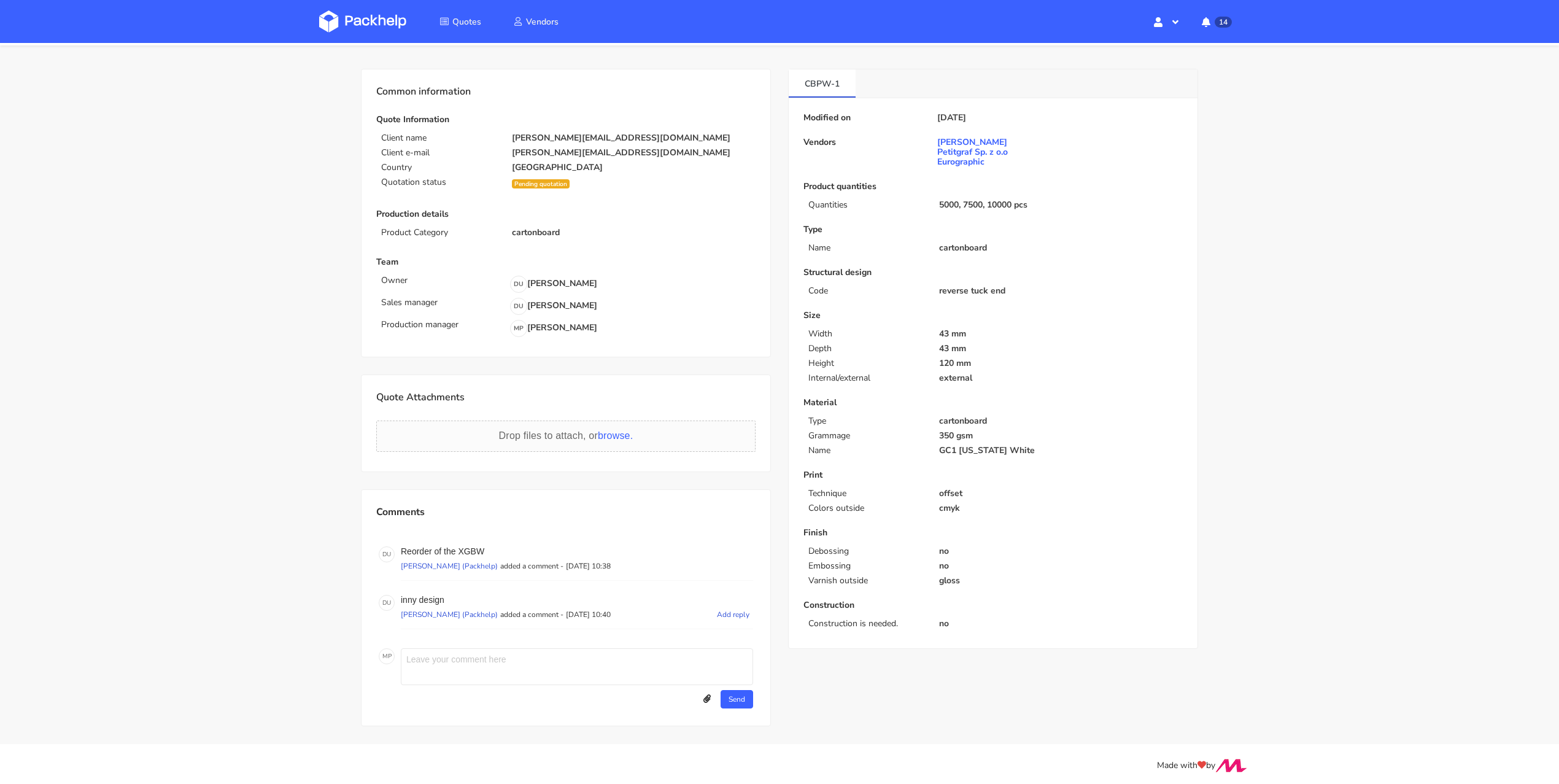
scroll to position [34, 0]
click at [466, 664] on textarea at bounding box center [577, 666] width 352 height 37
type textarea "Wycenione na gramaturze 300g"
click at [740, 703] on button "Send" at bounding box center [737, 699] width 32 height 19
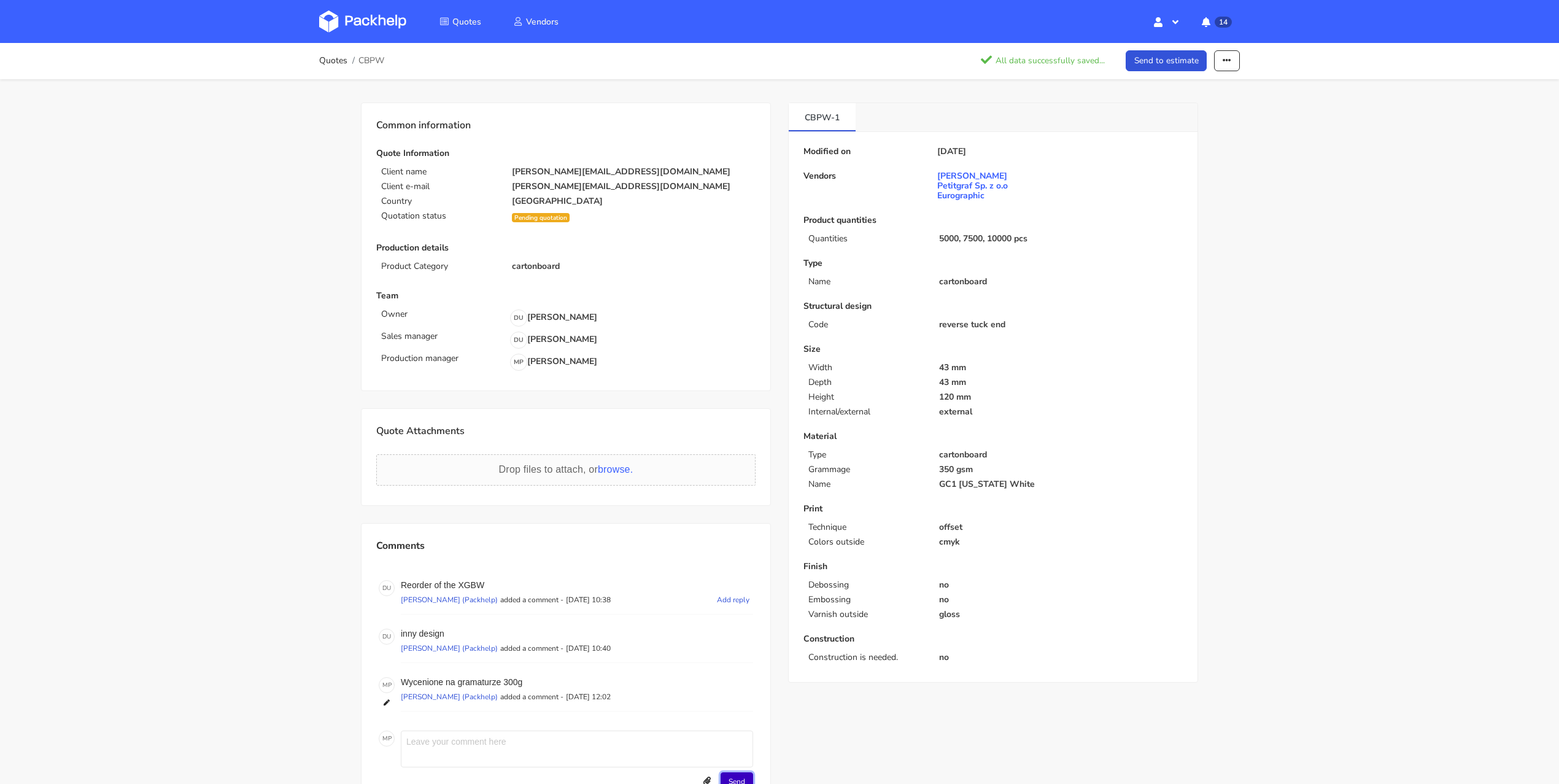
scroll to position [0, 0]
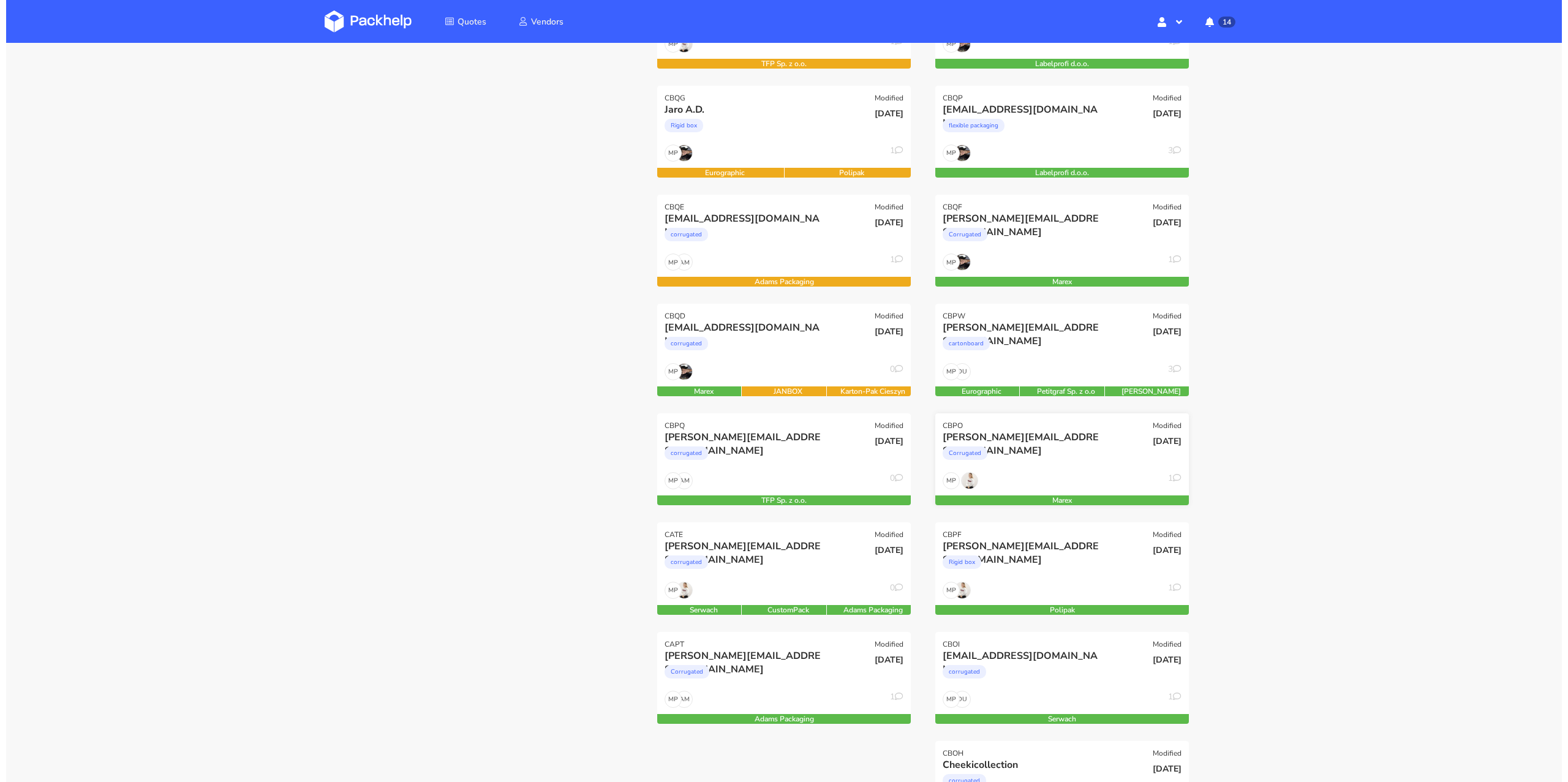
scroll to position [277, 0]
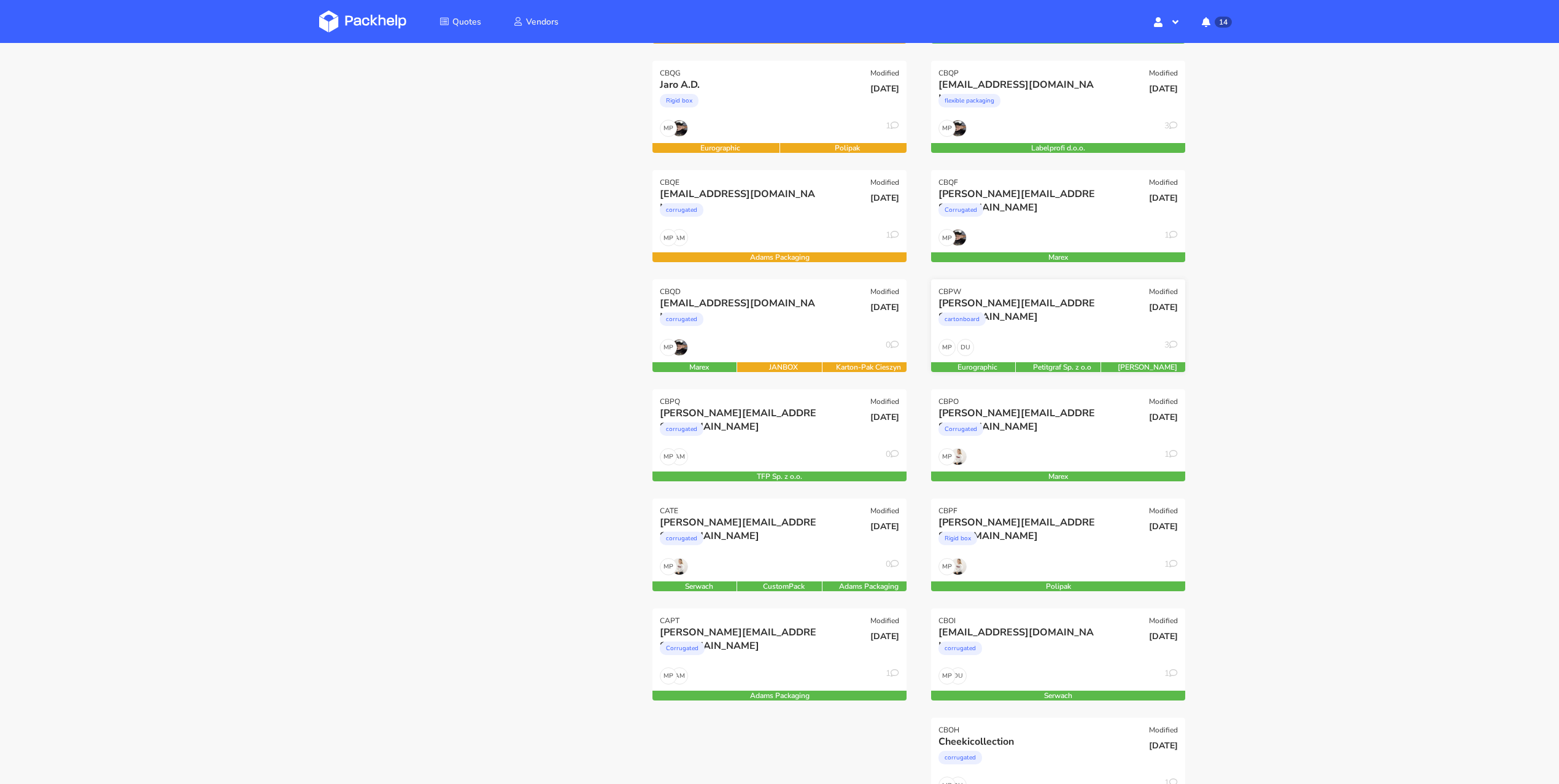
click at [1039, 319] on div "cartonboard" at bounding box center [1019, 322] width 162 height 24
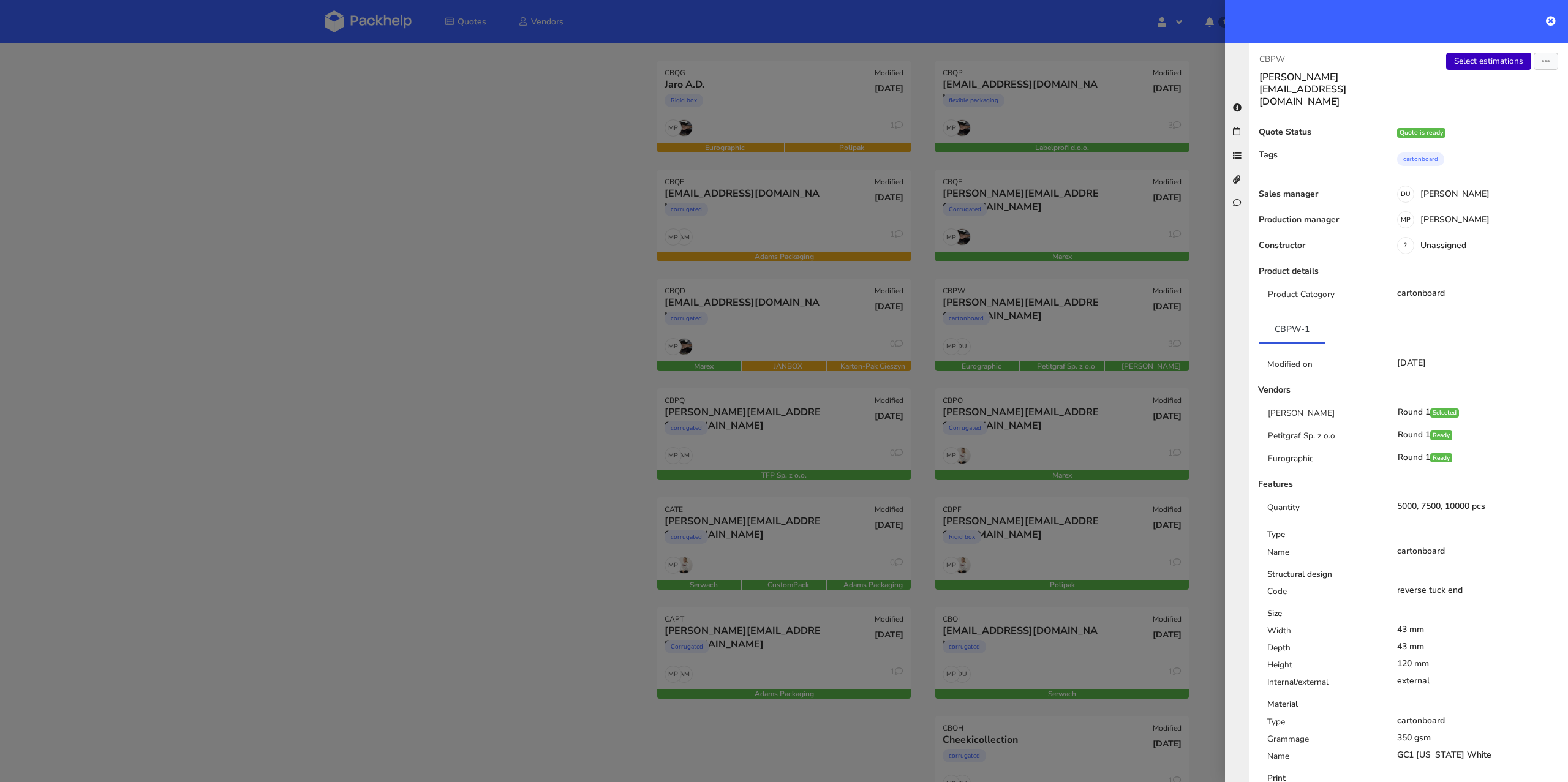
click at [1478, 66] on link "Select estimations" at bounding box center [1488, 61] width 85 height 17
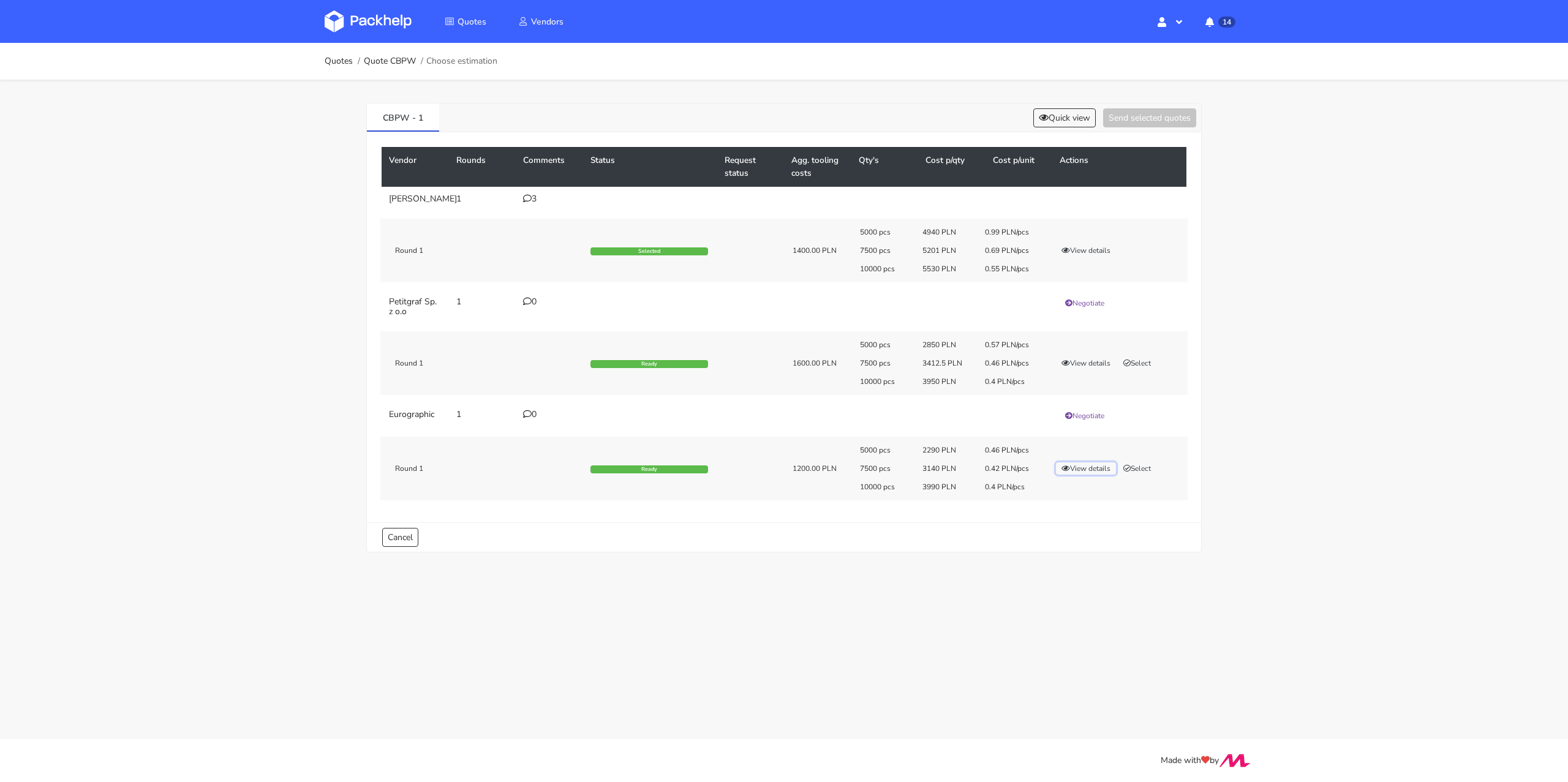
click at [1077, 475] on button "View details" at bounding box center [1085, 468] width 60 height 12
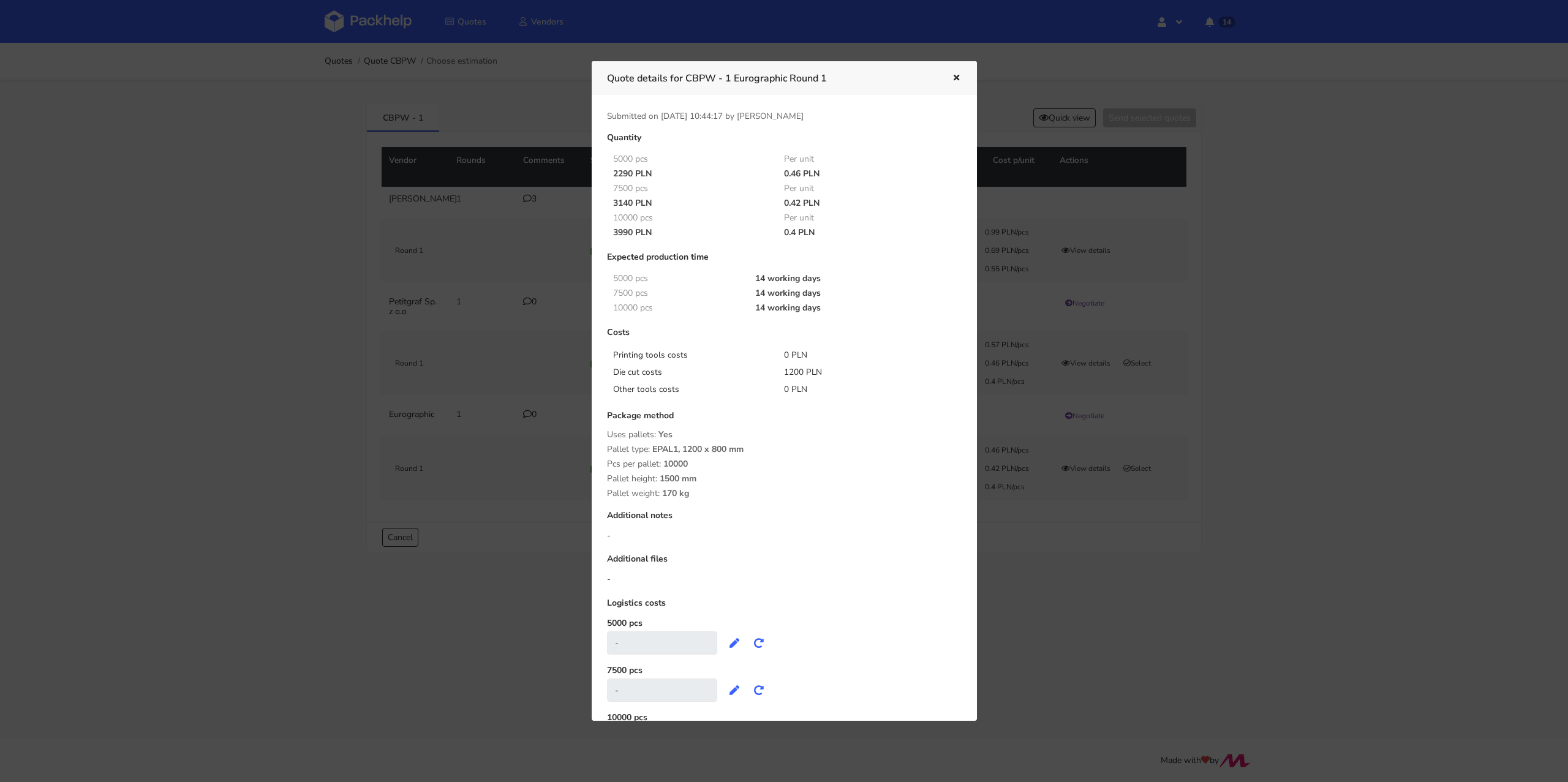
click at [1300, 332] on div at bounding box center [784, 391] width 1568 height 782
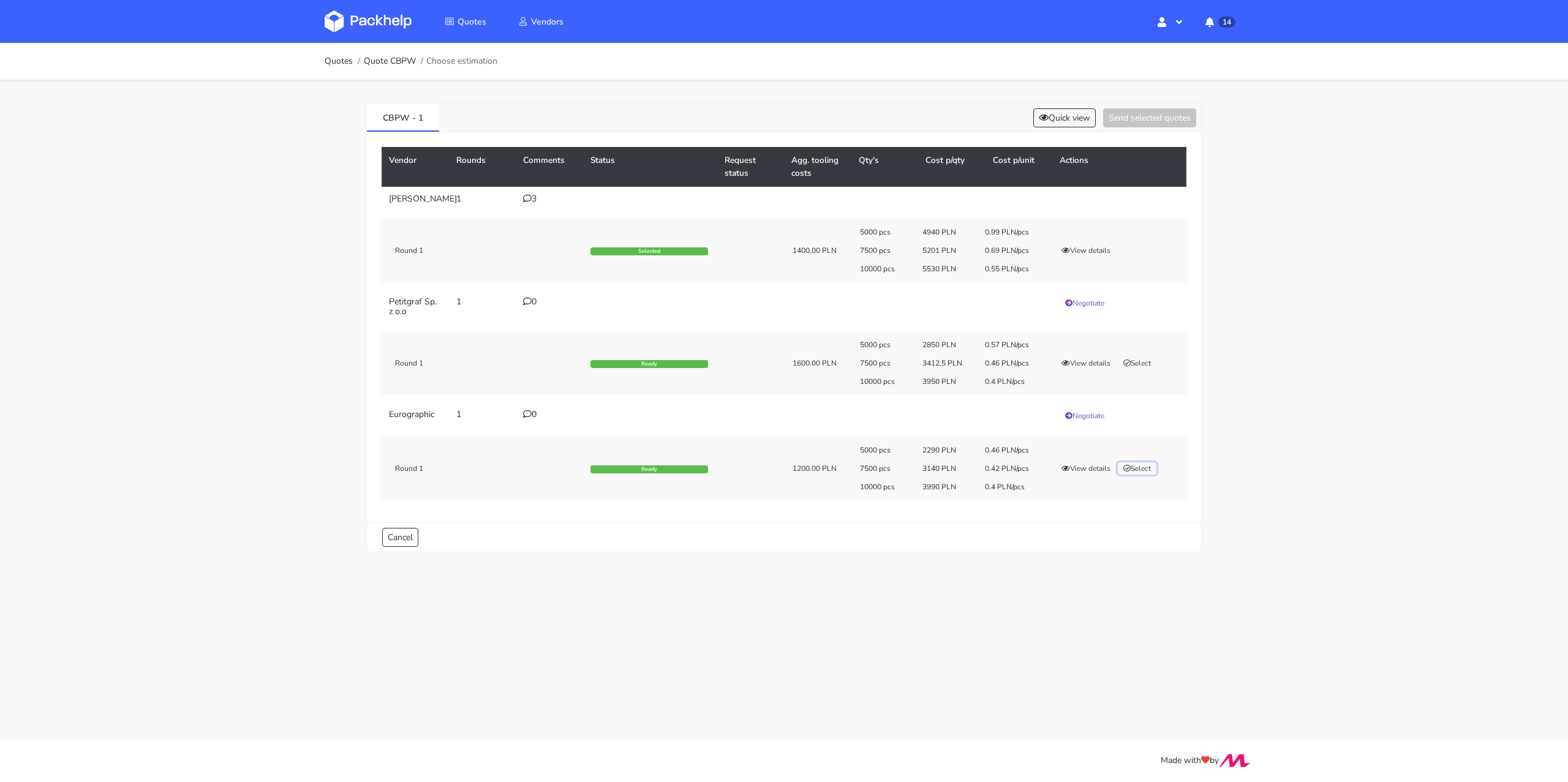
click at [1141, 475] on button "Select" at bounding box center [1137, 468] width 39 height 12
click at [1130, 111] on button "Send selected quotes ( 1 )" at bounding box center [1141, 118] width 110 height 19
click at [338, 57] on link "Quotes" at bounding box center [339, 61] width 28 height 10
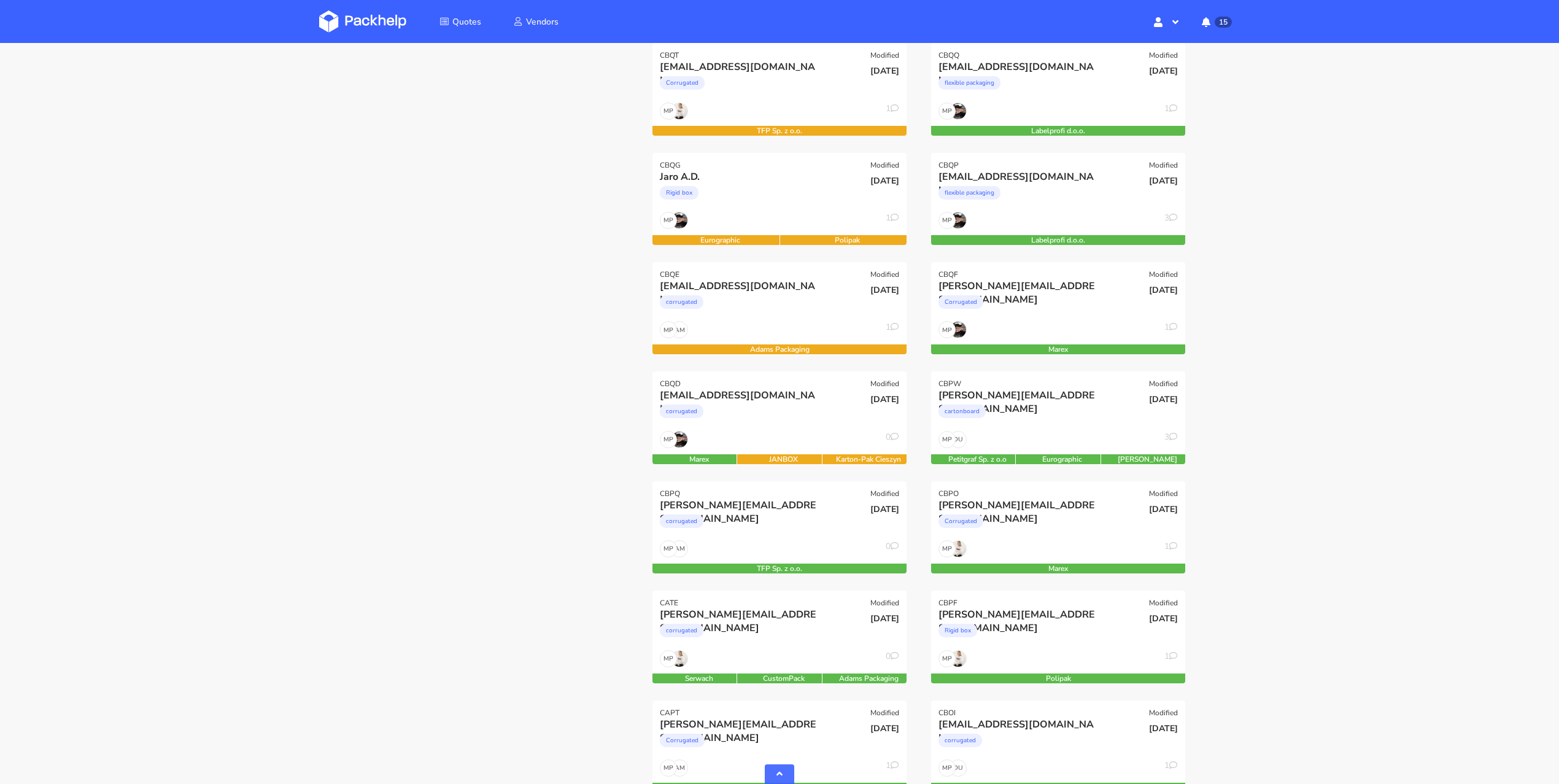
scroll to position [422, 0]
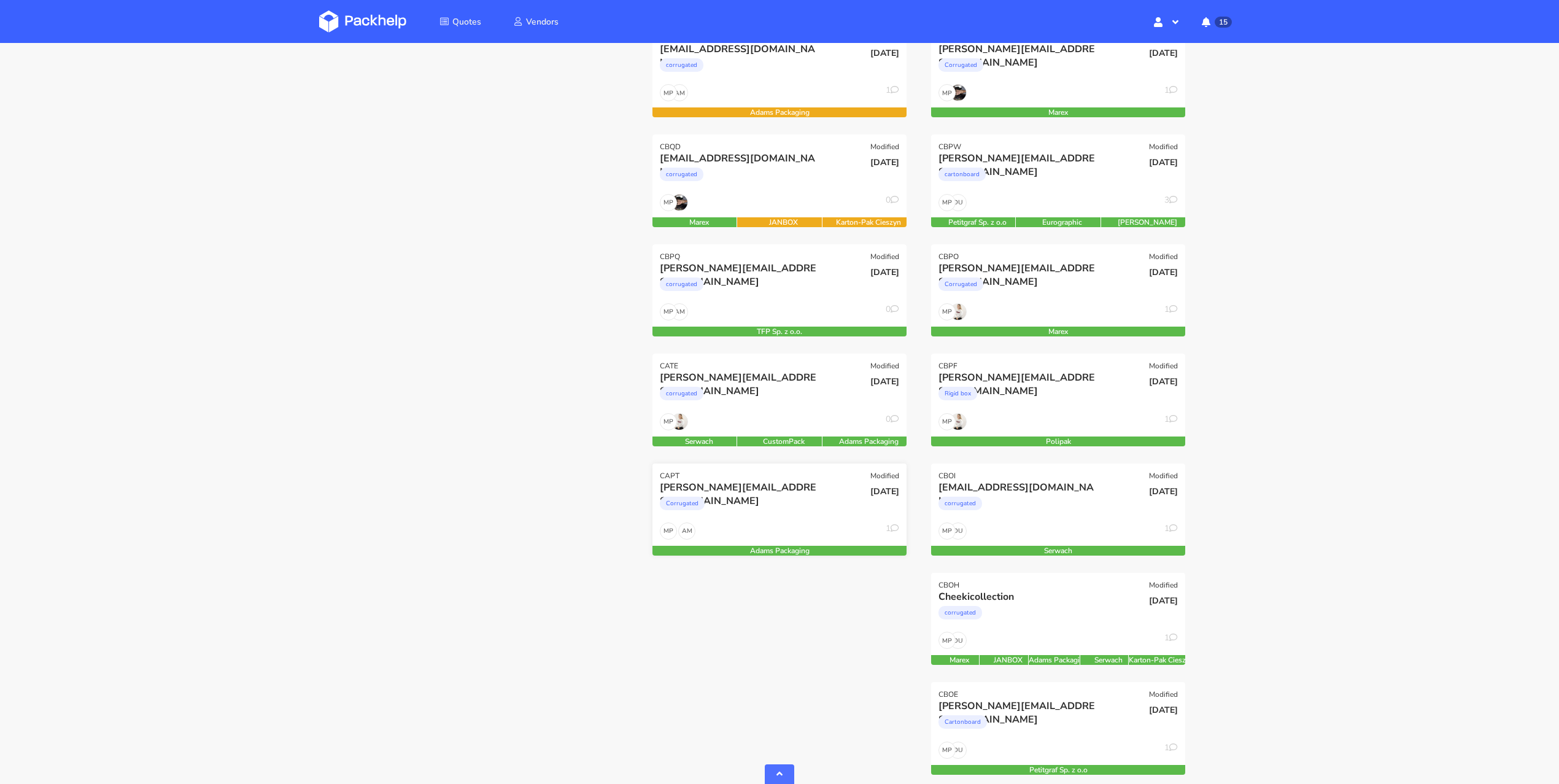
click at [780, 526] on div "AM MP 1" at bounding box center [780, 534] width 254 height 23
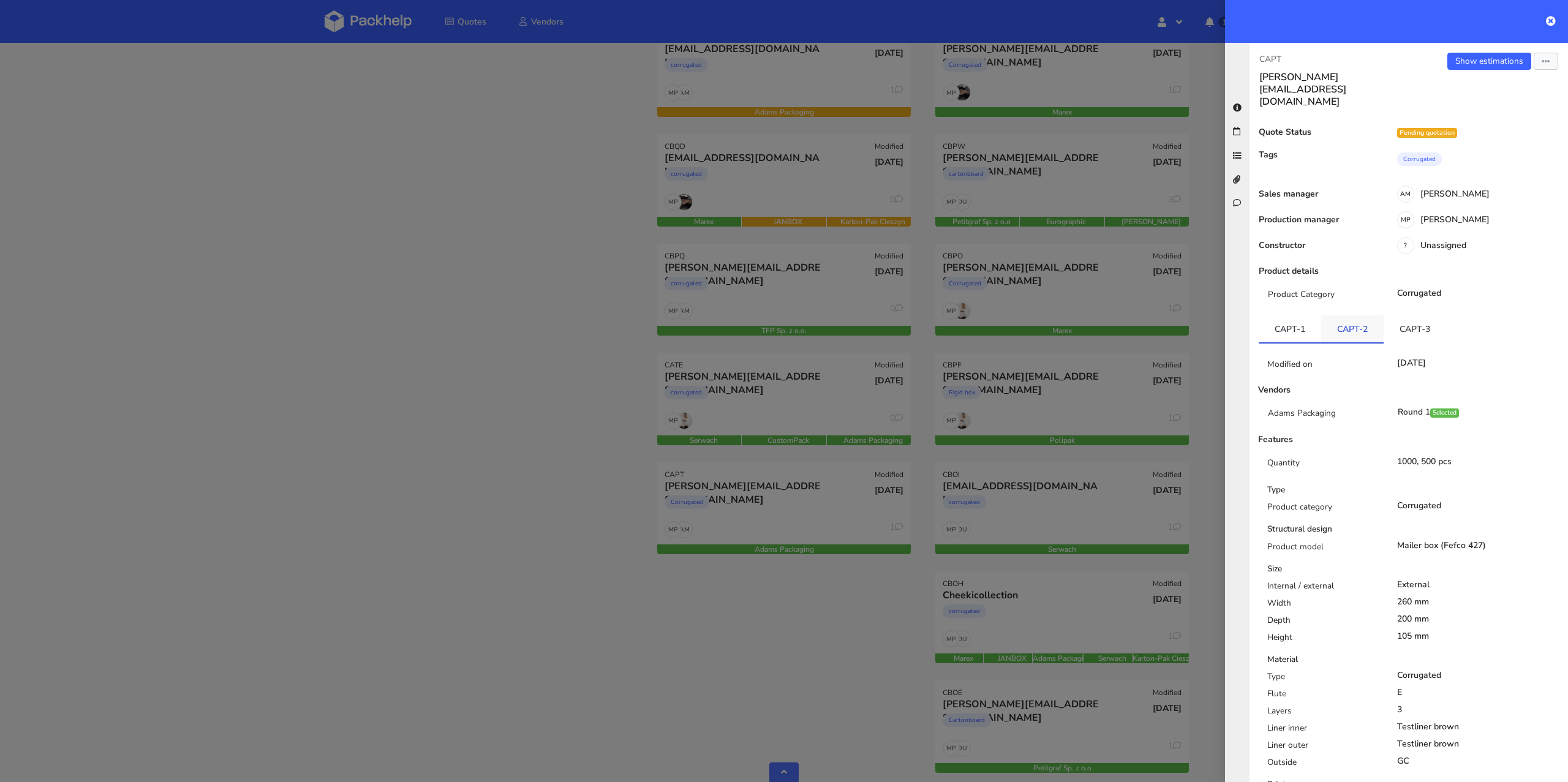
click at [1370, 315] on link "CAPT-2" at bounding box center [1352, 329] width 62 height 27
click at [1427, 315] on link "CAPT-3" at bounding box center [1414, 329] width 62 height 27
click at [291, 478] on div at bounding box center [784, 391] width 1568 height 782
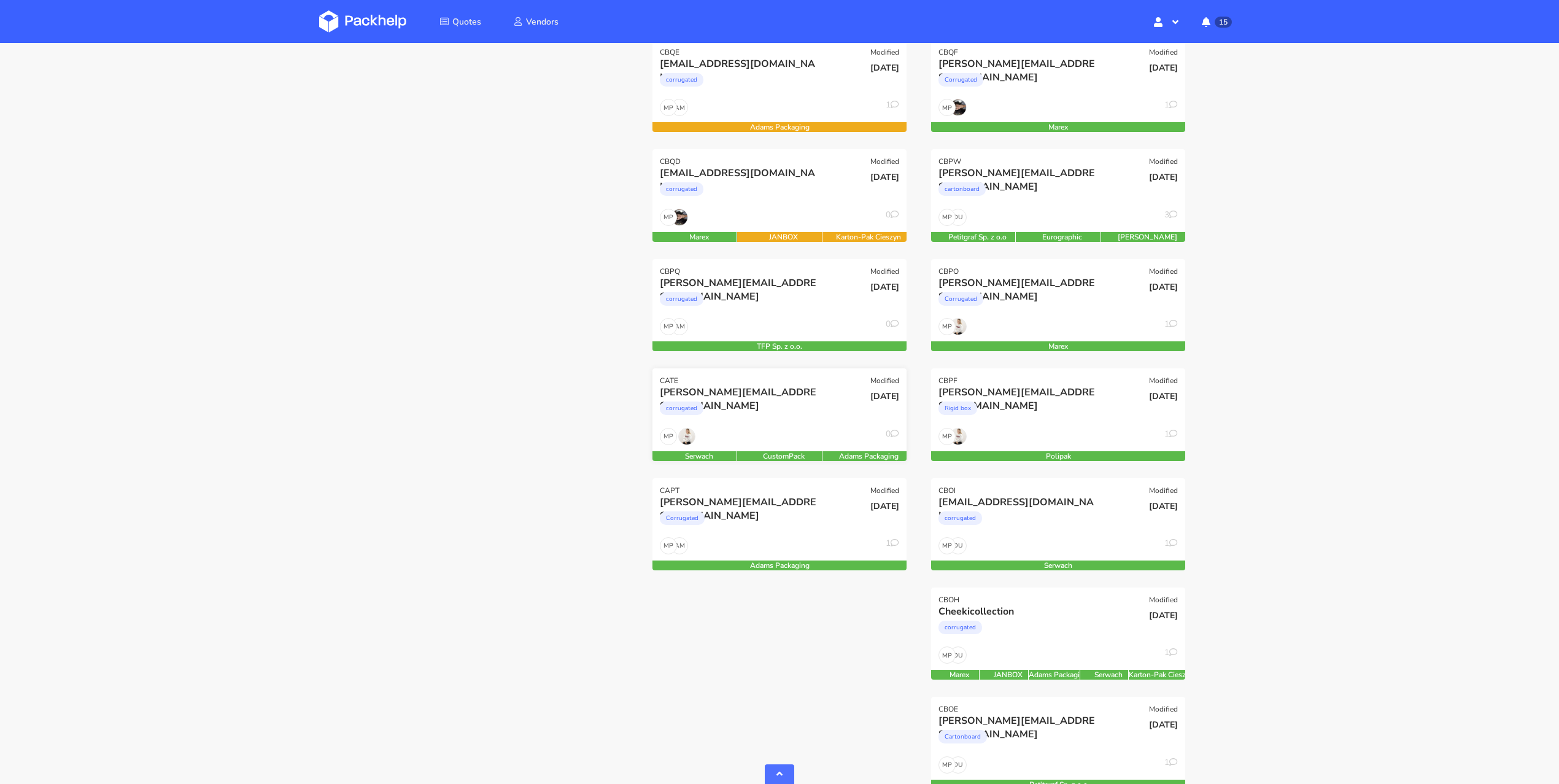
scroll to position [392, 0]
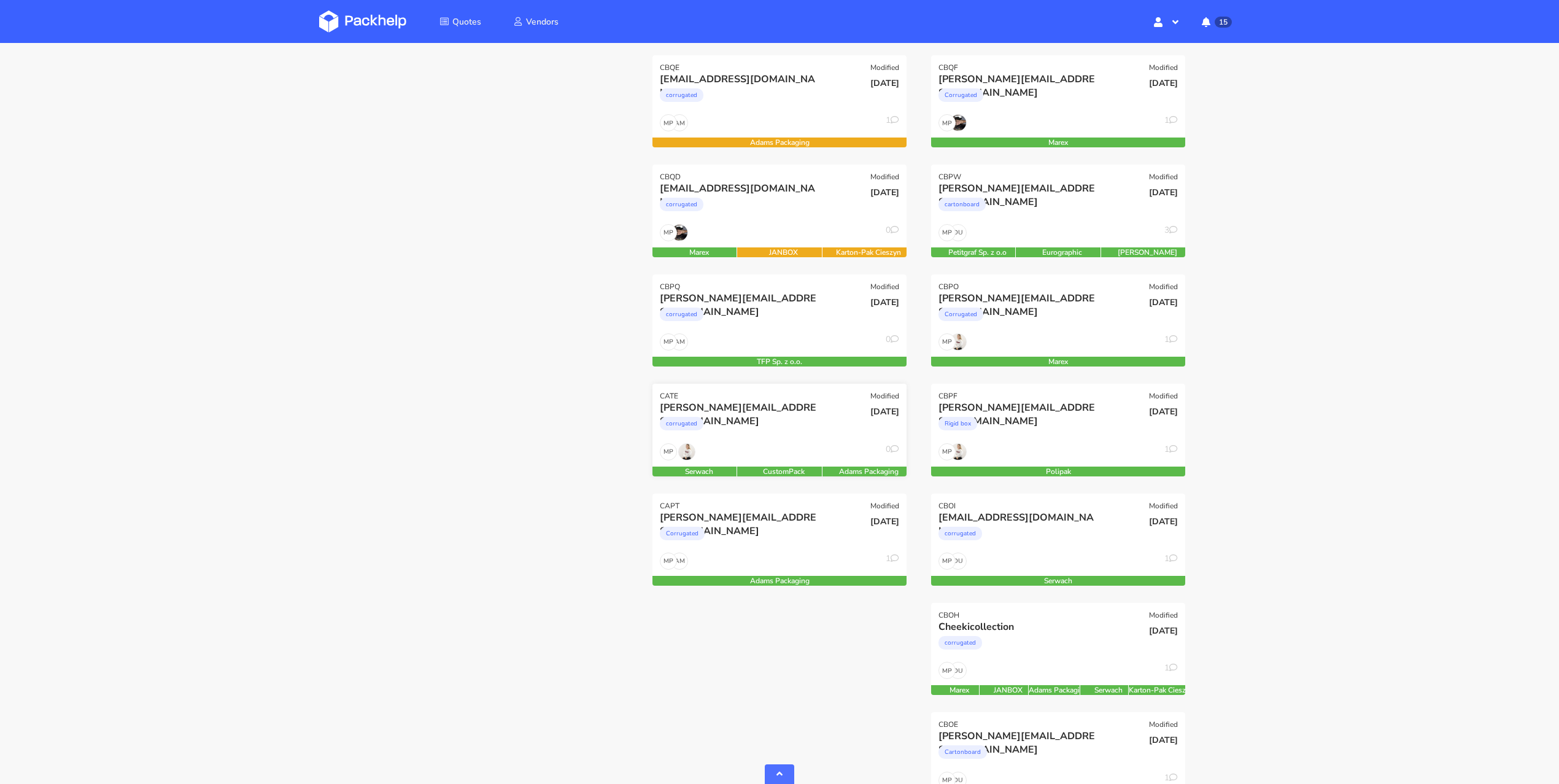
click at [802, 415] on div "corrugated" at bounding box center [741, 427] width 162 height 24
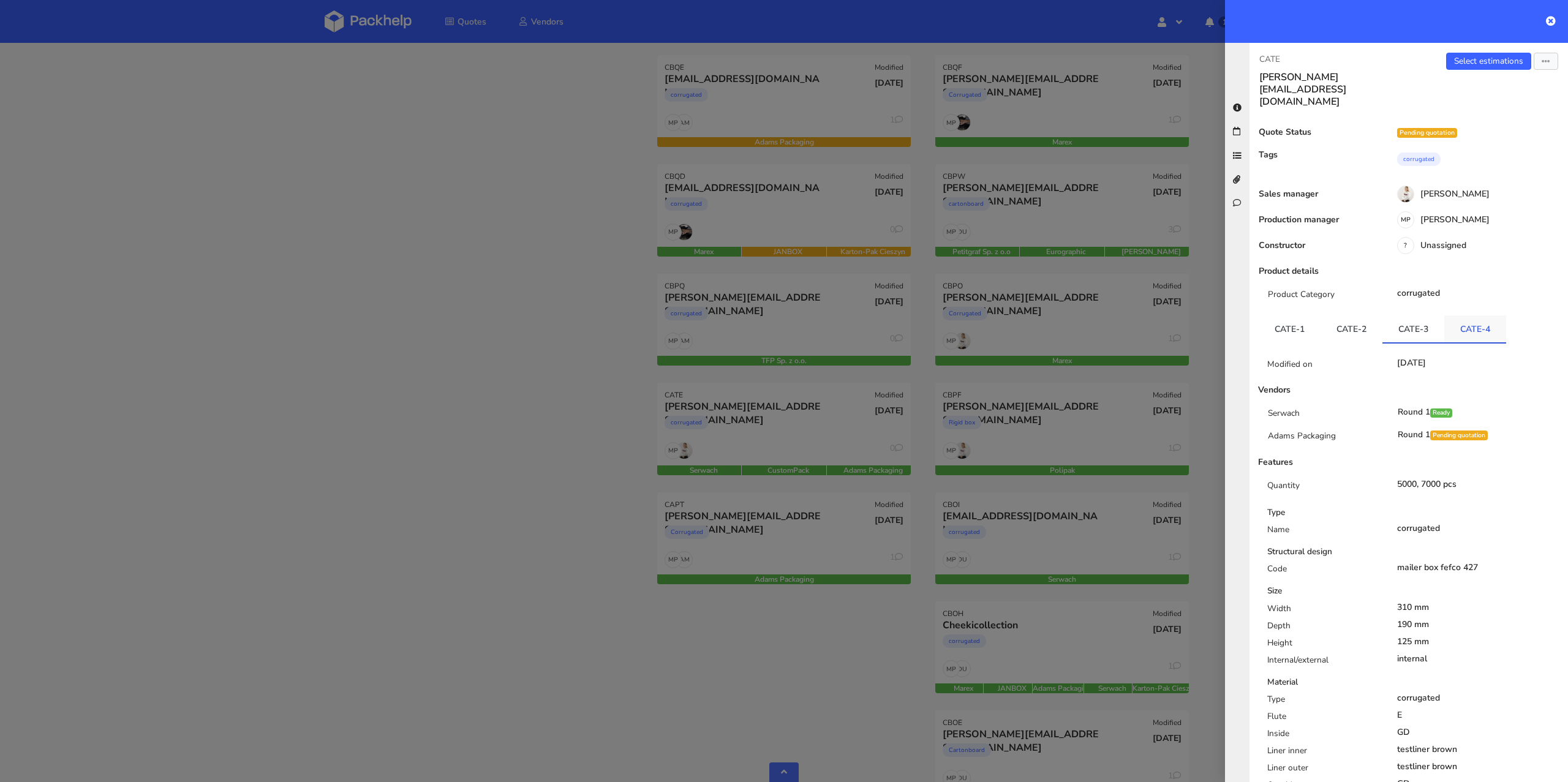
click at [1483, 315] on link "CATE-4" at bounding box center [1475, 329] width 62 height 27
click at [439, 509] on div at bounding box center [784, 391] width 1568 height 782
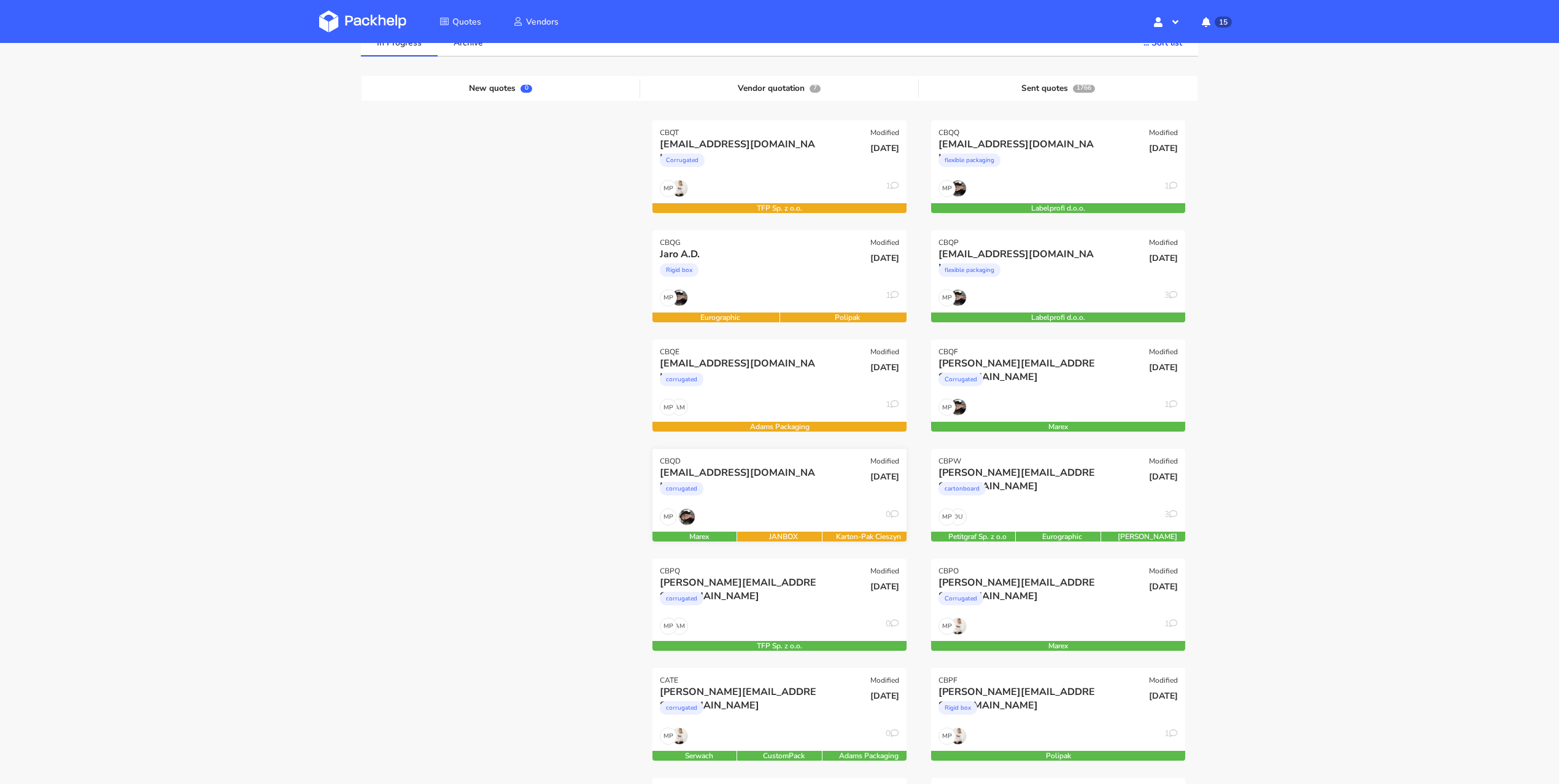
scroll to position [101, 0]
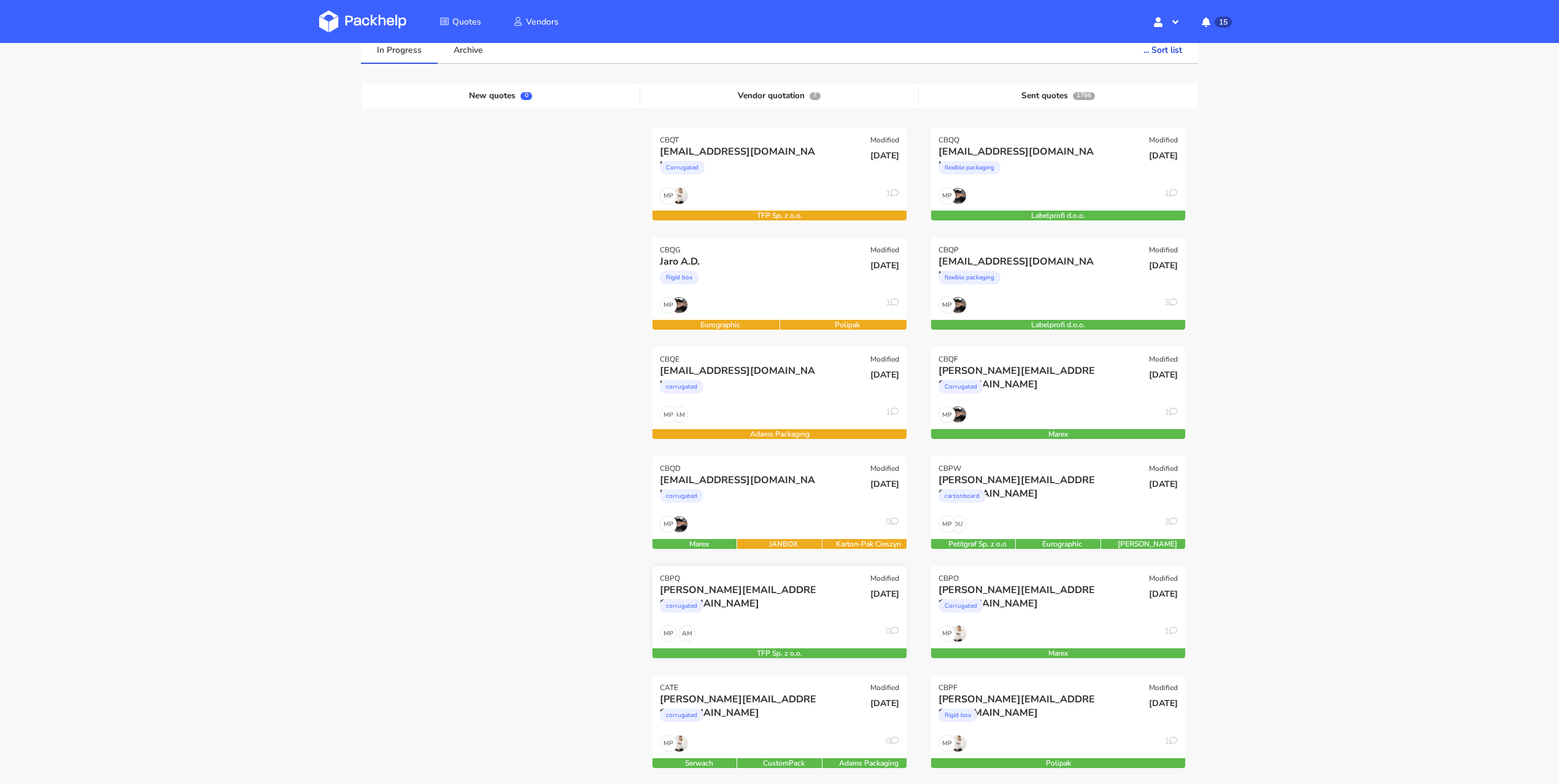
click at [796, 632] on div "AM MP 0" at bounding box center [780, 636] width 254 height 23
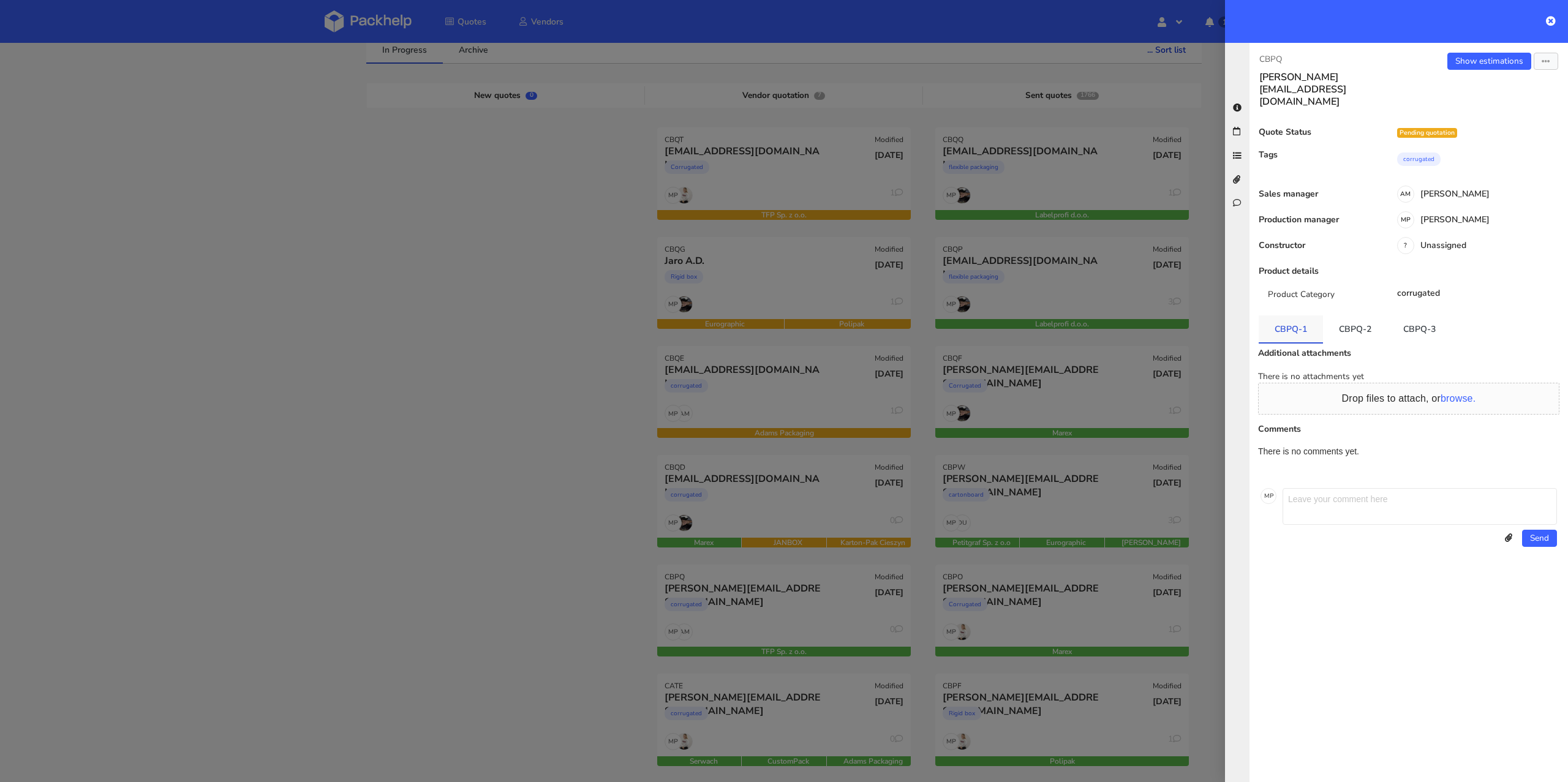
click at [1299, 315] on link "CBPQ-1" at bounding box center [1291, 329] width 64 height 27
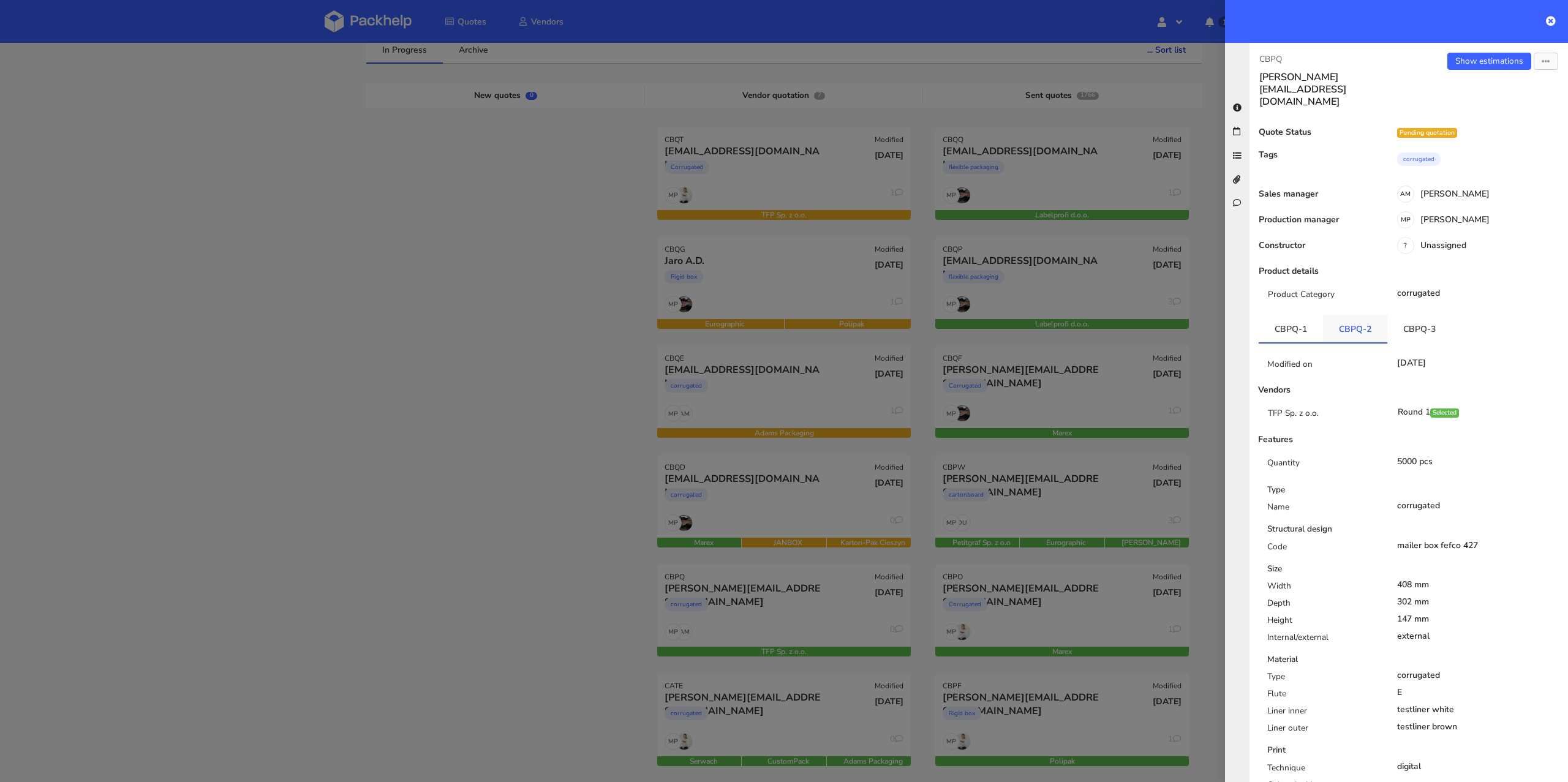
click at [1365, 315] on link "CBPQ-2" at bounding box center [1355, 329] width 64 height 27
click at [1421, 315] on link "CBPQ-3" at bounding box center [1419, 329] width 64 height 27
click at [589, 612] on div at bounding box center [784, 391] width 1568 height 782
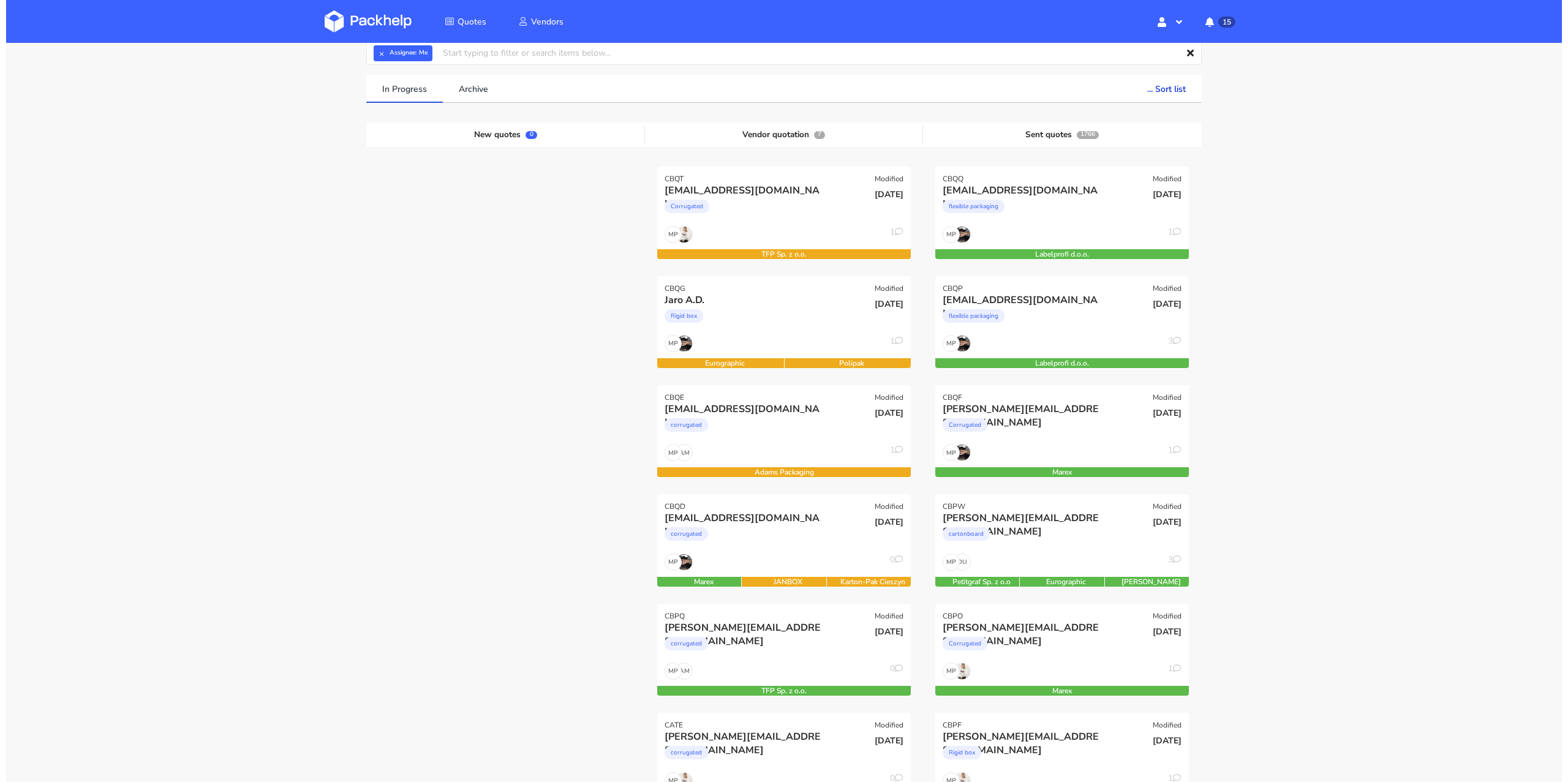
scroll to position [0, 0]
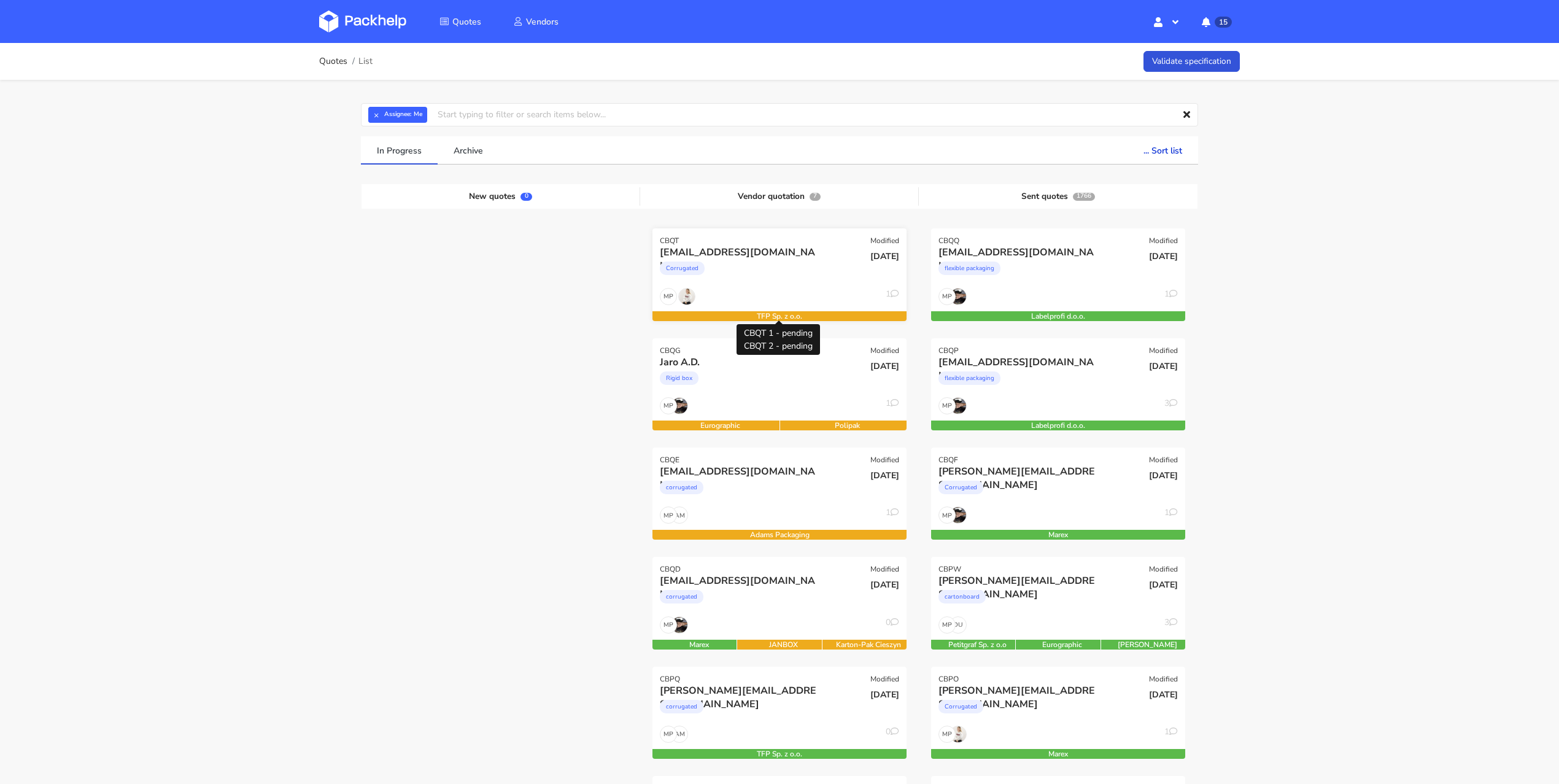
click at [761, 292] on div "MP 1" at bounding box center [780, 299] width 254 height 23
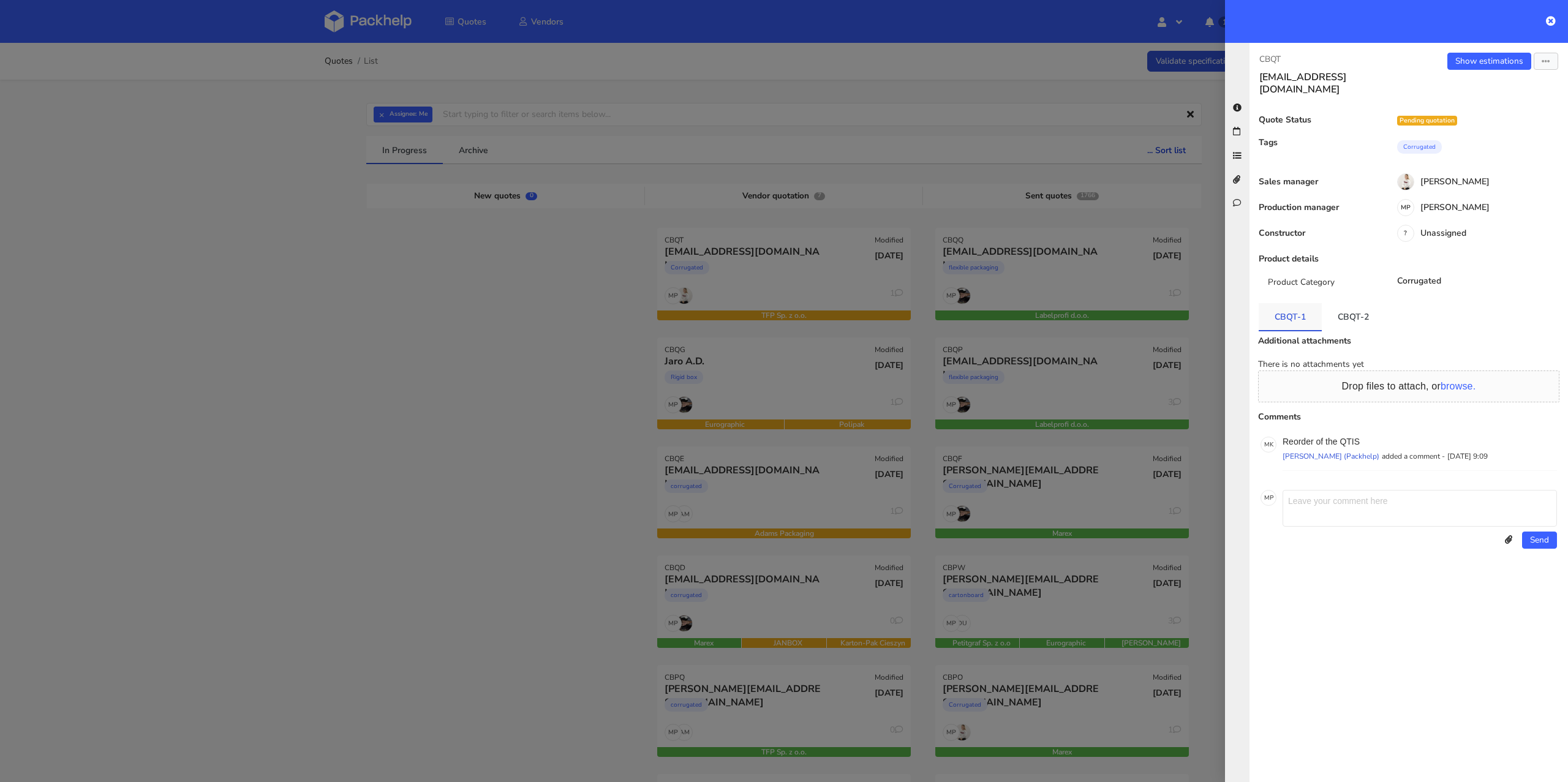
click at [1290, 303] on link "CBQT-1" at bounding box center [1290, 316] width 63 height 27
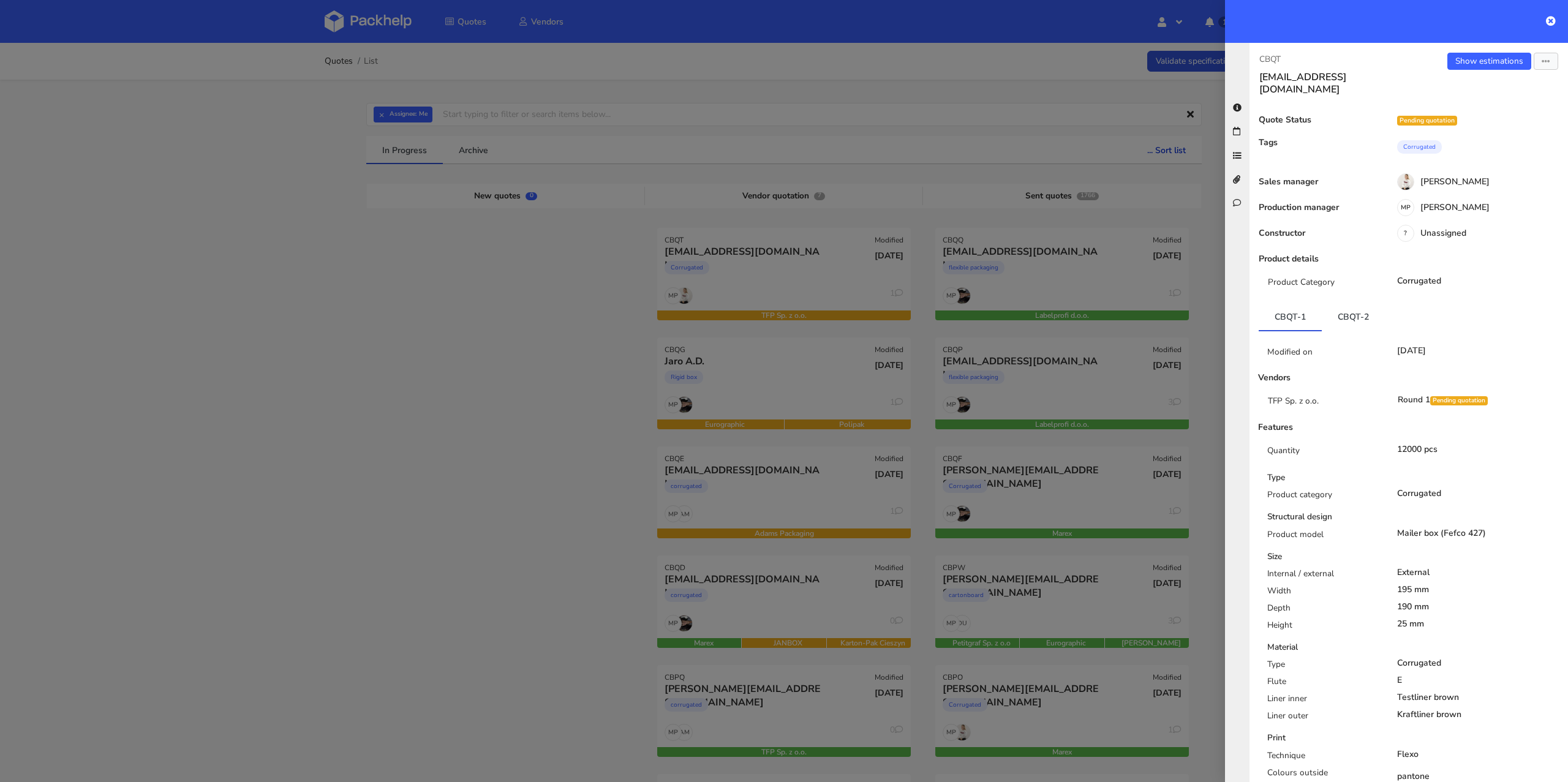
click at [1475, 70] on div "Show estimations Send to estimate View quote Edit quote Missing data Reject quo…" at bounding box center [1488, 74] width 159 height 43
click at [1477, 67] on link "Show estimations" at bounding box center [1489, 61] width 84 height 17
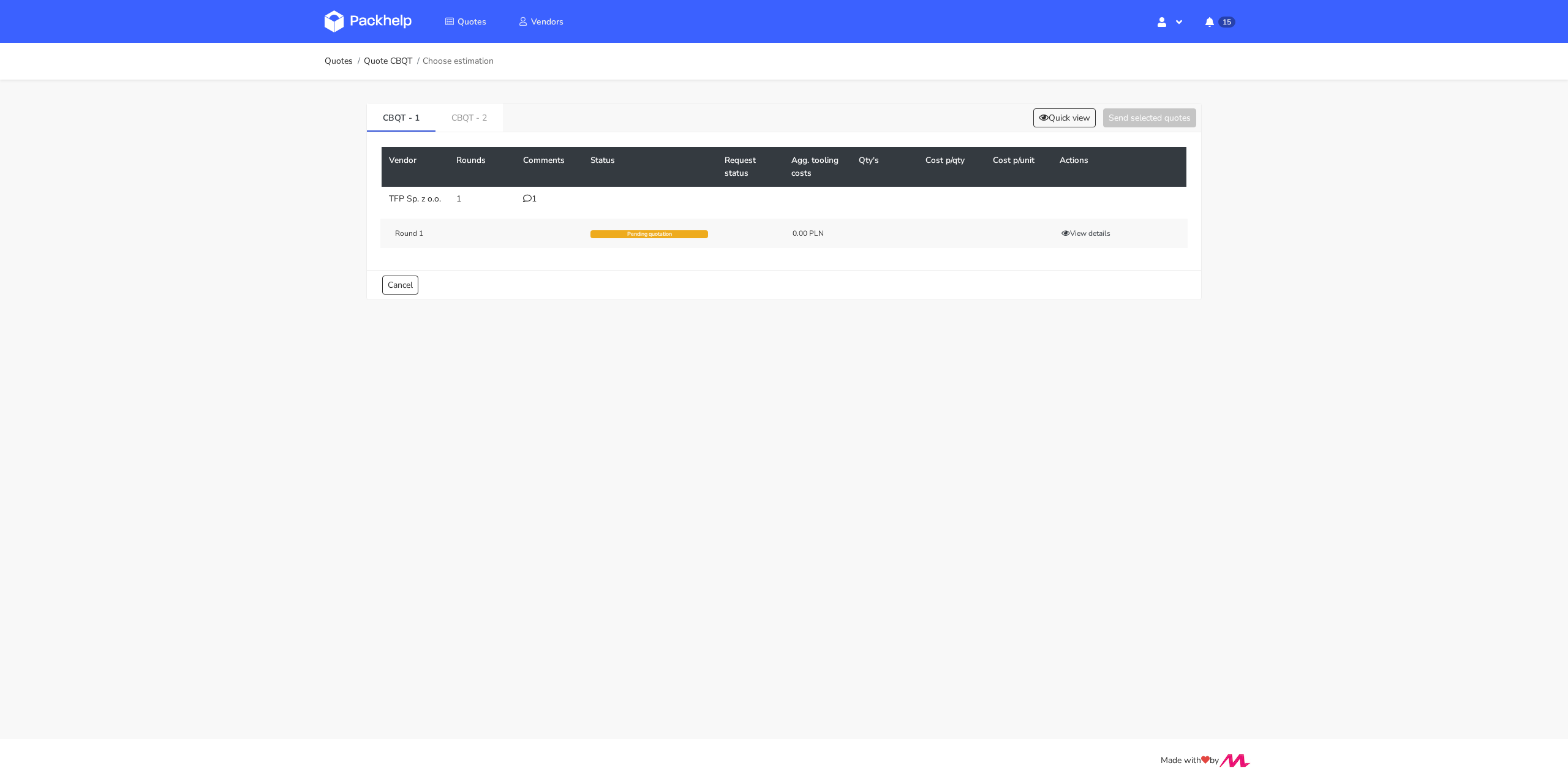
click at [521, 201] on td "1" at bounding box center [549, 199] width 68 height 24
click at [526, 199] on icon at bounding box center [527, 198] width 8 height 8
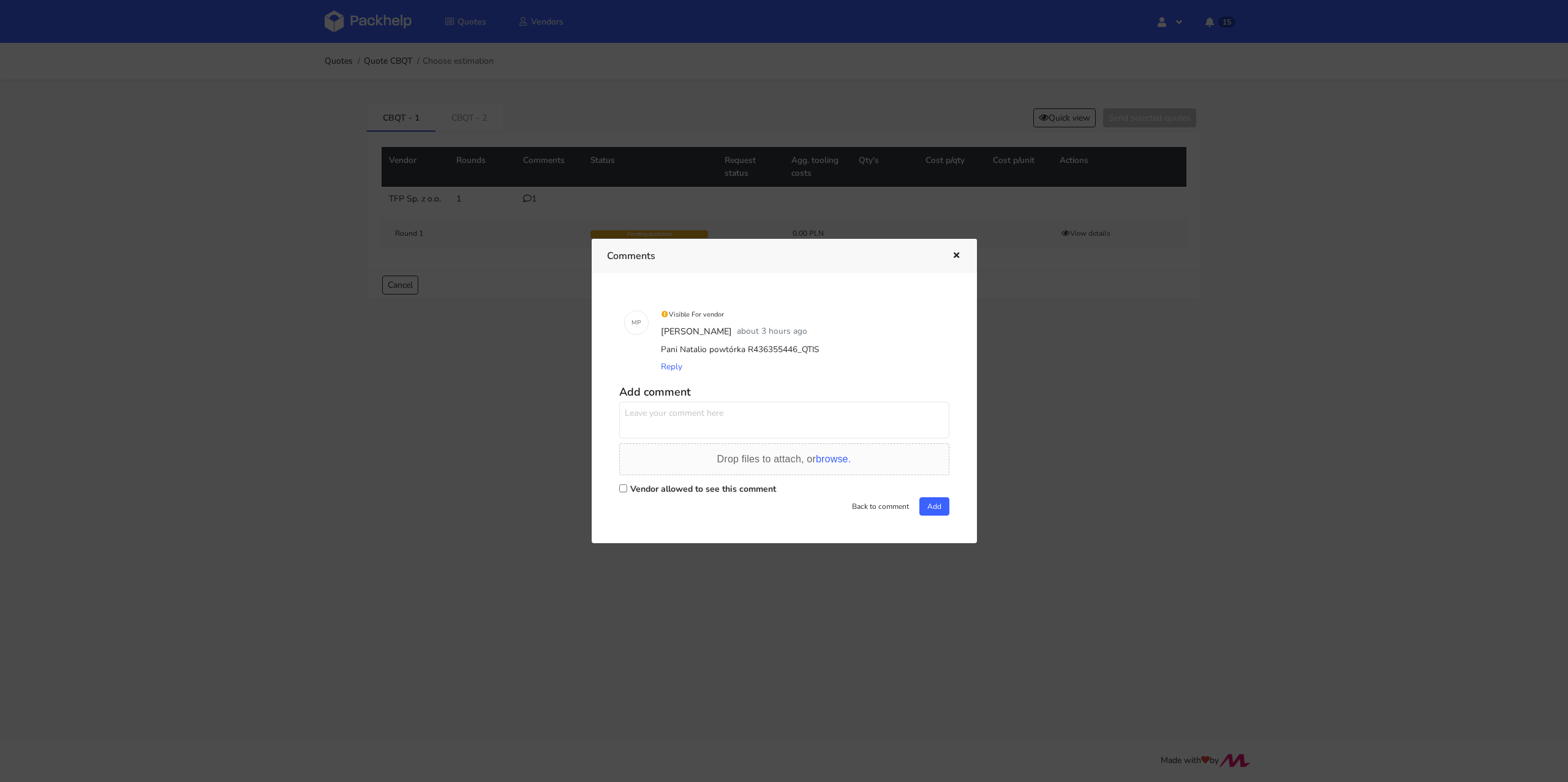
click at [672, 494] on label "Vendor allowed to see this comment" at bounding box center [703, 489] width 146 height 12
click at [627, 492] on input "Vendor allowed to see this comment" at bounding box center [623, 488] width 8 height 8
checkbox input "true"
click at [675, 424] on textarea at bounding box center [784, 419] width 330 height 37
type textarea "Pani [PERSON_NAME] bardzo proszę o pilną wycenę na oba warianty"
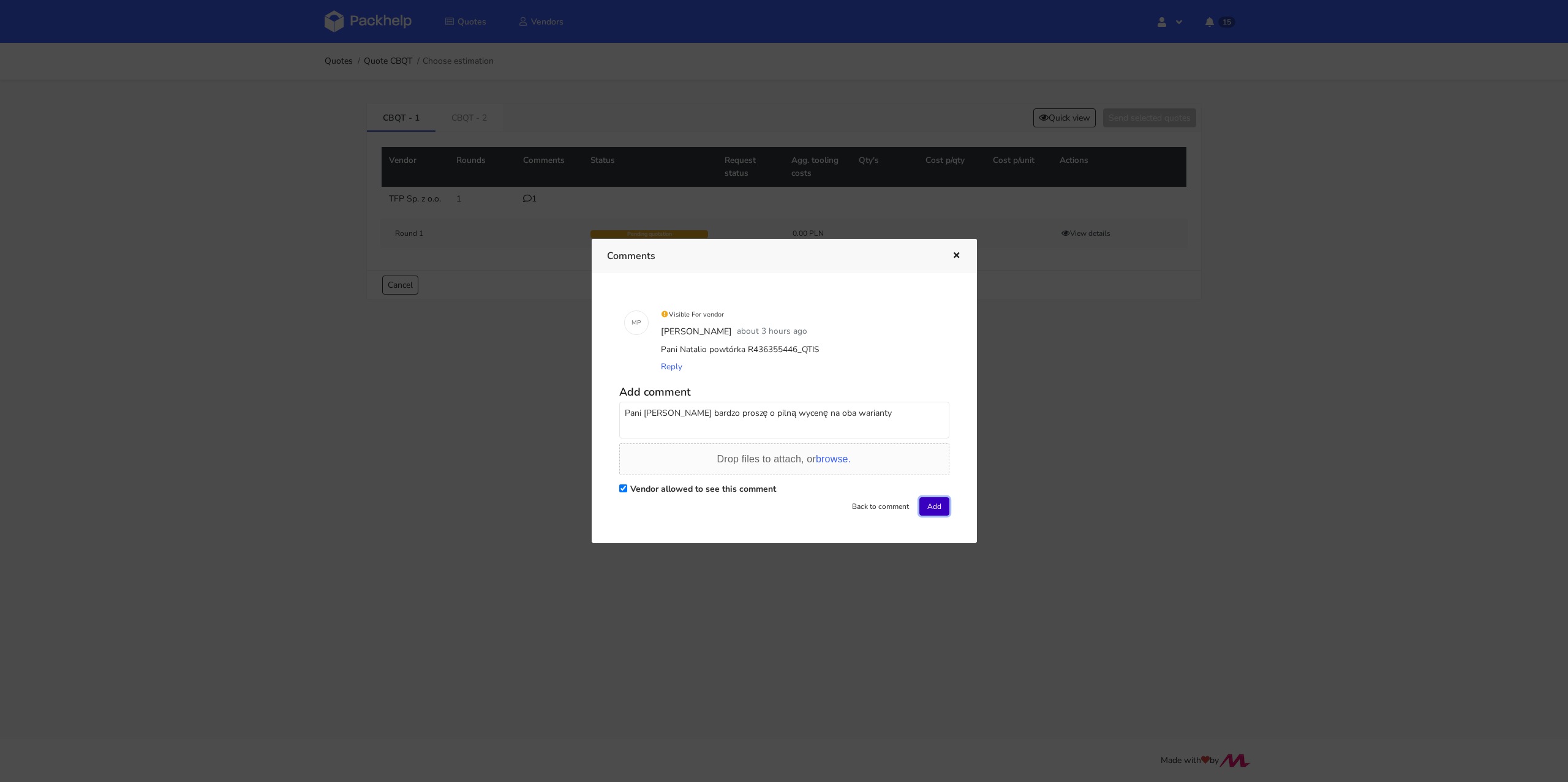
click at [933, 502] on button "Add" at bounding box center [934, 506] width 30 height 19
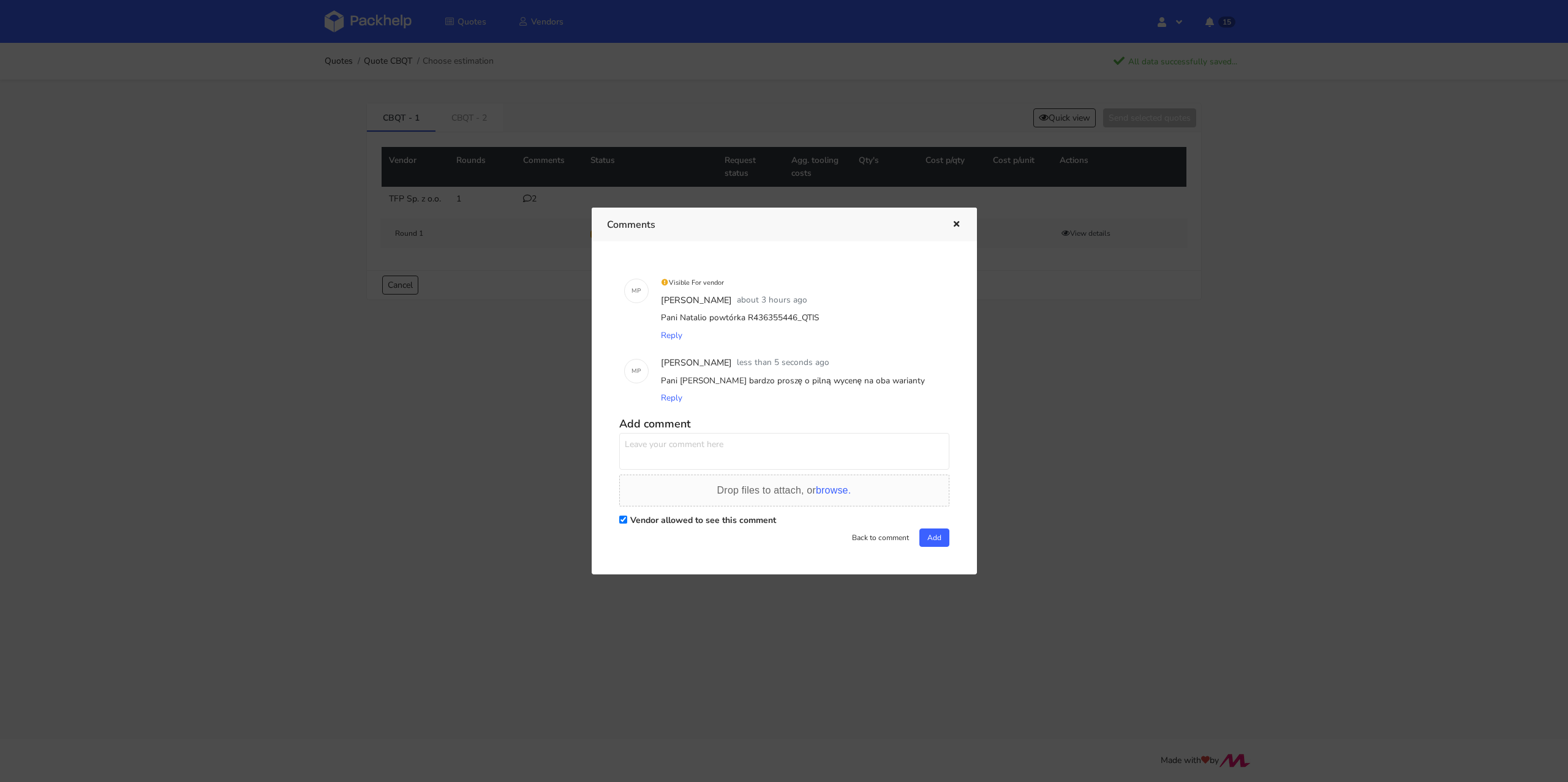
click at [963, 221] on div "Comments" at bounding box center [784, 224] width 385 height 33
click at [956, 223] on icon "button" at bounding box center [956, 224] width 10 height 8
click at [956, 223] on td "Round 1 Pending quotation 0.00 PLN View details" at bounding box center [784, 233] width 805 height 44
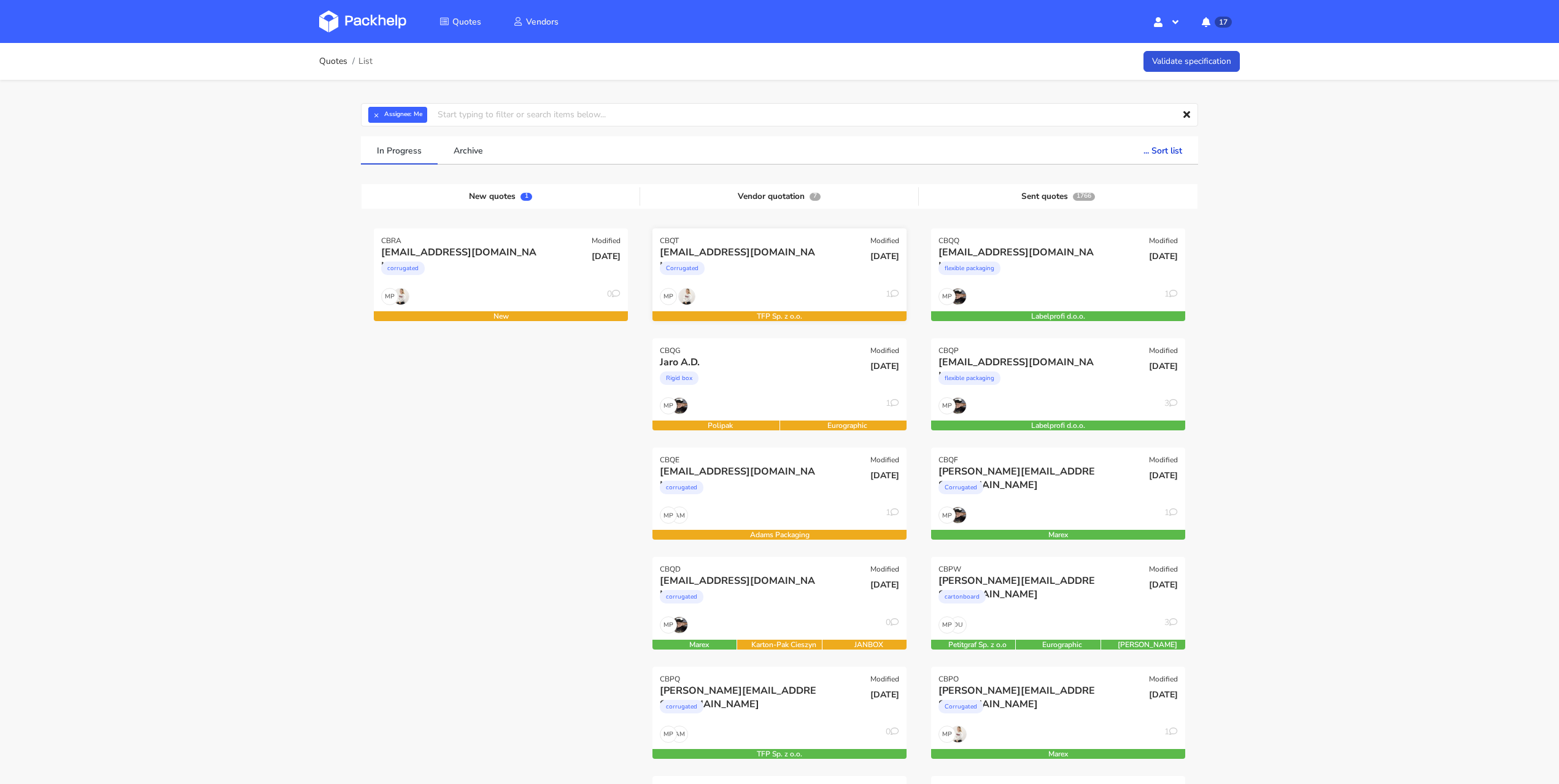
click at [795, 283] on div "[EMAIL_ADDRESS][DOMAIN_NAME] Corrugated" at bounding box center [737, 266] width 172 height 42
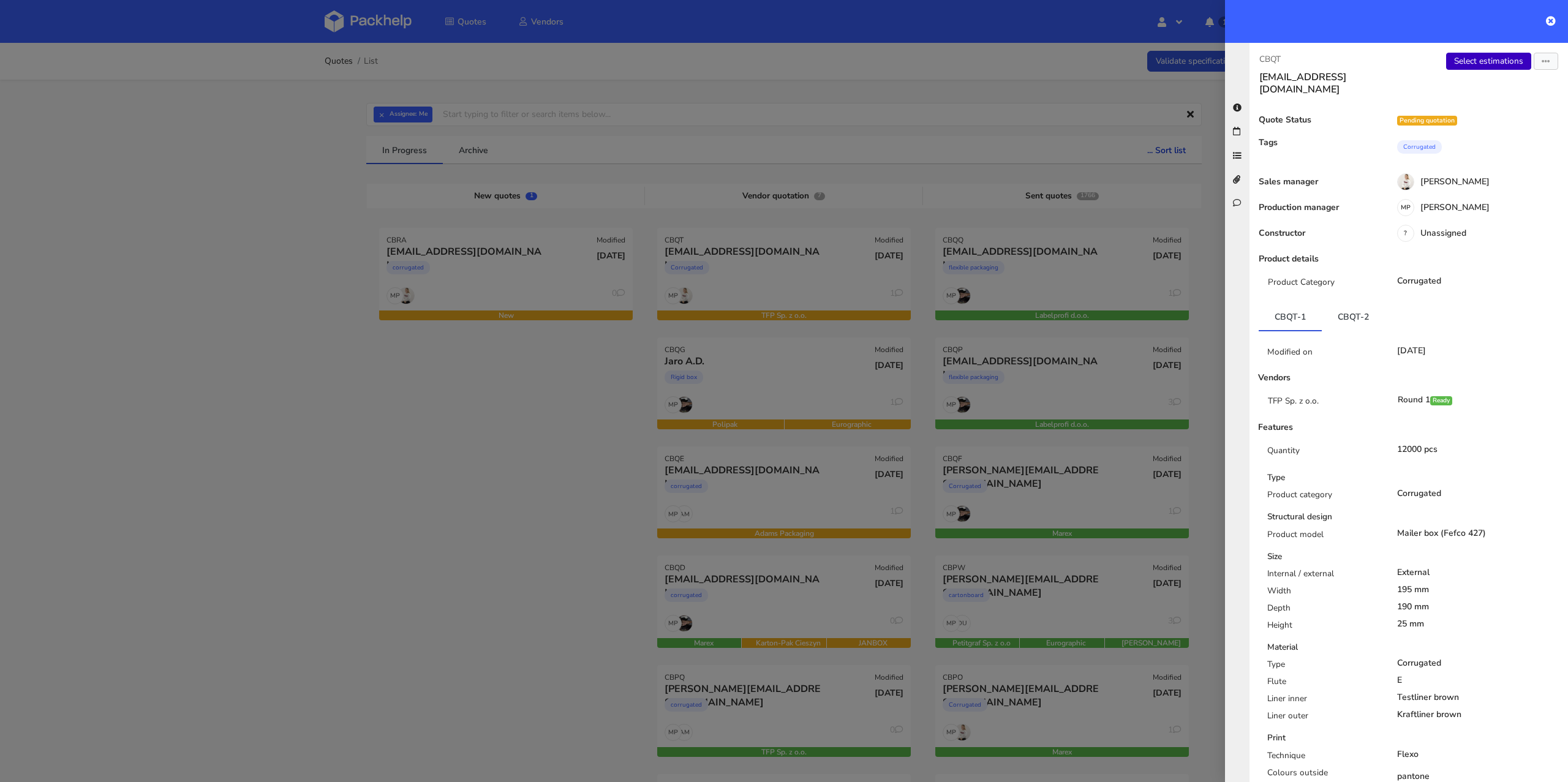
click at [1454, 57] on link "Select estimations" at bounding box center [1488, 61] width 85 height 17
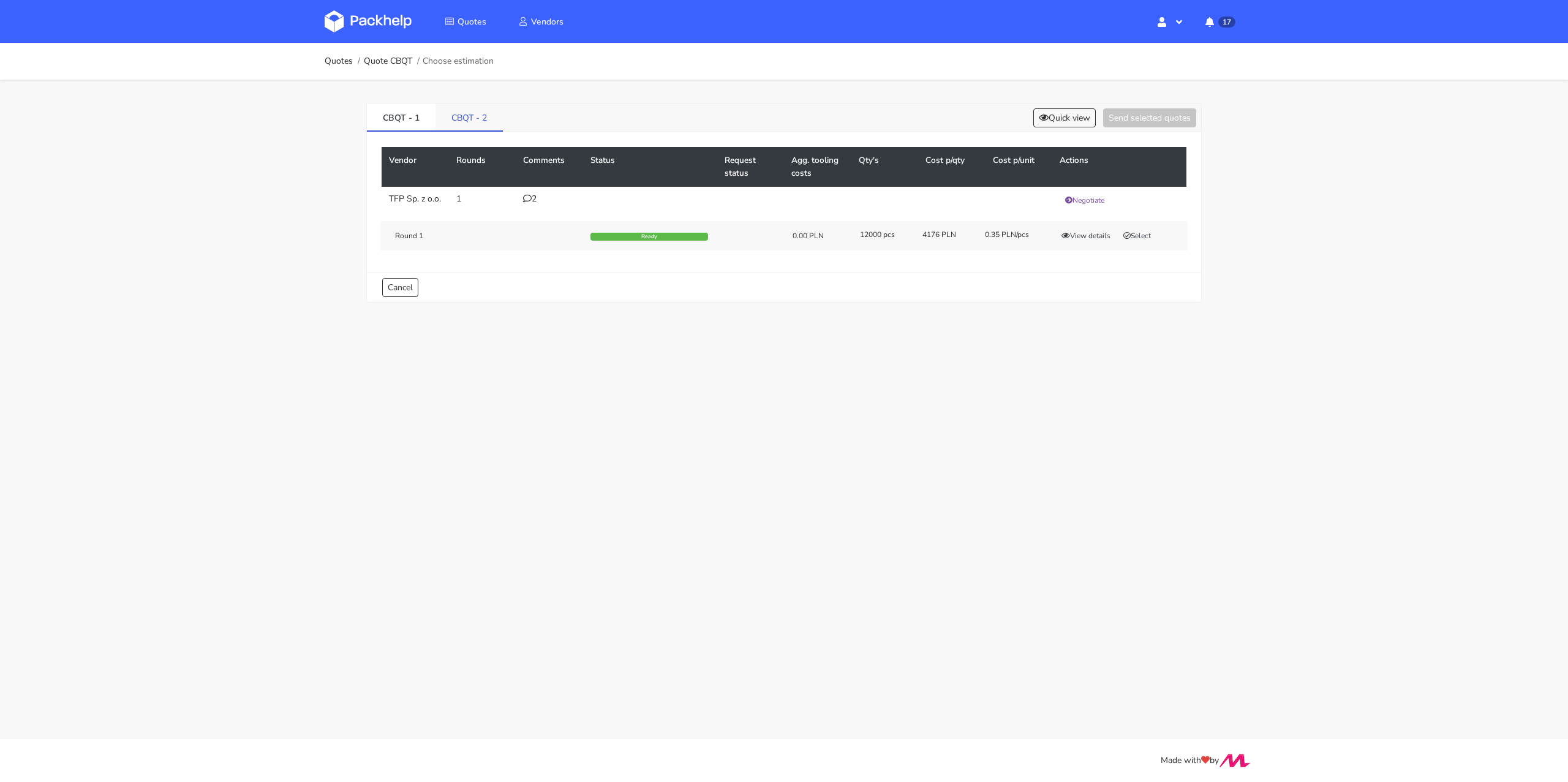
click at [474, 123] on link "CBQT - 2" at bounding box center [469, 117] width 68 height 27
click at [414, 123] on link "CBQT - 1" at bounding box center [401, 117] width 69 height 27
click at [473, 118] on link "CBQT - 2" at bounding box center [470, 117] width 69 height 27
click at [533, 194] on div "2" at bounding box center [549, 199] width 53 height 10
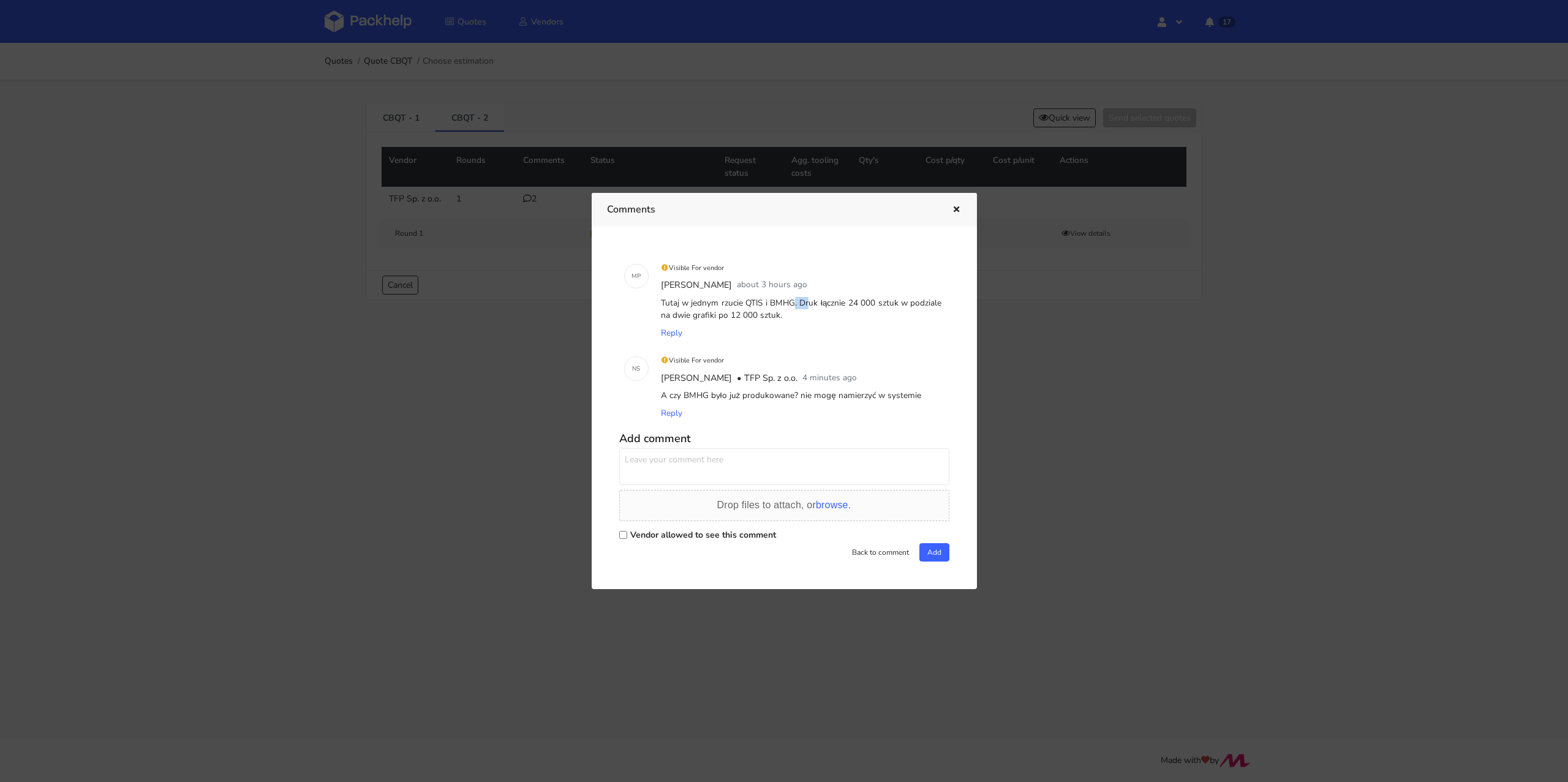
drag, startPoint x: 746, startPoint y: 303, endPoint x: 761, endPoint y: 303, distance: 15.0
click at [761, 303] on div "Tutaj w jednym rzucie QTIS i BMHG. Druk łącznie 24 000 sztuk w podziale na dwie…" at bounding box center [801, 309] width 286 height 30
copy div "QTIS"
drag, startPoint x: 770, startPoint y: 302, endPoint x: 795, endPoint y: 301, distance: 25.0
click at [795, 301] on div "Tutaj w jednym rzucie QTIS i BMHG. Druk łącznie 24 000 sztuk w podziale na dwie…" at bounding box center [801, 309] width 286 height 30
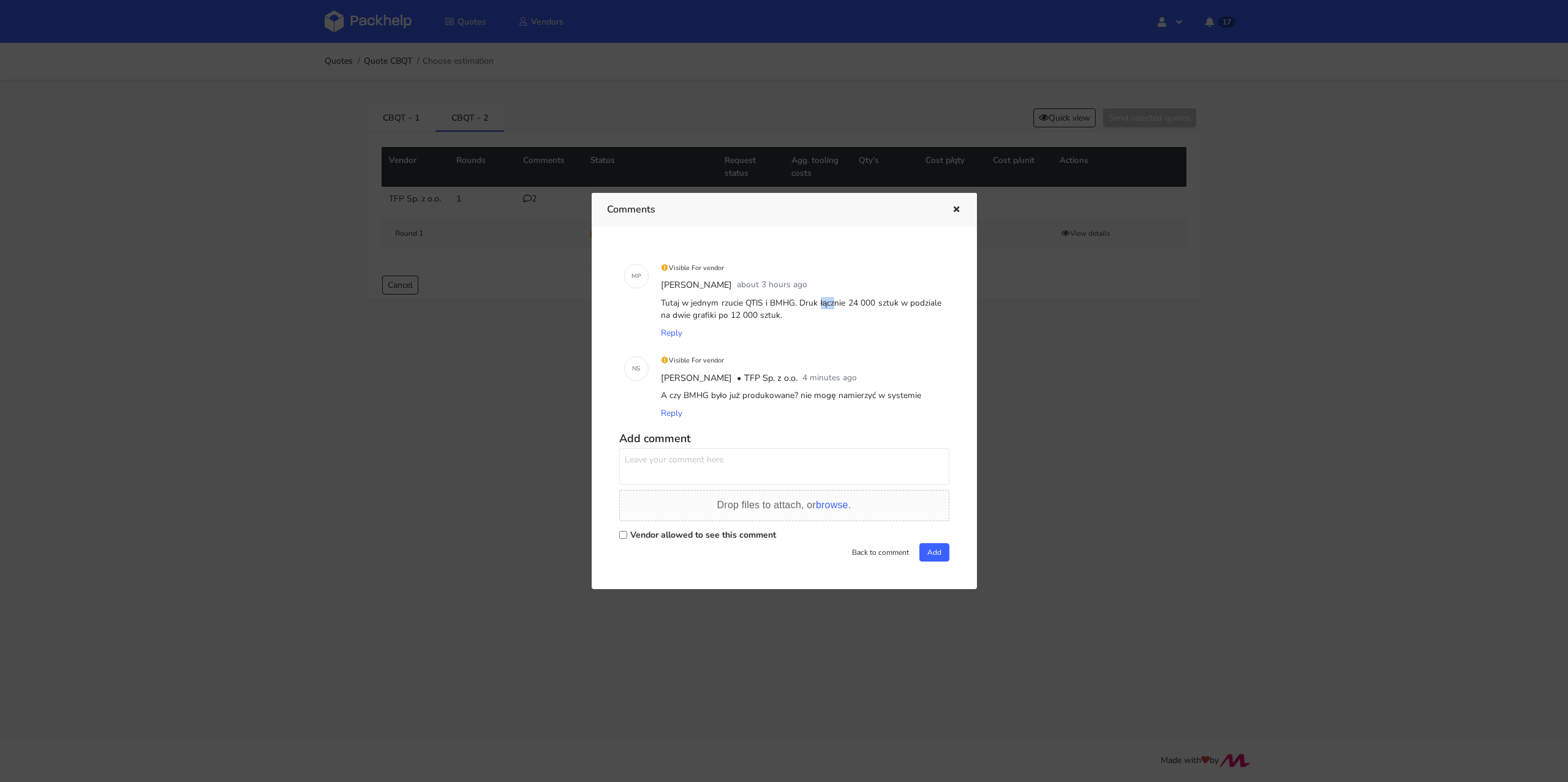
copy div "BMHG"
drag, startPoint x: 744, startPoint y: 301, endPoint x: 761, endPoint y: 299, distance: 17.1
click at [761, 299] on div "Tutaj w jednym rzucie QTIS i BMHG. Druk łącznie 24 000 sztuk w podziale na dwie…" at bounding box center [801, 309] width 286 height 30
copy div "QTIS"
click at [291, 180] on div at bounding box center [784, 391] width 1568 height 782
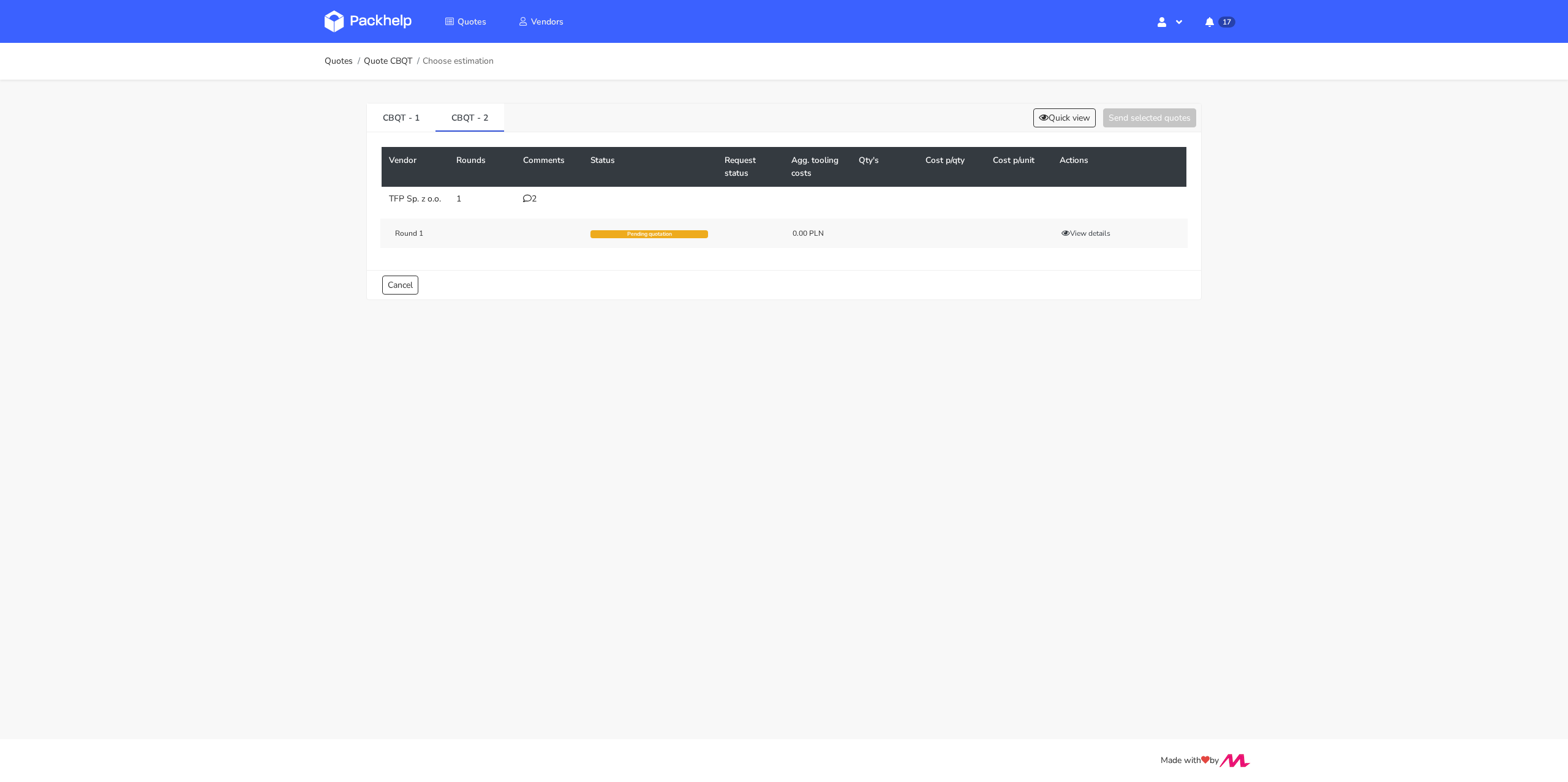
click at [332, 68] on ol "Quotes Quote CBQT Choose estimation" at bounding box center [409, 61] width 169 height 24
click at [333, 62] on link "Quotes" at bounding box center [339, 61] width 28 height 10
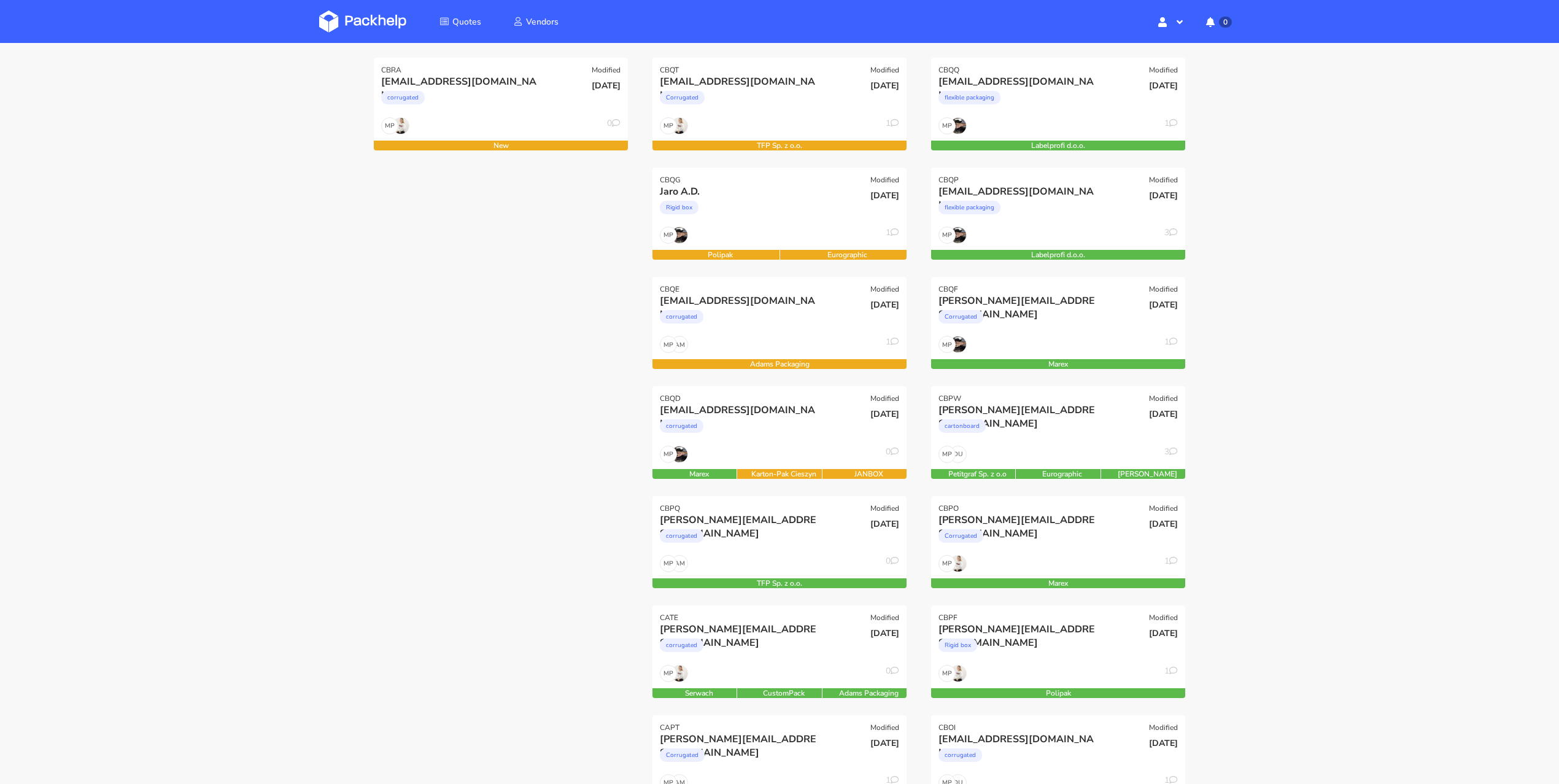
scroll to position [186, 0]
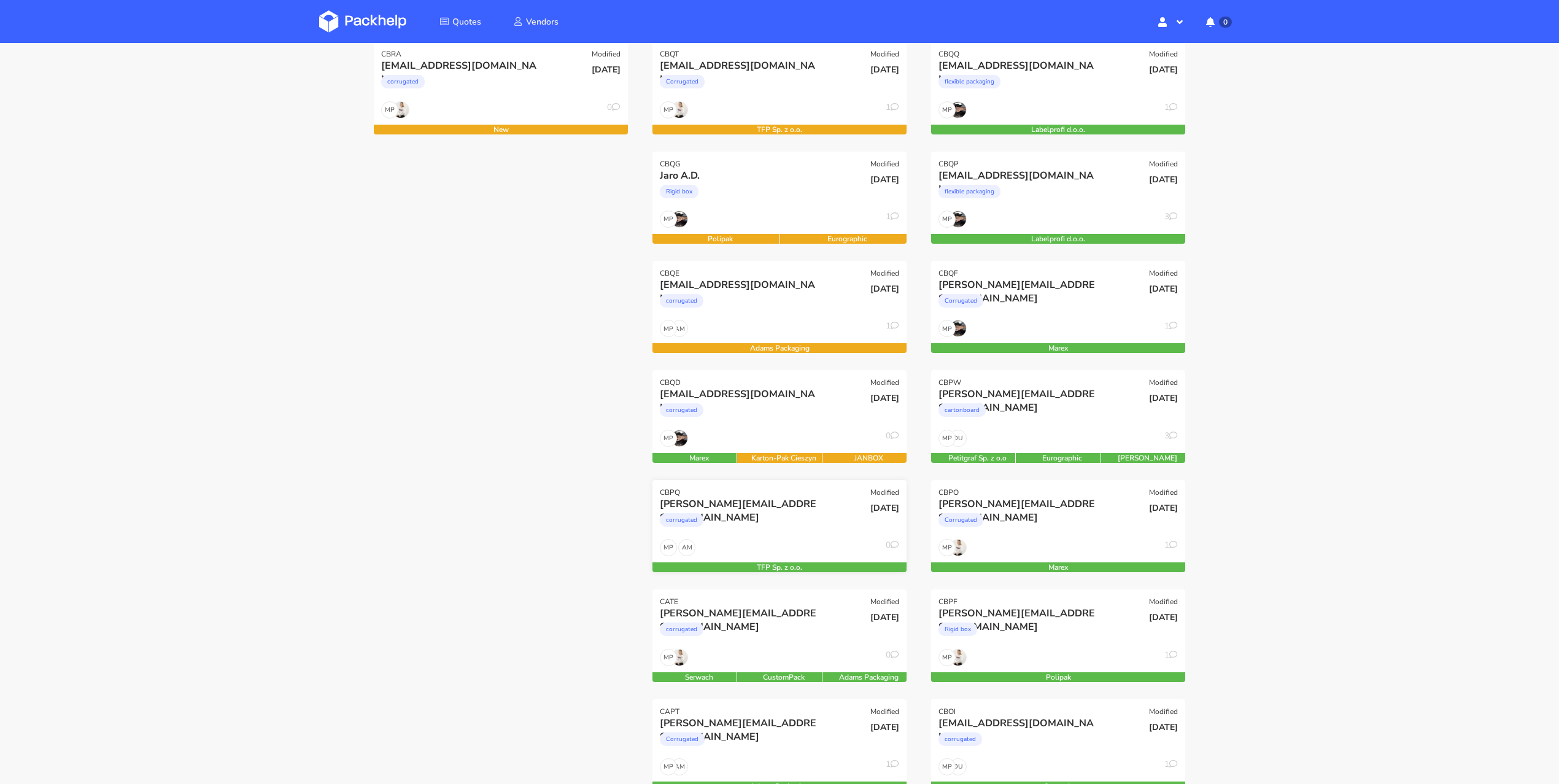
click at [770, 518] on div "corrugated" at bounding box center [741, 523] width 162 height 24
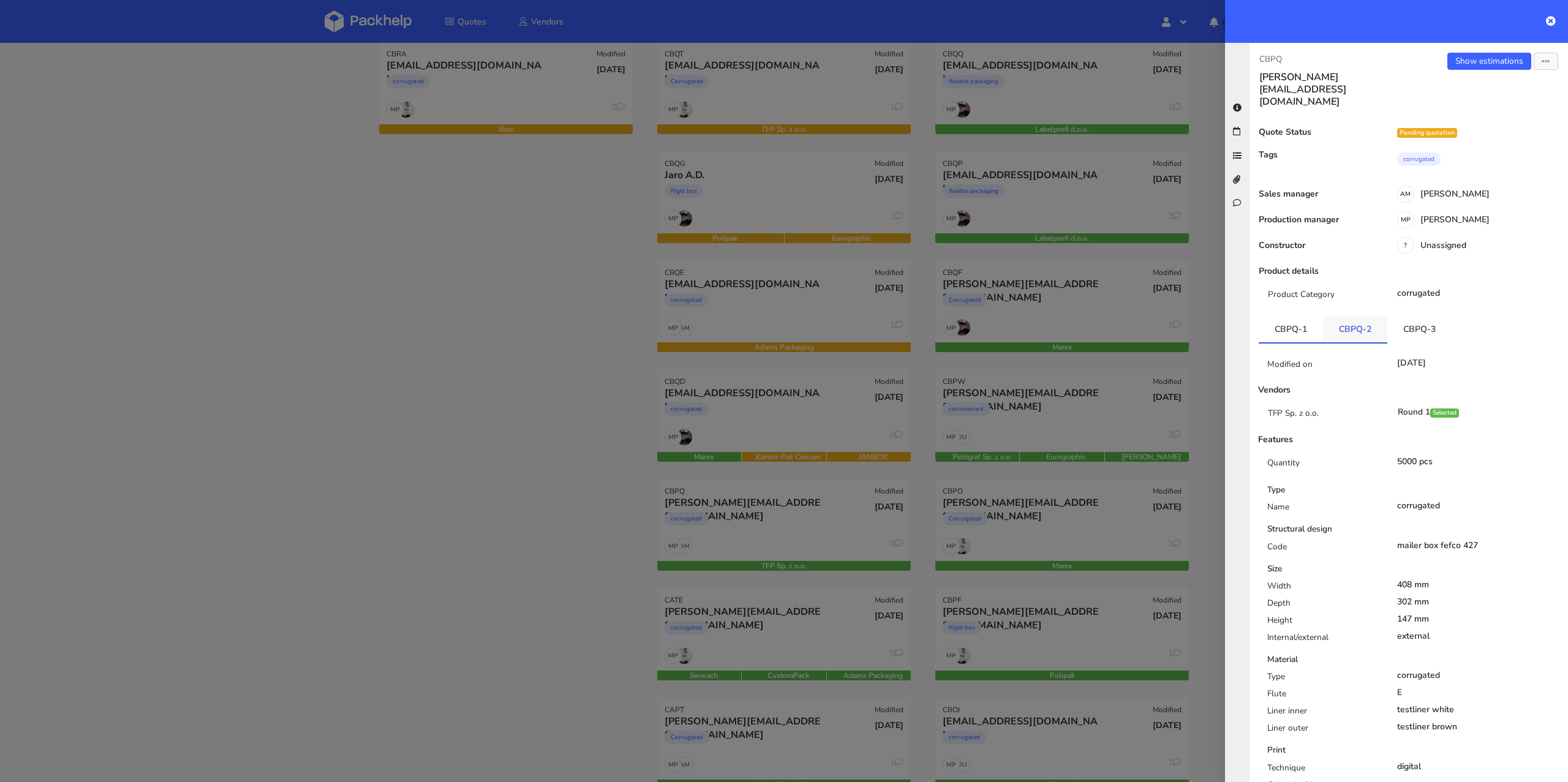
click at [1346, 315] on link "CBPQ-2" at bounding box center [1355, 329] width 64 height 27
click at [1396, 315] on link "CBPQ-3" at bounding box center [1419, 329] width 64 height 27
click at [419, 430] on div at bounding box center [784, 391] width 1568 height 782
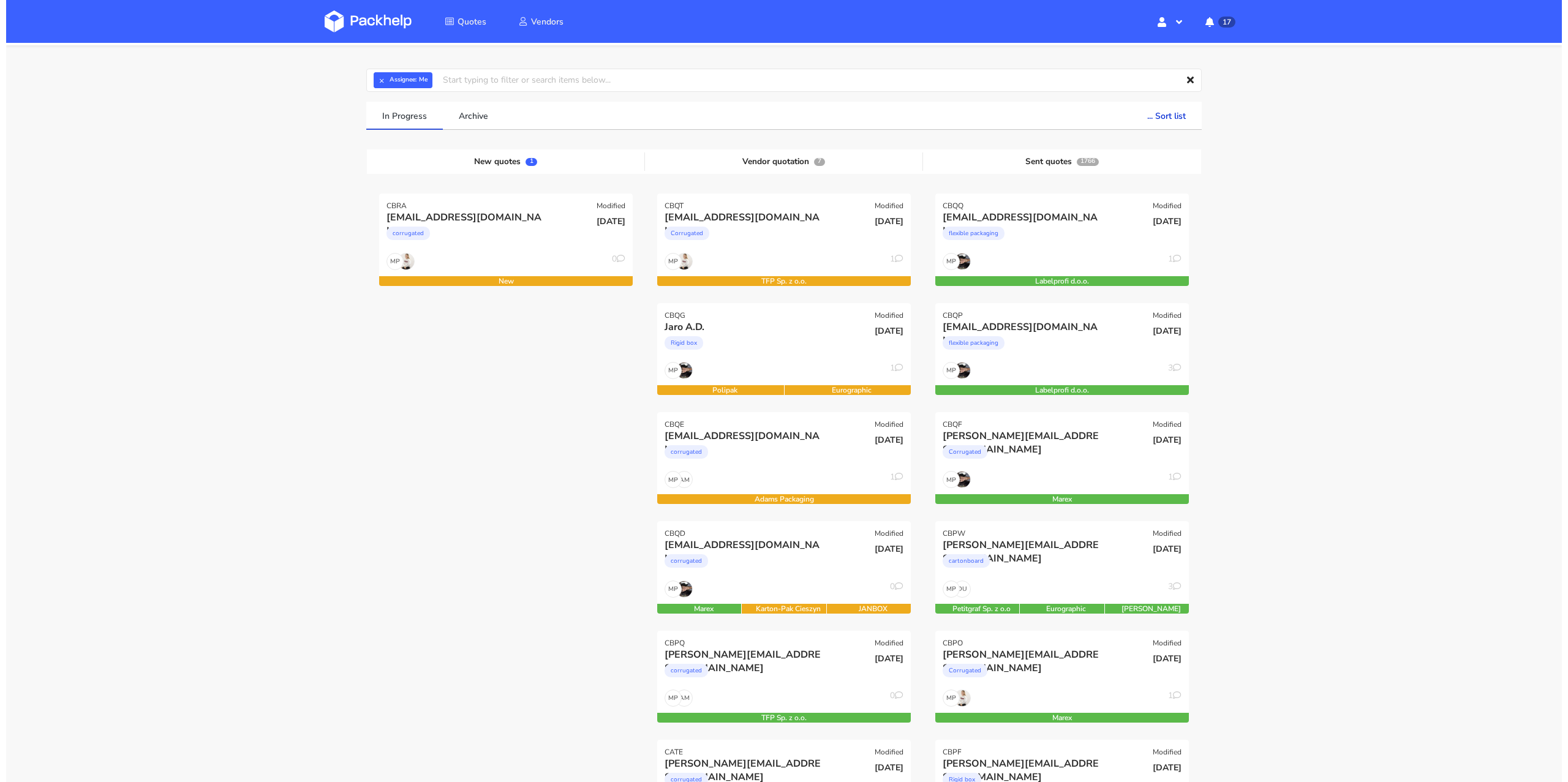
scroll to position [0, 0]
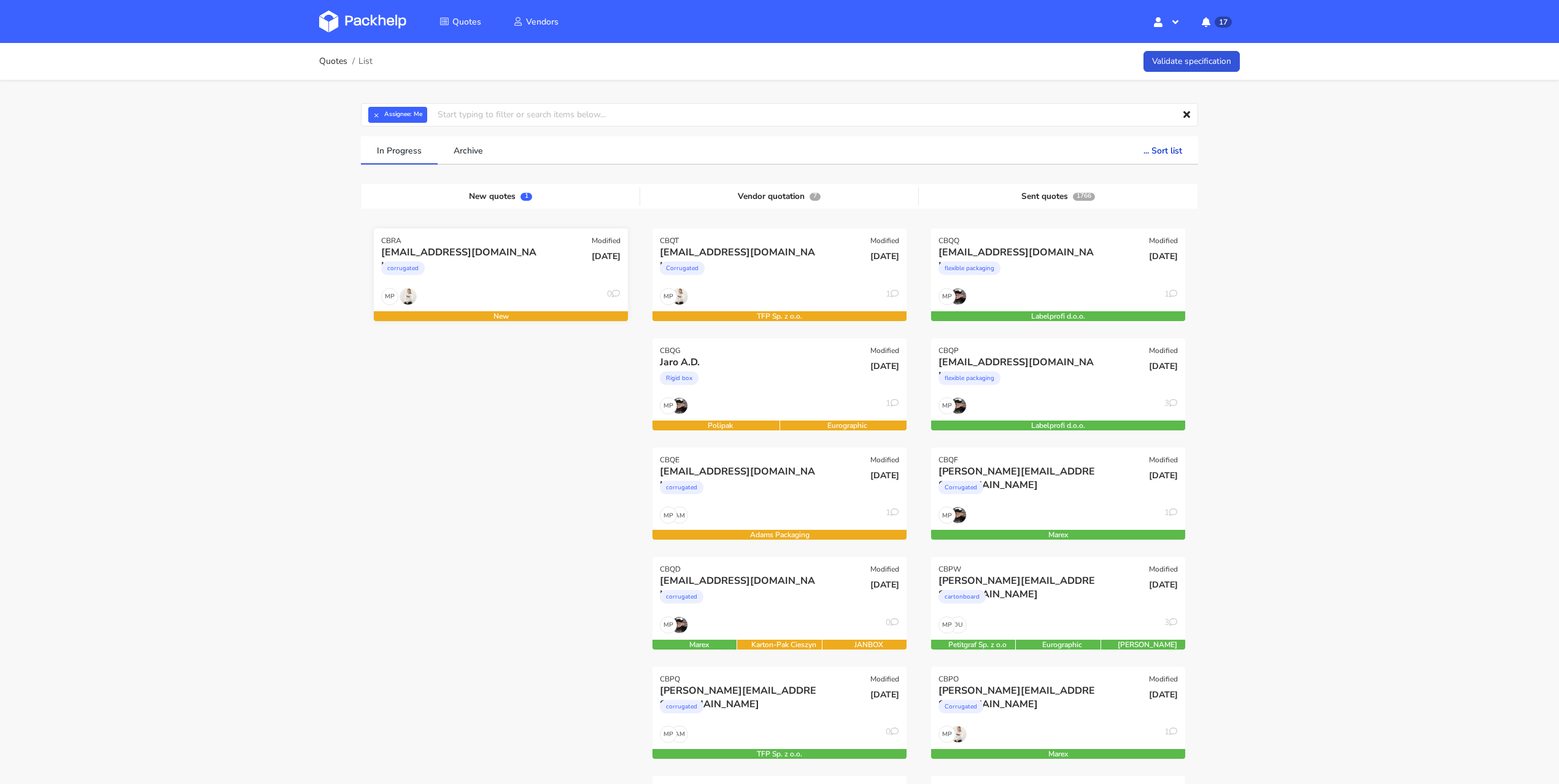
click at [529, 282] on div "corrugated" at bounding box center [462, 271] width 162 height 24
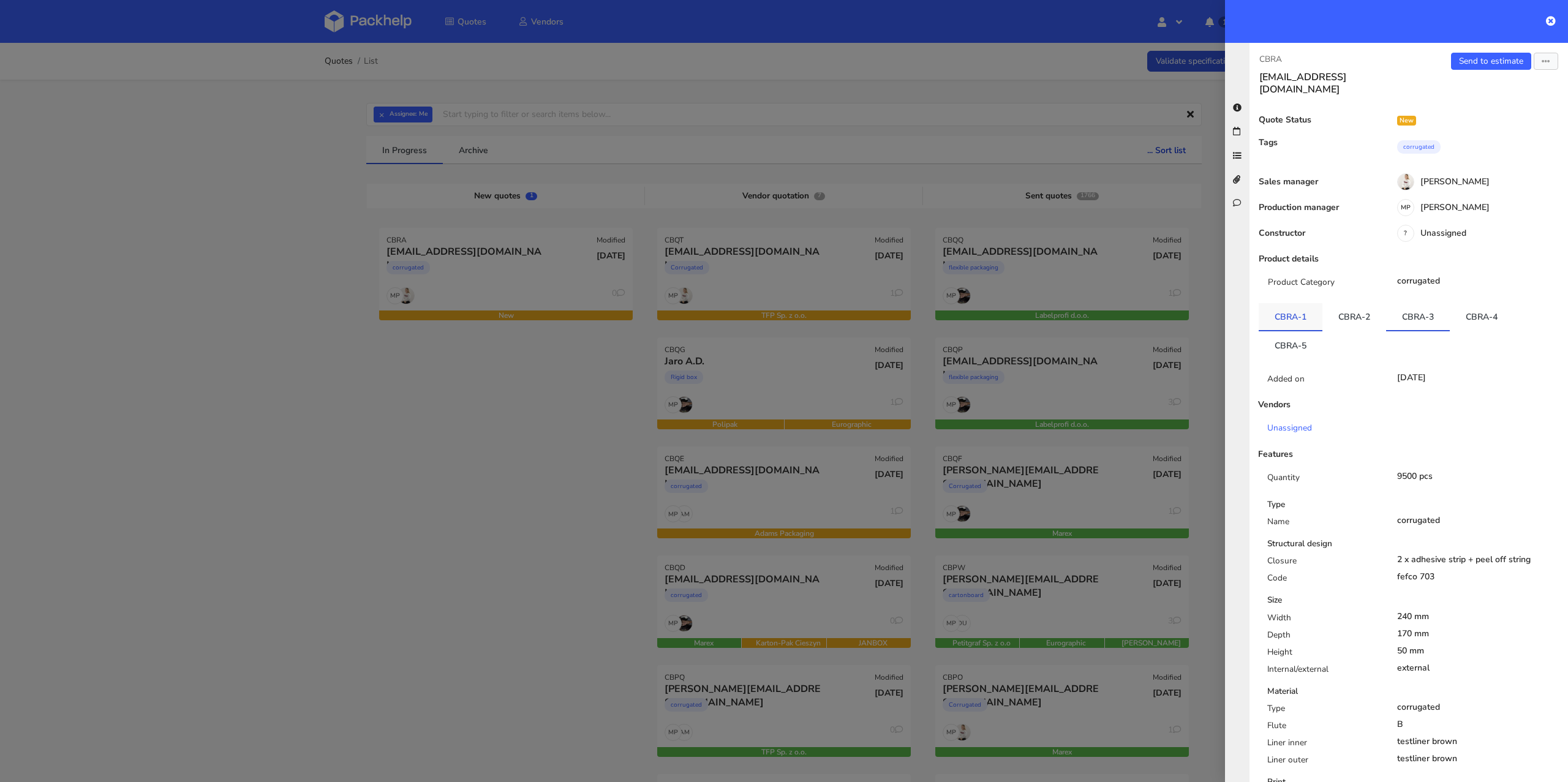
click at [1300, 303] on link "CBRA-1" at bounding box center [1290, 316] width 64 height 27
click at [1354, 306] on link "CBRA-2" at bounding box center [1354, 316] width 64 height 27
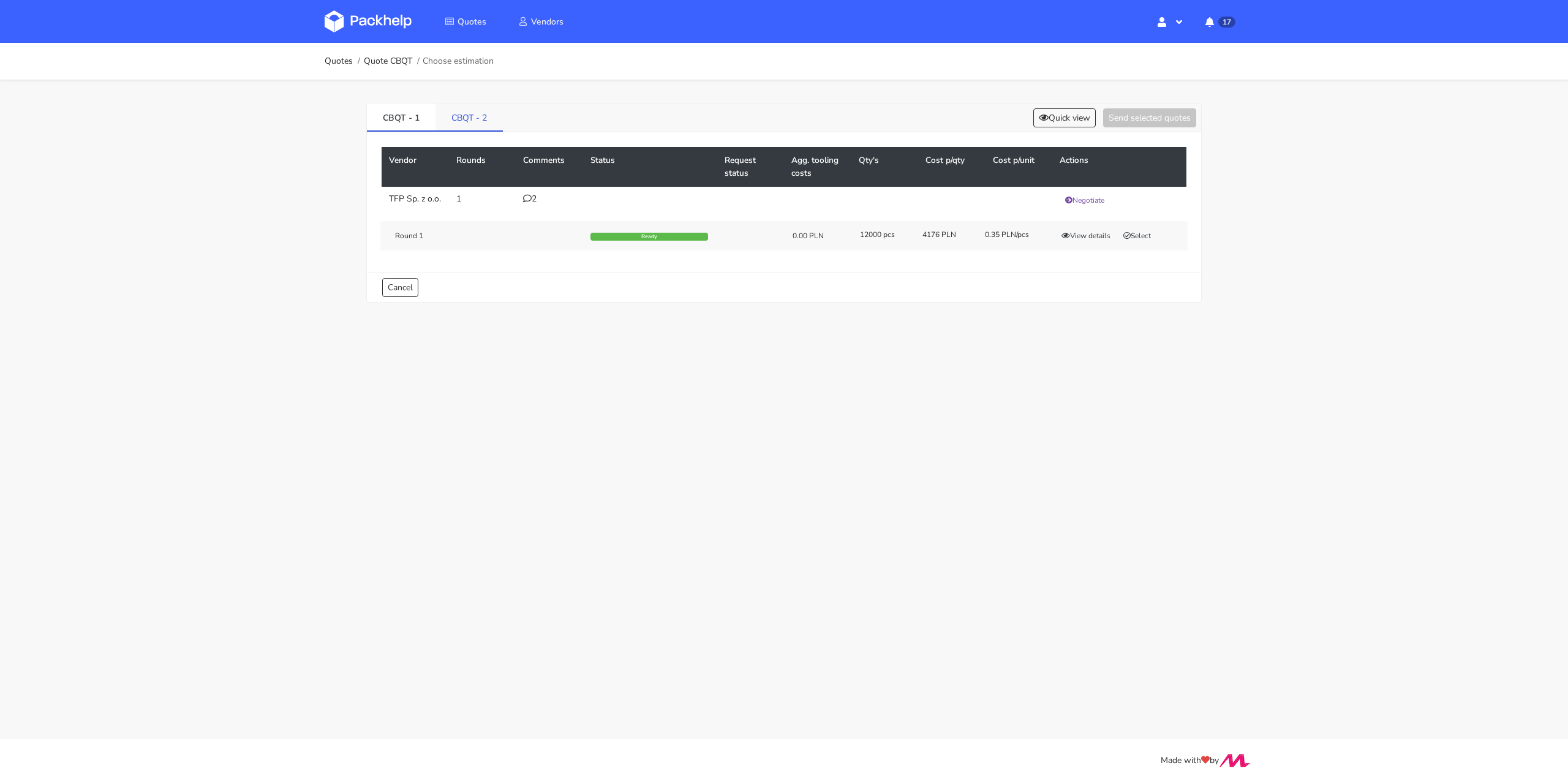
click at [455, 126] on link "CBQT - 2" at bounding box center [469, 117] width 68 height 27
click at [400, 116] on link "CBQT - 1" at bounding box center [401, 117] width 69 height 27
click at [474, 127] on link "CBQT - 2" at bounding box center [470, 117] width 69 height 27
click at [528, 199] on icon at bounding box center [527, 198] width 8 height 8
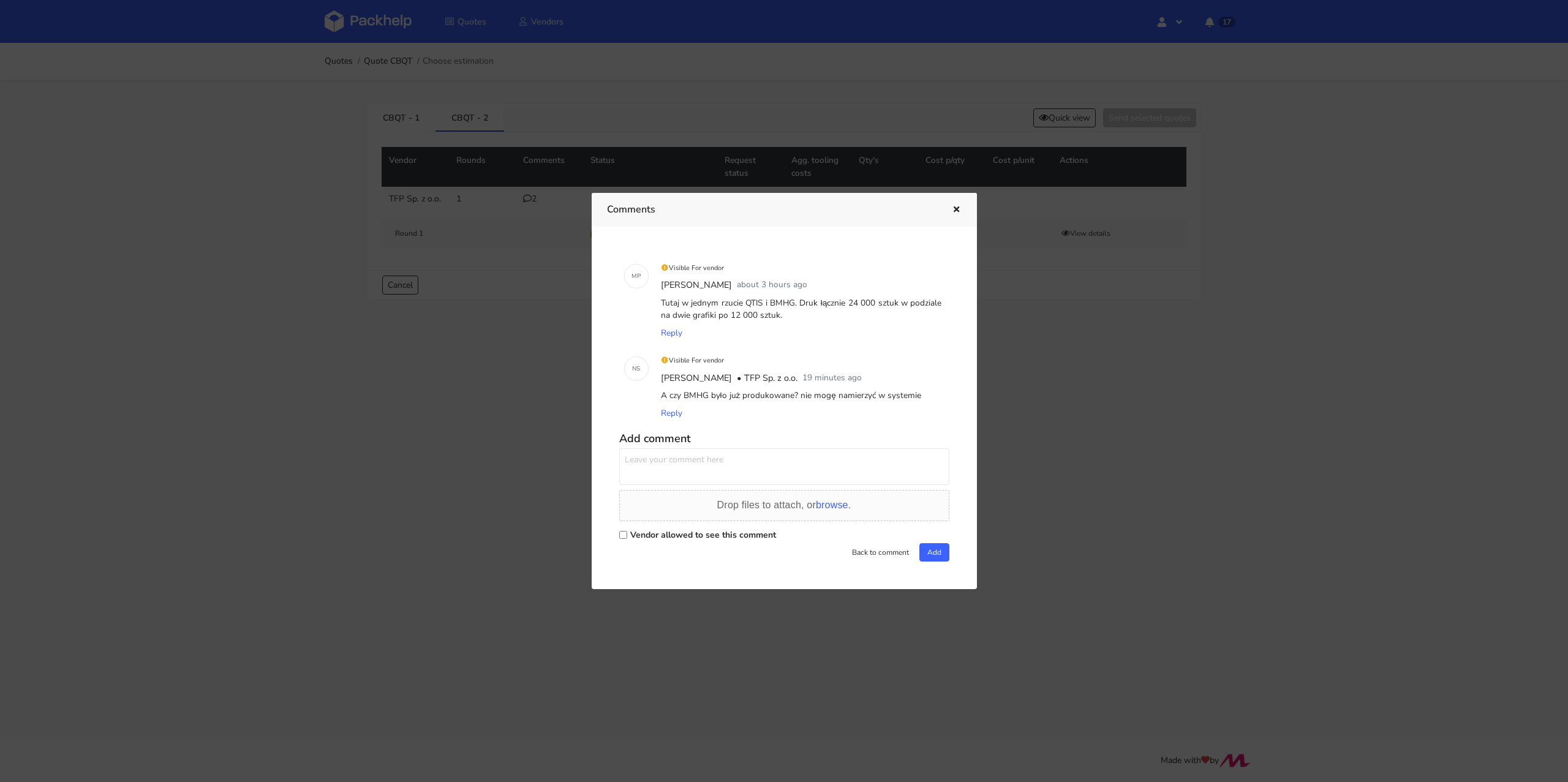
click at [662, 536] on label "Vendor allowed to see this comment" at bounding box center [703, 534] width 146 height 12
click at [627, 536] on input "Vendor allowed to see this comment" at bounding box center [623, 534] width 8 height 8
checkbox input "true"
click at [678, 488] on div "Add comment Drop files to attach, or browse. Vendor allowed to see this comment…" at bounding box center [784, 493] width 330 height 134
click at [687, 460] on textarea at bounding box center [784, 466] width 330 height 37
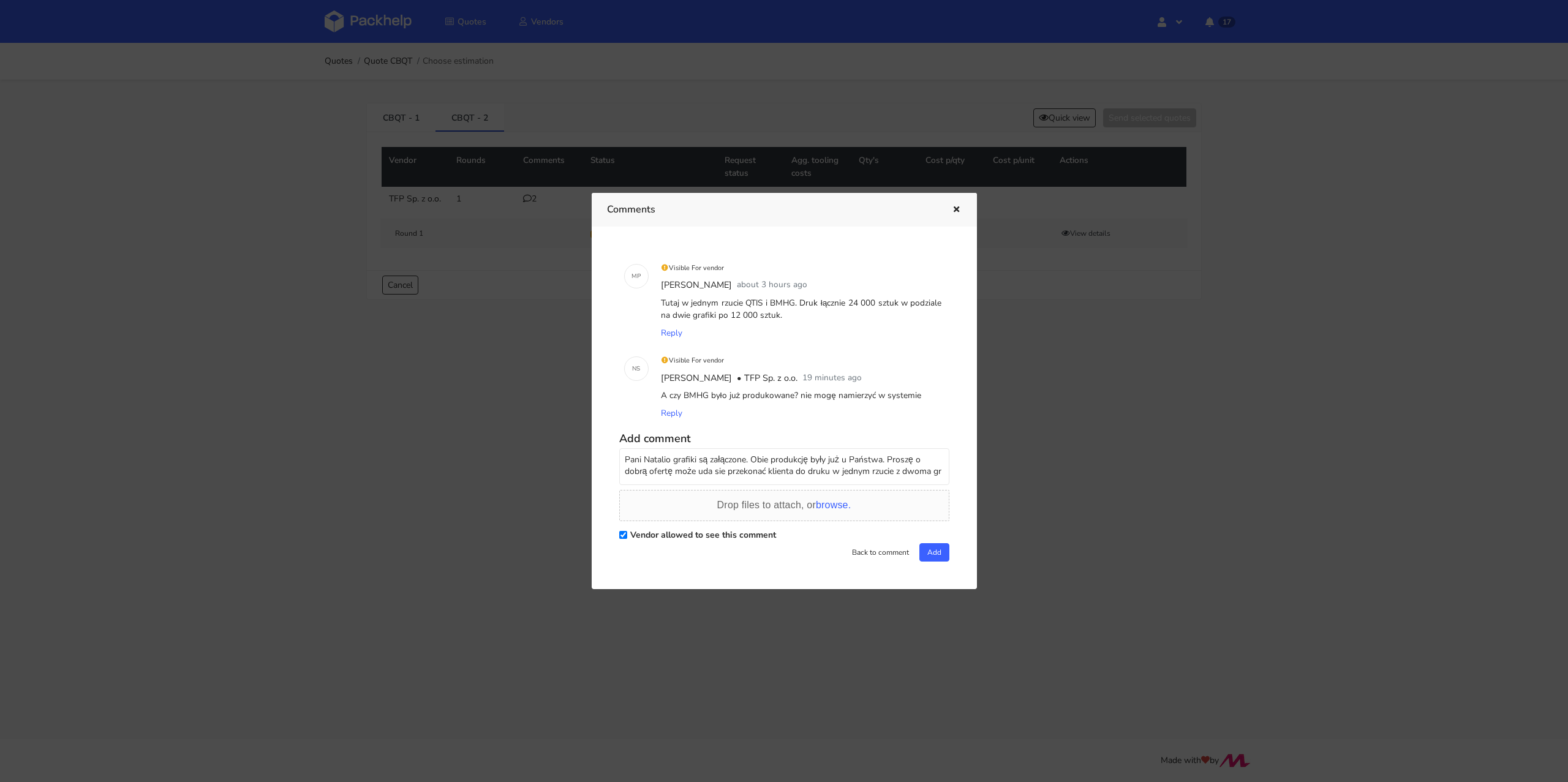
scroll to position [4, 0]
type textarea "Pani Natalio grafiki są załączone. Obie produkcję były już u Państwa. Proszę o …"
click at [937, 554] on button "Add" at bounding box center [934, 552] width 30 height 19
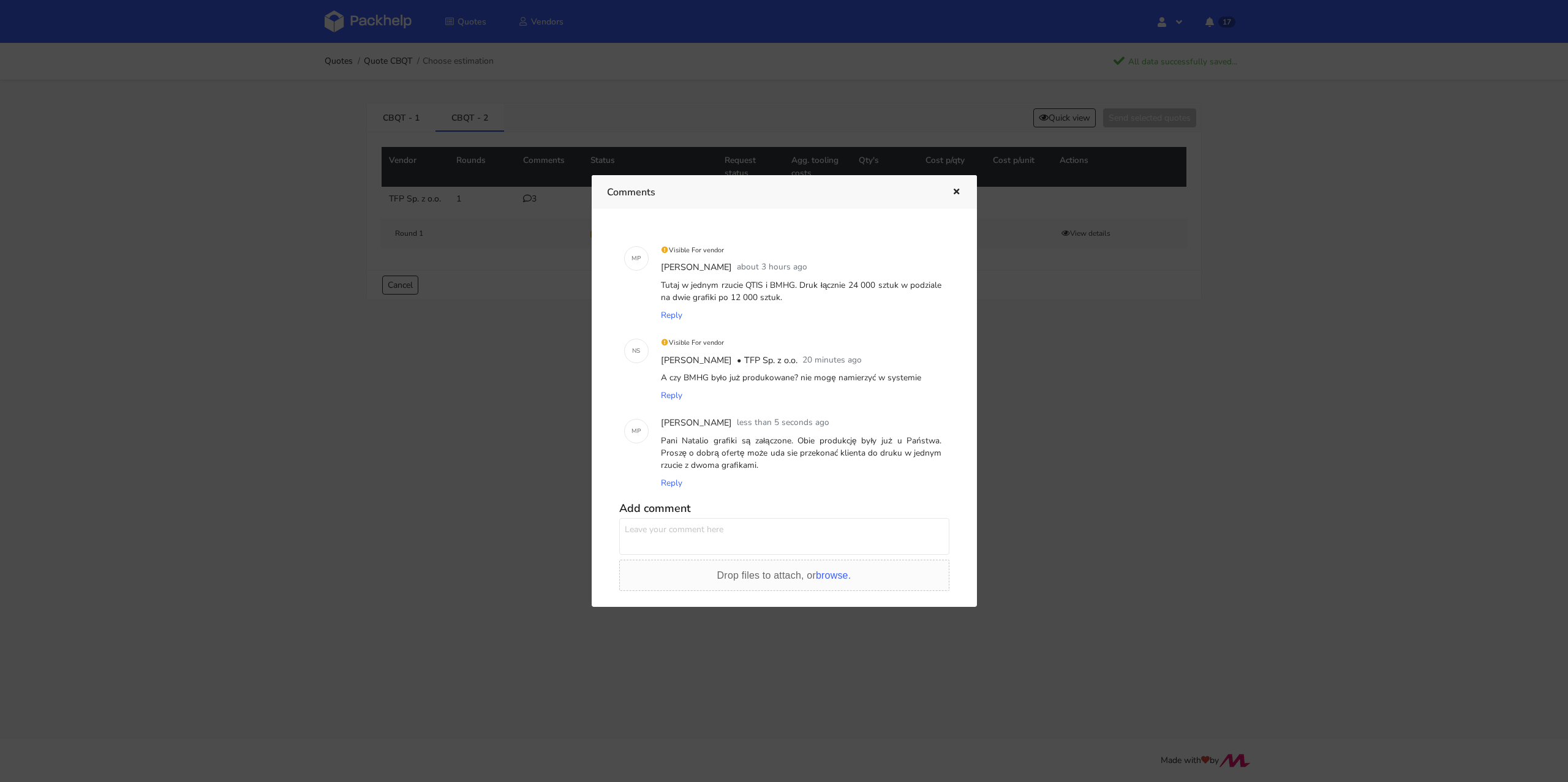
click at [349, 106] on div at bounding box center [784, 391] width 1568 height 782
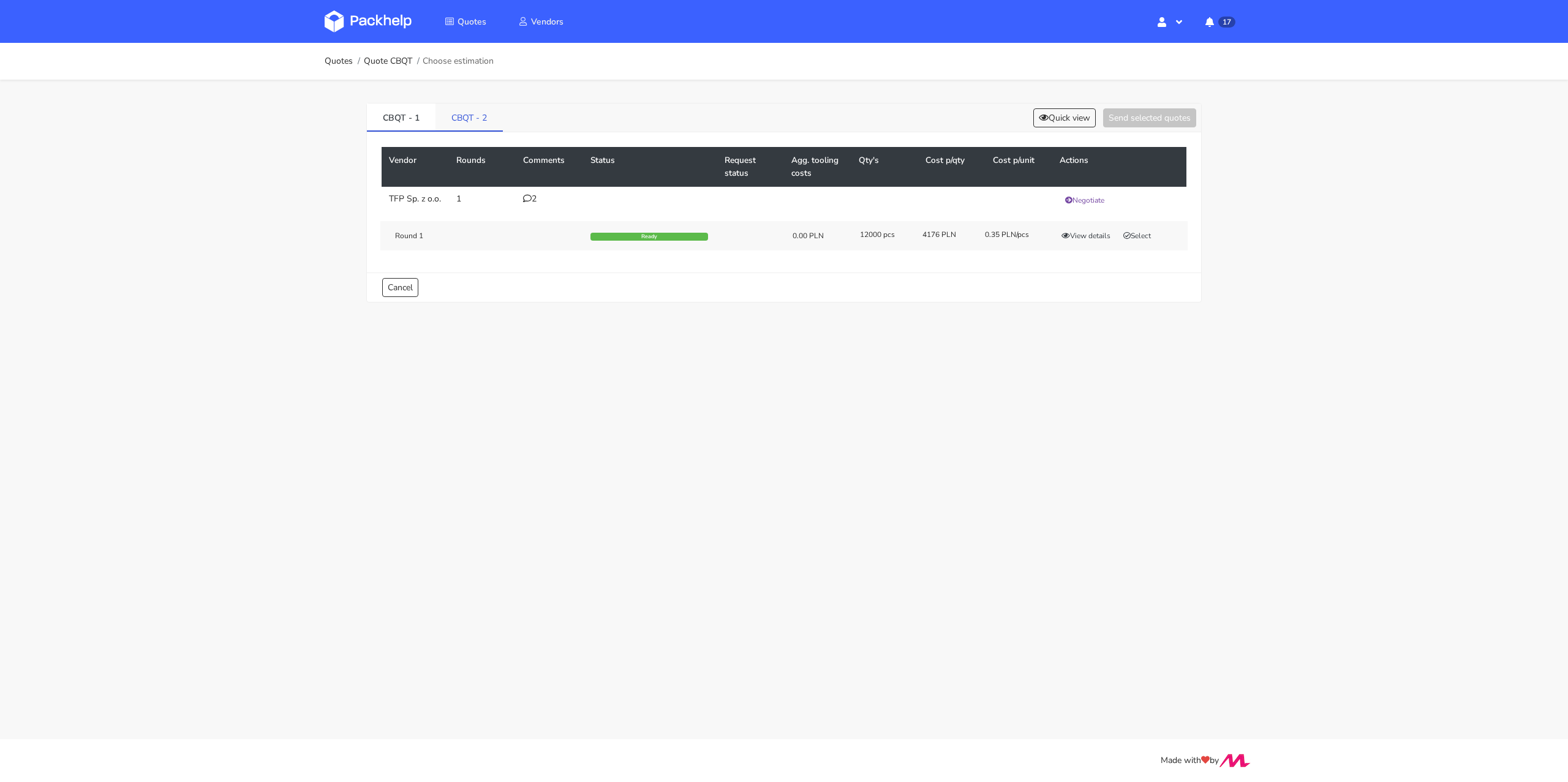
click at [461, 113] on link "CBQT - 2" at bounding box center [469, 117] width 68 height 27
click at [530, 199] on icon at bounding box center [527, 198] width 8 height 8
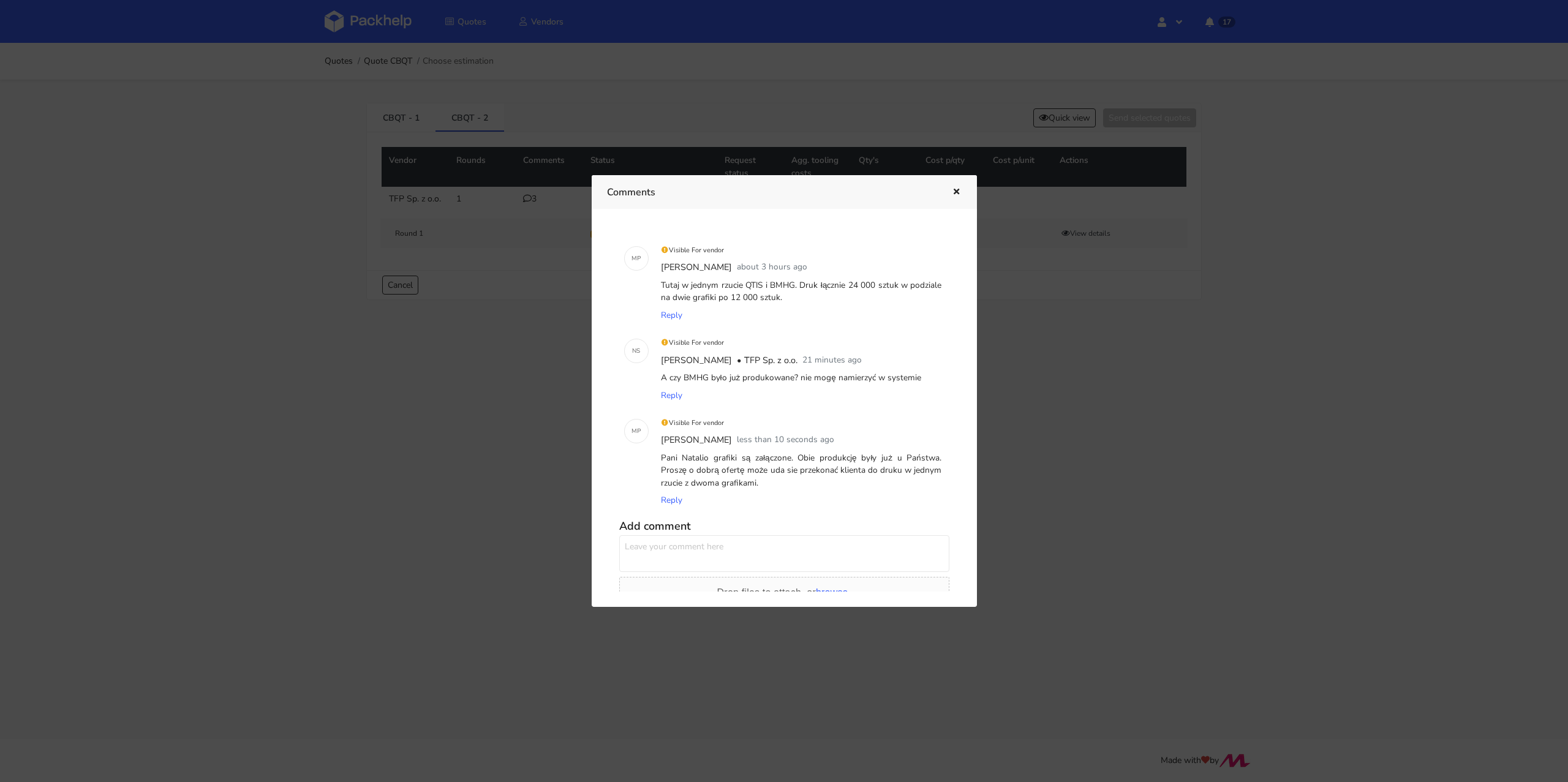
click at [497, 491] on div at bounding box center [784, 391] width 1568 height 782
